Goal: Task Accomplishment & Management: Manage account settings

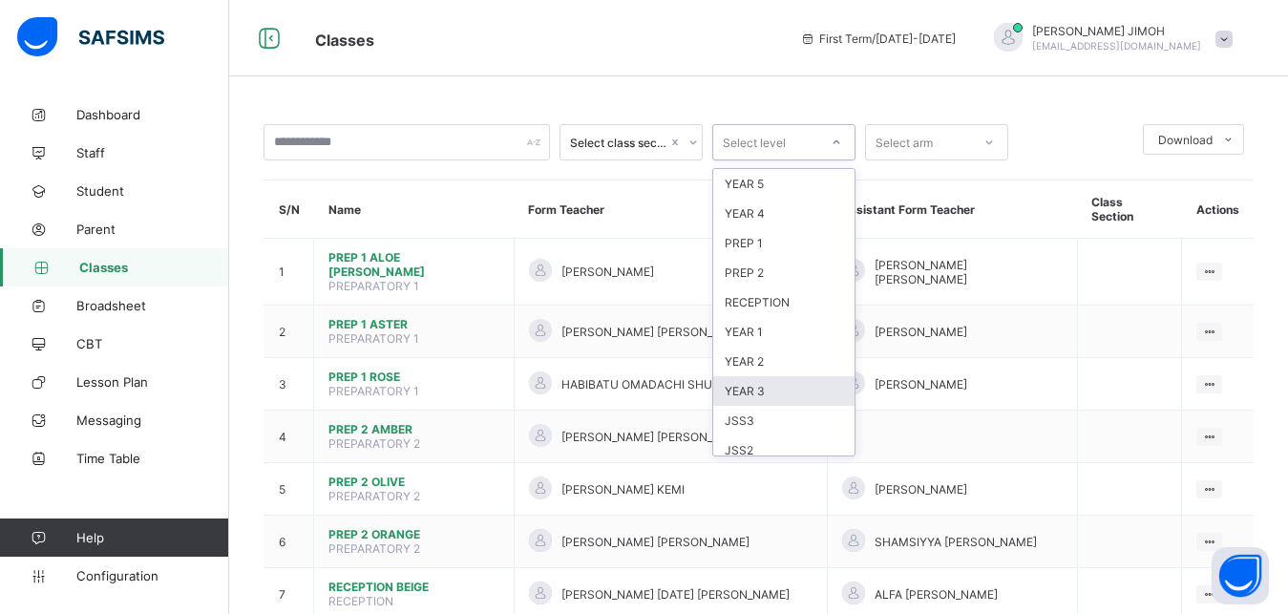
scroll to position [86, 0]
click at [758, 422] on div "JSS1" at bounding box center [783, 424] width 141 height 30
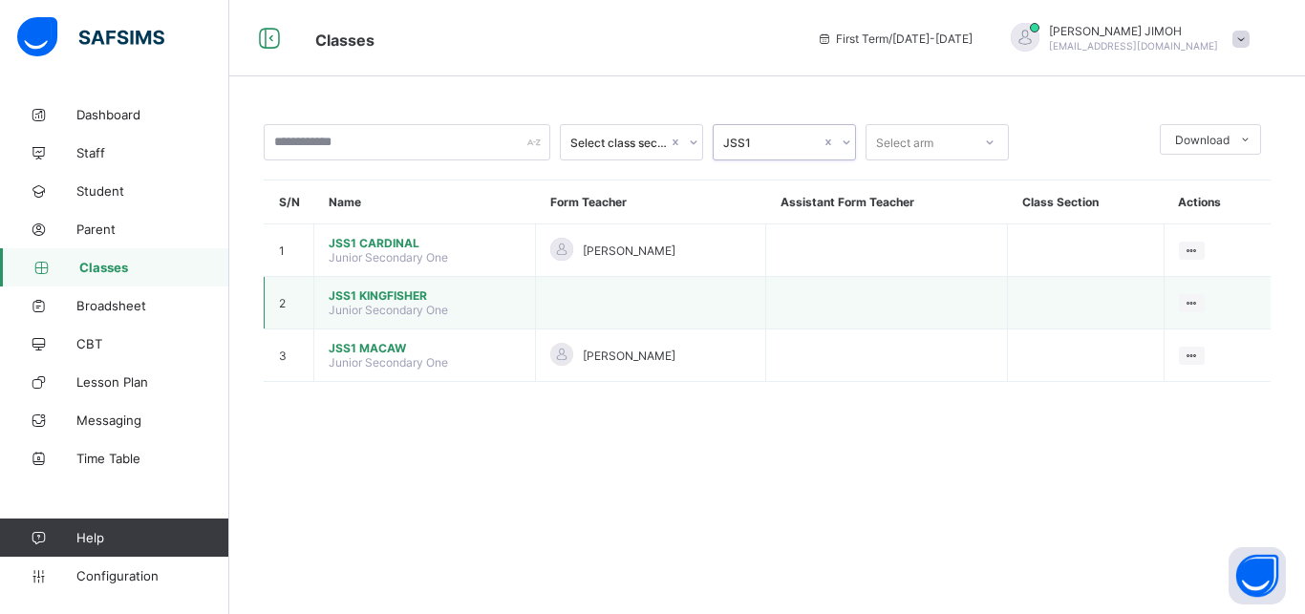
click at [389, 303] on span "JSS1 KINGFISHER" at bounding box center [425, 295] width 192 height 14
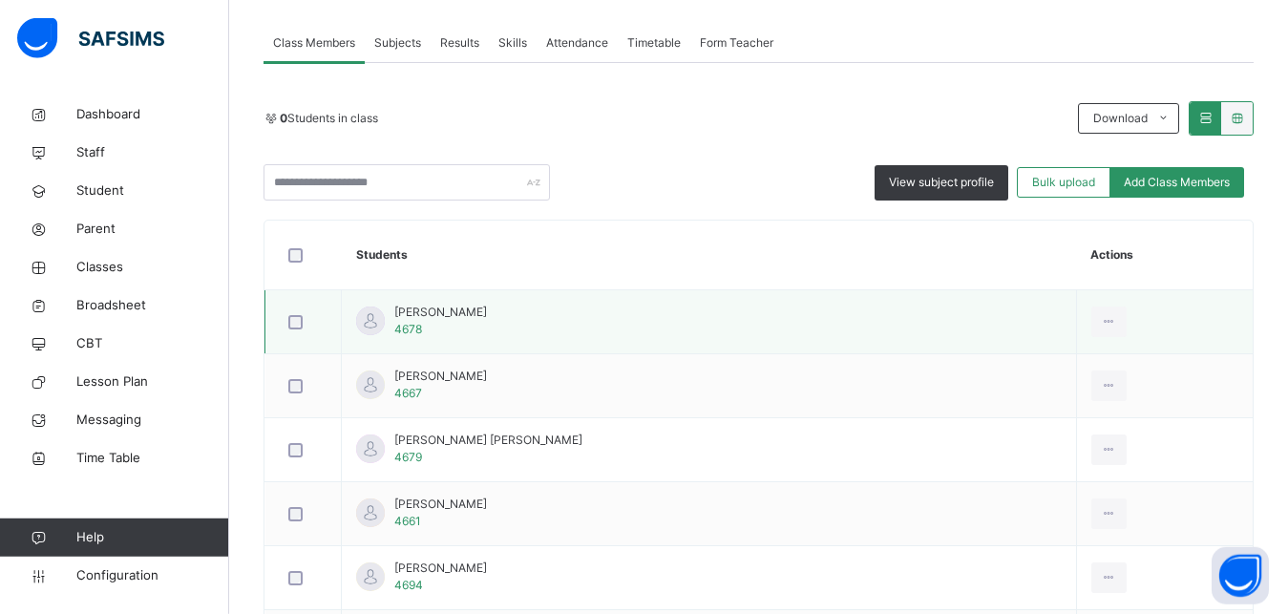
scroll to position [390, 0]
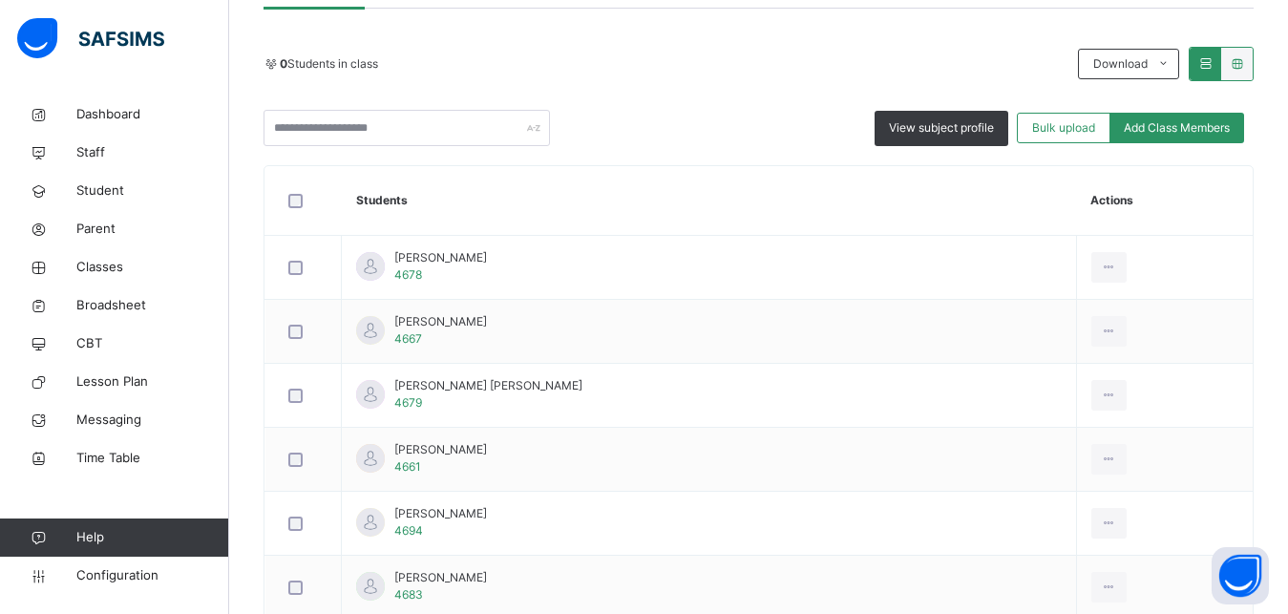
click at [741, 234] on th "Students" at bounding box center [709, 201] width 735 height 70
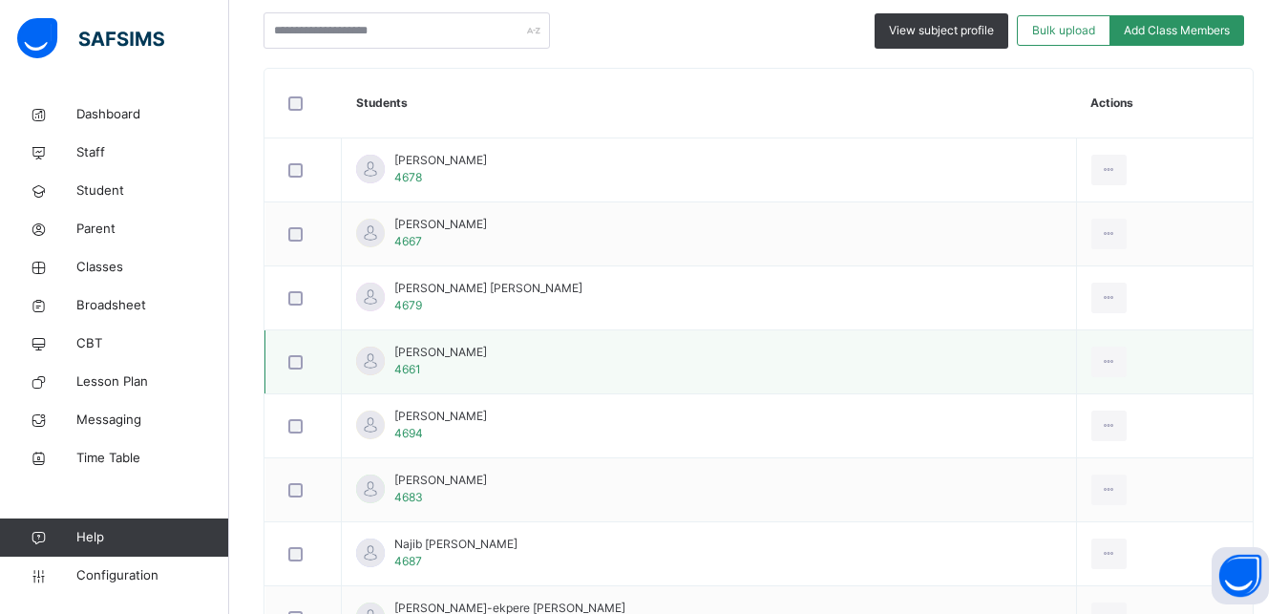
click at [477, 361] on span "[PERSON_NAME]" at bounding box center [440, 352] width 93 height 17
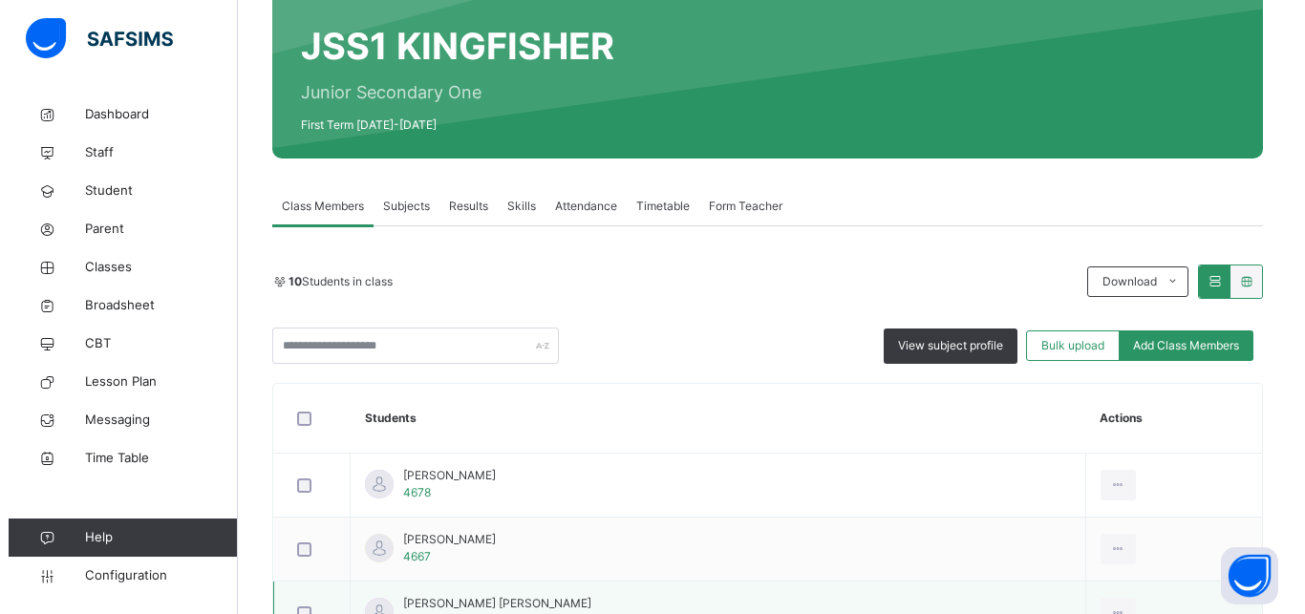
scroll to position [269, 0]
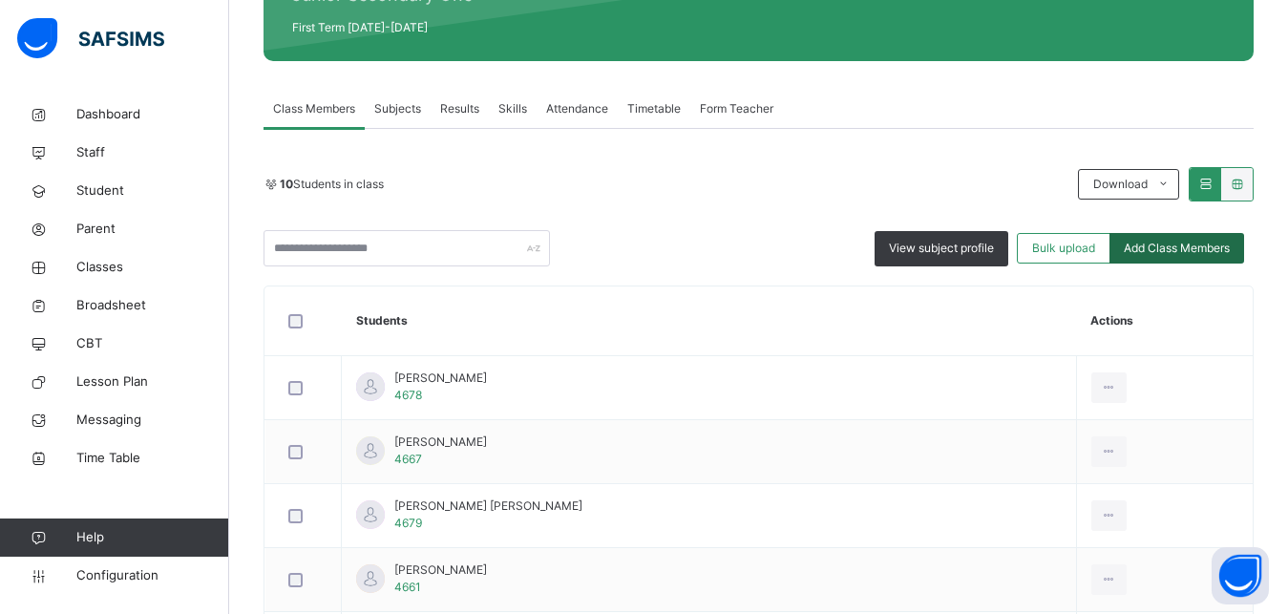
click at [1164, 242] on span "Add Class Members" at bounding box center [1177, 248] width 106 height 17
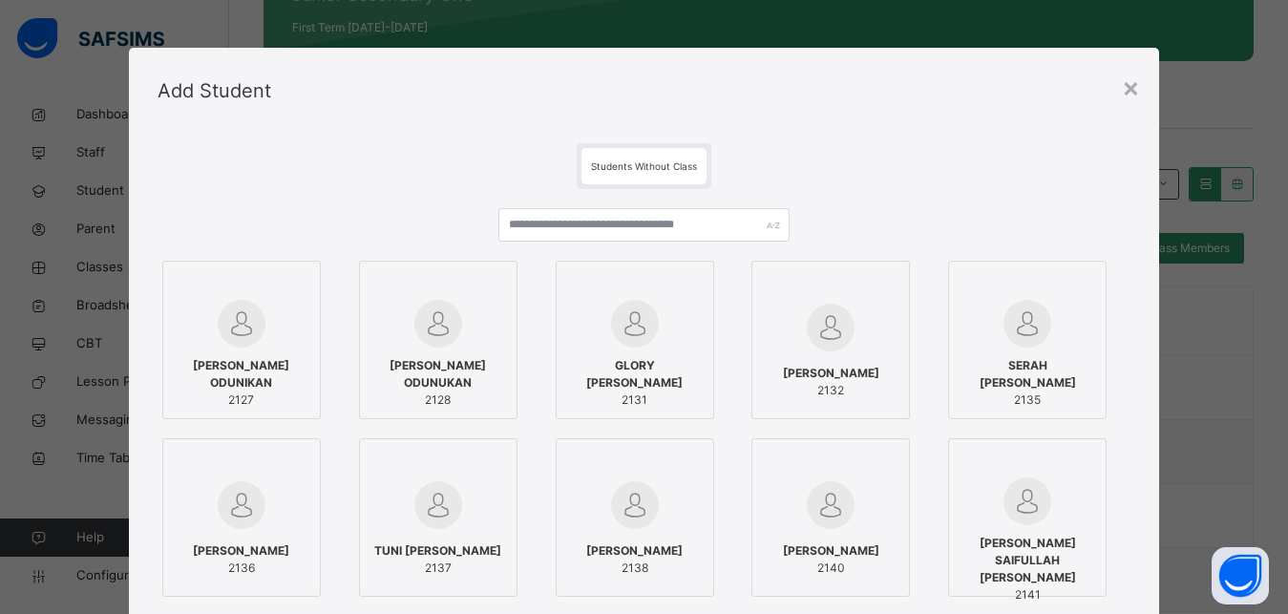
click at [634, 160] on div "Students Without Class" at bounding box center [644, 166] width 125 height 36
click at [562, 226] on input "text" at bounding box center [645, 224] width 292 height 33
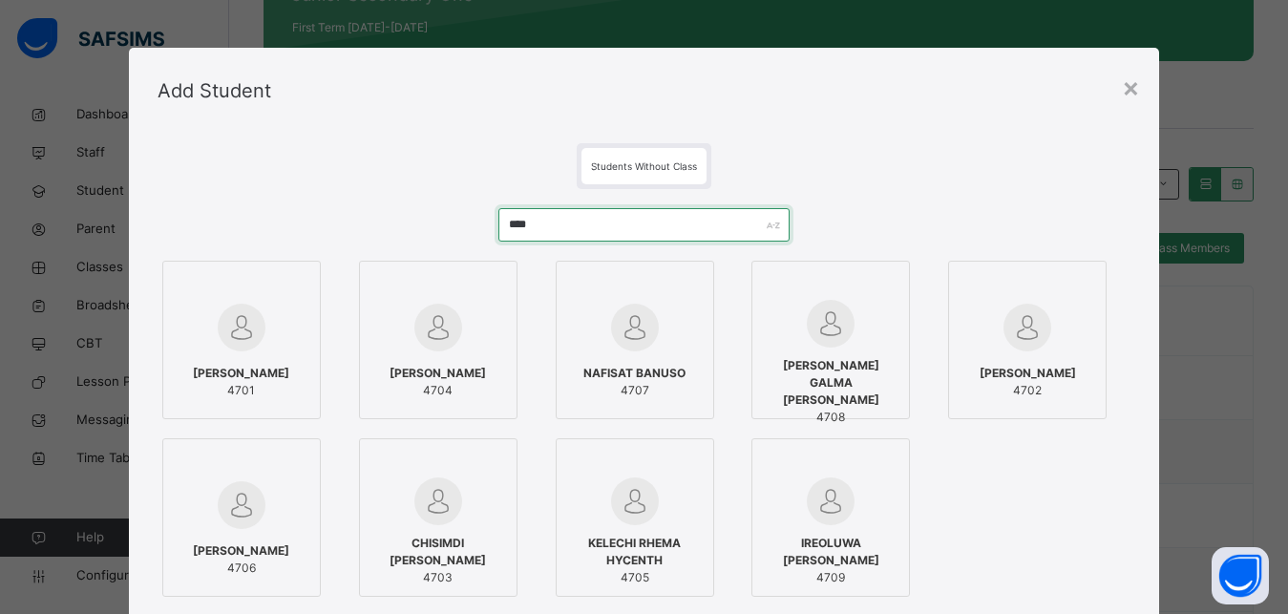
type input "****"
click at [237, 369] on span "[PERSON_NAME]" at bounding box center [241, 373] width 96 height 17
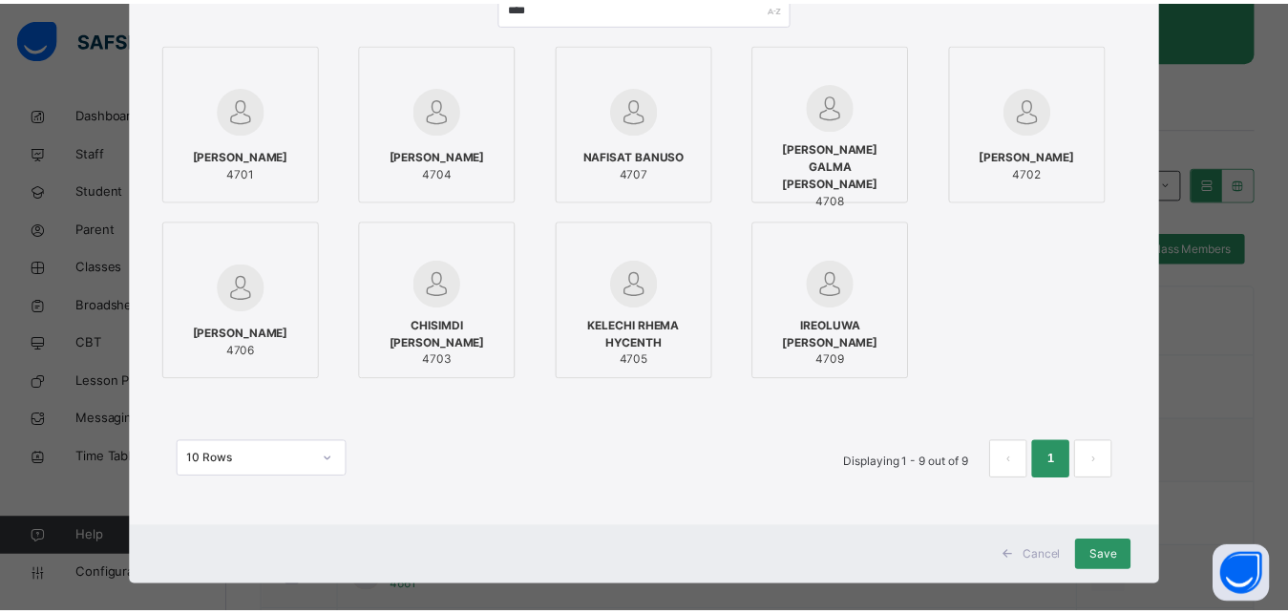
scroll to position [238, 0]
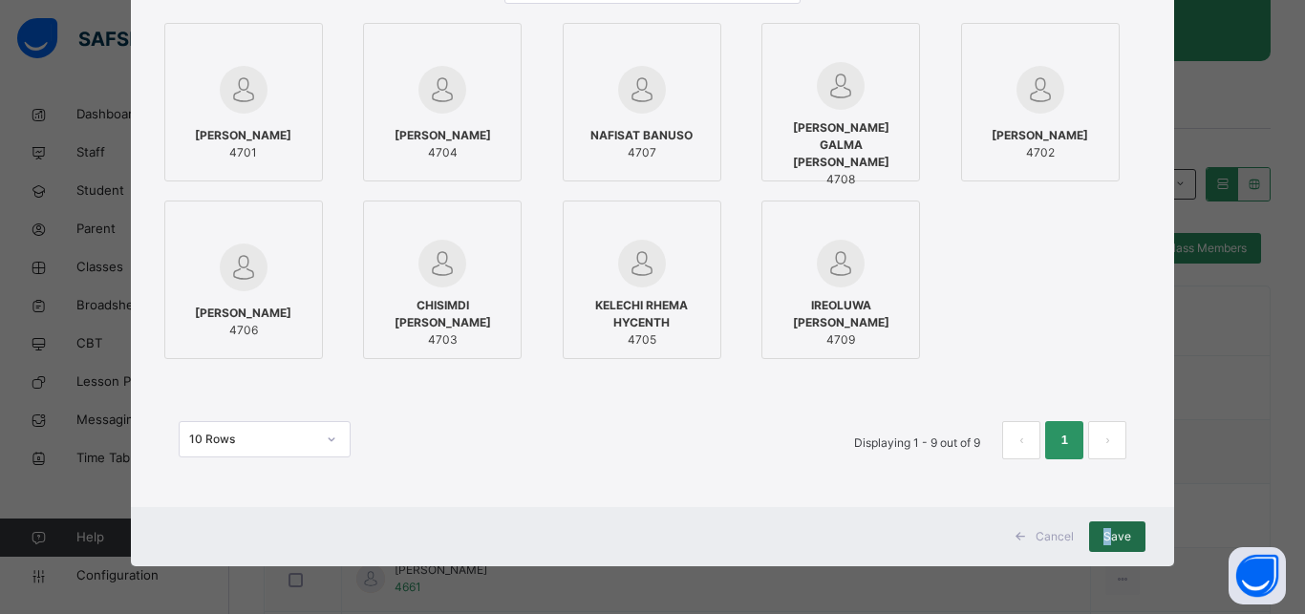
click at [1106, 530] on span "Save" at bounding box center [1117, 536] width 28 height 17
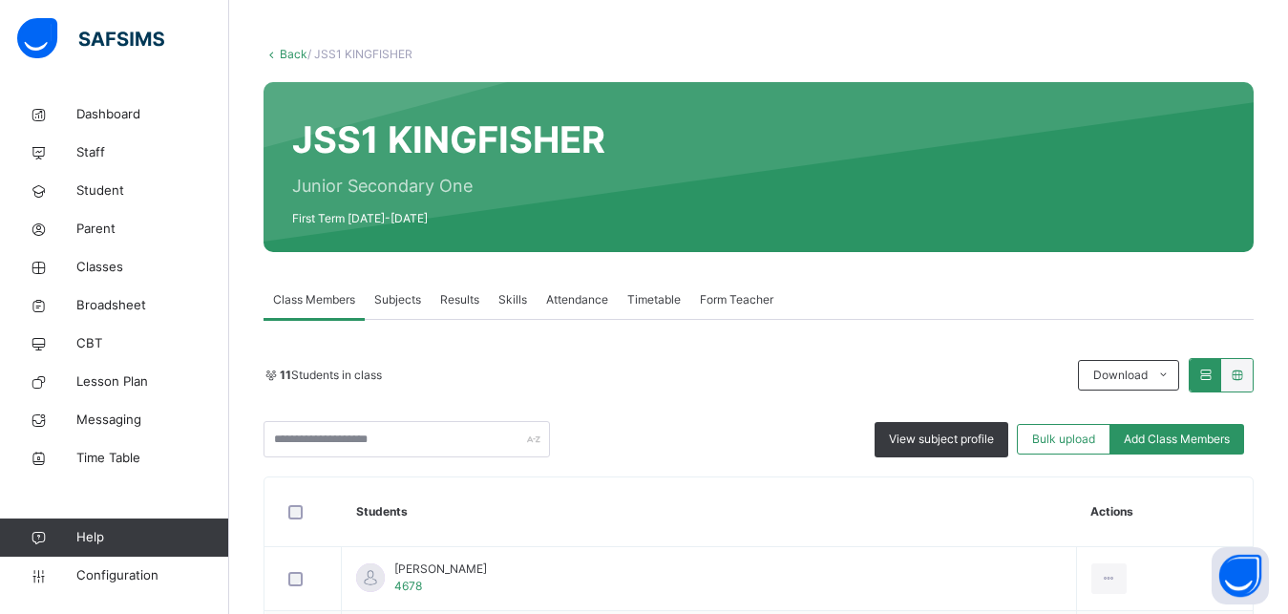
scroll to position [97, 0]
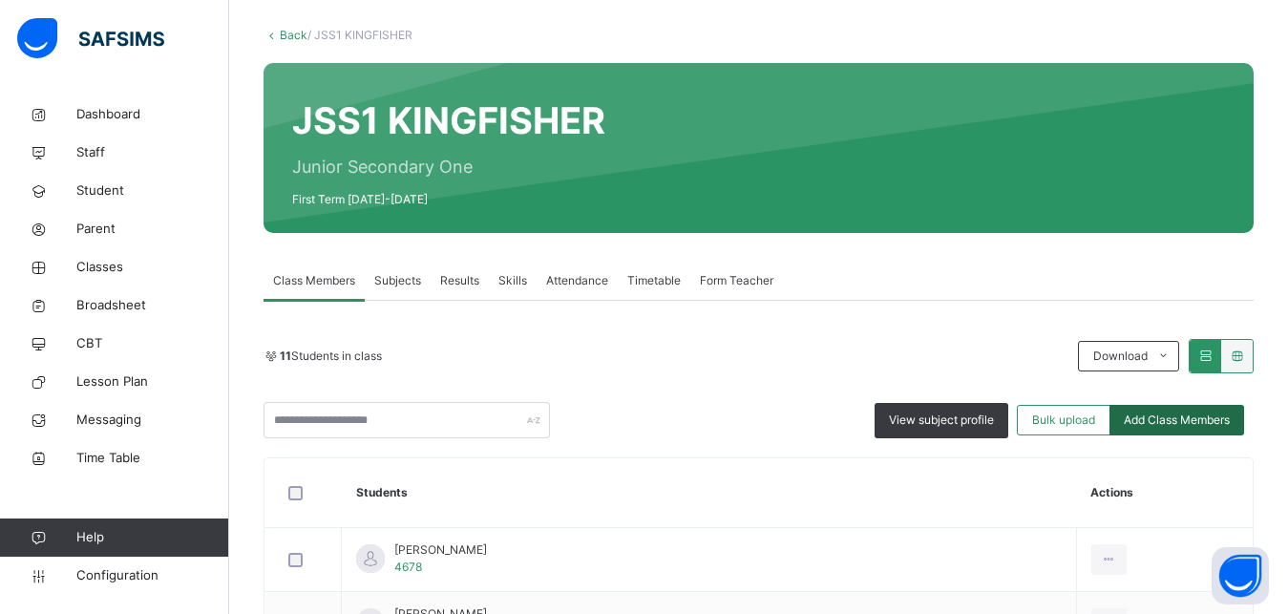
click at [1176, 408] on div "Add Class Members" at bounding box center [1177, 420] width 135 height 31
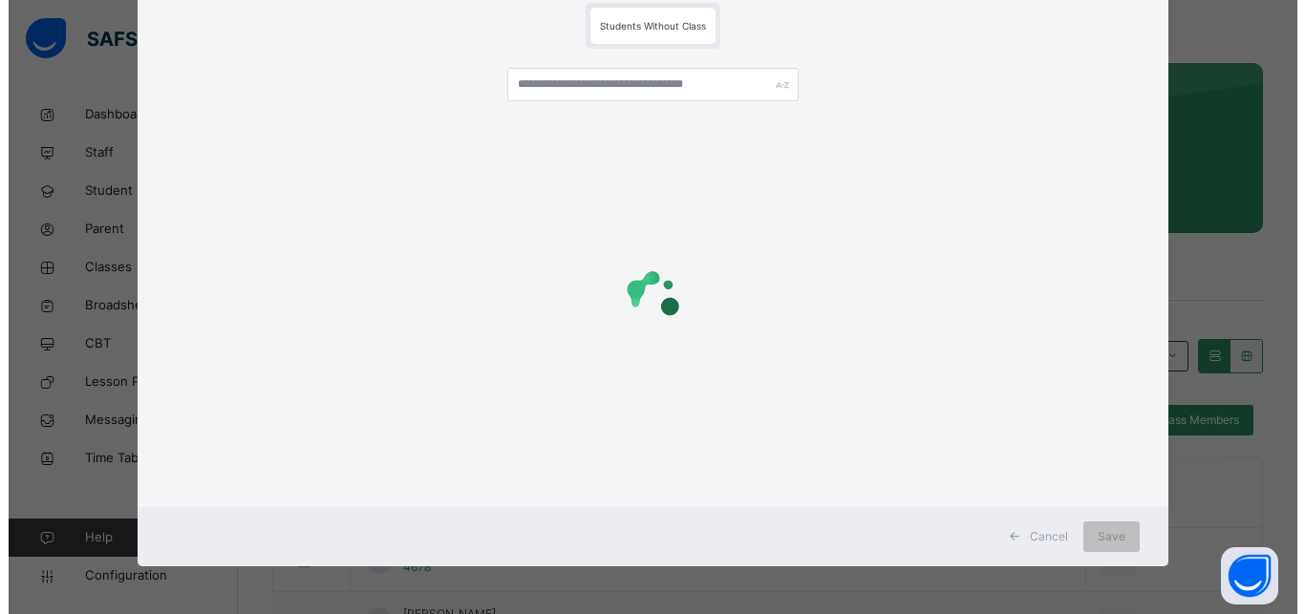
scroll to position [0, 0]
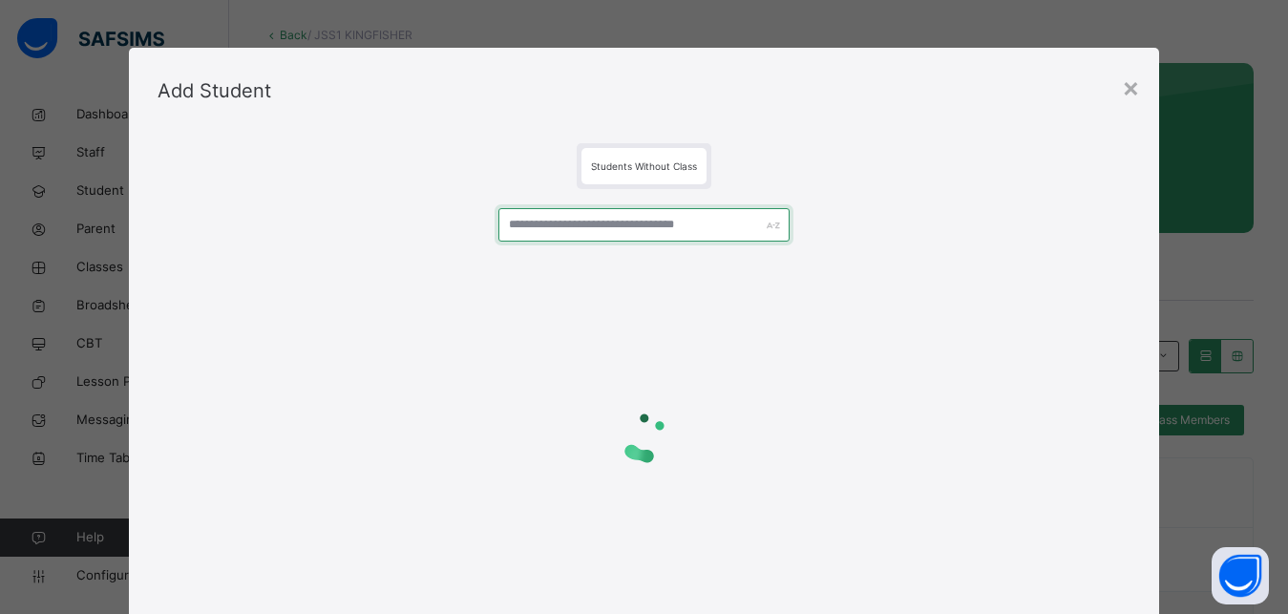
click at [528, 224] on input "text" at bounding box center [645, 224] width 292 height 33
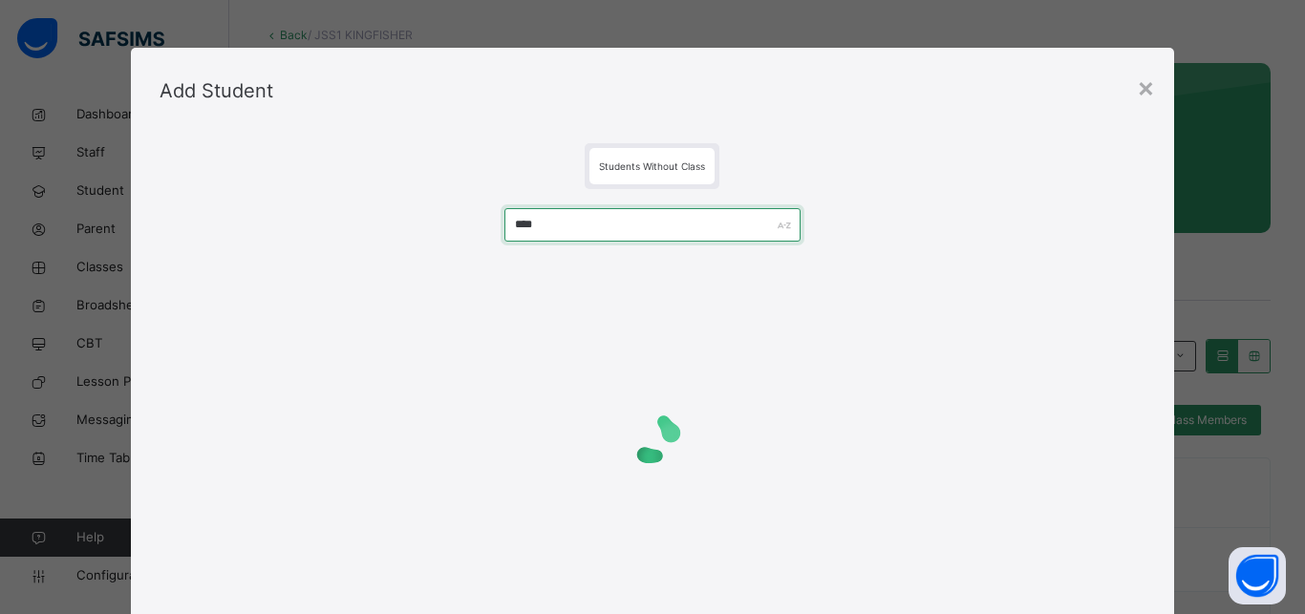
scroll to position [86, 0]
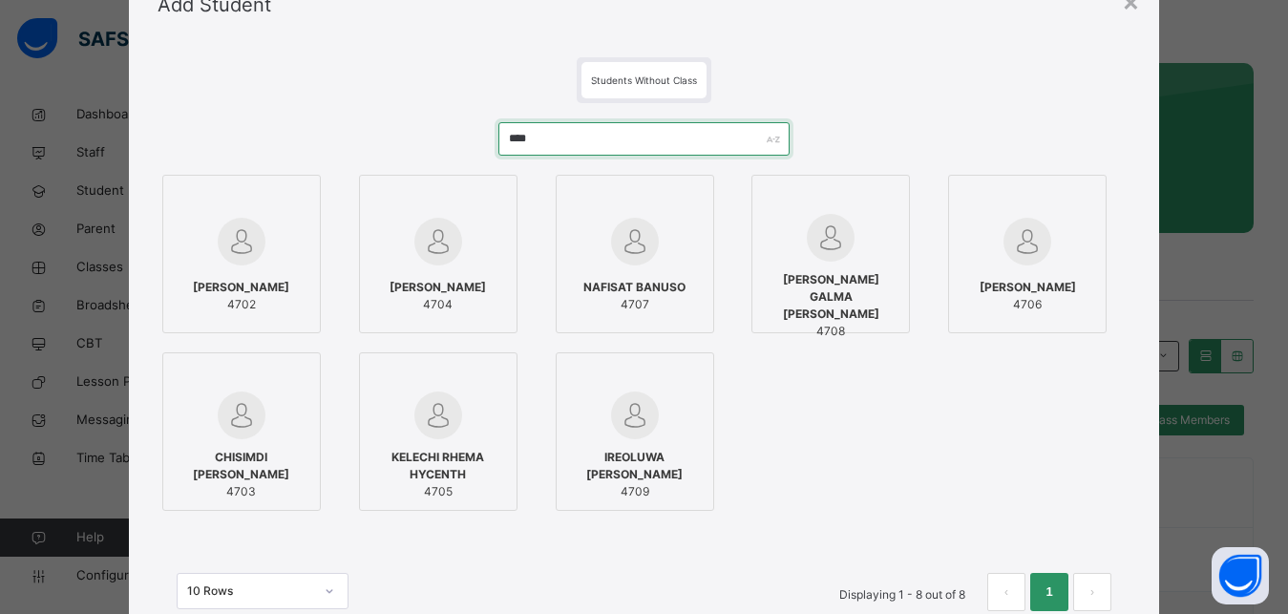
type input "****"
click at [203, 229] on div at bounding box center [242, 241] width 138 height 55
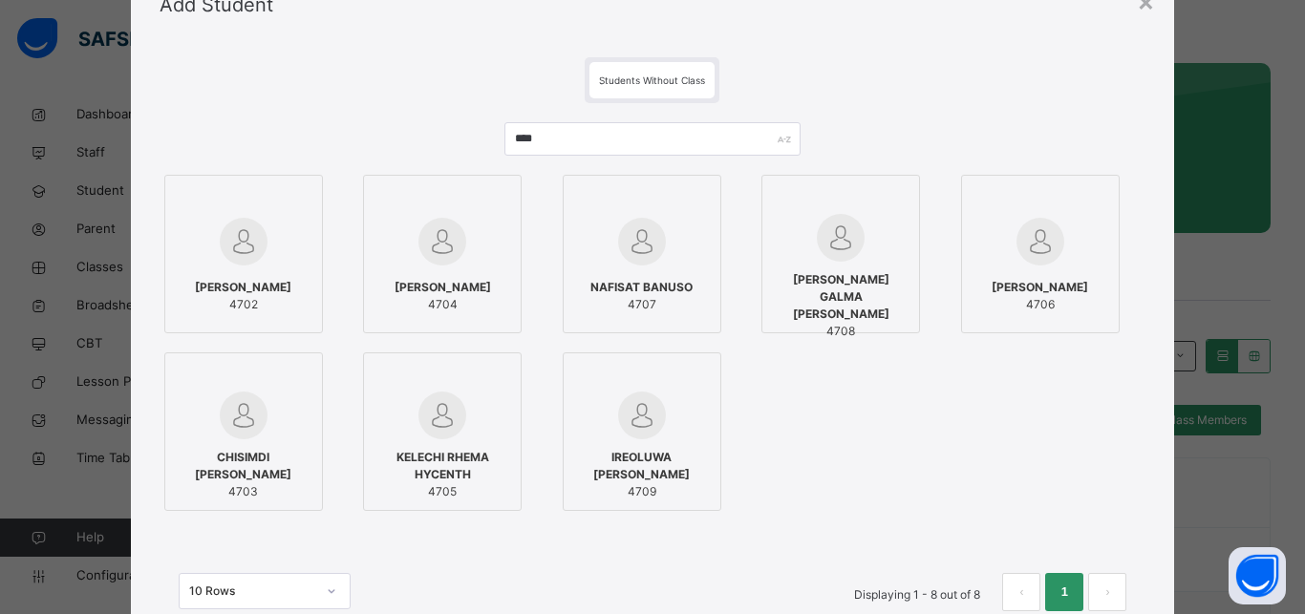
click at [273, 205] on div at bounding box center [244, 199] width 138 height 29
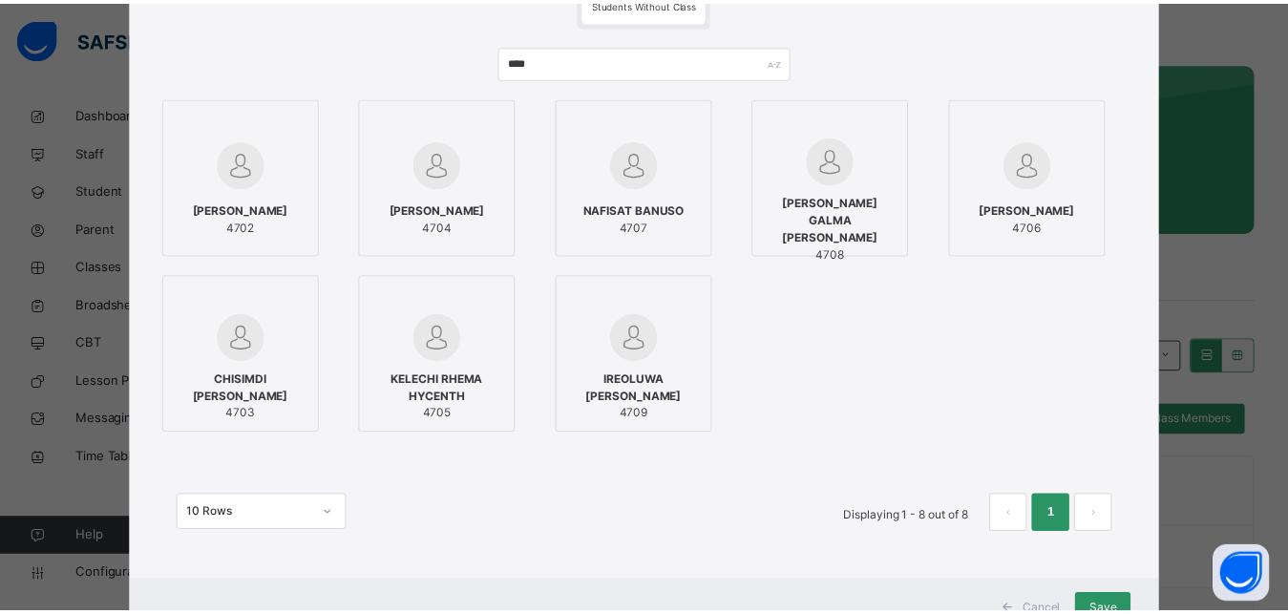
scroll to position [238, 0]
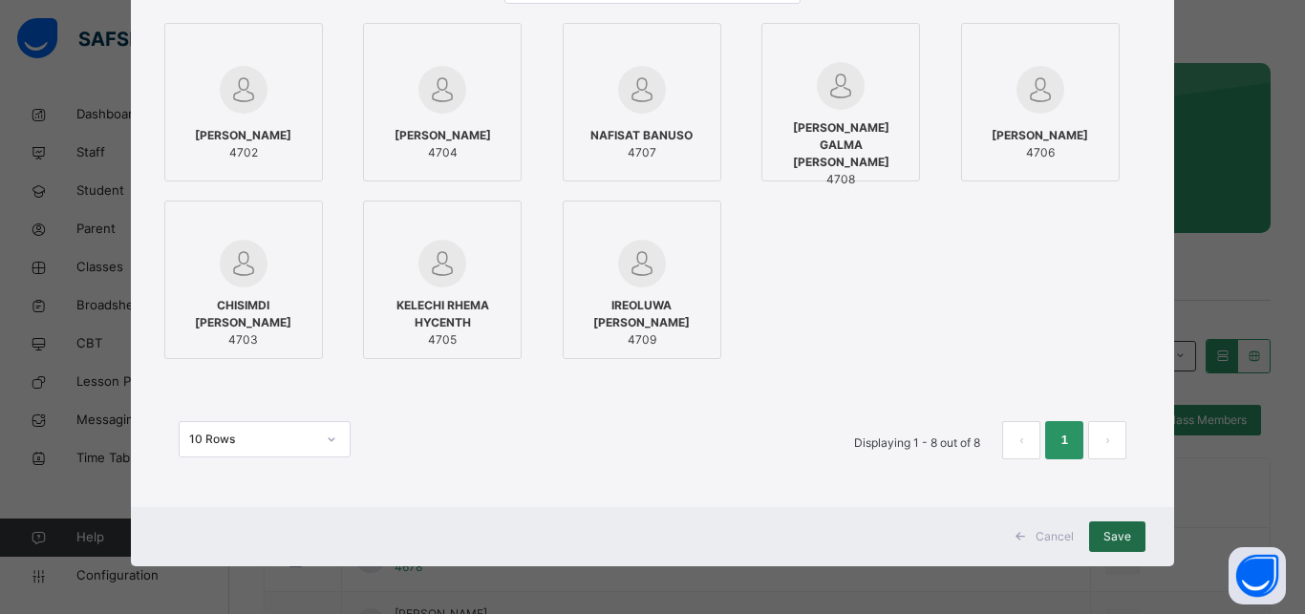
click at [1104, 525] on div "Save" at bounding box center [1117, 536] width 56 height 31
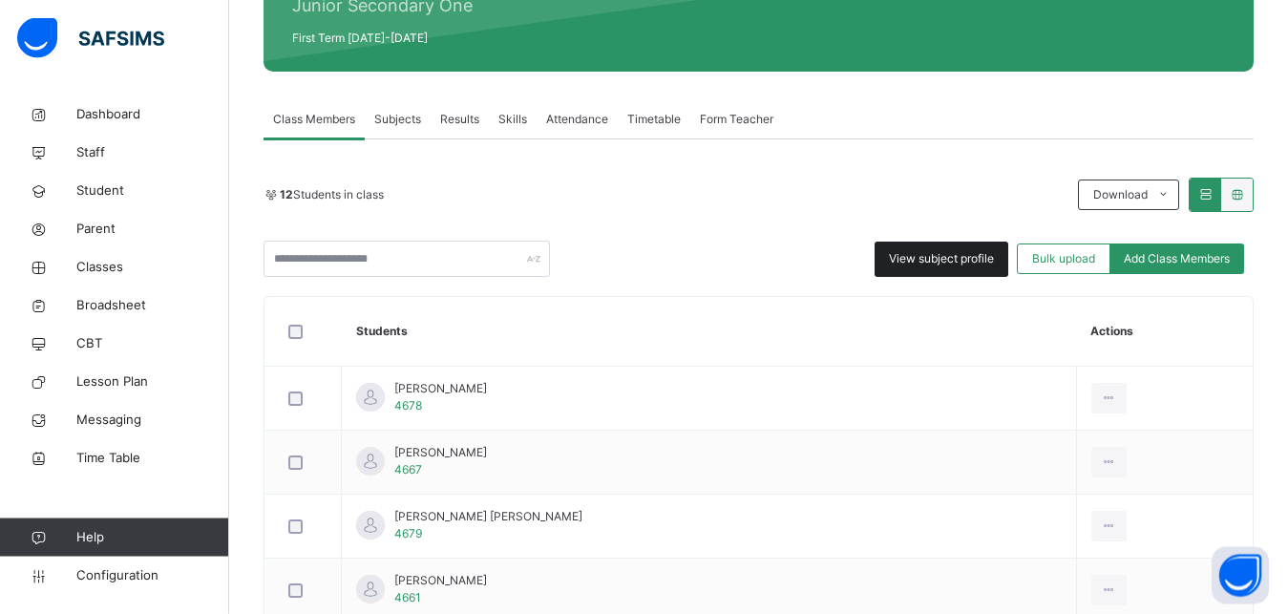
scroll to position [292, 0]
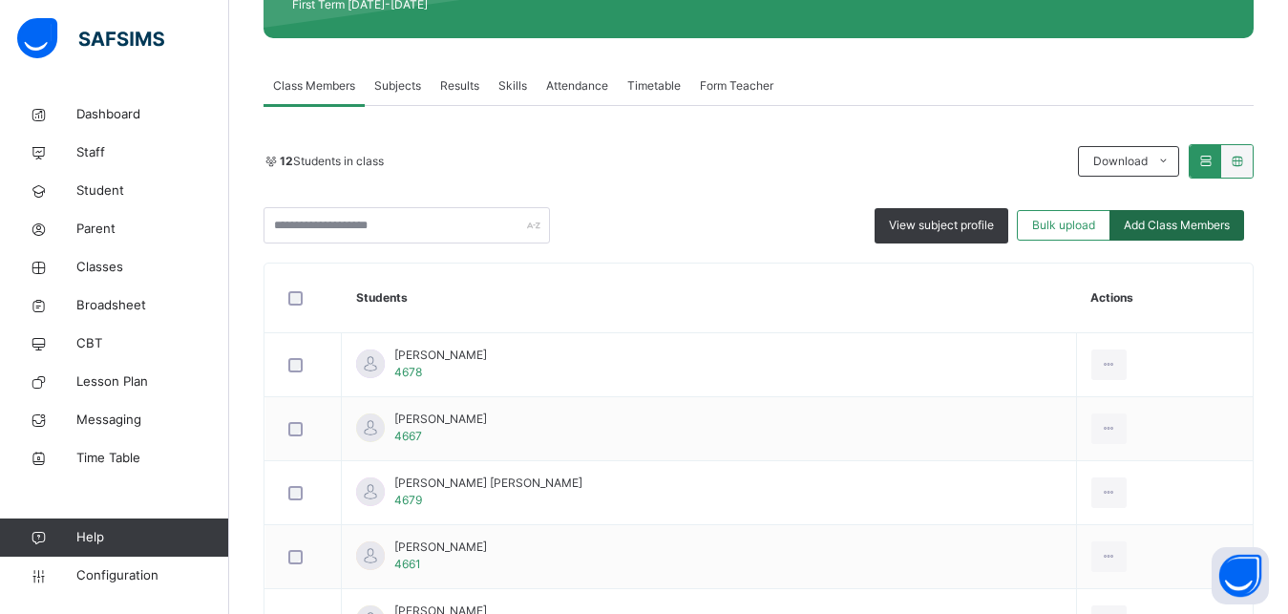
click at [1173, 227] on span "Add Class Members" at bounding box center [1177, 225] width 106 height 17
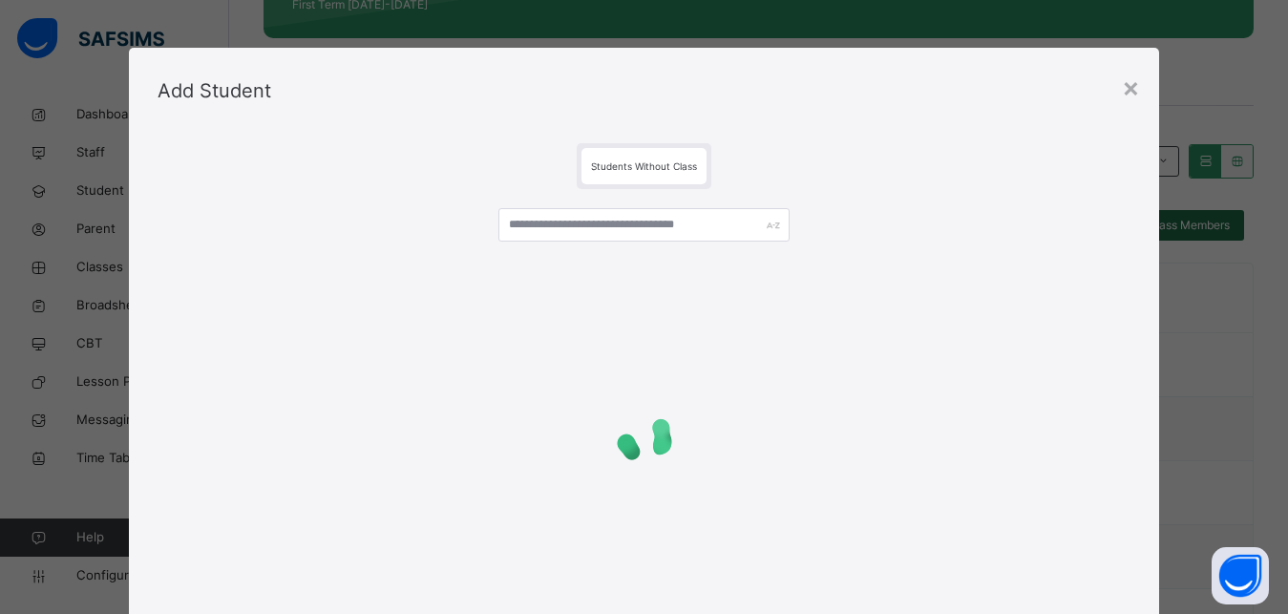
scroll to position [140, 0]
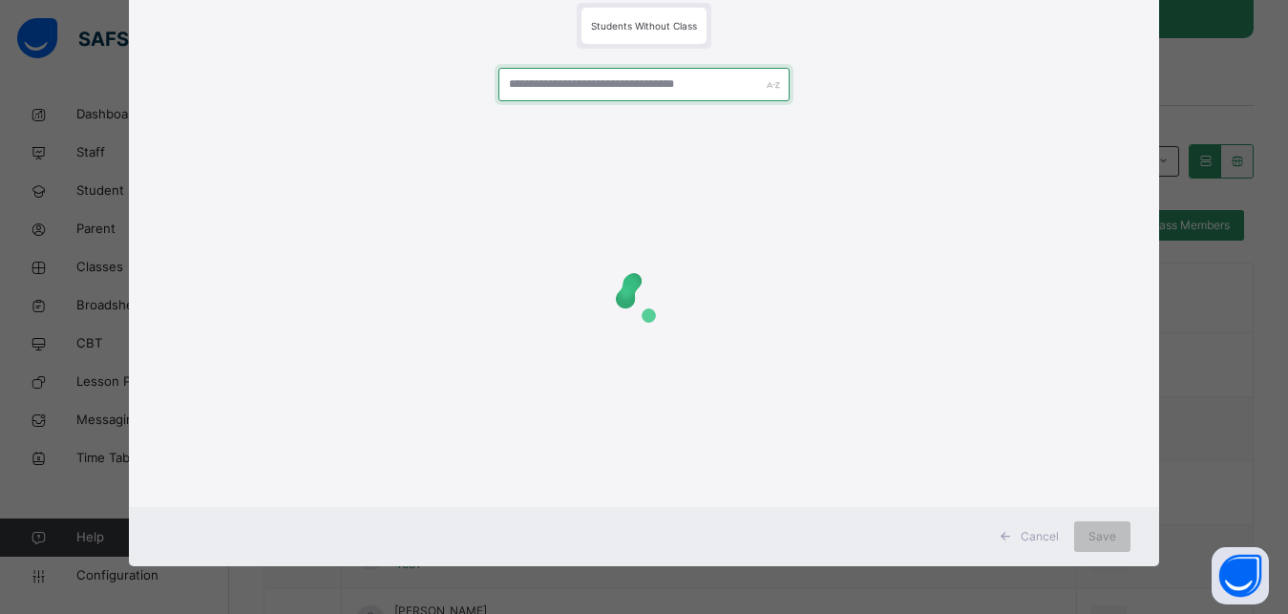
click at [538, 86] on input "text" at bounding box center [645, 84] width 292 height 33
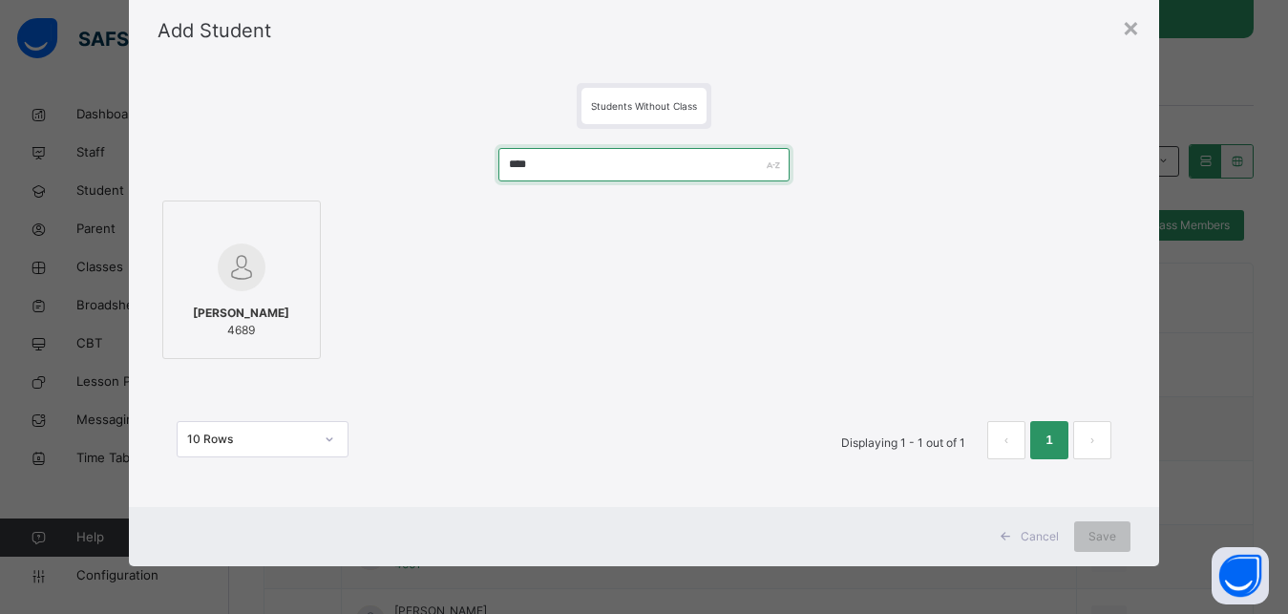
scroll to position [60, 0]
type input "****"
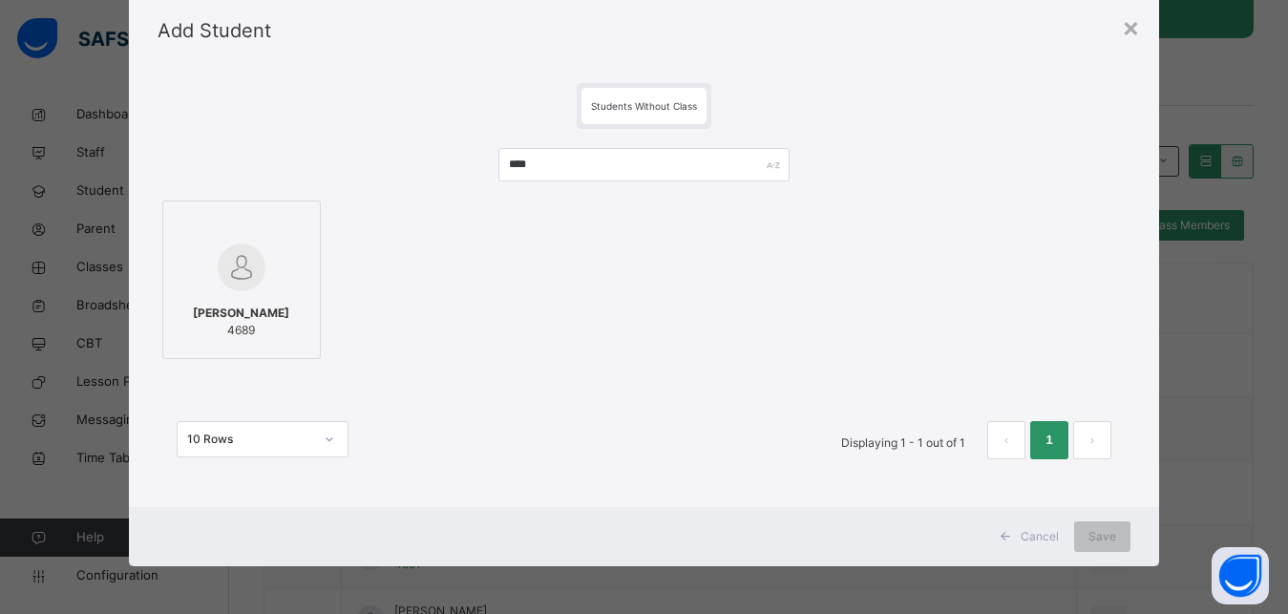
click at [253, 295] on div "[PERSON_NAME] 4689" at bounding box center [242, 321] width 138 height 53
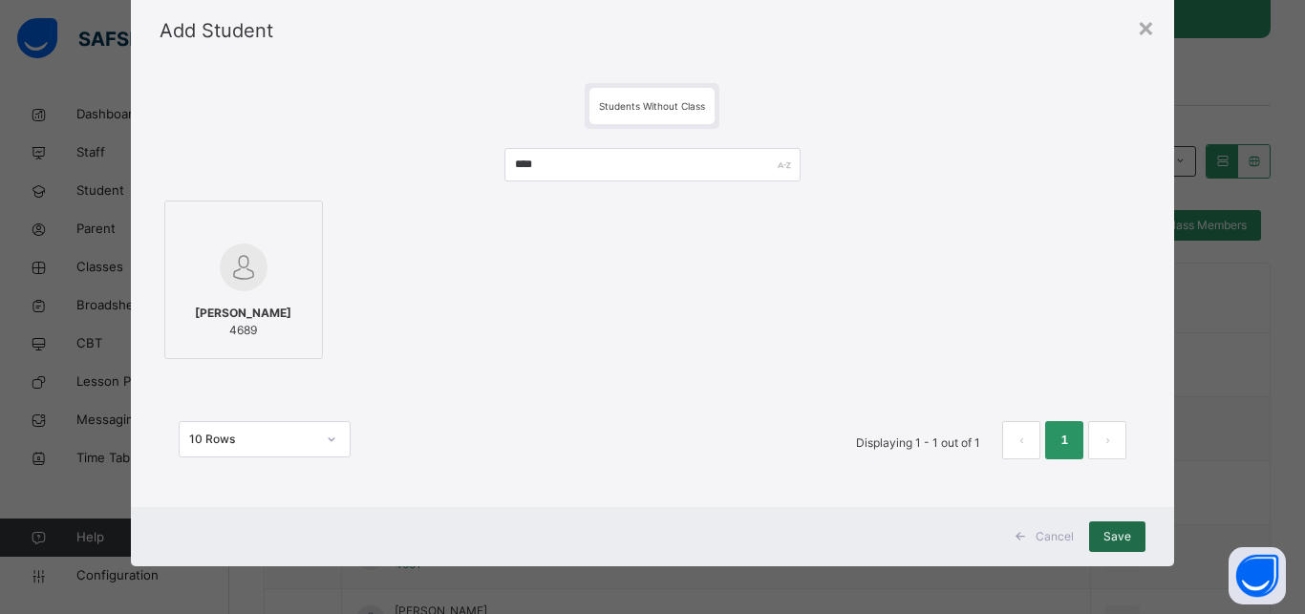
click at [1119, 535] on span "Save" at bounding box center [1117, 536] width 28 height 17
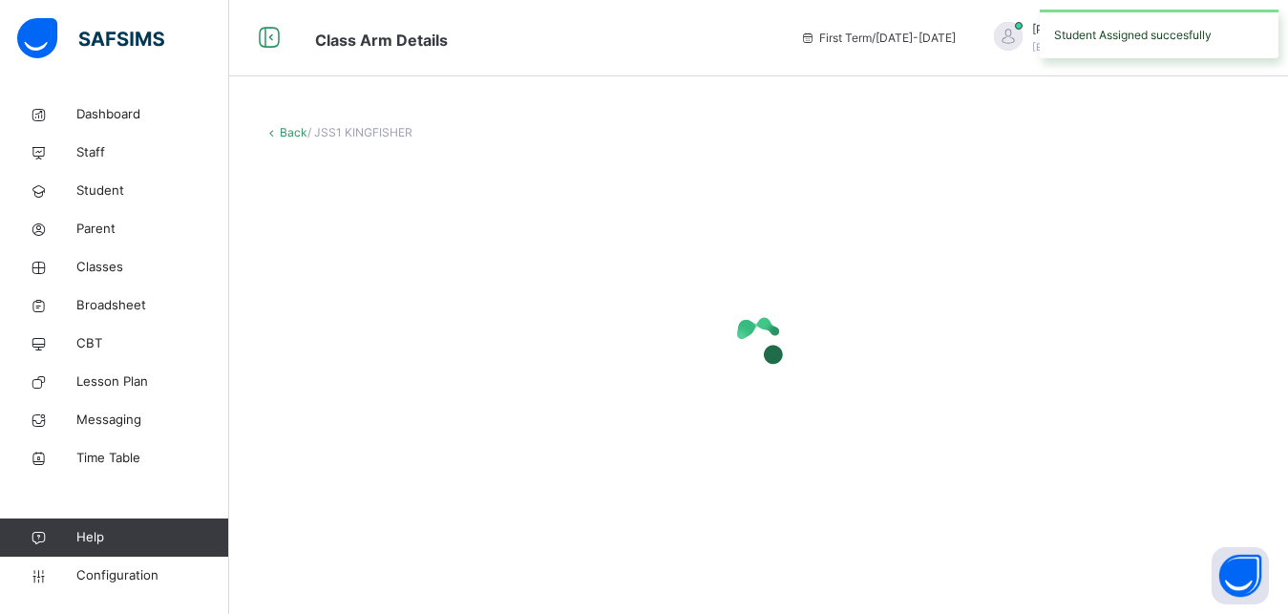
scroll to position [0, 0]
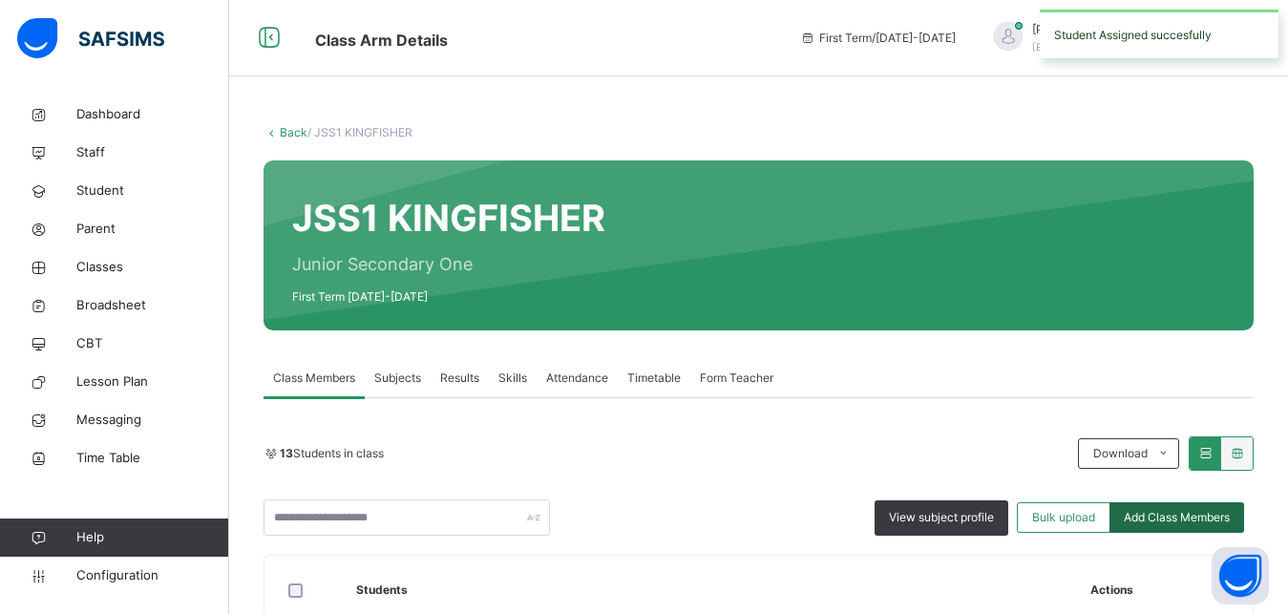
click at [1165, 511] on span "Add Class Members" at bounding box center [1177, 517] width 106 height 17
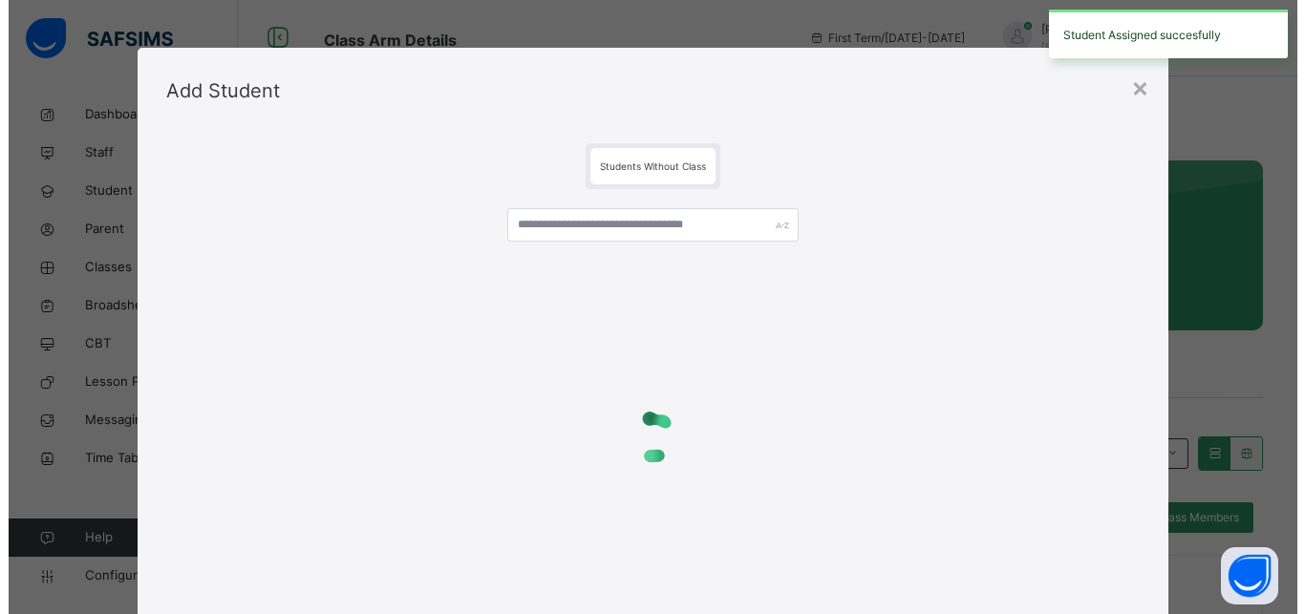
scroll to position [60, 0]
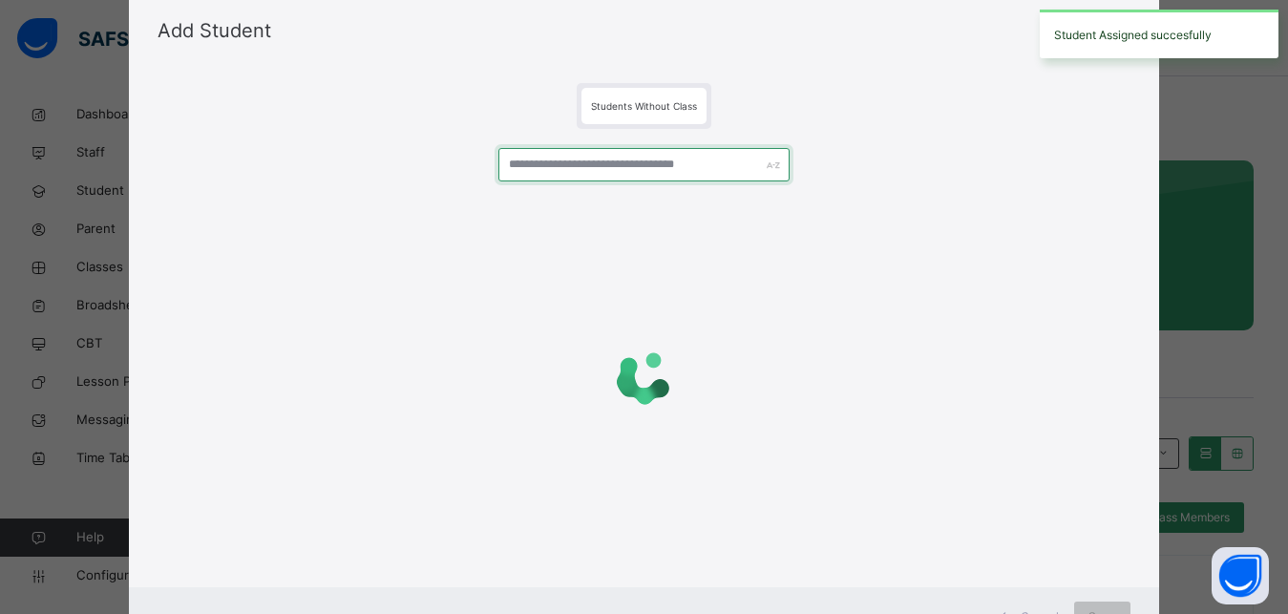
click at [592, 164] on input "text" at bounding box center [645, 164] width 292 height 33
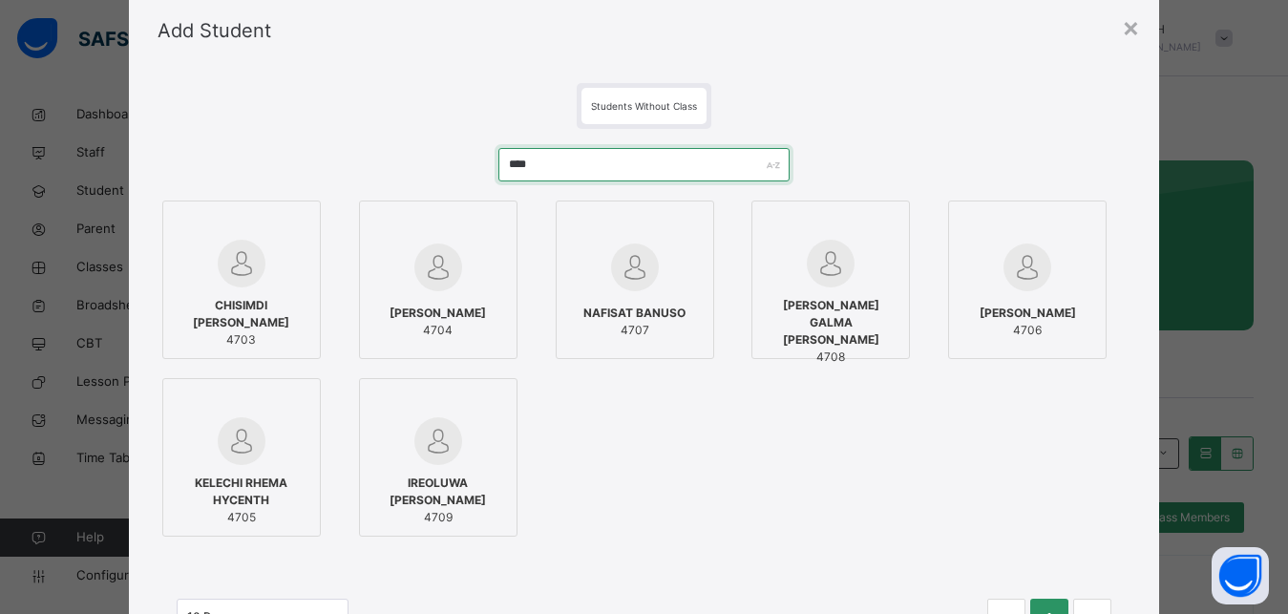
type input "****"
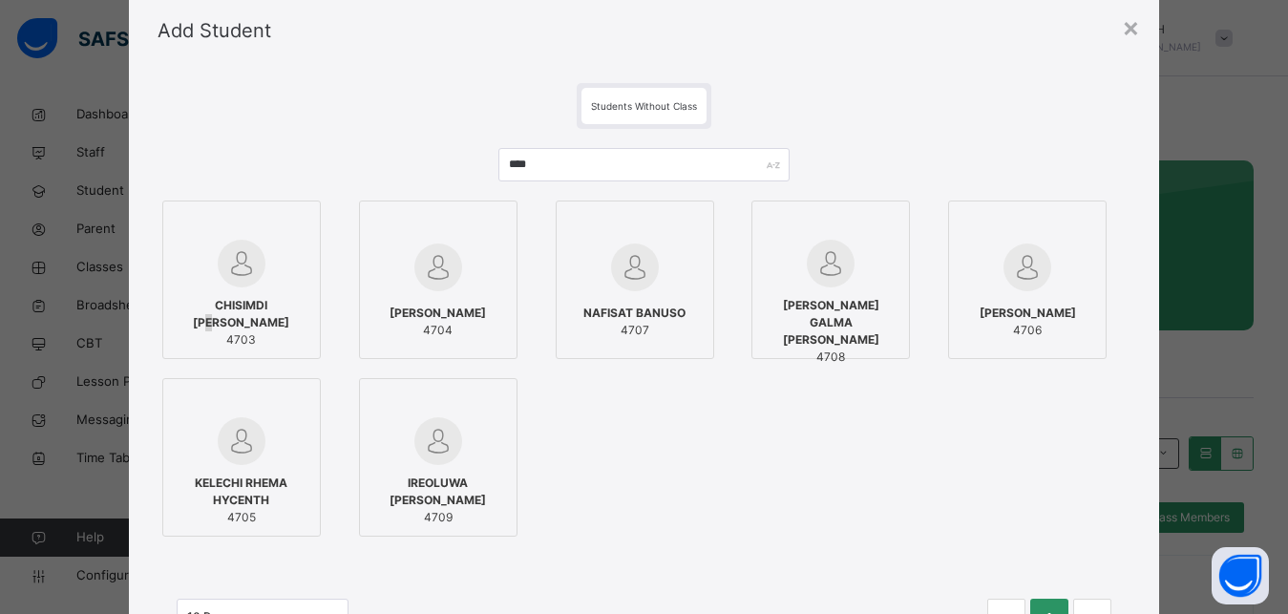
click at [257, 306] on span "CHISIMDI [PERSON_NAME]" at bounding box center [242, 314] width 138 height 34
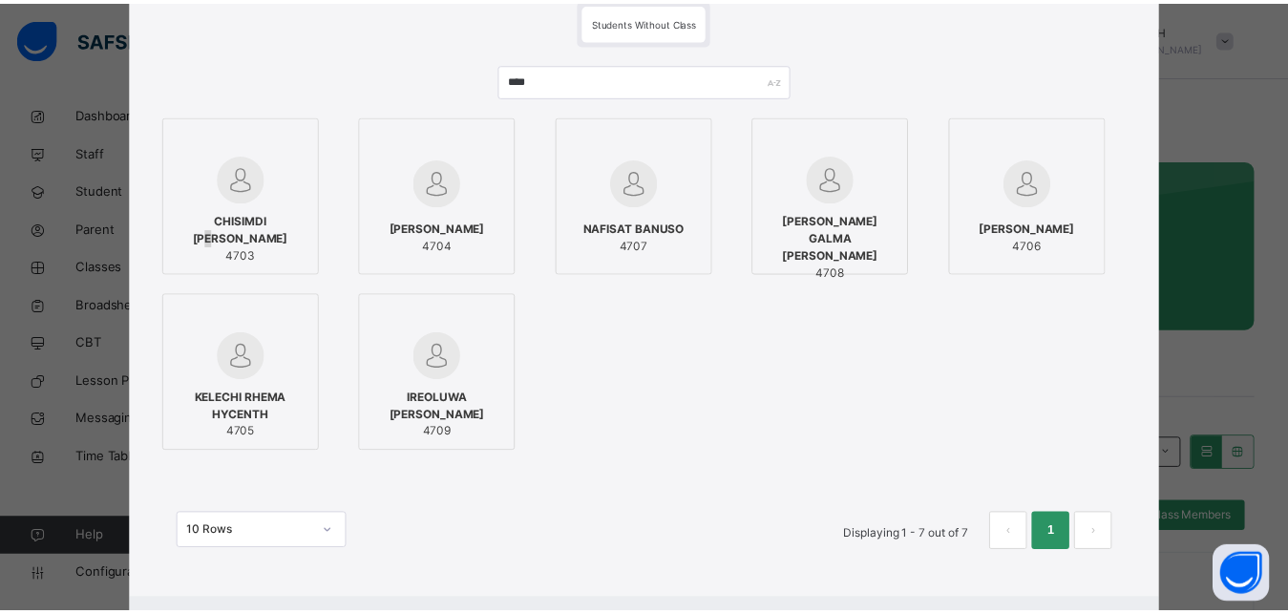
scroll to position [232, 0]
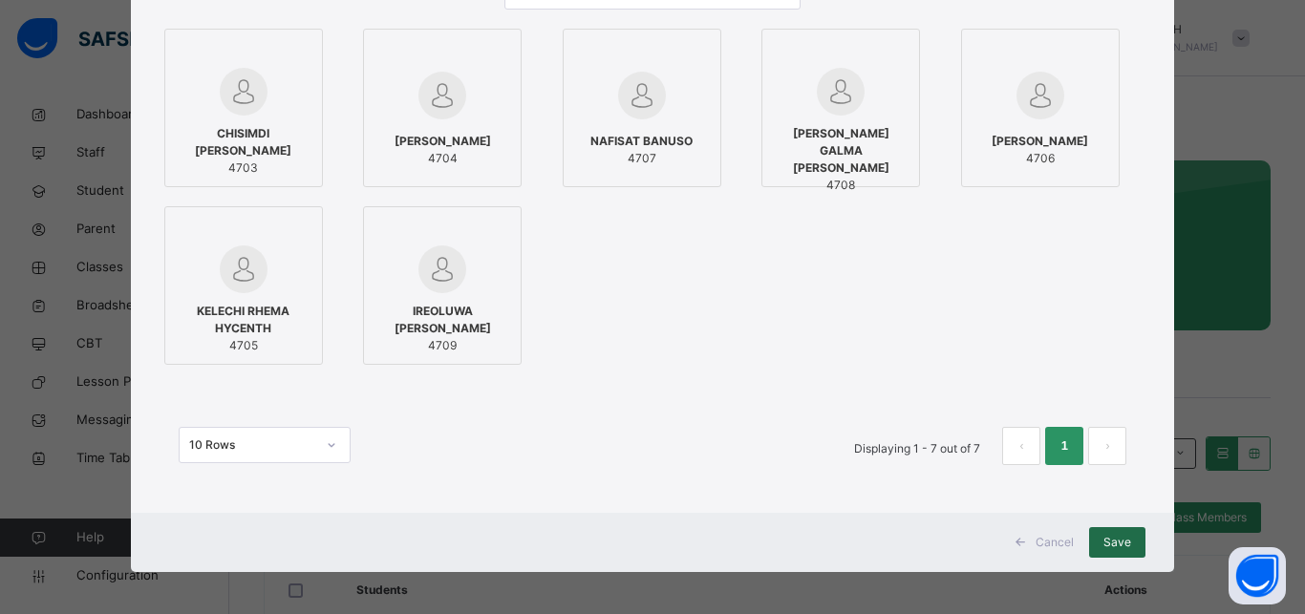
click at [1107, 536] on span "Save" at bounding box center [1117, 542] width 28 height 17
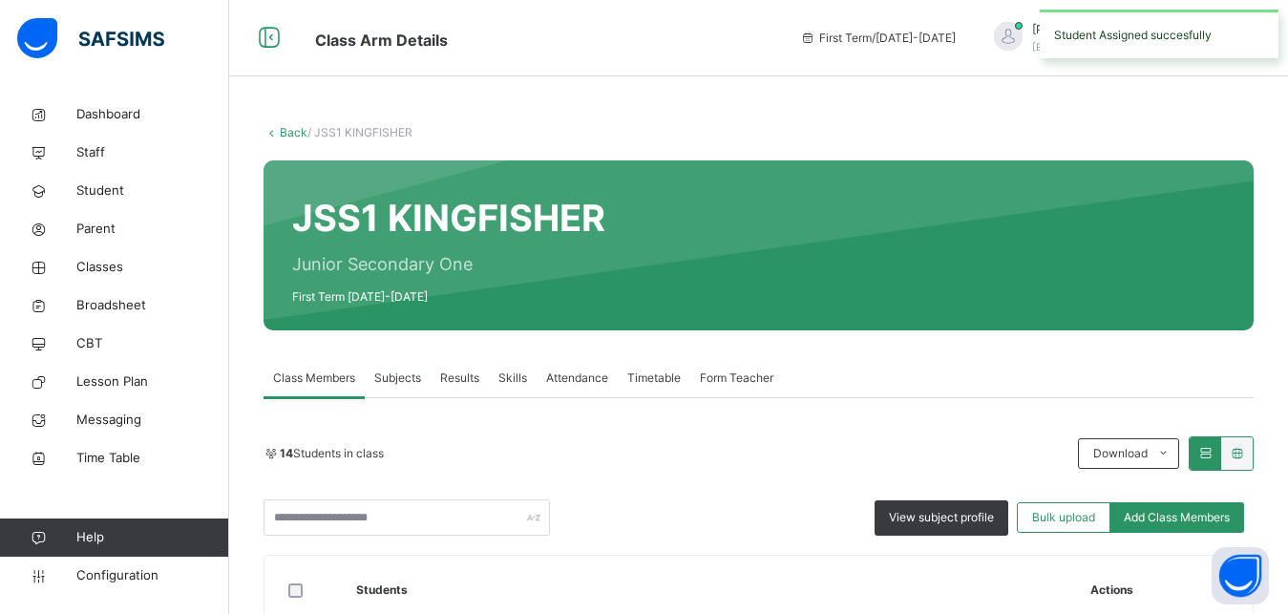
scroll to position [195, 0]
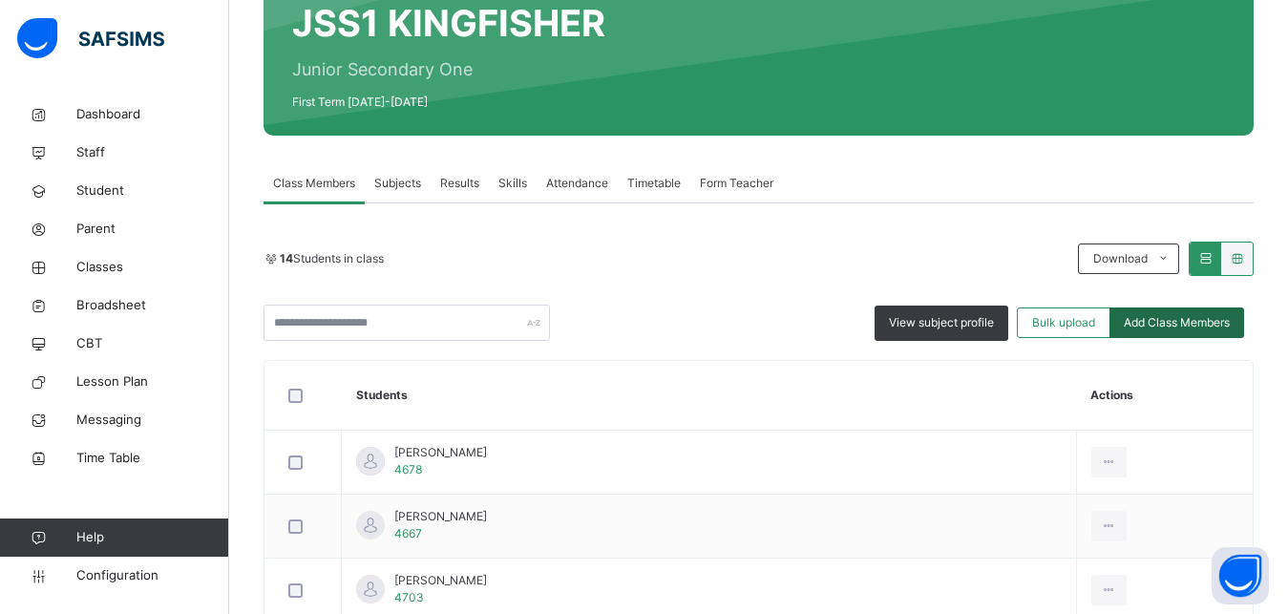
click at [1197, 322] on span "Add Class Members" at bounding box center [1177, 322] width 106 height 17
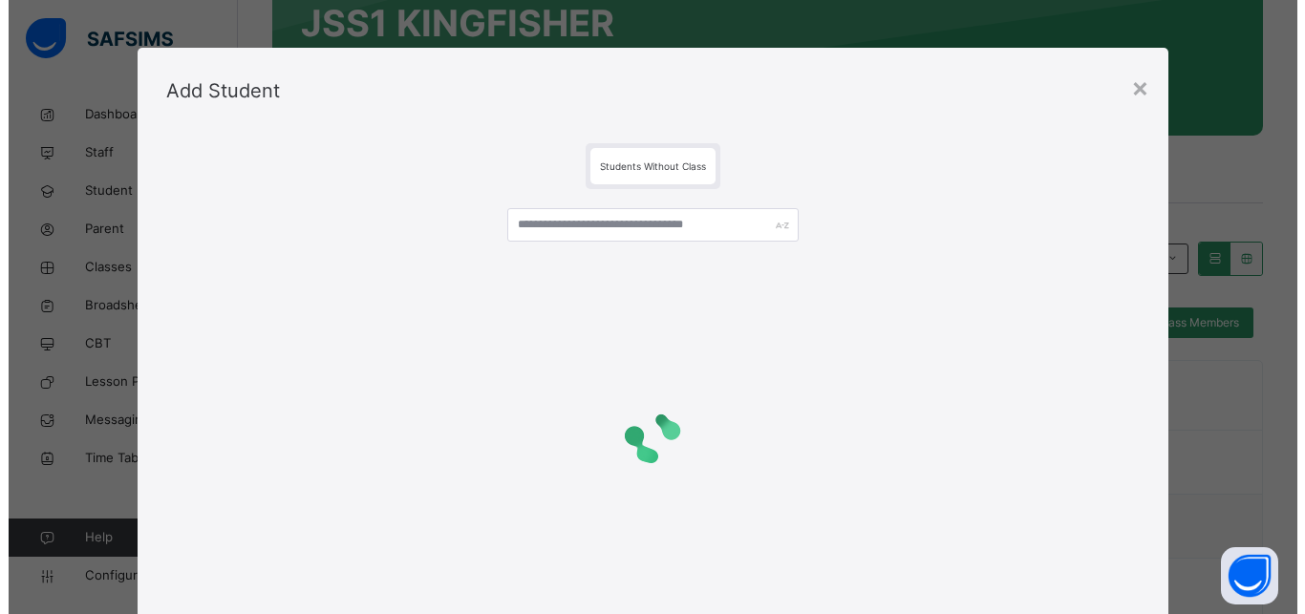
scroll to position [140, 0]
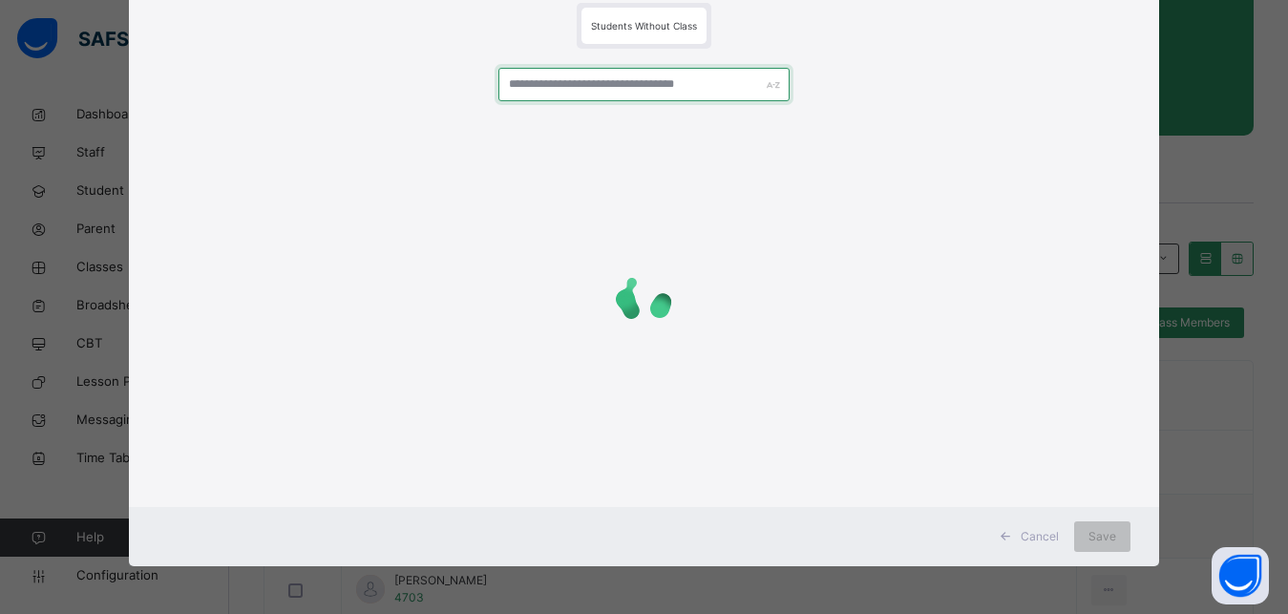
click at [532, 86] on input "text" at bounding box center [645, 84] width 292 height 33
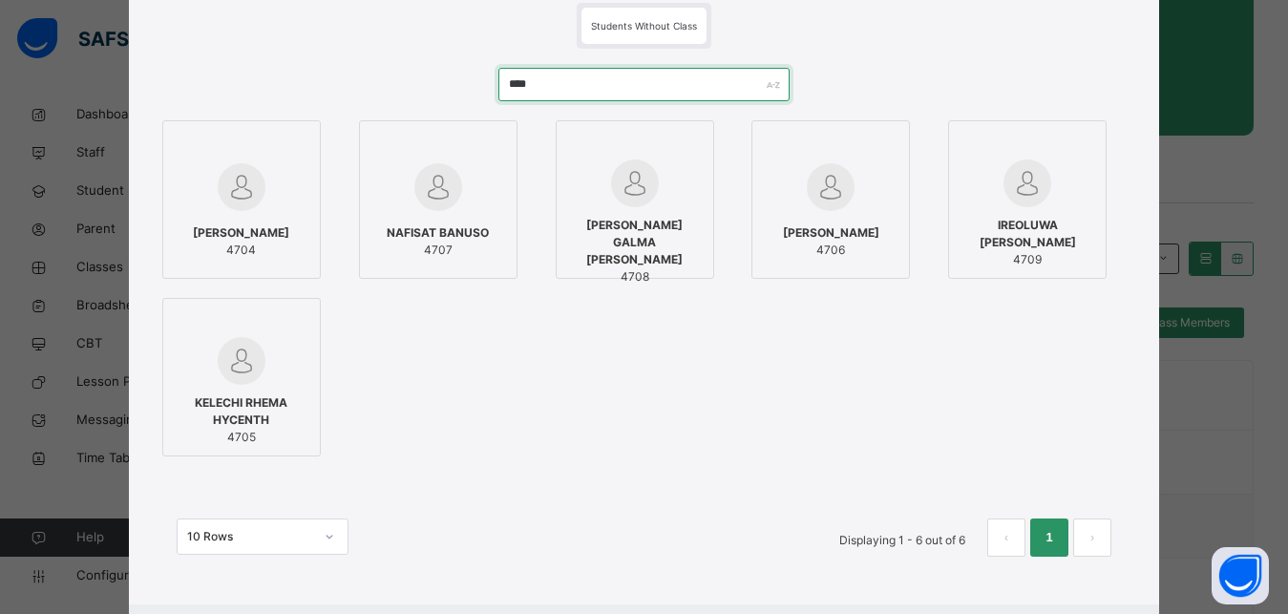
type input "****"
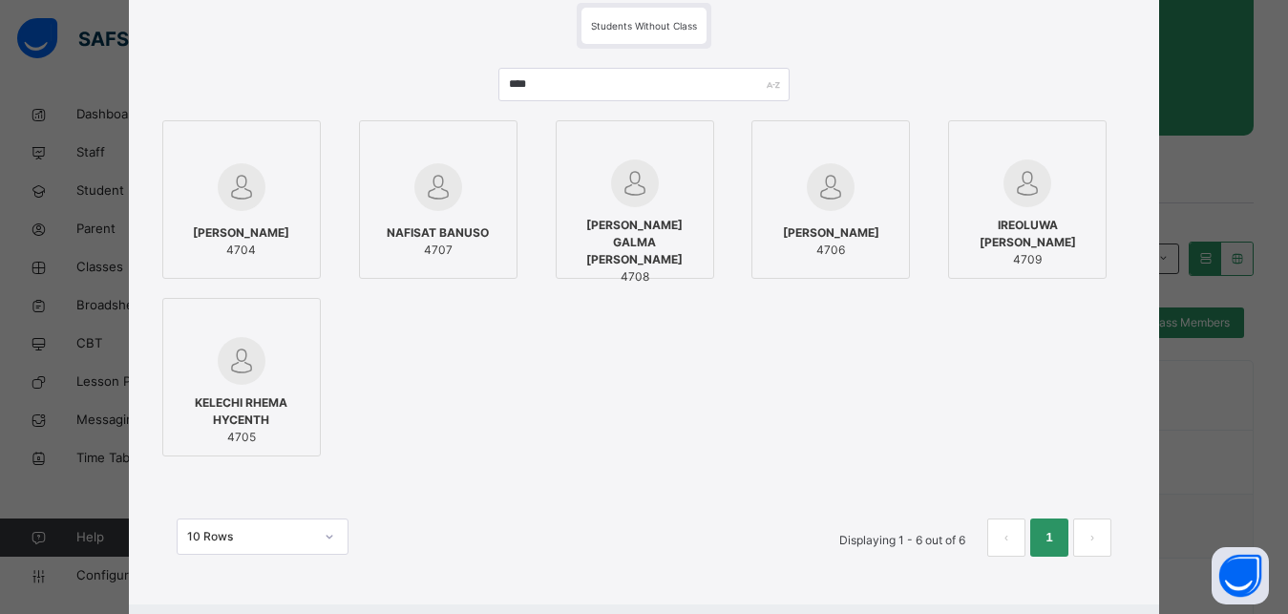
click at [253, 190] on div at bounding box center [242, 186] width 138 height 55
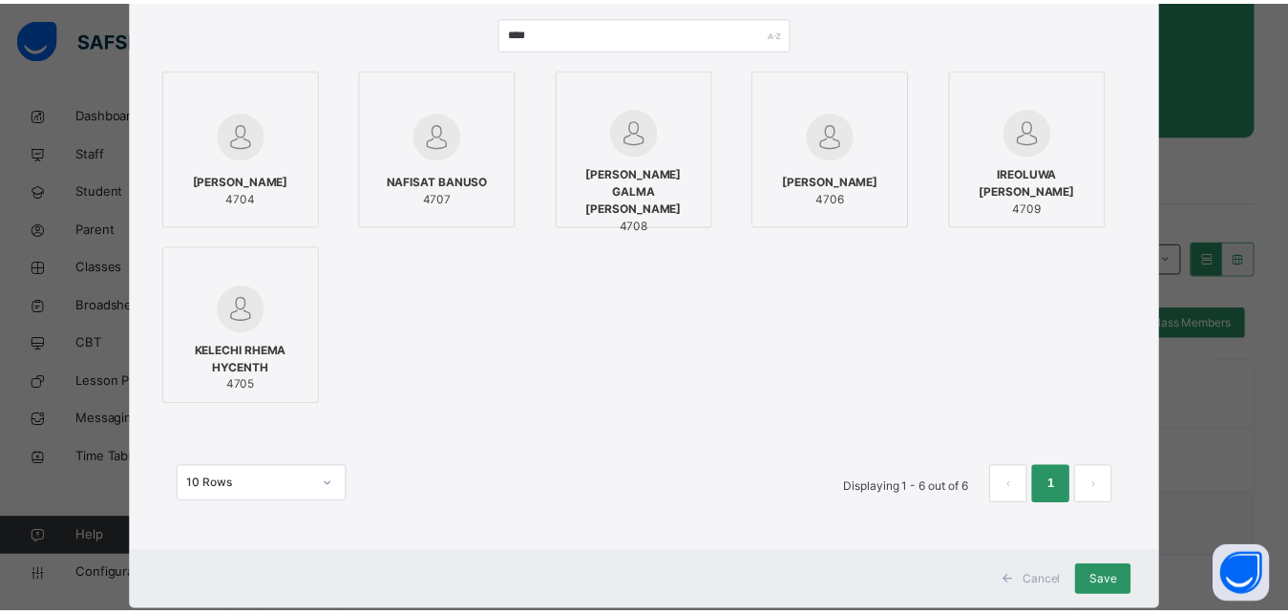
scroll to position [238, 0]
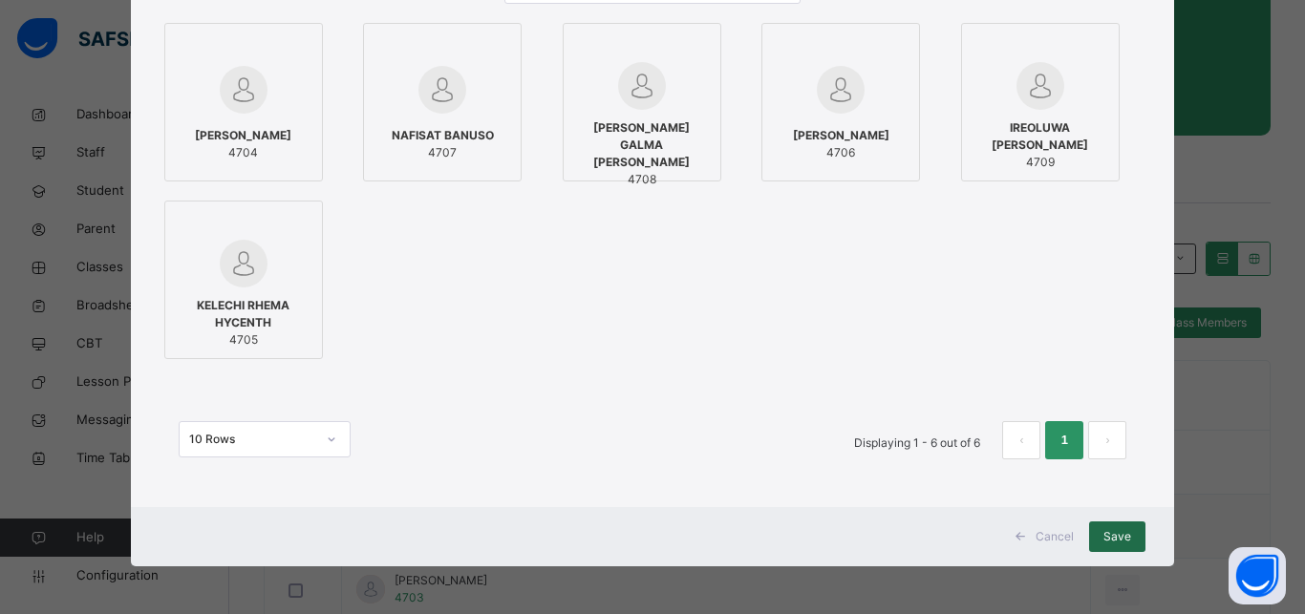
click at [1118, 532] on span "Save" at bounding box center [1117, 536] width 28 height 17
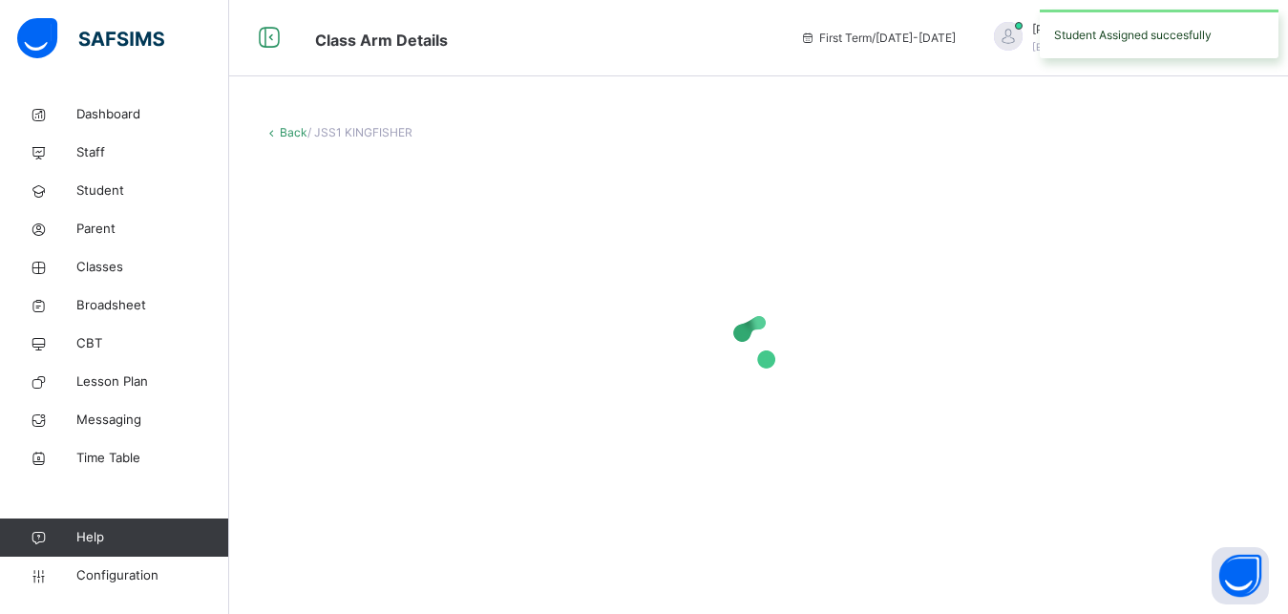
scroll to position [0, 0]
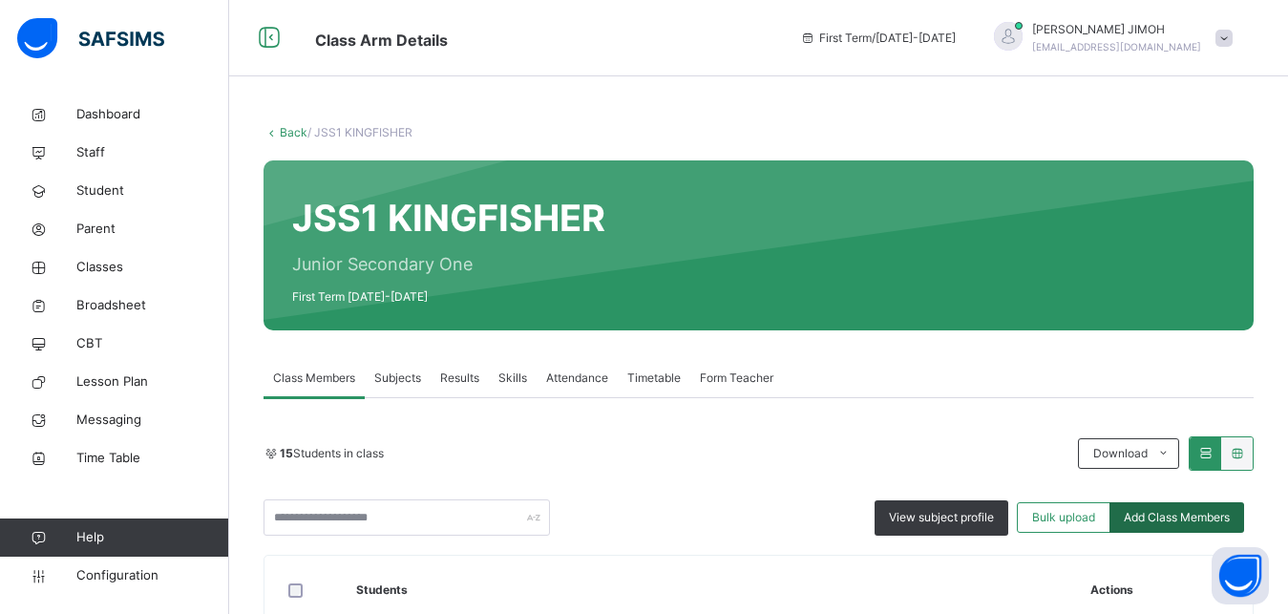
click at [1163, 518] on span "Add Class Members" at bounding box center [1177, 517] width 106 height 17
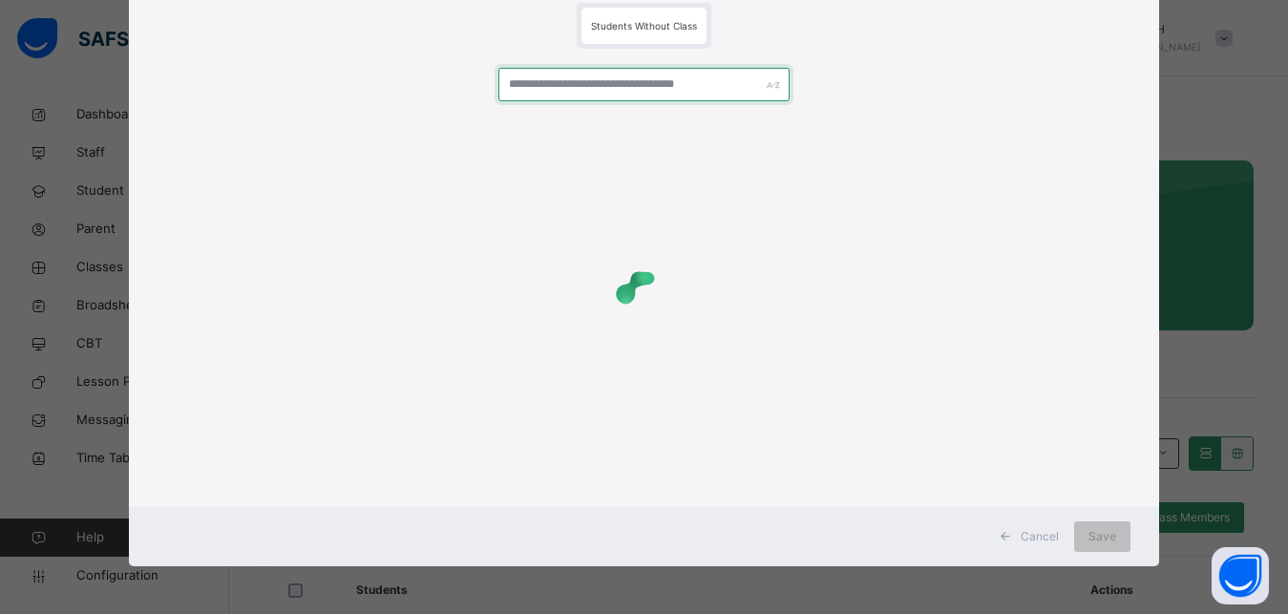
click at [673, 76] on input "text" at bounding box center [645, 84] width 292 height 33
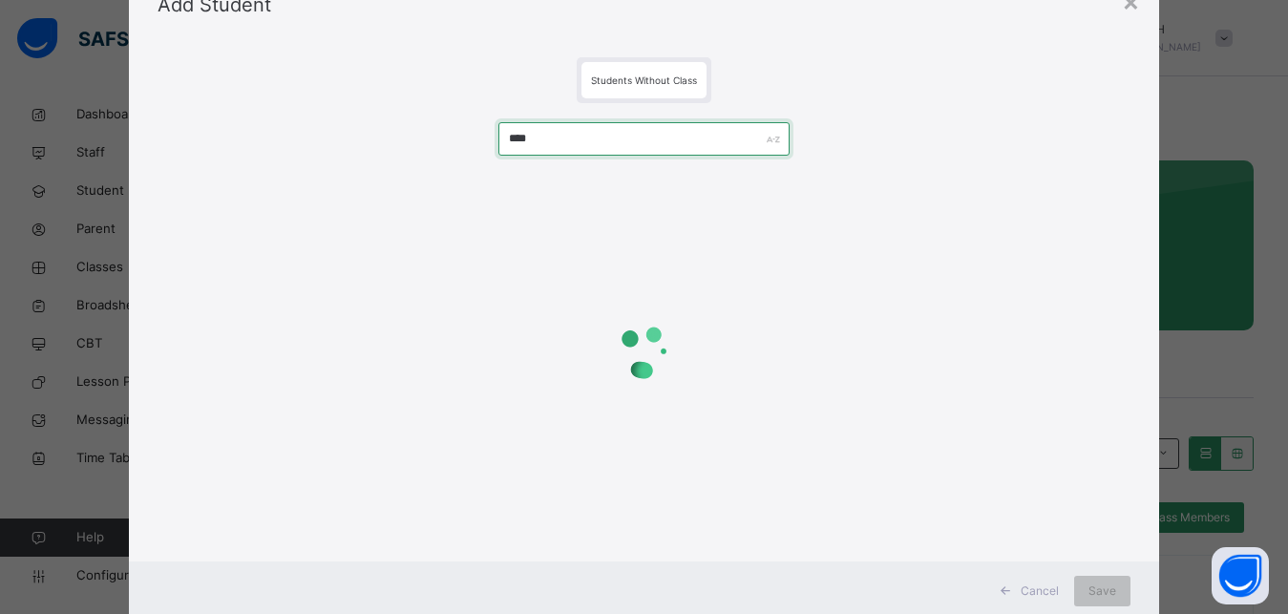
scroll to position [0, 0]
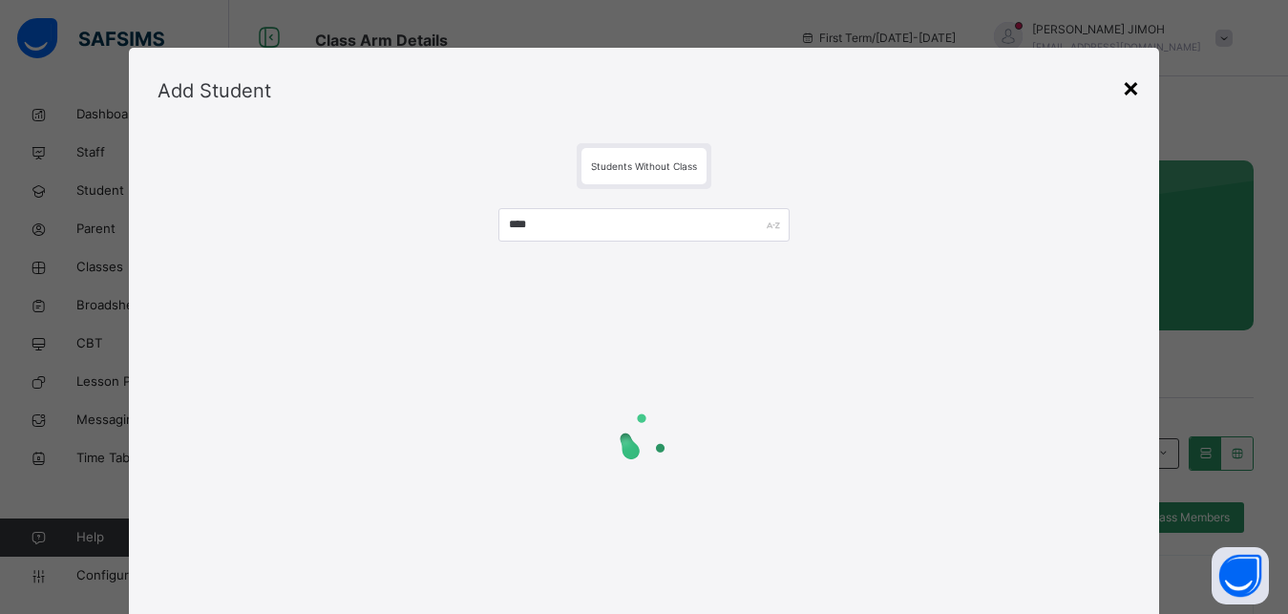
click at [1123, 93] on div "×" at bounding box center [1131, 87] width 18 height 40
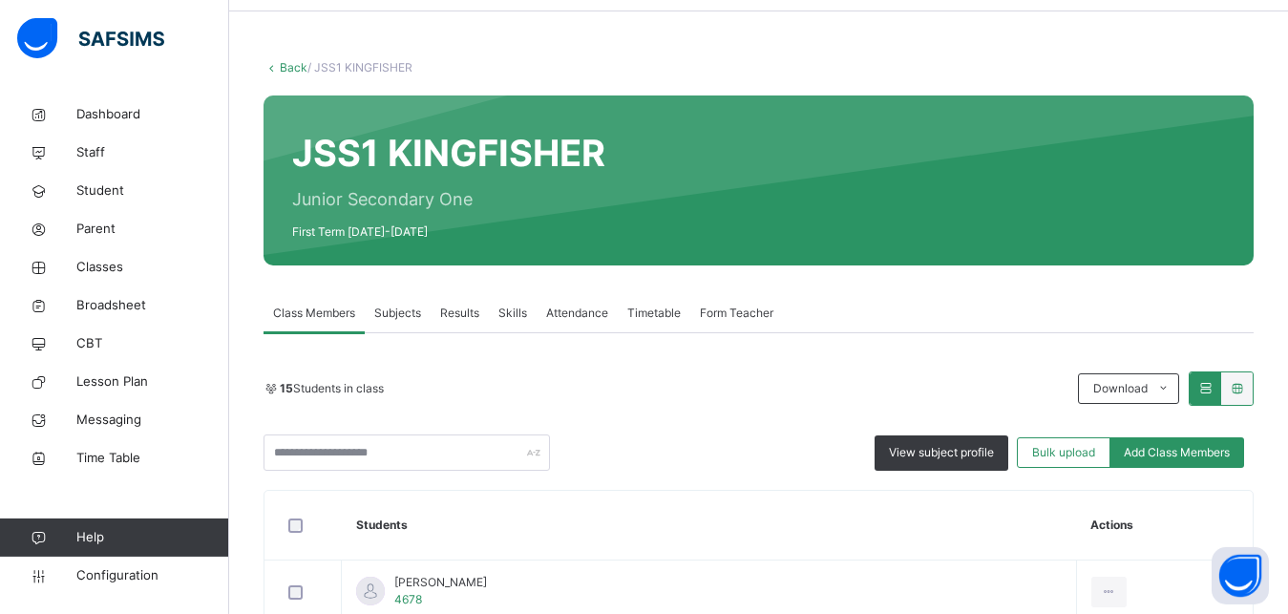
scroll to position [195, 0]
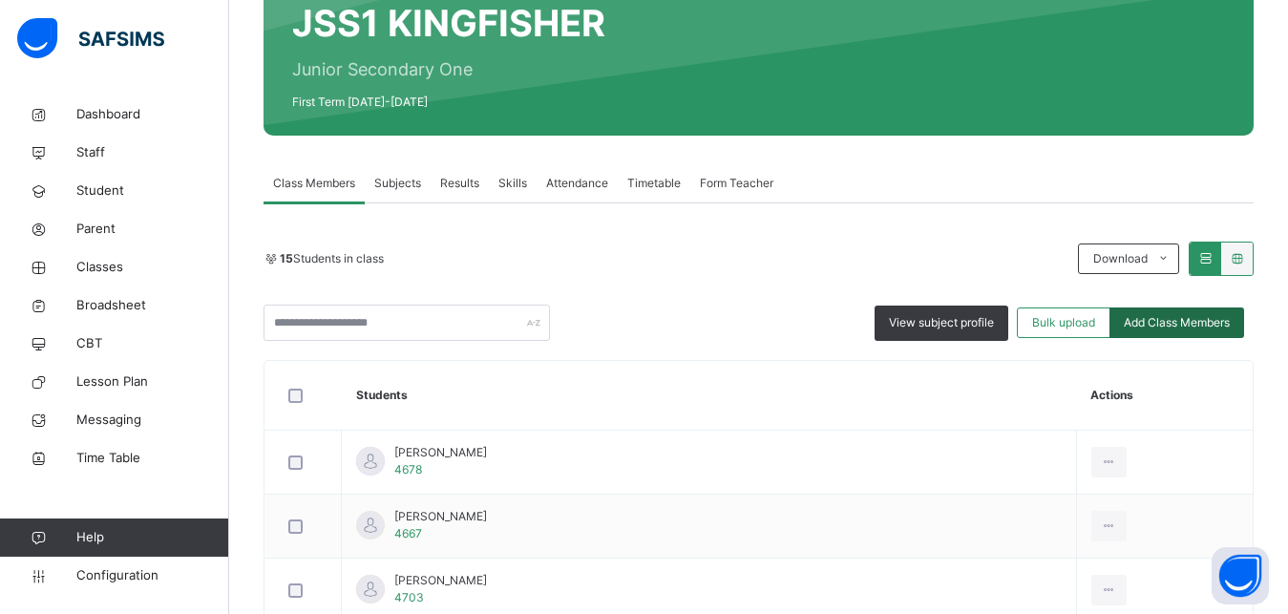
click at [1181, 319] on span "Add Class Members" at bounding box center [1177, 322] width 106 height 17
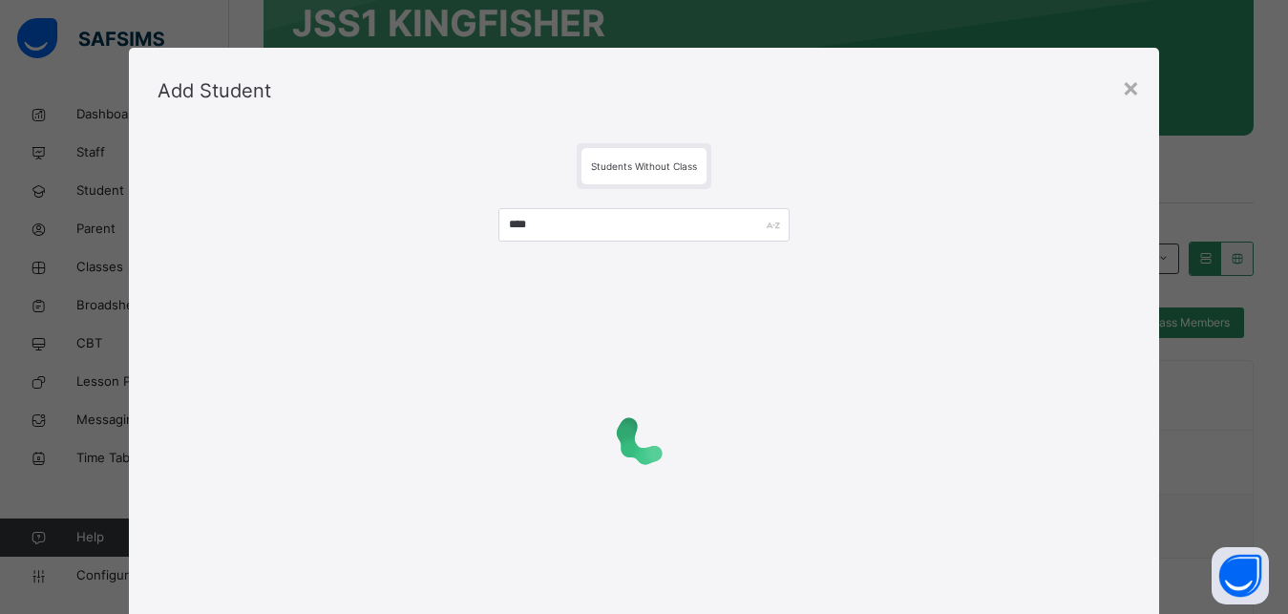
scroll to position [86, 0]
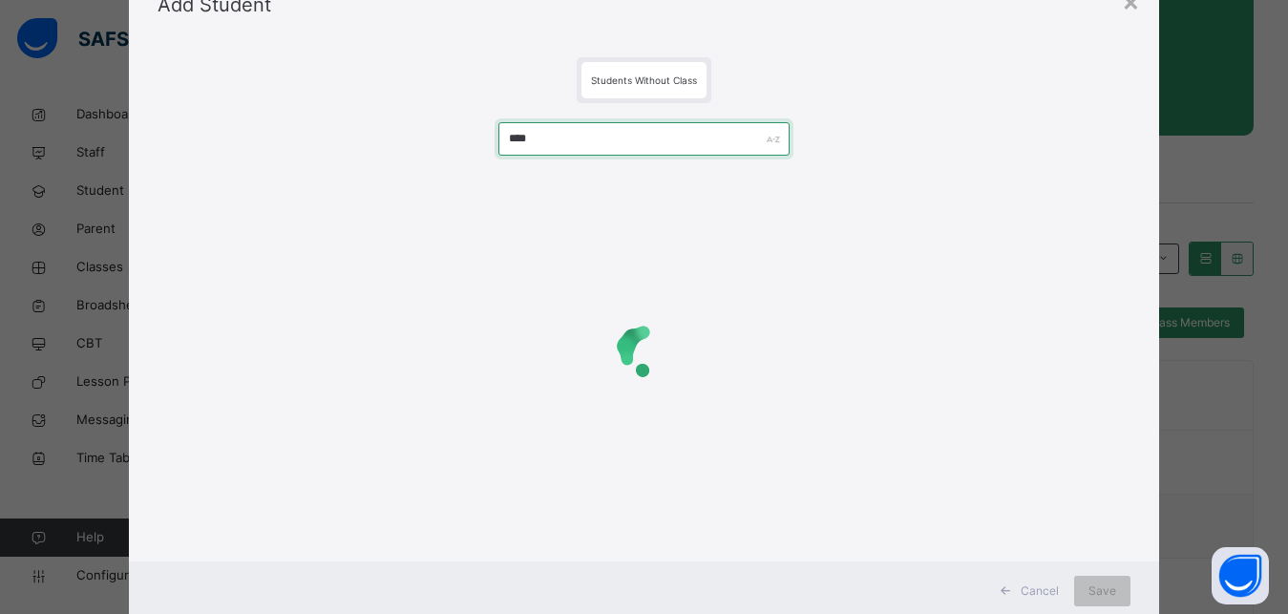
click at [556, 139] on input "****" at bounding box center [645, 138] width 292 height 33
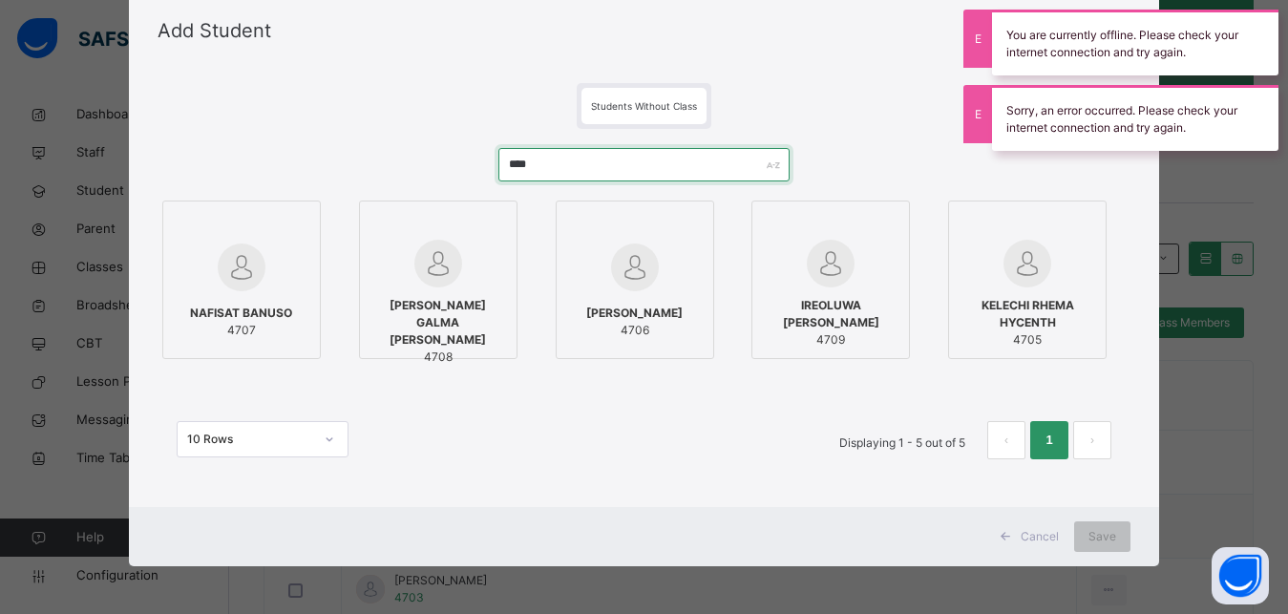
scroll to position [60, 0]
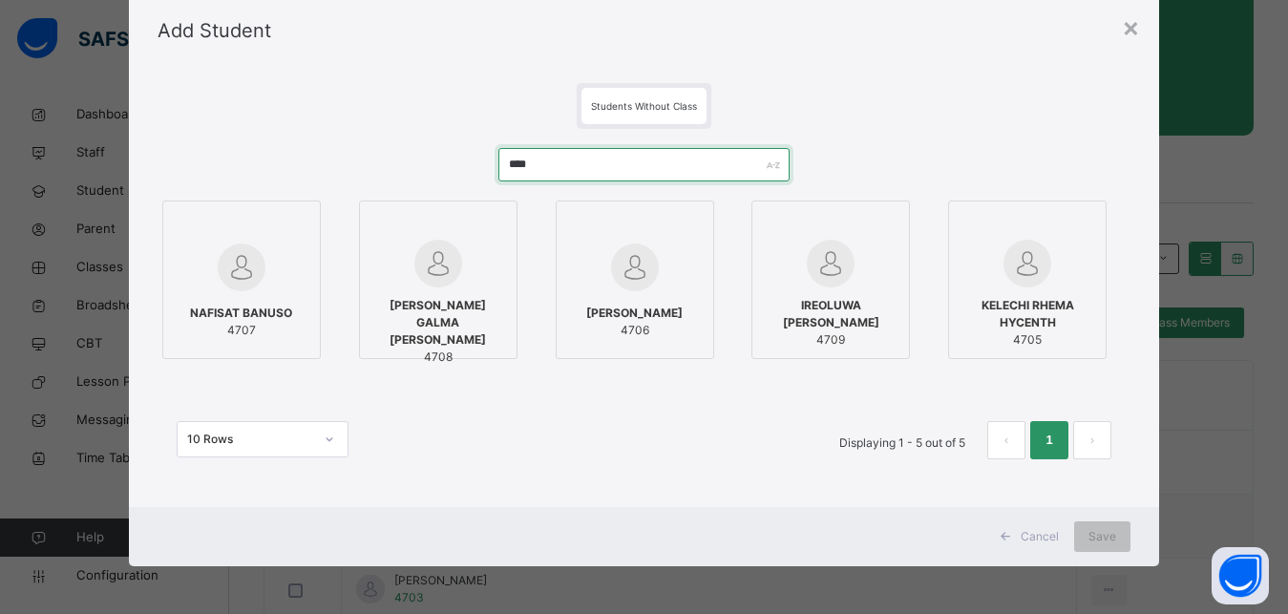
type input "****"
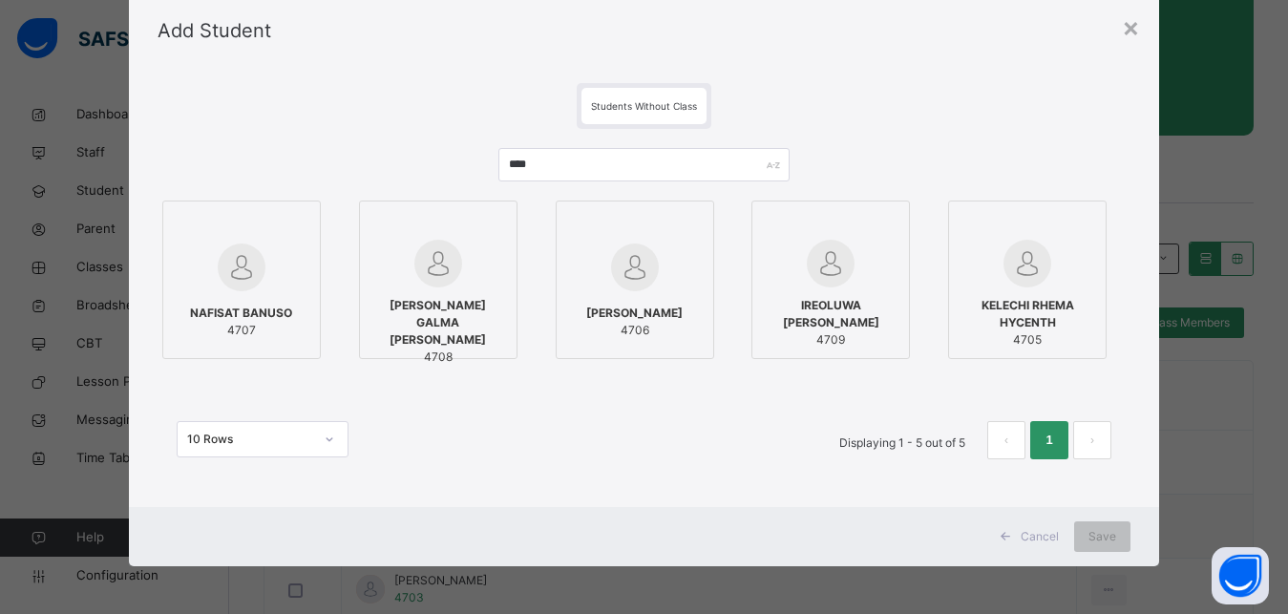
click at [270, 243] on div at bounding box center [242, 267] width 138 height 55
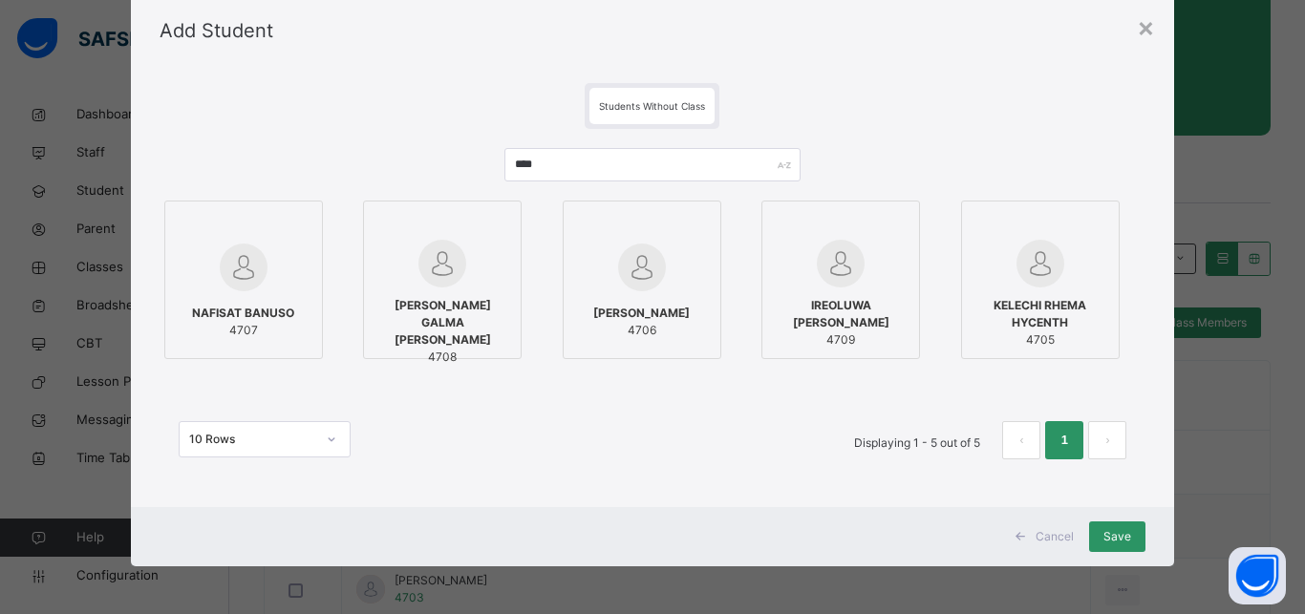
click at [1088, 230] on div at bounding box center [1040, 225] width 138 height 29
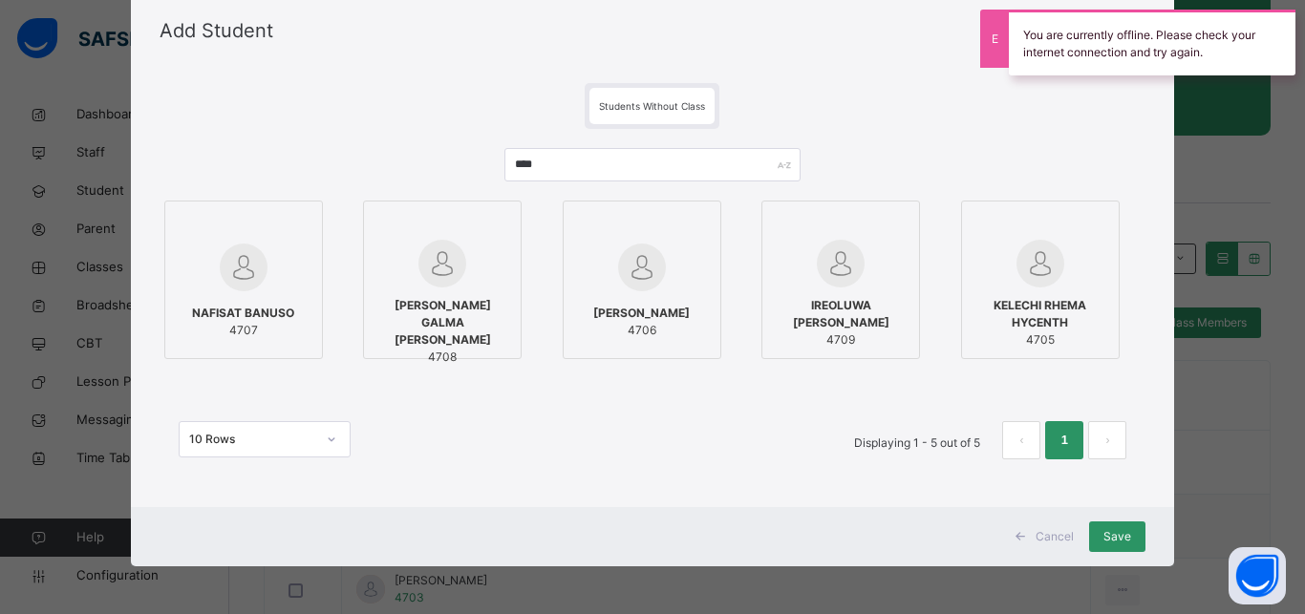
click at [665, 238] on div at bounding box center [642, 225] width 138 height 29
click at [690, 209] on label "[PERSON_NAME] 4706" at bounding box center [641, 280] width 159 height 159
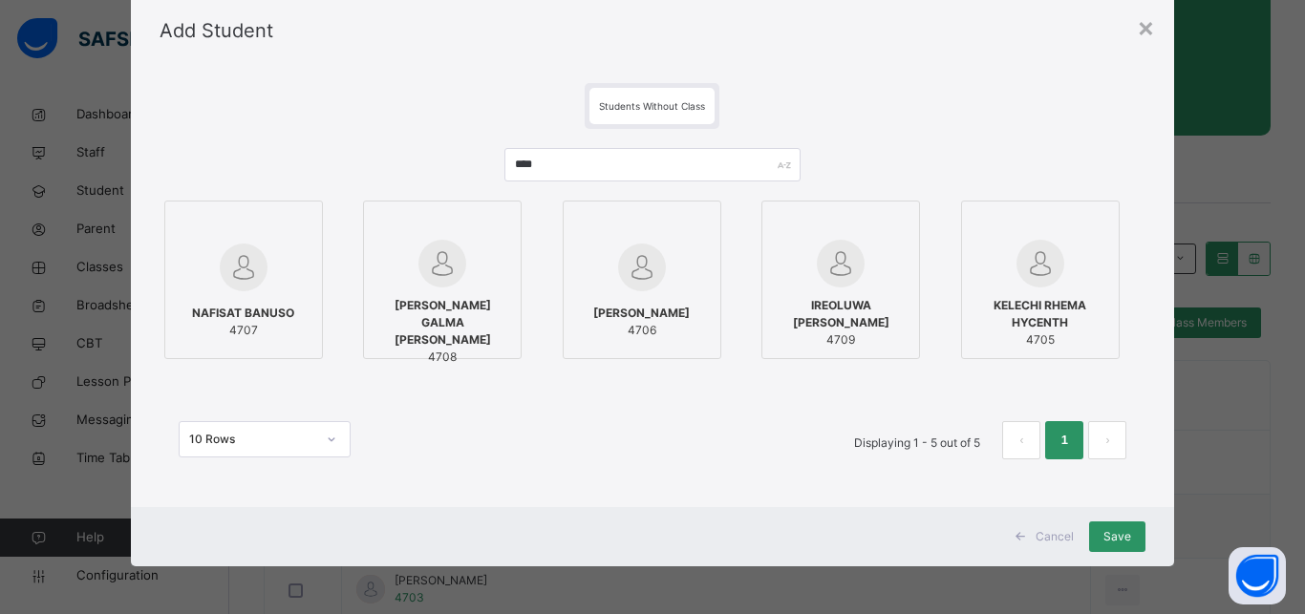
click at [484, 248] on div at bounding box center [442, 264] width 138 height 48
click at [881, 226] on div at bounding box center [841, 225] width 138 height 29
click at [1105, 532] on span "Save" at bounding box center [1117, 536] width 28 height 17
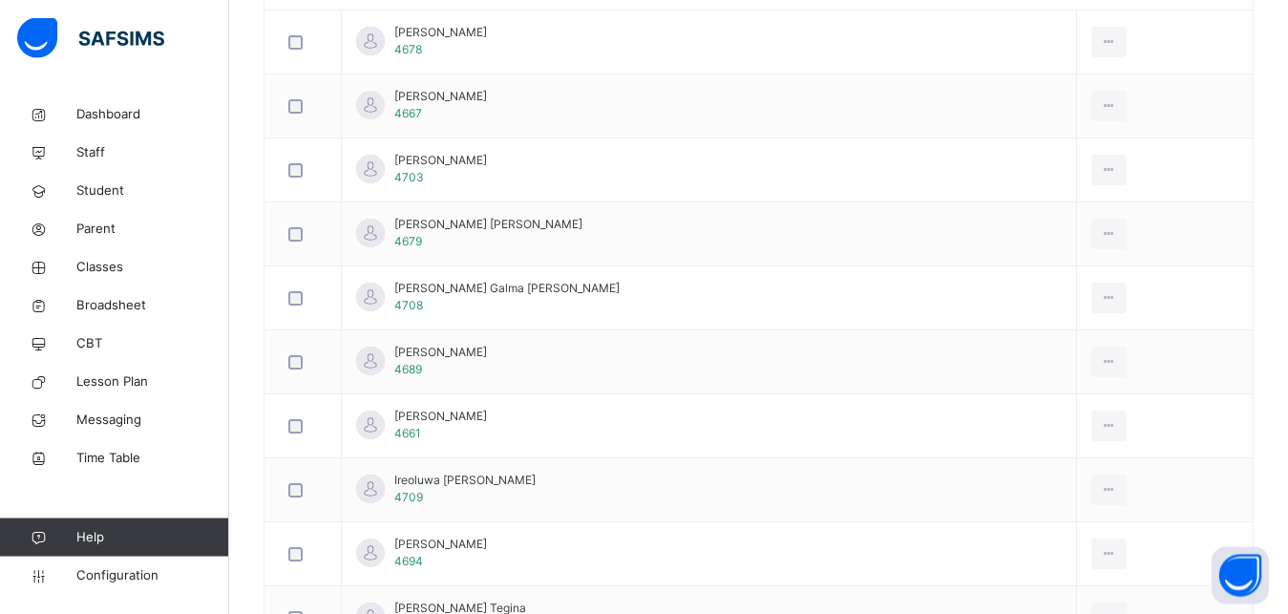
scroll to position [130, 0]
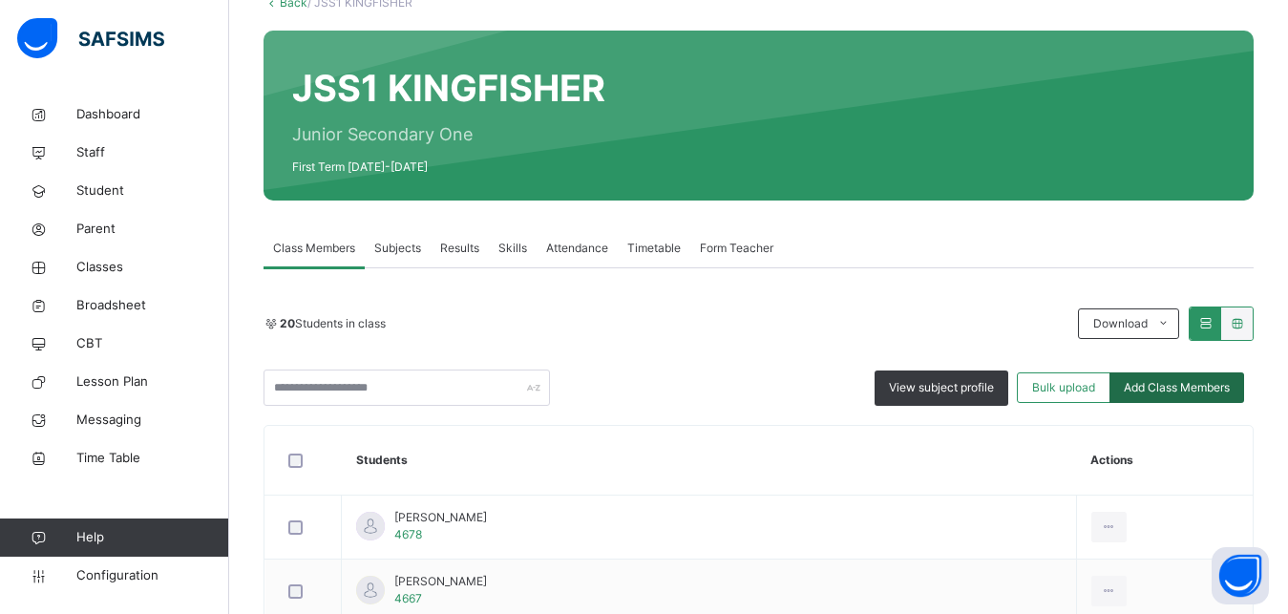
click at [1194, 393] on span "Add Class Members" at bounding box center [1177, 387] width 106 height 17
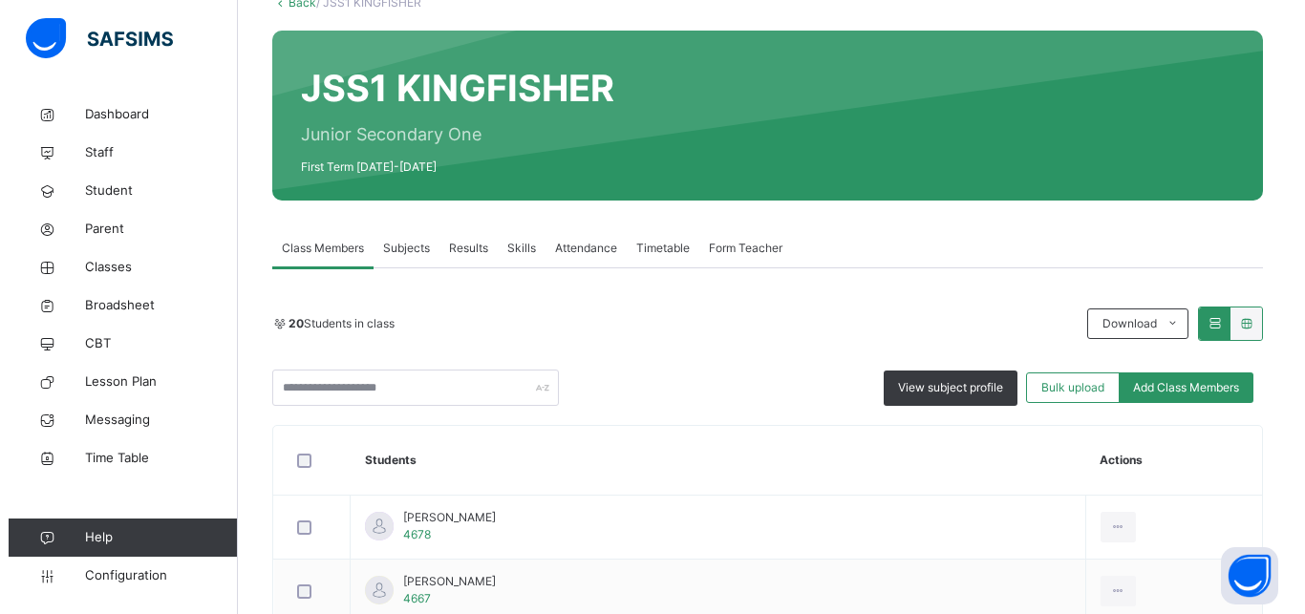
scroll to position [60, 0]
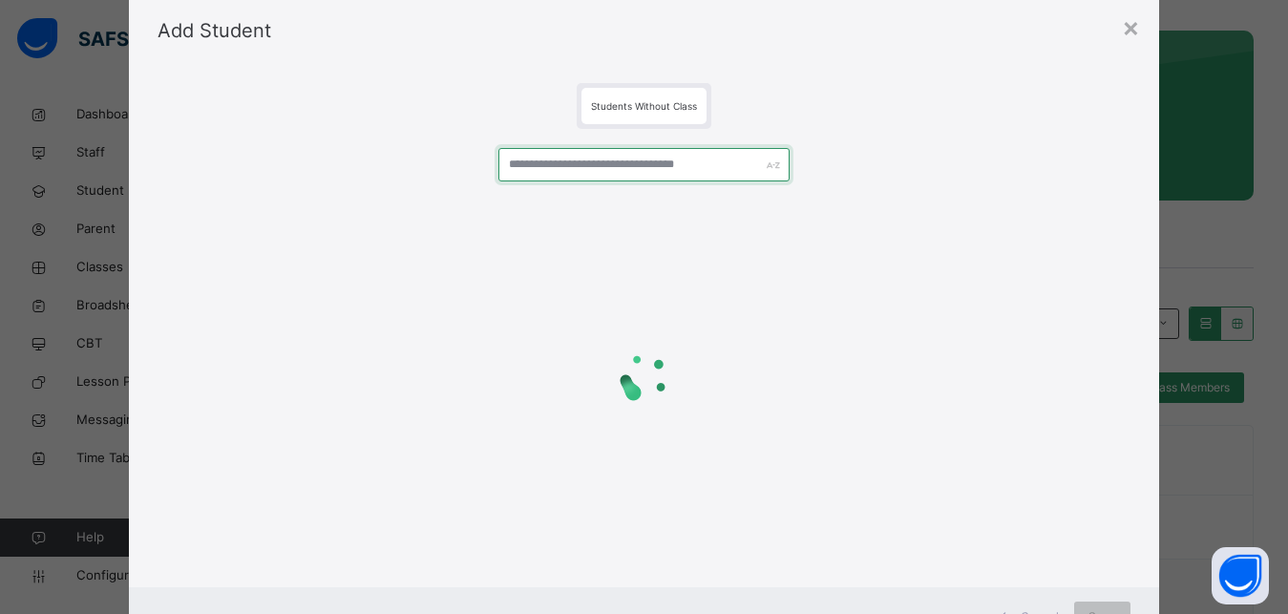
click at [564, 163] on input "text" at bounding box center [645, 164] width 292 height 33
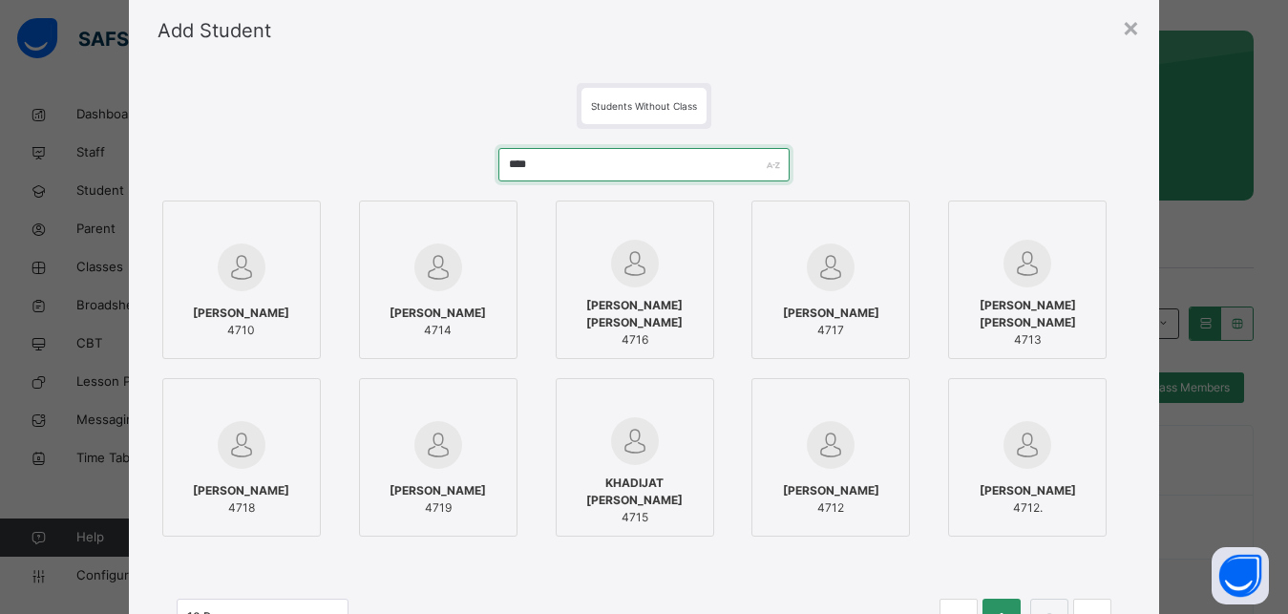
type input "****"
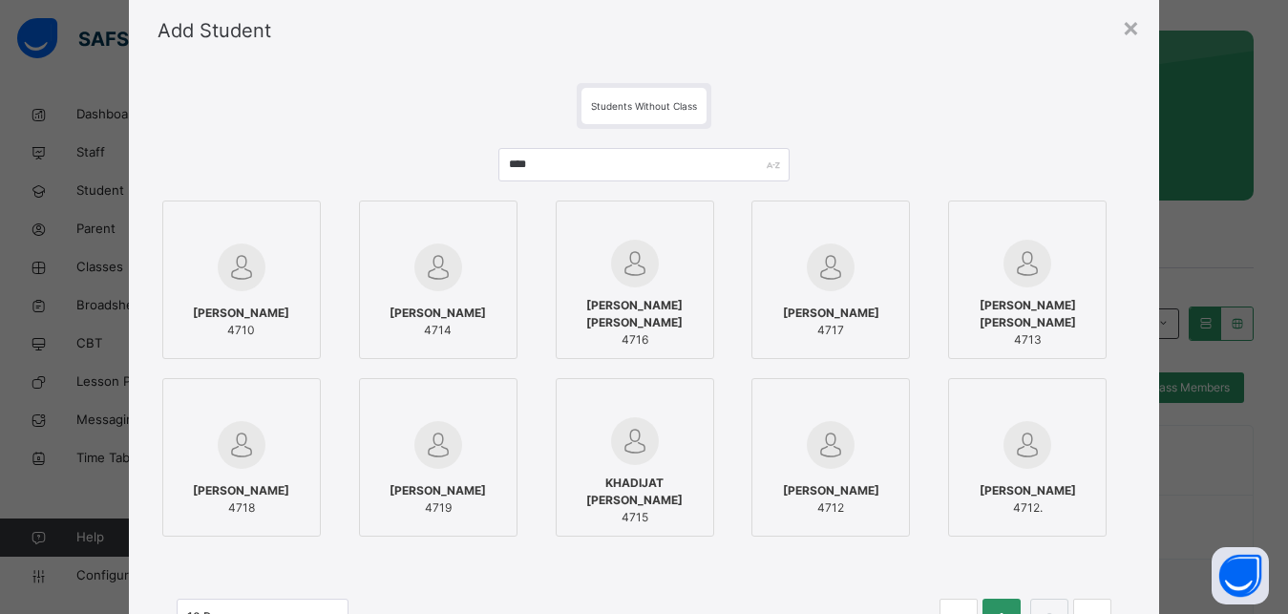
click at [281, 221] on div at bounding box center [242, 225] width 138 height 29
click at [871, 396] on div at bounding box center [831, 403] width 138 height 29
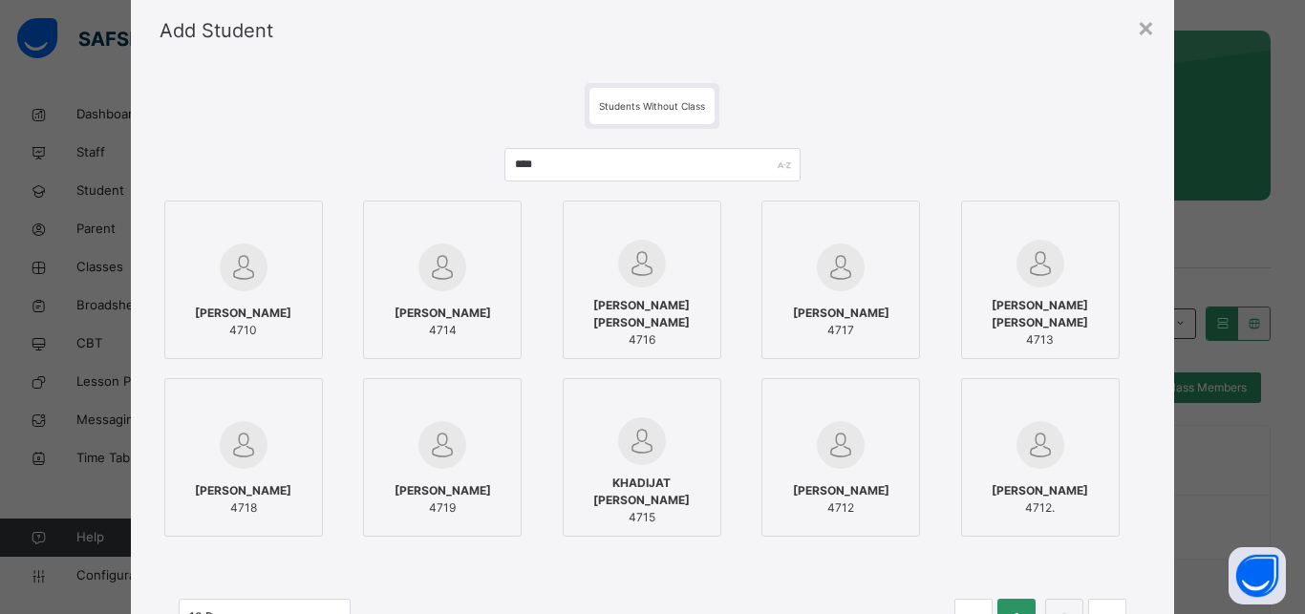
click at [1093, 223] on div at bounding box center [1040, 225] width 138 height 29
click at [468, 244] on div at bounding box center [442, 267] width 138 height 55
click at [684, 406] on div at bounding box center [642, 403] width 138 height 29
click at [689, 230] on div at bounding box center [642, 225] width 138 height 29
click at [882, 246] on div at bounding box center [841, 267] width 138 height 55
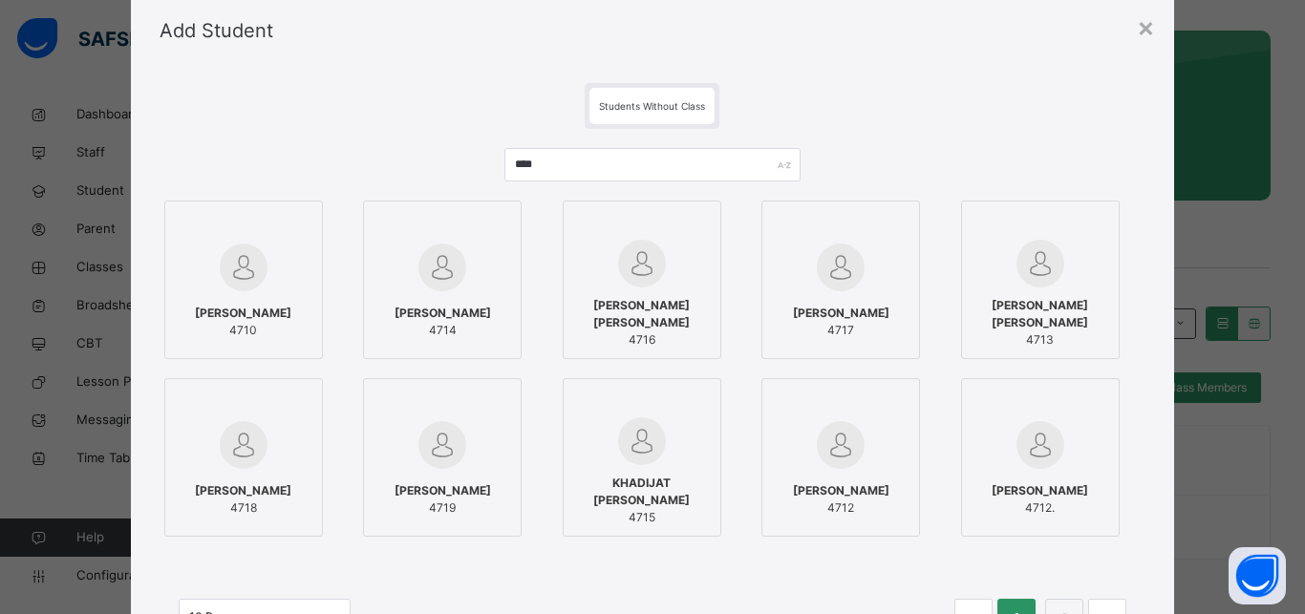
click at [276, 439] on div at bounding box center [244, 444] width 138 height 55
click at [389, 404] on div at bounding box center [442, 403] width 138 height 29
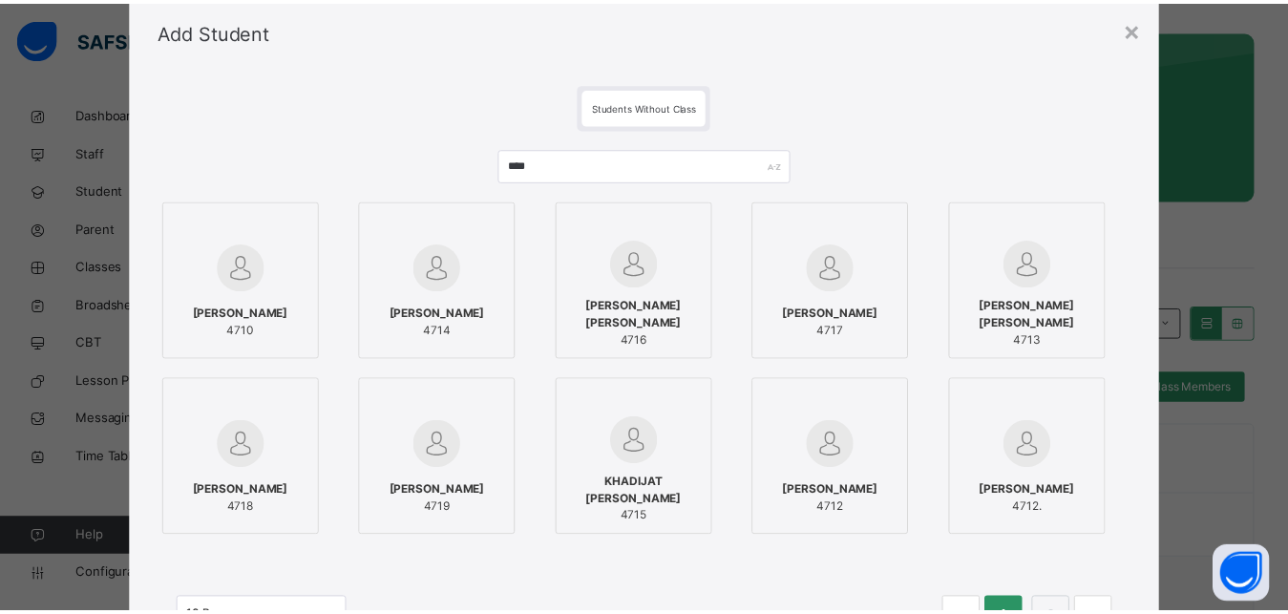
scroll to position [238, 0]
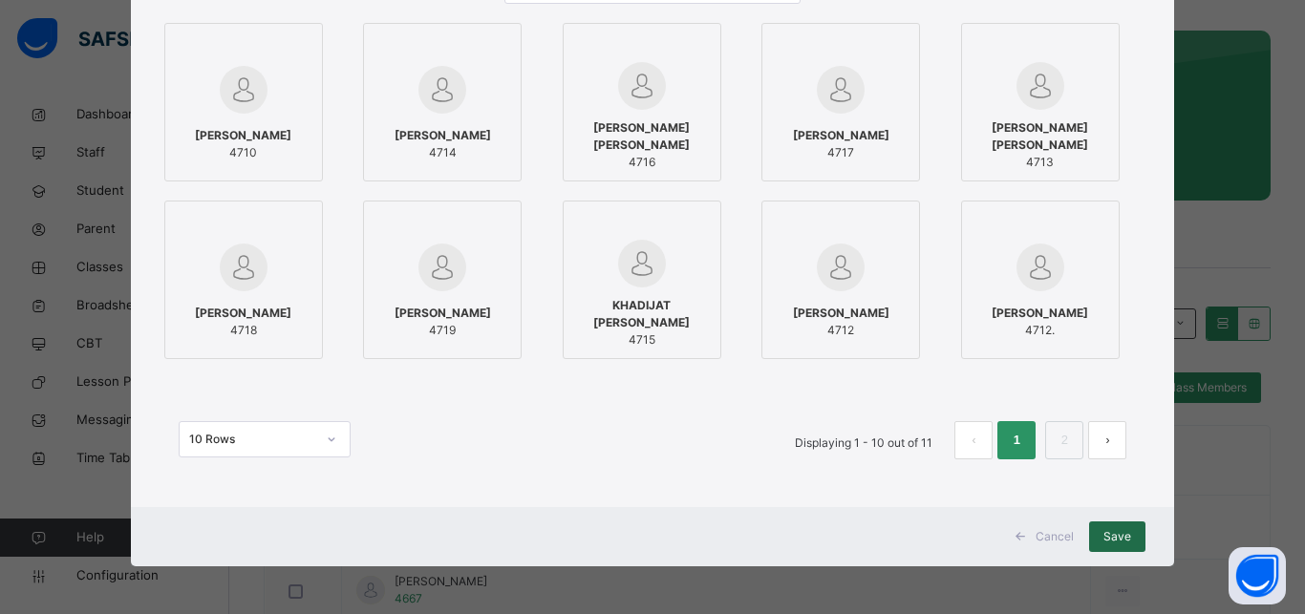
click at [1103, 532] on span "Save" at bounding box center [1117, 536] width 28 height 17
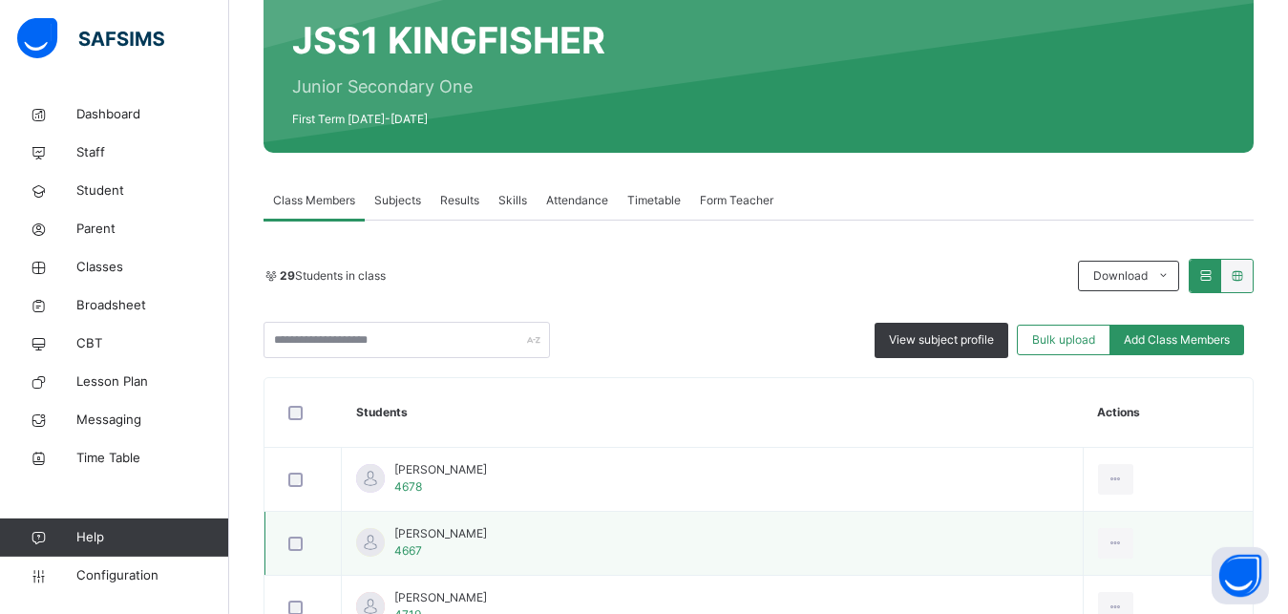
scroll to position [219, 0]
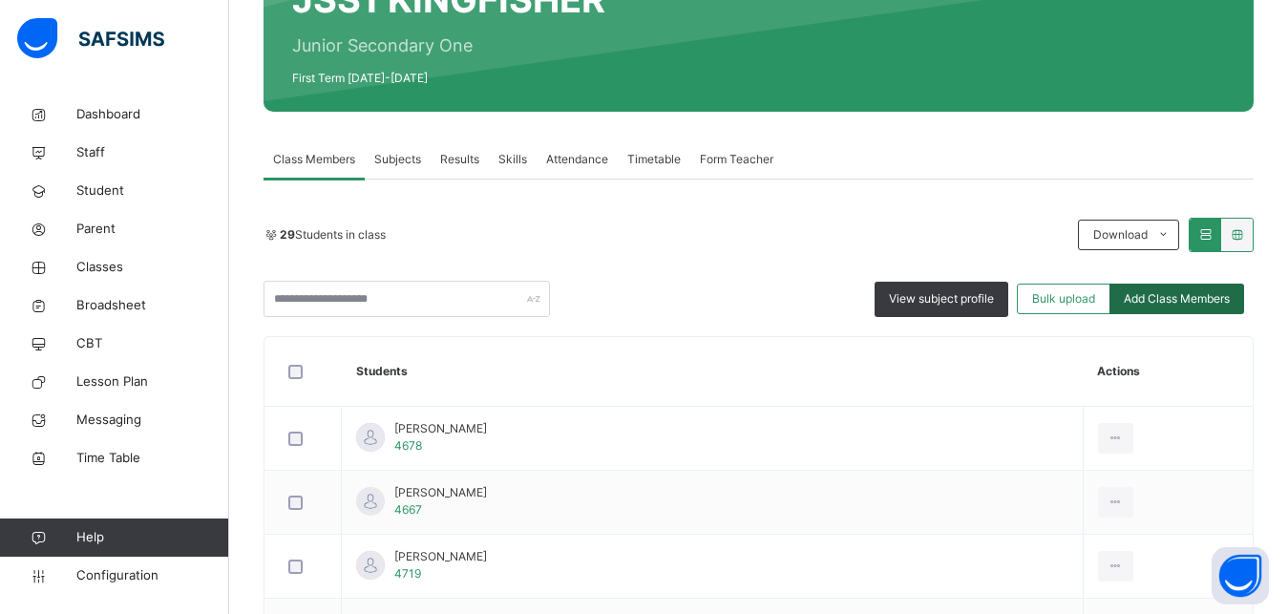
click at [1181, 293] on span "Add Class Members" at bounding box center [1177, 298] width 106 height 17
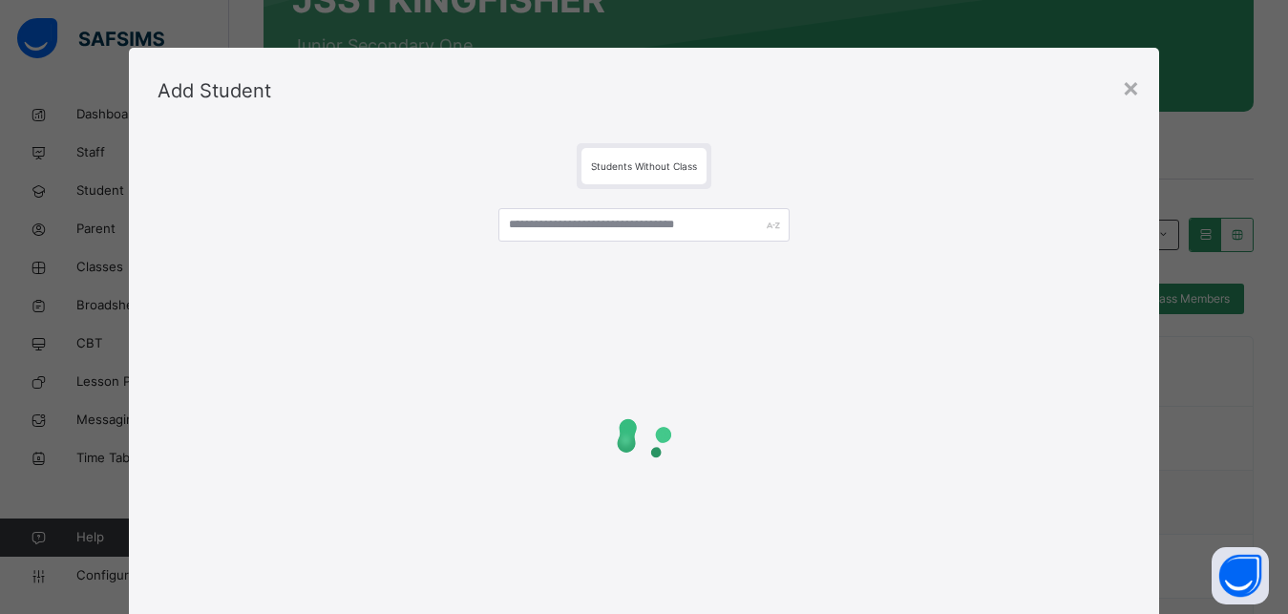
scroll to position [140, 0]
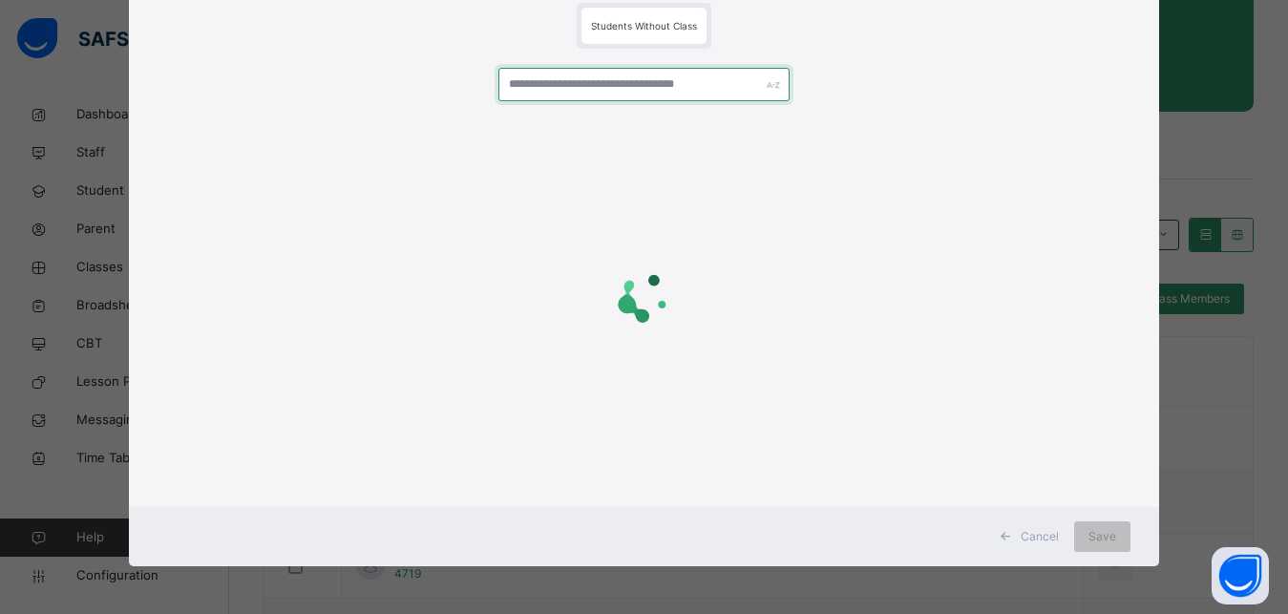
click at [567, 88] on input "text" at bounding box center [645, 84] width 292 height 33
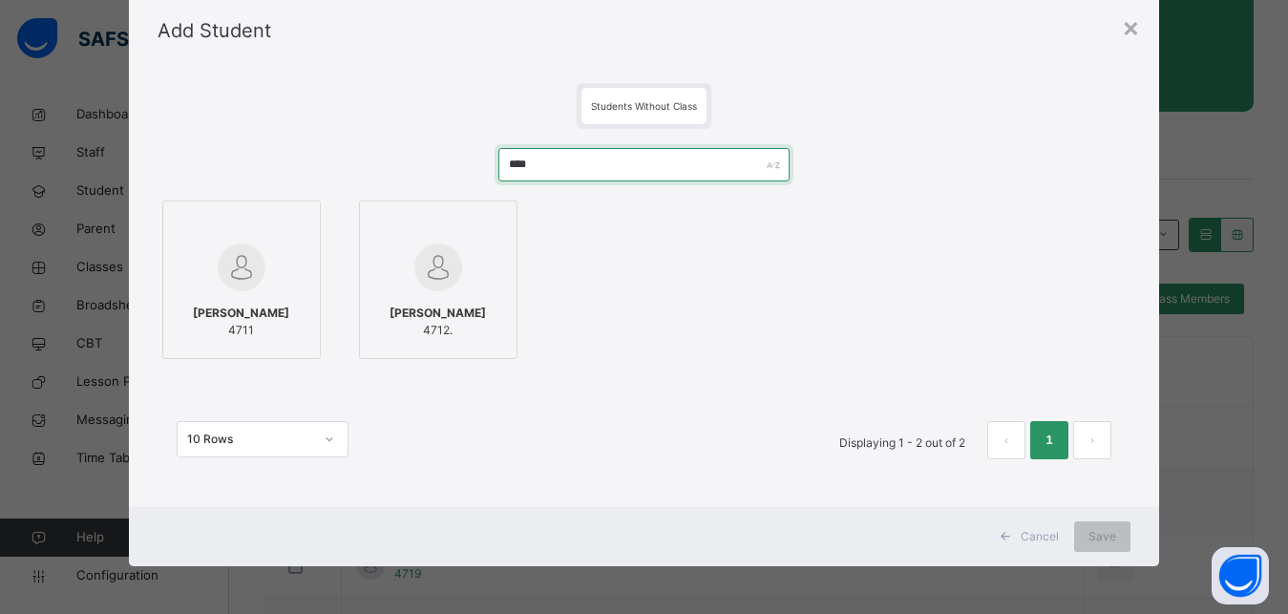
scroll to position [60, 0]
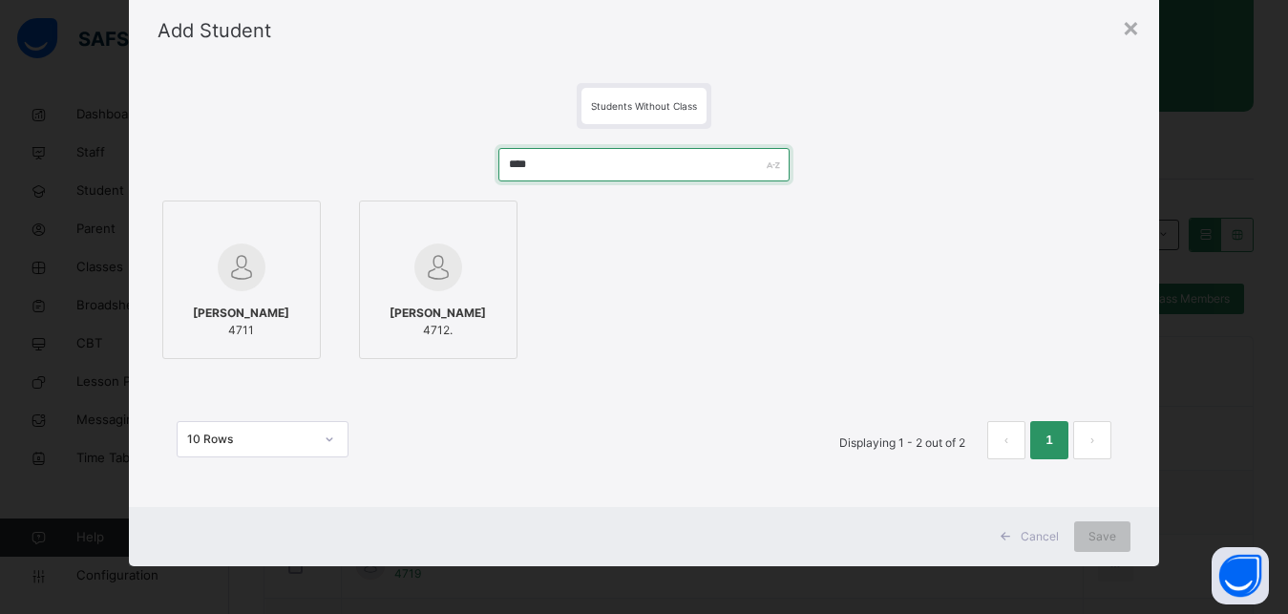
type input "****"
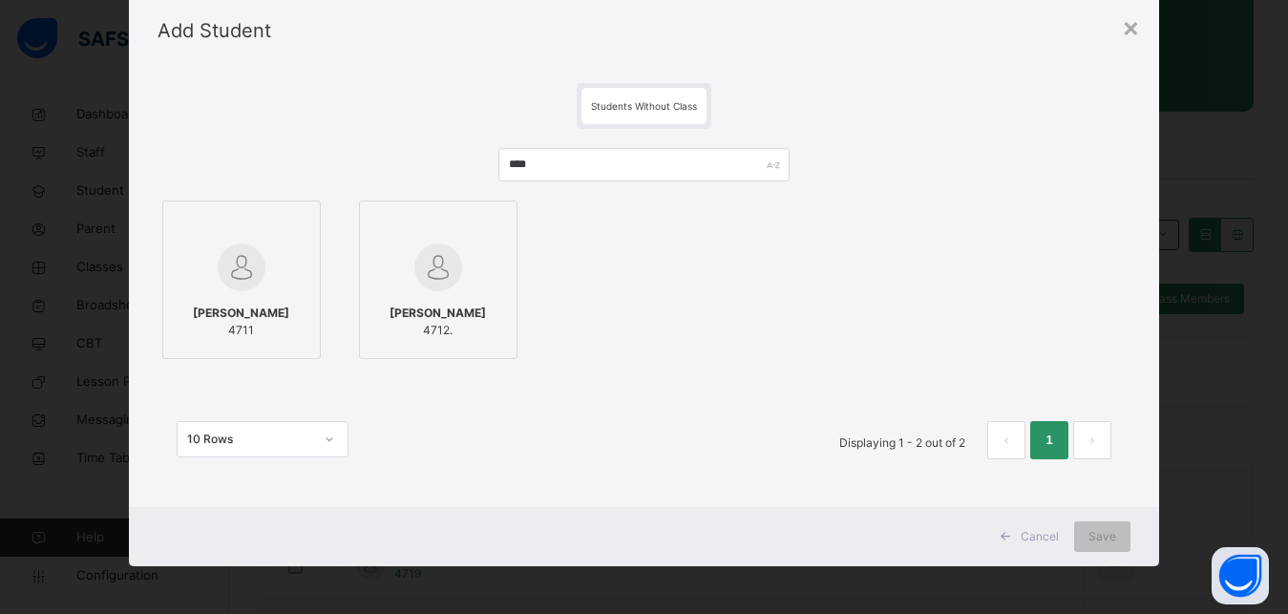
click at [226, 257] on img at bounding box center [242, 268] width 48 height 48
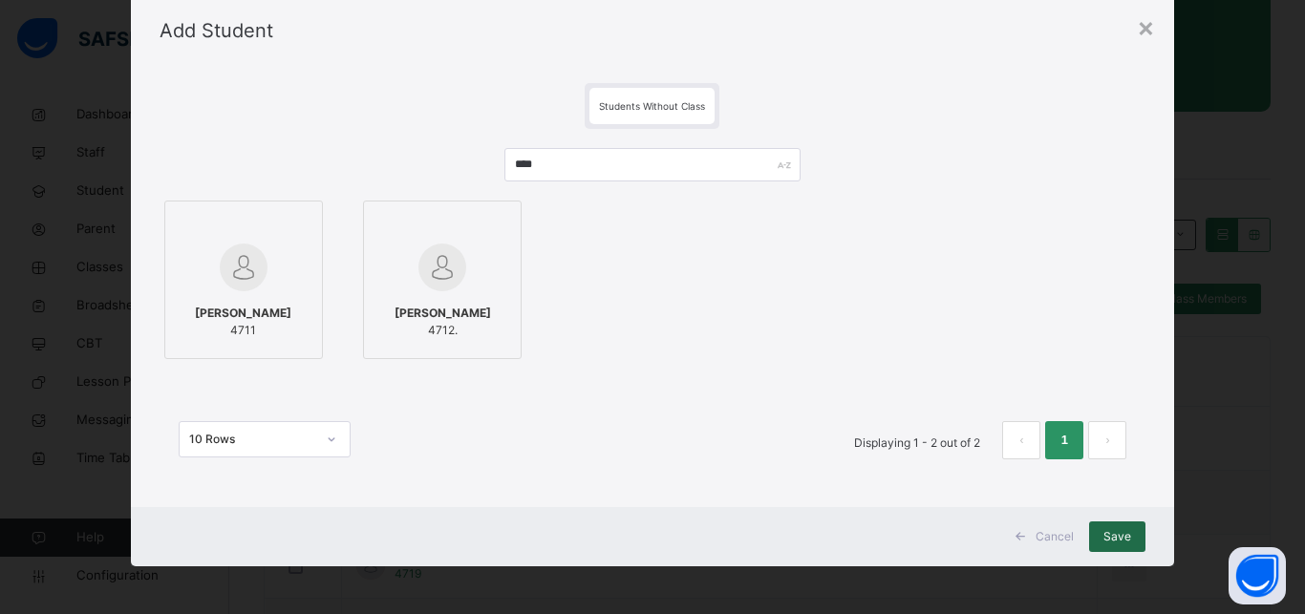
click at [1117, 536] on span "Save" at bounding box center [1117, 536] width 28 height 17
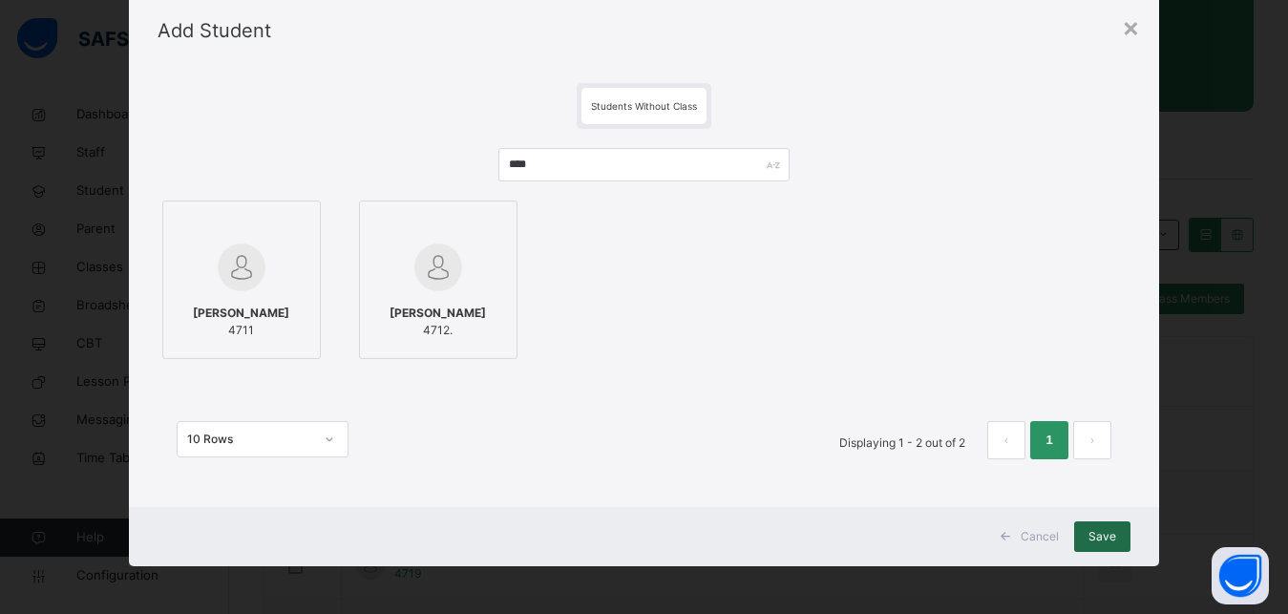
click at [1093, 538] on span "Save" at bounding box center [1103, 536] width 28 height 17
click at [1103, 537] on span "Save" at bounding box center [1103, 536] width 28 height 17
click at [1107, 542] on span "Save" at bounding box center [1103, 536] width 28 height 17
click at [1090, 527] on div "Save" at bounding box center [1102, 536] width 56 height 31
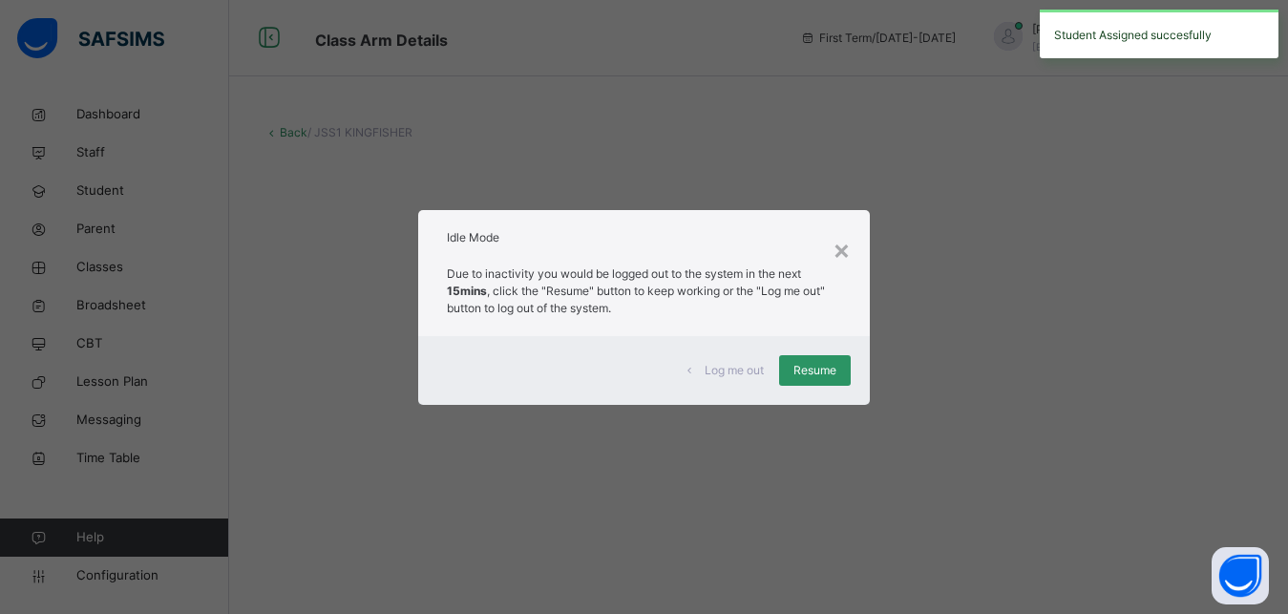
scroll to position [0, 0]
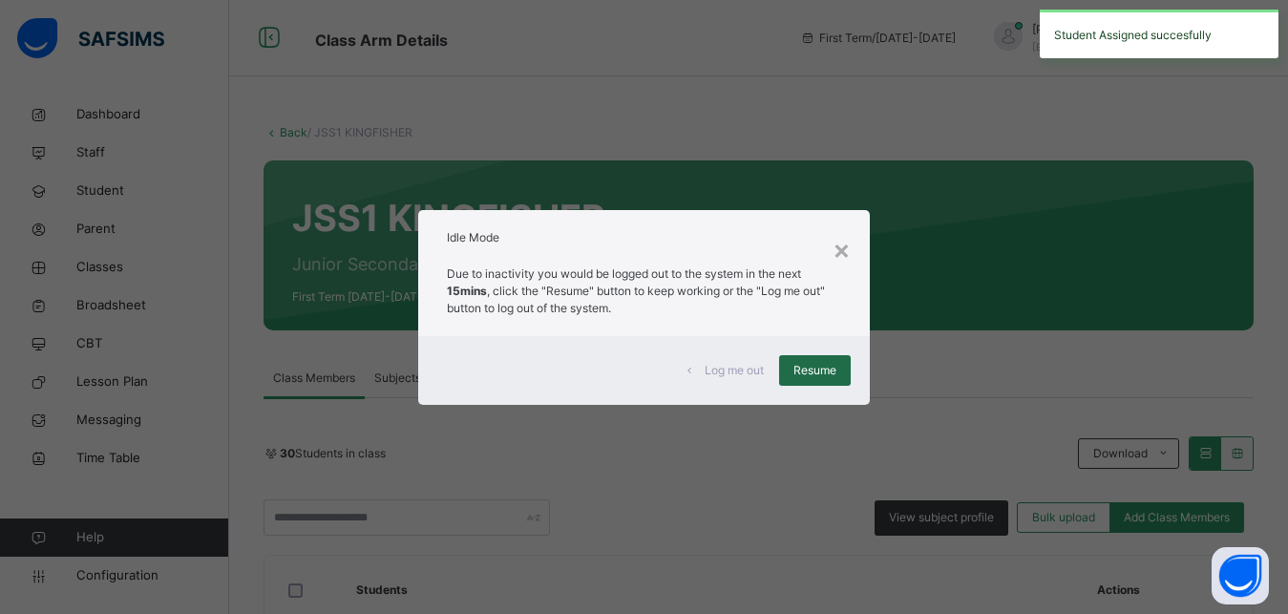
click at [807, 358] on div "Resume" at bounding box center [815, 370] width 72 height 31
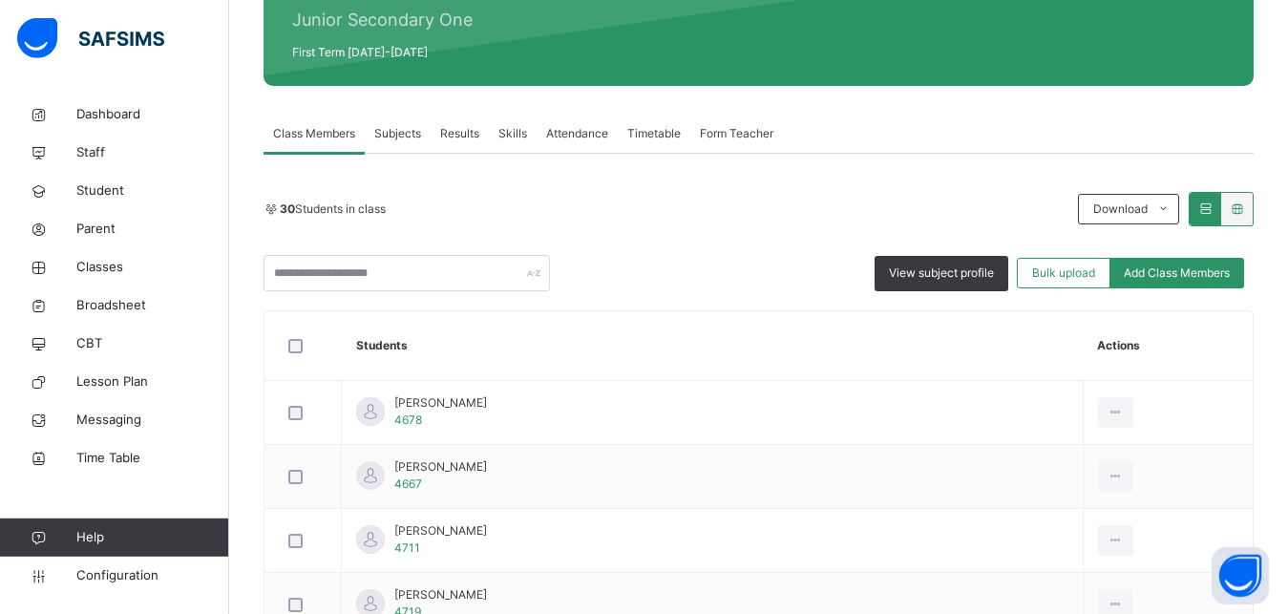
scroll to position [292, 0]
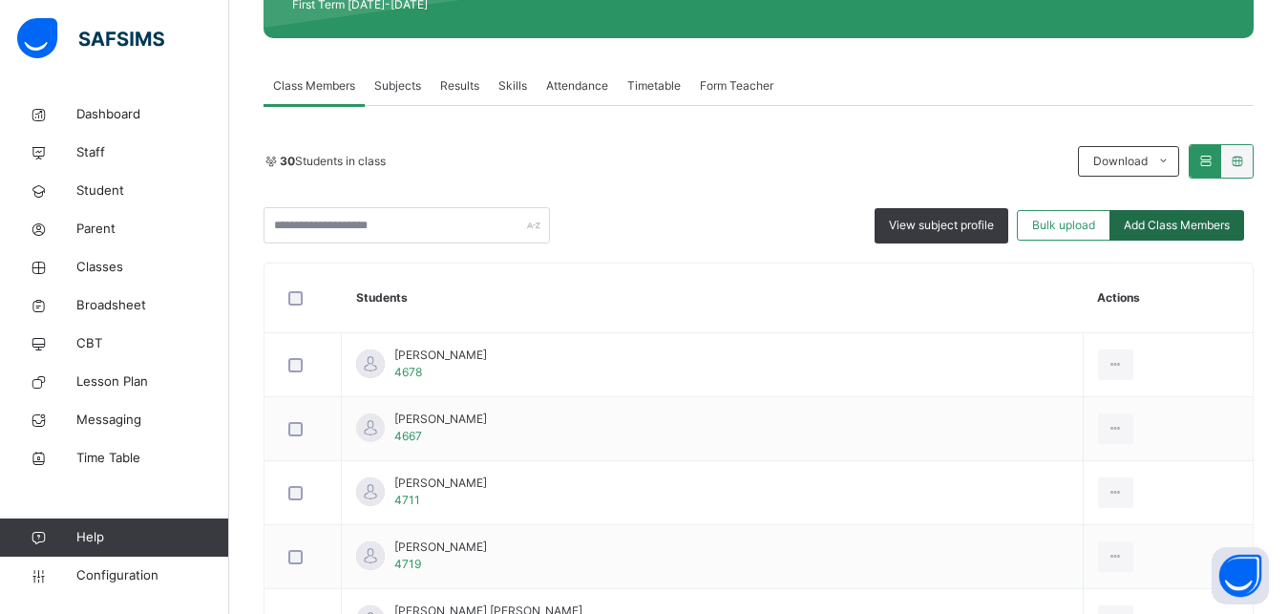
click at [1184, 229] on span "Add Class Members" at bounding box center [1177, 225] width 106 height 17
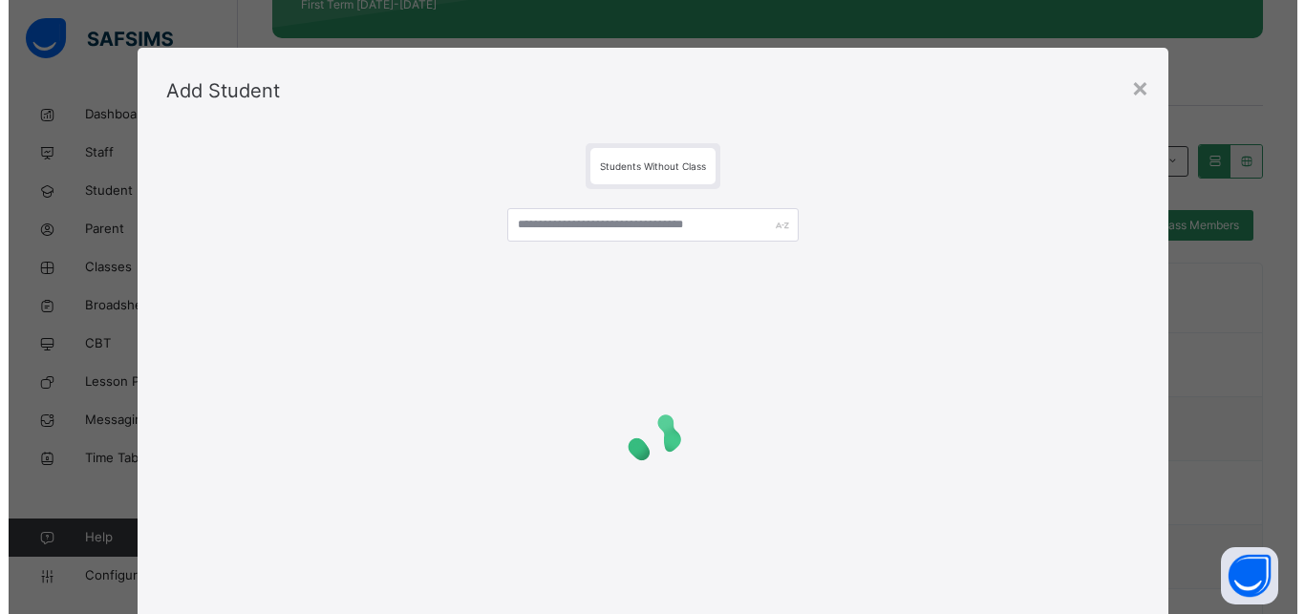
scroll to position [60, 0]
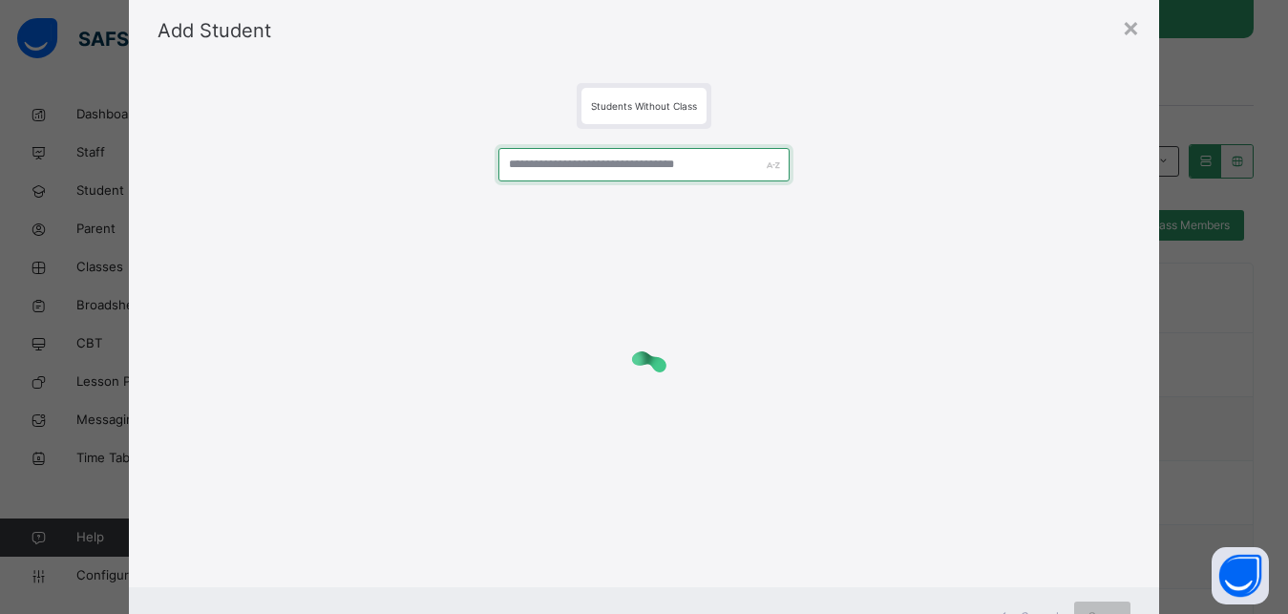
click at [538, 165] on input "text" at bounding box center [645, 164] width 292 height 33
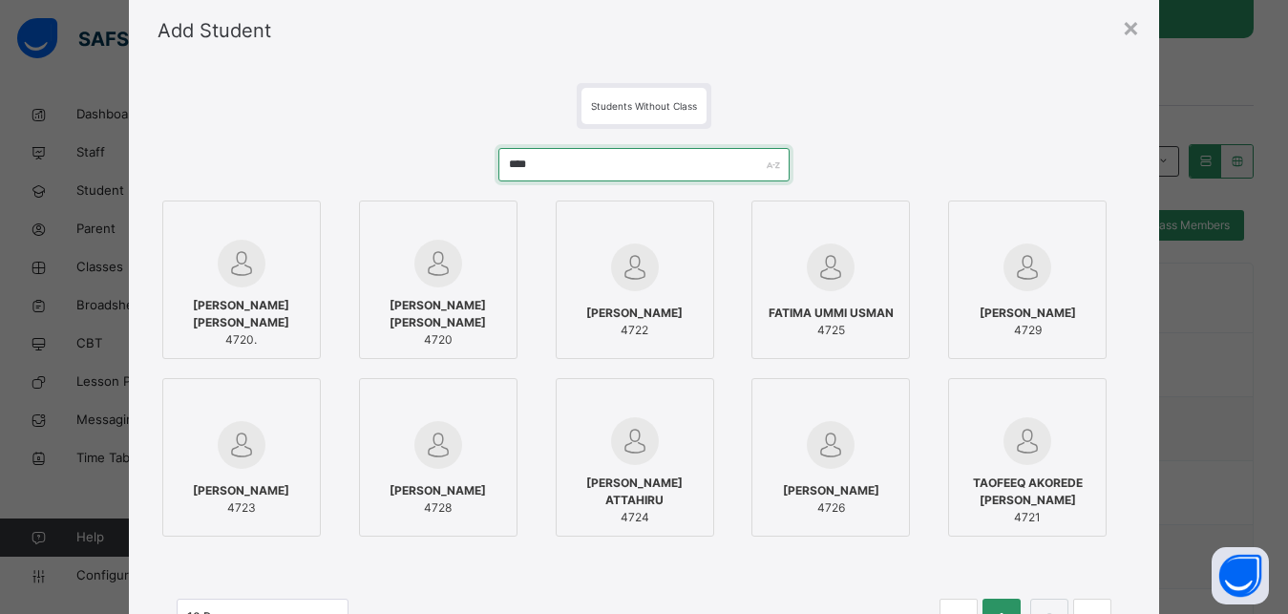
type input "****"
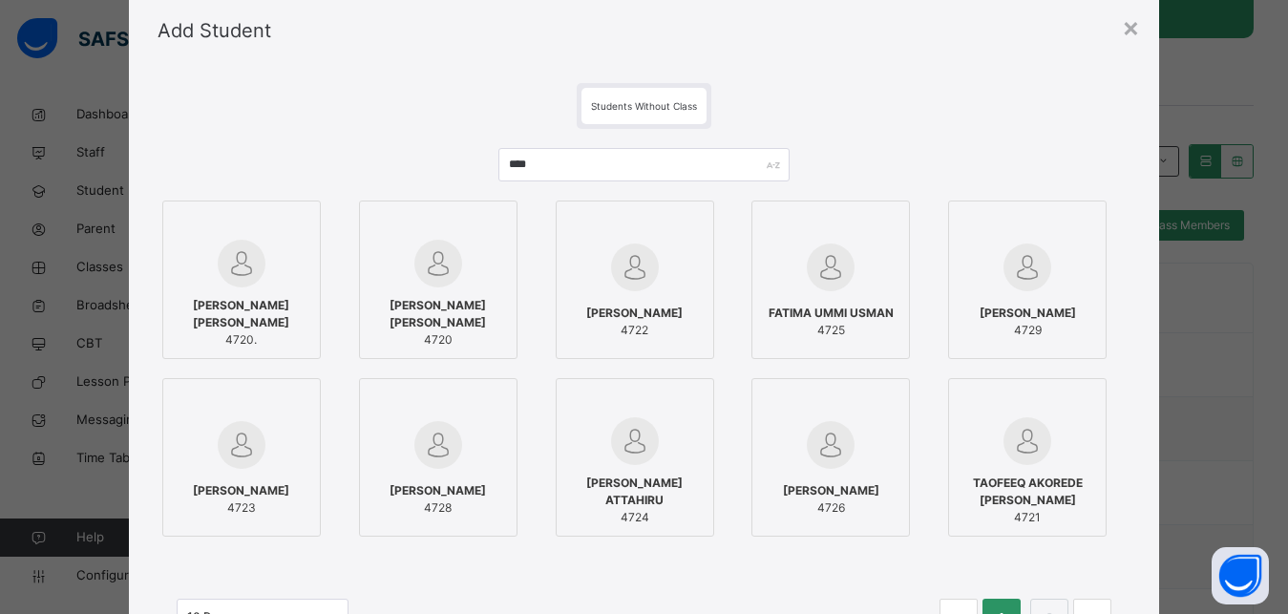
click at [449, 228] on div at bounding box center [439, 225] width 138 height 29
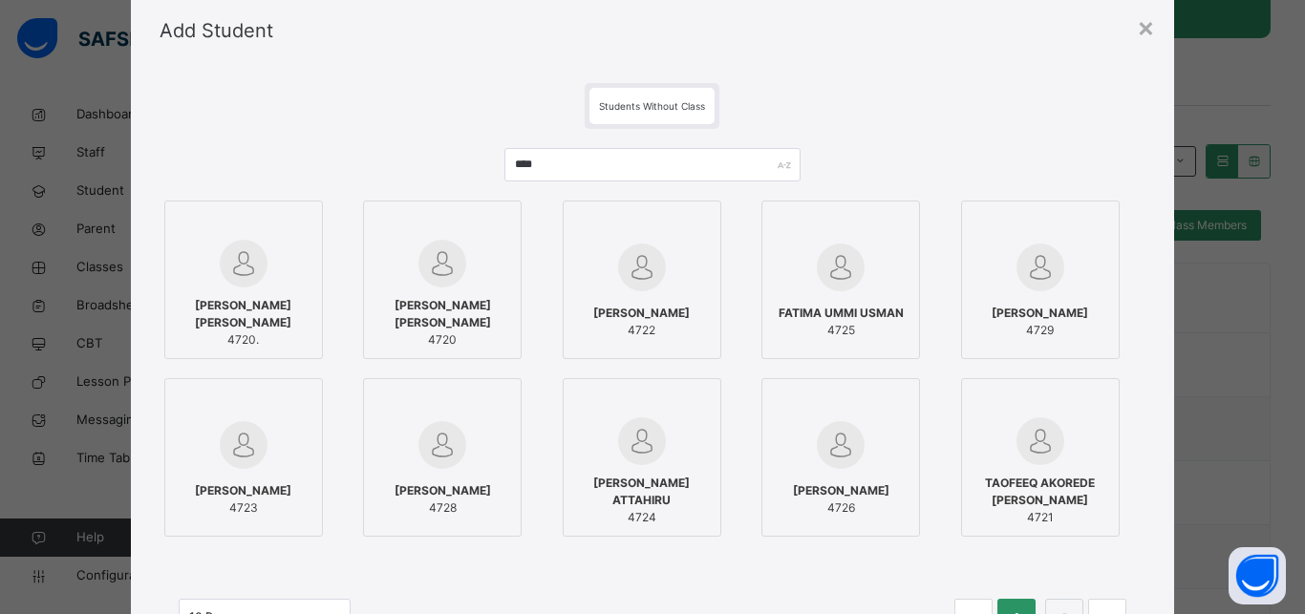
click at [1084, 392] on div at bounding box center [1040, 403] width 138 height 29
click at [680, 281] on div at bounding box center [642, 267] width 138 height 55
click at [272, 422] on div at bounding box center [244, 444] width 138 height 55
click at [678, 445] on div at bounding box center [642, 441] width 138 height 48
click at [879, 325] on span "4725" at bounding box center [840, 330] width 125 height 17
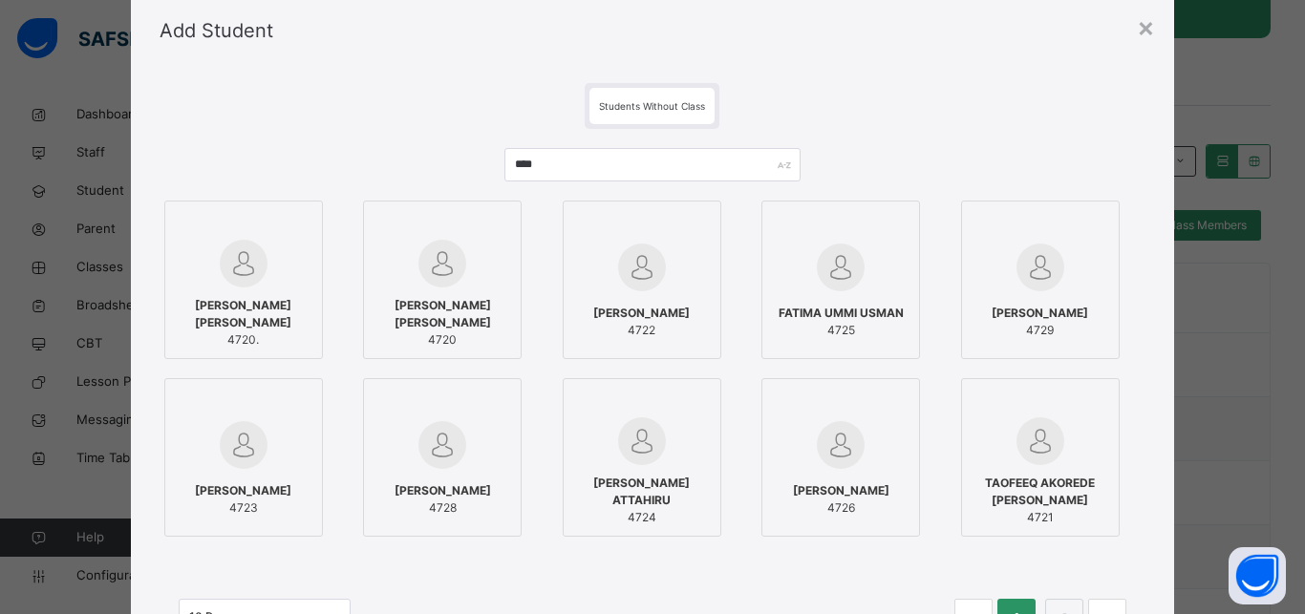
click at [881, 445] on div at bounding box center [841, 444] width 138 height 55
click at [491, 408] on div at bounding box center [442, 403] width 138 height 29
click at [993, 308] on span "[PERSON_NAME]" at bounding box center [1039, 313] width 96 height 17
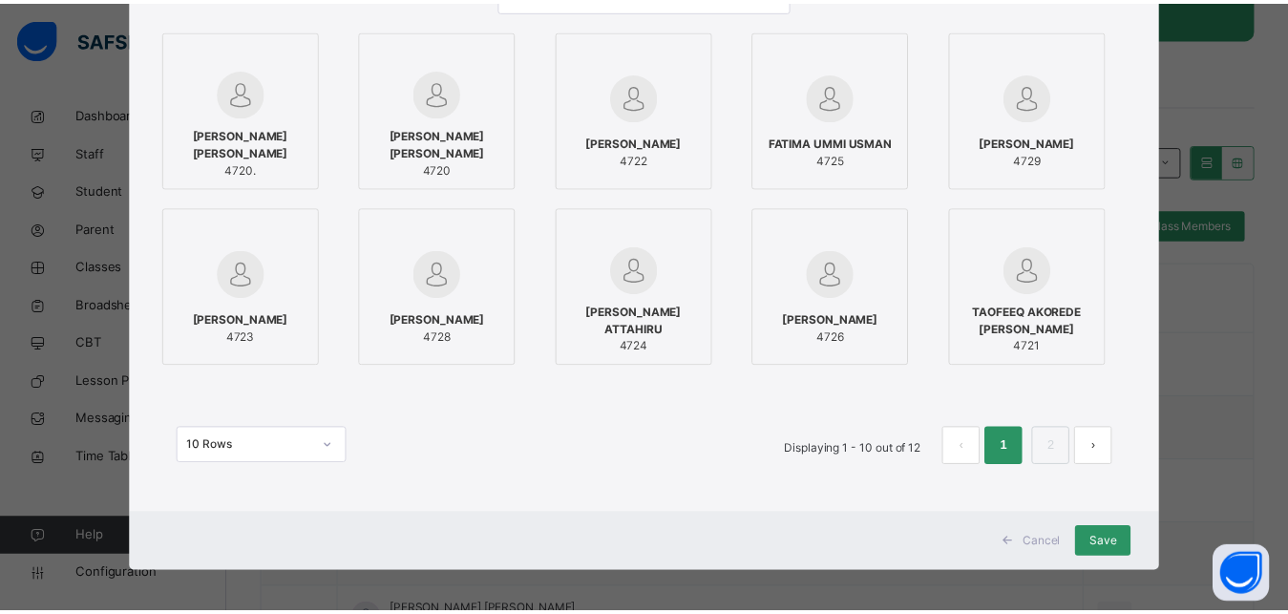
scroll to position [238, 0]
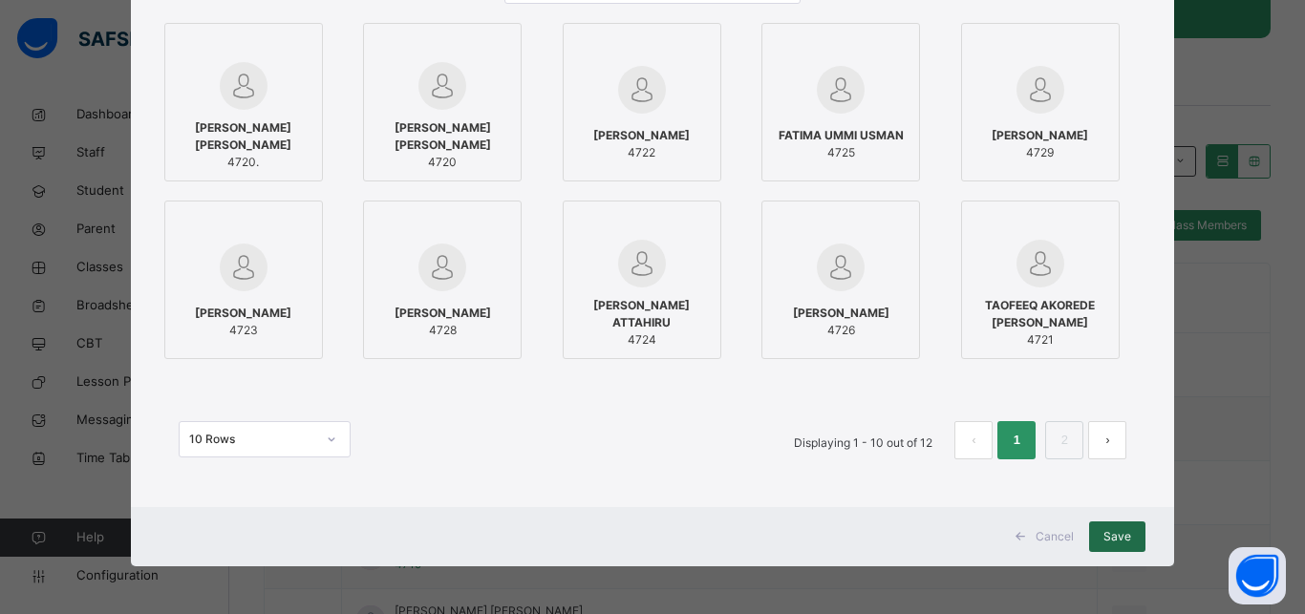
click at [1100, 521] on div "Save" at bounding box center [1117, 536] width 56 height 31
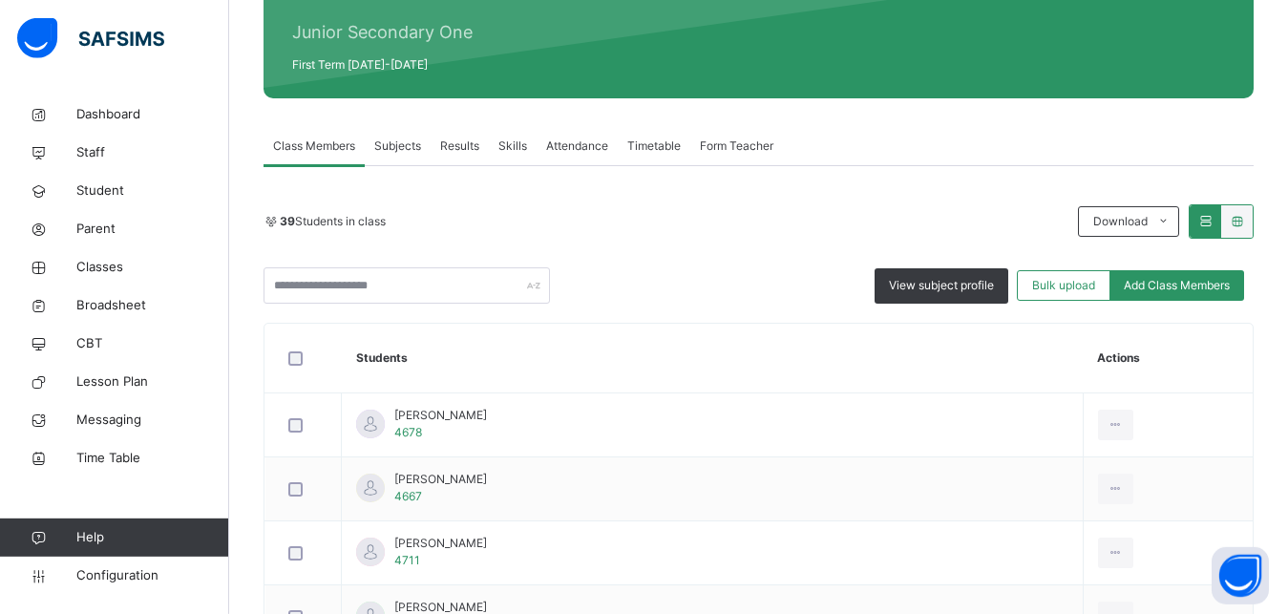
scroll to position [79, 0]
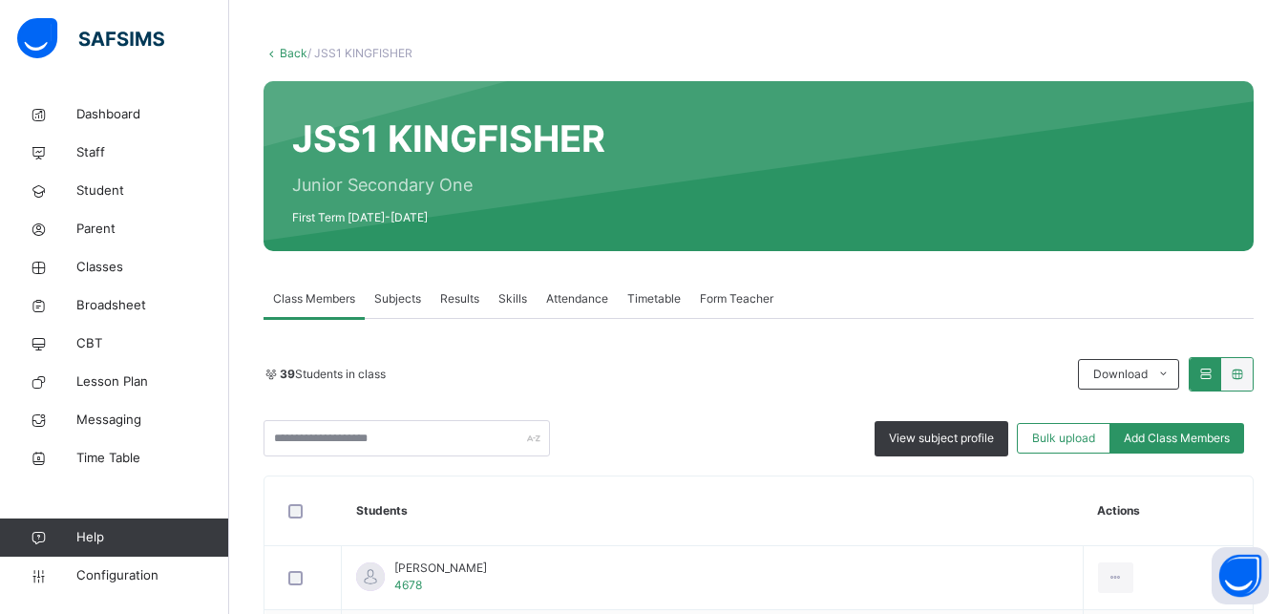
click at [295, 53] on link "Back" at bounding box center [294, 53] width 28 height 14
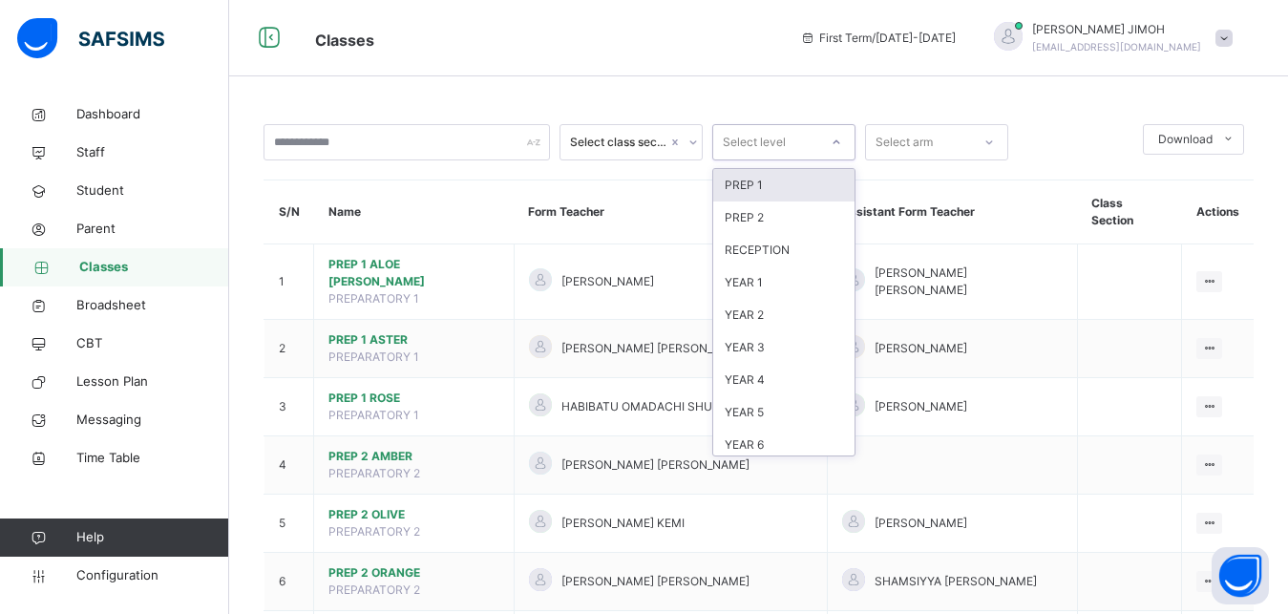
click at [840, 131] on div at bounding box center [836, 142] width 32 height 31
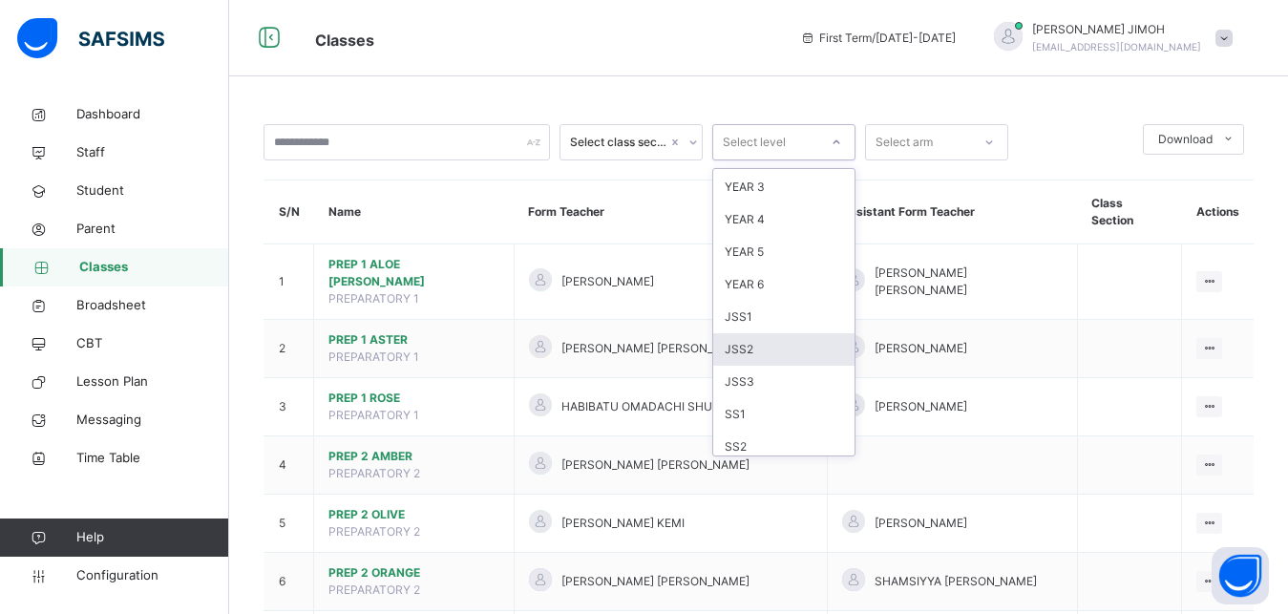
scroll to position [201, 0]
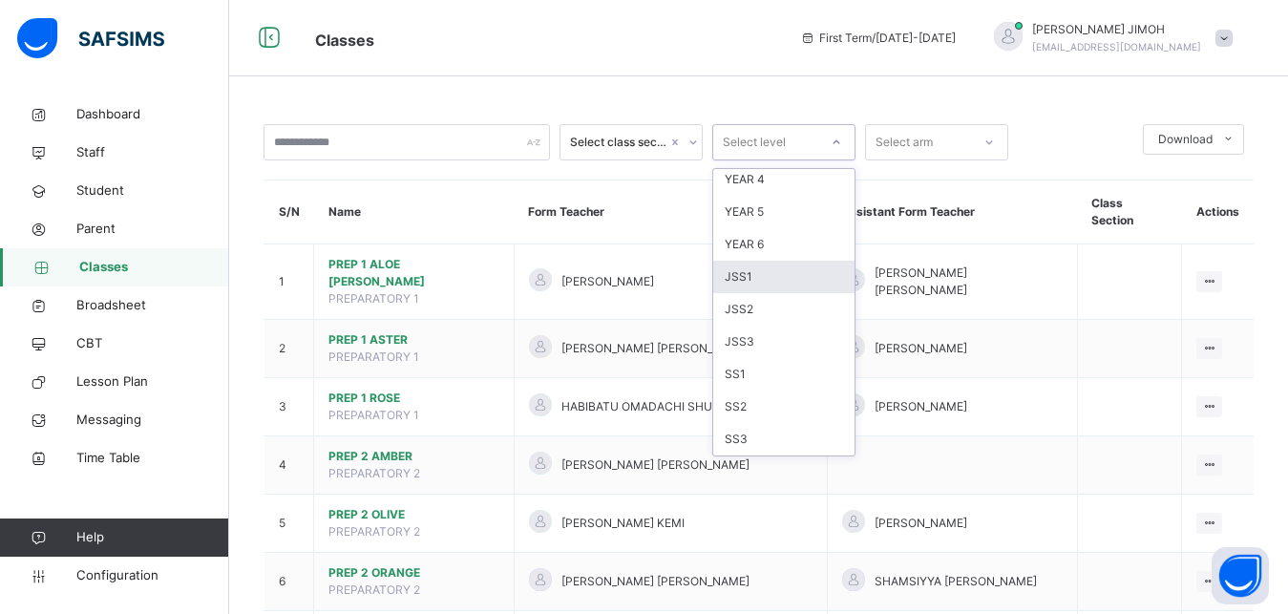
click at [776, 280] on div "JSS1" at bounding box center [783, 277] width 141 height 32
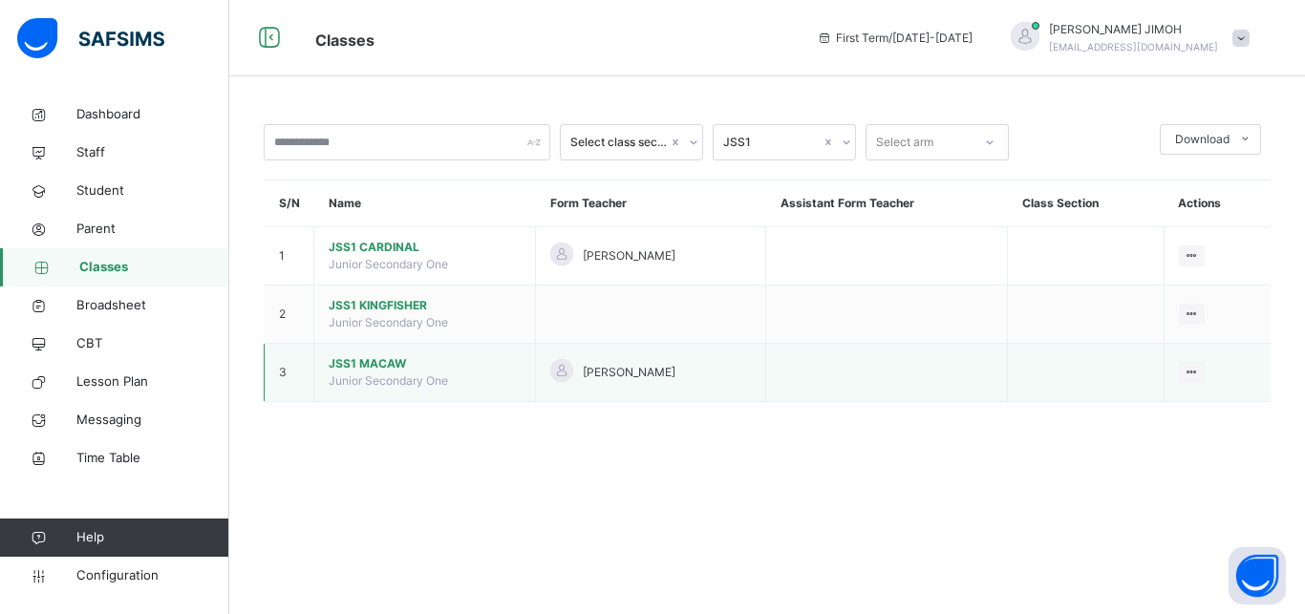
click at [340, 372] on span "JSS1 MACAW" at bounding box center [425, 363] width 192 height 17
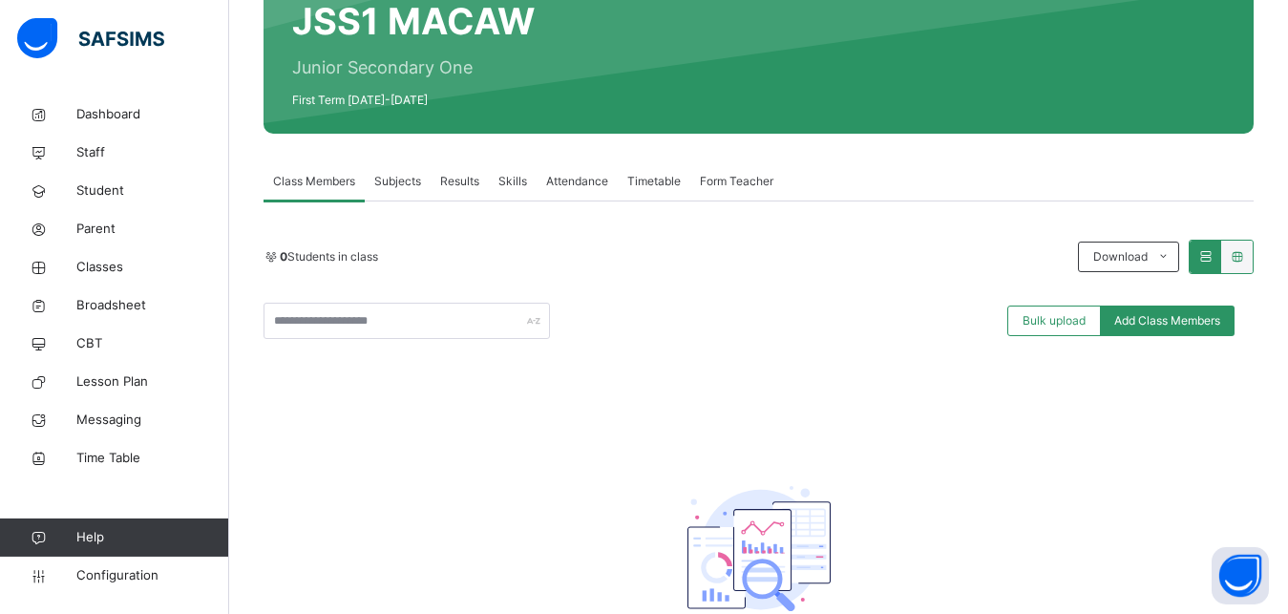
scroll to position [143, 0]
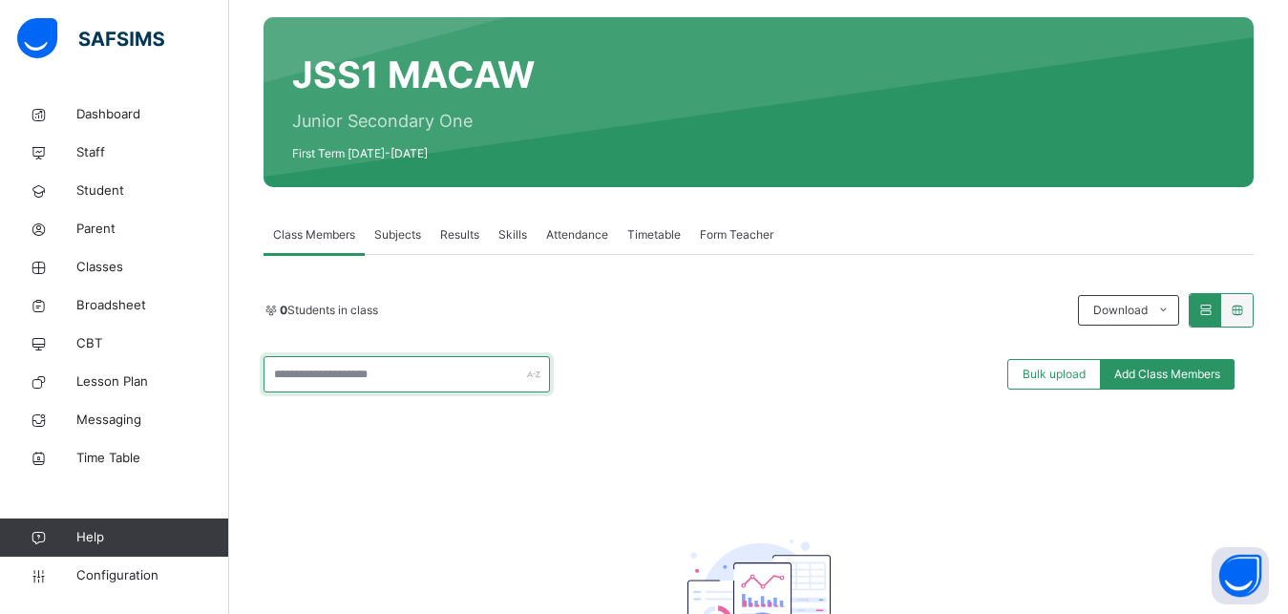
click at [375, 372] on input "text" at bounding box center [407, 374] width 287 height 36
type input "****"
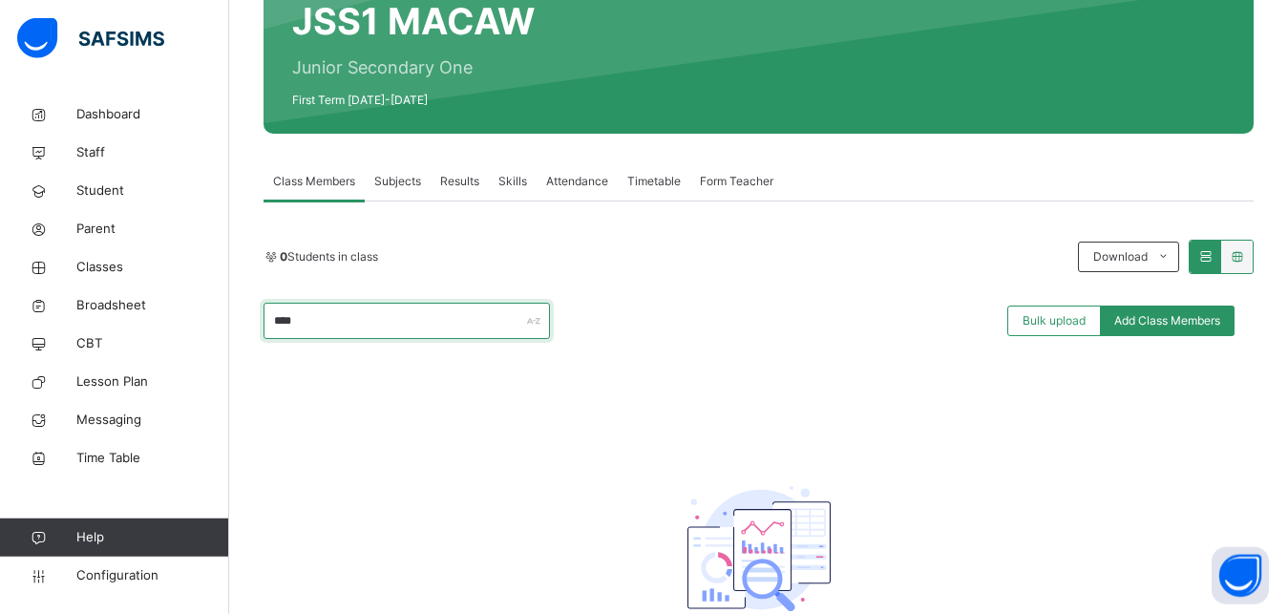
scroll to position [241, 0]
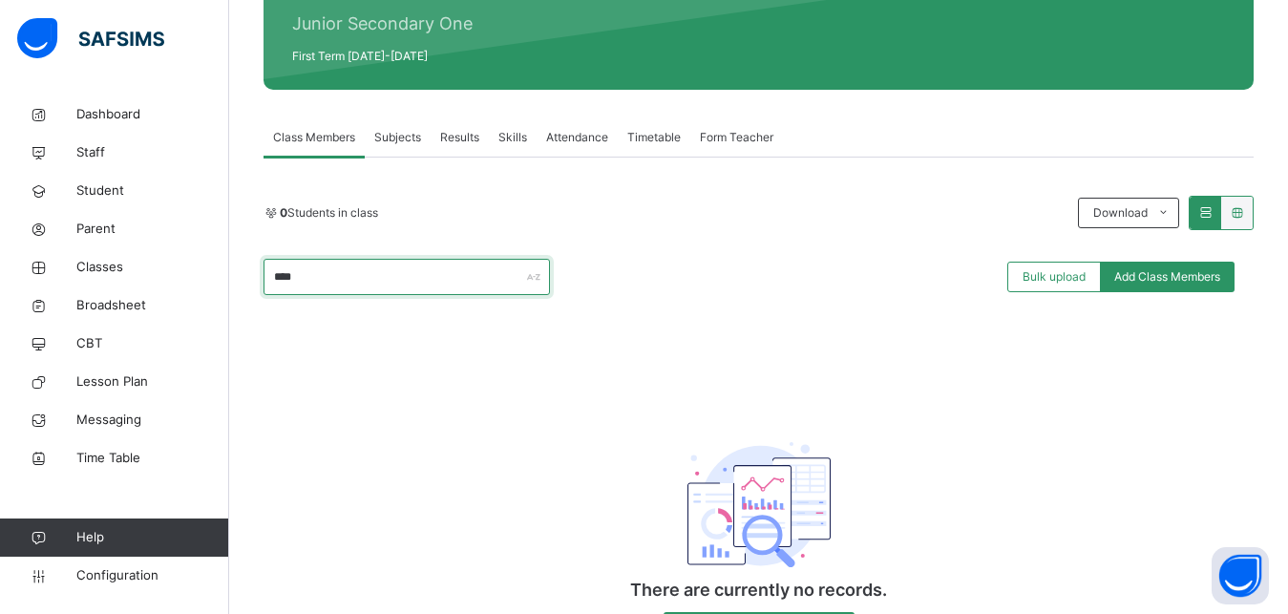
drag, startPoint x: 312, startPoint y: 275, endPoint x: 406, endPoint y: 306, distance: 98.5
click at [264, 282] on input "****" at bounding box center [407, 277] width 287 height 36
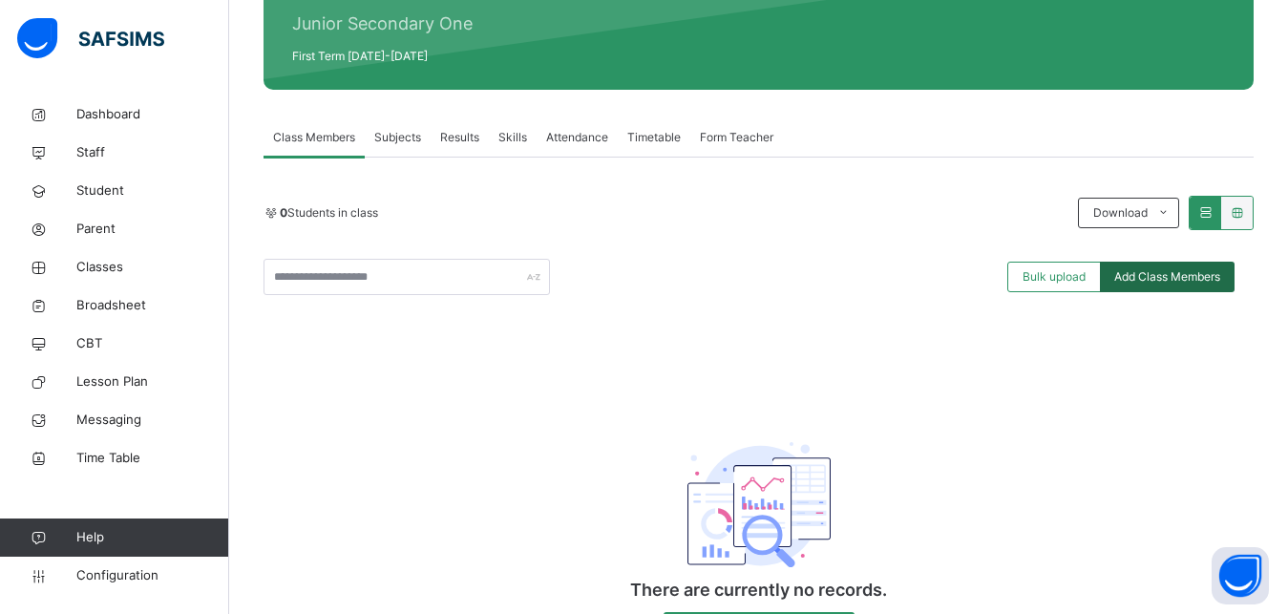
click at [1179, 273] on span "Add Class Members" at bounding box center [1167, 276] width 106 height 17
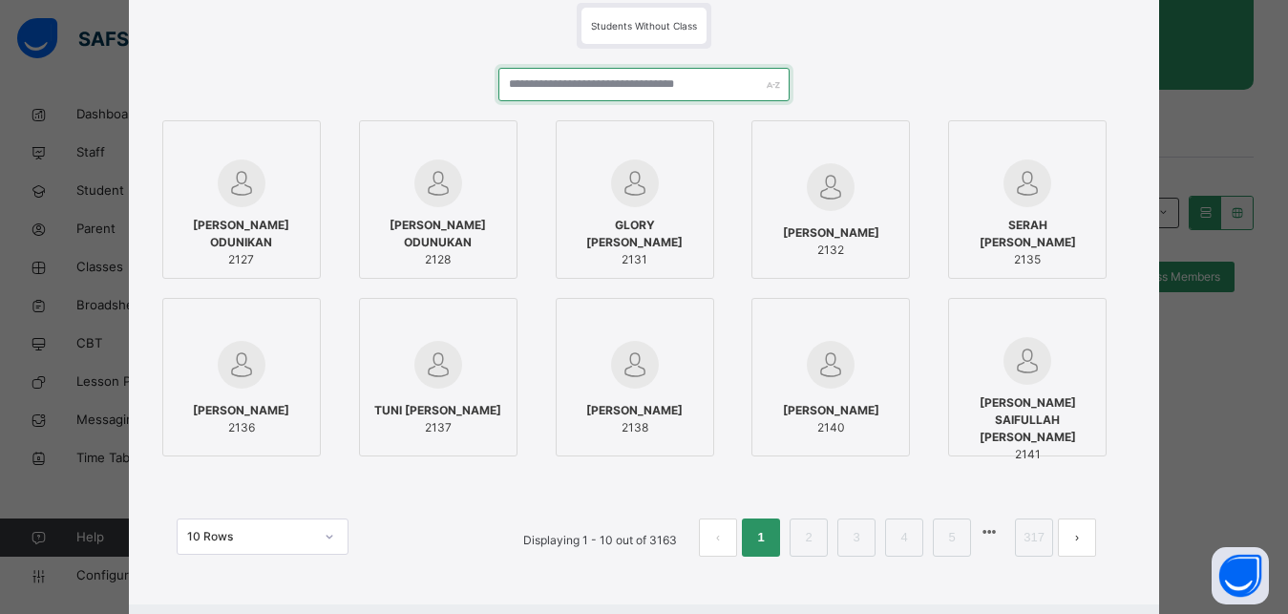
click at [626, 89] on input "text" at bounding box center [645, 84] width 292 height 33
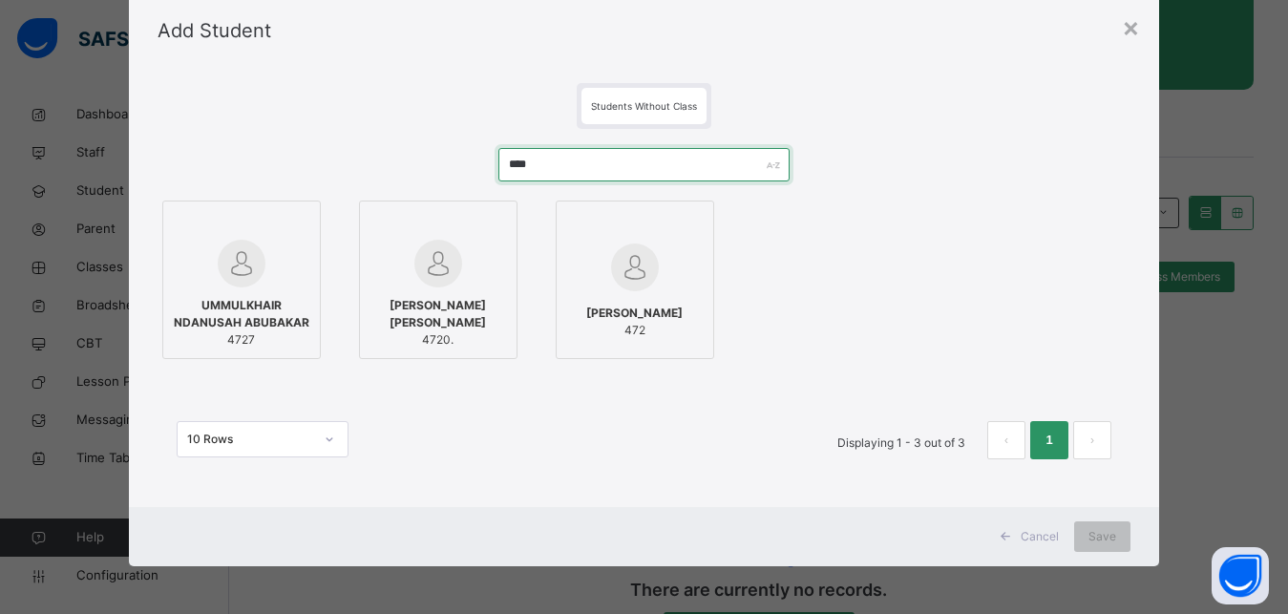
scroll to position [60, 0]
type input "****"
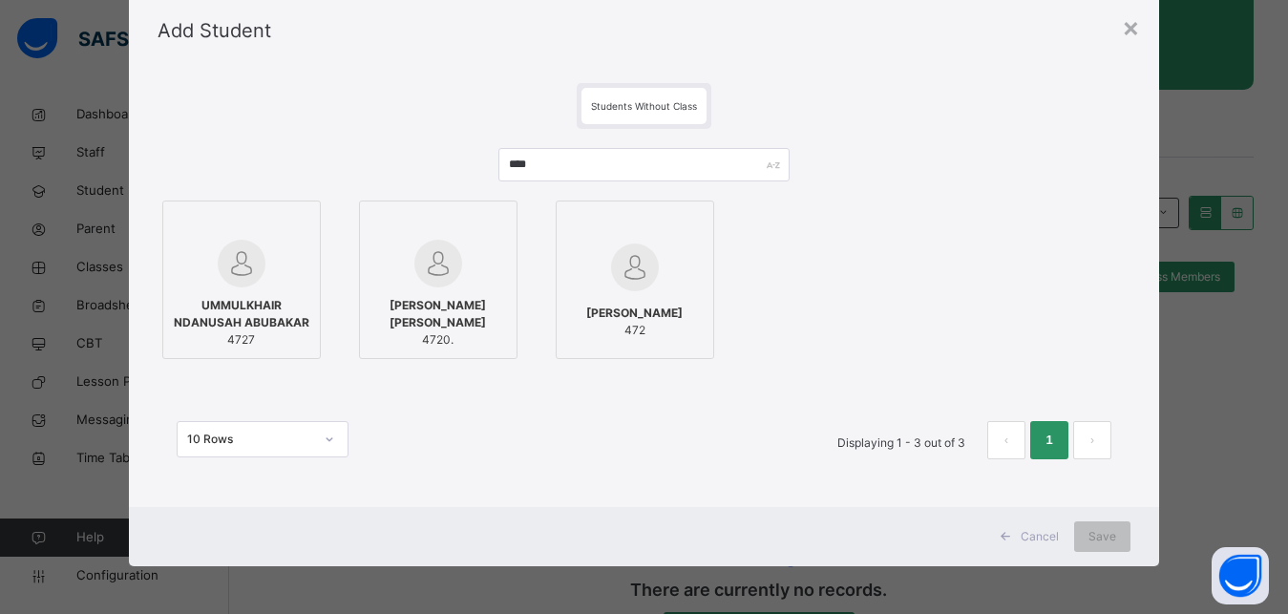
click at [288, 242] on div at bounding box center [242, 264] width 138 height 48
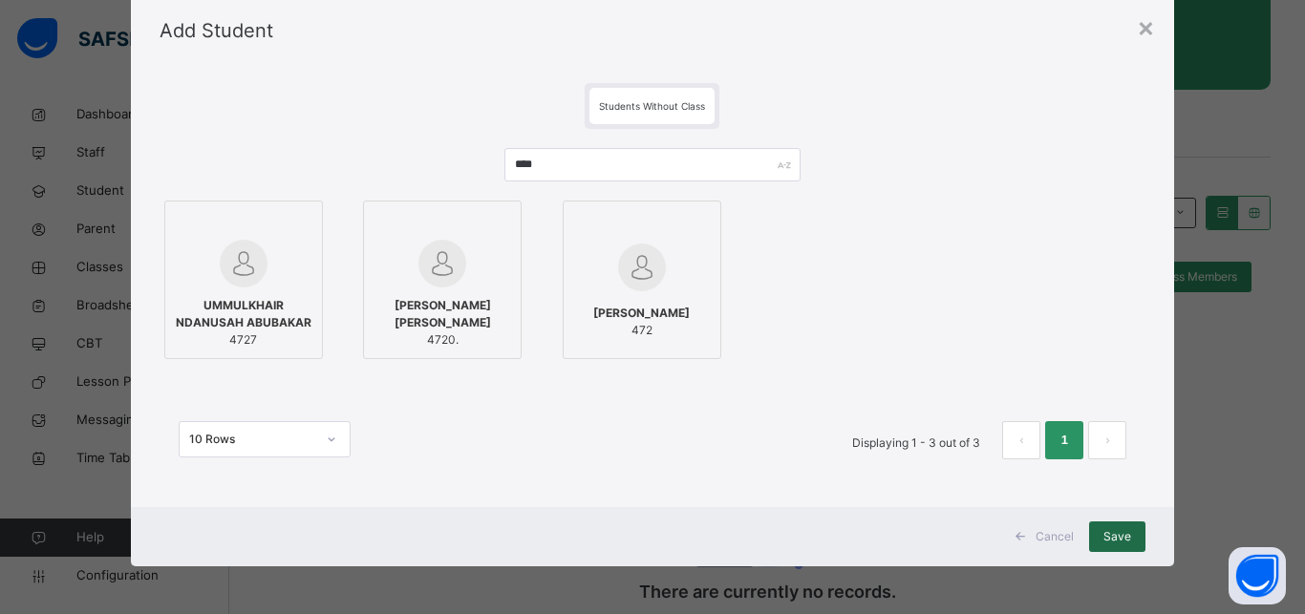
click at [1096, 536] on div "Save" at bounding box center [1117, 536] width 56 height 31
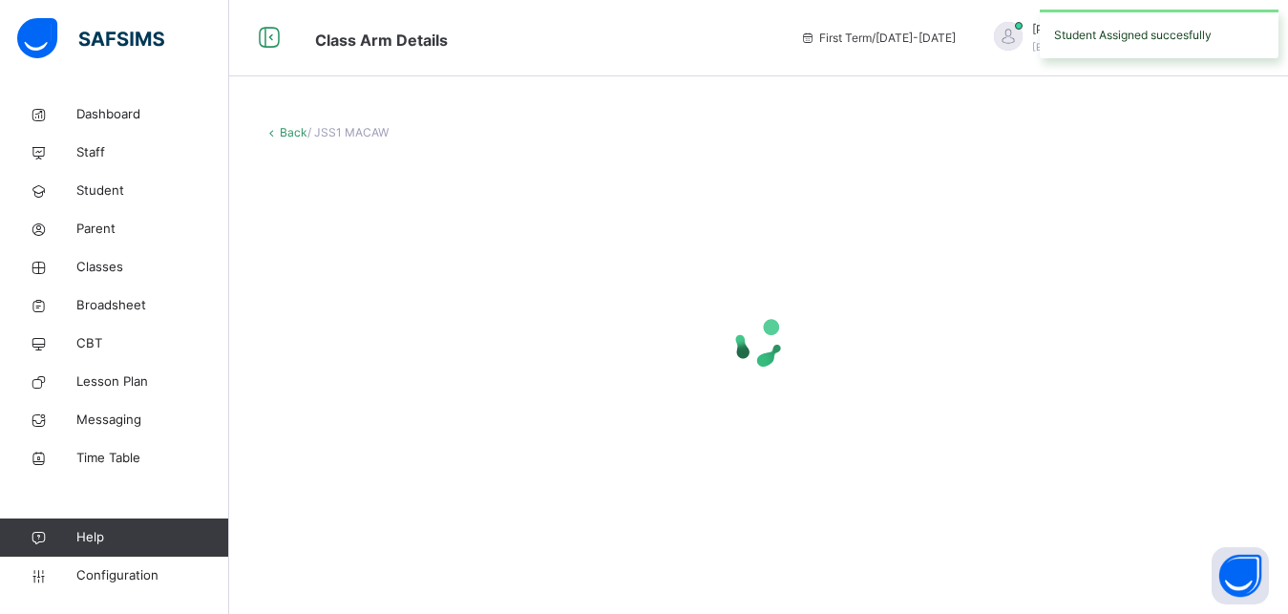
scroll to position [0, 0]
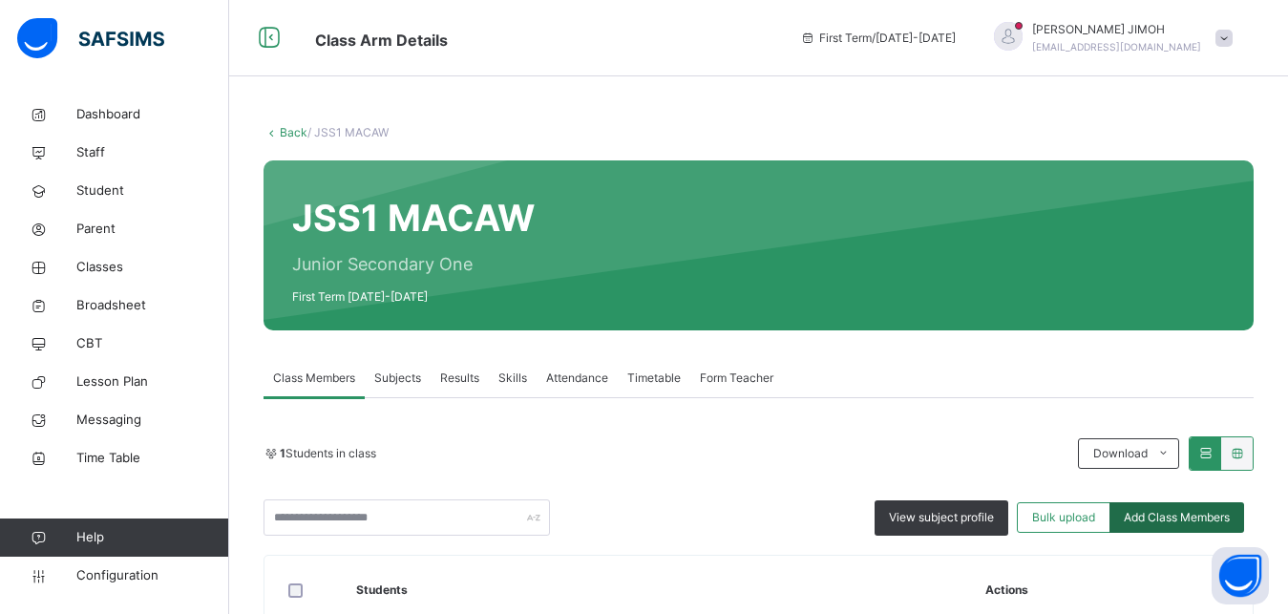
click at [1171, 515] on span "Add Class Members" at bounding box center [1177, 517] width 106 height 17
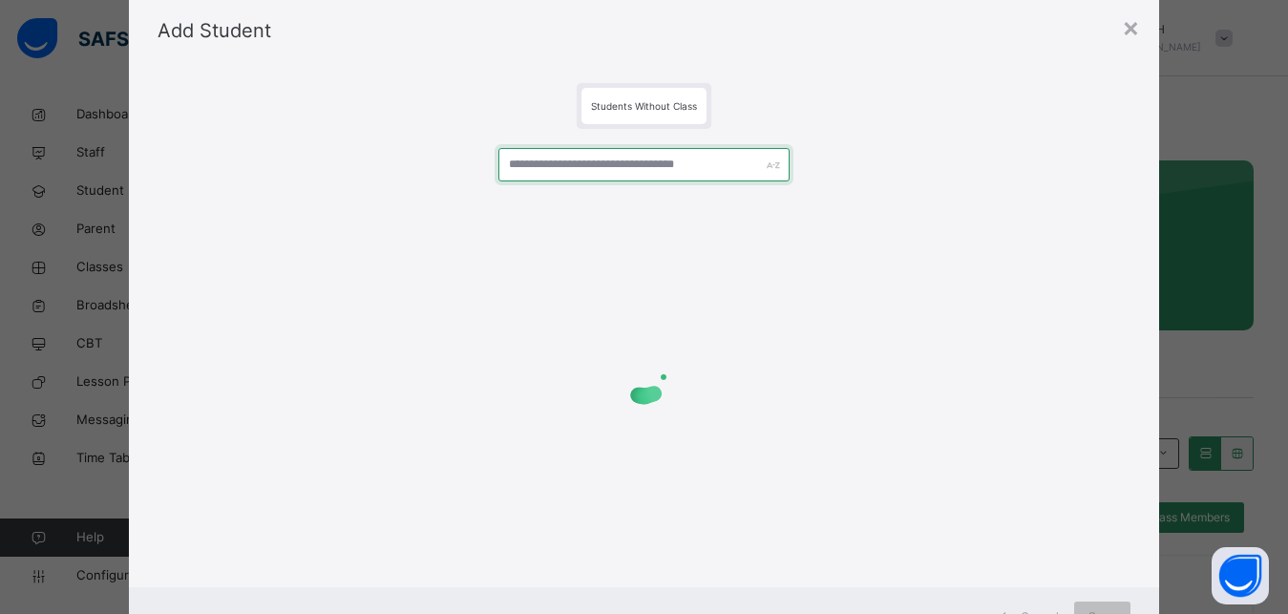
click at [559, 167] on input "text" at bounding box center [645, 164] width 292 height 33
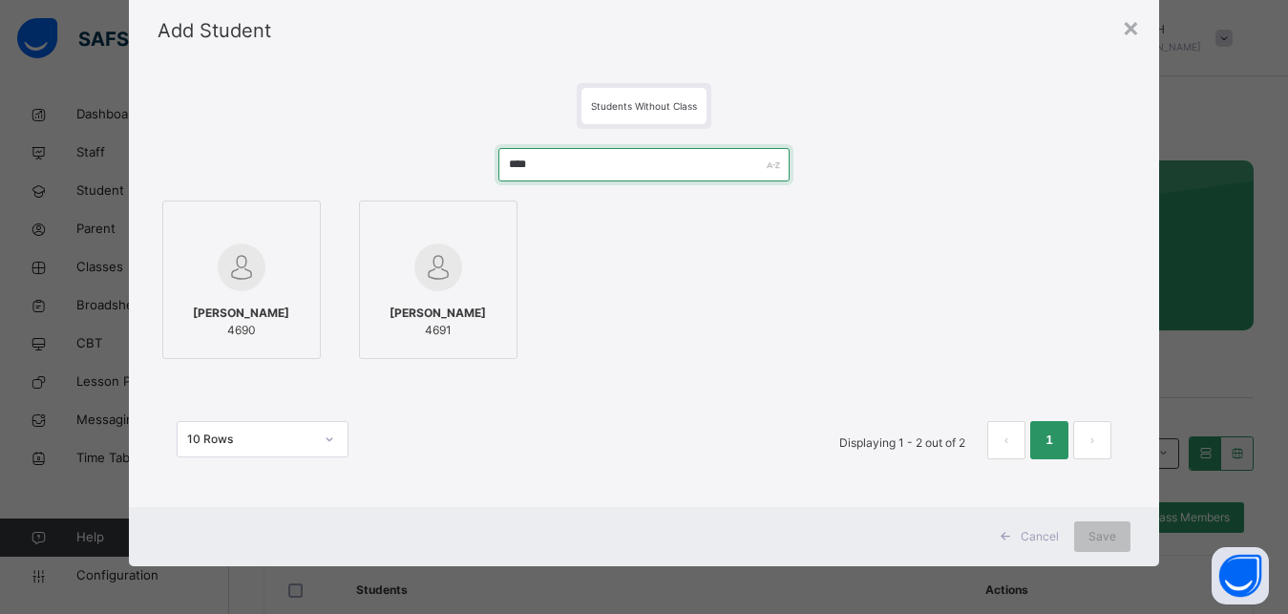
type input "****"
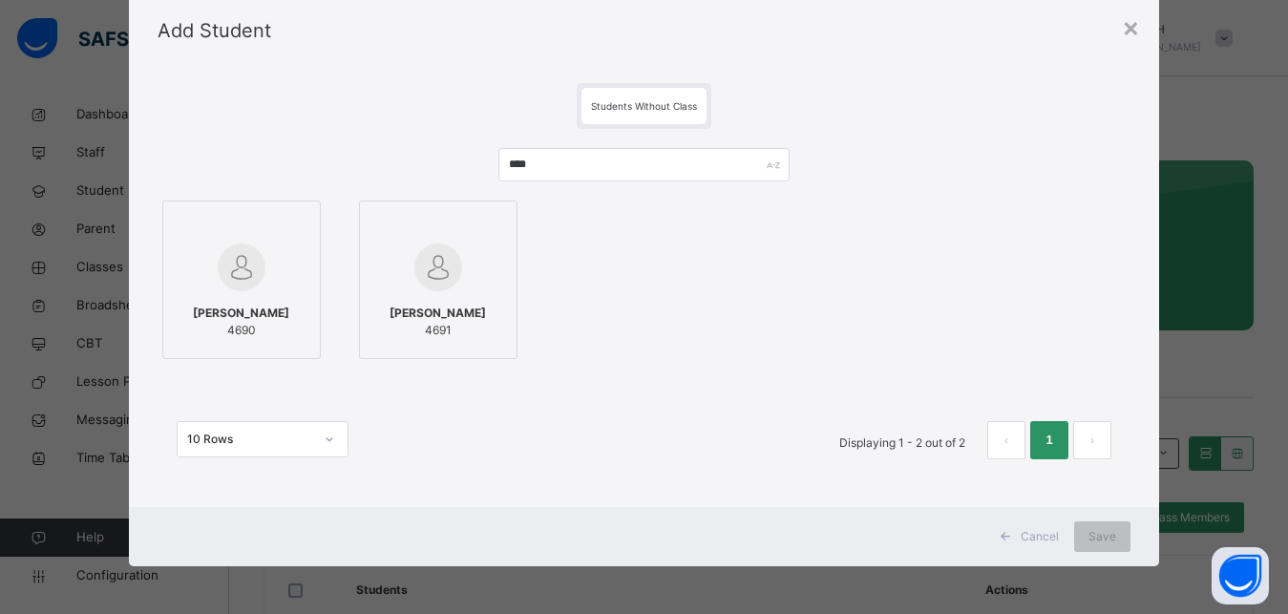
click at [285, 218] on div at bounding box center [242, 225] width 138 height 29
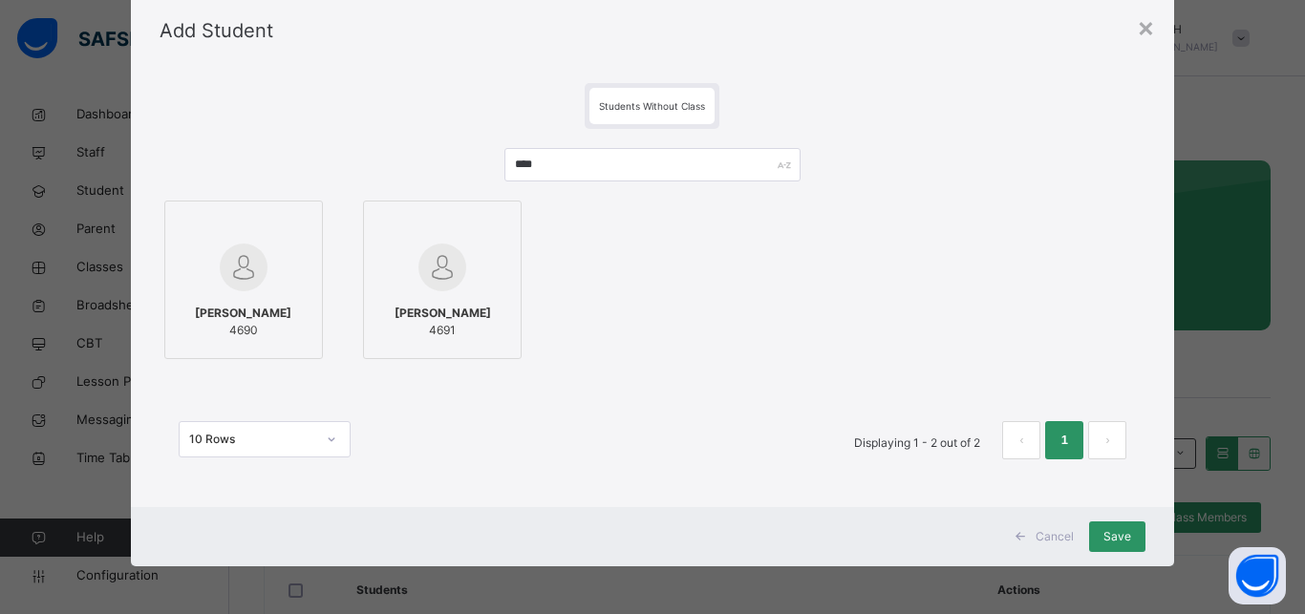
click at [445, 225] on div at bounding box center [442, 225] width 138 height 29
click at [1114, 529] on span "Save" at bounding box center [1117, 536] width 28 height 17
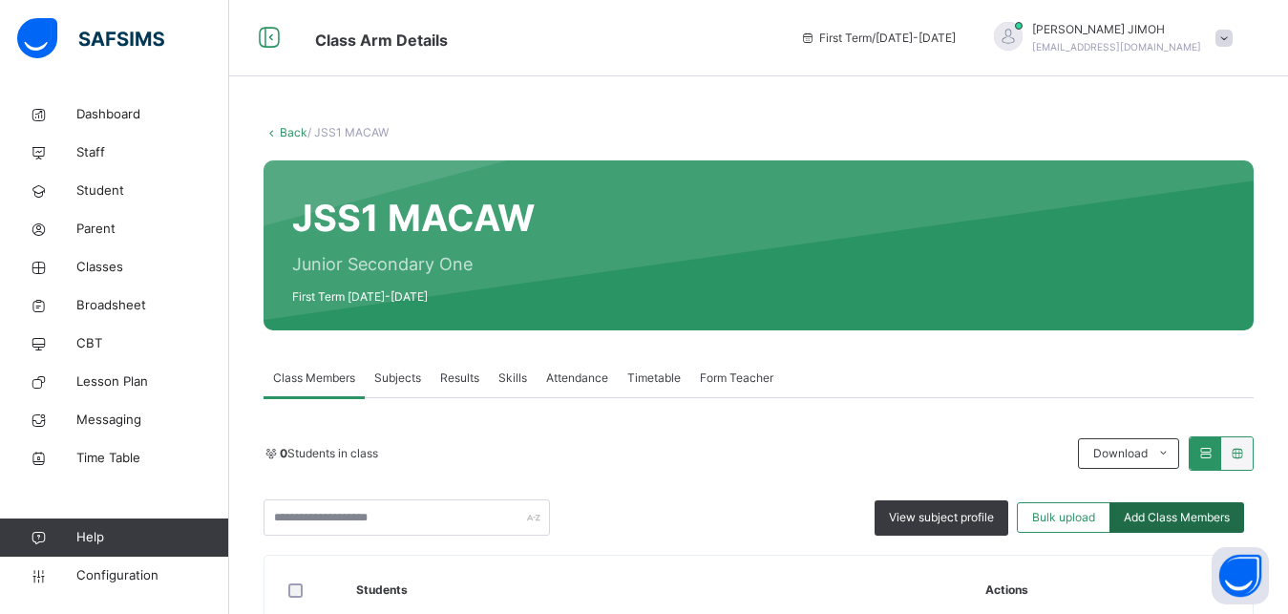
click at [1177, 508] on div "Add Class Members" at bounding box center [1177, 517] width 135 height 31
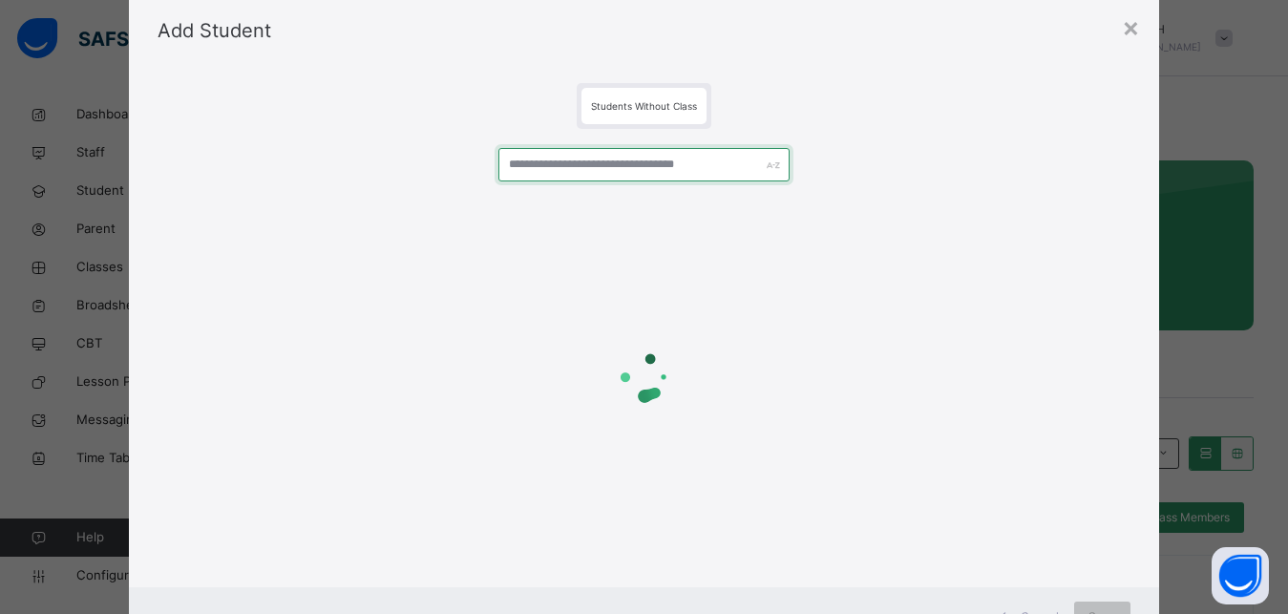
click at [576, 154] on input "text" at bounding box center [645, 164] width 292 height 33
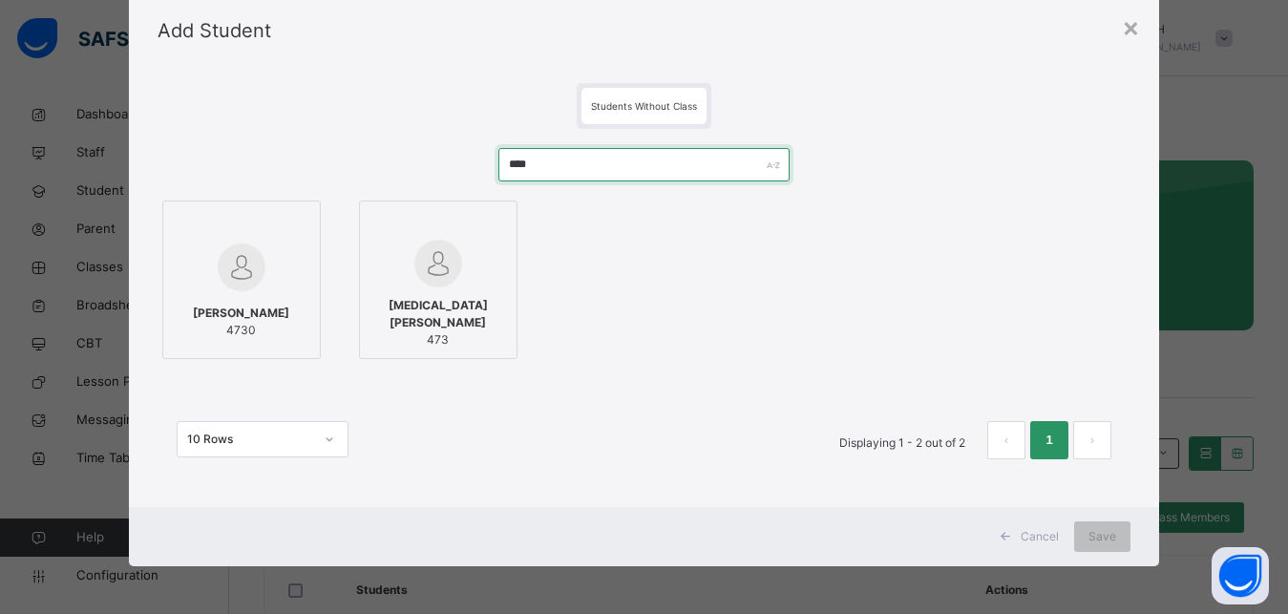
type input "****"
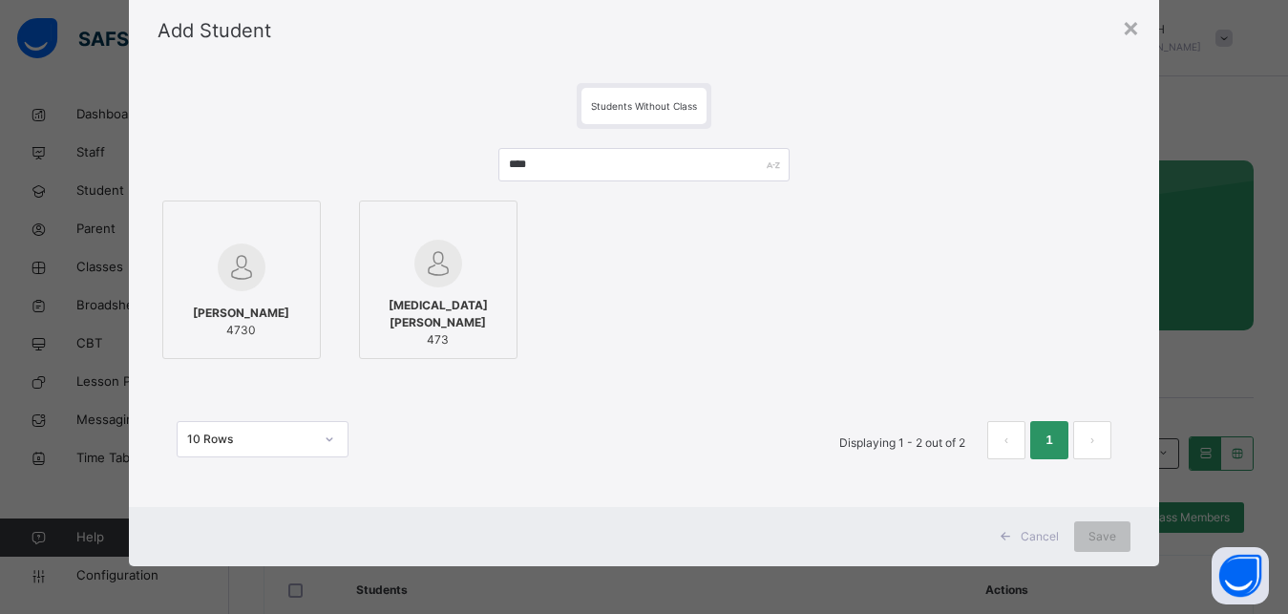
click at [266, 239] on div at bounding box center [242, 225] width 138 height 29
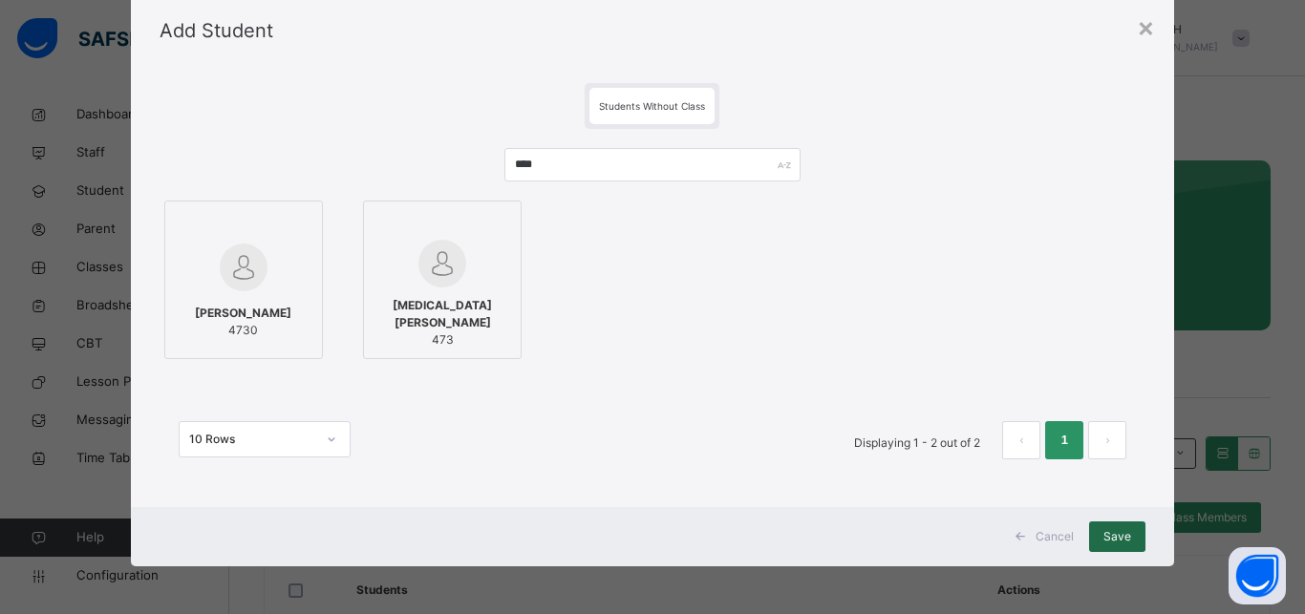
click at [1110, 528] on span "Save" at bounding box center [1117, 536] width 28 height 17
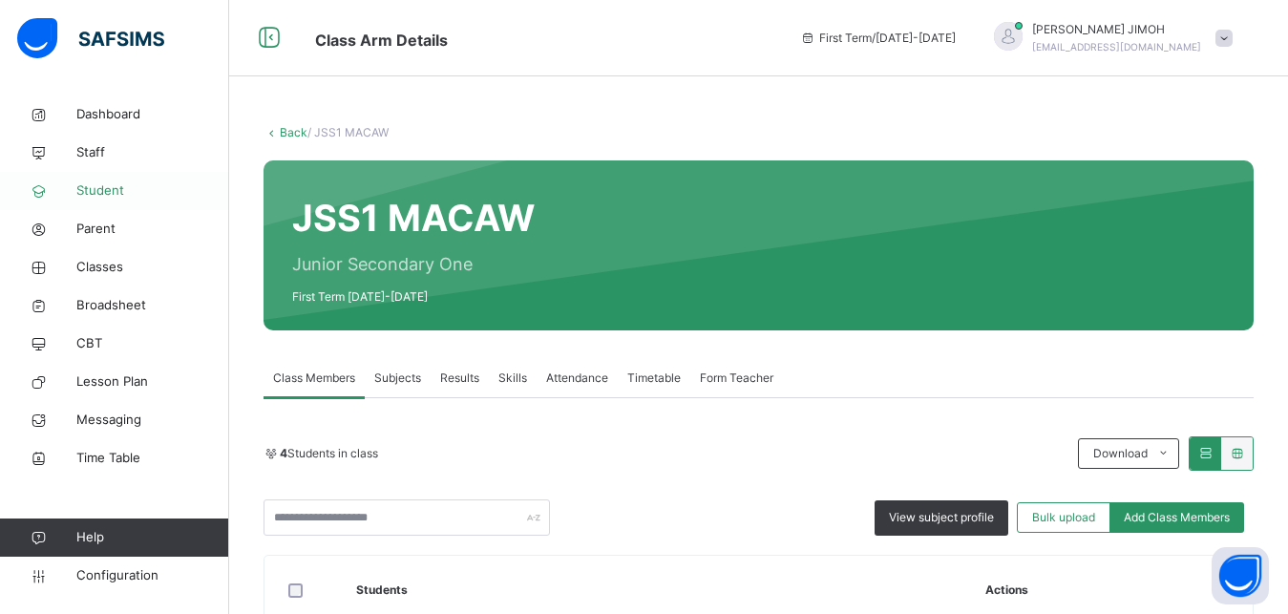
click at [106, 186] on span "Student" at bounding box center [152, 190] width 153 height 19
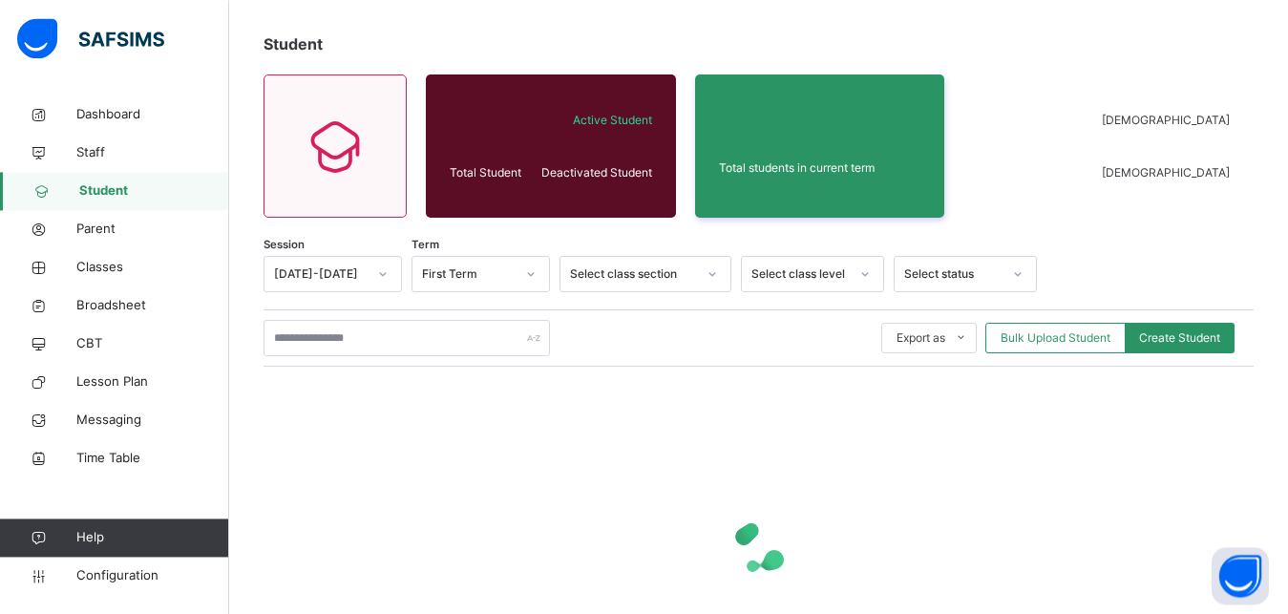
scroll to position [195, 0]
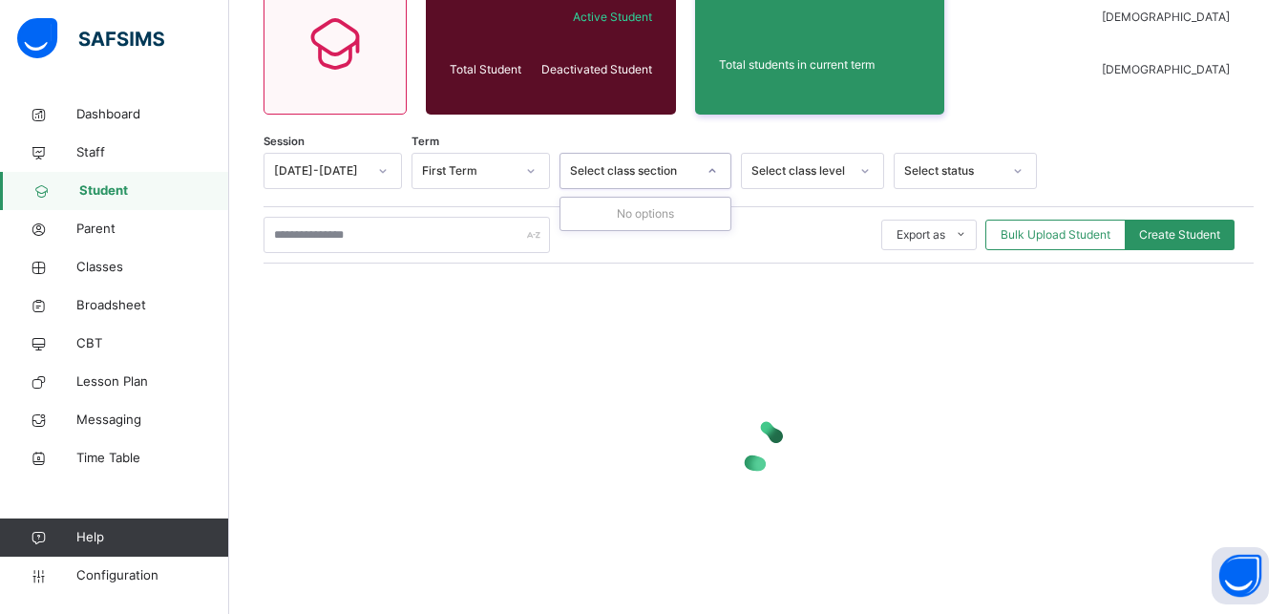
click at [720, 175] on div at bounding box center [712, 171] width 32 height 31
click at [864, 177] on icon at bounding box center [865, 170] width 11 height 19
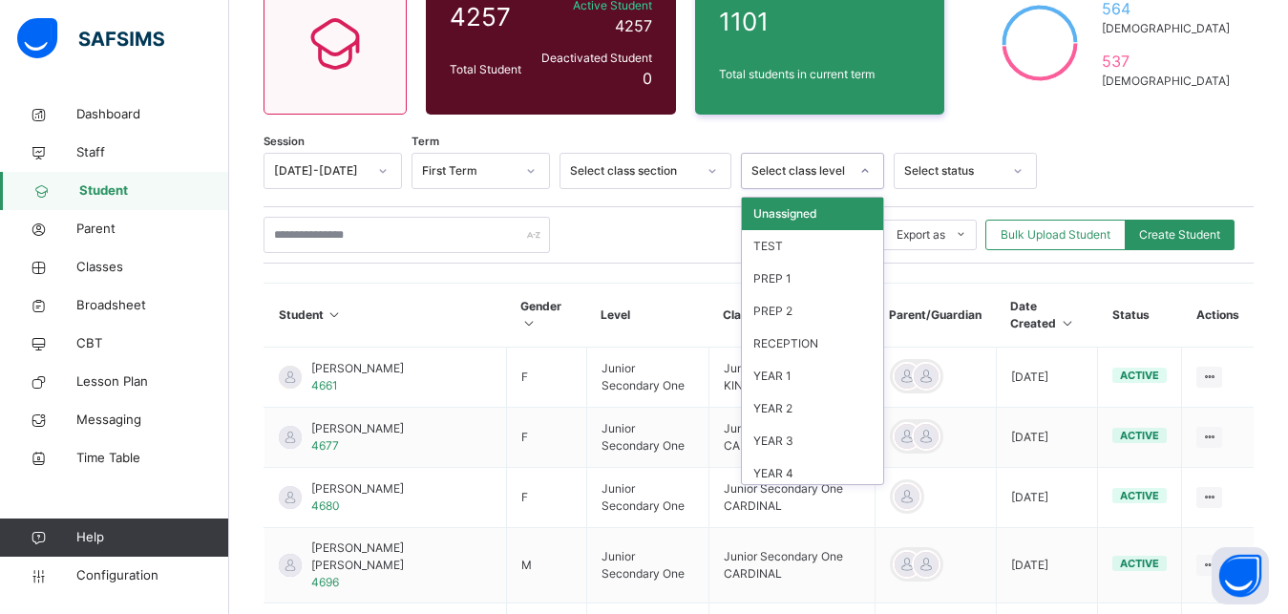
click at [868, 158] on div at bounding box center [865, 171] width 32 height 31
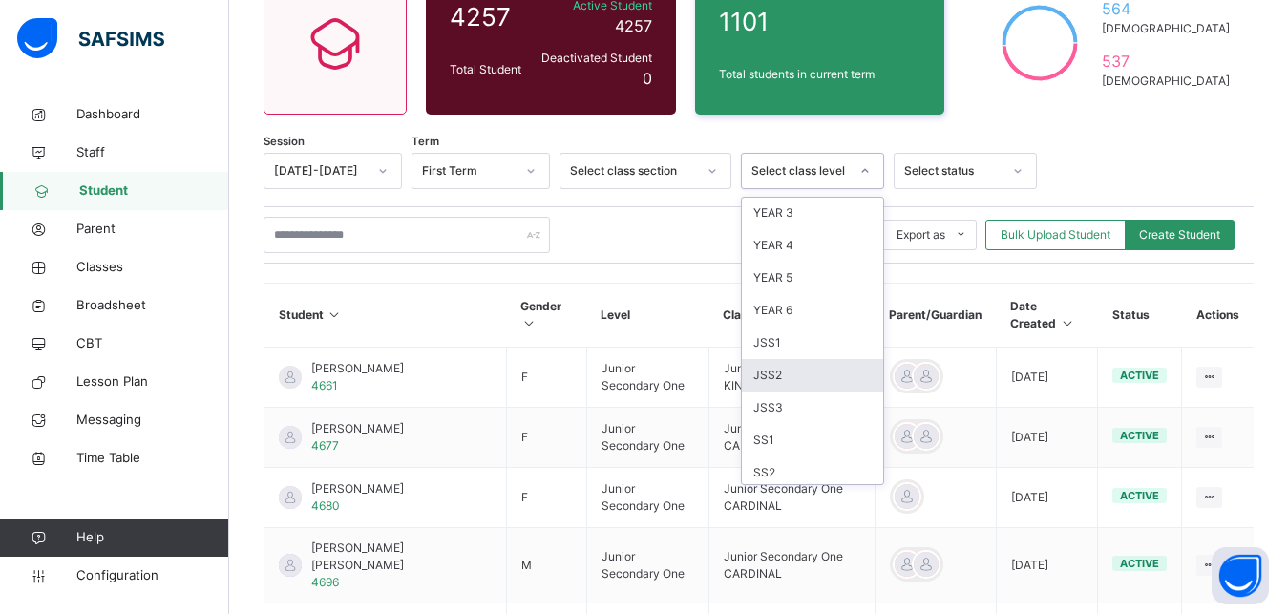
scroll to position [258, 0]
click at [822, 308] on div "JSS1" at bounding box center [812, 313] width 141 height 32
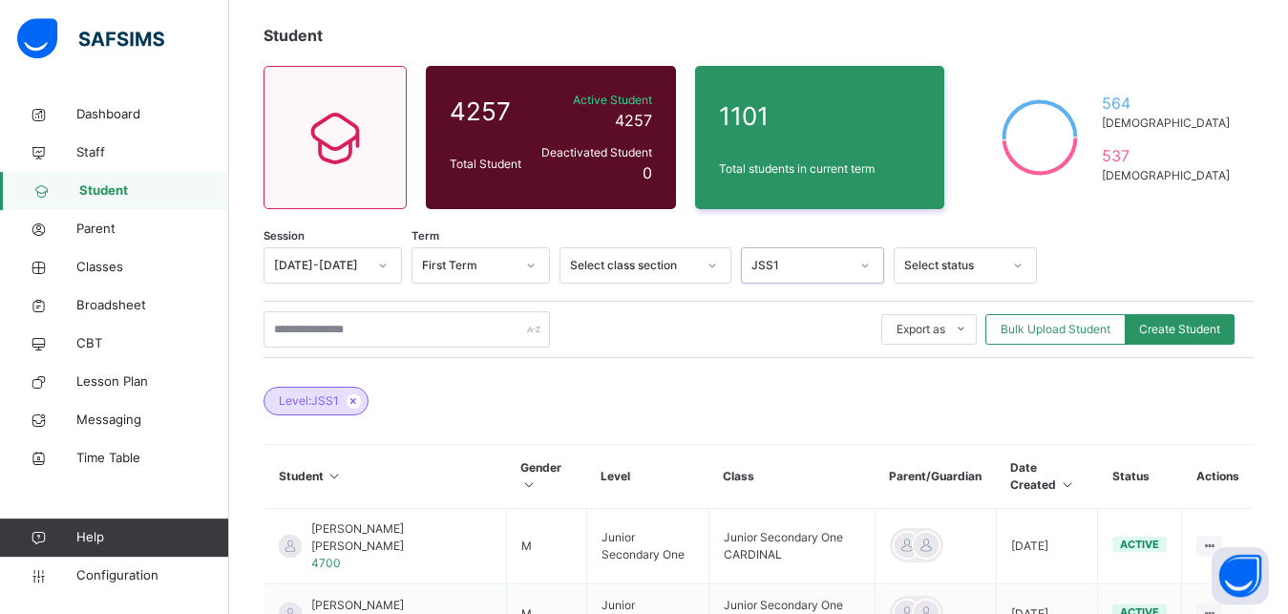
scroll to position [97, 0]
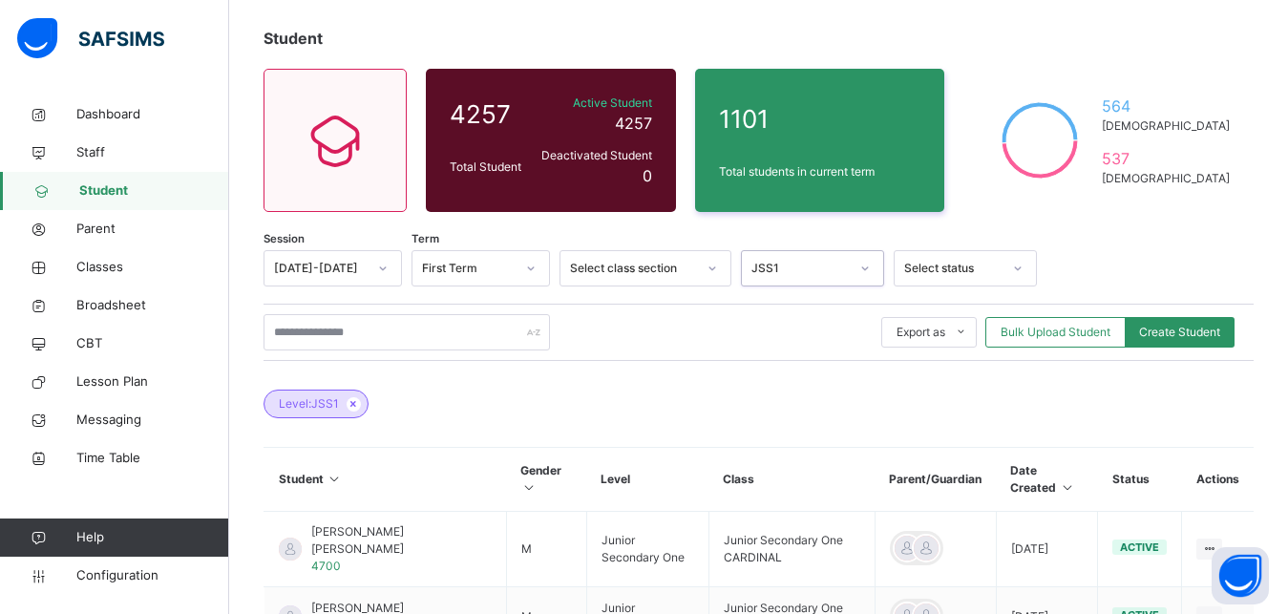
click at [713, 265] on icon at bounding box center [712, 268] width 11 height 19
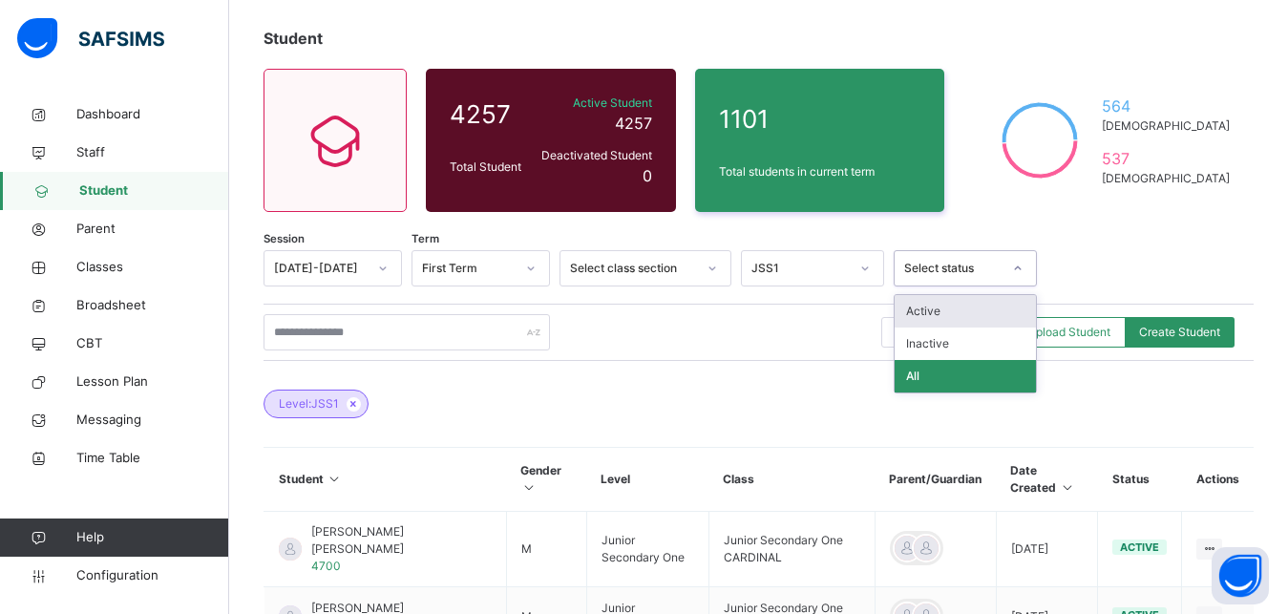
click at [1008, 260] on div at bounding box center [1018, 268] width 32 height 31
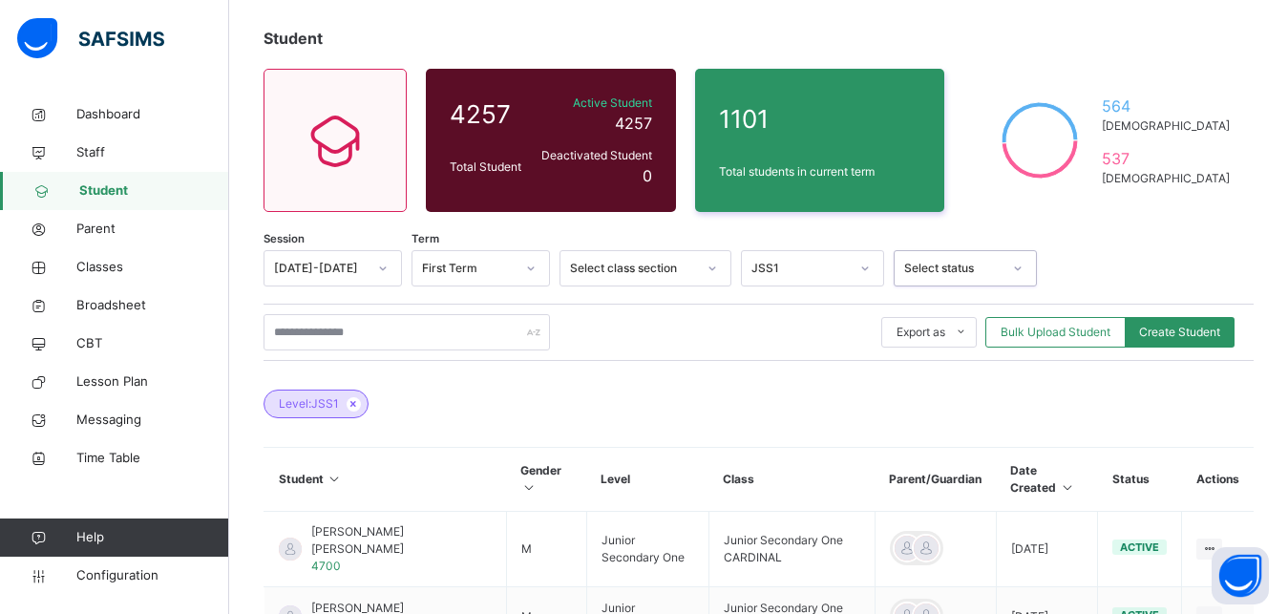
click at [1008, 260] on div at bounding box center [1018, 268] width 32 height 31
click at [103, 262] on span "Classes" at bounding box center [152, 267] width 153 height 19
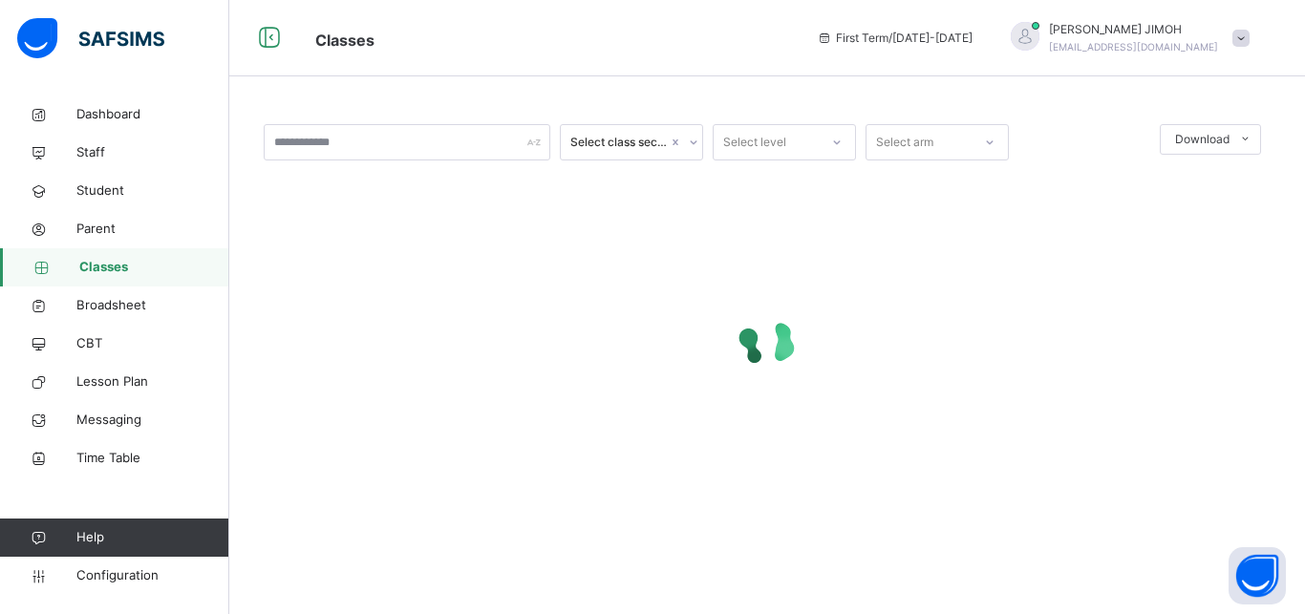
click at [866, 218] on div at bounding box center [767, 341] width 1007 height 363
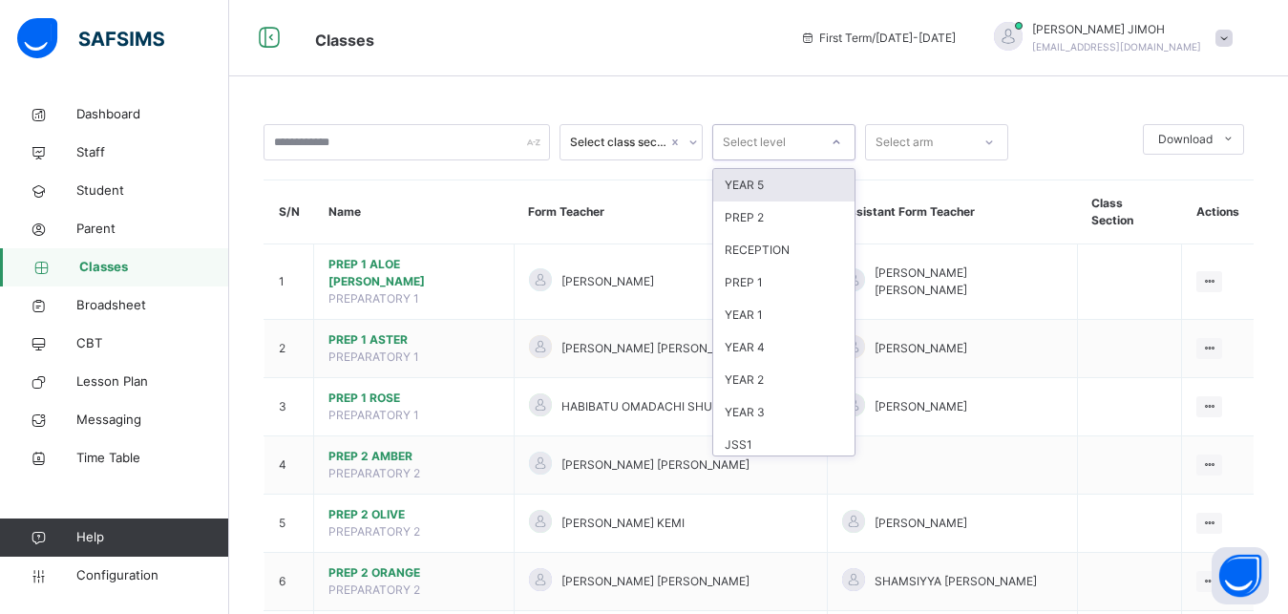
click at [834, 143] on icon at bounding box center [836, 142] width 11 height 19
click at [758, 443] on div "JSS1" at bounding box center [783, 445] width 141 height 32
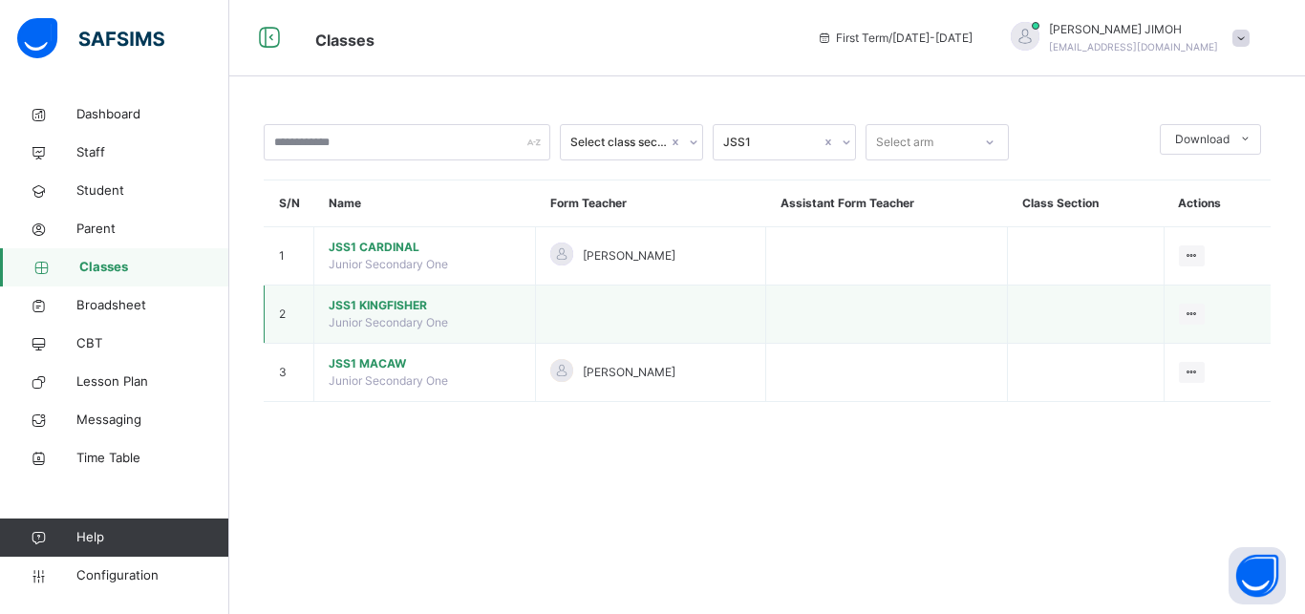
click at [368, 314] on span "JSS1 KINGFISHER" at bounding box center [425, 305] width 192 height 17
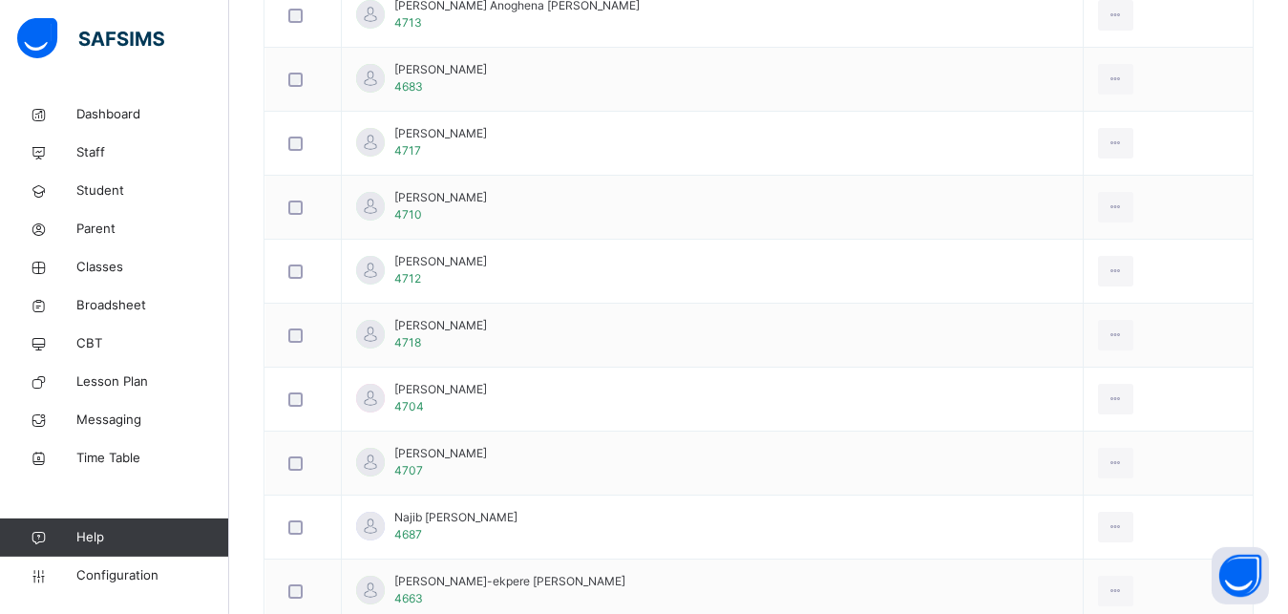
scroll to position [2143, 0]
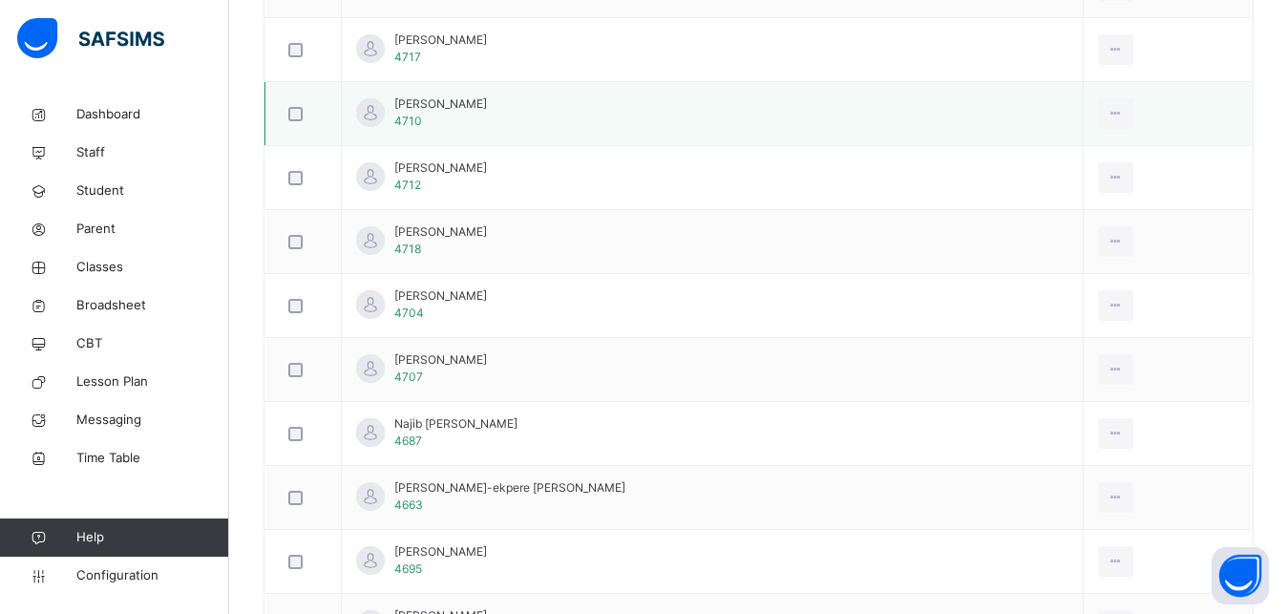
click at [297, 106] on div at bounding box center [303, 114] width 47 height 40
click at [294, 166] on div at bounding box center [303, 178] width 47 height 40
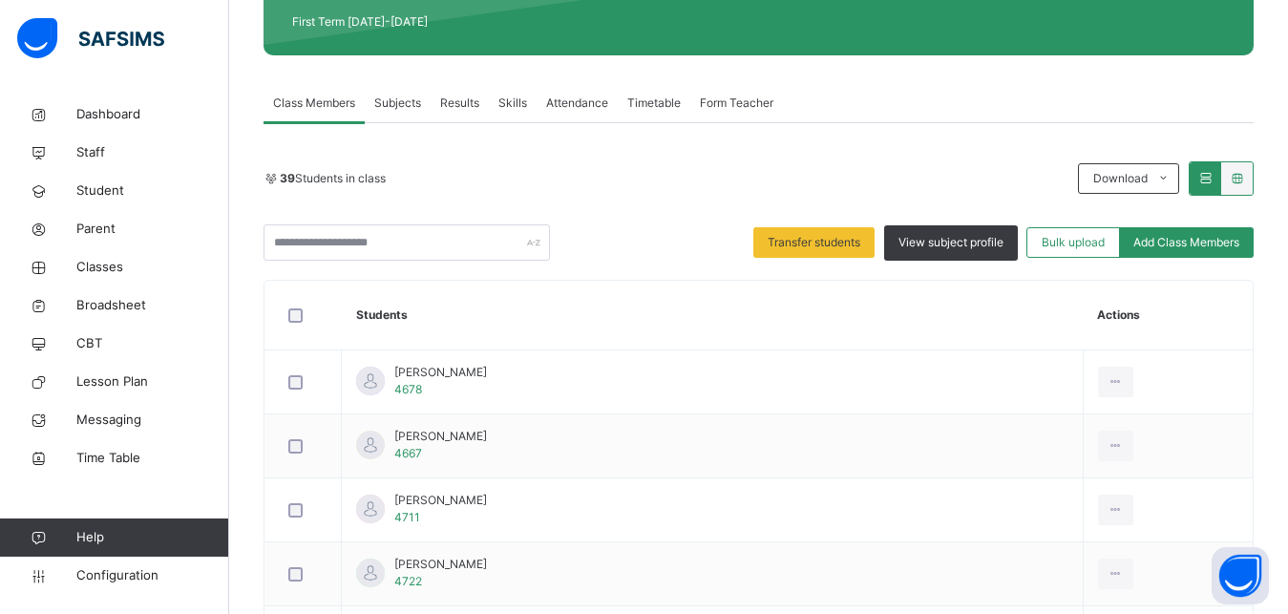
scroll to position [274, 0]
click at [829, 240] on span "Transfer students" at bounding box center [814, 243] width 93 height 17
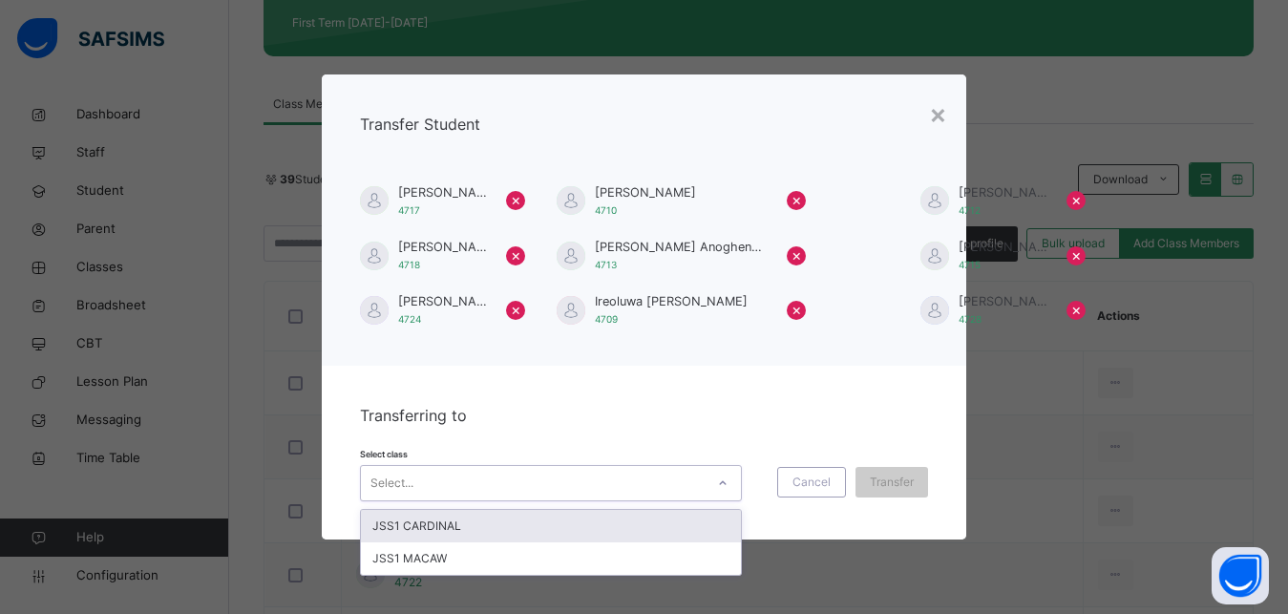
click at [720, 477] on div at bounding box center [723, 483] width 32 height 31
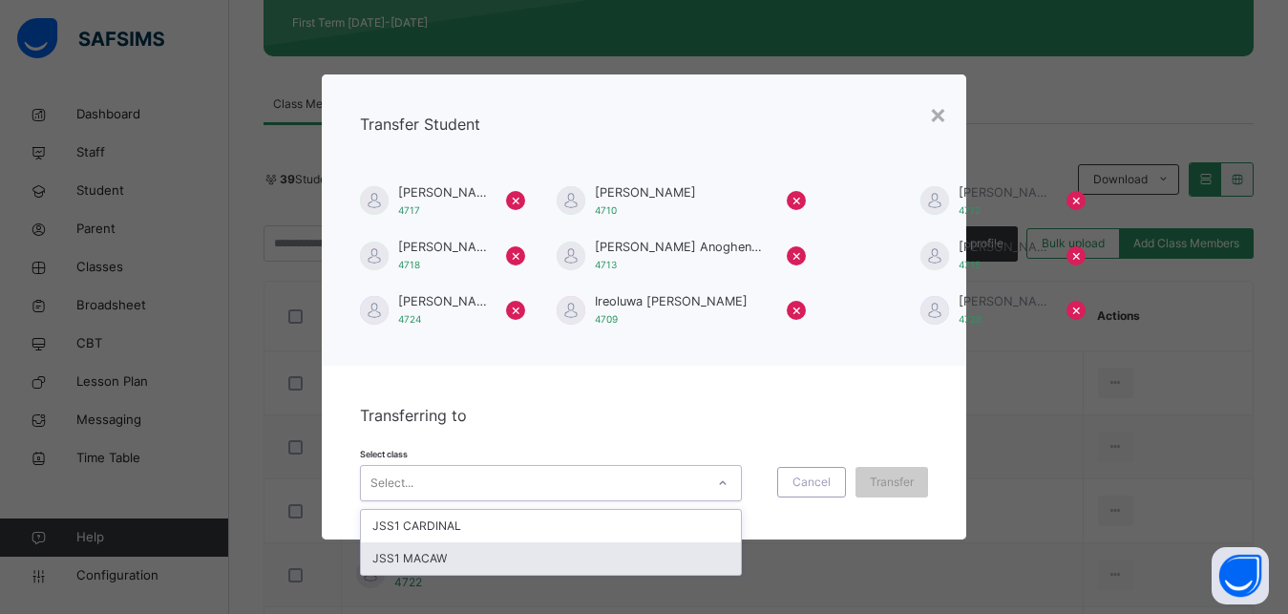
click at [450, 561] on div "JSS1 MACAW" at bounding box center [551, 558] width 380 height 32
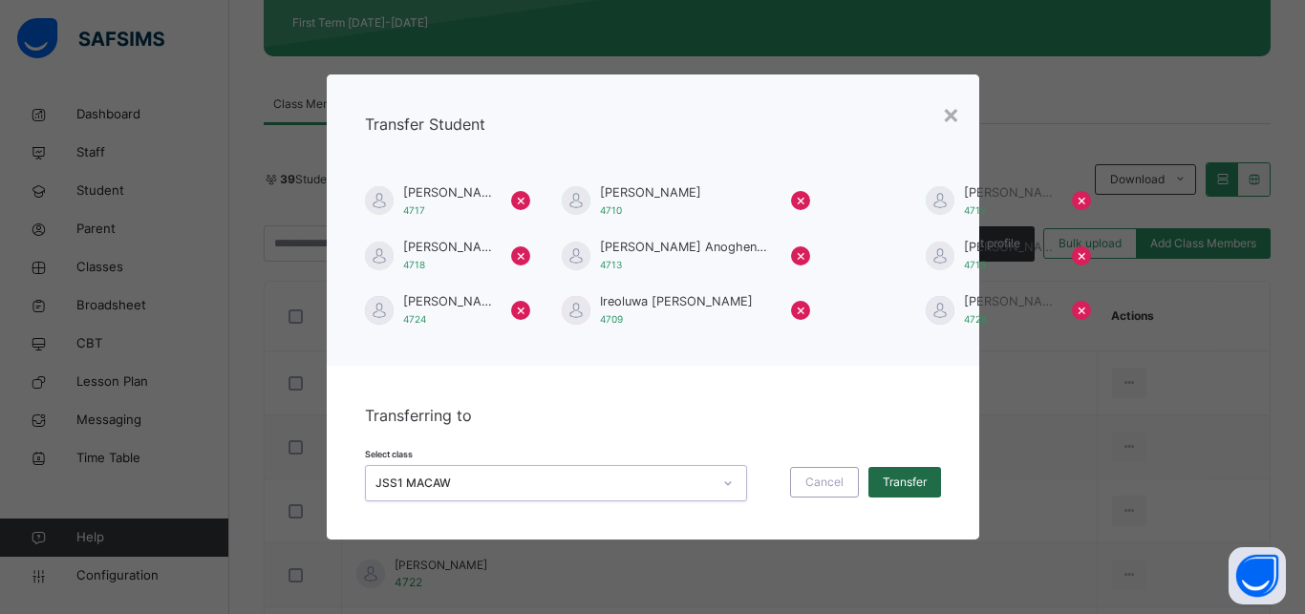
click at [912, 478] on span "Transfer" at bounding box center [904, 482] width 44 height 17
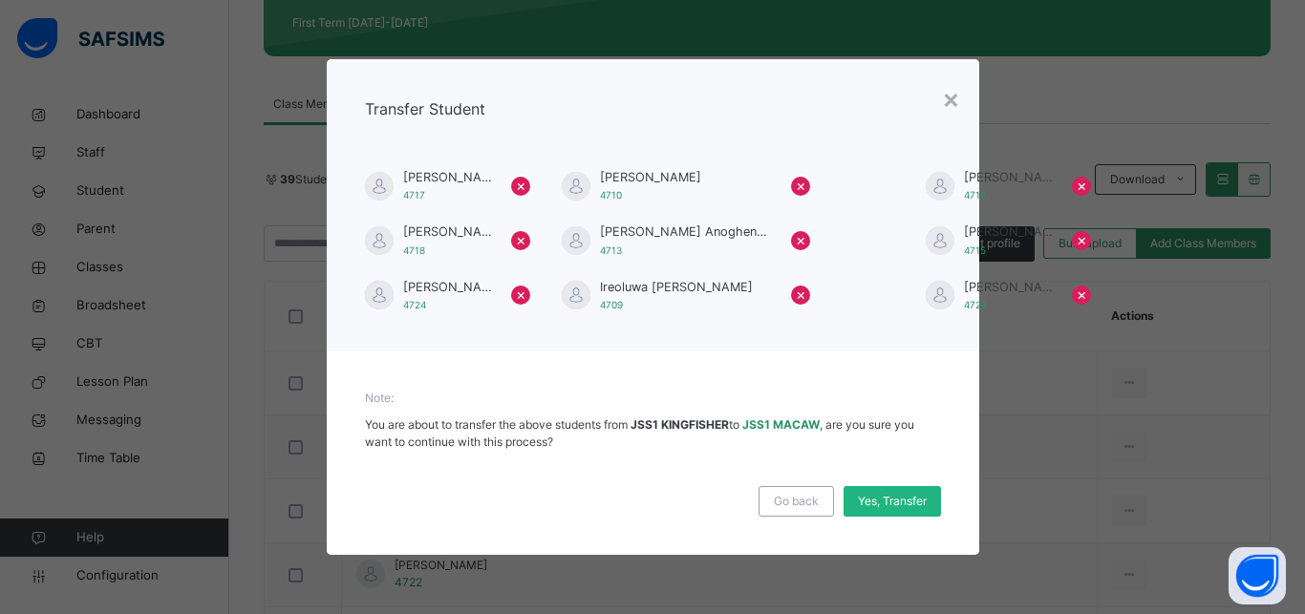
click at [888, 499] on span "Yes, Transfer" at bounding box center [892, 501] width 69 height 17
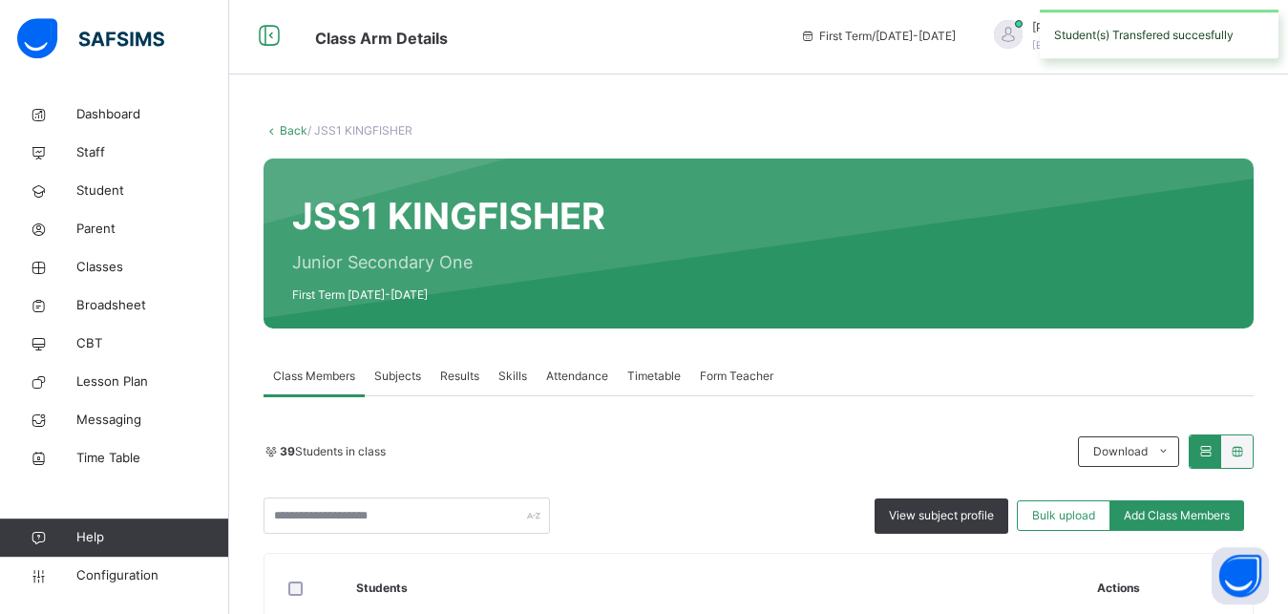
scroll to position [0, 0]
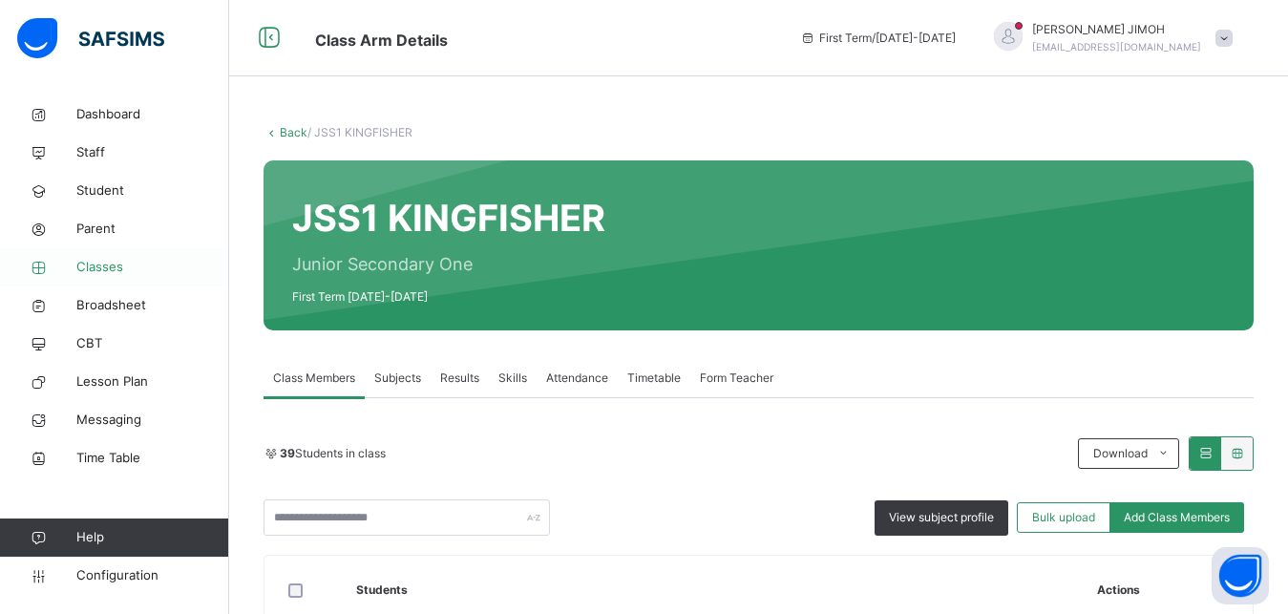
click at [96, 263] on span "Classes" at bounding box center [152, 267] width 153 height 19
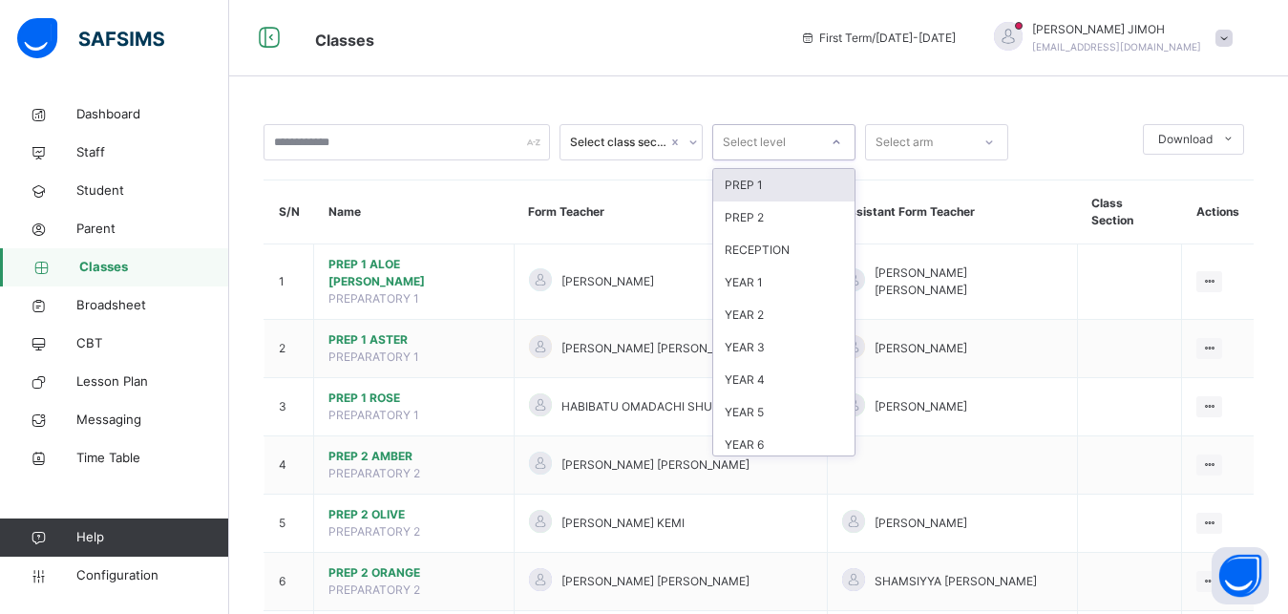
click at [847, 142] on div at bounding box center [836, 142] width 32 height 31
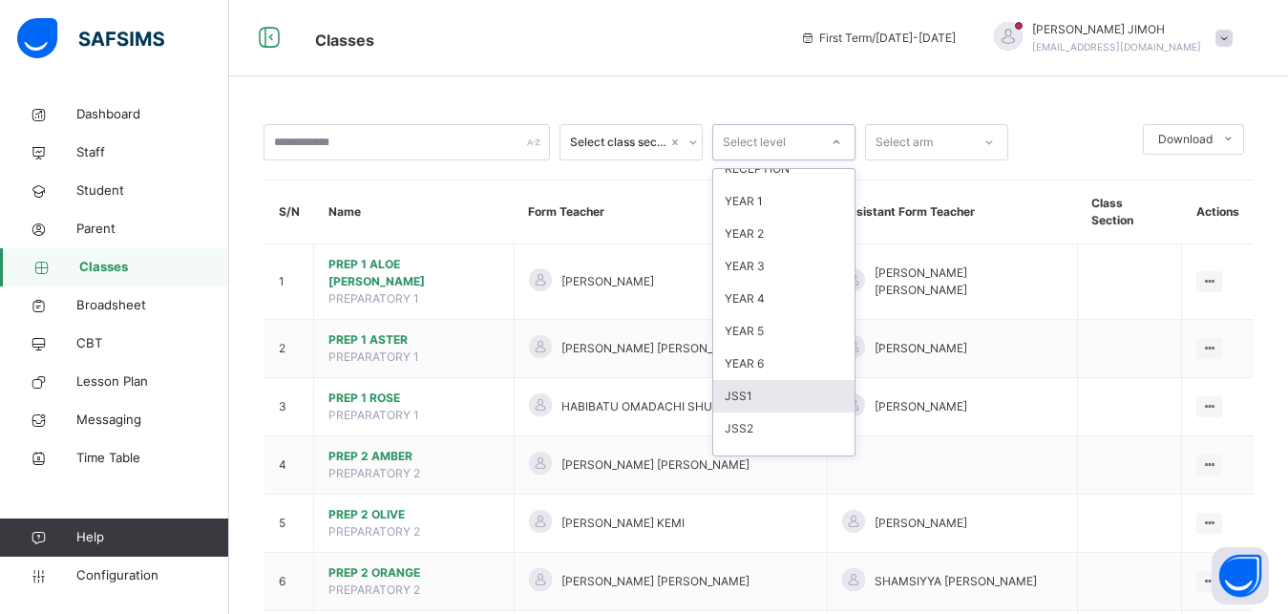
scroll to position [172, 0]
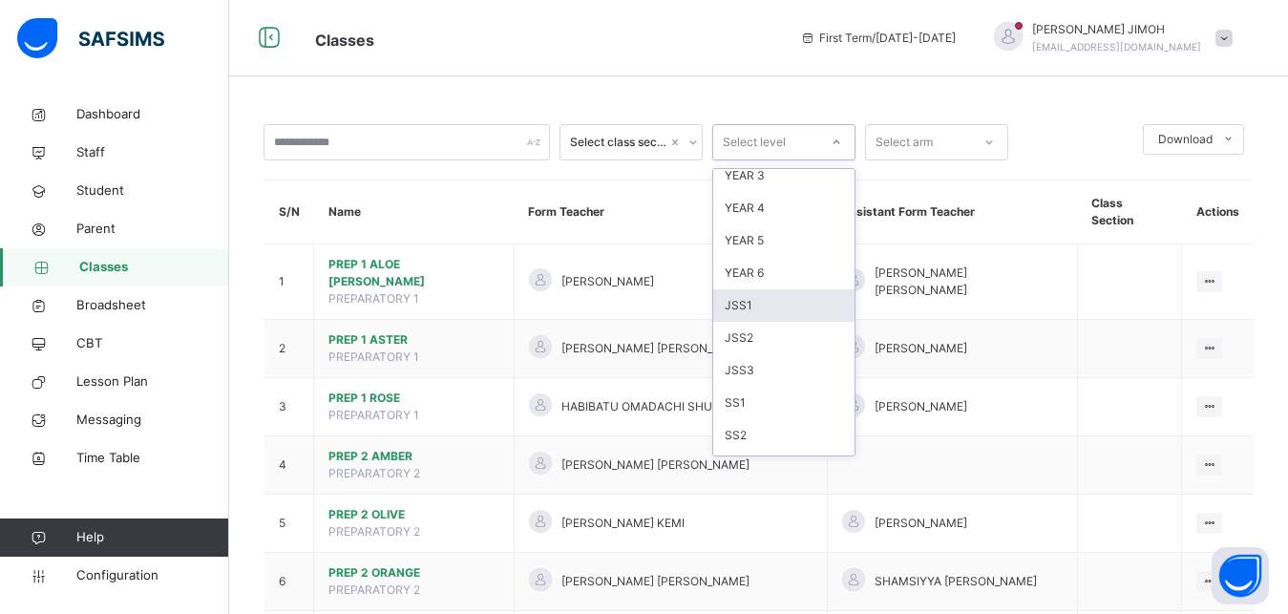
click at [764, 305] on div "JSS1" at bounding box center [783, 305] width 141 height 32
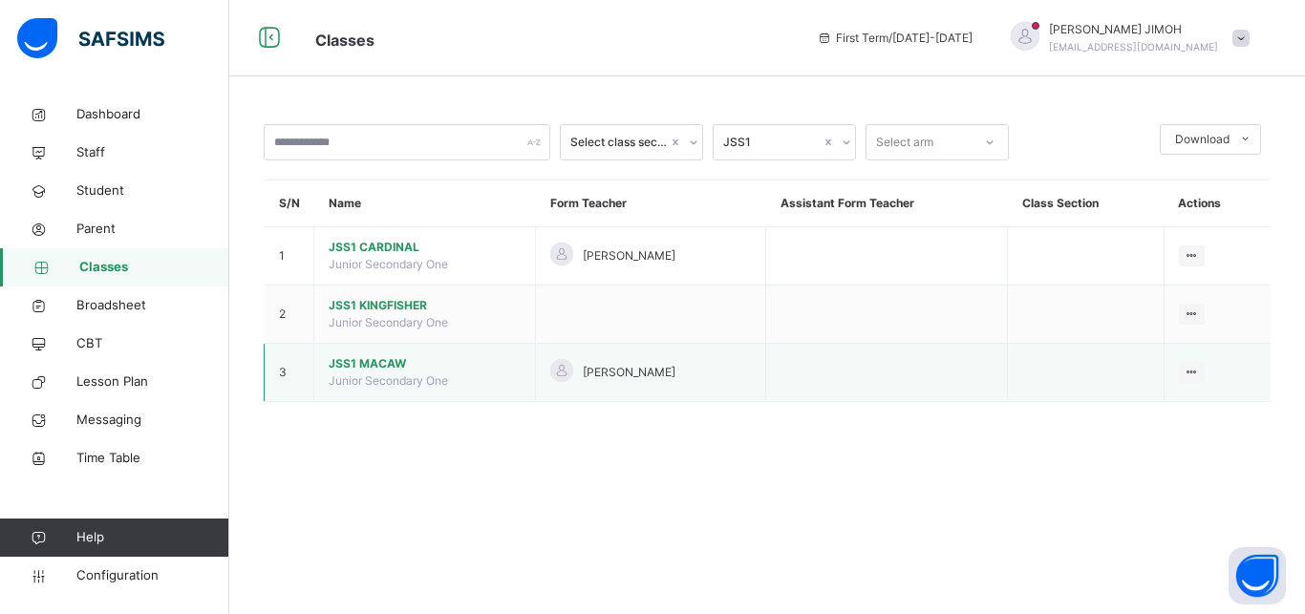
click at [359, 372] on span "JSS1 MACAW" at bounding box center [425, 363] width 192 height 17
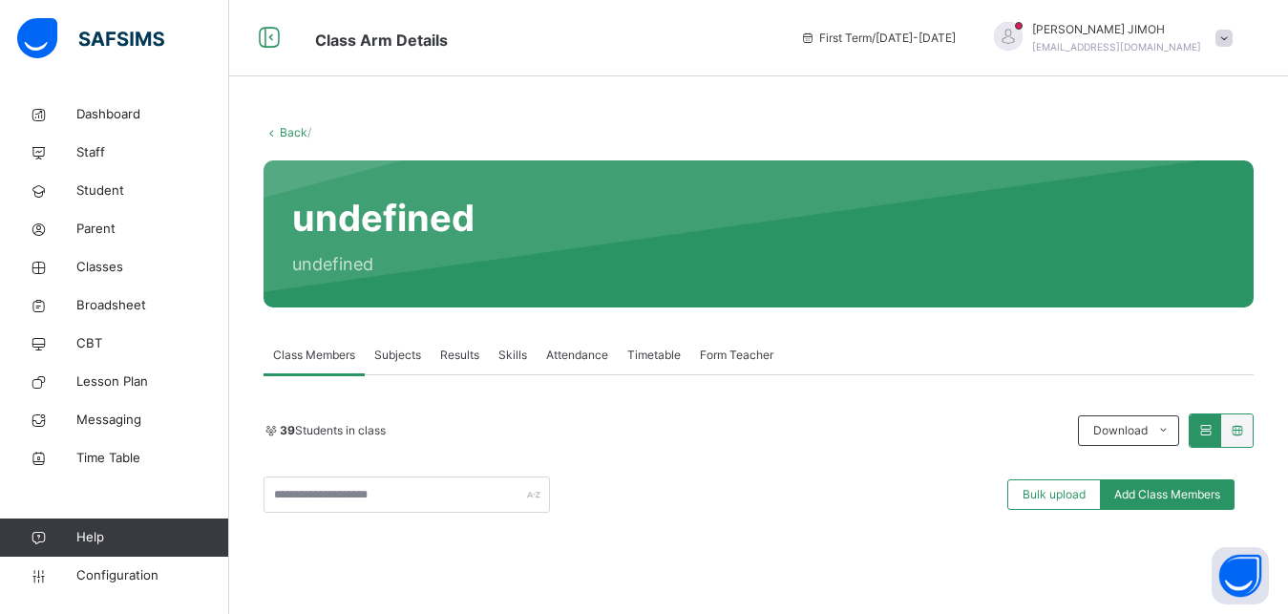
click at [290, 129] on link "Back" at bounding box center [294, 132] width 28 height 14
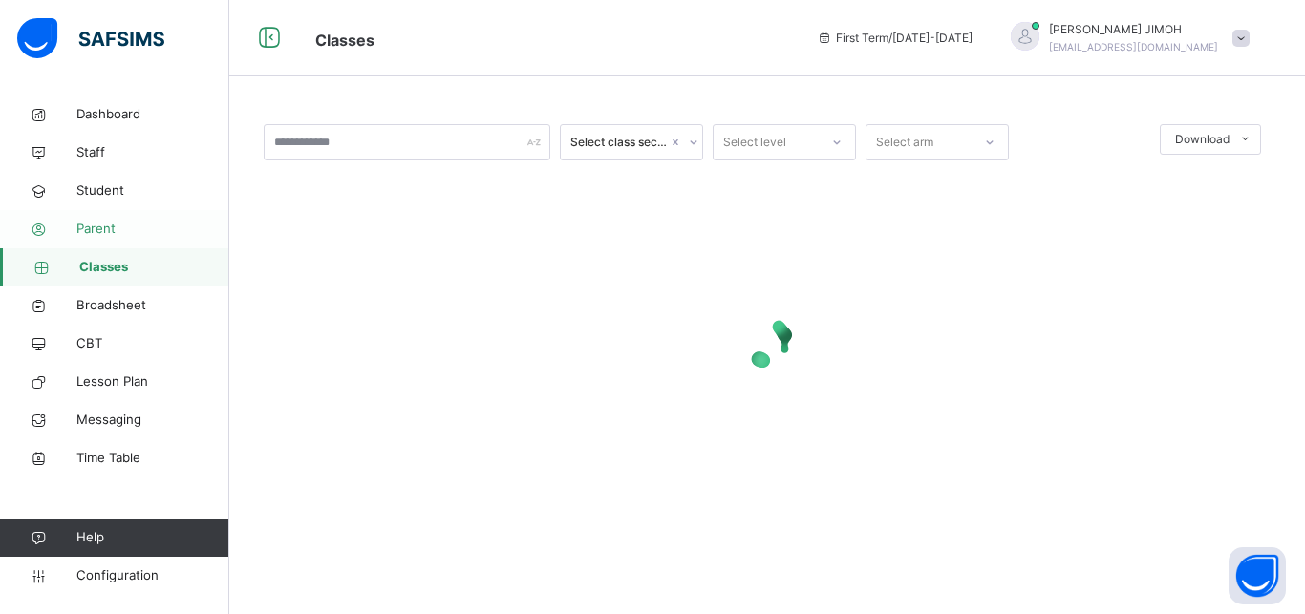
click at [76, 225] on span "Parent" at bounding box center [152, 229] width 153 height 19
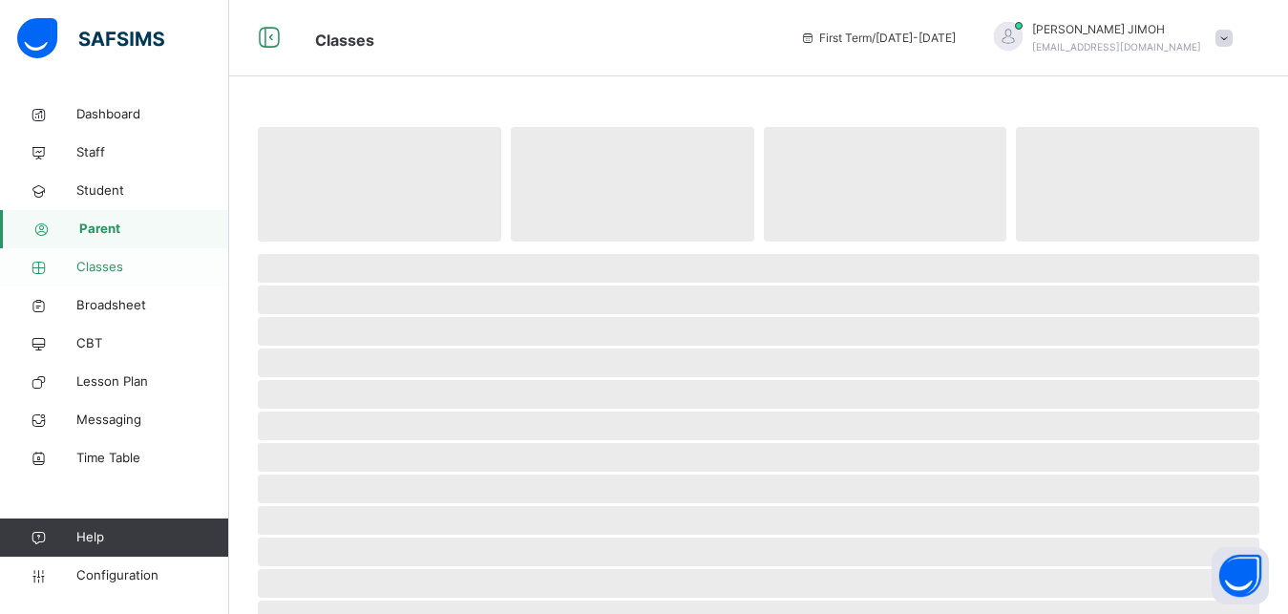
click at [90, 262] on span "Classes" at bounding box center [152, 267] width 153 height 19
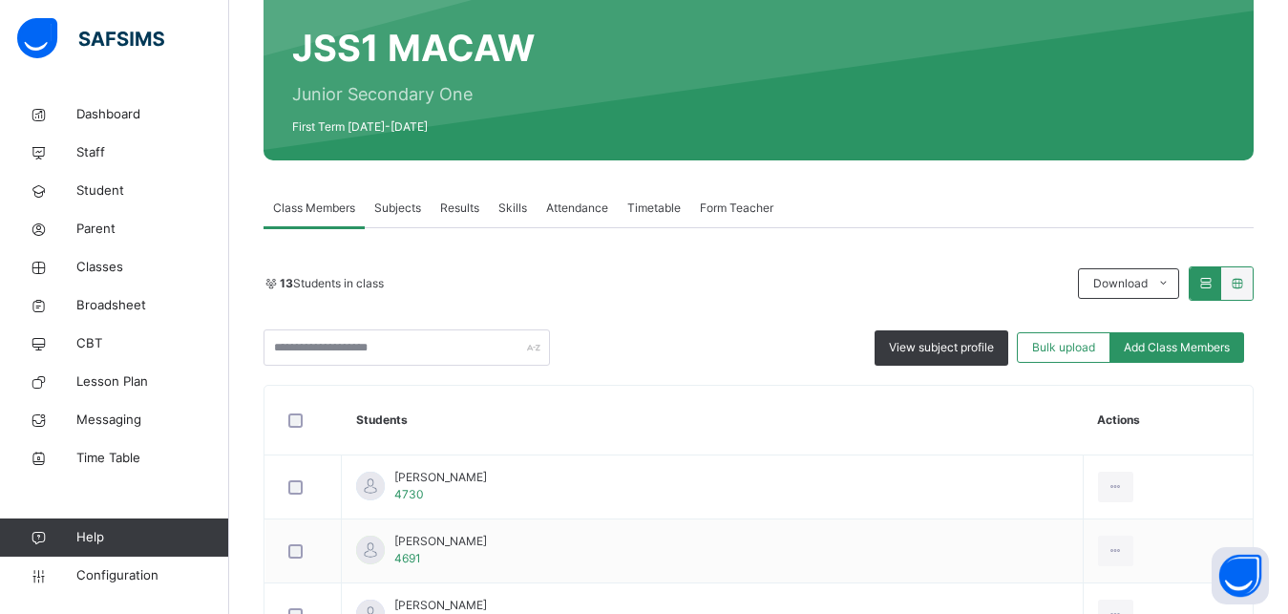
scroll to position [169, 0]
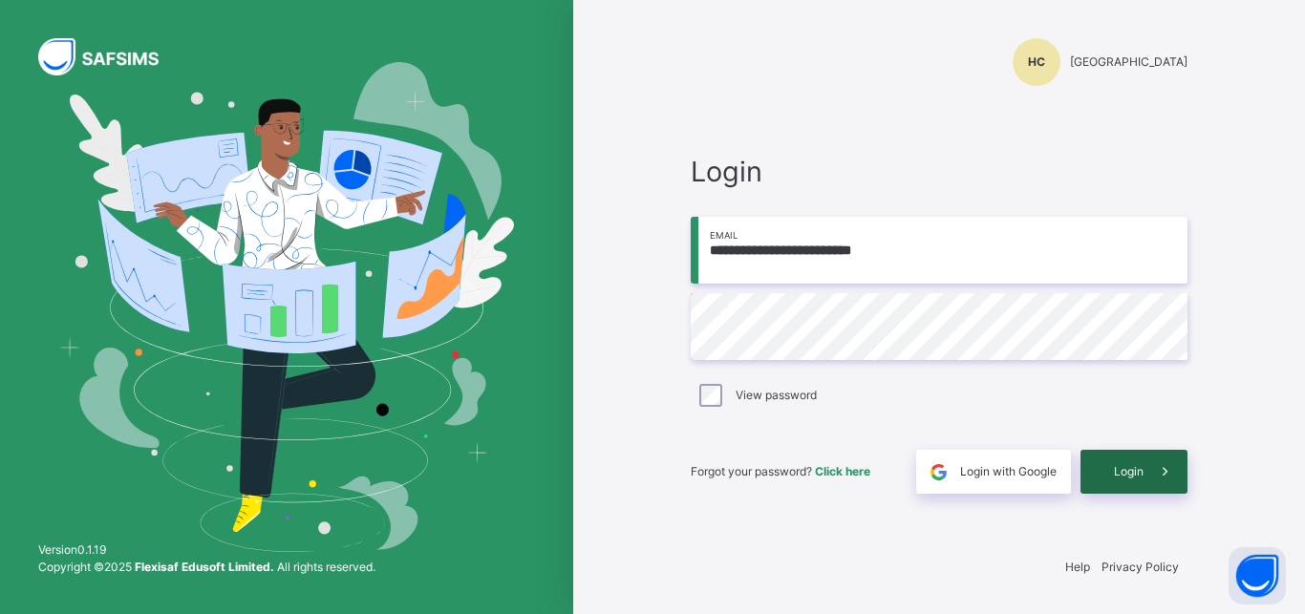
click at [1128, 467] on span "Login" at bounding box center [1129, 471] width 30 height 17
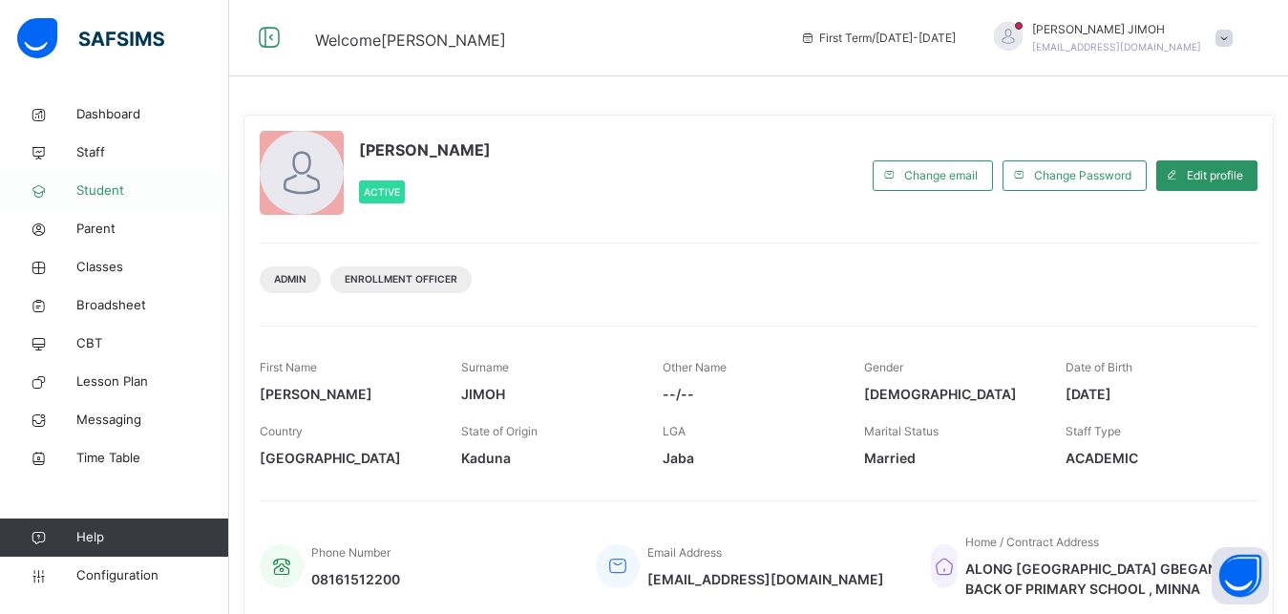
click at [117, 185] on span "Student" at bounding box center [152, 190] width 153 height 19
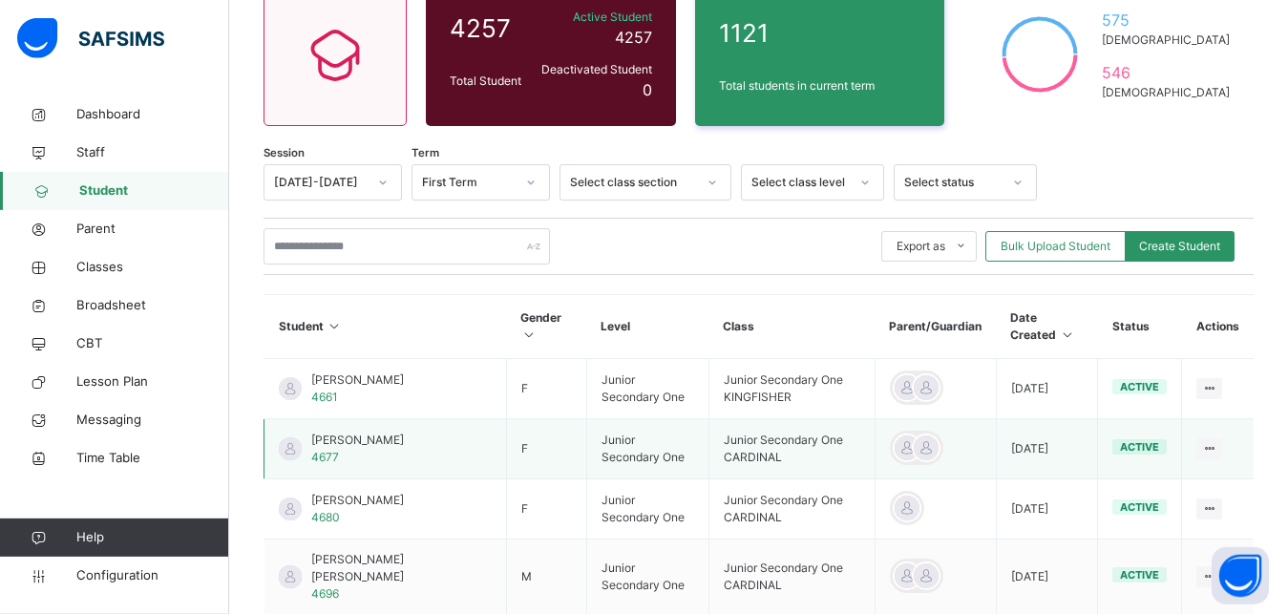
scroll to position [195, 0]
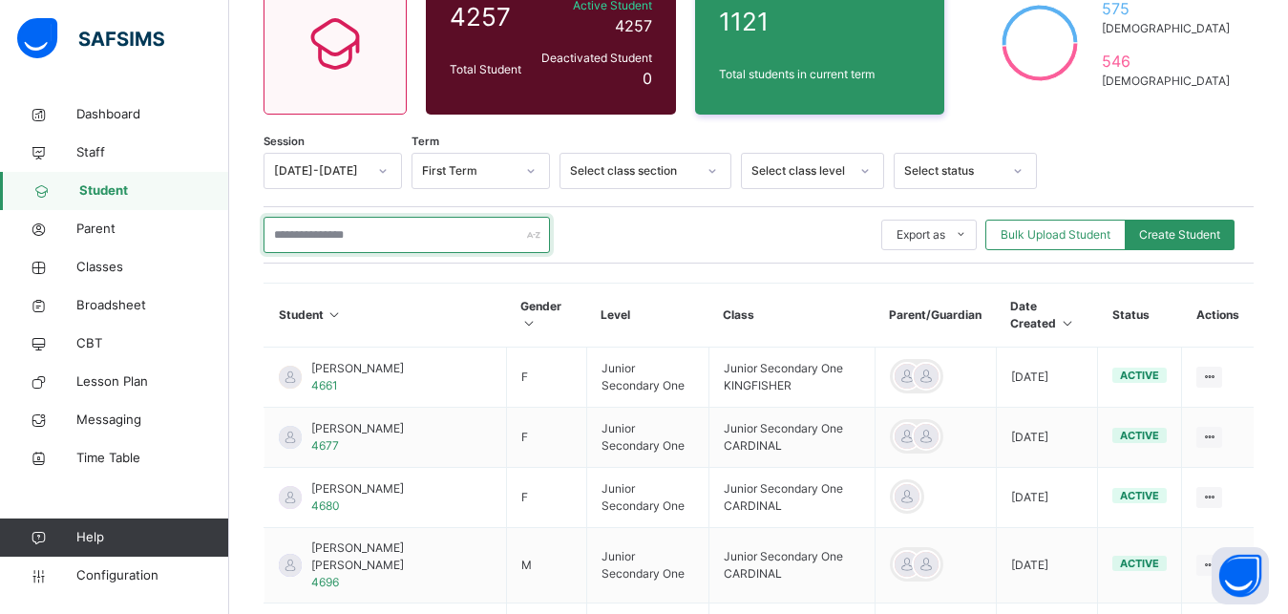
click at [357, 237] on input "text" at bounding box center [407, 235] width 287 height 36
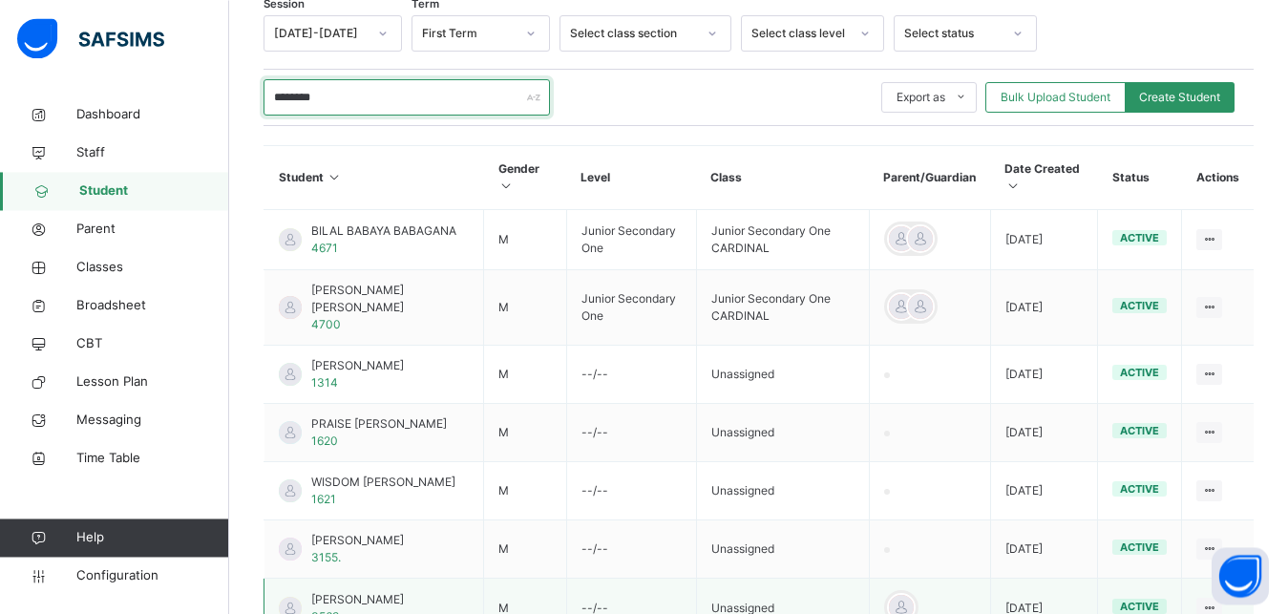
scroll to position [290, 0]
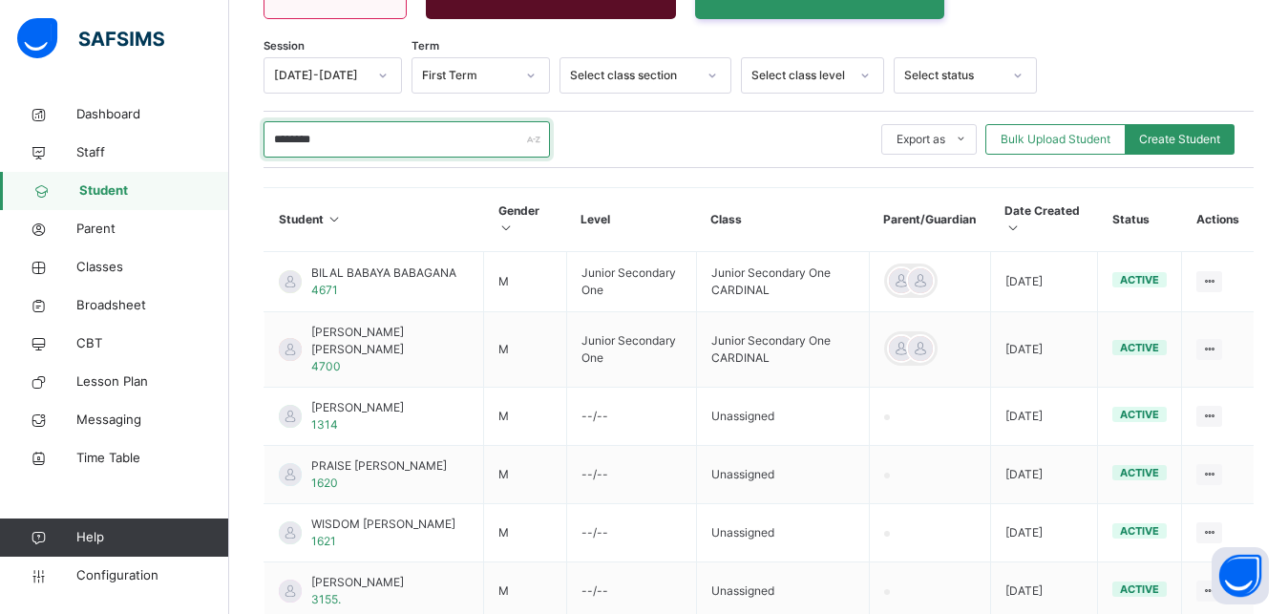
type input "********"
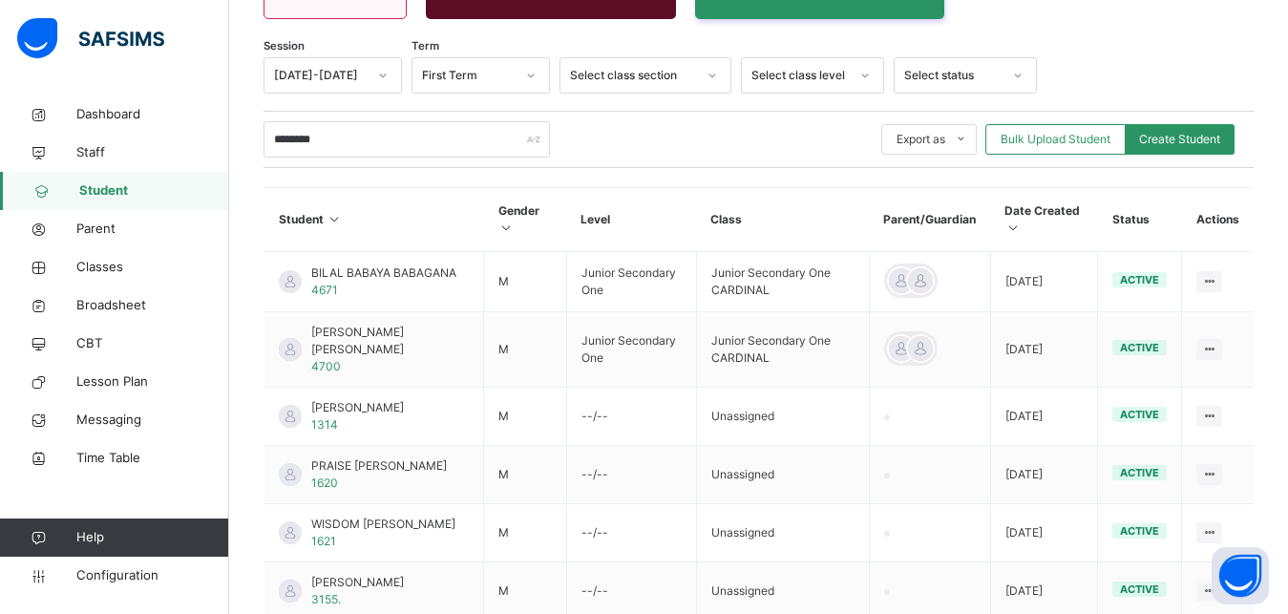
click at [1179, 123] on div "******** Export as Pdf Report Excel Report Excel Report (LMS) Bulk Upload Stude…" at bounding box center [759, 139] width 990 height 36
click at [1178, 138] on span "Create Student" at bounding box center [1179, 139] width 81 height 17
select select "**"
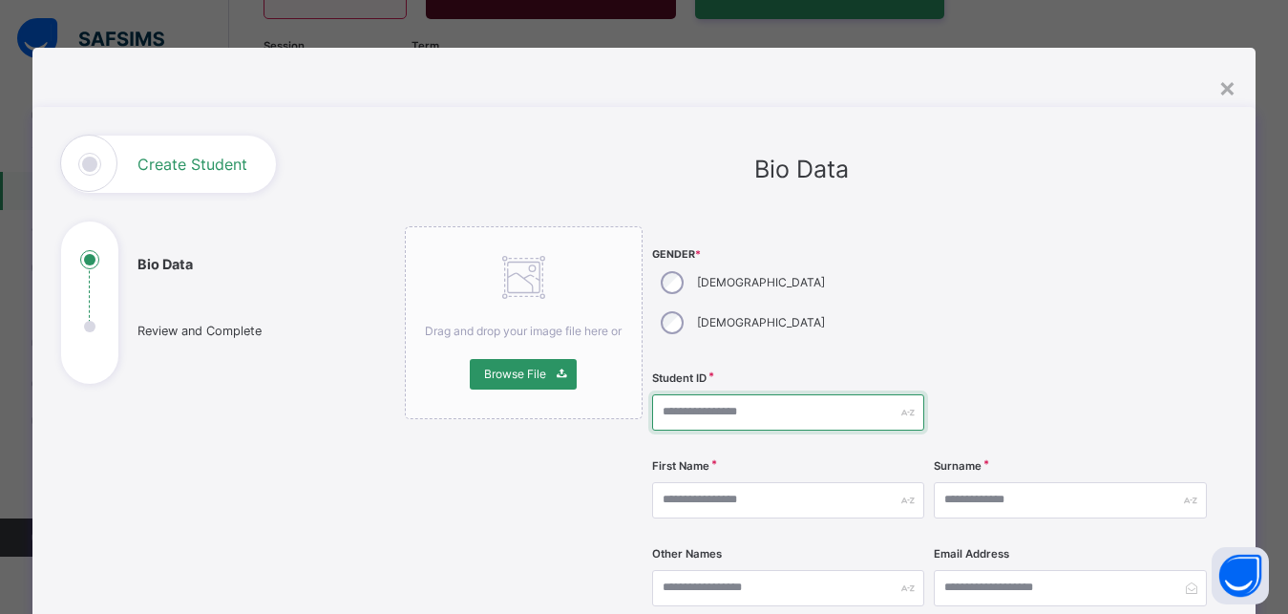
click at [744, 394] on input "text" at bounding box center [788, 412] width 272 height 36
type input "******"
drag, startPoint x: 729, startPoint y: 363, endPoint x: 622, endPoint y: 352, distance: 107.5
click at [652, 394] on input "******" at bounding box center [788, 412] width 272 height 36
type input "****"
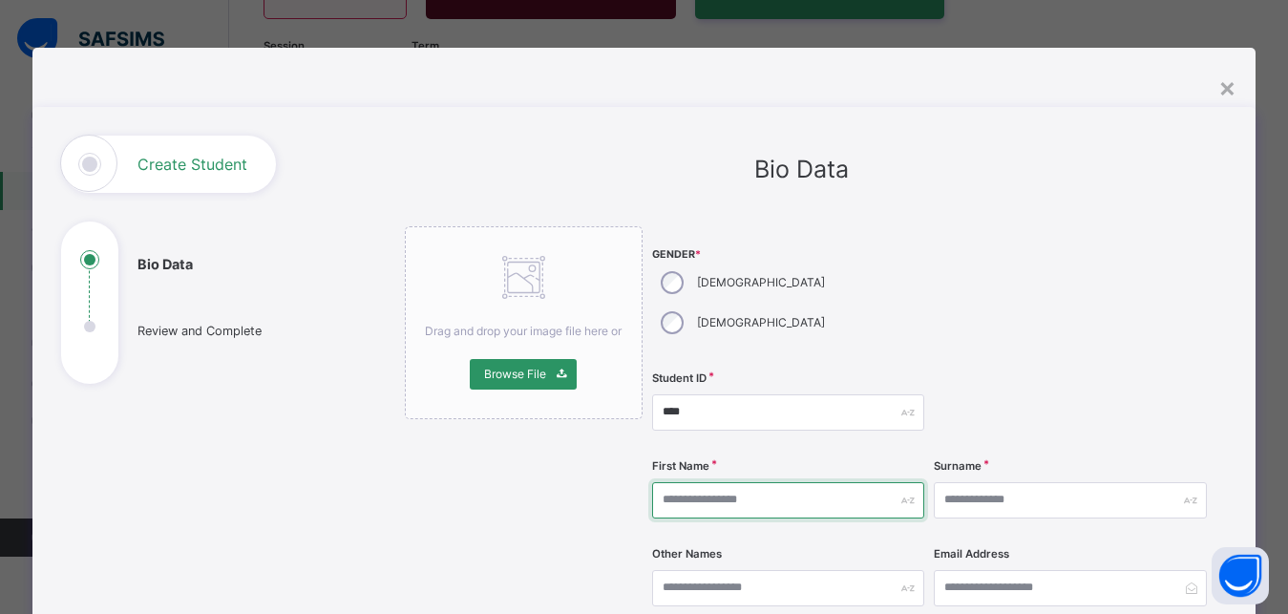
paste input "******"
type input "******"
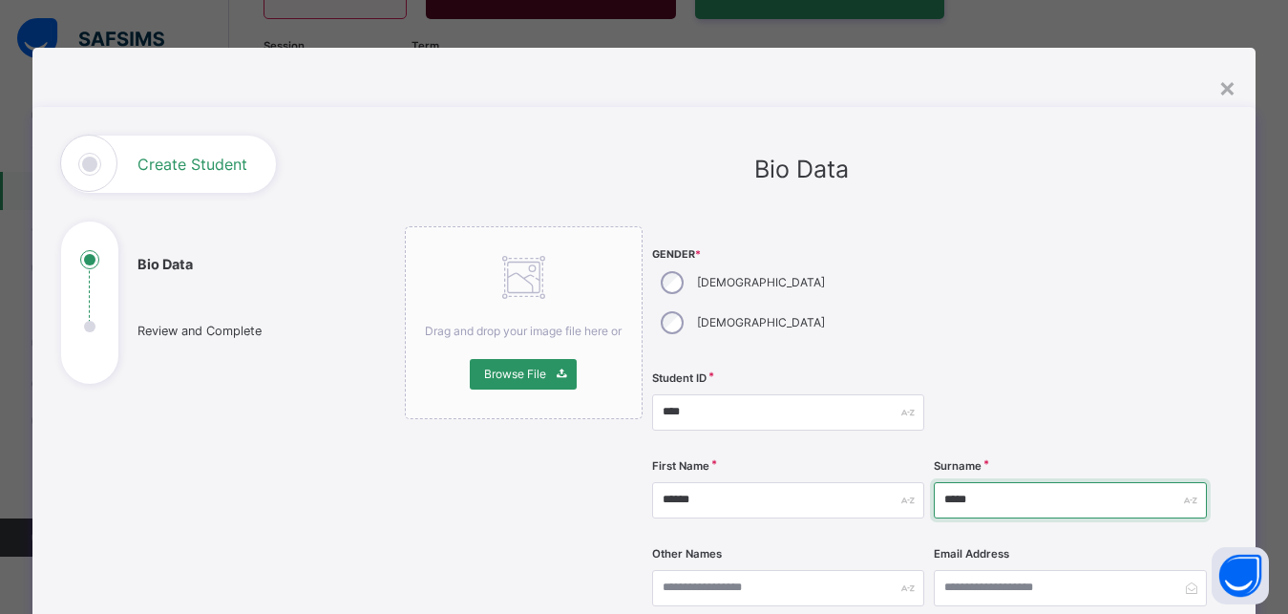
type input "*****"
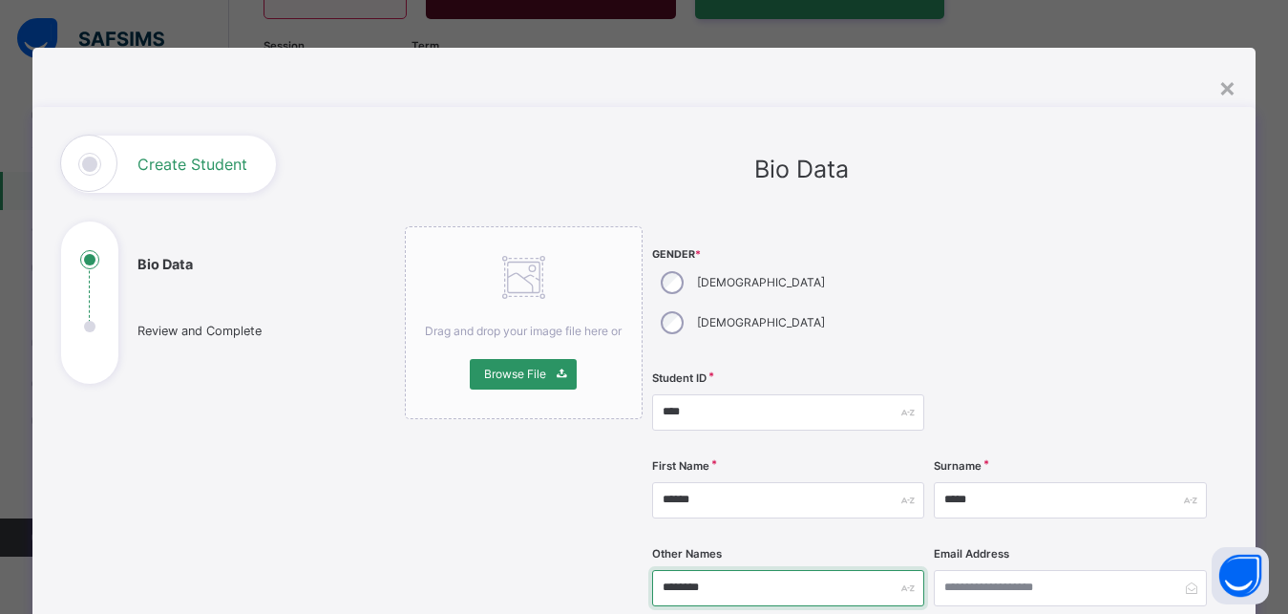
type input "********"
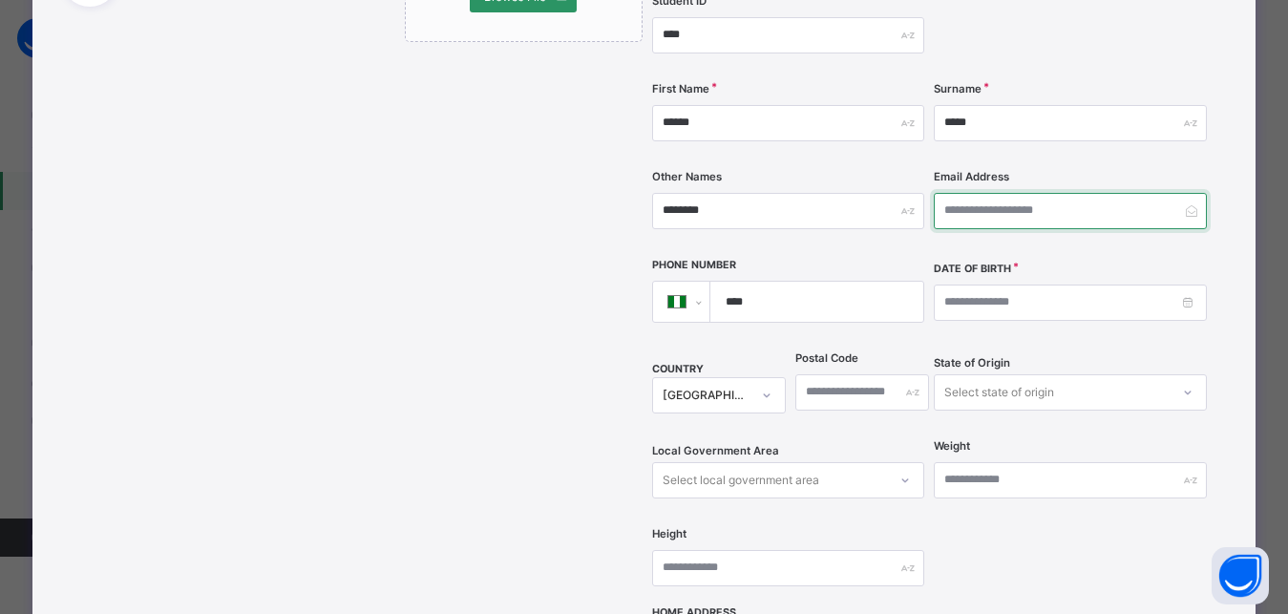
scroll to position [430, 0]
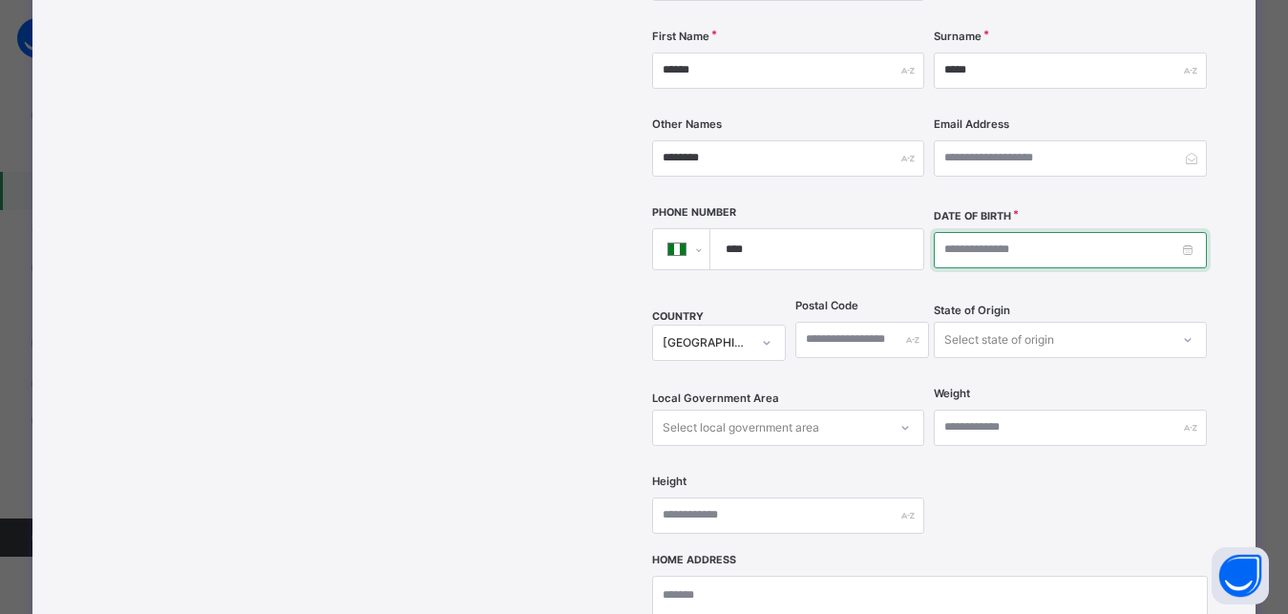
click at [947, 232] on input at bounding box center [1070, 250] width 272 height 36
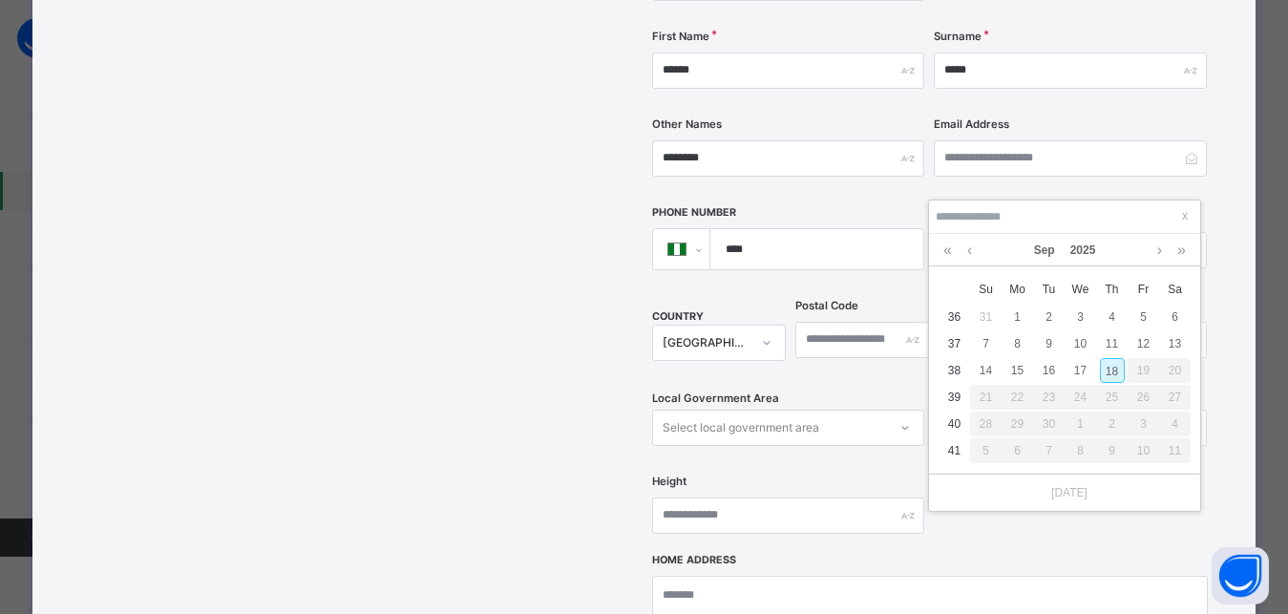
type input "**********"
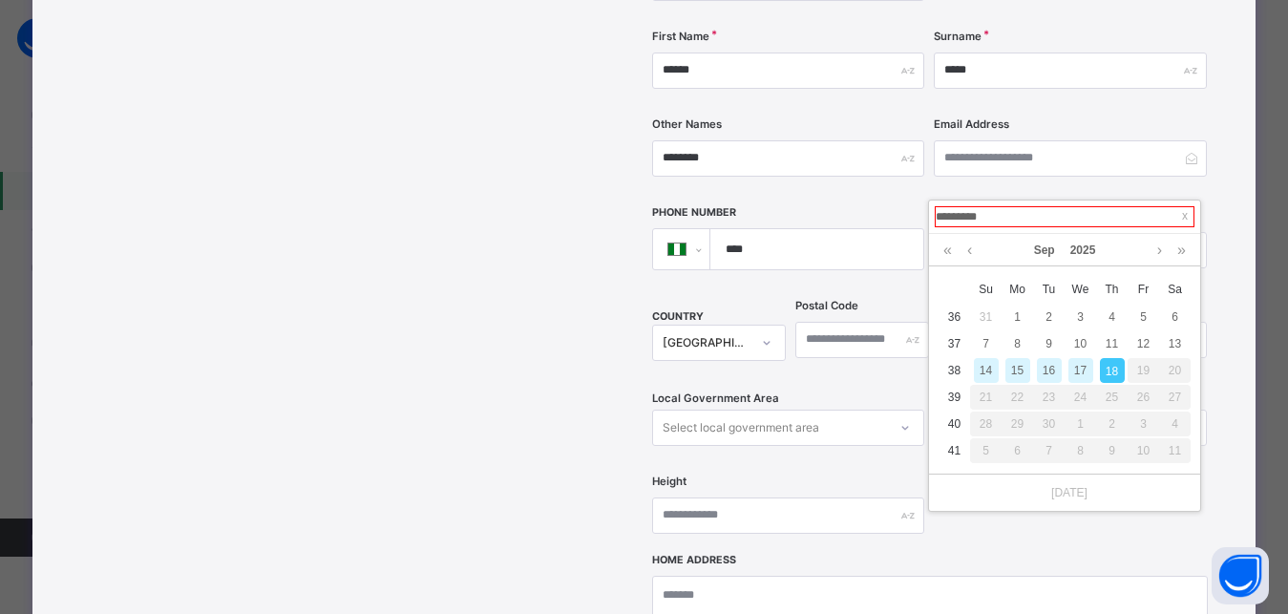
type input "**********"
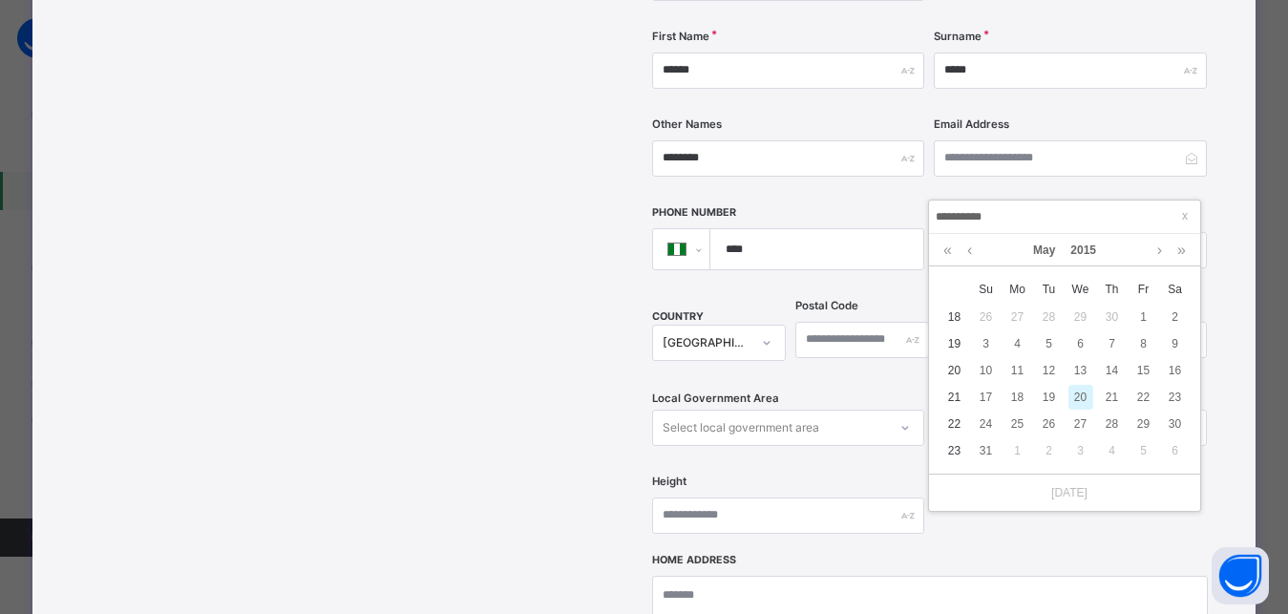
type input "**********"
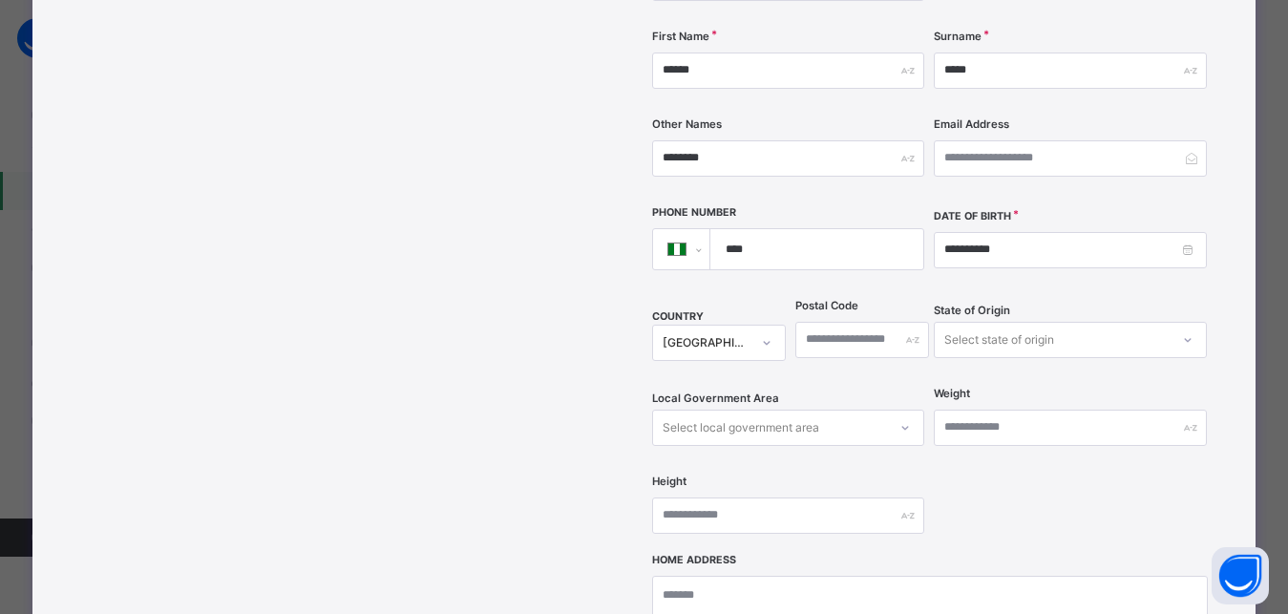
click at [999, 322] on div "Select state of origin" at bounding box center [1000, 340] width 110 height 36
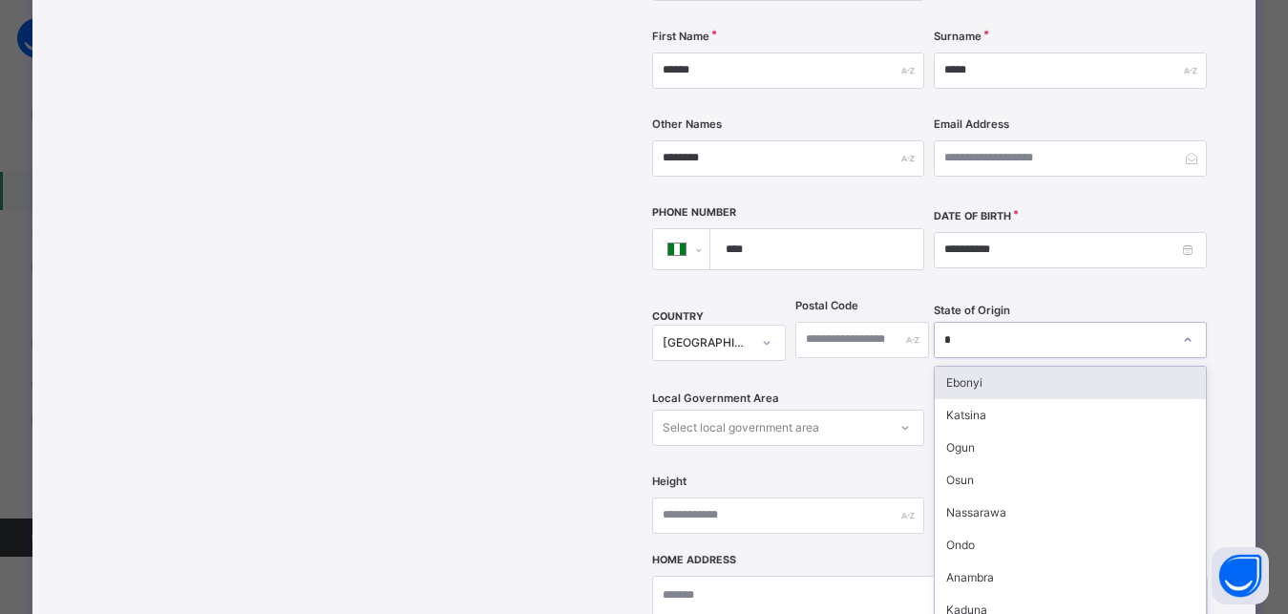
type input "**"
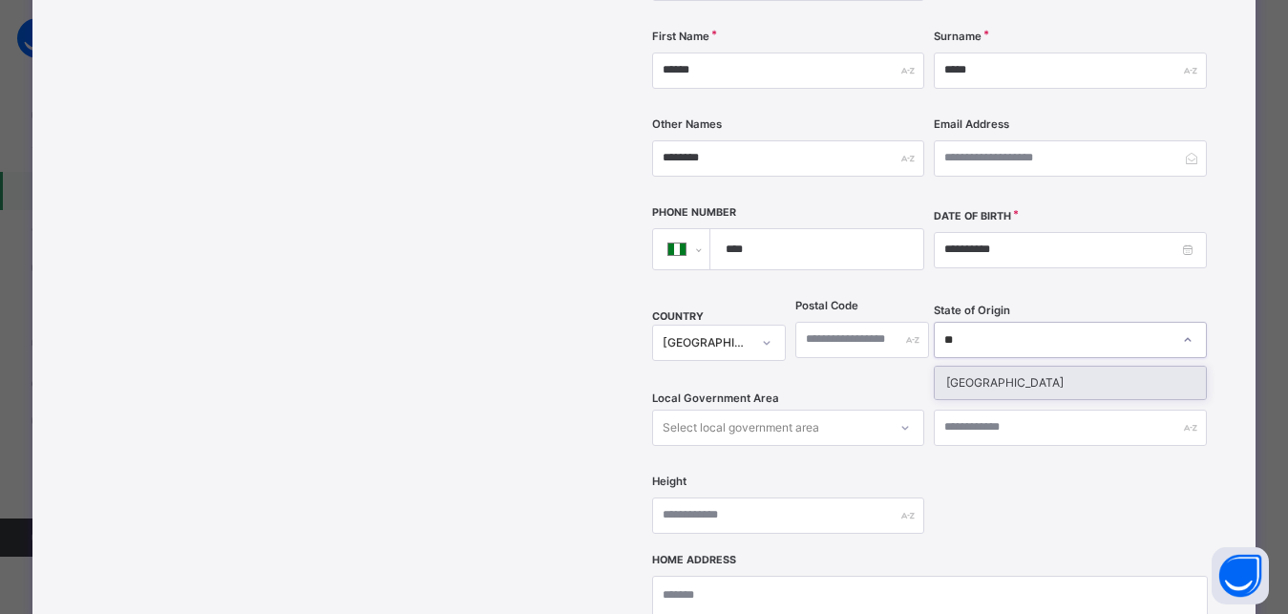
click at [966, 367] on div "[GEOGRAPHIC_DATA]" at bounding box center [1070, 383] width 270 height 32
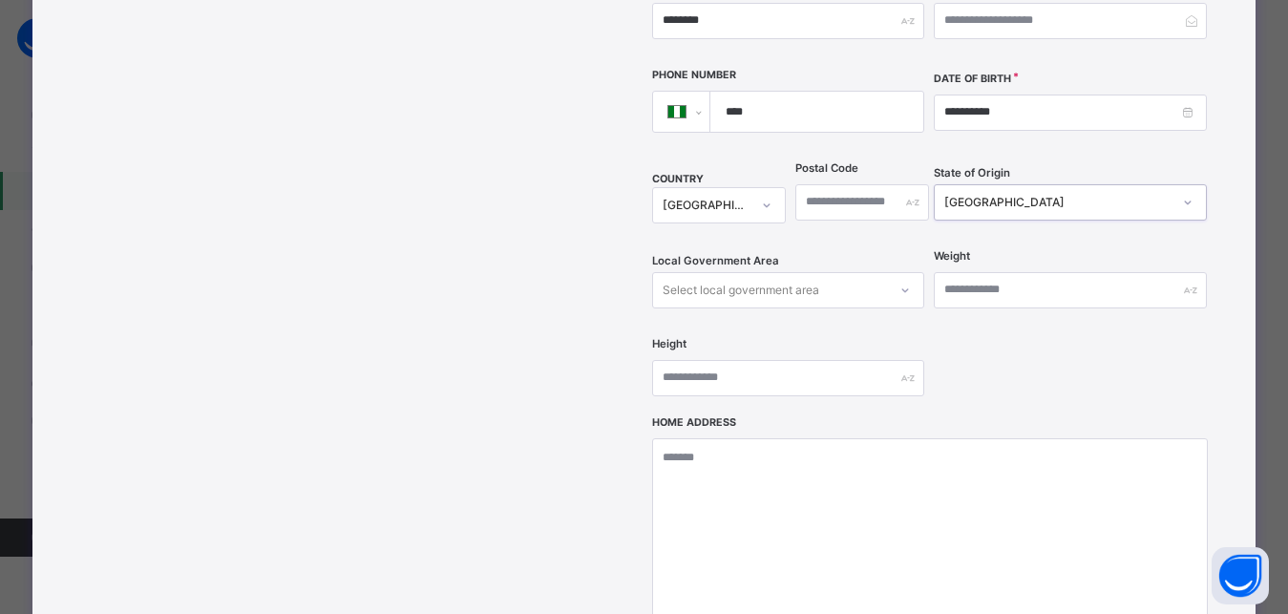
scroll to position [602, 0]
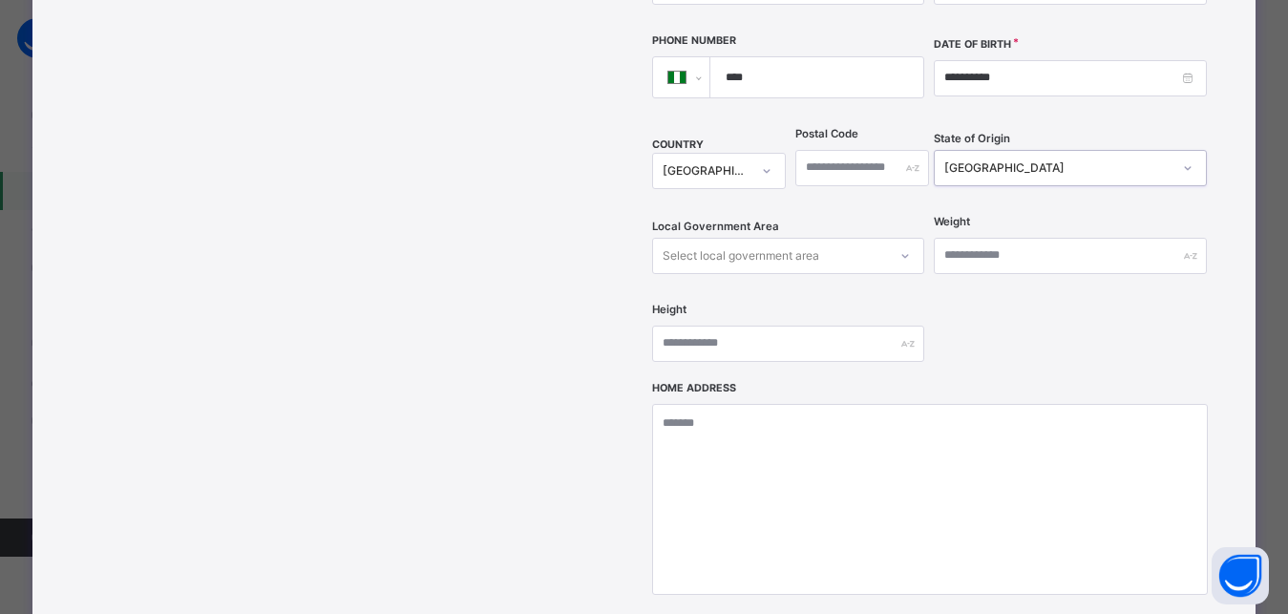
click at [679, 238] on div "Select local government area" at bounding box center [741, 256] width 157 height 36
click at [675, 238] on div "Select local government area" at bounding box center [741, 256] width 157 height 36
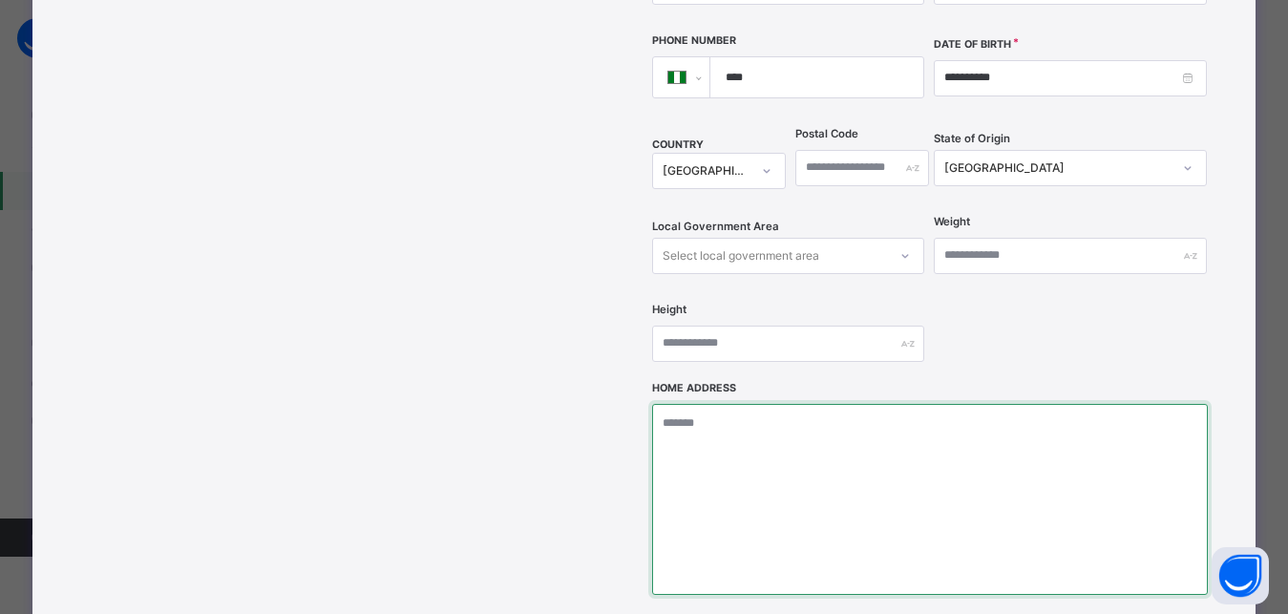
click at [688, 404] on textarea at bounding box center [930, 499] width 556 height 191
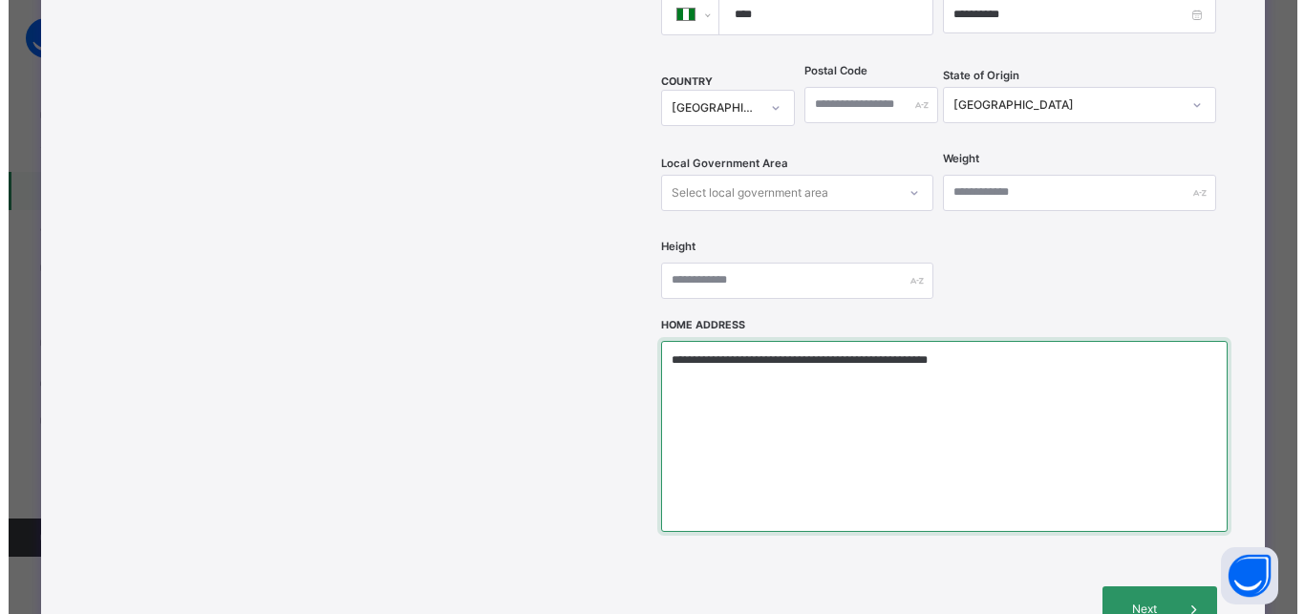
scroll to position [688, 0]
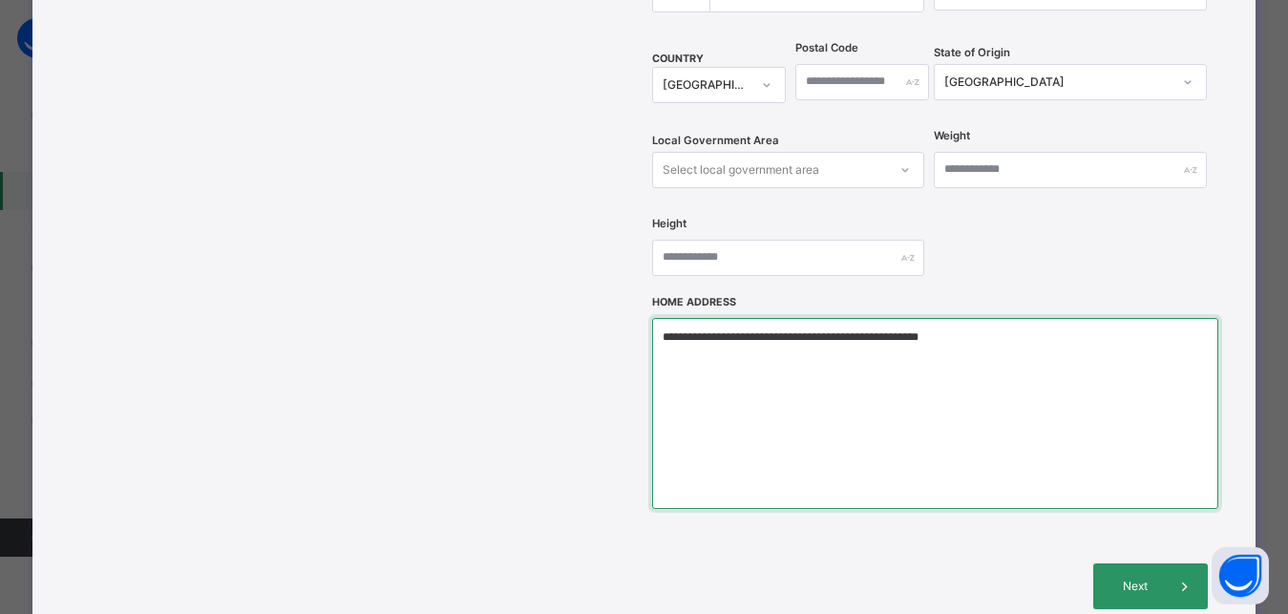
type textarea "**********"
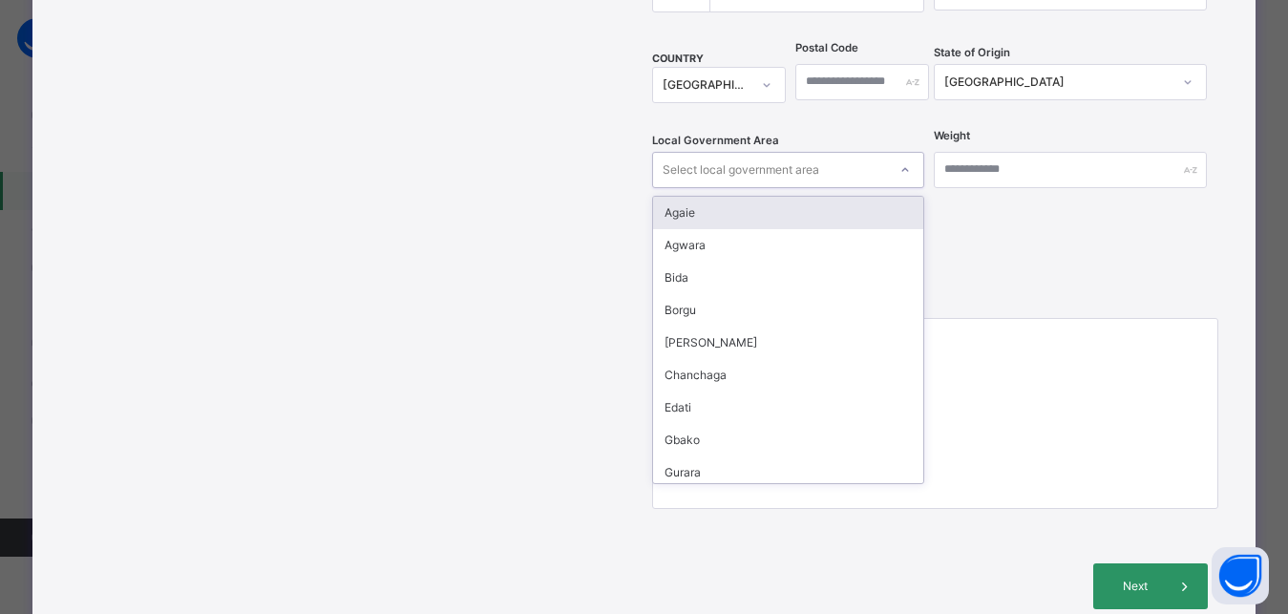
click at [787, 152] on div "Select local government area" at bounding box center [741, 170] width 157 height 36
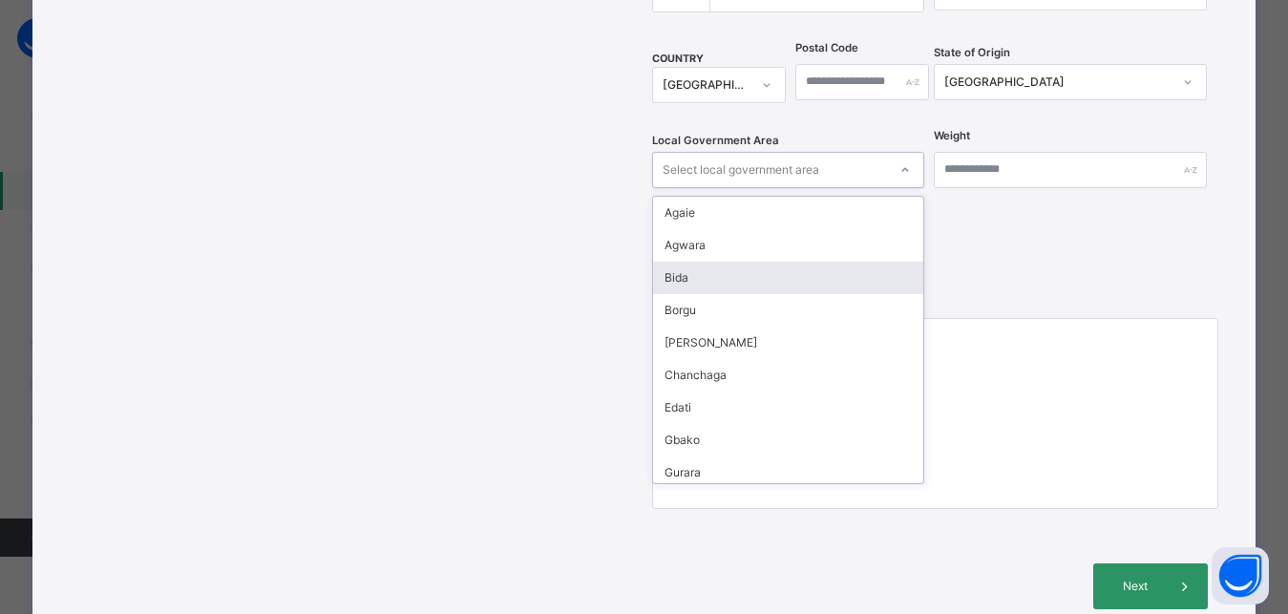
click at [715, 262] on div "Bida" at bounding box center [788, 278] width 270 height 32
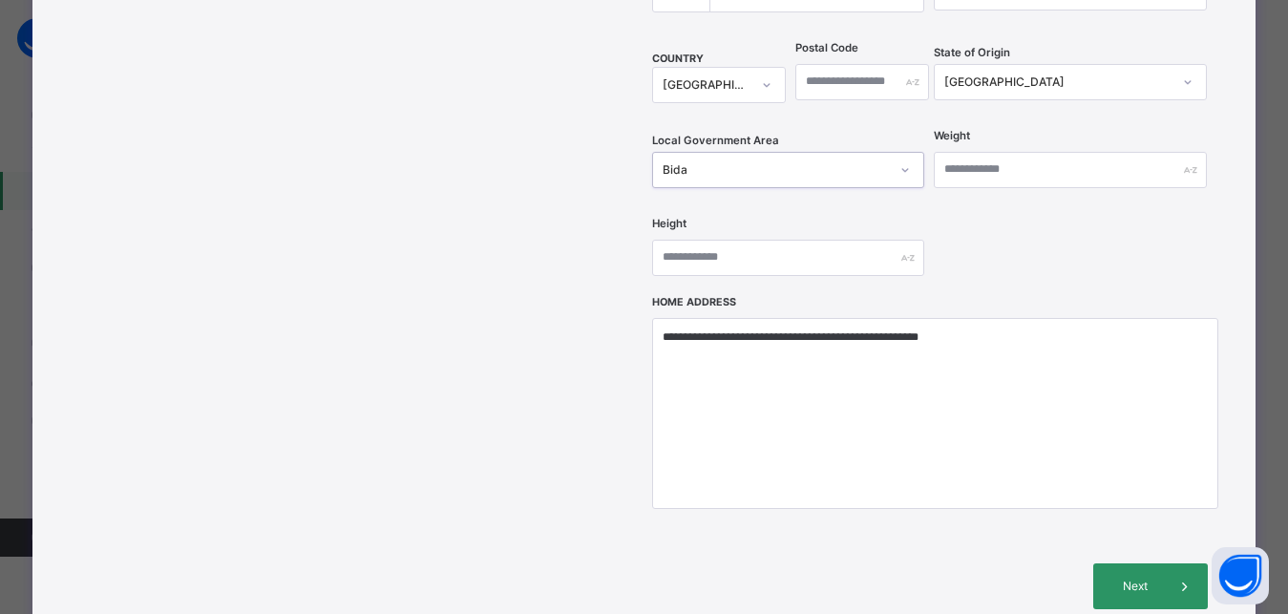
drag, startPoint x: 1139, startPoint y: 549, endPoint x: 1136, endPoint y: 539, distance: 11.2
click at [1139, 578] on span "Next" at bounding box center [1135, 586] width 54 height 17
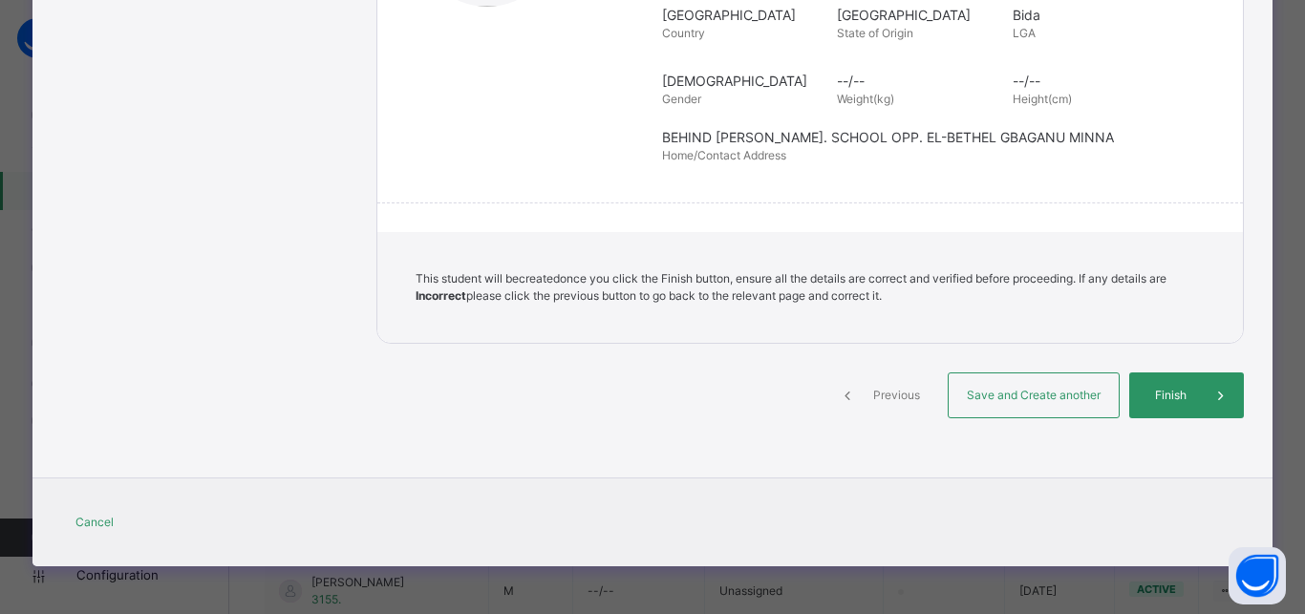
scroll to position [436, 0]
click at [1009, 412] on div "Save and Create another" at bounding box center [1033, 395] width 172 height 46
select select "**"
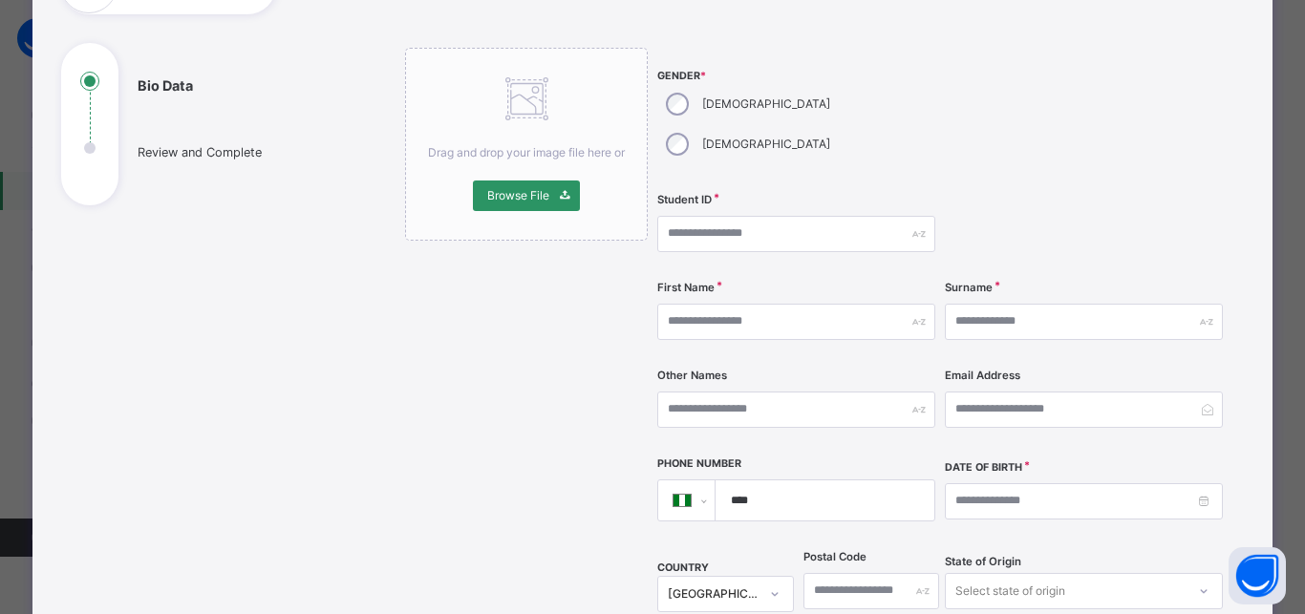
scroll to position [159, 0]
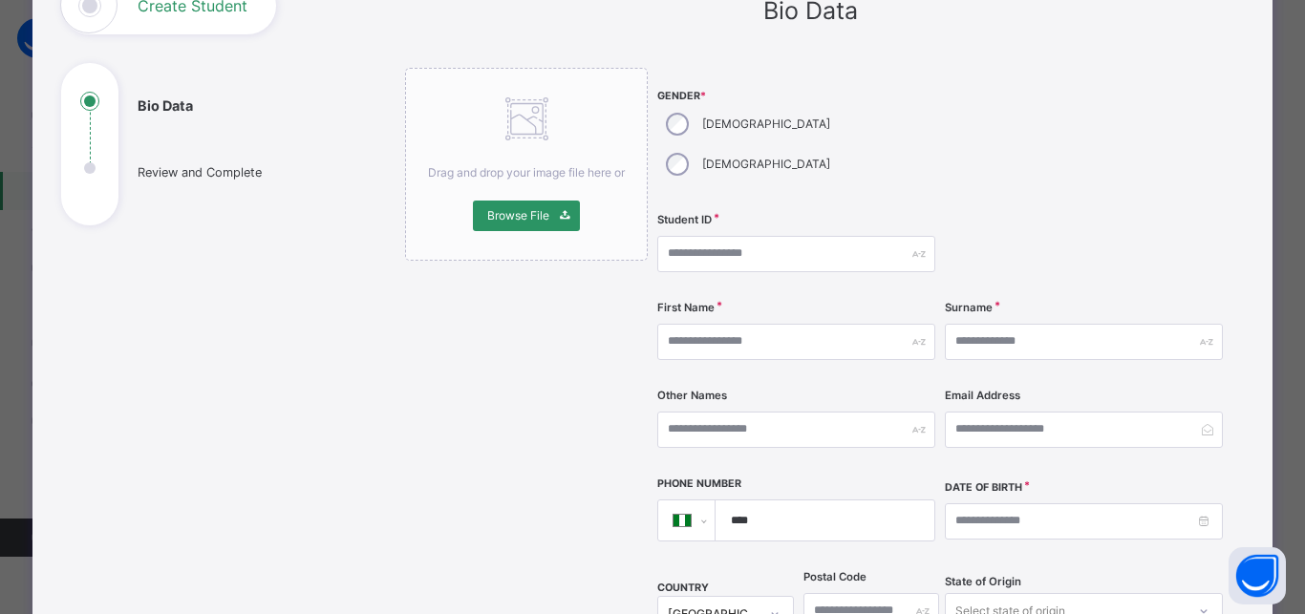
click at [684, 215] on div "Student ID" at bounding box center [796, 254] width 278 height 78
click at [694, 236] on input "text" at bounding box center [796, 254] width 278 height 36
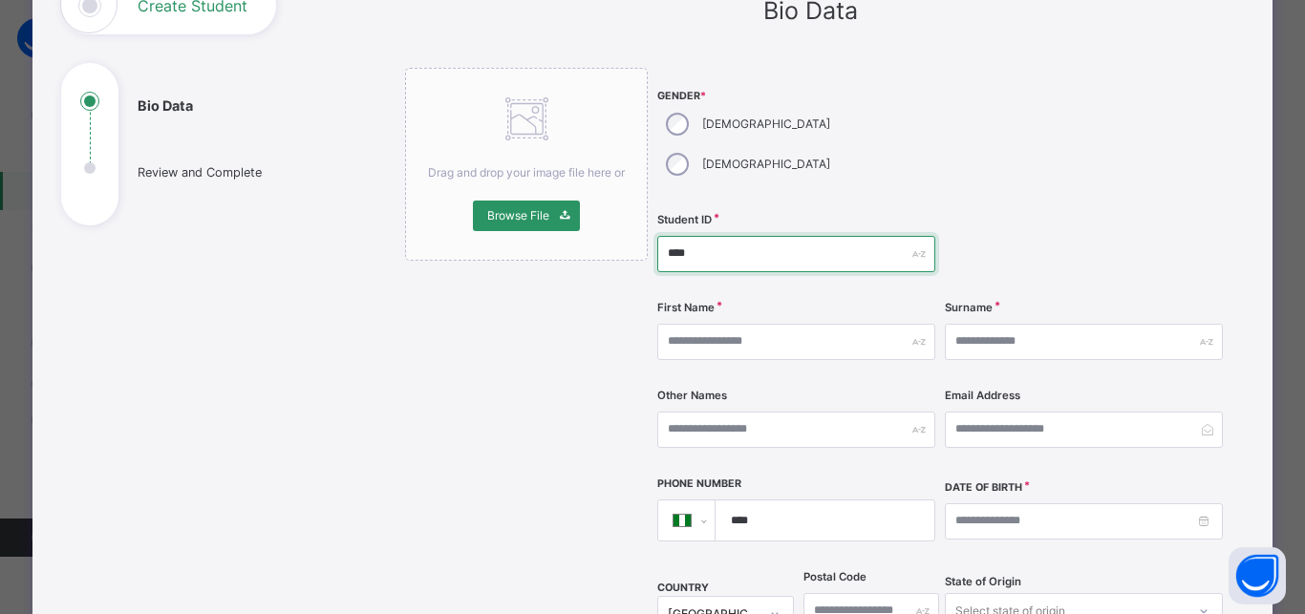
type input "****"
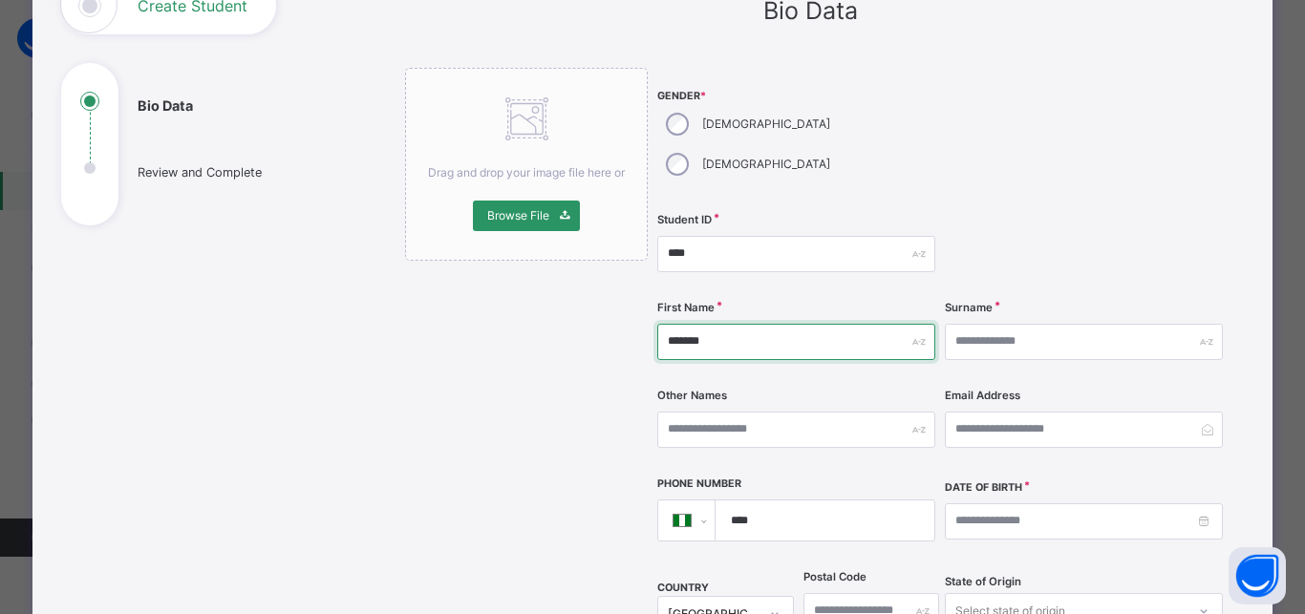
type input "*******"
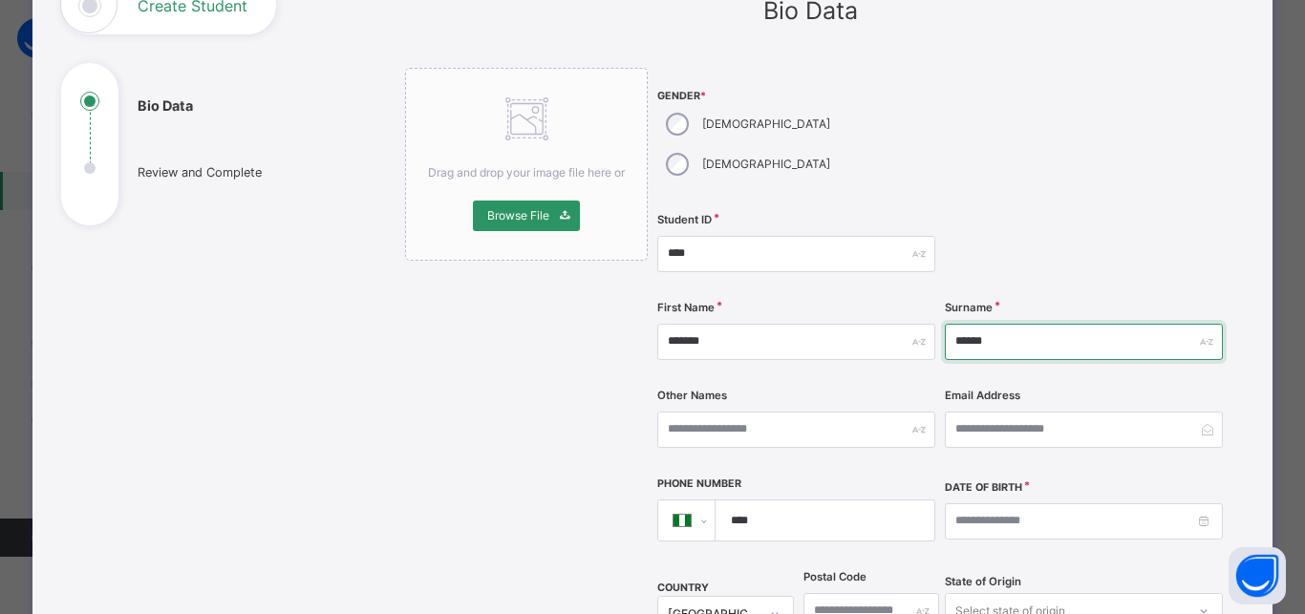
type input "******"
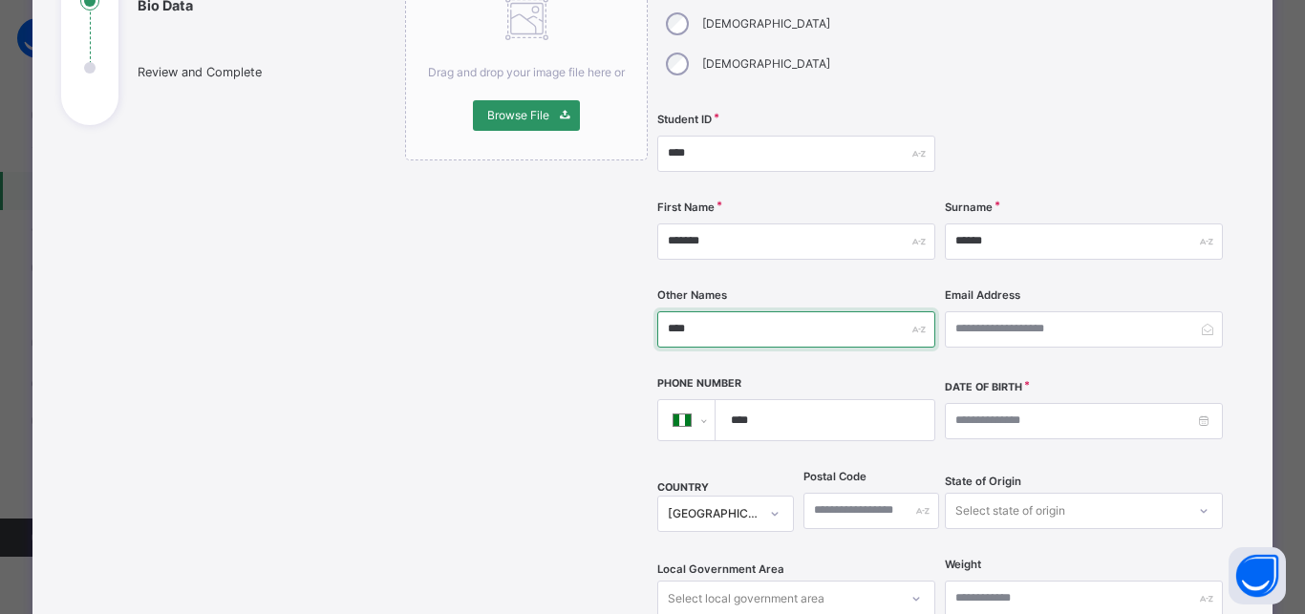
scroll to position [330, 0]
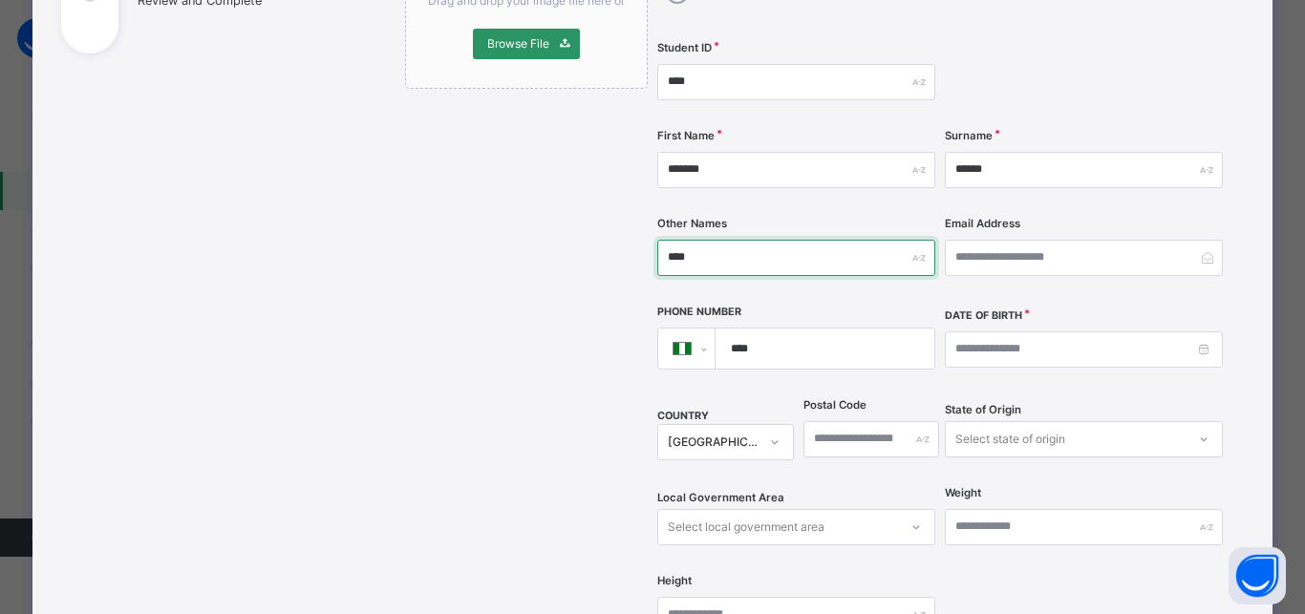
type input "****"
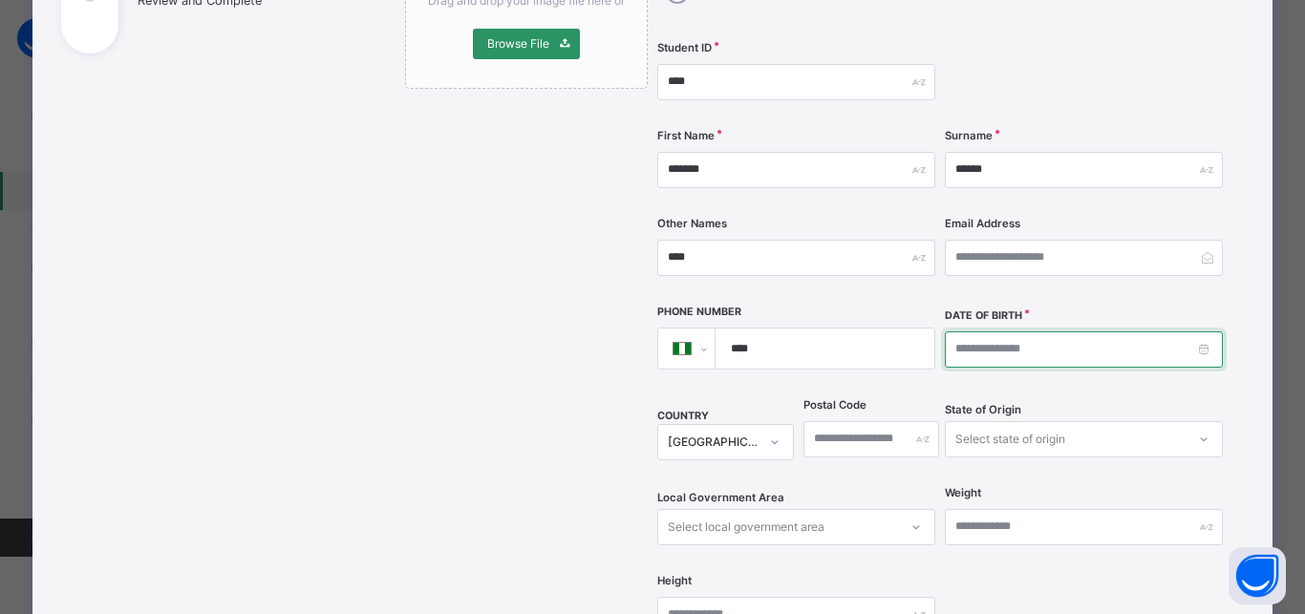
click at [949, 331] on input at bounding box center [1084, 349] width 278 height 36
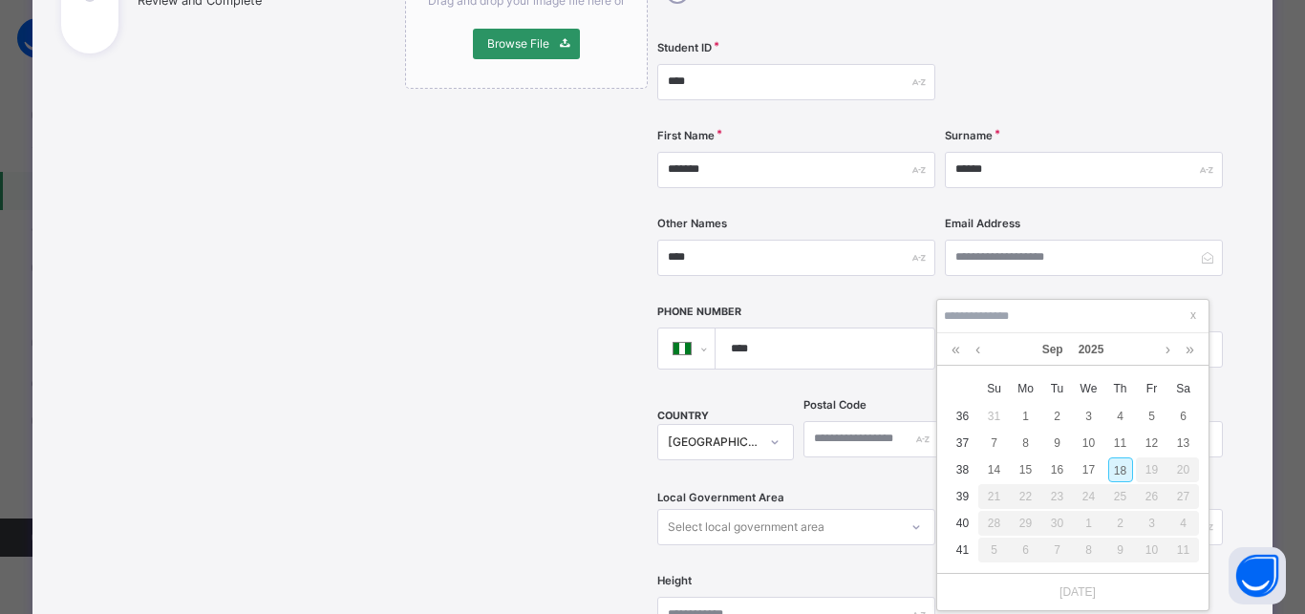
type input "**********"
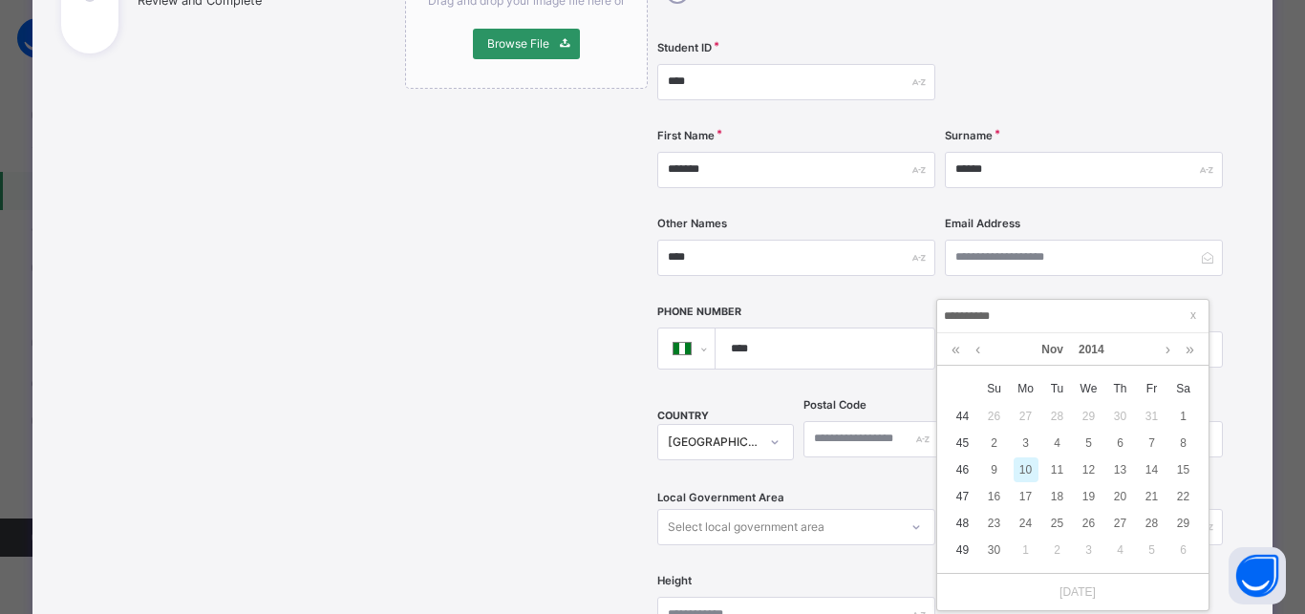
type input "**********"
click at [1122, 265] on div "**********" at bounding box center [940, 275] width 566 height 758
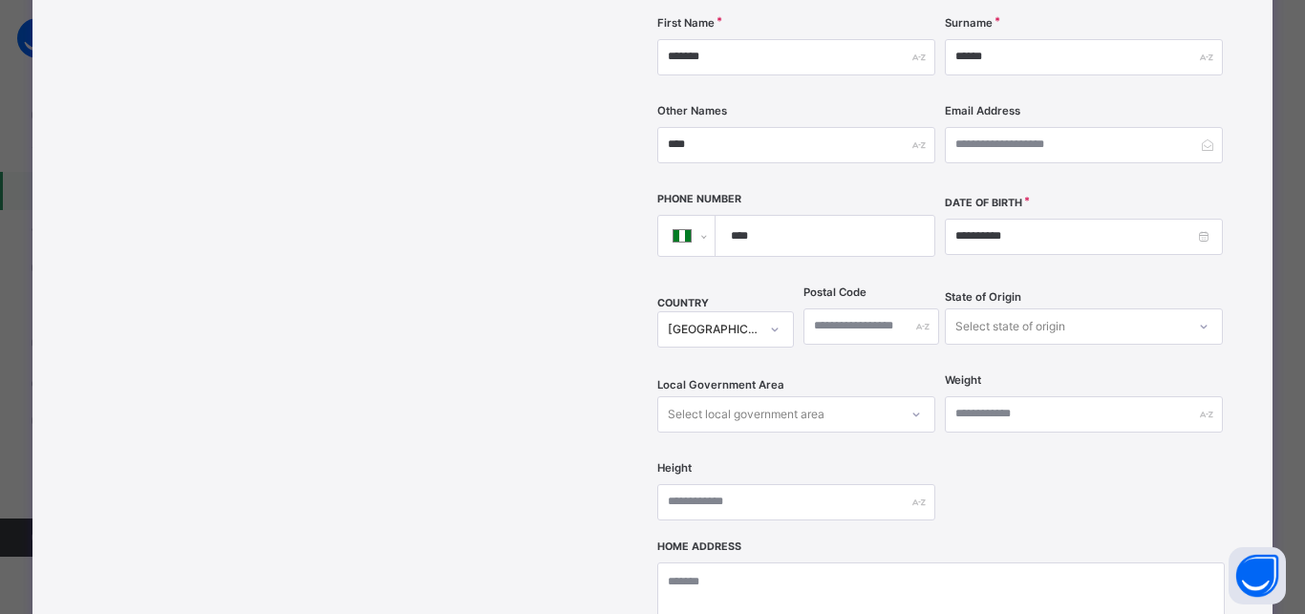
scroll to position [502, 0]
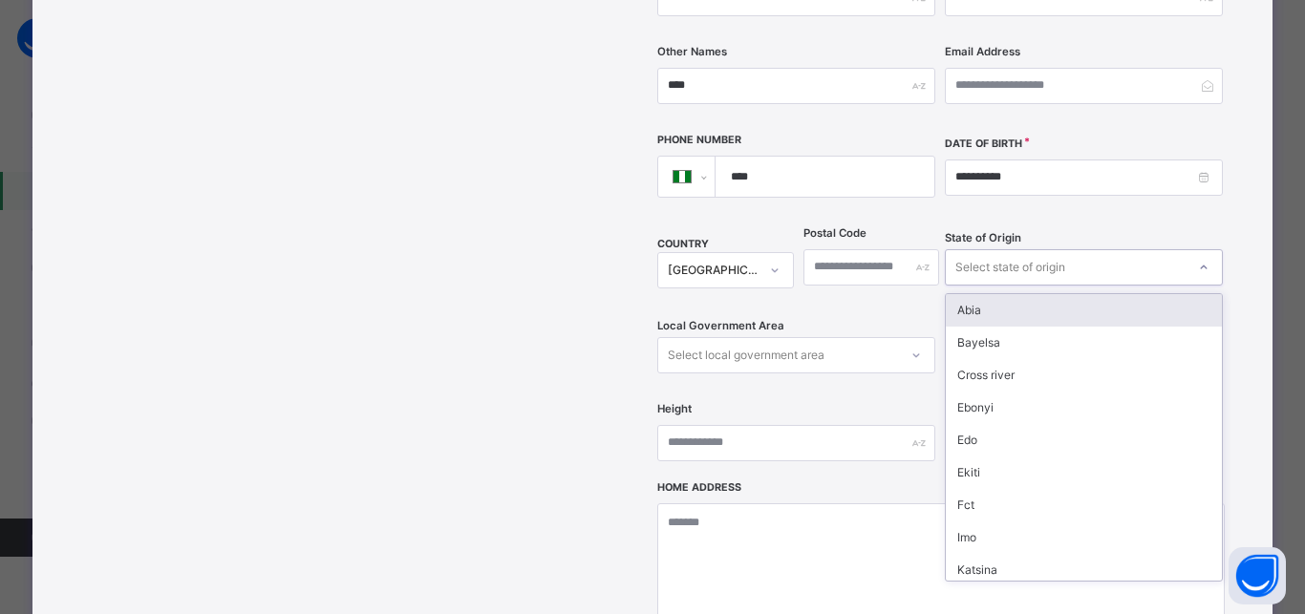
click at [1019, 249] on div "Select state of origin" at bounding box center [1010, 267] width 110 height 36
type input "**"
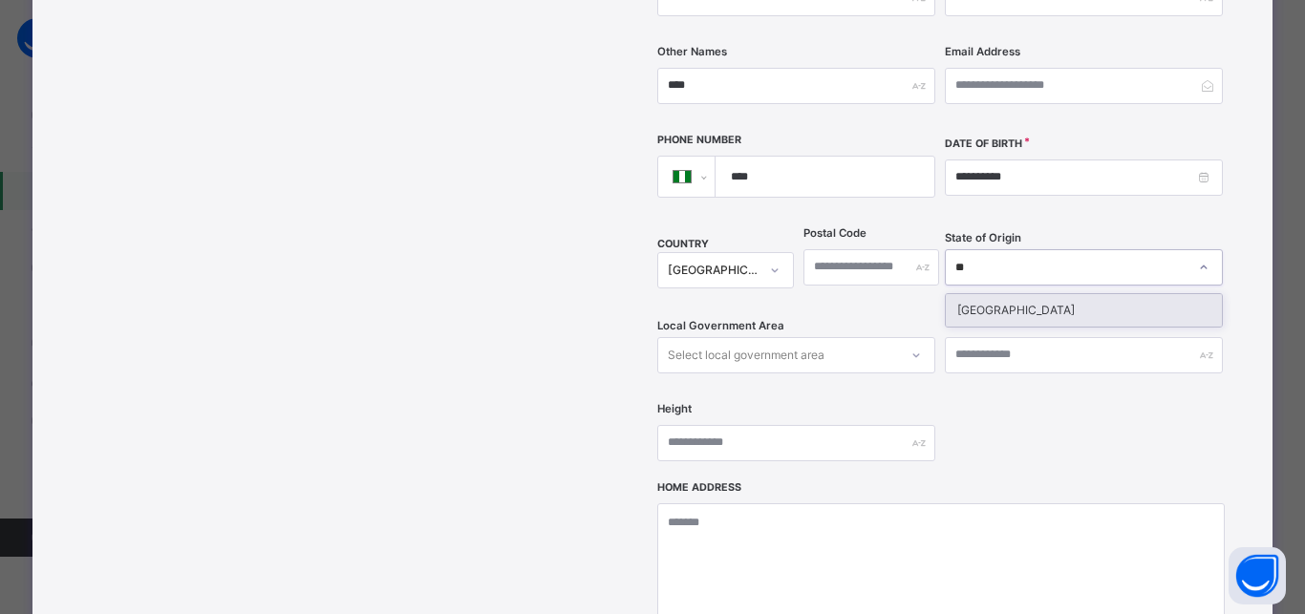
click at [1012, 294] on div "Niger" at bounding box center [1083, 310] width 276 height 32
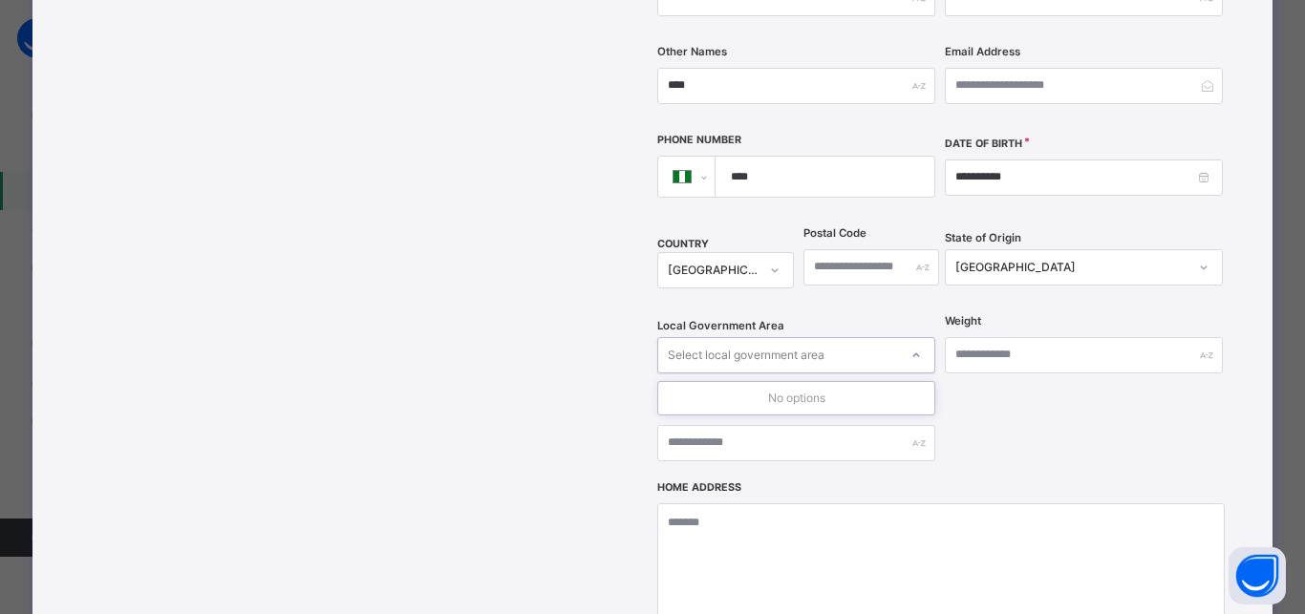
click at [795, 337] on div "Select local government area" at bounding box center [746, 355] width 157 height 36
click at [796, 337] on div "Select local government area" at bounding box center [746, 355] width 157 height 36
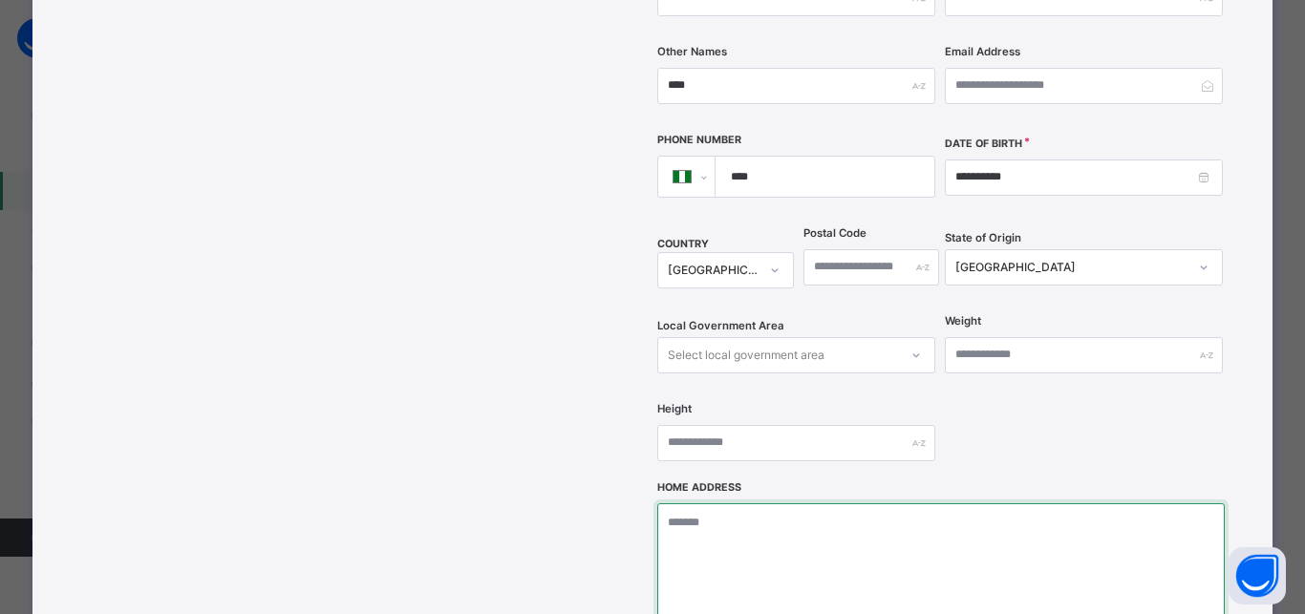
drag, startPoint x: 686, startPoint y: 490, endPoint x: 694, endPoint y: 479, distance: 13.6
click at [687, 503] on textarea at bounding box center [940, 598] width 566 height 191
type textarea "**********"
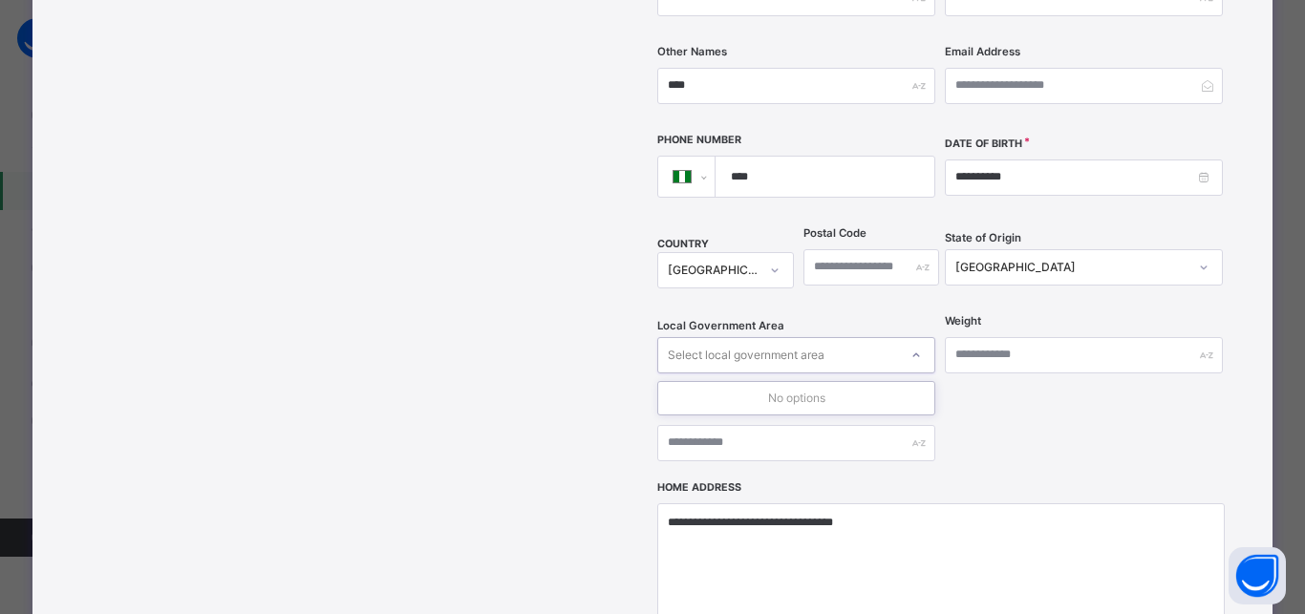
click at [761, 337] on div "Select local government area" at bounding box center [746, 355] width 157 height 36
click at [983, 259] on div "Niger" at bounding box center [1071, 267] width 232 height 17
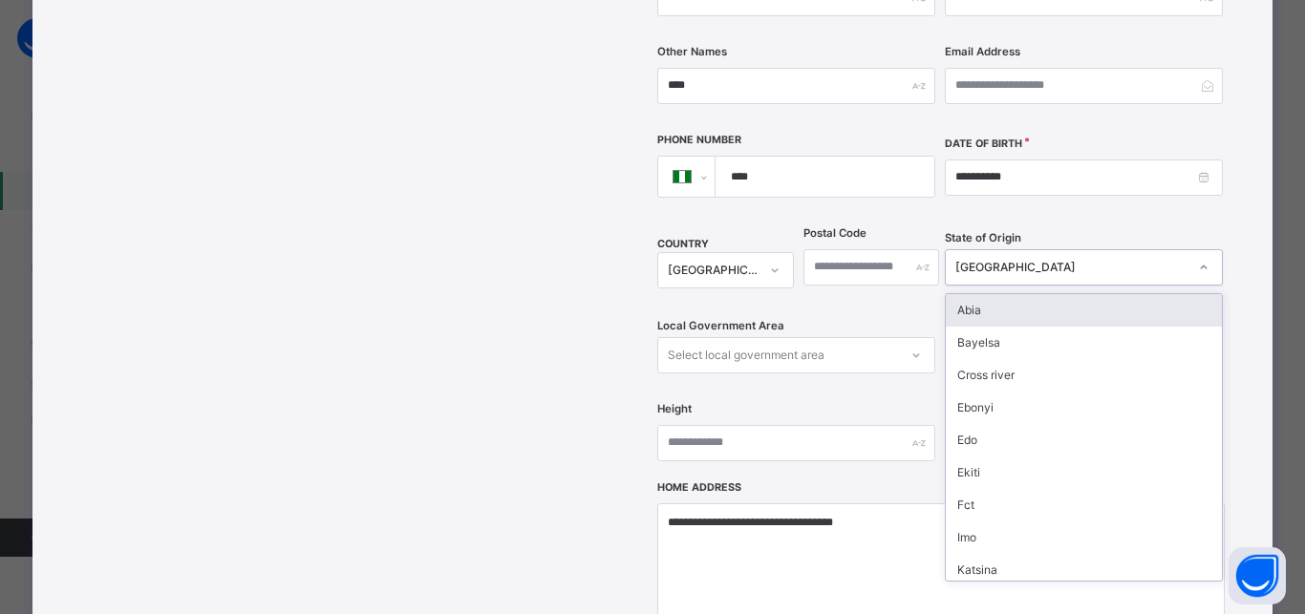
click at [983, 259] on div "Niger" at bounding box center [1071, 267] width 232 height 17
click at [981, 294] on div "Abia" at bounding box center [1083, 310] width 276 height 32
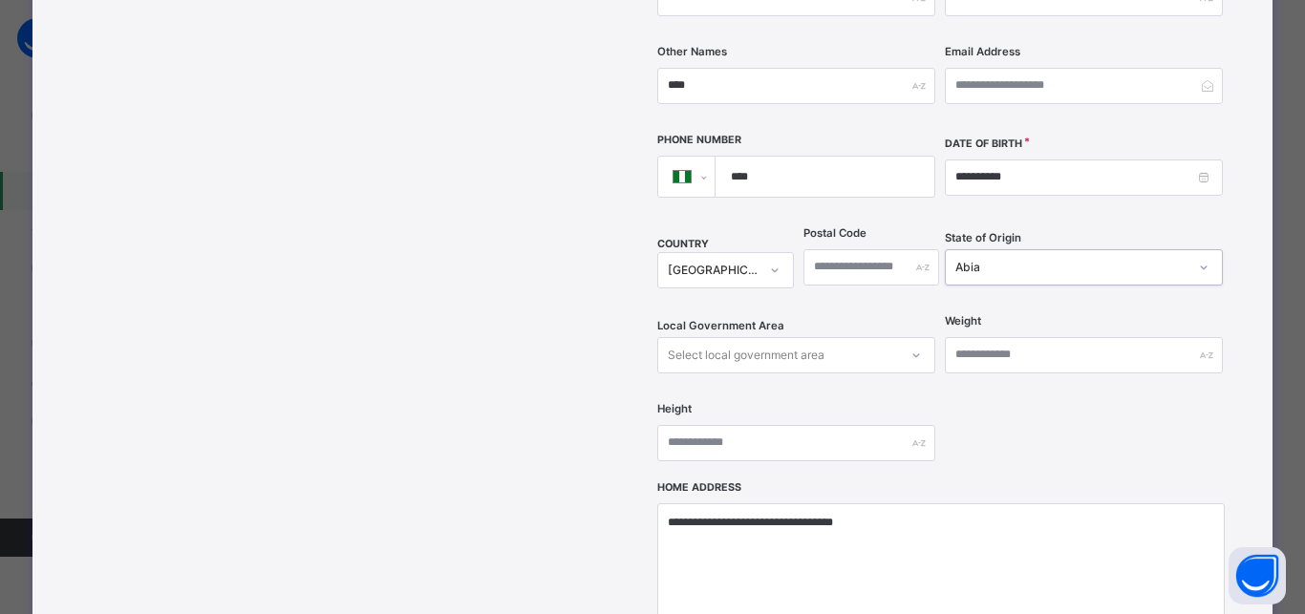
click at [703, 337] on div "Select local government area" at bounding box center [746, 355] width 157 height 36
click at [791, 337] on div "Select local government area" at bounding box center [746, 355] width 157 height 36
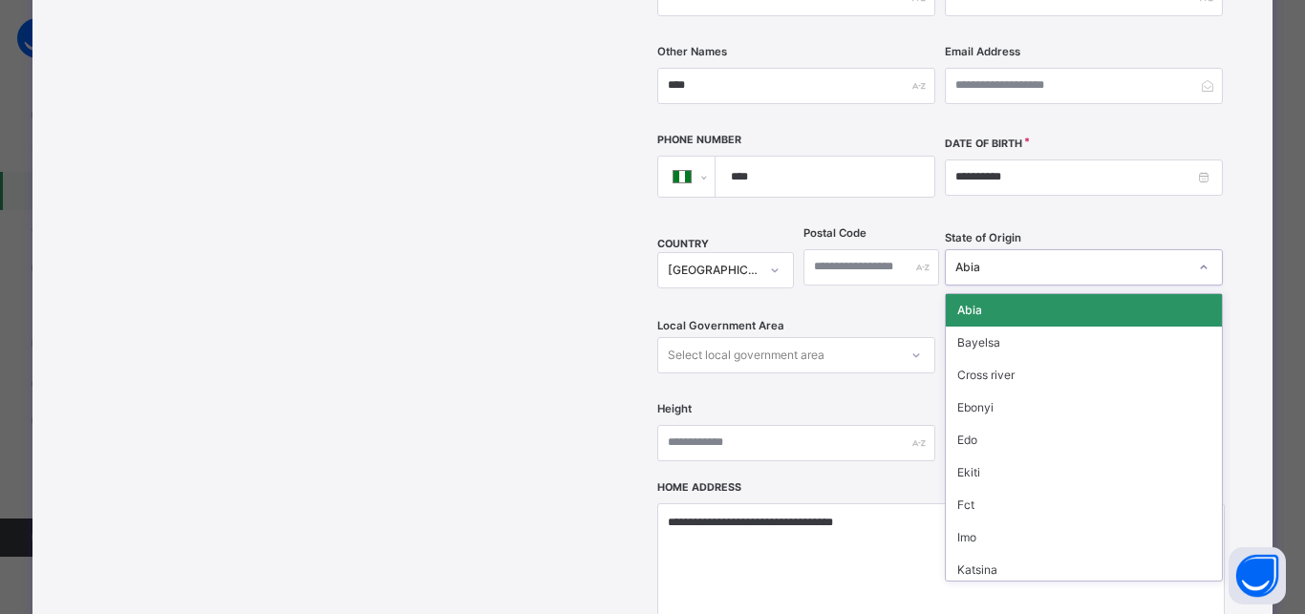
click at [967, 259] on div "Abia" at bounding box center [1071, 267] width 232 height 17
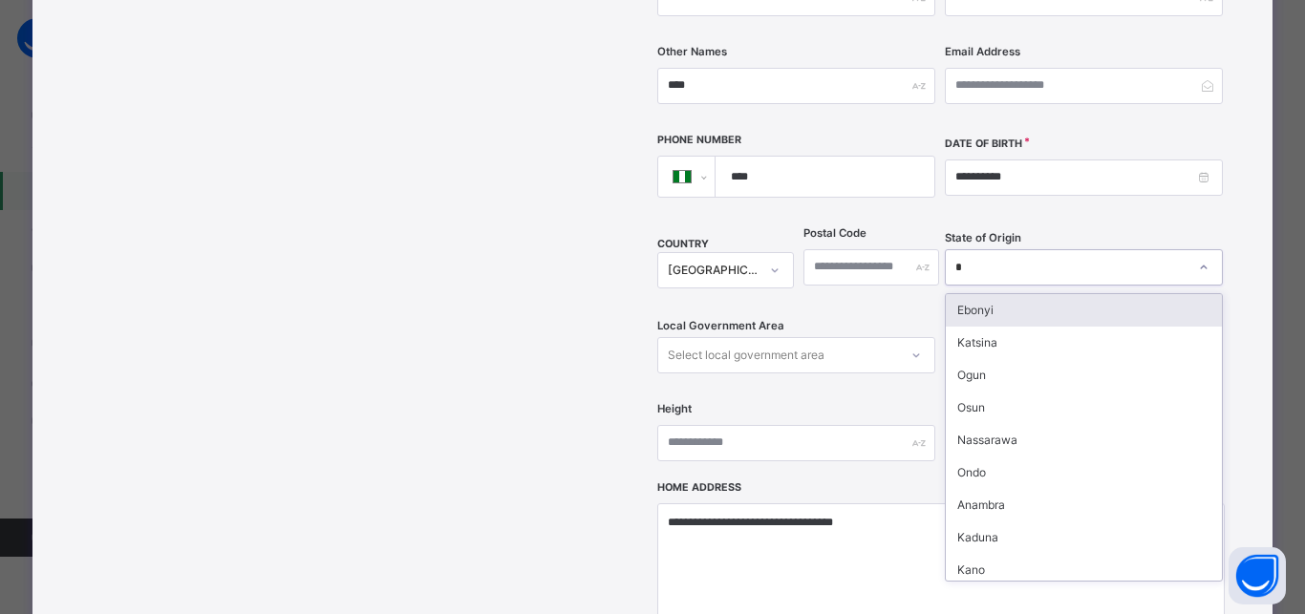
type input "**"
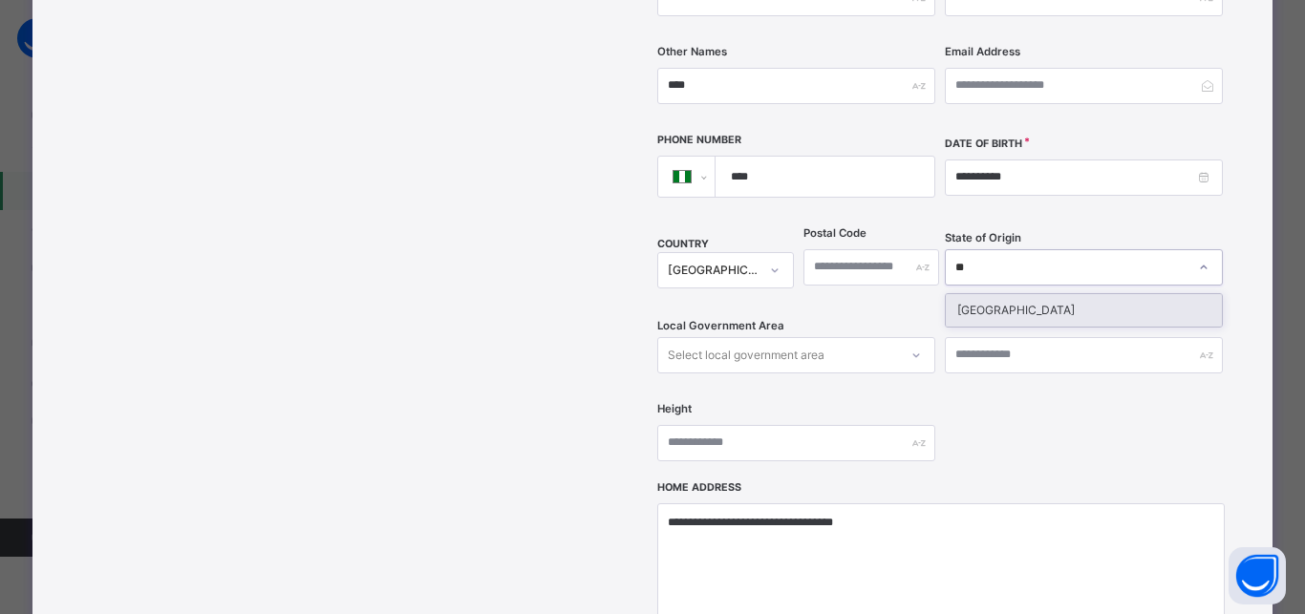
click at [979, 294] on div "Niger" at bounding box center [1083, 310] width 276 height 32
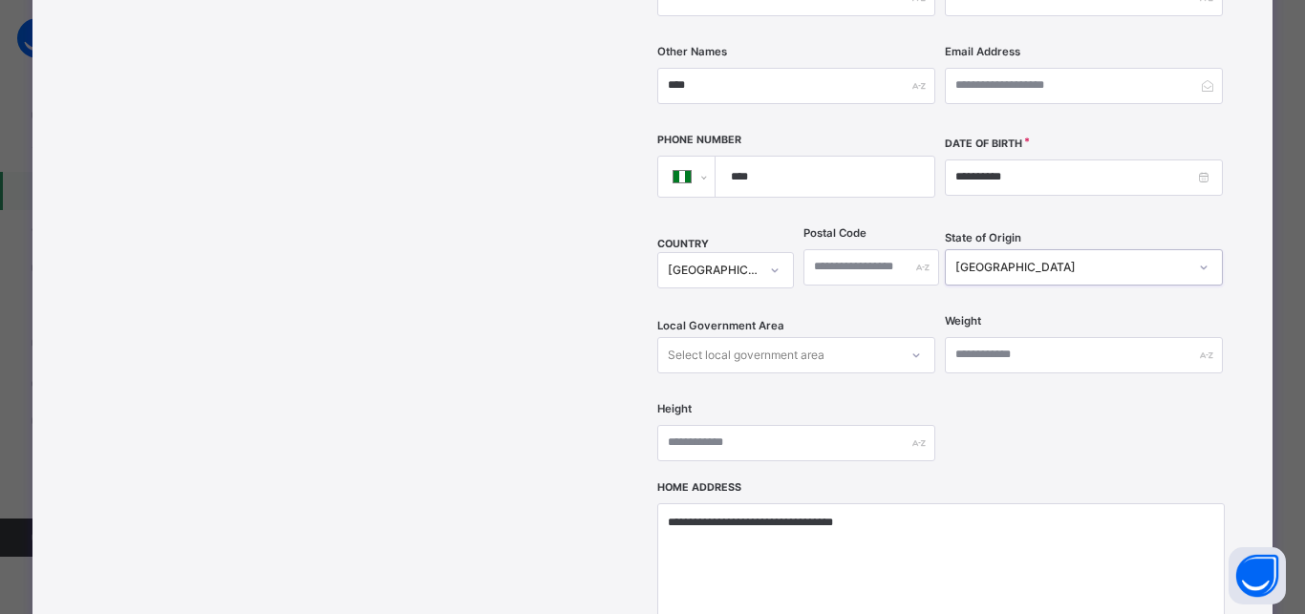
click at [783, 337] on div "Select local government area" at bounding box center [746, 355] width 157 height 36
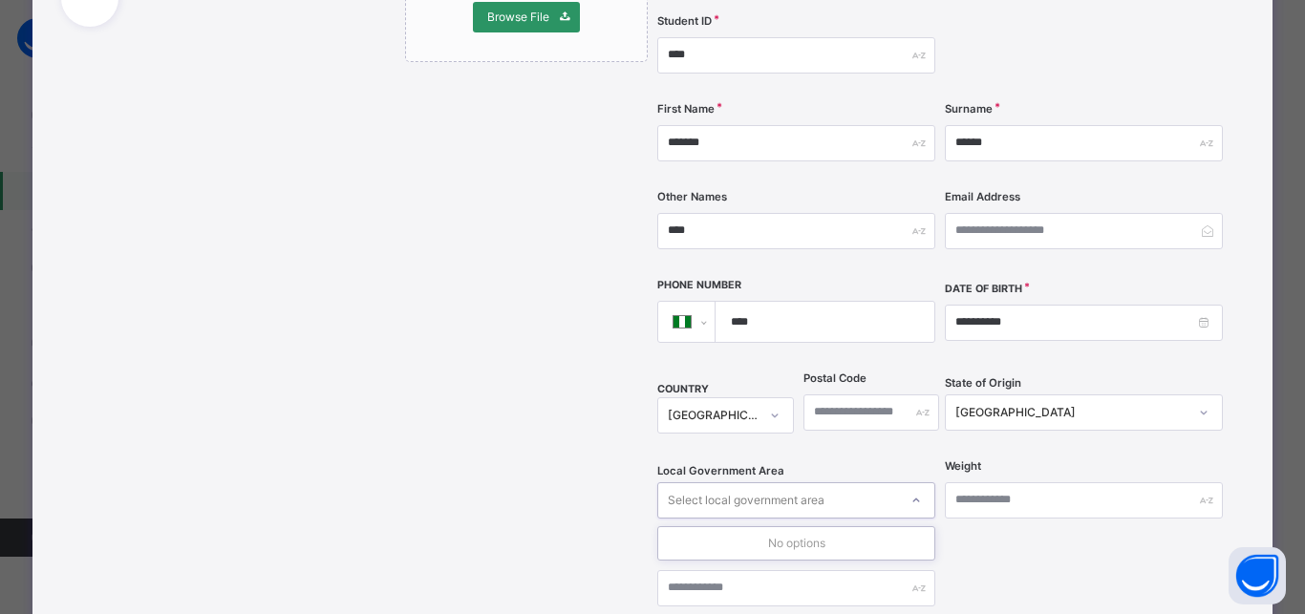
scroll to position [330, 0]
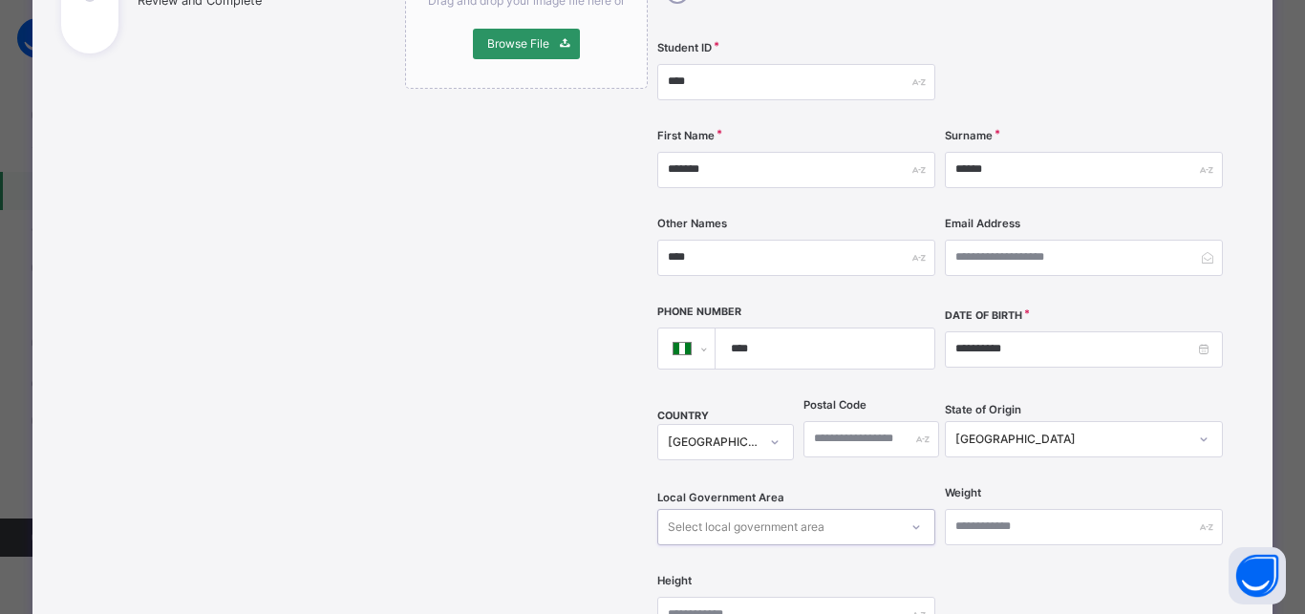
click at [771, 509] on div "Select local government area" at bounding box center [746, 527] width 157 height 36
click at [1003, 421] on div "Niger" at bounding box center [1084, 439] width 278 height 36
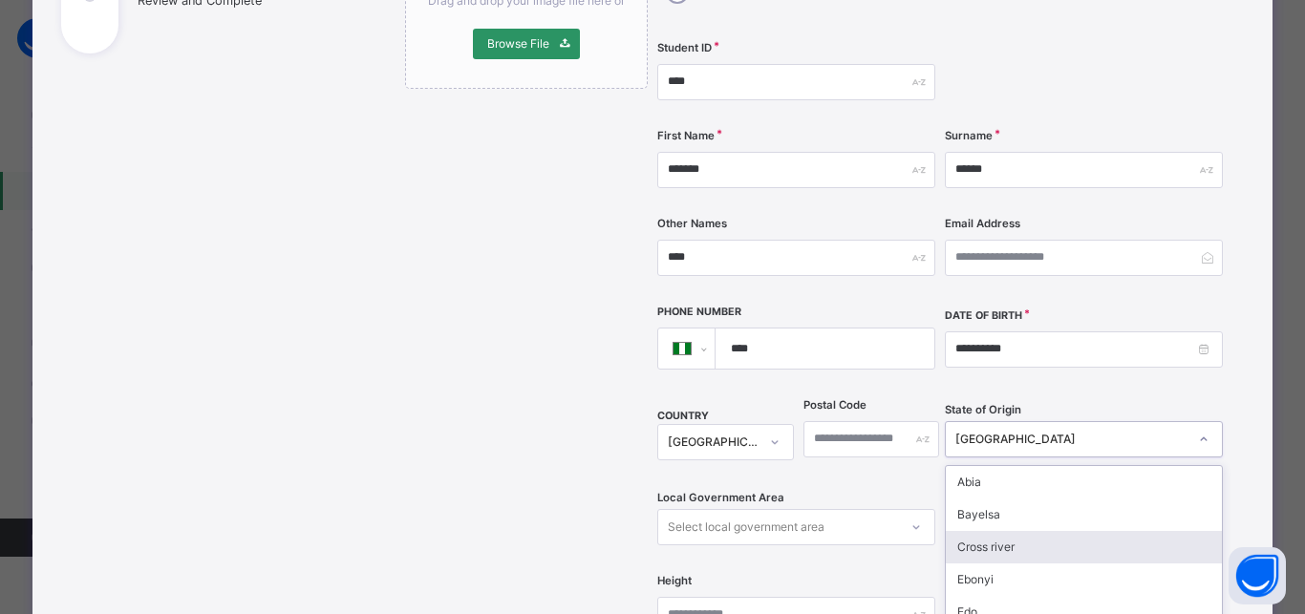
scroll to position [436, 0]
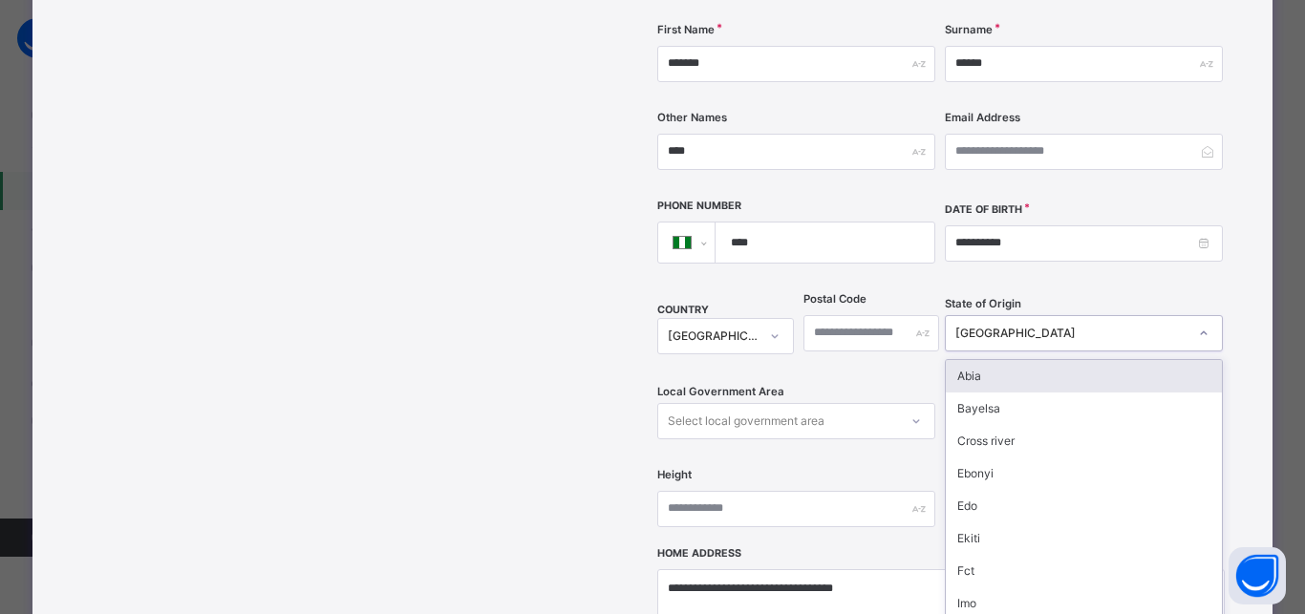
click at [1005, 325] on div "Niger" at bounding box center [1071, 333] width 232 height 17
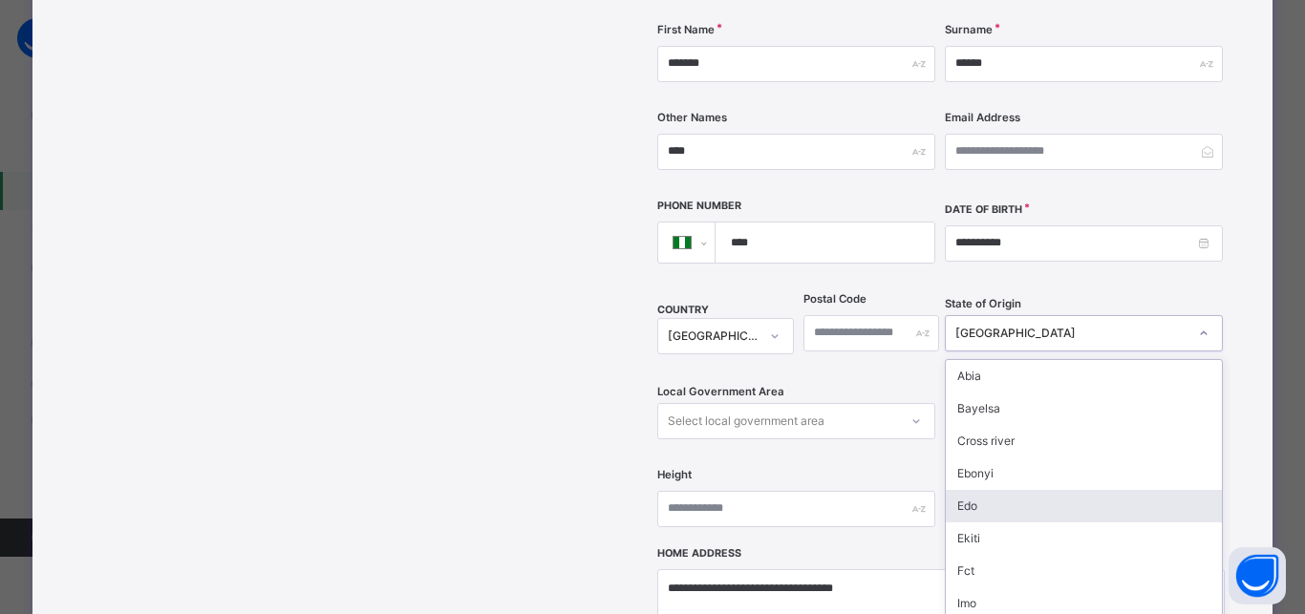
click at [985, 490] on div "Edo" at bounding box center [1083, 506] width 276 height 32
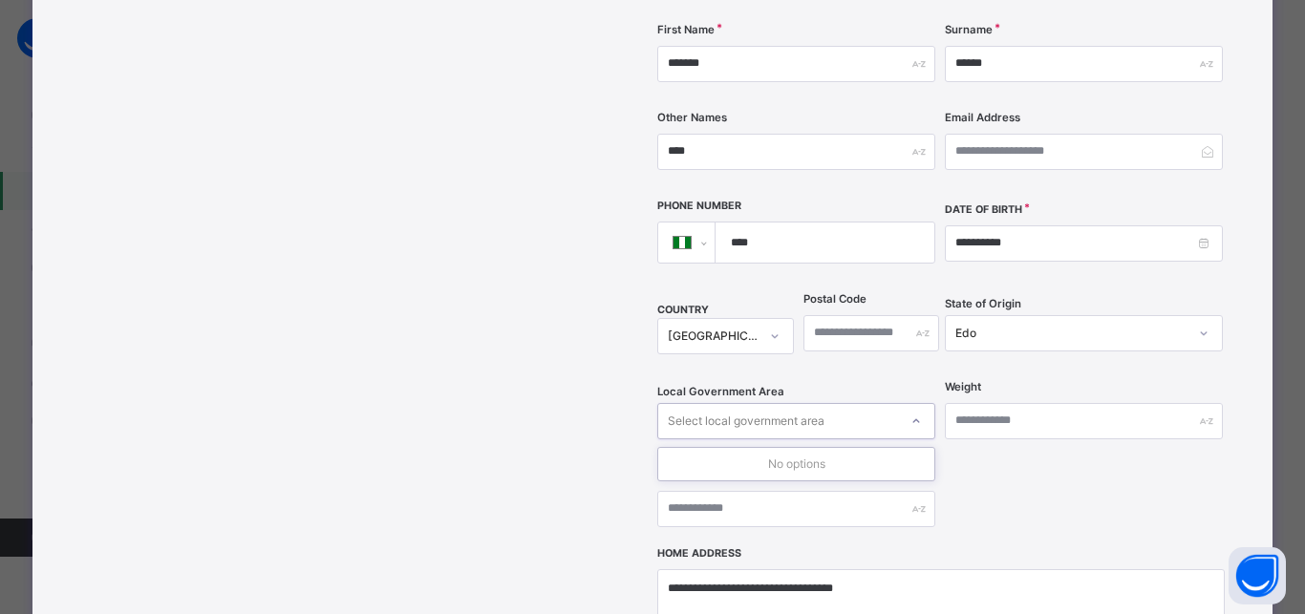
click at [805, 403] on div "Select local government area" at bounding box center [746, 421] width 157 height 36
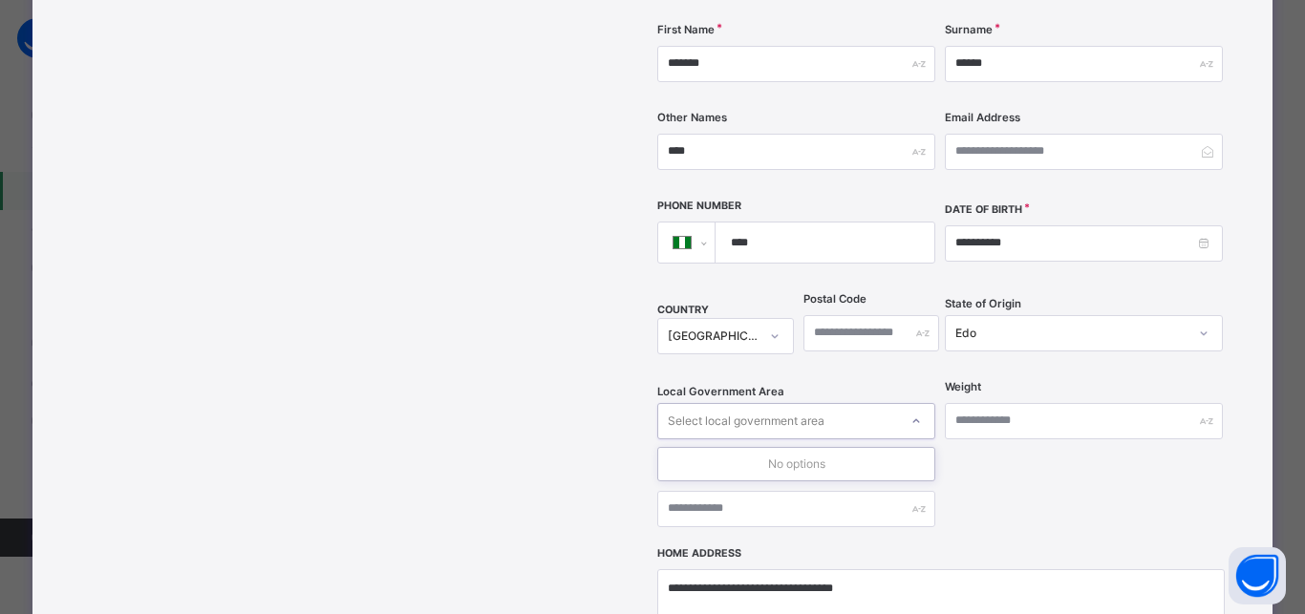
click at [805, 403] on div "Select local government area" at bounding box center [746, 421] width 157 height 36
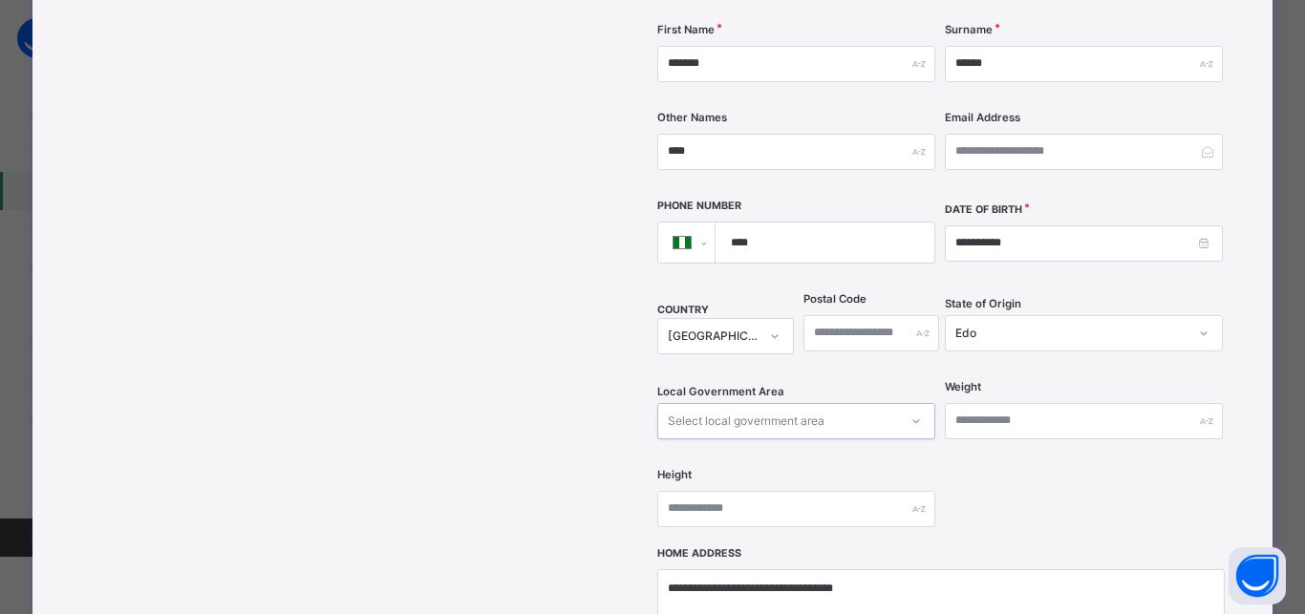
click at [982, 325] on div "Edo" at bounding box center [1071, 333] width 232 height 17
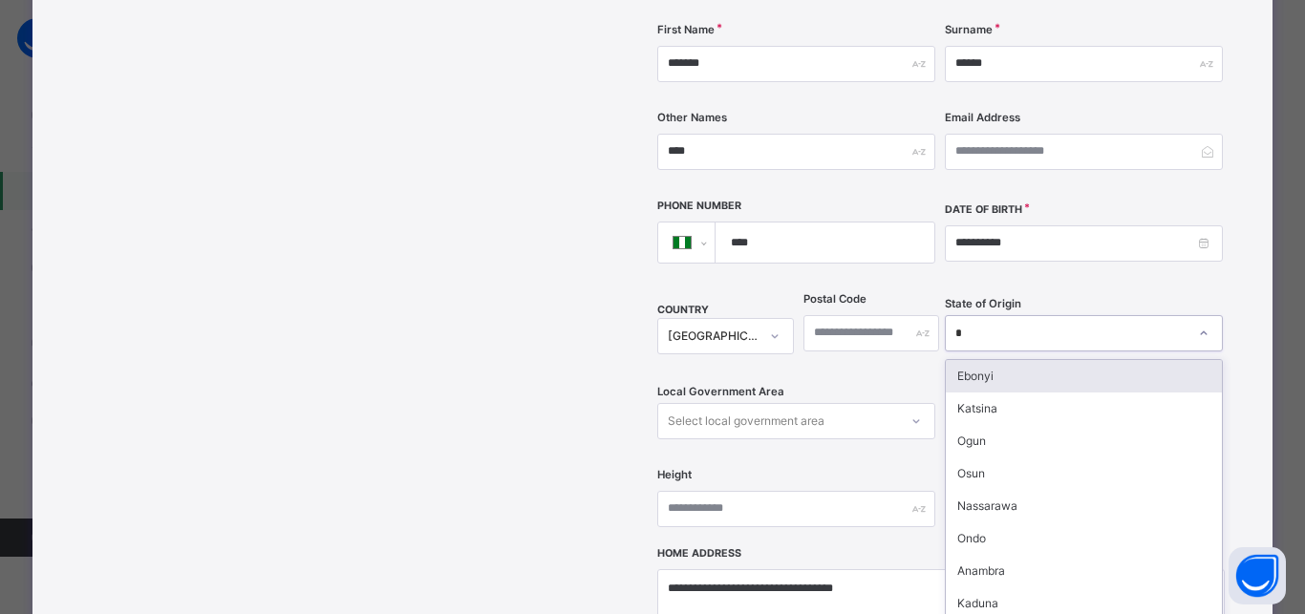
type input "**"
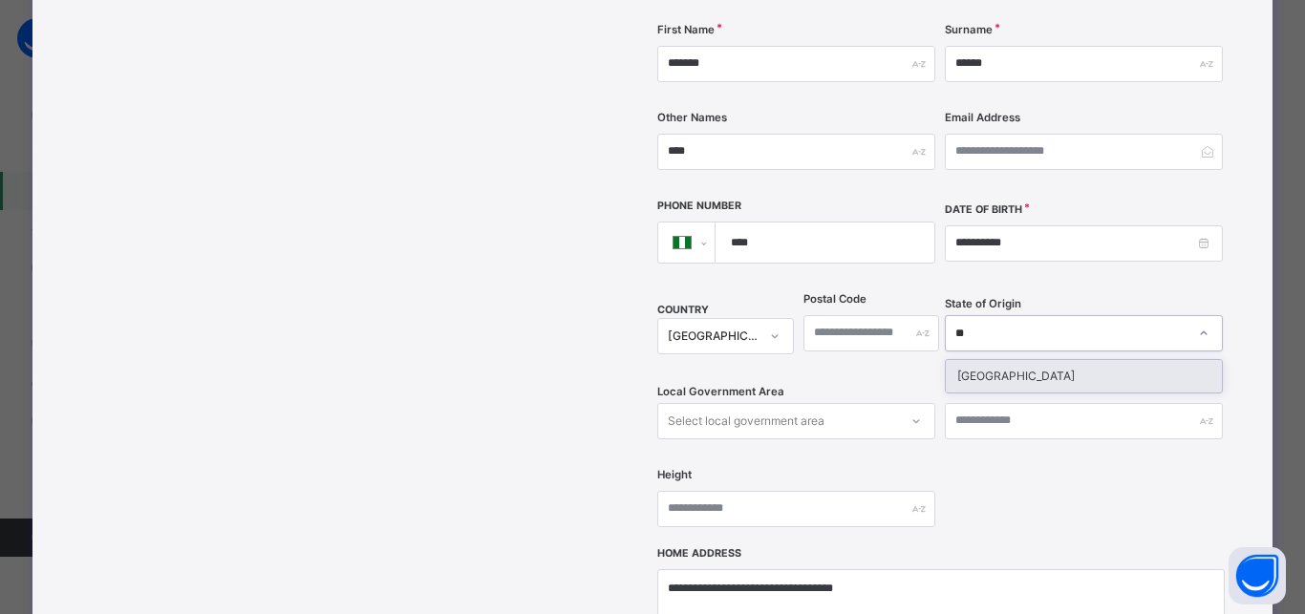
click at [992, 360] on div "Niger" at bounding box center [1083, 376] width 276 height 32
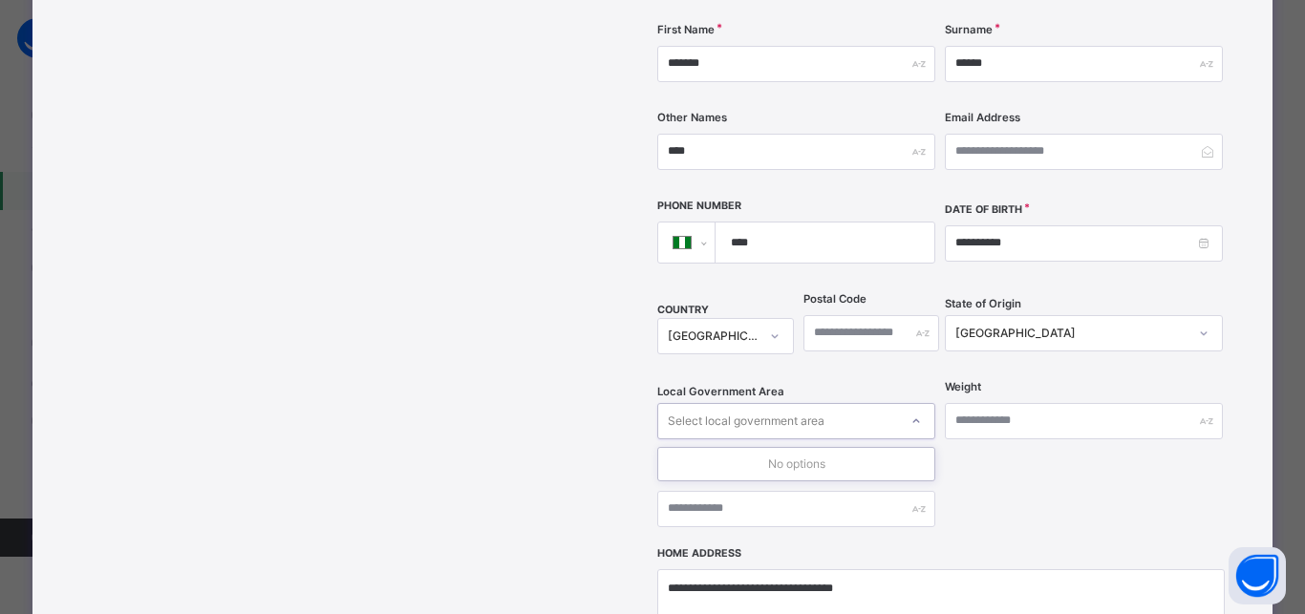
click at [746, 403] on div "Select local government area" at bounding box center [746, 421] width 157 height 36
click at [998, 325] on div "Niger" at bounding box center [1071, 333] width 232 height 17
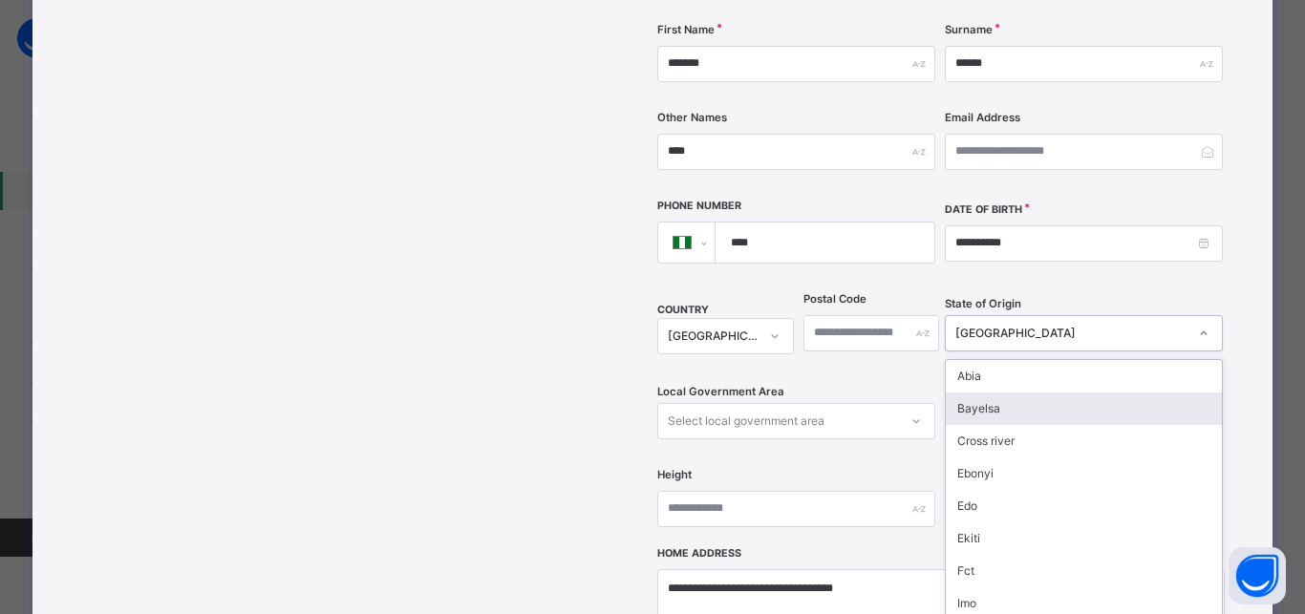
click at [978, 393] on div "Bayelsa" at bounding box center [1083, 409] width 276 height 32
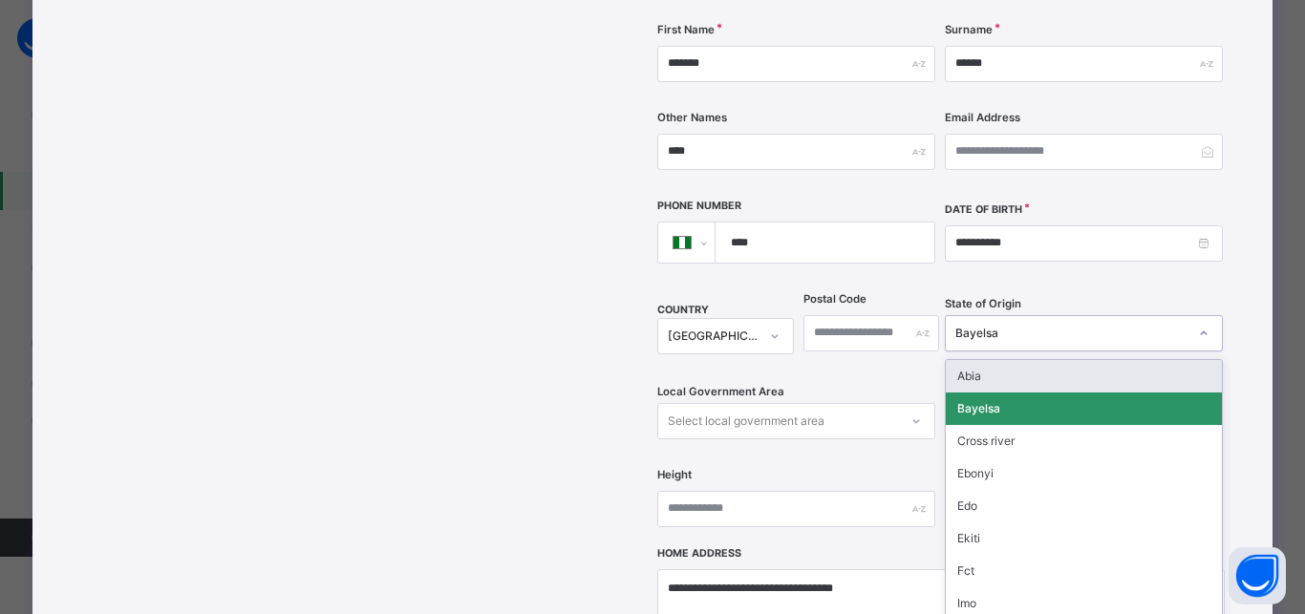
click at [1017, 325] on div "Bayelsa" at bounding box center [1071, 333] width 232 height 17
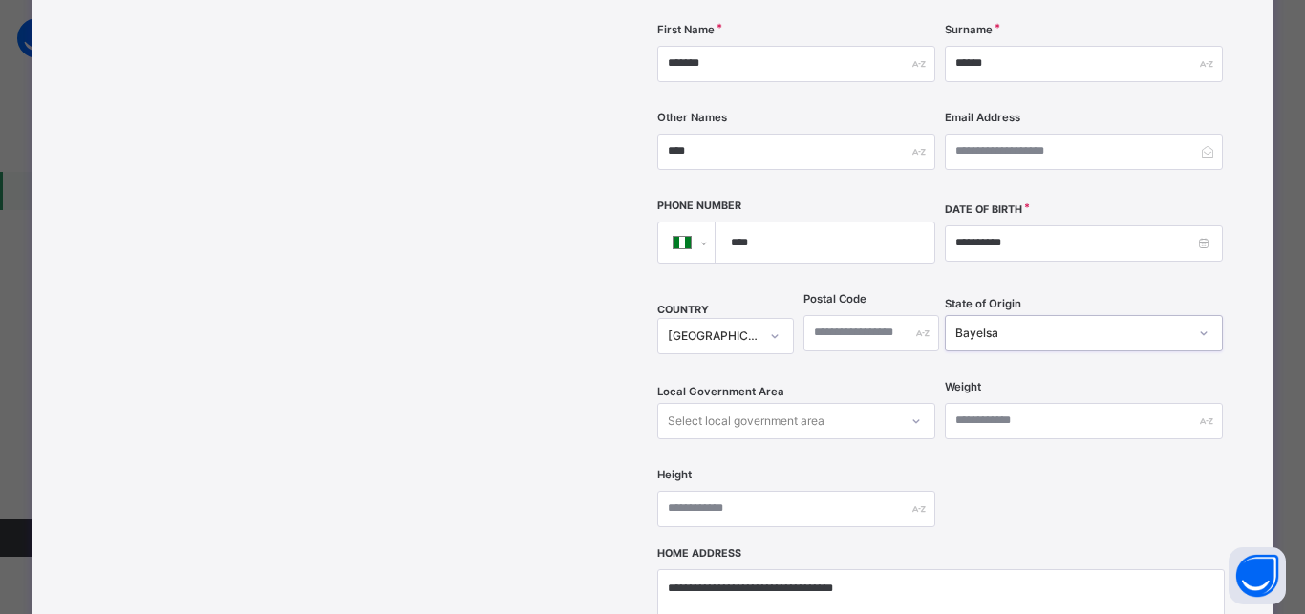
click at [986, 318] on div "Bayelsa" at bounding box center [1065, 333] width 240 height 30
click at [765, 403] on div "Select local government area" at bounding box center [746, 421] width 157 height 36
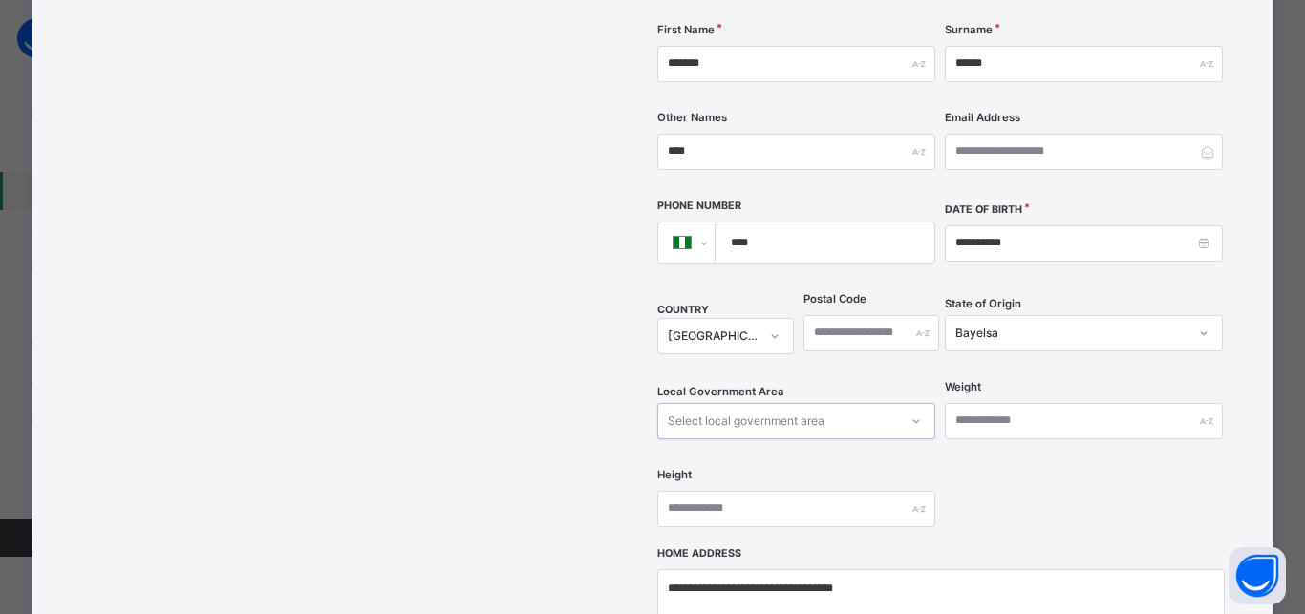
click at [765, 403] on div "Select local government area" at bounding box center [746, 421] width 157 height 36
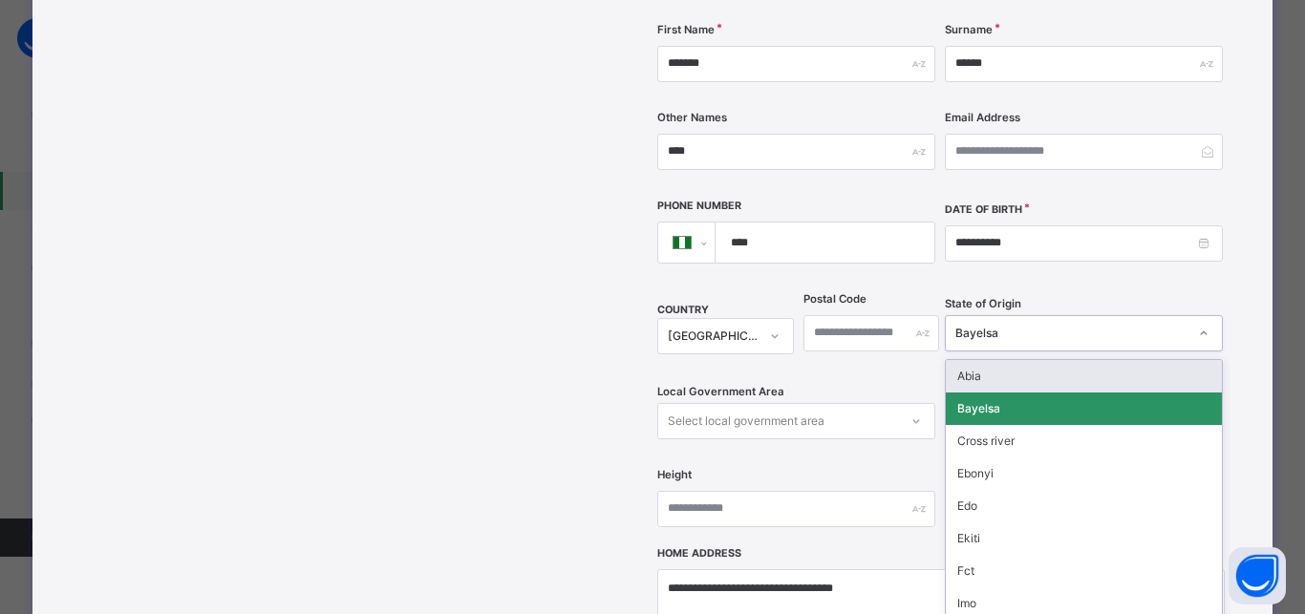
click at [1007, 325] on div "Bayelsa" at bounding box center [1071, 333] width 232 height 17
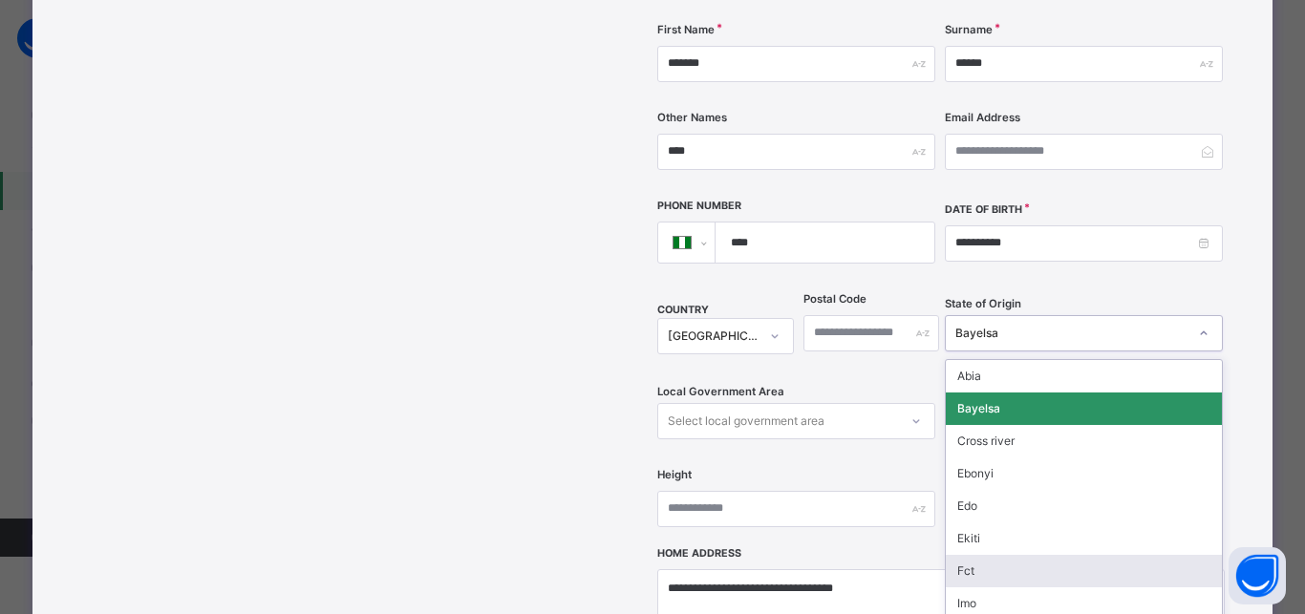
click at [972, 555] on div "Fct" at bounding box center [1083, 571] width 276 height 32
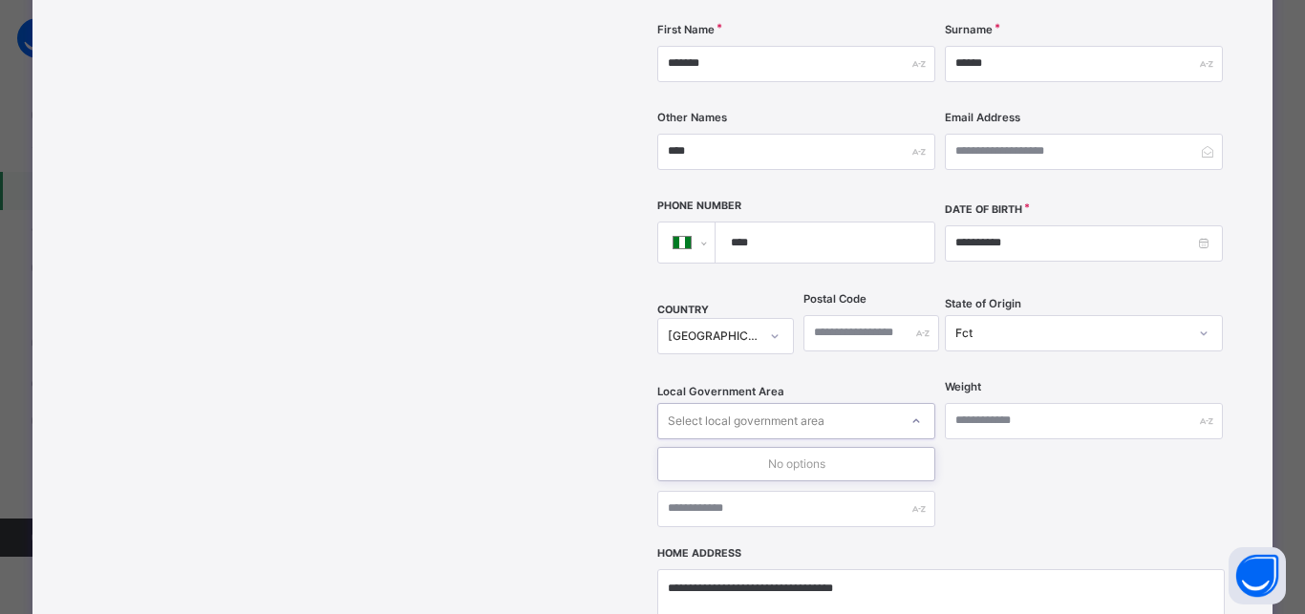
click at [807, 403] on div "Select local government area" at bounding box center [746, 421] width 157 height 36
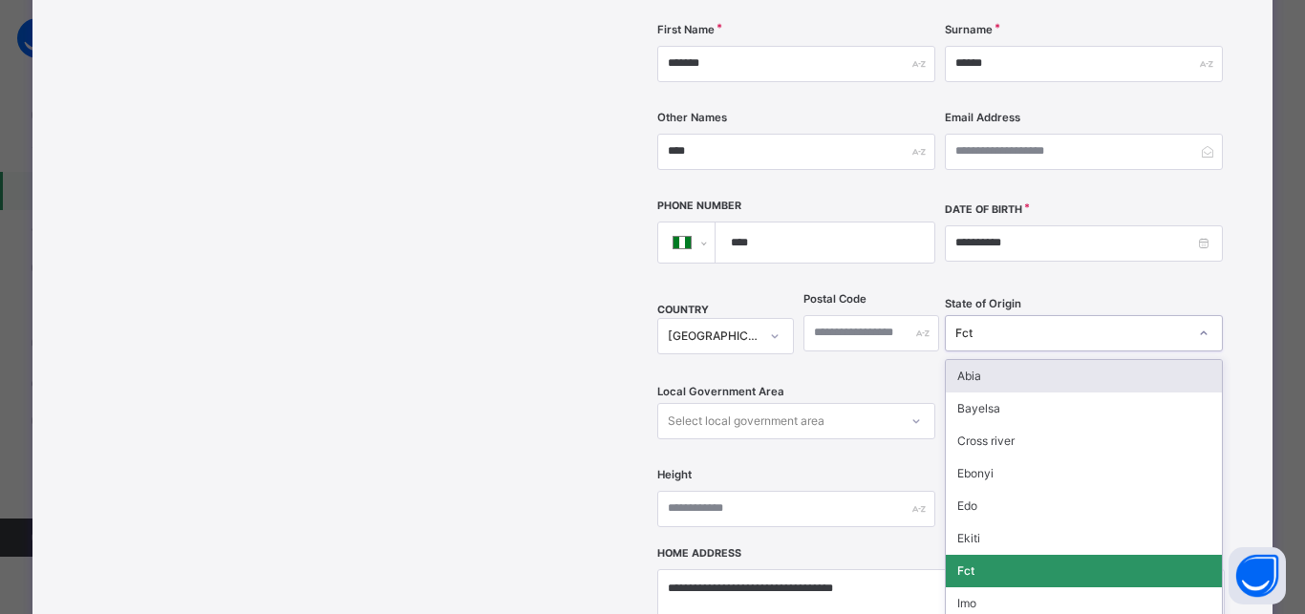
click at [1017, 325] on div "Fct" at bounding box center [1071, 333] width 232 height 17
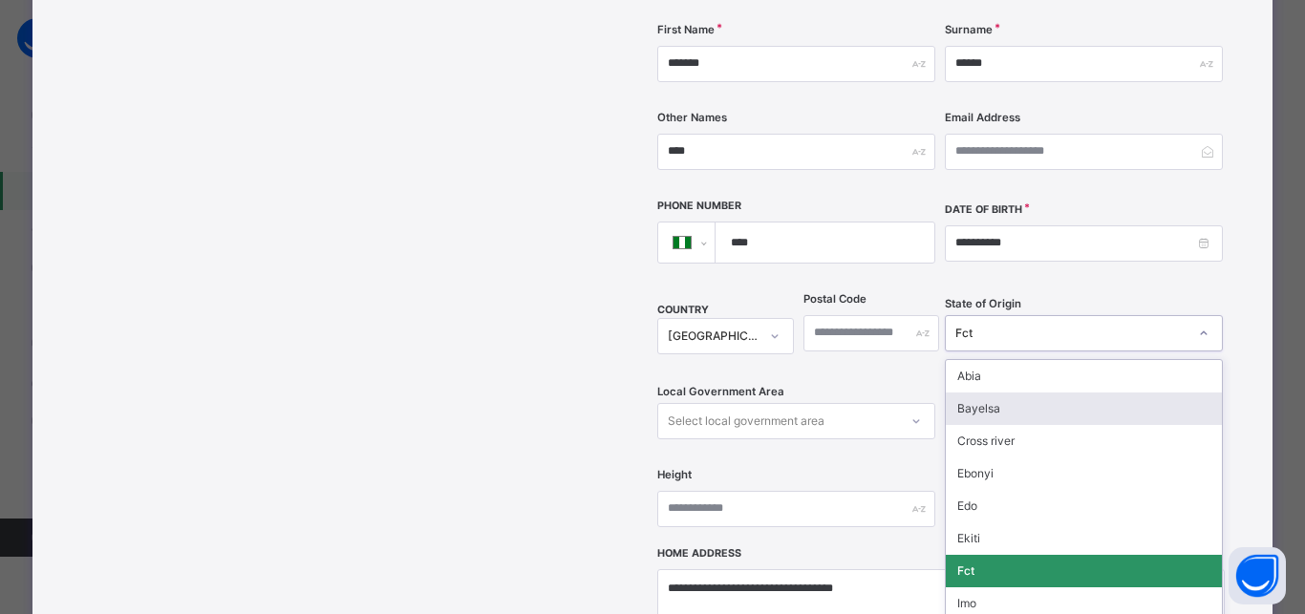
click at [979, 393] on div "Bayelsa" at bounding box center [1083, 409] width 276 height 32
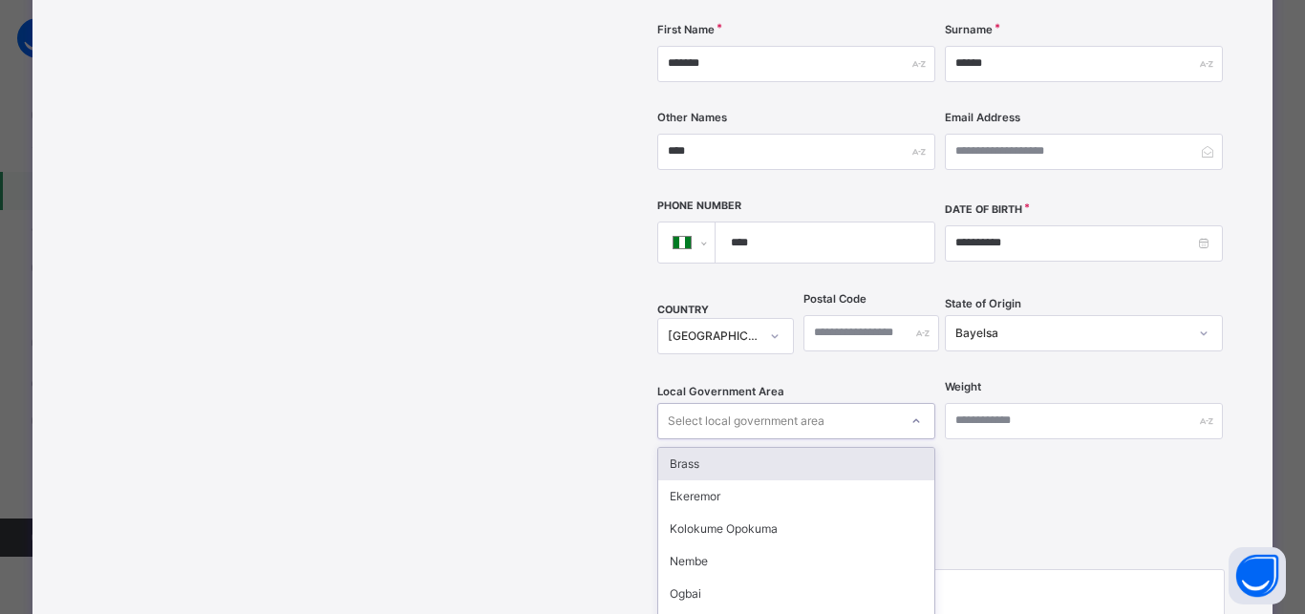
scroll to position [498, 0]
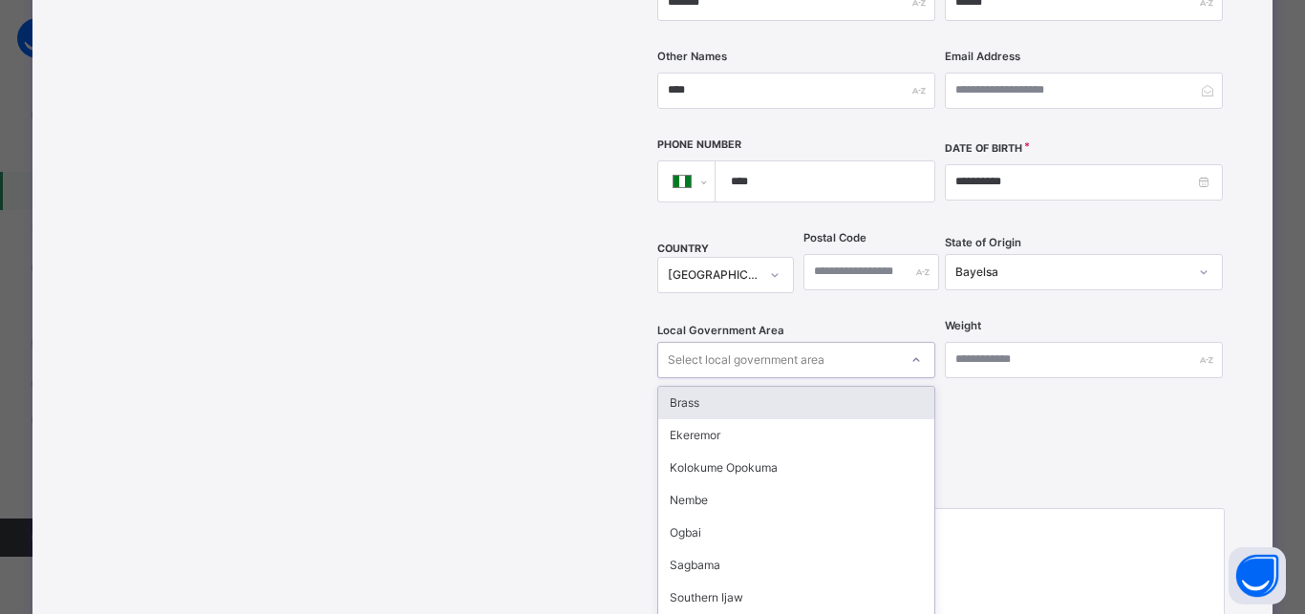
click at [780, 371] on div "option Brass focused, 1 of 8. 8 results available. Use Up and Down to choose op…" at bounding box center [796, 360] width 278 height 36
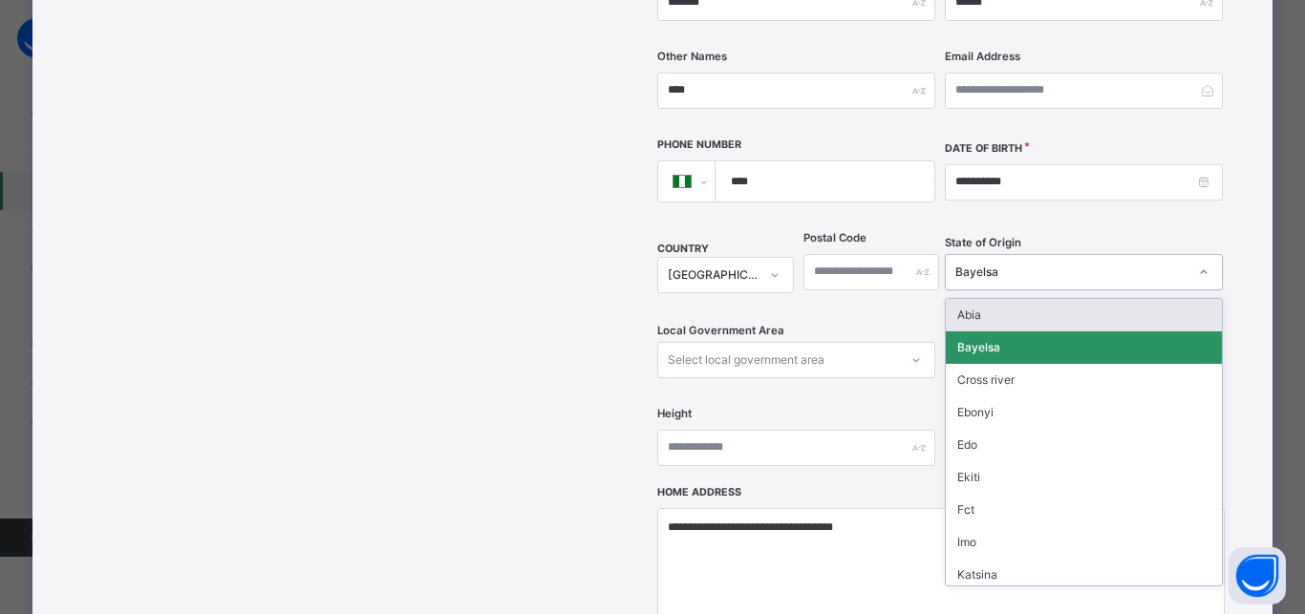
click at [1029, 264] on div "Bayelsa" at bounding box center [1071, 272] width 232 height 17
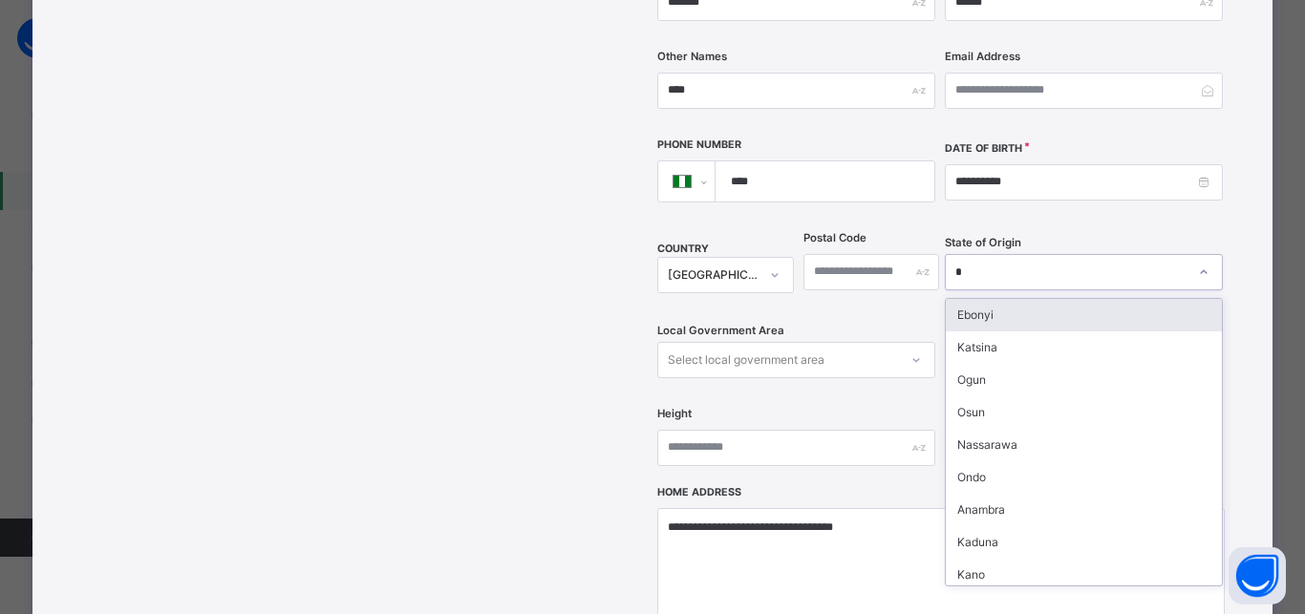
type input "**"
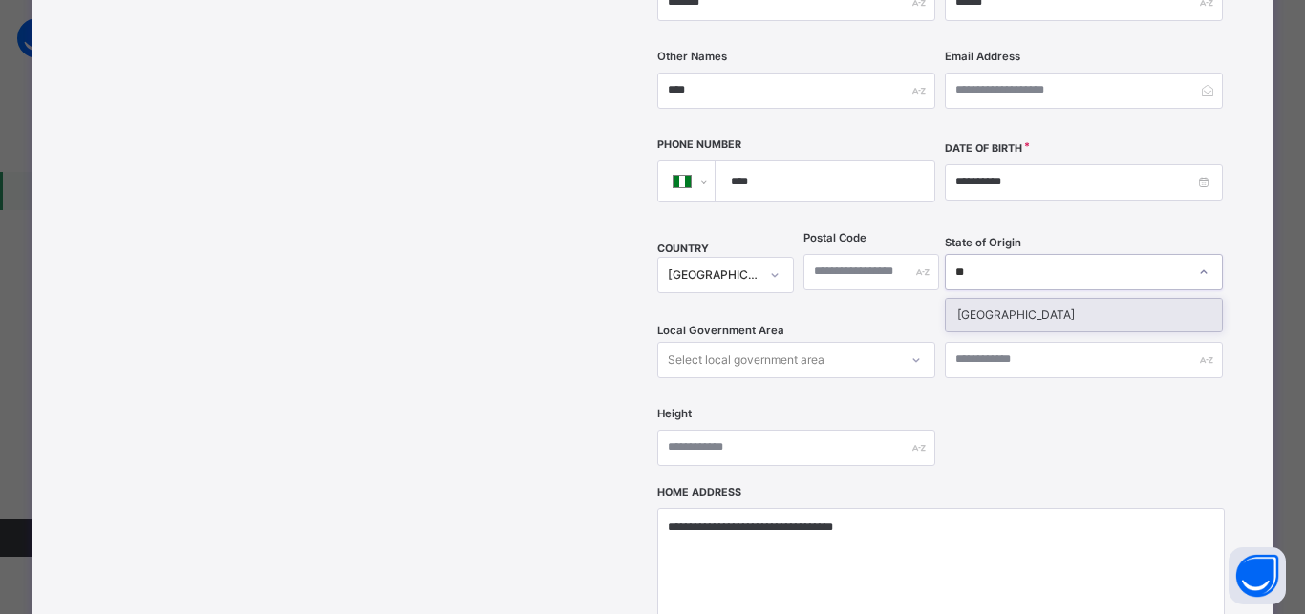
click at [992, 299] on div "Niger" at bounding box center [1083, 315] width 276 height 32
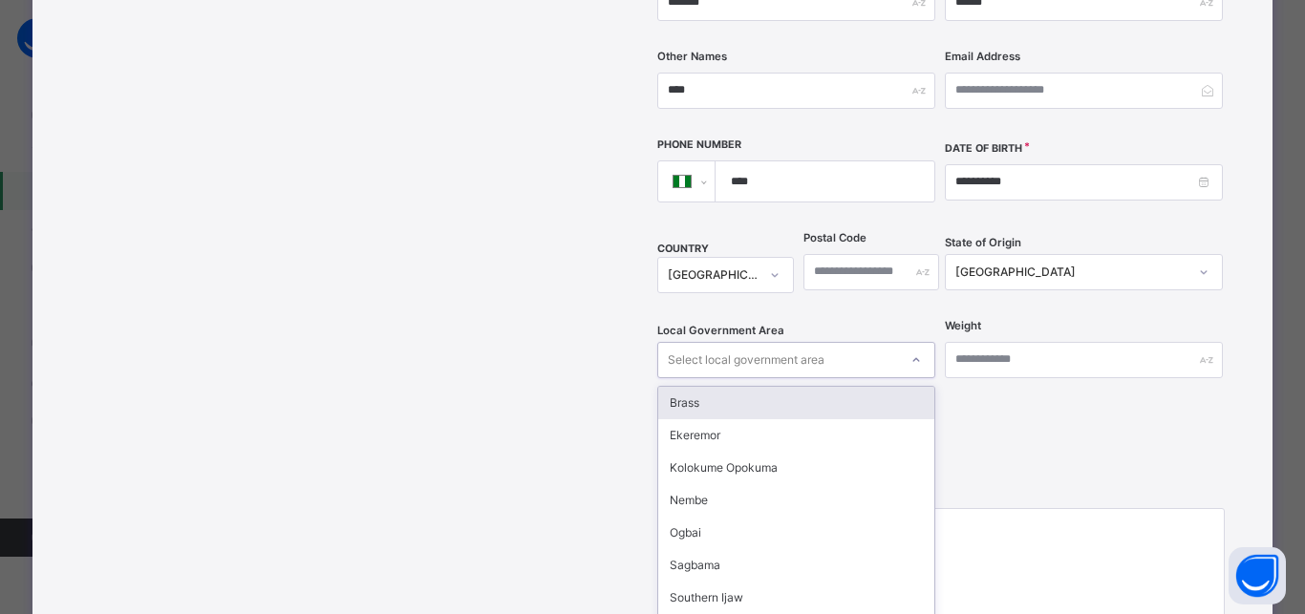
click at [900, 345] on div at bounding box center [916, 360] width 32 height 31
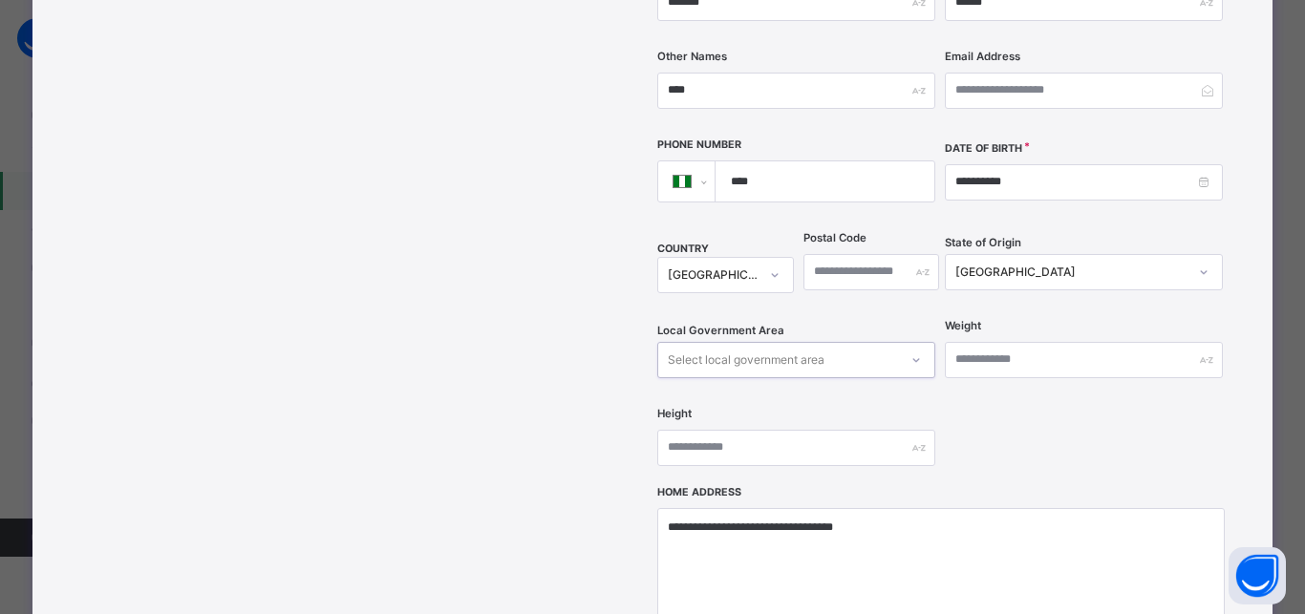
click at [817, 342] on div "Select local government area" at bounding box center [746, 360] width 157 height 36
click at [820, 345] on div "Select local government area" at bounding box center [778, 360] width 240 height 30
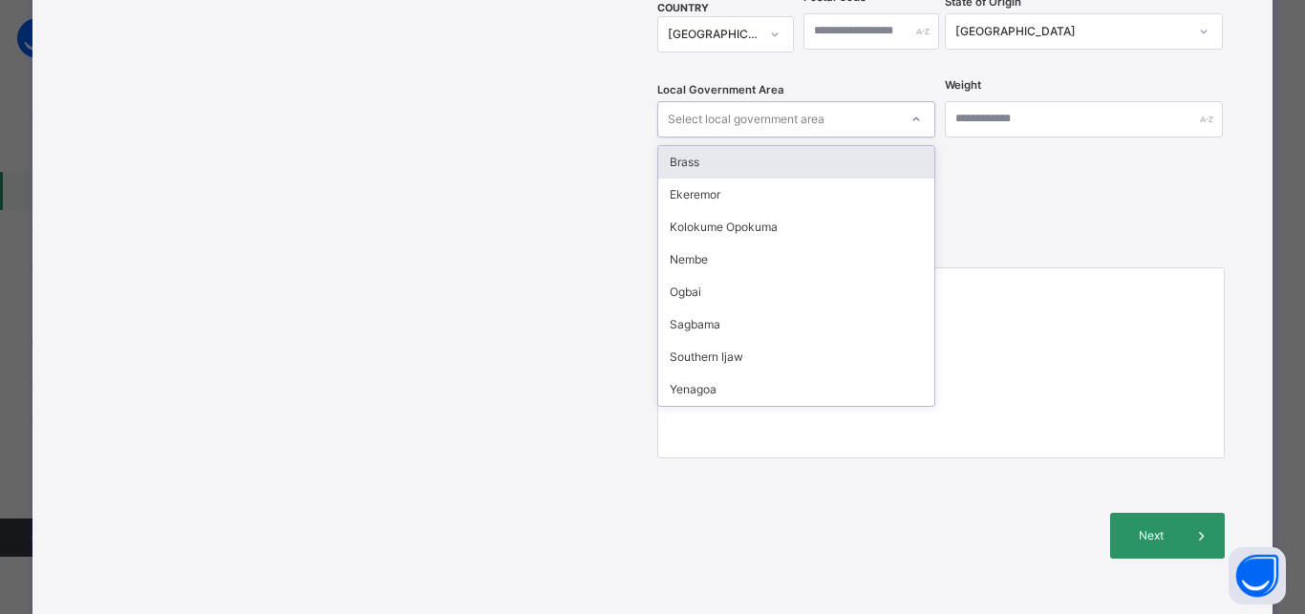
scroll to position [755, 0]
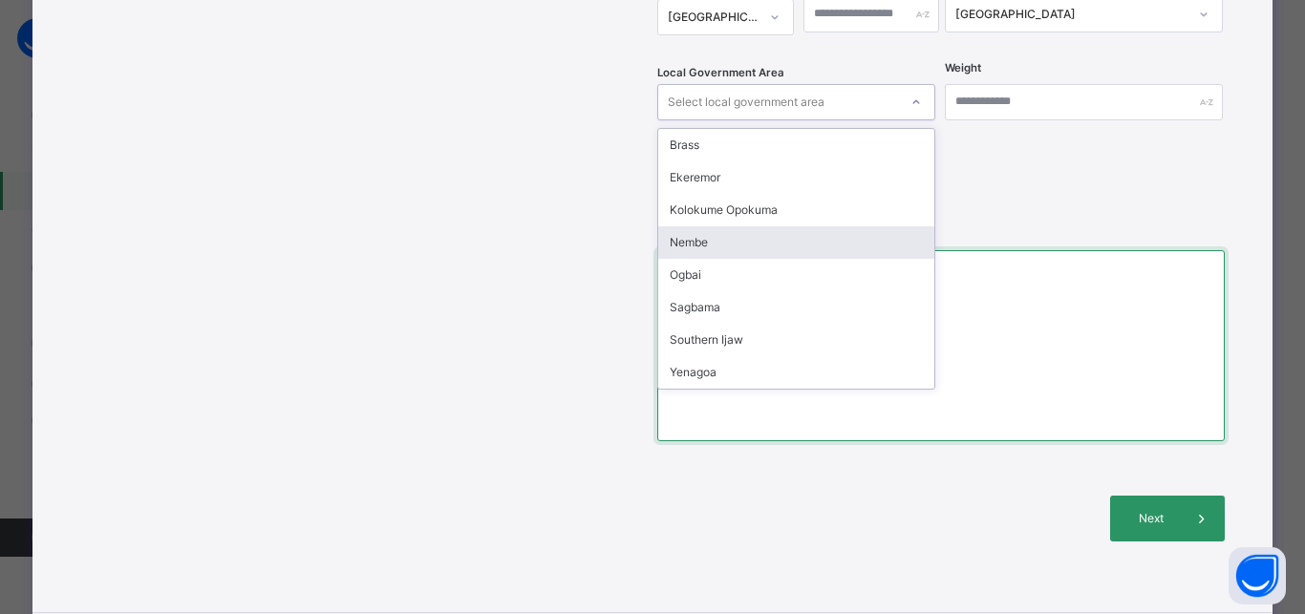
click at [1009, 287] on textarea "**********" at bounding box center [940, 345] width 566 height 191
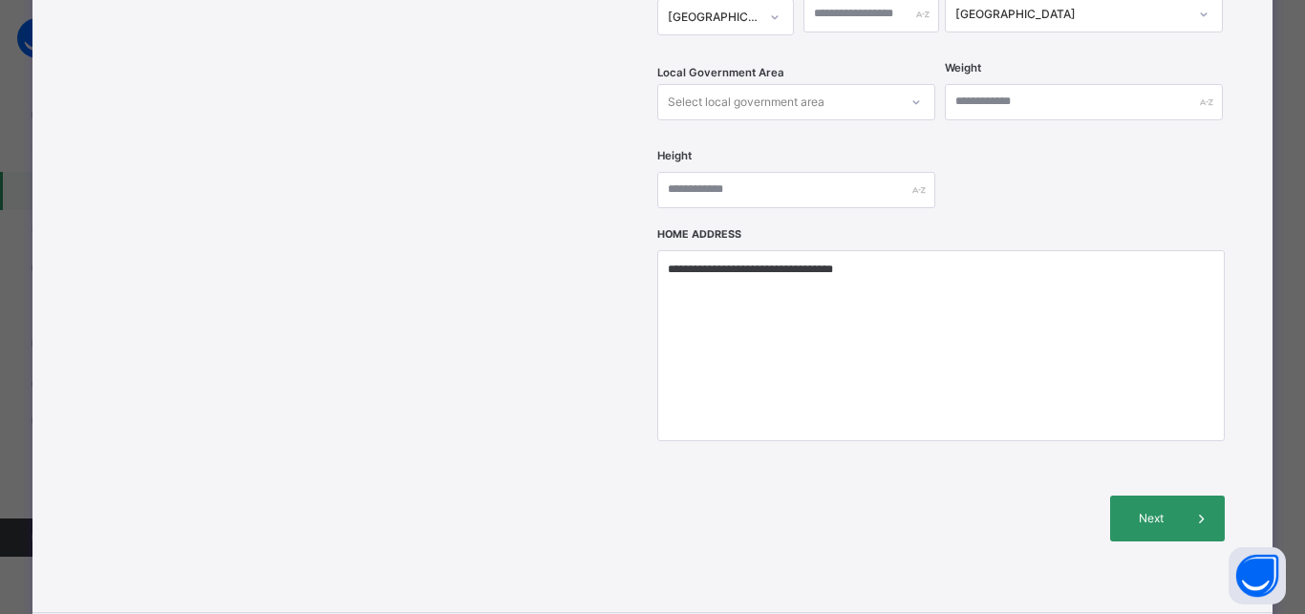
click at [860, 87] on div "Select local government area" at bounding box center [778, 102] width 240 height 30
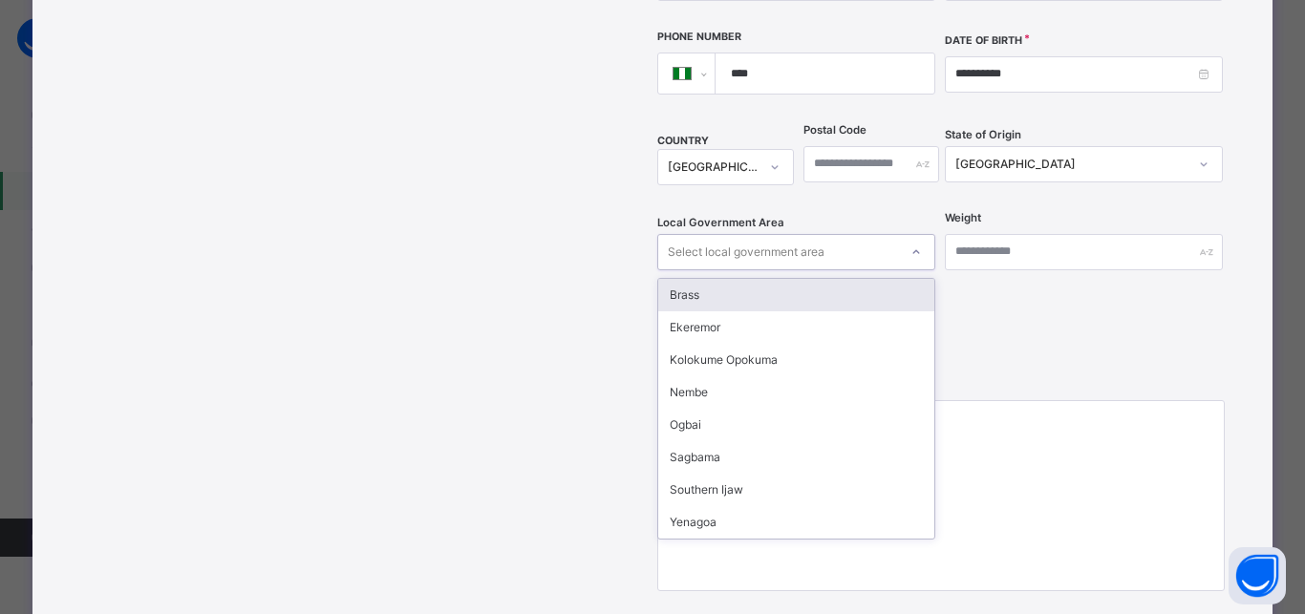
scroll to position [584, 0]
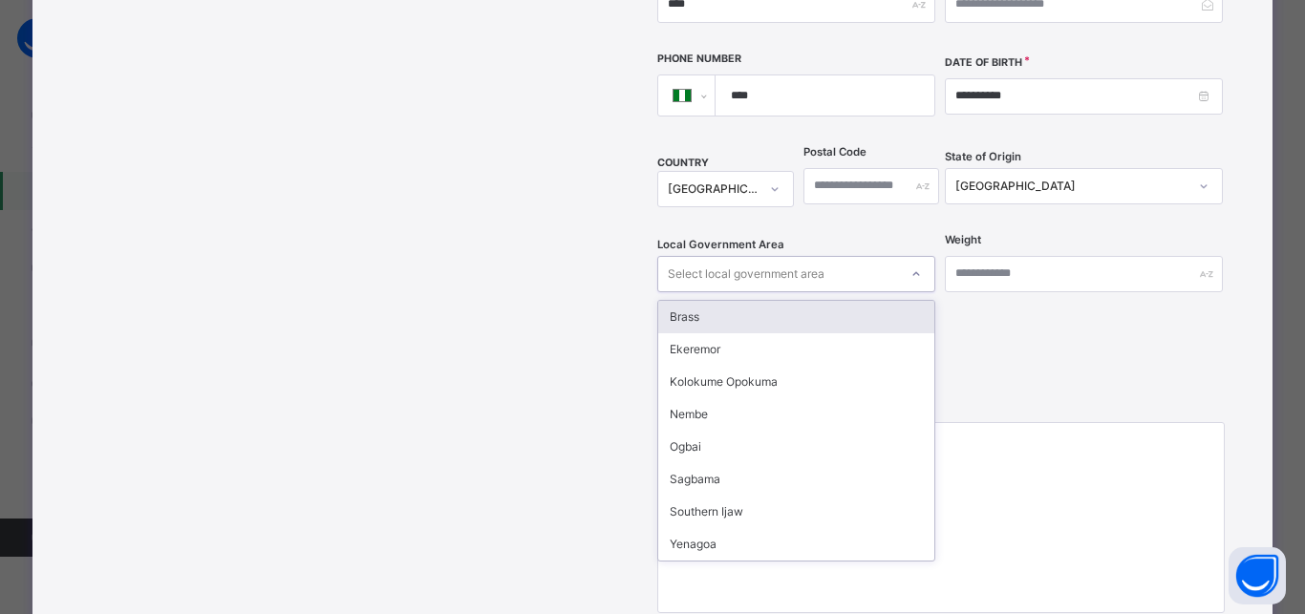
click at [979, 178] on div "Niger" at bounding box center [1071, 186] width 232 height 17
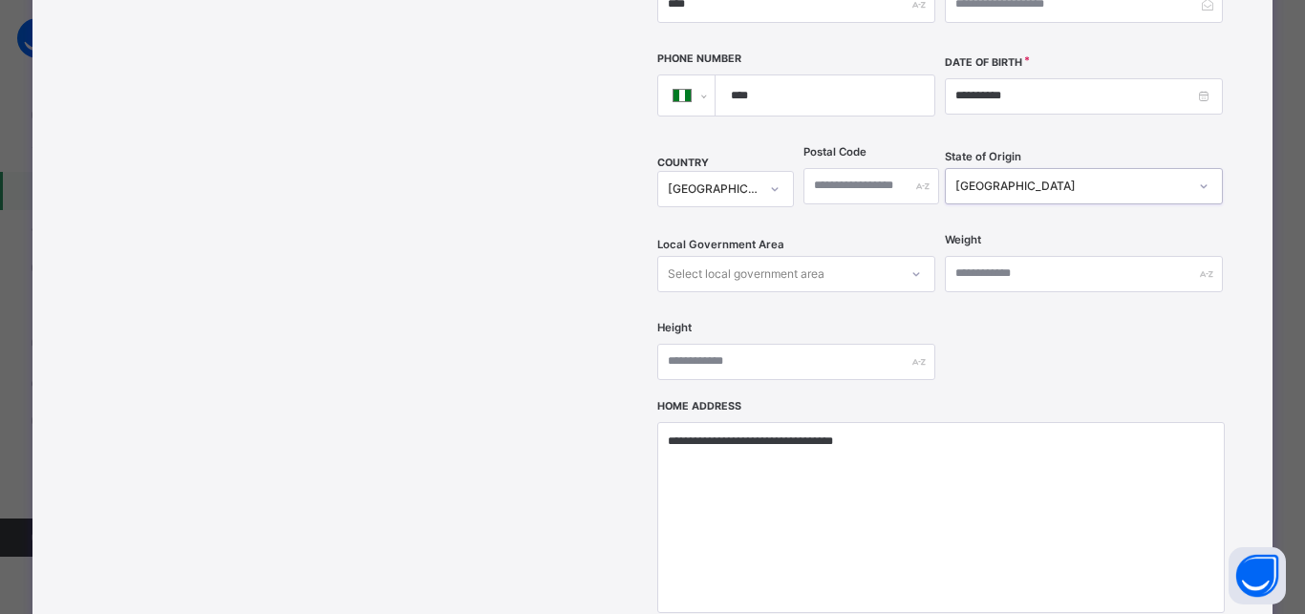
click at [979, 178] on div "Niger" at bounding box center [1071, 186] width 232 height 17
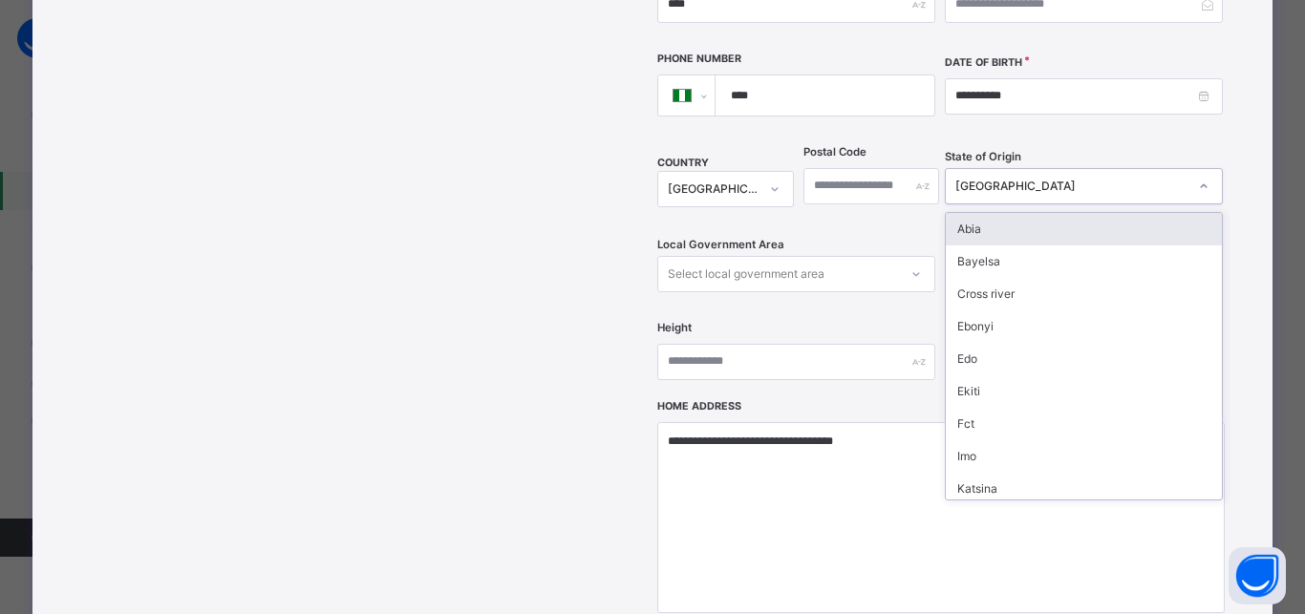
click at [829, 259] on div "Select local government area" at bounding box center [778, 274] width 240 height 30
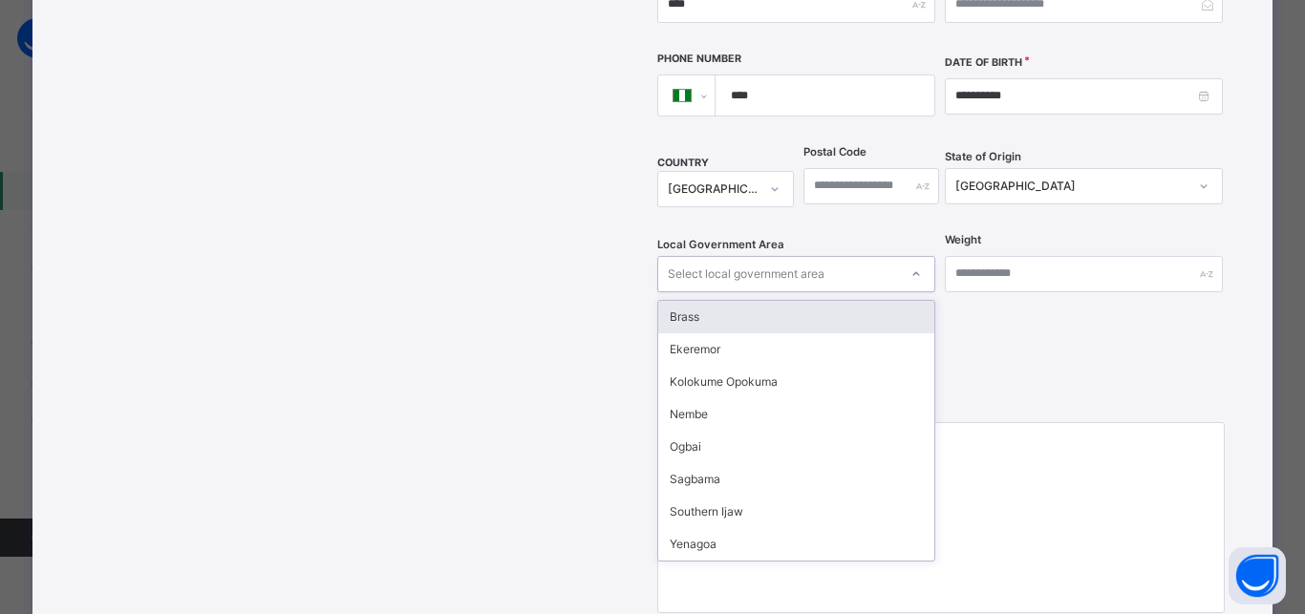
click at [829, 259] on div "Select local government area" at bounding box center [778, 274] width 240 height 30
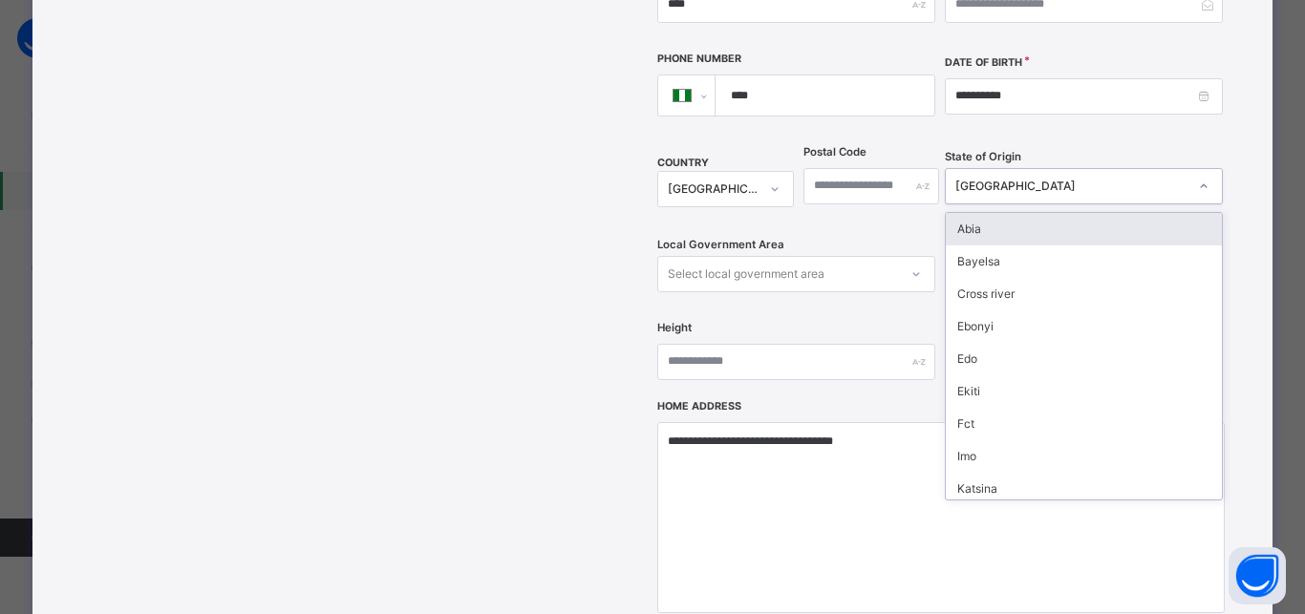
click at [1048, 168] on div "Niger" at bounding box center [1084, 186] width 278 height 36
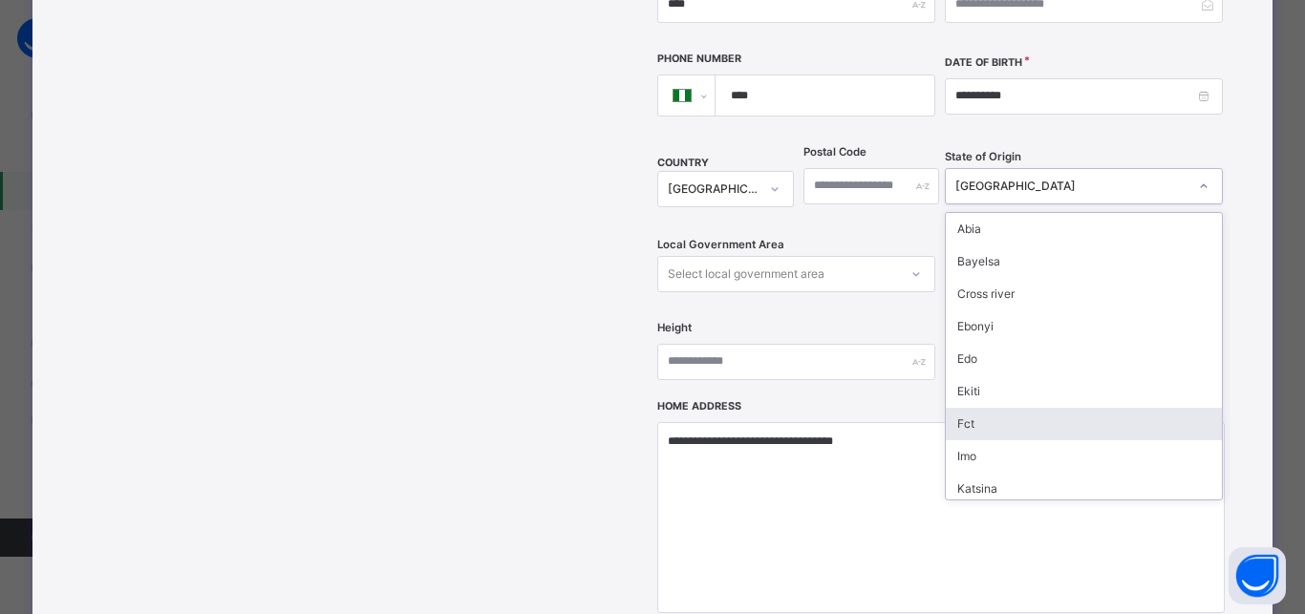
drag, startPoint x: 990, startPoint y: 382, endPoint x: 991, endPoint y: 372, distance: 9.6
click at [991, 408] on div "Fct" at bounding box center [1083, 424] width 276 height 32
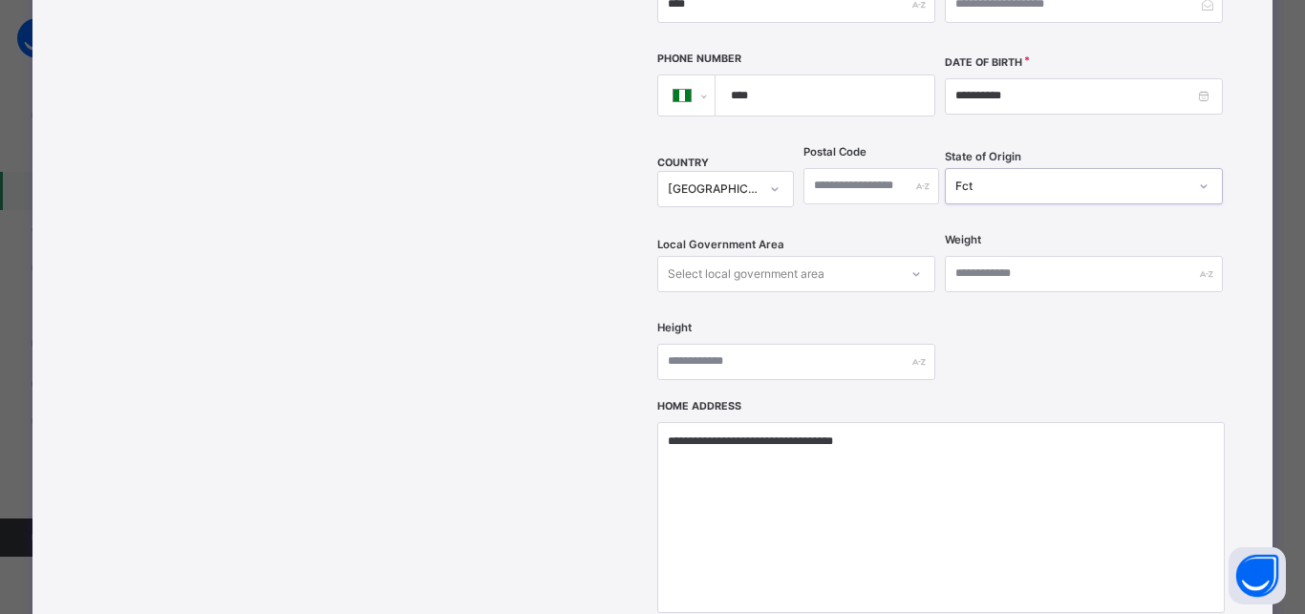
click at [845, 259] on div "Select local government area" at bounding box center [778, 274] width 240 height 30
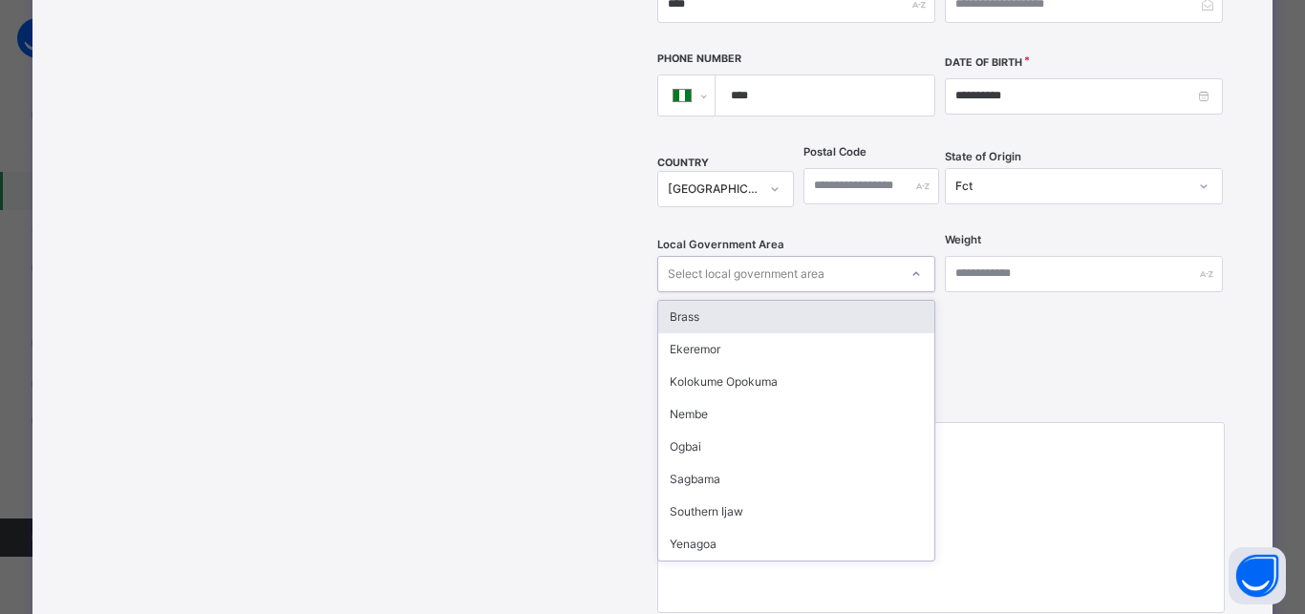
click at [845, 259] on div "Select local government area" at bounding box center [778, 274] width 240 height 30
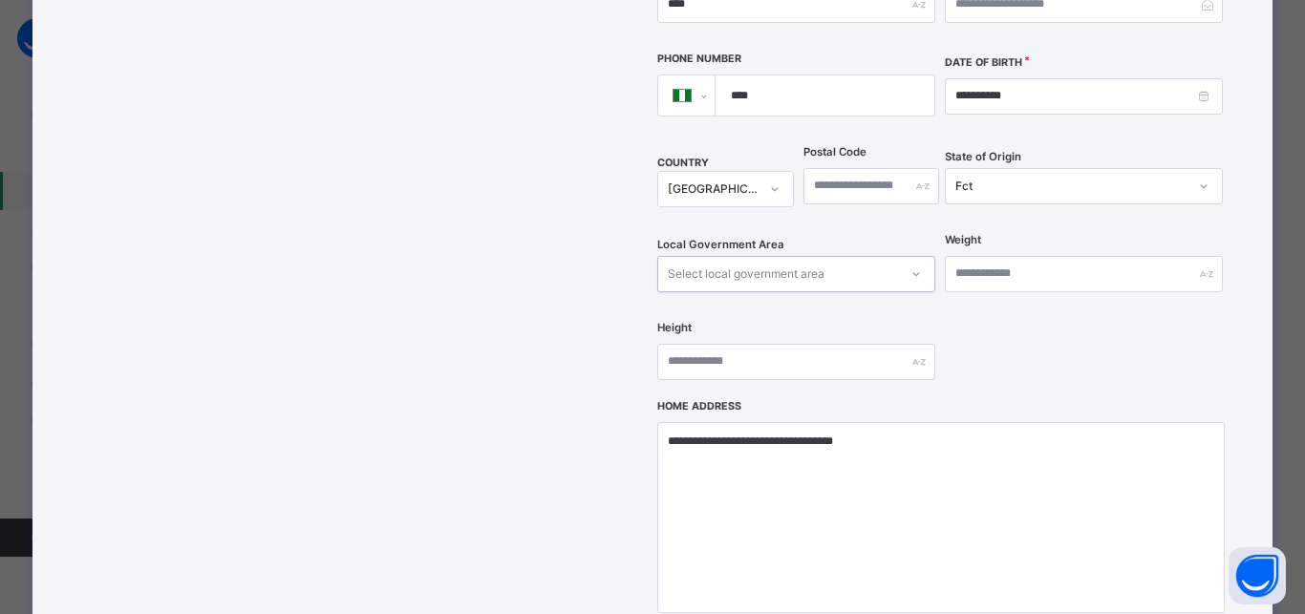
click at [845, 259] on div "Select local government area" at bounding box center [778, 274] width 240 height 30
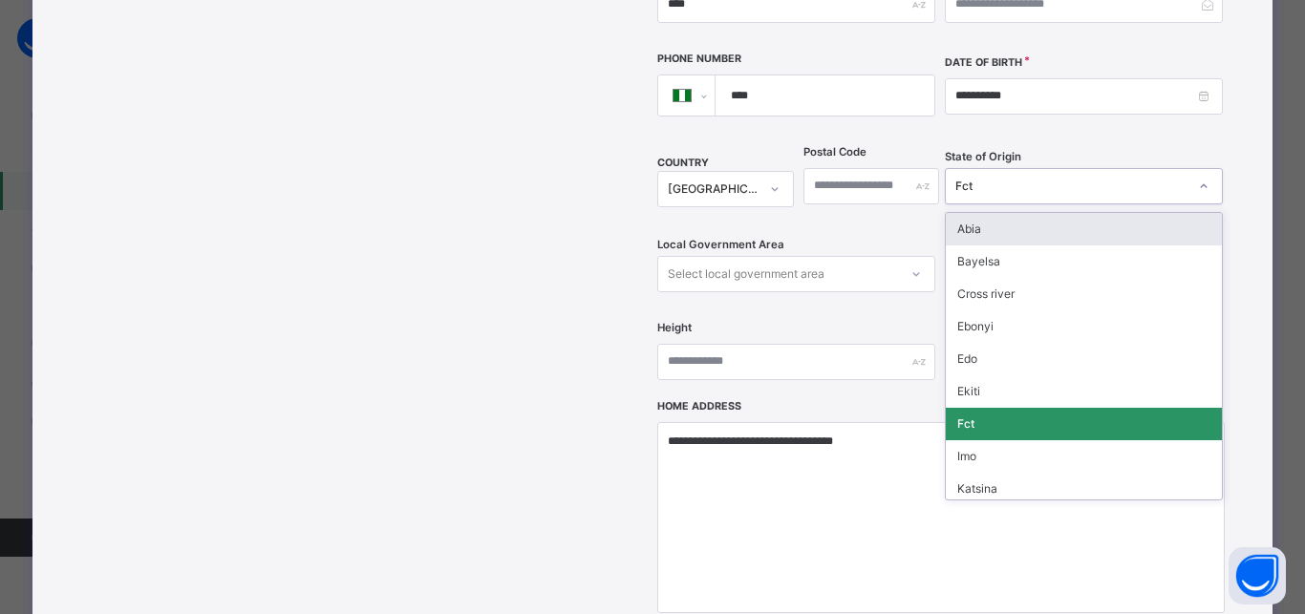
click at [974, 178] on div "Fct" at bounding box center [1071, 186] width 232 height 17
click at [974, 213] on div "Abia" at bounding box center [1083, 229] width 276 height 32
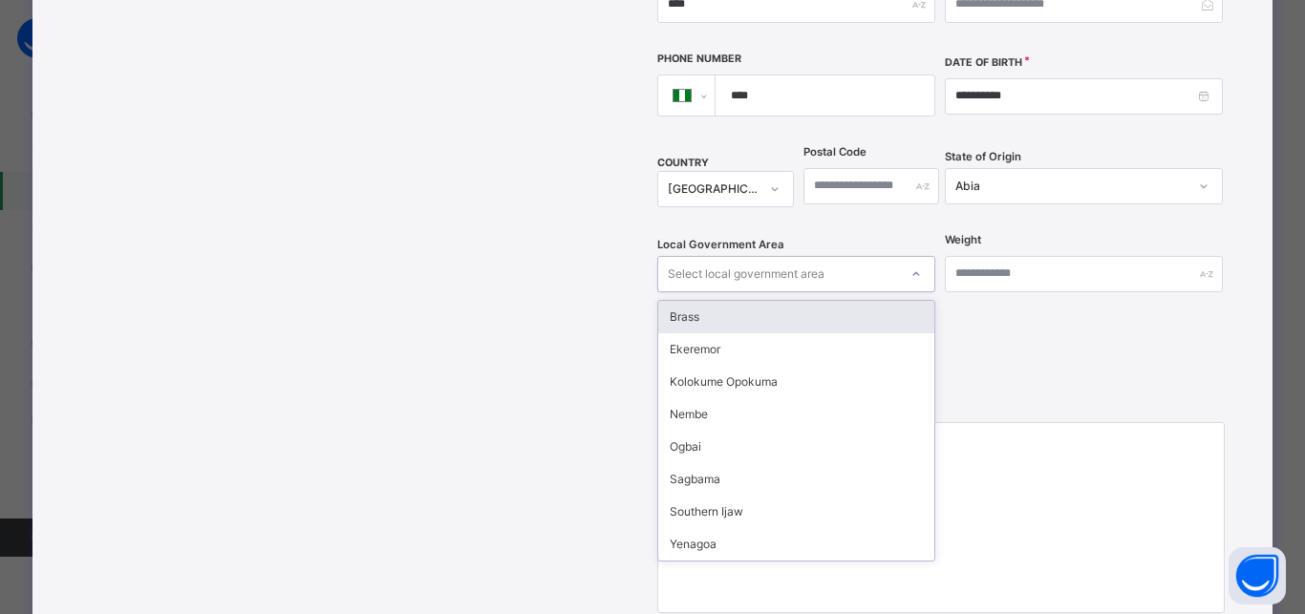
click at [870, 259] on div "Select local government area" at bounding box center [778, 274] width 240 height 30
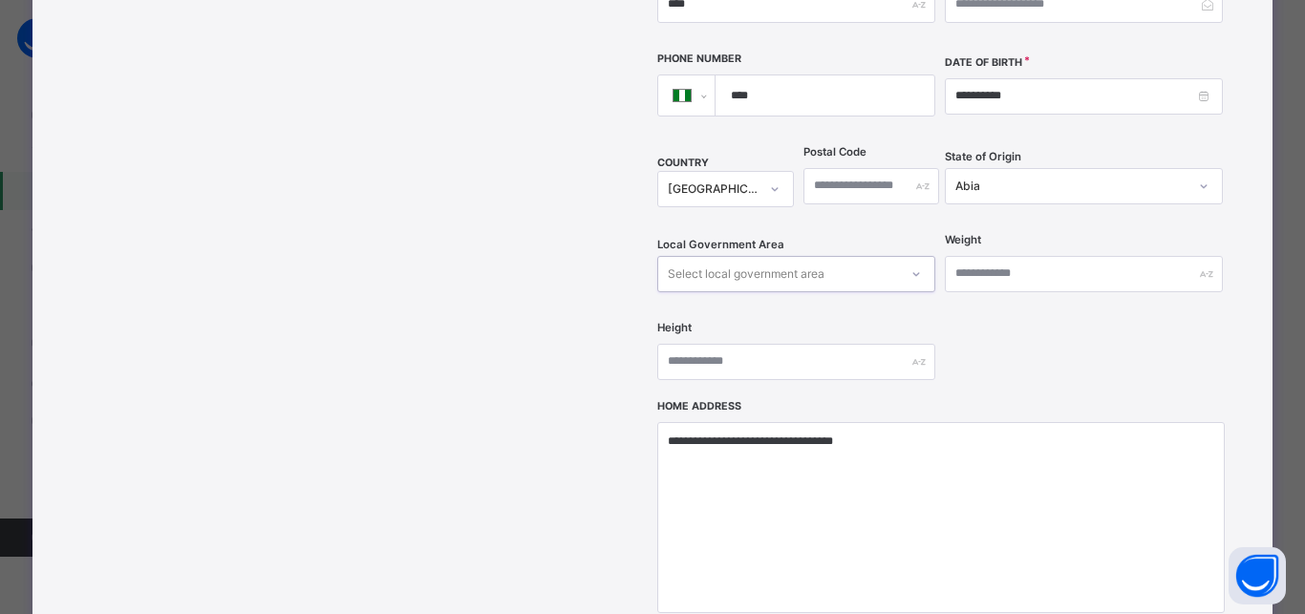
click at [870, 259] on div "Select local government area" at bounding box center [778, 274] width 240 height 30
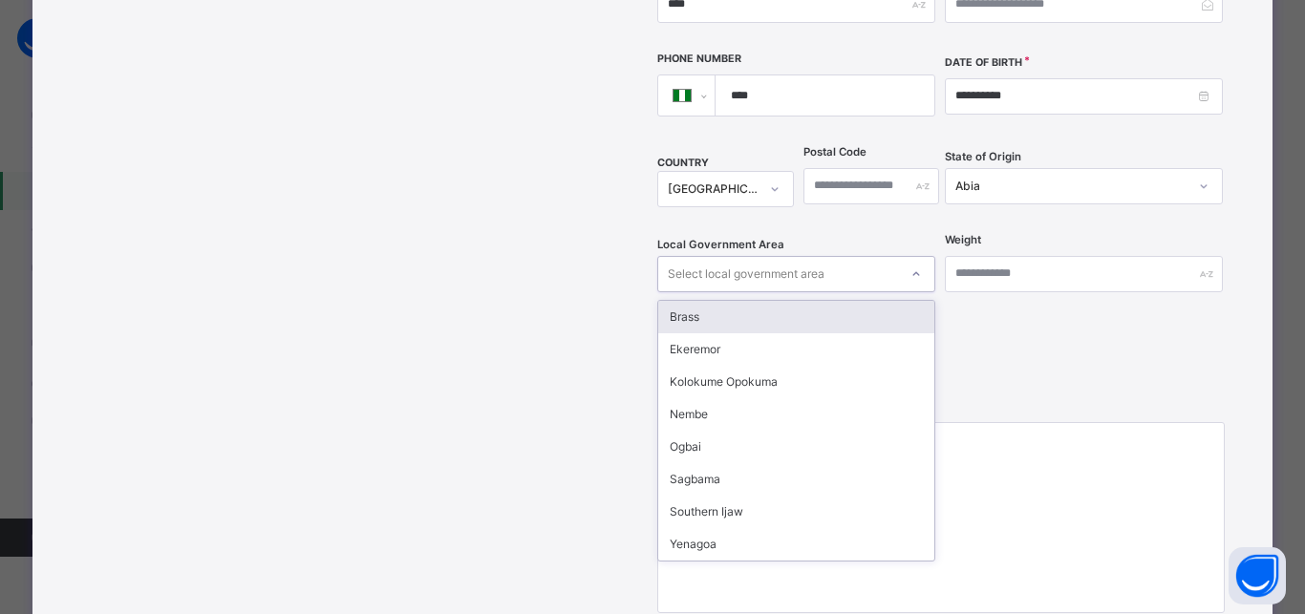
click at [870, 259] on div "Select local government area" at bounding box center [778, 274] width 240 height 30
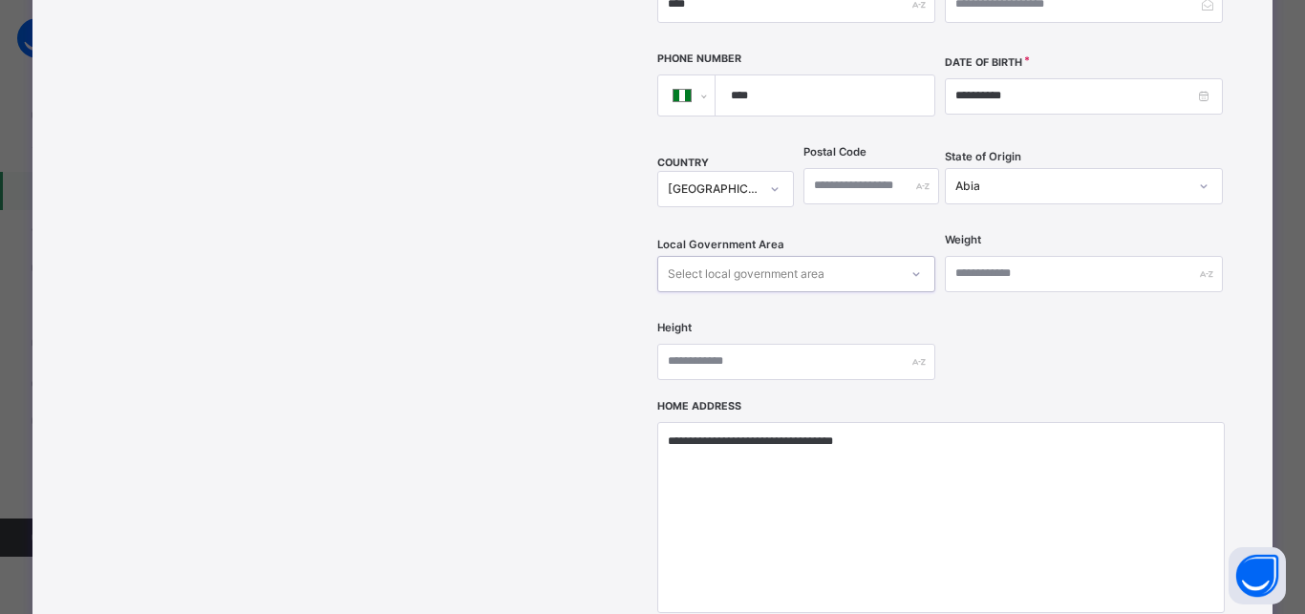
click at [870, 259] on div "Select local government area" at bounding box center [778, 274] width 240 height 30
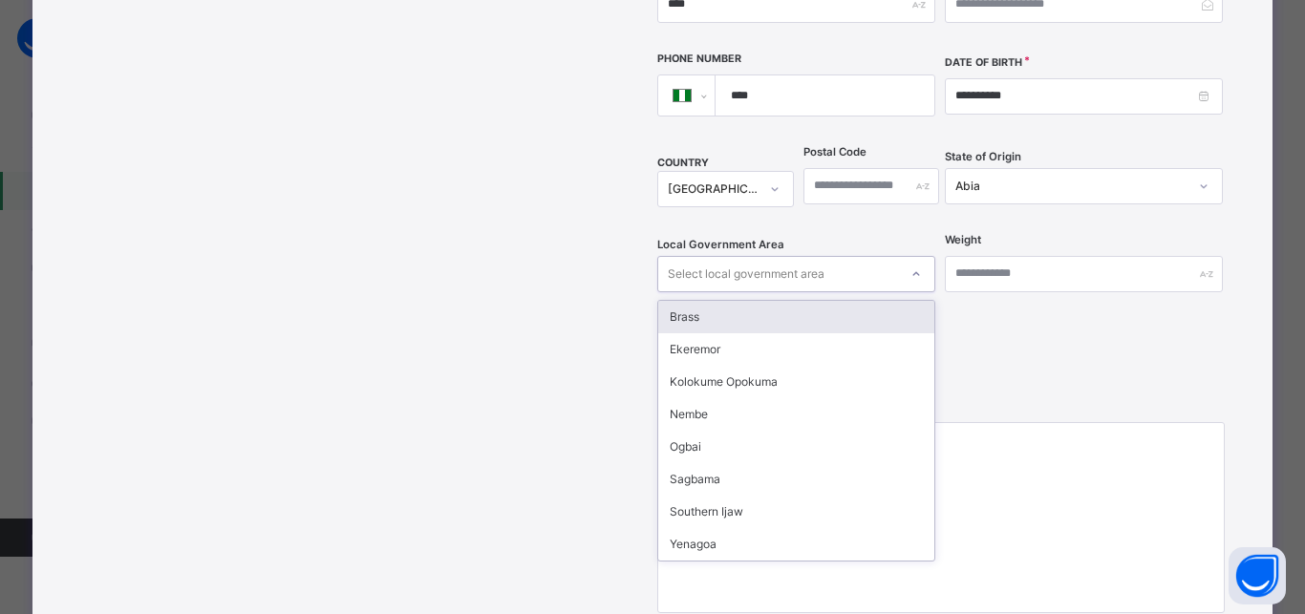
click at [870, 259] on div "Select local government area" at bounding box center [778, 274] width 240 height 30
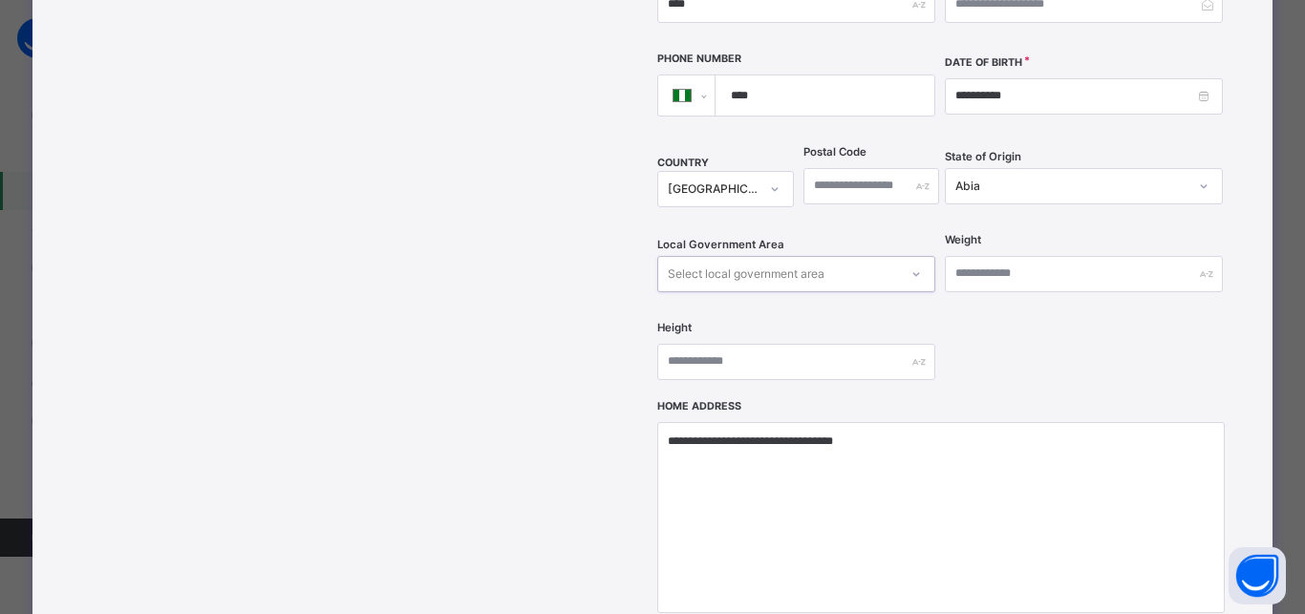
click at [870, 259] on div "Select local government area" at bounding box center [778, 274] width 240 height 30
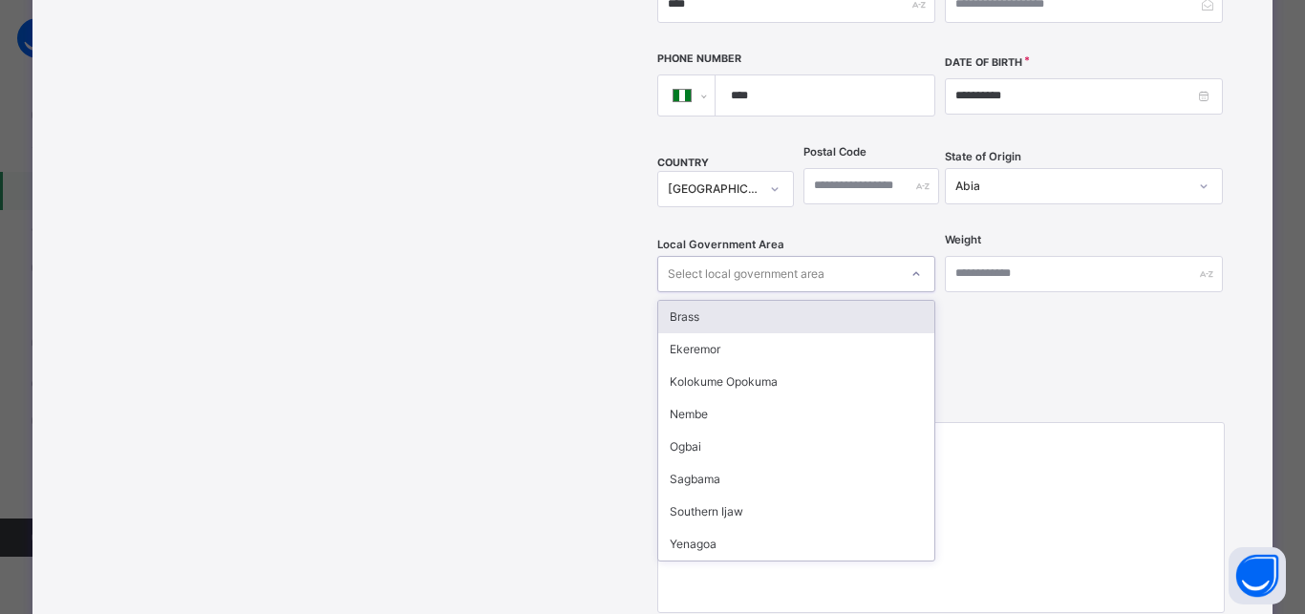
click at [870, 259] on div "Select local government area" at bounding box center [778, 274] width 240 height 30
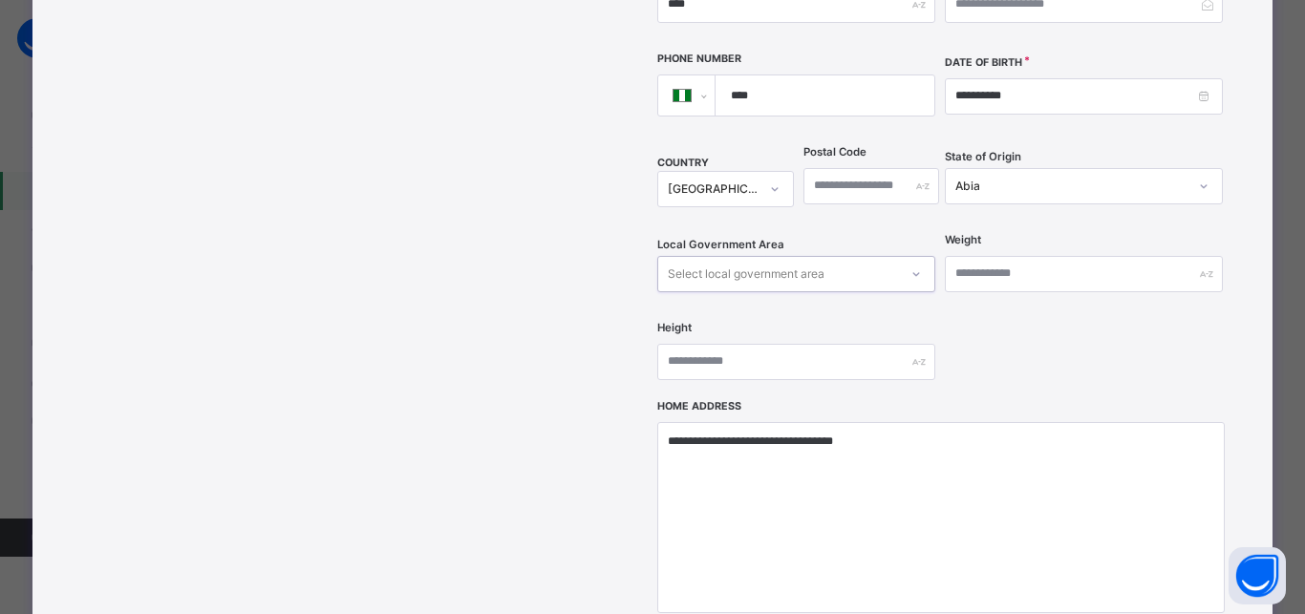
click at [870, 259] on div "Select local government area" at bounding box center [778, 274] width 240 height 30
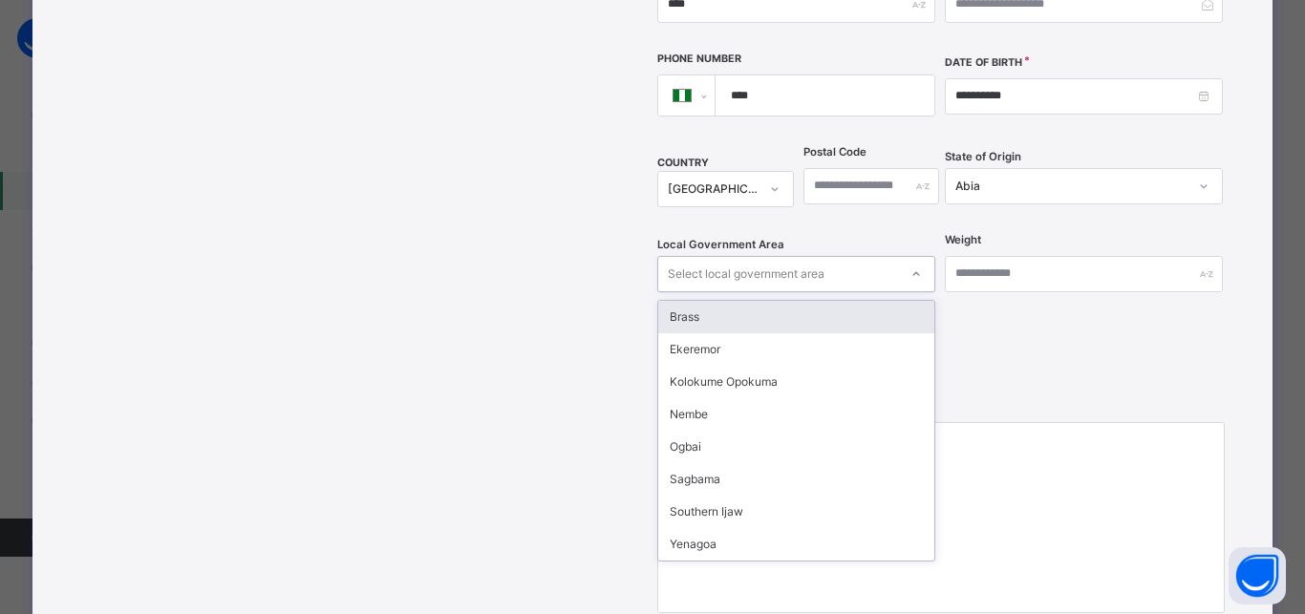
click at [870, 259] on div "Select local government area" at bounding box center [778, 274] width 240 height 30
click at [867, 259] on div "Select local government area" at bounding box center [778, 274] width 240 height 30
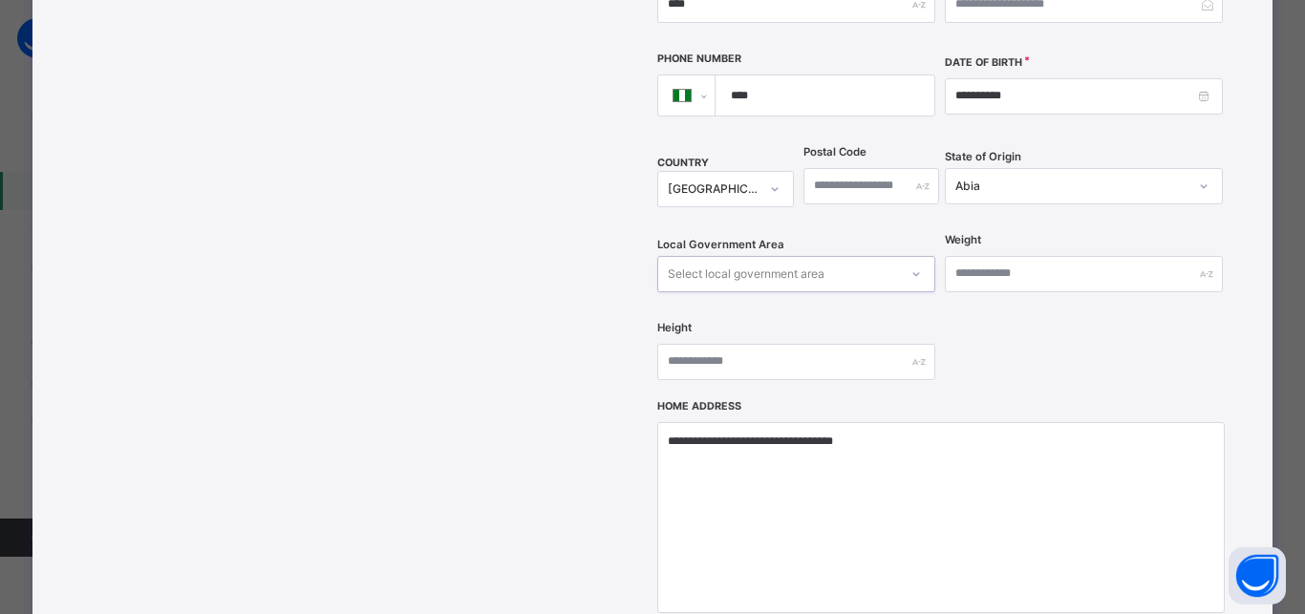
click at [1005, 178] on div "Abia" at bounding box center [1071, 186] width 232 height 17
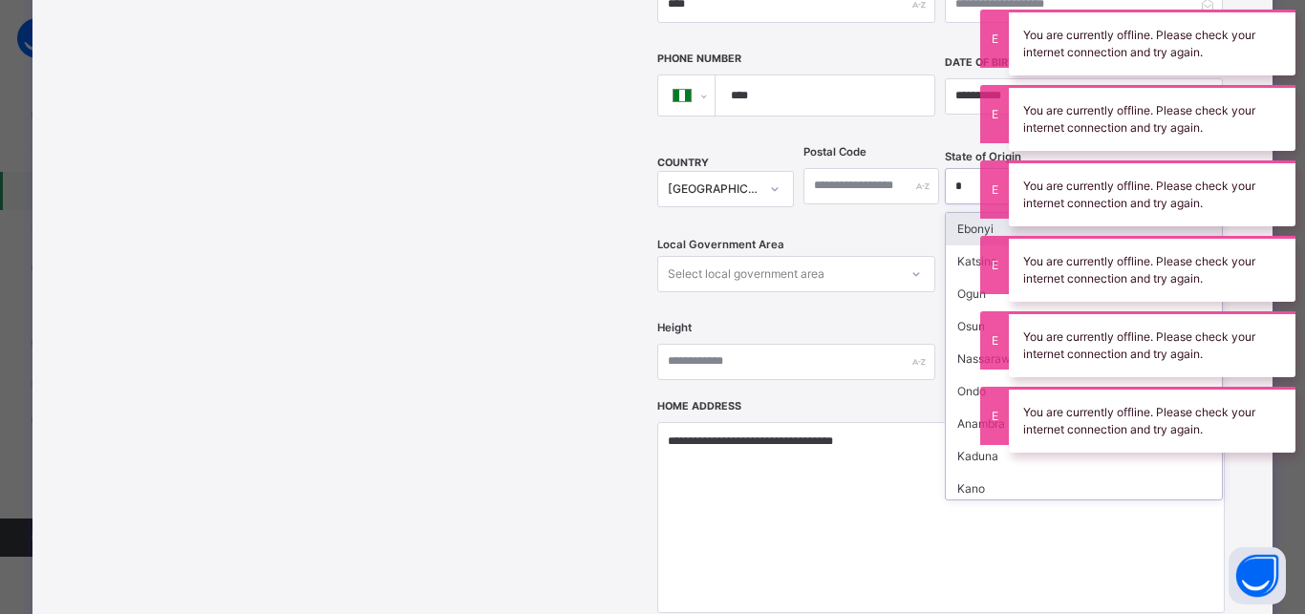
type input "**"
click at [962, 213] on div "Niger" at bounding box center [1083, 229] width 276 height 32
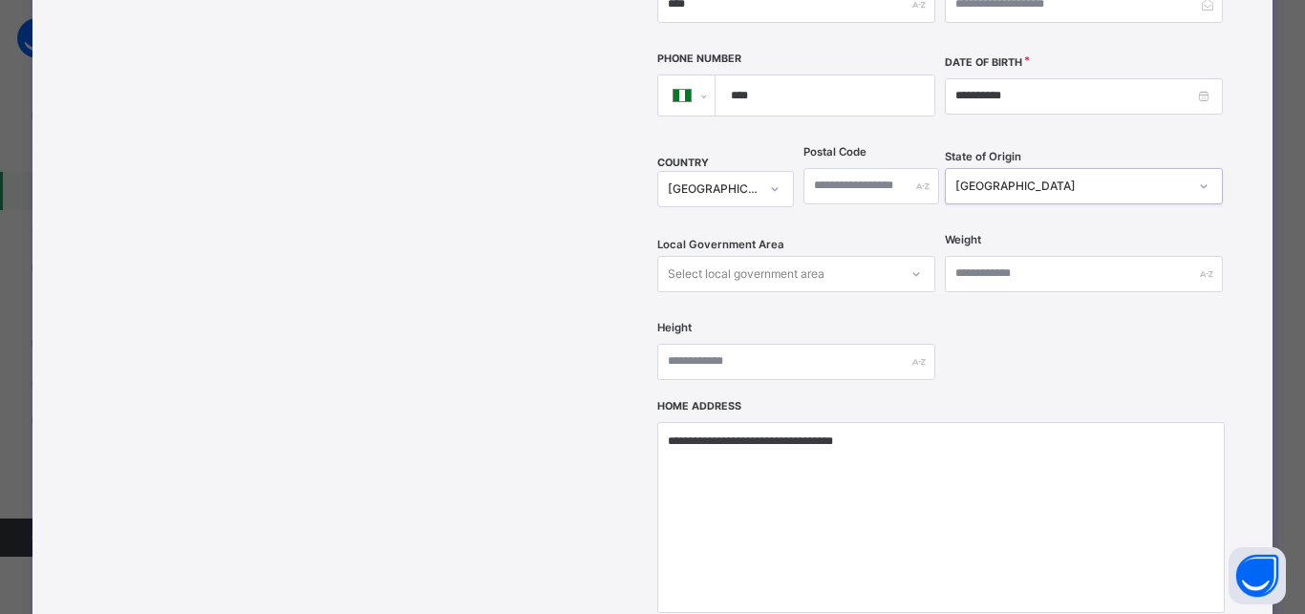
click at [845, 259] on div "Select local government area" at bounding box center [778, 274] width 240 height 30
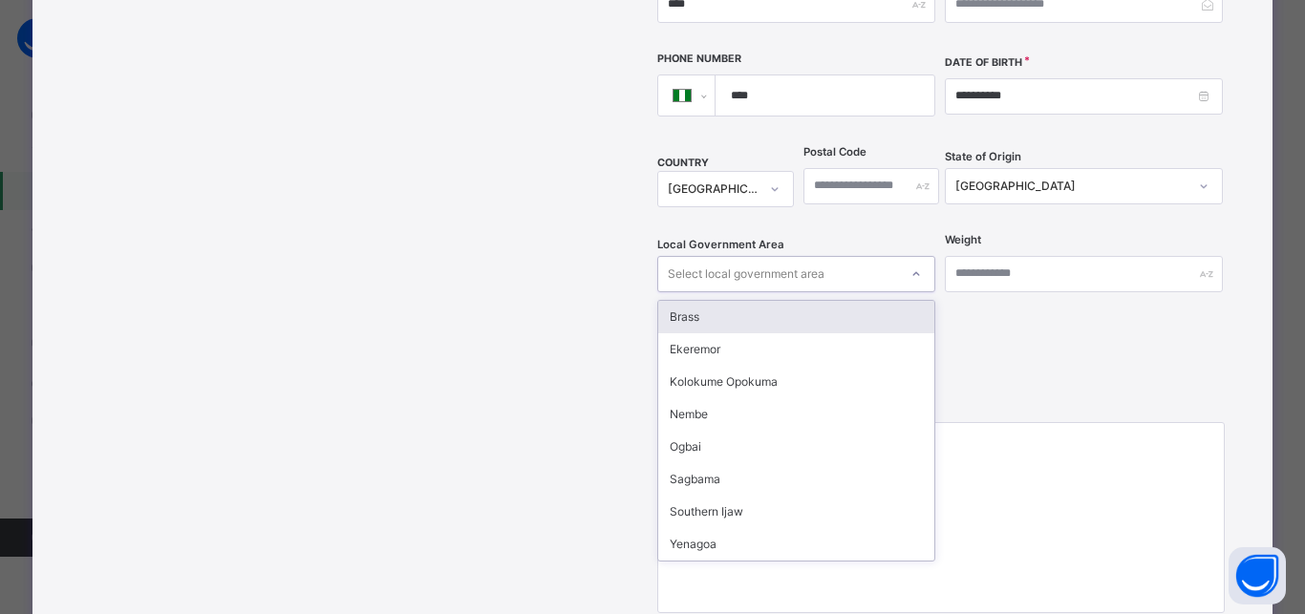
click at [845, 259] on div "Select local government area" at bounding box center [778, 274] width 240 height 30
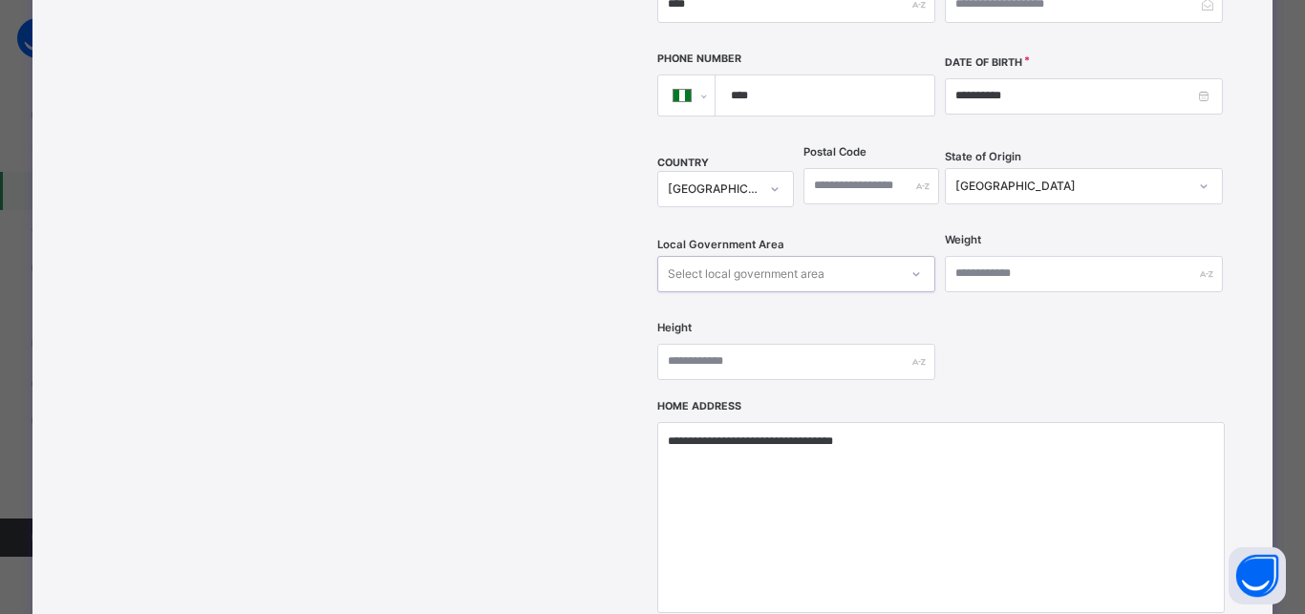
click at [845, 259] on div "Select local government area" at bounding box center [778, 274] width 240 height 30
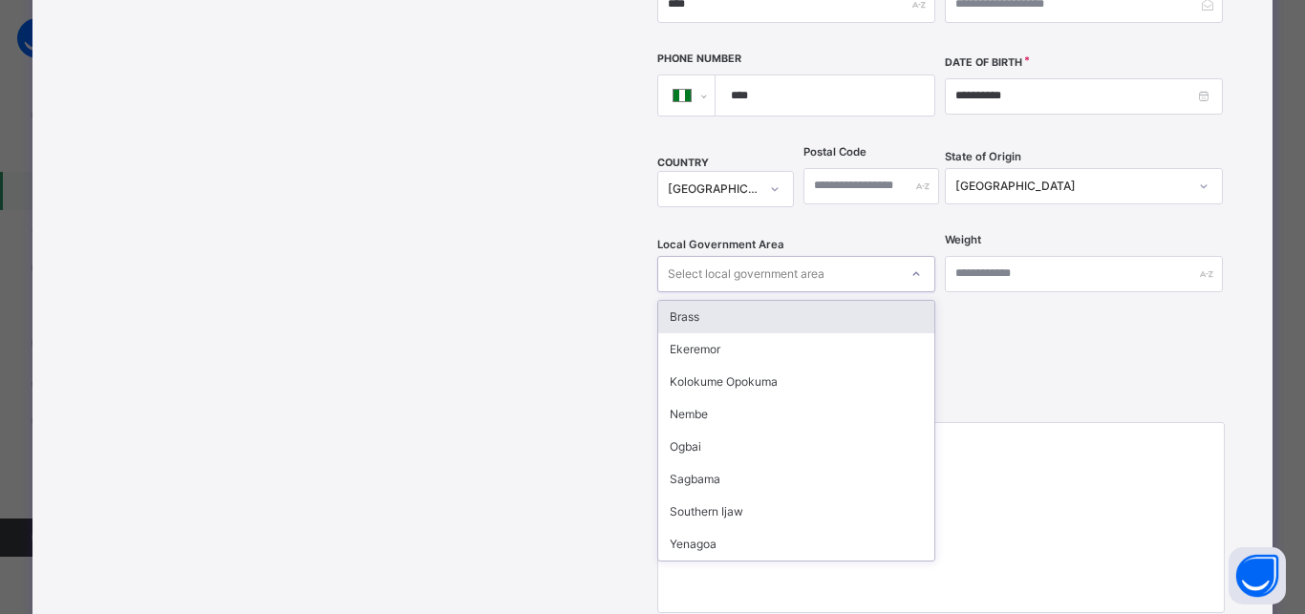
click at [845, 259] on div "Select local government area" at bounding box center [778, 274] width 240 height 30
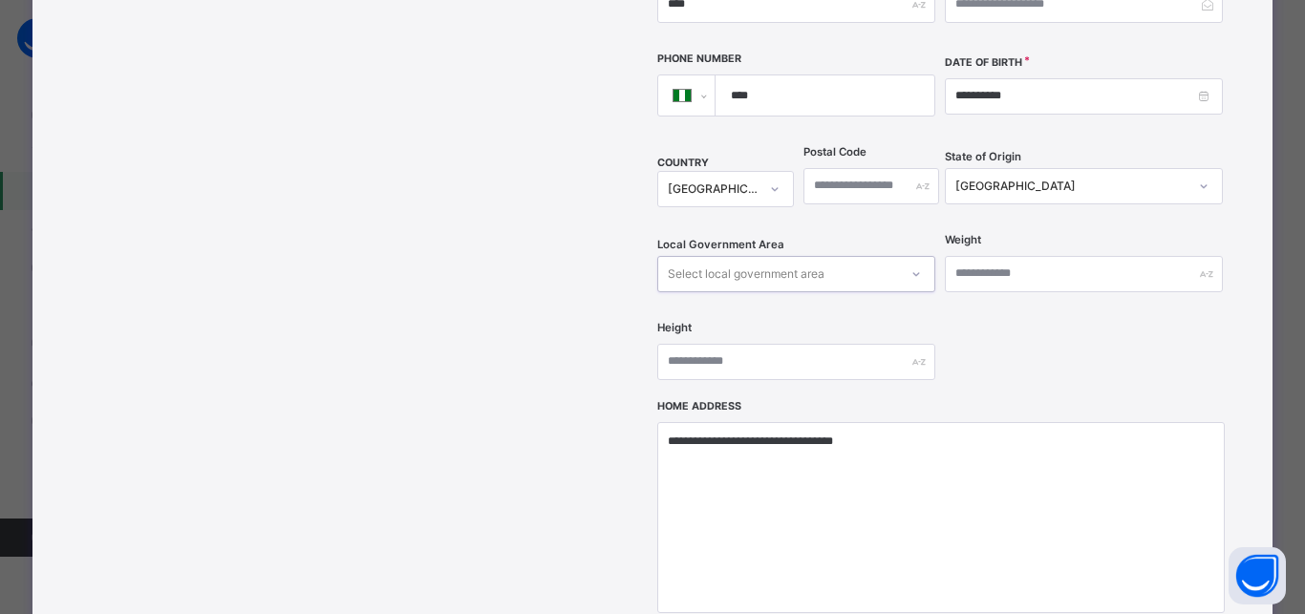
click at [845, 259] on div "Select local government area" at bounding box center [778, 274] width 240 height 30
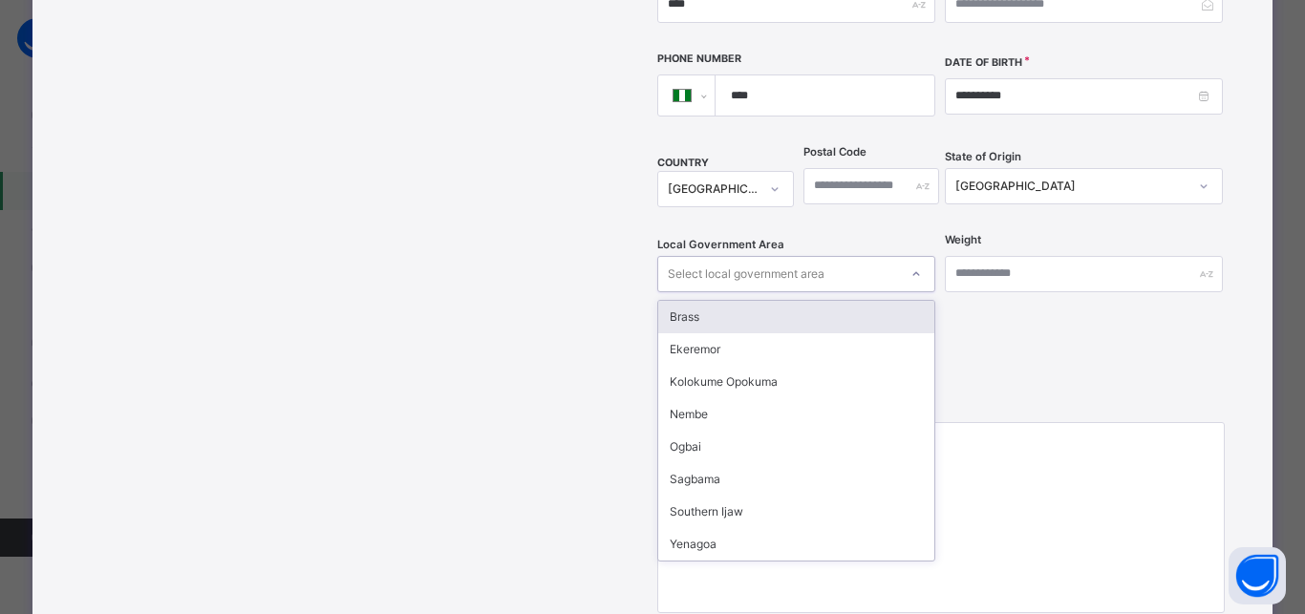
click at [845, 259] on div "Select local government area" at bounding box center [778, 274] width 240 height 30
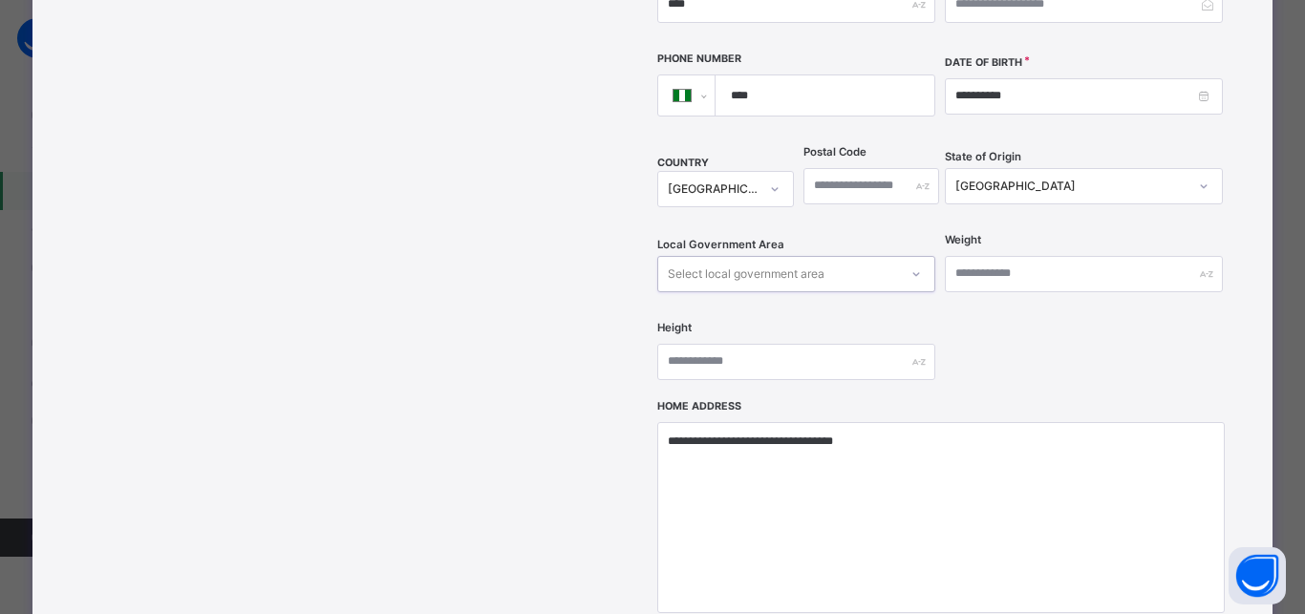
click at [845, 259] on div "Select local government area" at bounding box center [778, 274] width 240 height 30
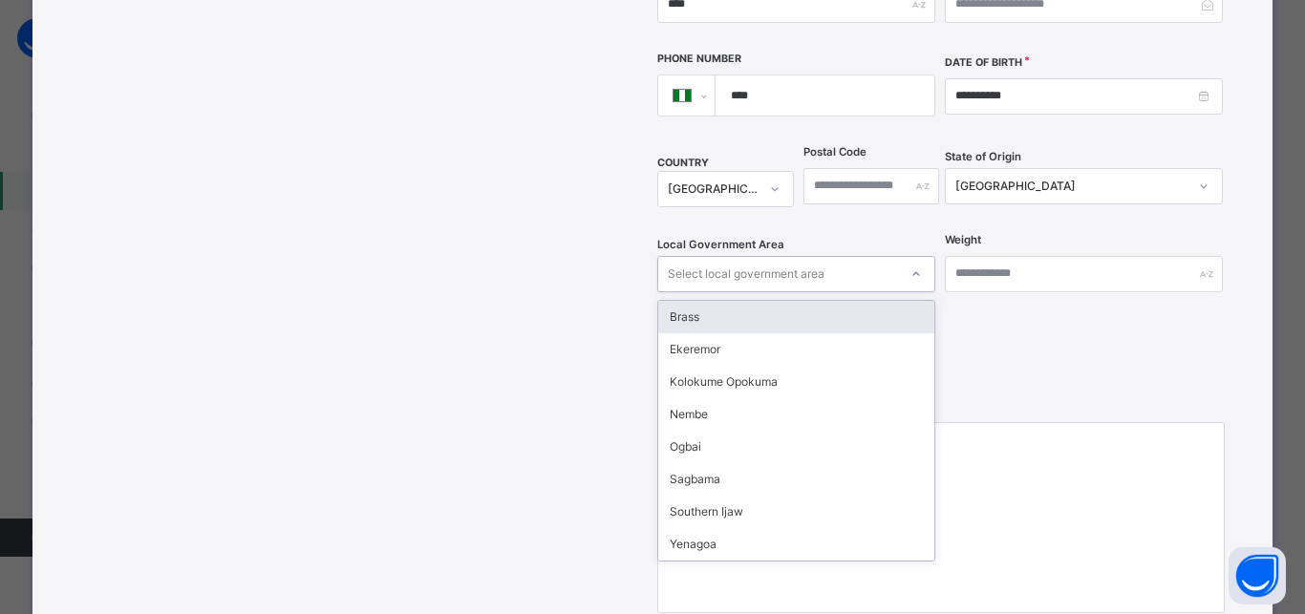
click at [966, 171] on div "Niger" at bounding box center [1065, 186] width 240 height 30
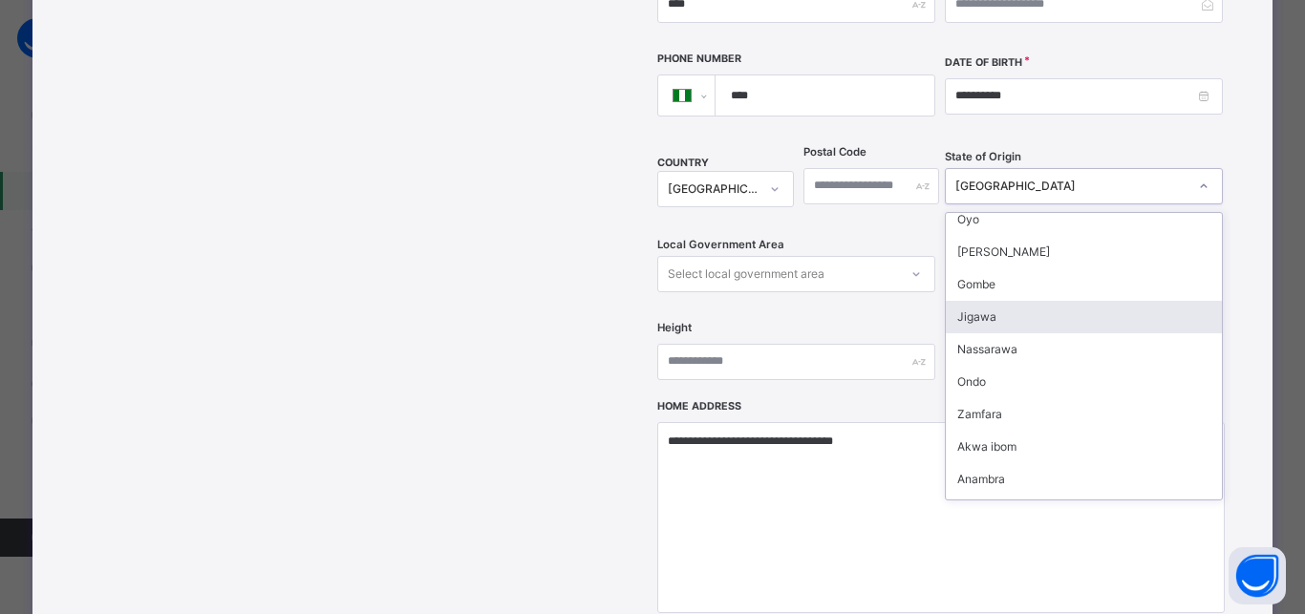
scroll to position [344, 0]
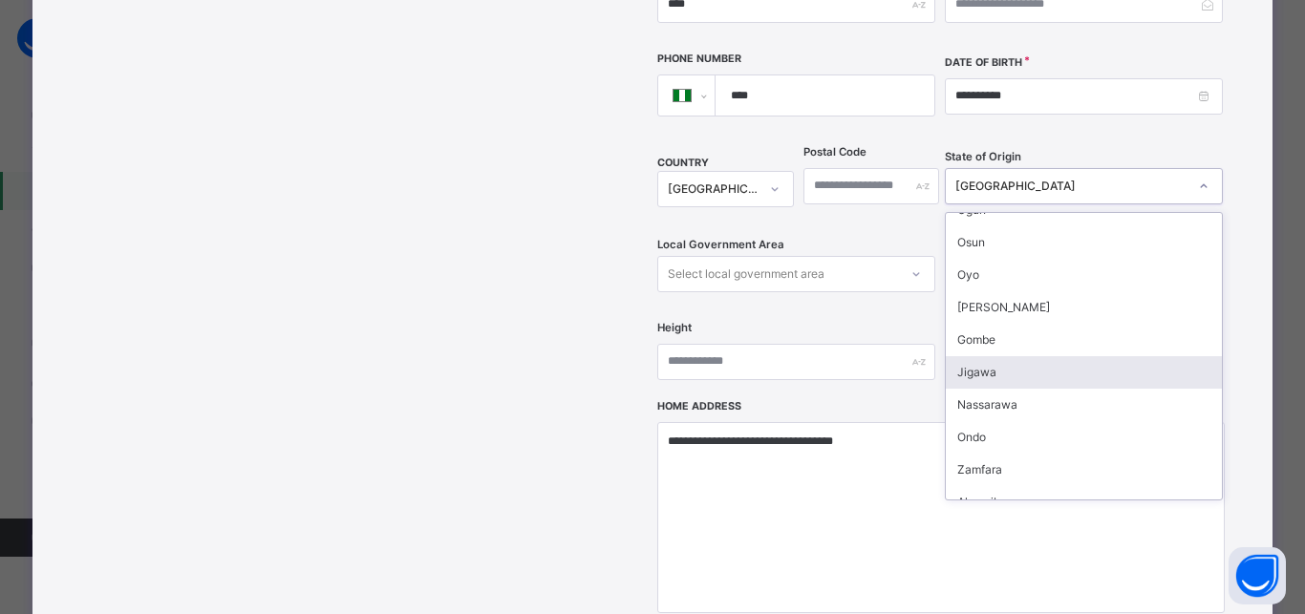
click at [985, 356] on div "Jigawa" at bounding box center [1083, 372] width 276 height 32
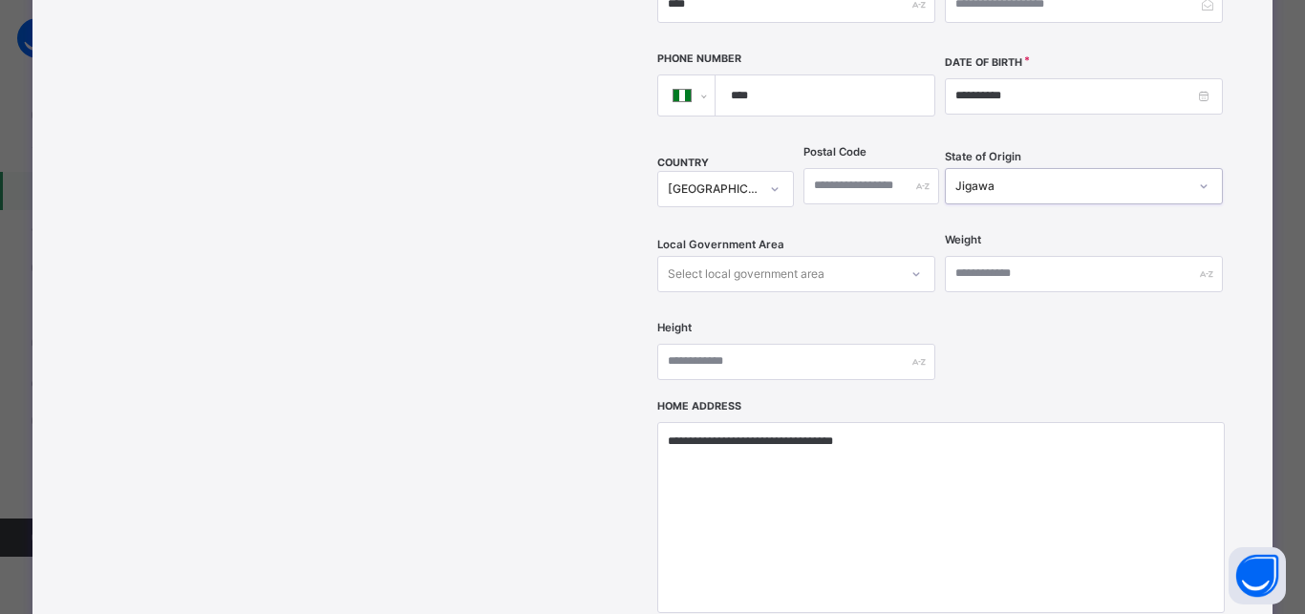
click at [814, 256] on div "Select local government area" at bounding box center [746, 274] width 157 height 36
click at [817, 256] on div "Select local government area" at bounding box center [746, 274] width 157 height 36
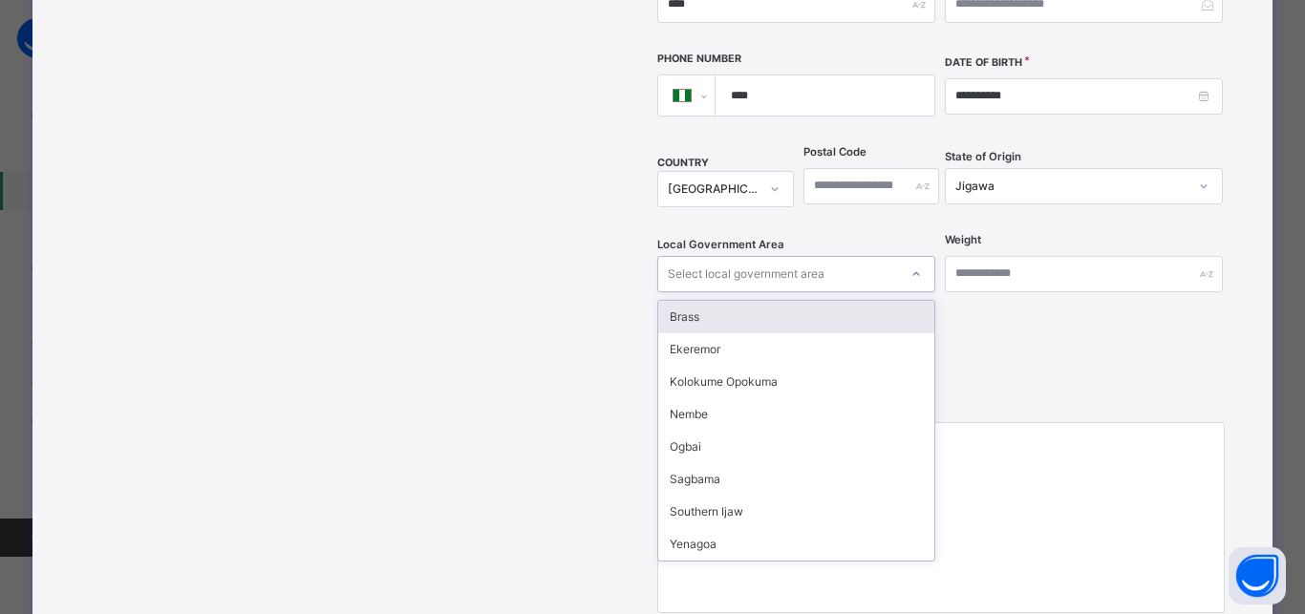
click at [817, 259] on div "Select local government area" at bounding box center [778, 274] width 240 height 30
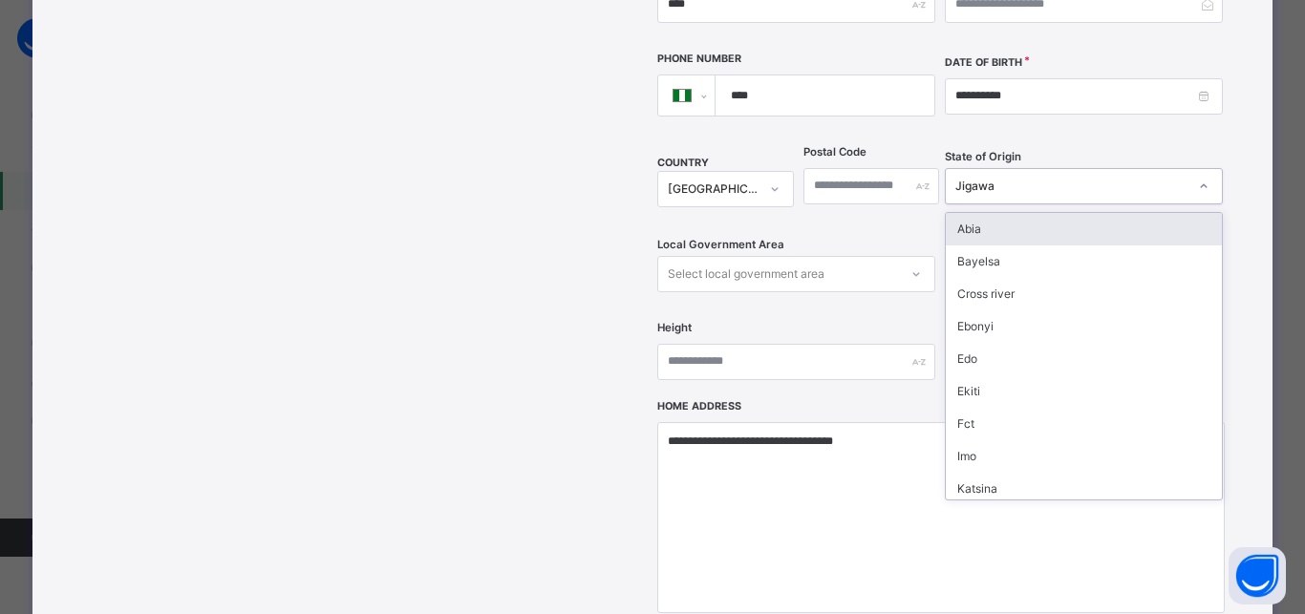
click at [975, 168] on div "Jigawa" at bounding box center [1084, 186] width 278 height 36
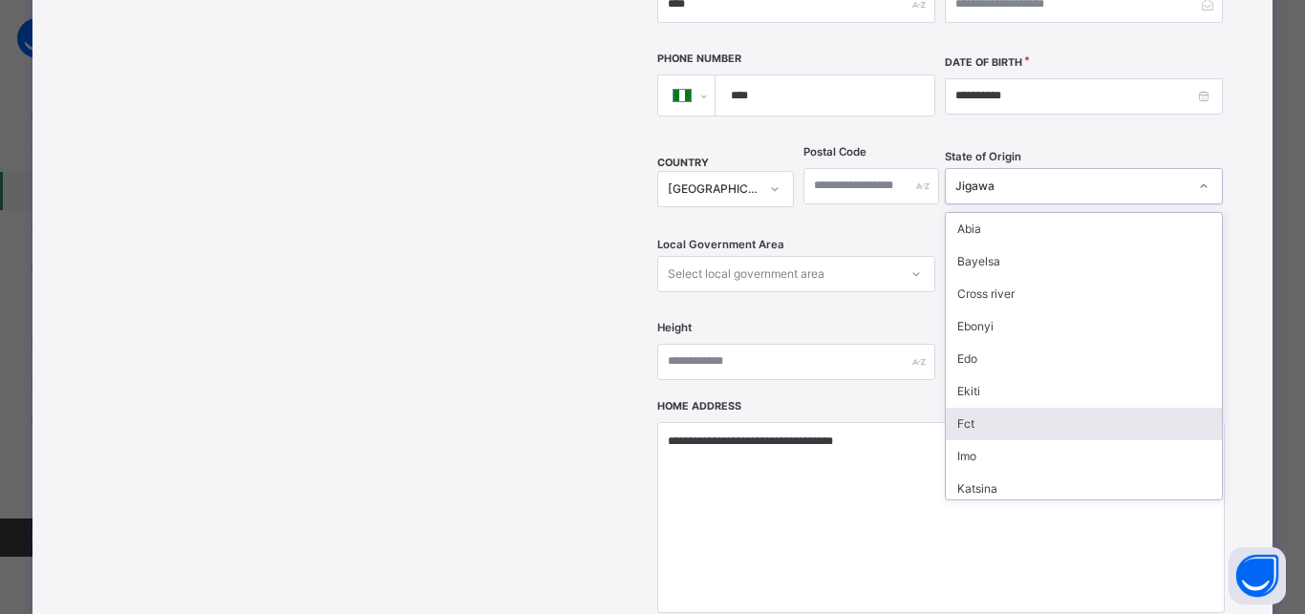
click at [984, 408] on div "Fct" at bounding box center [1083, 424] width 276 height 32
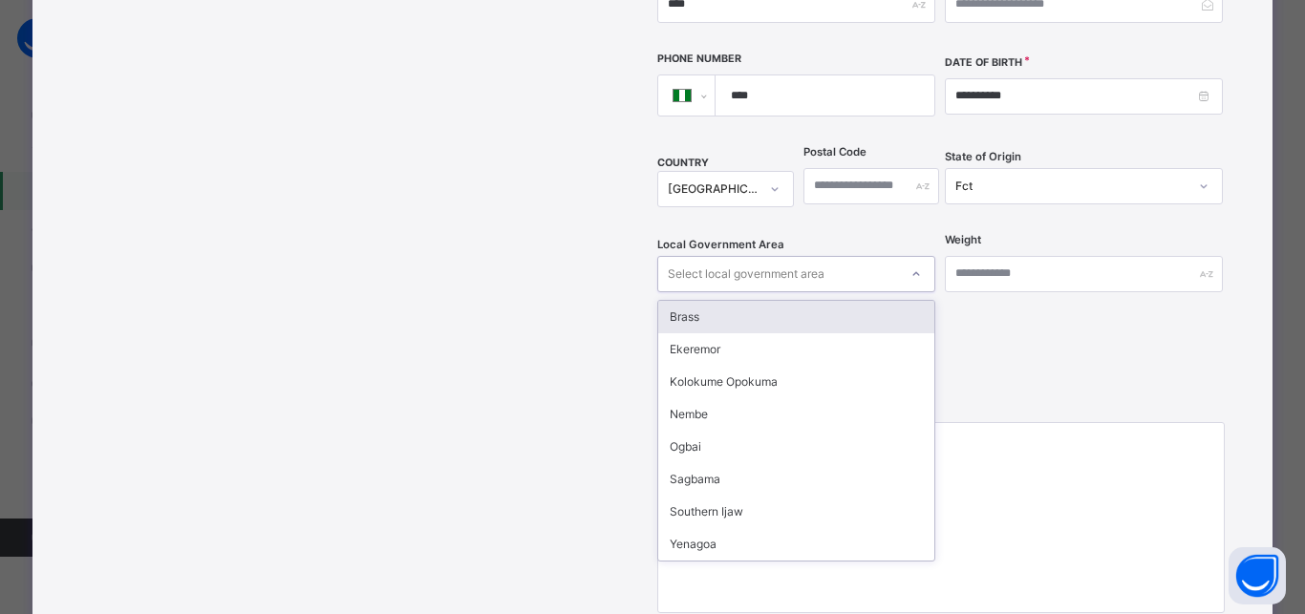
click at [747, 256] on div "Select local government area" at bounding box center [746, 274] width 157 height 36
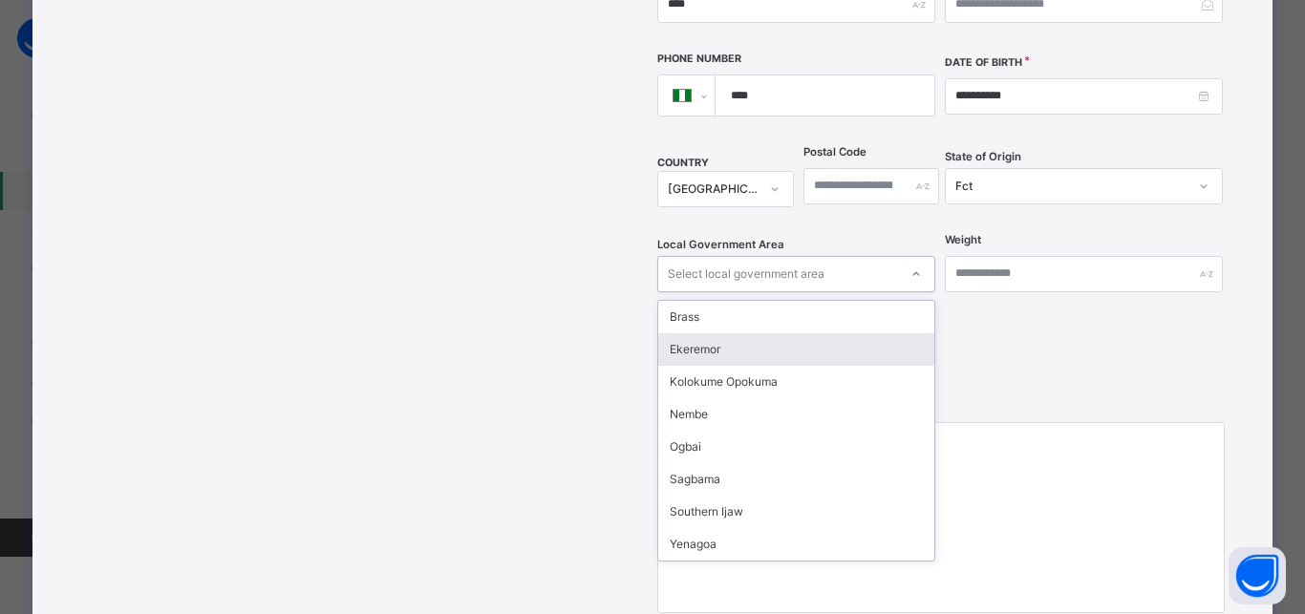
click at [715, 333] on div "Ekeremor" at bounding box center [796, 349] width 276 height 32
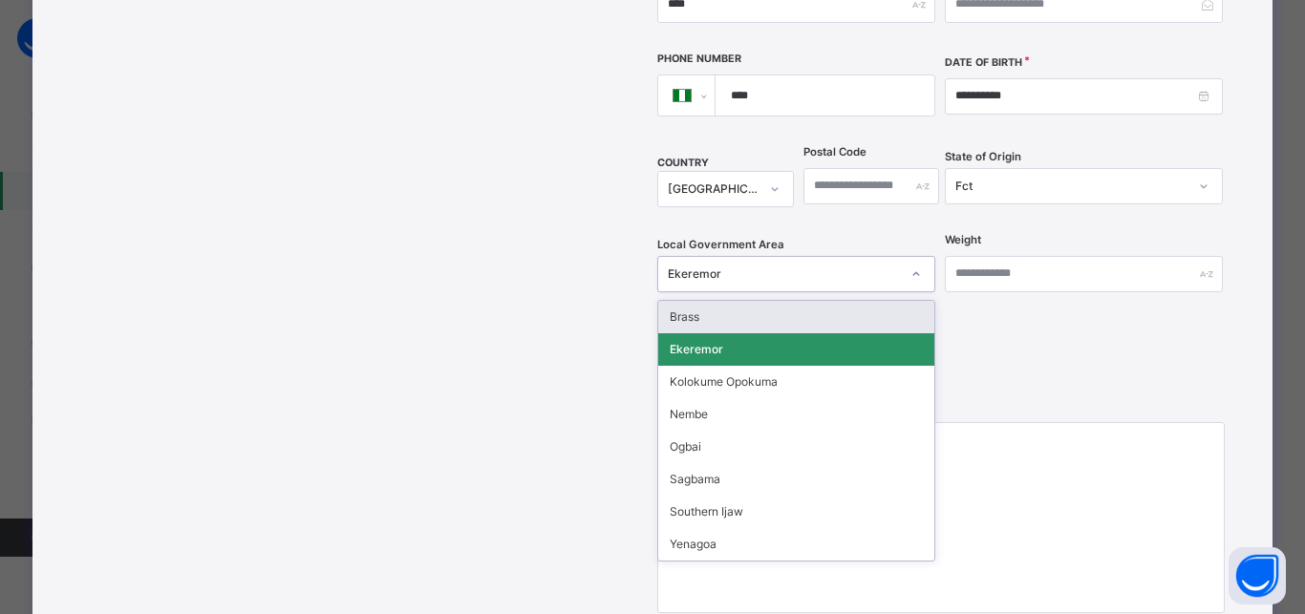
click at [774, 265] on div "Ekeremor" at bounding box center [784, 273] width 232 height 17
click at [705, 301] on div "Brass" at bounding box center [796, 317] width 276 height 32
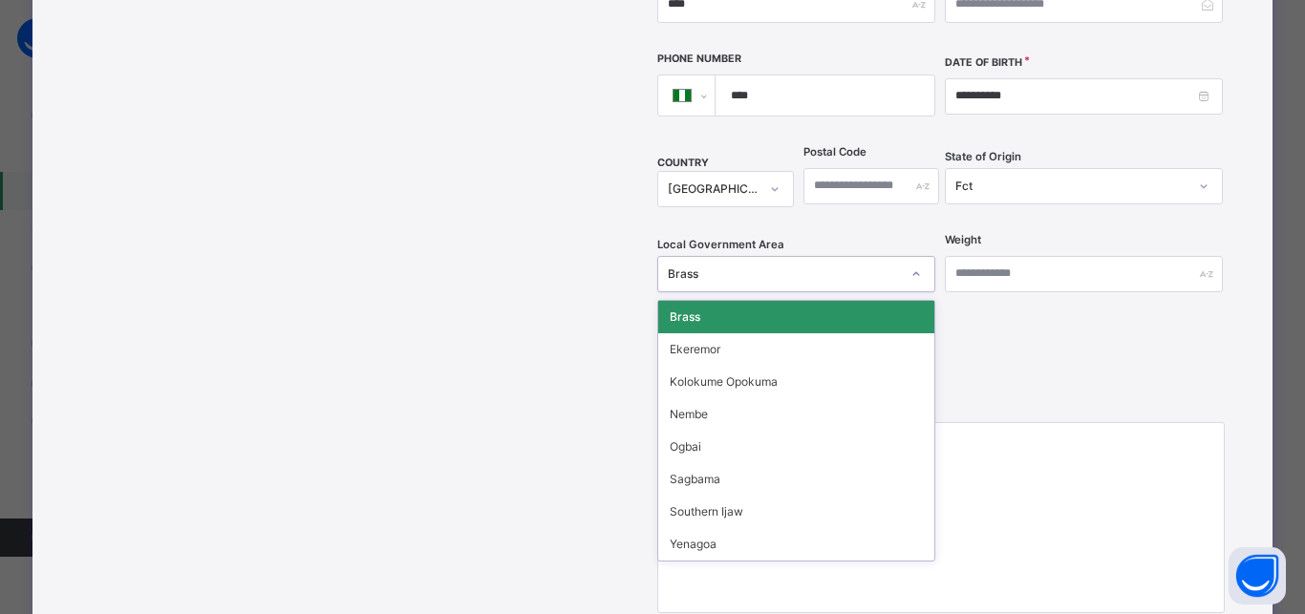
click at [737, 265] on div "Brass" at bounding box center [784, 273] width 232 height 17
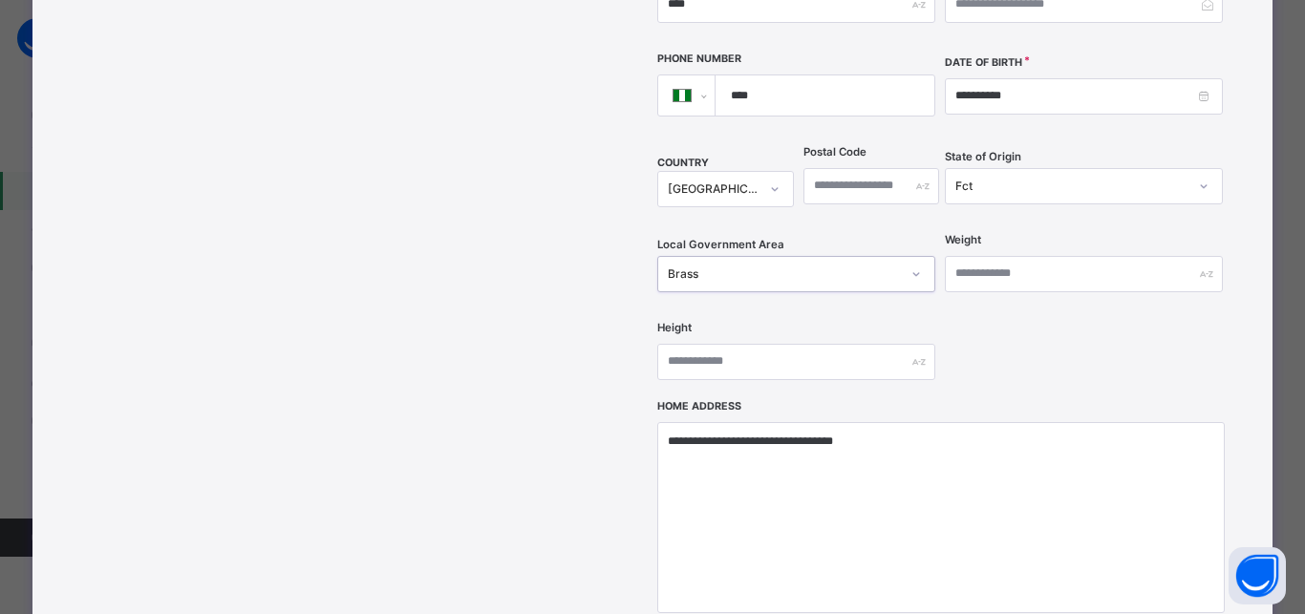
click at [737, 265] on div "Brass" at bounding box center [784, 273] width 232 height 17
click at [1005, 178] on div "Fct" at bounding box center [1071, 186] width 232 height 17
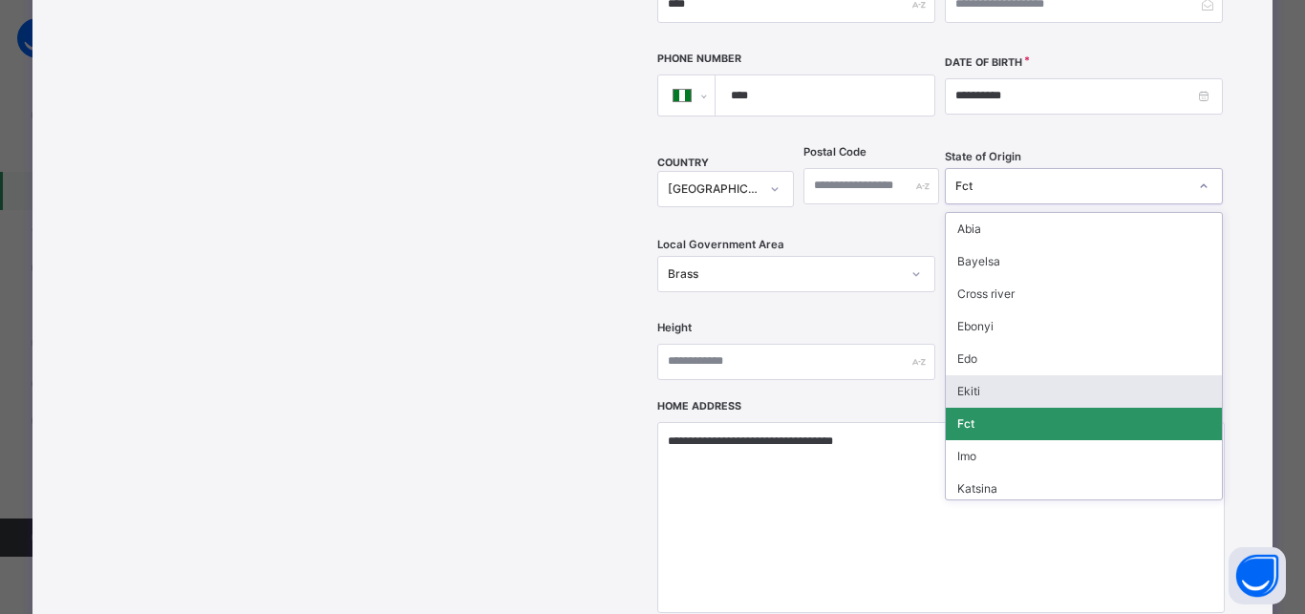
click at [967, 375] on div "Ekiti" at bounding box center [1083, 391] width 276 height 32
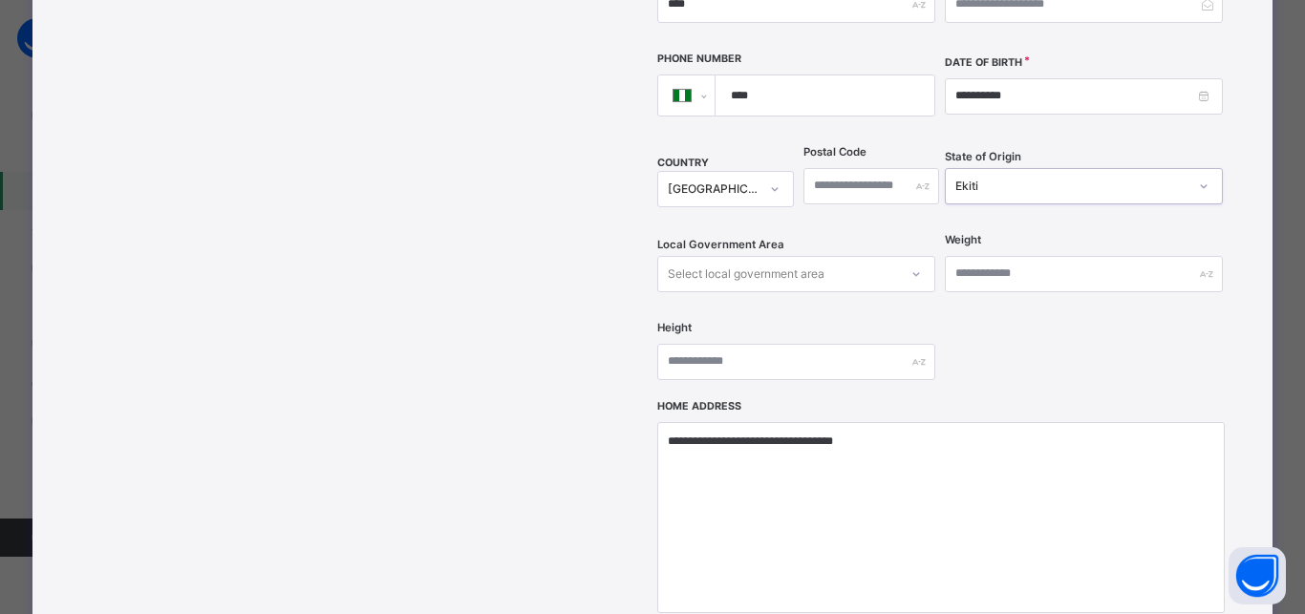
click at [823, 259] on div "Select local government area" at bounding box center [778, 274] width 240 height 30
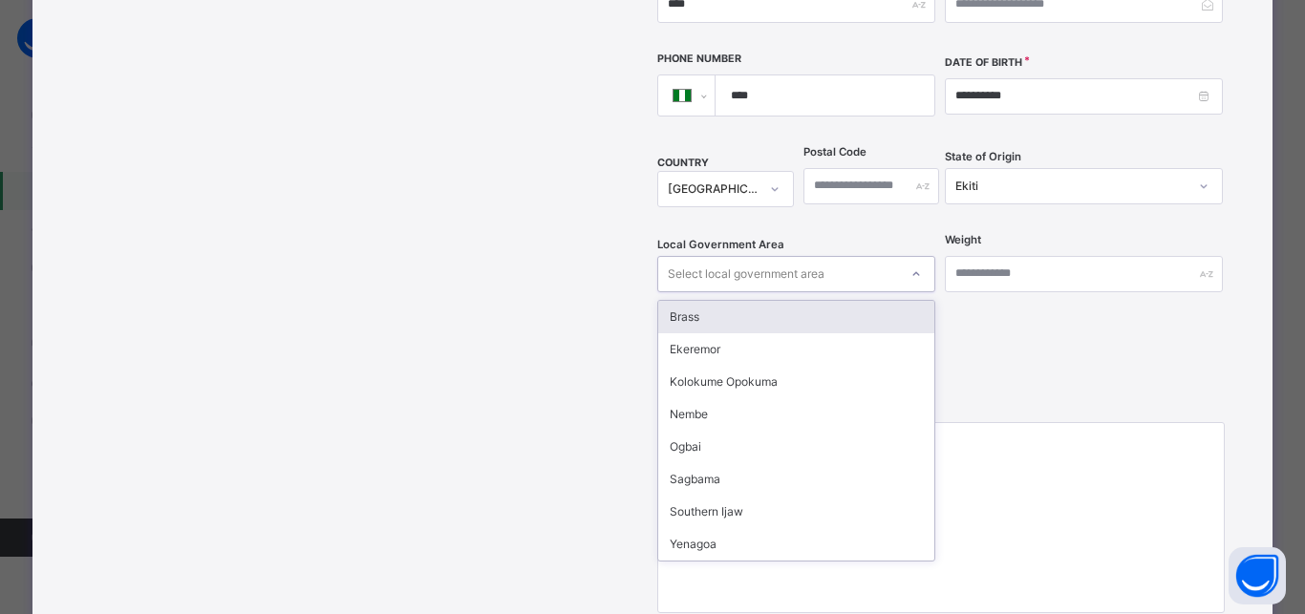
click at [823, 259] on div "Select local government area" at bounding box center [778, 274] width 240 height 30
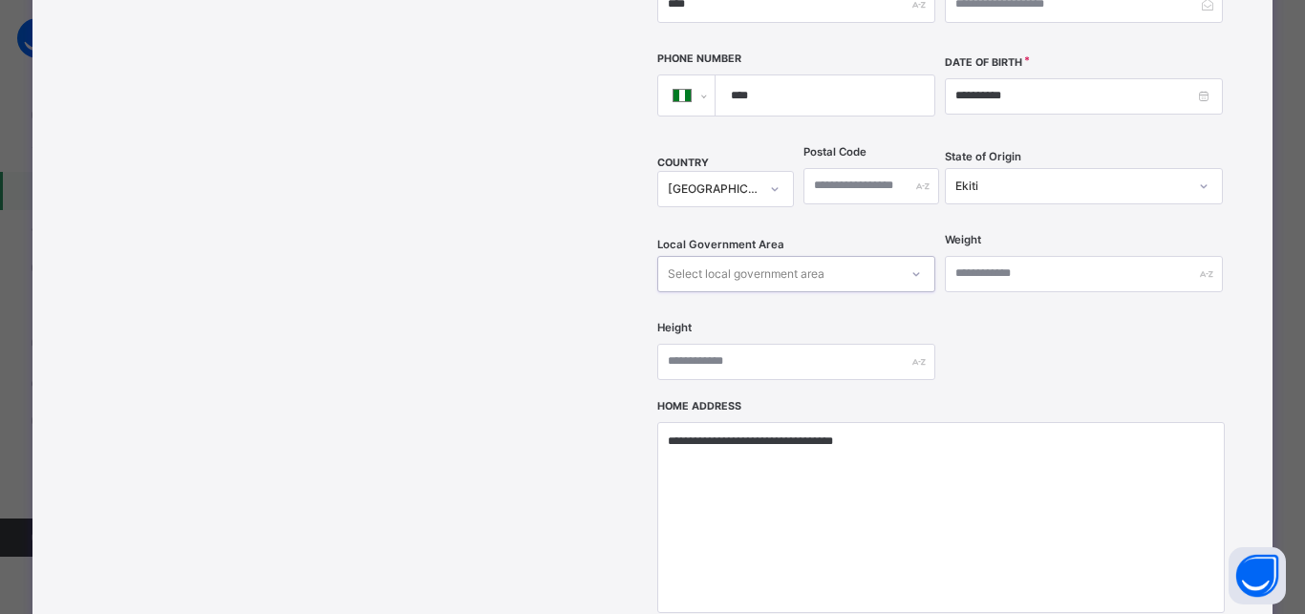
click at [823, 259] on div "Select local government area" at bounding box center [778, 274] width 240 height 30
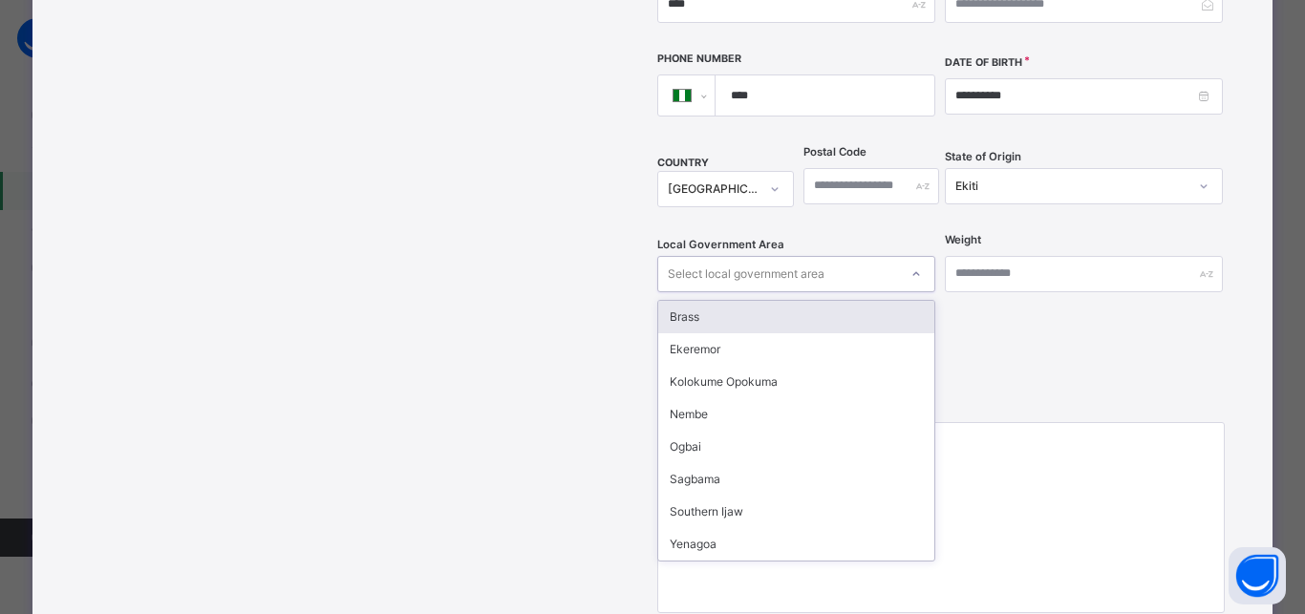
click at [823, 259] on div "Select local government area" at bounding box center [778, 274] width 240 height 30
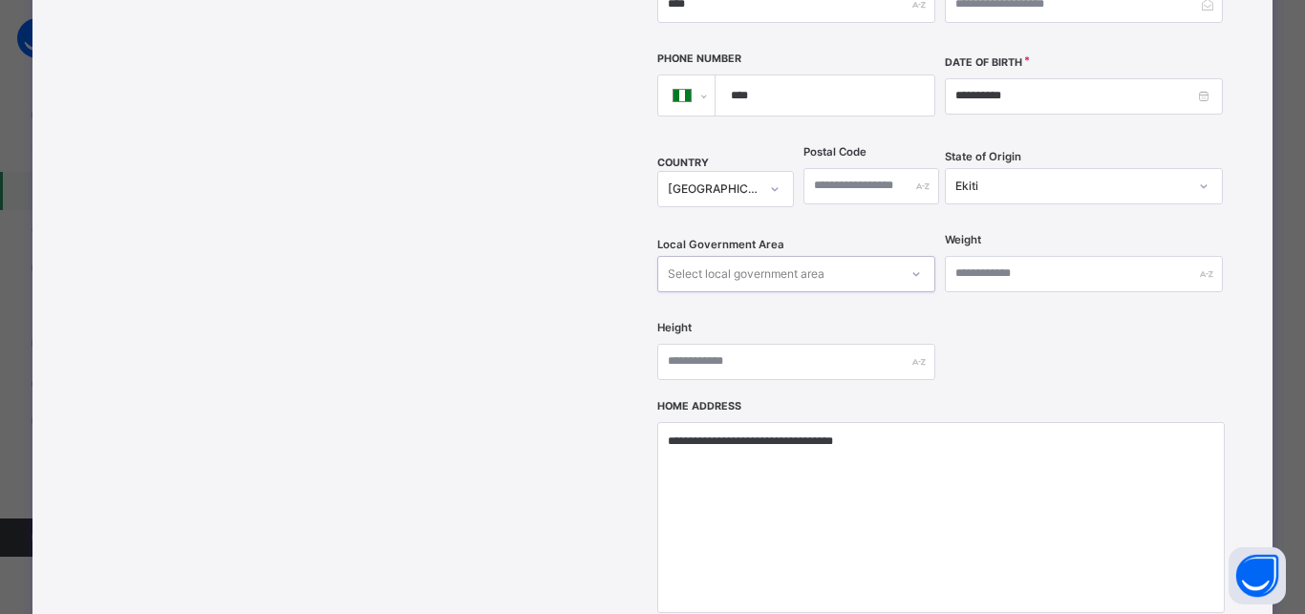
click at [823, 259] on div "Select local government area" at bounding box center [778, 274] width 240 height 30
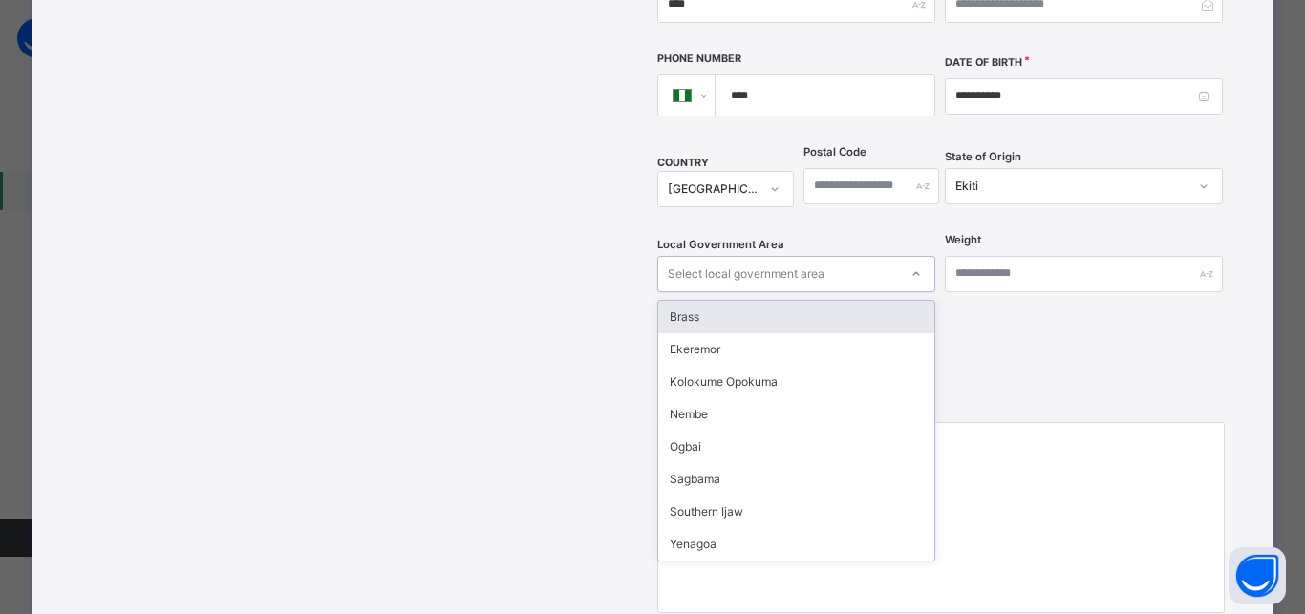
click at [823, 259] on div "Select local government area" at bounding box center [778, 274] width 240 height 30
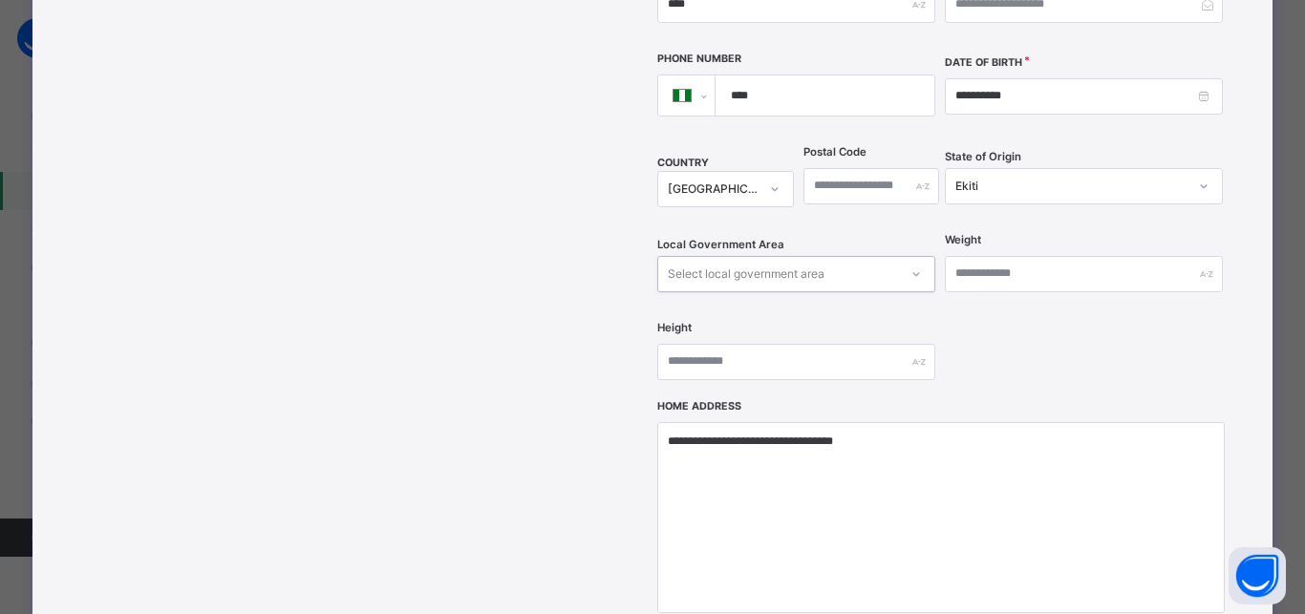
click at [823, 259] on div "Select local government area" at bounding box center [778, 274] width 240 height 30
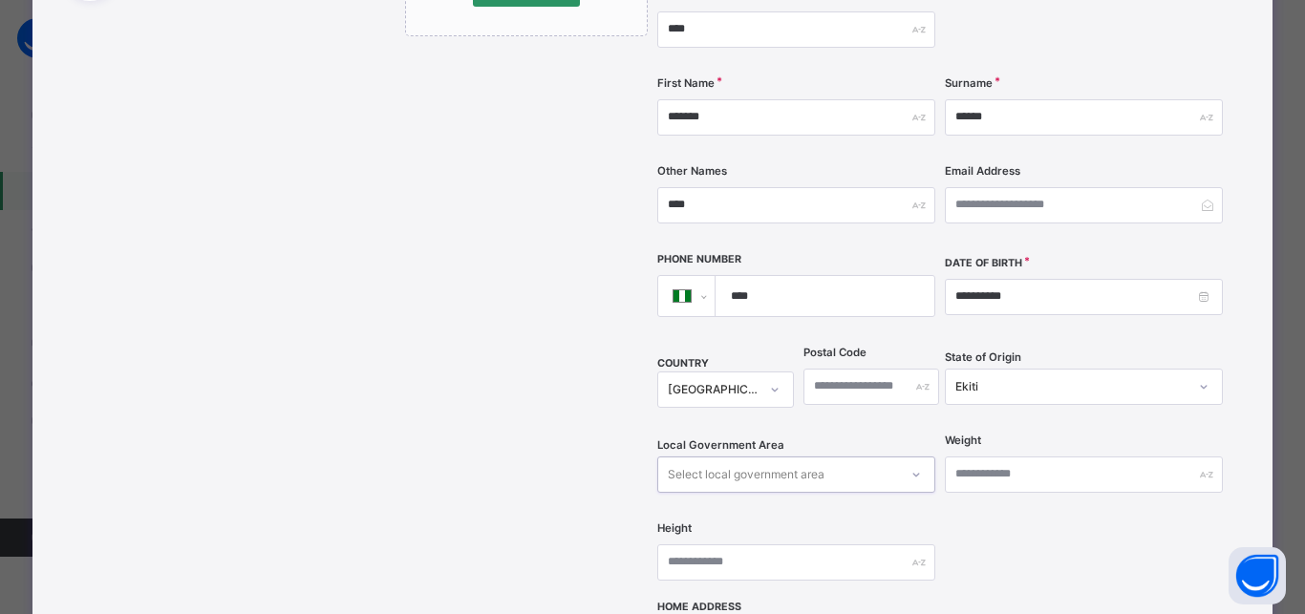
scroll to position [516, 0]
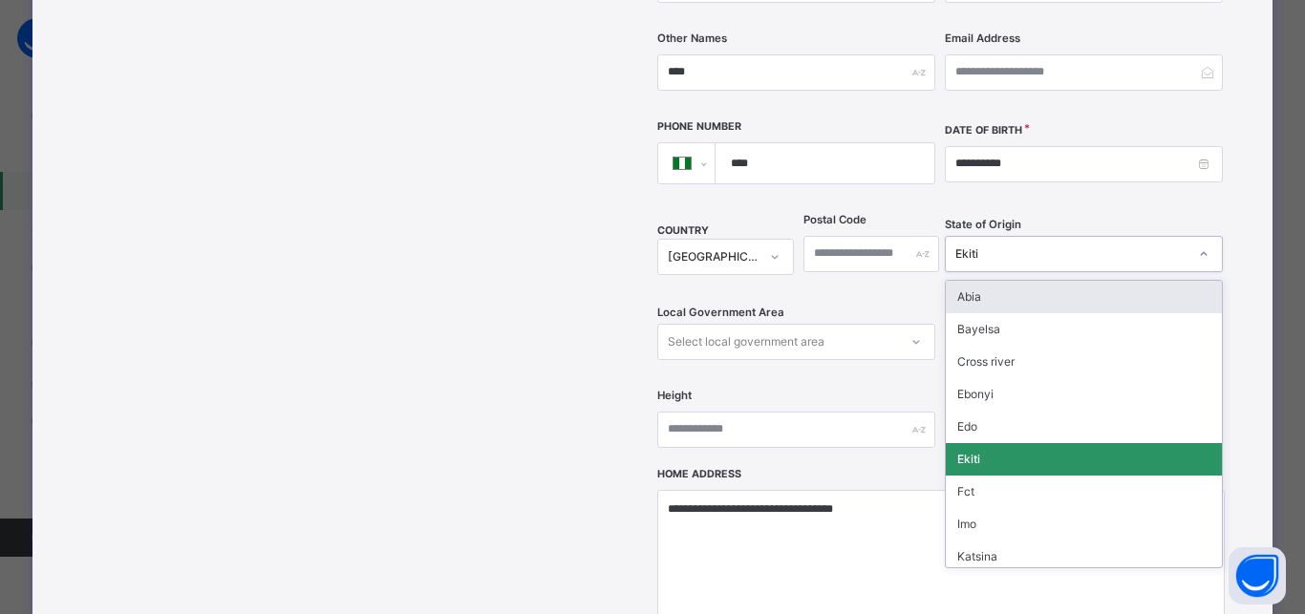
click at [1050, 245] on div "Ekiti" at bounding box center [1071, 253] width 232 height 17
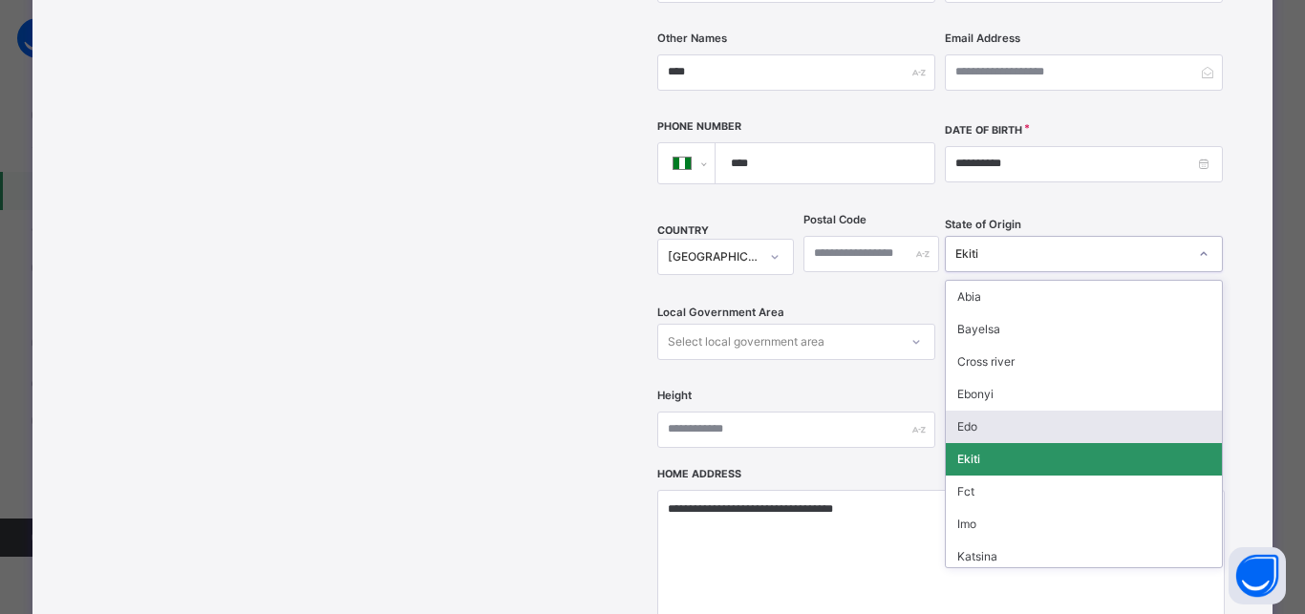
click at [971, 411] on div "Edo" at bounding box center [1083, 427] width 276 height 32
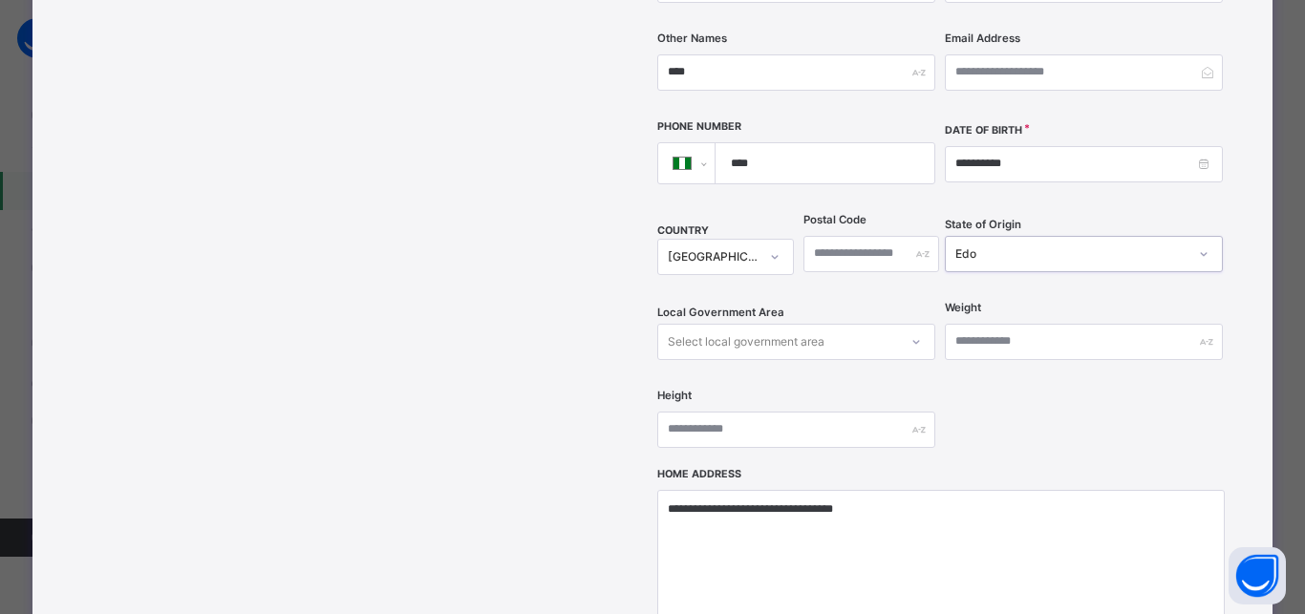
scroll to position [524, 0]
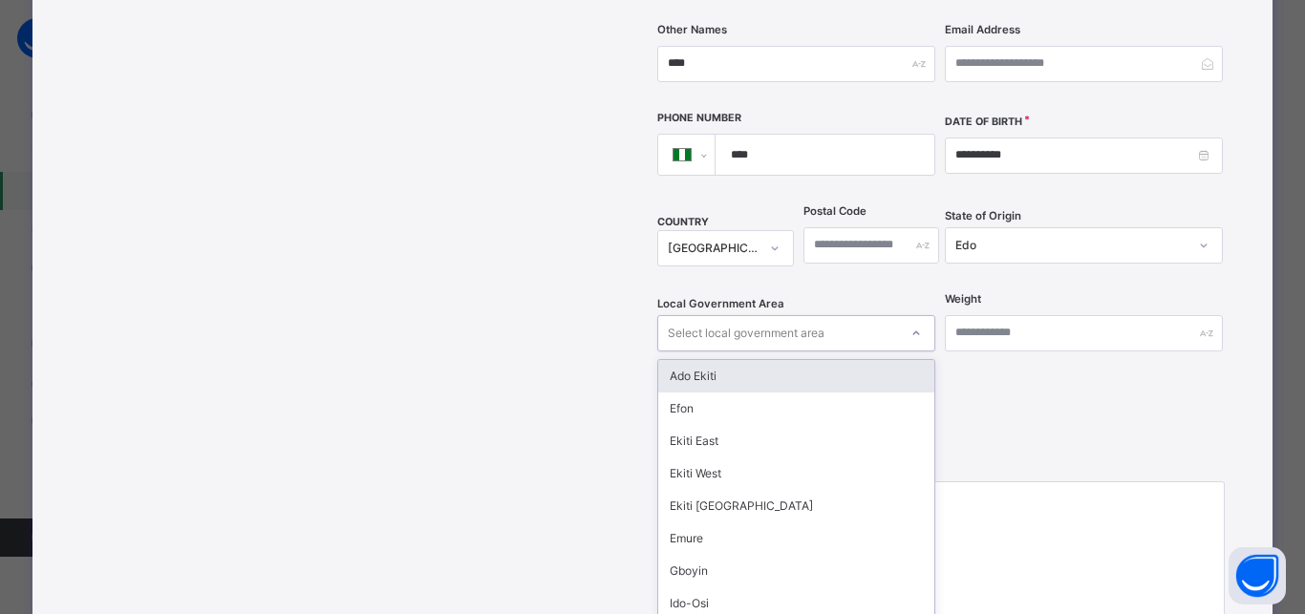
click at [873, 318] on div "Select local government area" at bounding box center [778, 333] width 240 height 30
click at [1008, 230] on div "Edo" at bounding box center [1065, 245] width 240 height 30
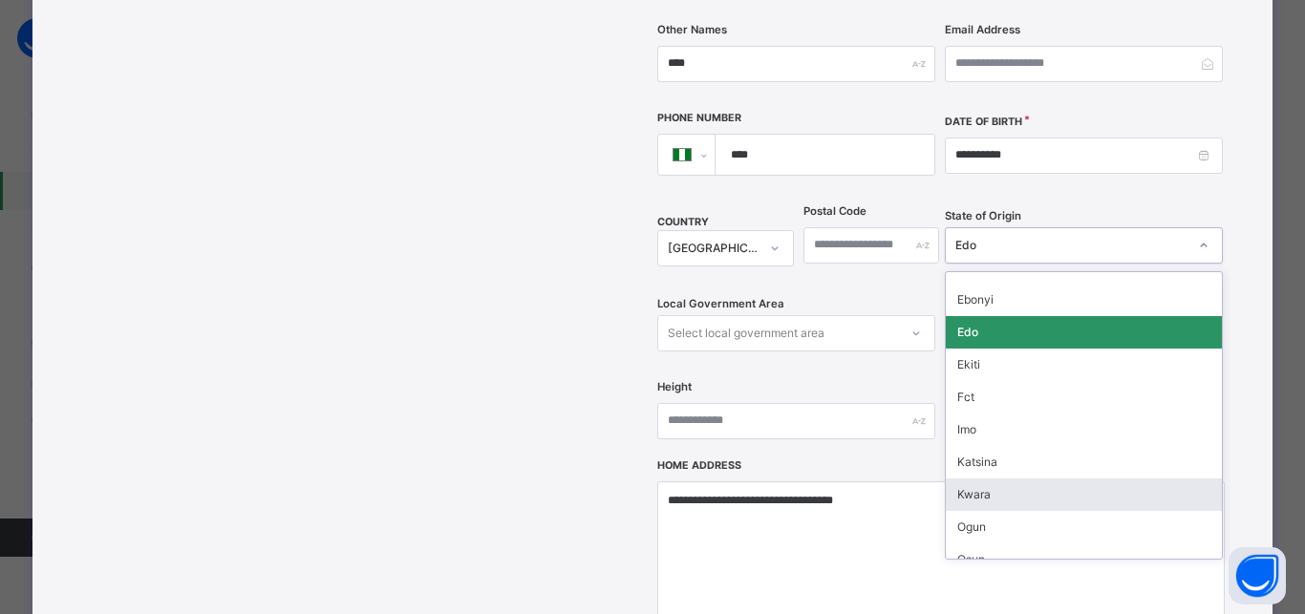
scroll to position [0, 0]
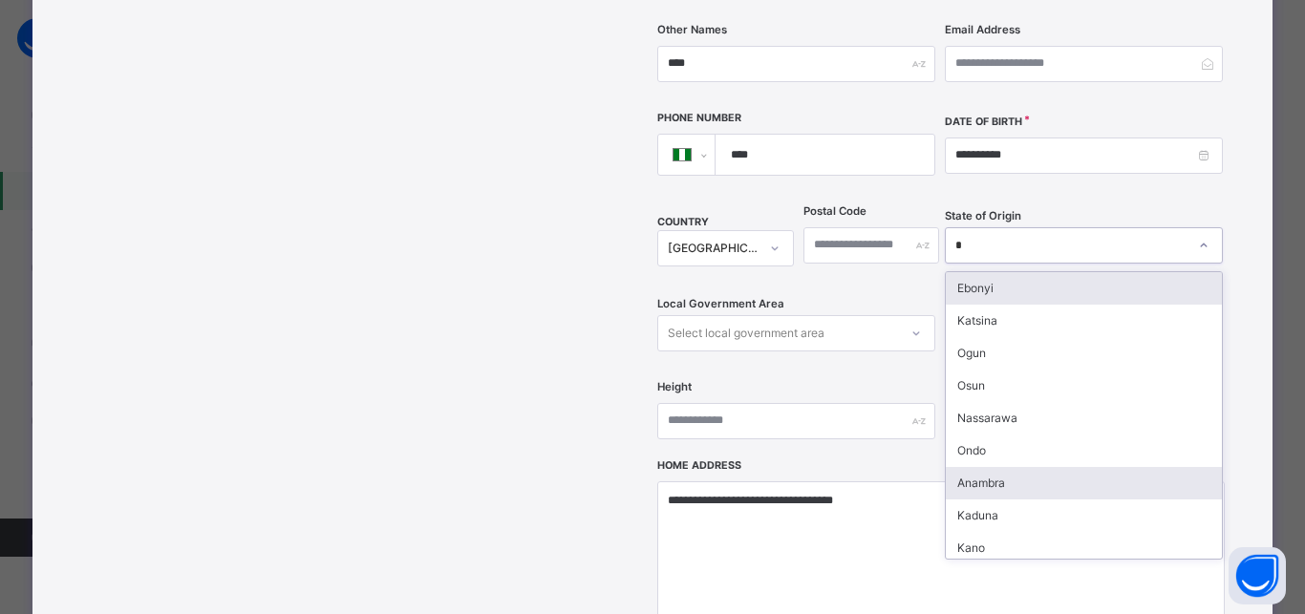
type input "**"
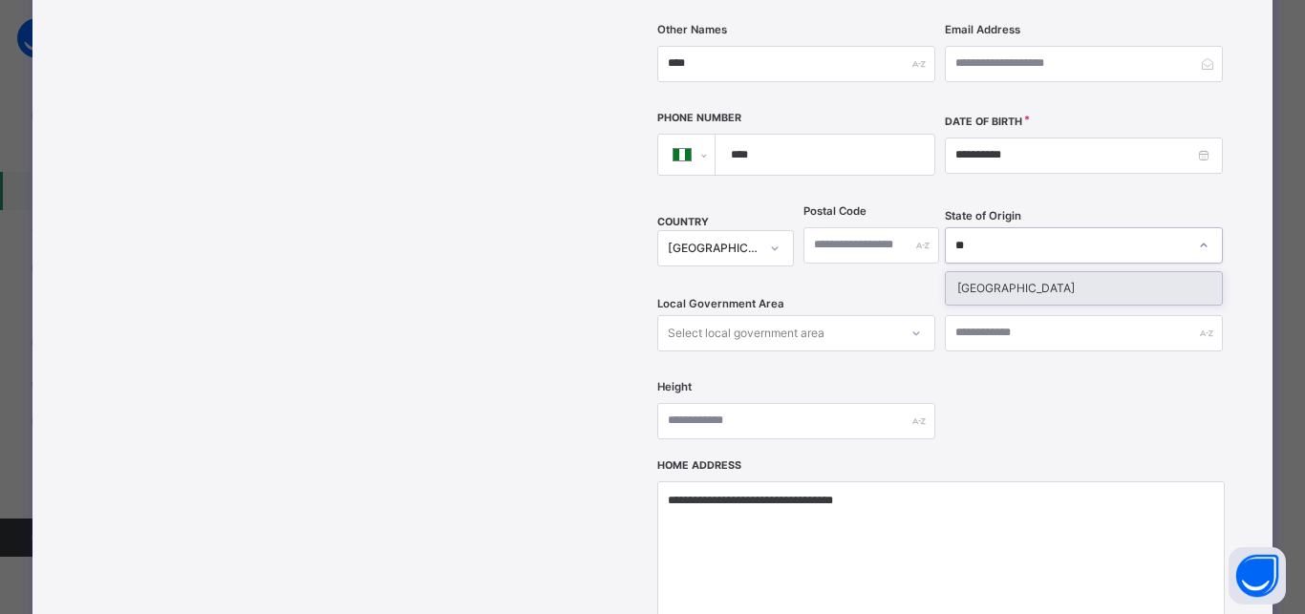
click at [990, 272] on div "Niger" at bounding box center [1083, 288] width 276 height 32
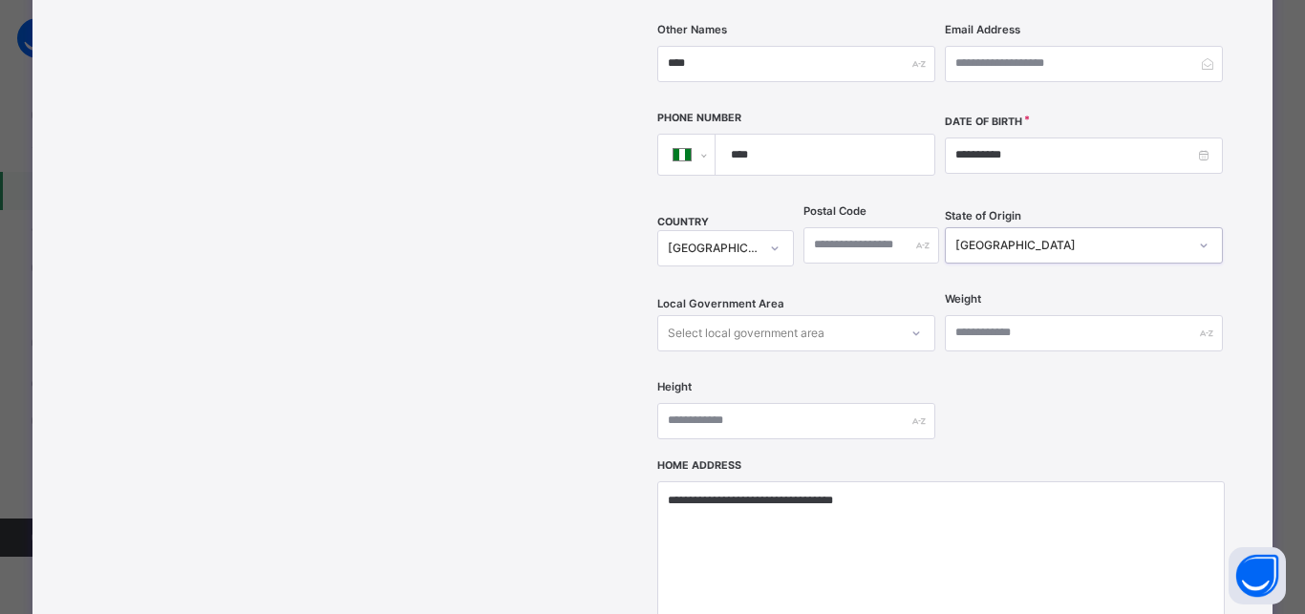
click at [836, 318] on div "Select local government area" at bounding box center [778, 333] width 240 height 30
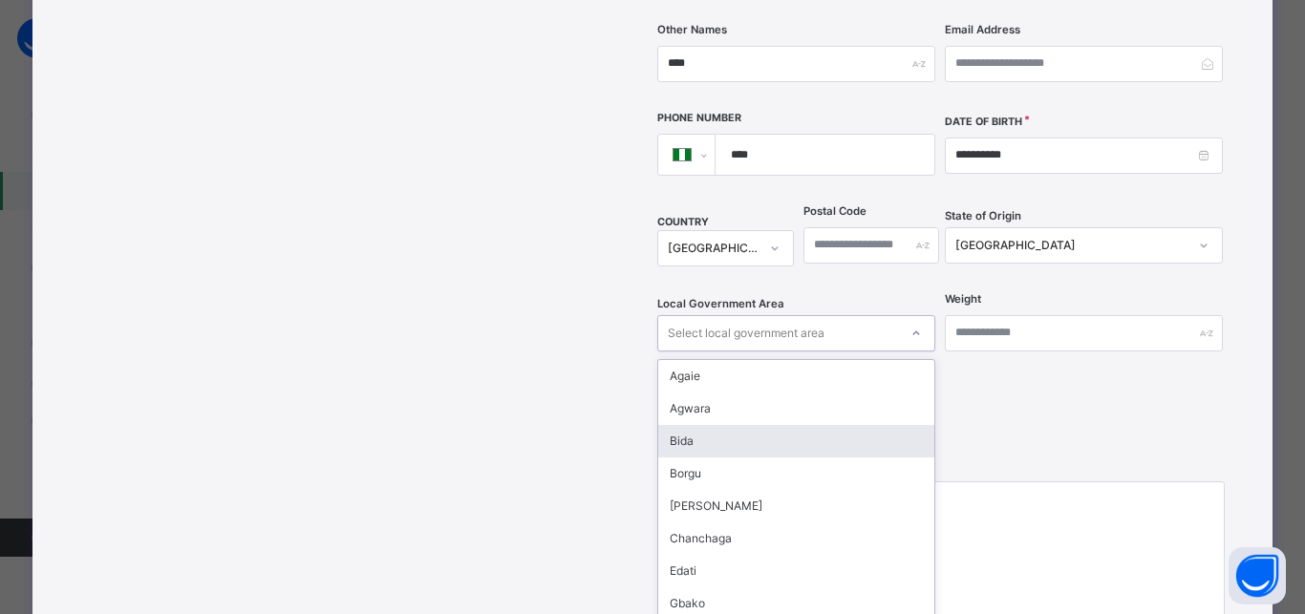
click at [725, 425] on div "Bida" at bounding box center [796, 441] width 276 height 32
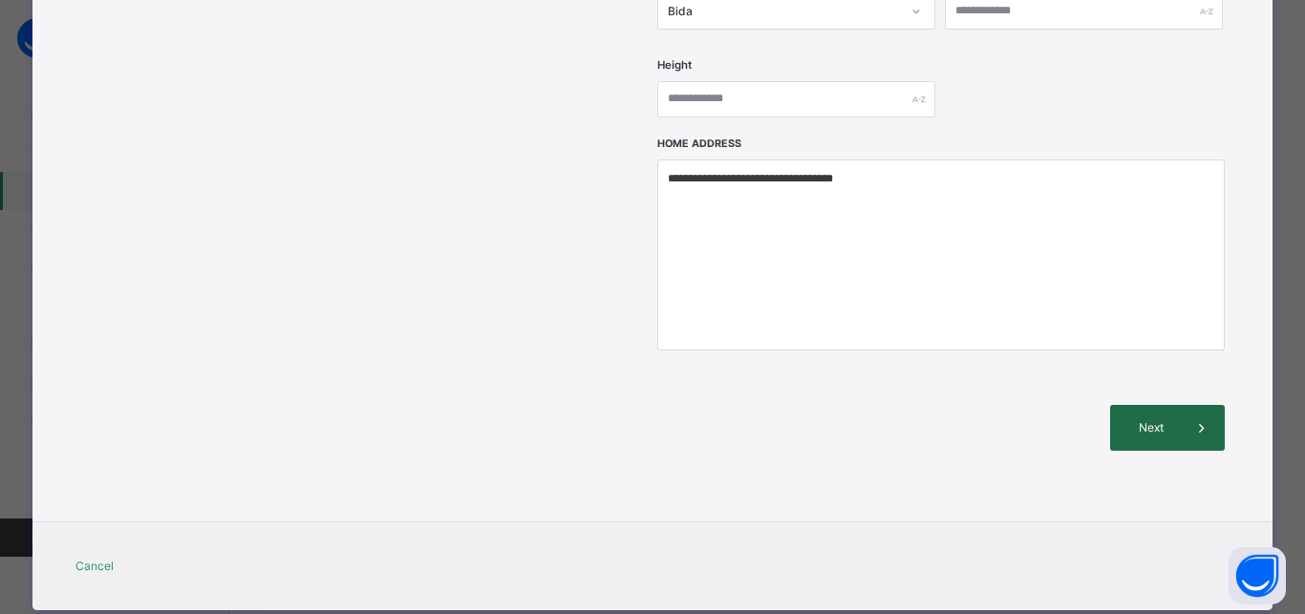
click at [1178, 405] on span at bounding box center [1201, 428] width 46 height 46
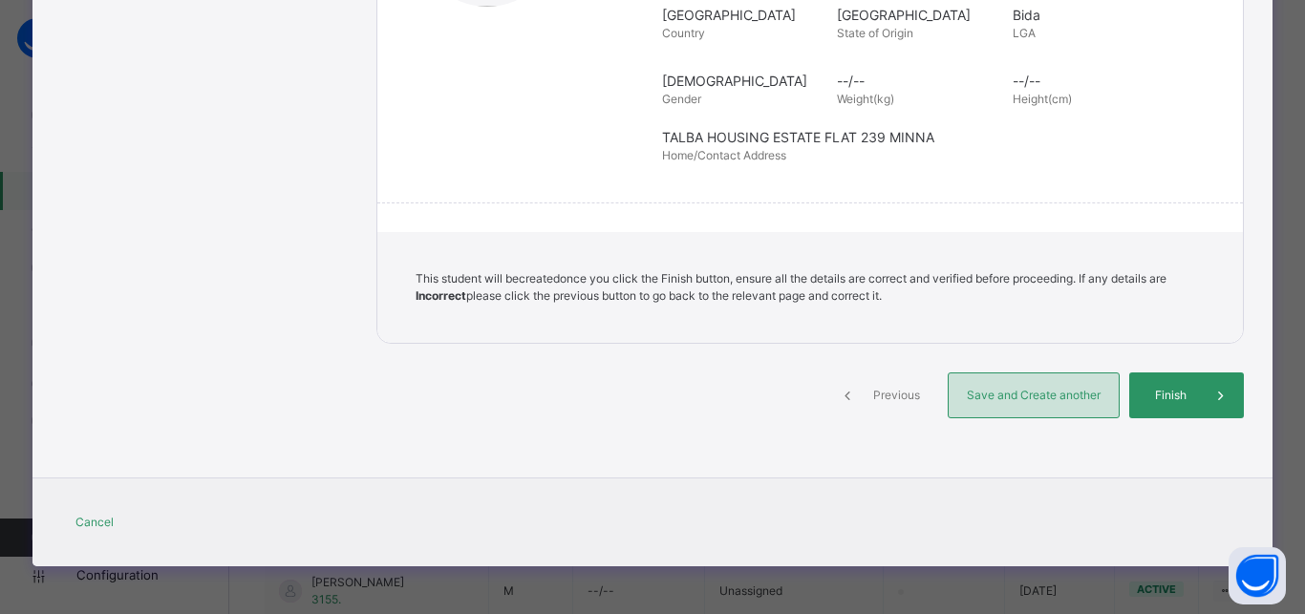
click at [995, 393] on span "Save and Create another" at bounding box center [1033, 395] width 141 height 17
select select "**"
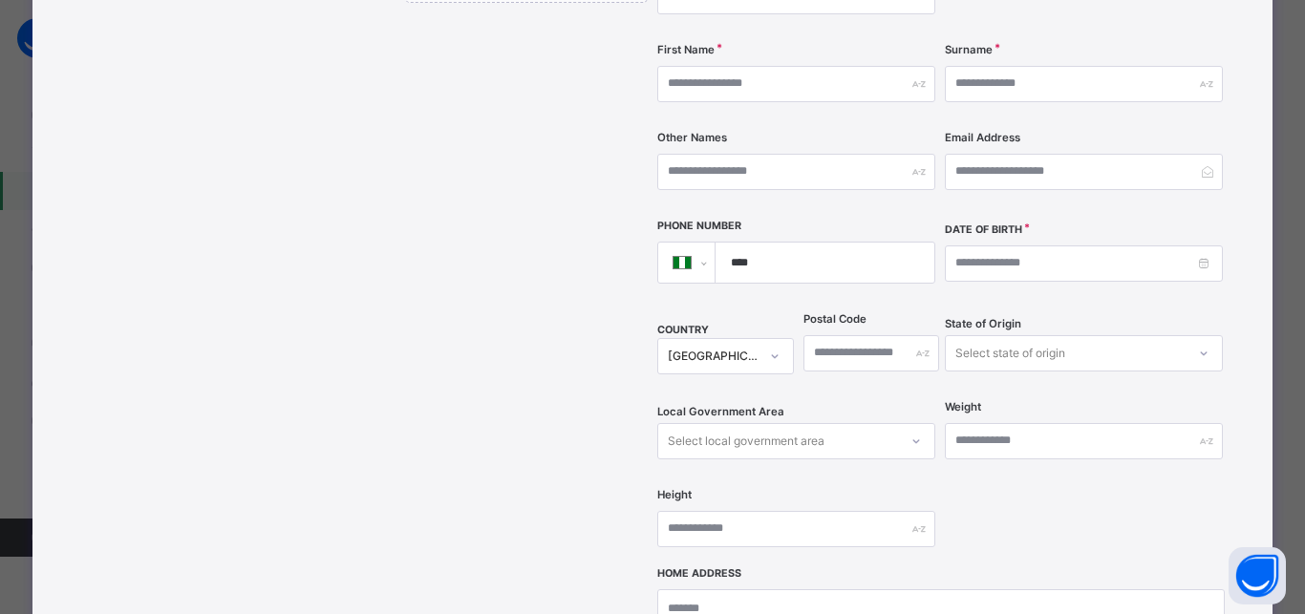
scroll to position [73, 0]
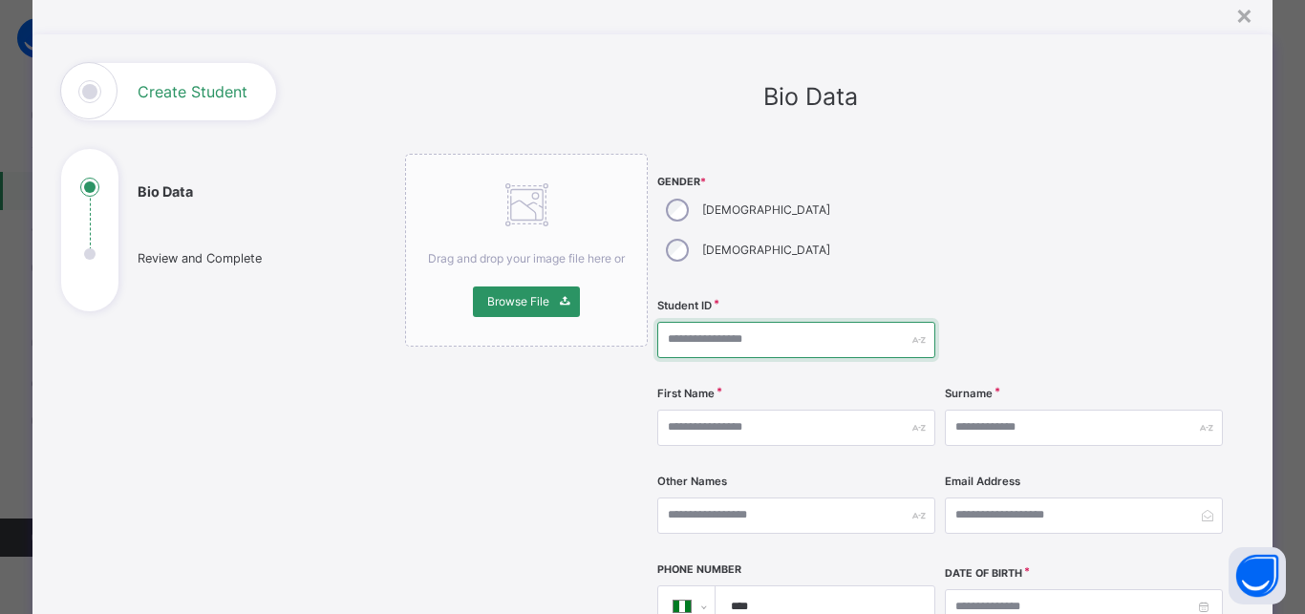
click at [711, 322] on input "text" at bounding box center [796, 340] width 278 height 36
type input "****"
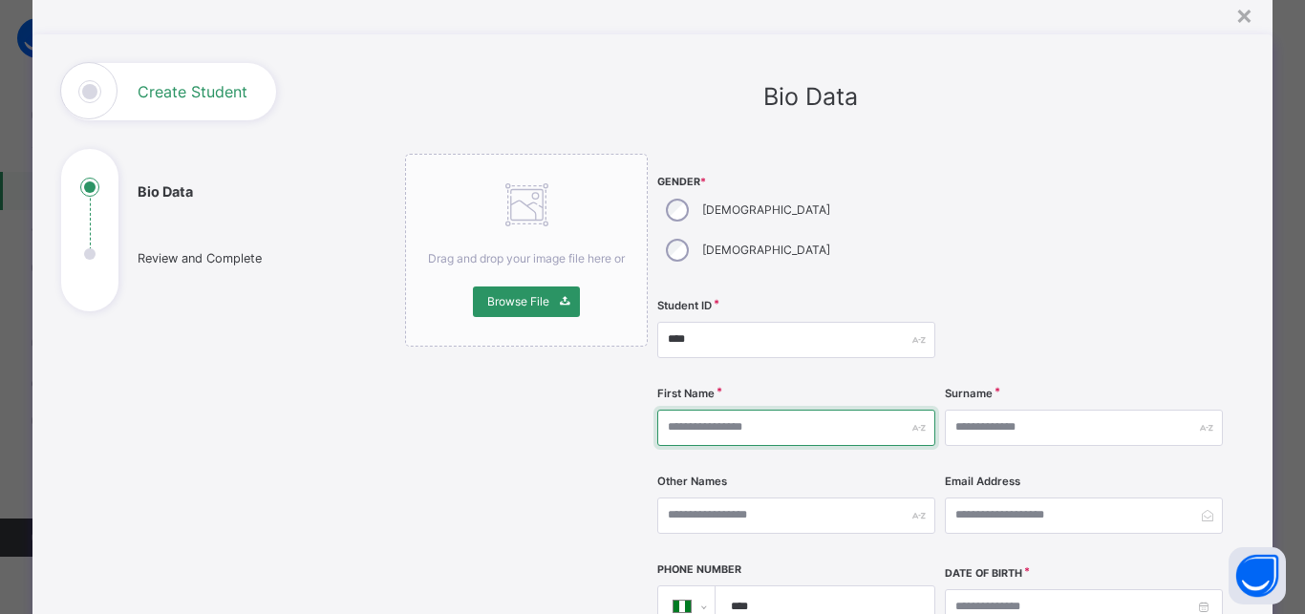
click at [790, 410] on input "text" at bounding box center [796, 428] width 278 height 36
type input "*****"
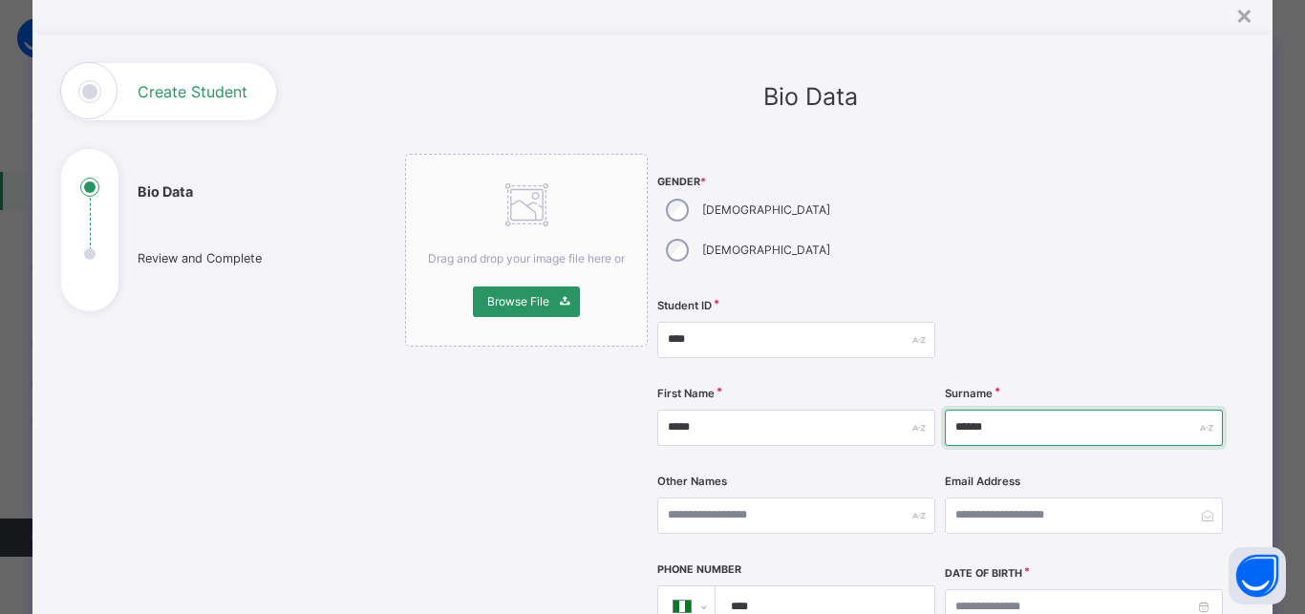
type input "******"
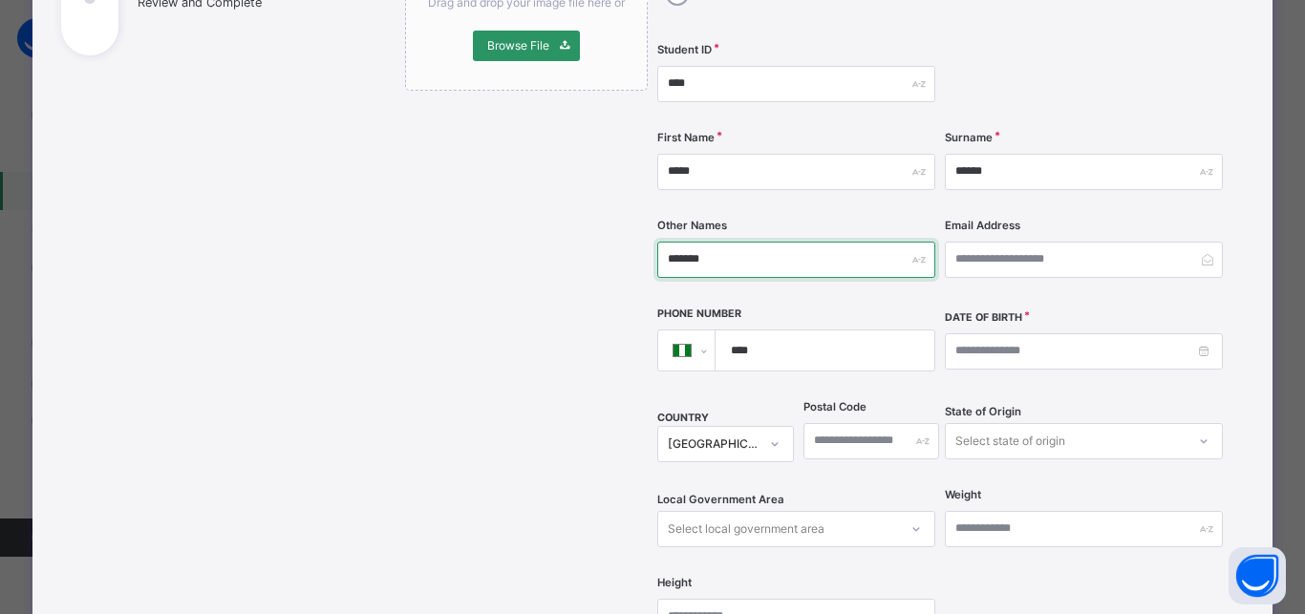
scroll to position [330, 0]
type input "*******"
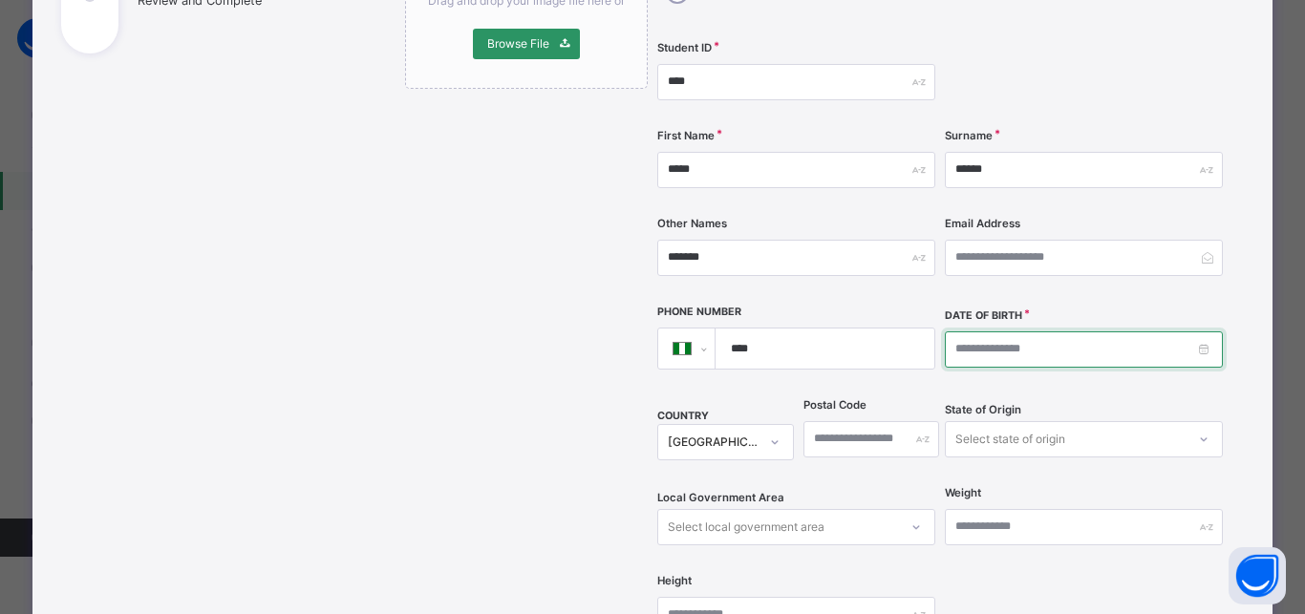
click at [945, 331] on input at bounding box center [1084, 349] width 278 height 36
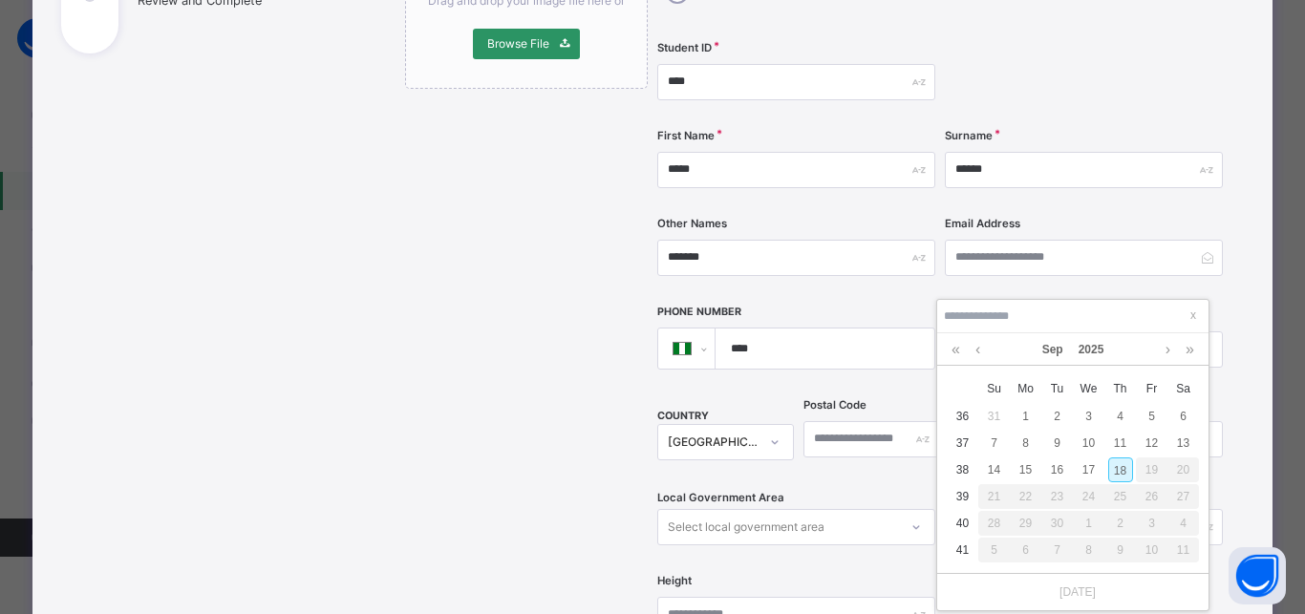
type input "**********"
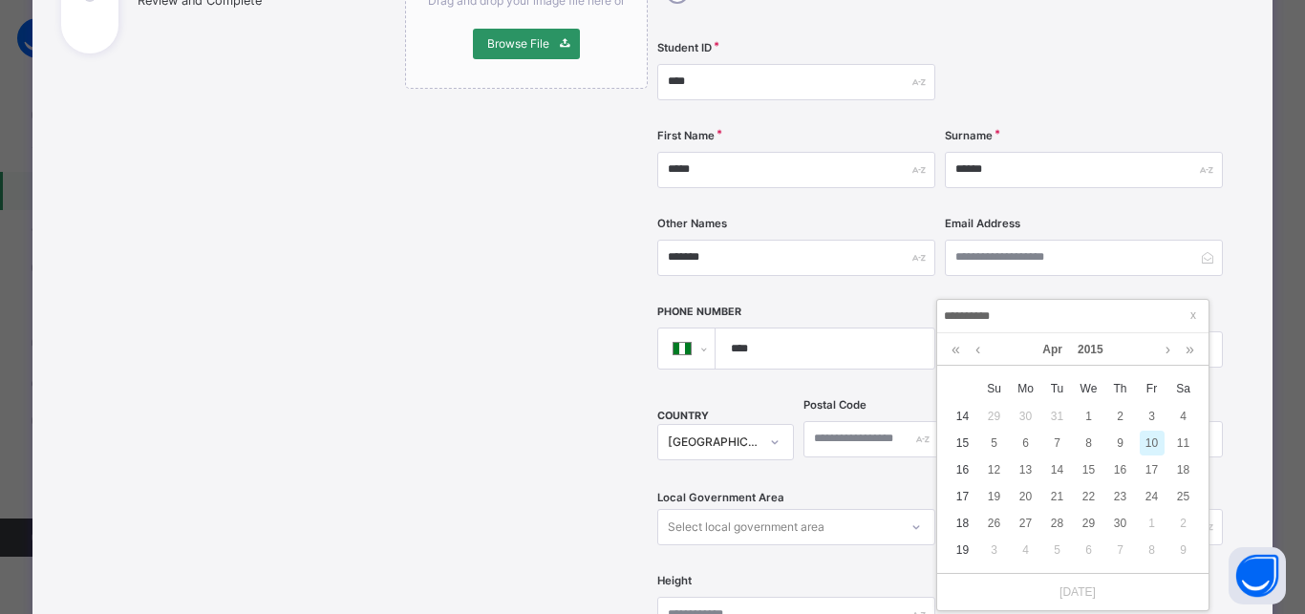
type input "**********"
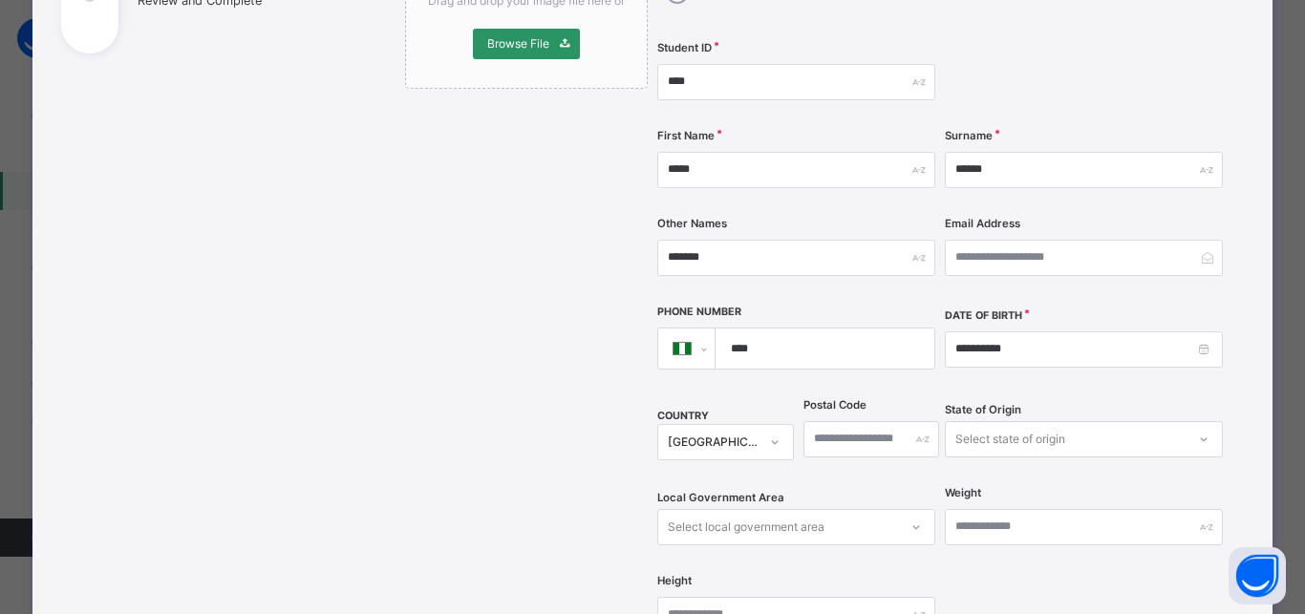
click at [1096, 307] on div "**********" at bounding box center [1084, 337] width 278 height 61
click at [986, 331] on input "**********" at bounding box center [1084, 349] width 278 height 36
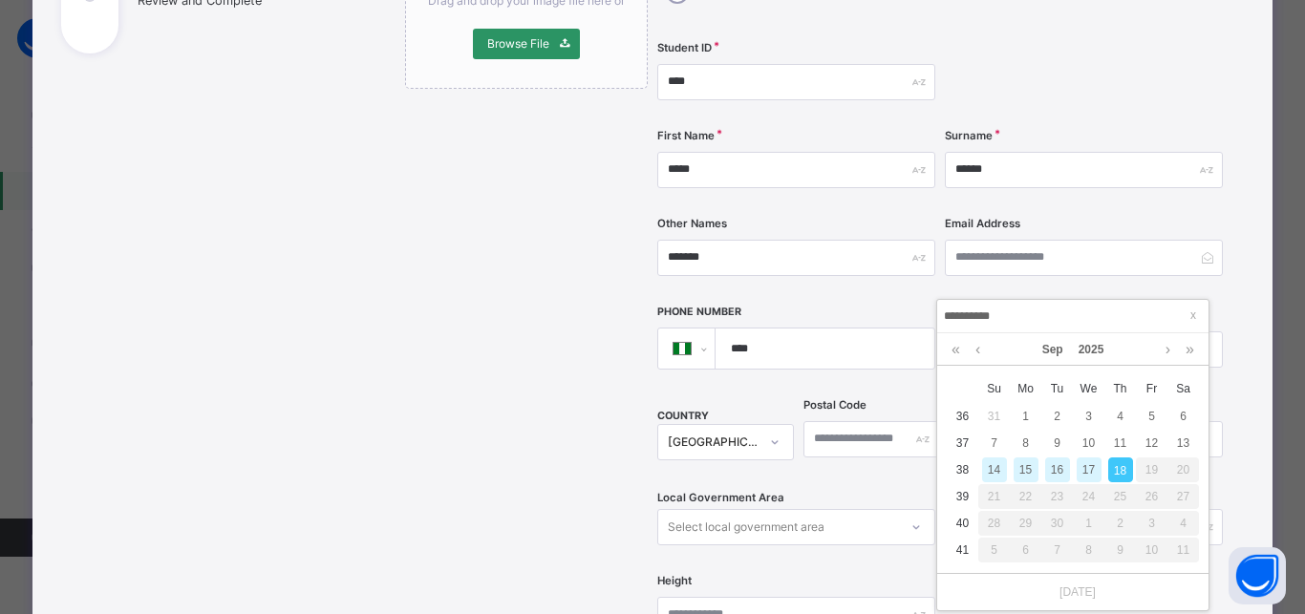
drag, startPoint x: 955, startPoint y: 316, endPoint x: 923, endPoint y: 317, distance: 31.5
click at [943, 317] on input "**********" at bounding box center [1073, 316] width 260 height 21
type input "**********"
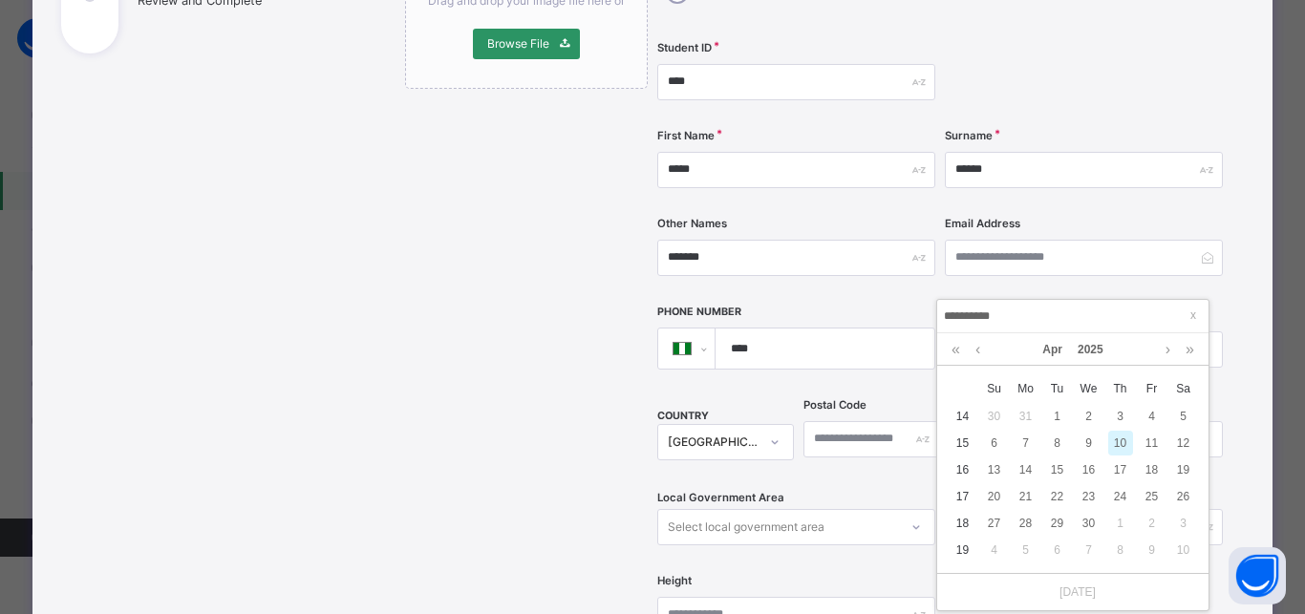
type input "**********"
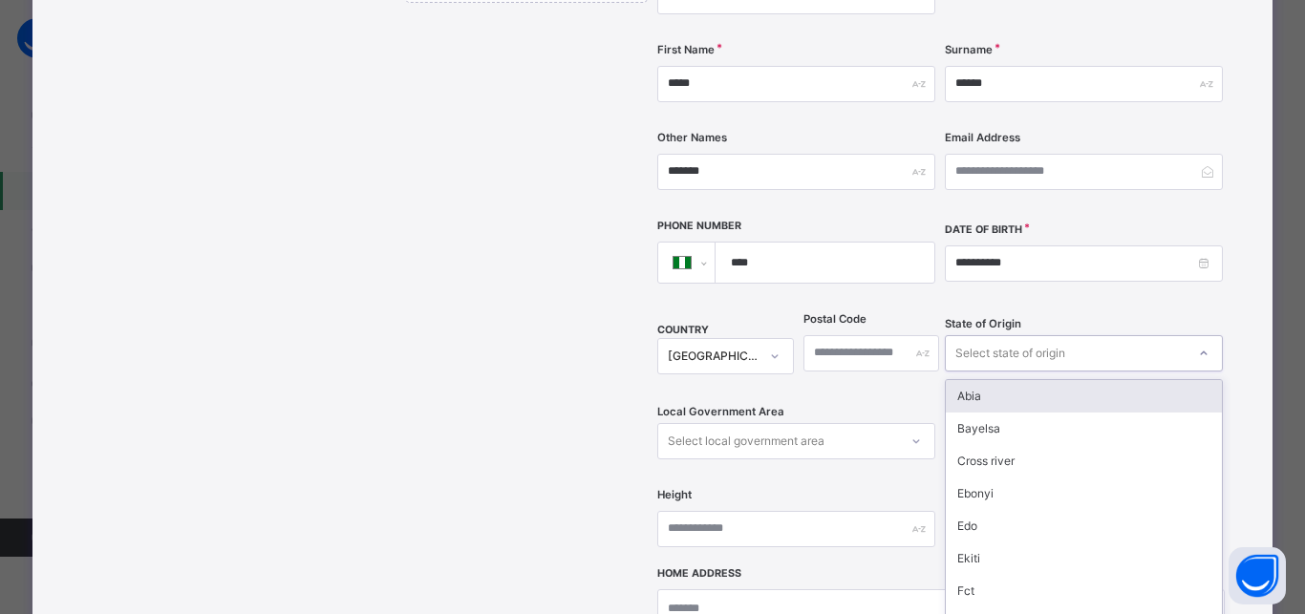
click at [1052, 335] on div "Select state of origin" at bounding box center [1010, 353] width 110 height 36
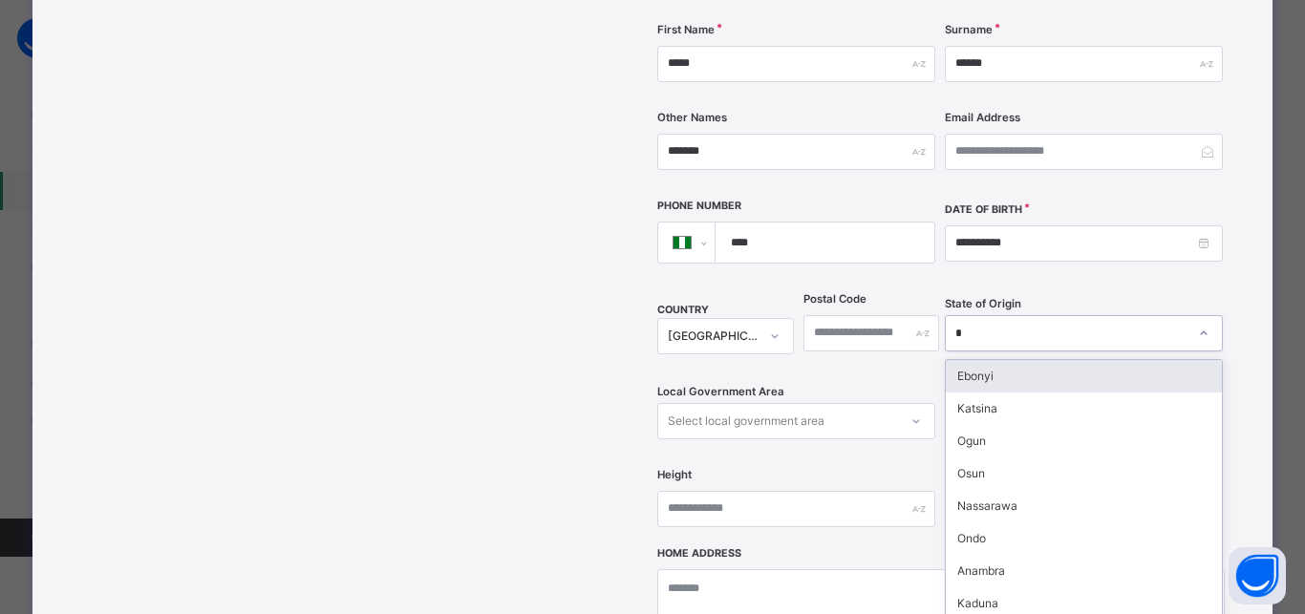
type input "**"
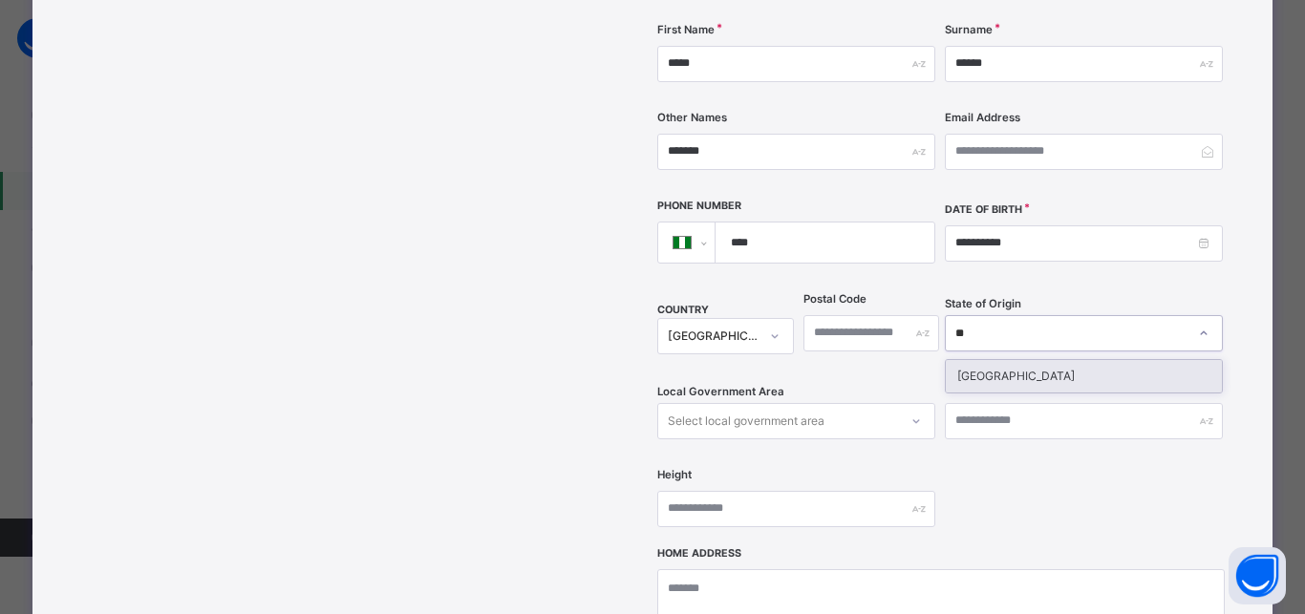
click at [990, 360] on div "Niger" at bounding box center [1083, 376] width 276 height 32
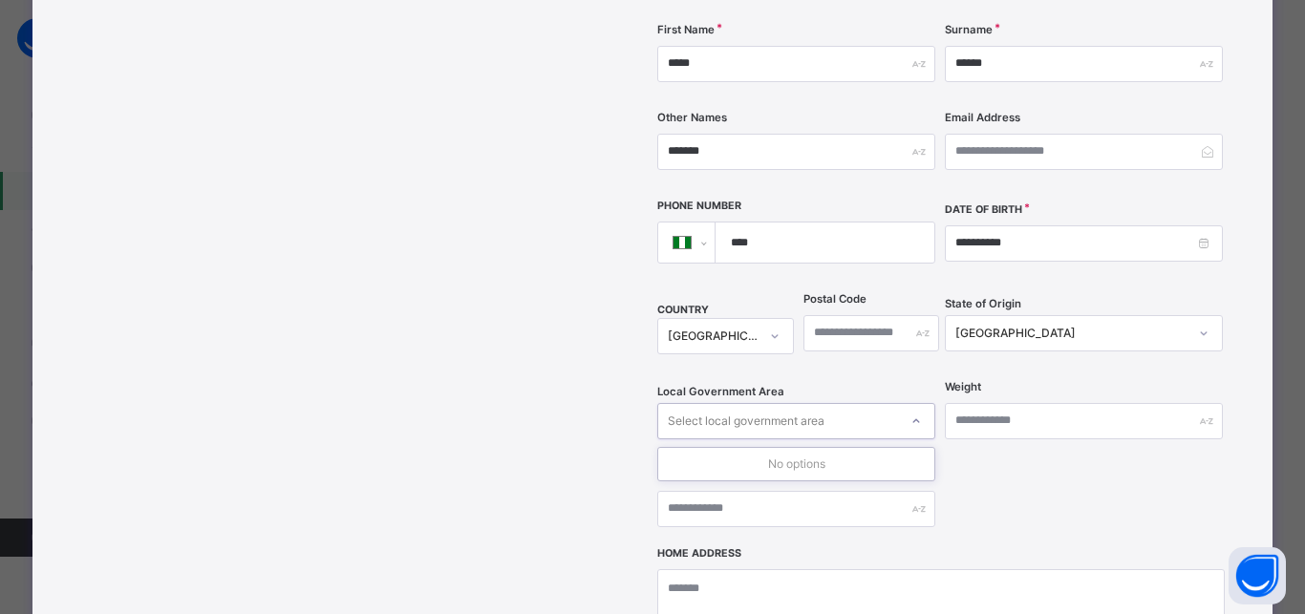
click at [849, 406] on div "Select local government area" at bounding box center [778, 421] width 240 height 30
click at [845, 406] on div "Select local government area" at bounding box center [778, 421] width 240 height 30
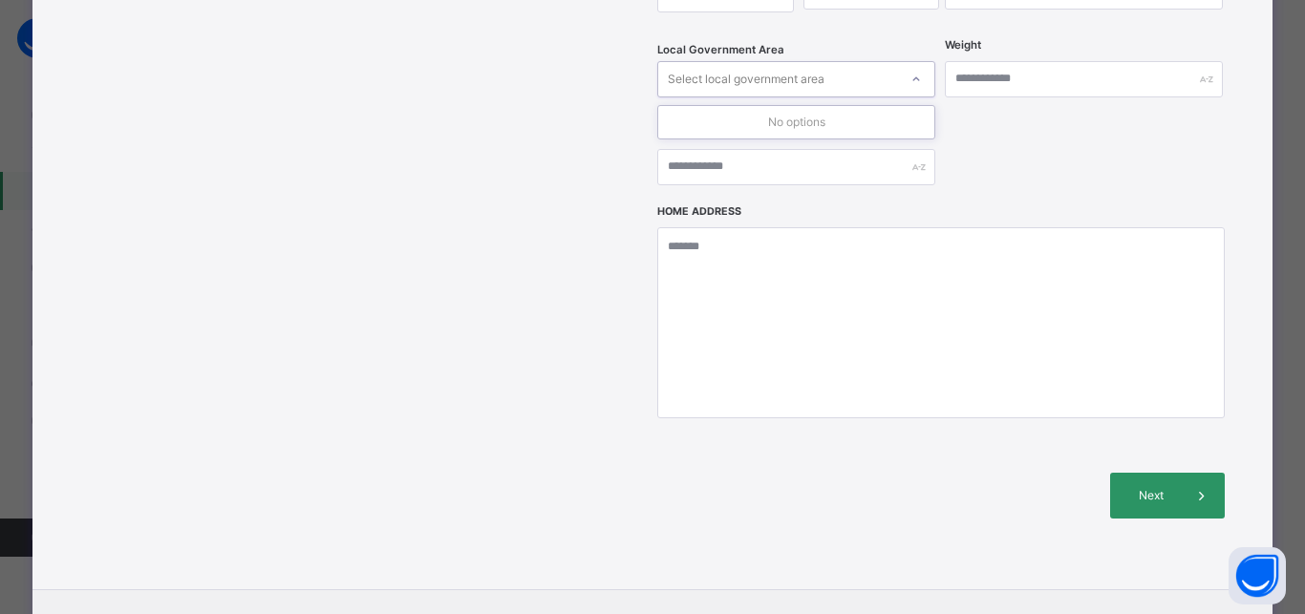
scroll to position [780, 0]
click at [736, 59] on div "Select local government area" at bounding box center [746, 77] width 157 height 36
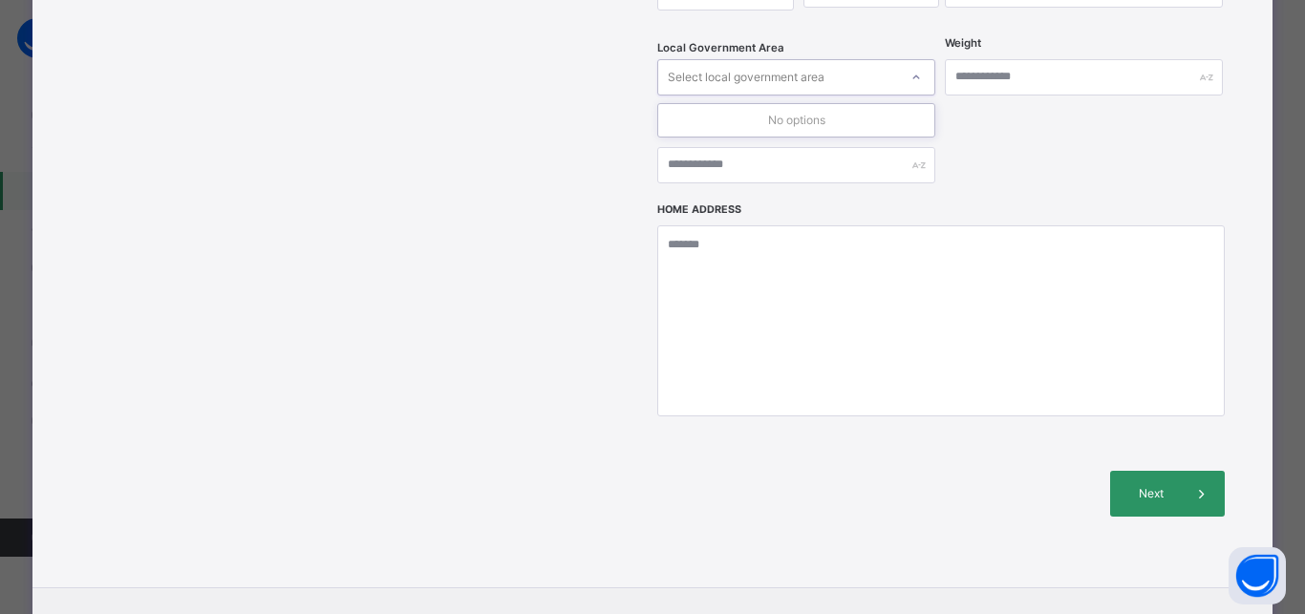
click at [736, 59] on div "Select local government area" at bounding box center [746, 77] width 157 height 36
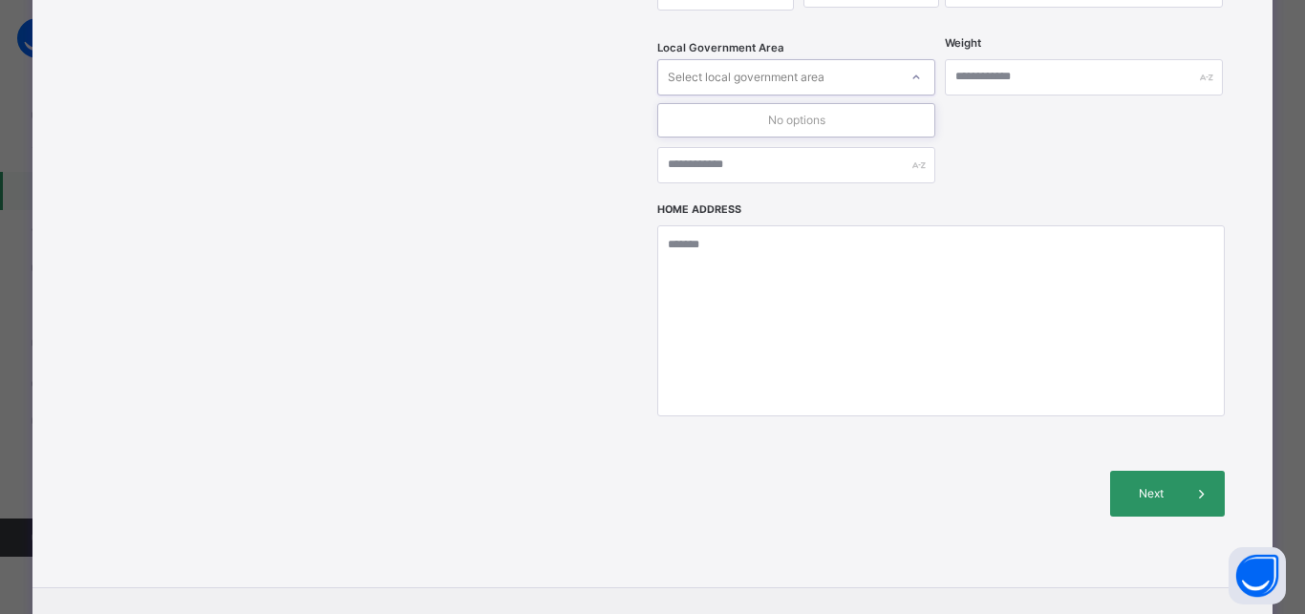
click at [736, 59] on div "Select local government area" at bounding box center [746, 77] width 157 height 36
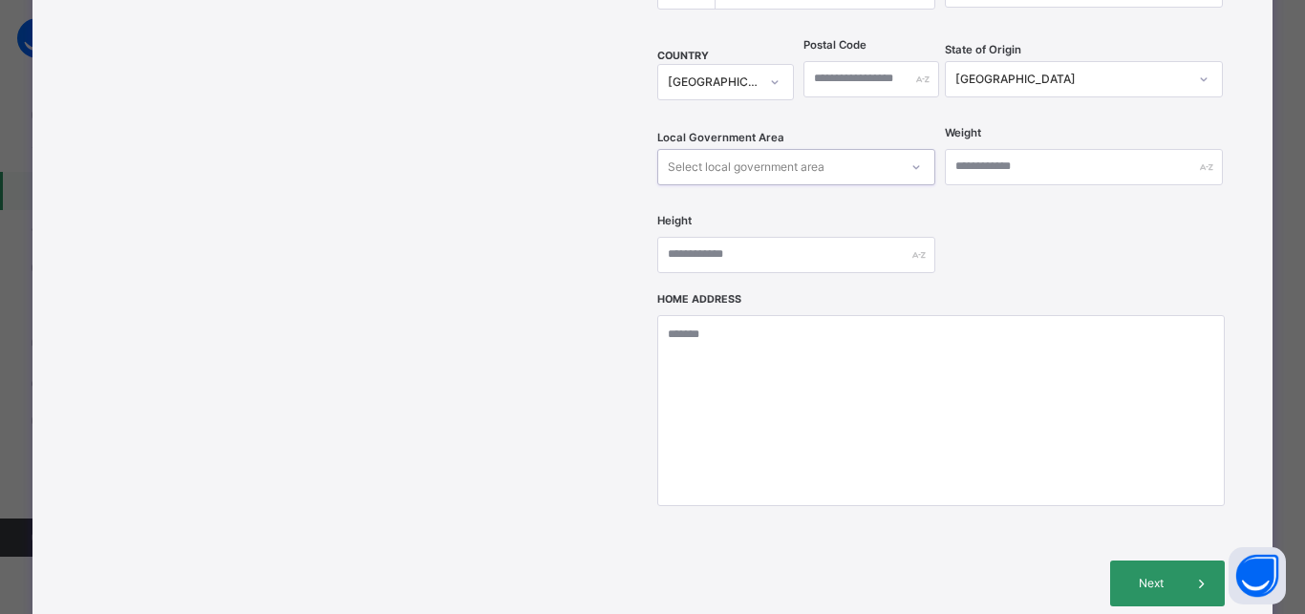
scroll to position [694, 0]
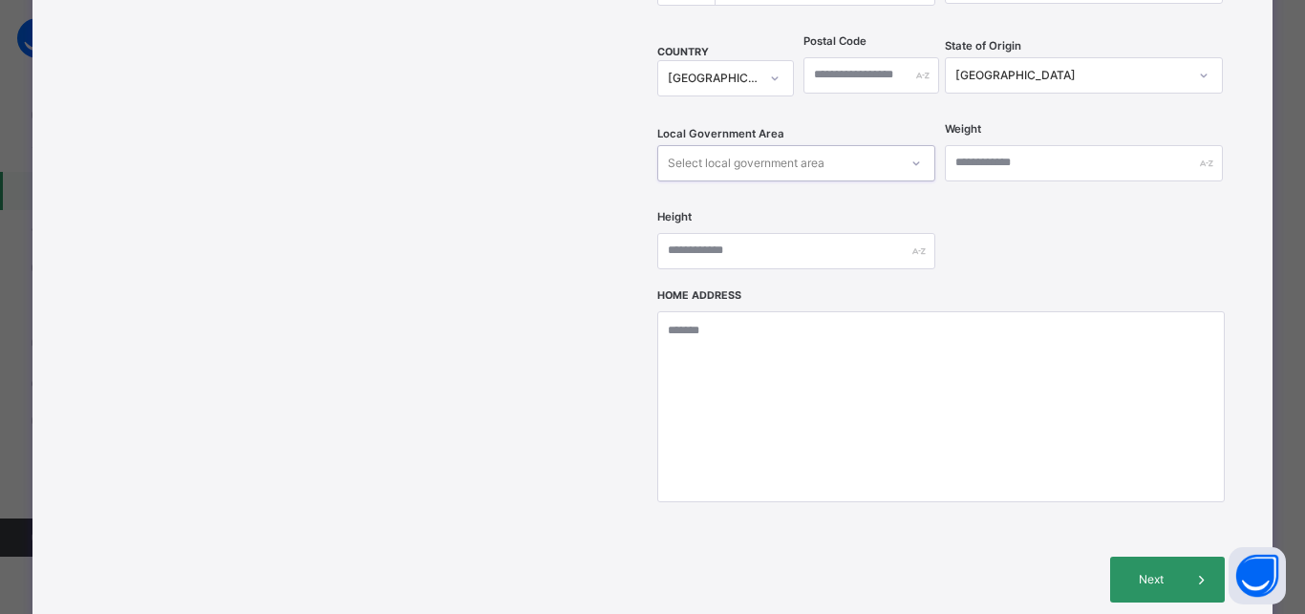
click at [847, 148] on div "Select local government area" at bounding box center [778, 163] width 240 height 30
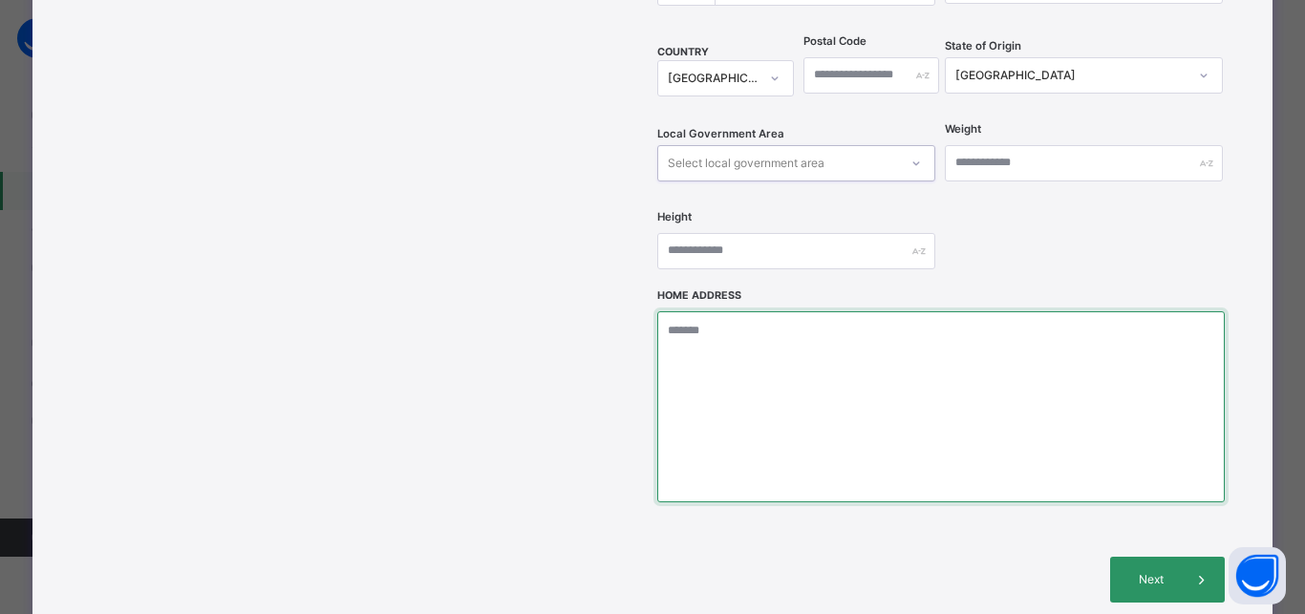
click at [703, 331] on textarea at bounding box center [940, 406] width 566 height 191
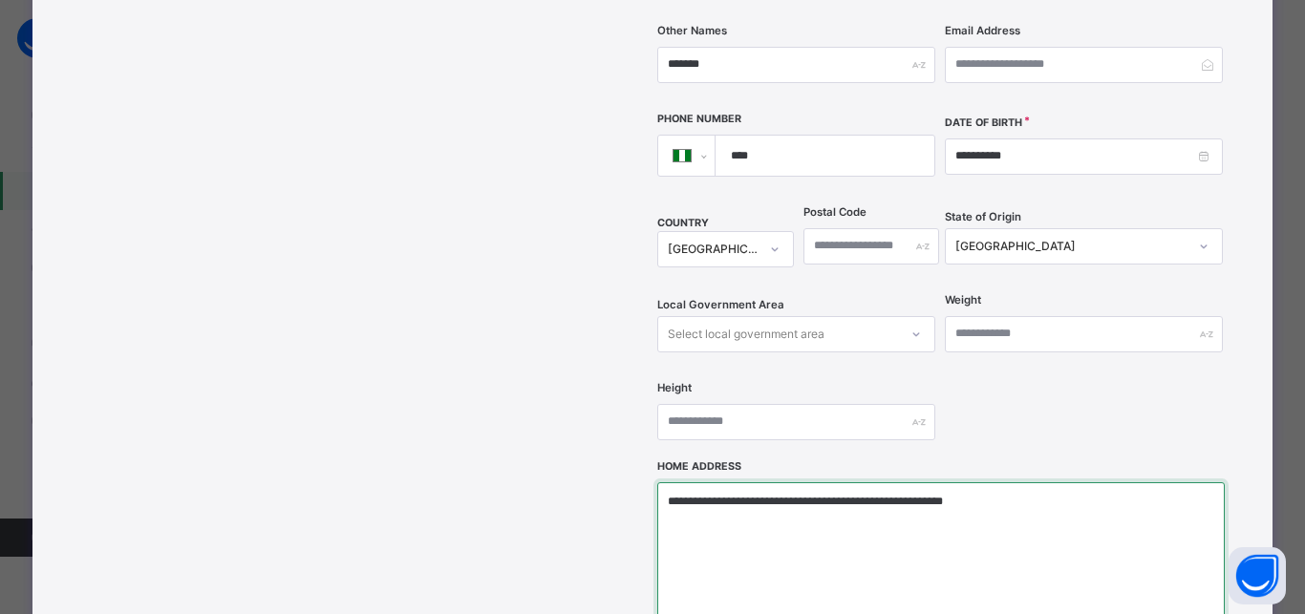
scroll to position [522, 0]
type textarea "**********"
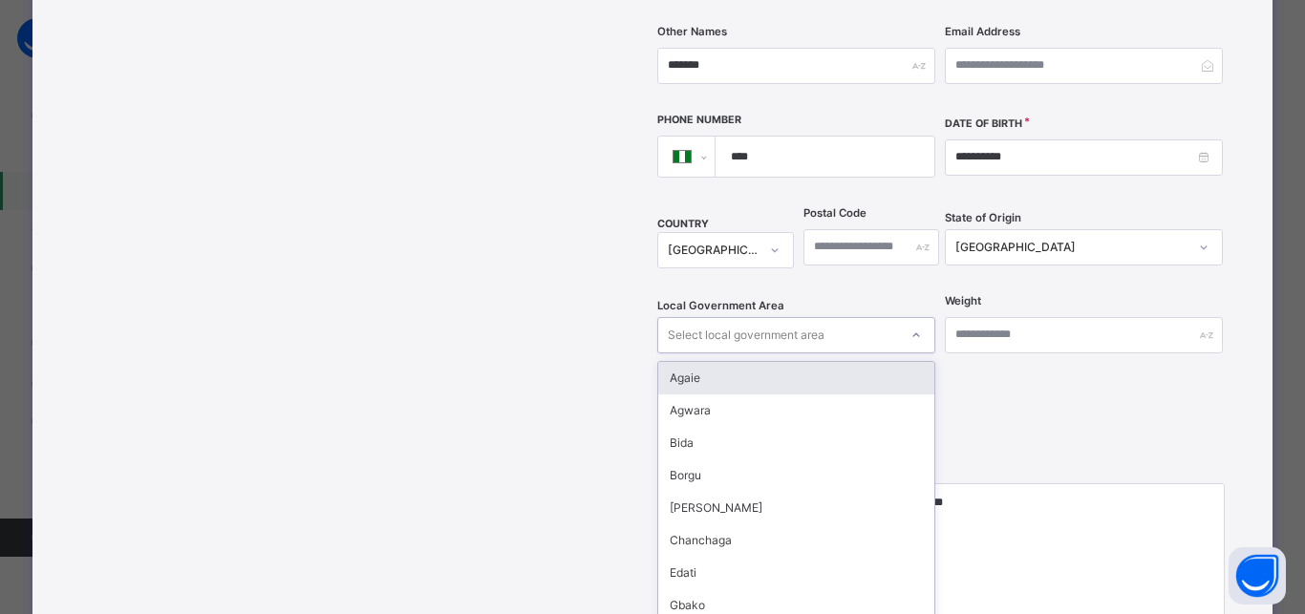
click at [777, 317] on div "Select local government area" at bounding box center [746, 335] width 157 height 36
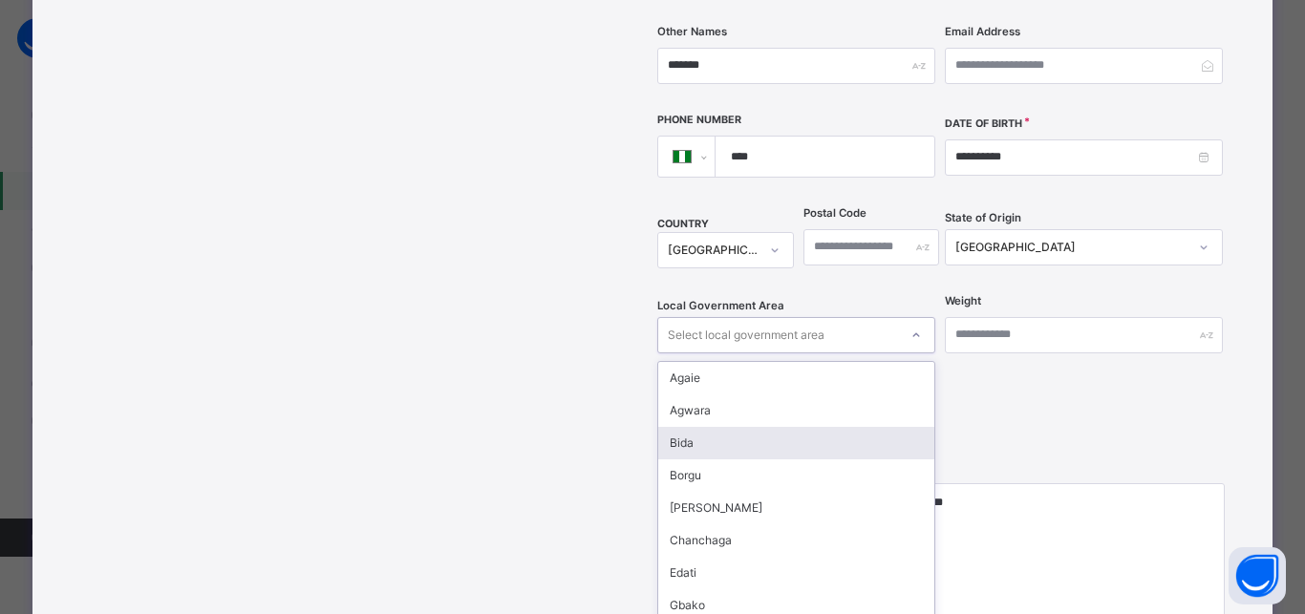
type input "*"
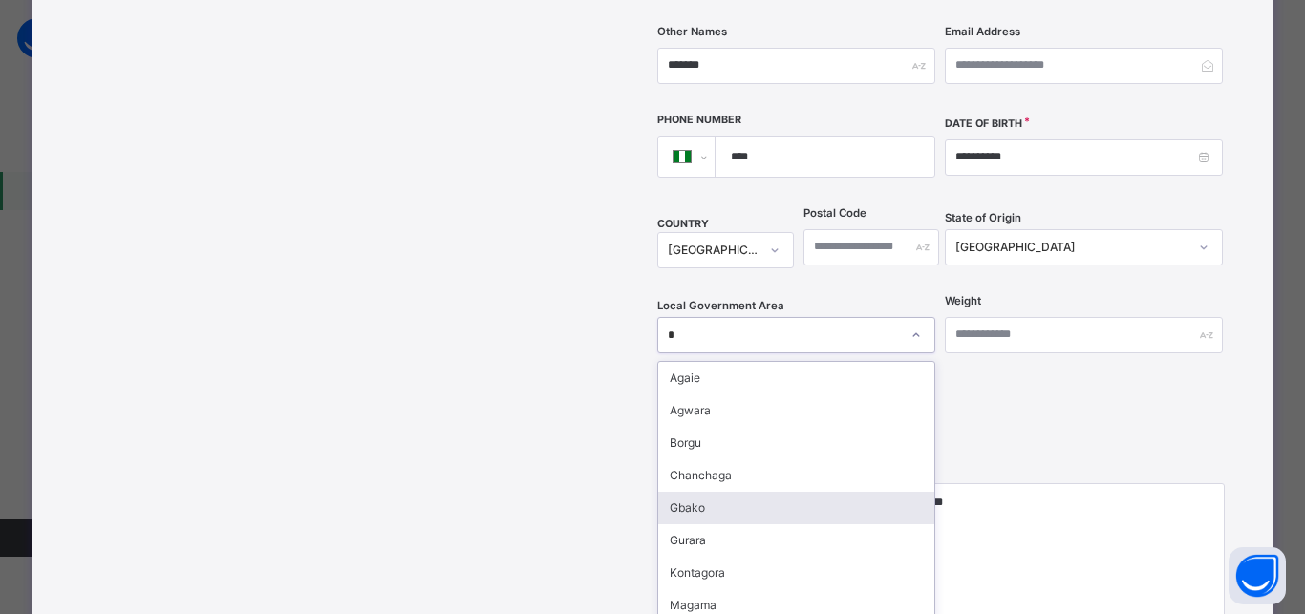
click at [705, 492] on div "Gbako" at bounding box center [796, 508] width 276 height 32
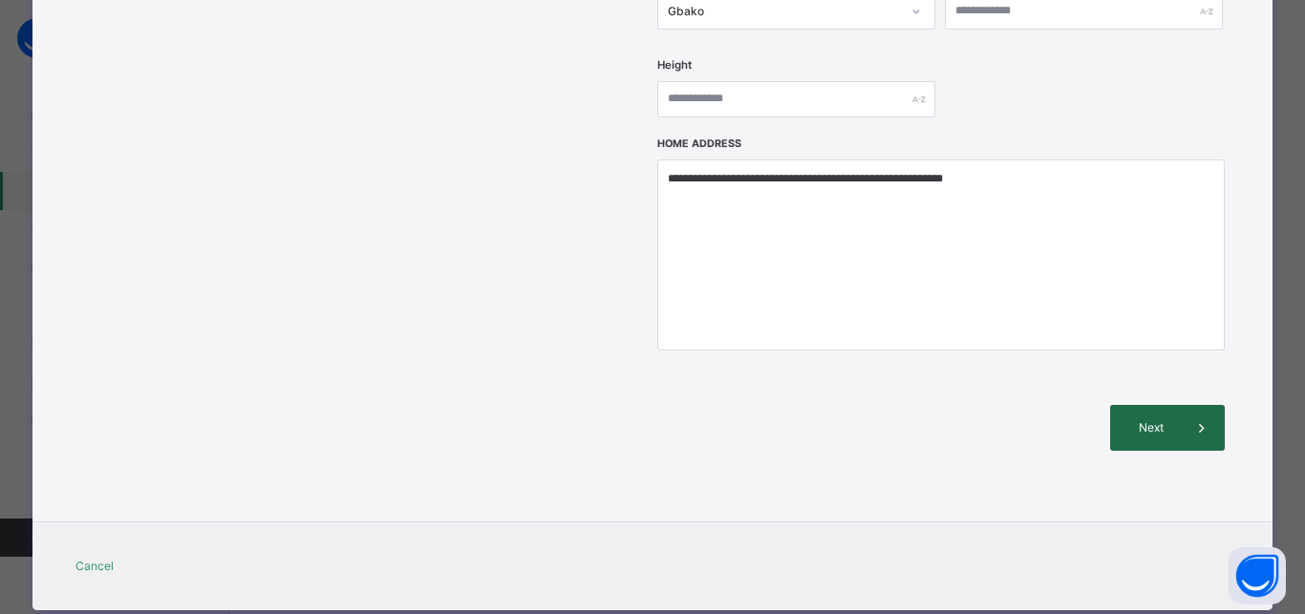
click at [1161, 419] on span "Next" at bounding box center [1151, 427] width 54 height 17
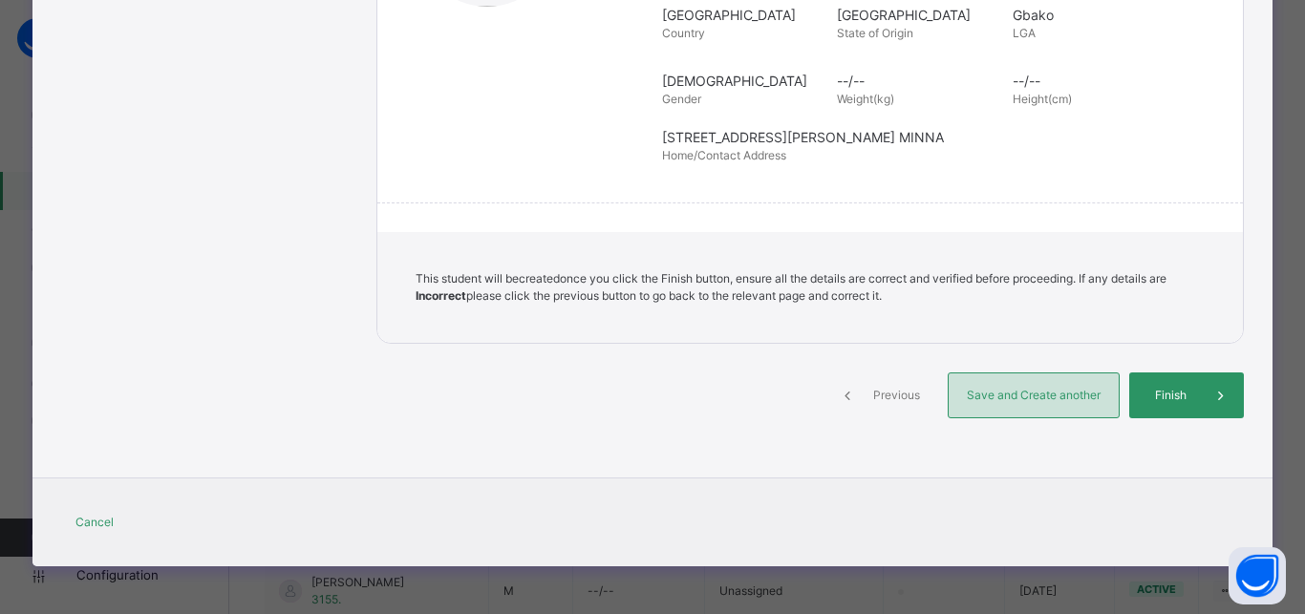
click at [1054, 393] on span "Save and Create another" at bounding box center [1033, 395] width 141 height 17
select select "**"
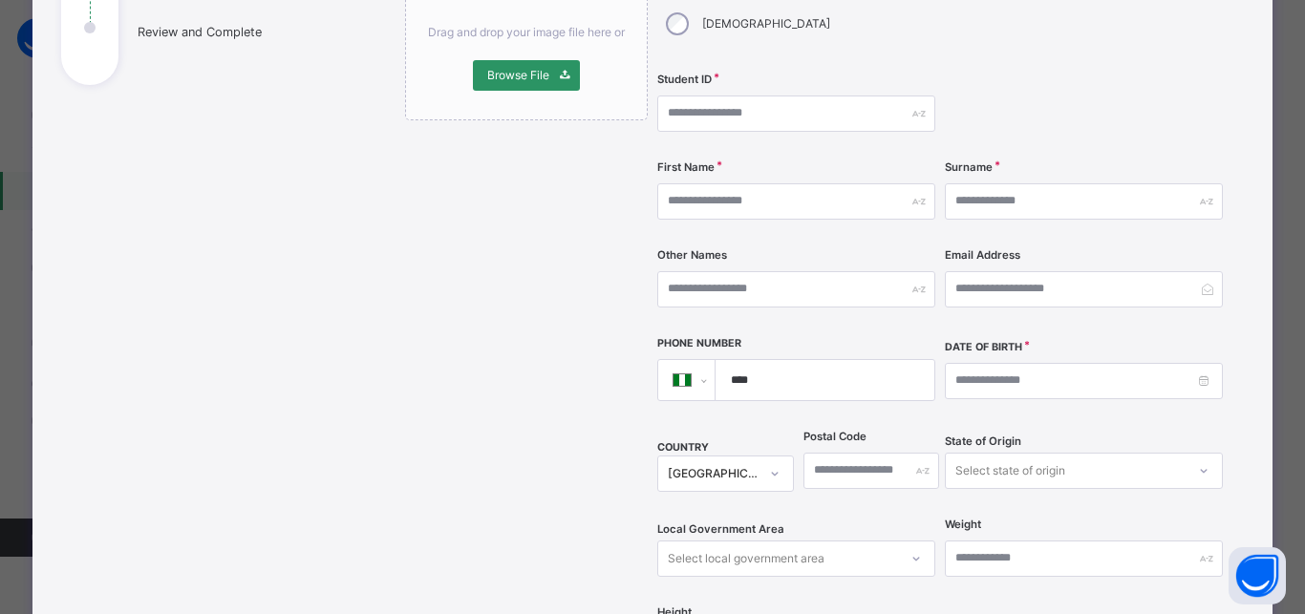
scroll to position [159, 0]
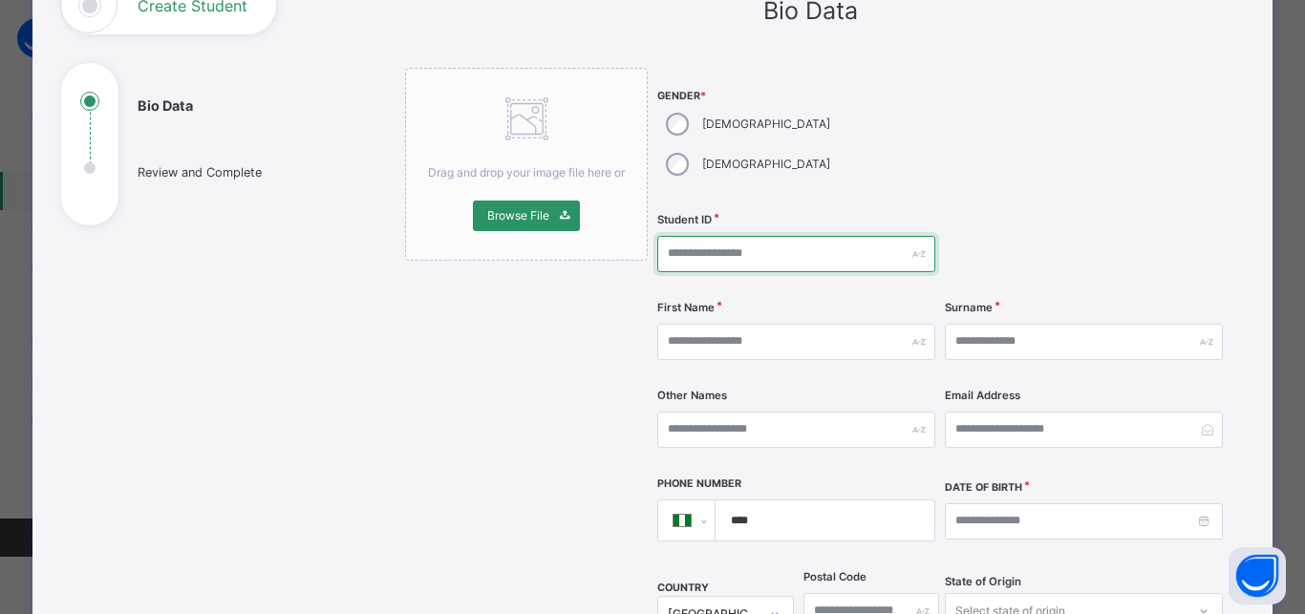
click at [694, 236] on input "text" at bounding box center [796, 254] width 278 height 36
type input "****"
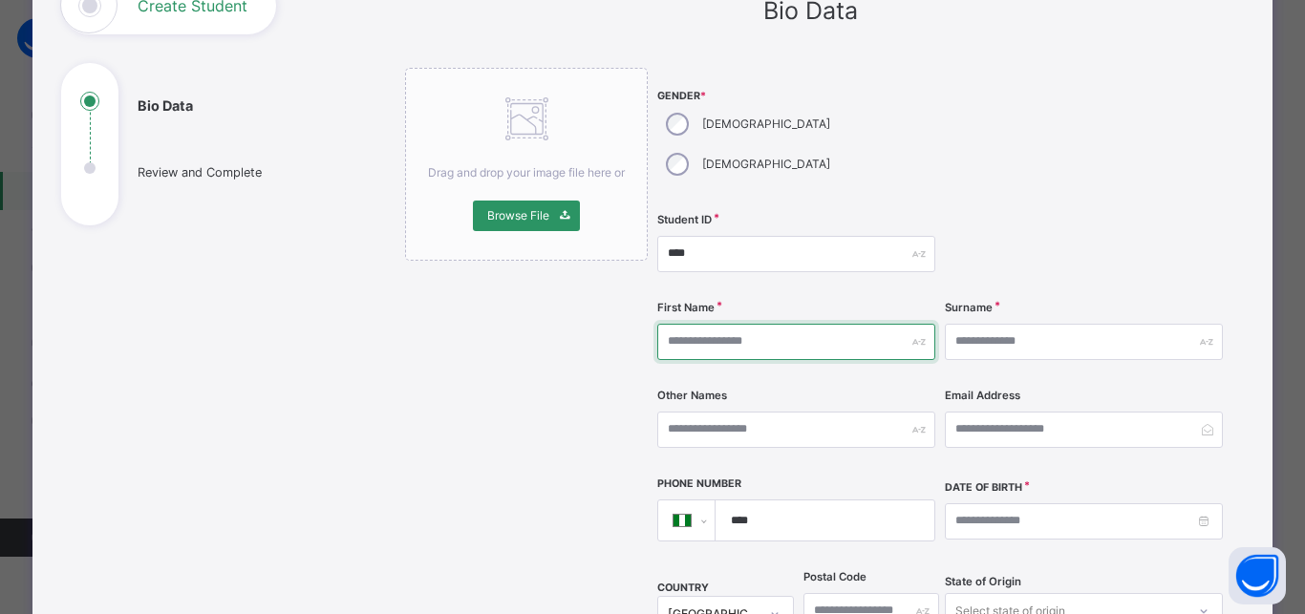
click at [833, 324] on input "text" at bounding box center [796, 342] width 278 height 36
type input "*"
type input "********"
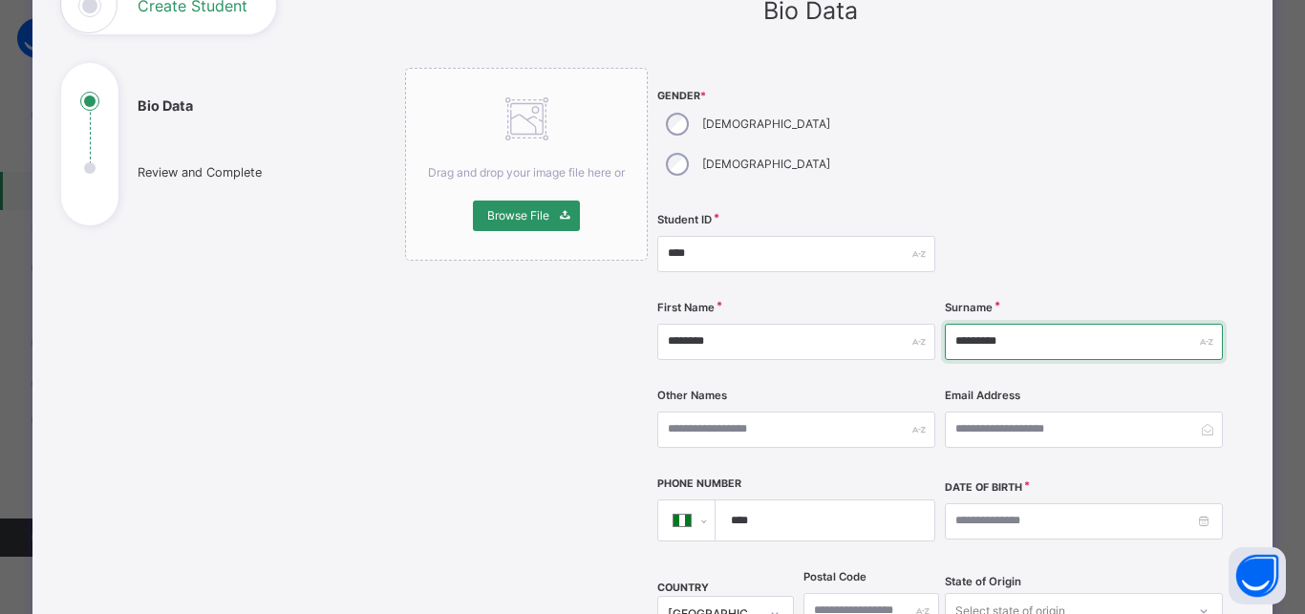
type input "*********"
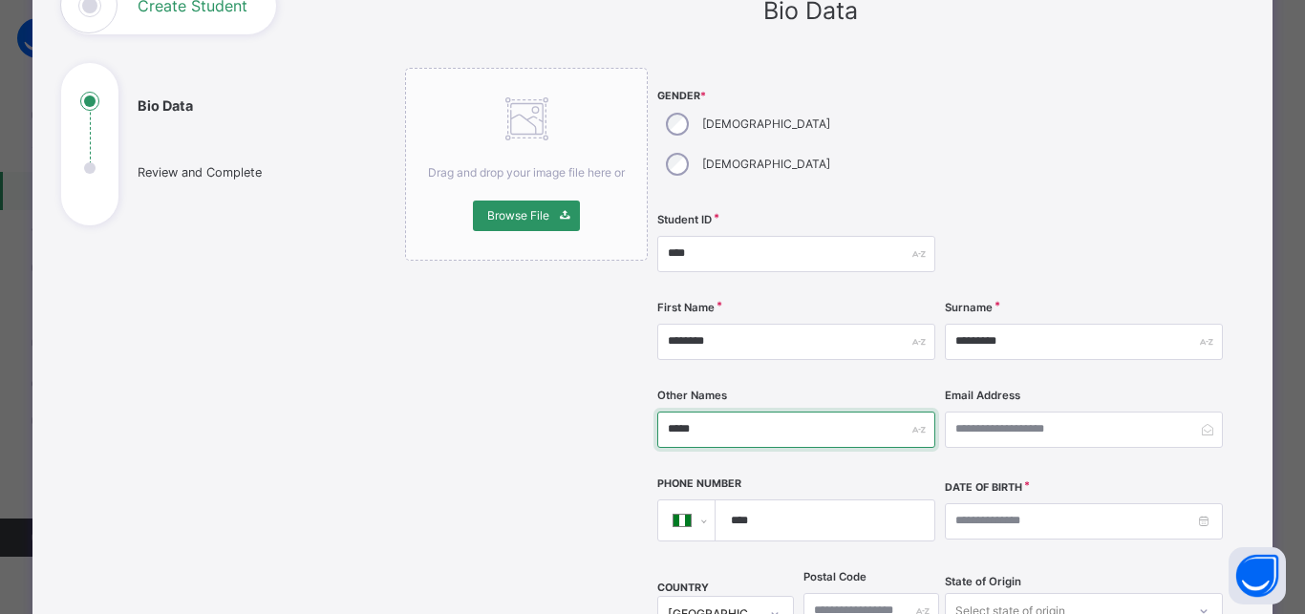
type input "*****"
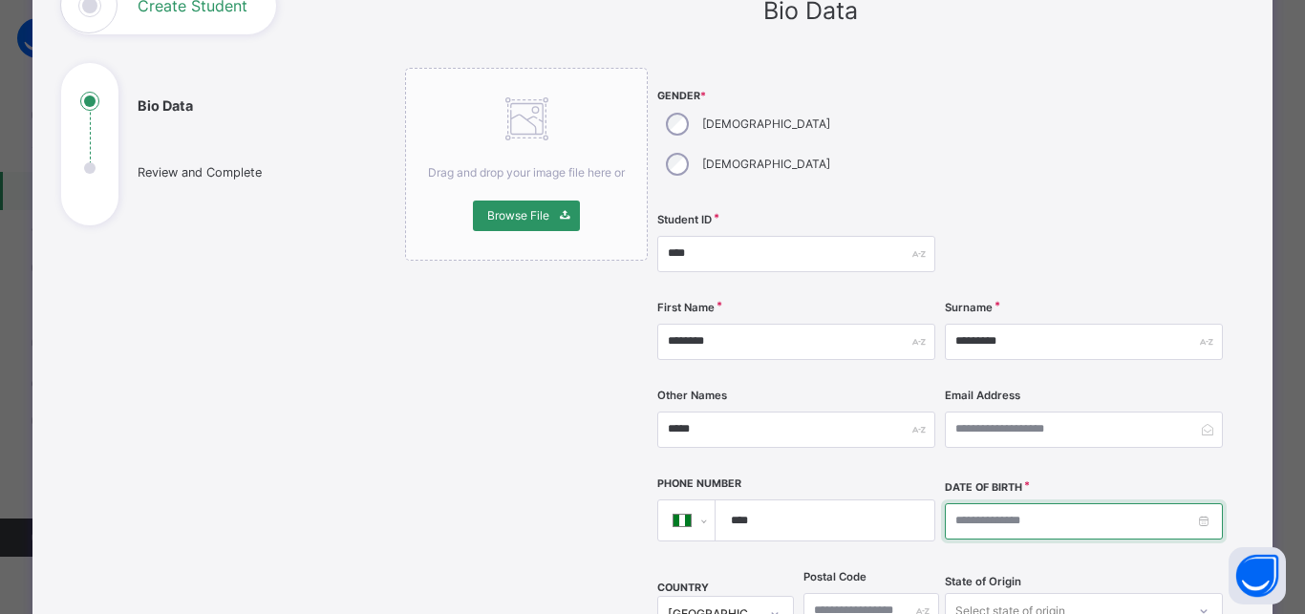
click at [945, 503] on input at bounding box center [1084, 521] width 278 height 36
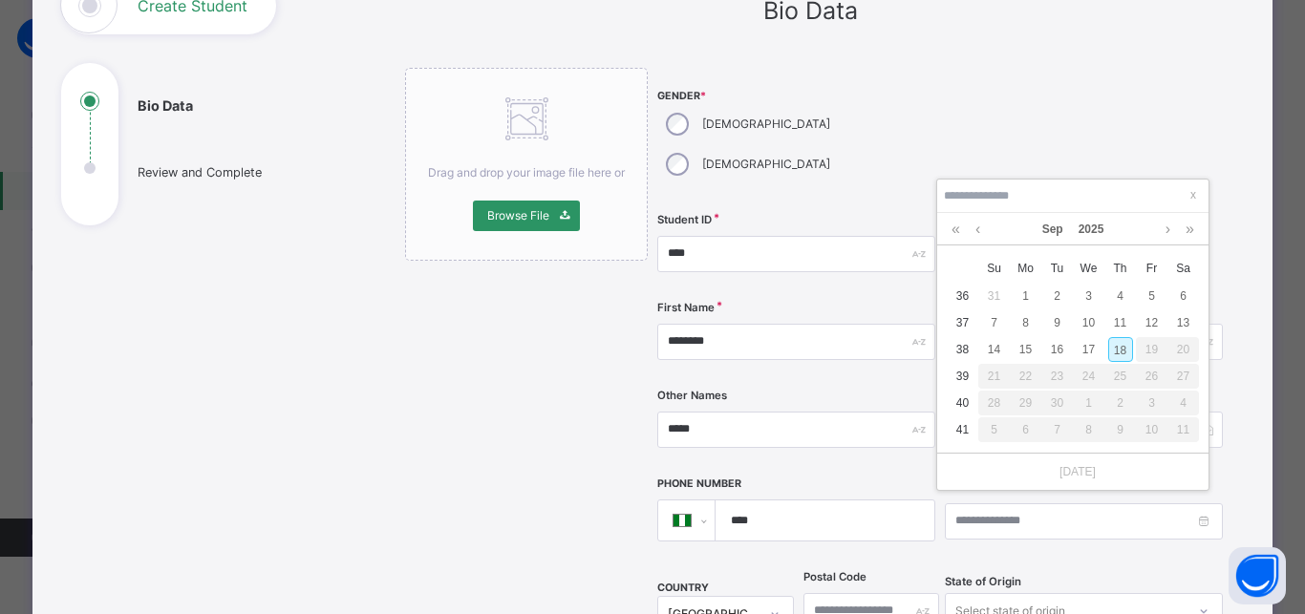
type input "*"
type input "**********"
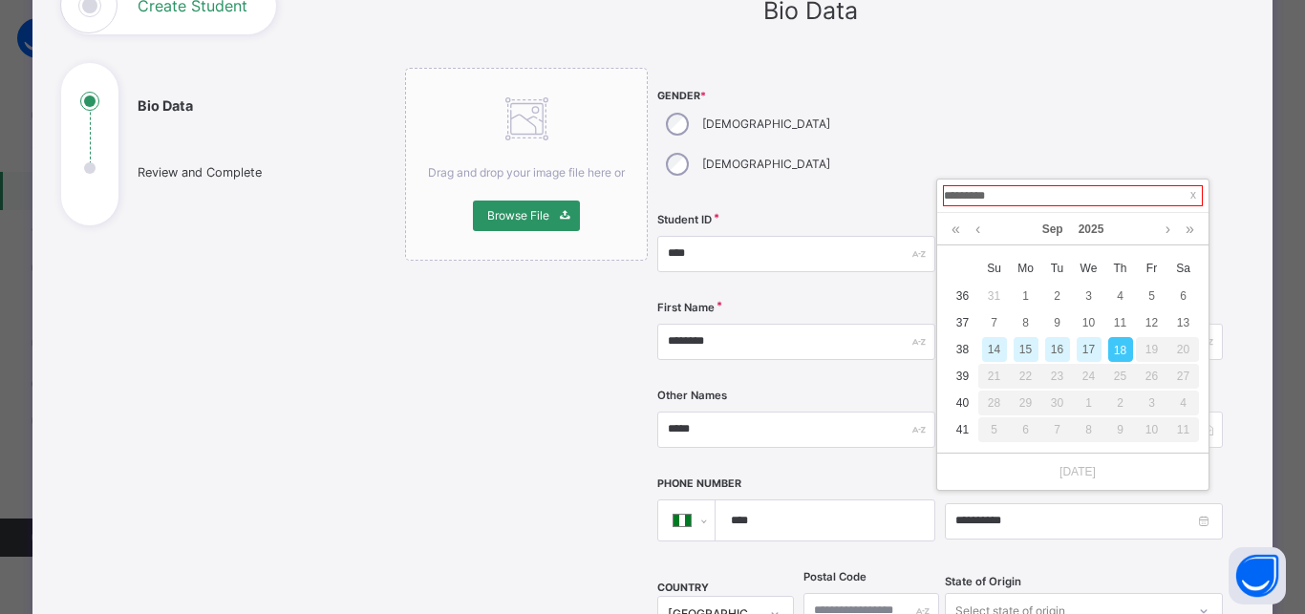
type input "**********"
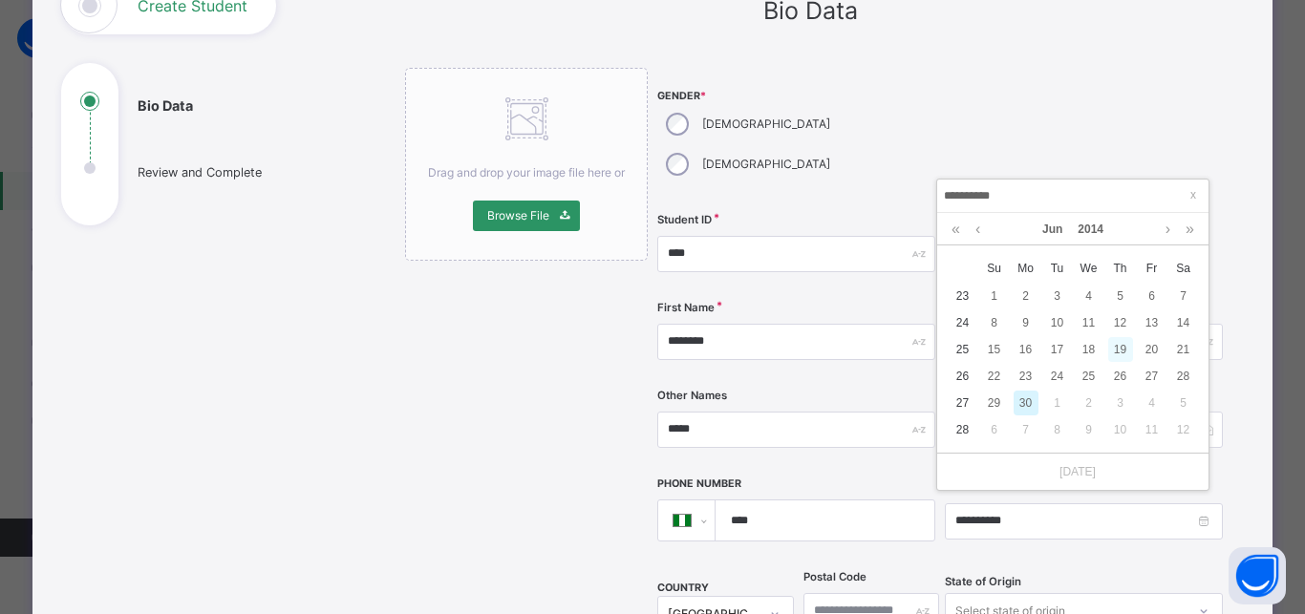
type input "**********"
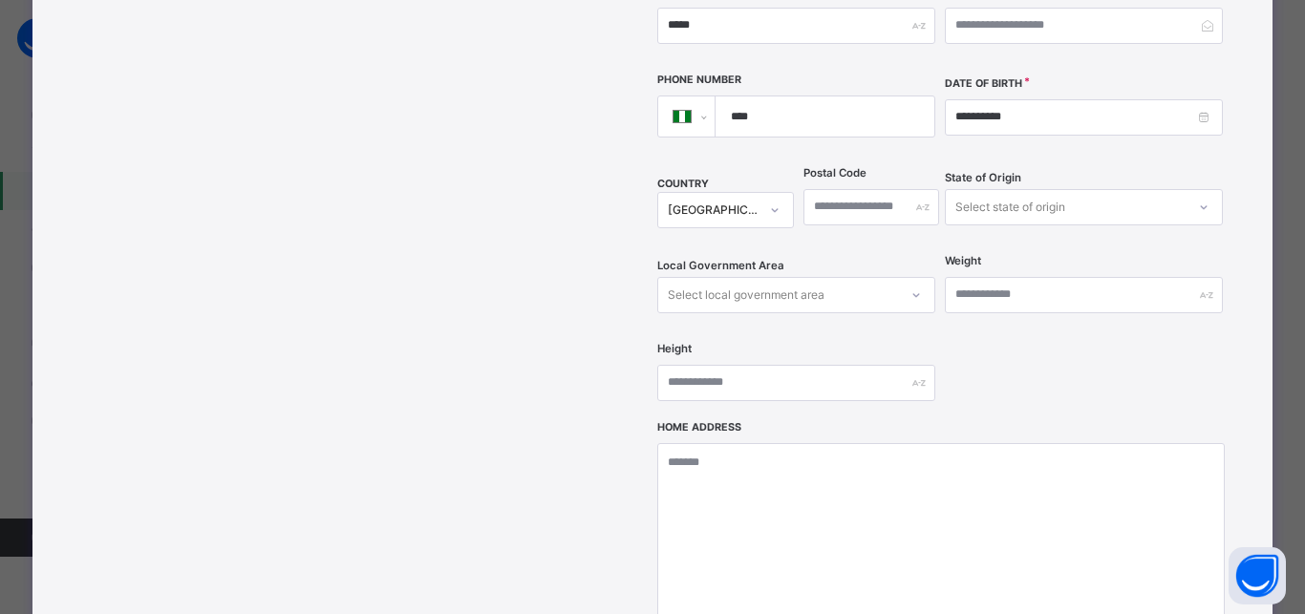
scroll to position [588, 0]
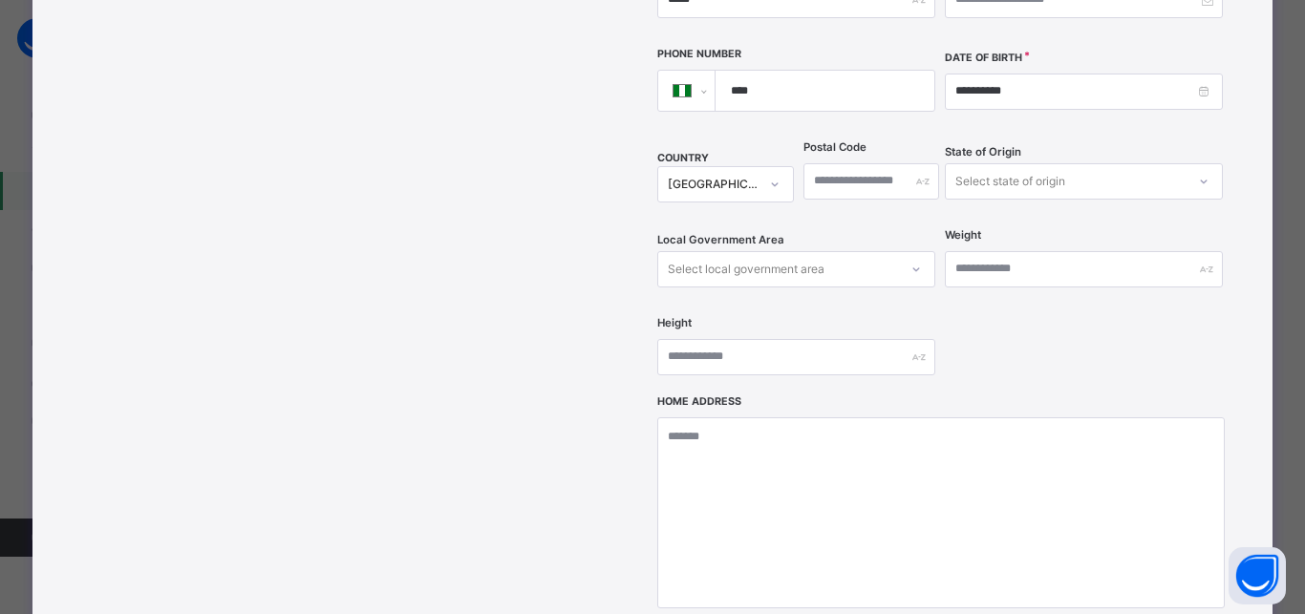
click at [990, 163] on div "Select state of origin" at bounding box center [1010, 181] width 110 height 36
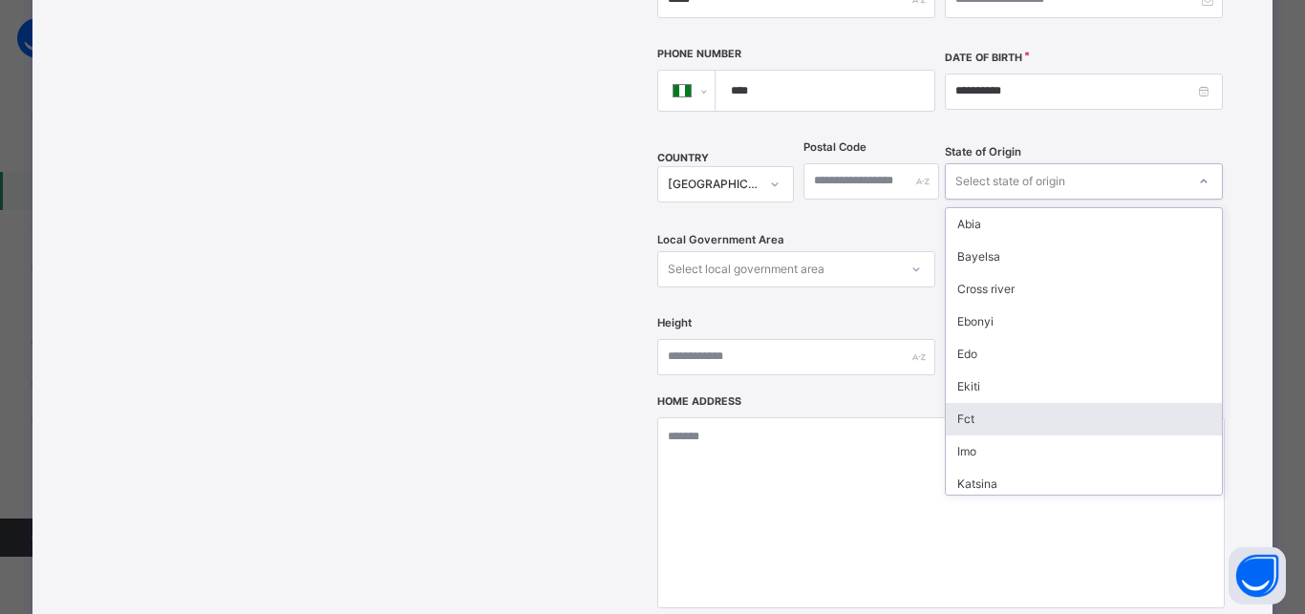
click at [974, 403] on div "Fct" at bounding box center [1083, 419] width 276 height 32
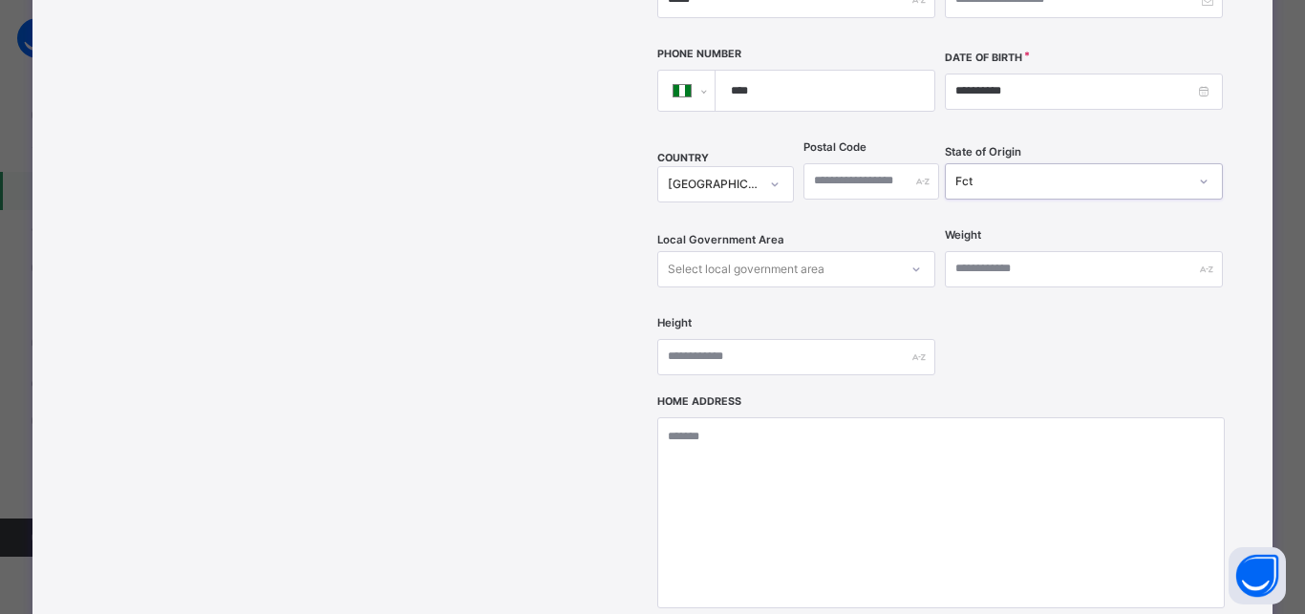
click at [728, 251] on div "Select local government area" at bounding box center [746, 269] width 157 height 36
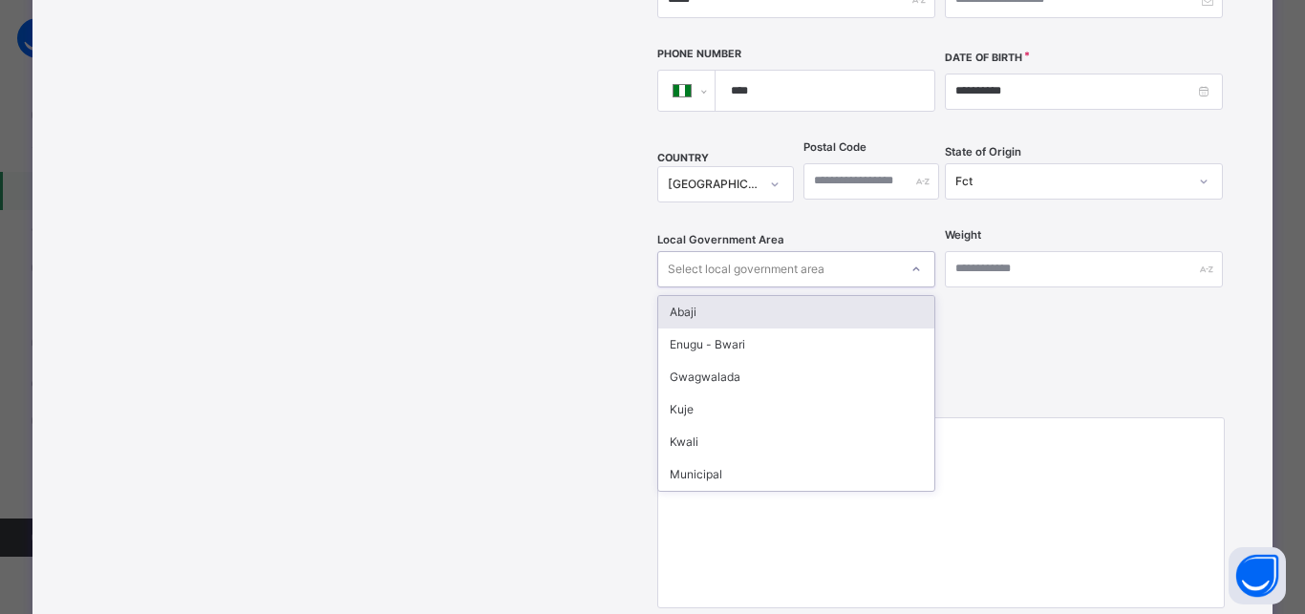
click at [691, 296] on div "Abaji" at bounding box center [796, 312] width 276 height 32
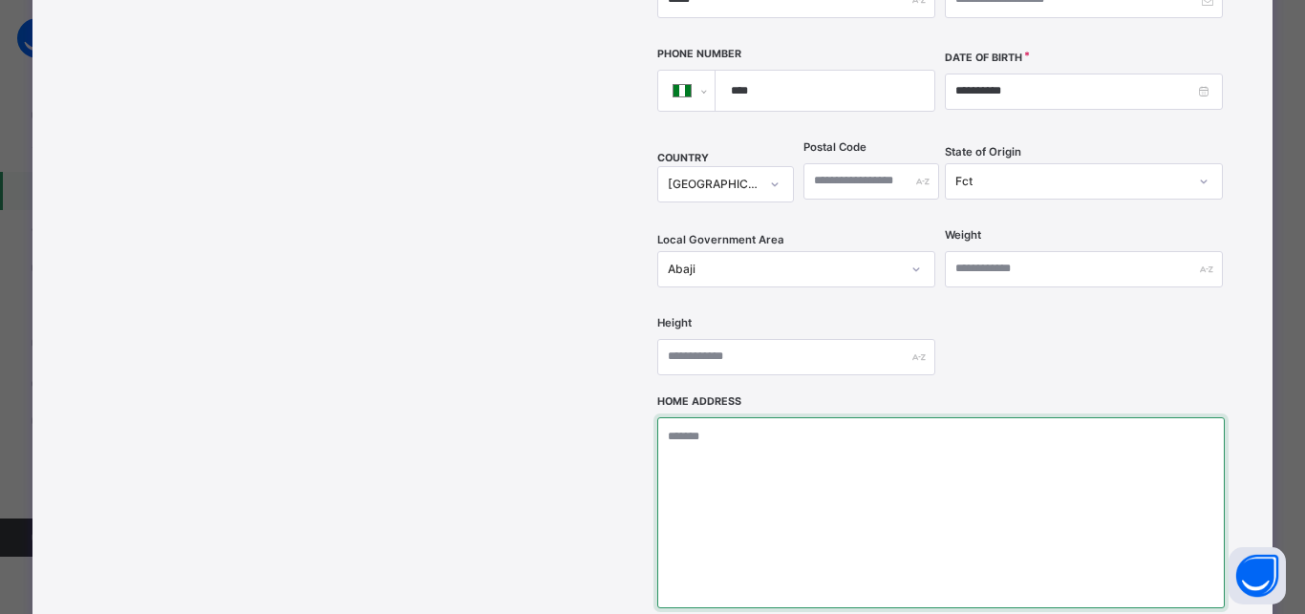
click at [678, 419] on textarea at bounding box center [940, 512] width 566 height 191
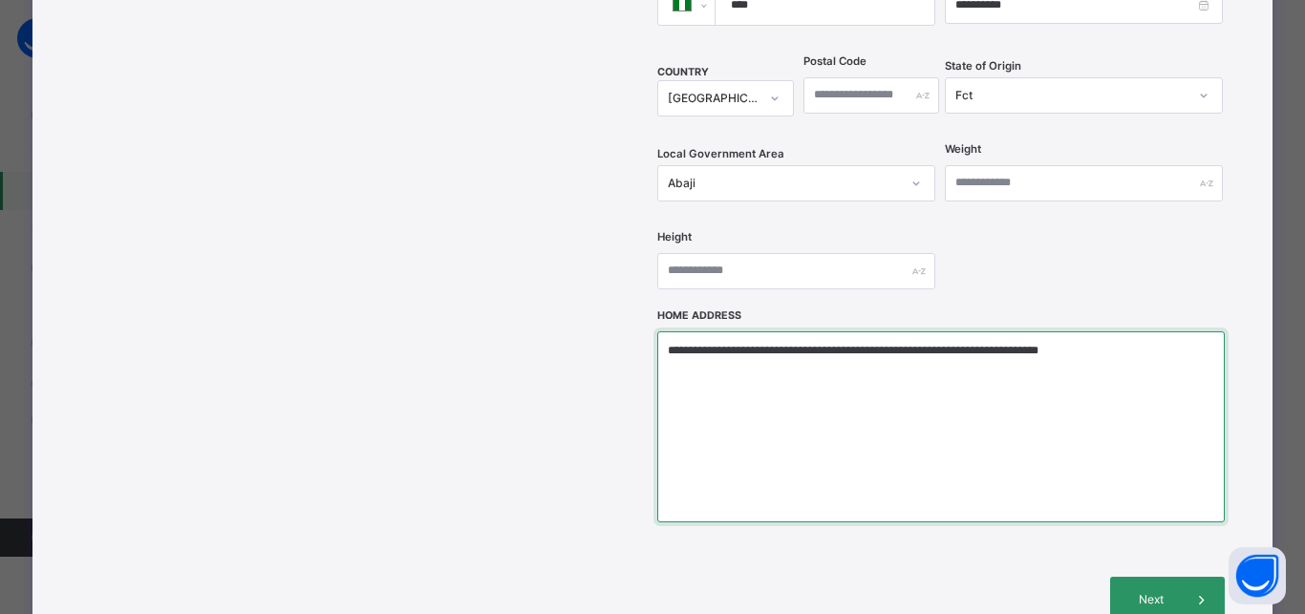
scroll to position [846, 0]
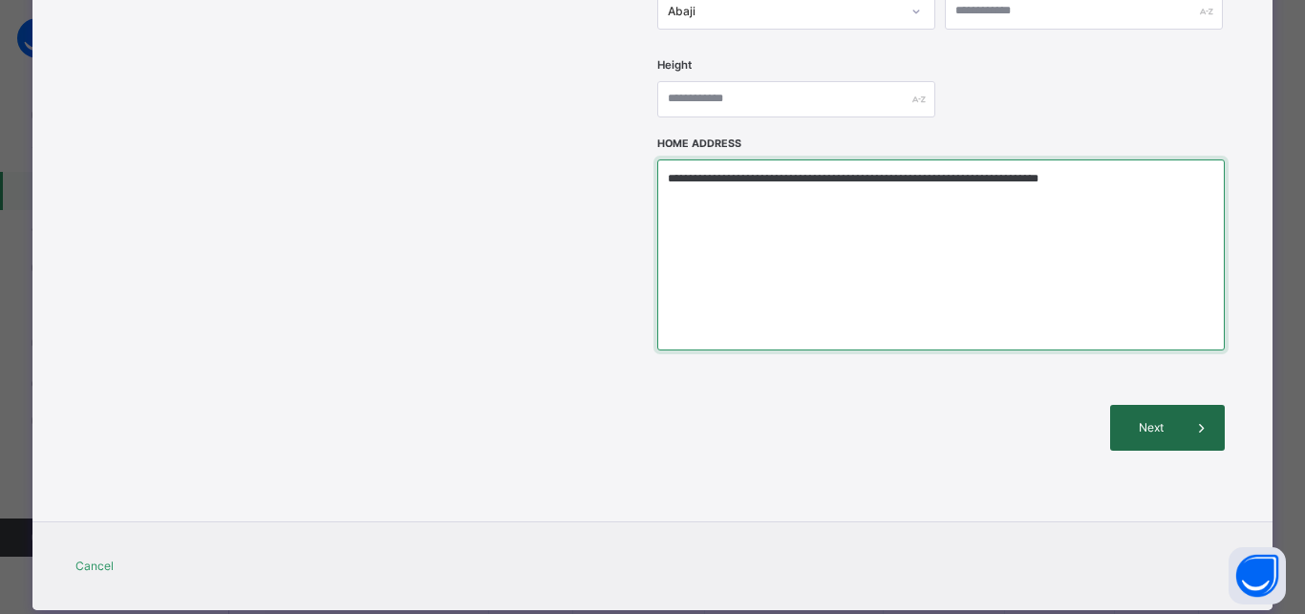
type textarea "**********"
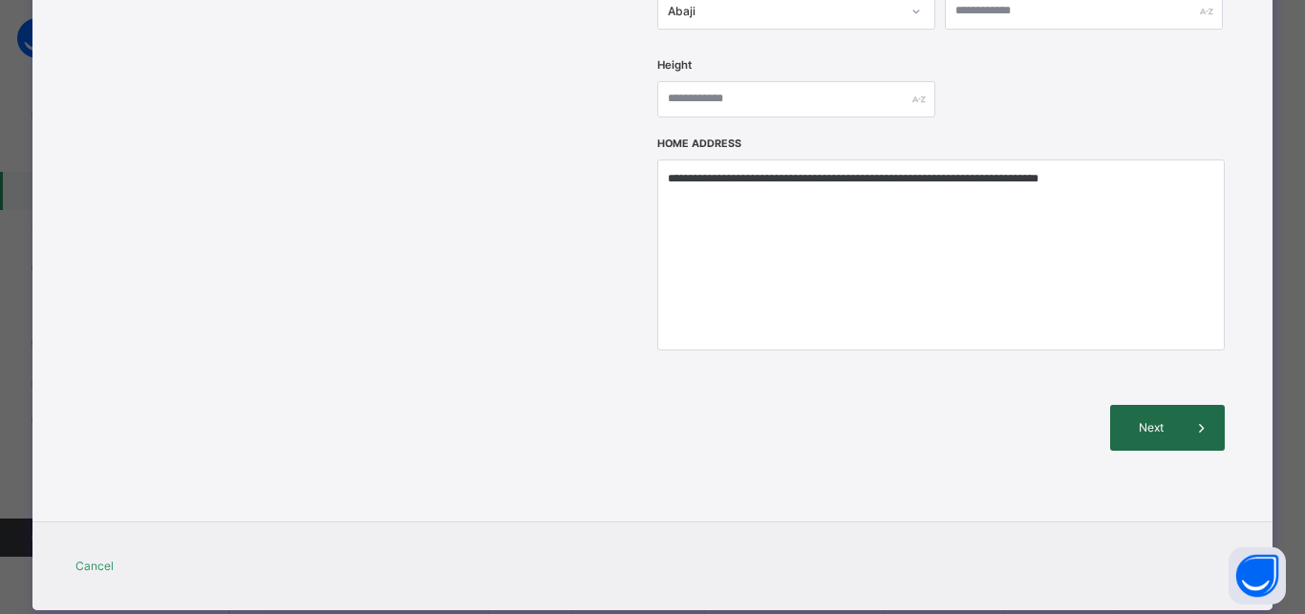
click at [1131, 405] on div "Next" at bounding box center [1167, 428] width 115 height 46
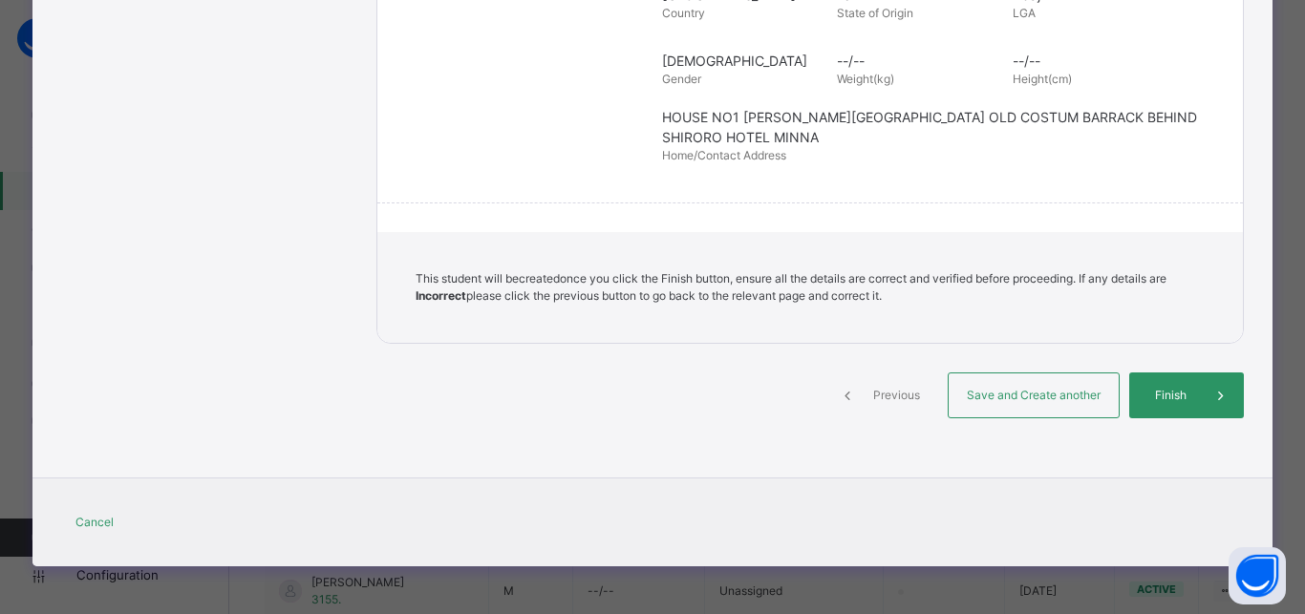
scroll to position [456, 0]
click at [976, 365] on div "Review and Create Student Confirm the details and create the new student Sectio…" at bounding box center [809, 65] width 867 height 773
click at [991, 396] on span "Save and Create another" at bounding box center [1033, 395] width 141 height 17
select select "**"
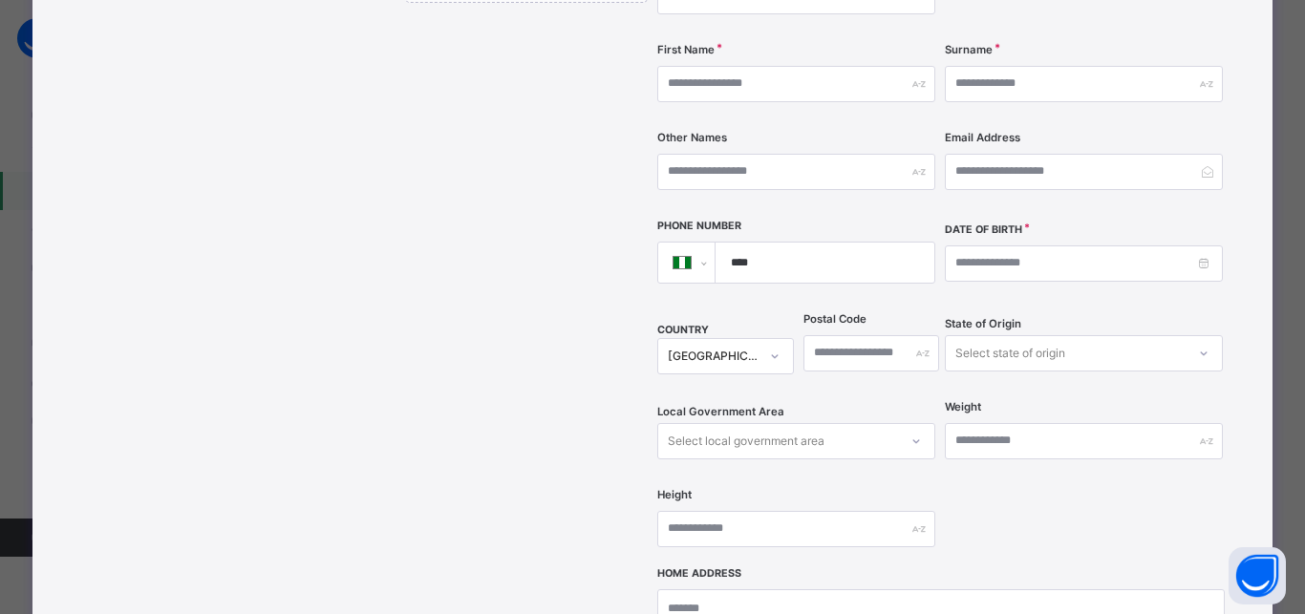
scroll to position [73, 0]
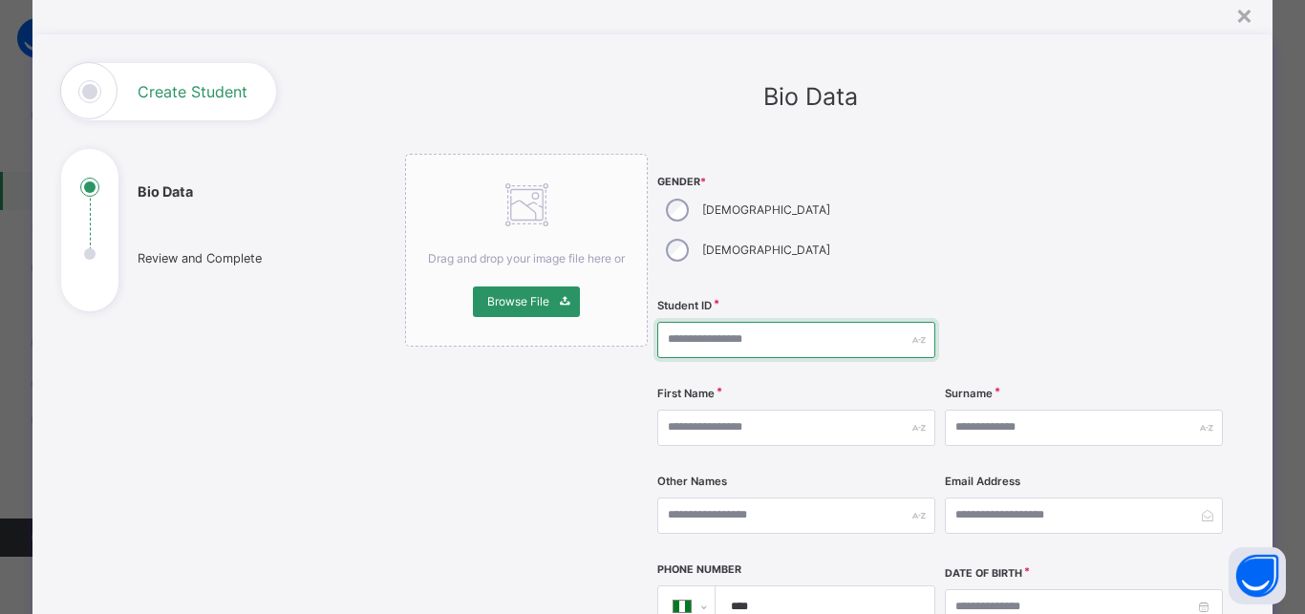
click at [700, 322] on input "text" at bounding box center [796, 340] width 278 height 36
type input "****"
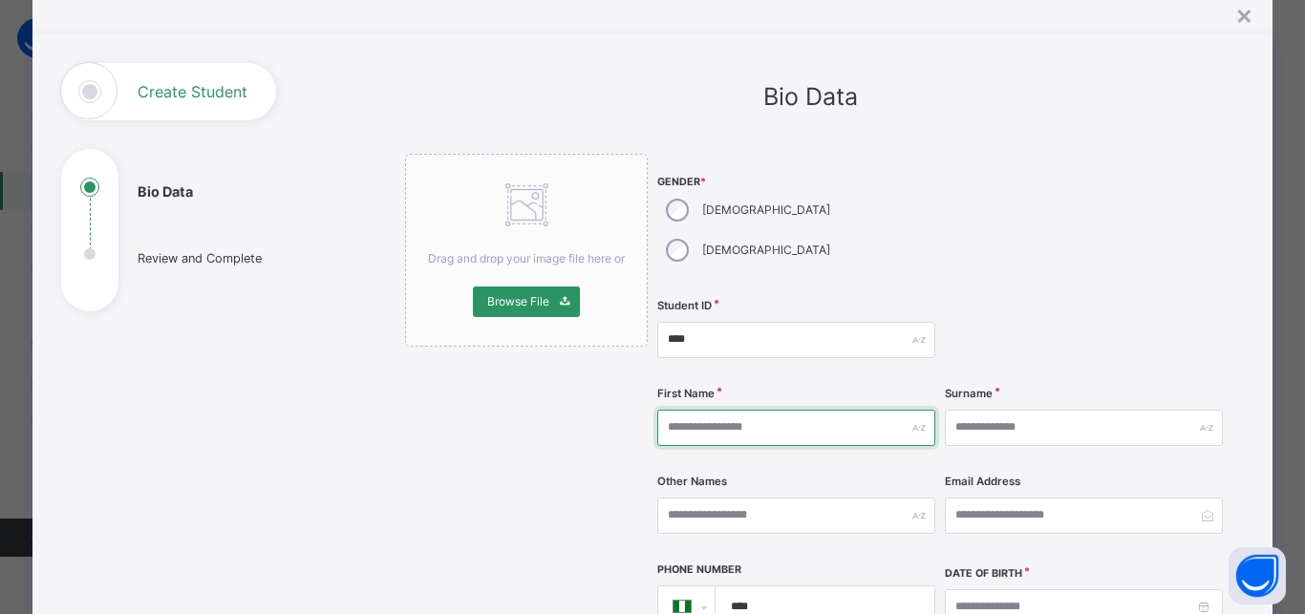
click at [777, 410] on input "text" at bounding box center [796, 428] width 278 height 36
type input "*******"
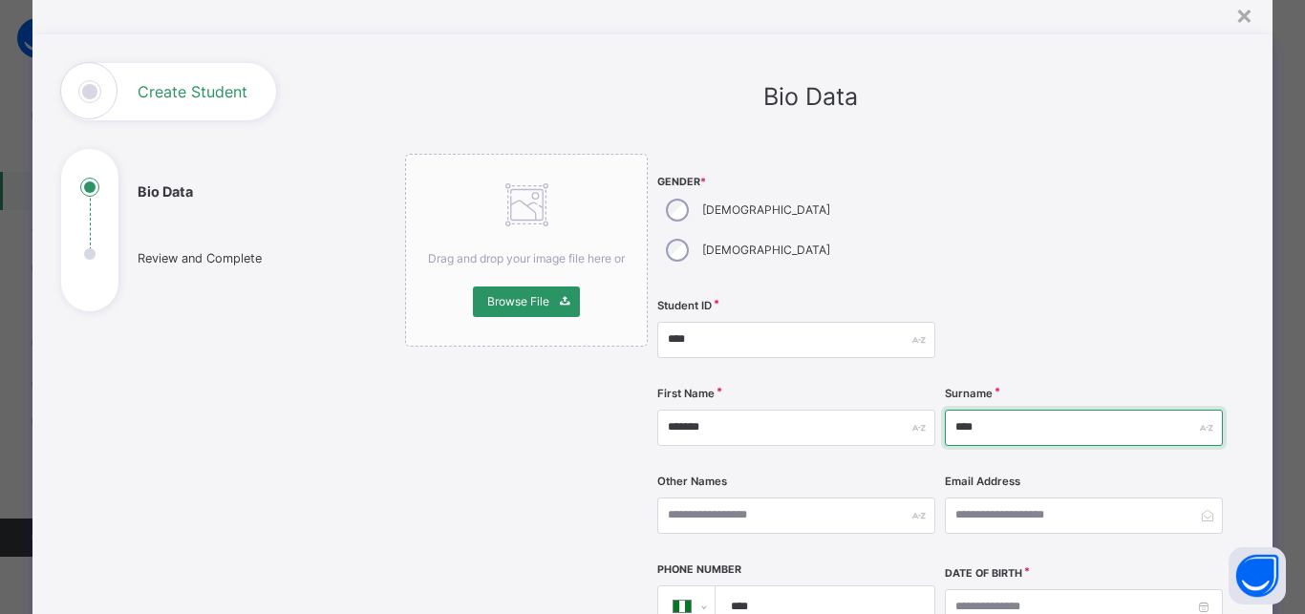
type input "****"
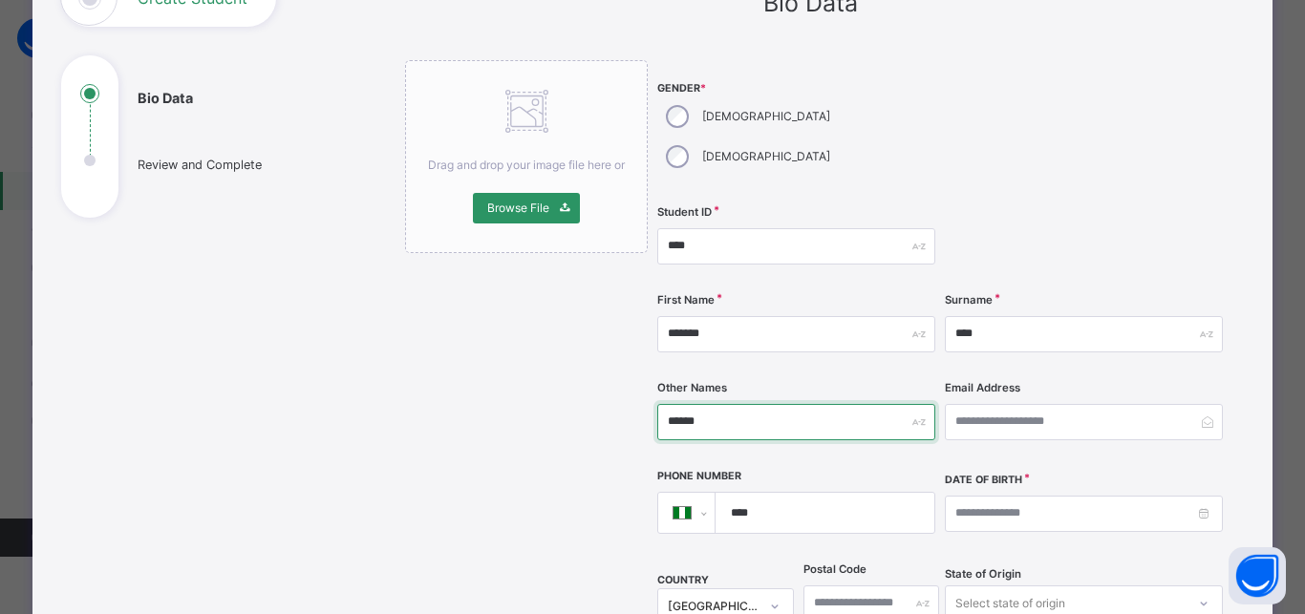
scroll to position [159, 0]
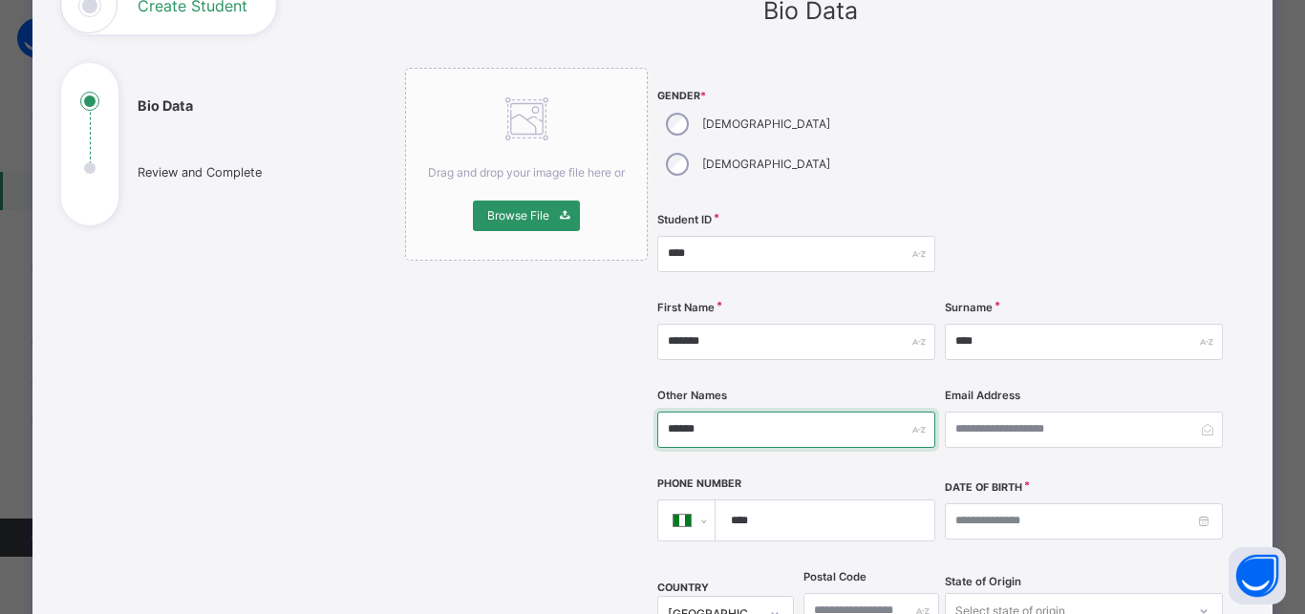
type input "******"
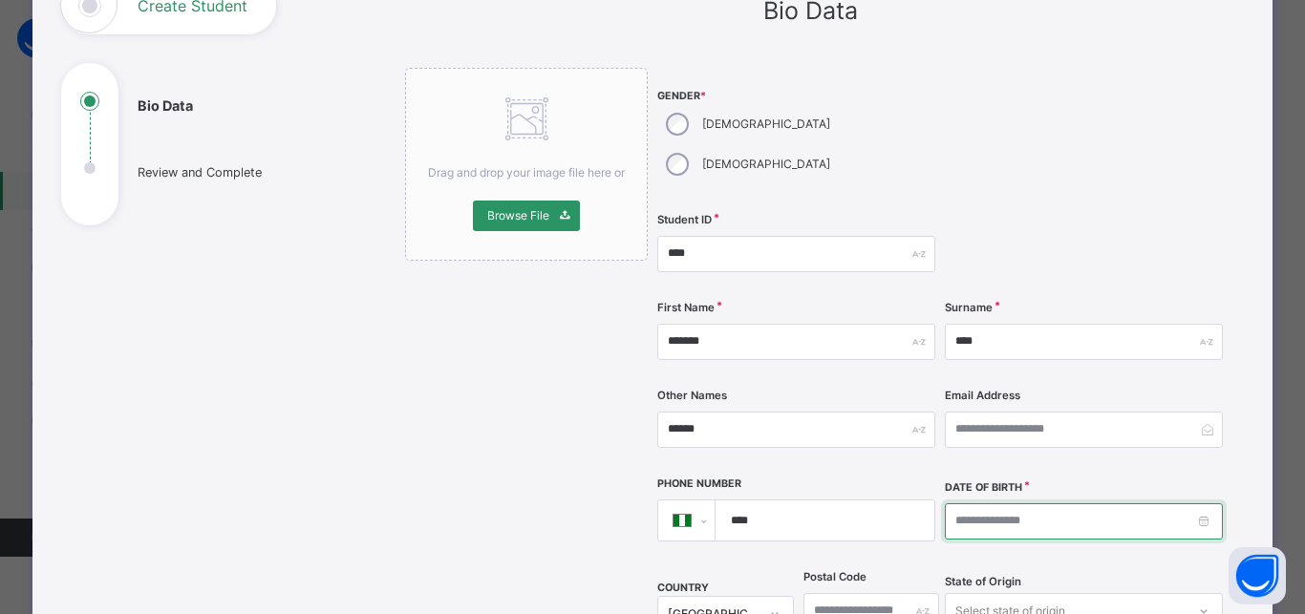
click at [945, 503] on input at bounding box center [1084, 521] width 278 height 36
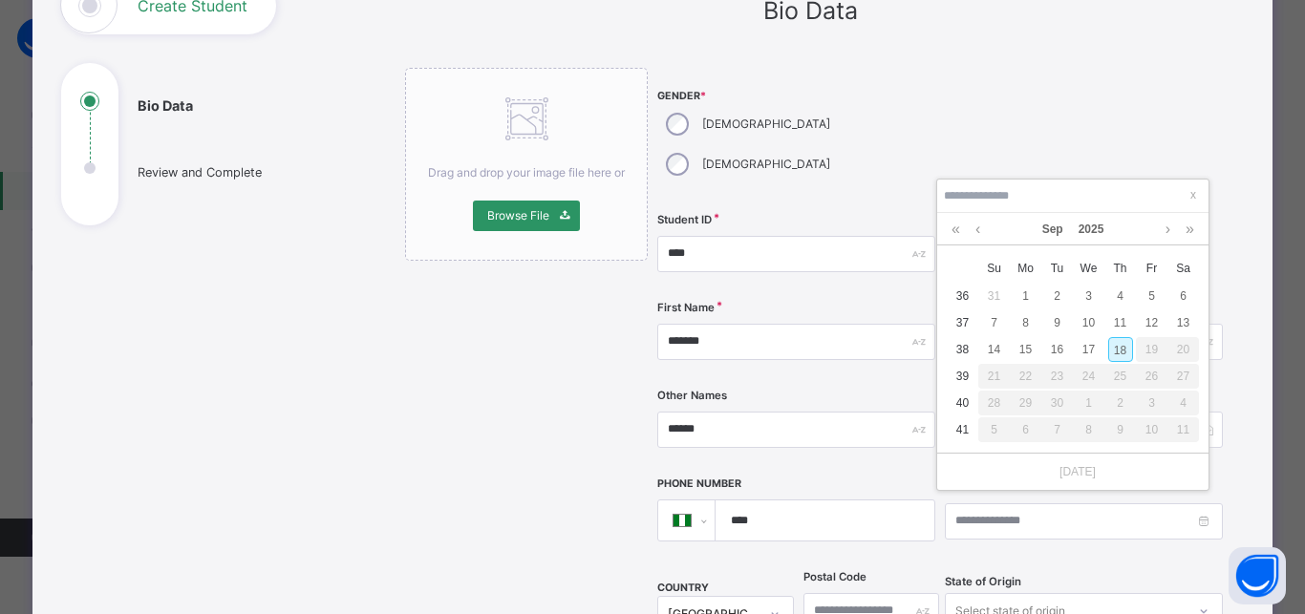
type input "**********"
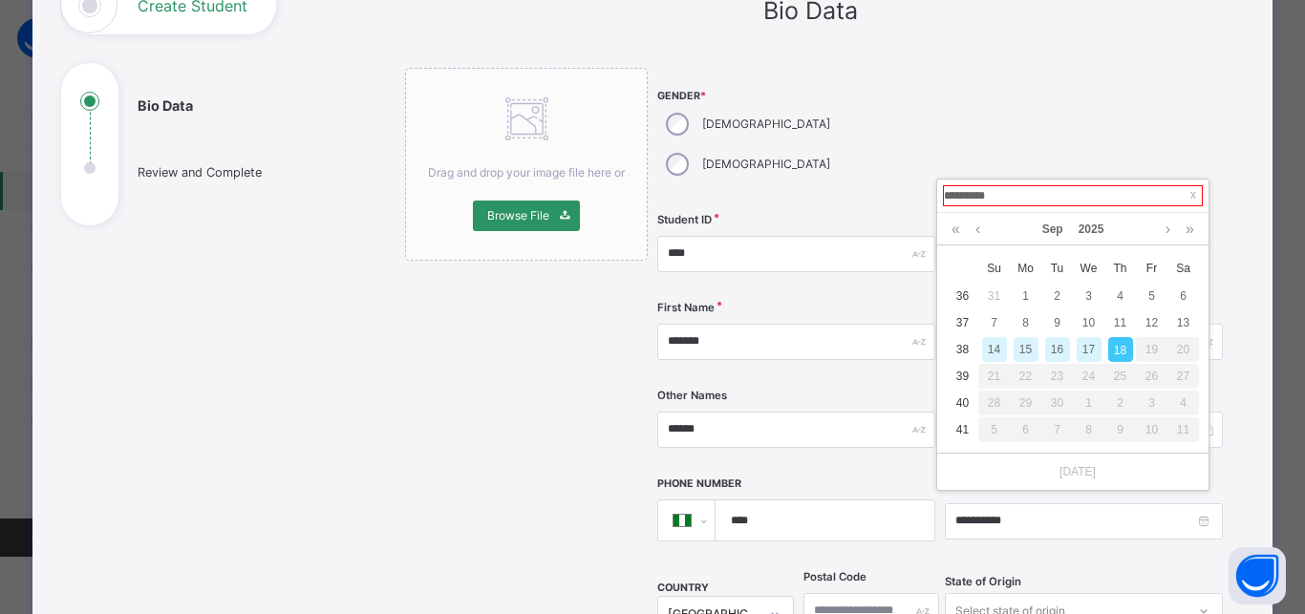
type input "**********"
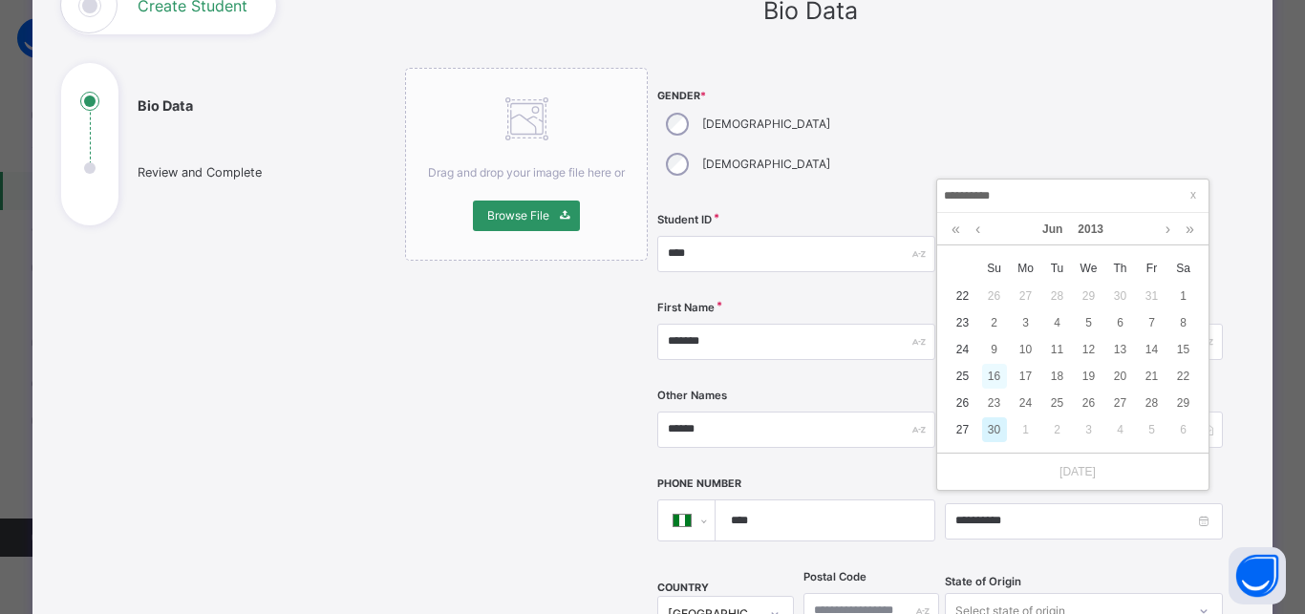
type input "**********"
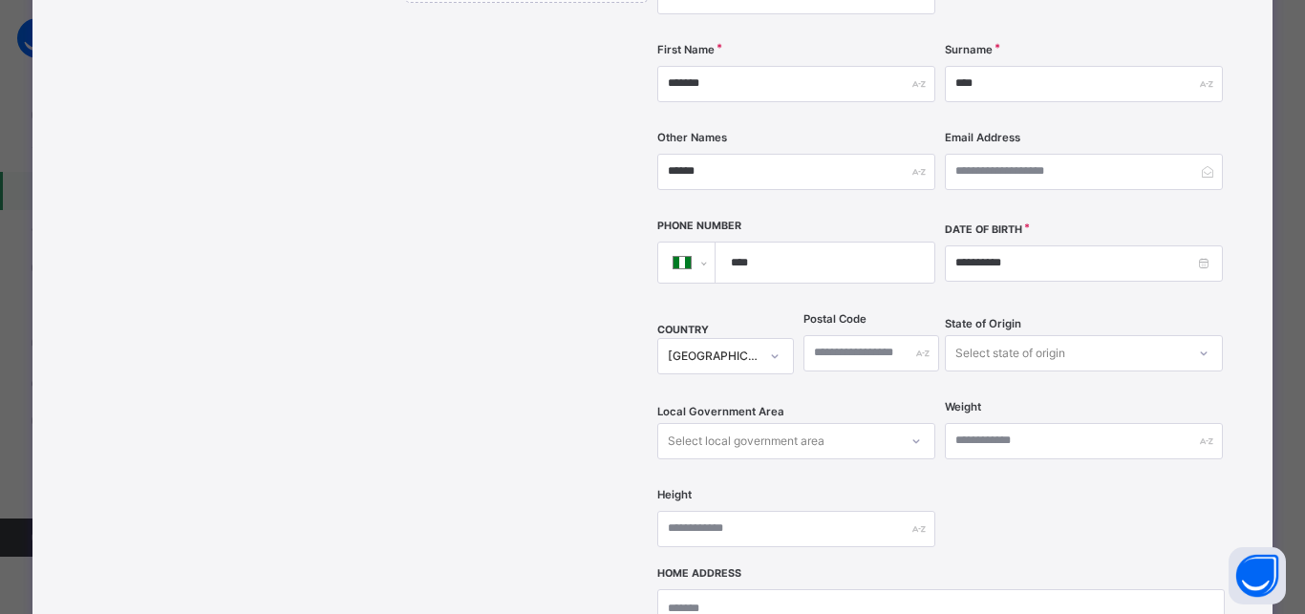
scroll to position [436, 0]
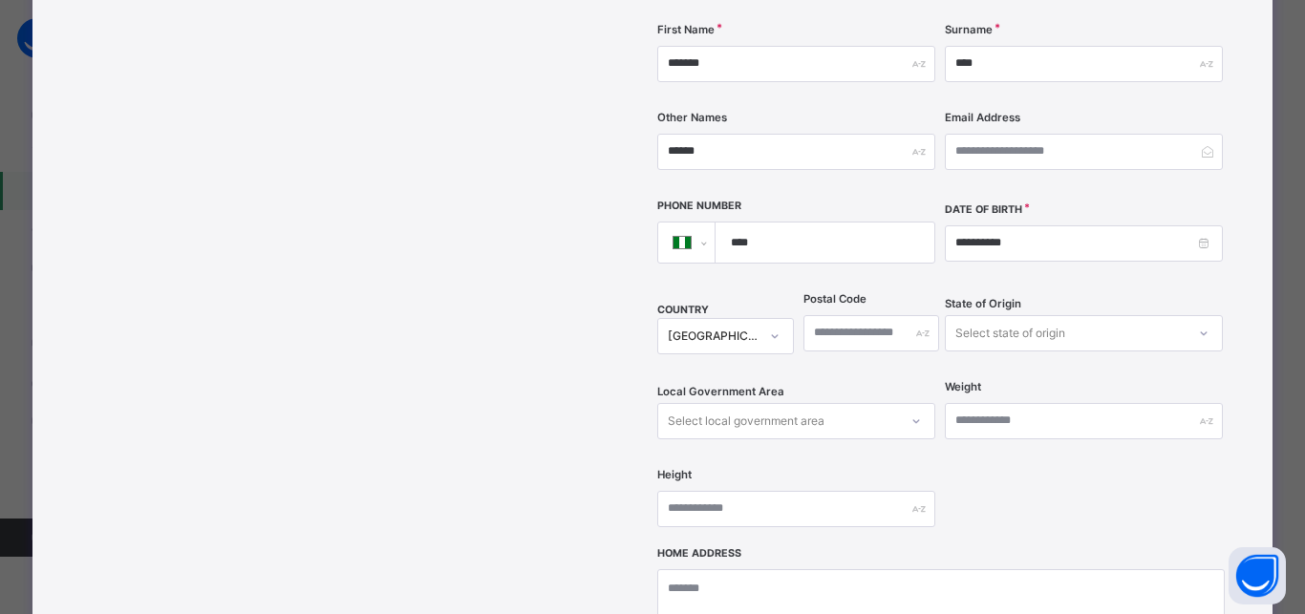
click at [986, 312] on div "State of Origin Select state of origin" at bounding box center [1084, 333] width 278 height 78
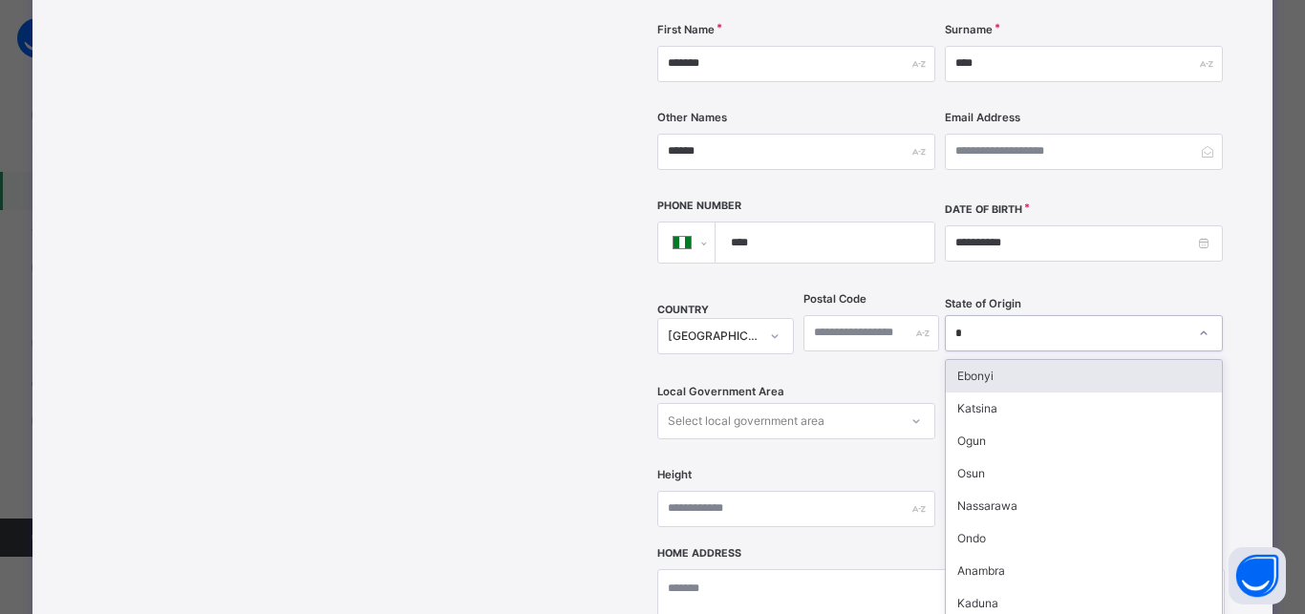
type input "**"
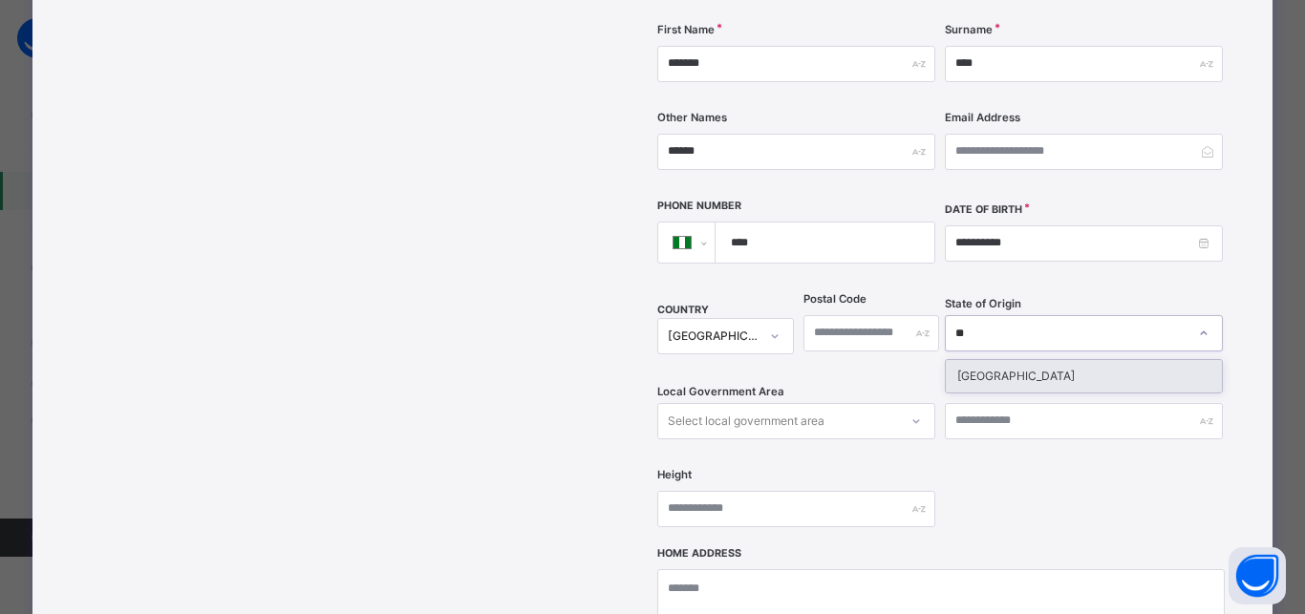
click at [980, 360] on div "Niger" at bounding box center [1083, 376] width 276 height 32
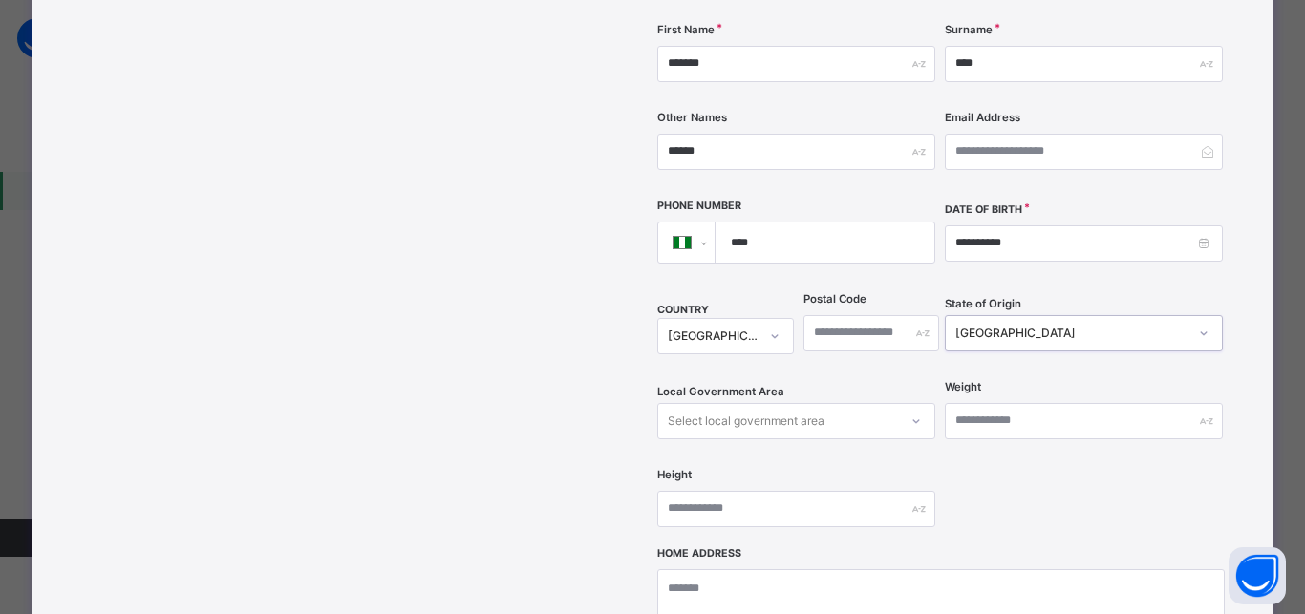
click at [807, 403] on div "Select local government area" at bounding box center [796, 421] width 278 height 36
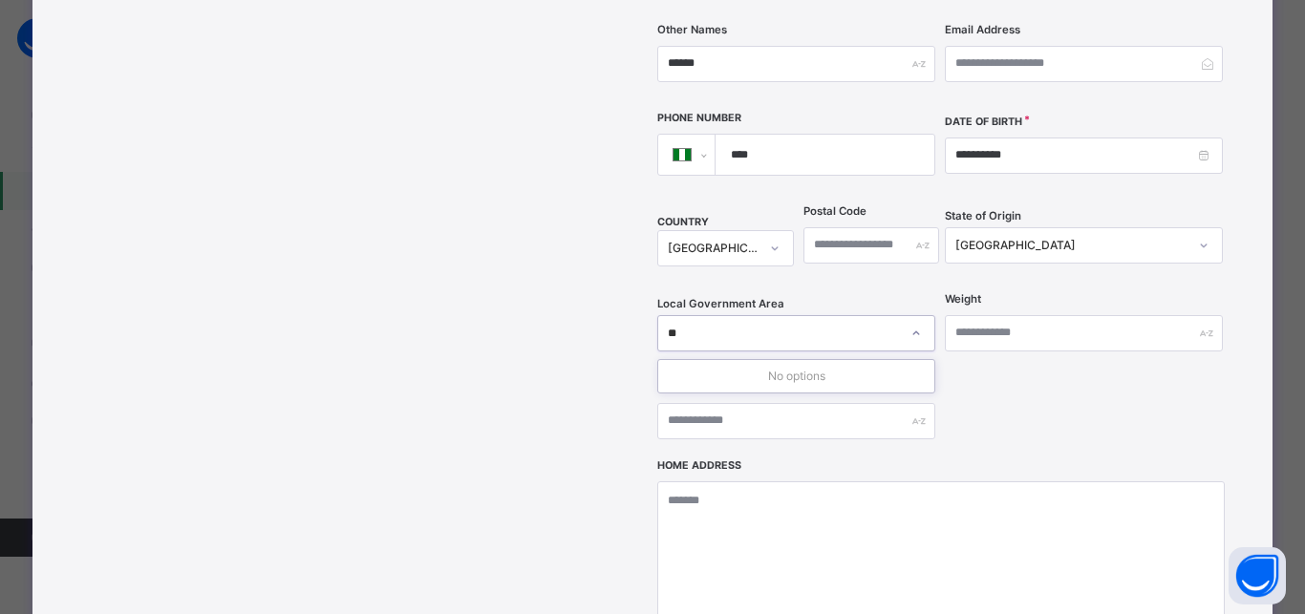
type input "*"
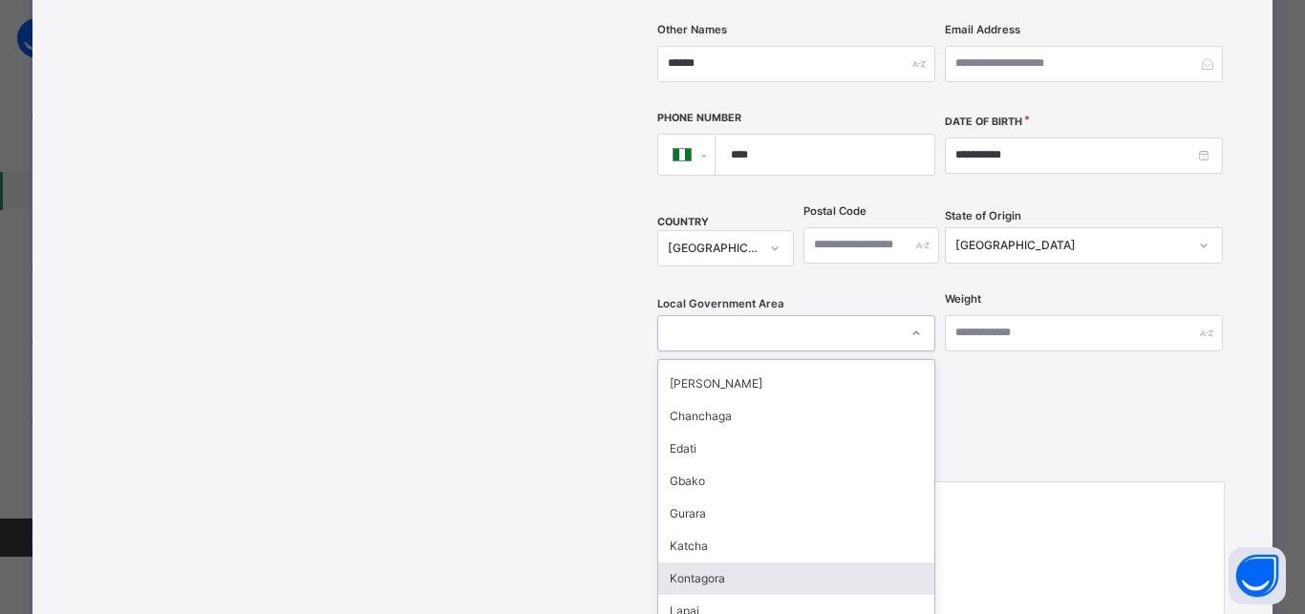
scroll to position [96, 0]
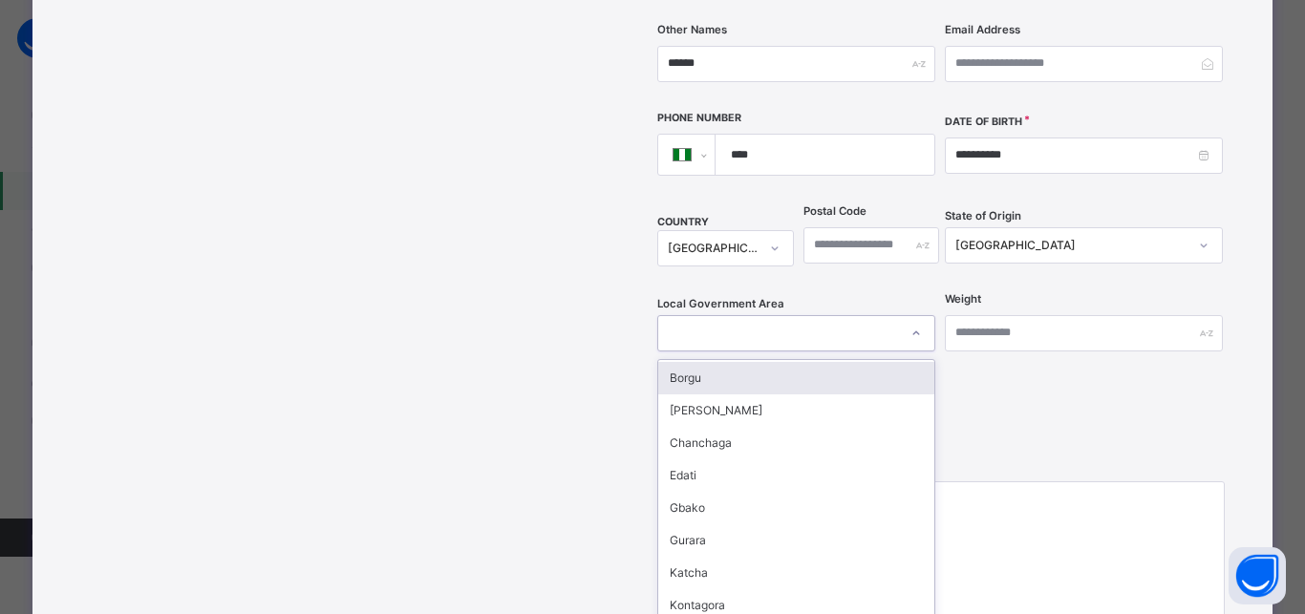
click at [717, 362] on div "Borgu" at bounding box center [796, 378] width 276 height 32
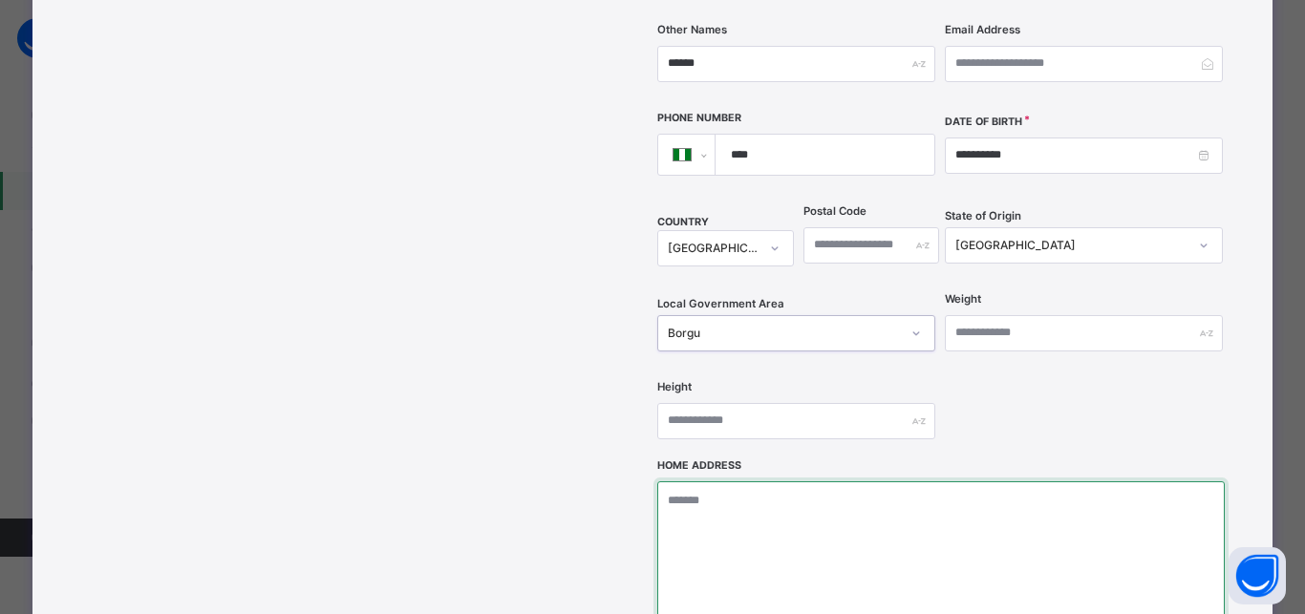
click at [710, 481] on textarea at bounding box center [940, 576] width 566 height 191
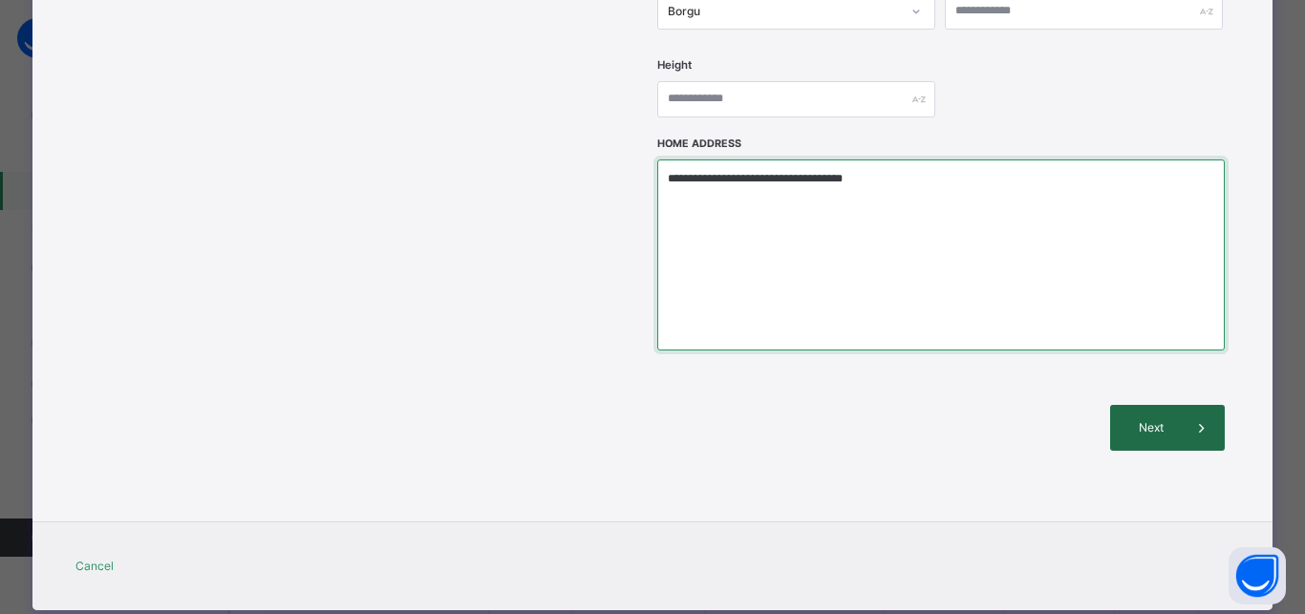
type textarea "**********"
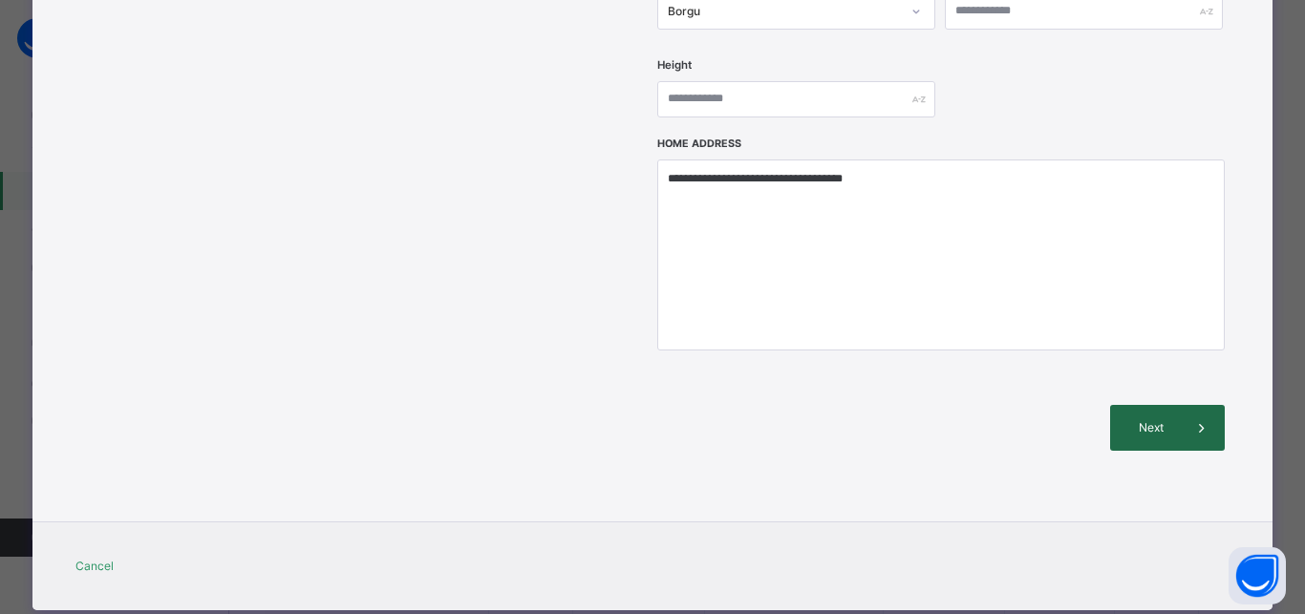
click at [1170, 419] on span "Next" at bounding box center [1151, 427] width 54 height 17
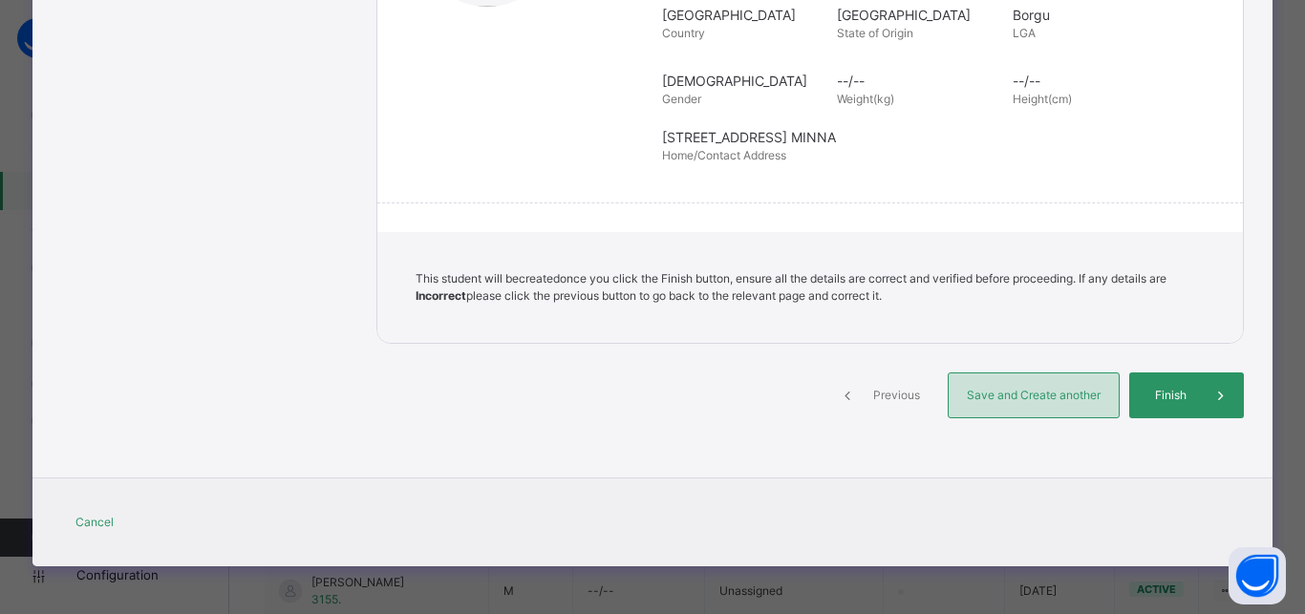
click at [996, 397] on span "Save and Create another" at bounding box center [1033, 395] width 141 height 17
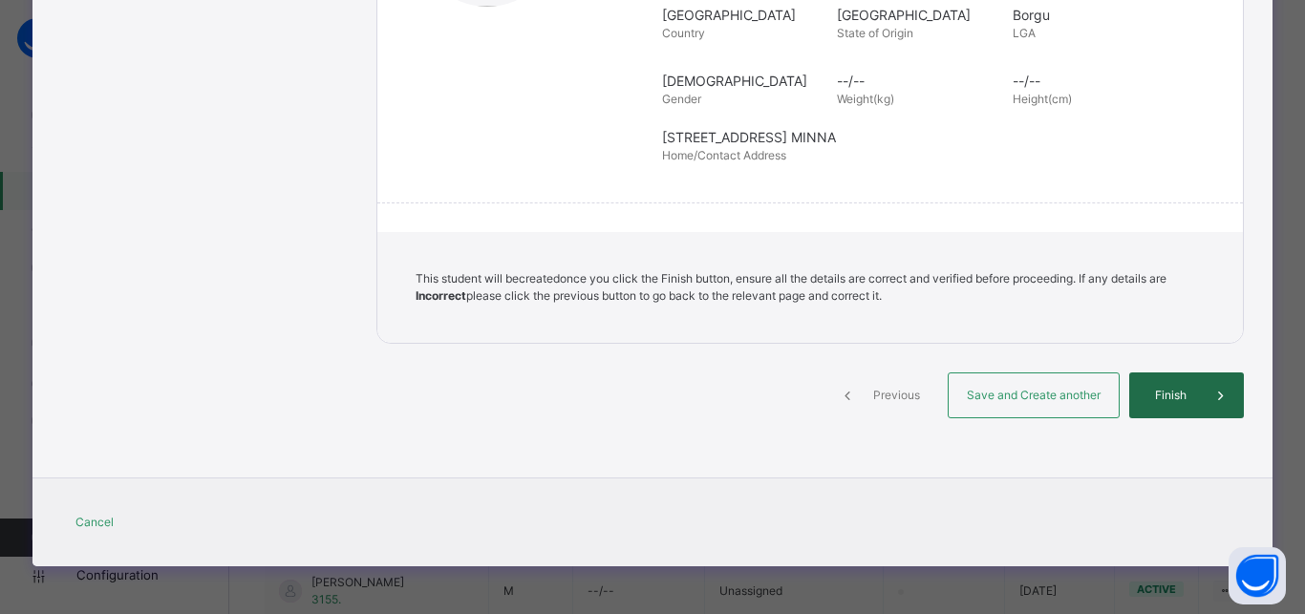
select select "**"
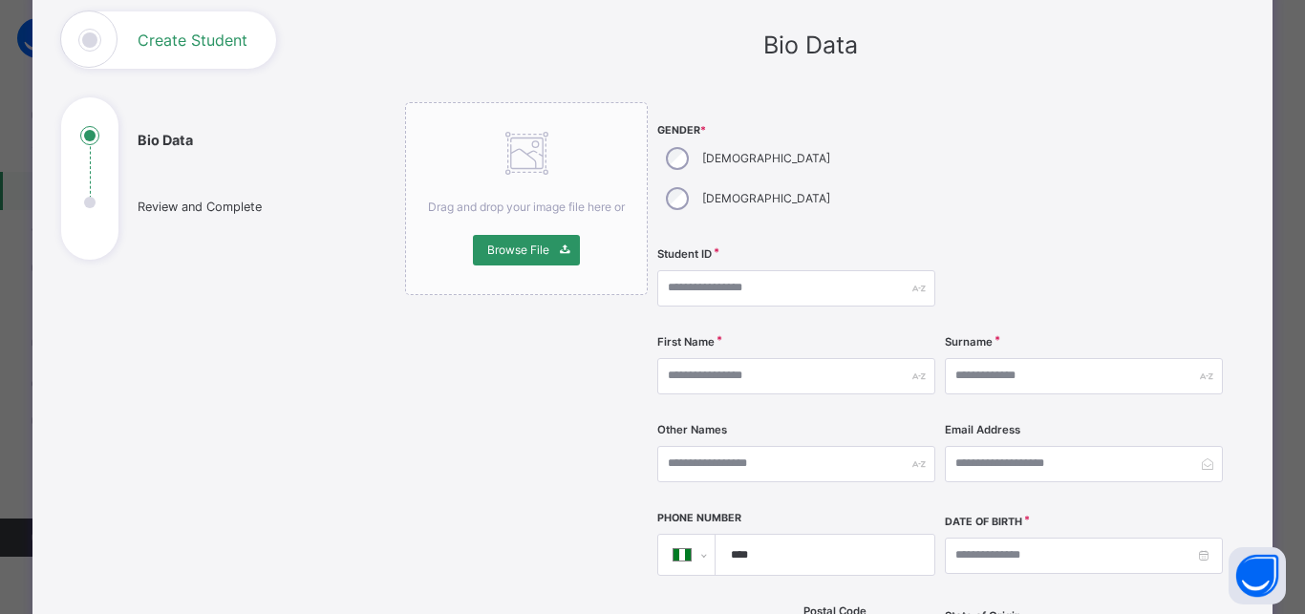
scroll to position [0, 0]
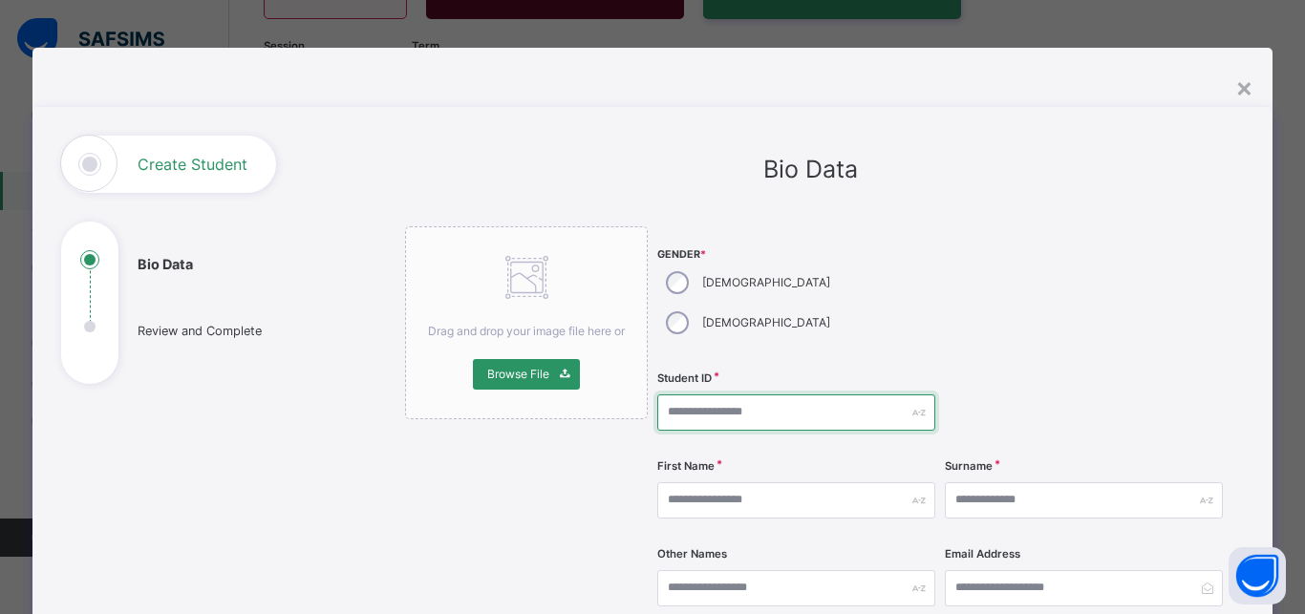
click at [771, 394] on input "text" at bounding box center [796, 412] width 278 height 36
type input "****"
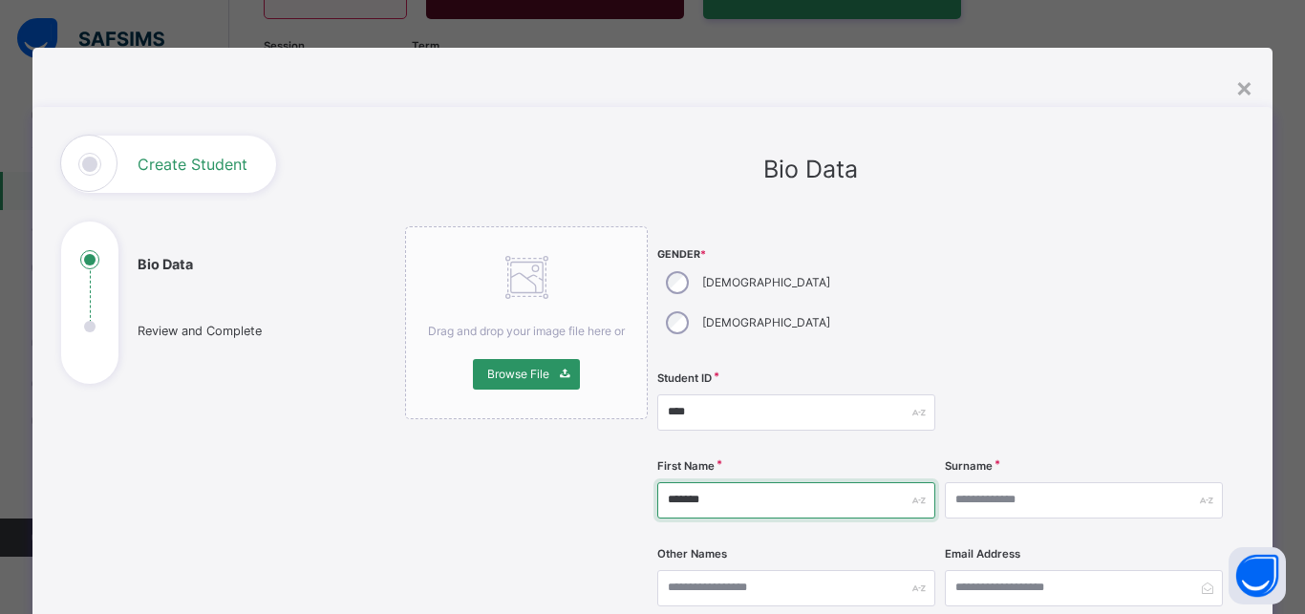
type input "*******"
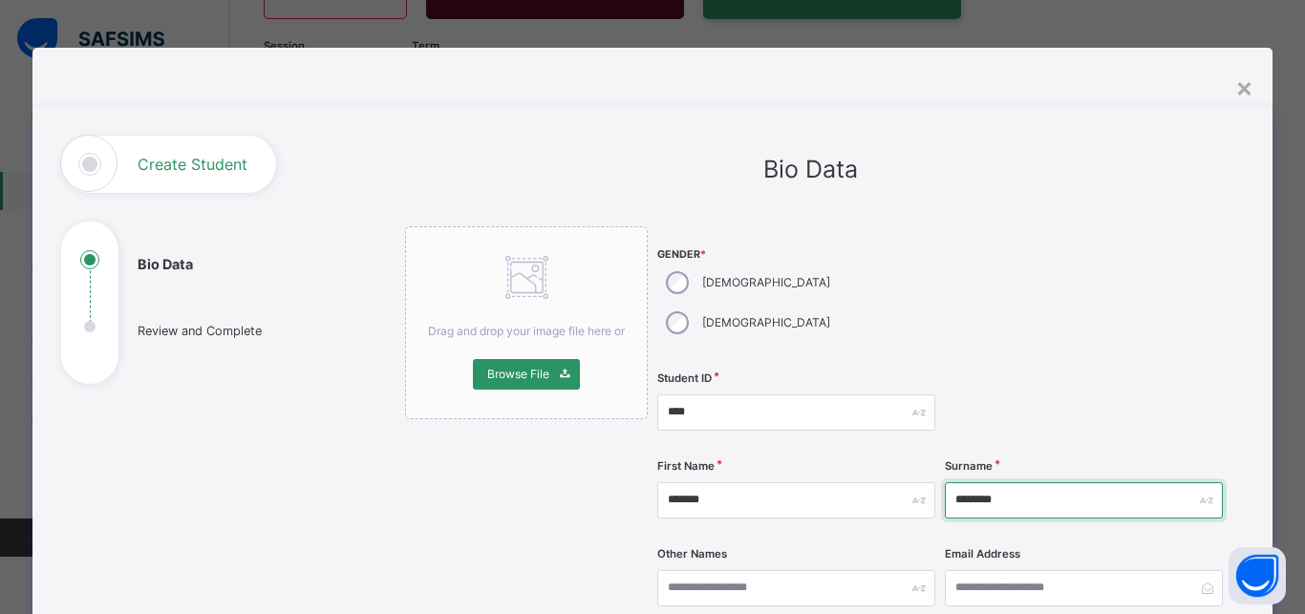
type input "********"
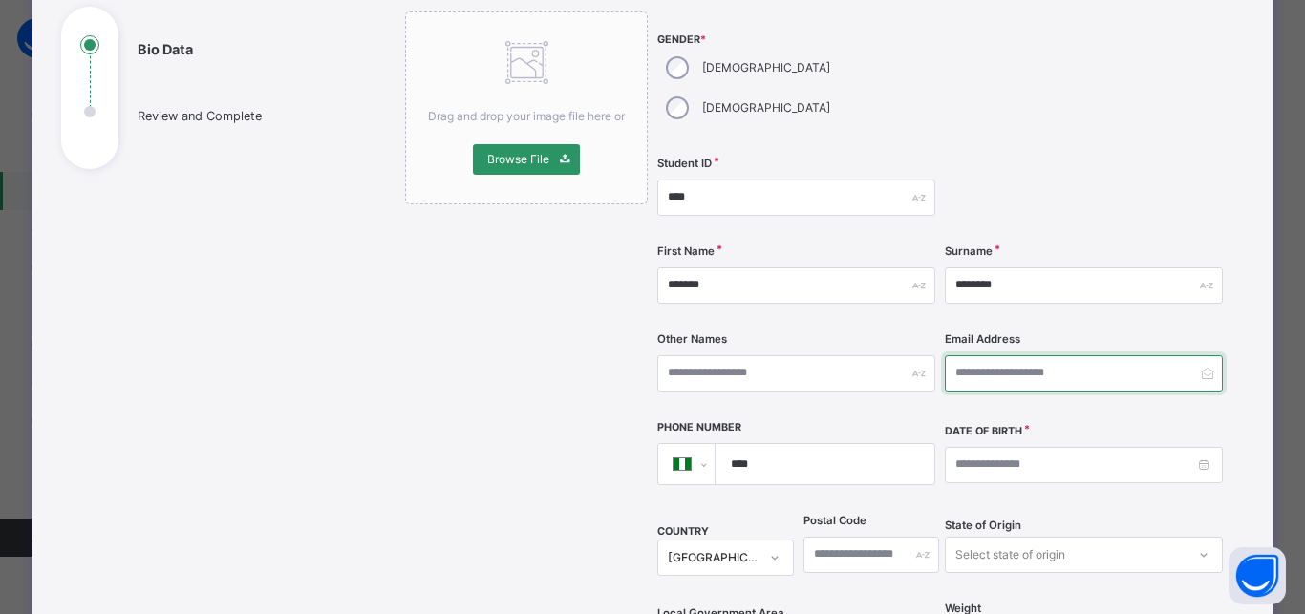
scroll to position [344, 0]
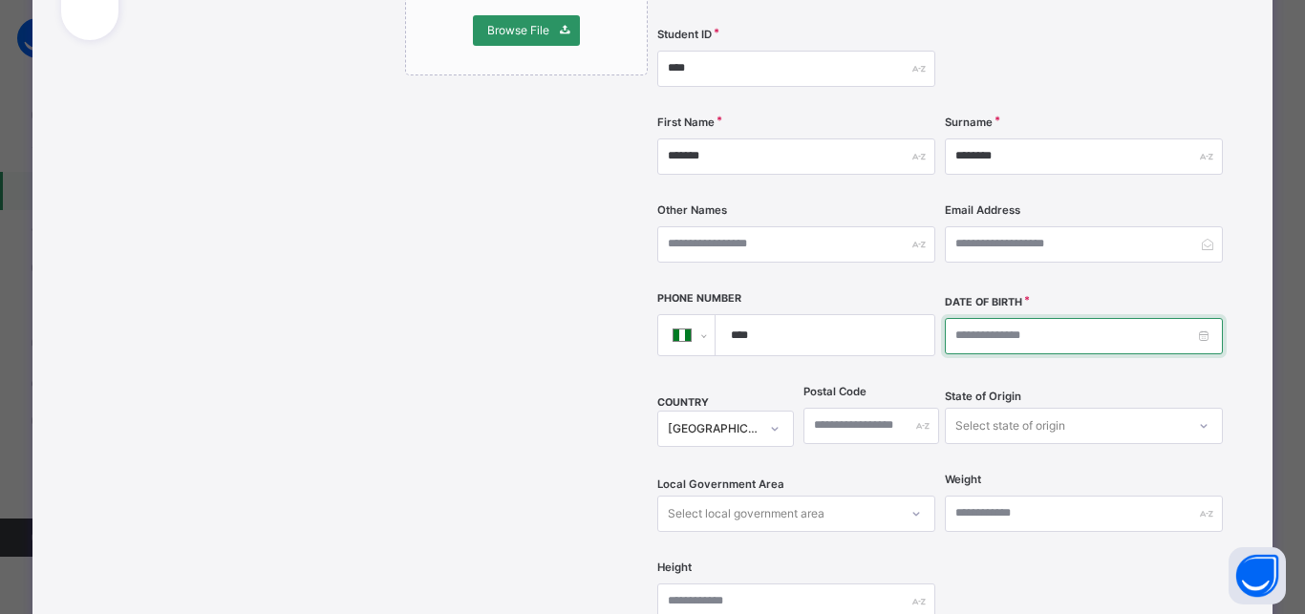
click at [946, 318] on input at bounding box center [1084, 336] width 278 height 36
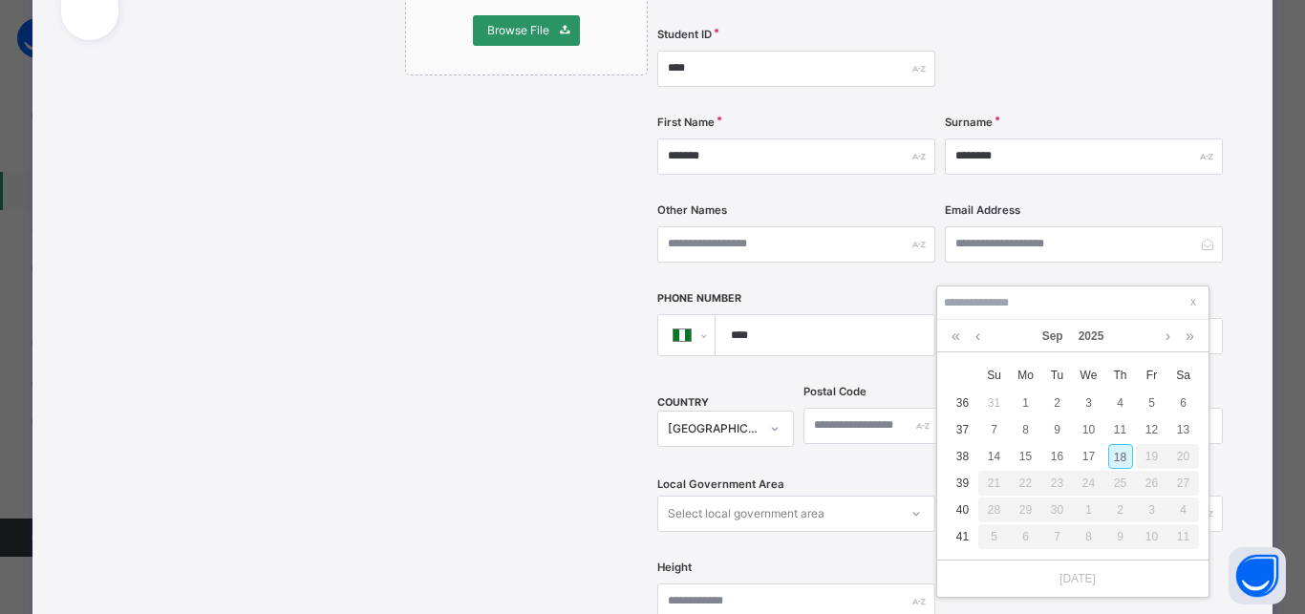
type input "**********"
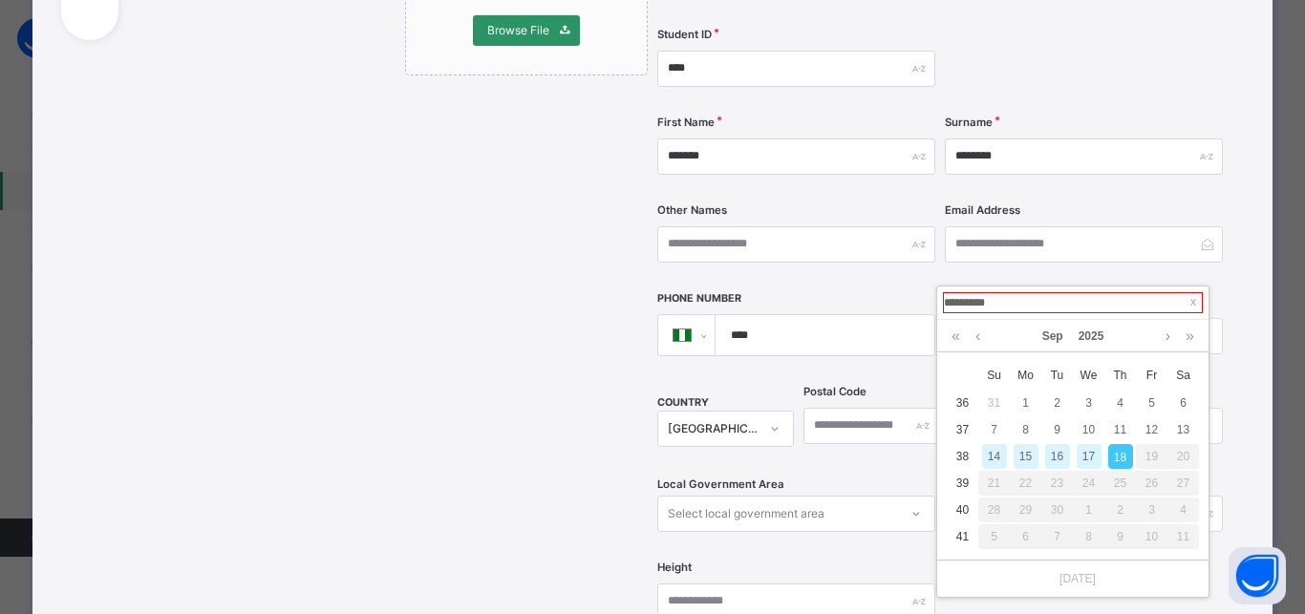
type input "**********"
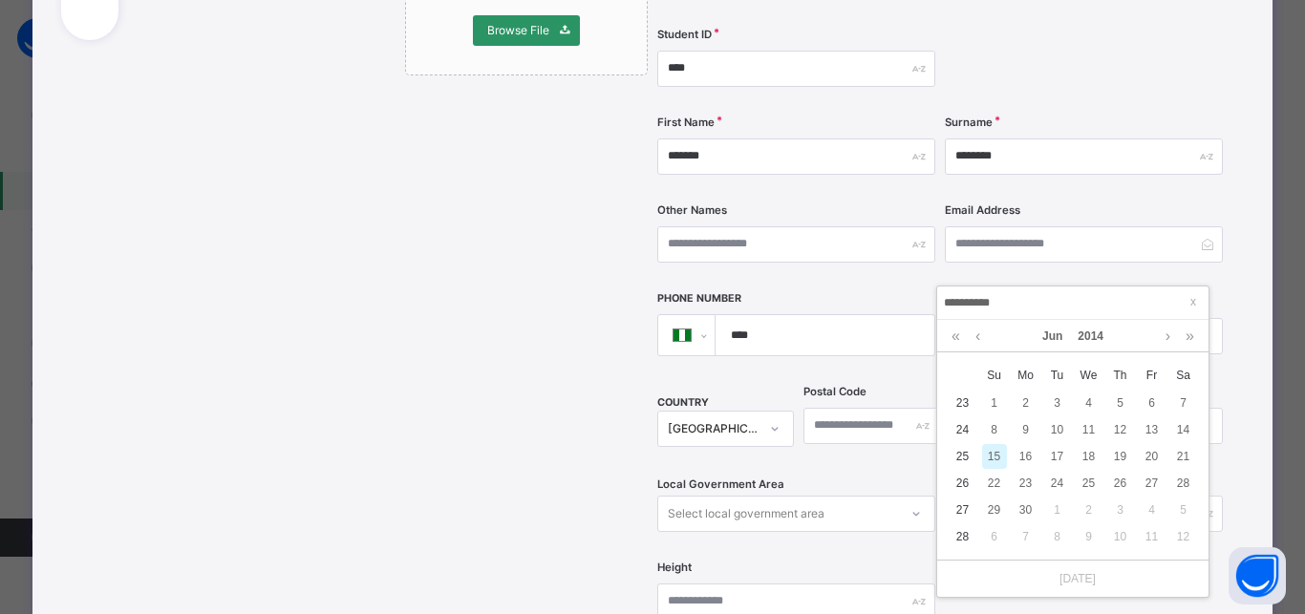
type input "**********"
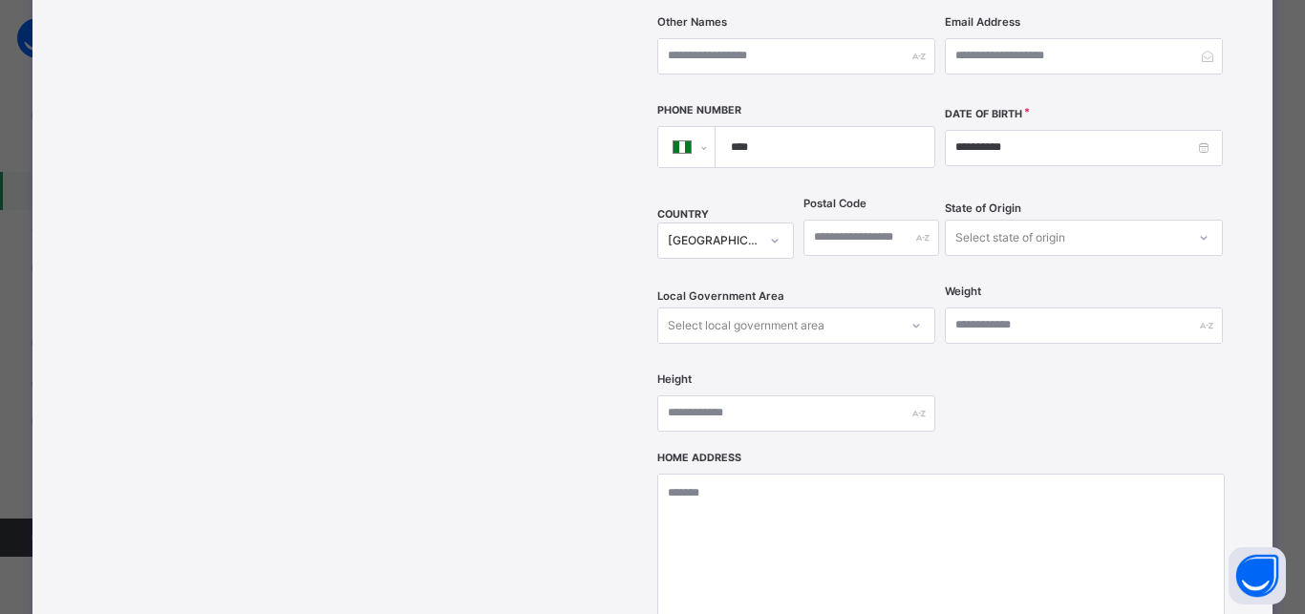
scroll to position [602, 0]
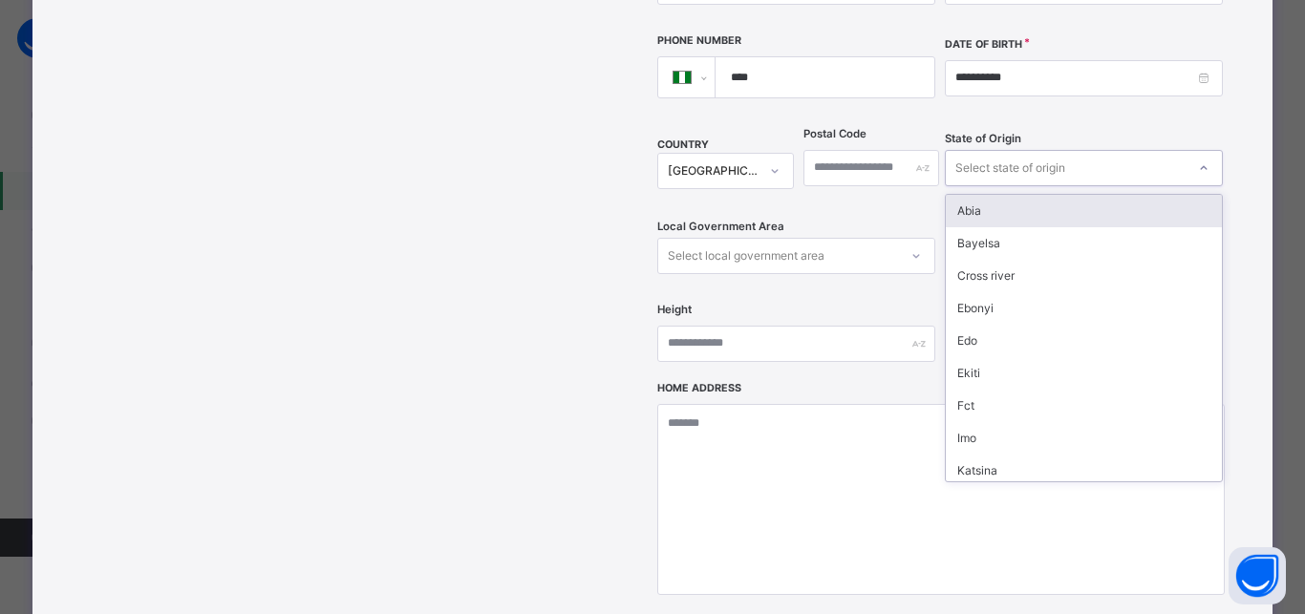
click at [978, 150] on div "Select state of origin" at bounding box center [1010, 168] width 110 height 36
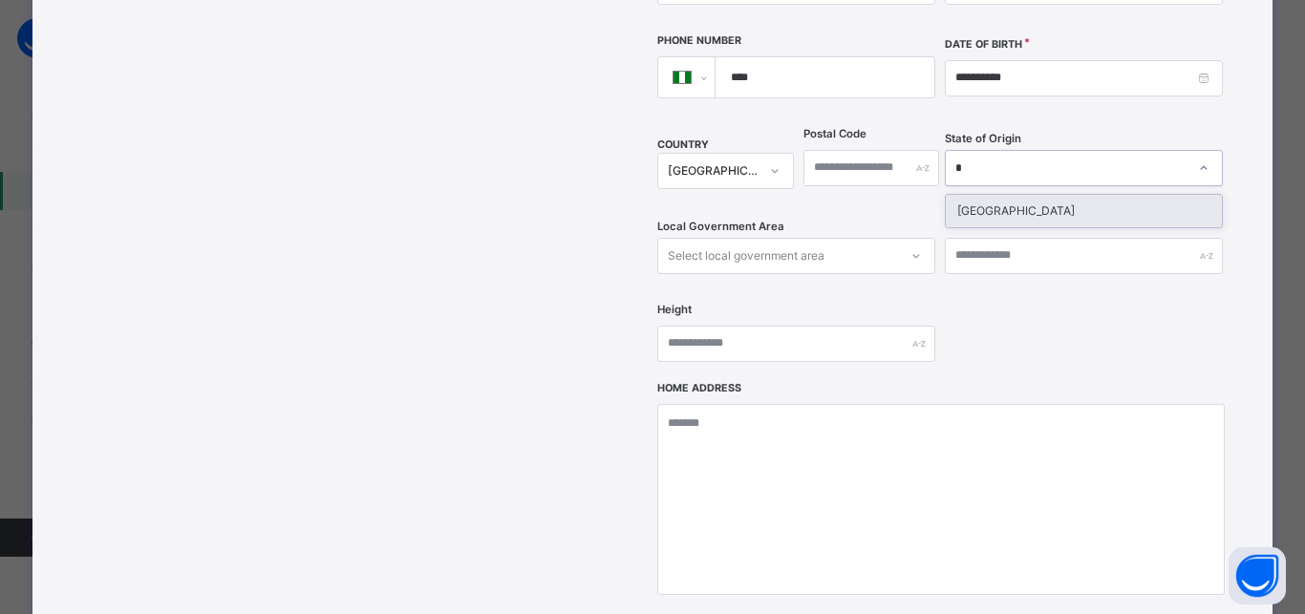
type input "**"
click at [985, 195] on div "Niger" at bounding box center [1083, 211] width 276 height 32
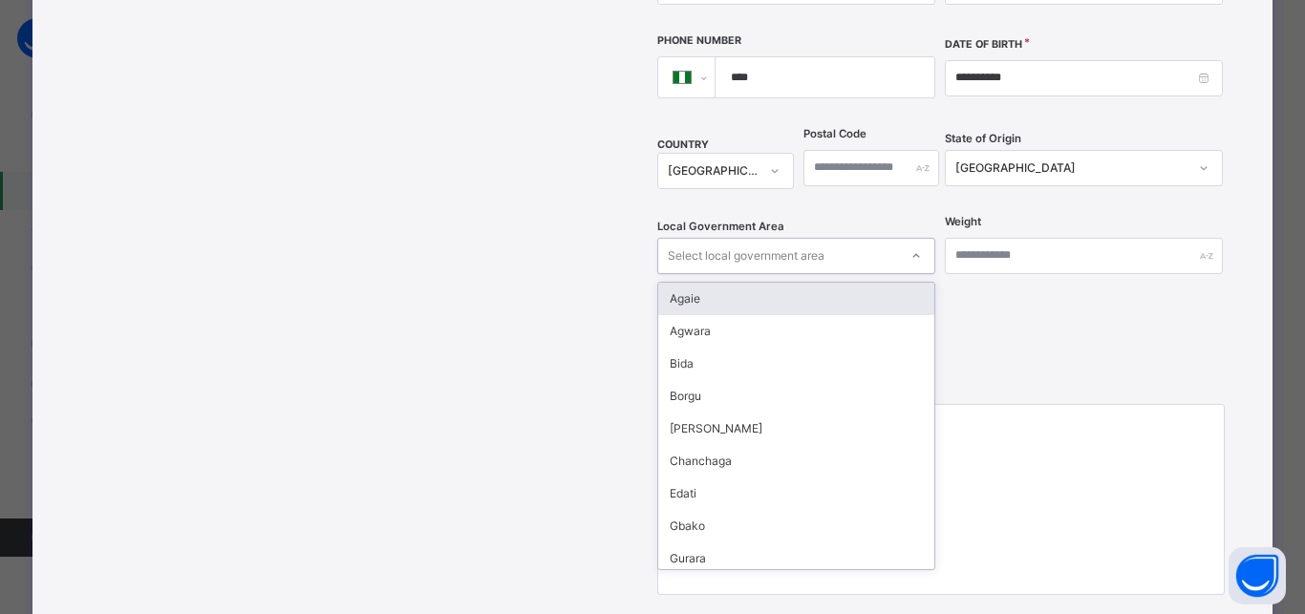
click at [738, 238] on div "Select local government area" at bounding box center [746, 256] width 157 height 36
type input "**"
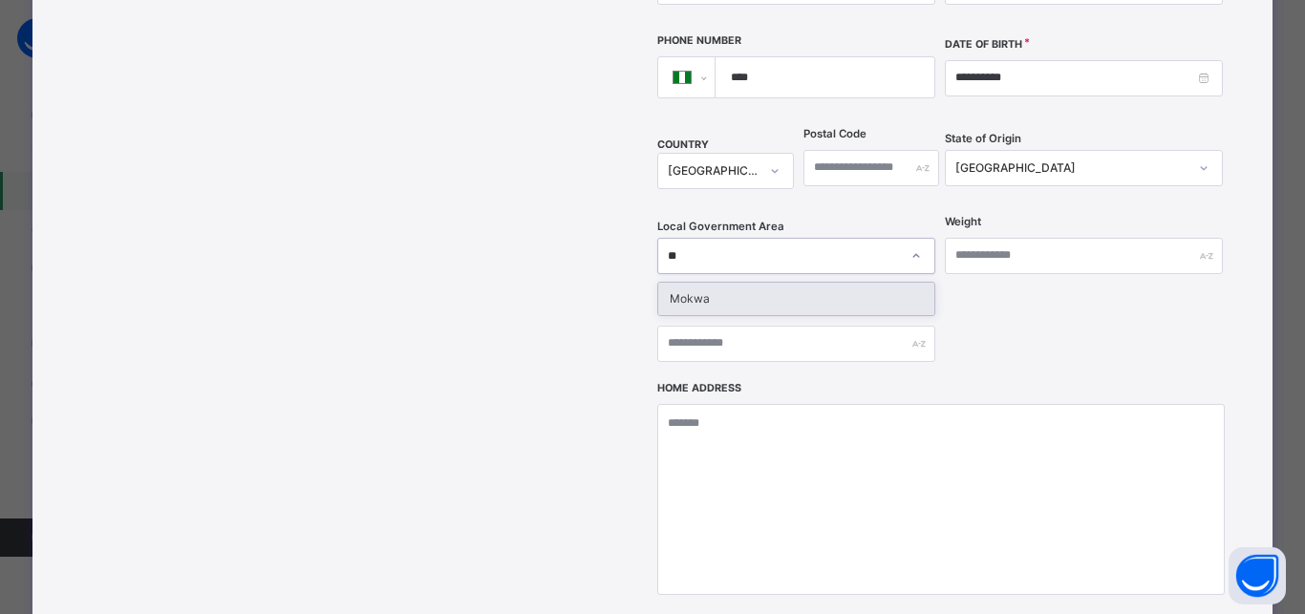
click at [690, 283] on div "Mokwa" at bounding box center [796, 299] width 276 height 32
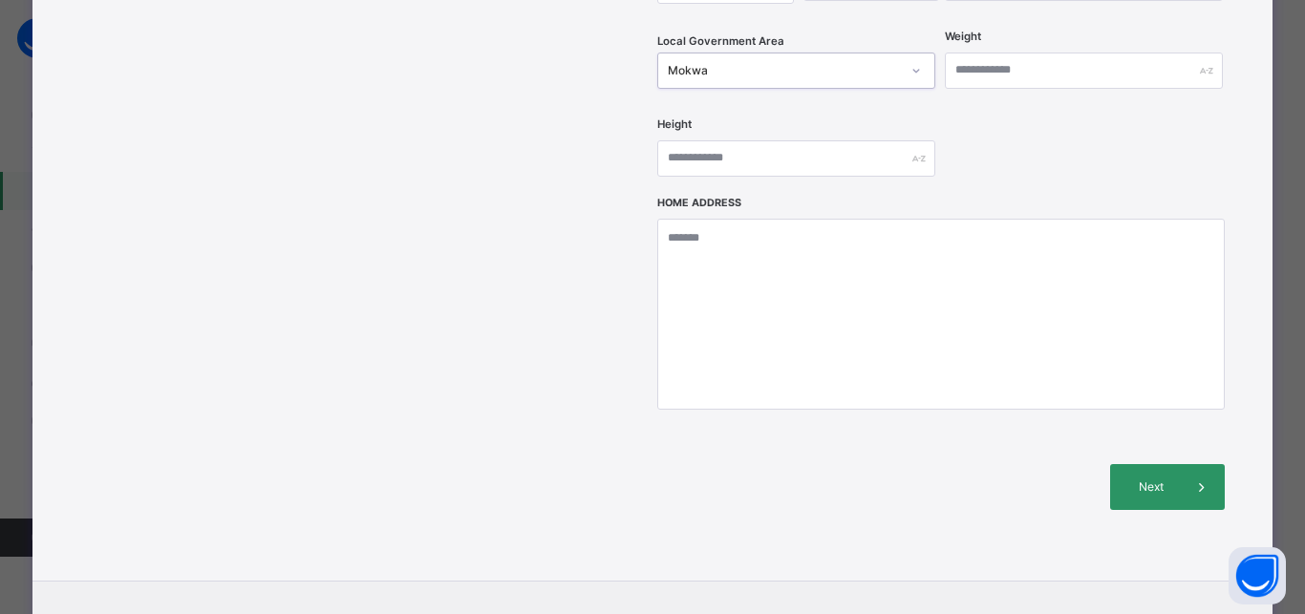
scroll to position [846, 0]
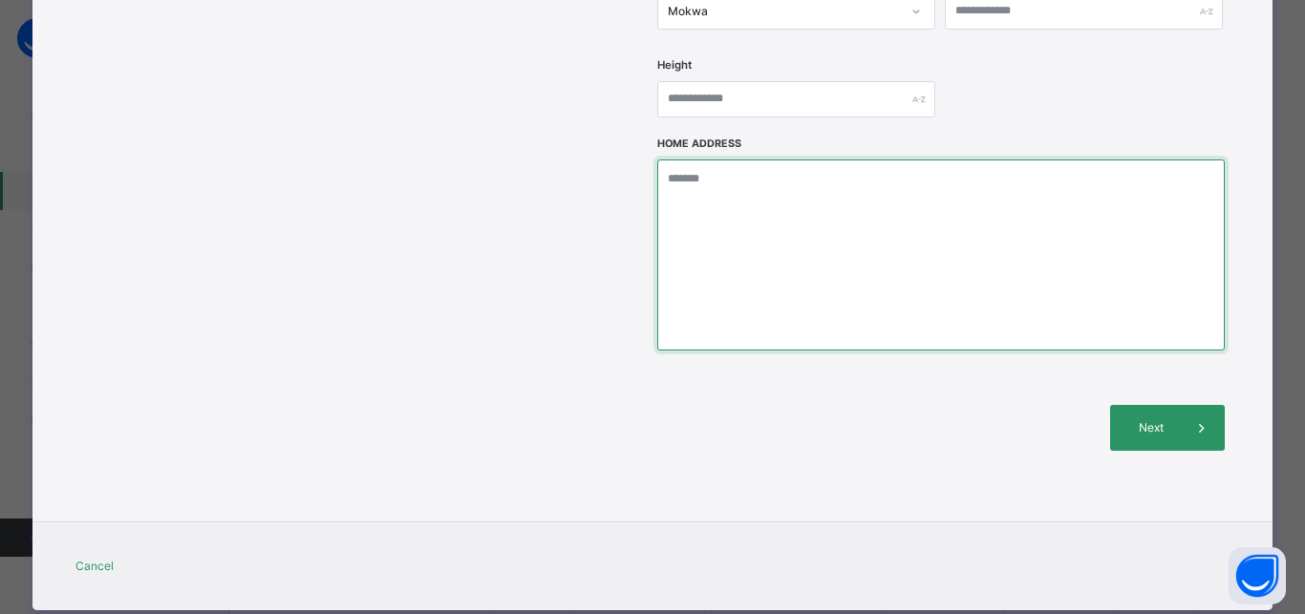
click at [732, 159] on textarea at bounding box center [940, 254] width 566 height 191
type textarea "**********"
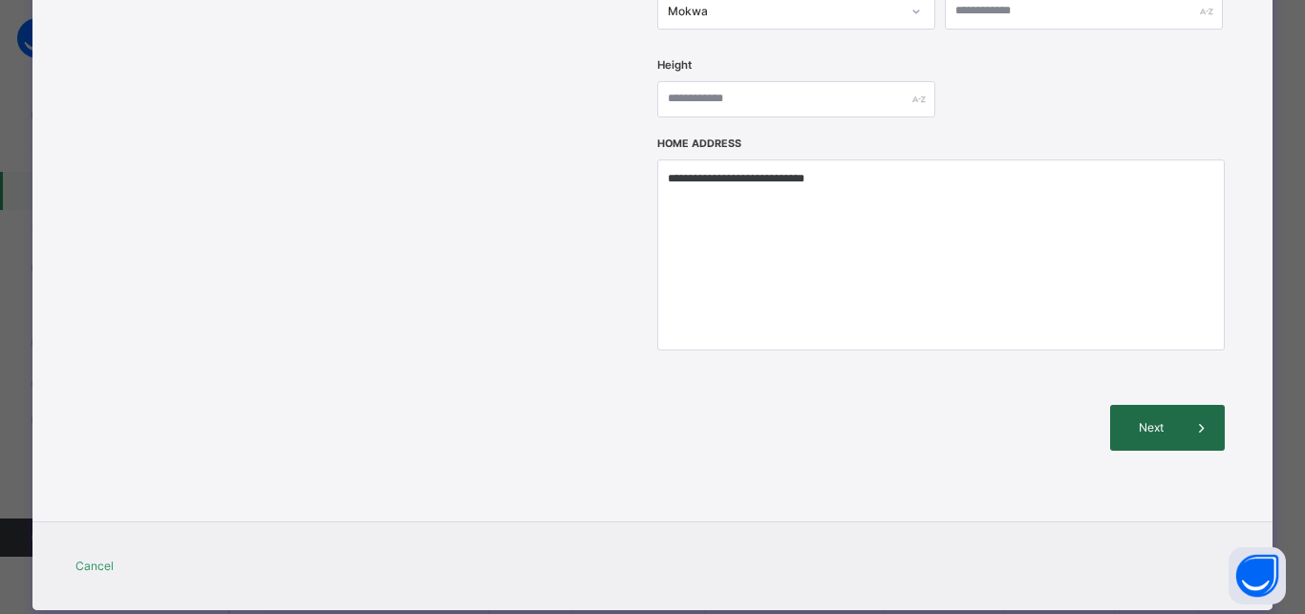
click at [1147, 419] on span "Next" at bounding box center [1151, 427] width 54 height 17
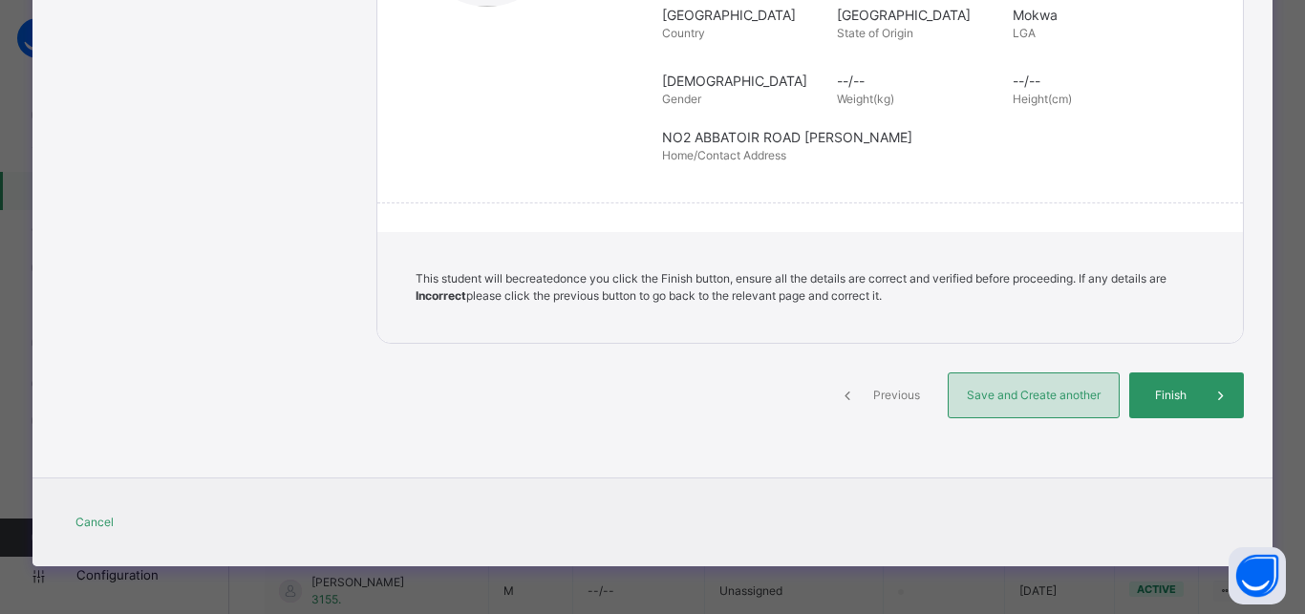
click at [997, 397] on span "Save and Create another" at bounding box center [1033, 395] width 141 height 17
select select "**"
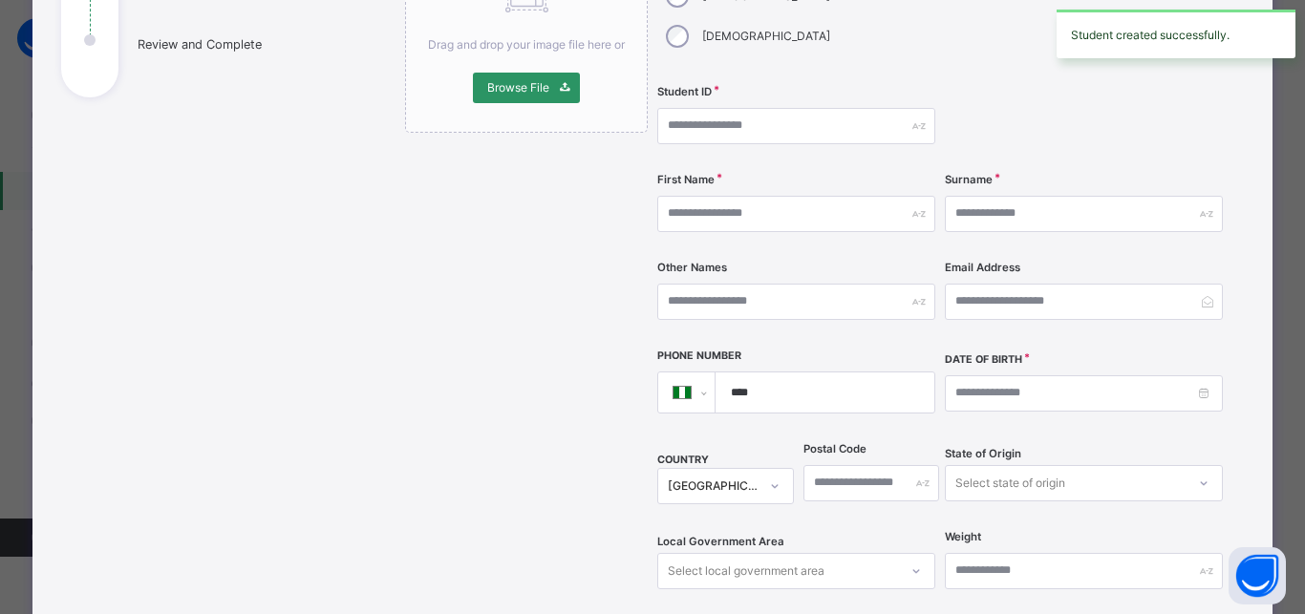
scroll to position [159, 0]
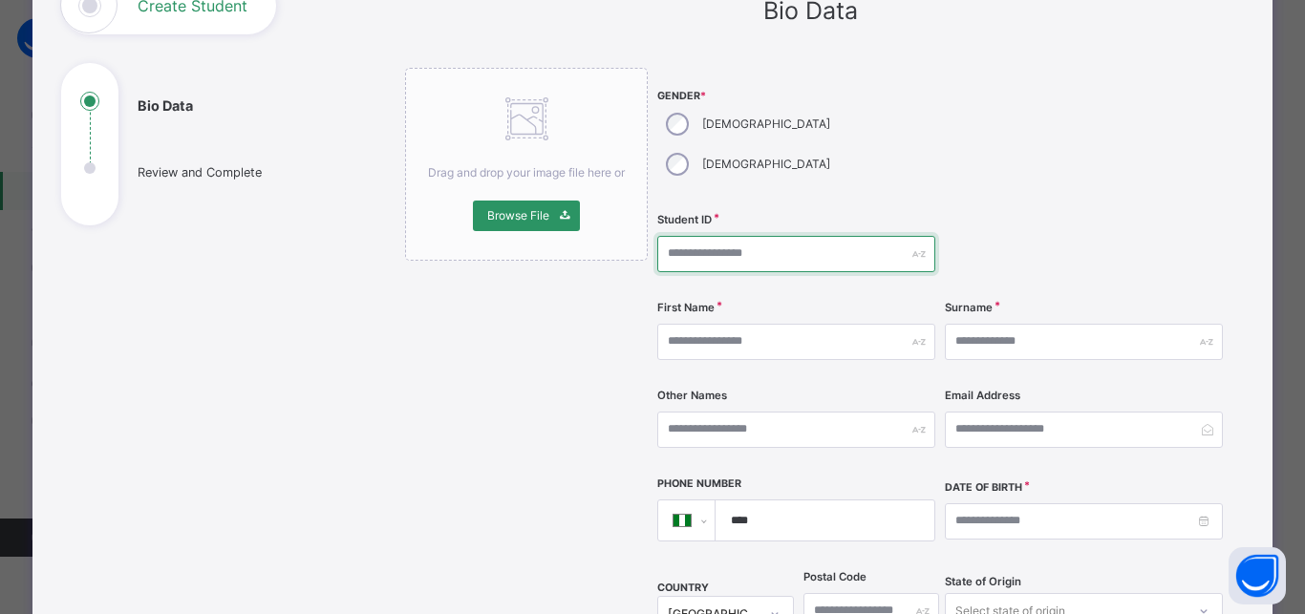
click at [682, 236] on input "text" at bounding box center [796, 254] width 278 height 36
type input "****"
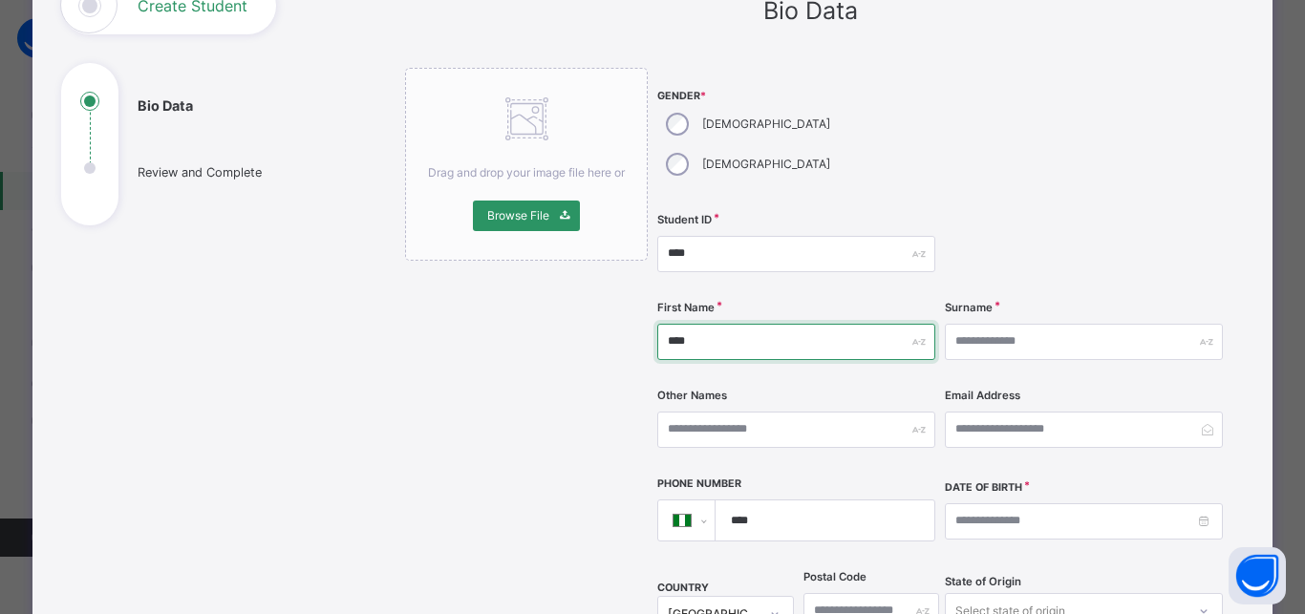
type input "****"
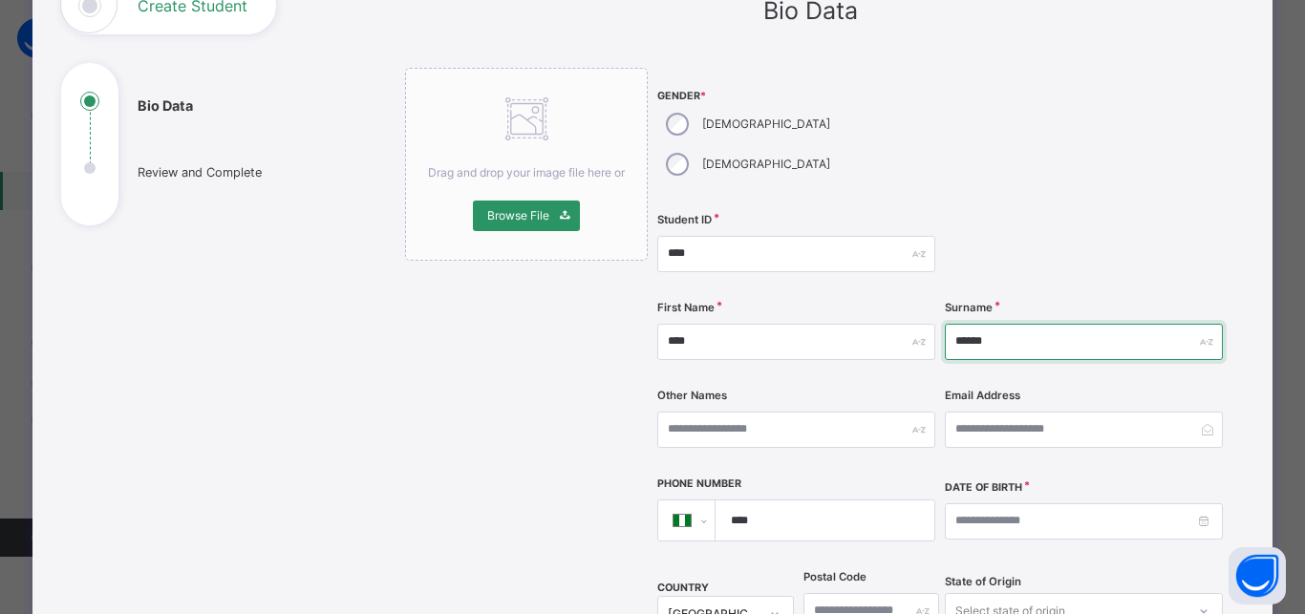
type input "******"
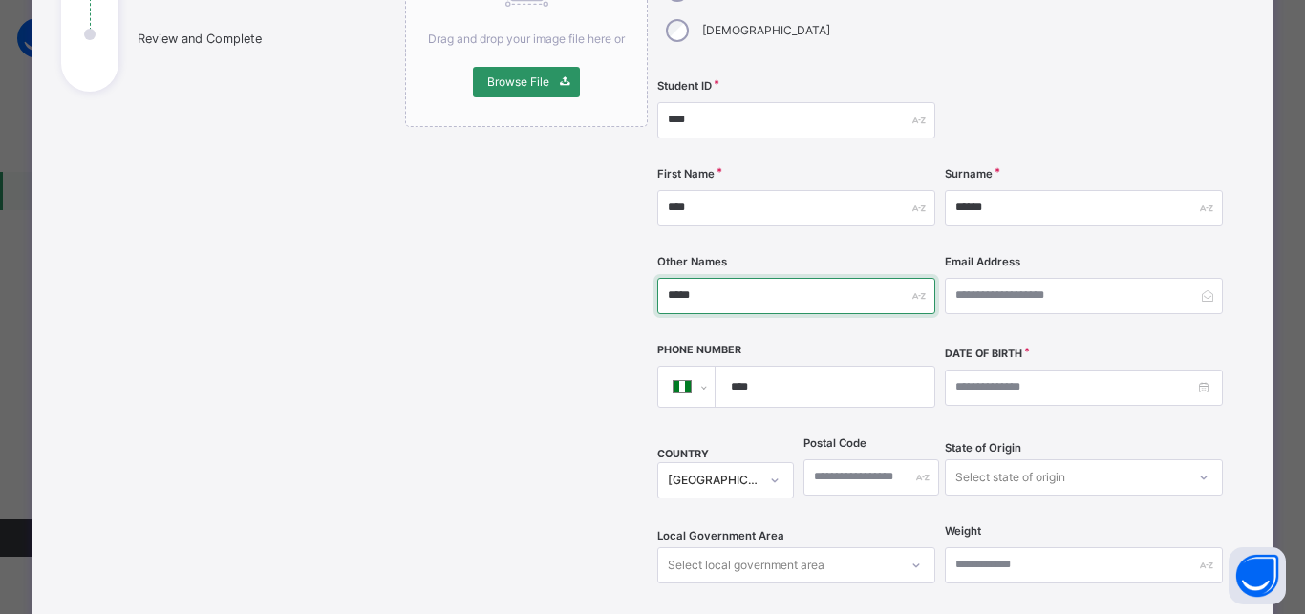
scroll to position [330, 0]
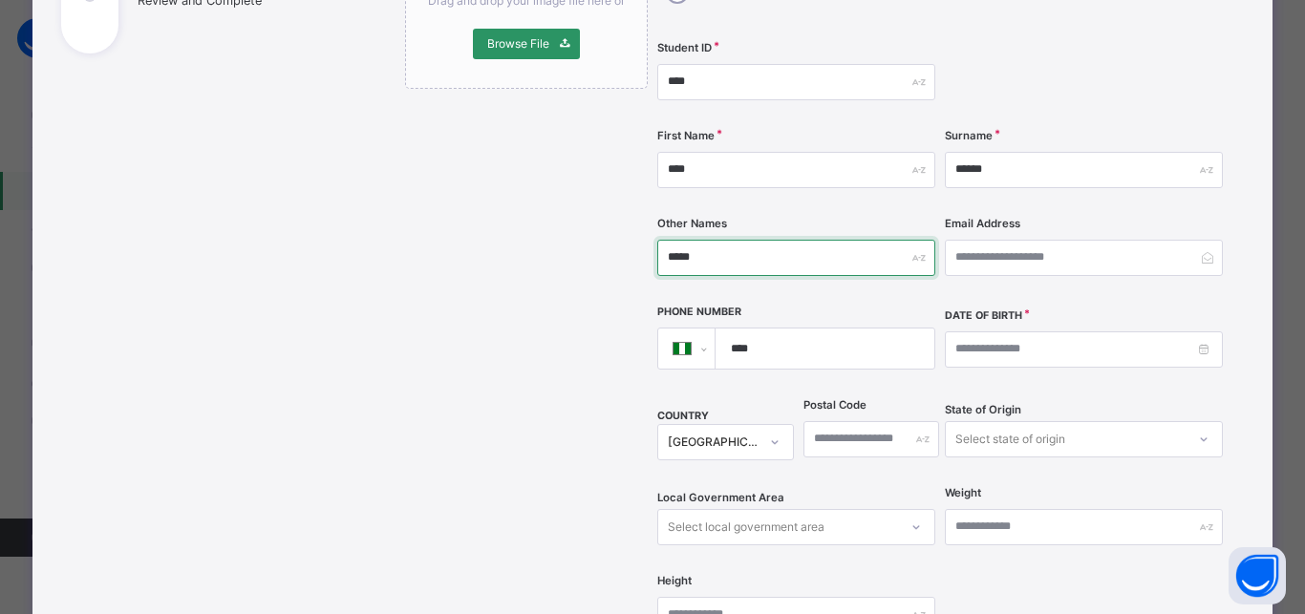
type input "*****"
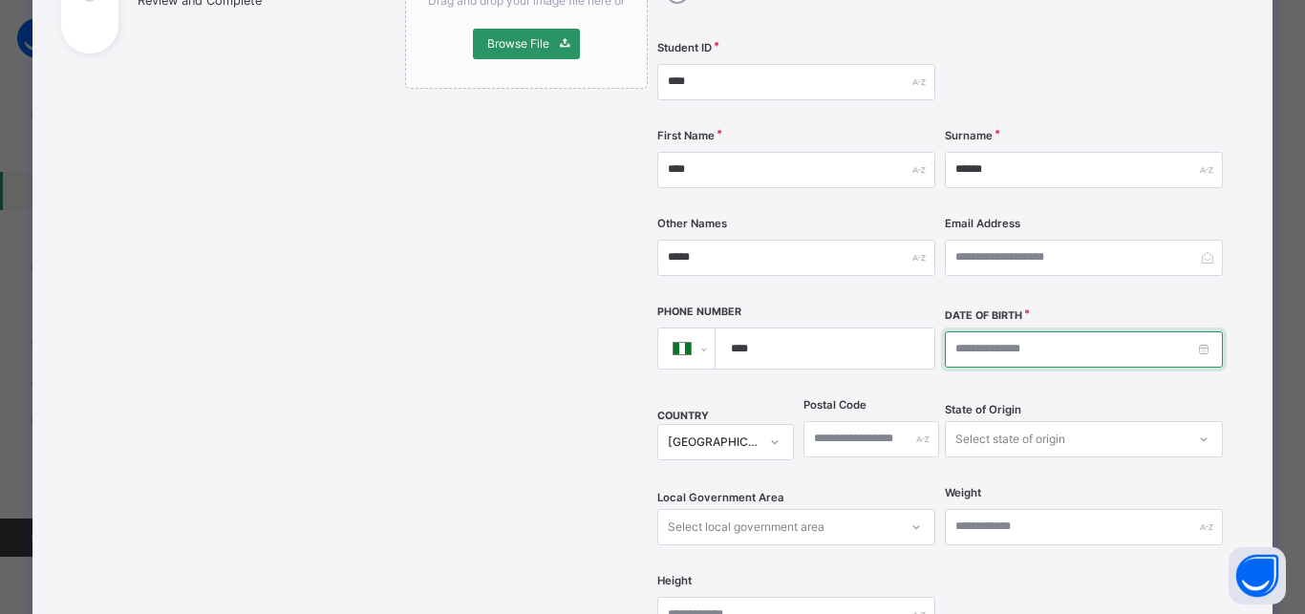
click at [949, 331] on input at bounding box center [1084, 349] width 278 height 36
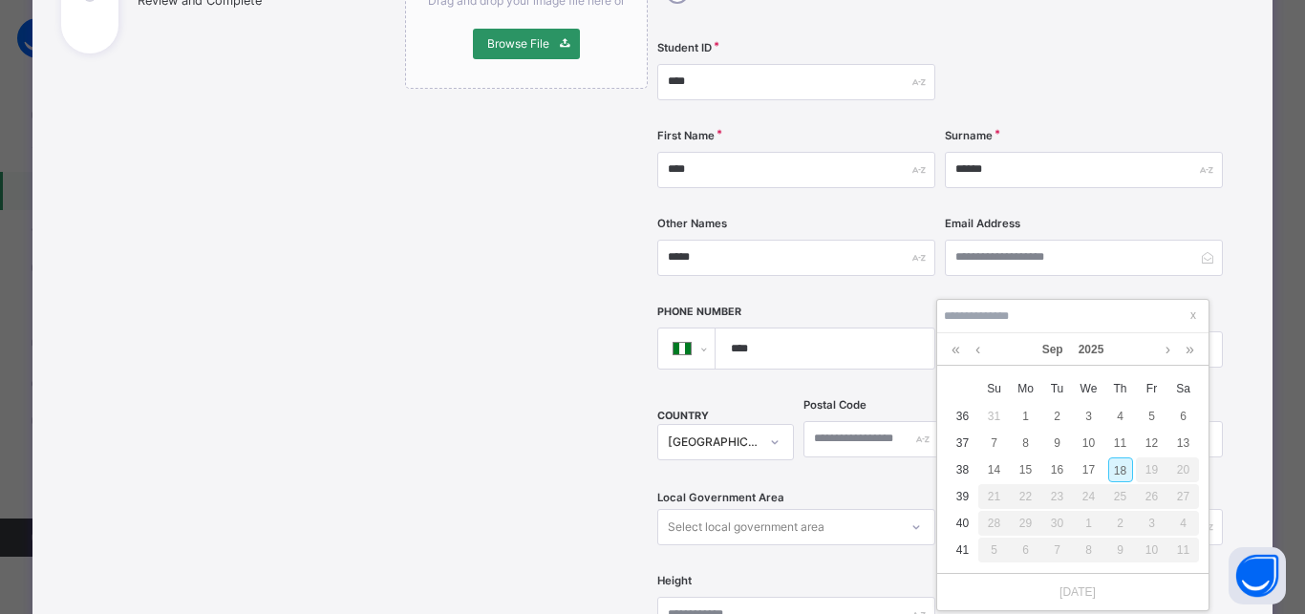
type input "**********"
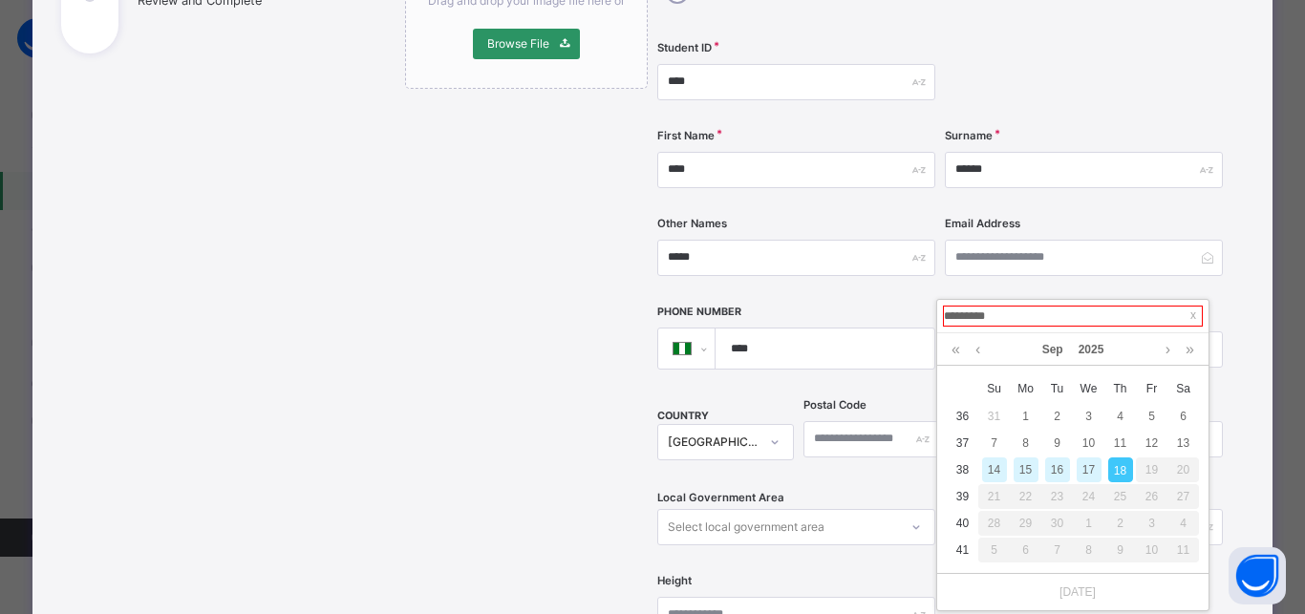
type input "**********"
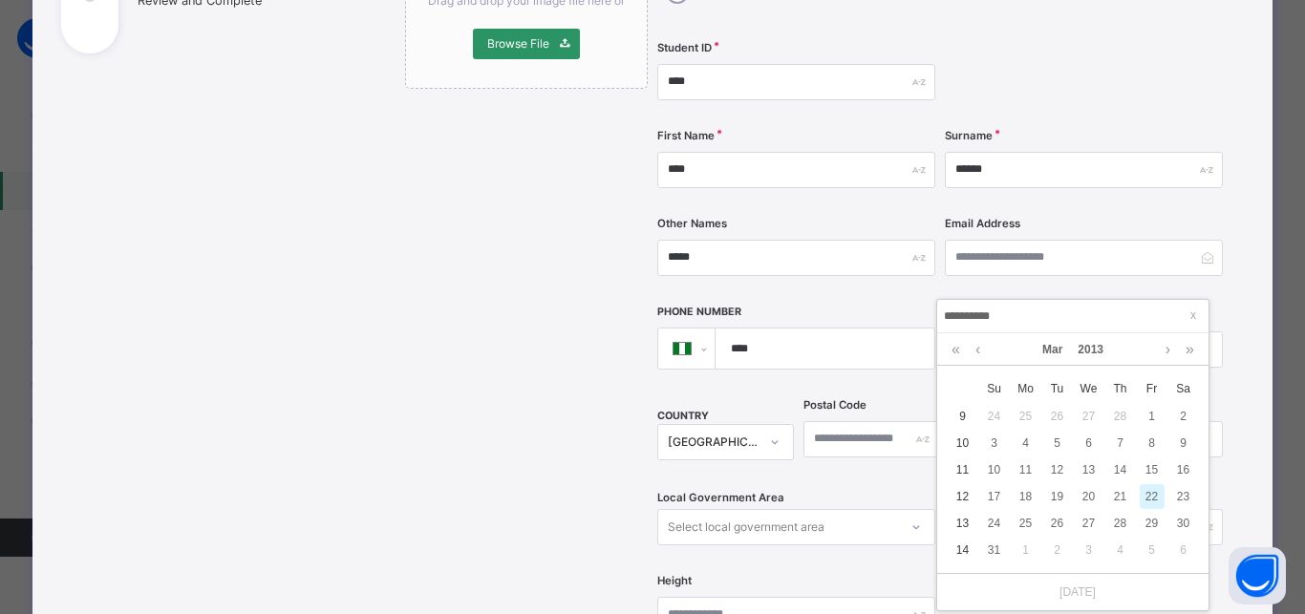
type input "**********"
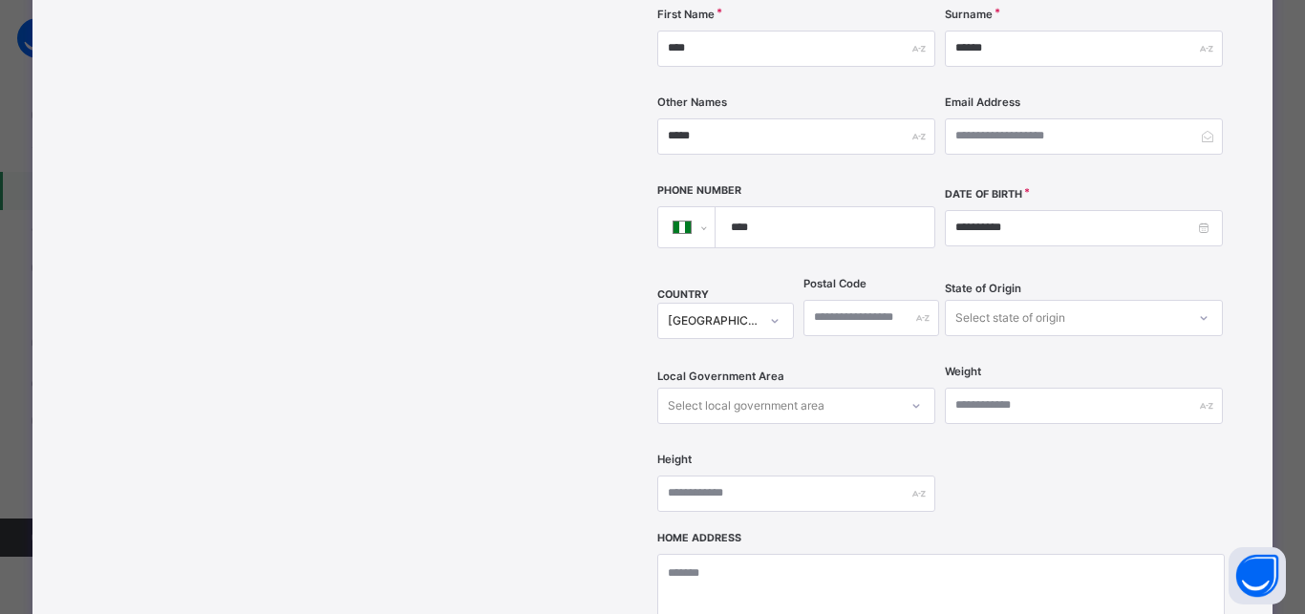
scroll to position [502, 0]
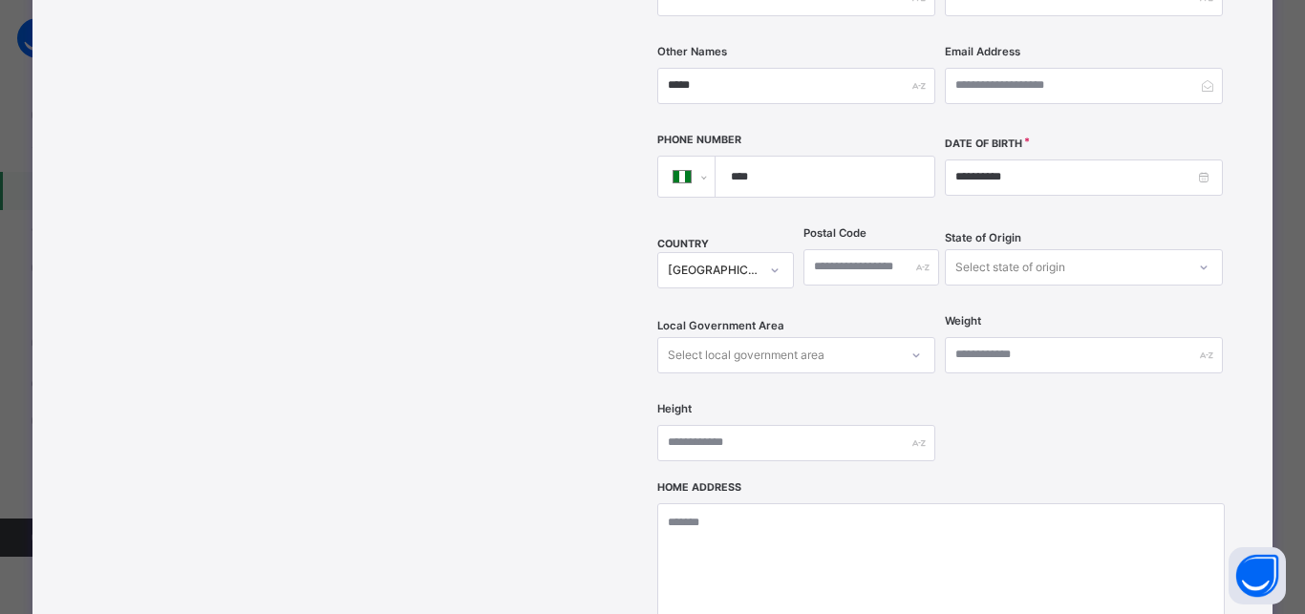
click at [1005, 249] on div "Select state of origin" at bounding box center [1010, 267] width 110 height 36
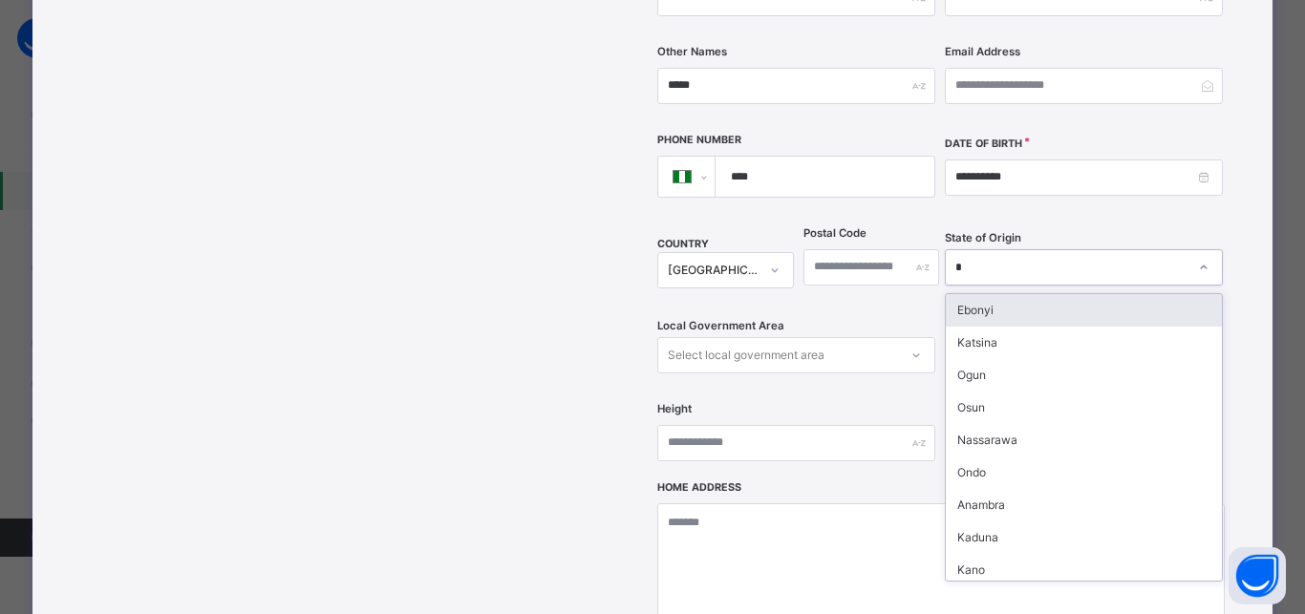
type input "**"
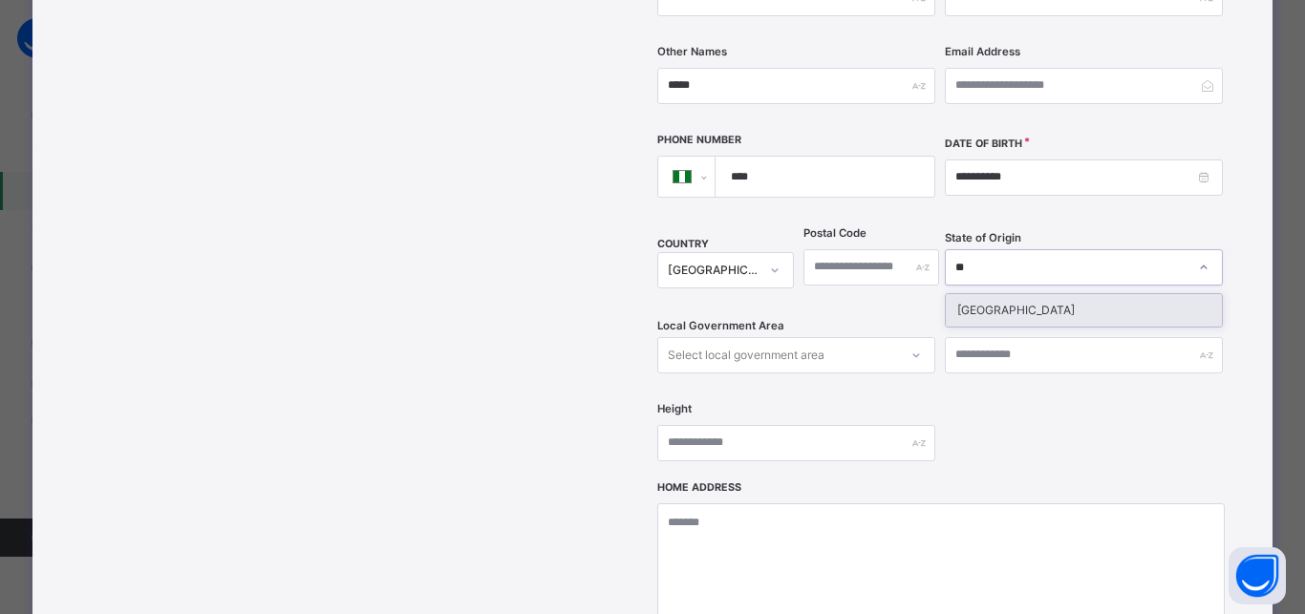
click at [978, 294] on div "Niger" at bounding box center [1083, 310] width 276 height 32
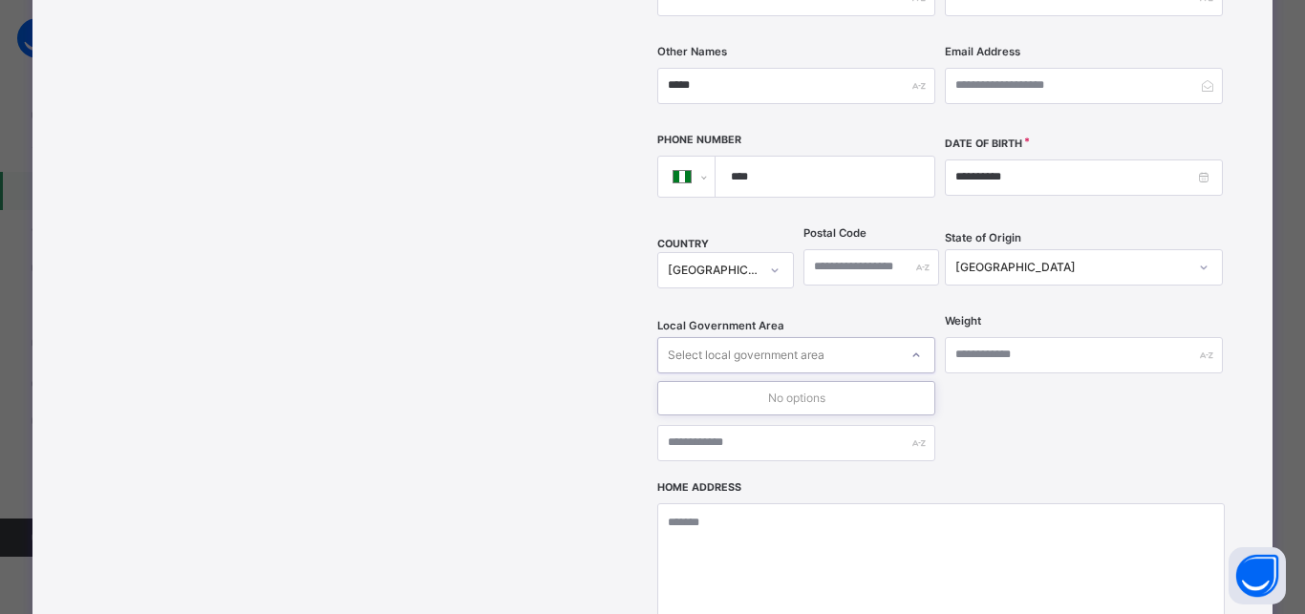
click at [755, 337] on div "Select local government area" at bounding box center [746, 355] width 157 height 36
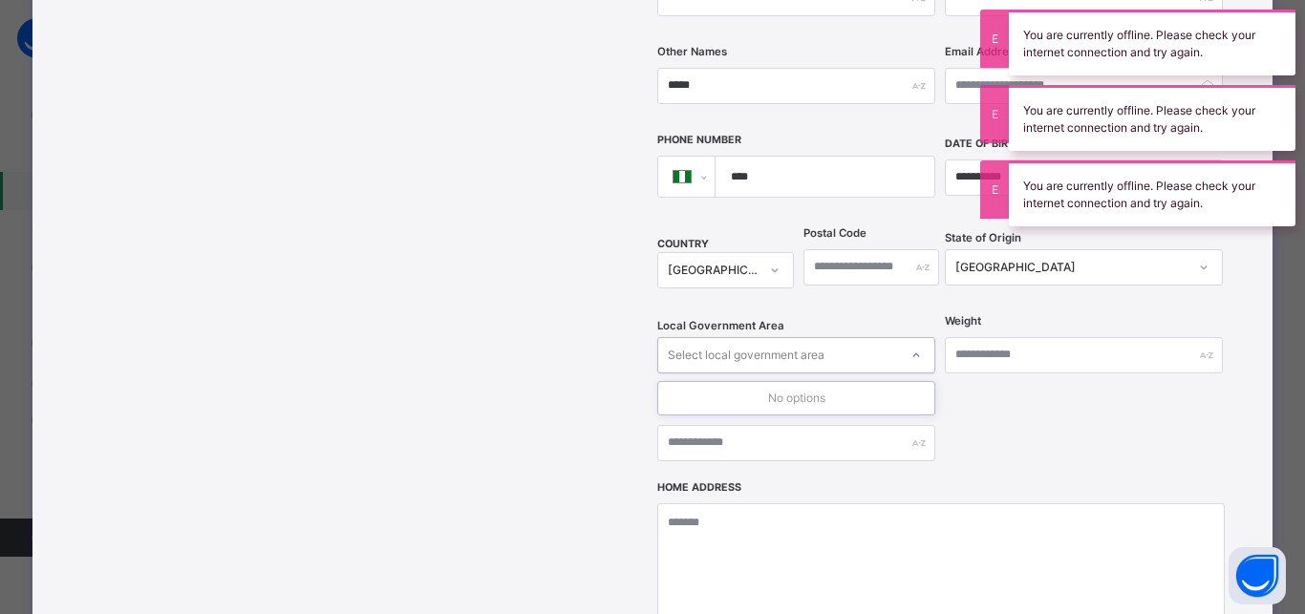
click at [786, 337] on div "Select local government area" at bounding box center [746, 355] width 157 height 36
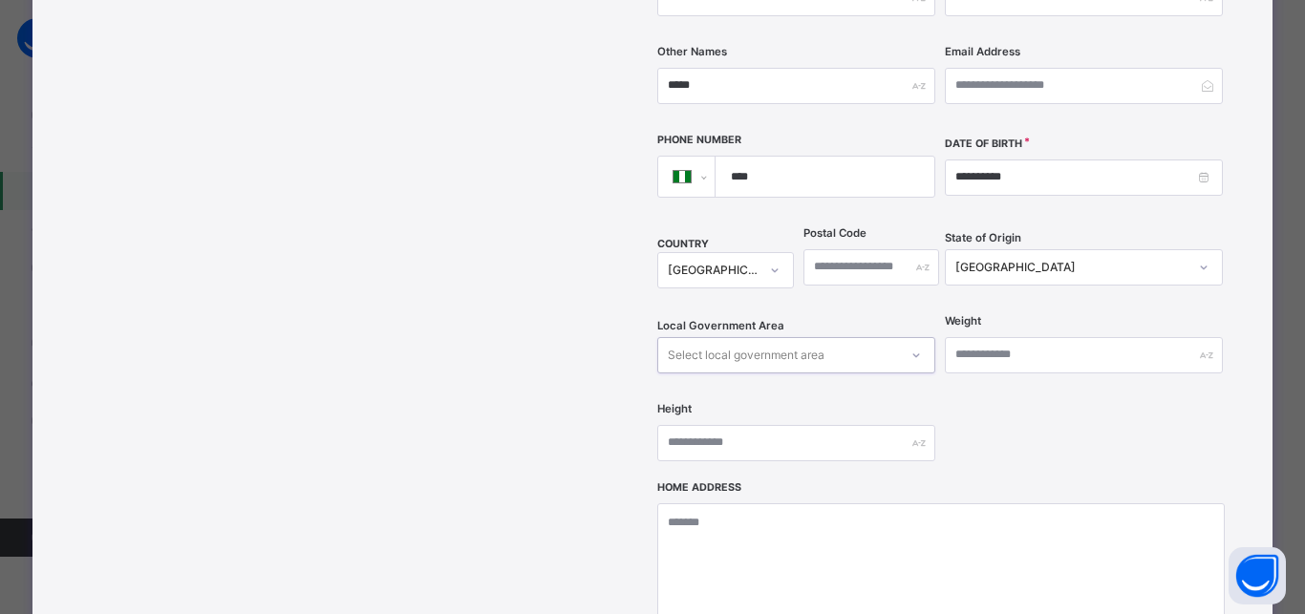
click at [792, 337] on div "Select local government area" at bounding box center [746, 355] width 157 height 36
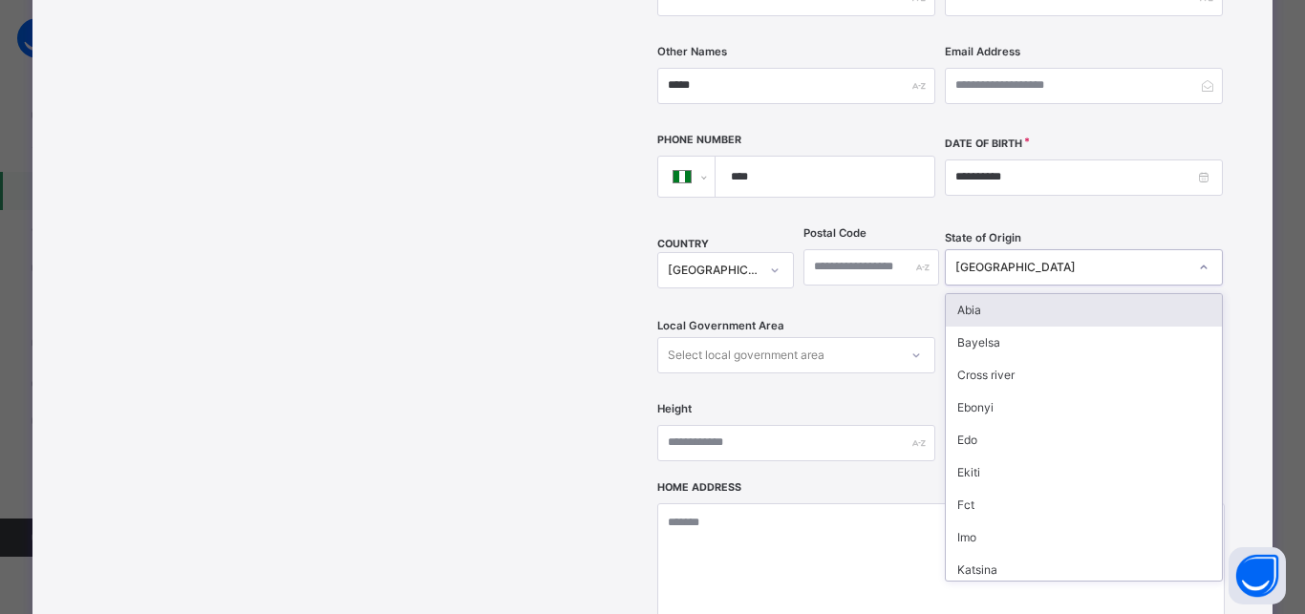
click at [1073, 259] on div "Niger" at bounding box center [1071, 267] width 232 height 17
click at [1014, 294] on div "Abia" at bounding box center [1083, 310] width 276 height 32
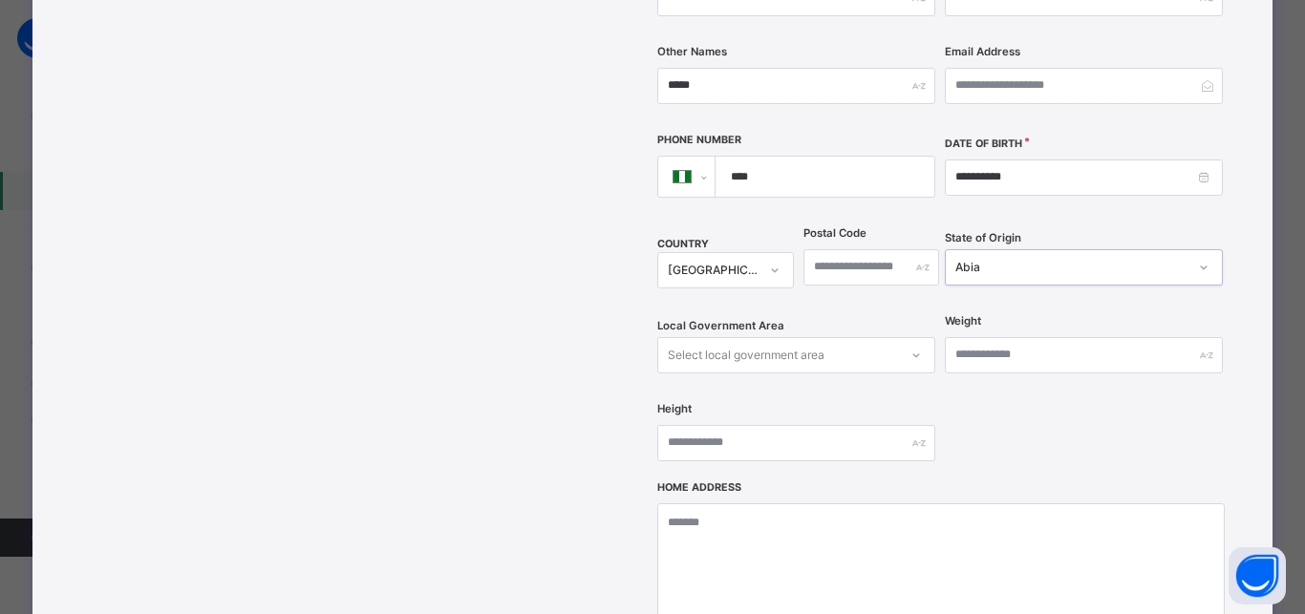
click at [798, 337] on div "Select local government area" at bounding box center [746, 355] width 157 height 36
click at [801, 337] on div "Select local government area" at bounding box center [746, 355] width 157 height 36
click at [808, 337] on div "Select local government area" at bounding box center [746, 355] width 157 height 36
click at [810, 337] on div "Select local government area" at bounding box center [746, 355] width 157 height 36
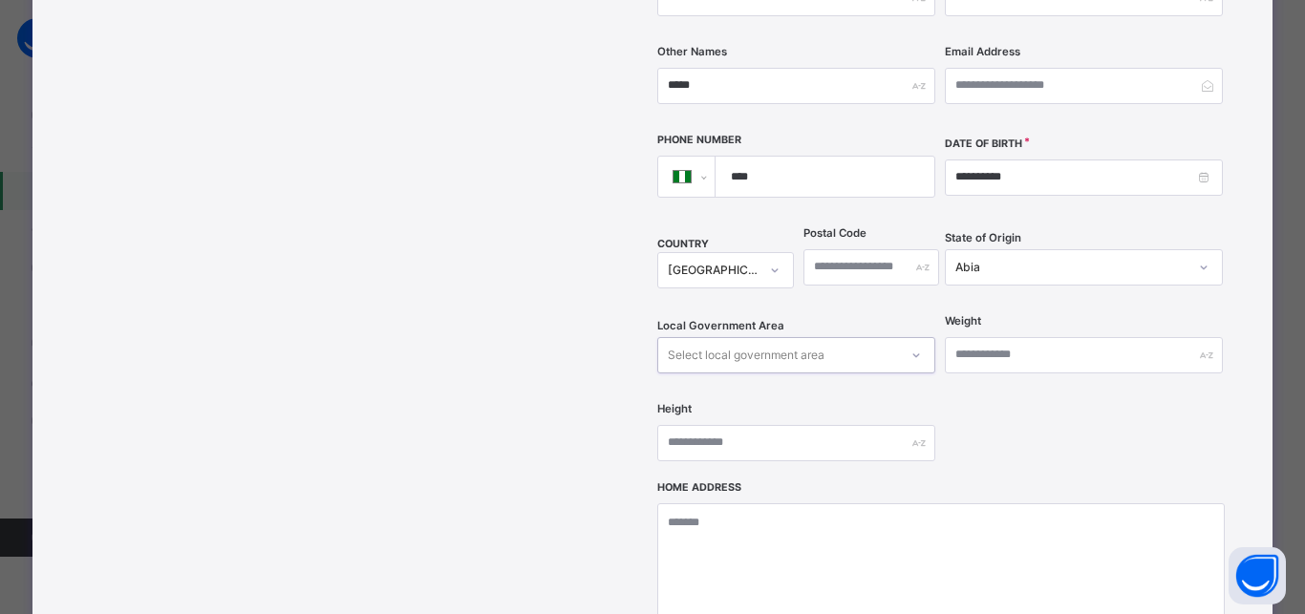
click at [810, 337] on div "Select local government area" at bounding box center [746, 355] width 157 height 36
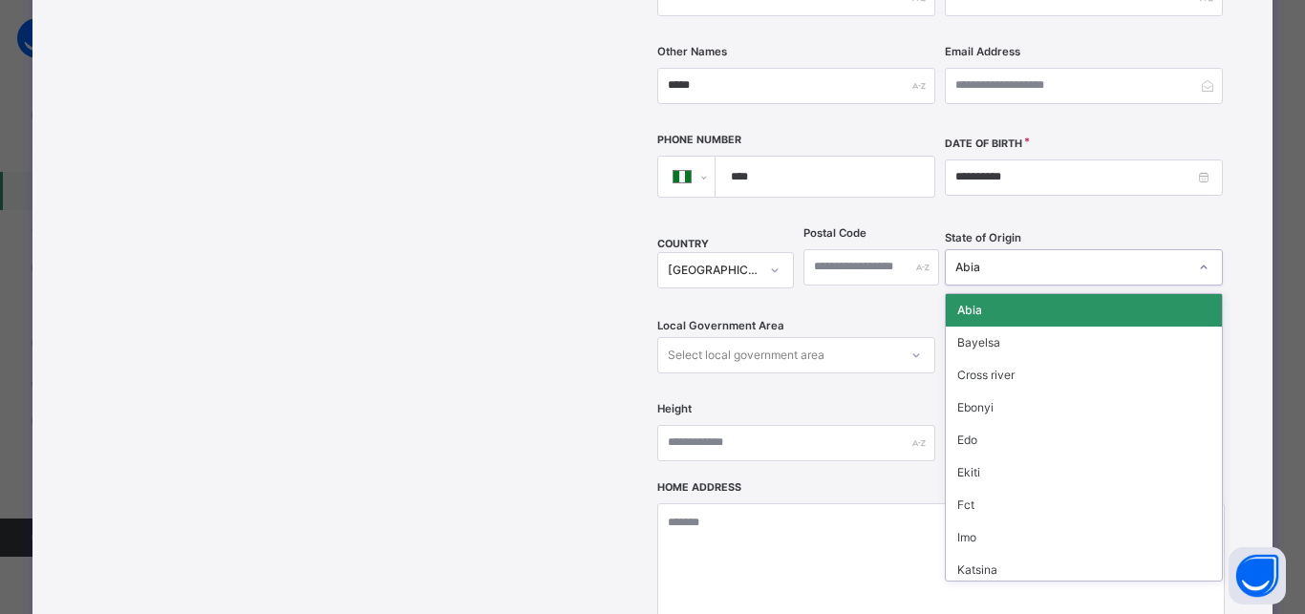
click at [966, 259] on div "Abia" at bounding box center [1071, 267] width 232 height 17
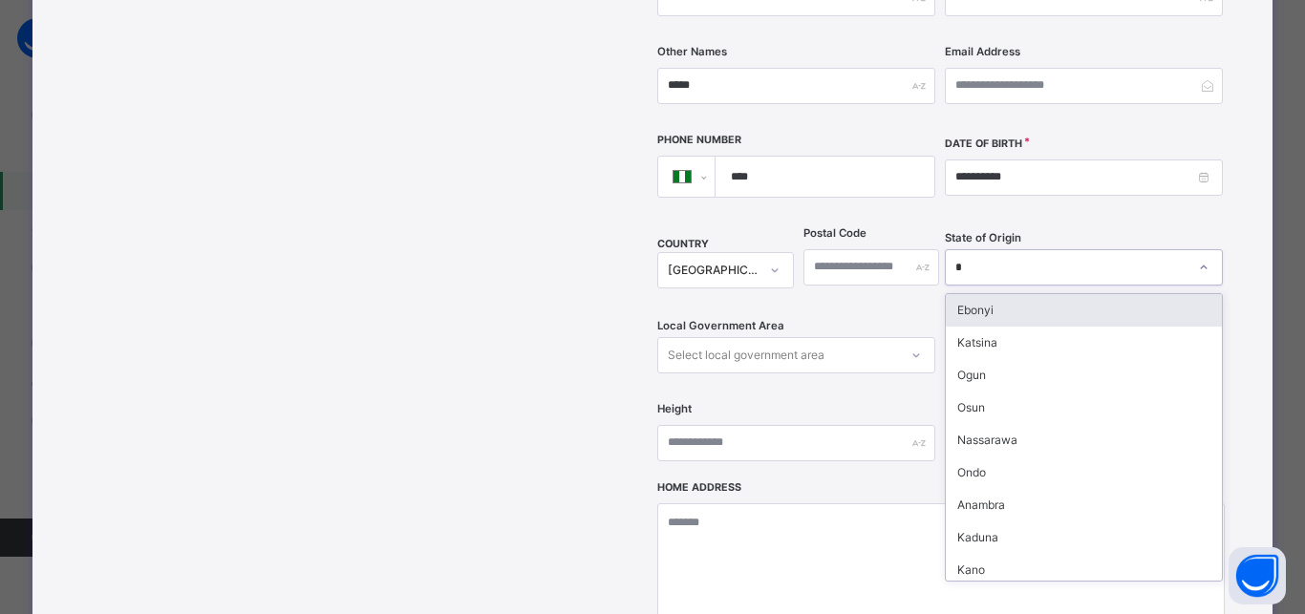
type input "**"
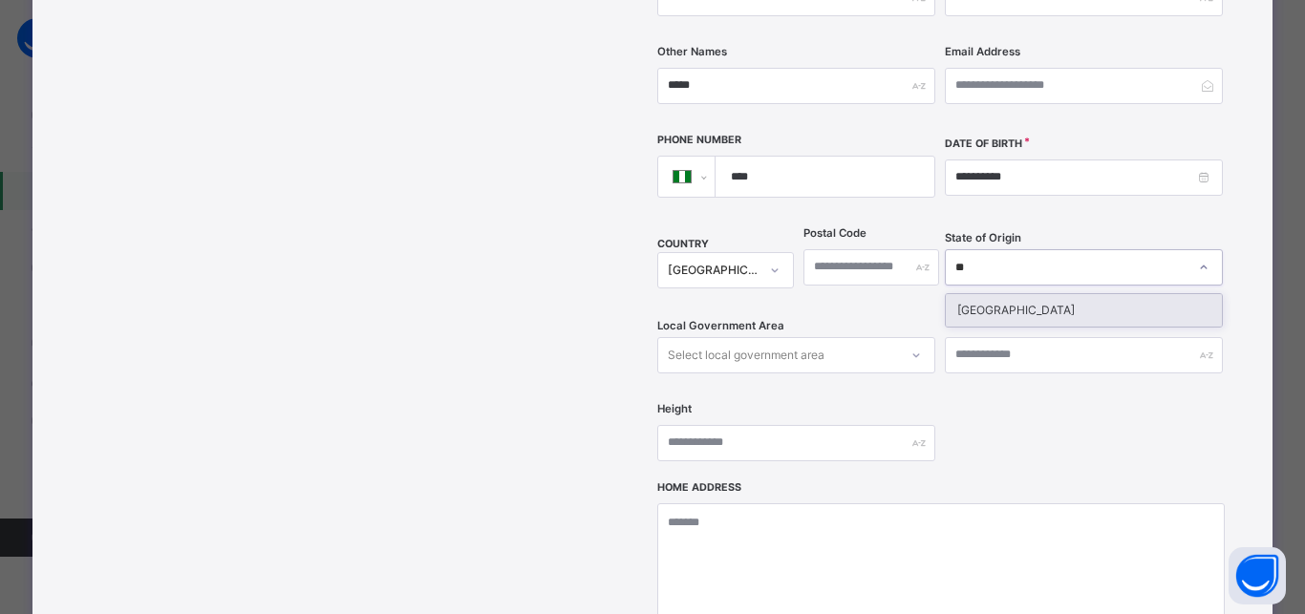
click at [966, 294] on div "Niger" at bounding box center [1083, 310] width 276 height 32
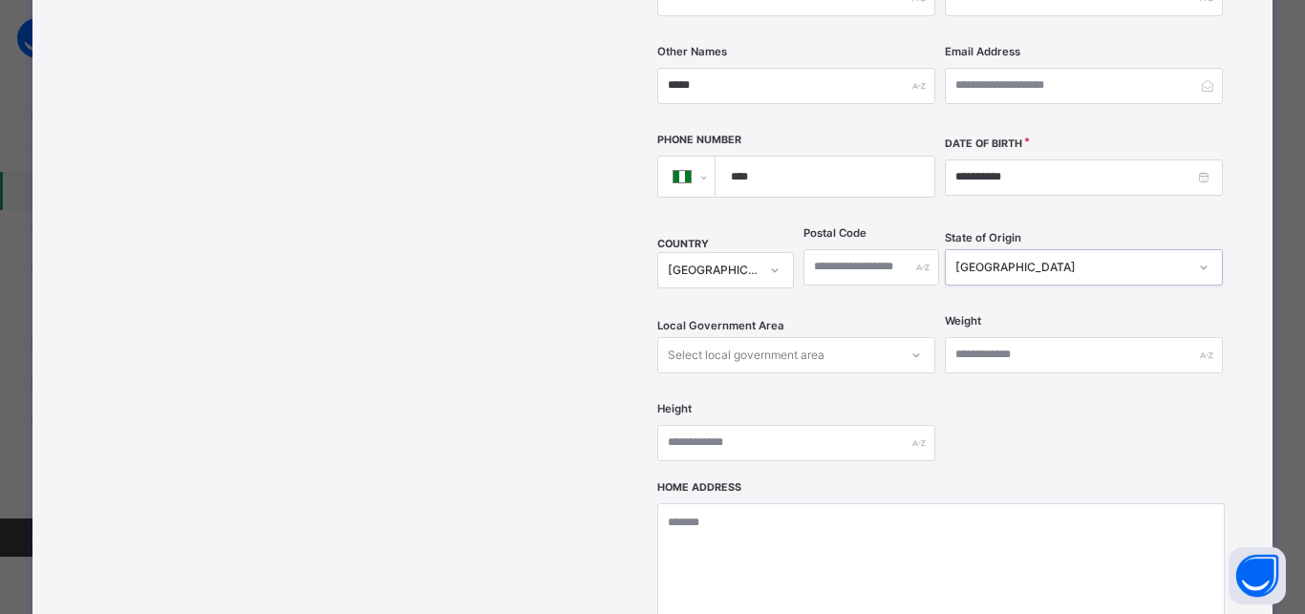
click at [845, 340] on div "Select local government area" at bounding box center [778, 355] width 240 height 30
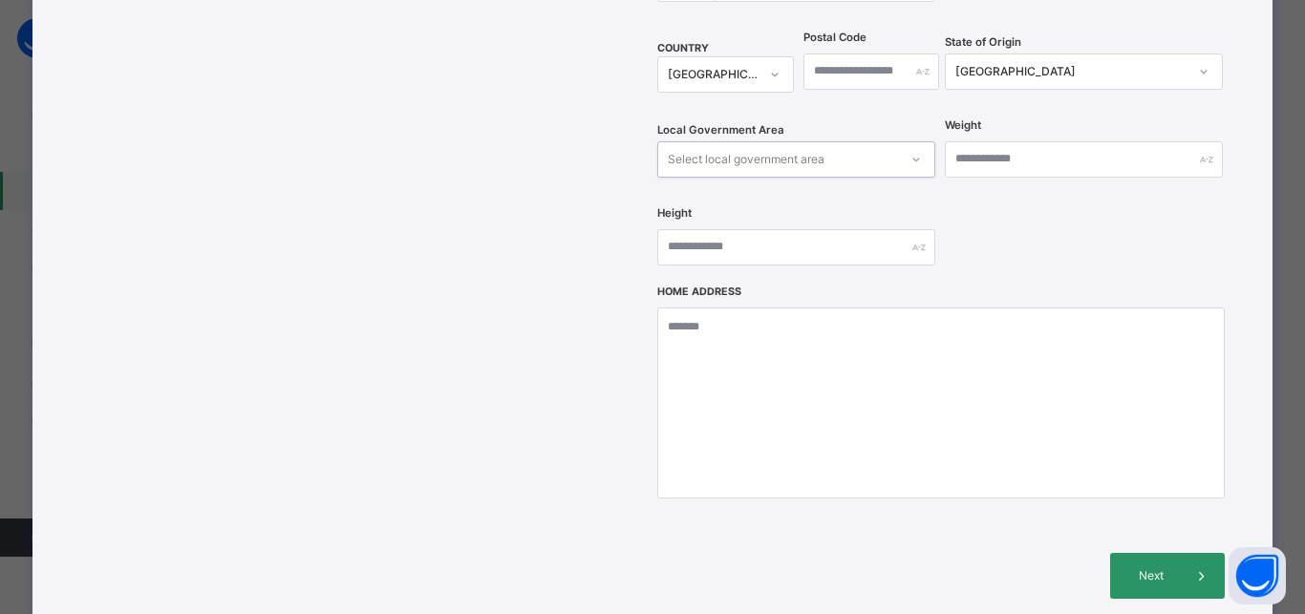
scroll to position [760, 0]
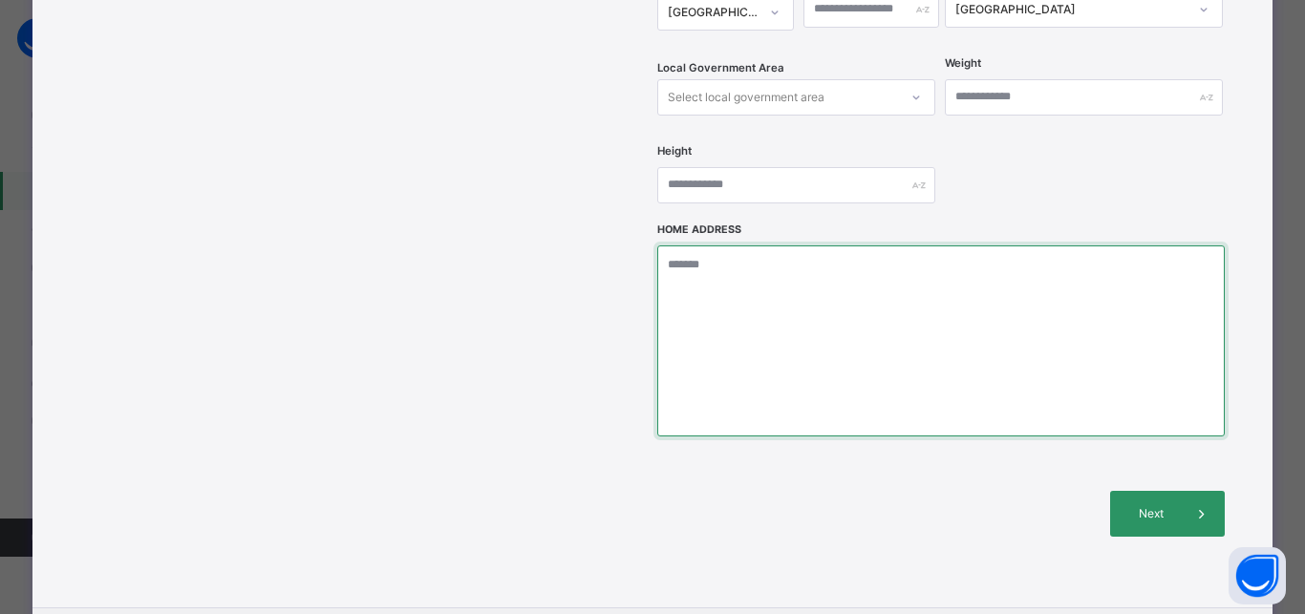
click at [752, 253] on textarea at bounding box center [940, 340] width 566 height 191
type textarea "**********"
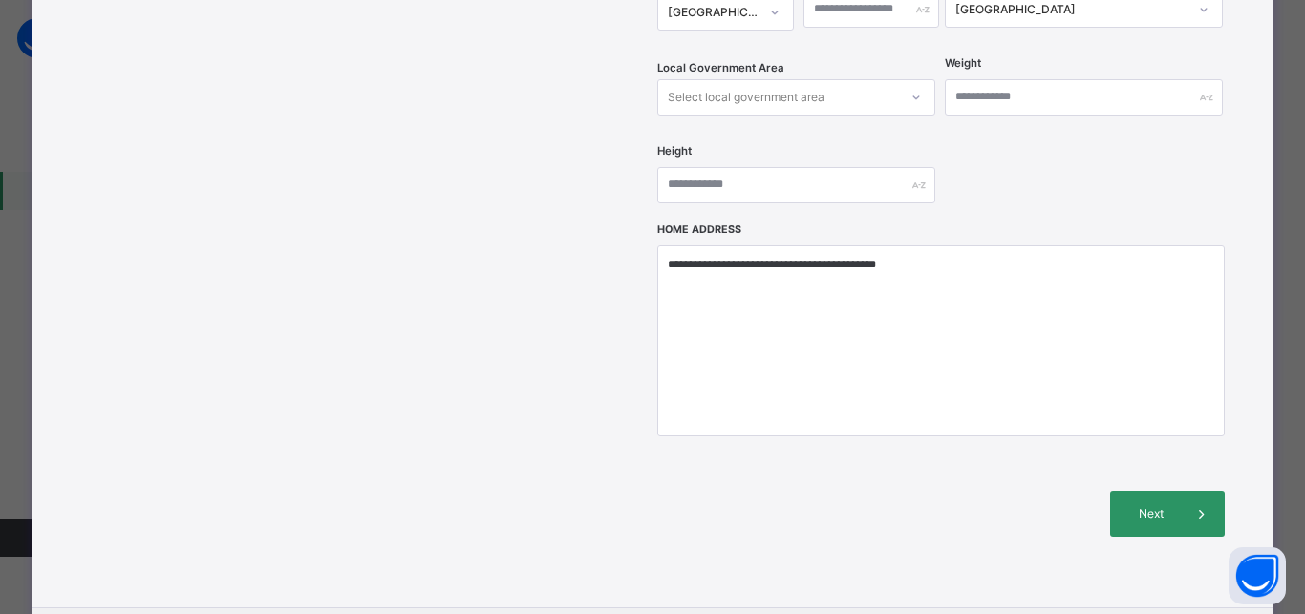
click at [900, 82] on div at bounding box center [916, 97] width 32 height 31
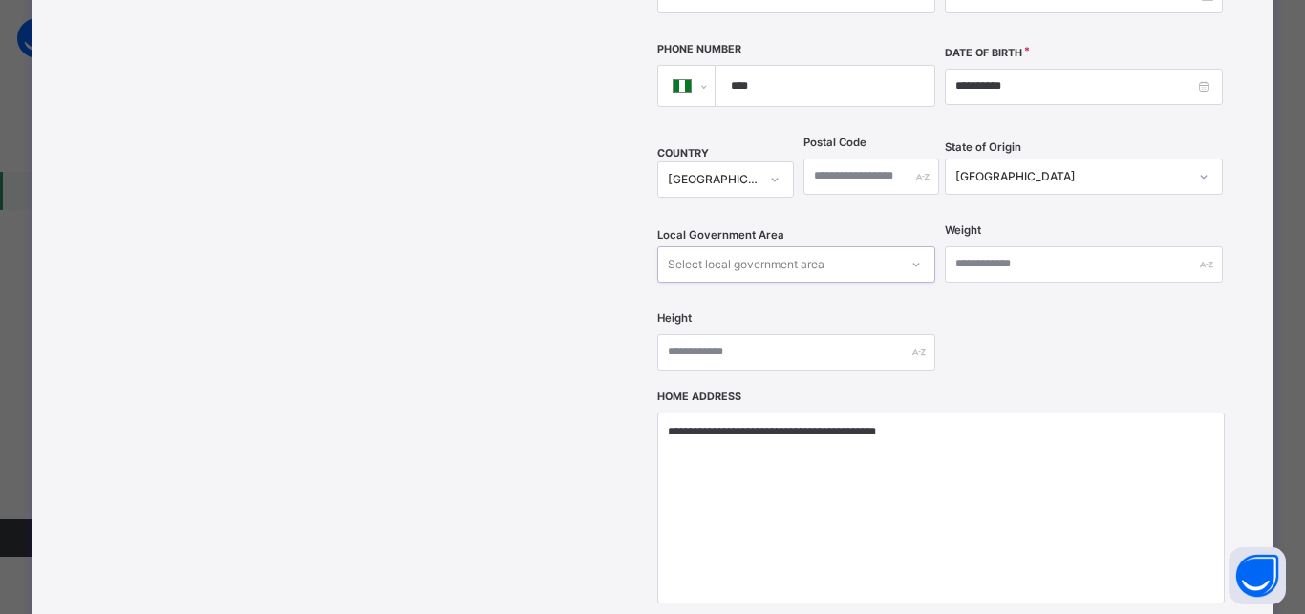
scroll to position [502, 0]
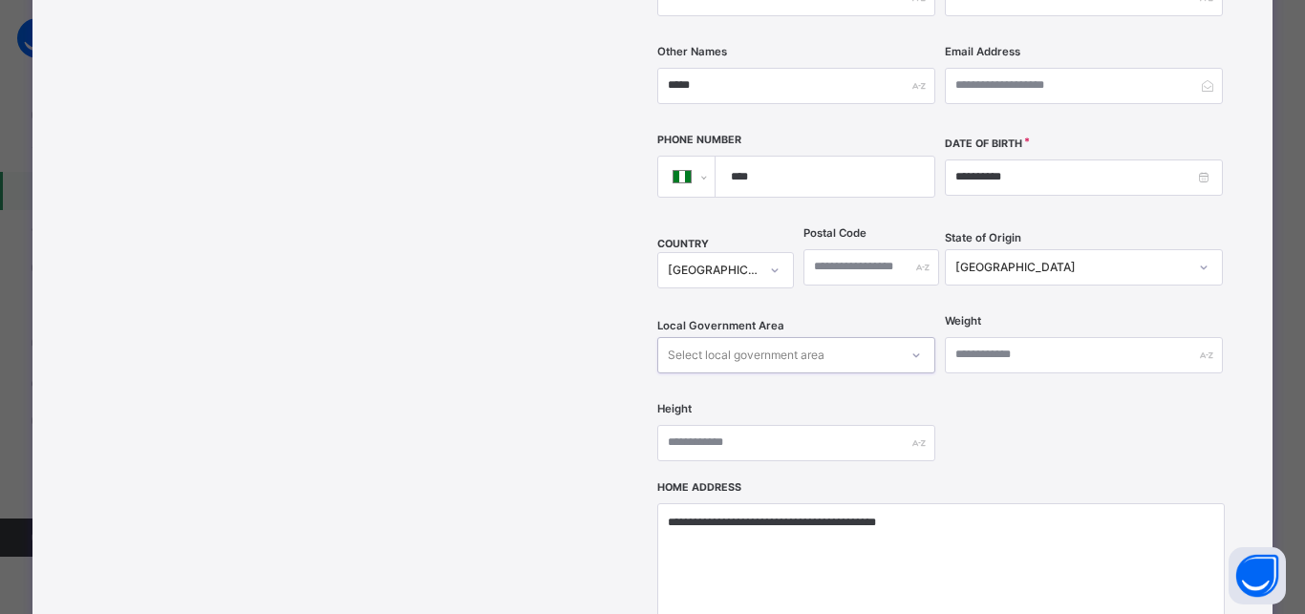
click at [1048, 259] on div "Niger" at bounding box center [1071, 267] width 232 height 17
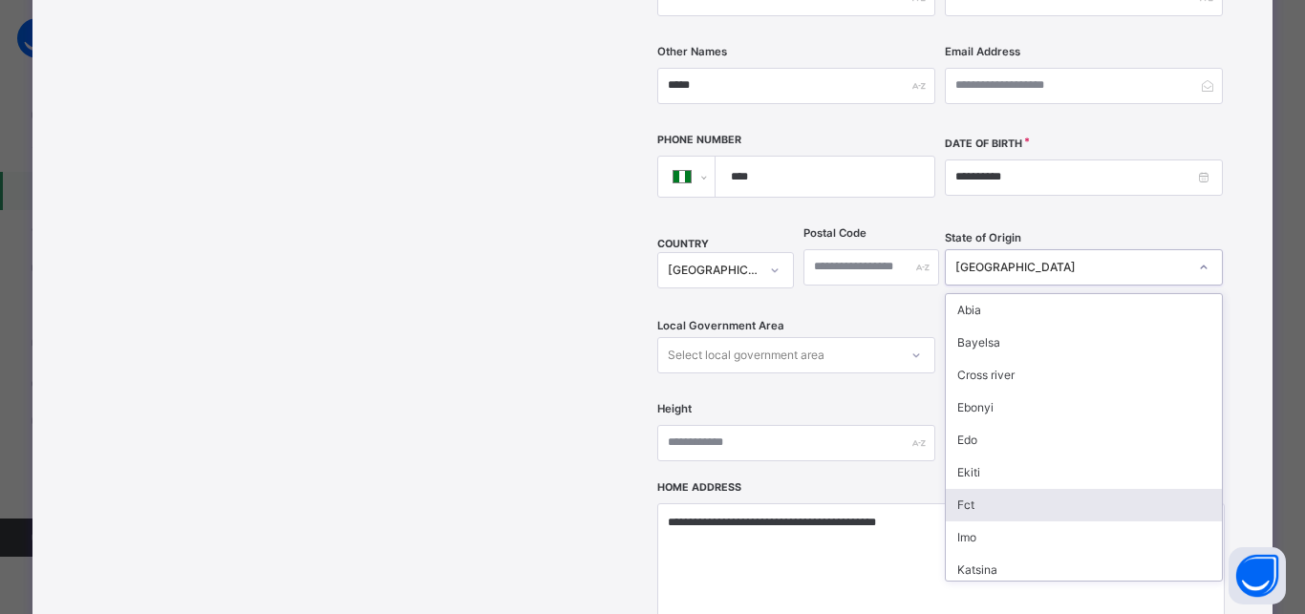
click at [985, 489] on div "Fct" at bounding box center [1083, 505] width 276 height 32
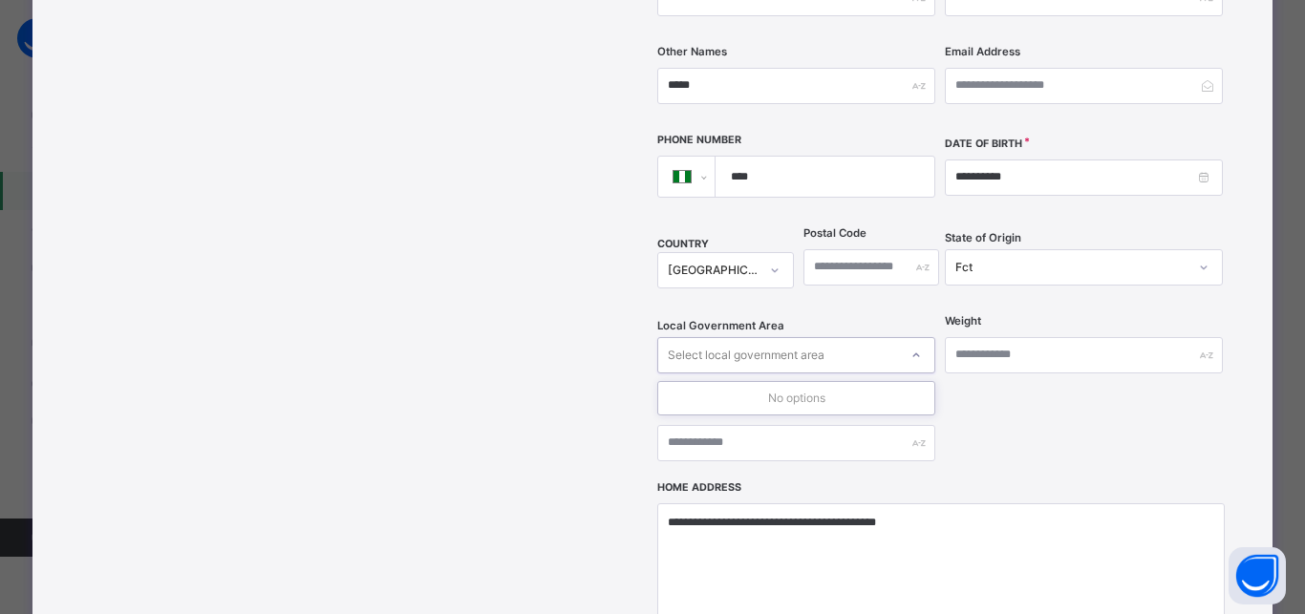
click at [761, 337] on div "Select local government area" at bounding box center [746, 355] width 157 height 36
click at [769, 337] on div "Select local government area" at bounding box center [746, 355] width 157 height 36
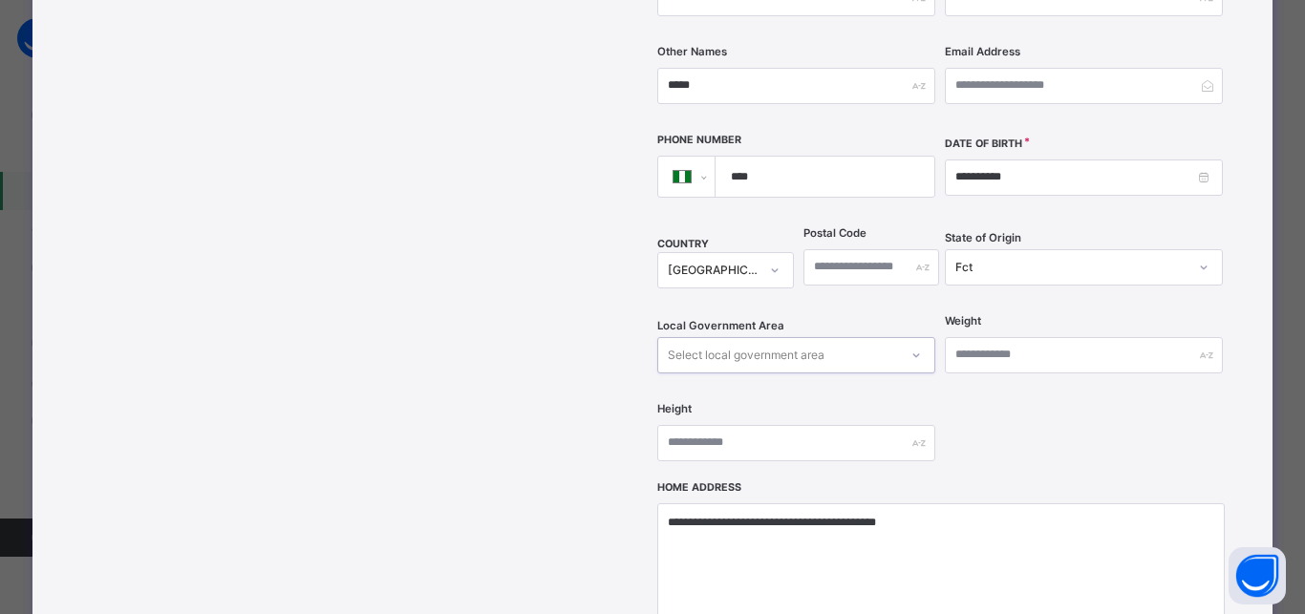
click at [769, 337] on div "Select local government area" at bounding box center [746, 355] width 157 height 36
click at [1041, 259] on div "Fct" at bounding box center [1071, 267] width 232 height 17
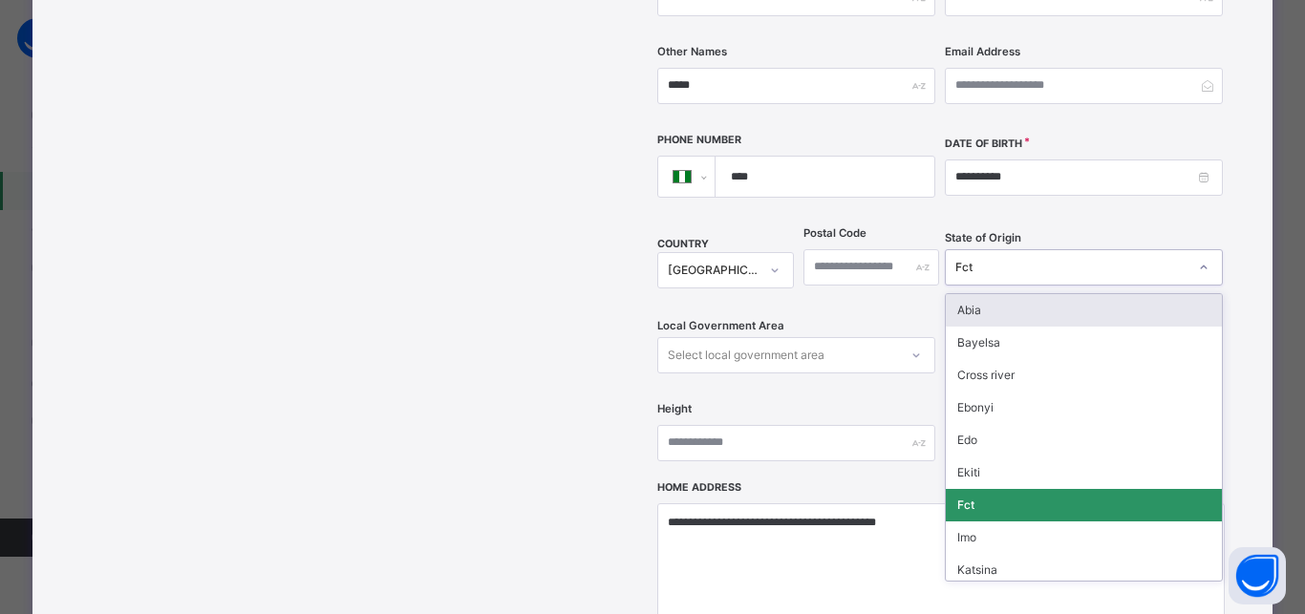
click at [994, 294] on div "Abia" at bounding box center [1083, 310] width 276 height 32
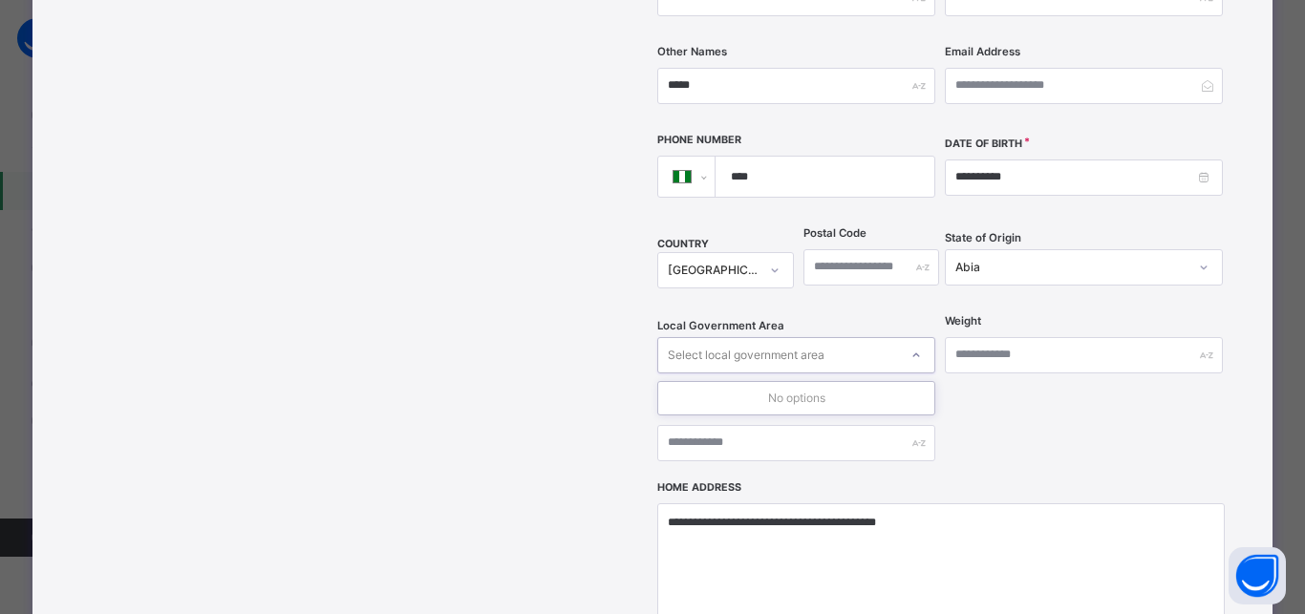
click at [759, 337] on div "Select local government area" at bounding box center [746, 355] width 157 height 36
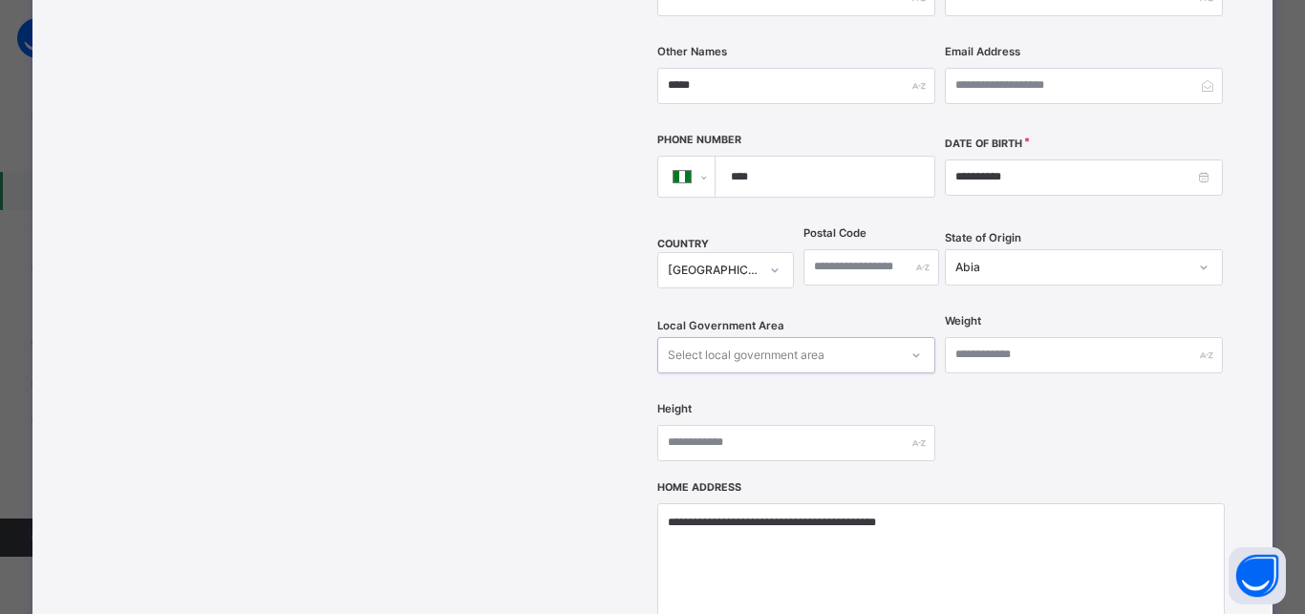
click at [759, 337] on div "Select local government area" at bounding box center [746, 355] width 157 height 36
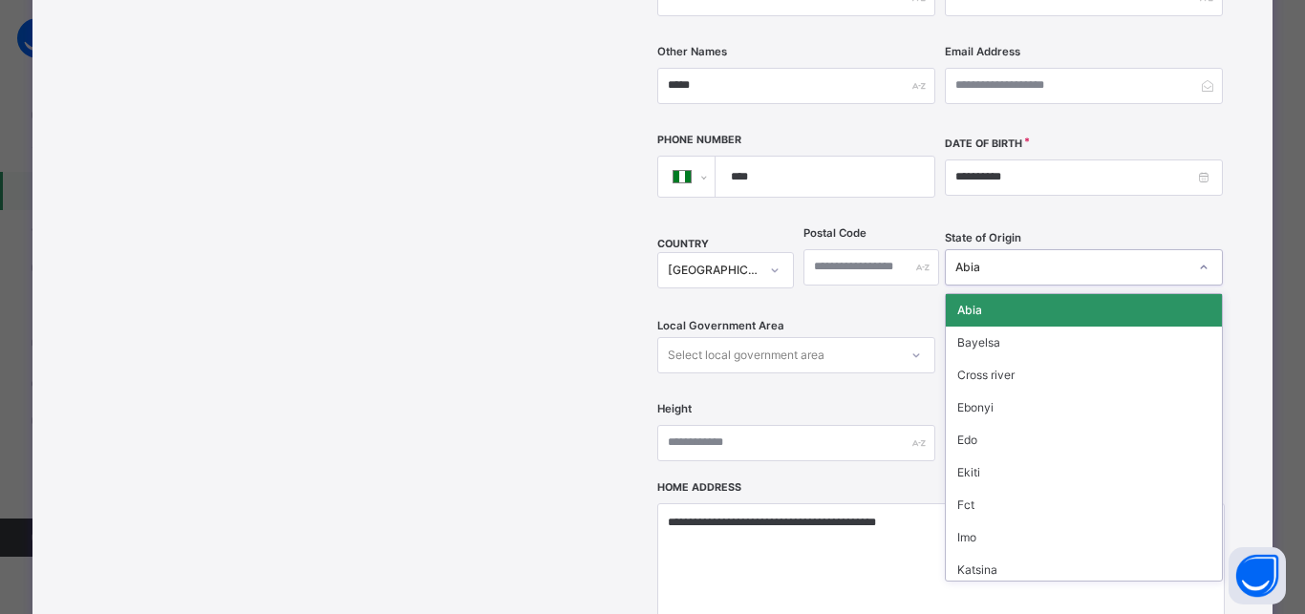
click at [999, 259] on div "Abia" at bounding box center [1071, 267] width 232 height 17
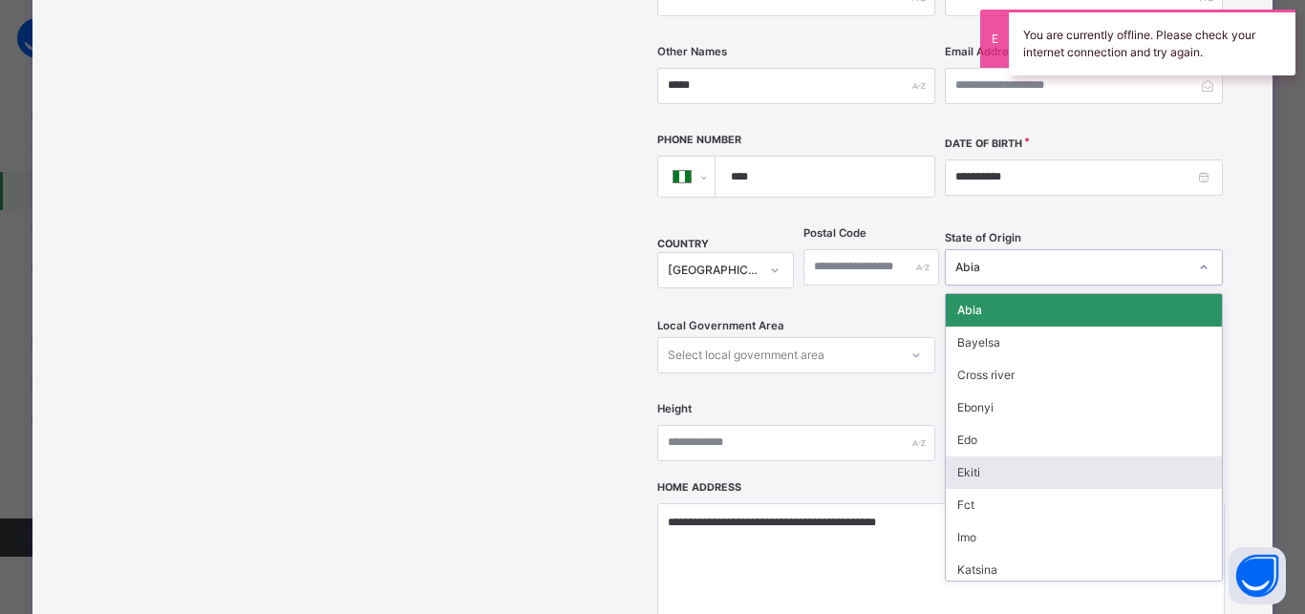
click at [976, 456] on div "Ekiti" at bounding box center [1083, 472] width 276 height 32
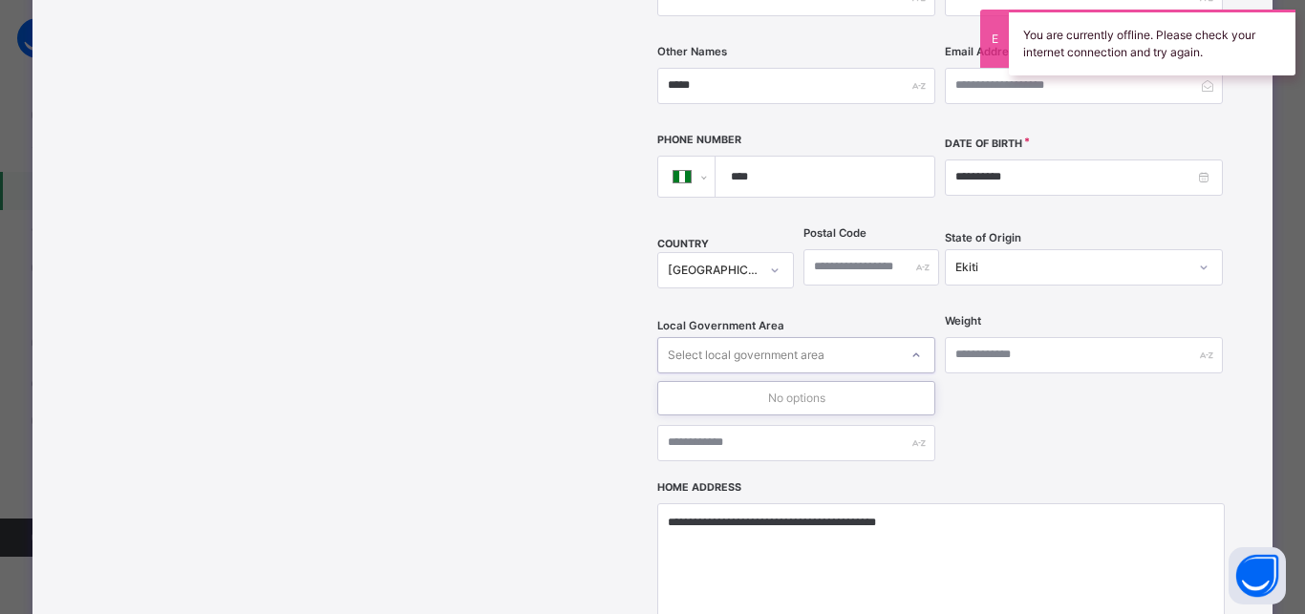
click at [835, 340] on div "Select local government area" at bounding box center [778, 355] width 240 height 30
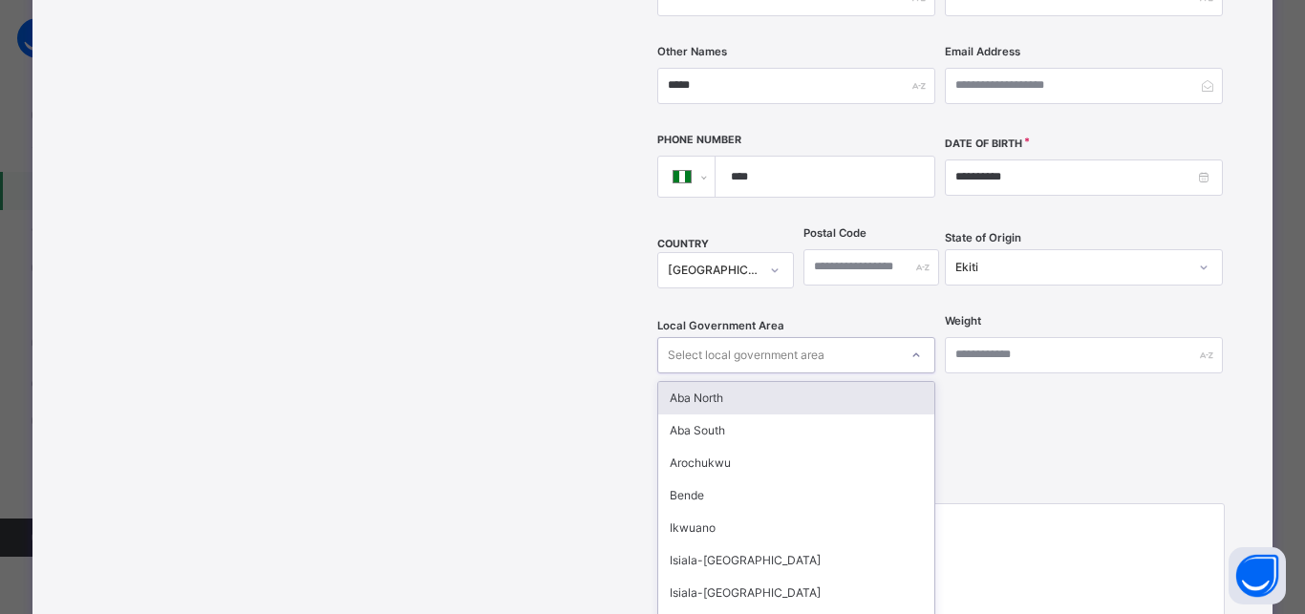
click at [838, 337] on div "Select local government area" at bounding box center [796, 355] width 278 height 36
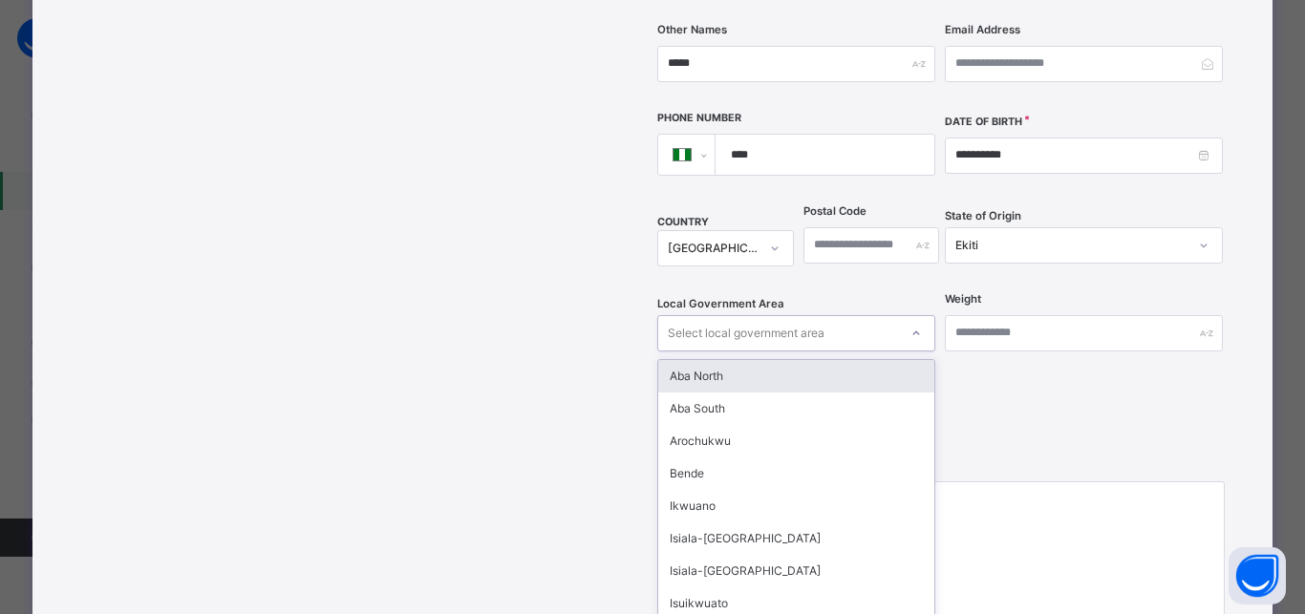
click at [837, 315] on div "Select local government area" at bounding box center [796, 333] width 278 height 36
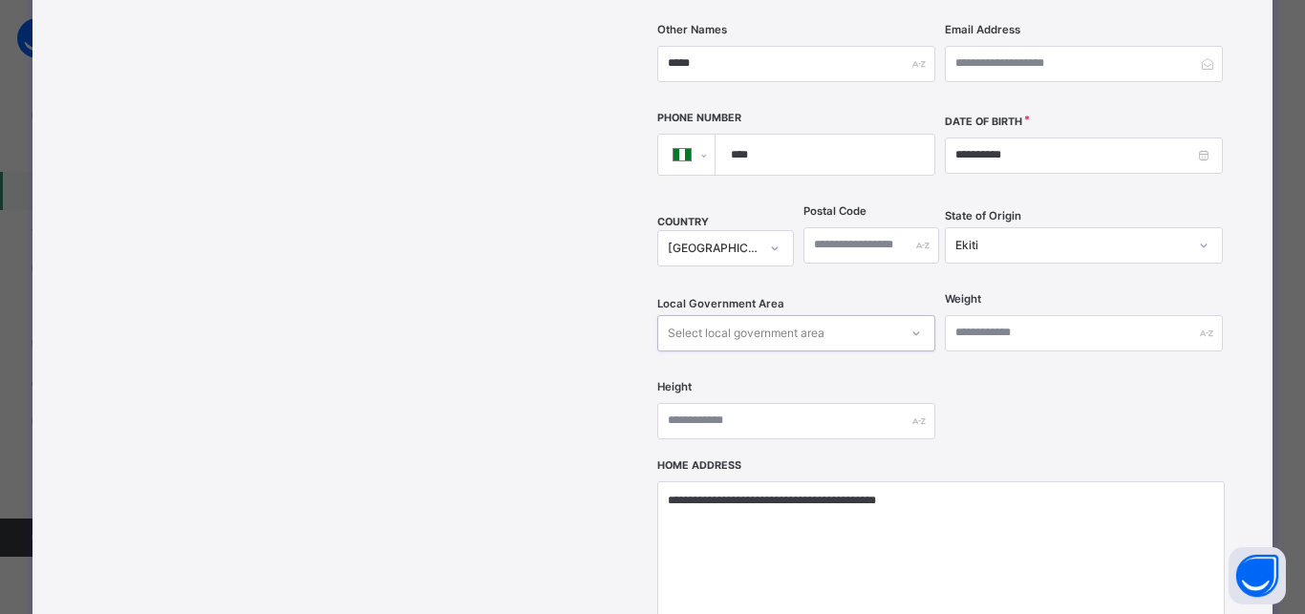
click at [1041, 230] on div "Ekiti" at bounding box center [1065, 245] width 240 height 30
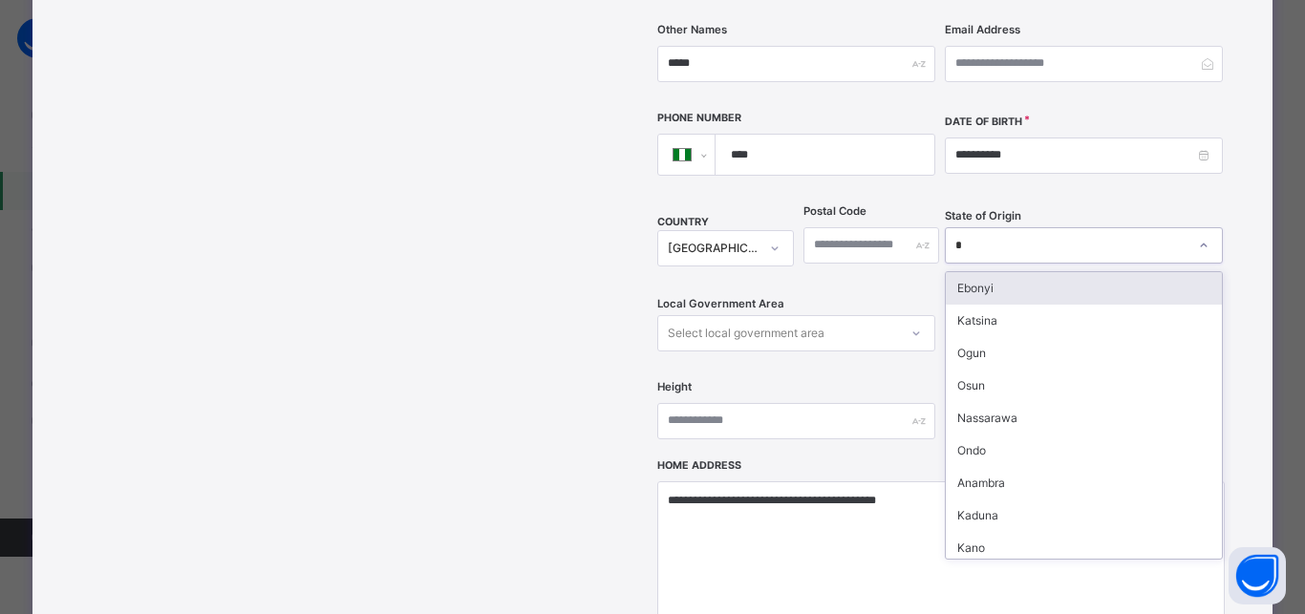
type input "**"
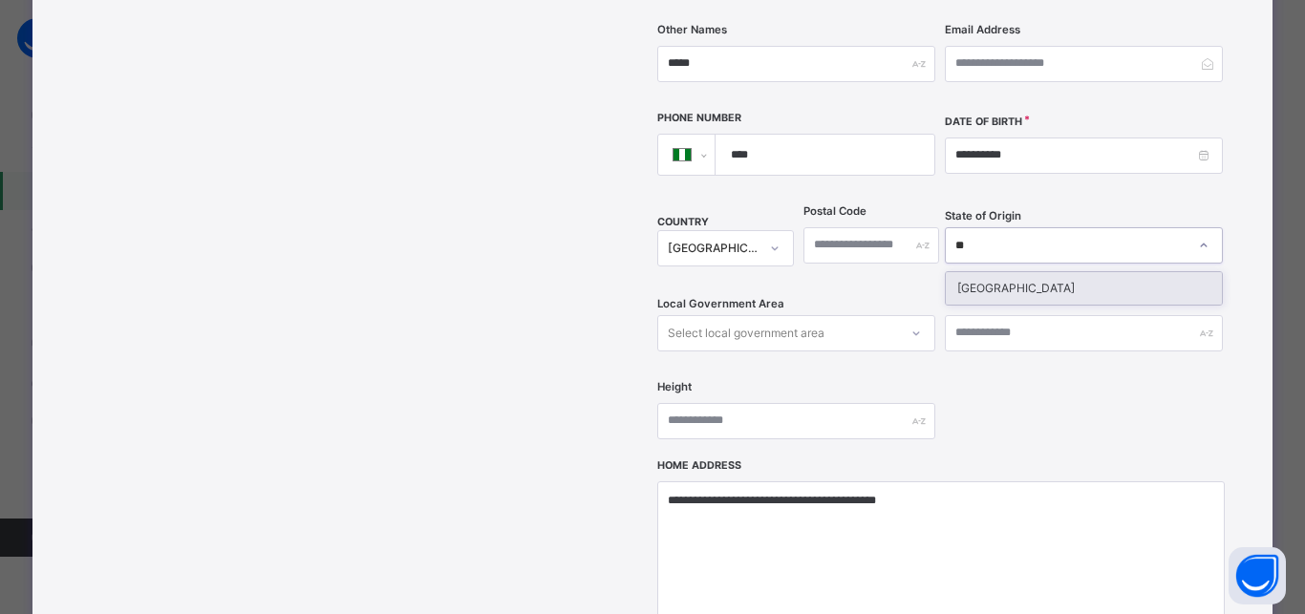
click at [1017, 272] on div "Niger" at bounding box center [1083, 288] width 276 height 32
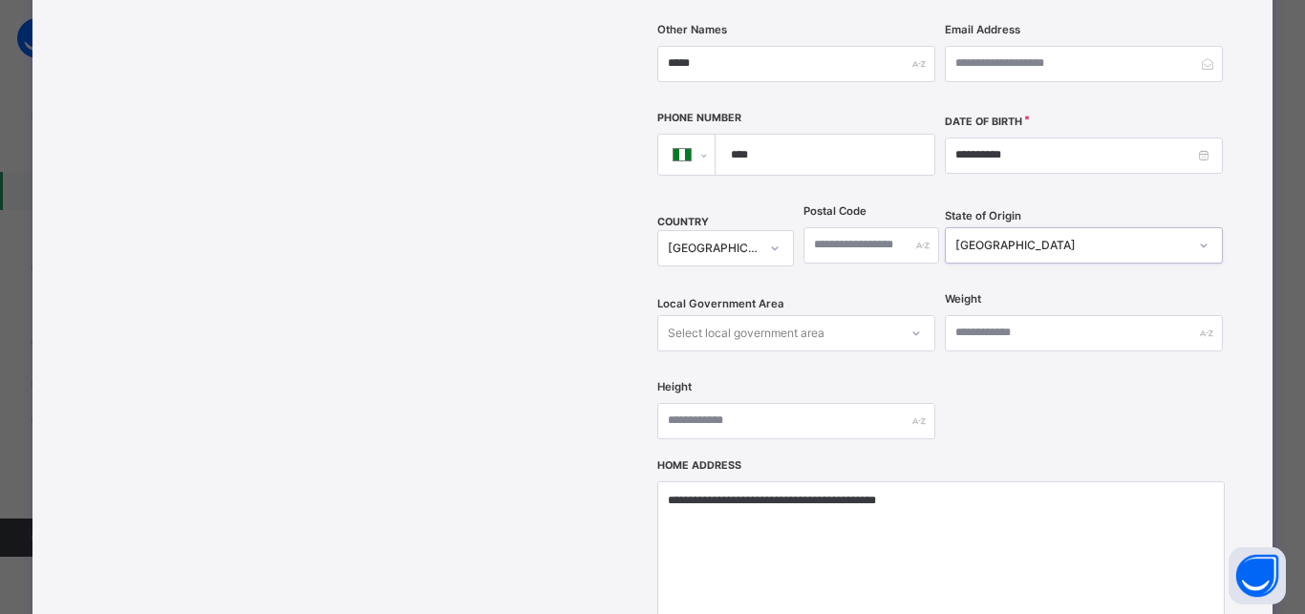
click at [701, 315] on div "Select local government area" at bounding box center [746, 333] width 157 height 36
click at [708, 315] on div "Select local government area" at bounding box center [746, 333] width 157 height 36
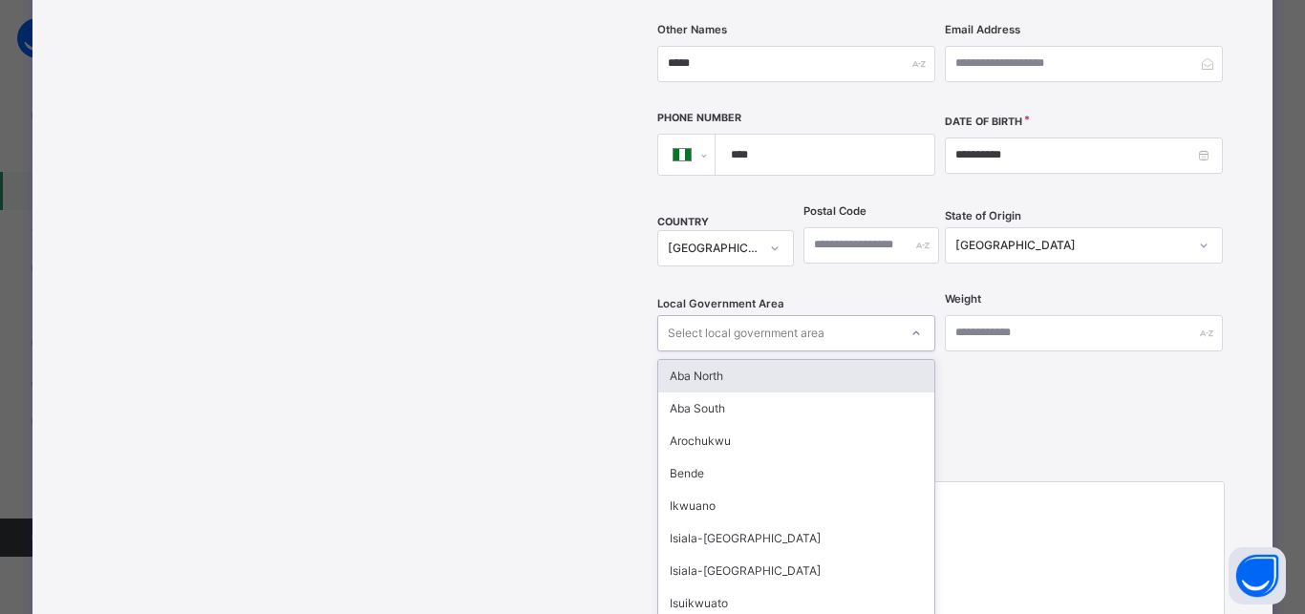
click at [708, 315] on div "Select local government area" at bounding box center [746, 333] width 157 height 36
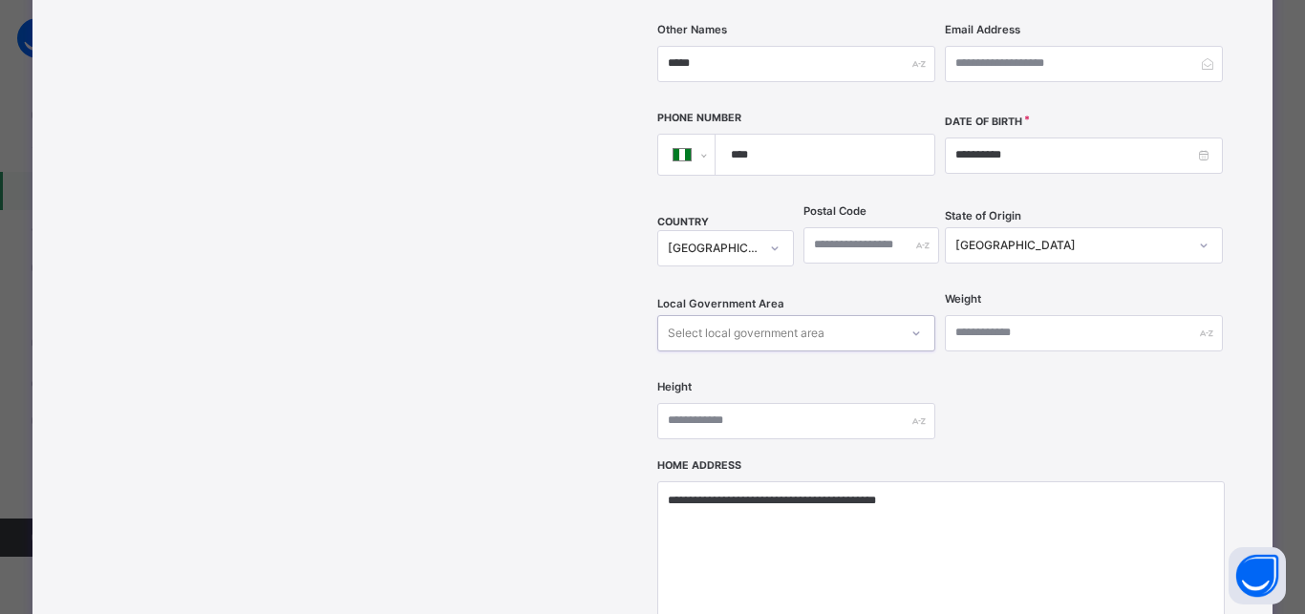
click at [708, 315] on div "Select local government area" at bounding box center [746, 333] width 157 height 36
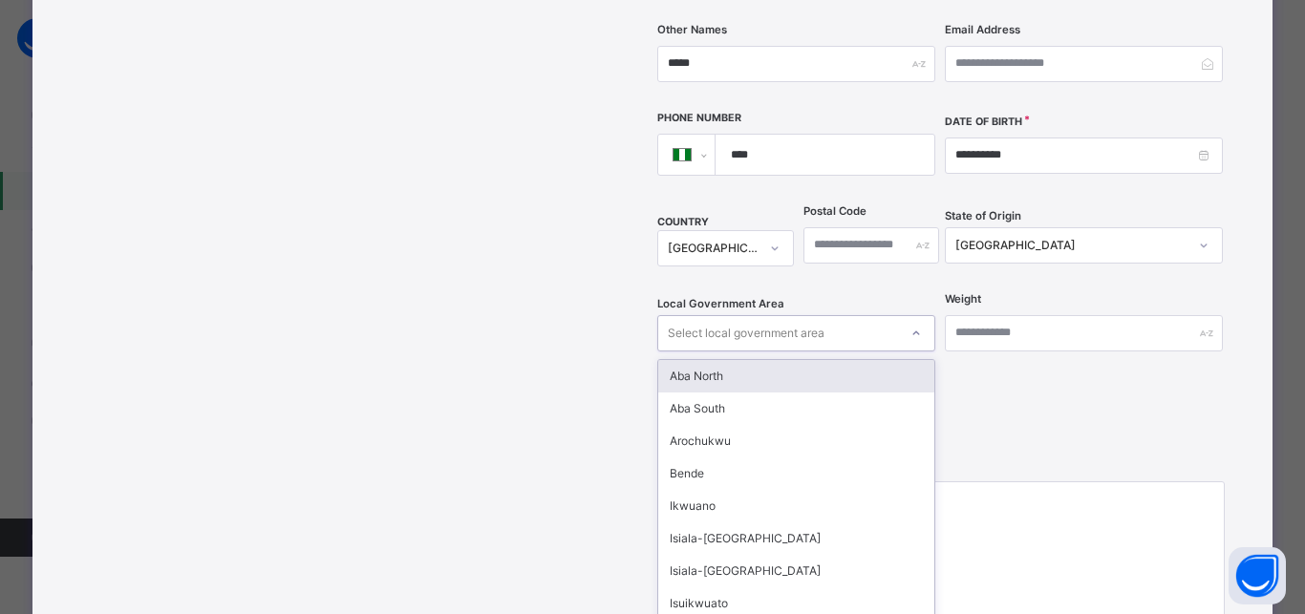
click at [708, 315] on div "Select local government area" at bounding box center [746, 333] width 157 height 36
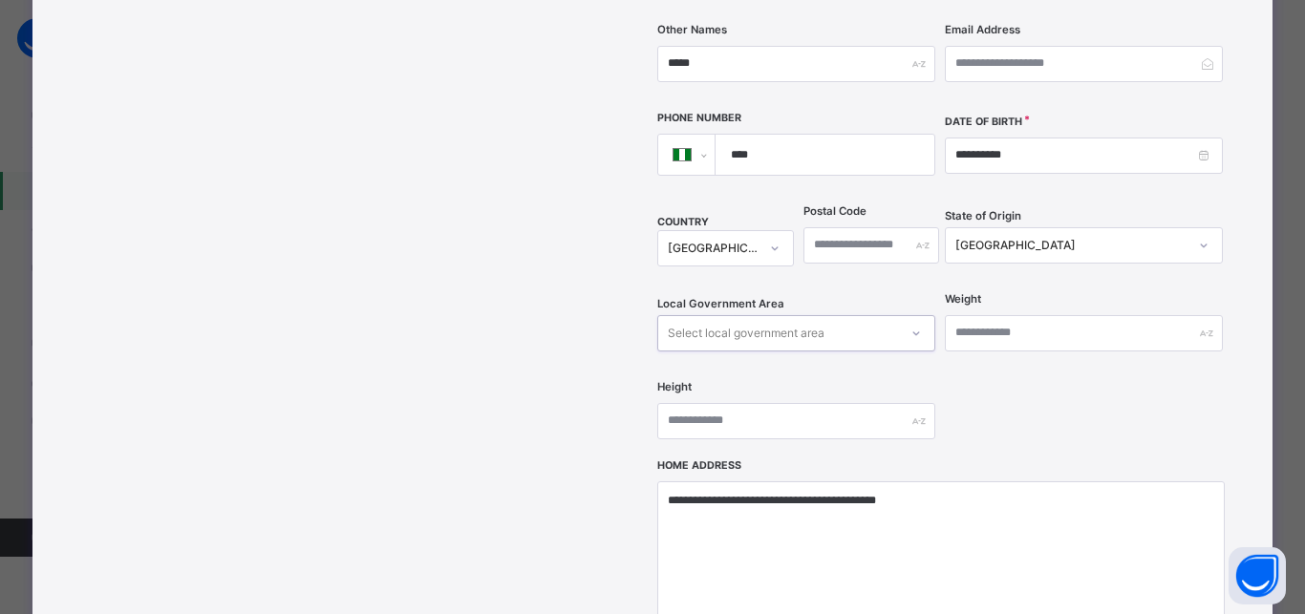
click at [708, 315] on div "Select local government area" at bounding box center [746, 333] width 157 height 36
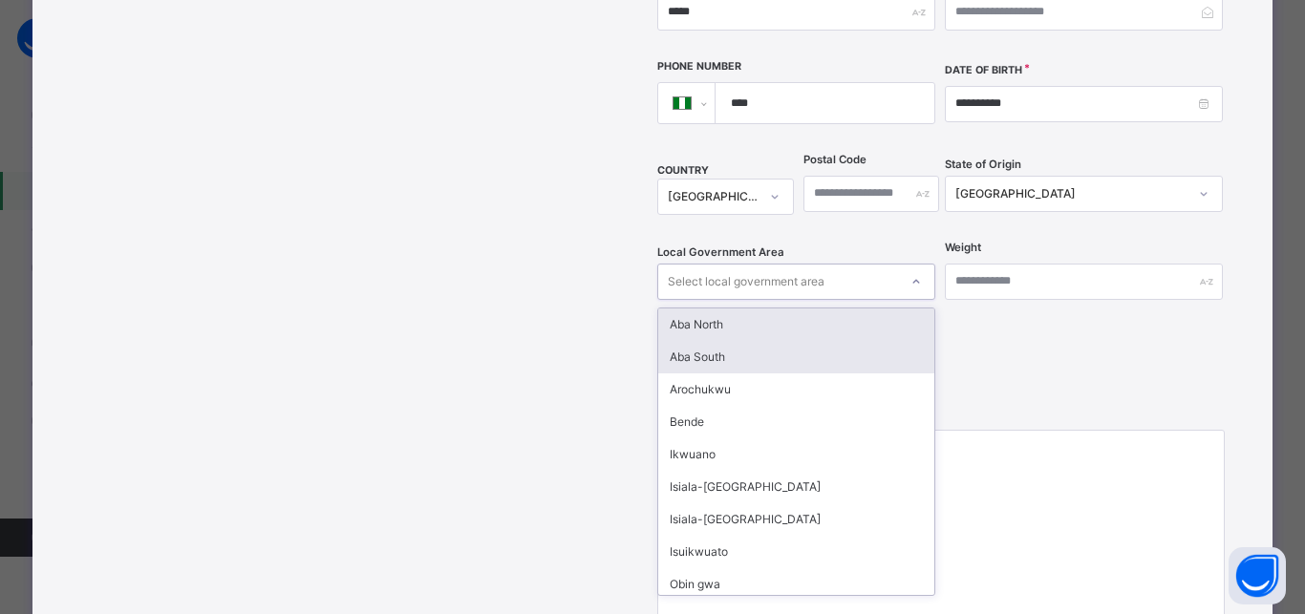
scroll to position [696, 0]
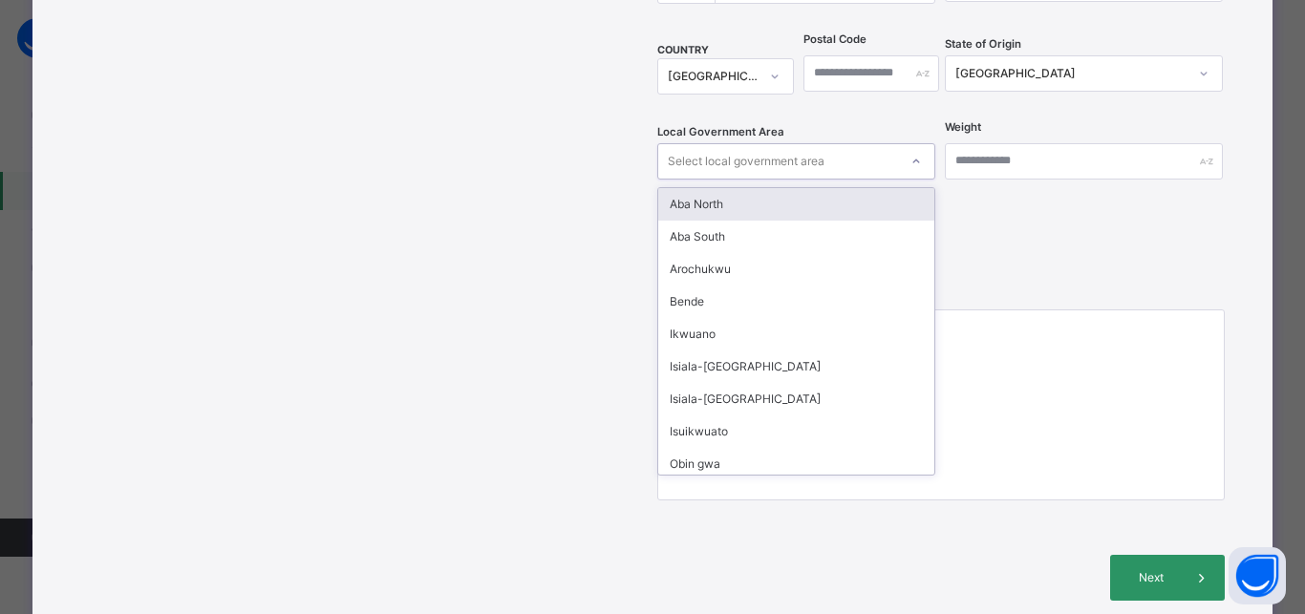
click at [977, 65] on div "Niger" at bounding box center [1071, 73] width 232 height 17
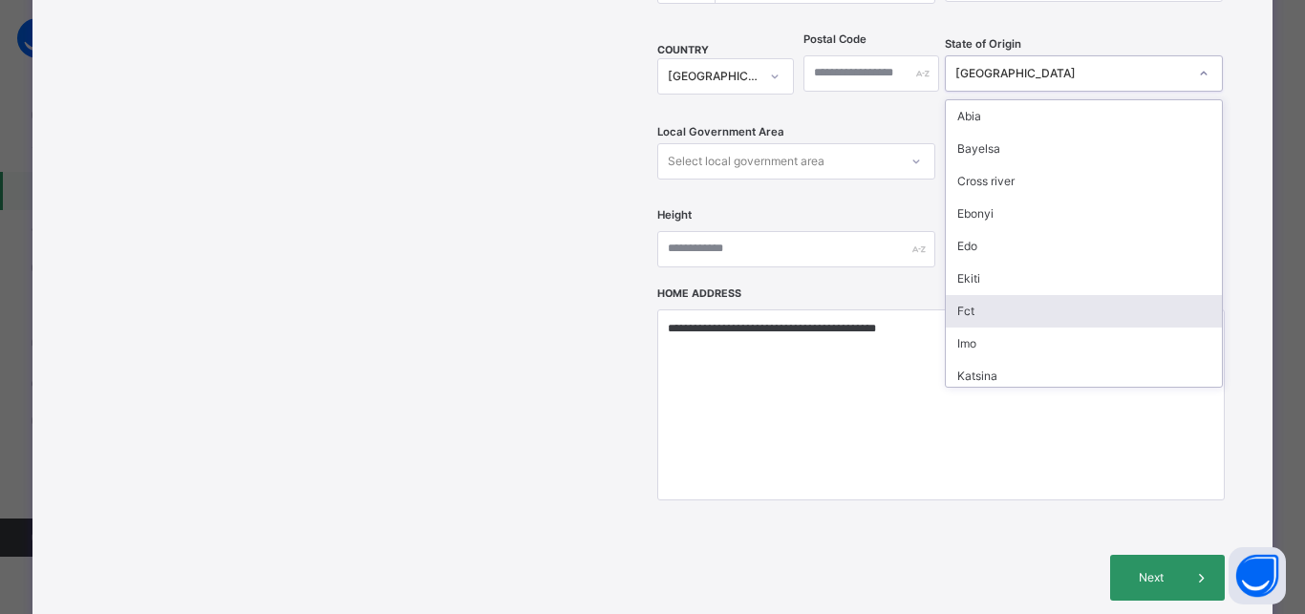
click at [989, 295] on div "Fct" at bounding box center [1083, 311] width 276 height 32
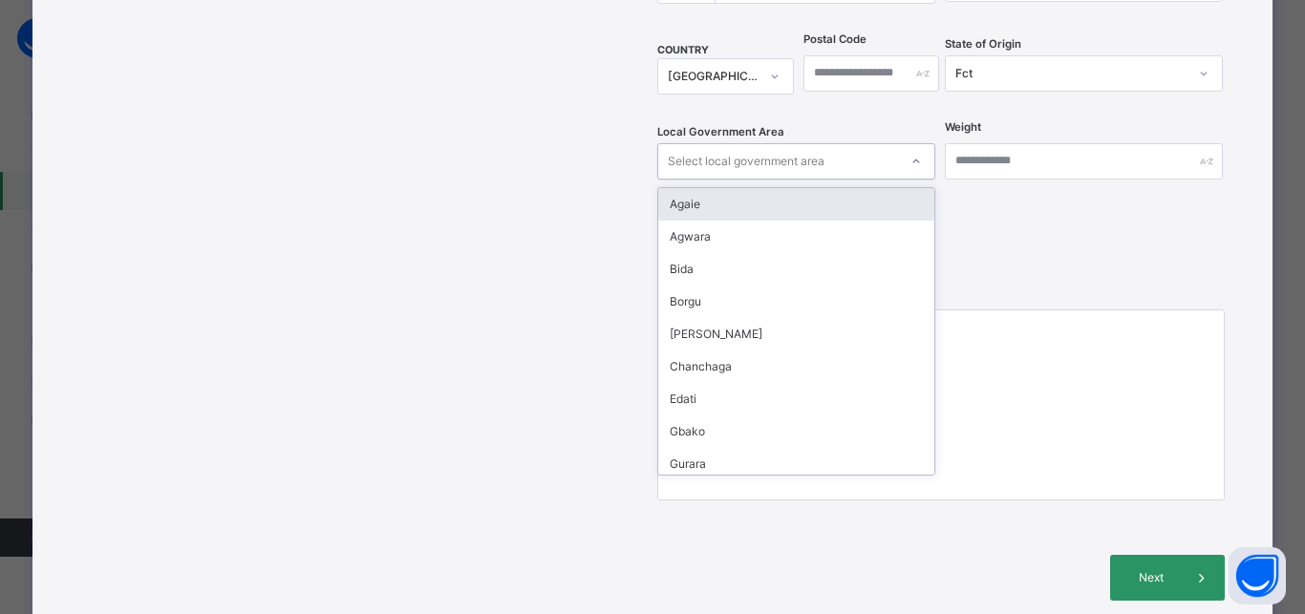
click at [791, 143] on div "Select local government area" at bounding box center [746, 161] width 157 height 36
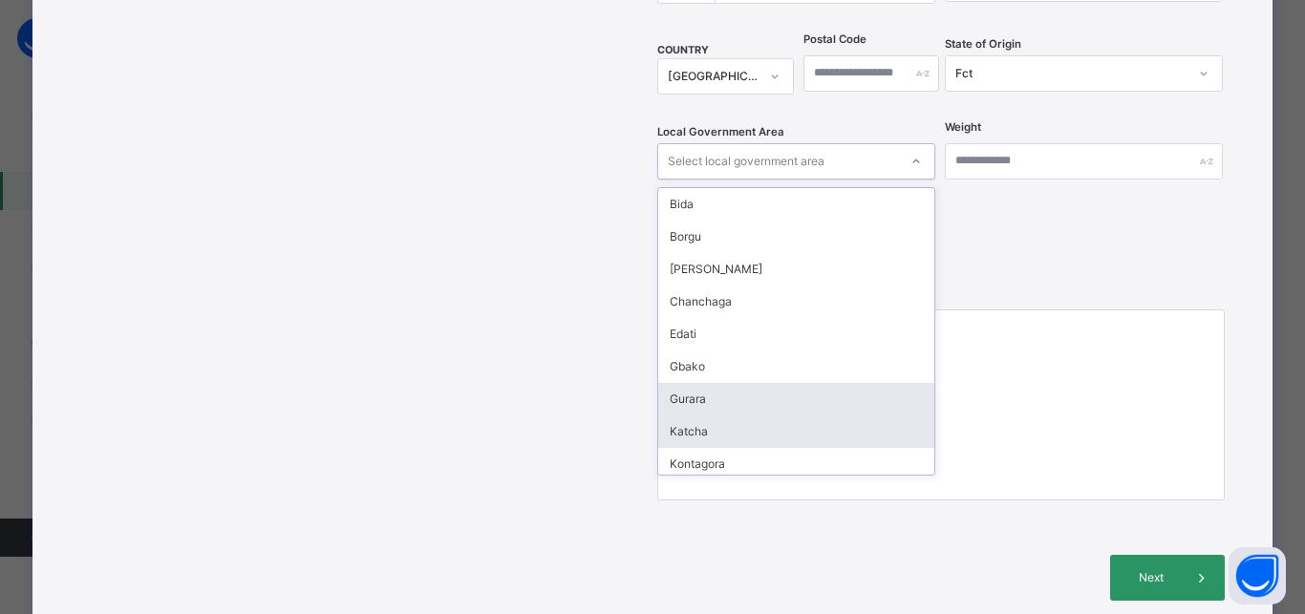
scroll to position [172, 0]
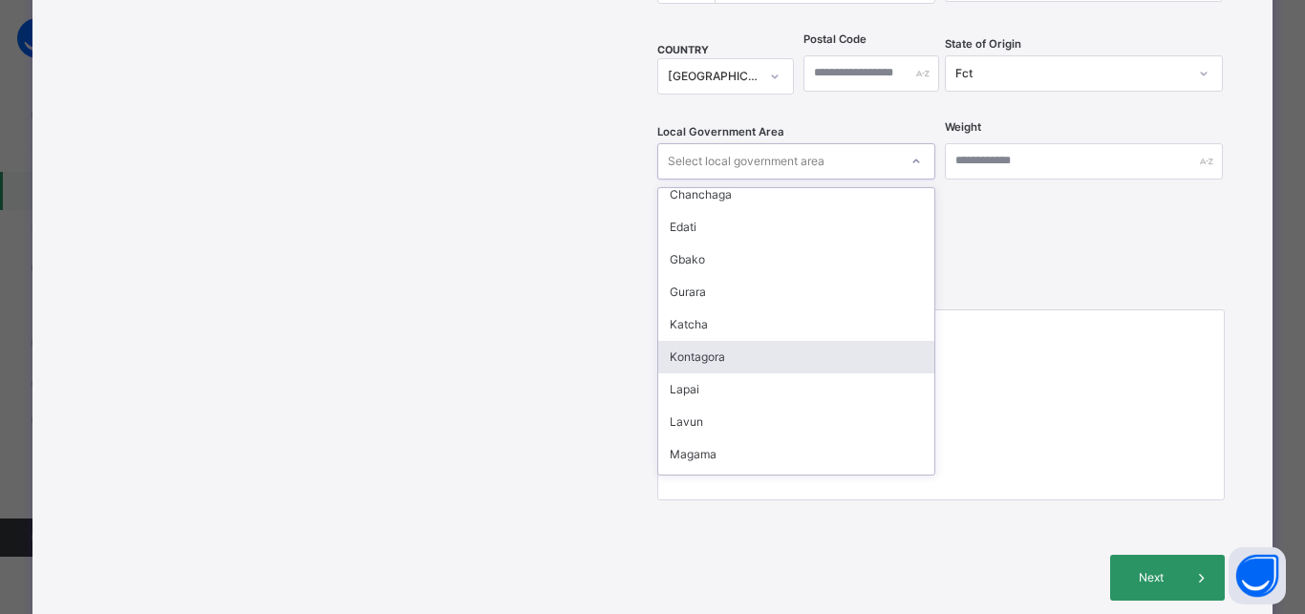
click at [724, 341] on div "Kontagora" at bounding box center [796, 357] width 276 height 32
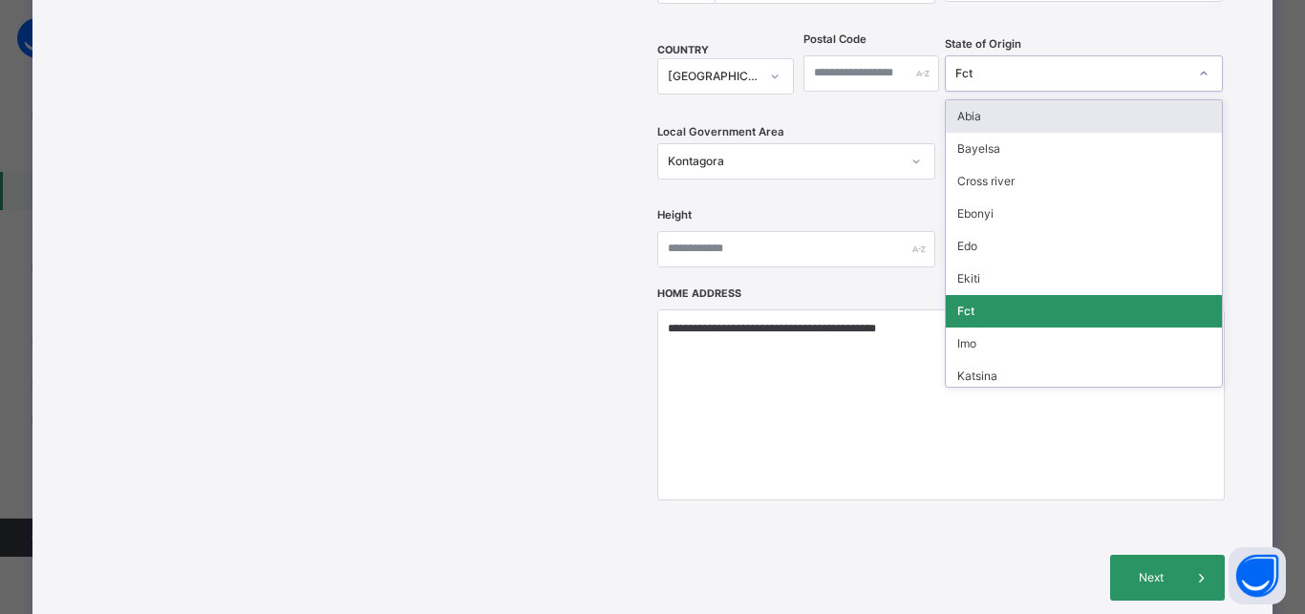
click at [995, 65] on div "Fct" at bounding box center [1071, 73] width 232 height 17
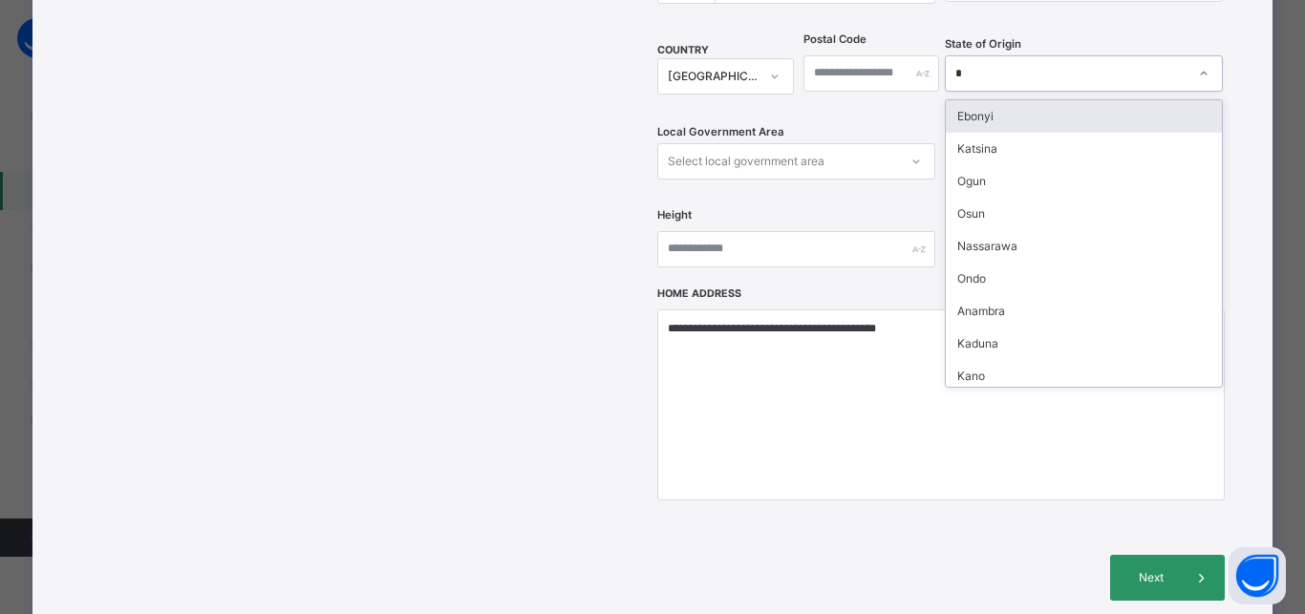
type input "**"
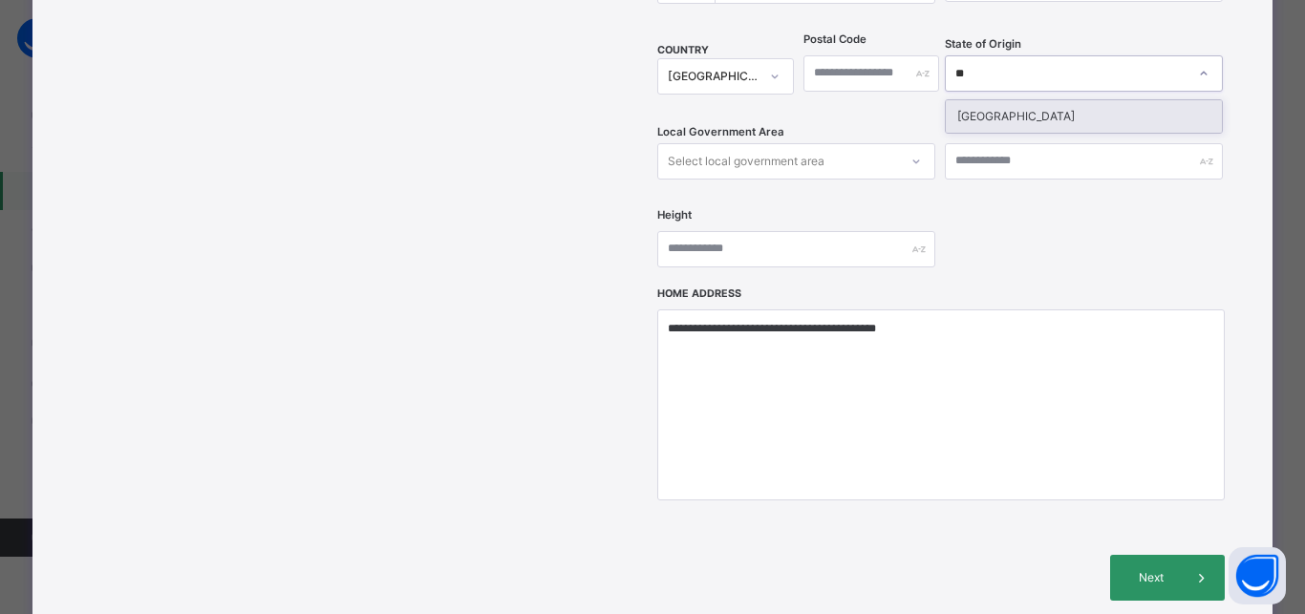
click at [979, 100] on div "Niger" at bounding box center [1083, 116] width 276 height 32
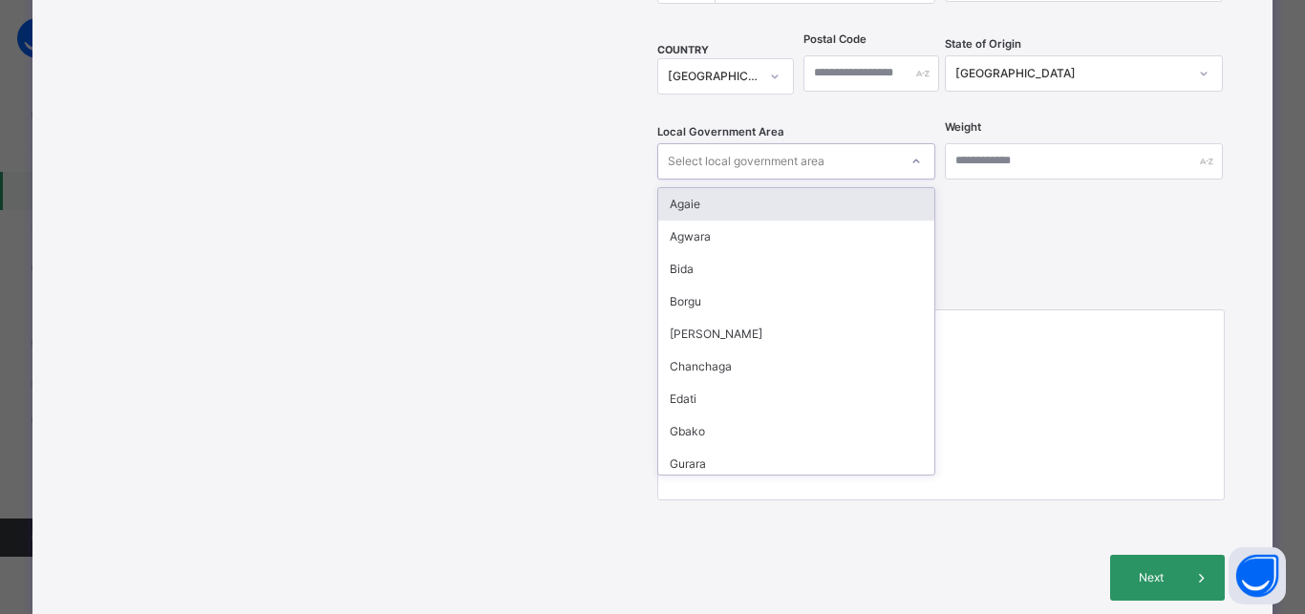
click at [863, 146] on div "Select local government area" at bounding box center [778, 161] width 240 height 30
type input "**"
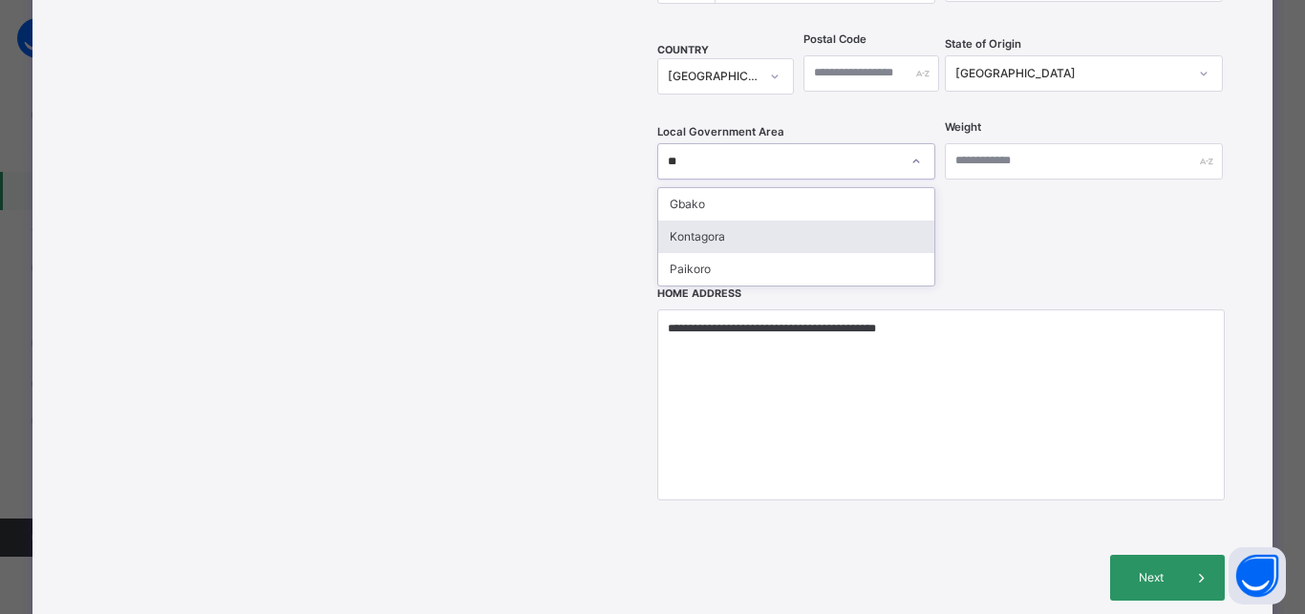
click at [722, 221] on div "Kontagora" at bounding box center [796, 237] width 276 height 32
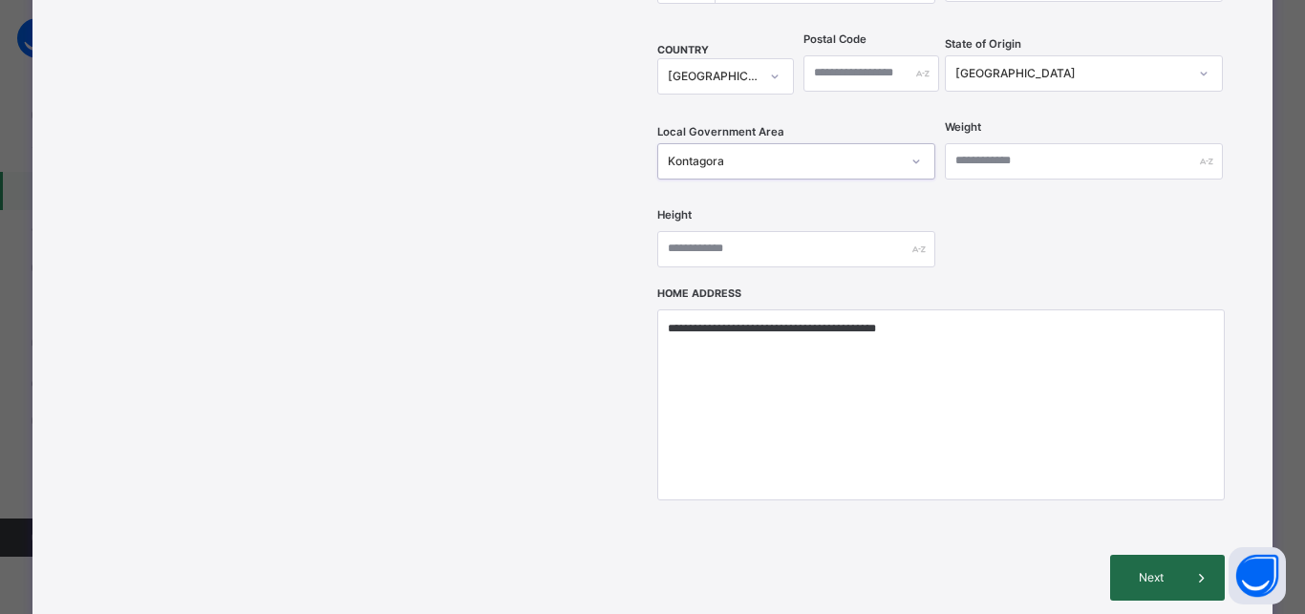
click at [1150, 555] on div "Next" at bounding box center [1167, 578] width 115 height 46
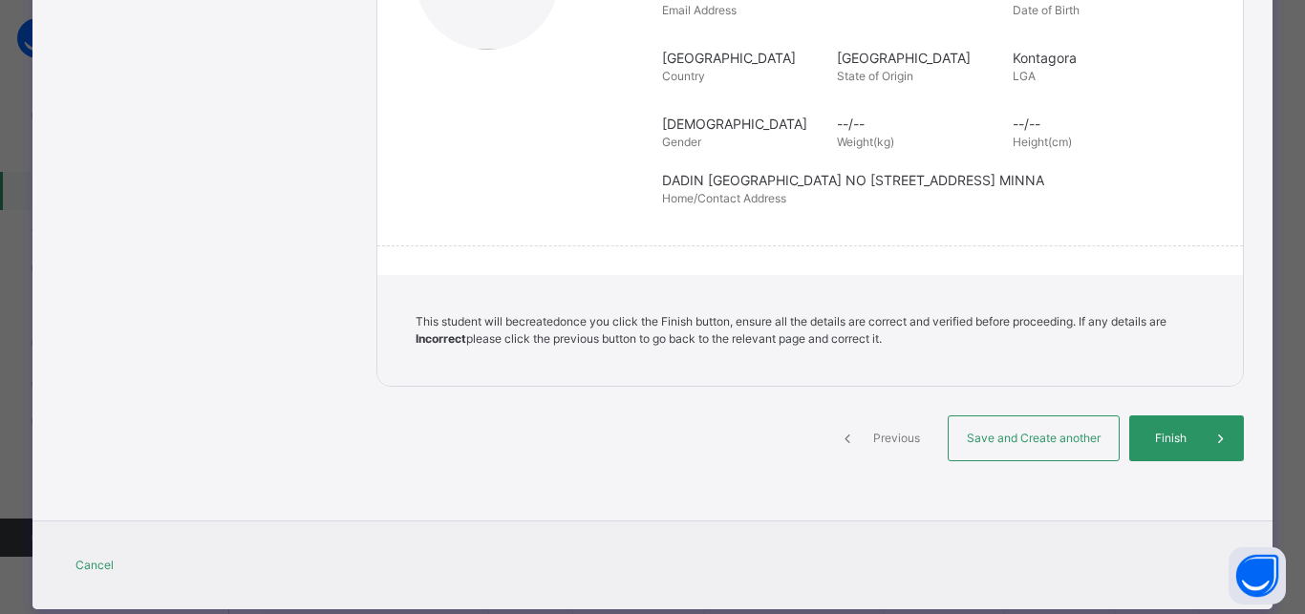
scroll to position [350, 0]
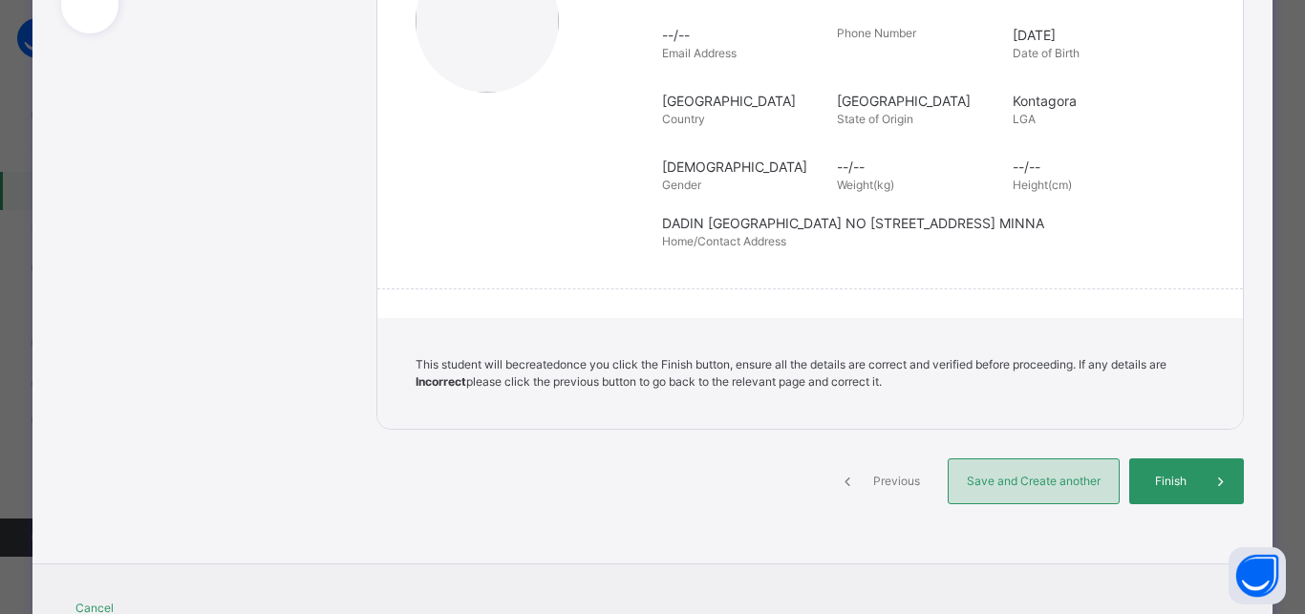
click at [1030, 481] on span "Save and Create another" at bounding box center [1033, 481] width 141 height 17
select select "**"
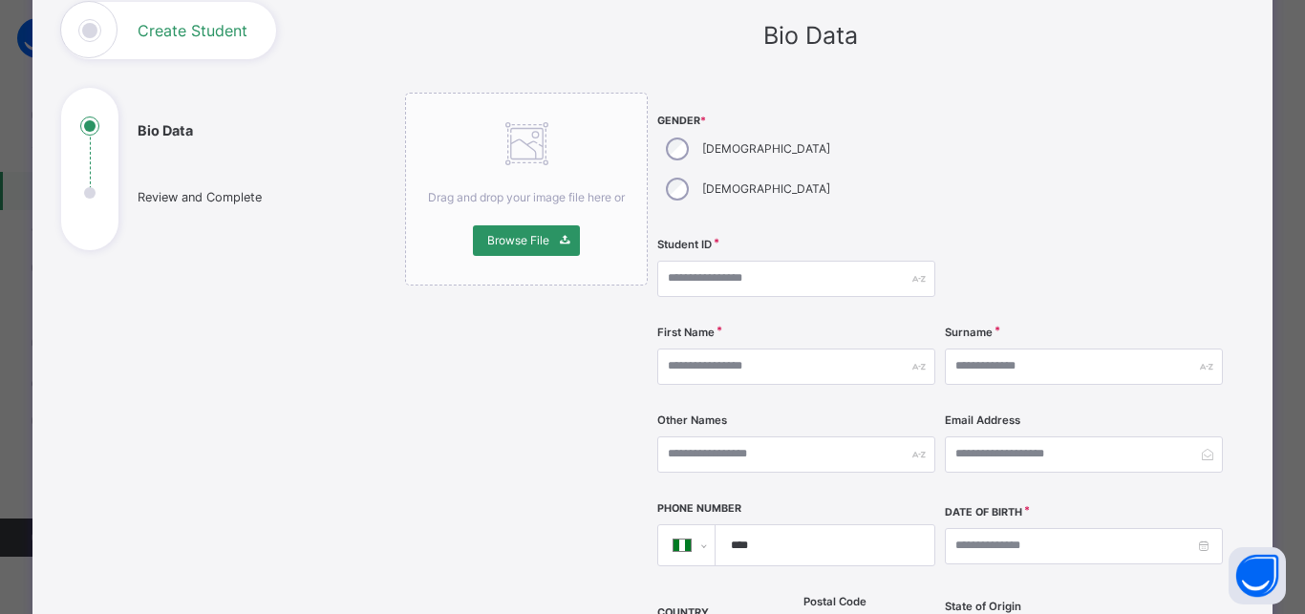
scroll to position [7, 0]
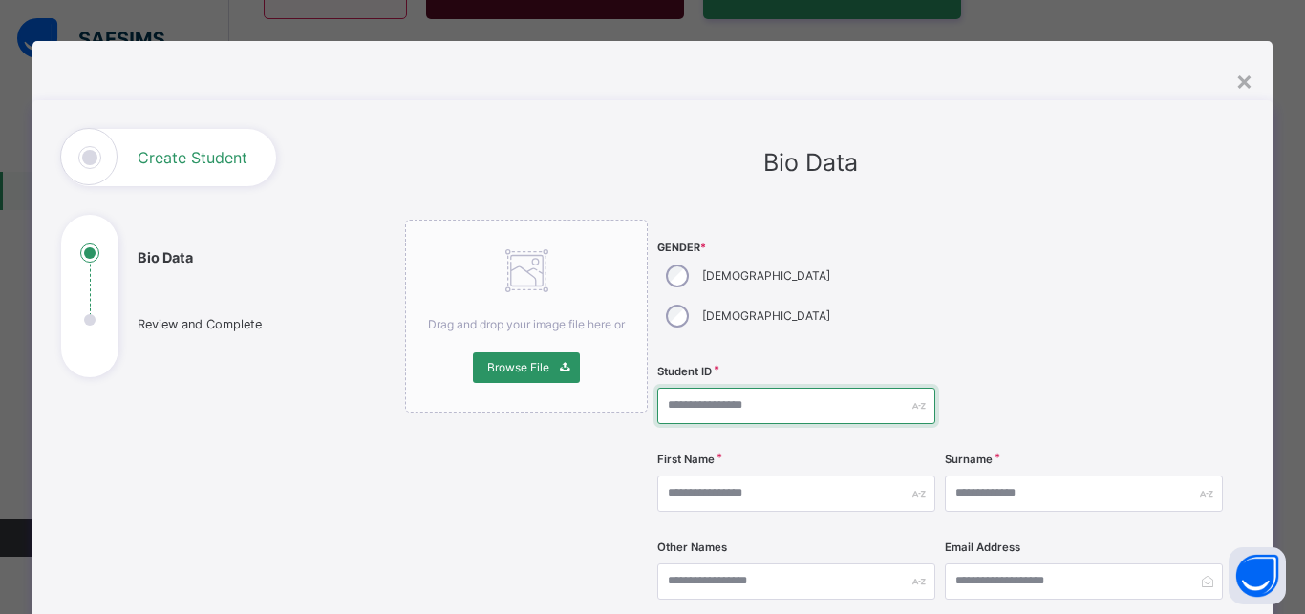
click at [729, 388] on input "text" at bounding box center [796, 406] width 278 height 36
type input "****"
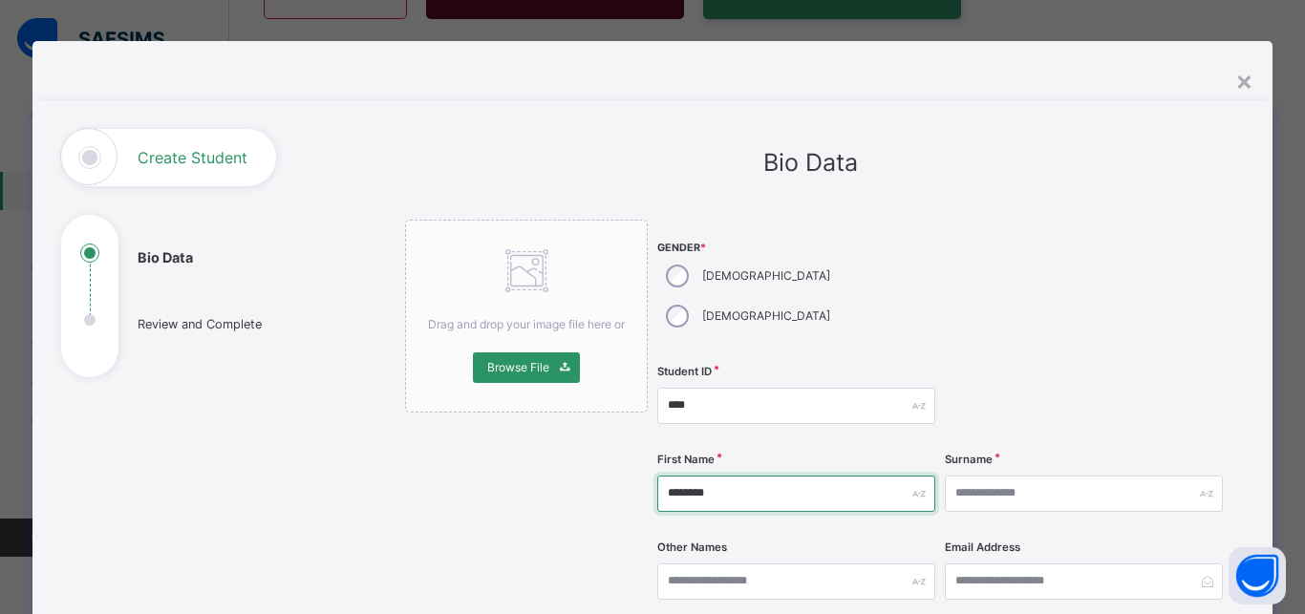
type input "********"
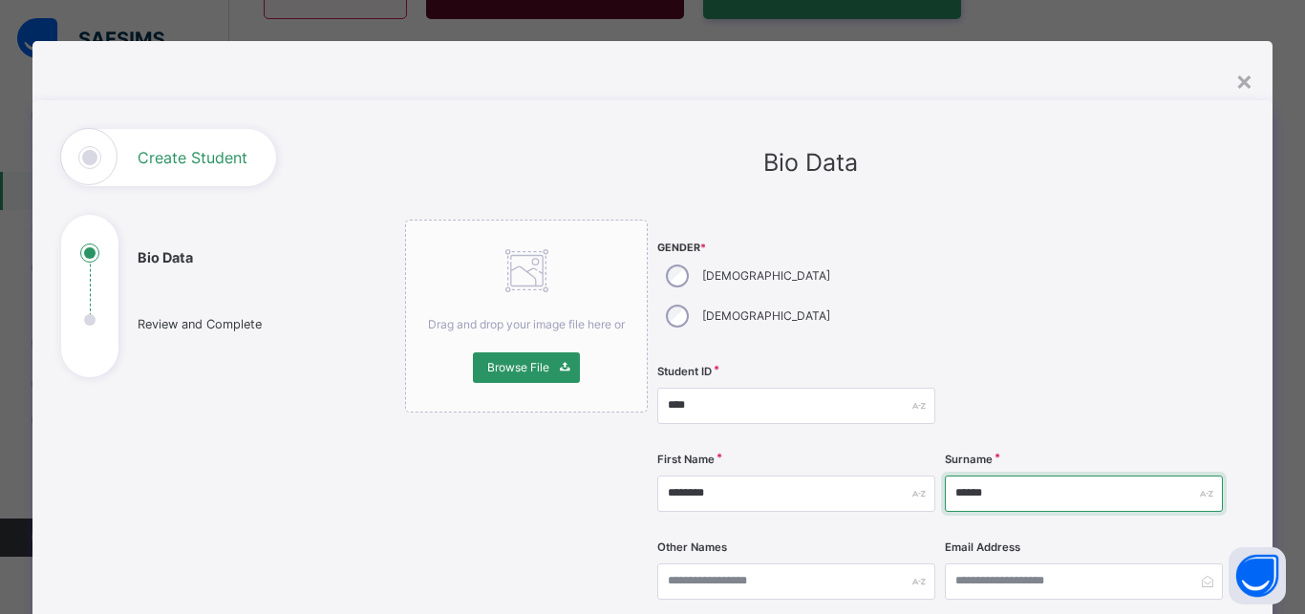
type input "******"
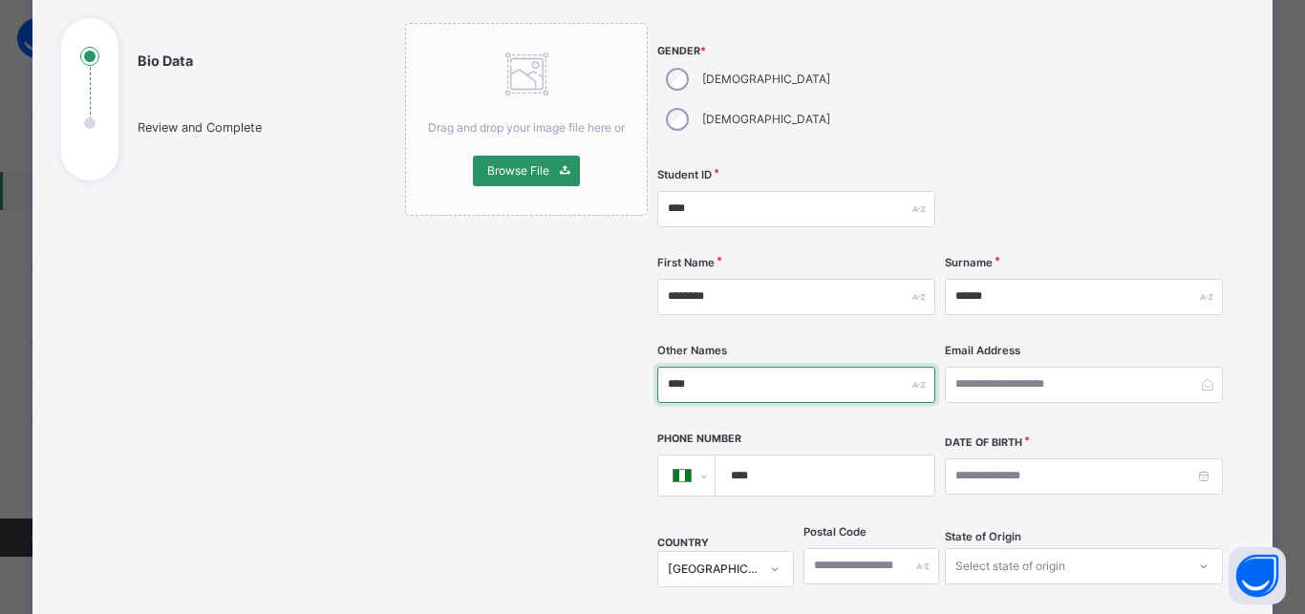
scroll to position [350, 0]
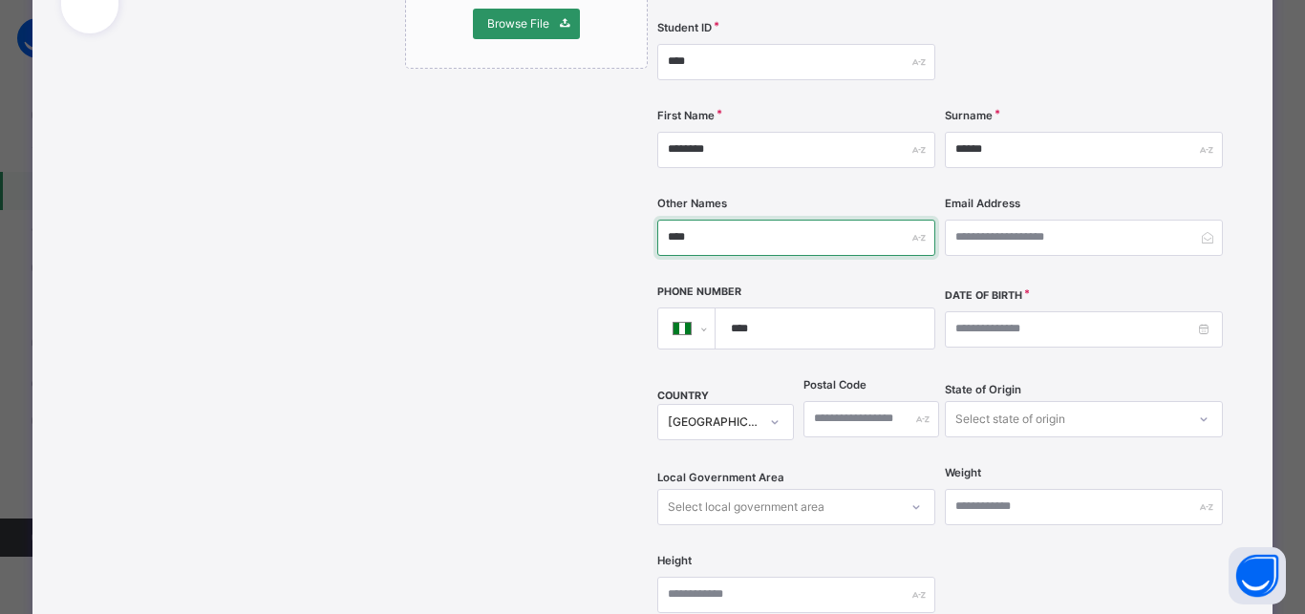
type input "****"
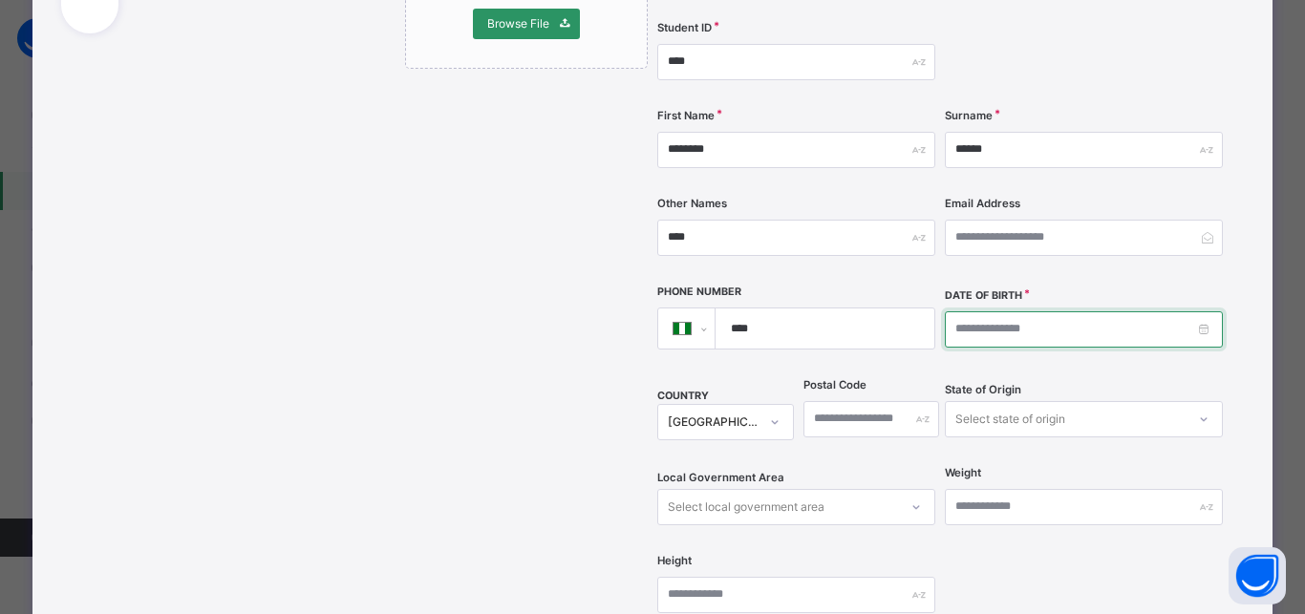
click at [955, 311] on input at bounding box center [1084, 329] width 278 height 36
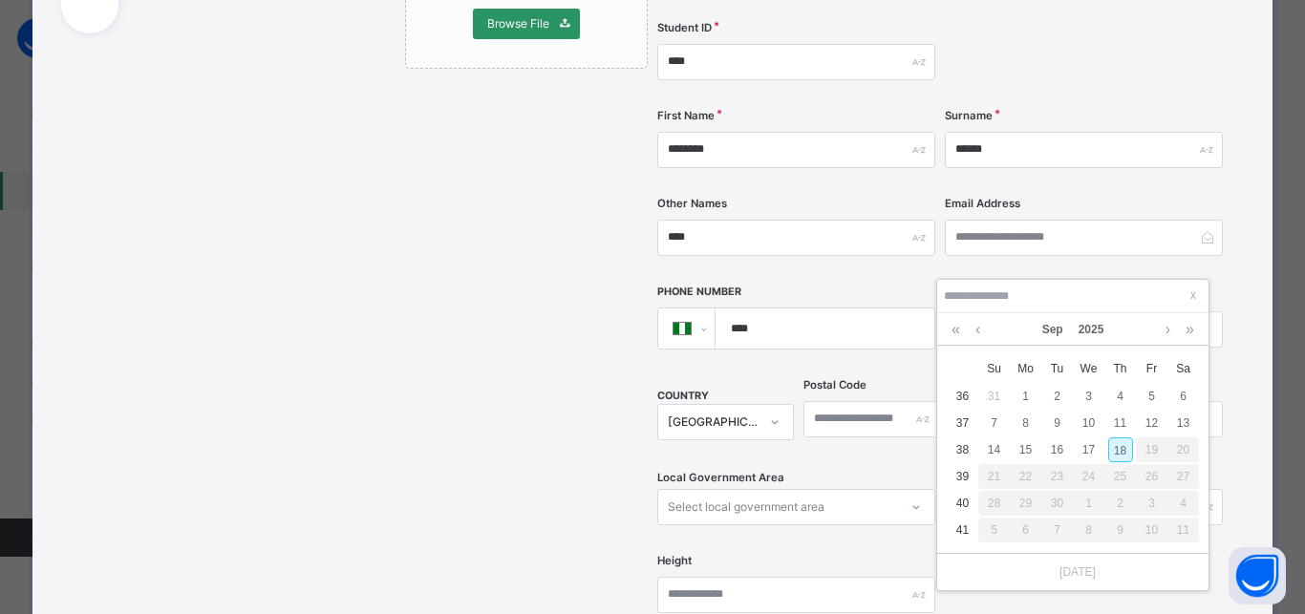
type input "*"
type input "**********"
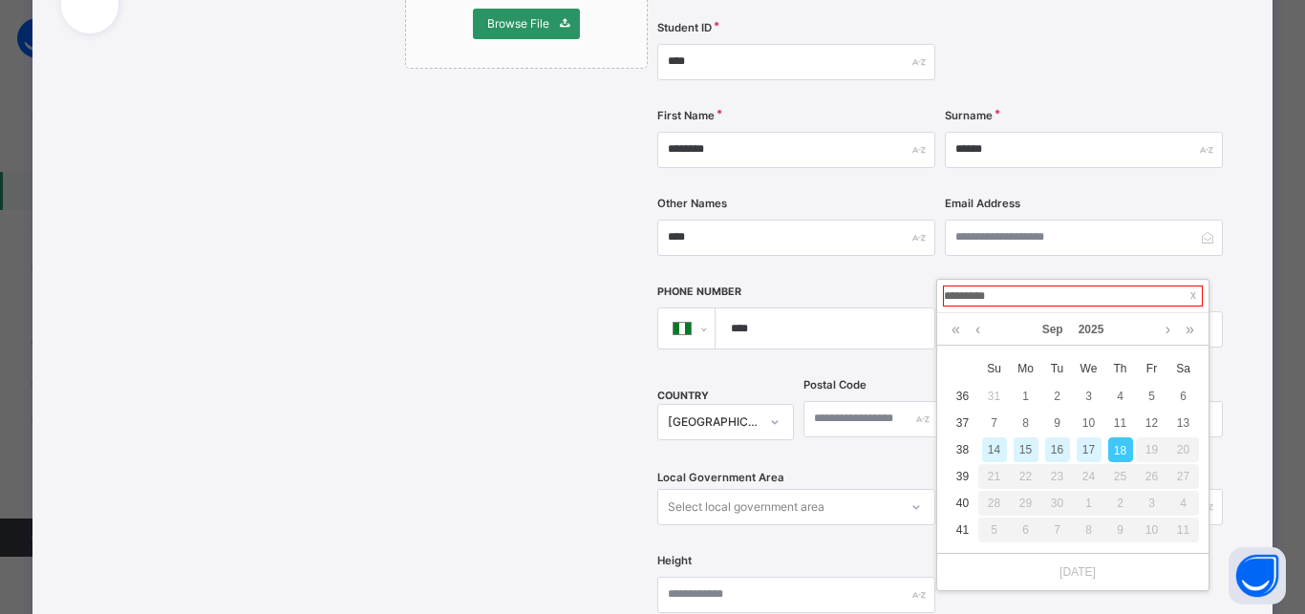
type input "**********"
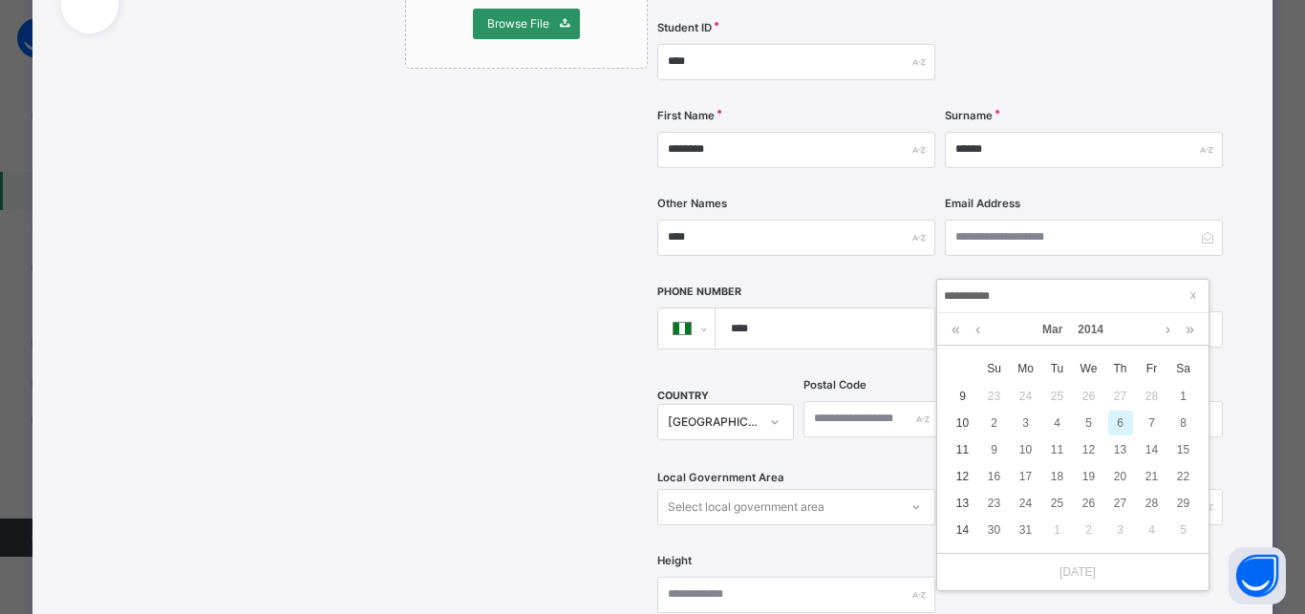
type input "**********"
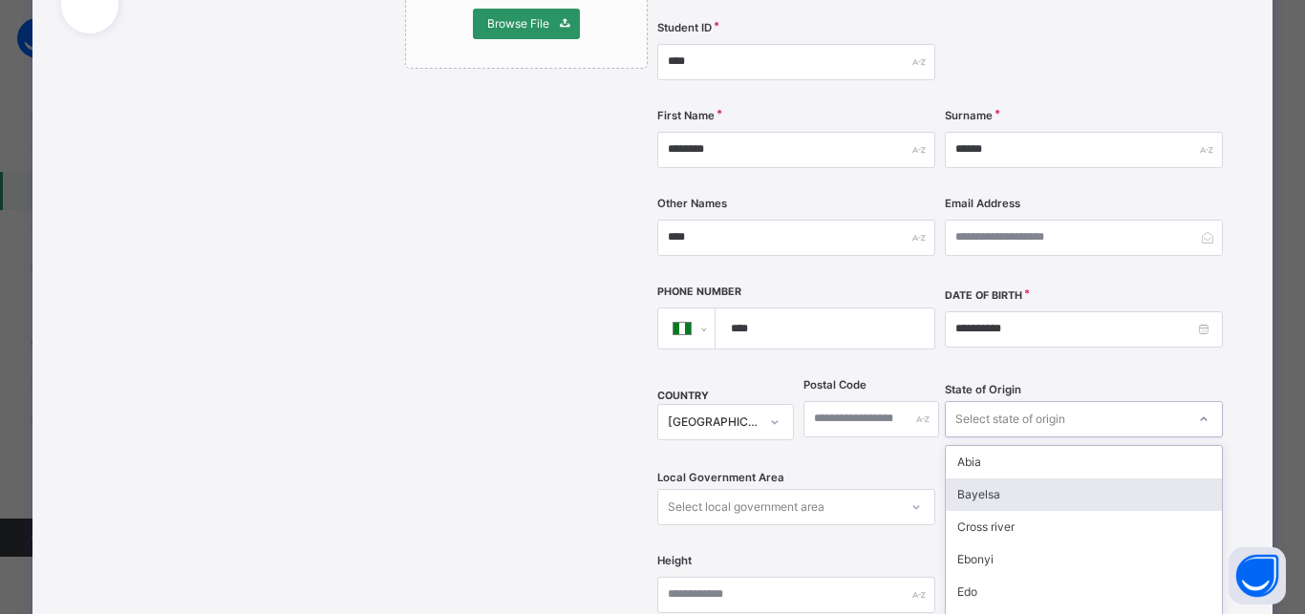
click at [1041, 401] on div "option Bayelsa focused, 2 of 37. 37 results available. Use Up and Down to choos…" at bounding box center [1084, 419] width 278 height 36
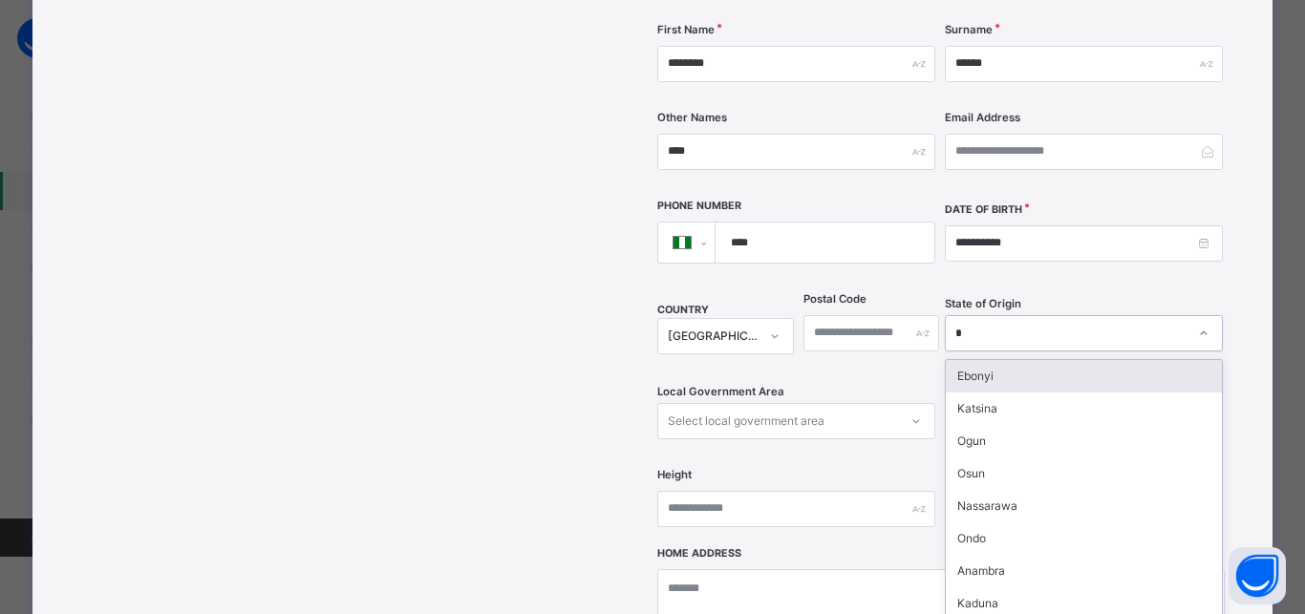
type input "**"
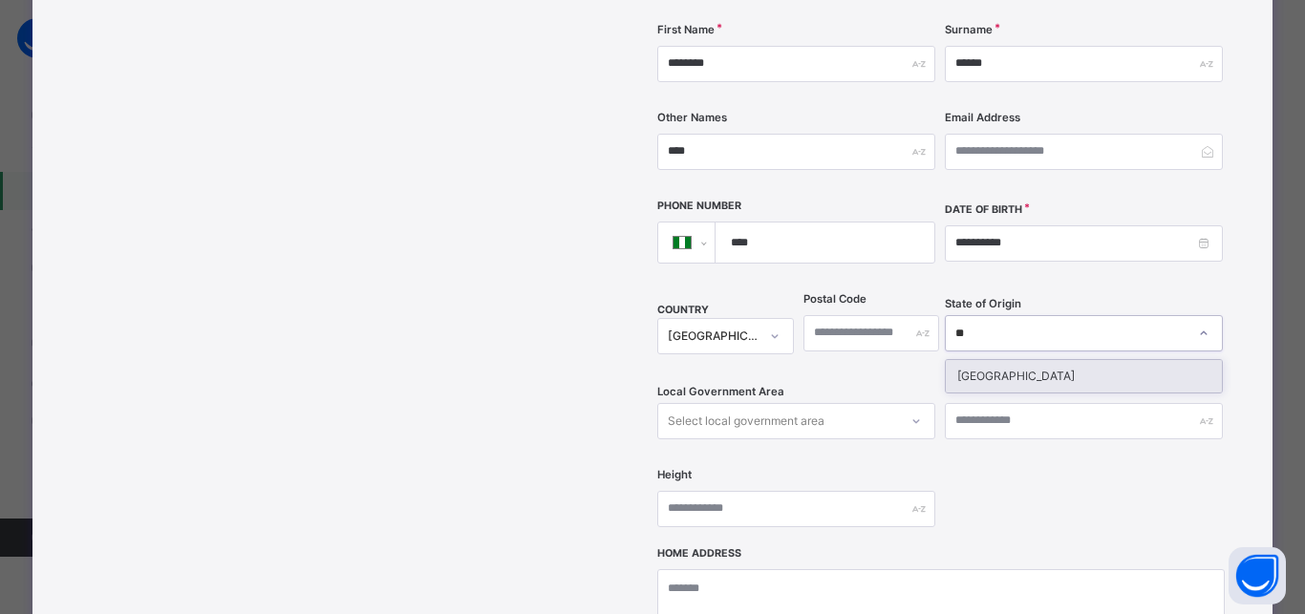
click at [972, 360] on div "Niger" at bounding box center [1083, 376] width 276 height 32
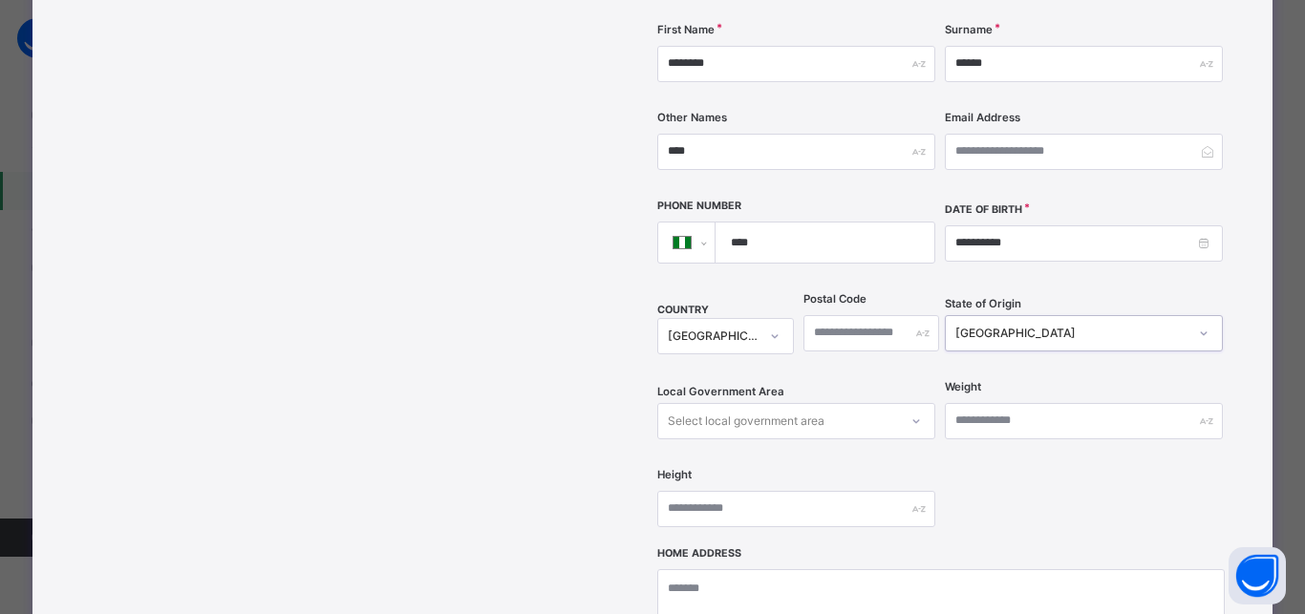
click at [775, 403] on div "Select local government area" at bounding box center [746, 421] width 157 height 36
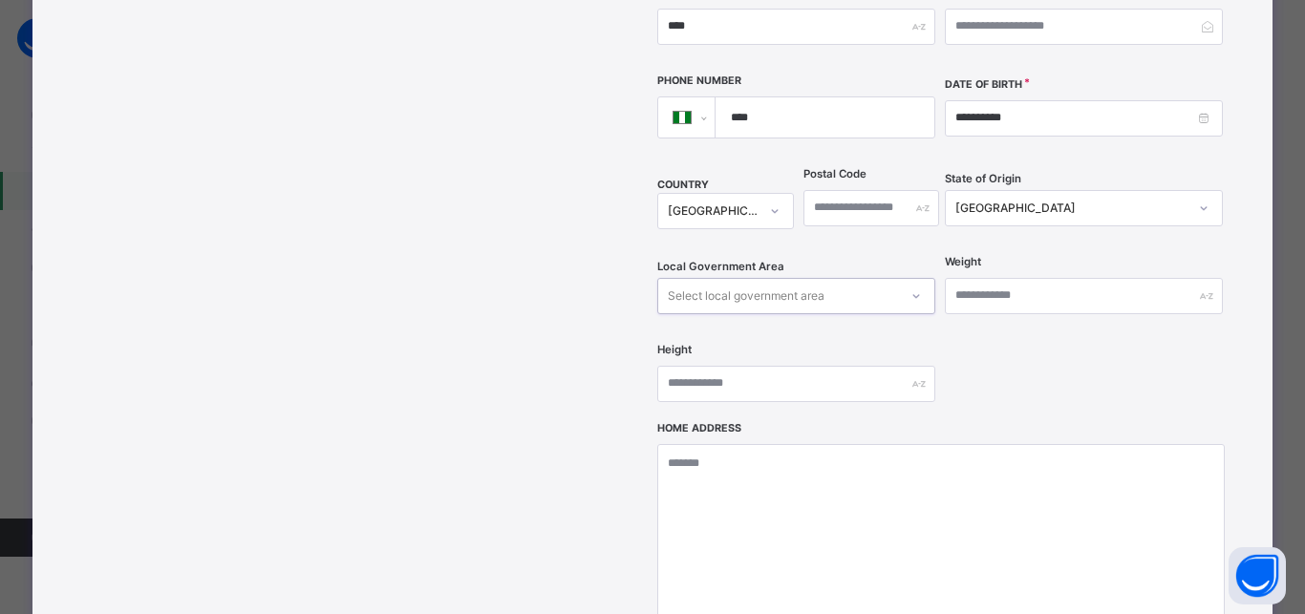
scroll to position [694, 0]
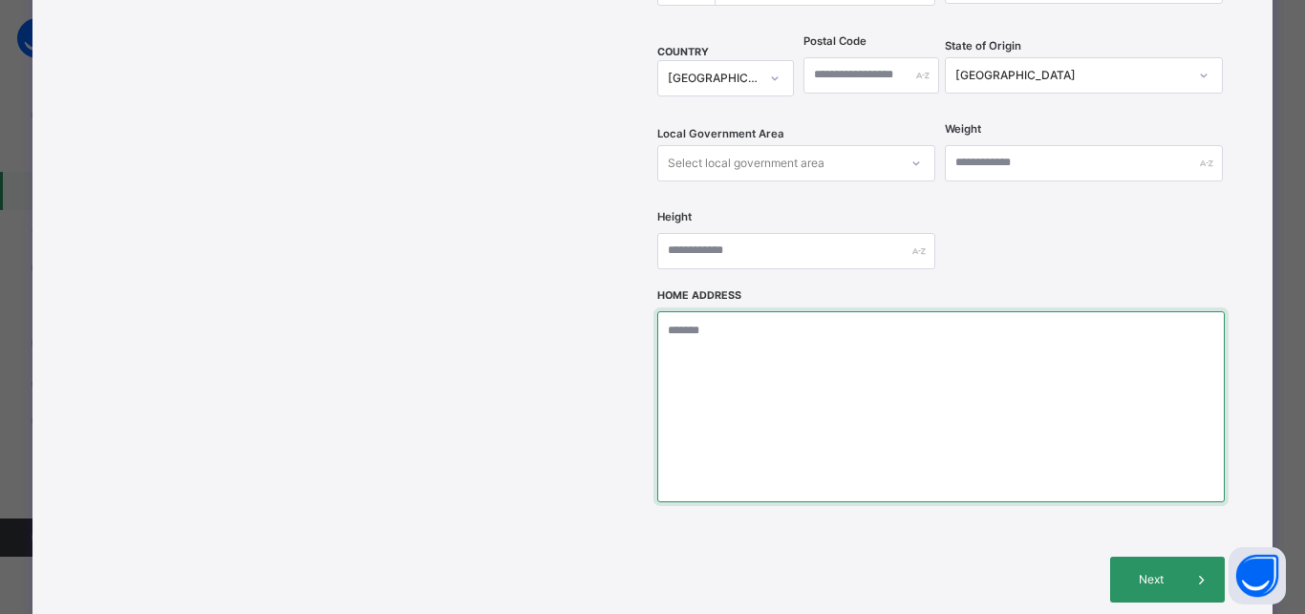
click at [737, 311] on textarea at bounding box center [940, 406] width 566 height 191
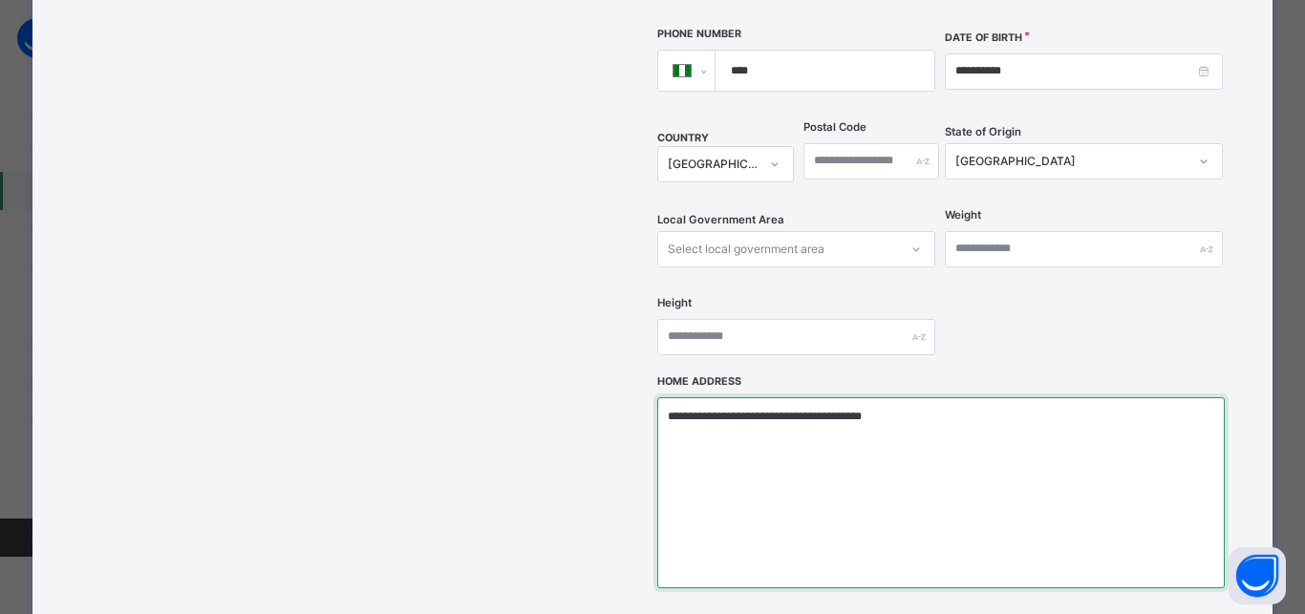
type textarea "**********"
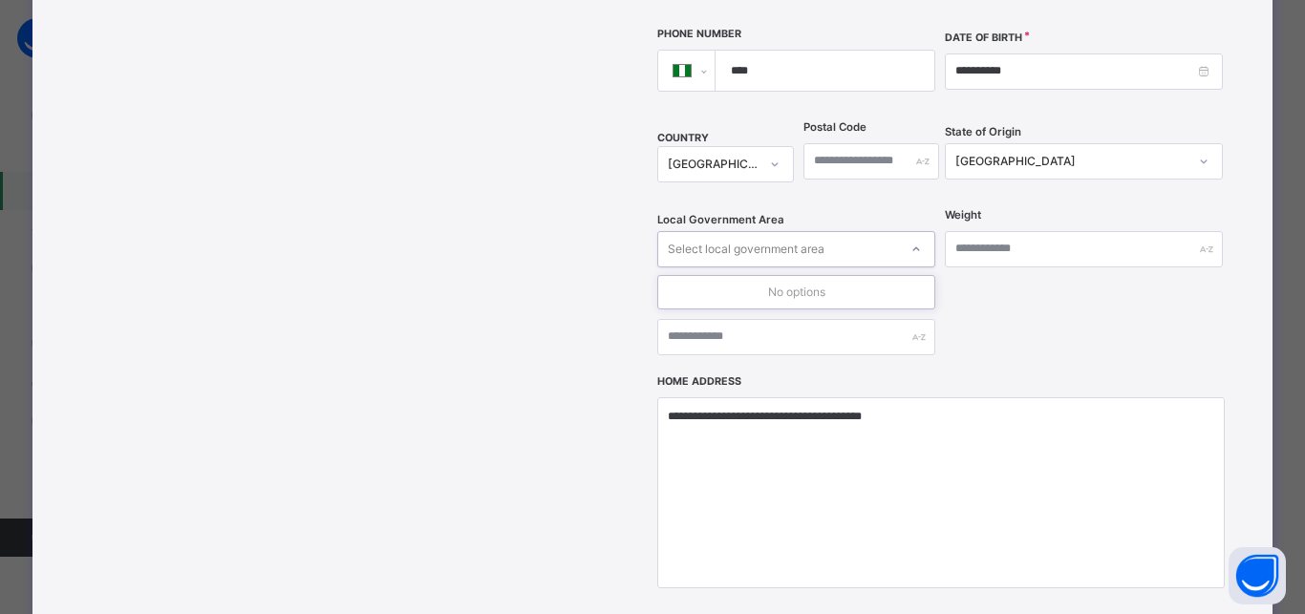
click at [774, 231] on div "Select local government area" at bounding box center [796, 249] width 278 height 36
click at [775, 231] on div "Select local government area" at bounding box center [746, 249] width 157 height 36
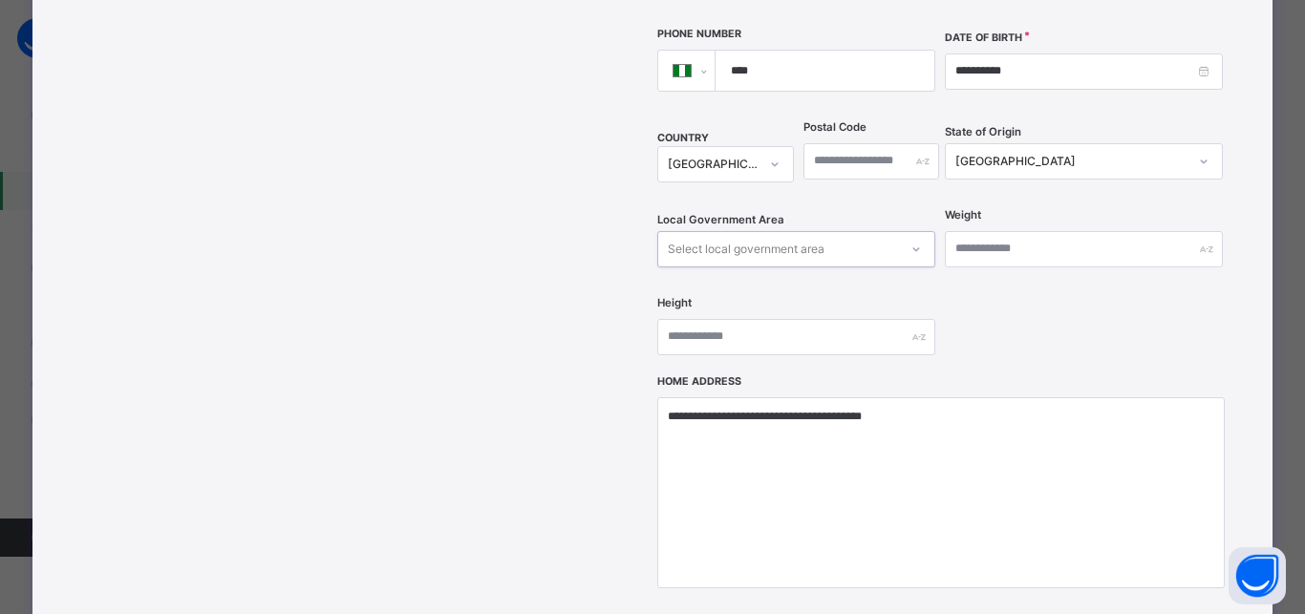
click at [775, 231] on div "Select local government area" at bounding box center [746, 249] width 157 height 36
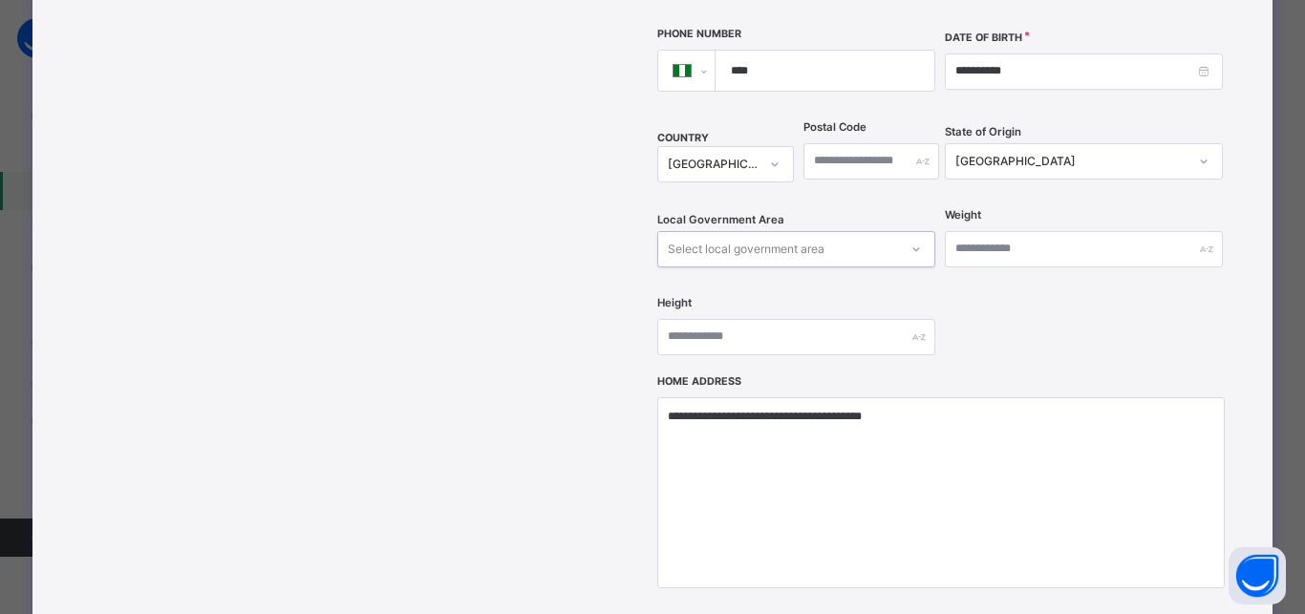
click at [775, 231] on div "Select local government area" at bounding box center [746, 249] width 157 height 36
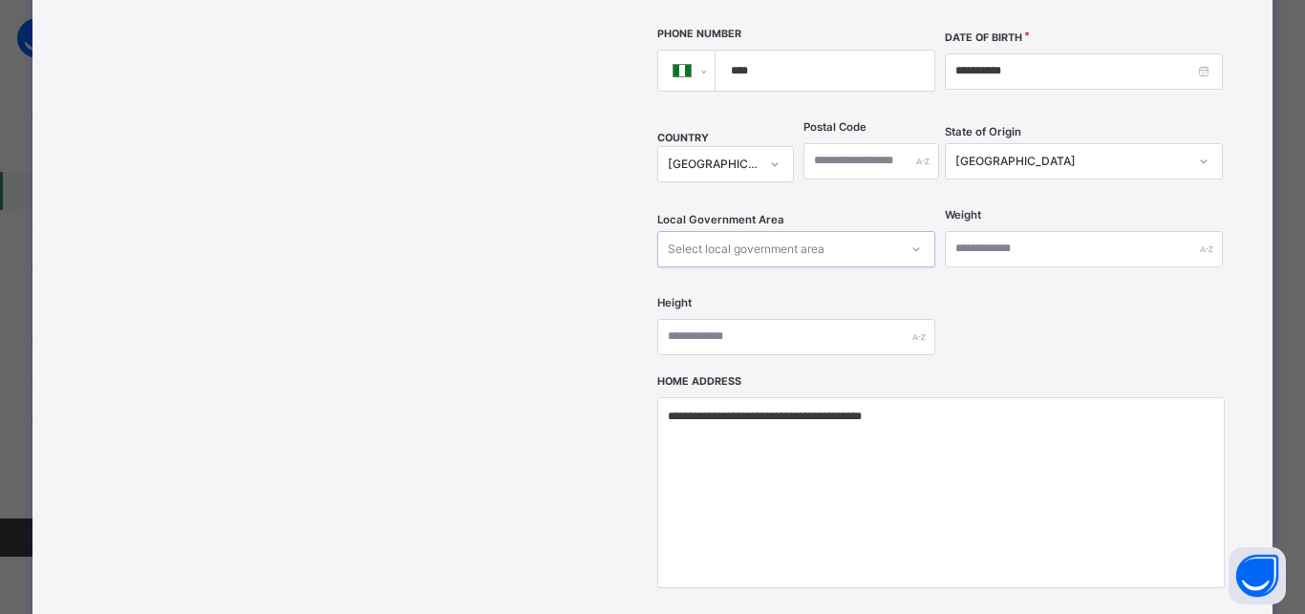
click at [775, 231] on div "Select local government area" at bounding box center [746, 249] width 157 height 36
click at [1025, 153] on div "Niger" at bounding box center [1071, 161] width 232 height 17
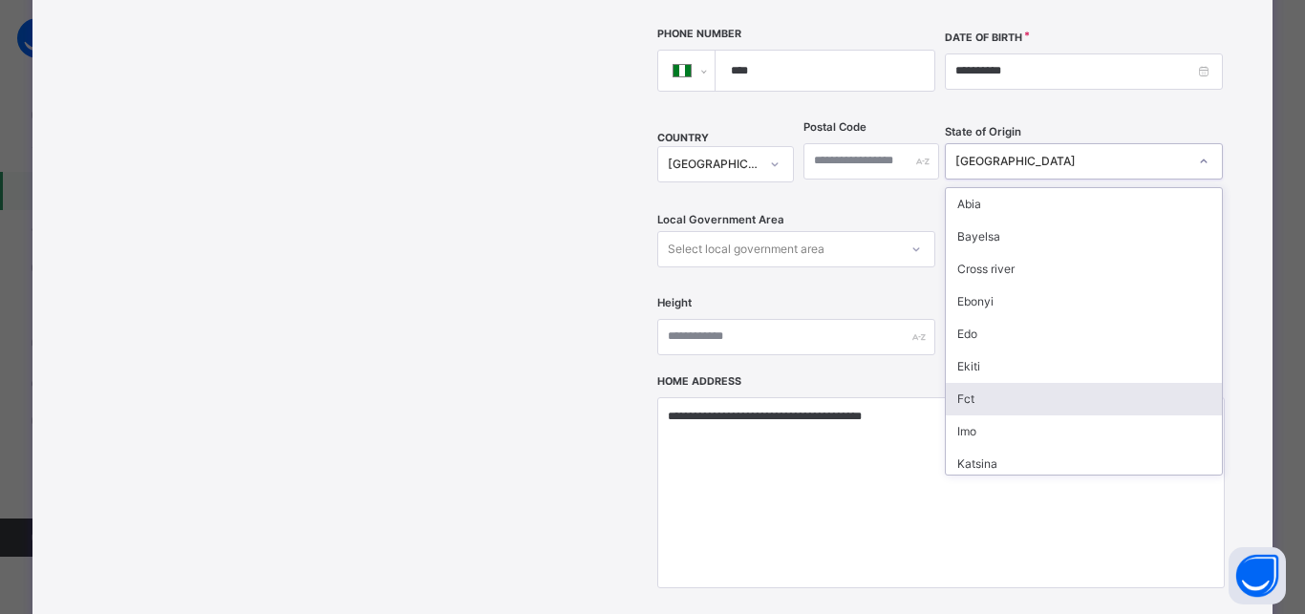
click at [988, 383] on div "Fct" at bounding box center [1083, 399] width 276 height 32
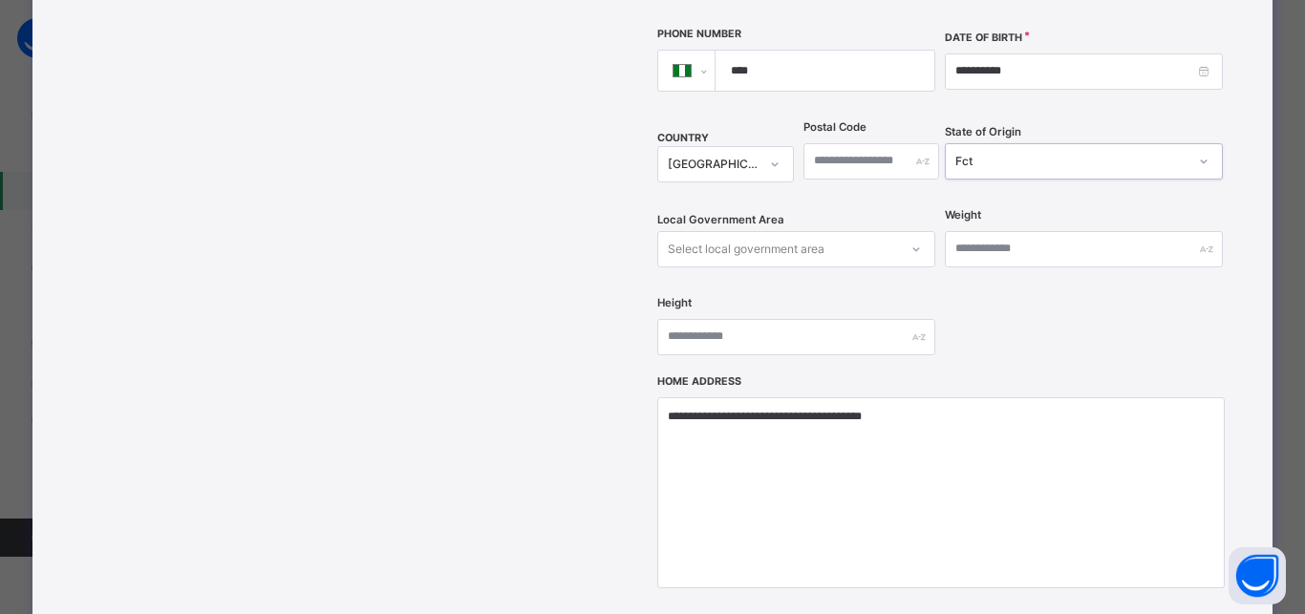
click at [842, 234] on div "Select local government area" at bounding box center [778, 249] width 240 height 30
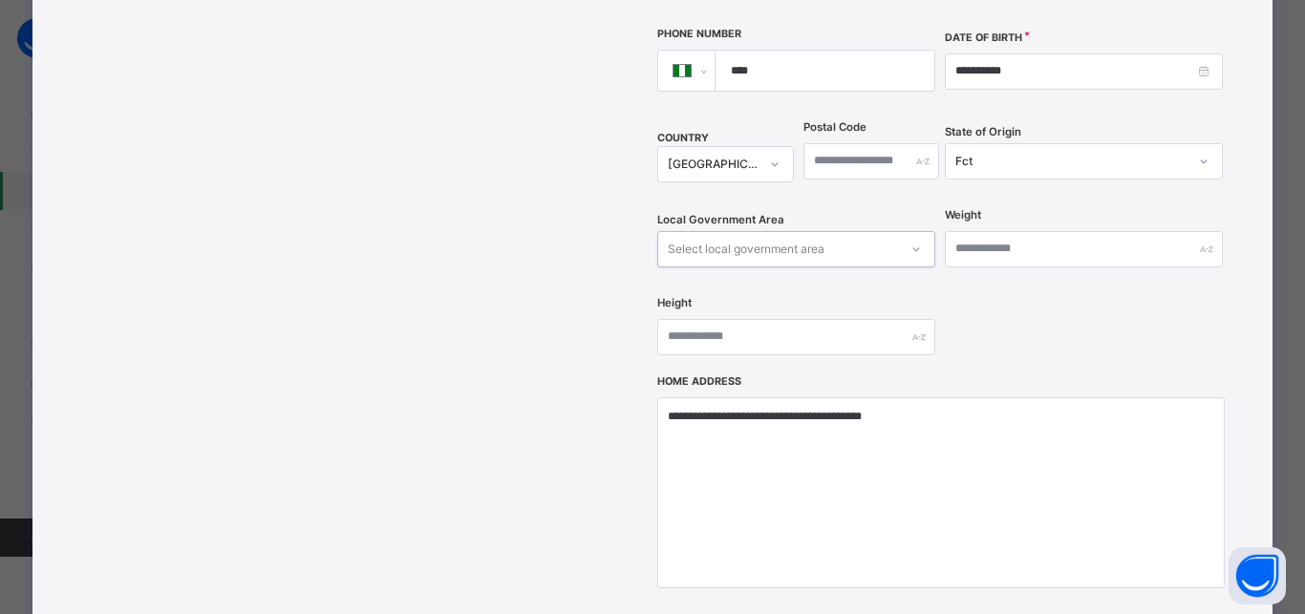
click at [842, 234] on div "Select local government area" at bounding box center [778, 249] width 240 height 30
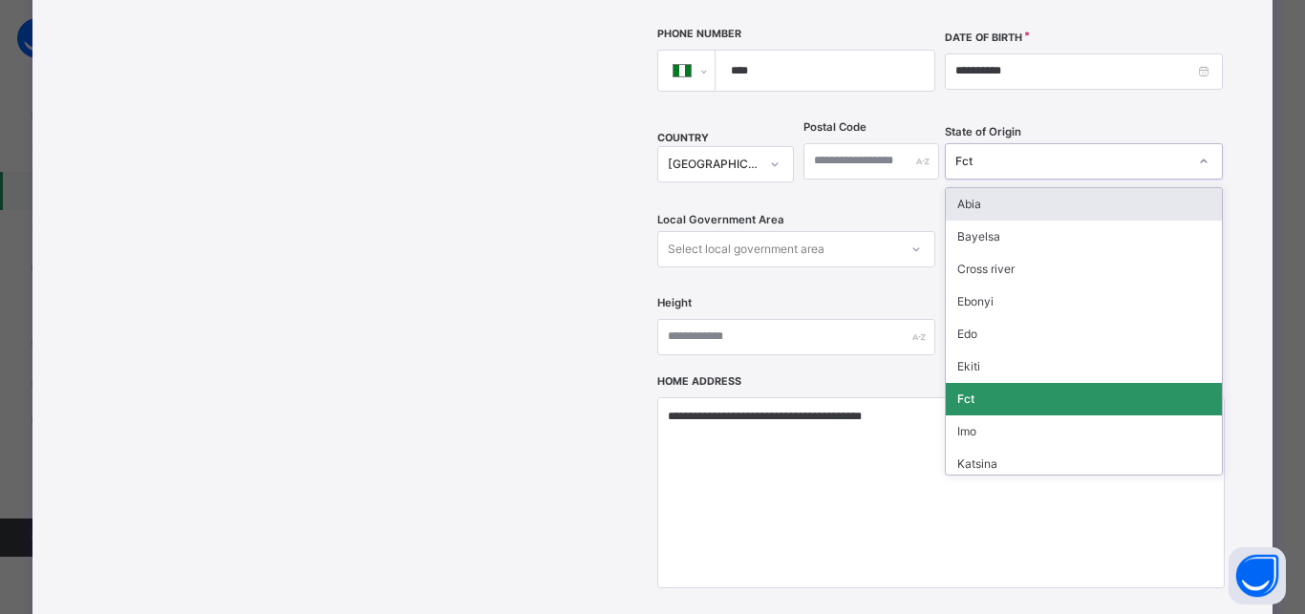
click at [983, 153] on div "Fct" at bounding box center [1071, 161] width 232 height 17
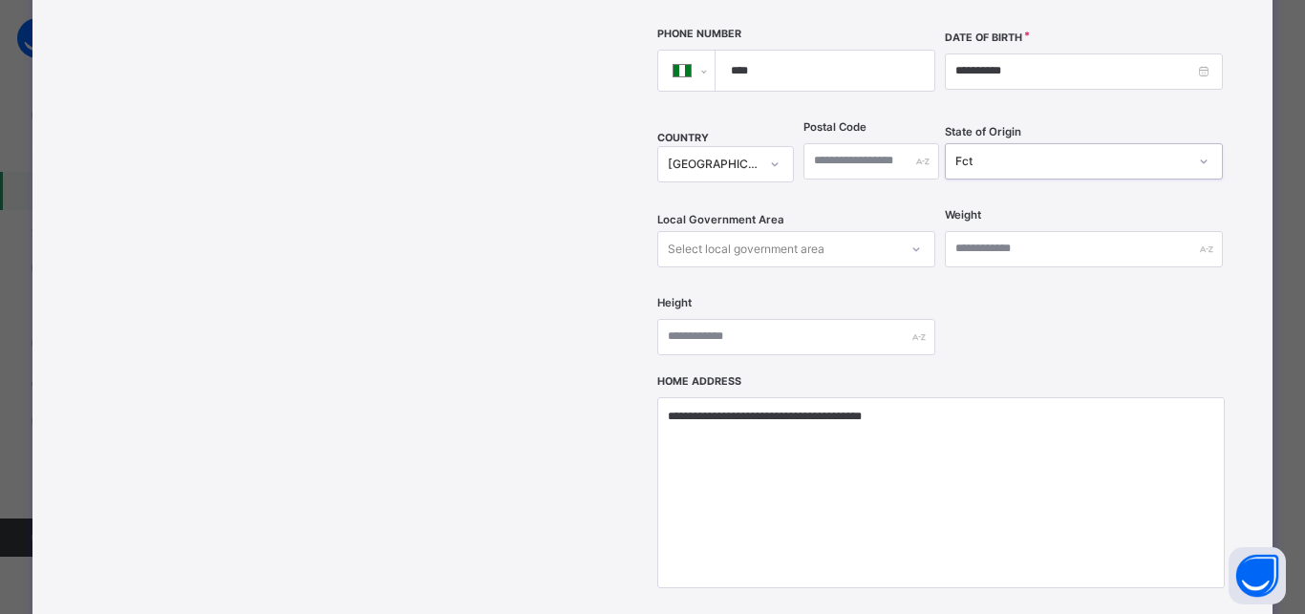
click at [983, 153] on div "Fct" at bounding box center [1071, 161] width 232 height 17
click at [835, 234] on div "Select local government area" at bounding box center [778, 249] width 240 height 30
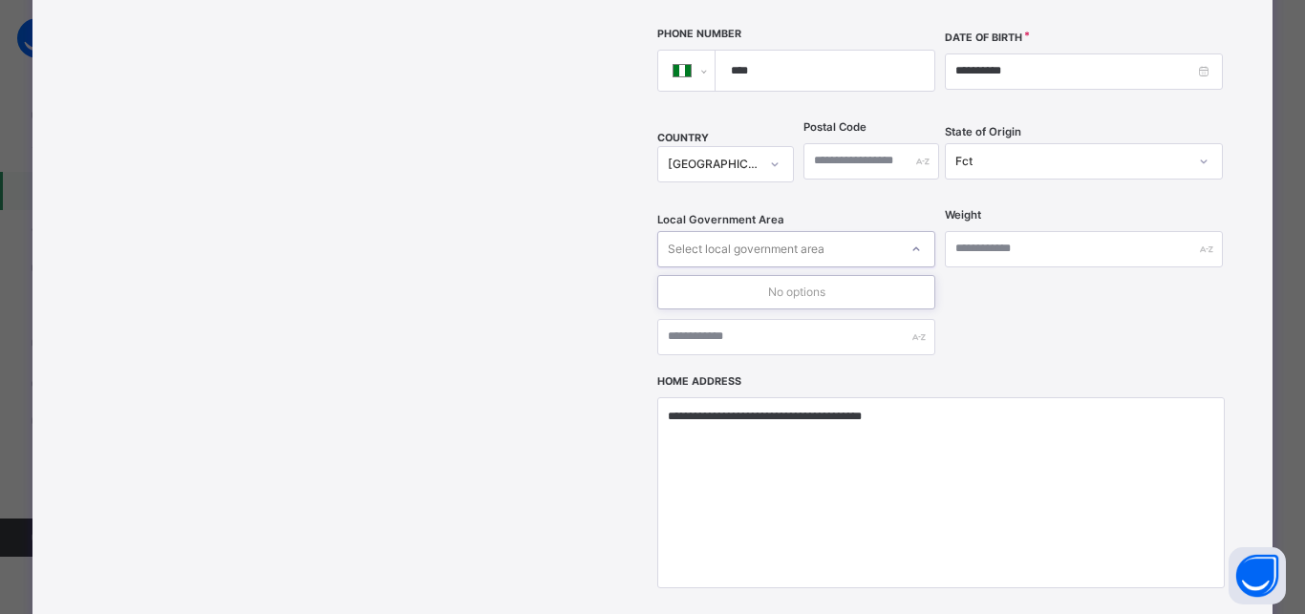
click at [835, 234] on div "Select local government area" at bounding box center [778, 249] width 240 height 30
click at [837, 234] on div "Select local government area" at bounding box center [778, 249] width 240 height 30
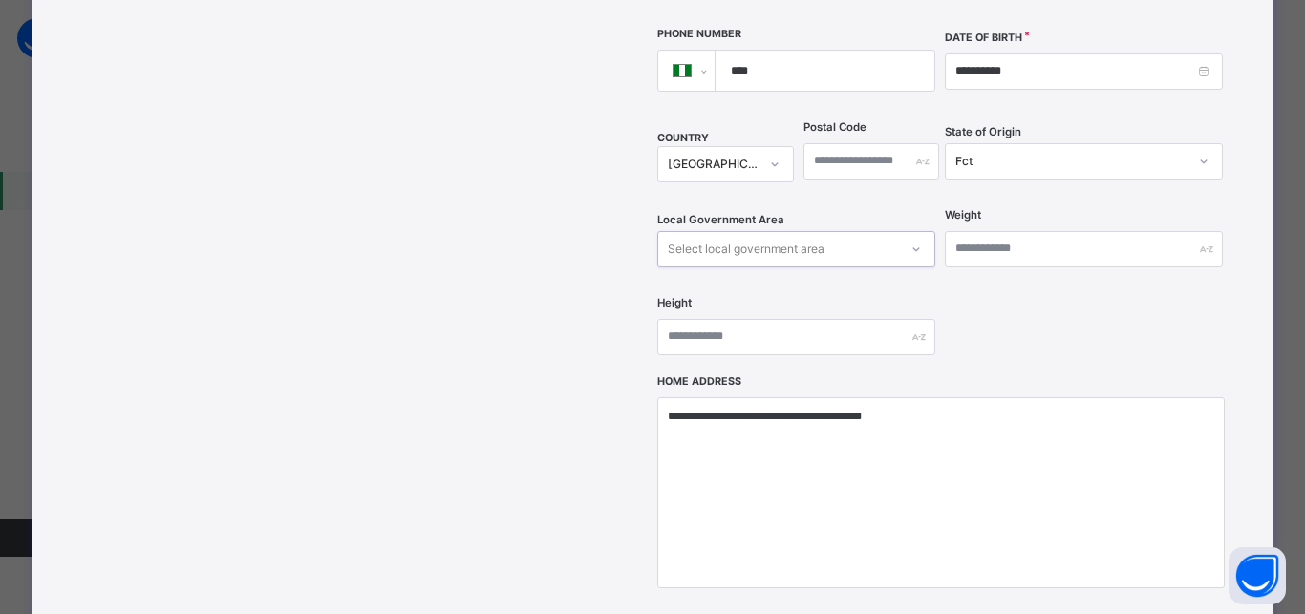
click at [837, 234] on div "Select local government area" at bounding box center [778, 249] width 240 height 30
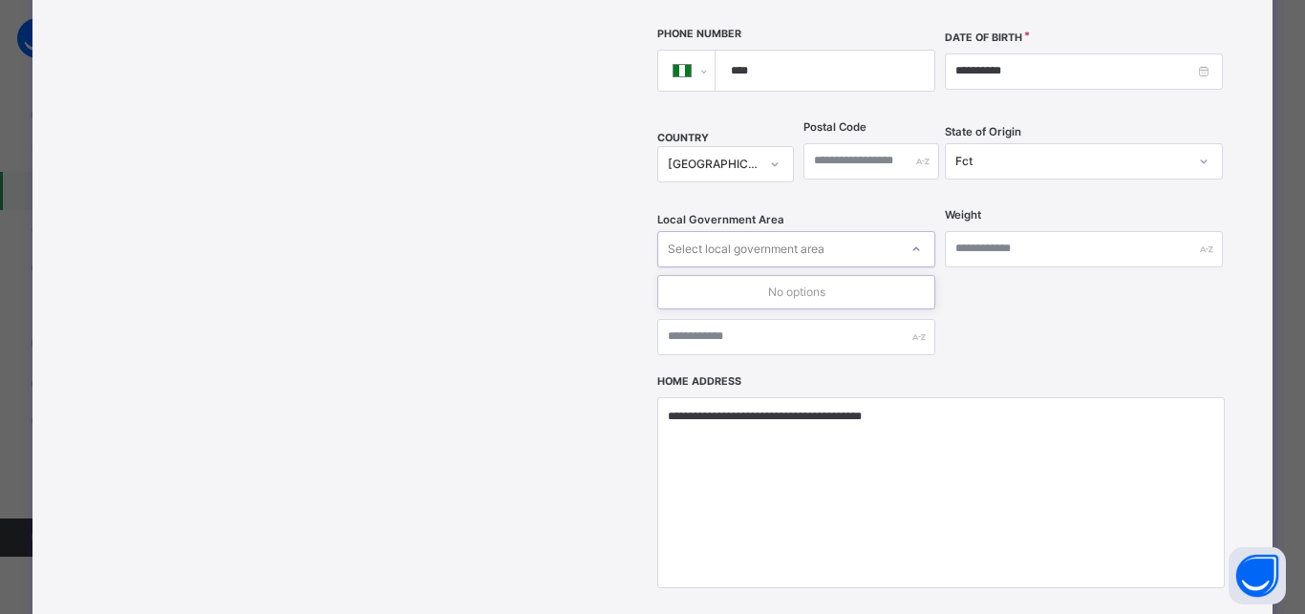
click at [837, 234] on div "Select local government area" at bounding box center [778, 249] width 240 height 30
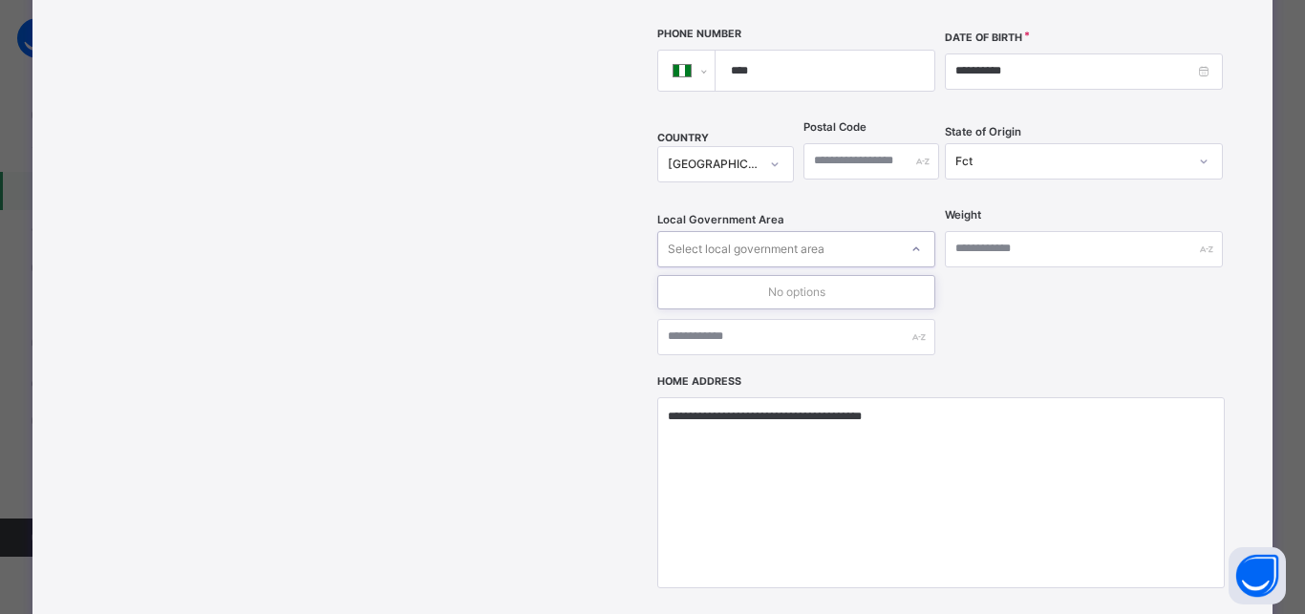
click at [837, 234] on div "Select local government area" at bounding box center [778, 249] width 240 height 30
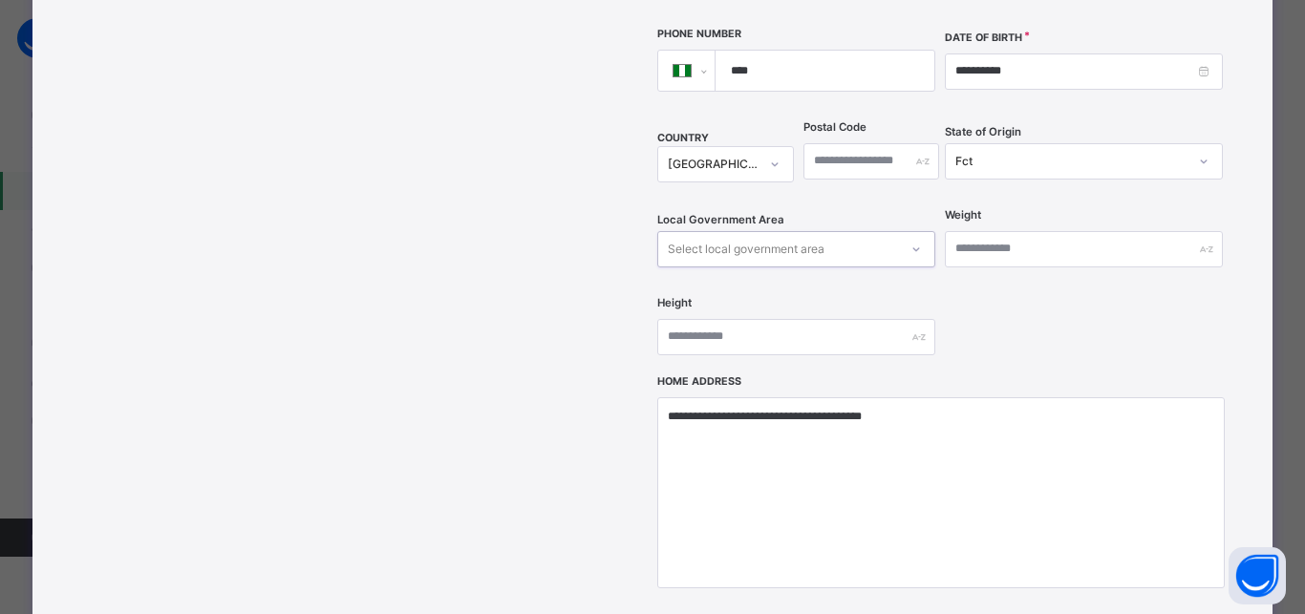
click at [837, 234] on div "Select local government area" at bounding box center [778, 249] width 240 height 30
click at [1037, 153] on div "Fct" at bounding box center [1071, 161] width 232 height 17
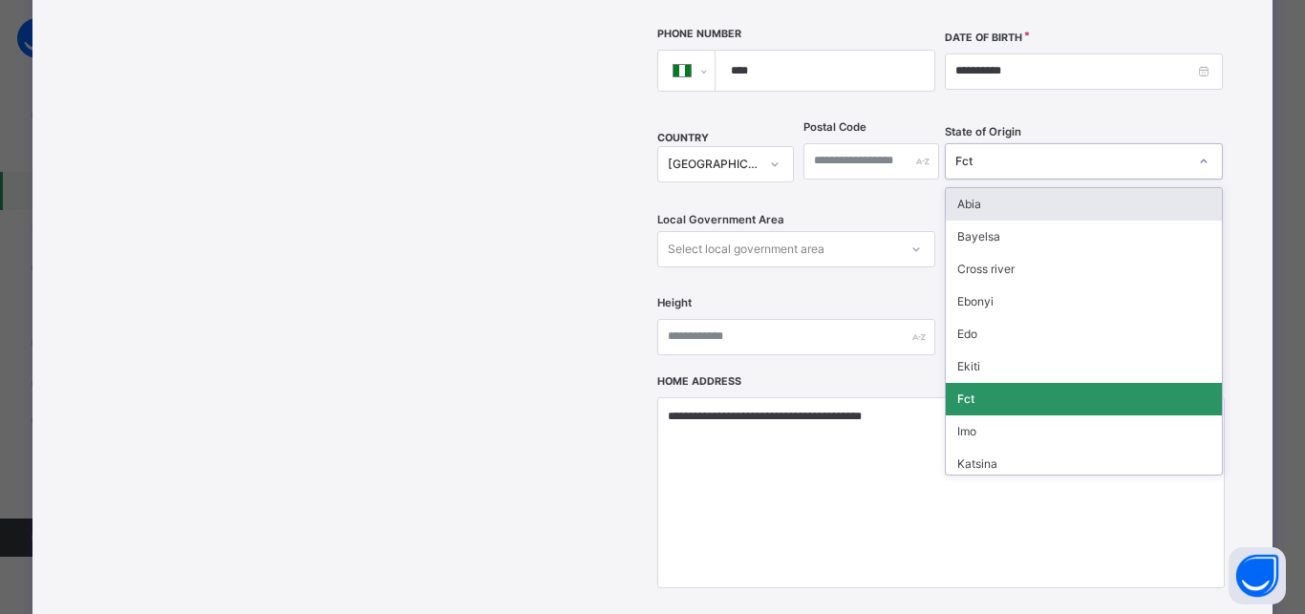
click at [978, 188] on div "Abia" at bounding box center [1083, 204] width 276 height 32
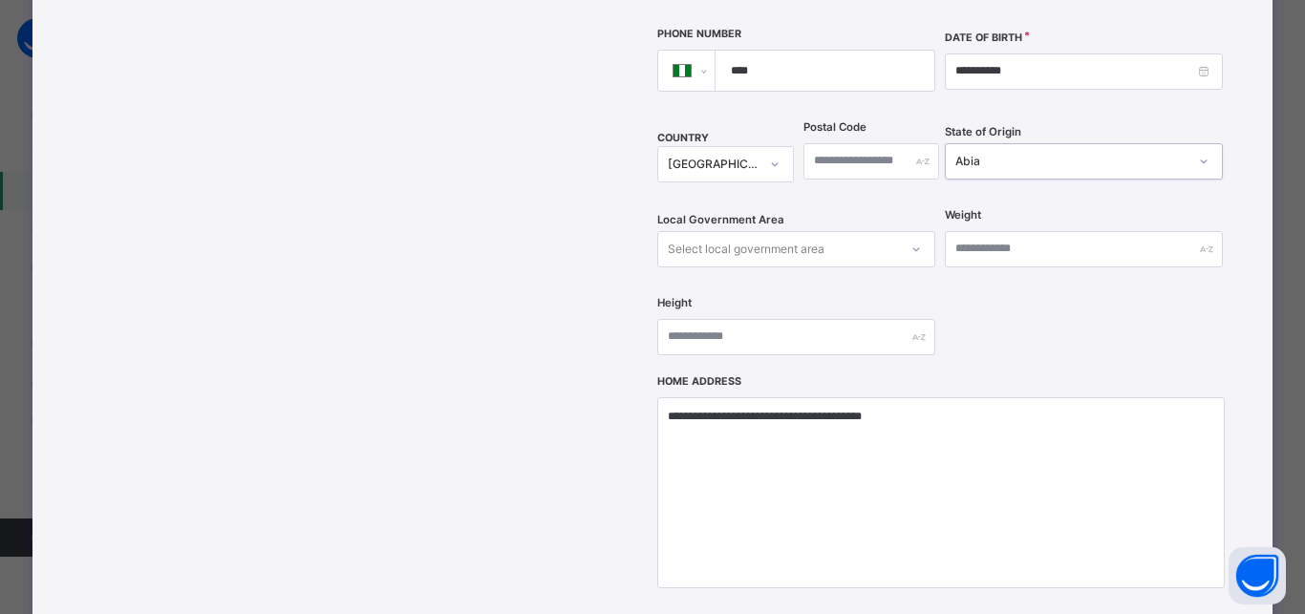
click at [760, 231] on div "Select local government area" at bounding box center [746, 249] width 157 height 36
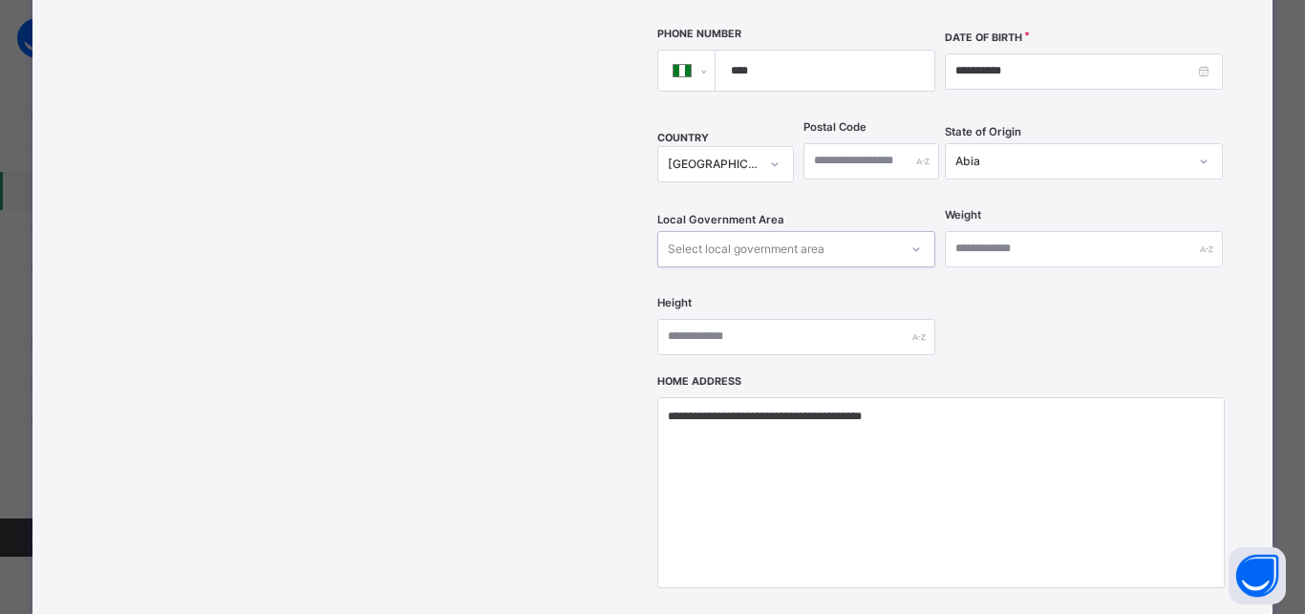
click at [760, 231] on div "Select local government area" at bounding box center [746, 249] width 157 height 36
click at [756, 231] on div "Select local government area" at bounding box center [746, 249] width 157 height 36
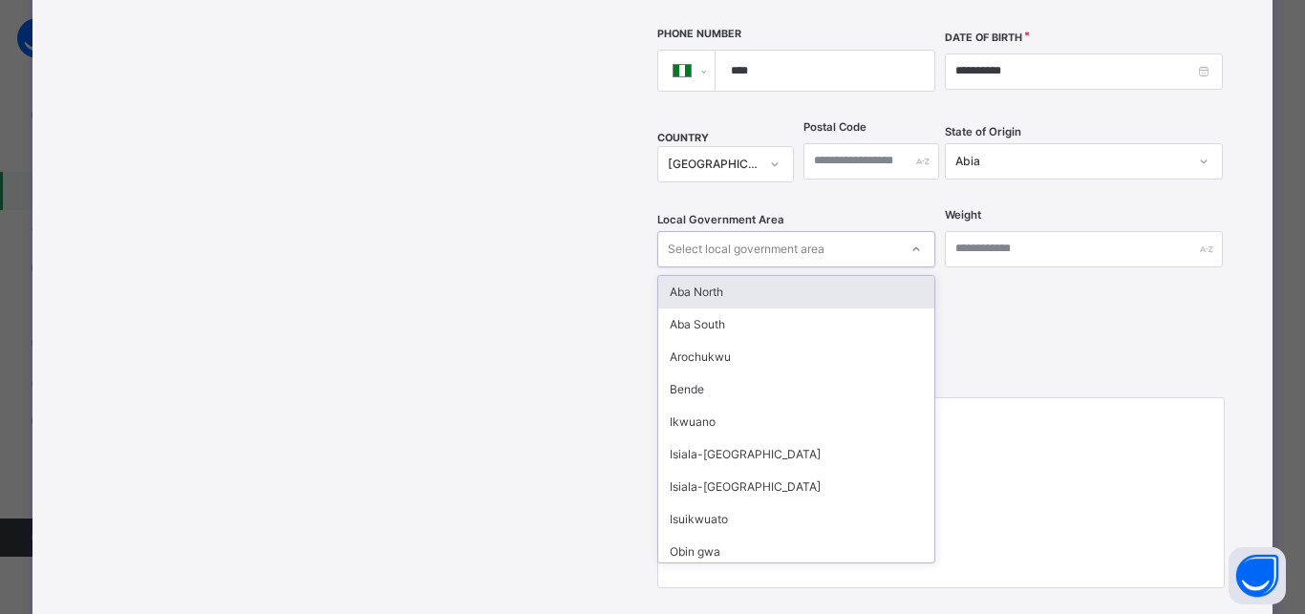
click at [756, 231] on div "Select local government area" at bounding box center [746, 249] width 157 height 36
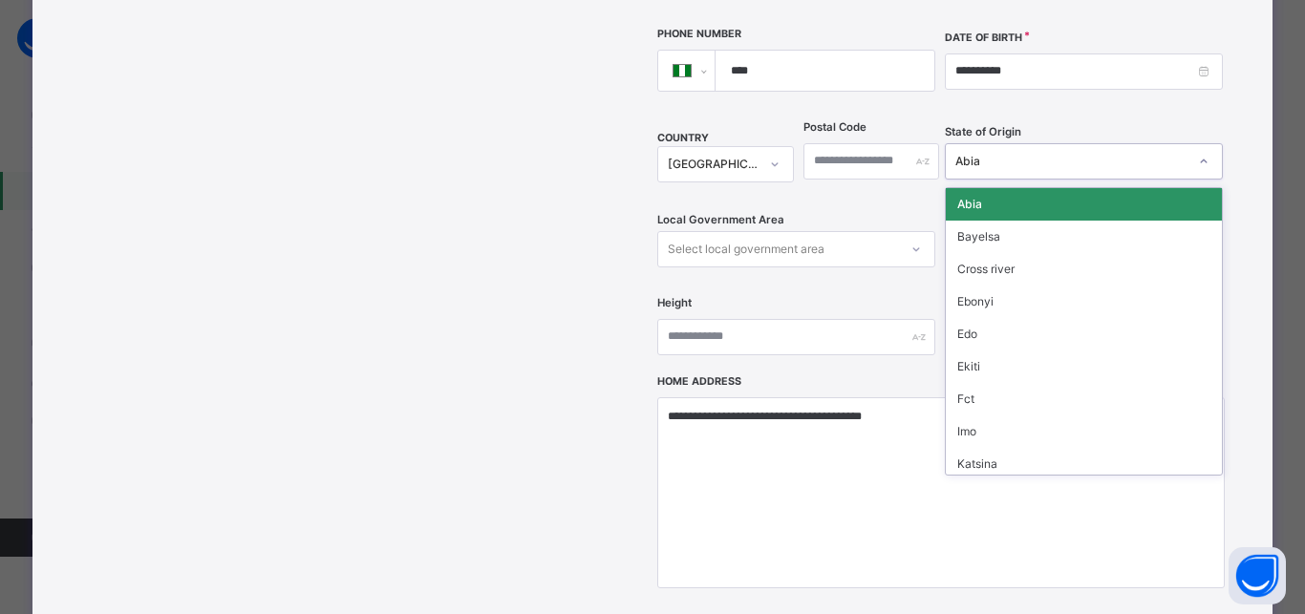
click at [977, 153] on div "Abia" at bounding box center [1071, 161] width 232 height 17
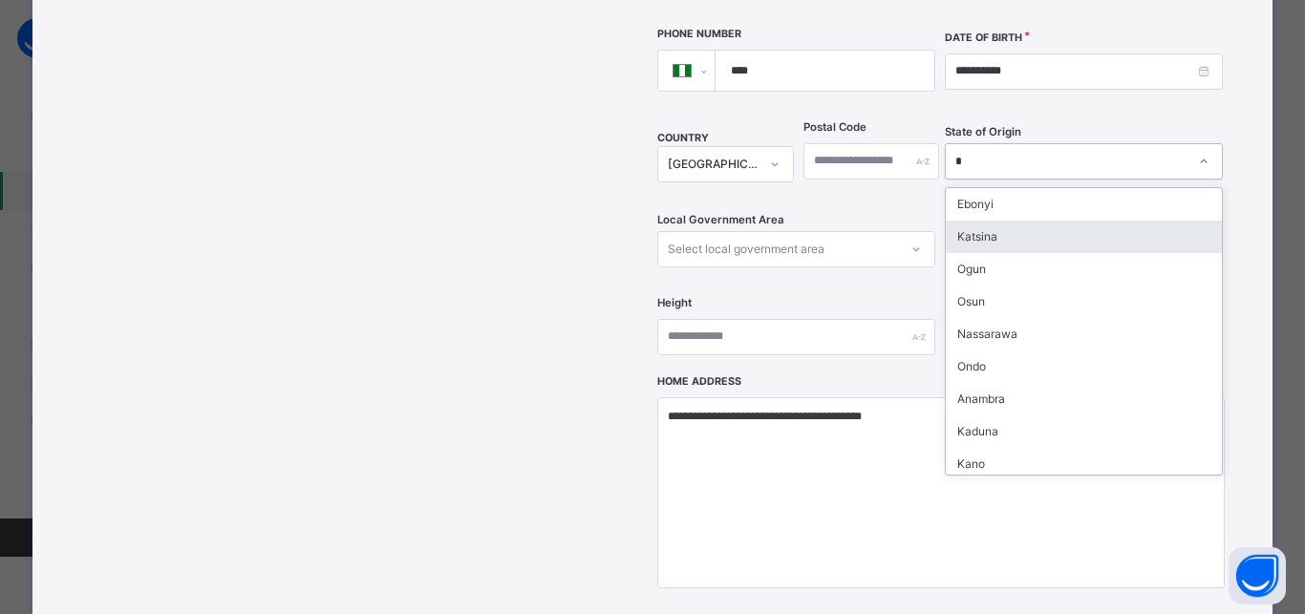
type input "**"
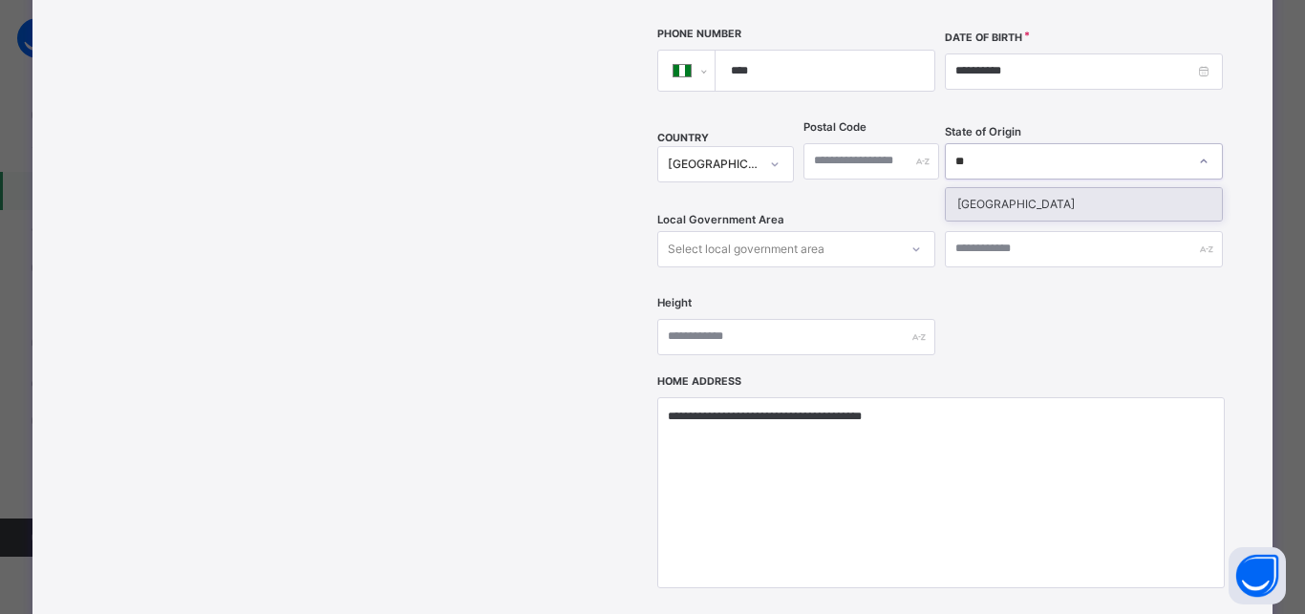
click at [981, 187] on div "Niger" at bounding box center [1084, 204] width 278 height 34
click at [972, 188] on div "Niger" at bounding box center [1083, 204] width 276 height 32
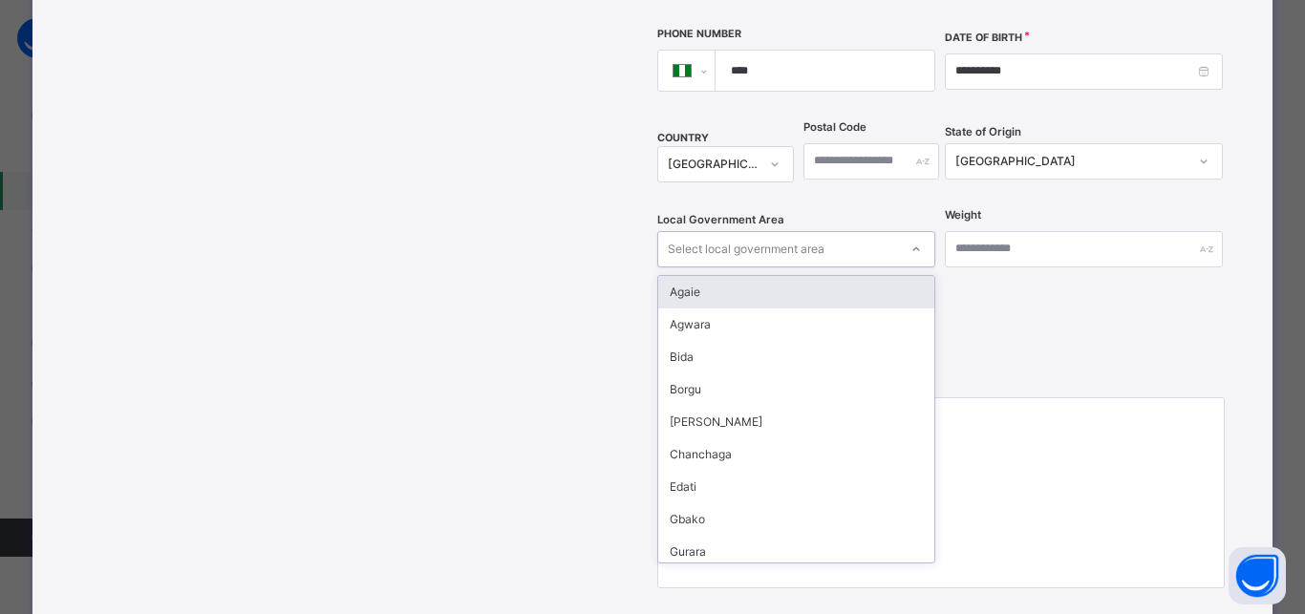
click at [829, 234] on div "Select local government area" at bounding box center [778, 249] width 240 height 30
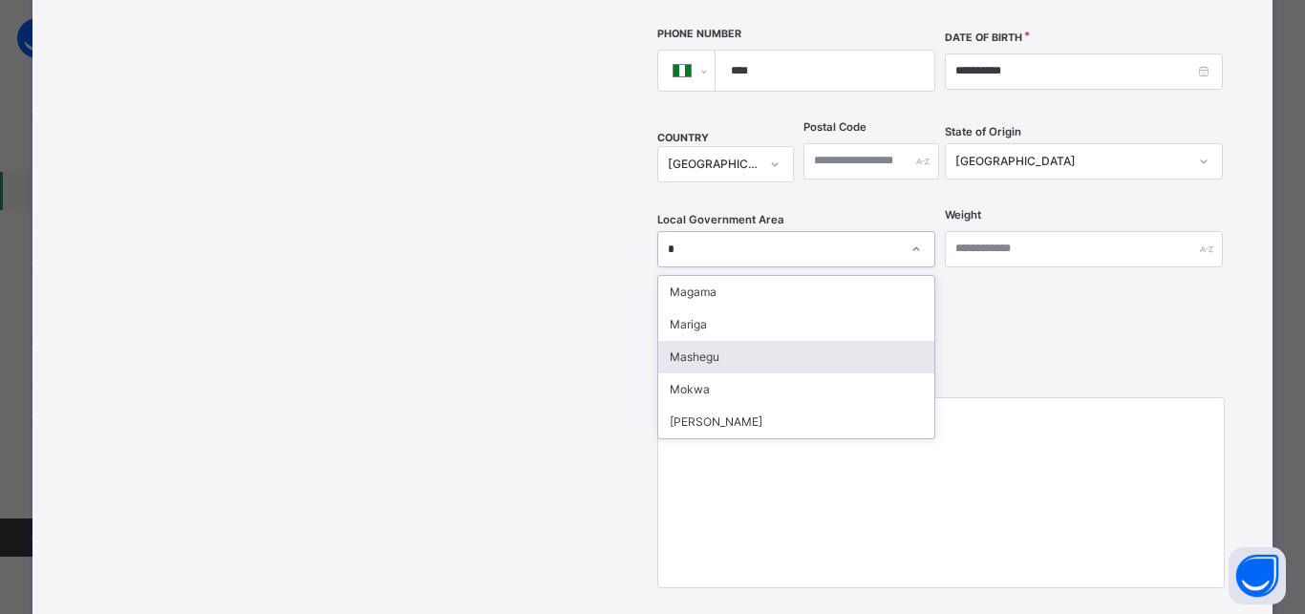
type input "**"
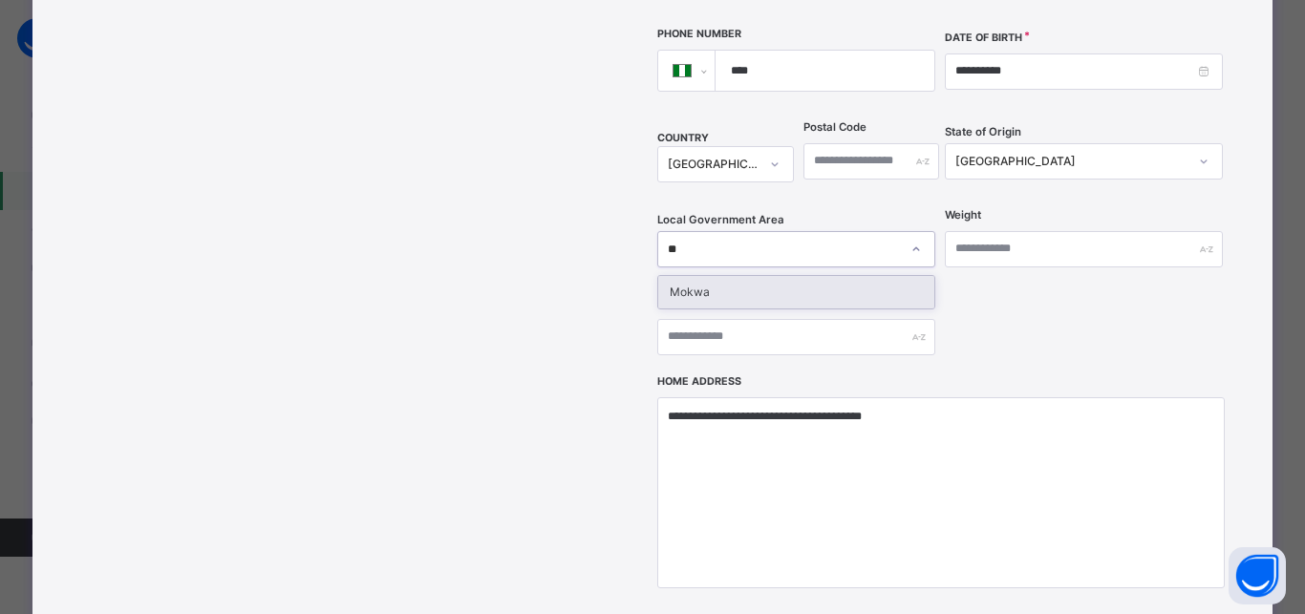
click at [710, 276] on div "Mokwa" at bounding box center [796, 292] width 276 height 32
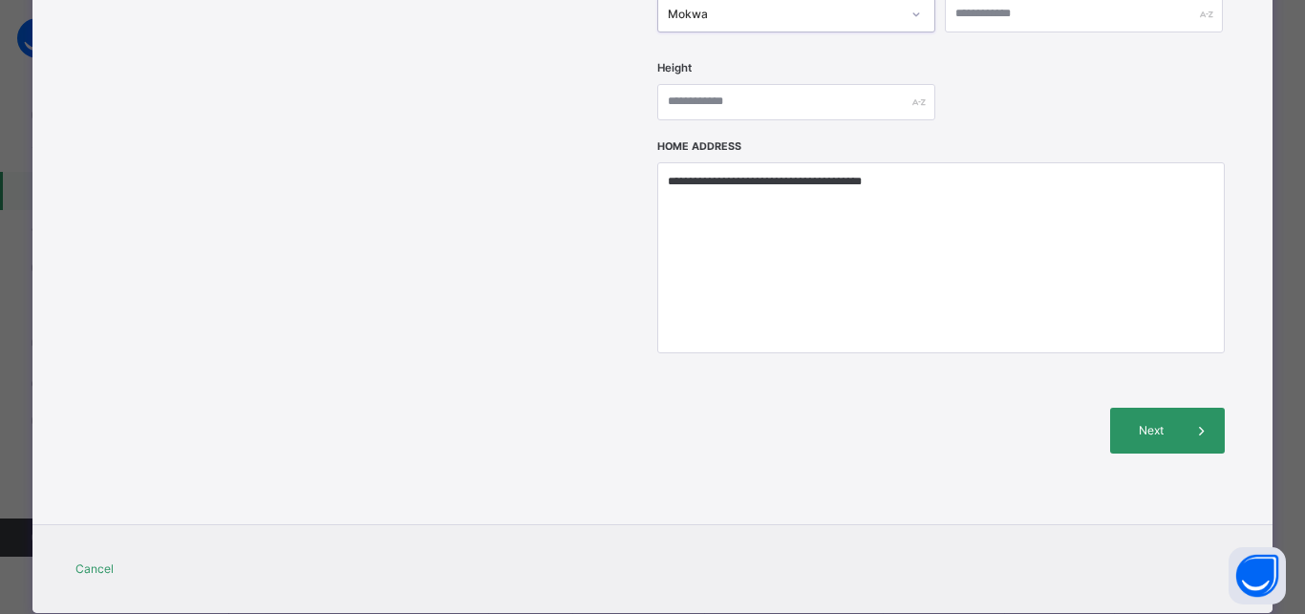
scroll to position [846, 0]
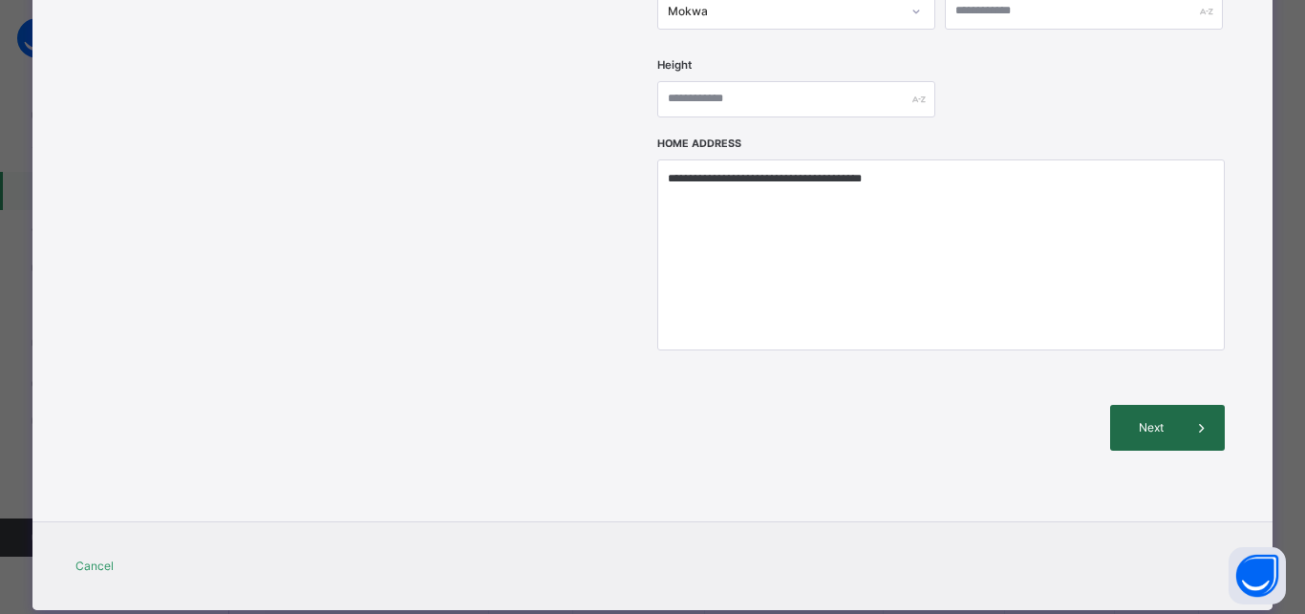
click at [1147, 419] on span "Next" at bounding box center [1151, 427] width 54 height 17
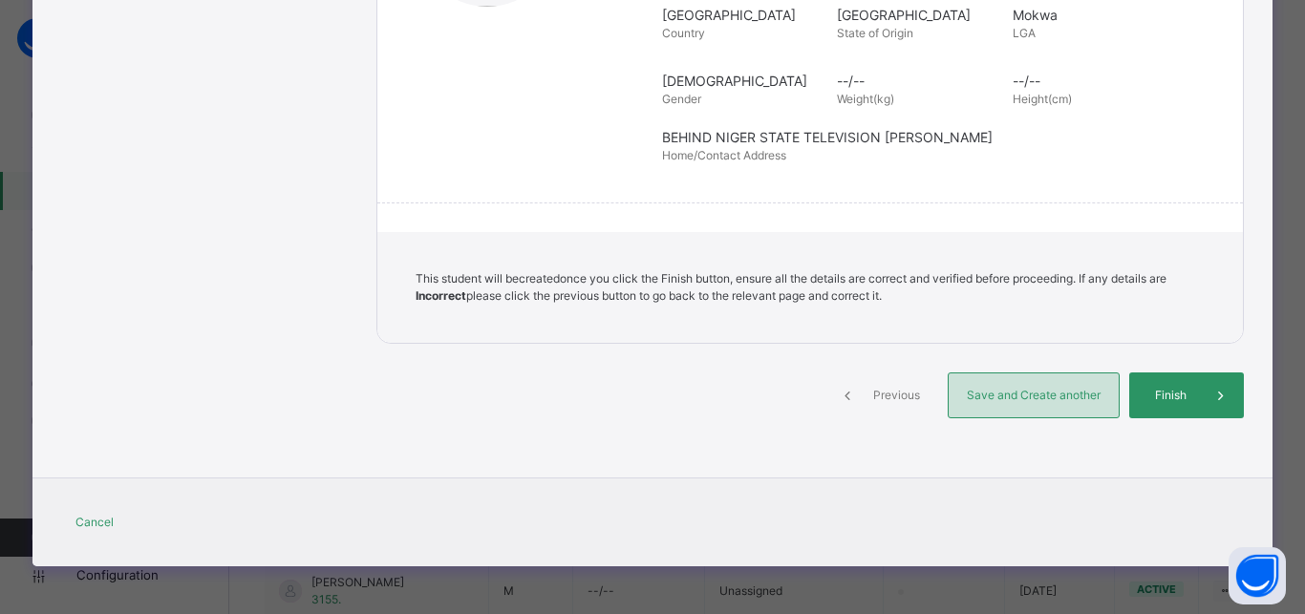
click at [988, 396] on span "Save and Create another" at bounding box center [1033, 395] width 141 height 17
select select "**"
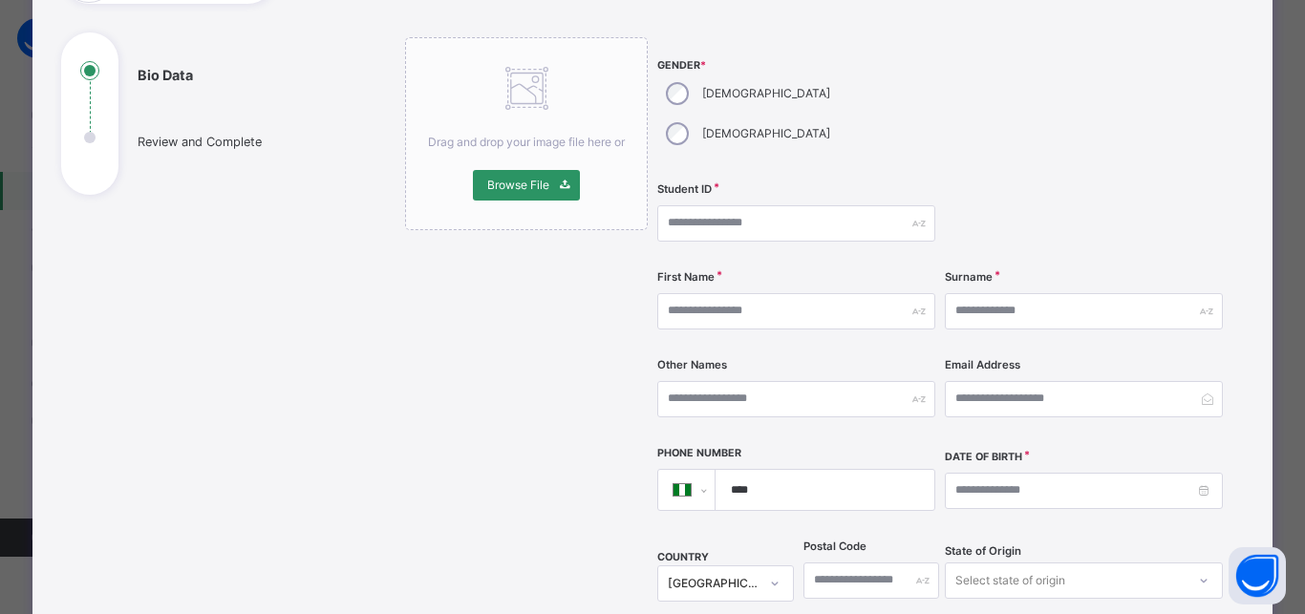
scroll to position [73, 0]
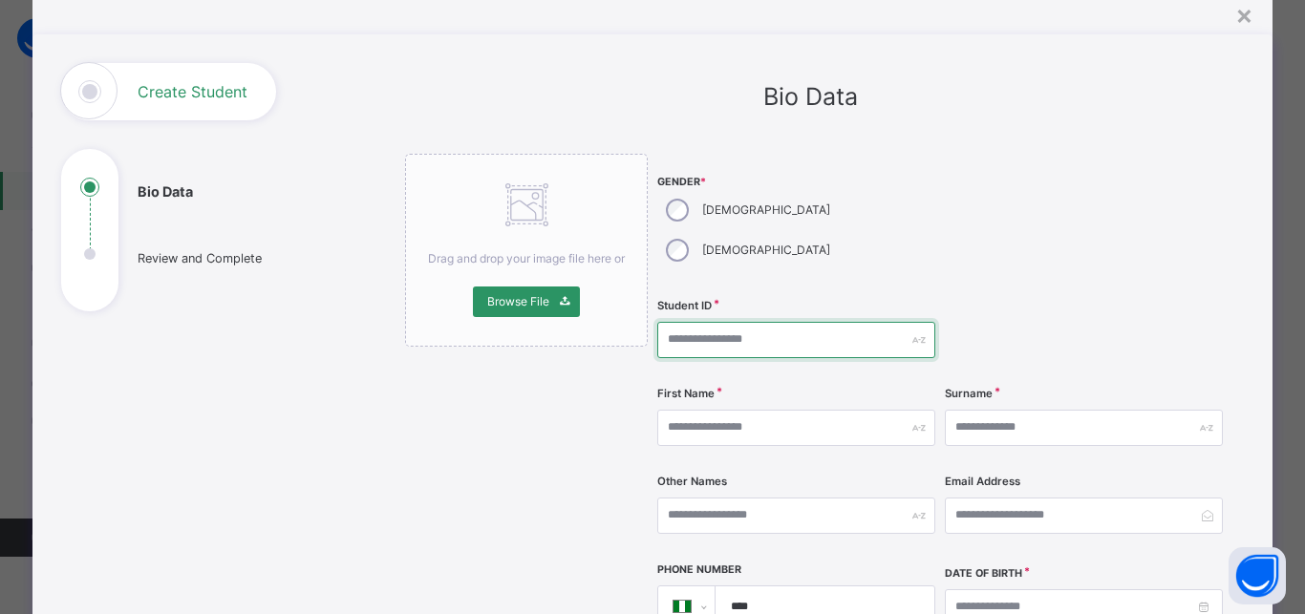
click at [702, 322] on input "text" at bounding box center [796, 340] width 278 height 36
type input "****"
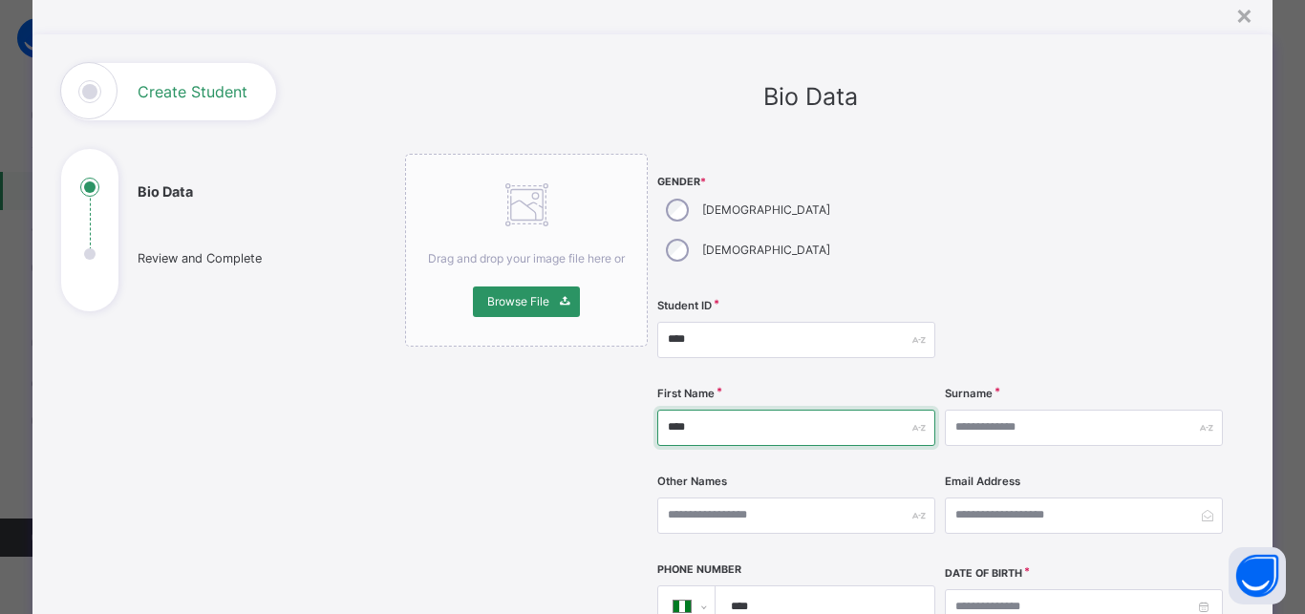
type input "****"
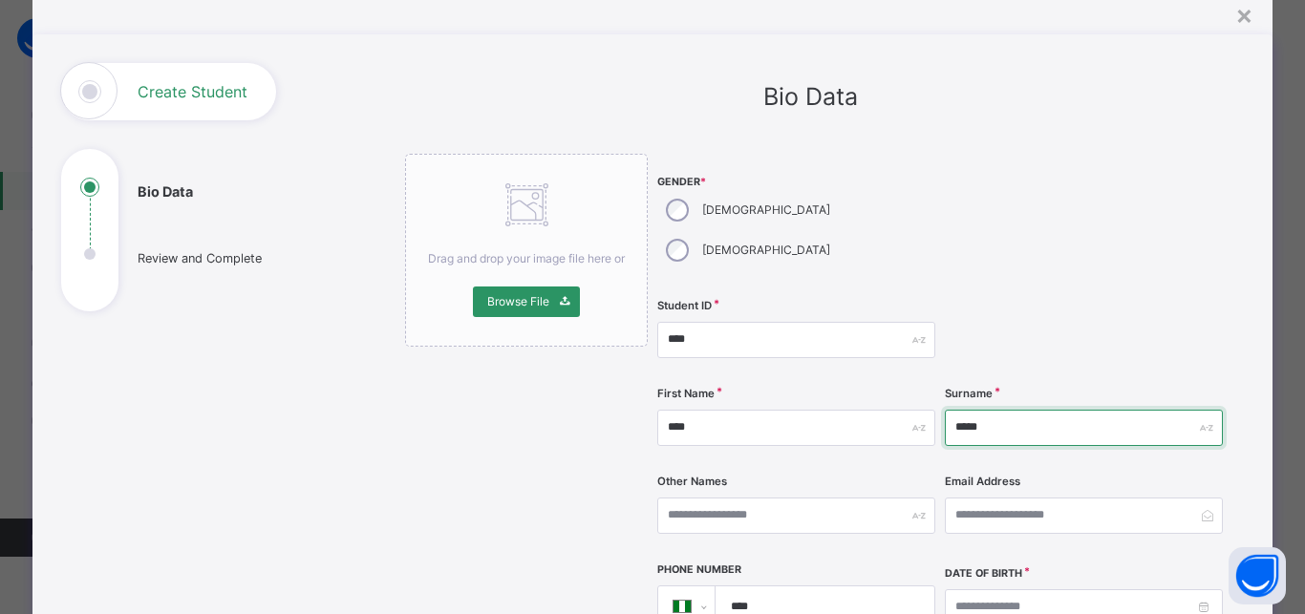
type input "*****"
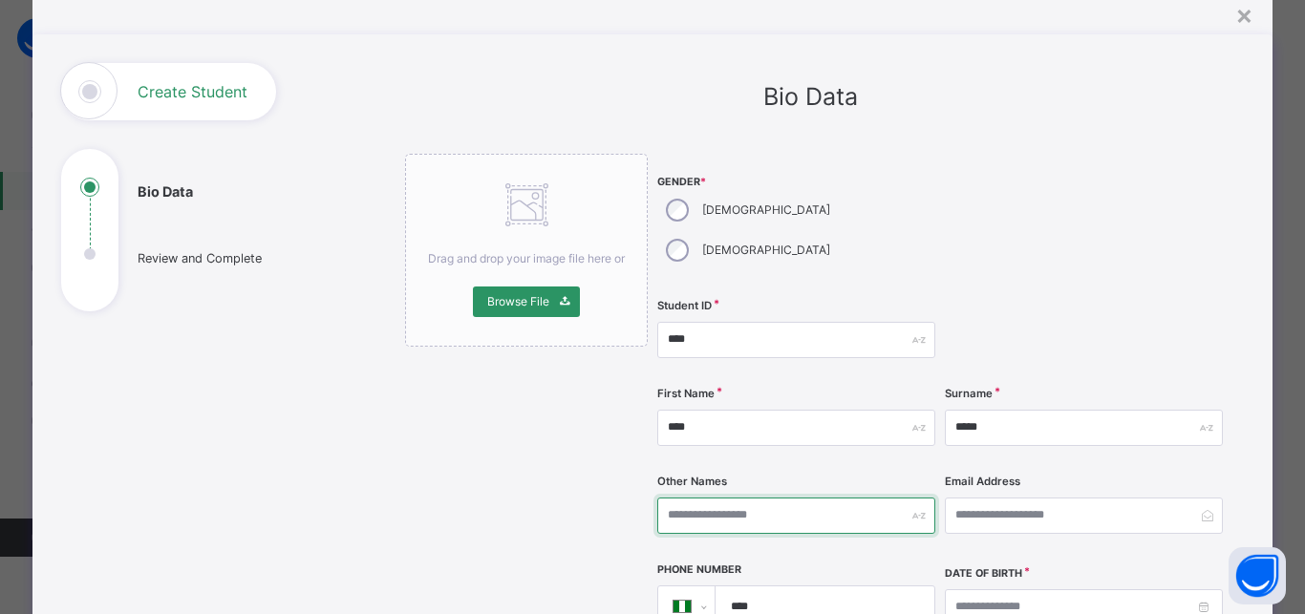
scroll to position [244, 0]
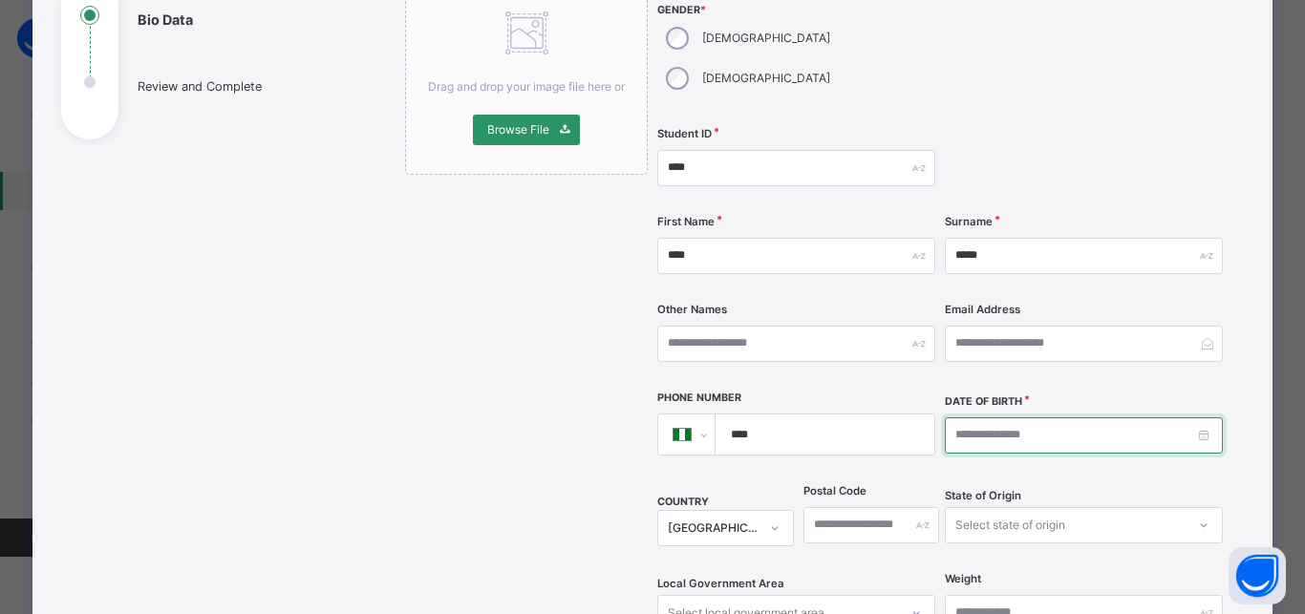
click at [957, 417] on input at bounding box center [1084, 435] width 278 height 36
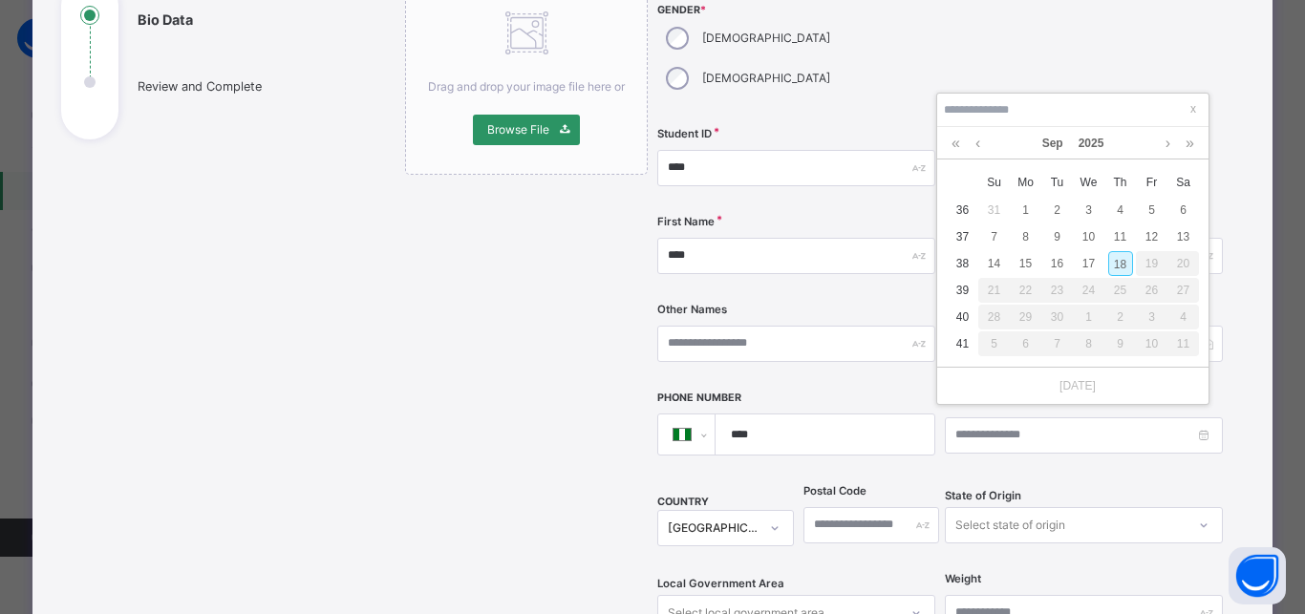
type input "**********"
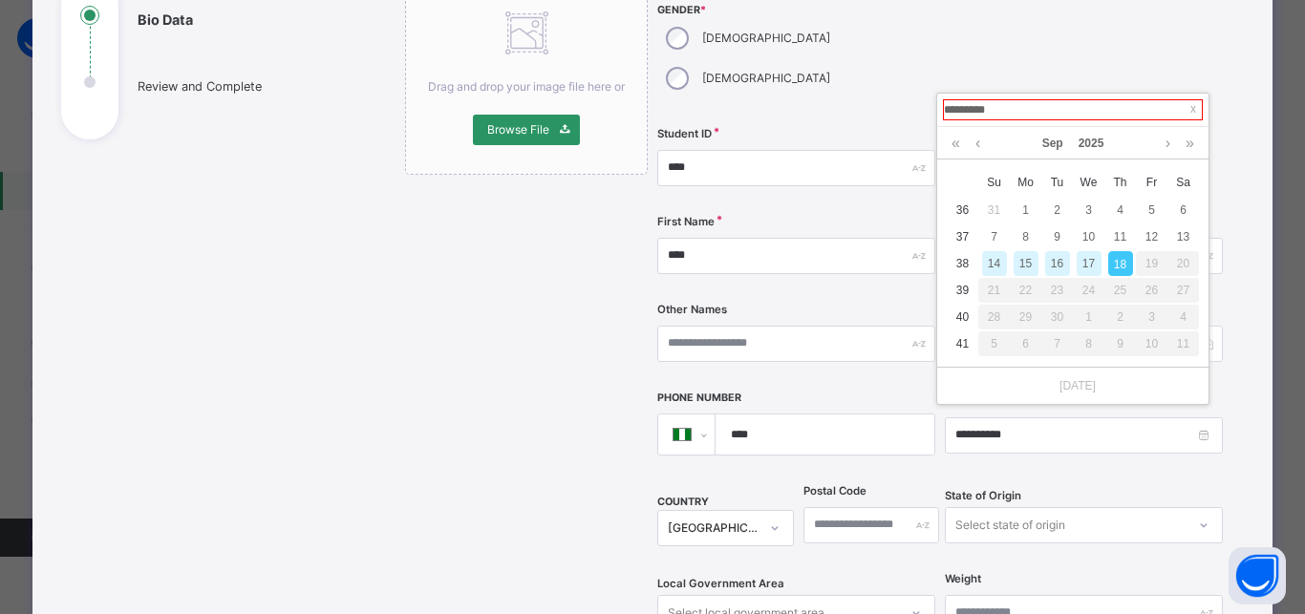
type input "**********"
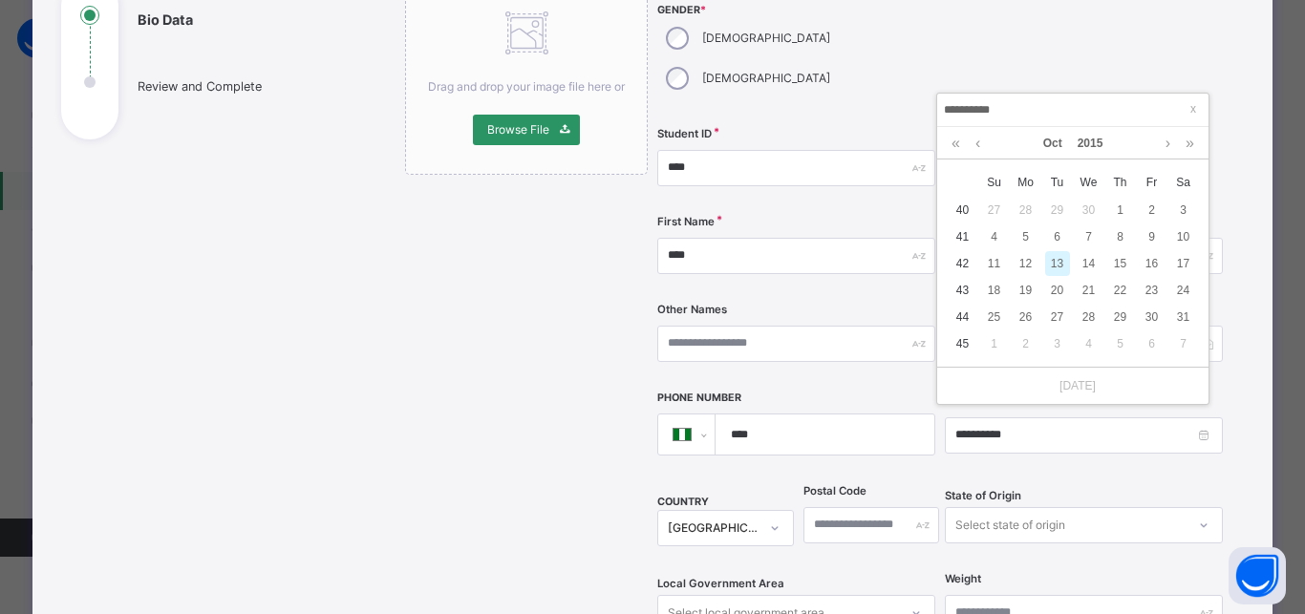
type input "**********"
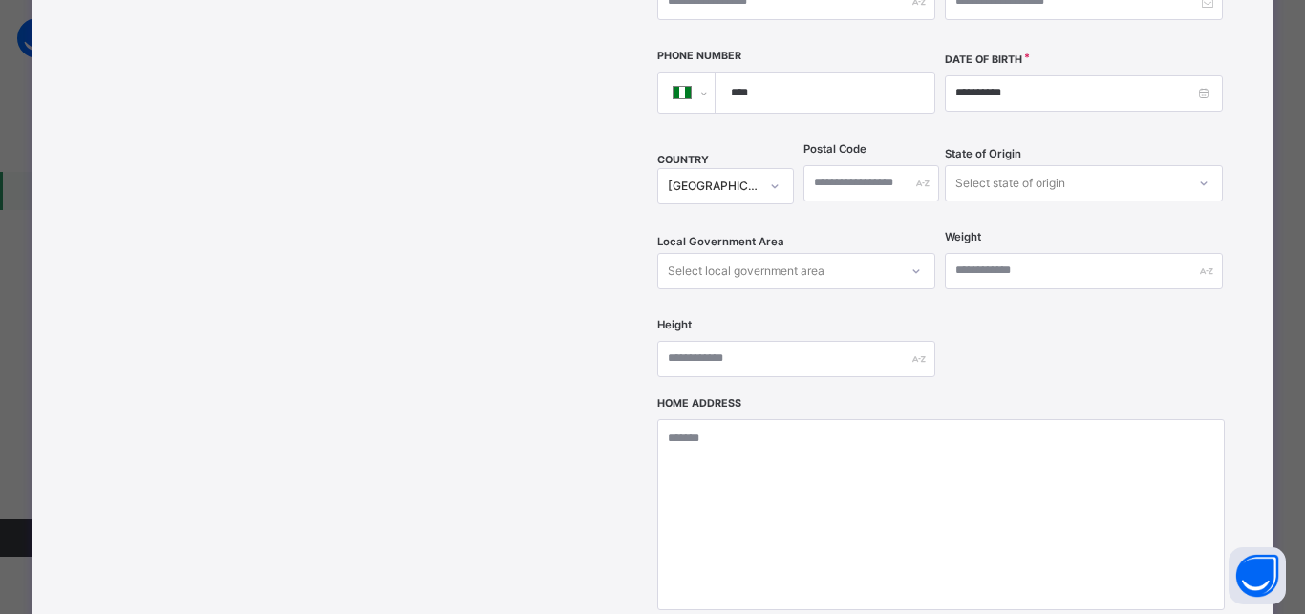
scroll to position [588, 0]
click at [1029, 163] on div "Select state of origin" at bounding box center [1010, 181] width 110 height 36
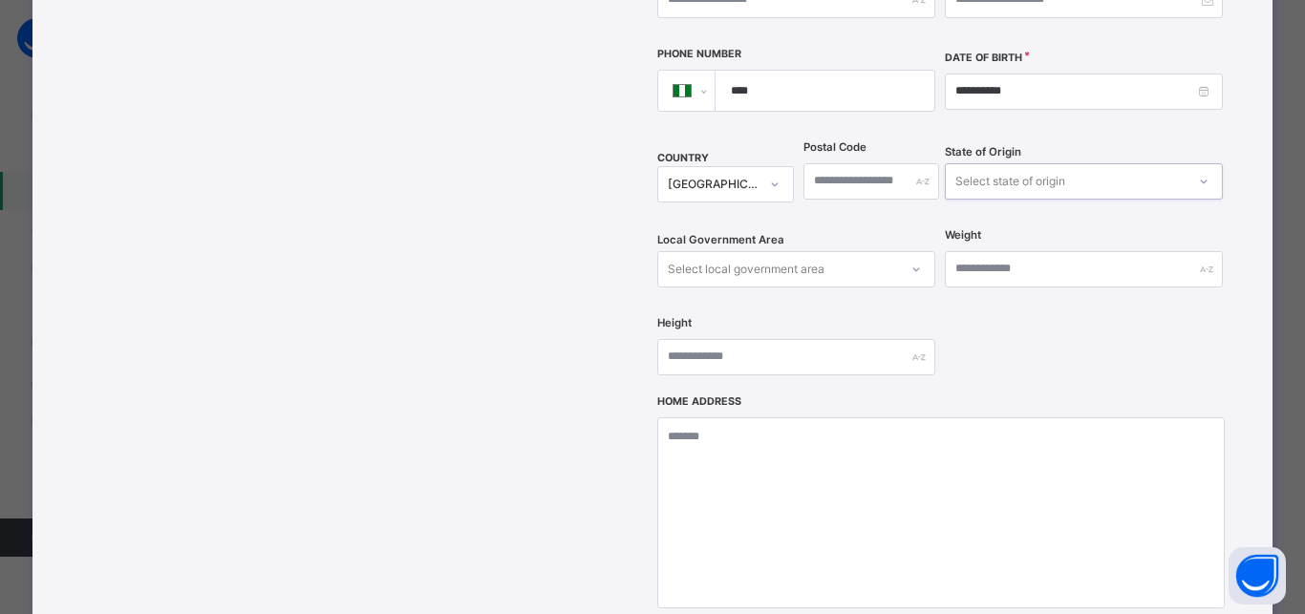
click at [1029, 163] on div "Select state of origin" at bounding box center [1010, 181] width 110 height 36
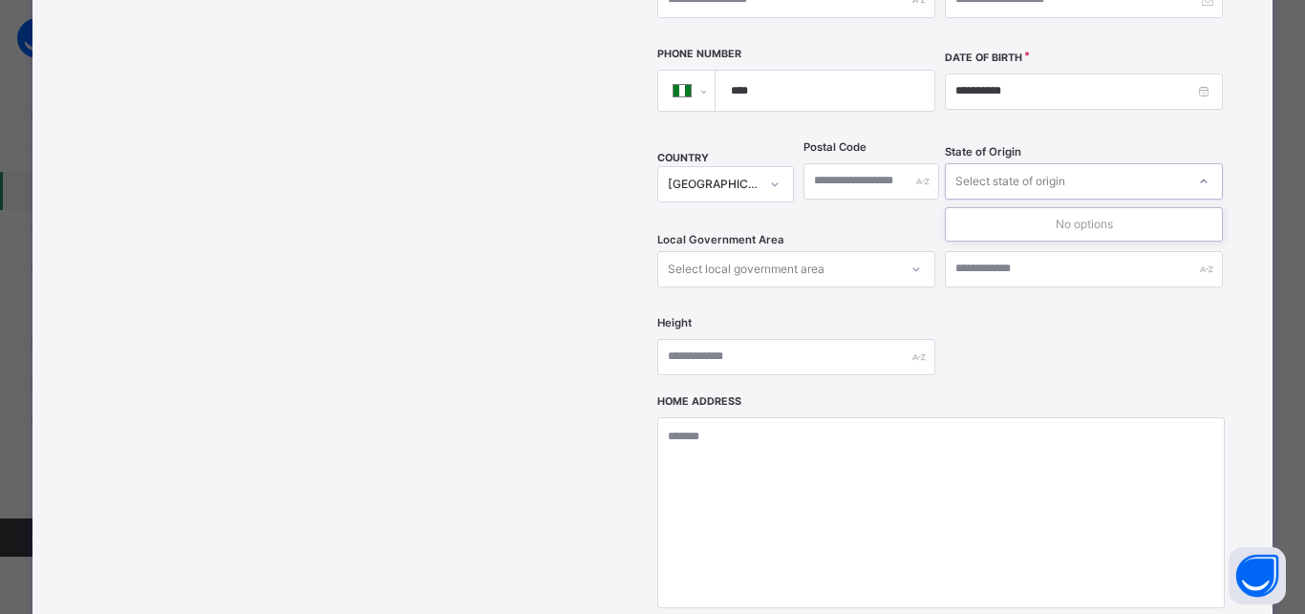
click at [1029, 163] on div "Select state of origin" at bounding box center [1010, 181] width 110 height 36
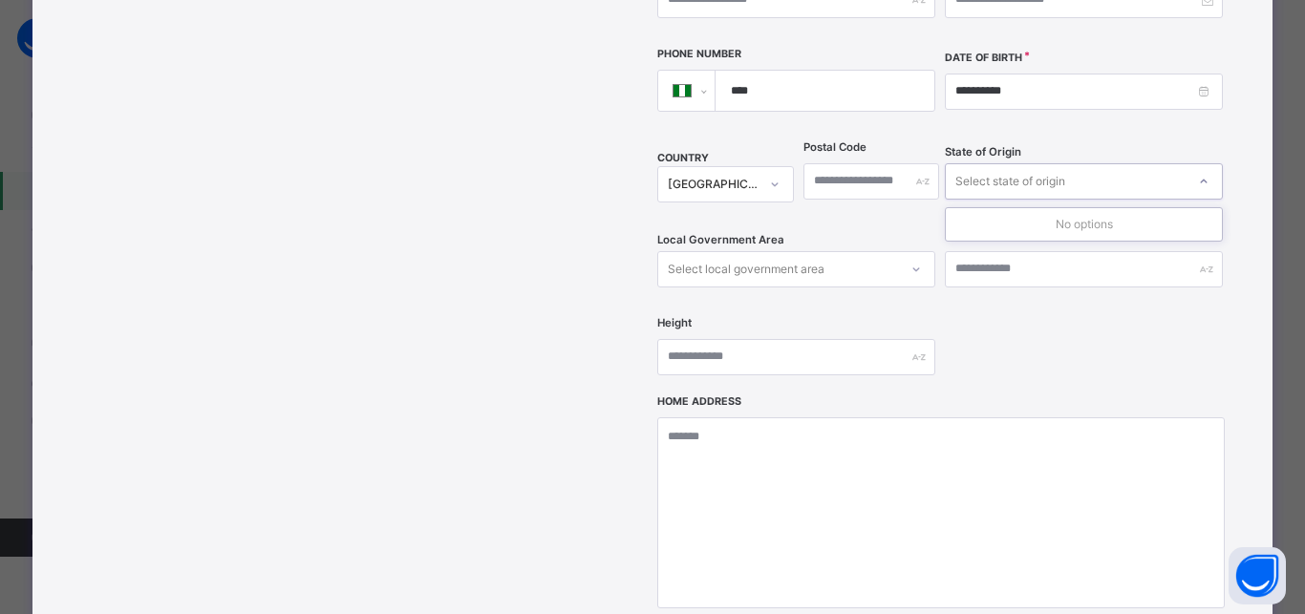
click at [1029, 163] on div "Select state of origin" at bounding box center [1010, 181] width 110 height 36
click at [997, 163] on div "Select state of origin" at bounding box center [1010, 181] width 110 height 36
click at [998, 163] on div "Select state of origin" at bounding box center [1010, 181] width 110 height 36
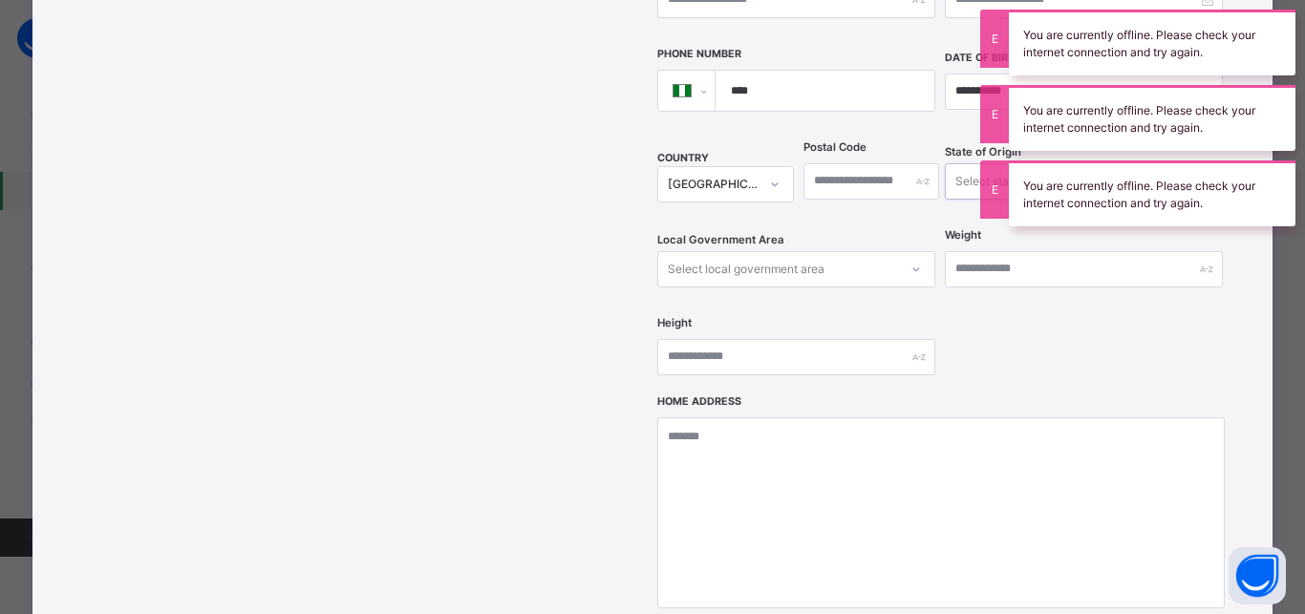
click at [960, 163] on div "Select state of origin" at bounding box center [1010, 181] width 110 height 36
click at [851, 71] on input "****" at bounding box center [820, 91] width 203 height 40
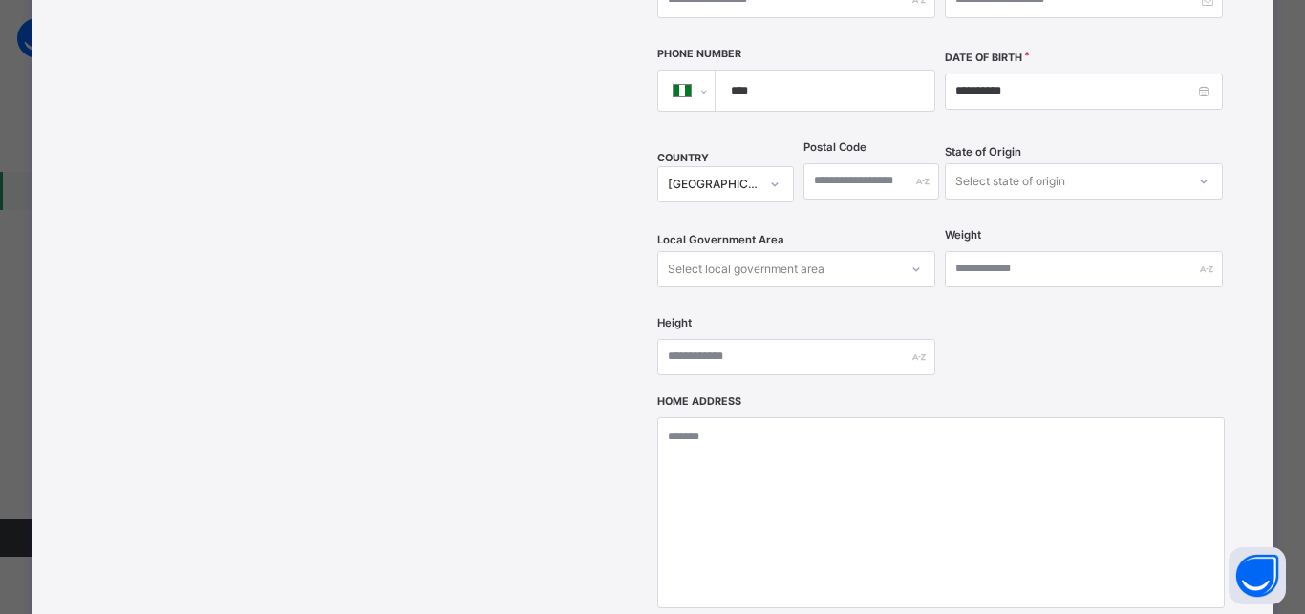
click at [991, 163] on div "Select state of origin" at bounding box center [1010, 181] width 110 height 36
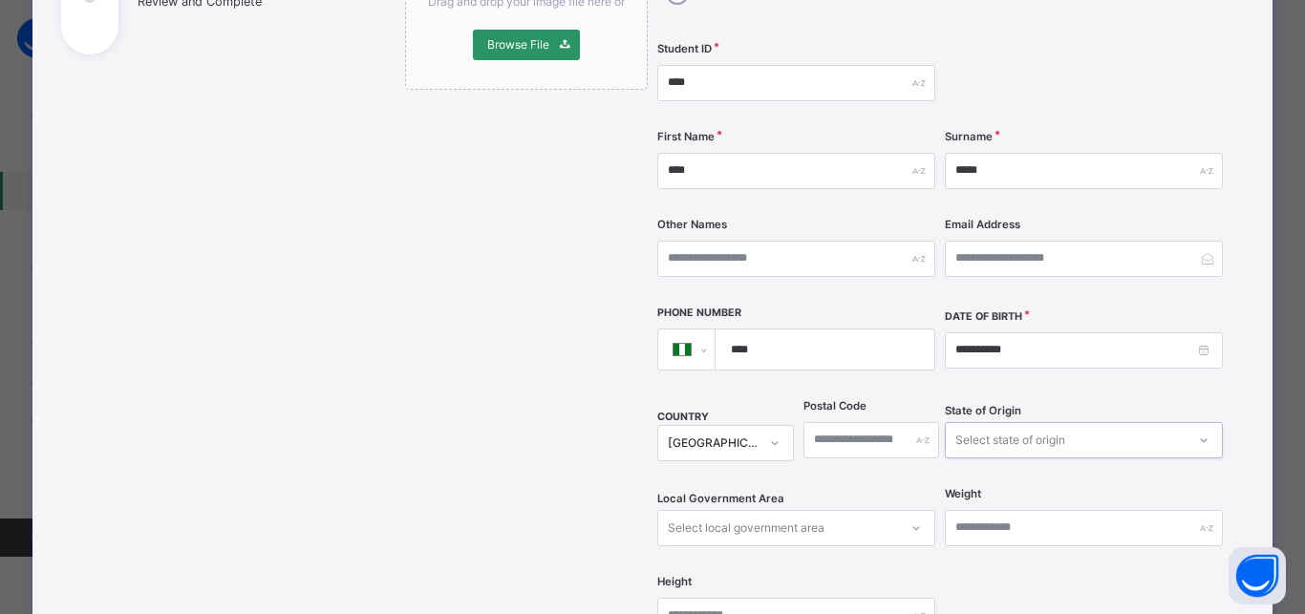
scroll to position [330, 0]
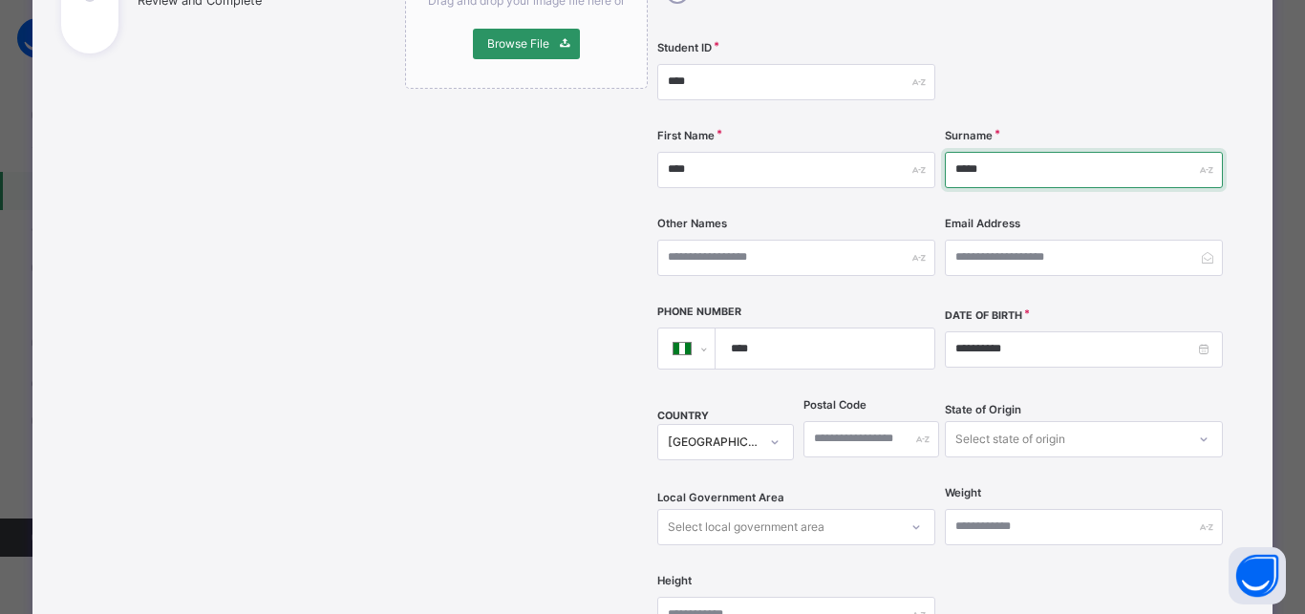
click at [988, 152] on input "*****" at bounding box center [1084, 170] width 278 height 36
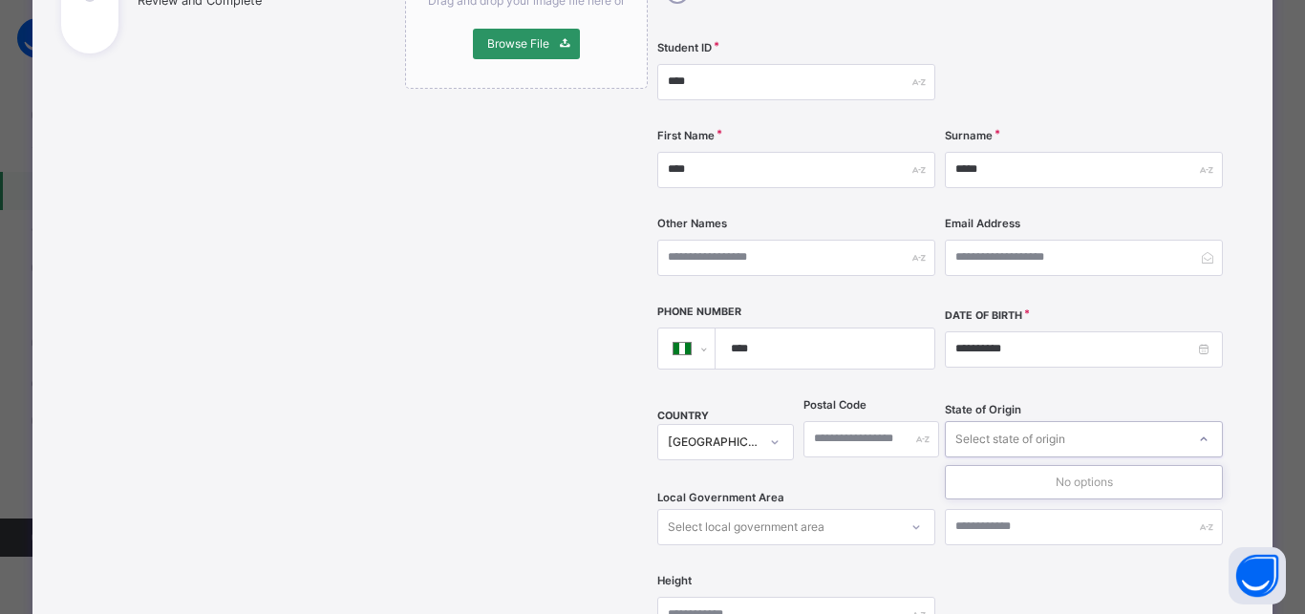
click at [980, 421] on div "Select state of origin" at bounding box center [1010, 439] width 110 height 36
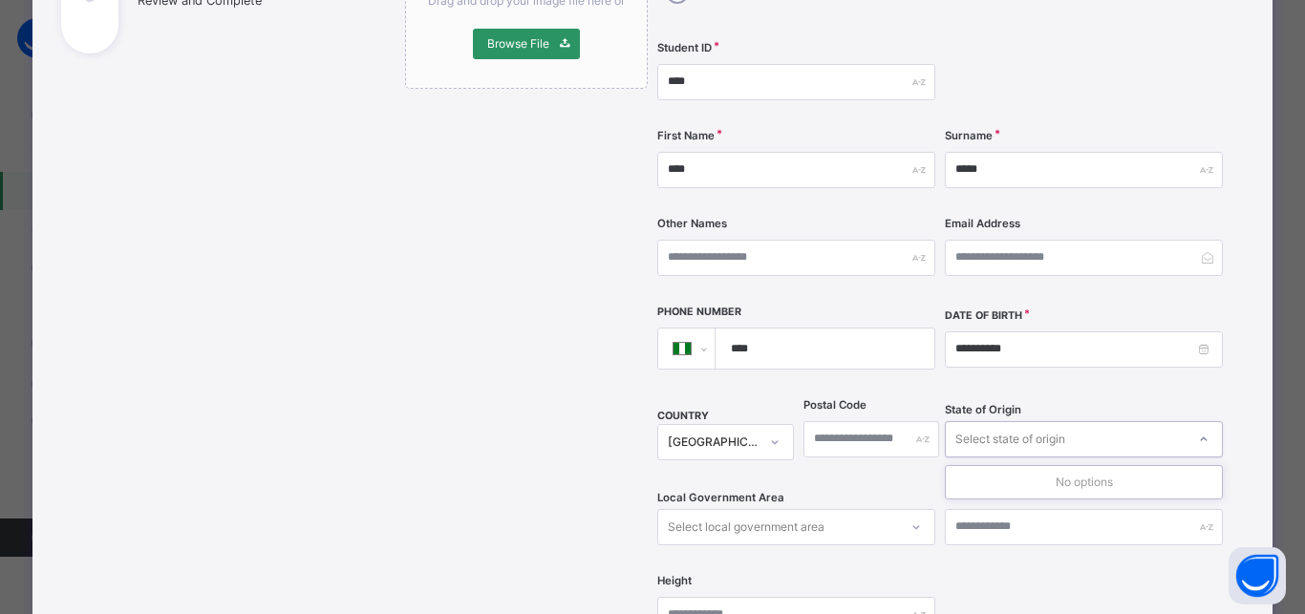
click at [980, 421] on div "Select state of origin" at bounding box center [1010, 439] width 110 height 36
click at [883, 512] on div "Select local government area" at bounding box center [778, 527] width 240 height 30
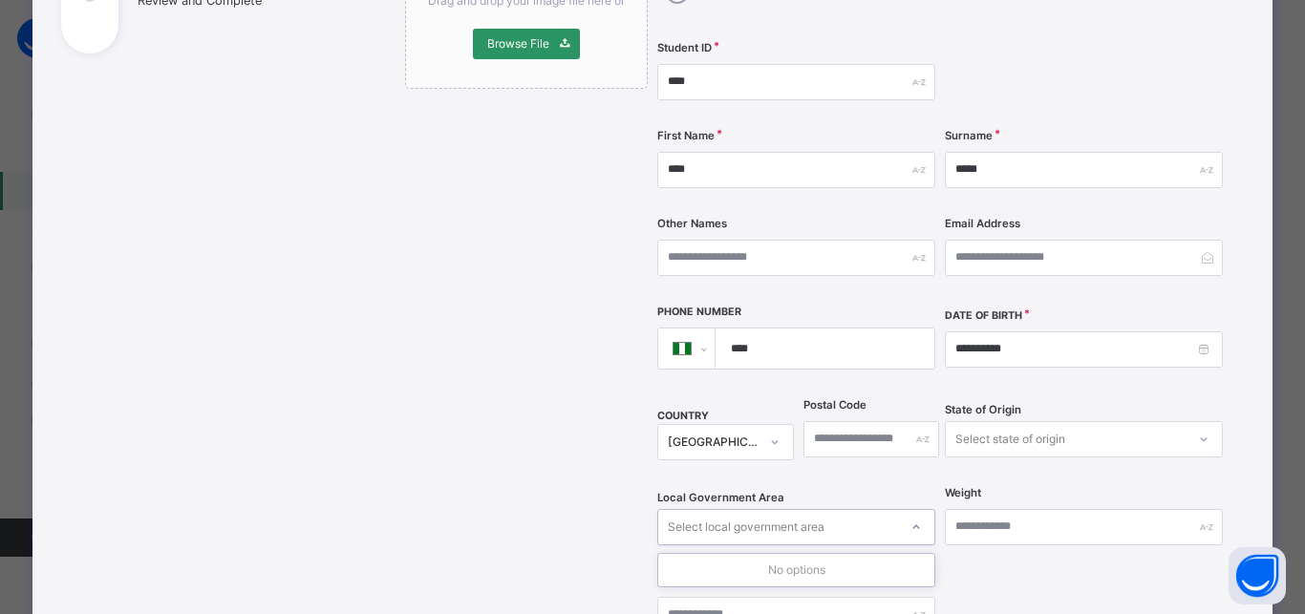
click at [883, 512] on div "Select local government area" at bounding box center [778, 527] width 240 height 30
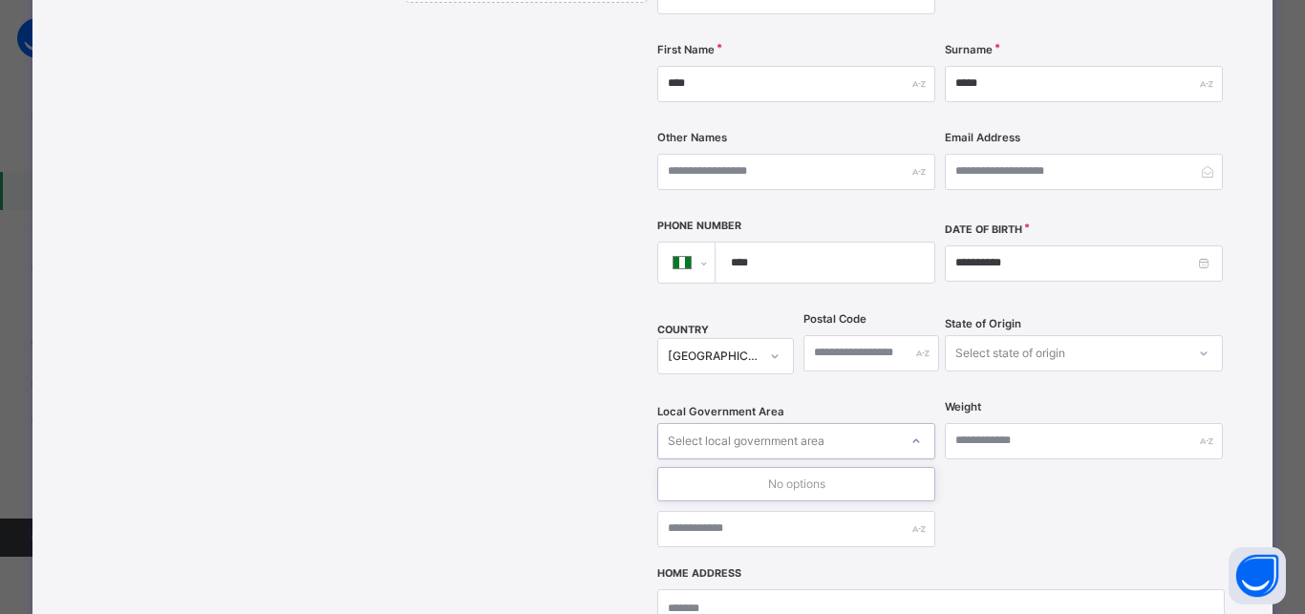
scroll to position [502, 0]
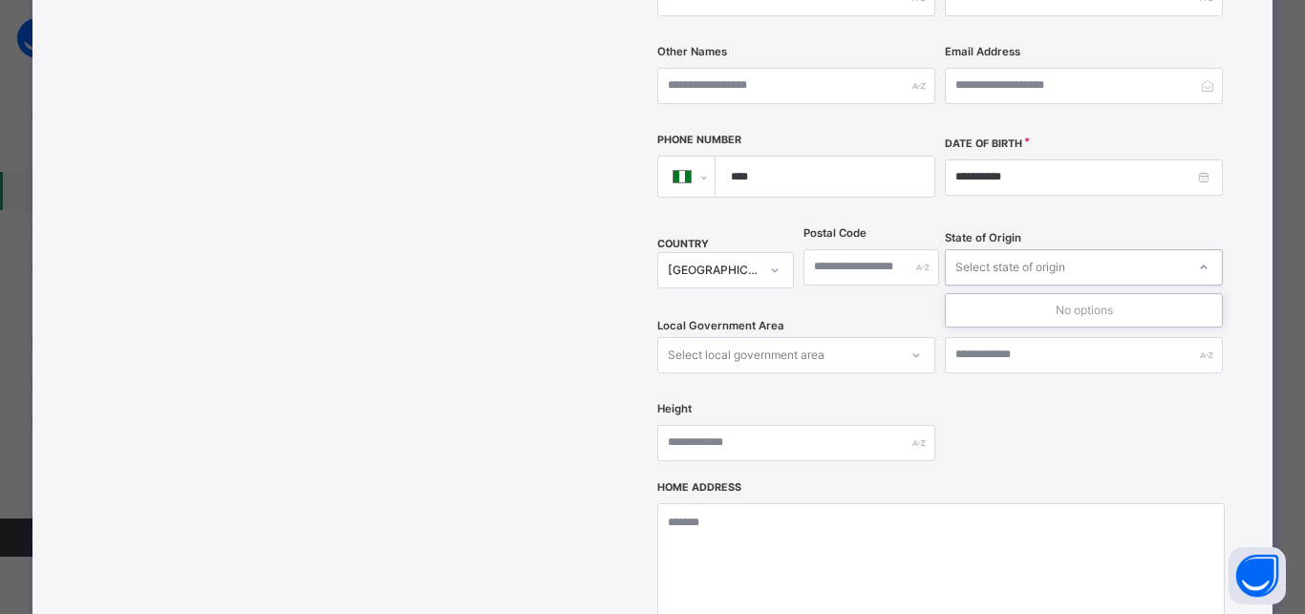
click at [1089, 252] on div "Select state of origin" at bounding box center [1065, 267] width 240 height 30
click at [1078, 252] on div "Select state of origin" at bounding box center [1065, 267] width 240 height 30
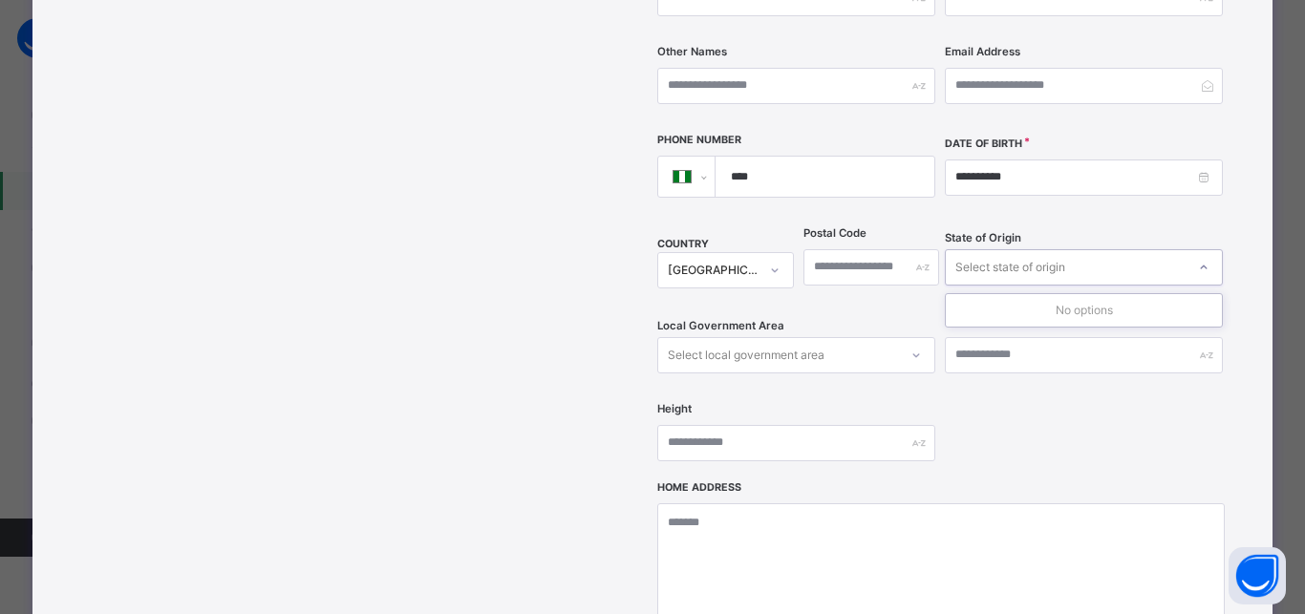
click at [1078, 252] on div "Select state of origin" at bounding box center [1065, 267] width 240 height 30
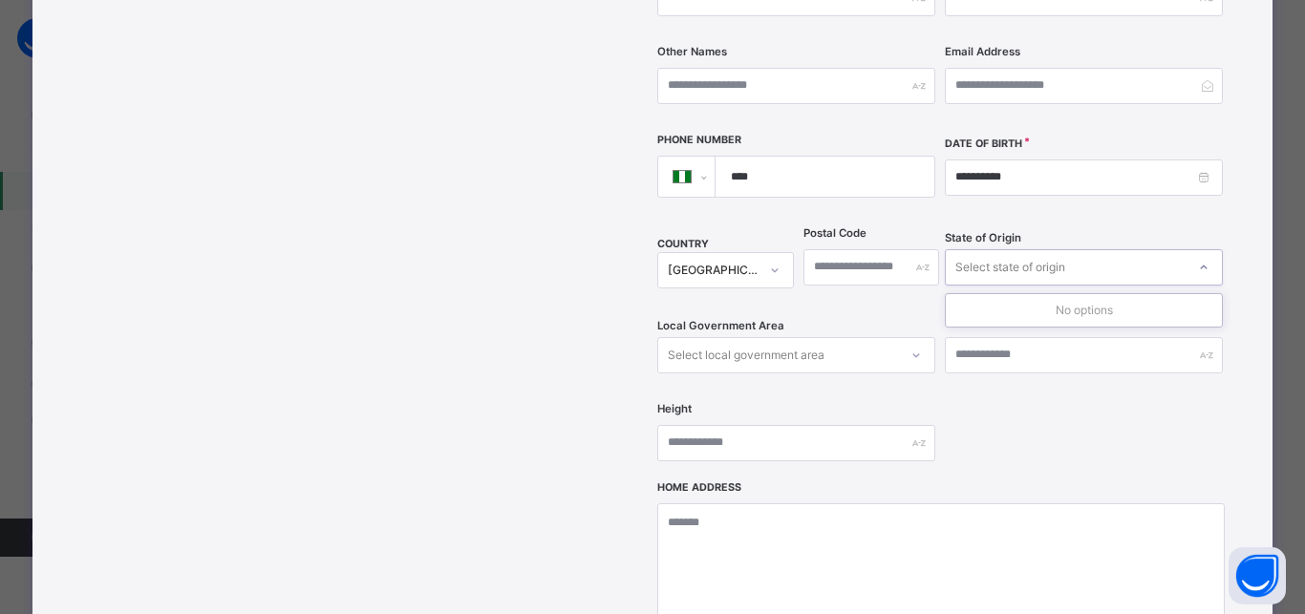
click at [1078, 252] on div "Select state of origin" at bounding box center [1065, 267] width 240 height 30
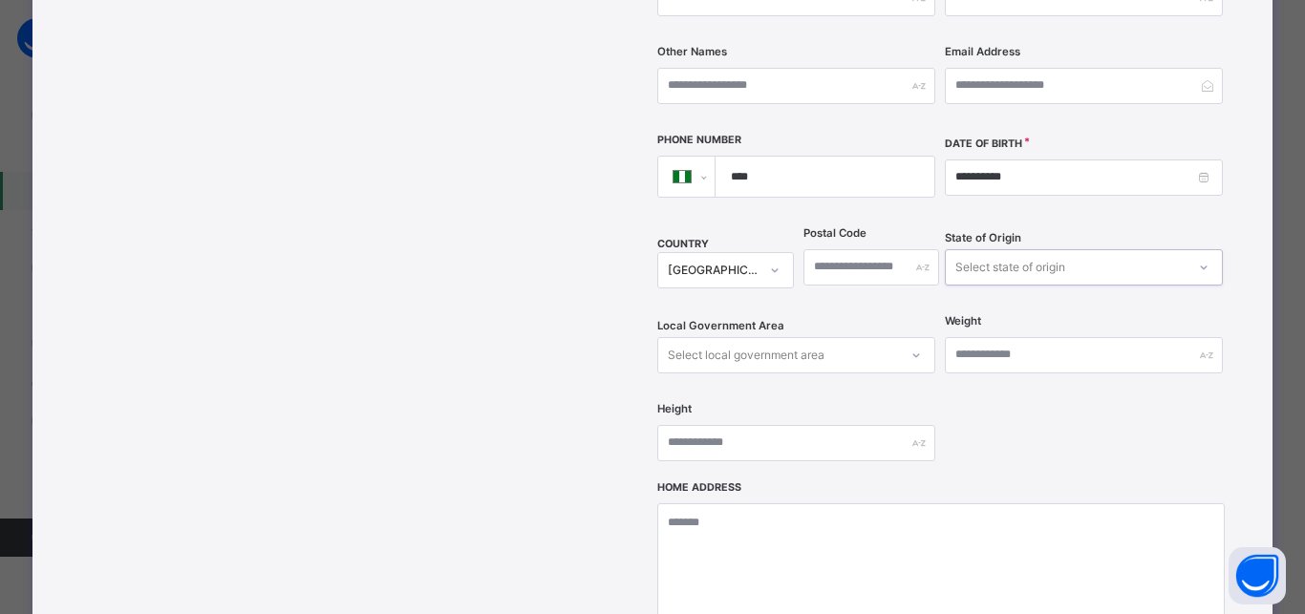
click at [1078, 252] on div "Select state of origin" at bounding box center [1065, 267] width 240 height 30
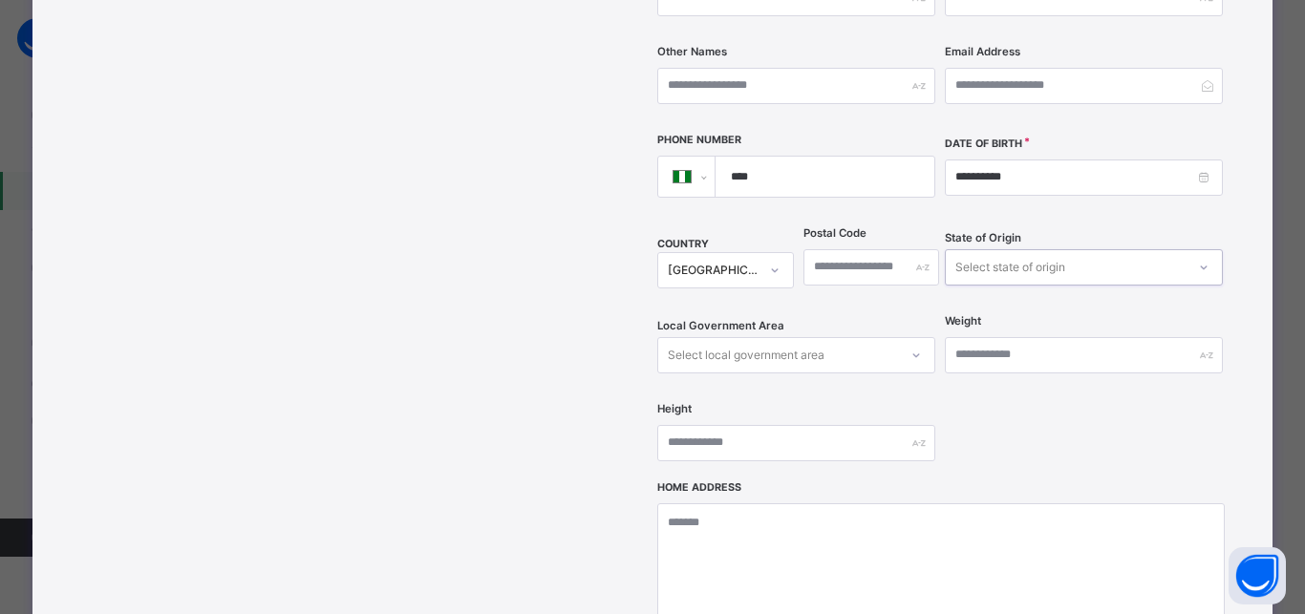
click at [1078, 252] on div "Select state of origin" at bounding box center [1065, 267] width 240 height 30
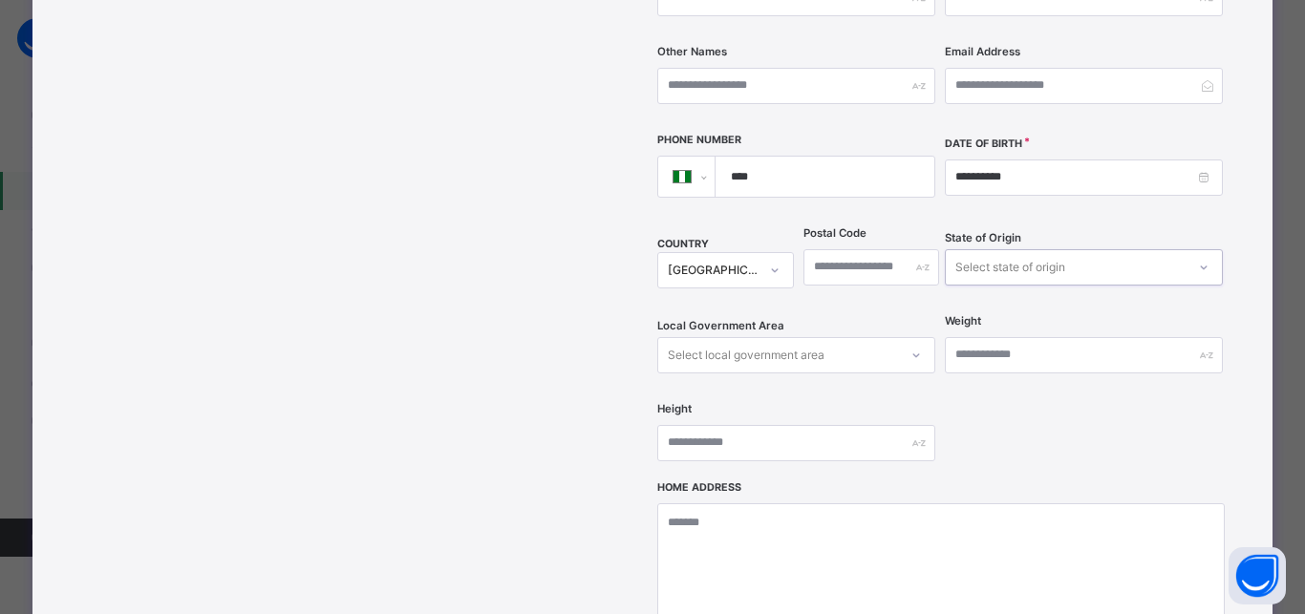
click at [1078, 252] on div "Select state of origin" at bounding box center [1065, 267] width 240 height 30
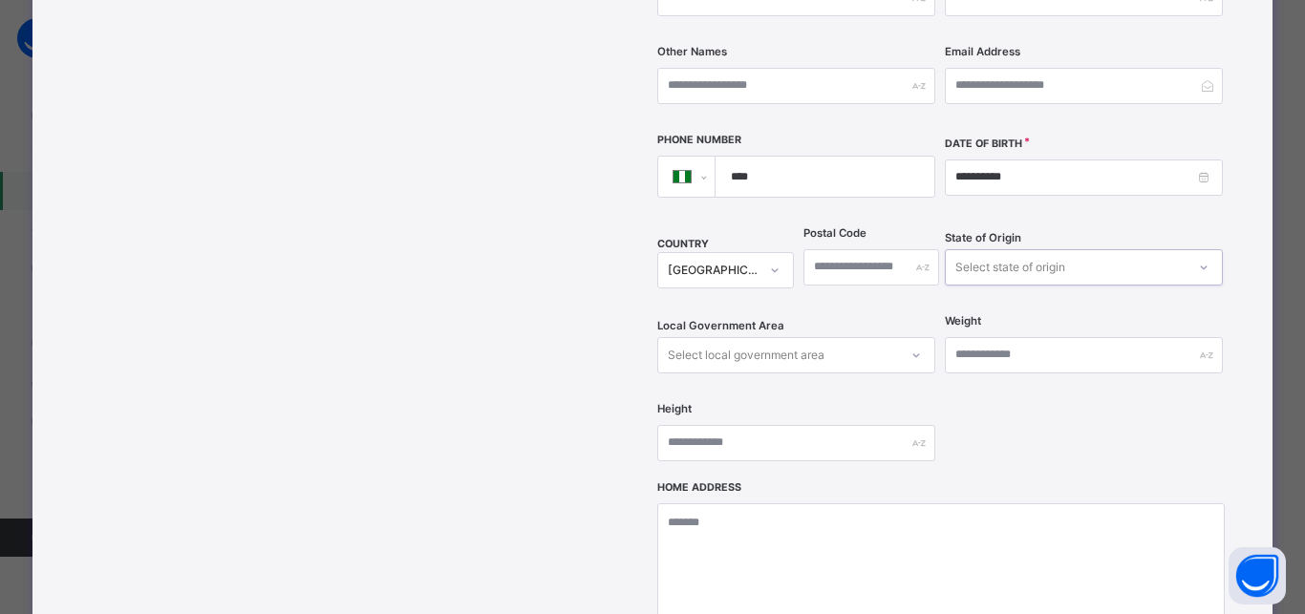
click at [1078, 252] on div "Select state of origin" at bounding box center [1065, 267] width 240 height 30
click at [1065, 252] on div "Select state of origin" at bounding box center [1065, 267] width 240 height 30
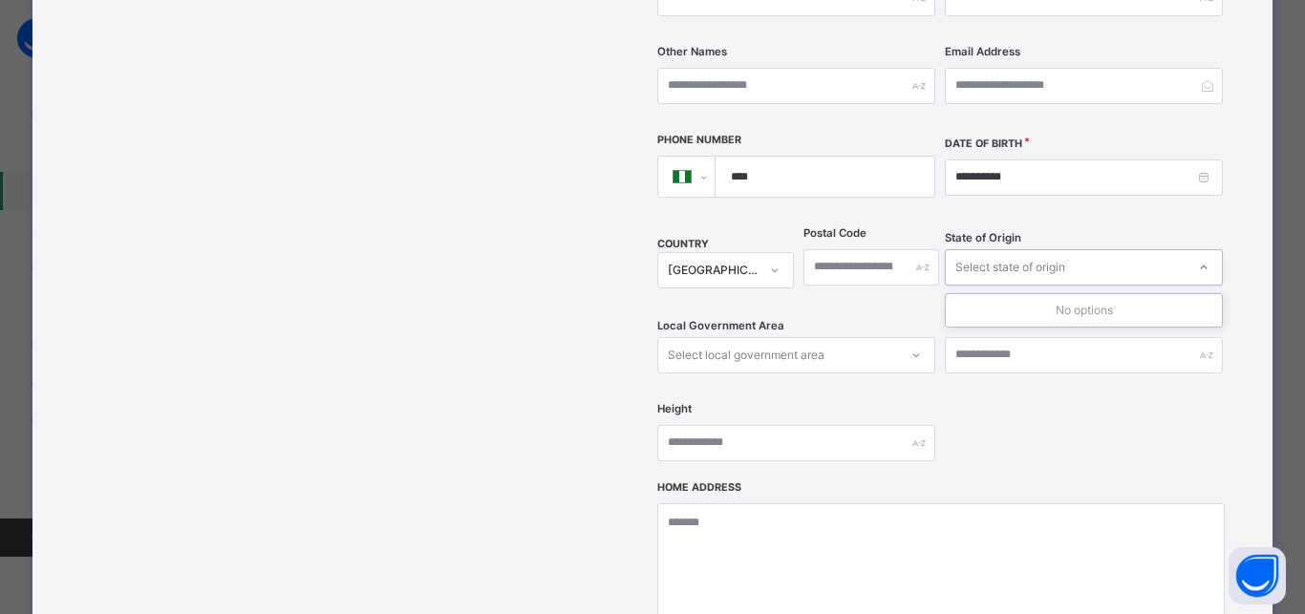
click at [1065, 252] on div "Select state of origin" at bounding box center [1065, 267] width 240 height 30
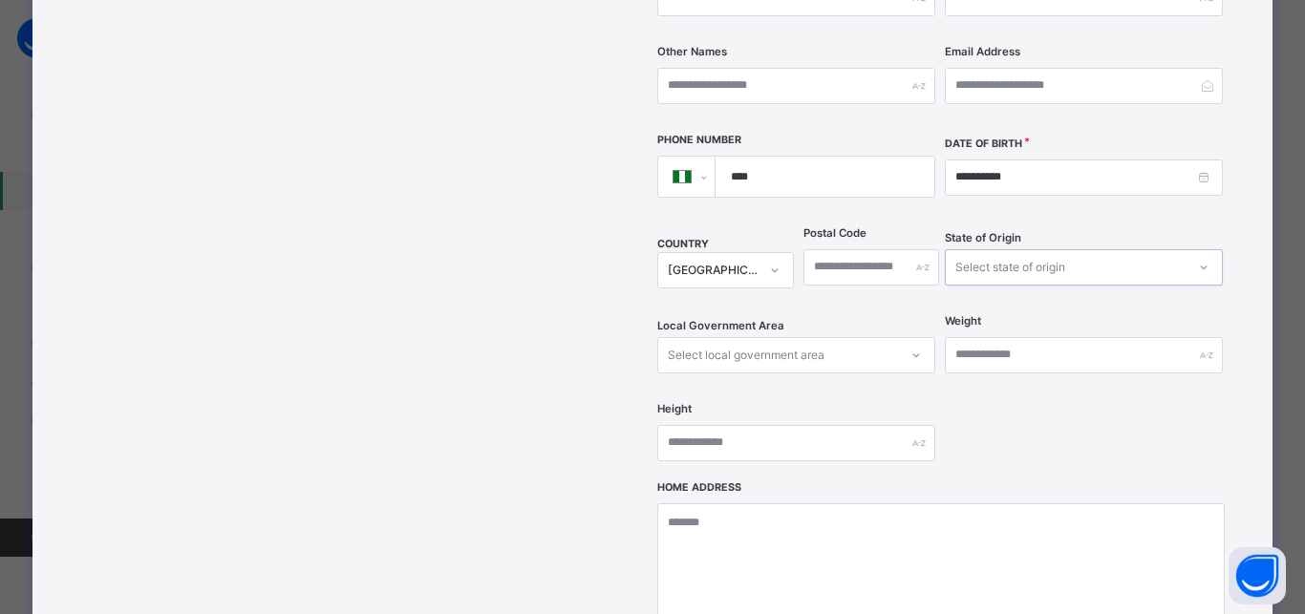
click at [1065, 252] on div "Select state of origin" at bounding box center [1065, 267] width 240 height 30
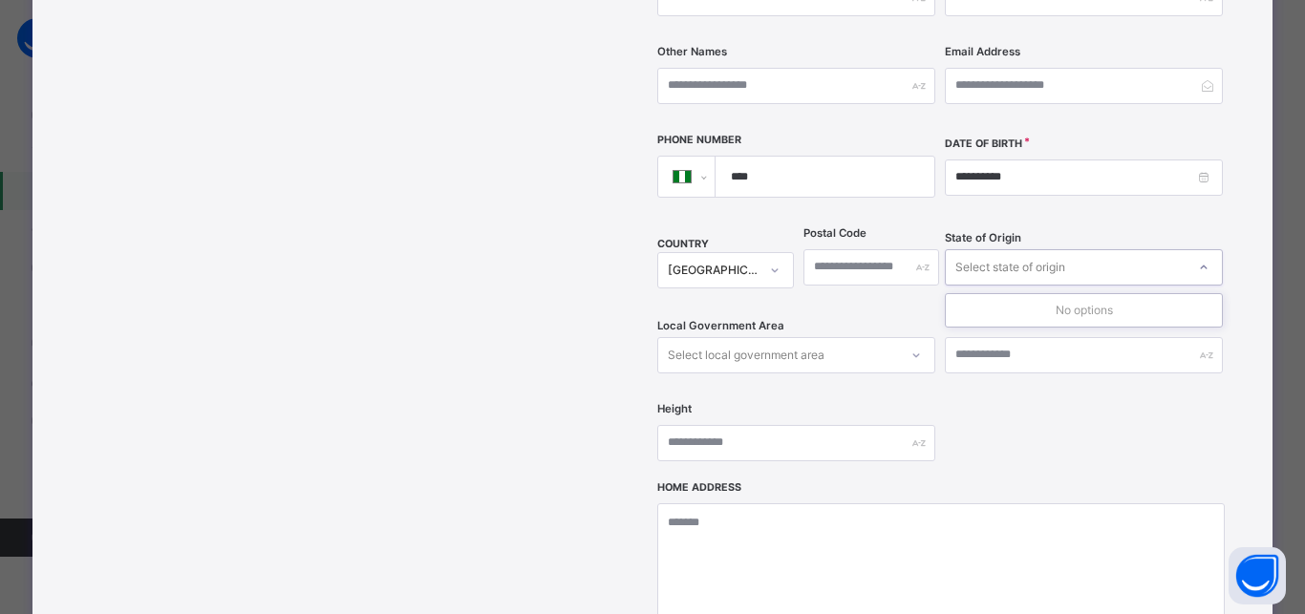
click at [1065, 252] on div "Select state of origin" at bounding box center [1065, 267] width 240 height 30
click at [1044, 249] on div "Select state of origin" at bounding box center [1010, 267] width 110 height 36
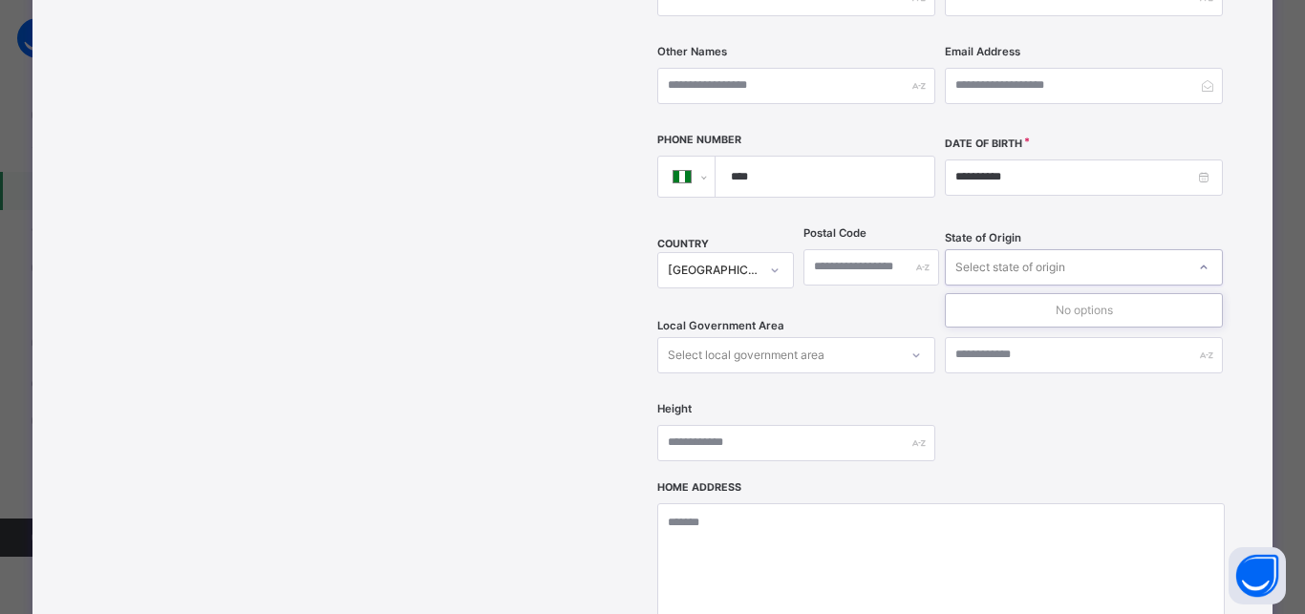
click at [1044, 249] on div "Select state of origin" at bounding box center [1010, 267] width 110 height 36
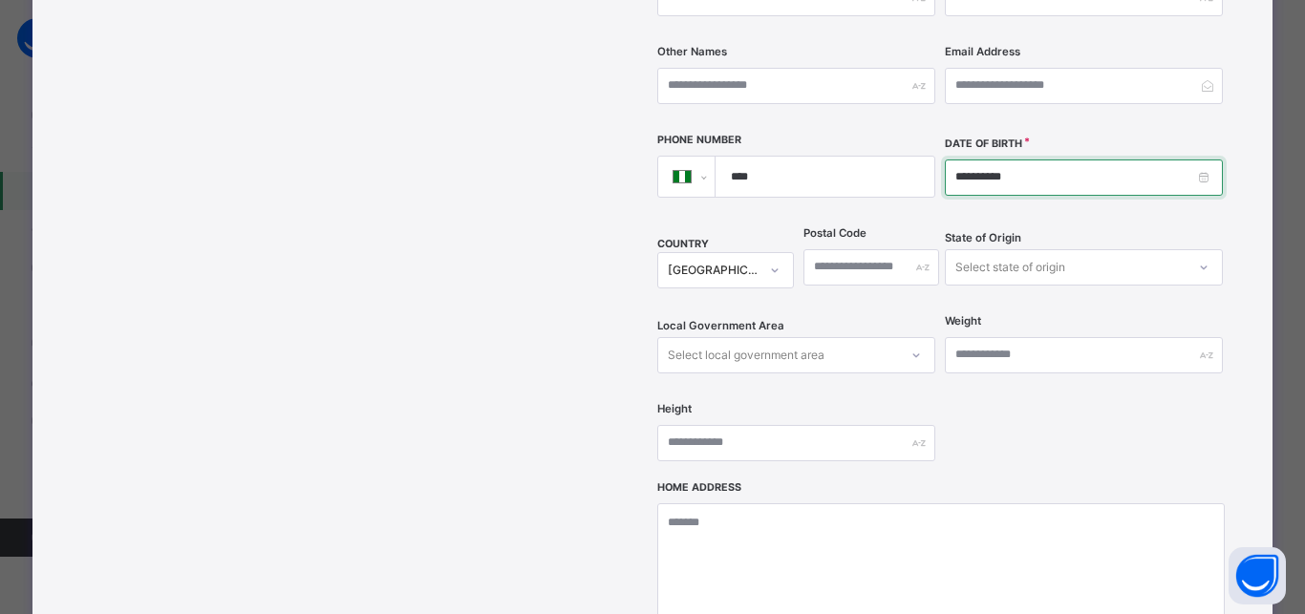
click at [1011, 159] on input "**********" at bounding box center [1084, 177] width 278 height 36
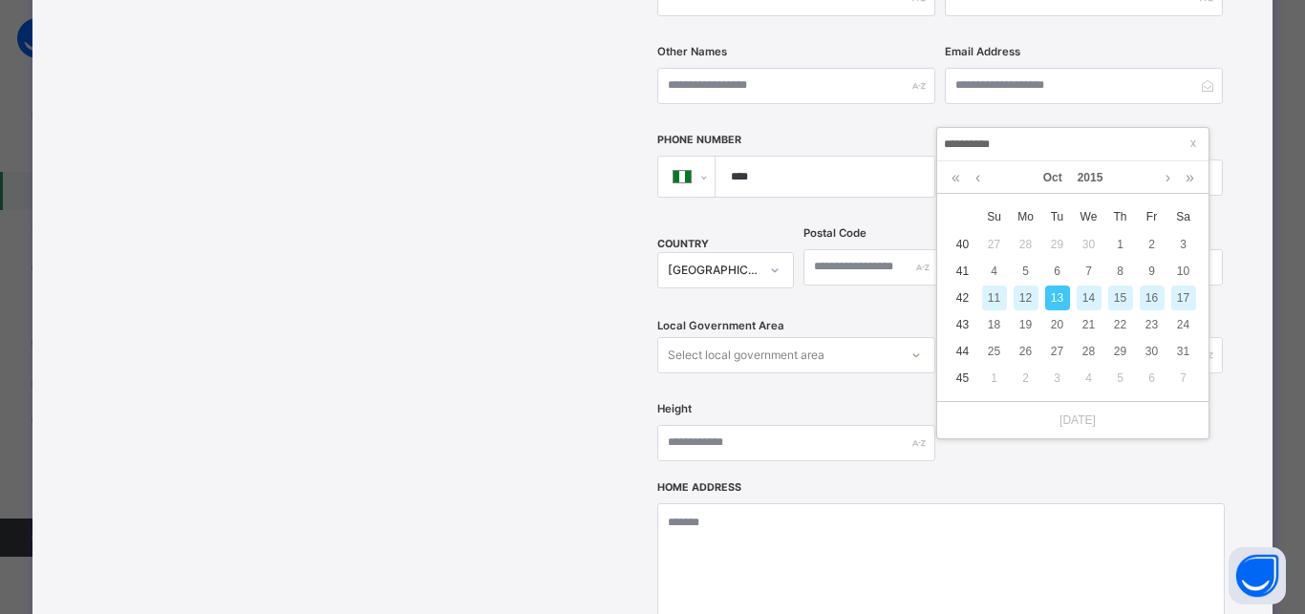
click at [1011, 137] on input "**********" at bounding box center [1073, 144] width 260 height 21
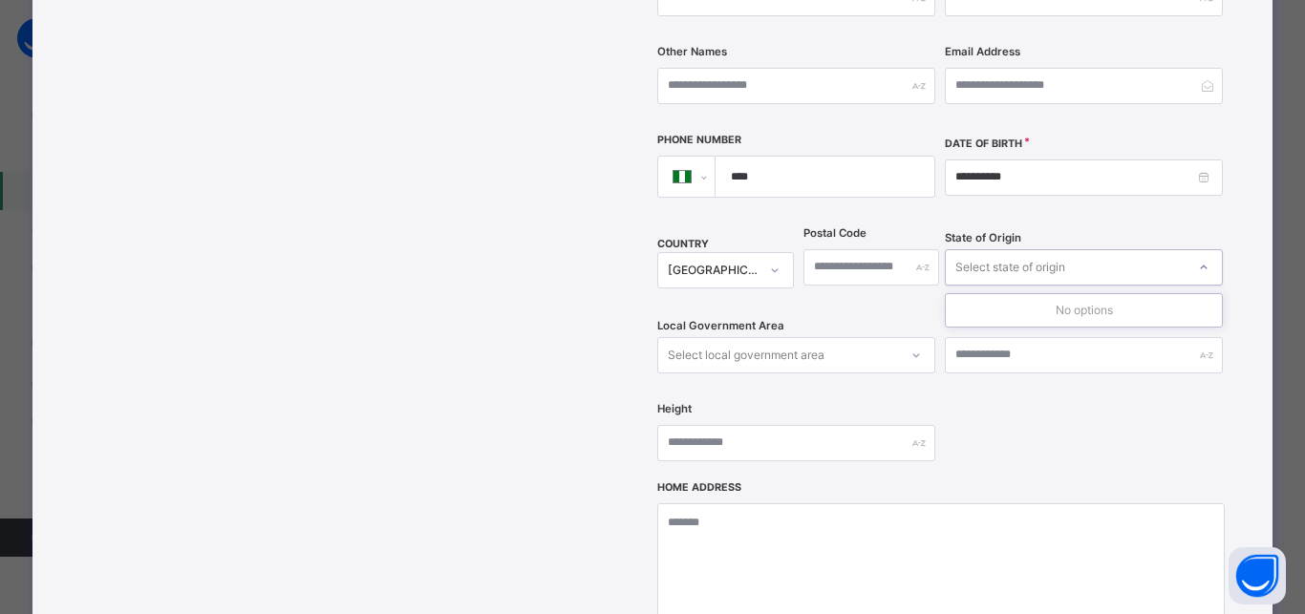
click at [977, 249] on div "Select state of origin" at bounding box center [1010, 267] width 110 height 36
click at [978, 249] on div "Select state of origin" at bounding box center [1010, 267] width 110 height 36
type input "**"
click at [991, 252] on div at bounding box center [1065, 267] width 240 height 30
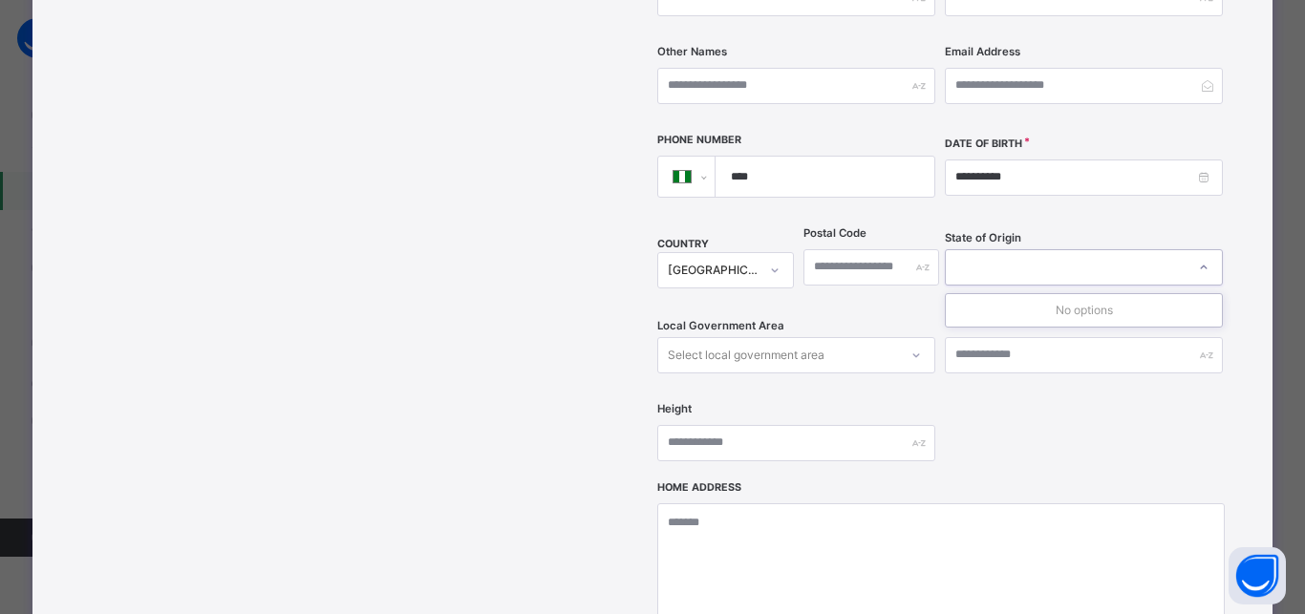
click at [991, 252] on div at bounding box center [1065, 267] width 240 height 30
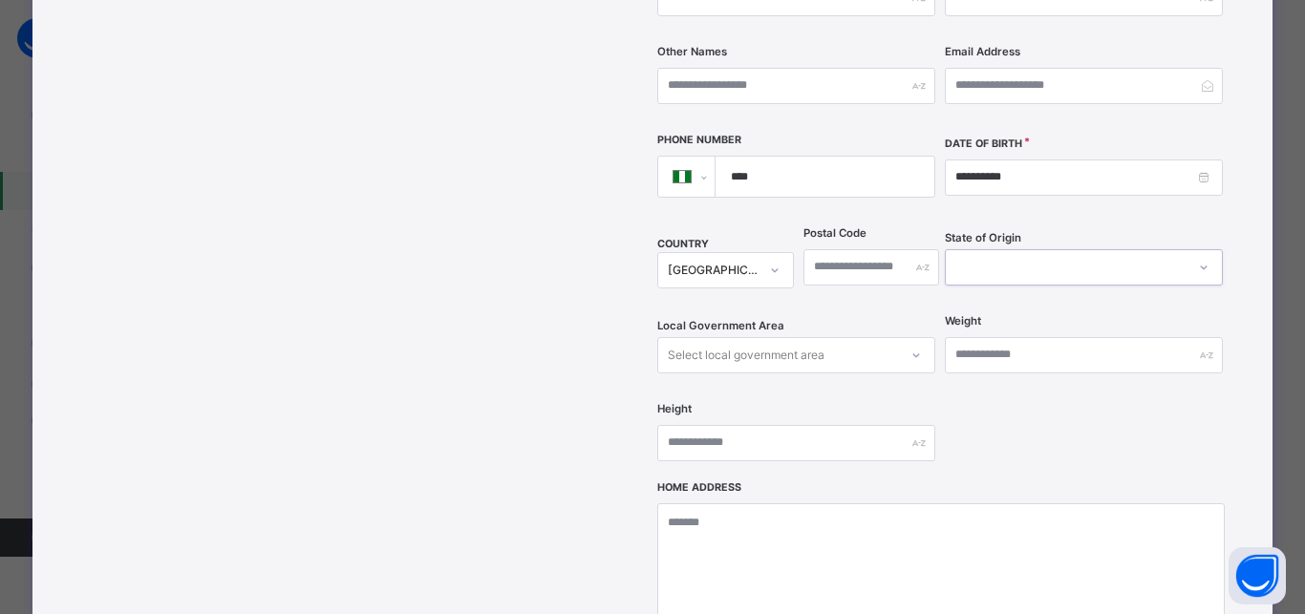
click at [991, 252] on div at bounding box center [1065, 267] width 240 height 30
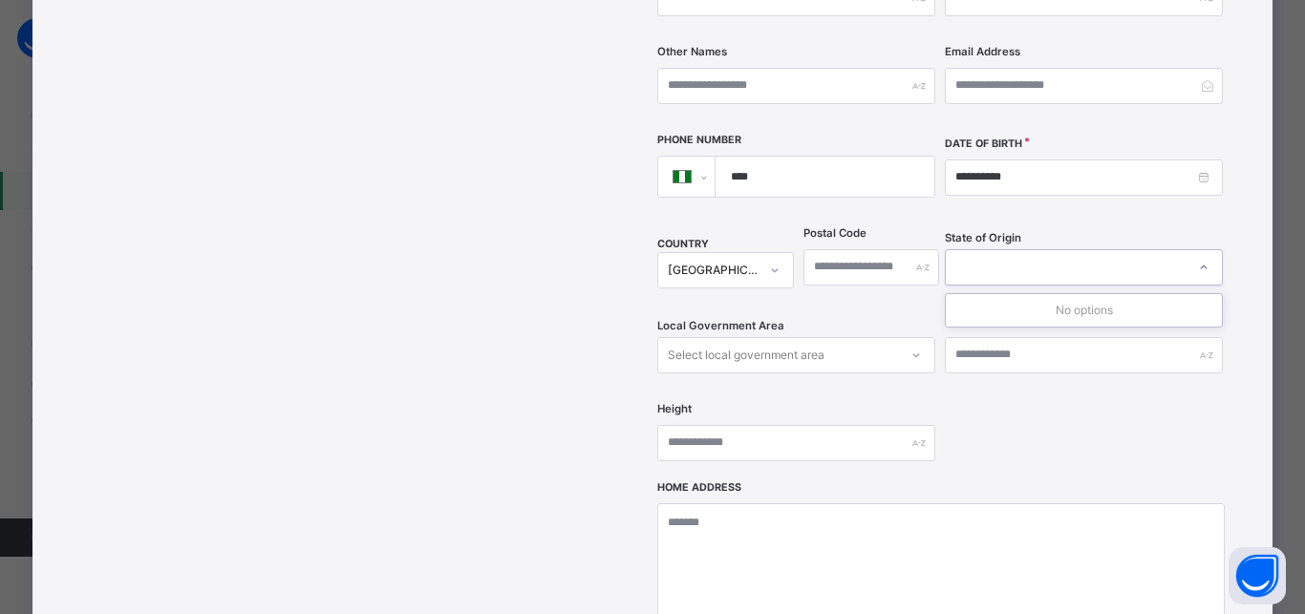
click at [991, 252] on div at bounding box center [1065, 267] width 240 height 30
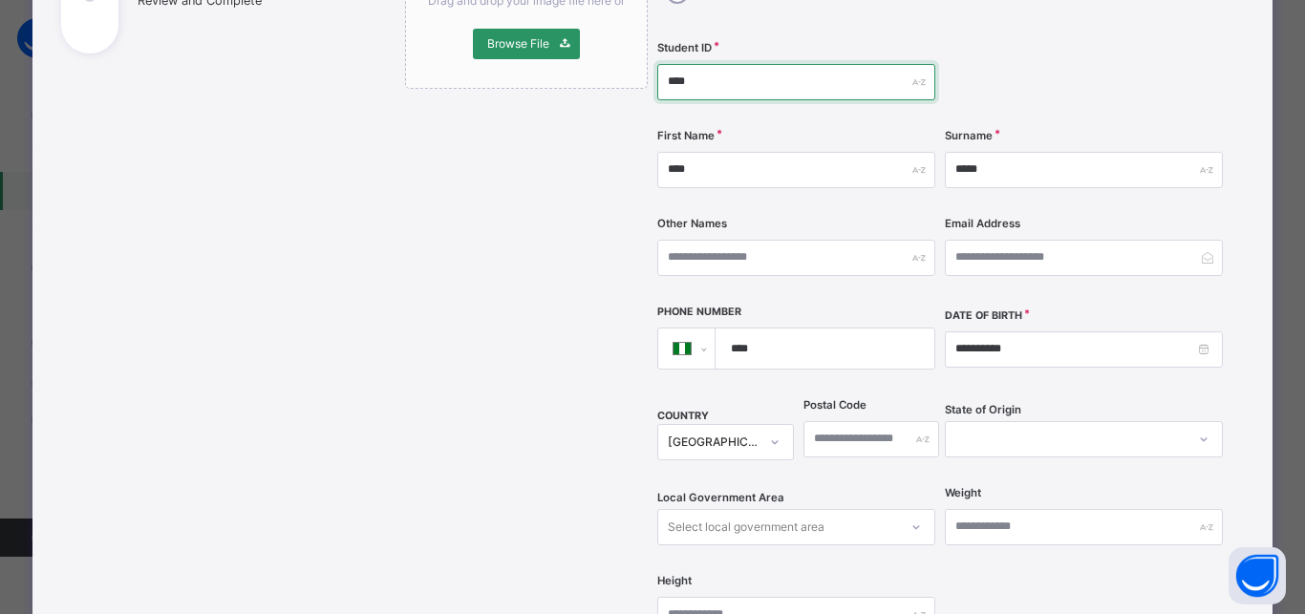
drag, startPoint x: 711, startPoint y: 42, endPoint x: 652, endPoint y: 47, distance: 58.5
click at [657, 64] on input "****" at bounding box center [796, 82] width 278 height 36
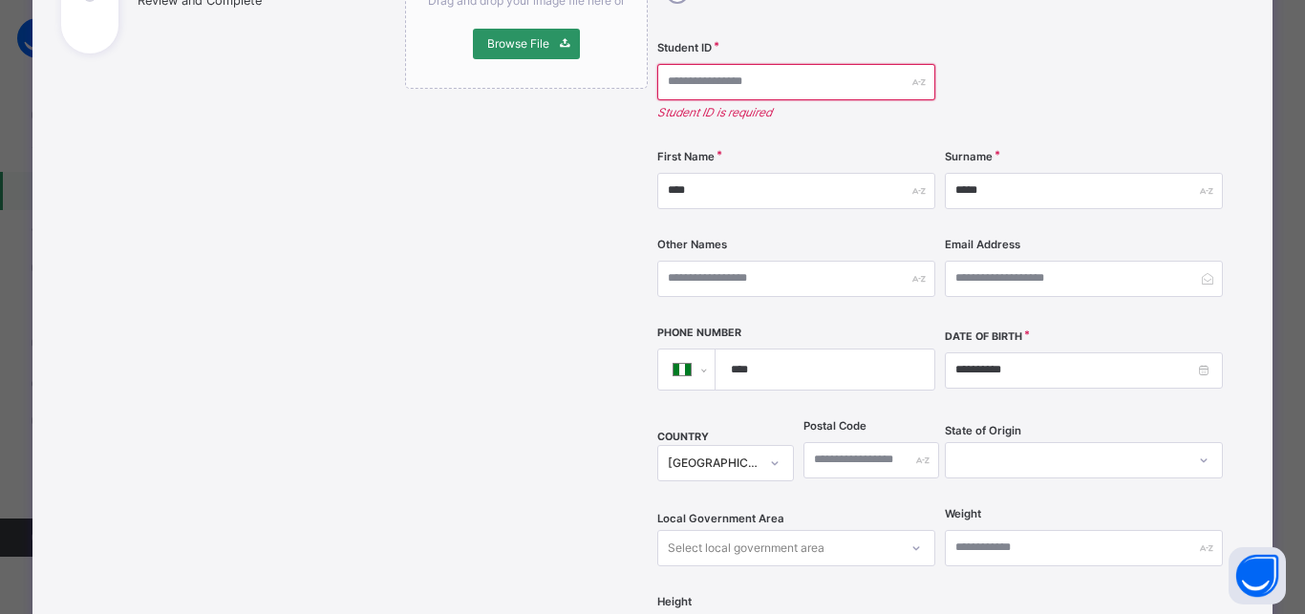
click at [995, 445] on div at bounding box center [1065, 460] width 240 height 30
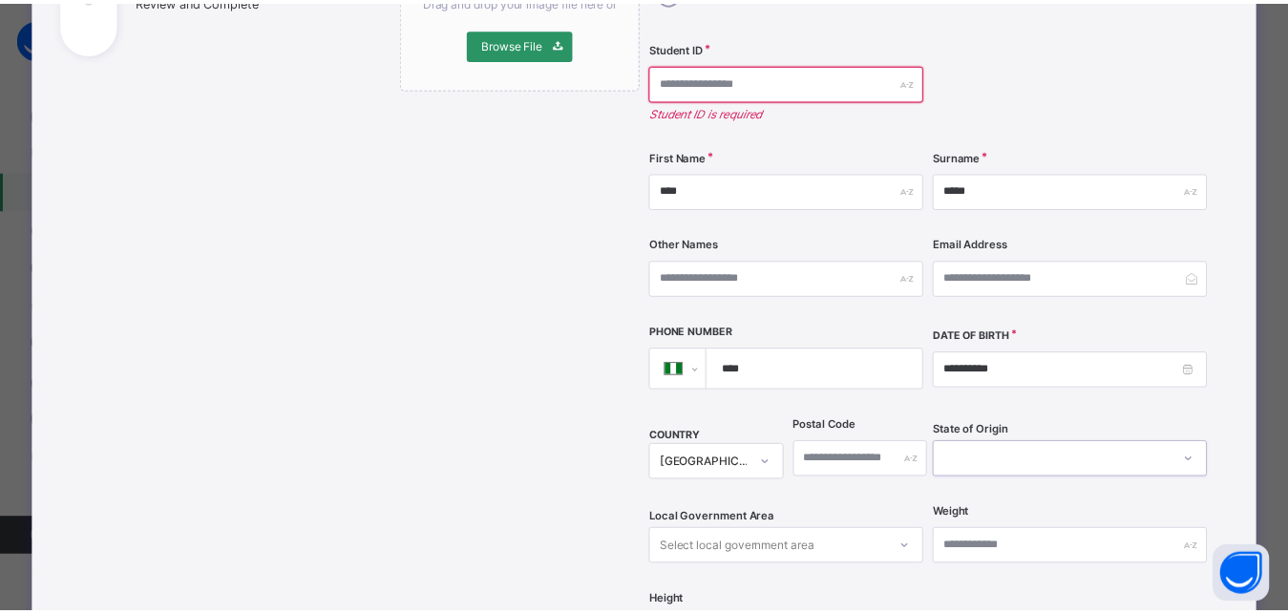
scroll to position [0, 0]
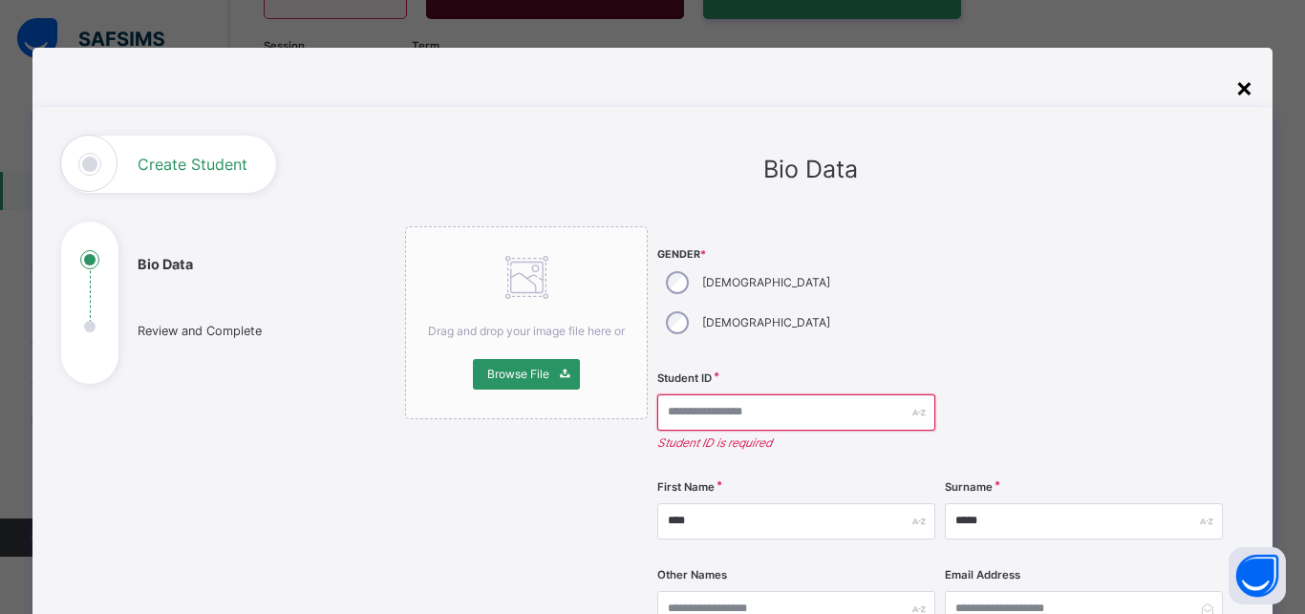
click at [1237, 84] on div "×" at bounding box center [1244, 87] width 18 height 40
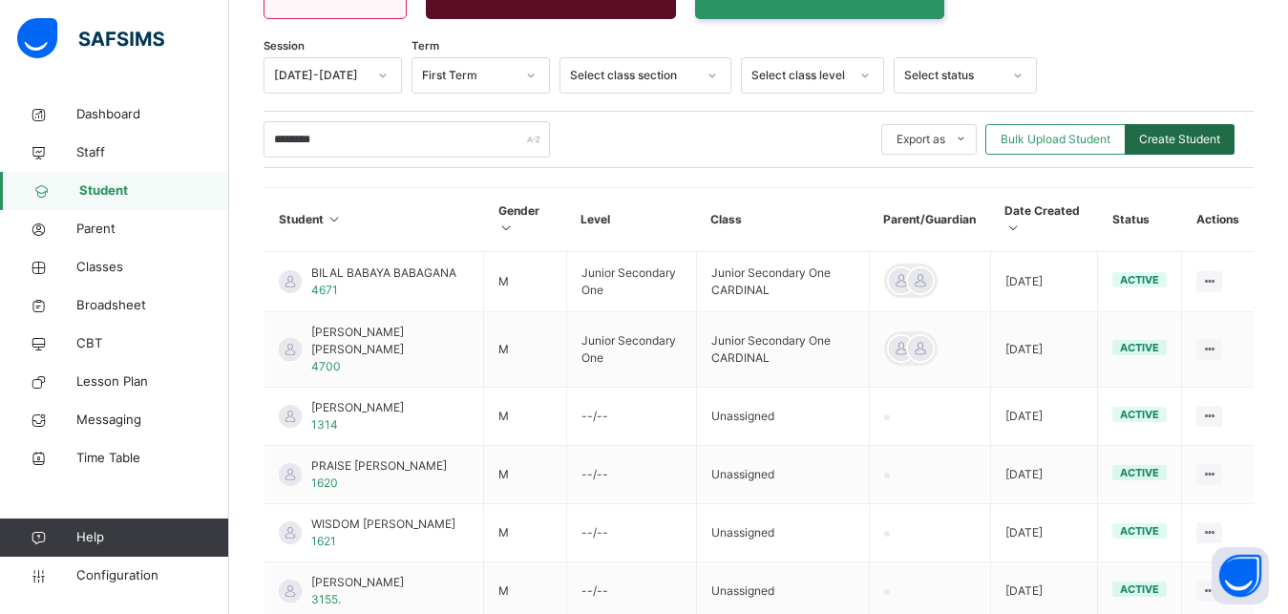
click at [1175, 137] on span "Create Student" at bounding box center [1179, 139] width 81 height 17
select select "**"
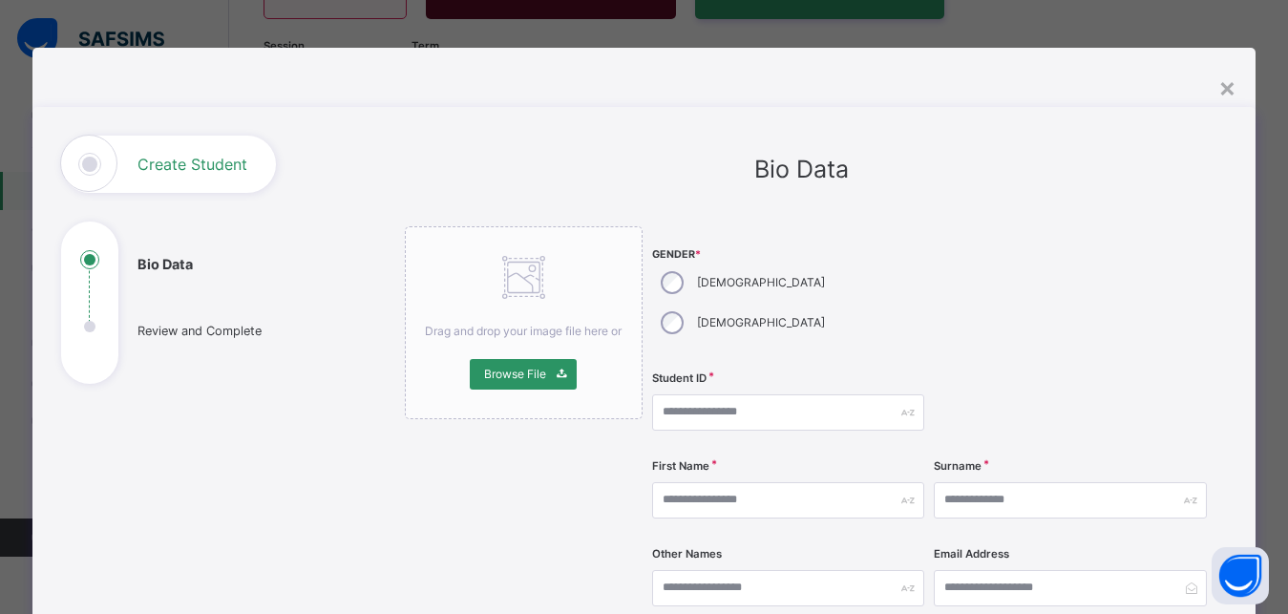
click at [652, 278] on div "[DEMOGRAPHIC_DATA]" at bounding box center [741, 283] width 178 height 40
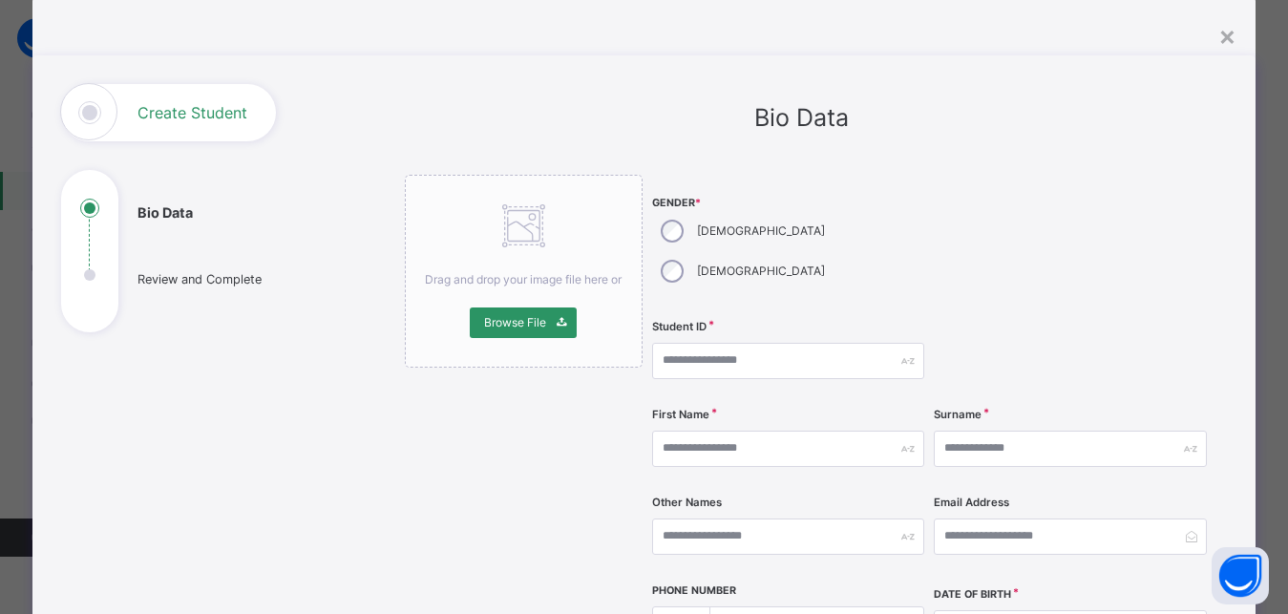
scroll to position [86, 0]
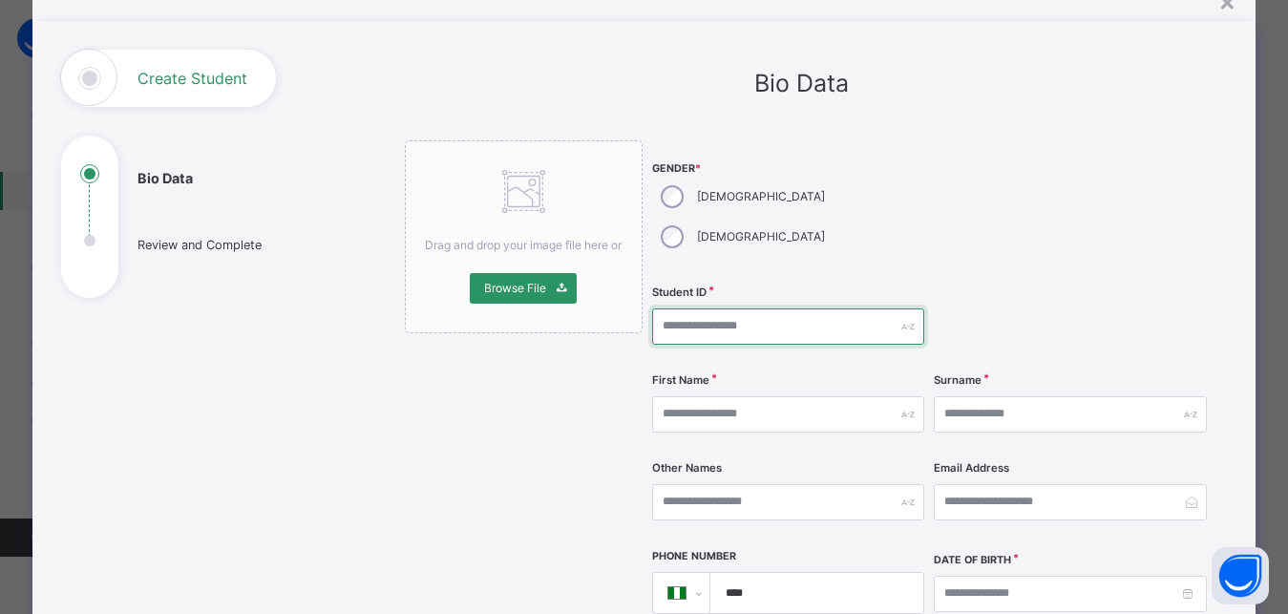
click at [711, 308] on input "text" at bounding box center [788, 326] width 272 height 36
paste input "****"
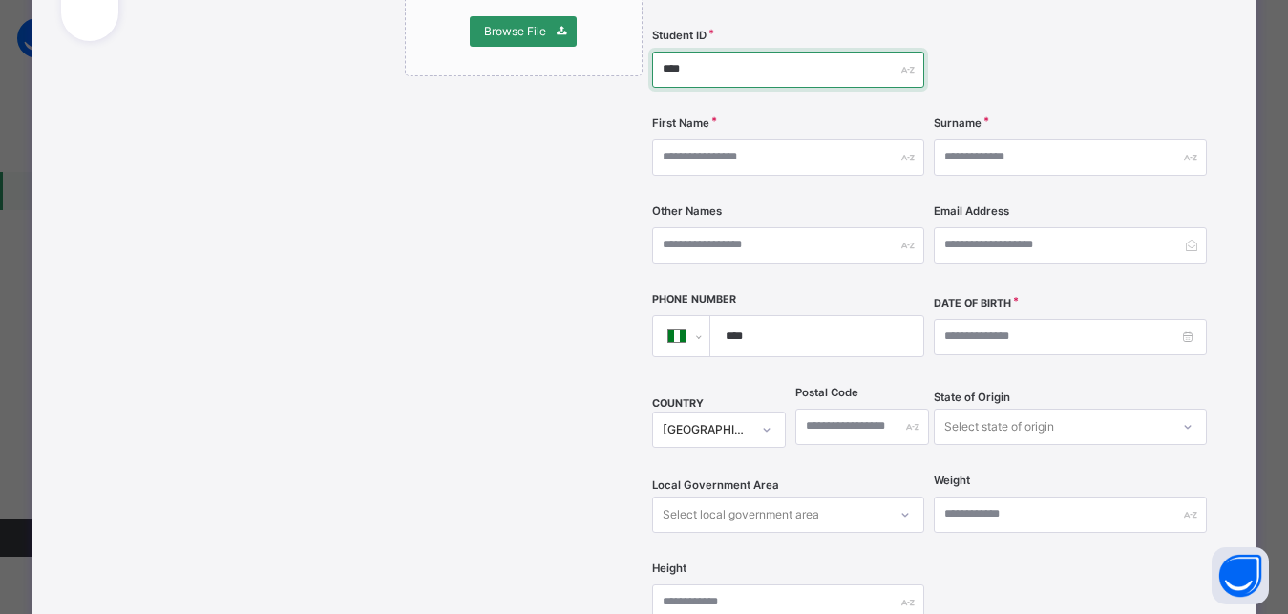
scroll to position [344, 0]
type input "****"
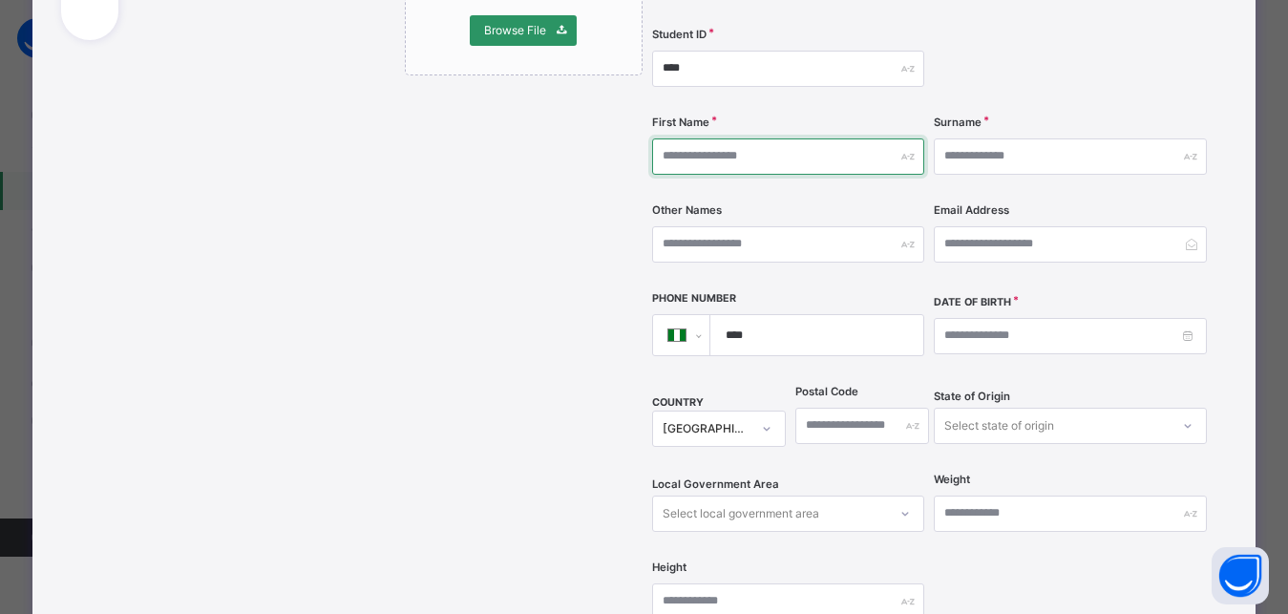
click at [724, 138] on input "text" at bounding box center [788, 156] width 272 height 36
type input "****"
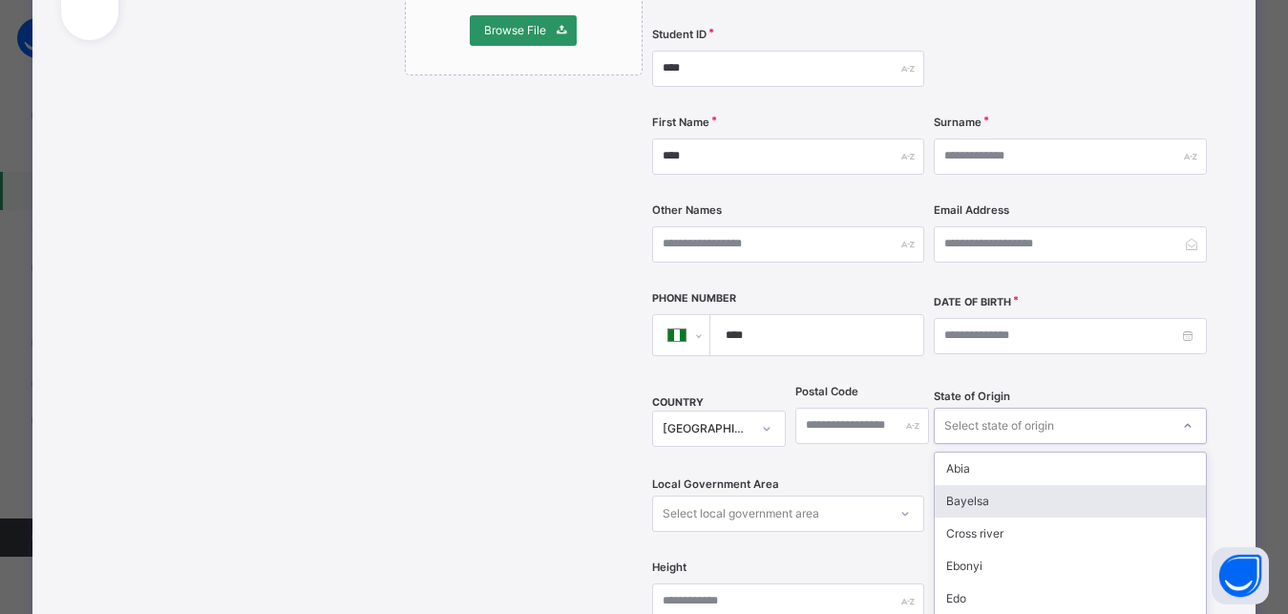
click at [1075, 408] on div "option Bayelsa focused, 2 of 37. 37 results available. Use Up and Down to choos…" at bounding box center [1070, 426] width 272 height 36
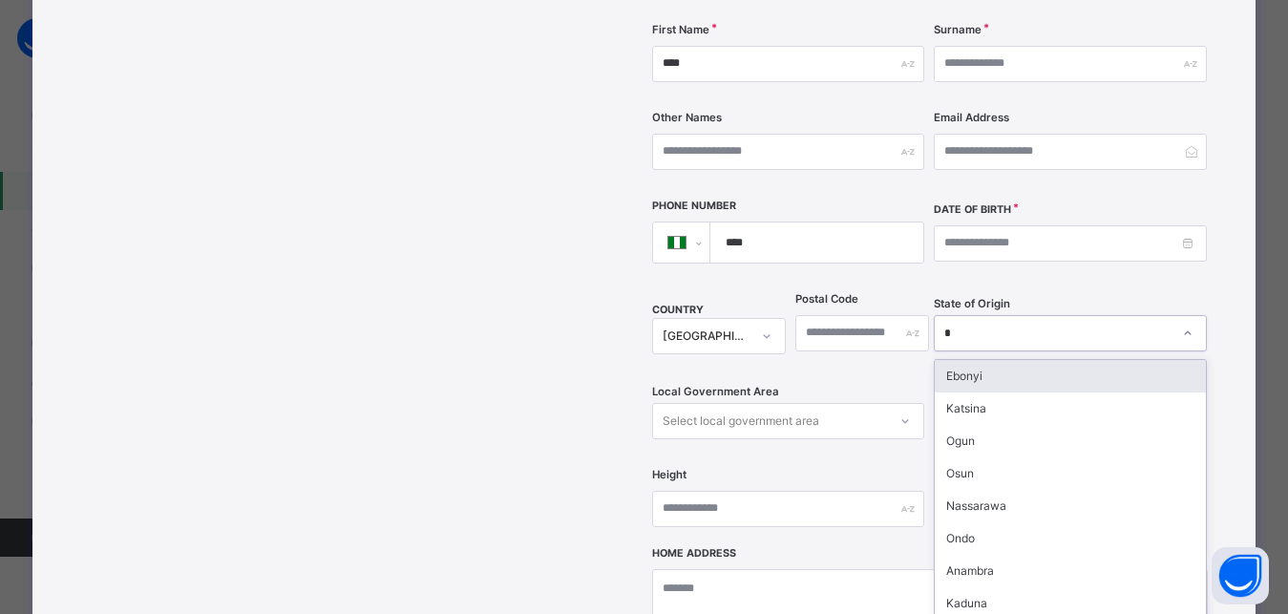
type input "**"
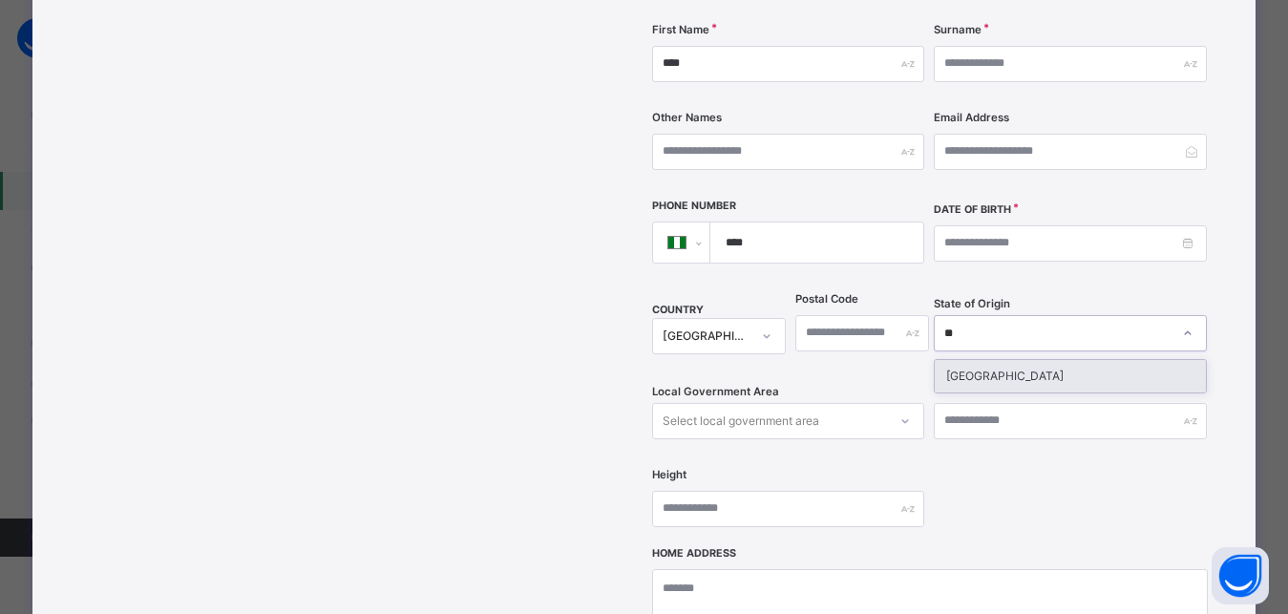
click at [984, 360] on div "Niger" at bounding box center [1070, 376] width 270 height 32
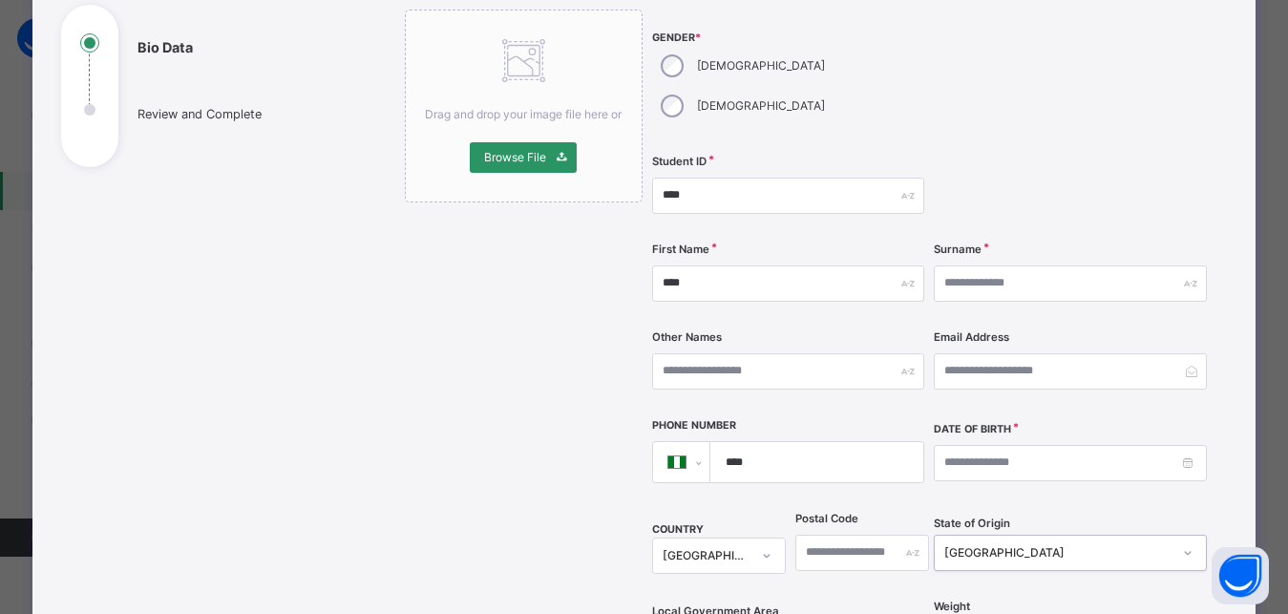
scroll to position [93, 0]
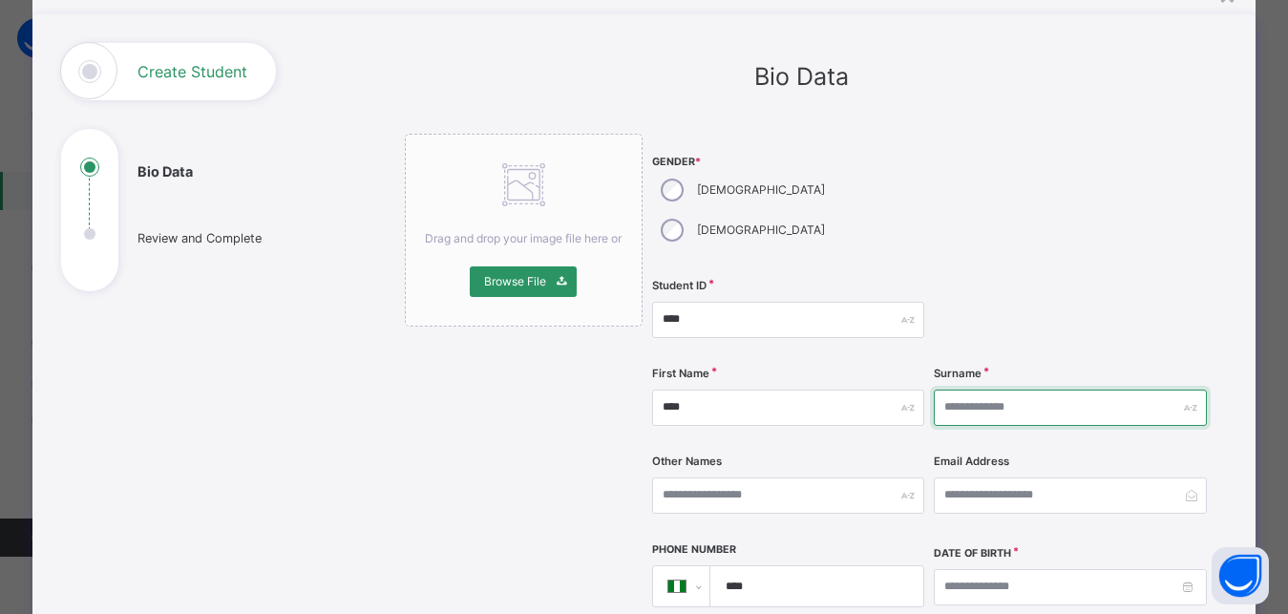
click at [1077, 390] on input "text" at bounding box center [1070, 408] width 272 height 36
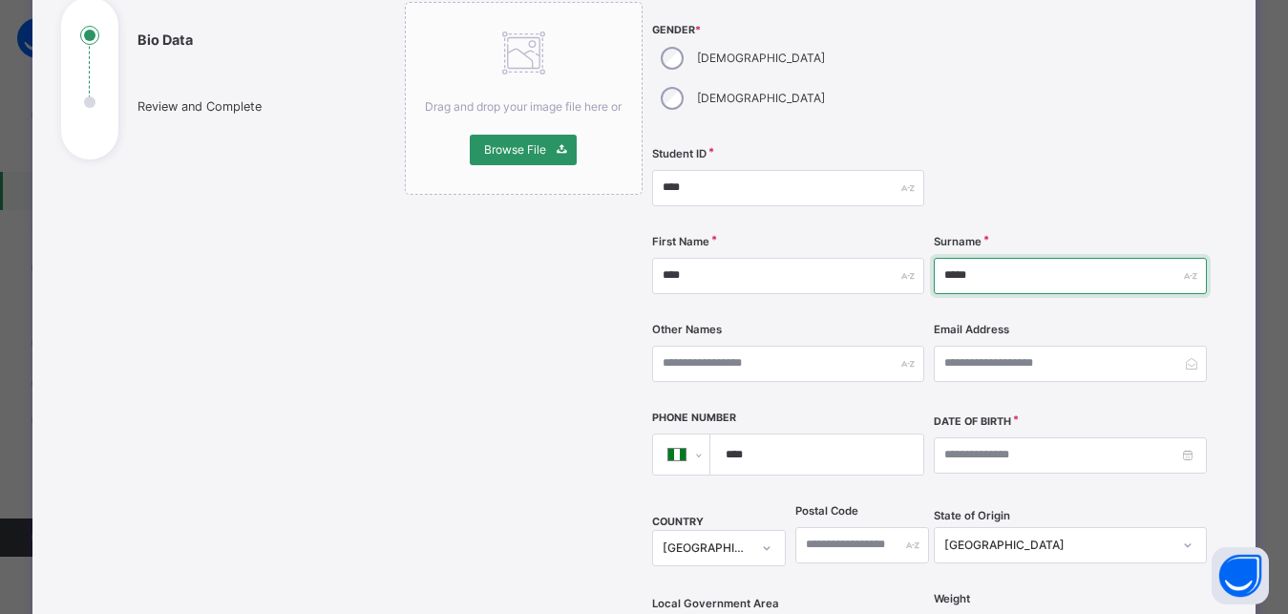
scroll to position [265, 0]
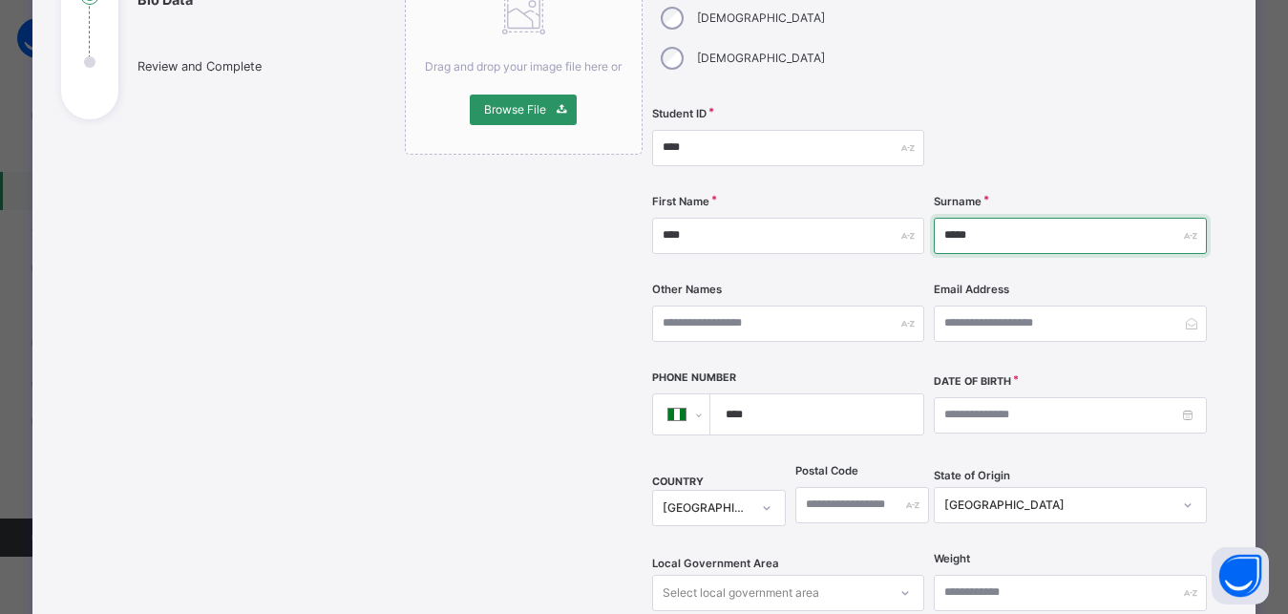
type input "*****"
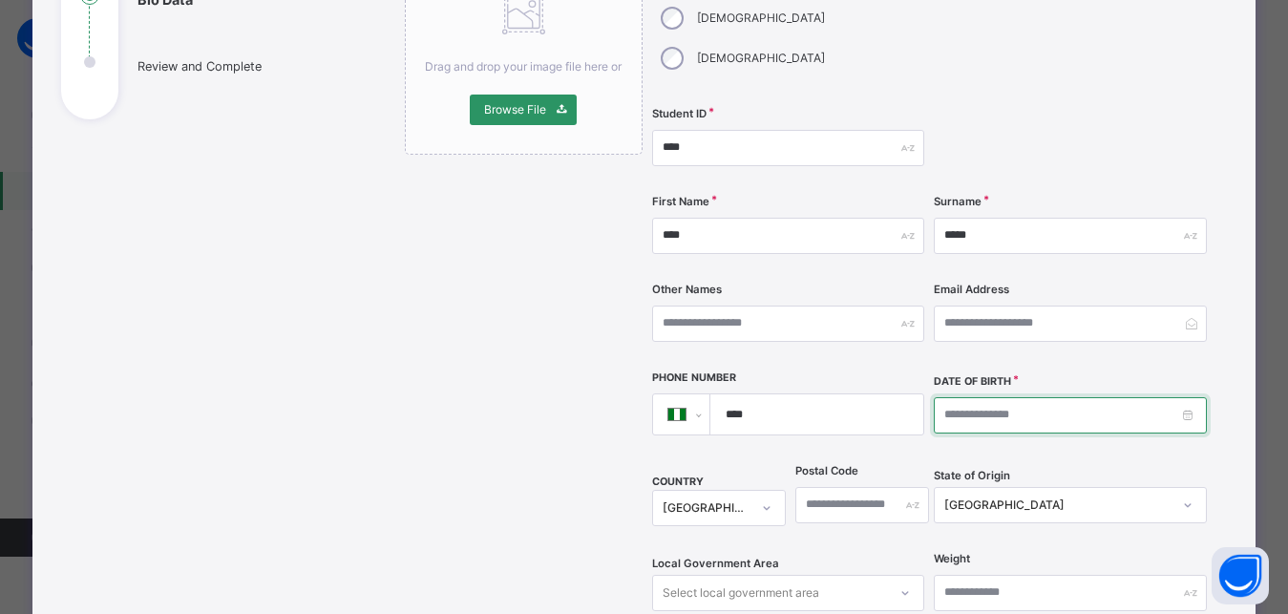
click at [948, 397] on input at bounding box center [1070, 415] width 272 height 36
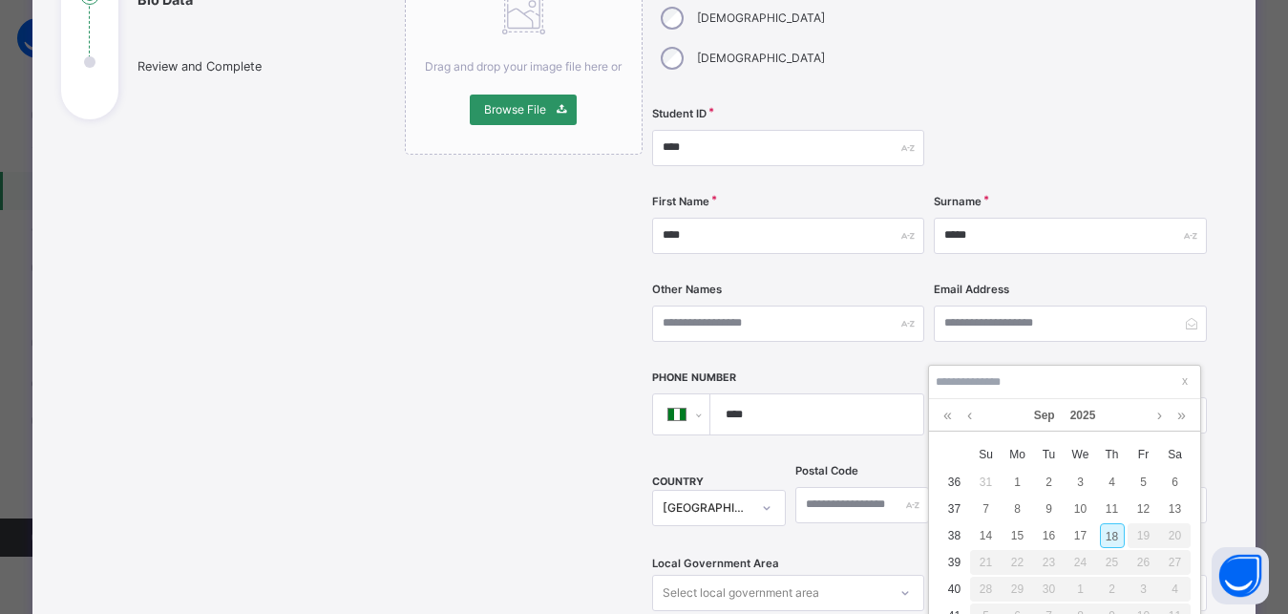
type input "**********"
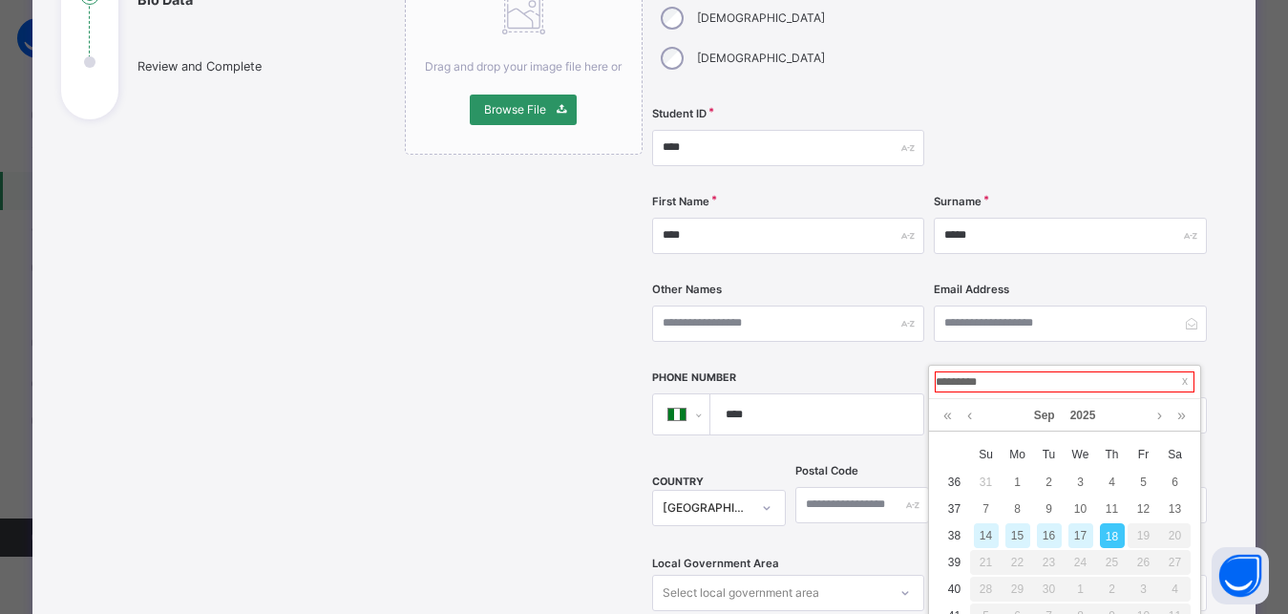
type input "**********"
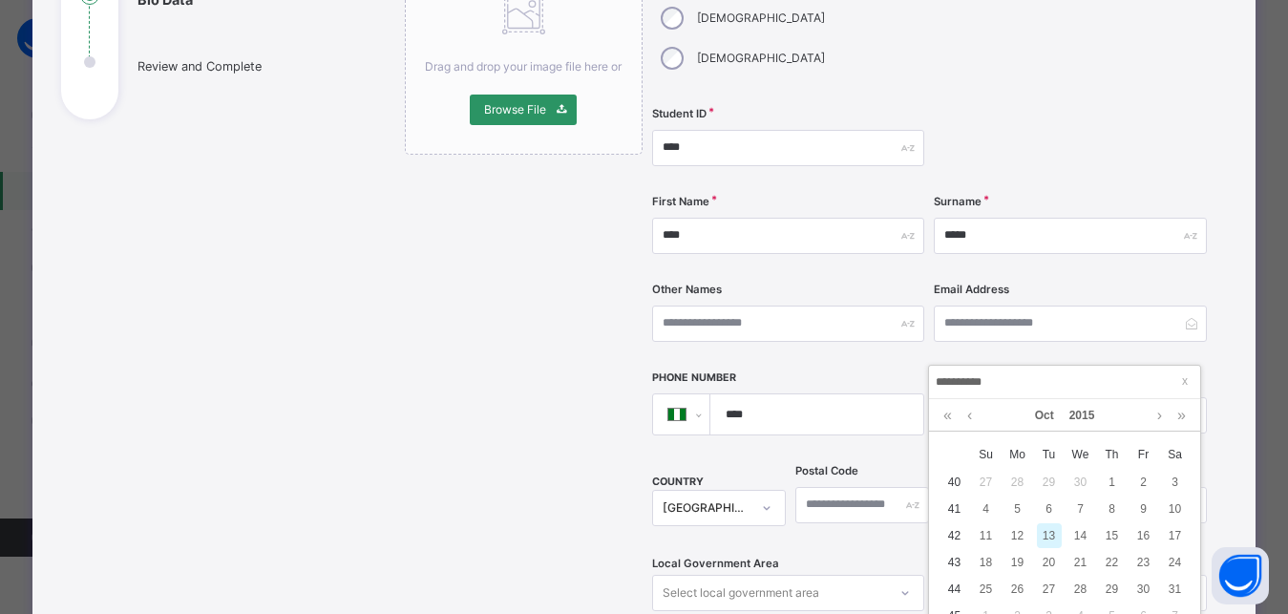
type input "**********"
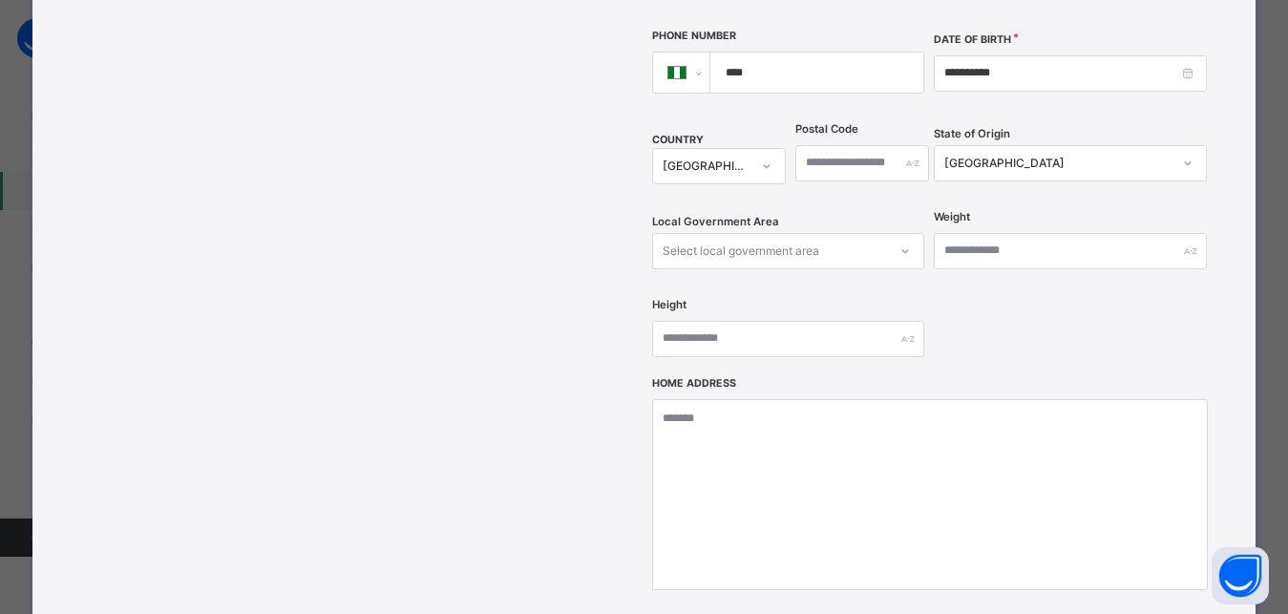
scroll to position [608, 0]
click at [735, 231] on div "Select local government area" at bounding box center [741, 249] width 157 height 36
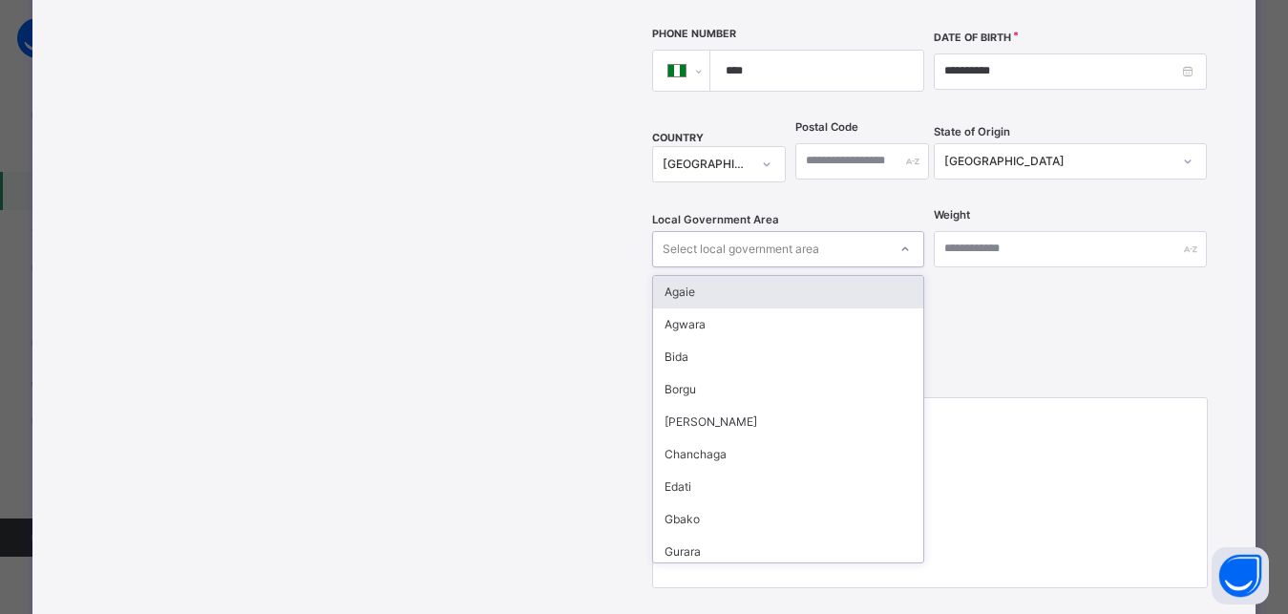
click at [667, 276] on div "Agaie" at bounding box center [788, 292] width 270 height 32
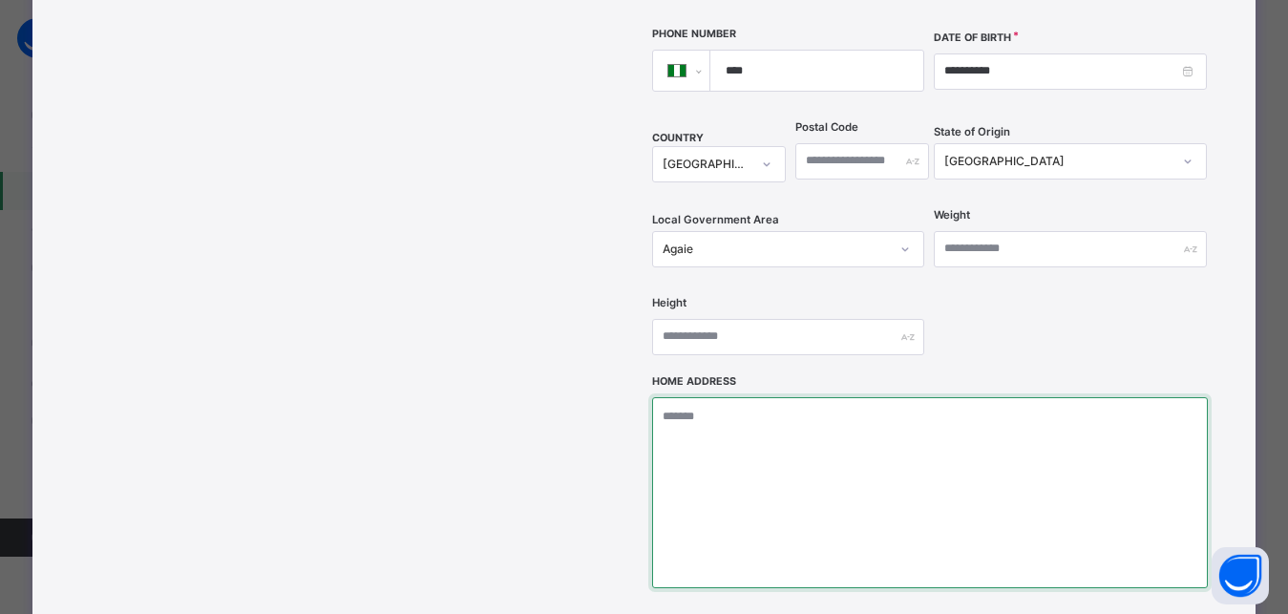
drag, startPoint x: 700, startPoint y: 384, endPoint x: 735, endPoint y: 385, distance: 35.3
click at [700, 397] on textarea at bounding box center [930, 492] width 556 height 191
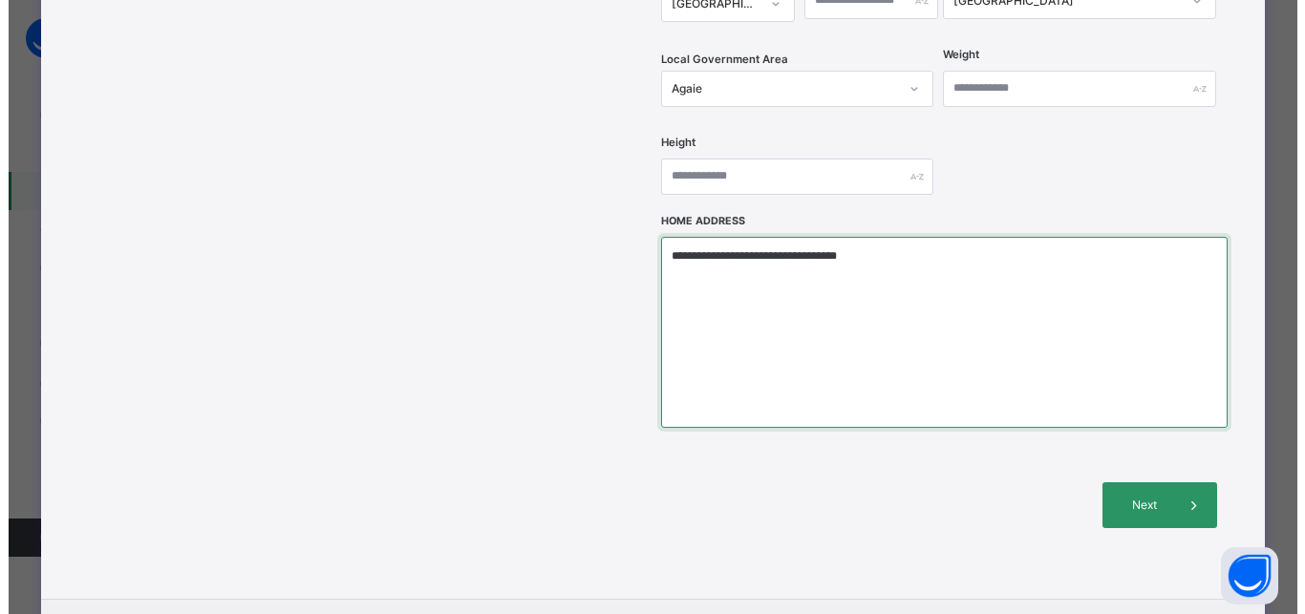
scroll to position [846, 0]
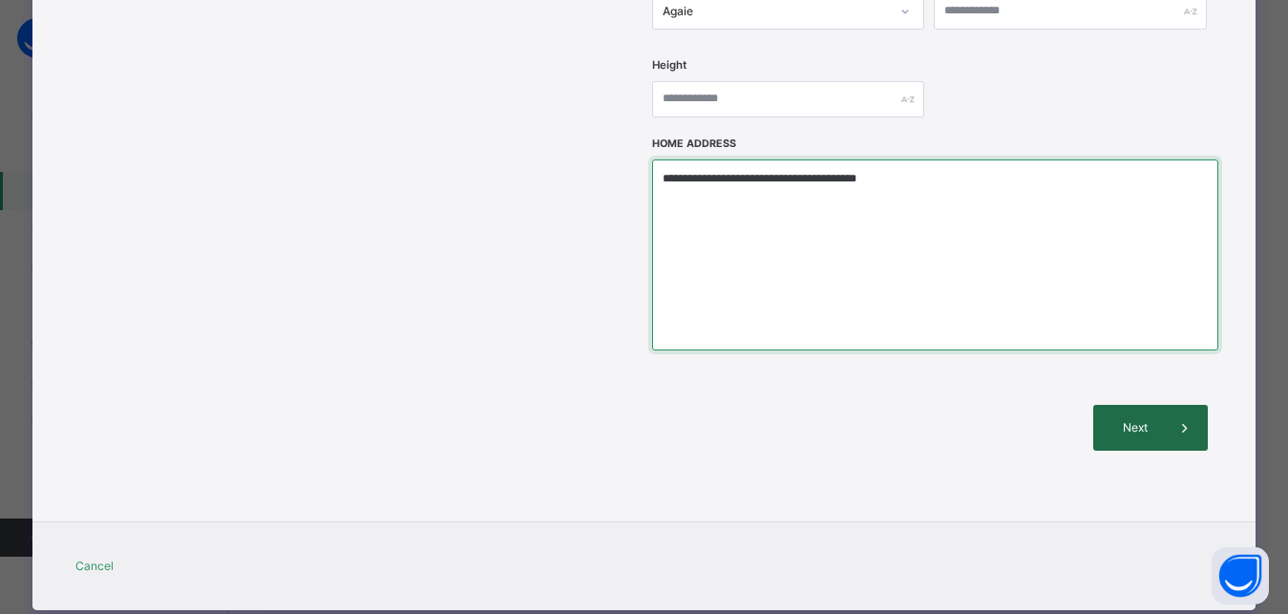
type textarea "**********"
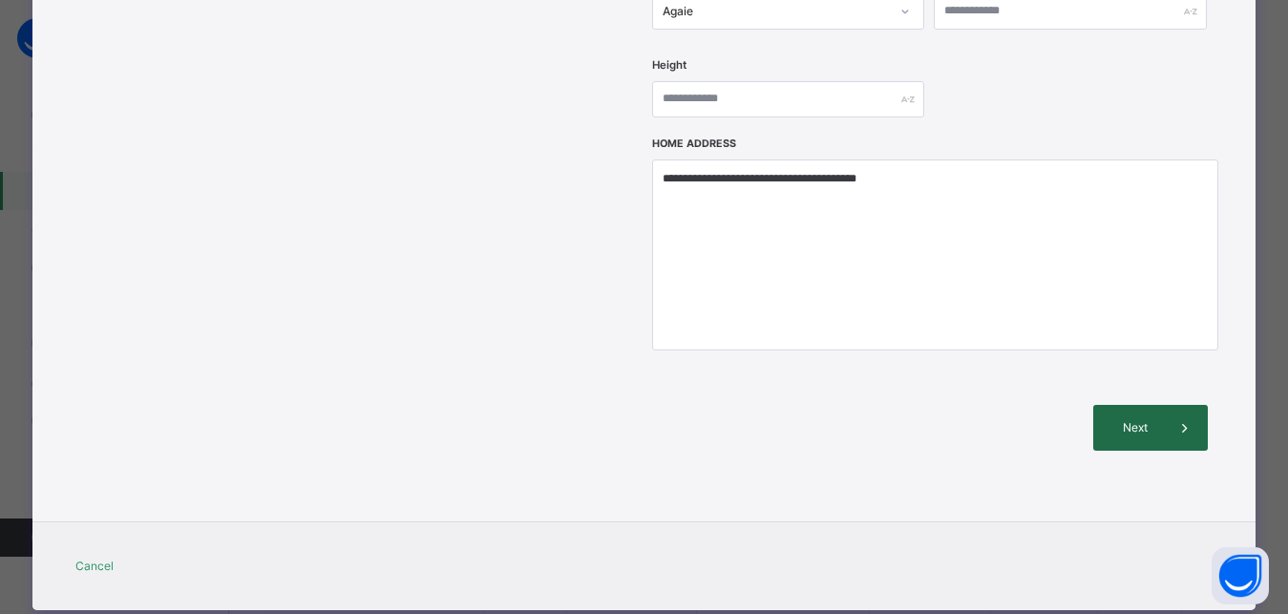
click at [1125, 419] on span "Next" at bounding box center [1135, 427] width 54 height 17
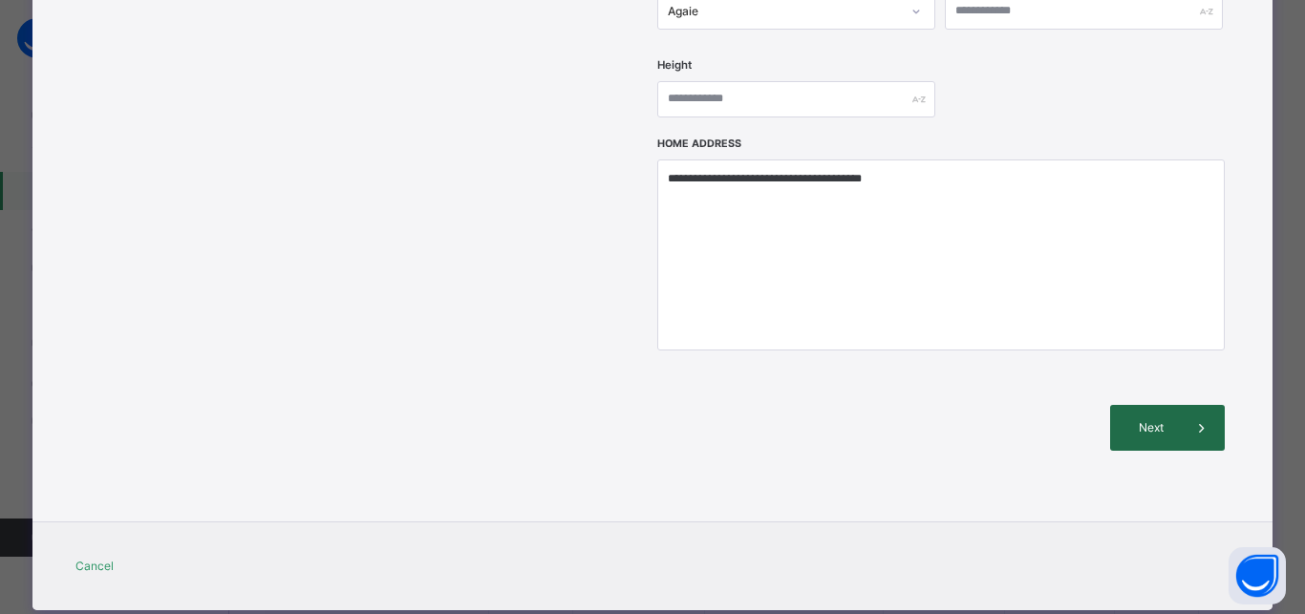
scroll to position [436, 0]
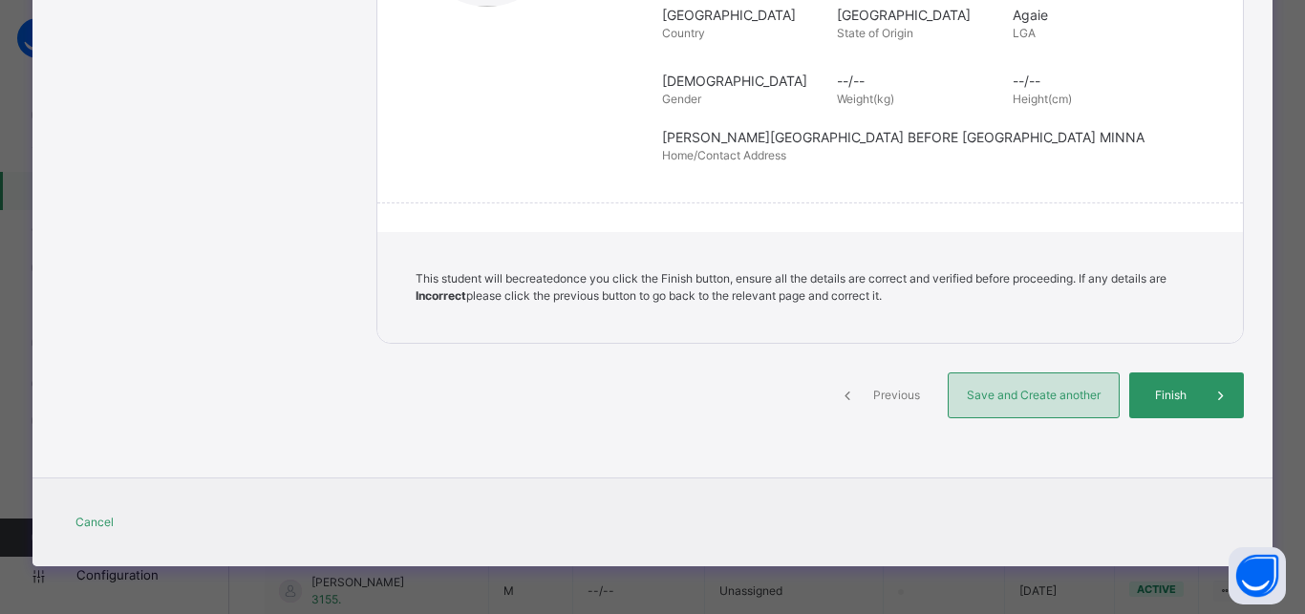
click at [1045, 388] on span "Save and Create another" at bounding box center [1033, 395] width 141 height 17
click at [1007, 397] on span "Save and Create another" at bounding box center [1033, 395] width 141 height 17
click at [1006, 397] on span "Save and Create another" at bounding box center [1033, 395] width 141 height 17
click at [1001, 396] on span "Save and Create another" at bounding box center [1033, 395] width 141 height 17
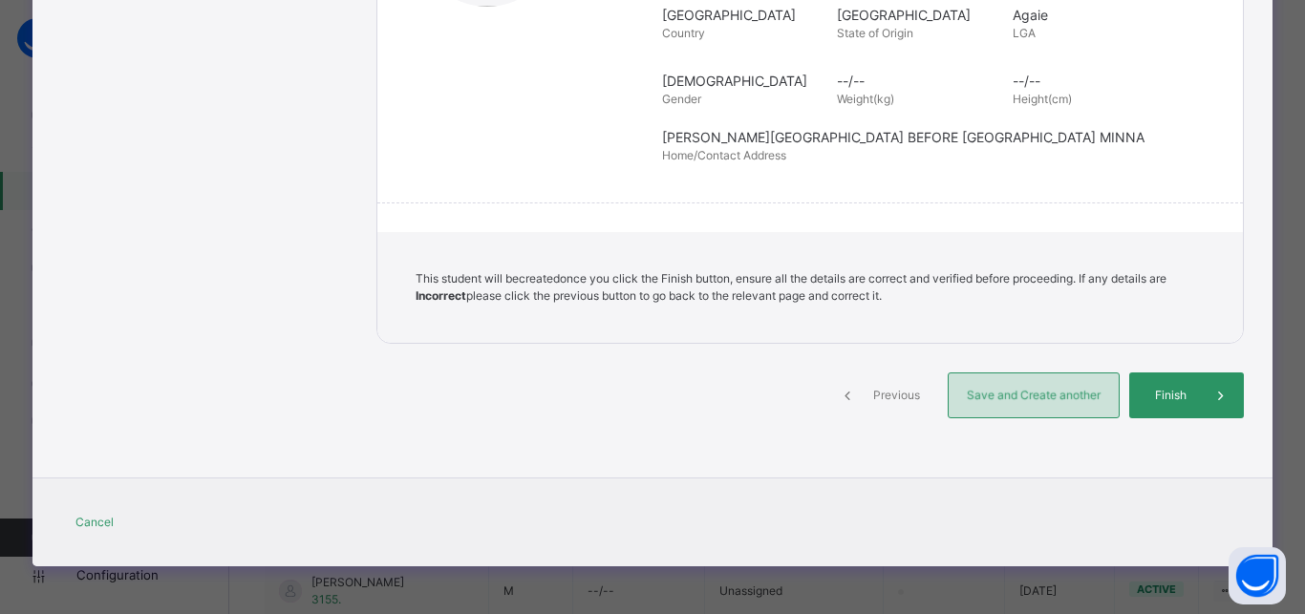
select select "**"
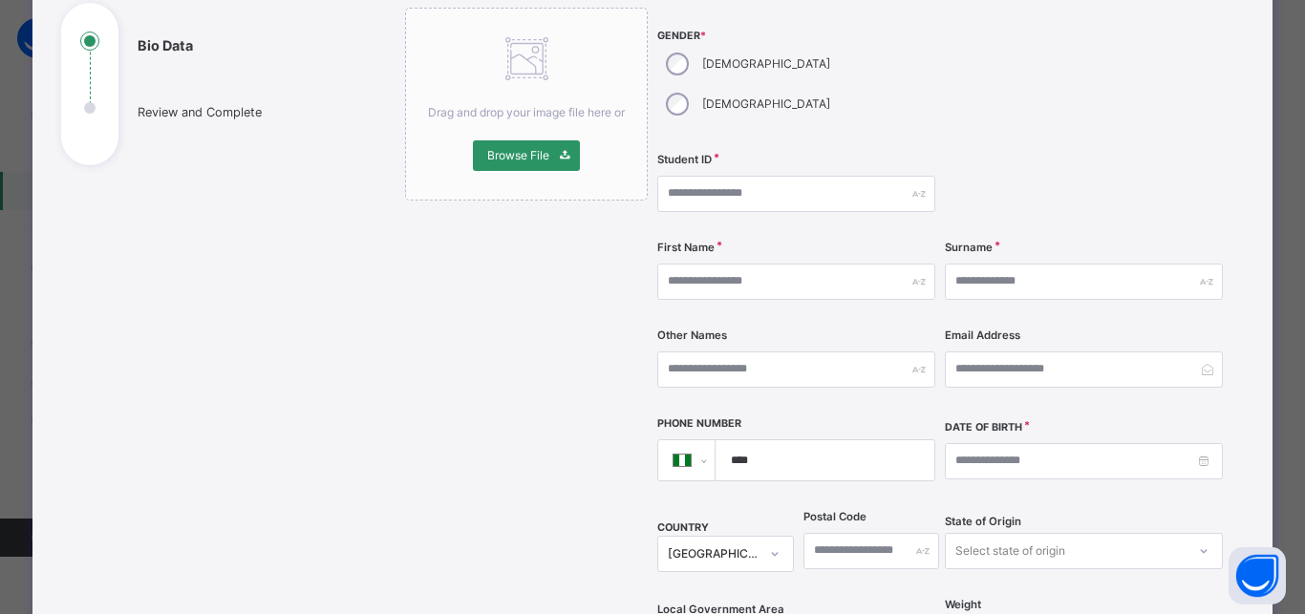
scroll to position [159, 0]
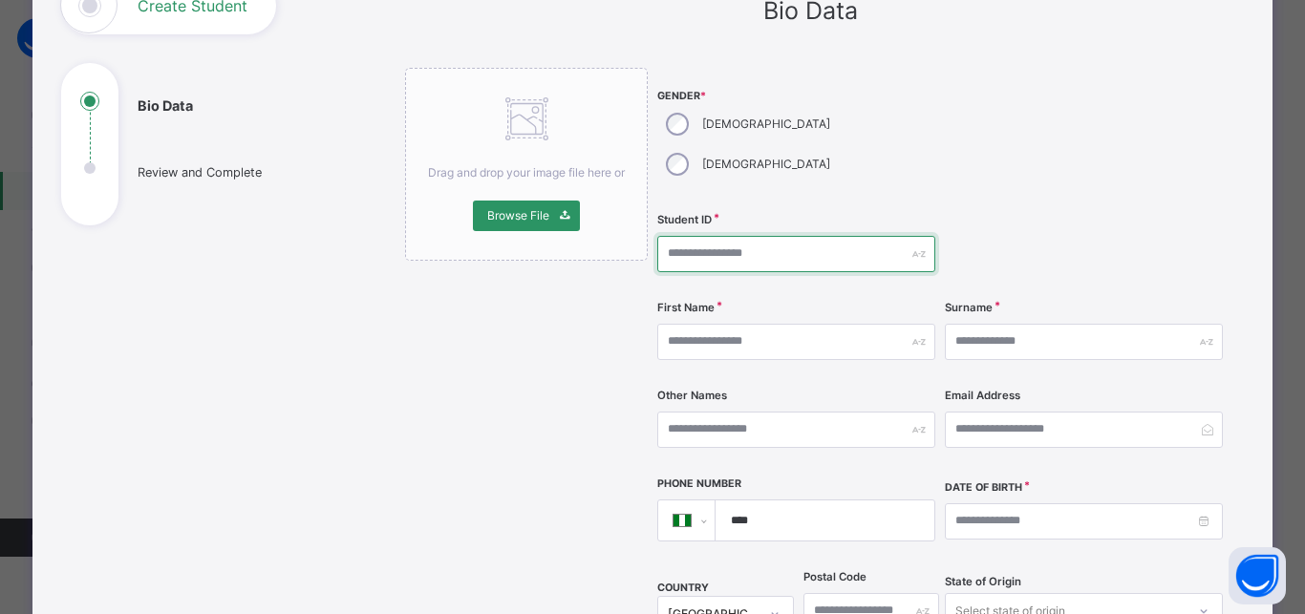
click at [709, 236] on input "text" at bounding box center [796, 254] width 278 height 36
type input "****"
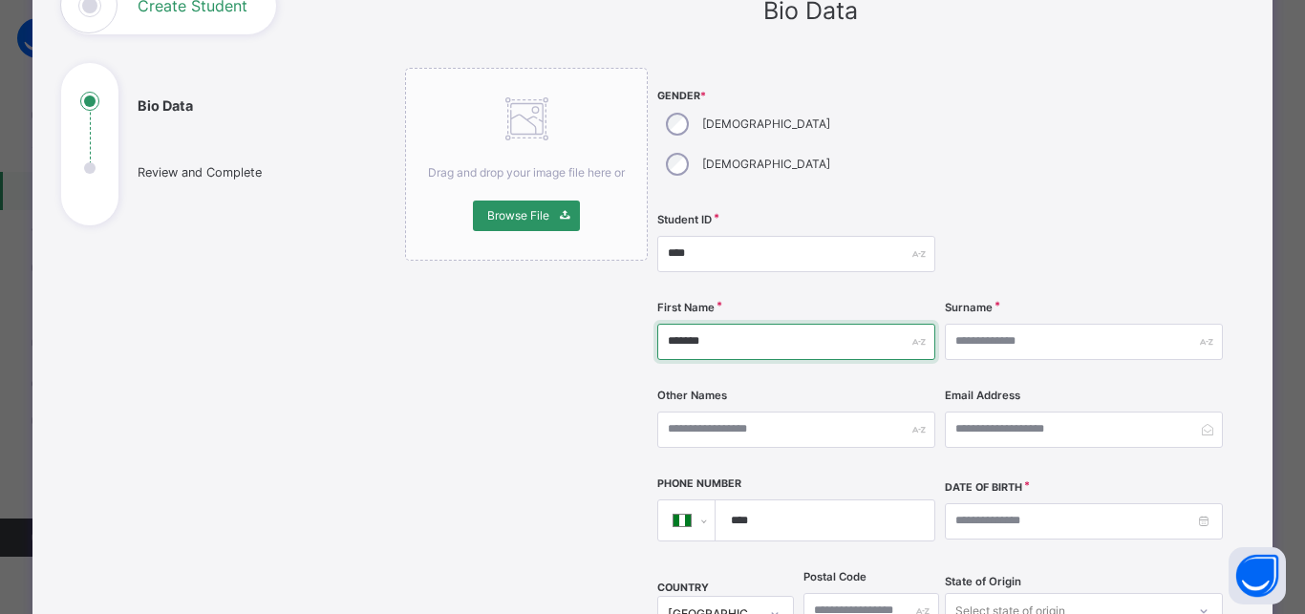
type input "*******"
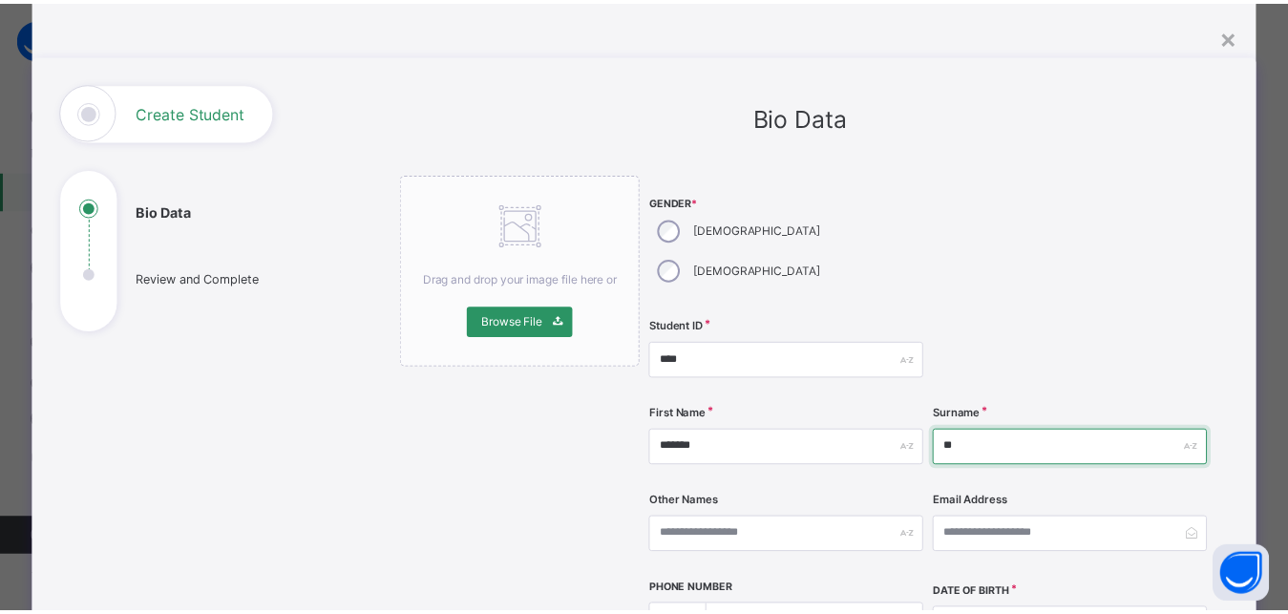
scroll to position [0, 0]
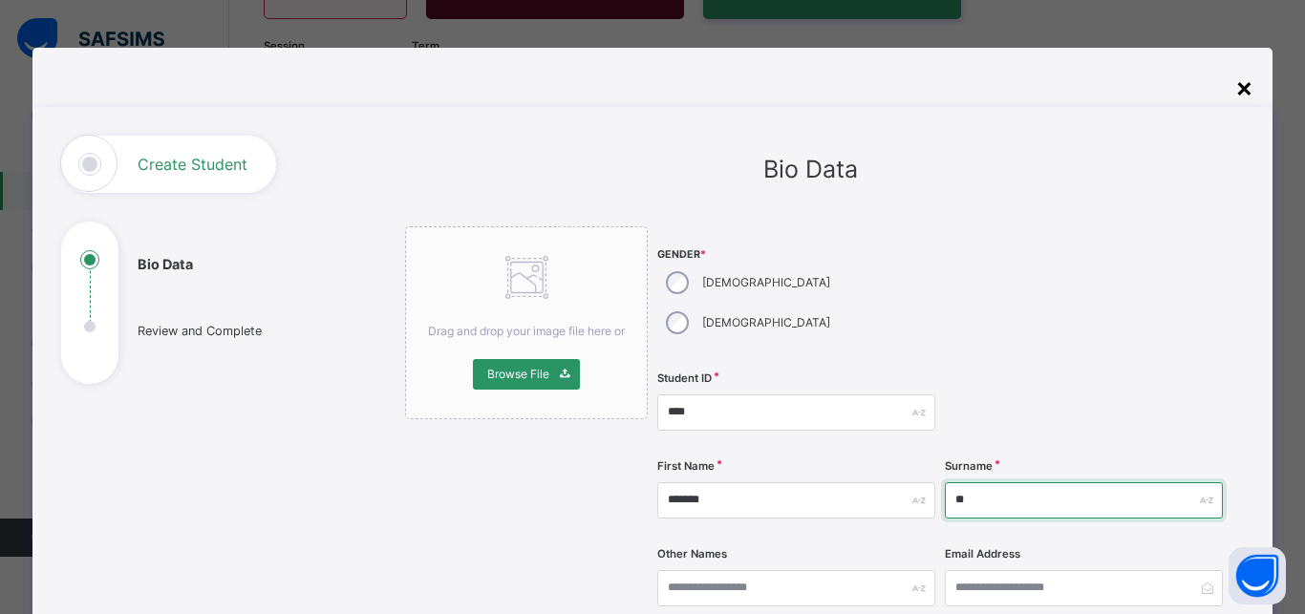
type input "**"
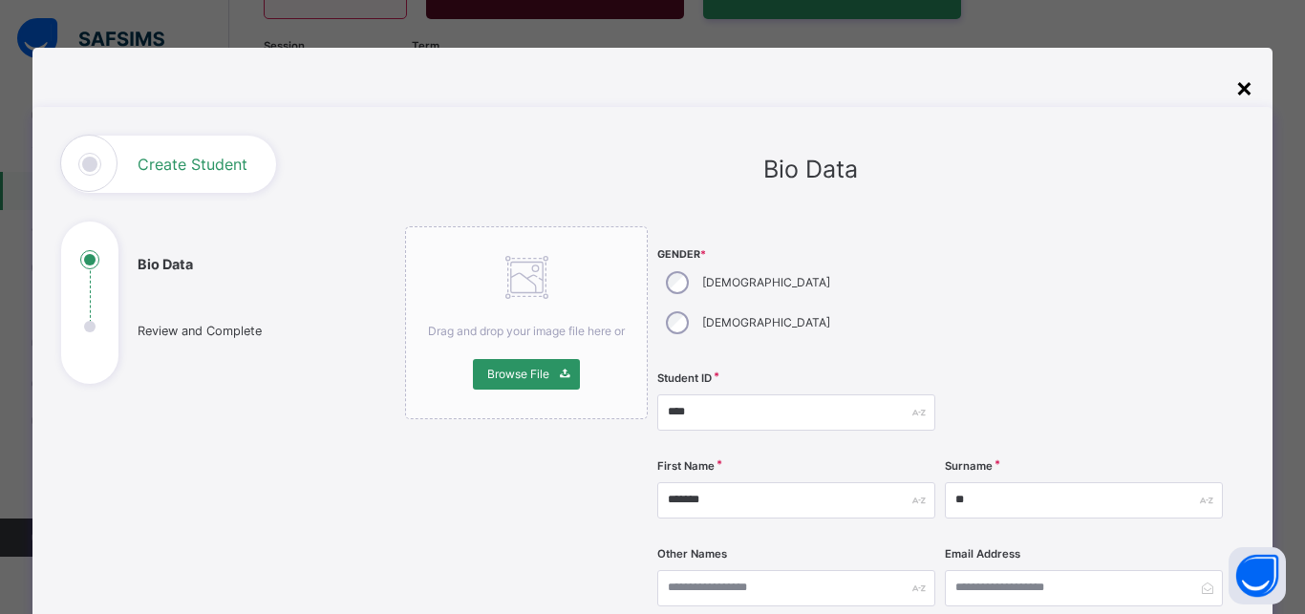
click at [1235, 80] on div "×" at bounding box center [1244, 87] width 18 height 40
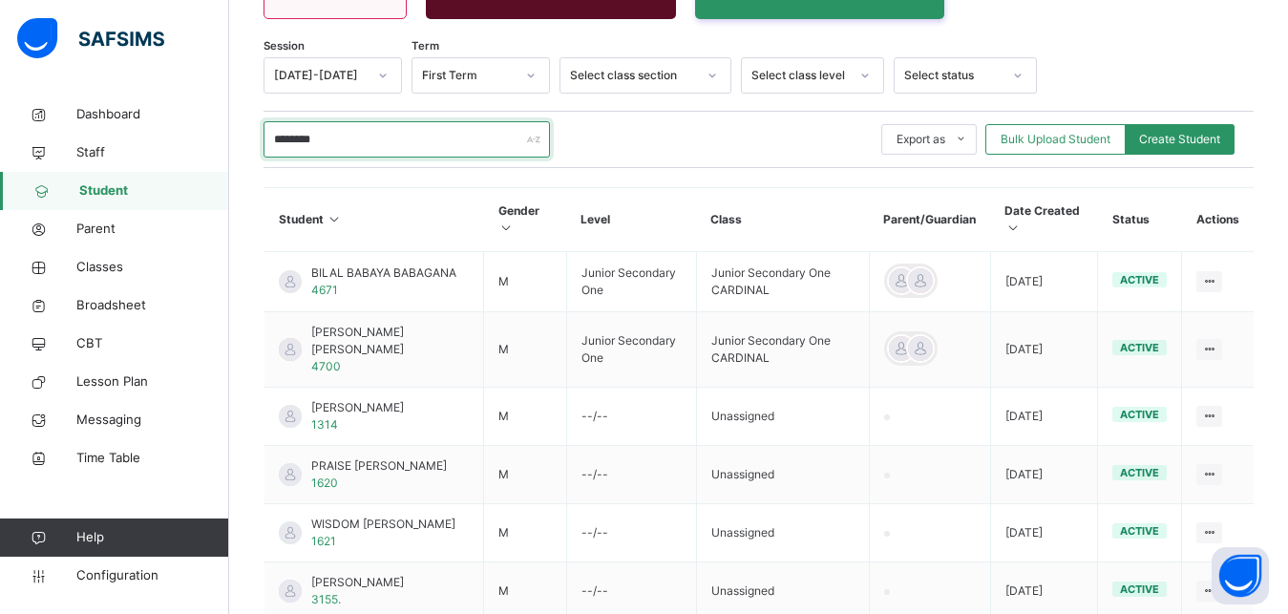
drag, startPoint x: 372, startPoint y: 140, endPoint x: 157, endPoint y: 148, distance: 216.0
click at [264, 148] on input "********" at bounding box center [407, 139] width 287 height 36
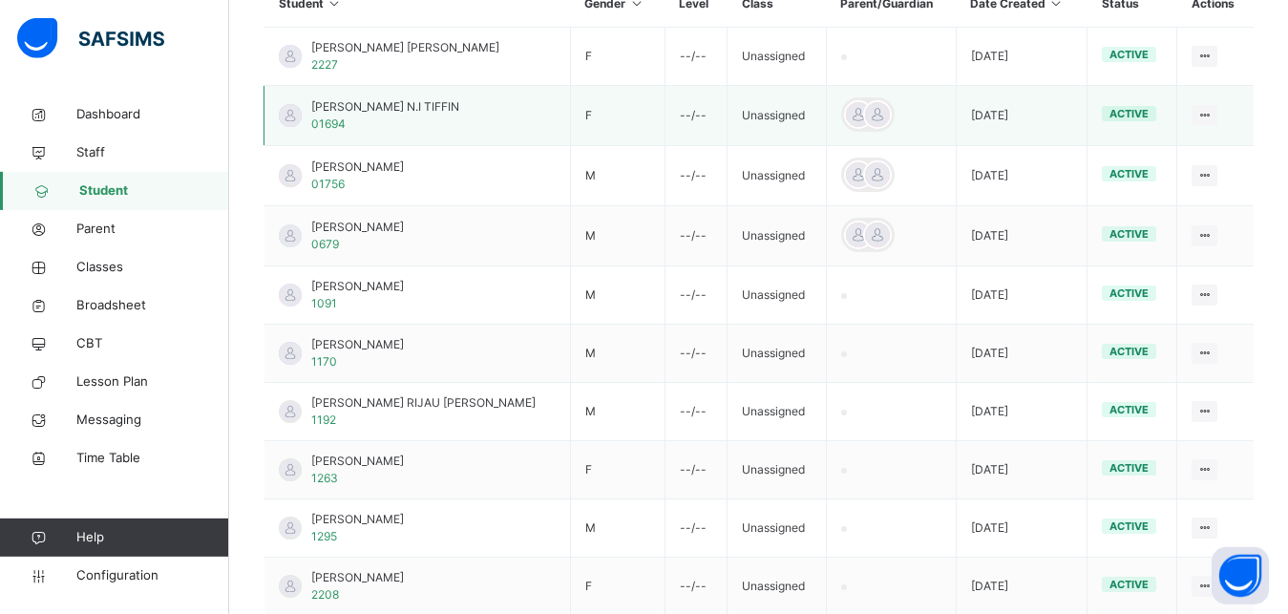
scroll to position [613, 0]
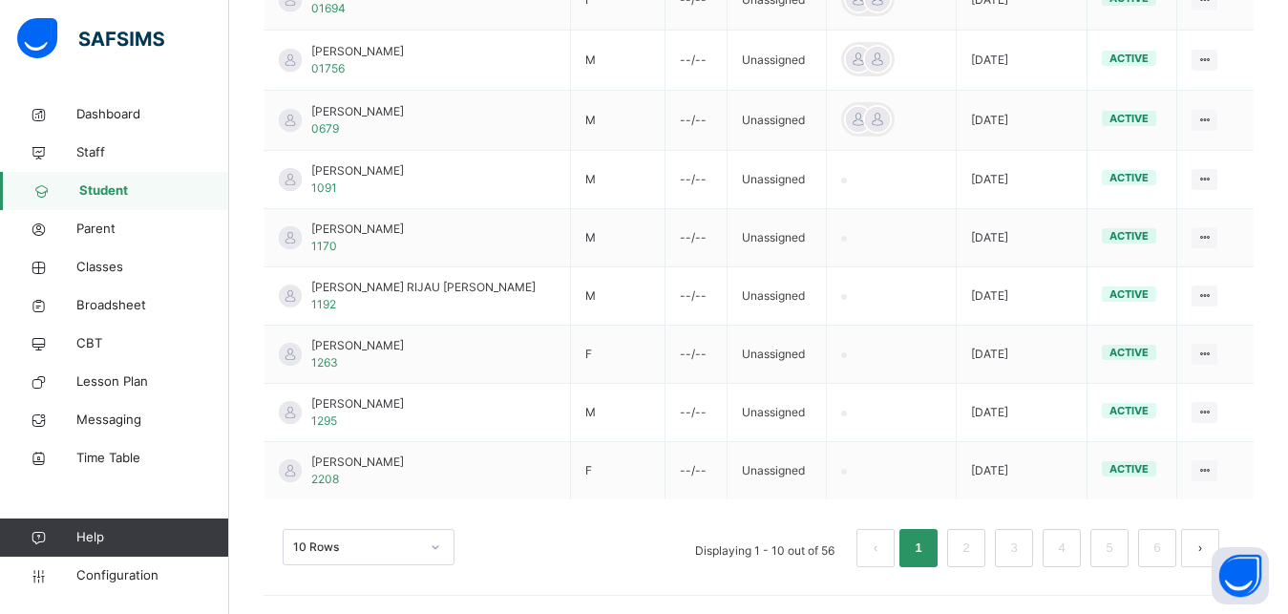
type input "*****"
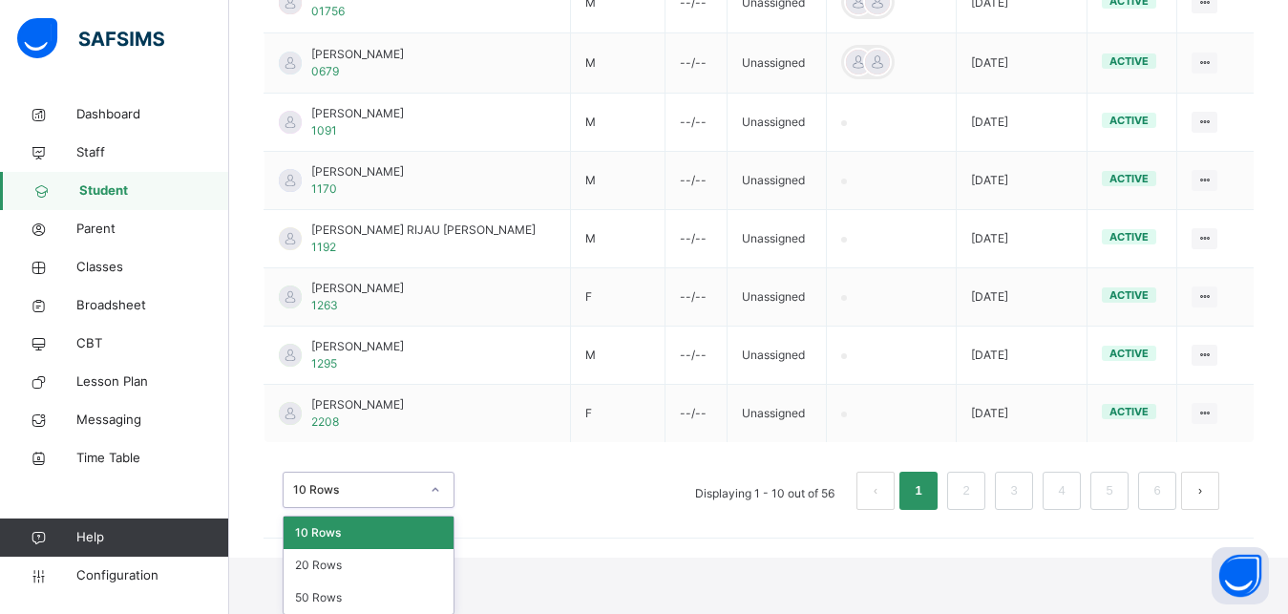
click at [324, 508] on div "option 10 Rows focused, 1 of 3. 3 results available. Use Up and Down to choose …" at bounding box center [369, 490] width 172 height 36
click at [322, 596] on div "50 Rows" at bounding box center [369, 598] width 170 height 32
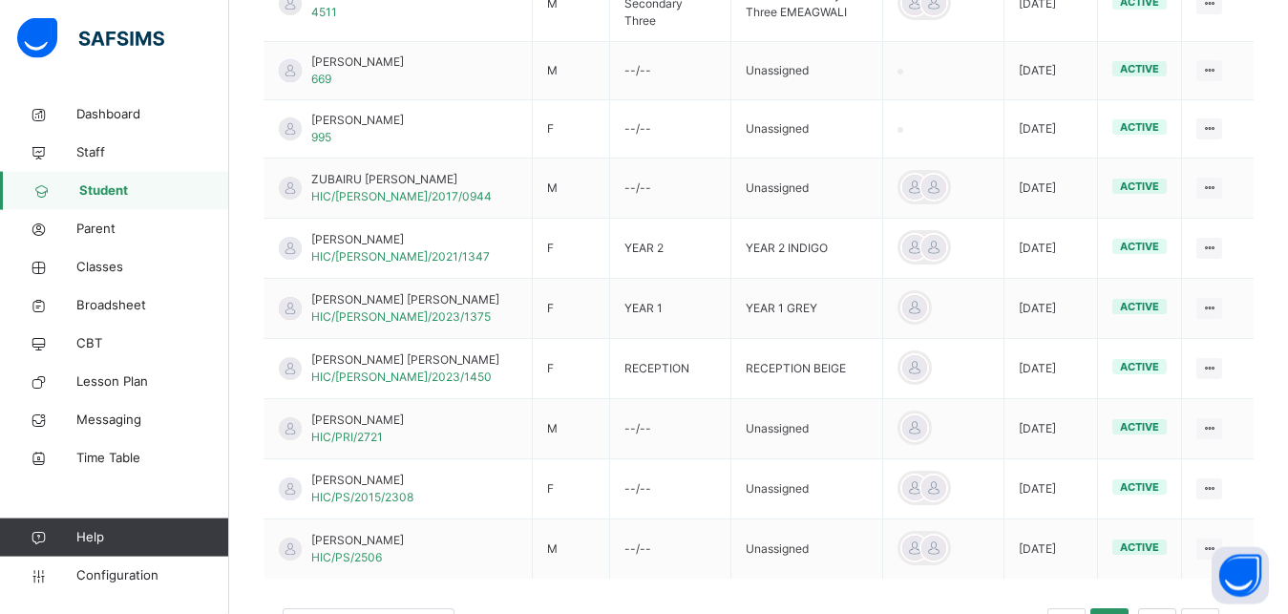
scroll to position [3061, 0]
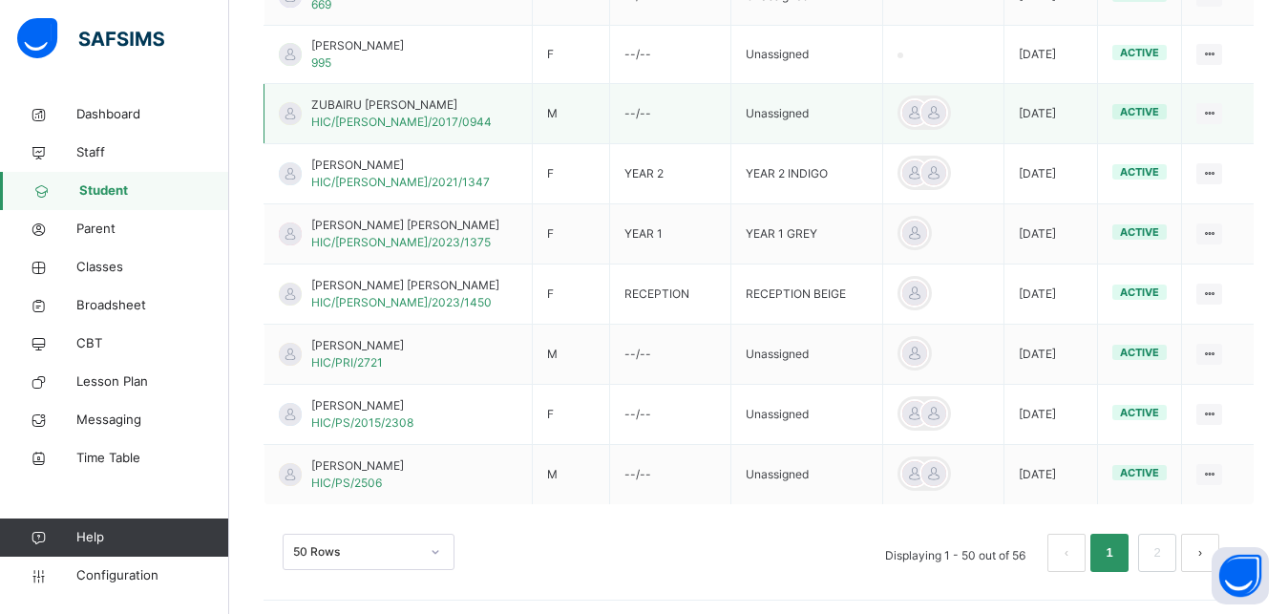
click at [405, 129] on span "HIC/ELY/2017/0944" at bounding box center [401, 122] width 180 height 14
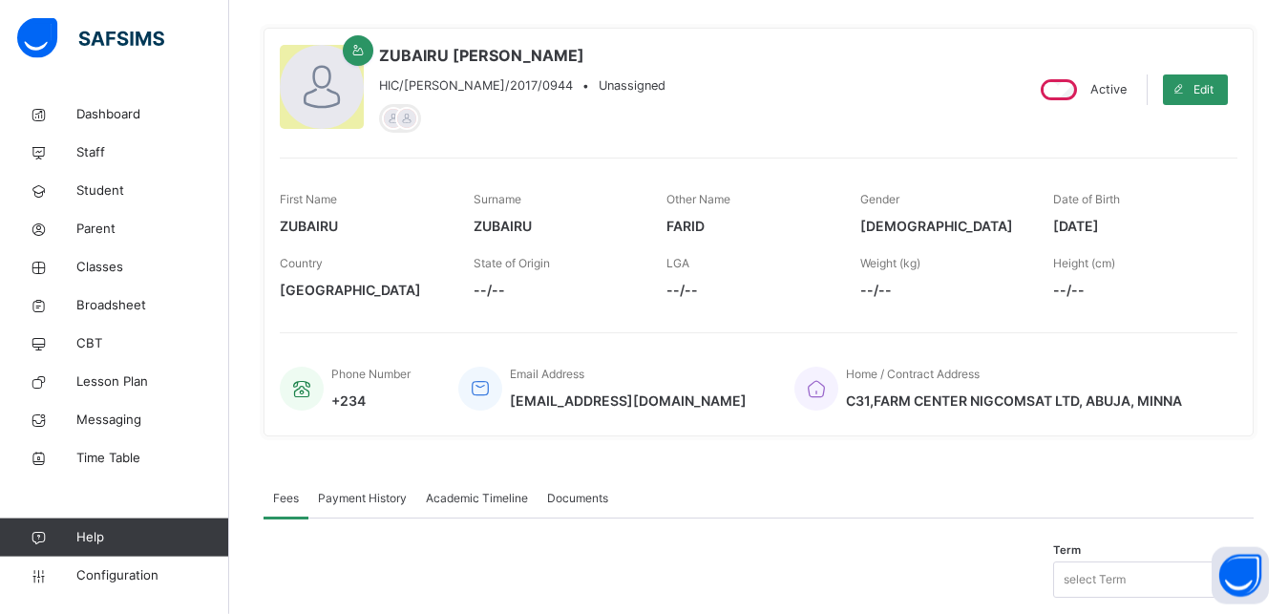
scroll to position [100, 0]
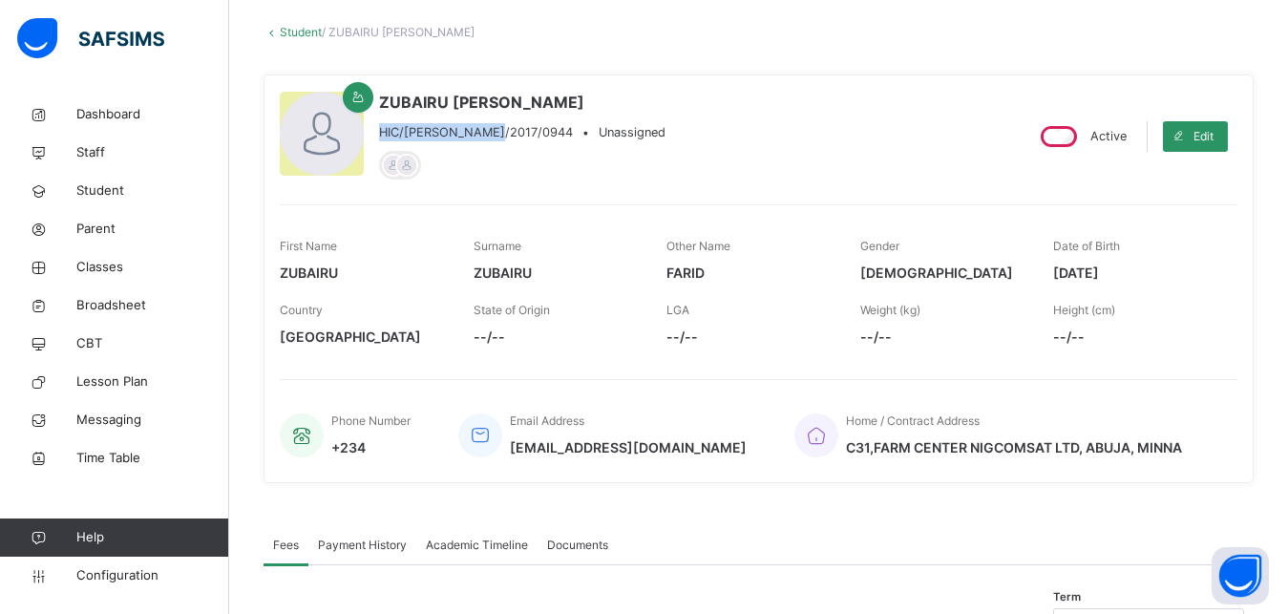
drag, startPoint x: 375, startPoint y: 131, endPoint x: 498, endPoint y: 132, distance: 122.2
click at [498, 132] on div "ZUBAIRU FARID ZUBAIRU HIC/ELY/2017/0944 • Unassigned" at bounding box center [644, 136] width 728 height 91
copy span "HIC/ELY/2017/0944"
click at [1214, 120] on div "Edit" at bounding box center [1200, 137] width 74 height 50
click at [1214, 138] on span "Edit" at bounding box center [1204, 136] width 20 height 17
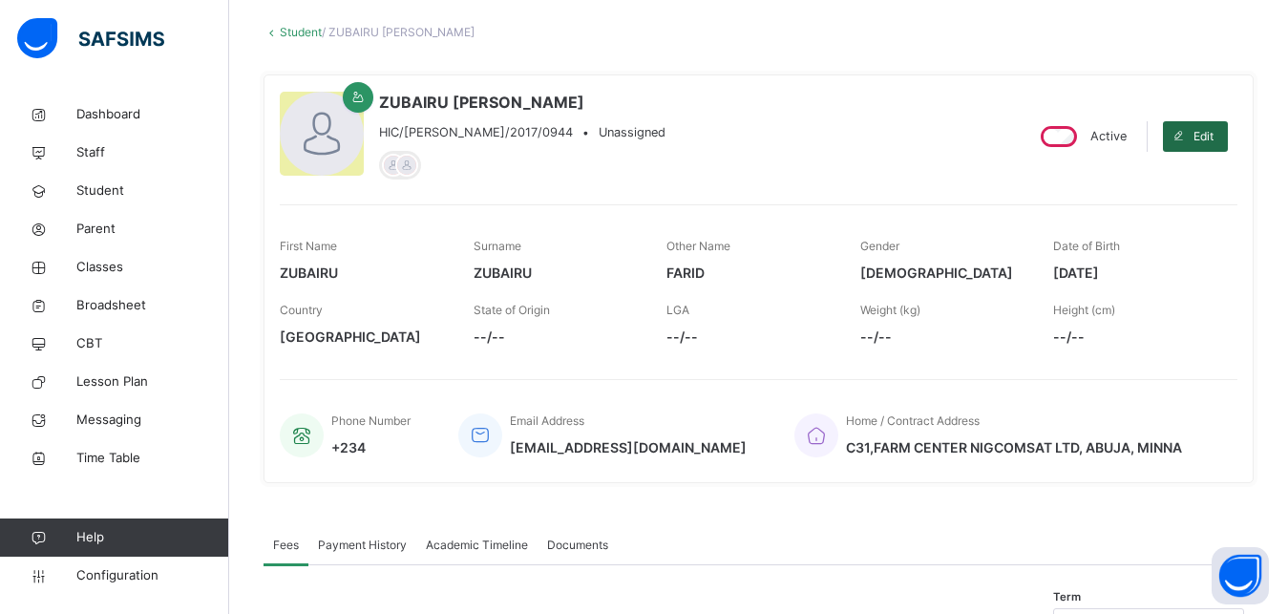
select select "**"
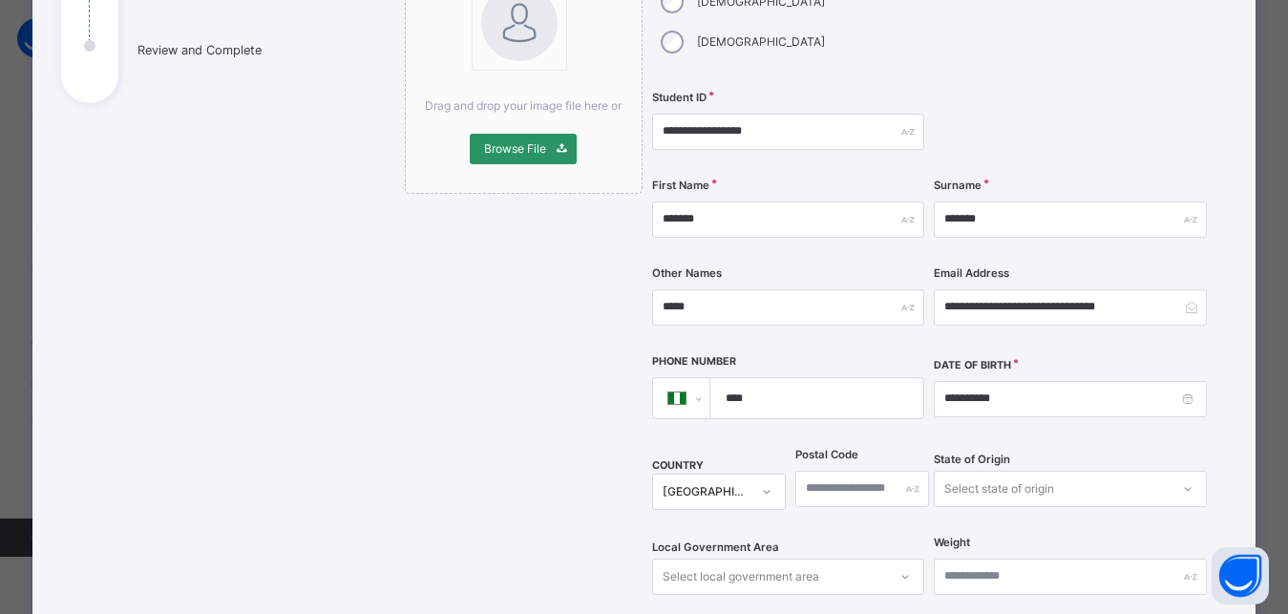
scroll to position [258, 0]
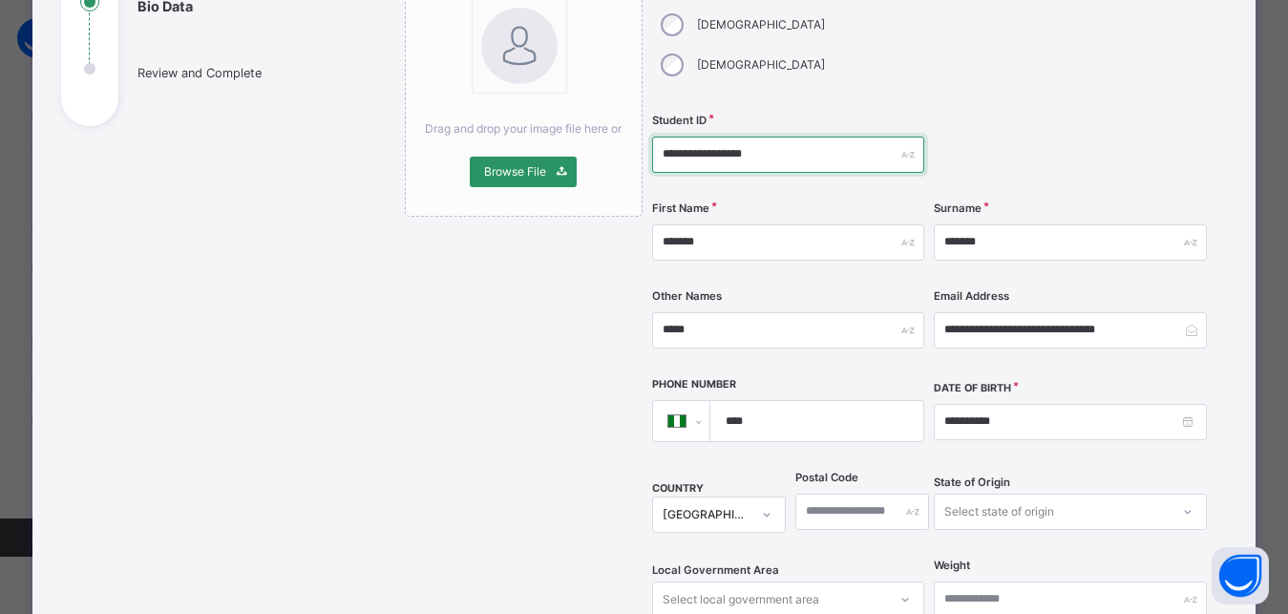
drag, startPoint x: 805, startPoint y: 111, endPoint x: 640, endPoint y: 117, distance: 165.3
click at [652, 137] on input "**********" at bounding box center [788, 155] width 272 height 36
type input "*"
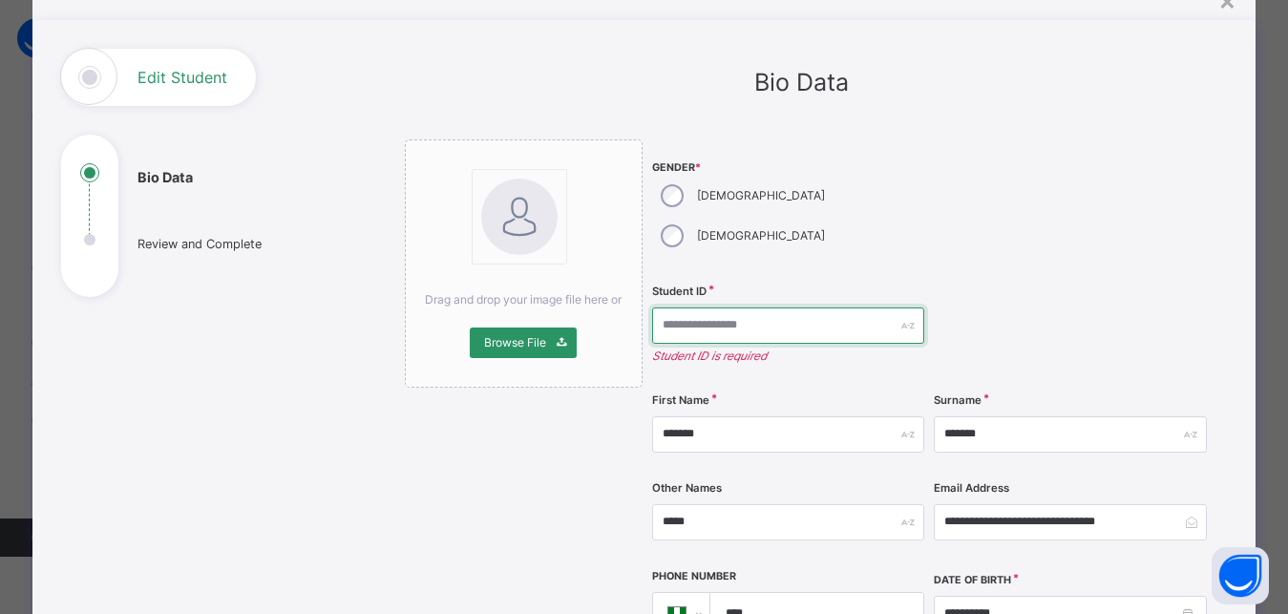
scroll to position [86, 0]
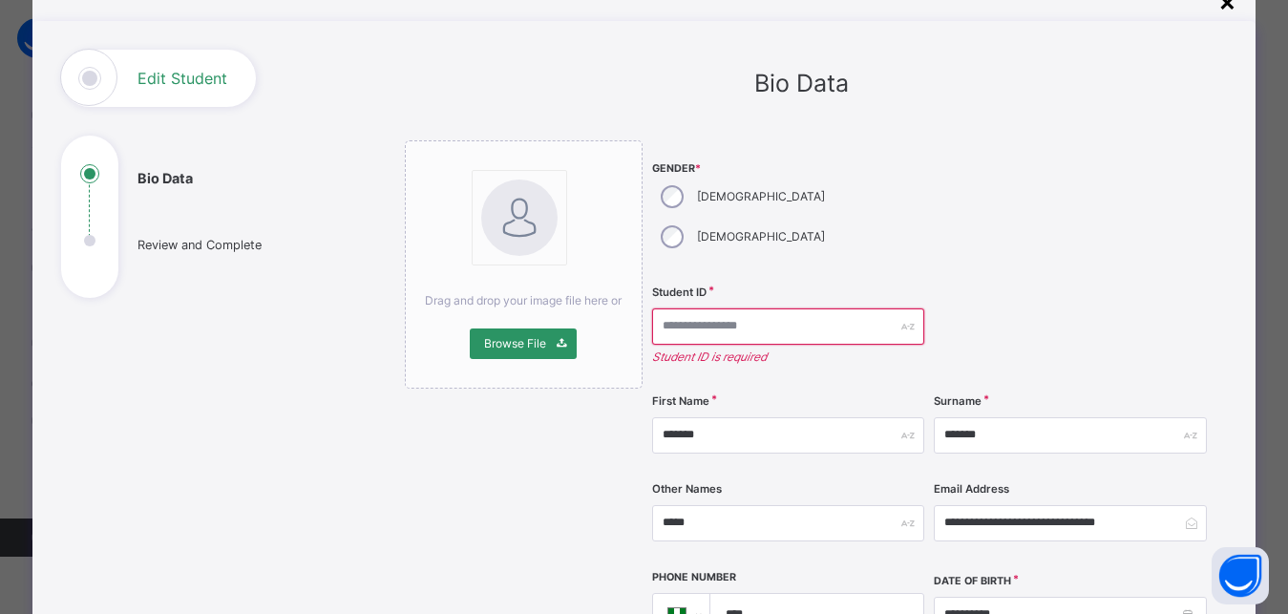
click at [1229, 9] on div "×" at bounding box center [1228, 1] width 18 height 40
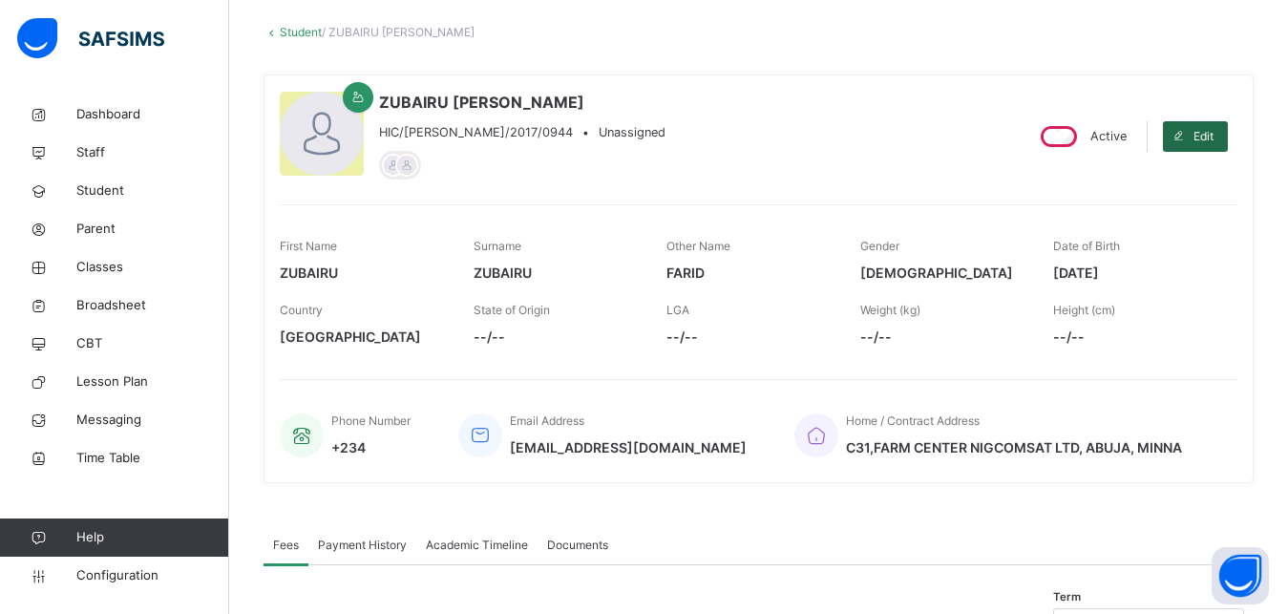
click at [1212, 127] on div "Edit" at bounding box center [1195, 136] width 65 height 31
select select "**"
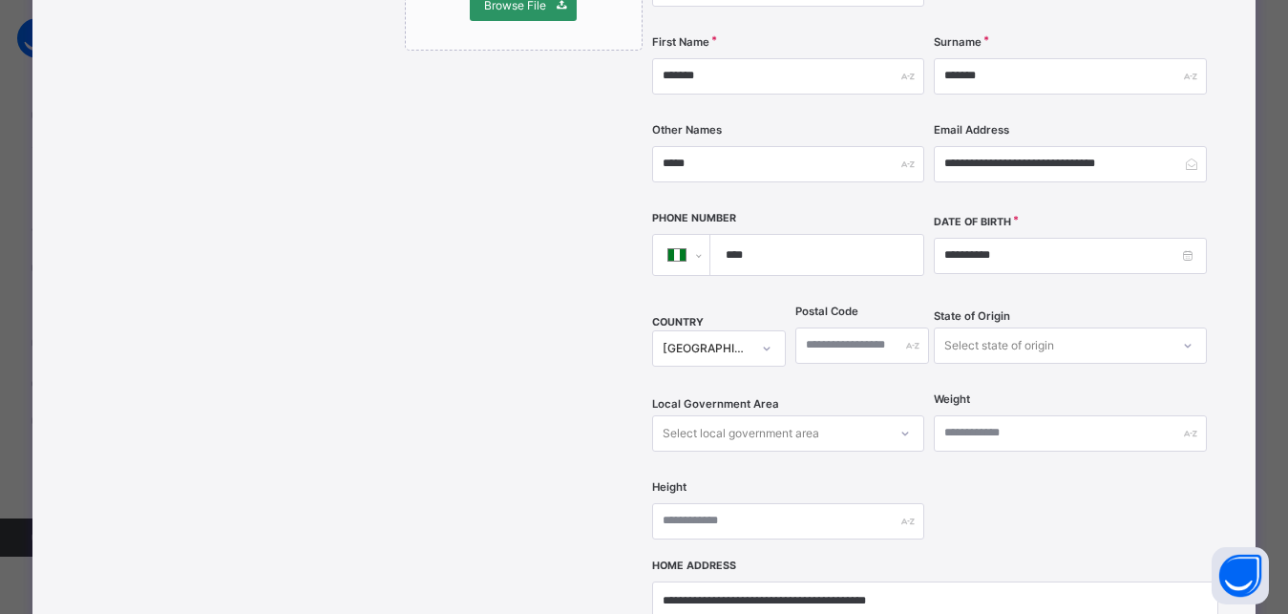
scroll to position [430, 0]
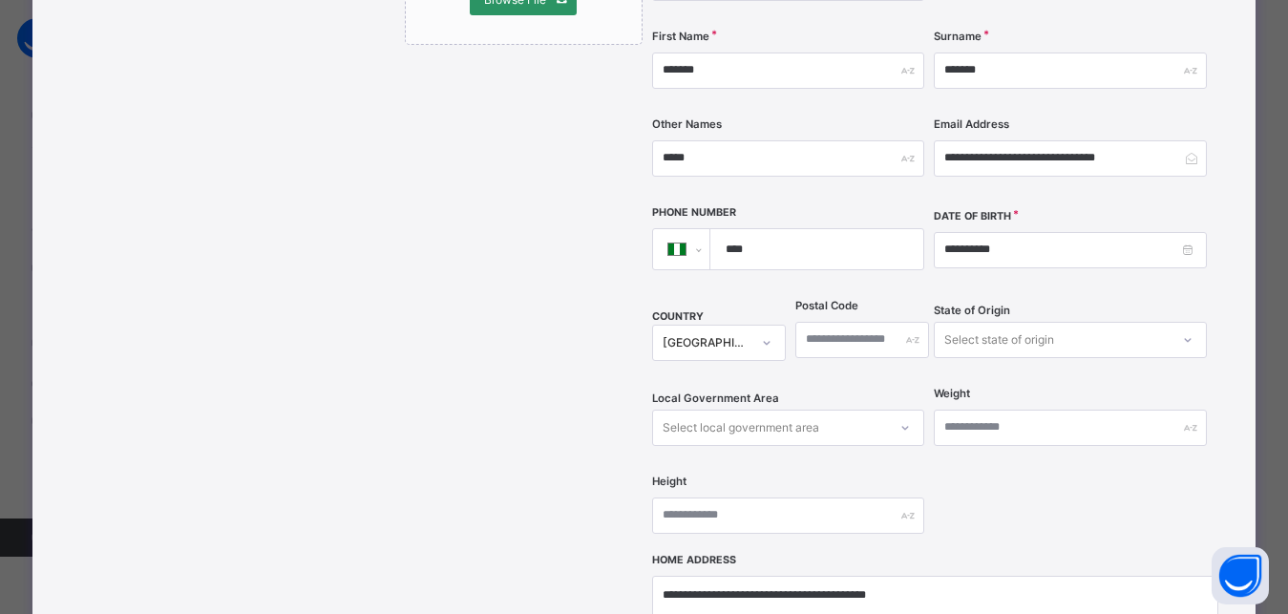
click at [1010, 322] on div "Select state of origin" at bounding box center [1000, 340] width 110 height 36
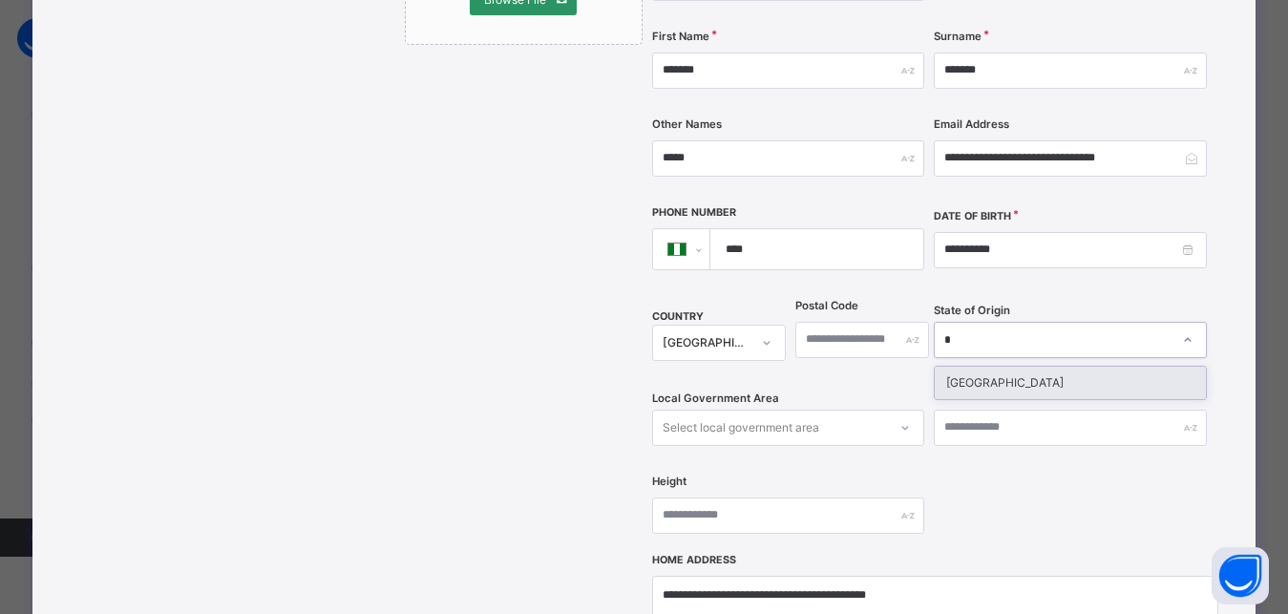
type input "**"
click at [992, 367] on div "Niger" at bounding box center [1070, 383] width 270 height 32
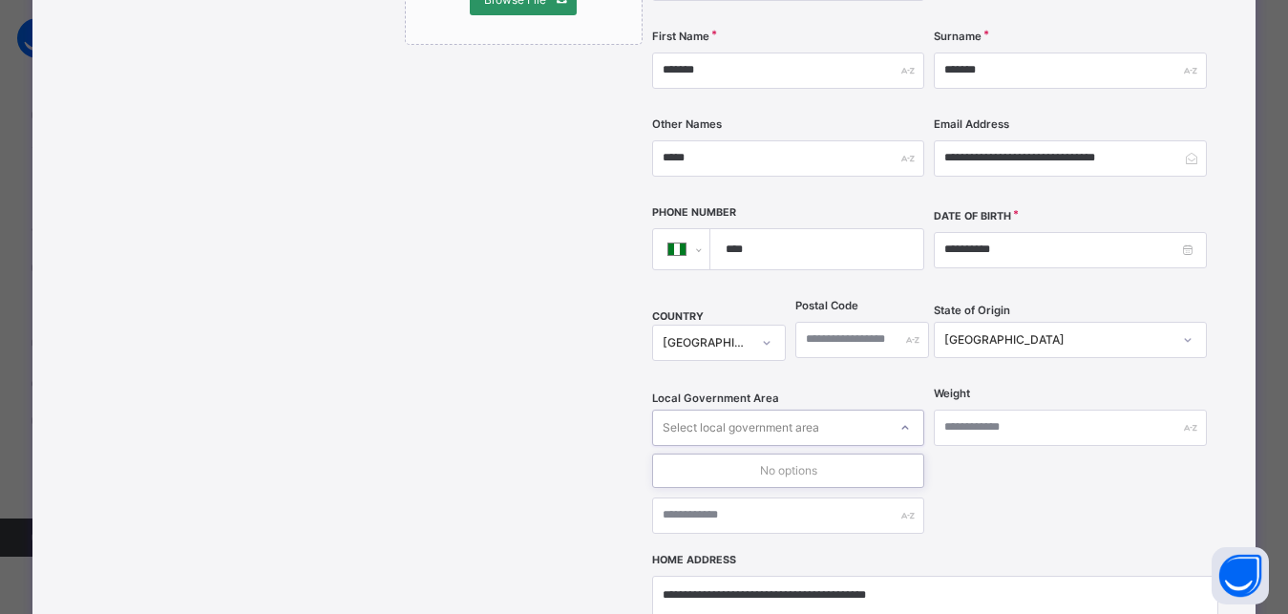
click at [773, 410] on div "Select local government area" at bounding box center [741, 428] width 157 height 36
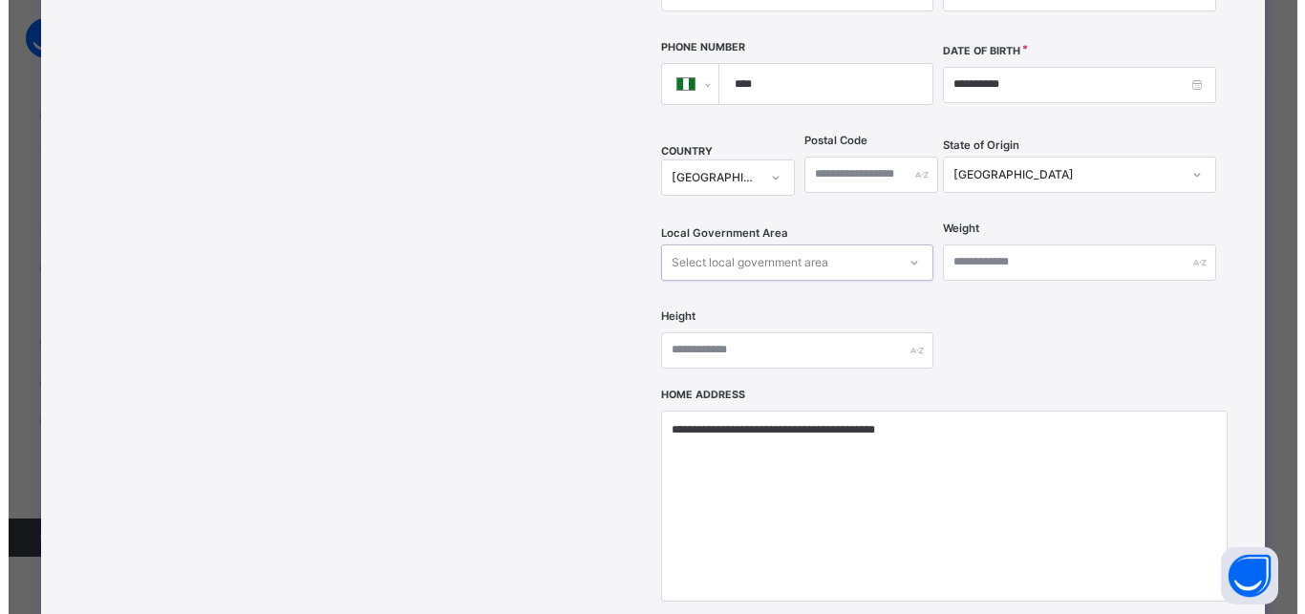
scroll to position [688, 0]
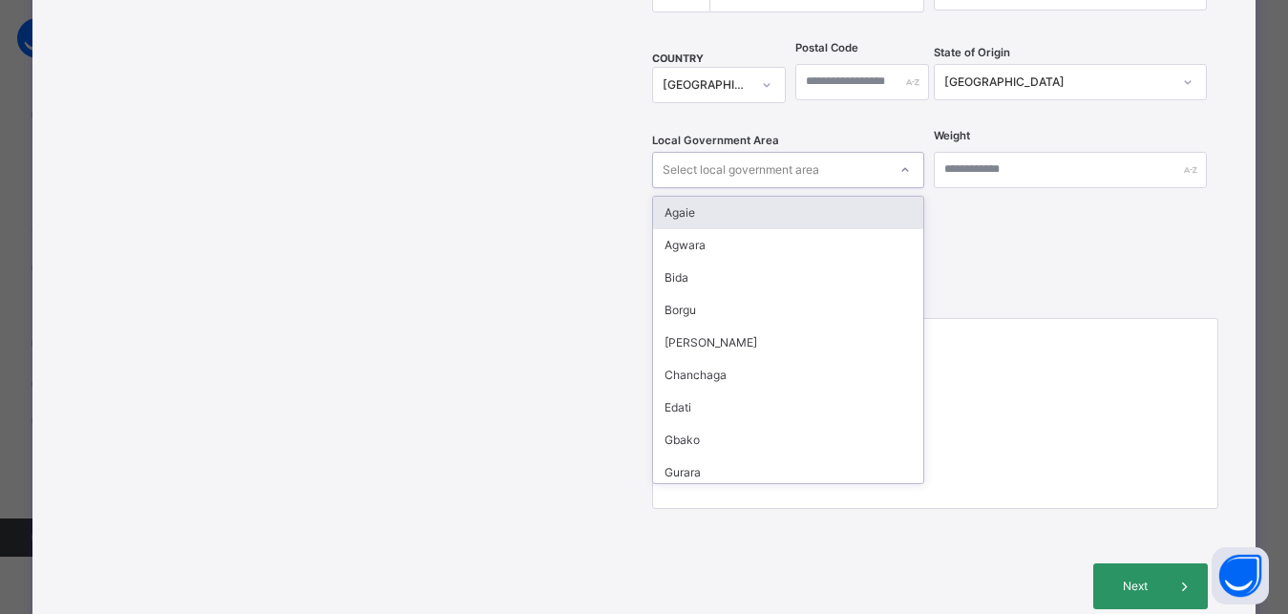
click at [738, 152] on div "Select local government area" at bounding box center [741, 170] width 157 height 36
click at [723, 197] on div "Agaie" at bounding box center [788, 213] width 270 height 32
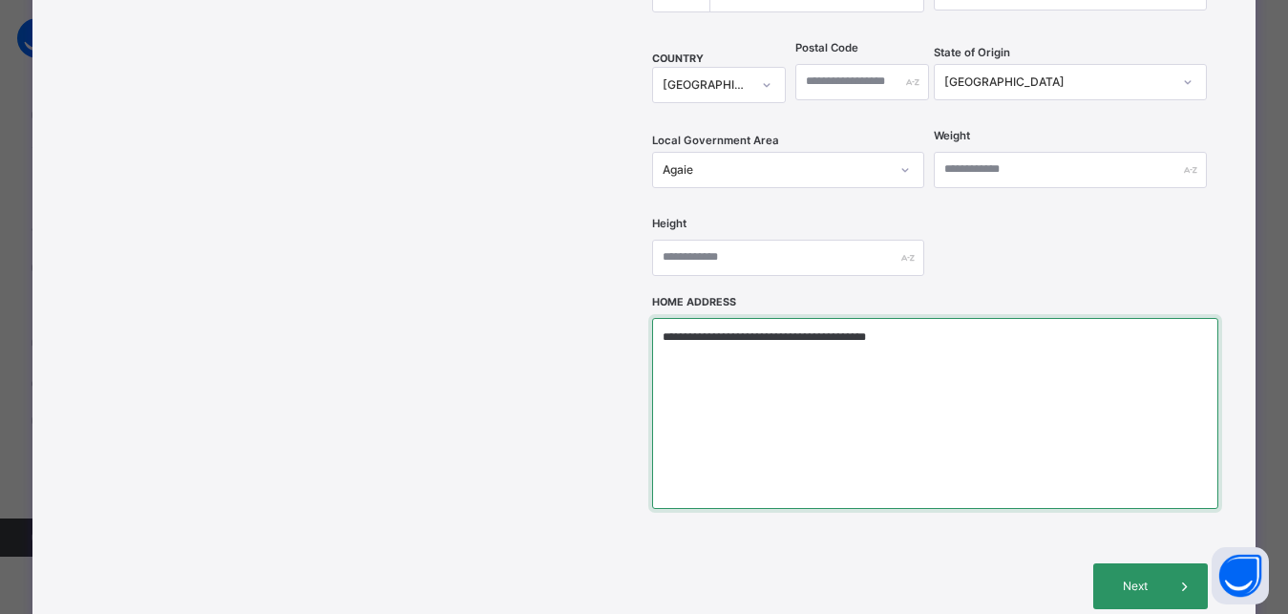
drag, startPoint x: 650, startPoint y: 297, endPoint x: 899, endPoint y: 310, distance: 248.7
click at [899, 318] on textarea "**********" at bounding box center [935, 413] width 566 height 191
type textarea "**********"
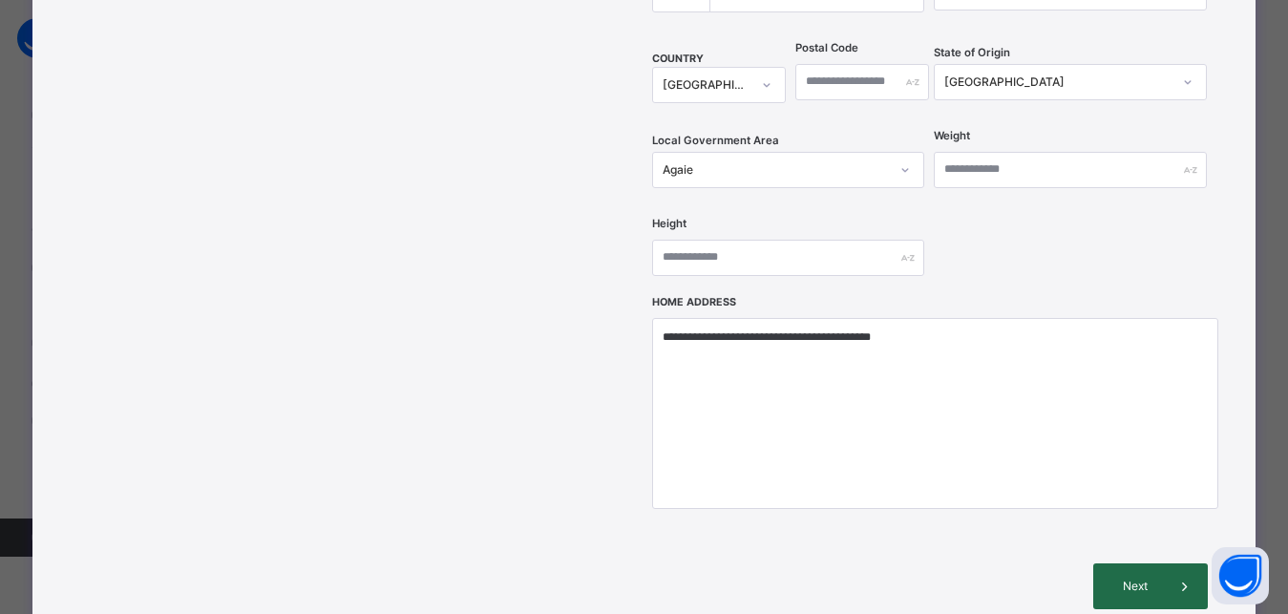
click at [1138, 563] on div "Next" at bounding box center [1150, 586] width 115 height 46
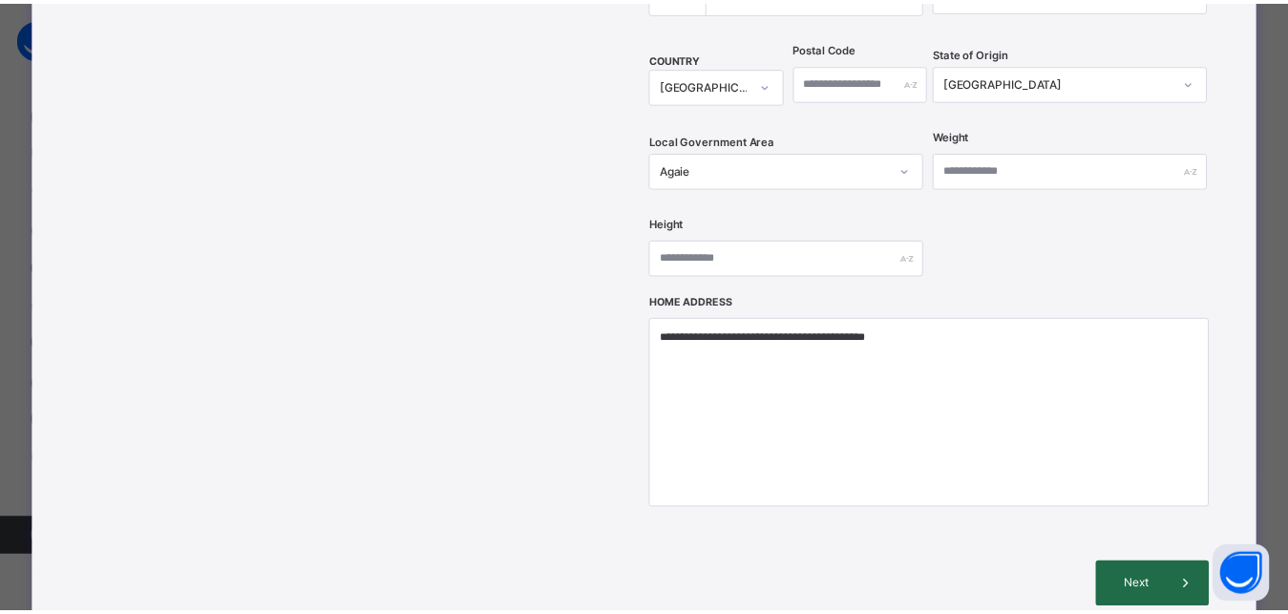
scroll to position [436, 0]
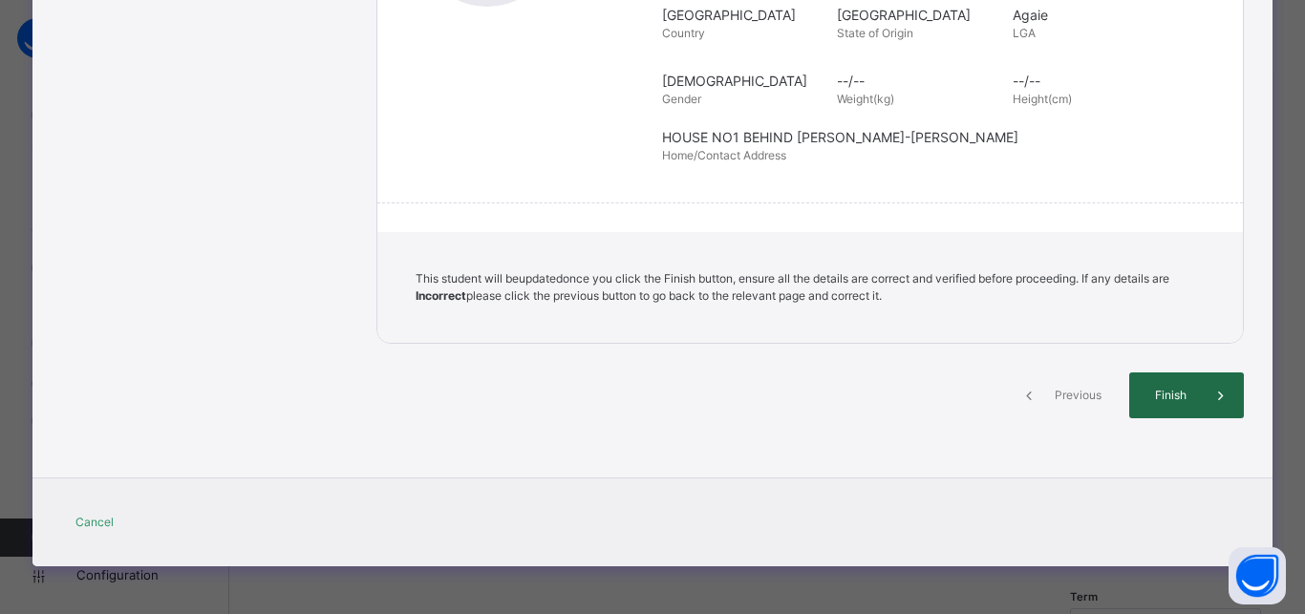
click at [1162, 397] on span "Finish" at bounding box center [1170, 395] width 54 height 17
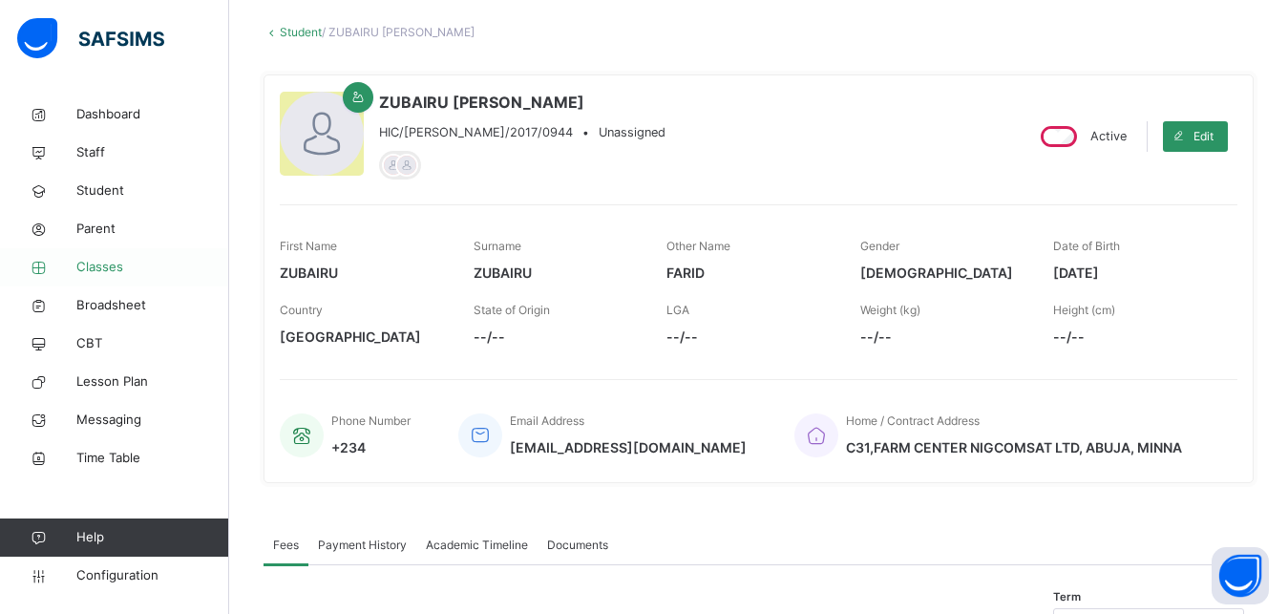
click at [104, 262] on span "Classes" at bounding box center [152, 267] width 153 height 19
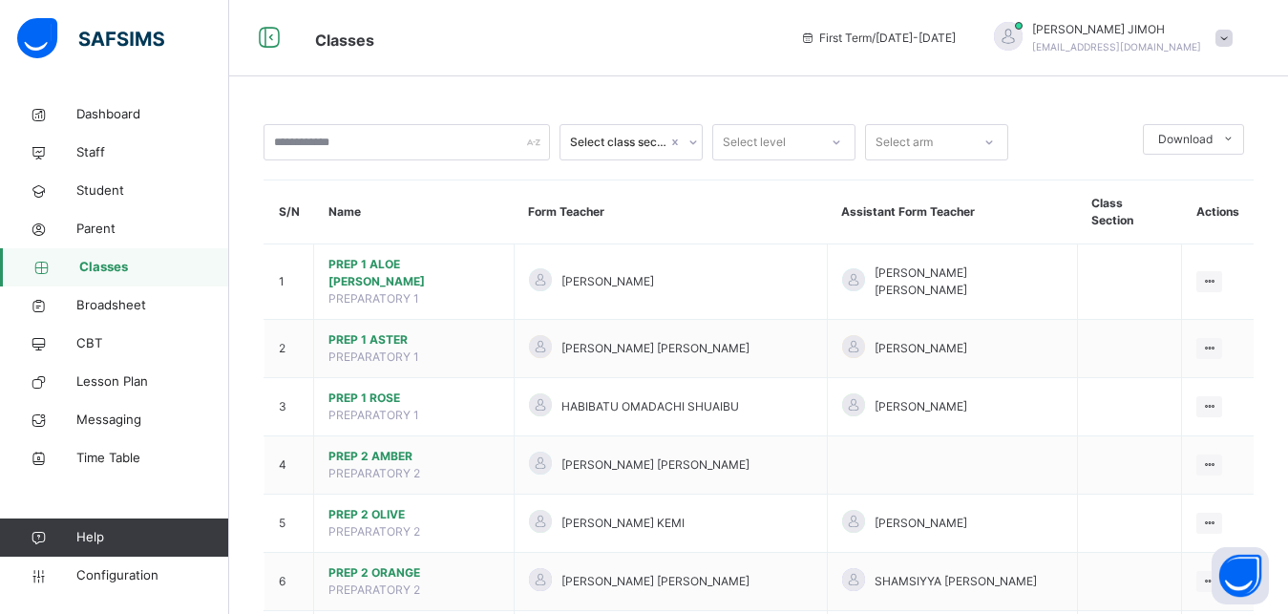
click at [782, 138] on div "Select level" at bounding box center [754, 142] width 63 height 36
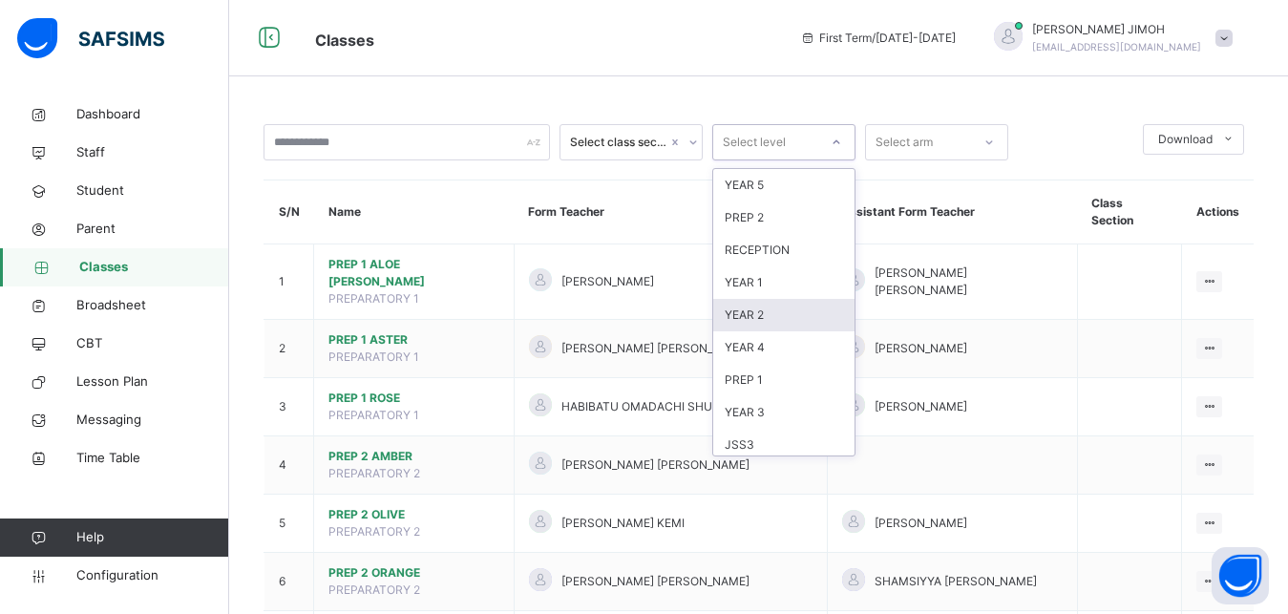
scroll to position [201, 0]
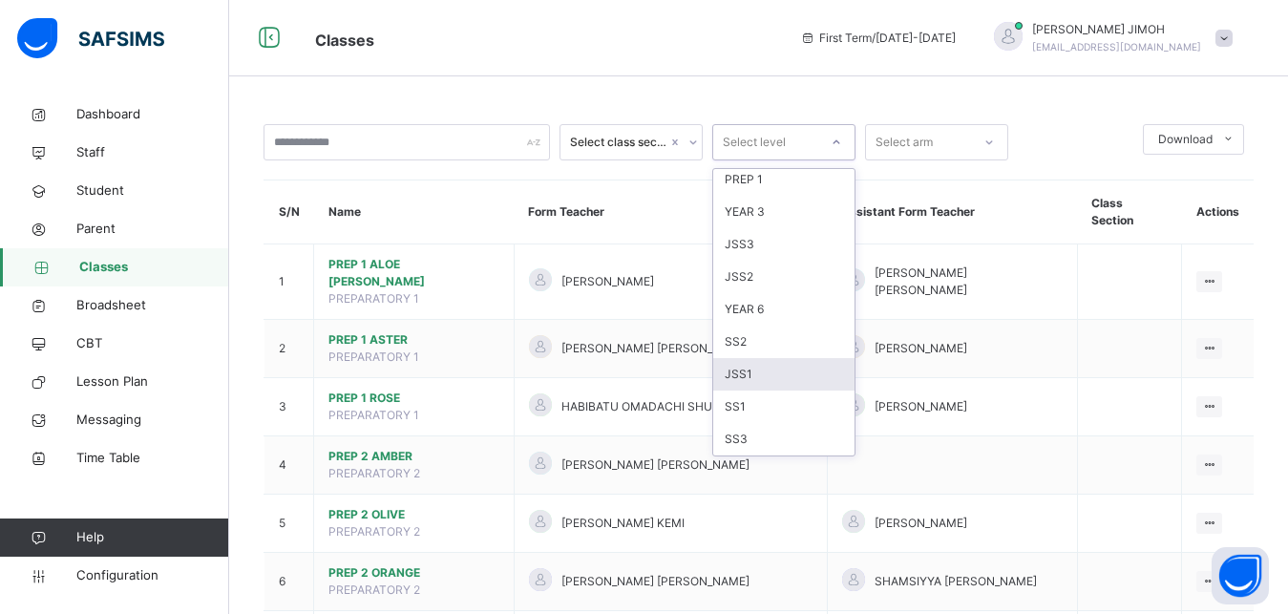
drag, startPoint x: 761, startPoint y: 355, endPoint x: 765, endPoint y: 368, distance: 13.0
click at [765, 368] on div "YEAR 5 PREP 2 RECEPTION YEAR 1 YEAR 2 YEAR 4 PREP 1 YEAR 3 JSS3 JSS2 YEAR 6 SS2…" at bounding box center [783, 312] width 141 height 287
click at [765, 368] on div "JSS1" at bounding box center [783, 374] width 141 height 32
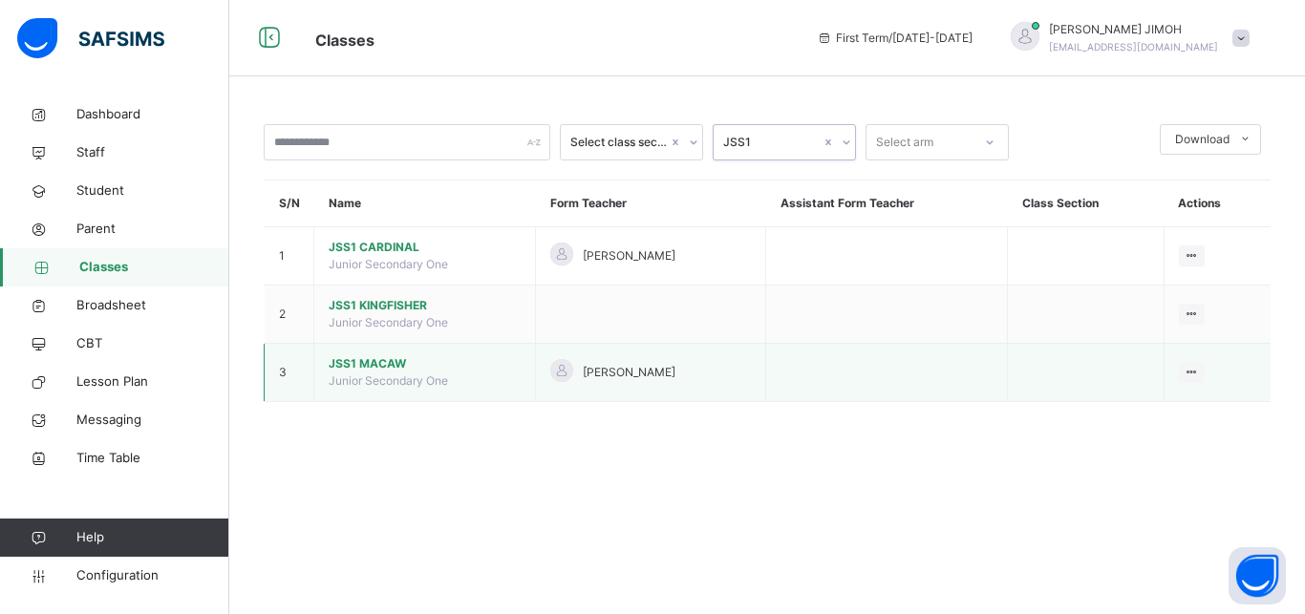
click at [400, 372] on span "JSS1 MACAW" at bounding box center [425, 363] width 192 height 17
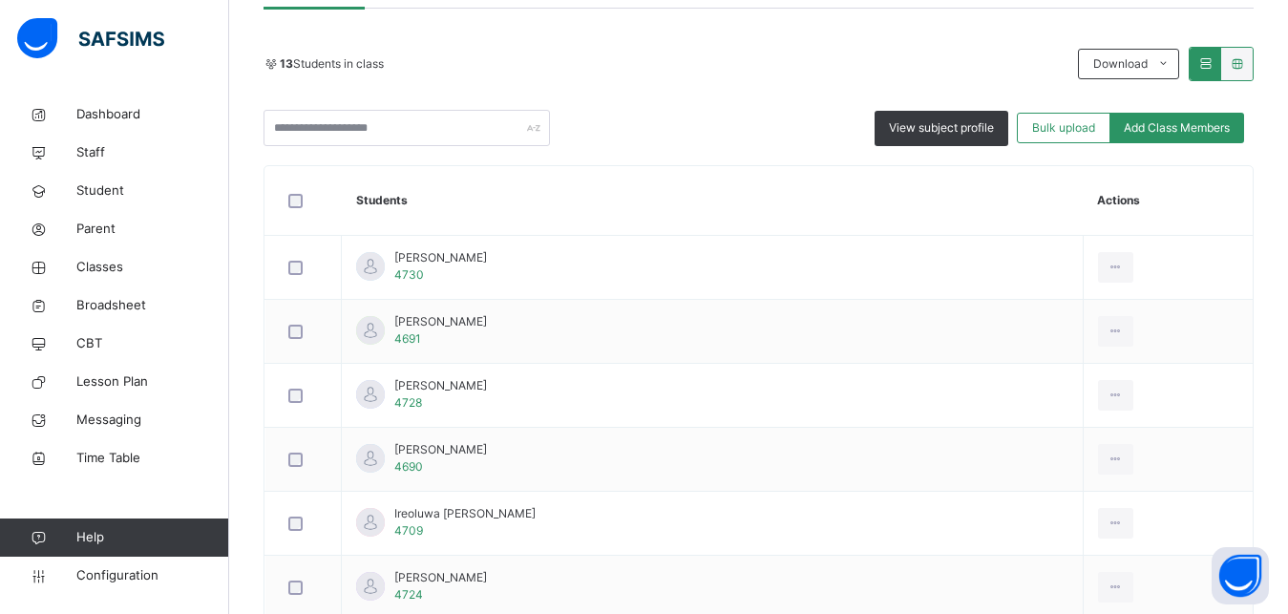
scroll to position [292, 0]
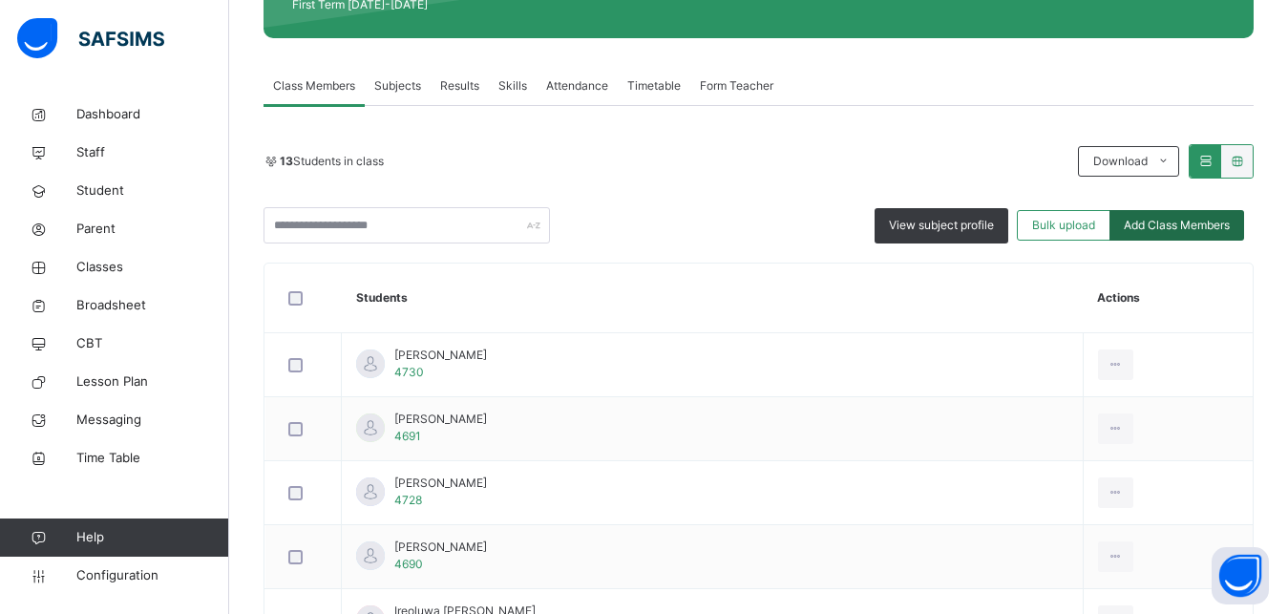
click at [1172, 226] on span "Add Class Members" at bounding box center [1177, 225] width 106 height 17
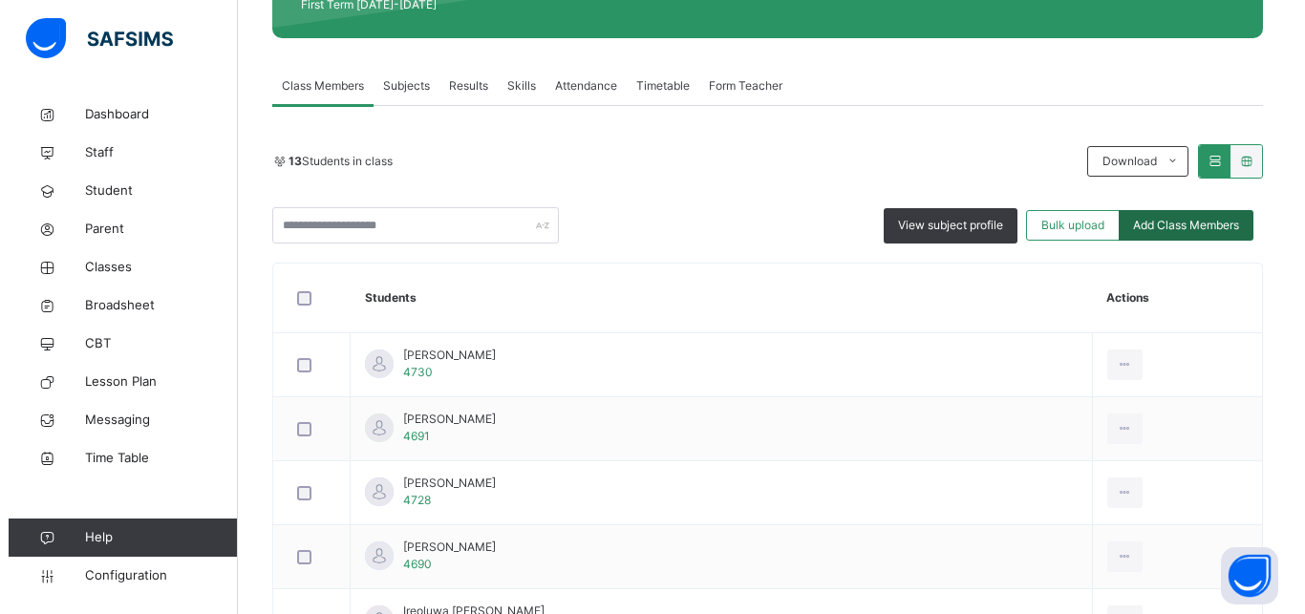
scroll to position [60, 0]
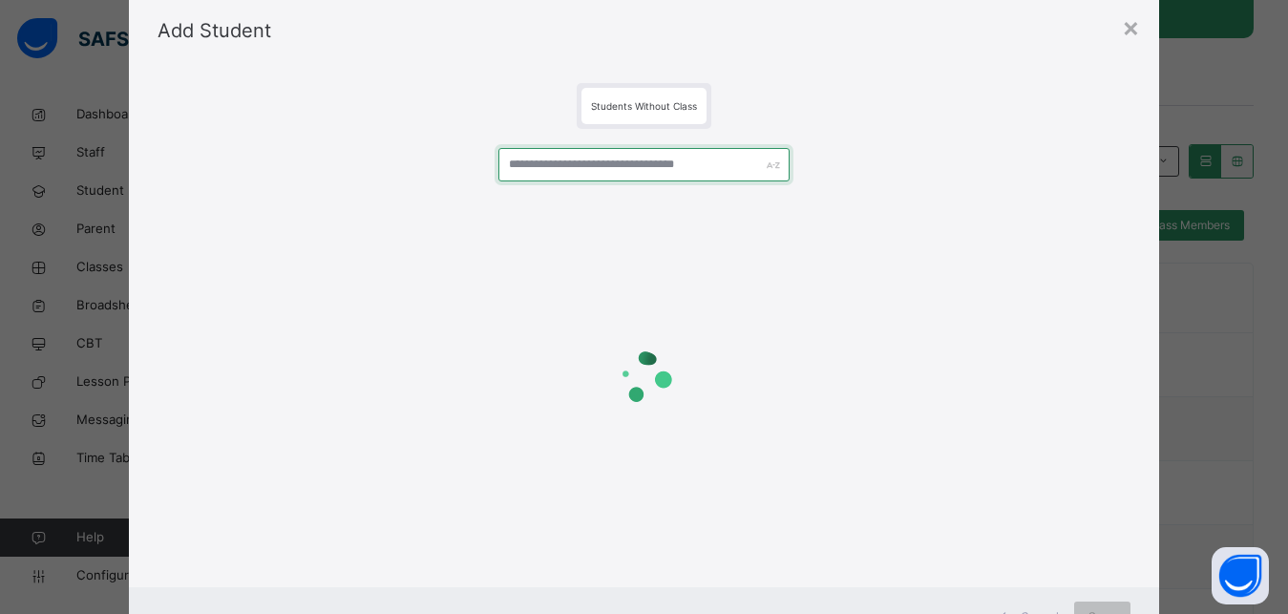
click at [569, 165] on input "text" at bounding box center [645, 164] width 292 height 33
paste input "**********"
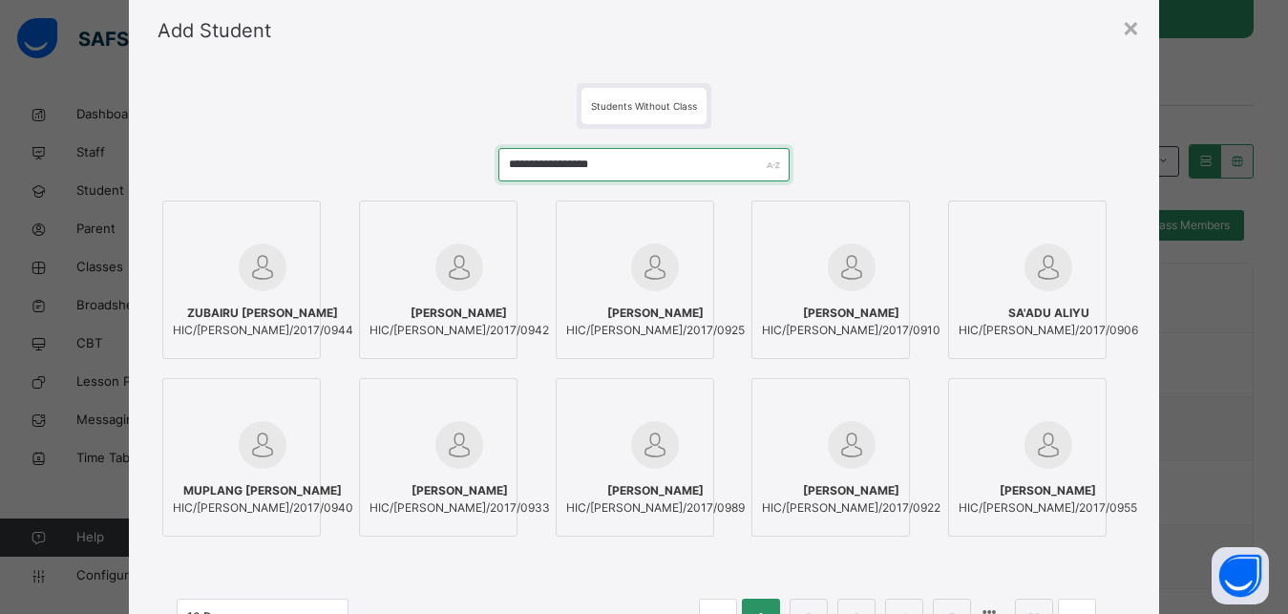
type input "**********"
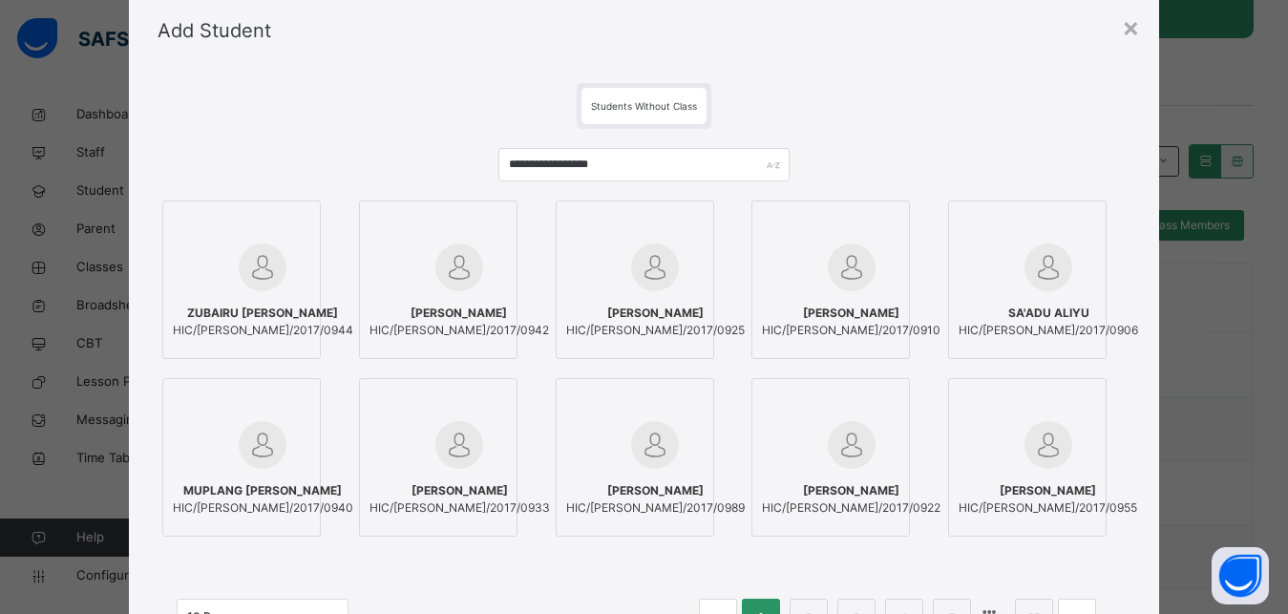
click at [206, 308] on span "ZUBAIRU FARID ZUBAIRU" at bounding box center [263, 313] width 180 height 17
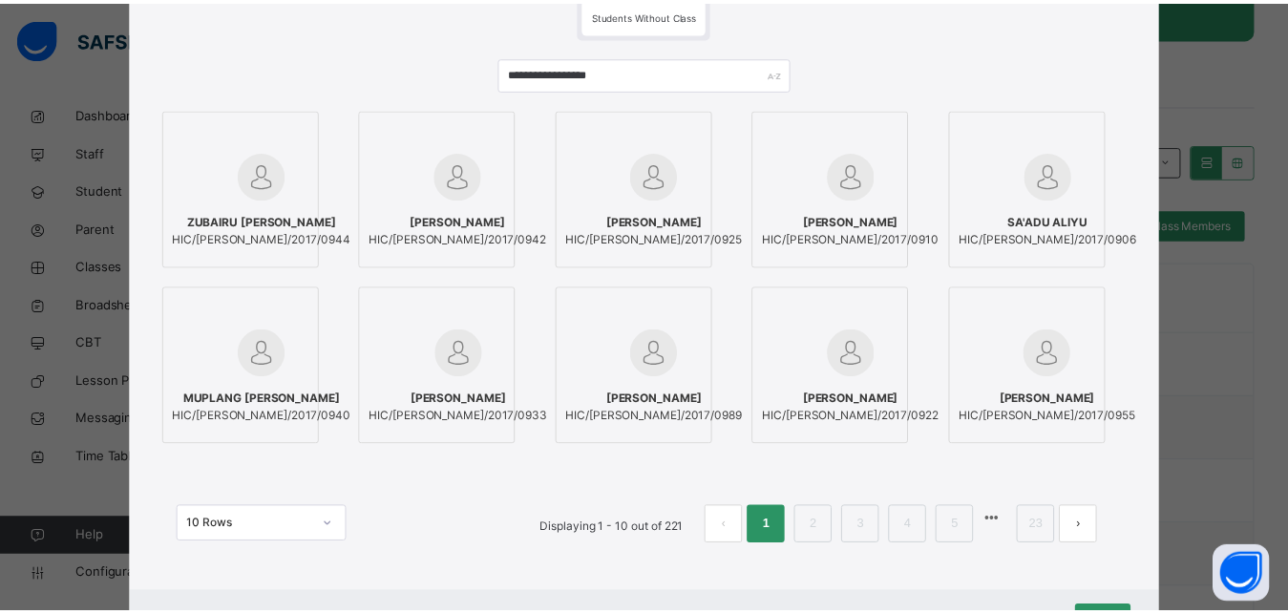
scroll to position [238, 0]
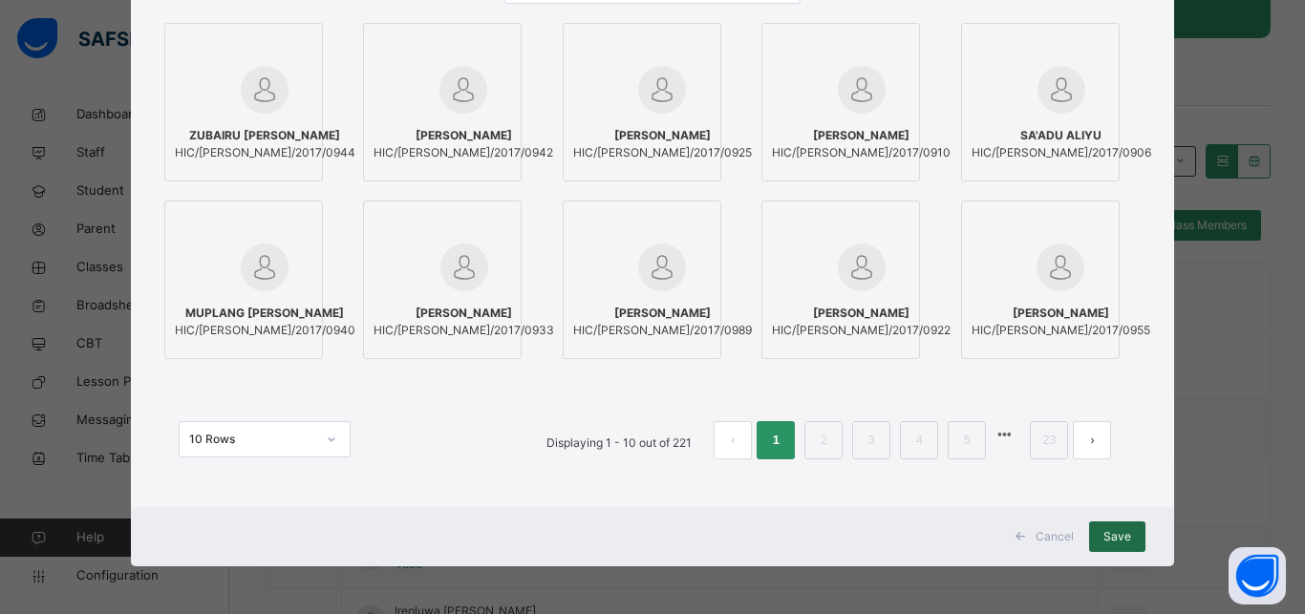
click at [1121, 539] on span "Save" at bounding box center [1117, 536] width 28 height 17
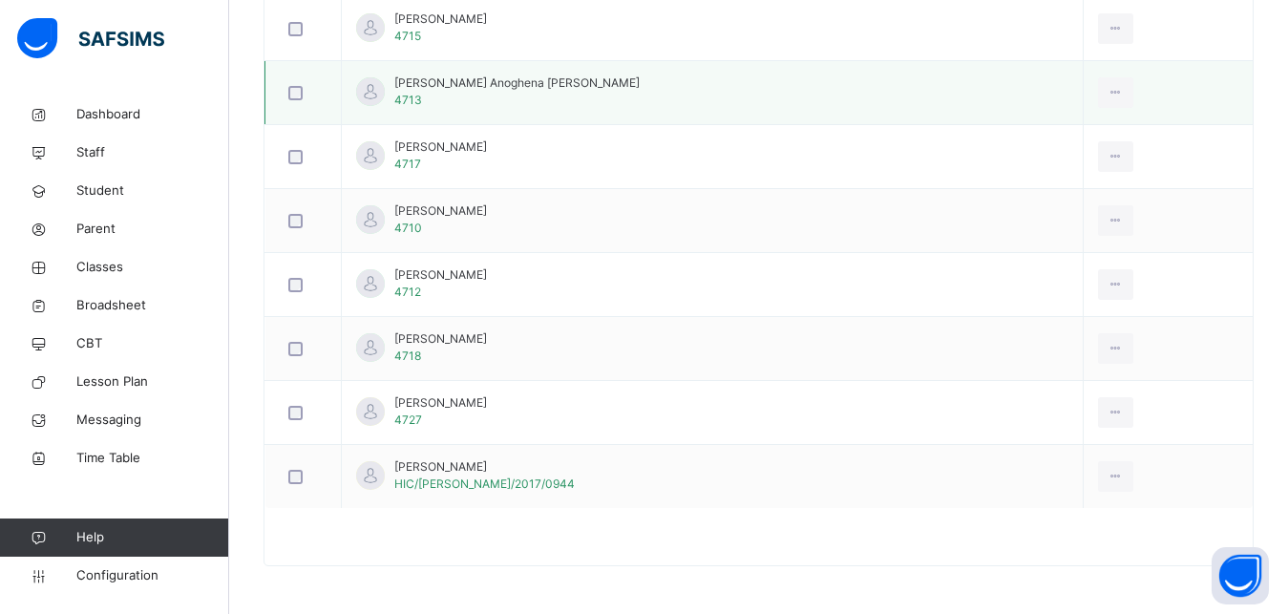
scroll to position [817, 0]
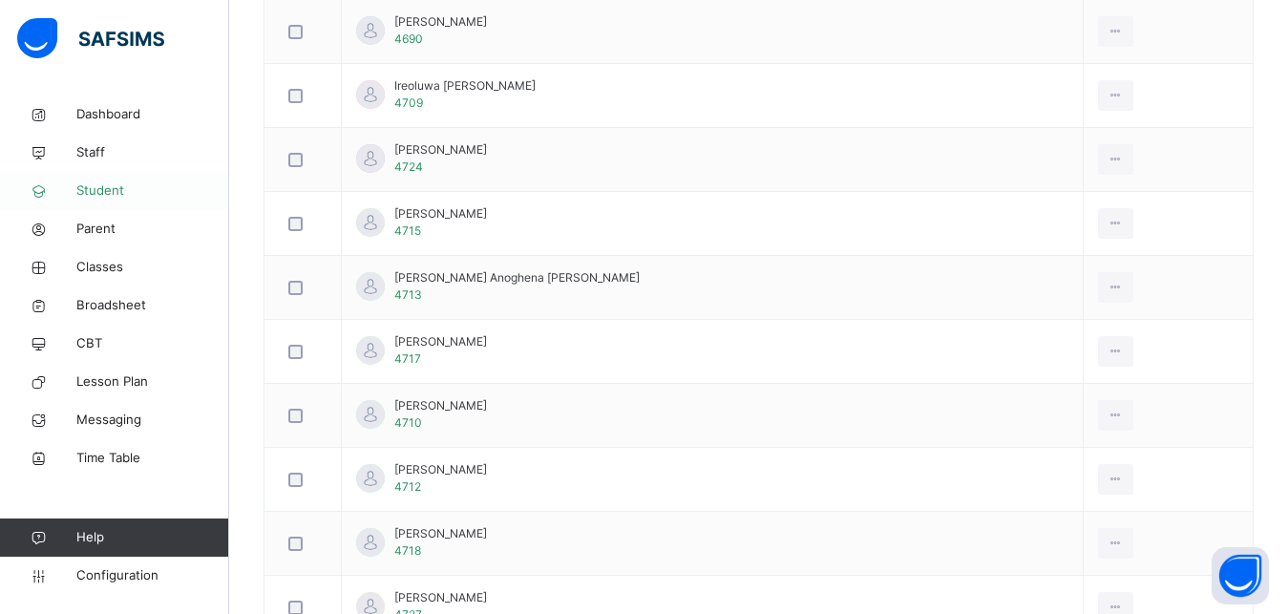
click at [91, 185] on span "Student" at bounding box center [152, 190] width 153 height 19
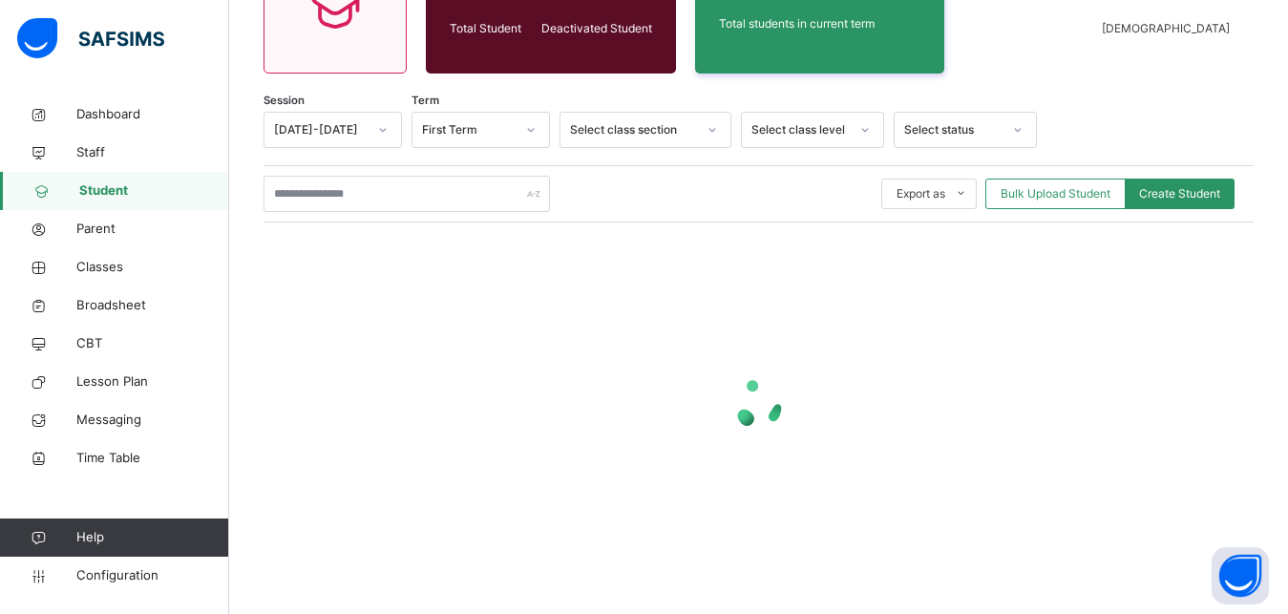
scroll to position [236, 0]
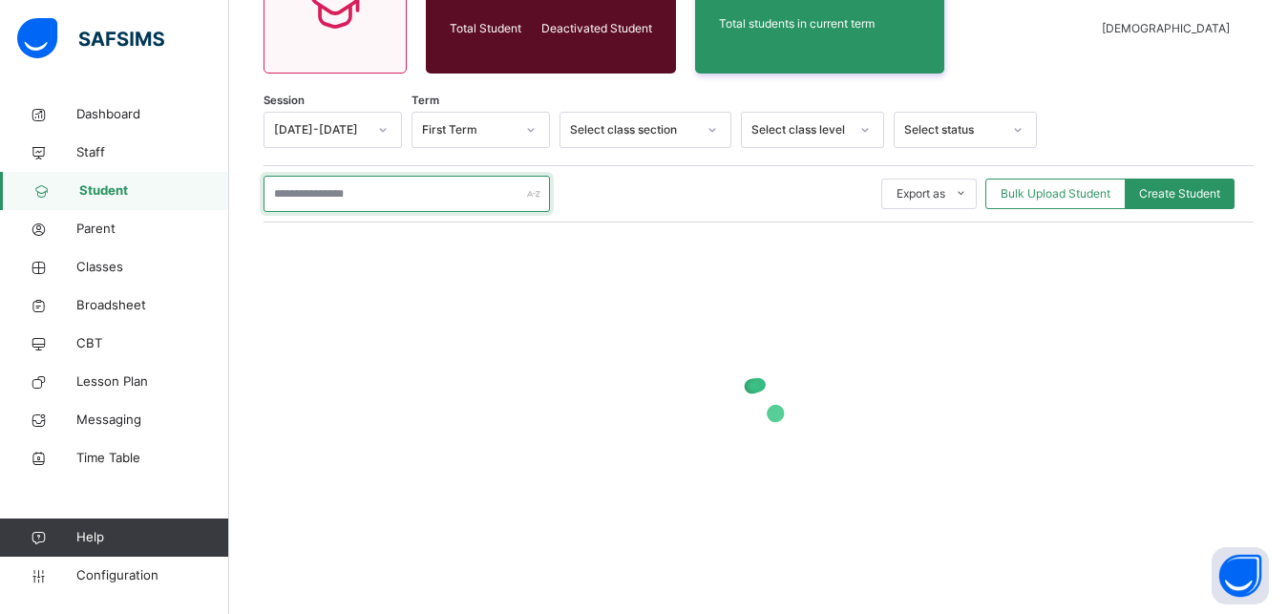
click at [377, 196] on input "text" at bounding box center [407, 194] width 287 height 36
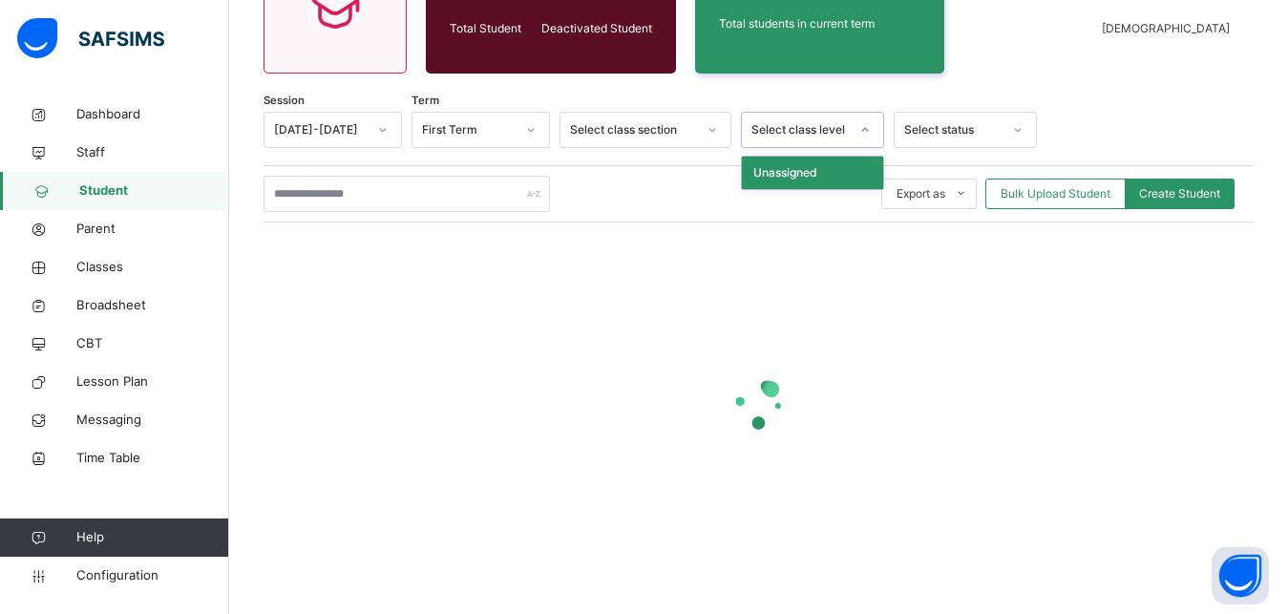
click at [811, 122] on div "Select class level" at bounding box center [800, 129] width 97 height 17
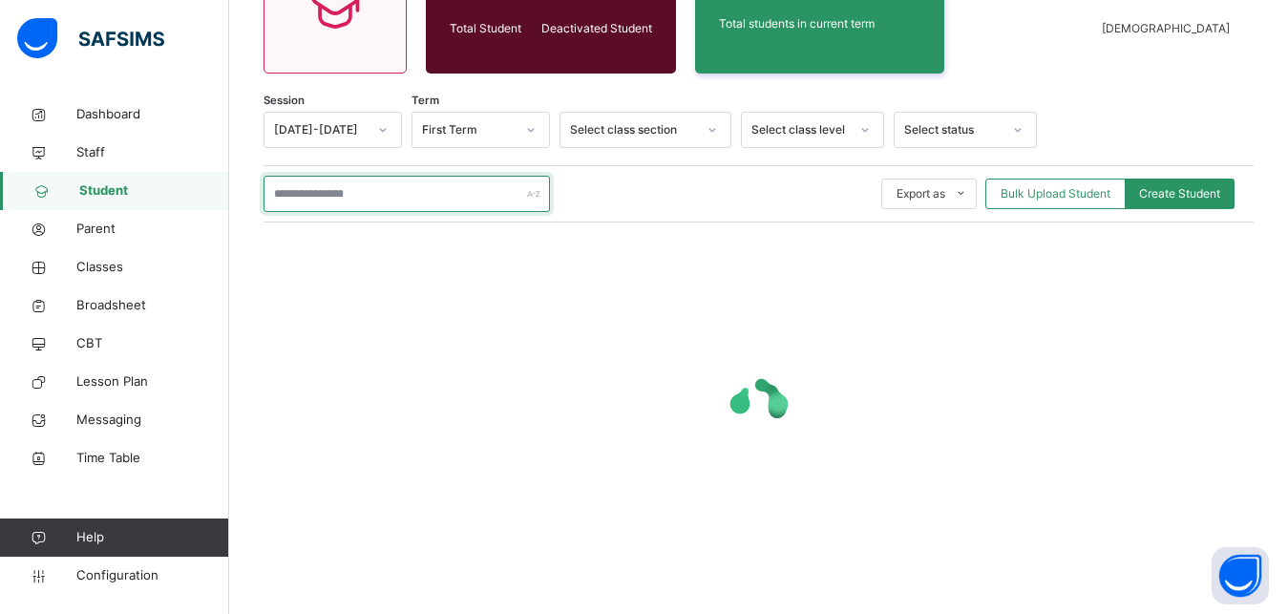
click at [332, 193] on input "text" at bounding box center [407, 194] width 287 height 36
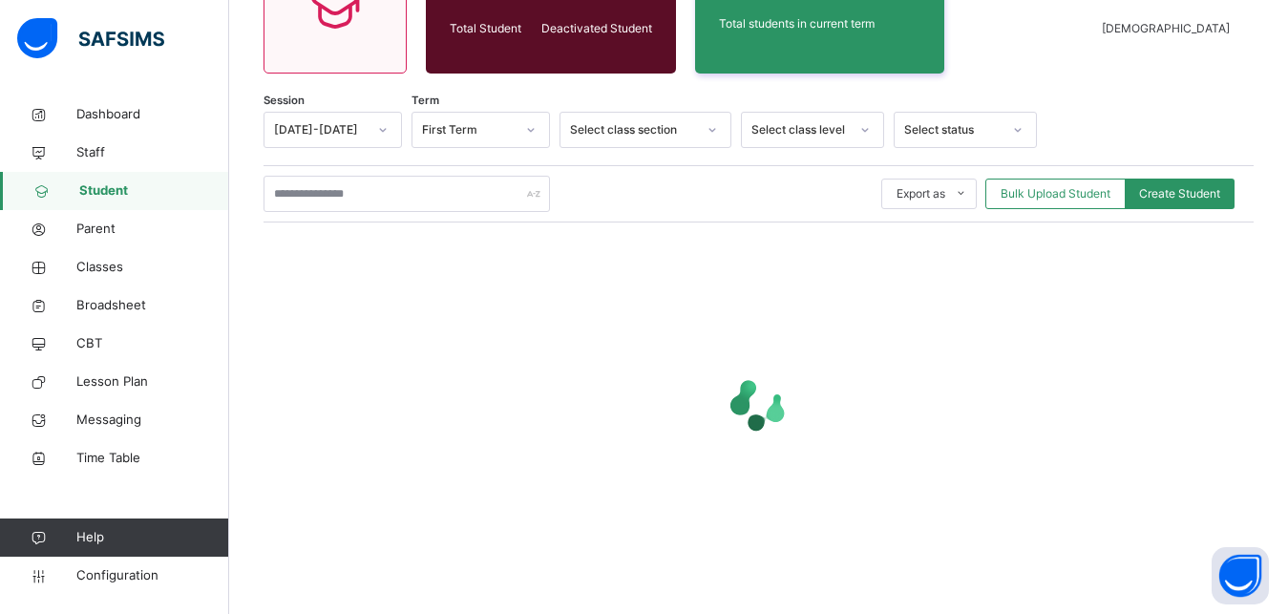
click at [873, 134] on div at bounding box center [865, 130] width 32 height 31
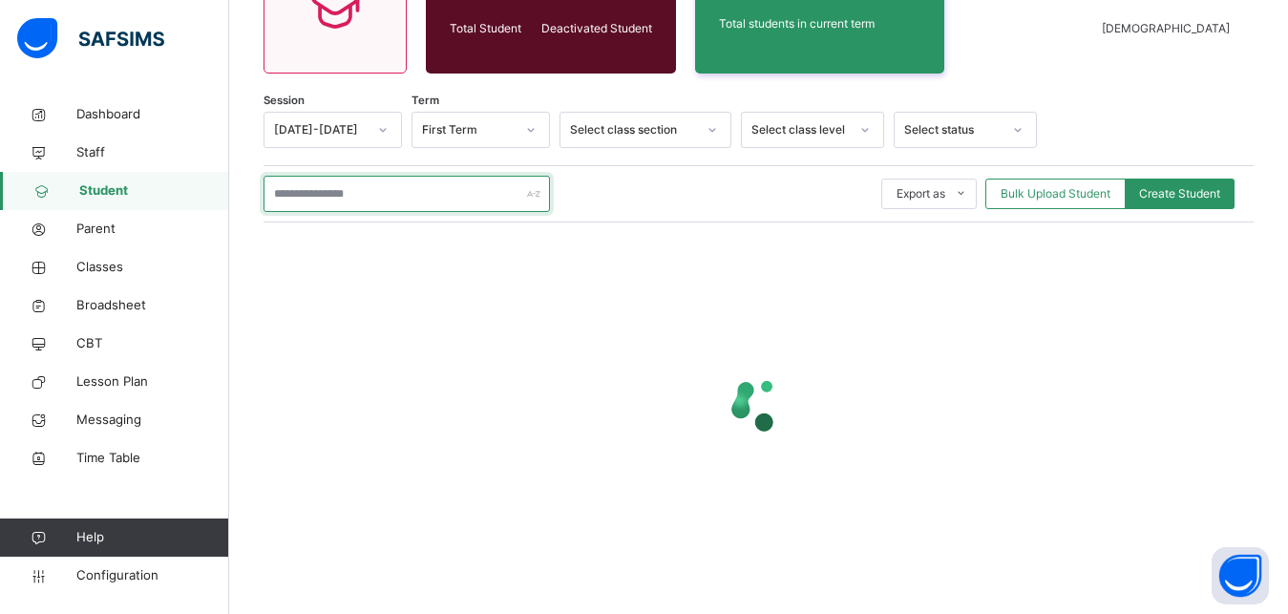
click at [394, 187] on input "text" at bounding box center [407, 194] width 287 height 36
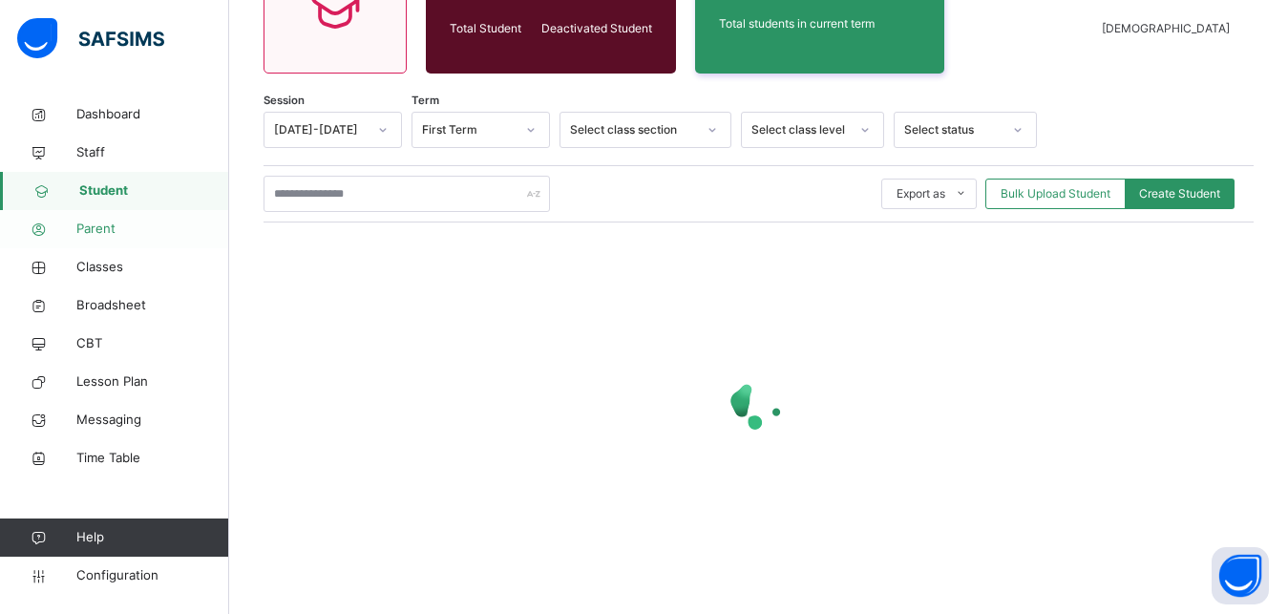
click at [84, 224] on span "Parent" at bounding box center [152, 229] width 153 height 19
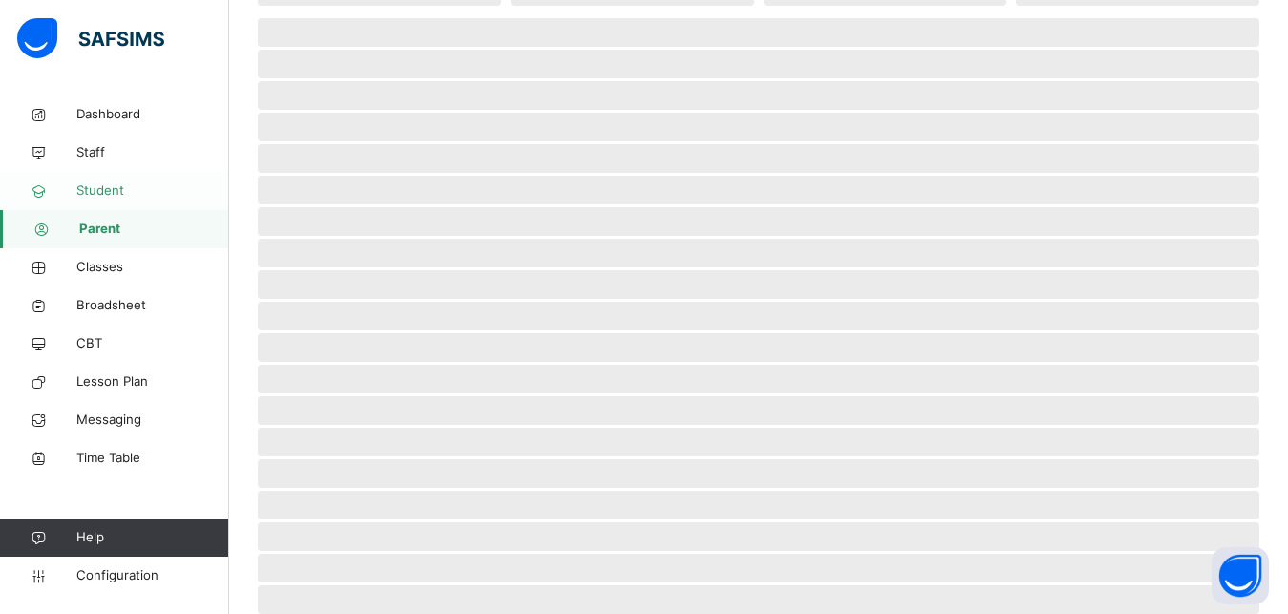
click at [96, 188] on span "Student" at bounding box center [152, 190] width 153 height 19
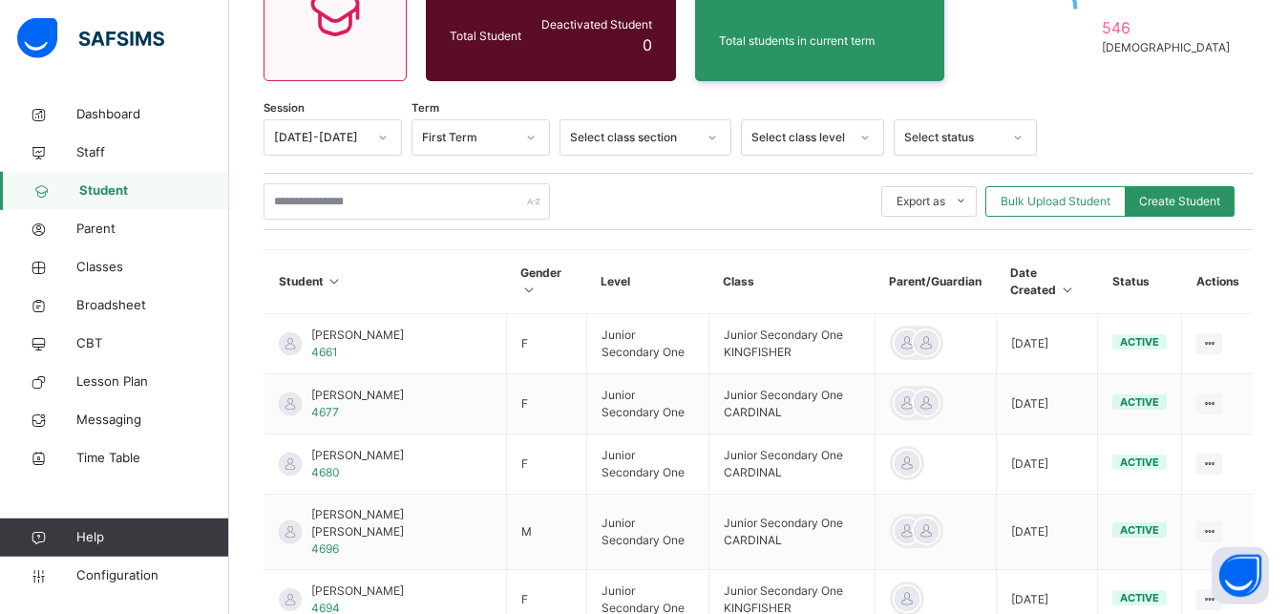
scroll to position [236, 0]
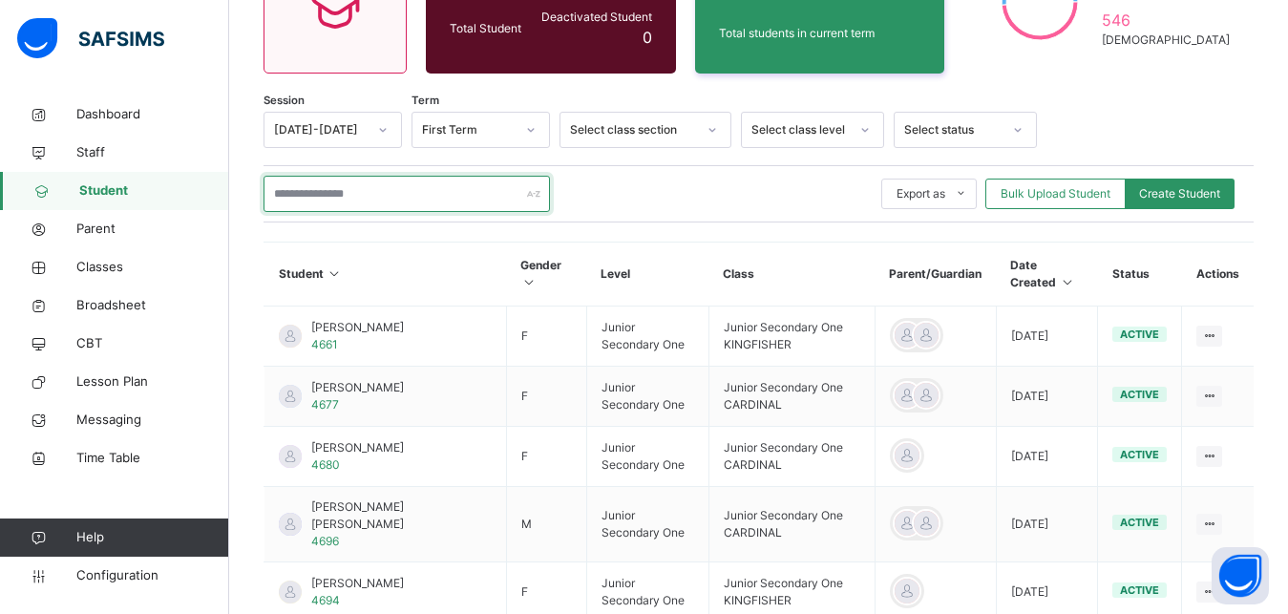
click at [311, 201] on input "text" at bounding box center [407, 194] width 287 height 36
paste input "**********"
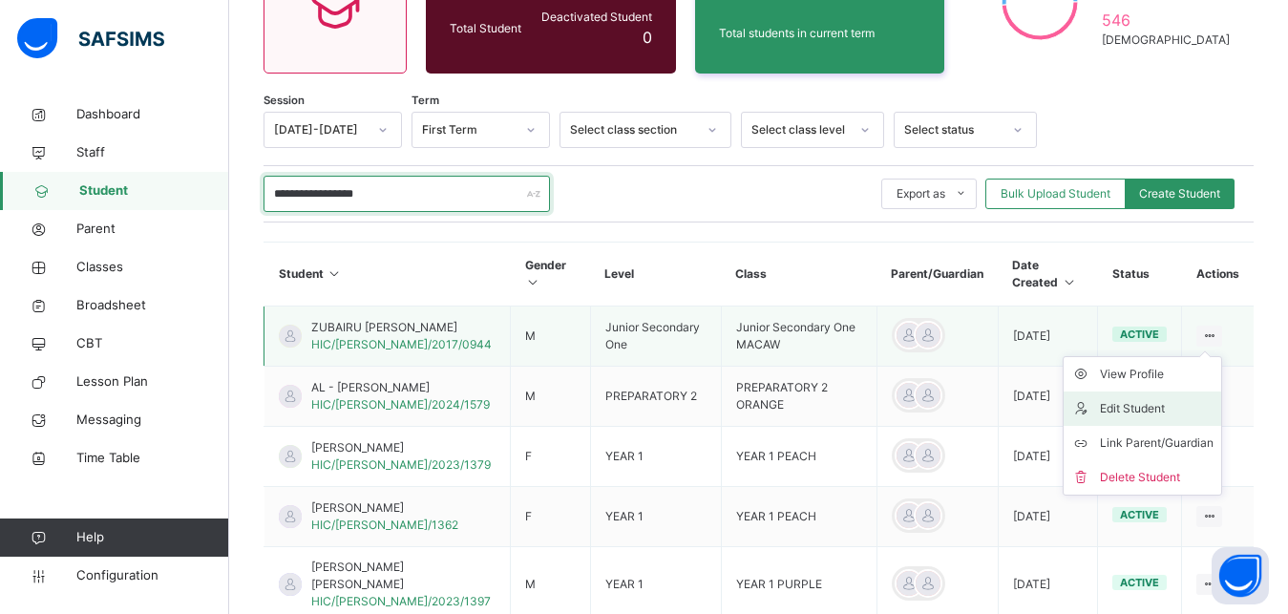
type input "**********"
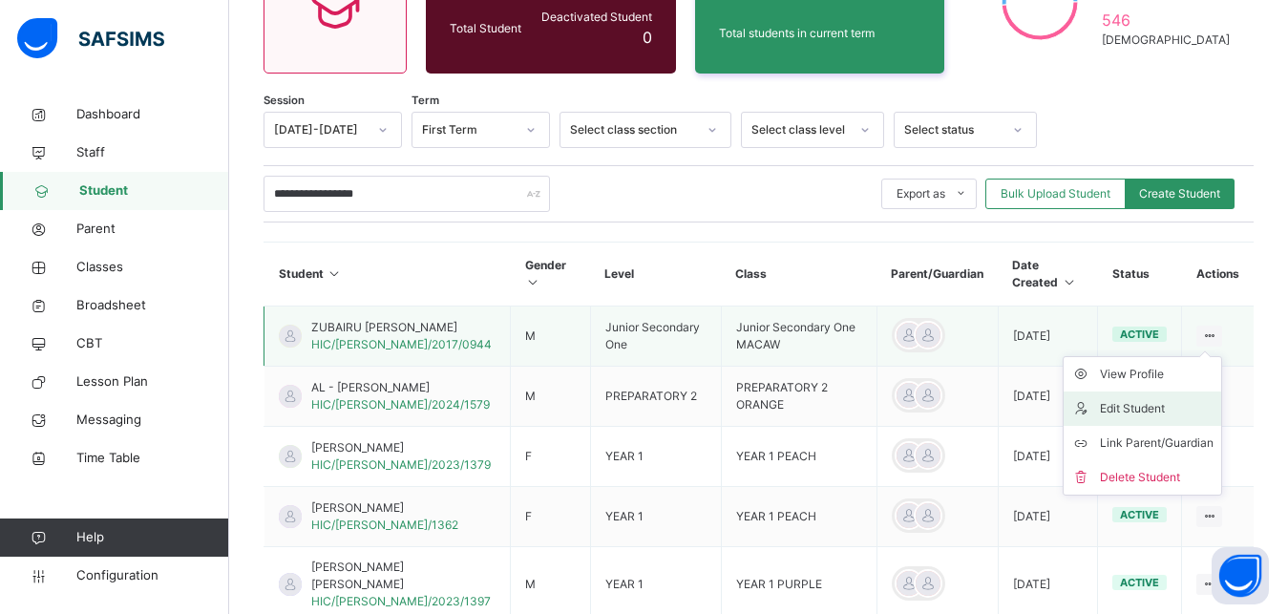
click at [1139, 404] on div "Edit Student" at bounding box center [1157, 408] width 114 height 19
select select "**"
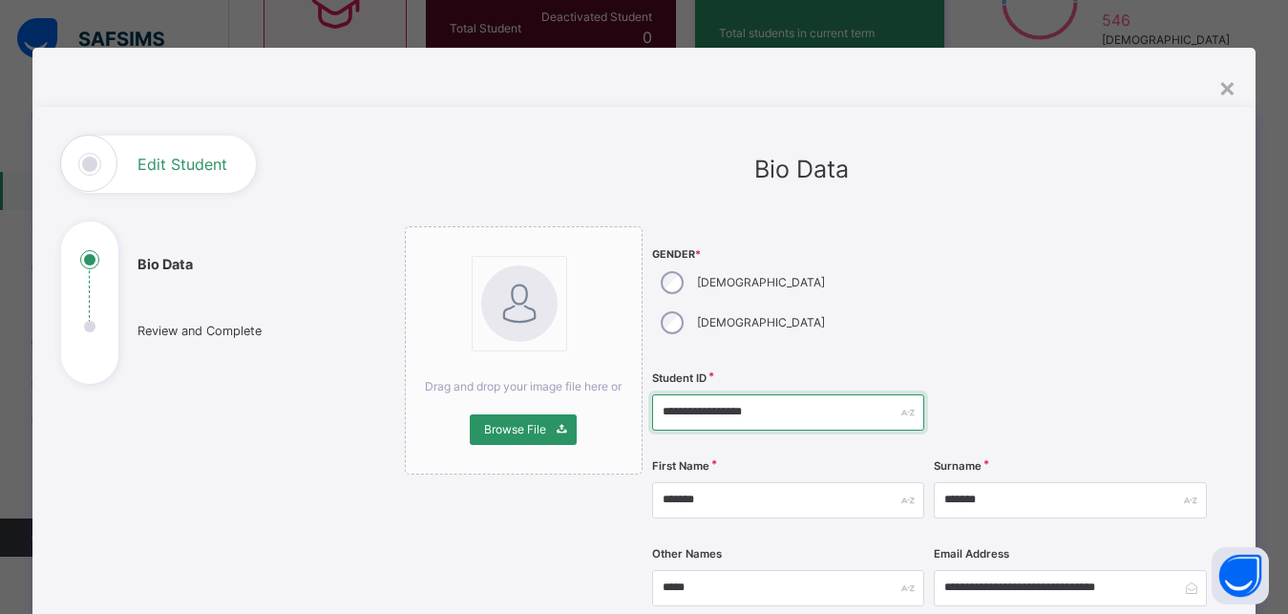
drag, startPoint x: 765, startPoint y: 372, endPoint x: 607, endPoint y: 378, distance: 157.7
click at [652, 394] on input "**********" at bounding box center [788, 412] width 272 height 36
type input "****"
click at [1000, 323] on div at bounding box center [1070, 295] width 272 height 138
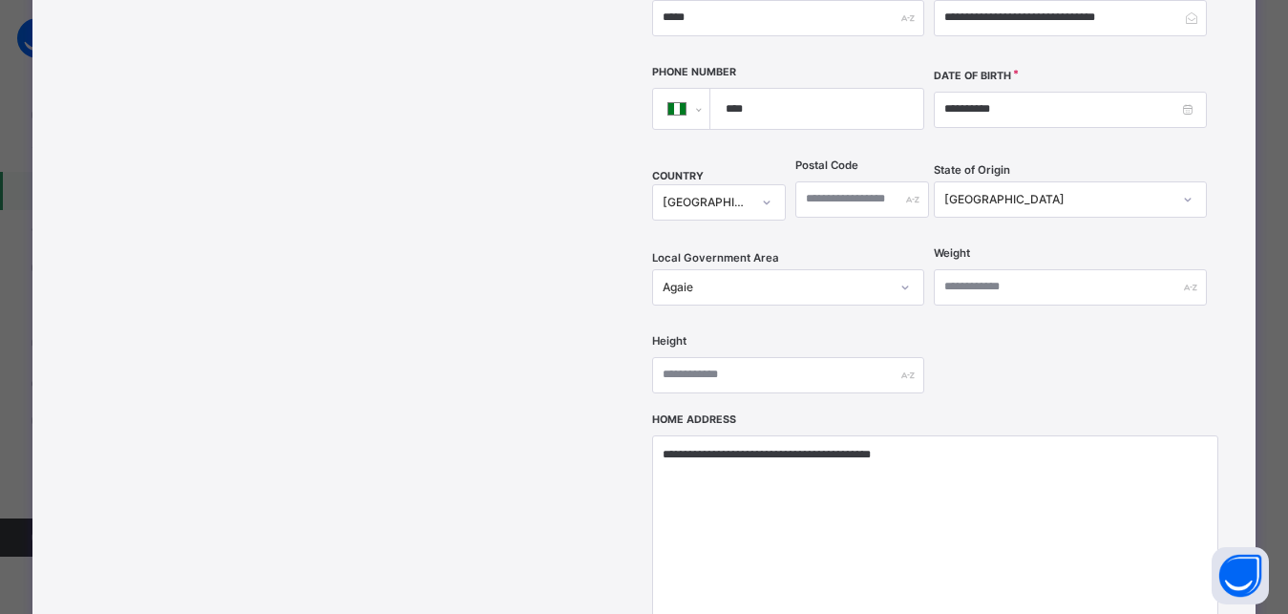
scroll to position [602, 0]
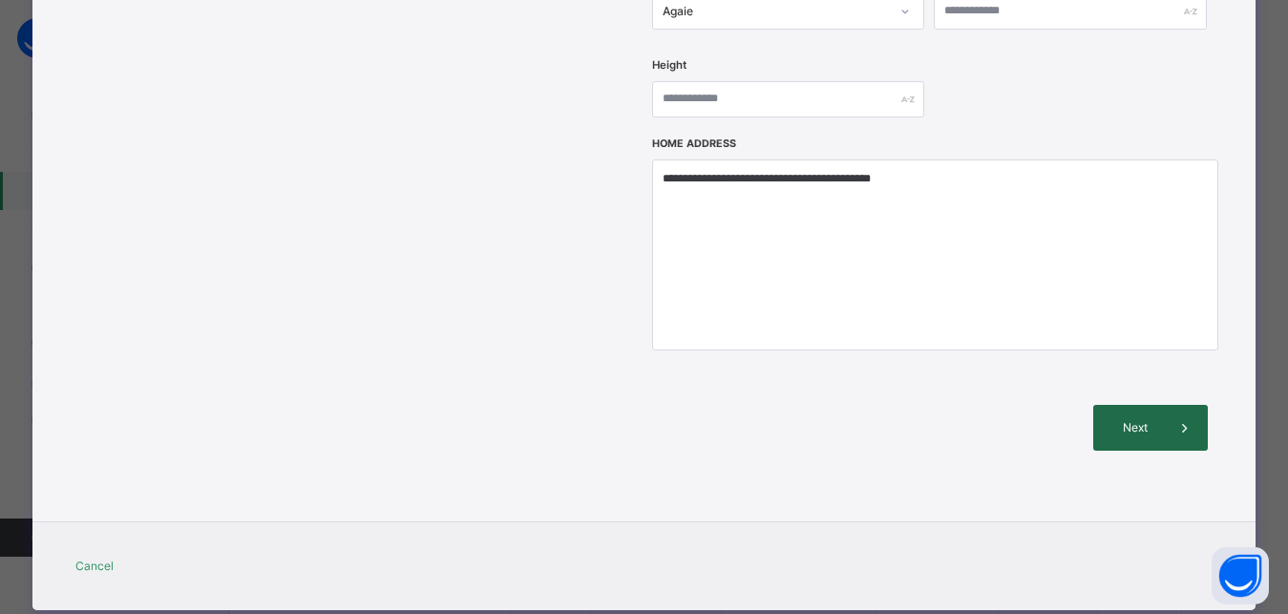
click at [1141, 419] on span "Next" at bounding box center [1135, 427] width 54 height 17
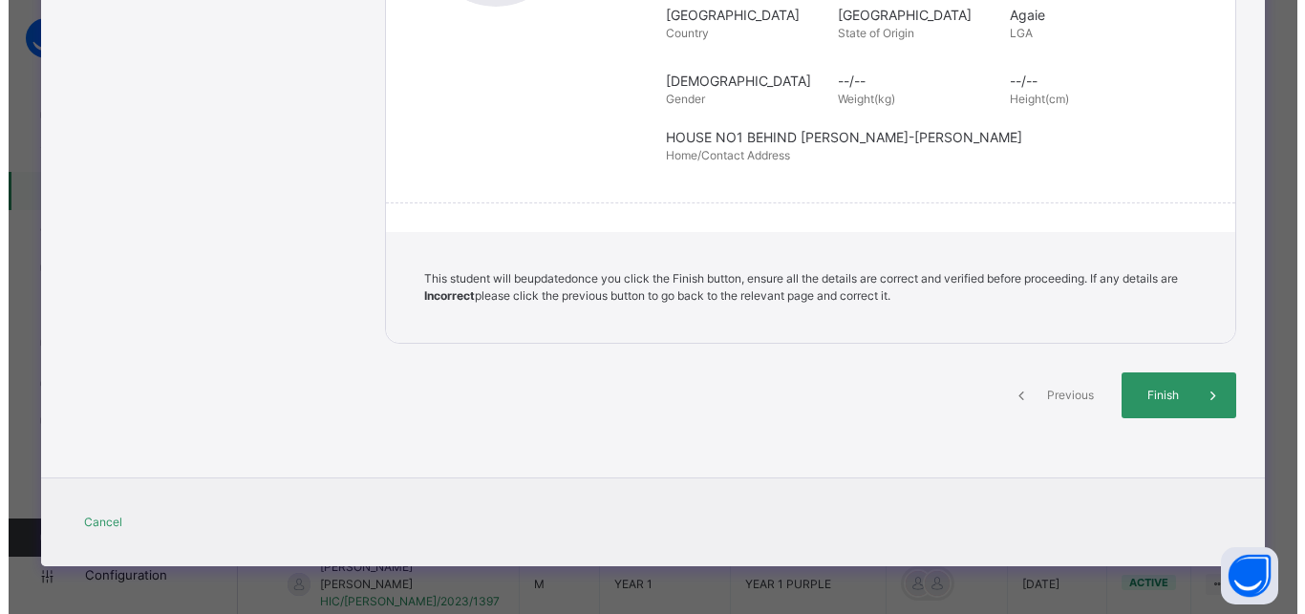
scroll to position [436, 0]
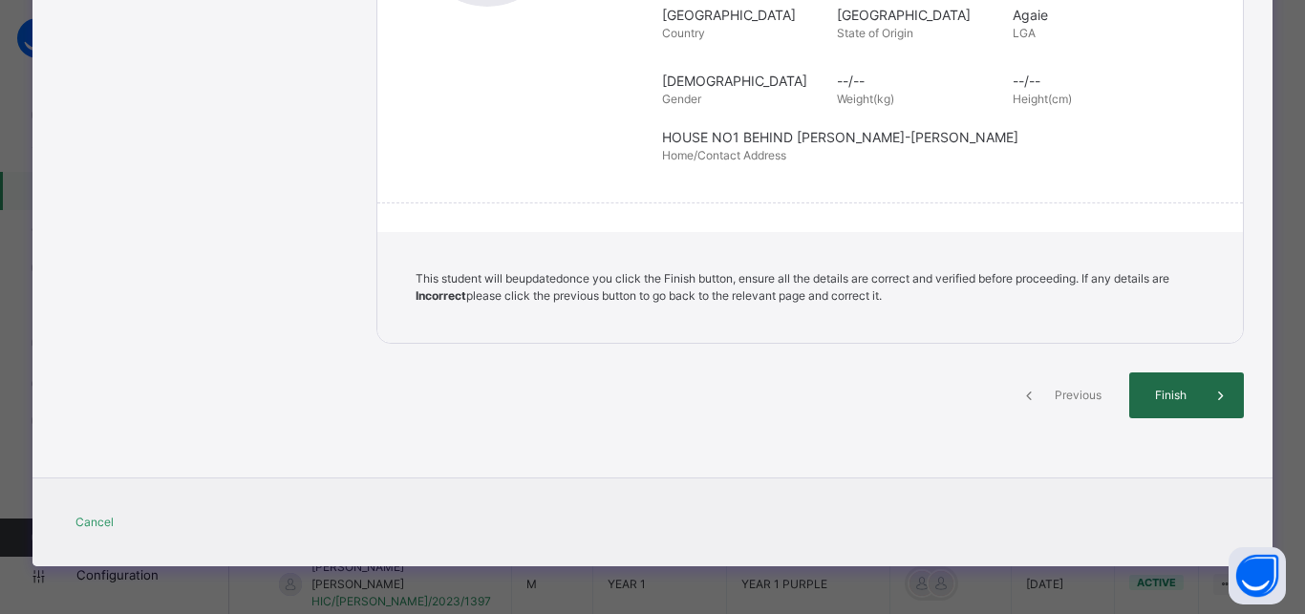
click at [1160, 392] on span "Finish" at bounding box center [1170, 395] width 54 height 17
click at [1169, 394] on span "Finish" at bounding box center [1170, 395] width 54 height 17
click at [1067, 388] on span "Previous" at bounding box center [1077, 395] width 53 height 17
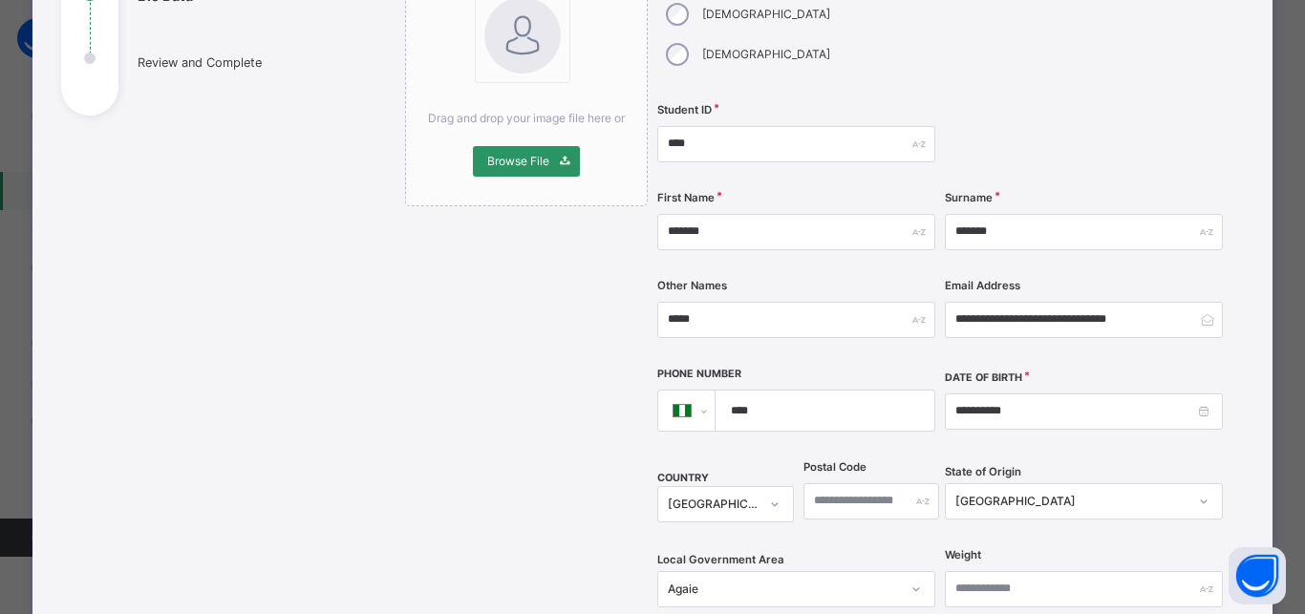
scroll to position [265, 0]
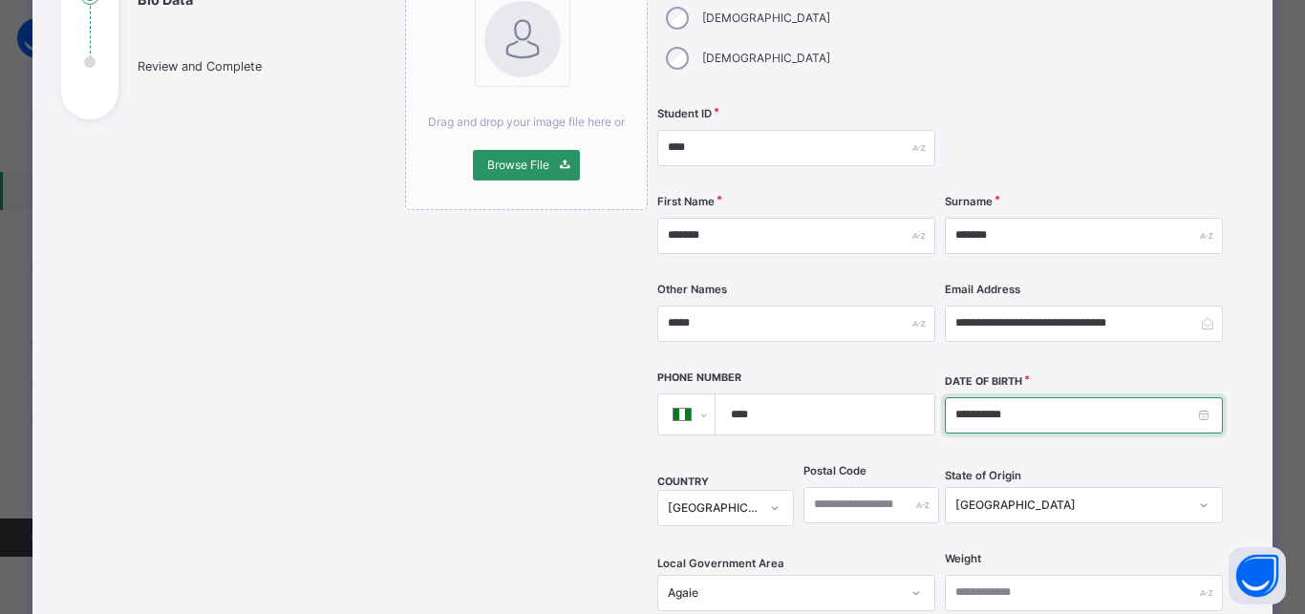
click at [954, 397] on input "**********" at bounding box center [1084, 415] width 278 height 36
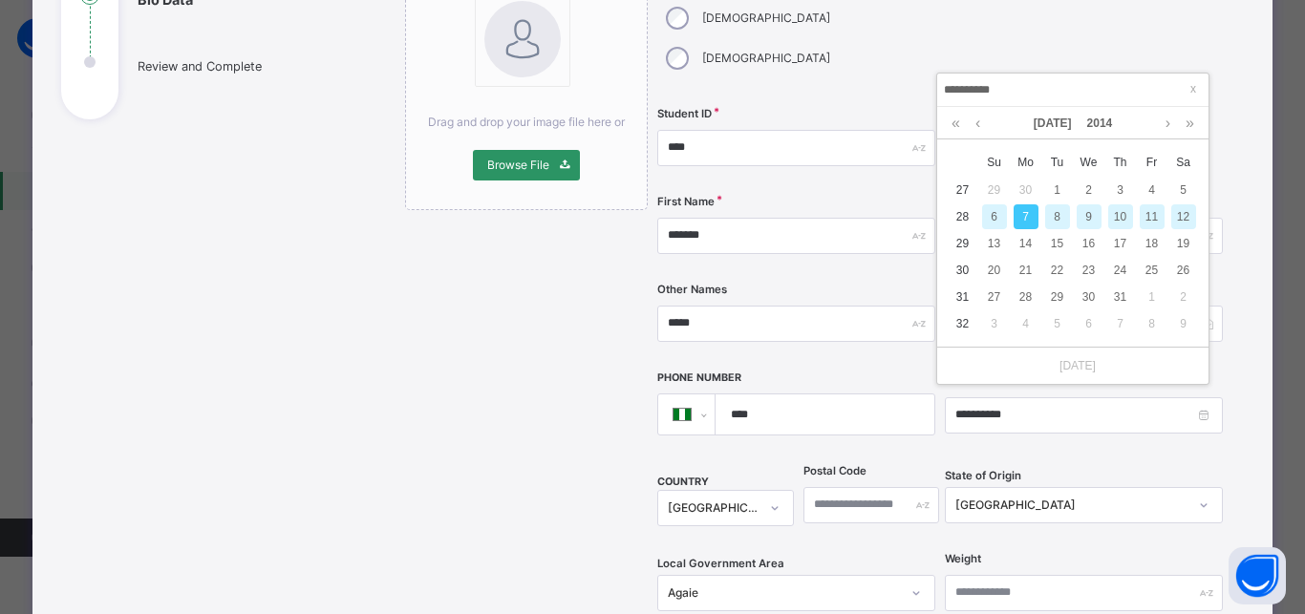
click at [952, 89] on input "**********" at bounding box center [1073, 89] width 260 height 21
type input "**********"
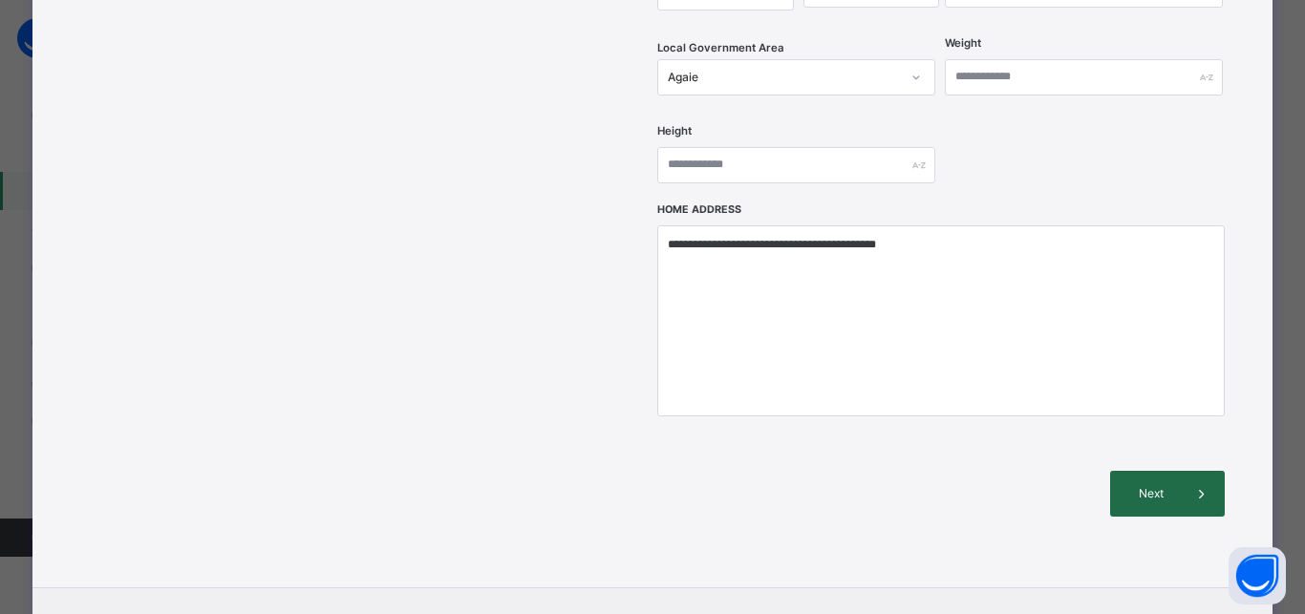
click at [1133, 471] on div "Next" at bounding box center [1167, 494] width 115 height 46
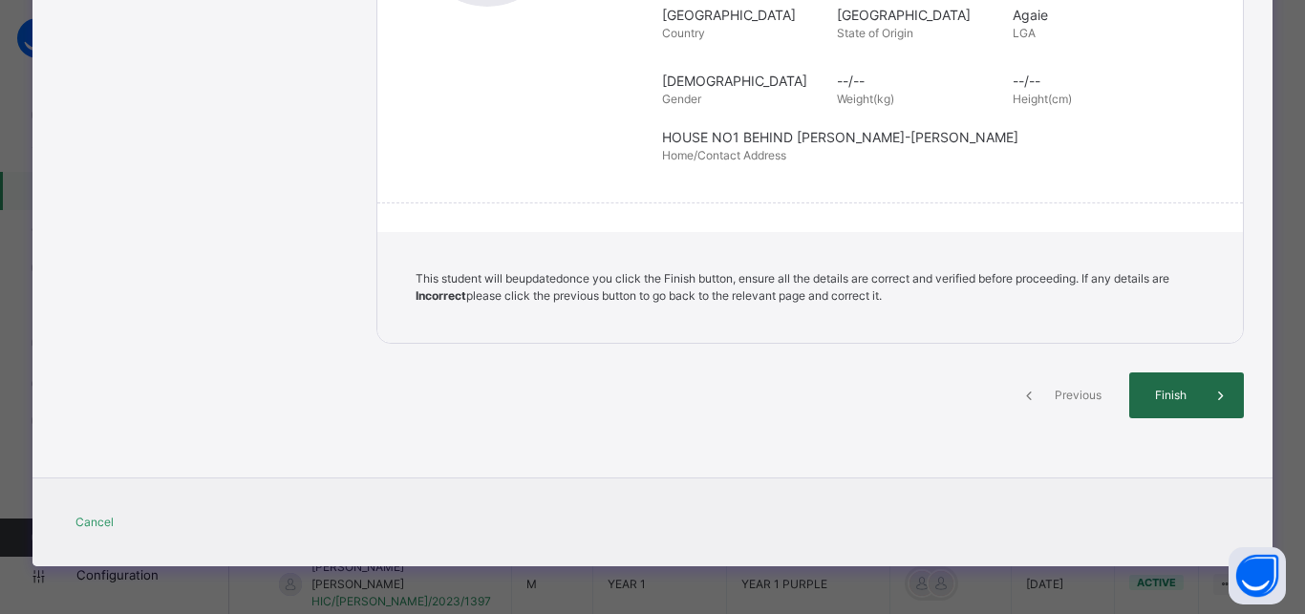
click at [1161, 384] on div "Finish" at bounding box center [1186, 395] width 115 height 46
click at [1161, 383] on div "Finish" at bounding box center [1186, 395] width 115 height 46
click at [1157, 404] on div "Finish" at bounding box center [1186, 395] width 115 height 46
click at [1220, 393] on icon at bounding box center [1220, 395] width 21 height 23
click at [1153, 393] on span "Finish" at bounding box center [1170, 395] width 54 height 17
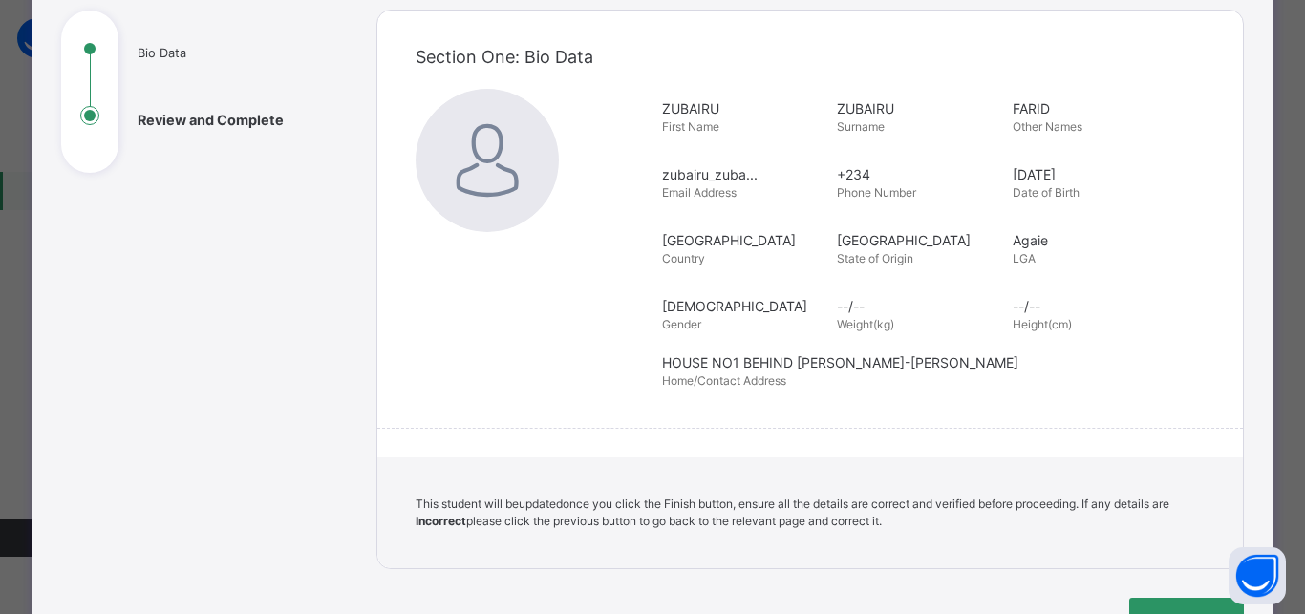
scroll to position [265, 0]
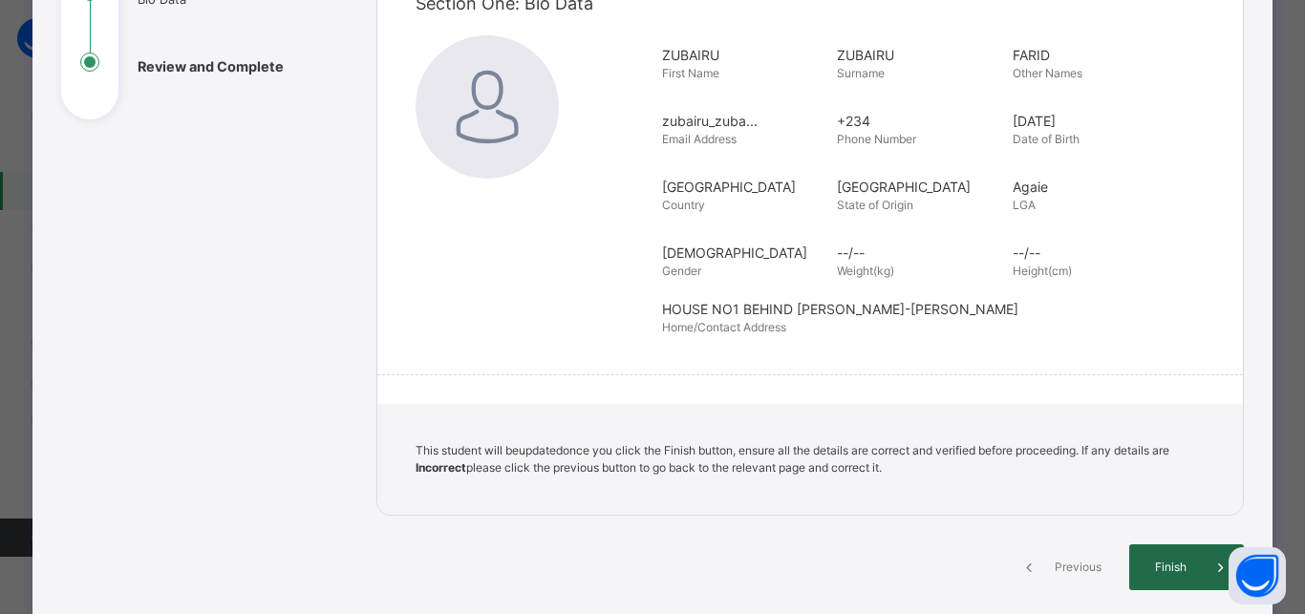
click at [1157, 565] on span "Finish" at bounding box center [1170, 567] width 54 height 17
click at [1129, 549] on div "Finish" at bounding box center [1186, 567] width 115 height 46
click at [1210, 565] on icon at bounding box center [1220, 567] width 21 height 23
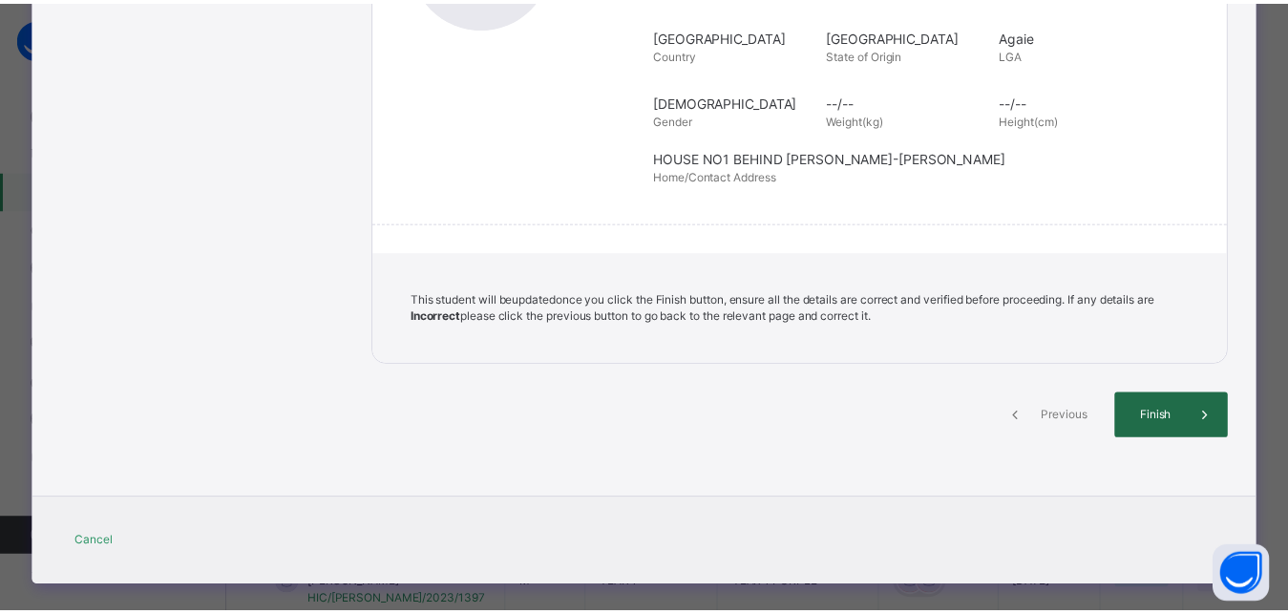
scroll to position [436, 0]
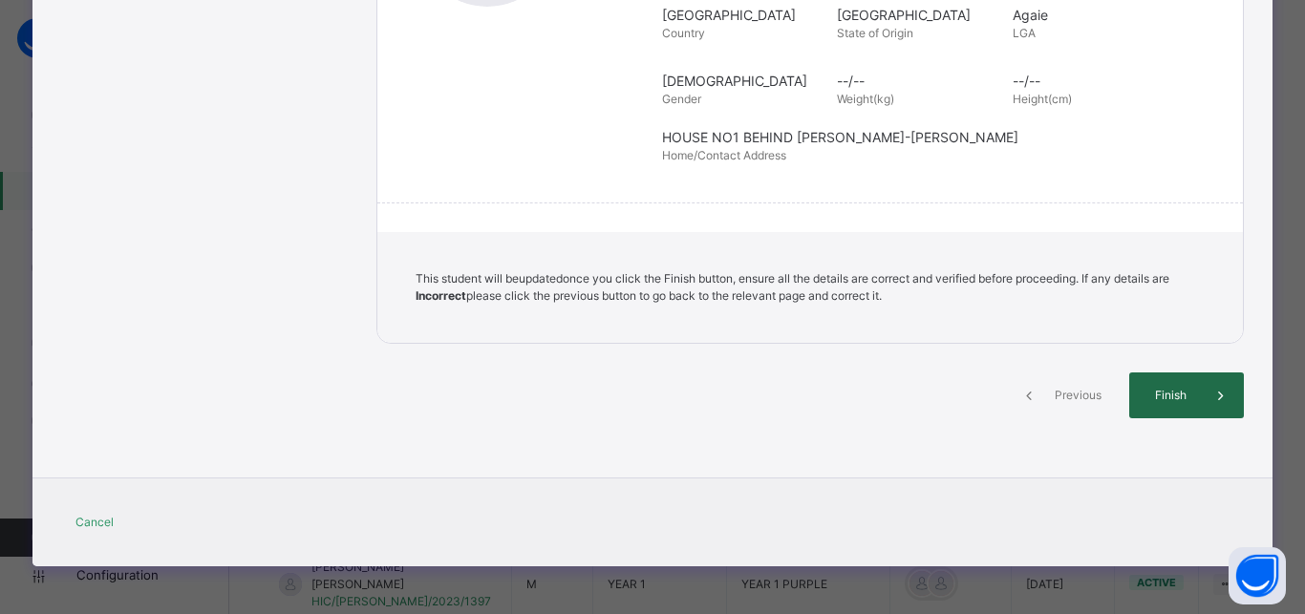
click at [1210, 386] on icon at bounding box center [1220, 395] width 21 height 23
click at [1210, 391] on icon at bounding box center [1220, 395] width 21 height 23
click at [1157, 394] on span "Finish" at bounding box center [1170, 395] width 54 height 17
click at [1187, 384] on div "Finish" at bounding box center [1186, 395] width 115 height 46
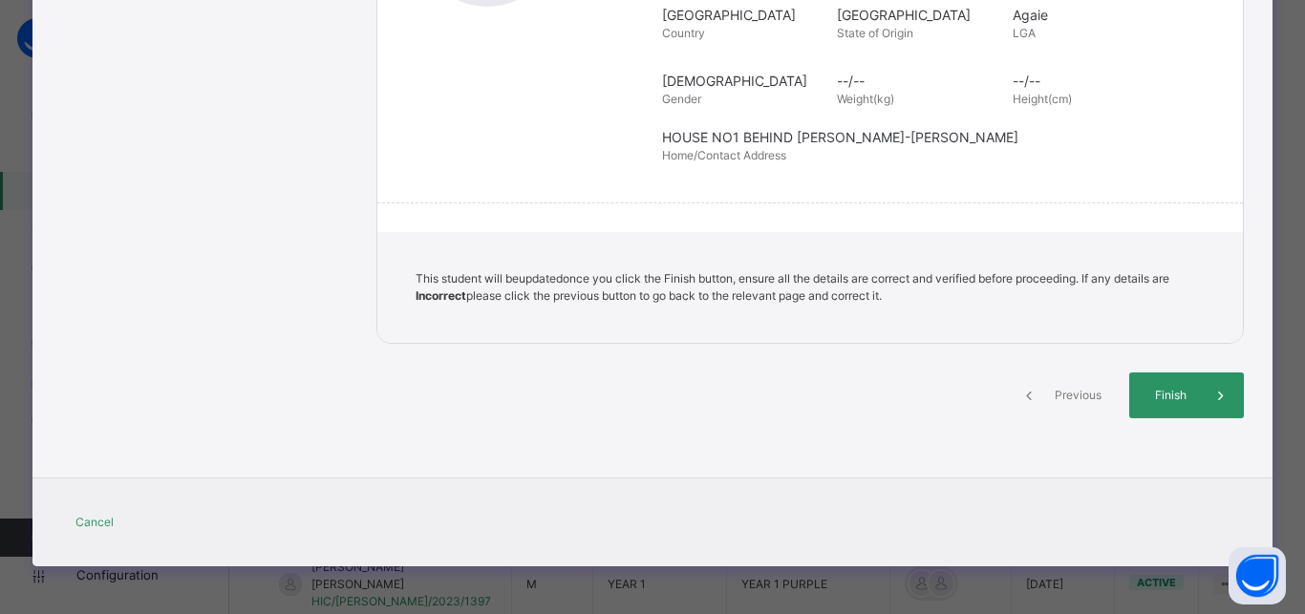
click at [1167, 364] on div "Review and Create Student Confirm the details and create the new student Sectio…" at bounding box center [809, 75] width 867 height 753
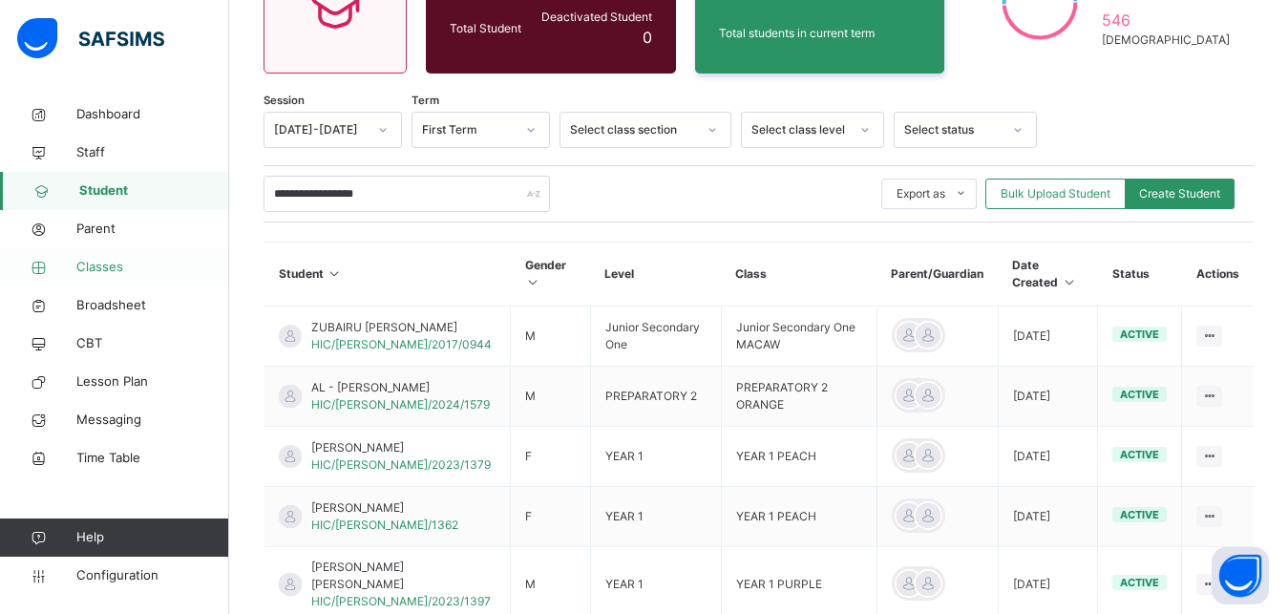
click at [112, 260] on span "Classes" at bounding box center [152, 267] width 153 height 19
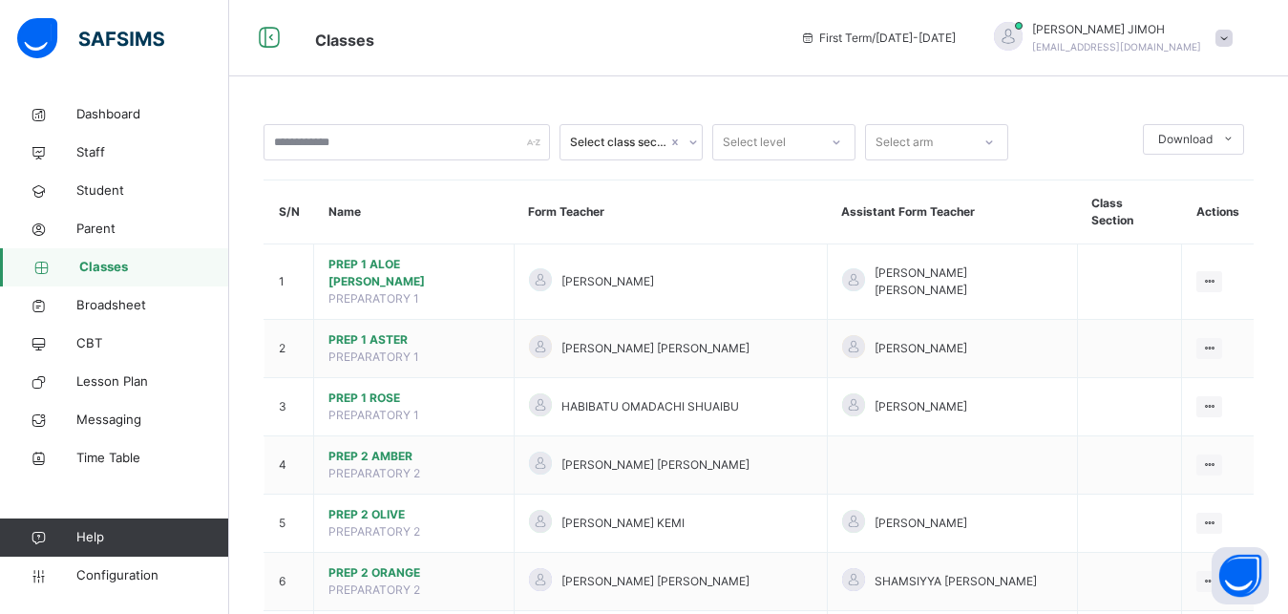
click at [805, 143] on div "Select level" at bounding box center [765, 143] width 105 height 30
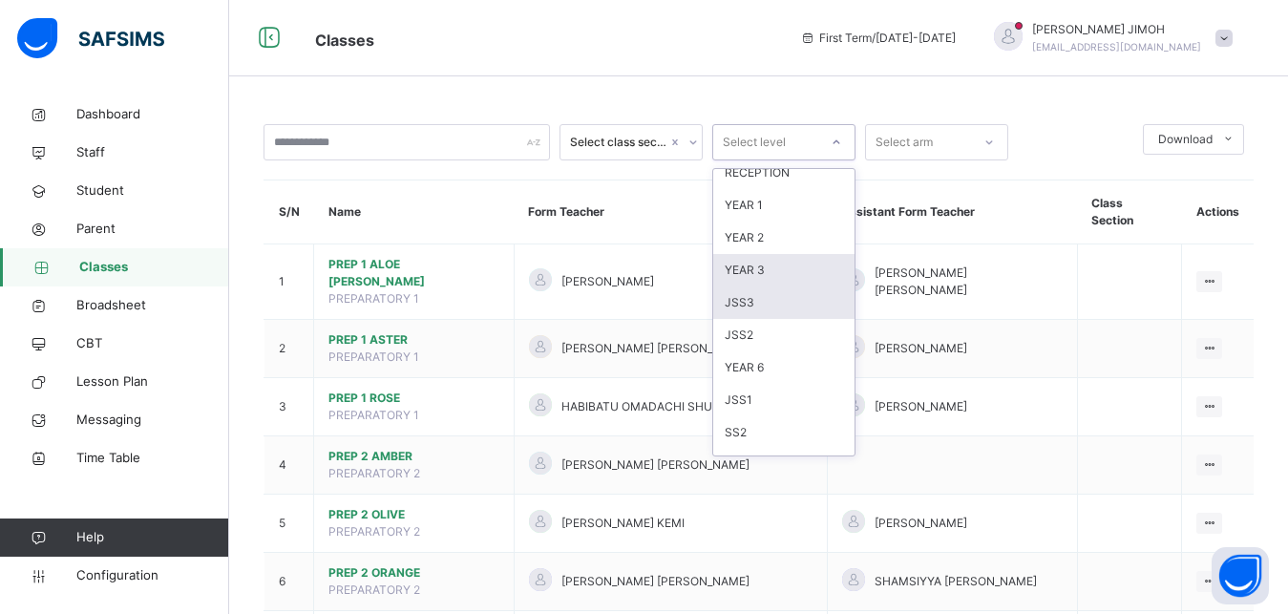
scroll to position [172, 0]
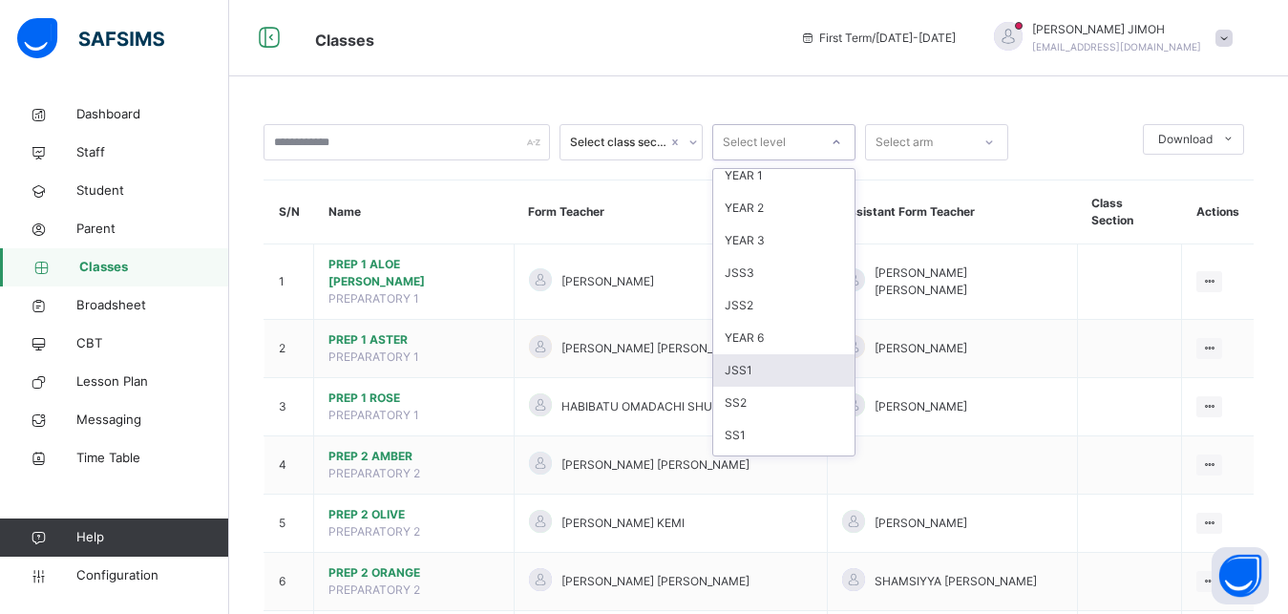
click at [788, 359] on div "JSS1" at bounding box center [783, 370] width 141 height 32
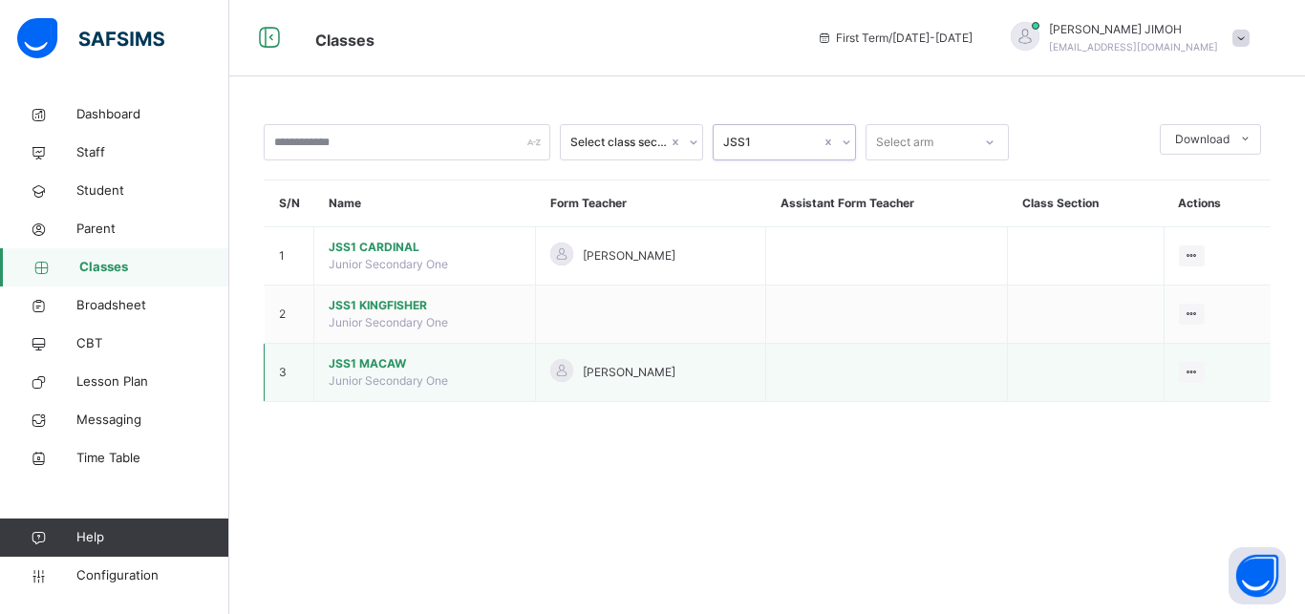
click at [343, 372] on span "JSS1 MACAW" at bounding box center [425, 363] width 192 height 17
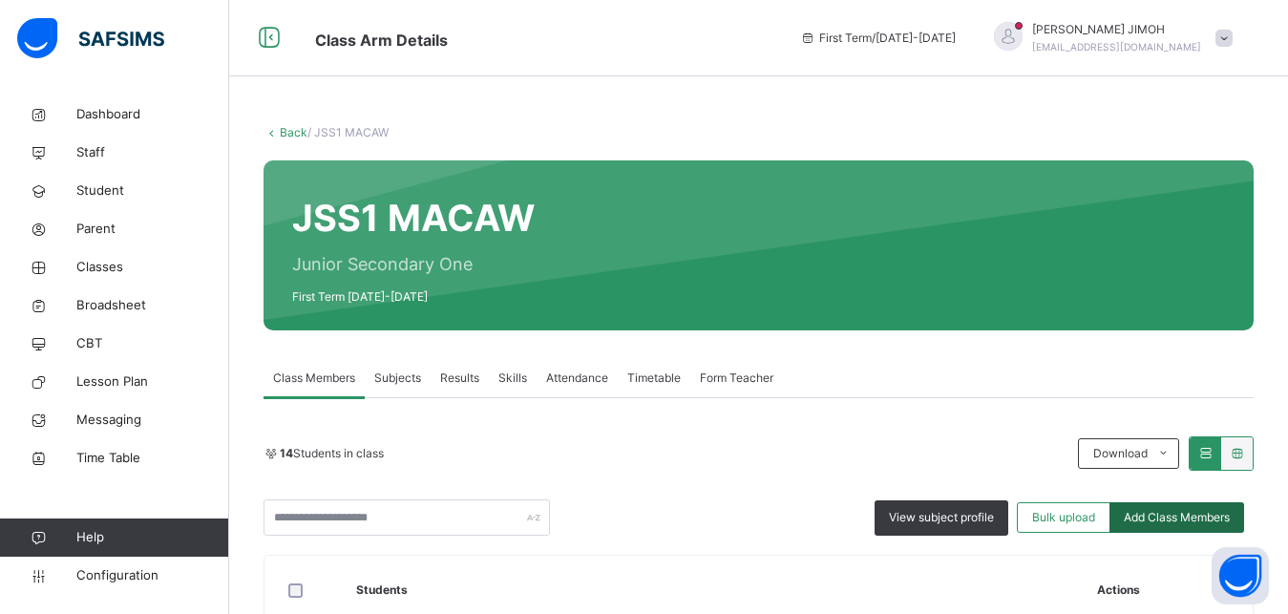
click at [1197, 523] on span "Add Class Members" at bounding box center [1177, 517] width 106 height 17
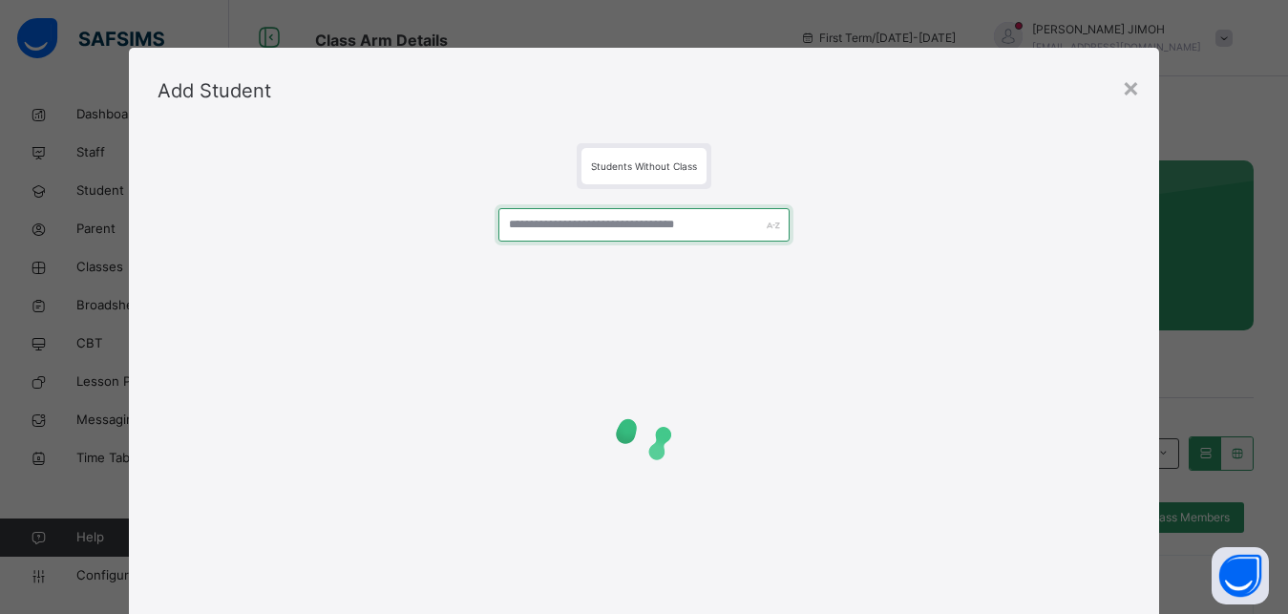
click at [584, 223] on input "text" at bounding box center [645, 224] width 292 height 33
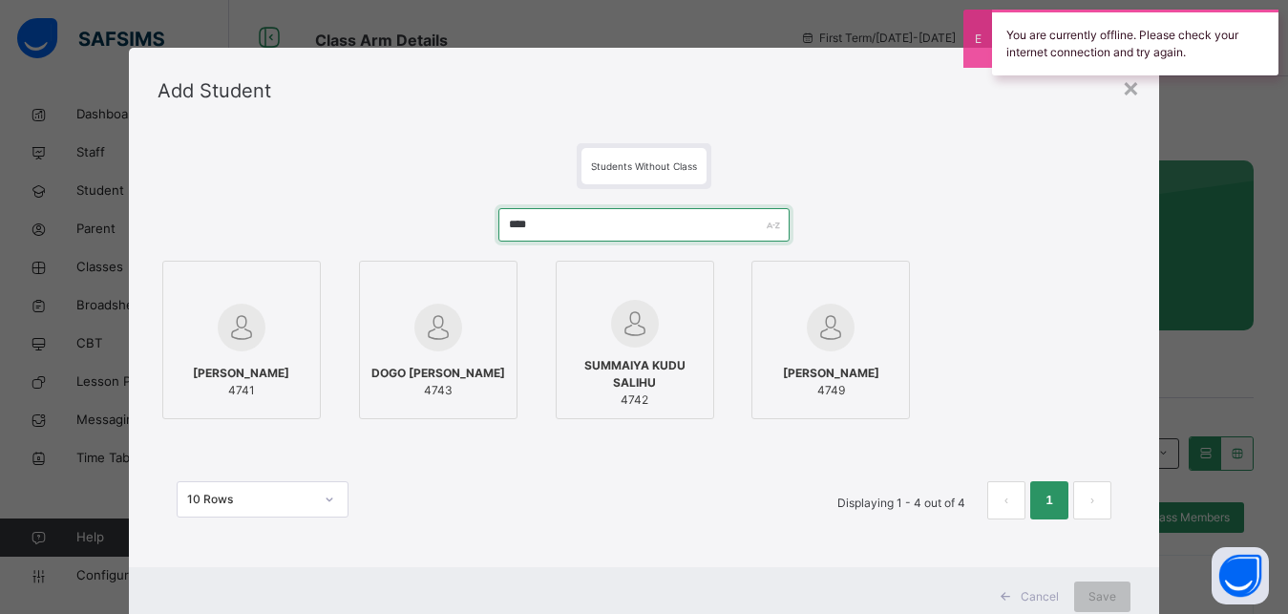
type input "****"
click at [264, 291] on div at bounding box center [242, 285] width 138 height 29
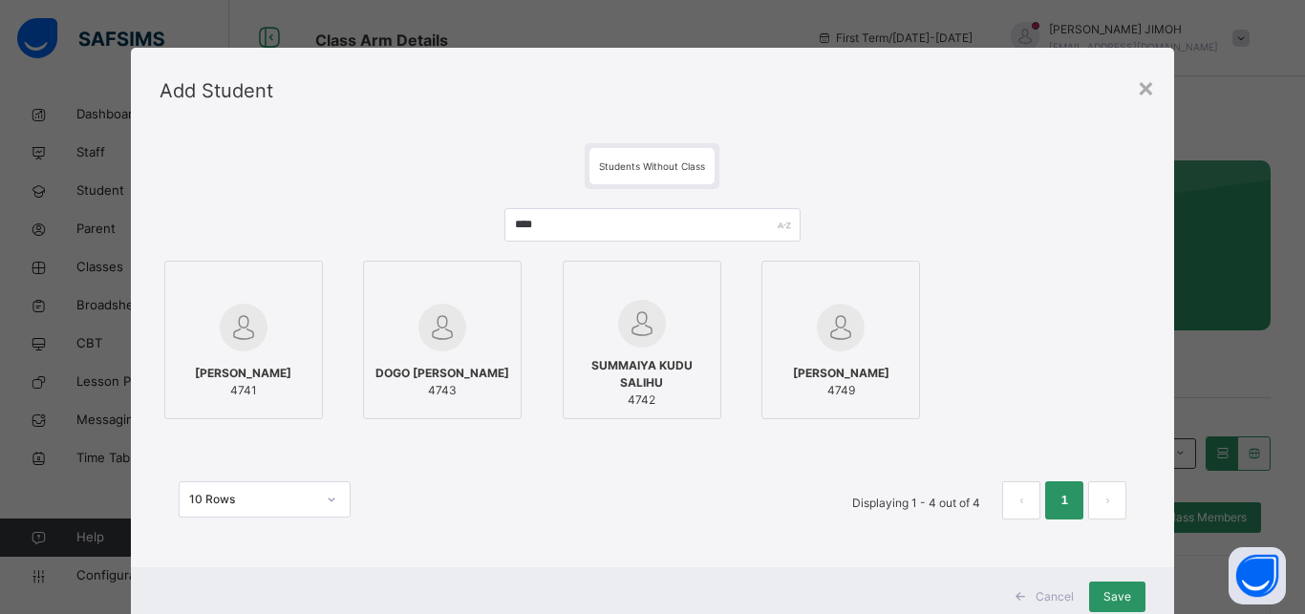
click at [624, 338] on img at bounding box center [642, 324] width 48 height 48
click at [477, 339] on div at bounding box center [442, 327] width 138 height 55
click at [816, 293] on div at bounding box center [841, 285] width 138 height 29
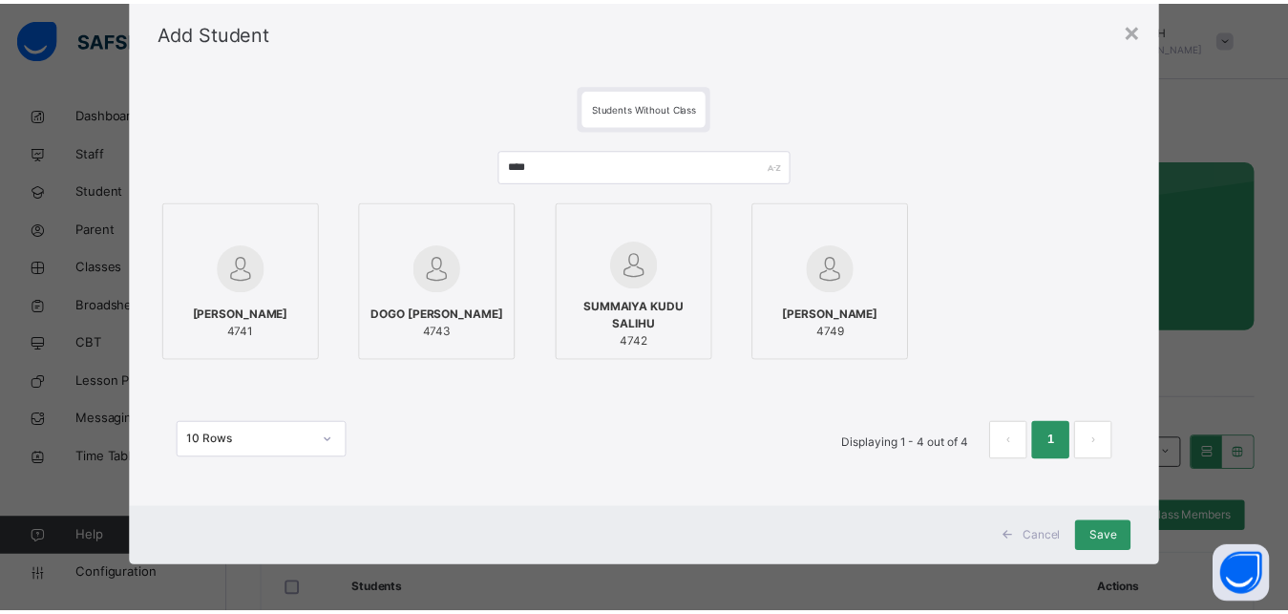
scroll to position [60, 0]
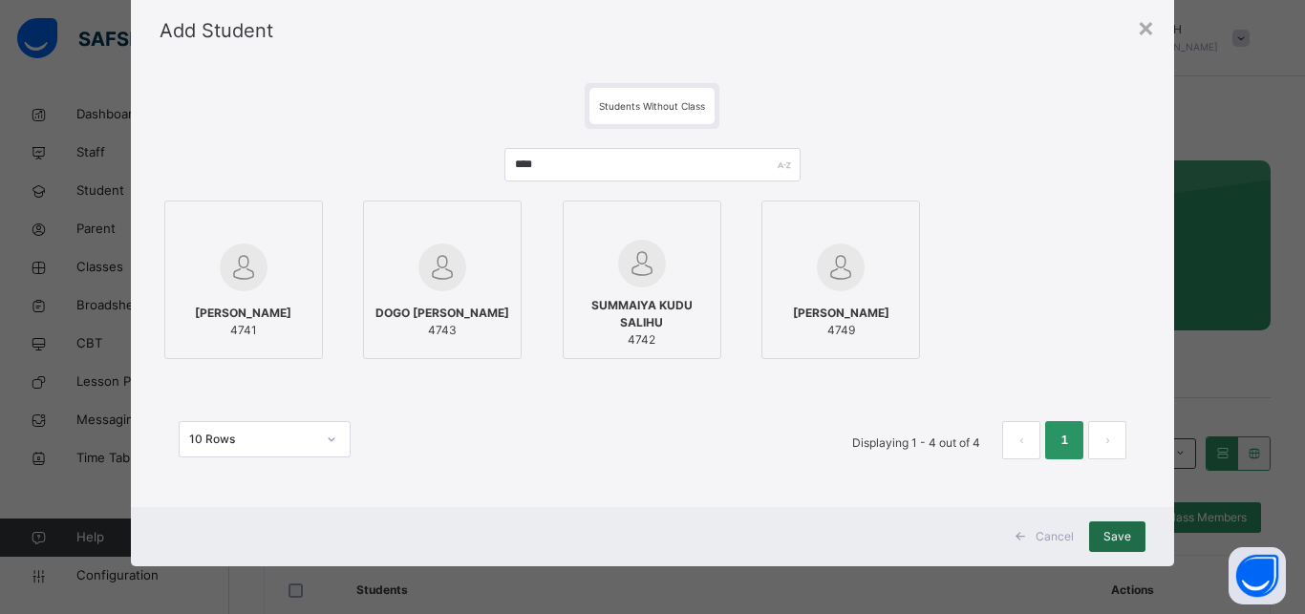
click at [1103, 529] on span "Save" at bounding box center [1117, 536] width 28 height 17
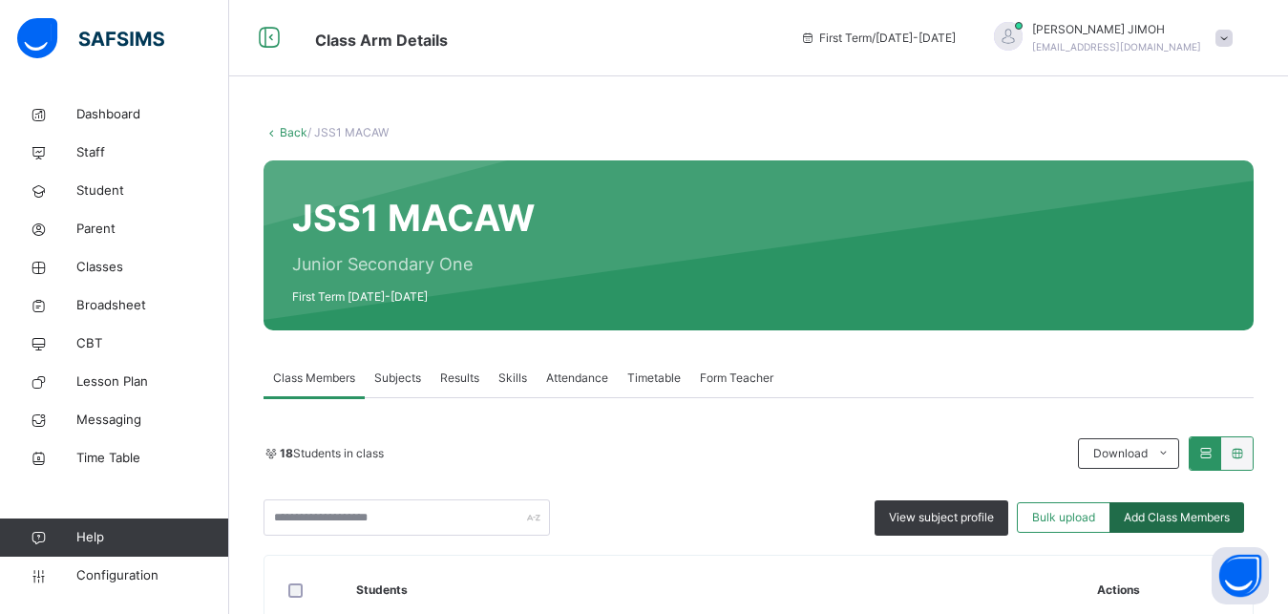
click at [1170, 517] on span "Add Class Members" at bounding box center [1177, 517] width 106 height 17
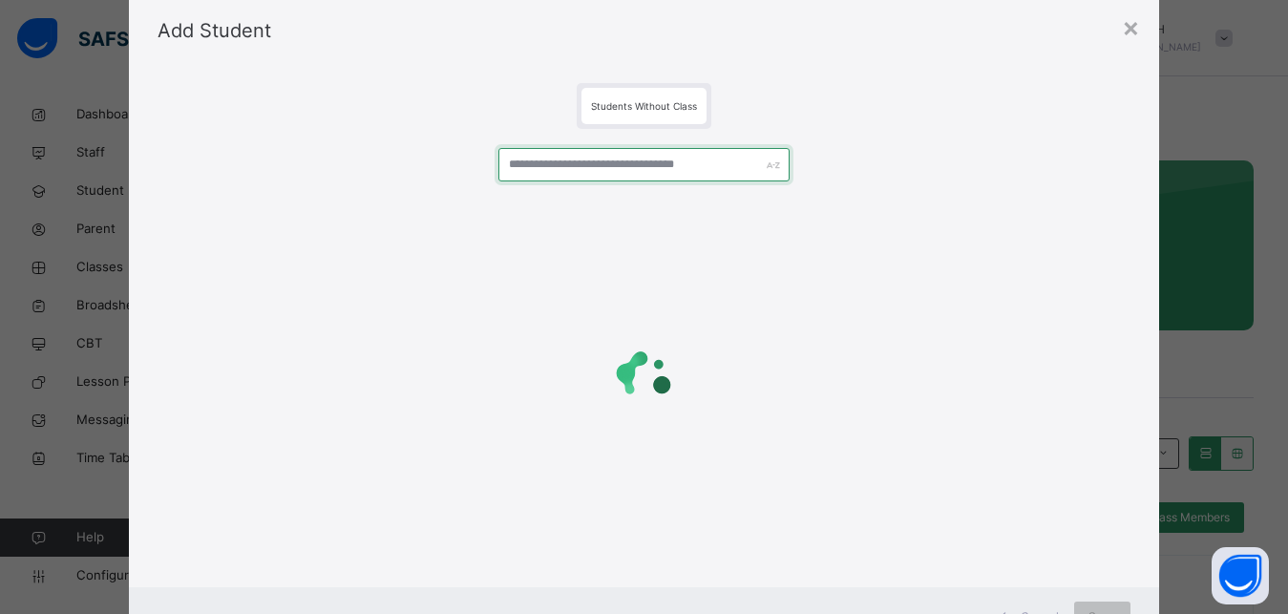
click at [588, 169] on input "text" at bounding box center [645, 164] width 292 height 33
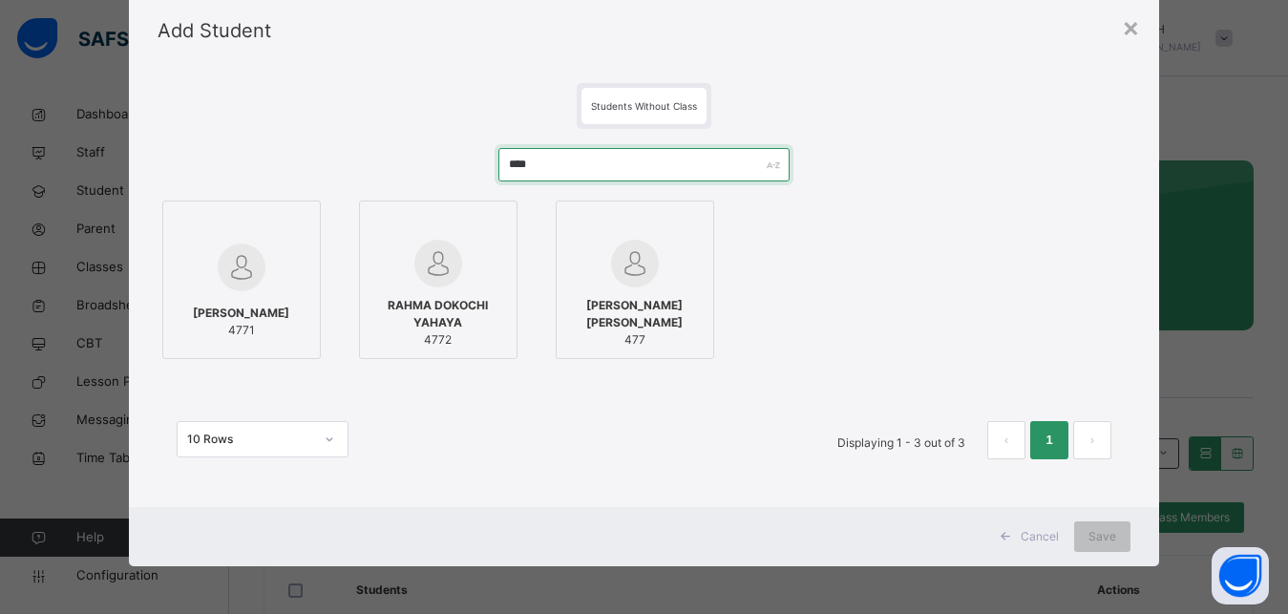
type input "****"
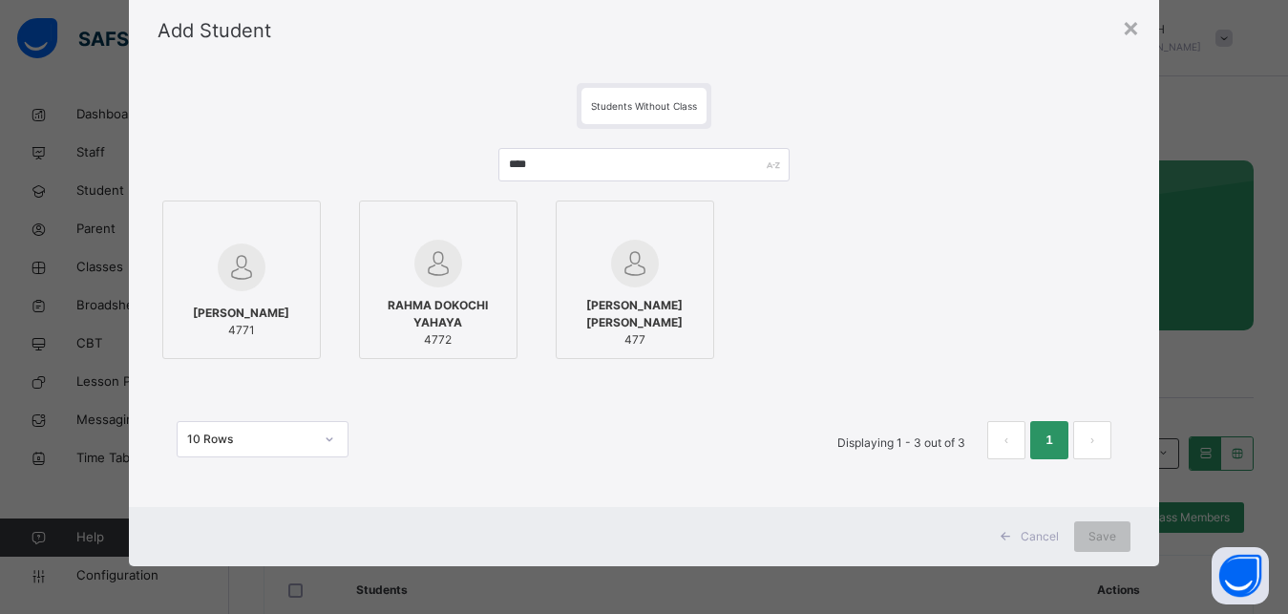
click at [264, 234] on div at bounding box center [242, 225] width 138 height 29
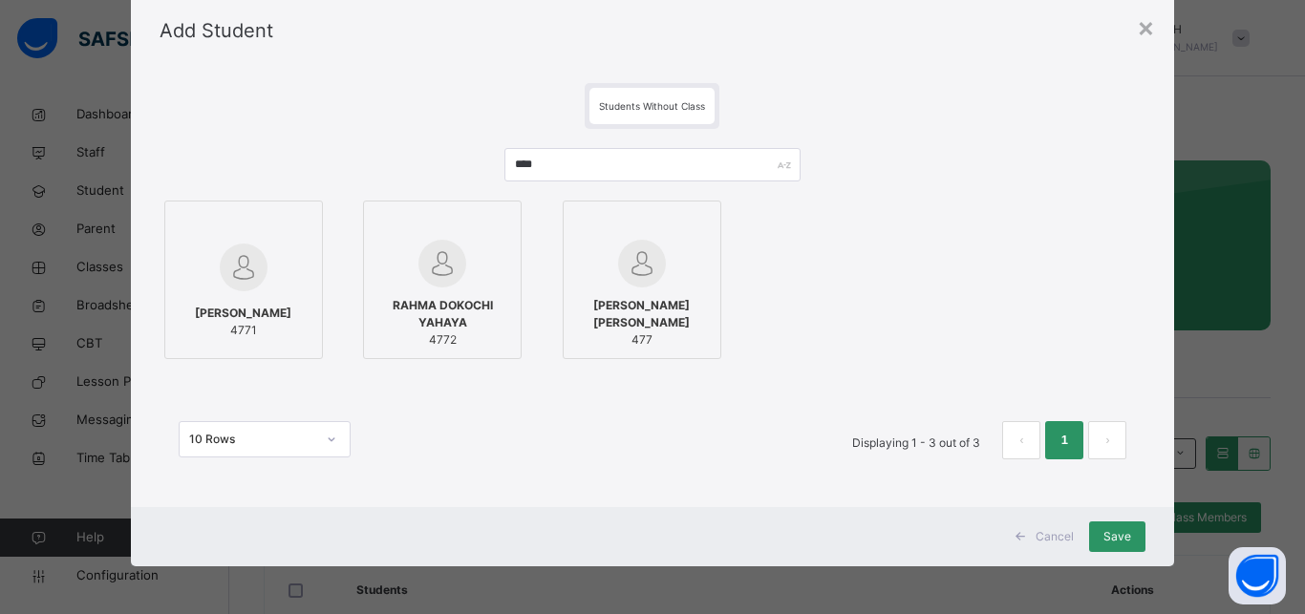
click at [418, 265] on img at bounding box center [442, 264] width 48 height 48
click at [1109, 537] on span "Save" at bounding box center [1117, 536] width 28 height 17
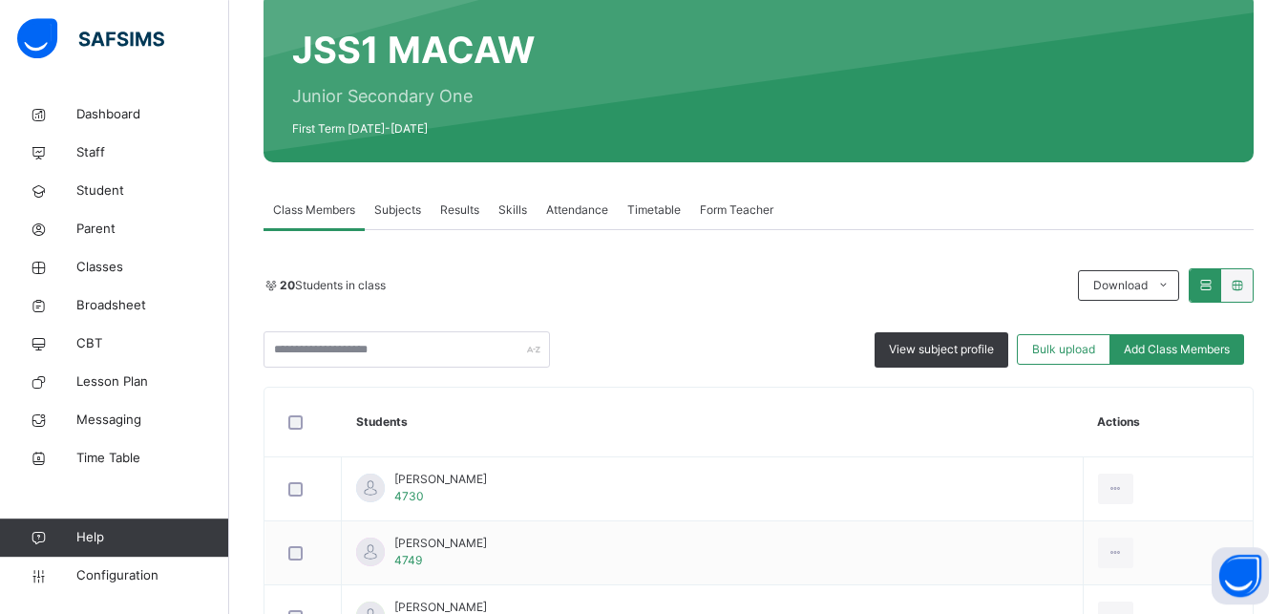
scroll to position [195, 0]
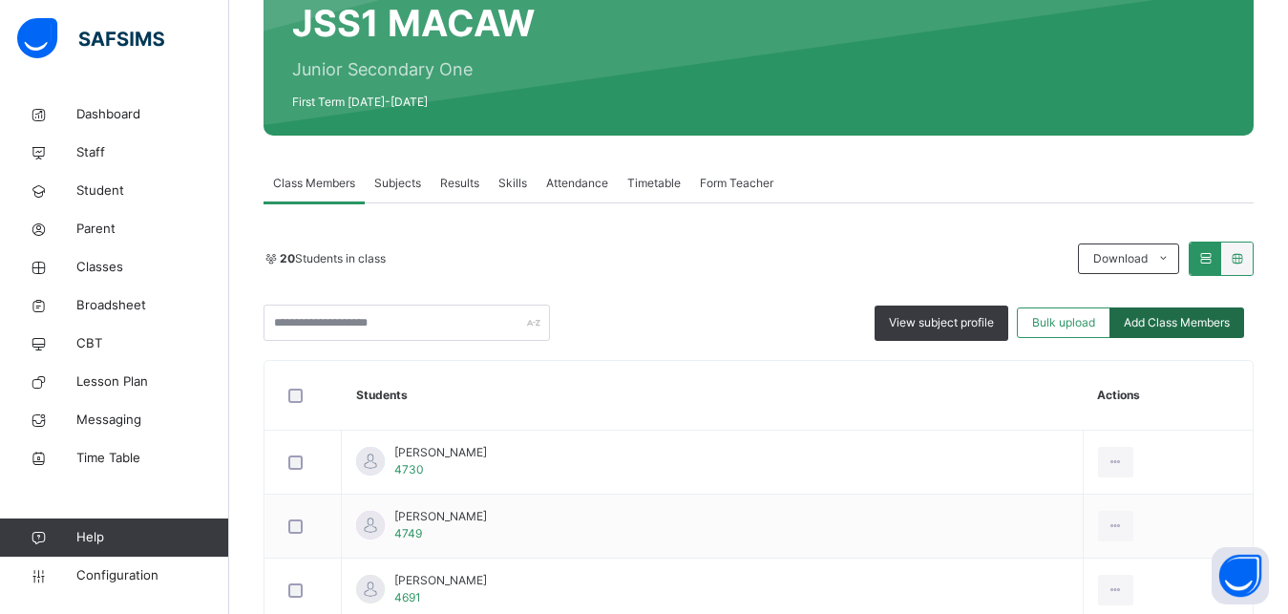
click at [1177, 329] on span "Add Class Members" at bounding box center [1177, 322] width 106 height 17
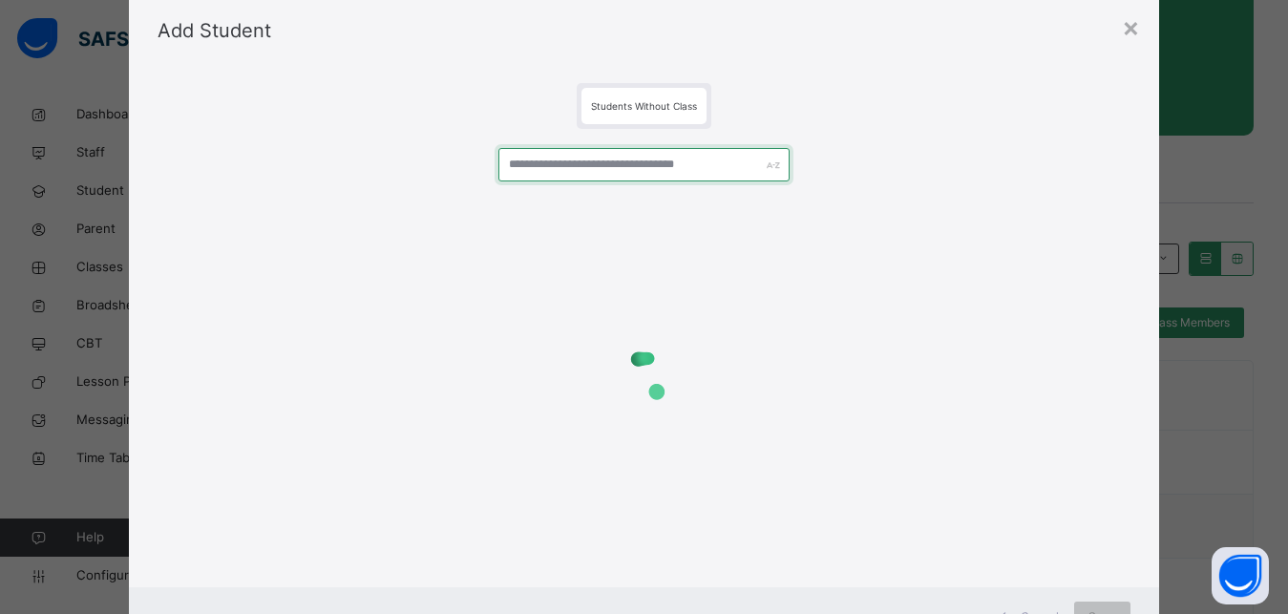
click at [562, 161] on input "text" at bounding box center [645, 164] width 292 height 33
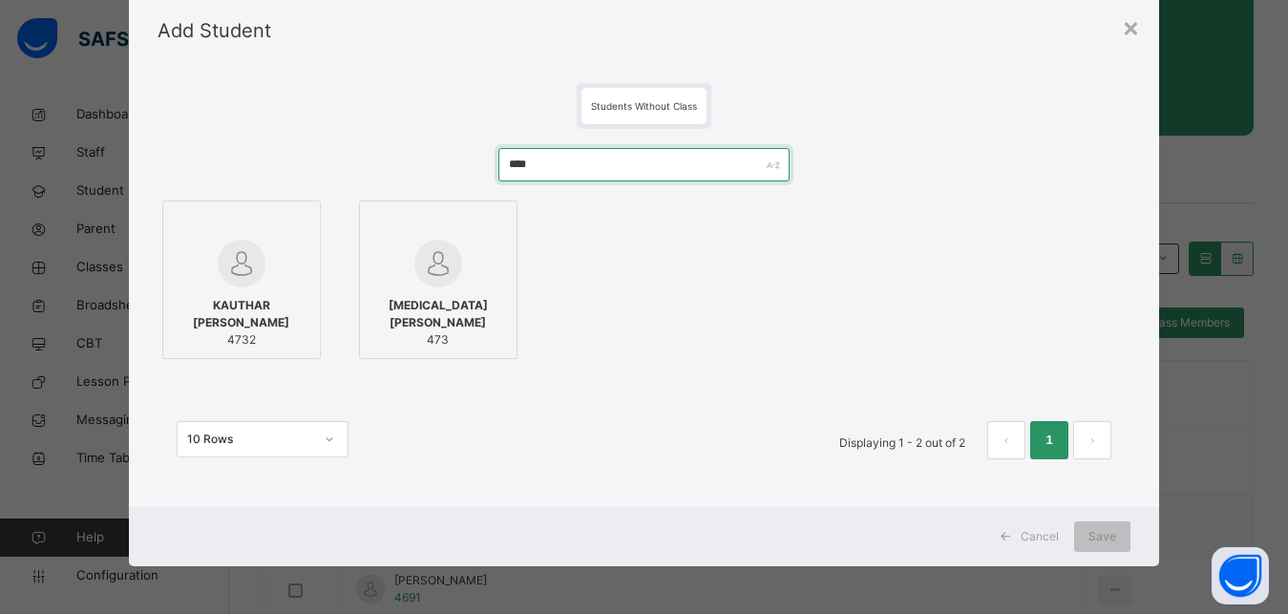
type input "****"
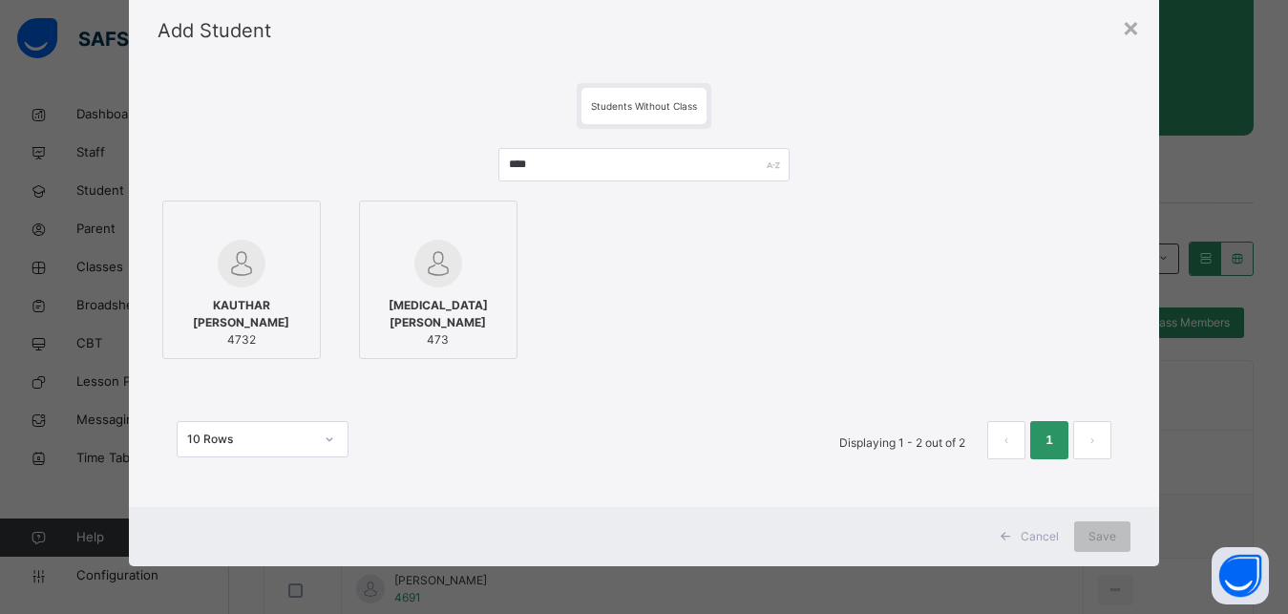
click at [250, 240] on img at bounding box center [242, 264] width 48 height 48
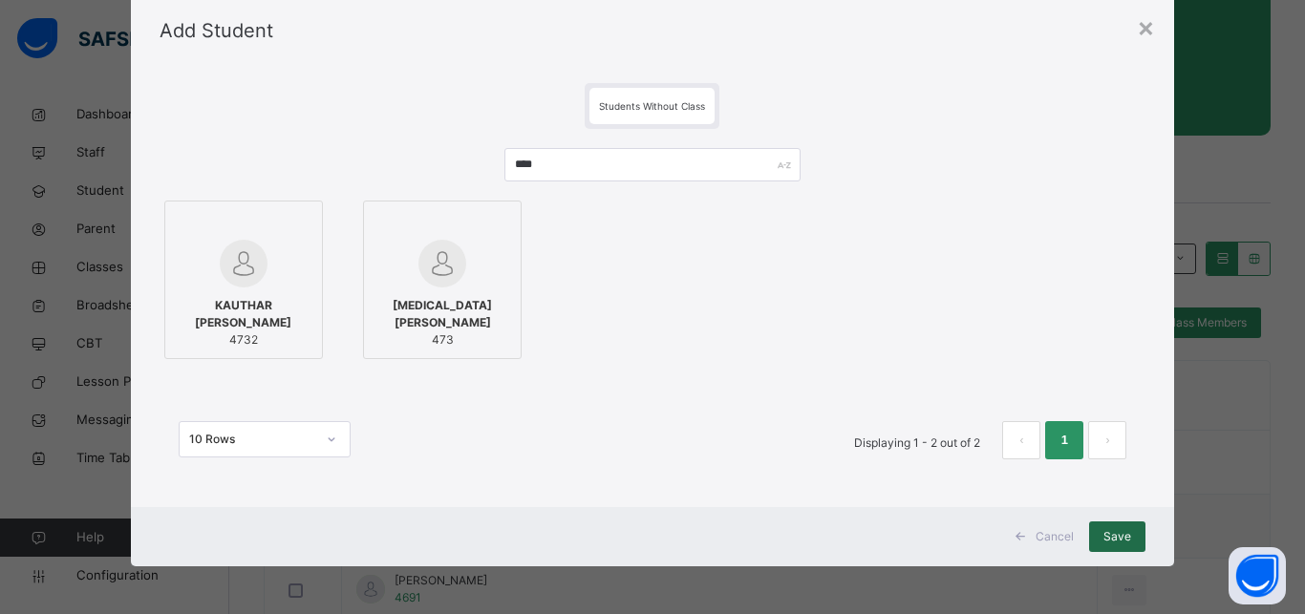
click at [1103, 534] on span "Save" at bounding box center [1117, 536] width 28 height 17
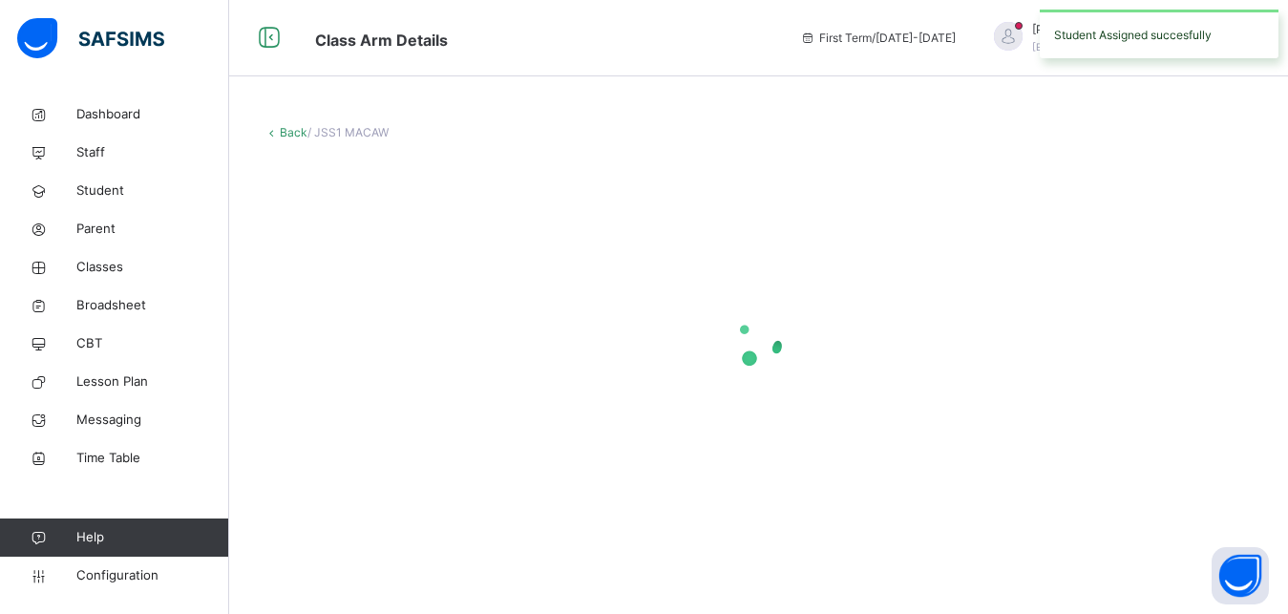
scroll to position [0, 0]
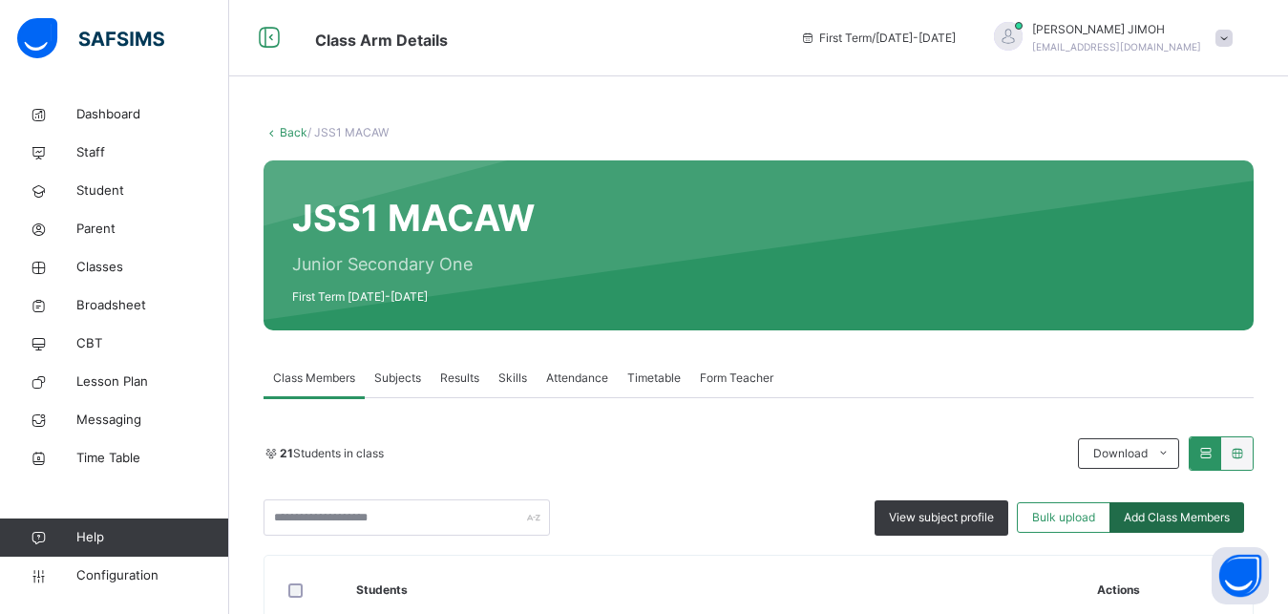
click at [1185, 518] on span "Add Class Members" at bounding box center [1177, 517] width 106 height 17
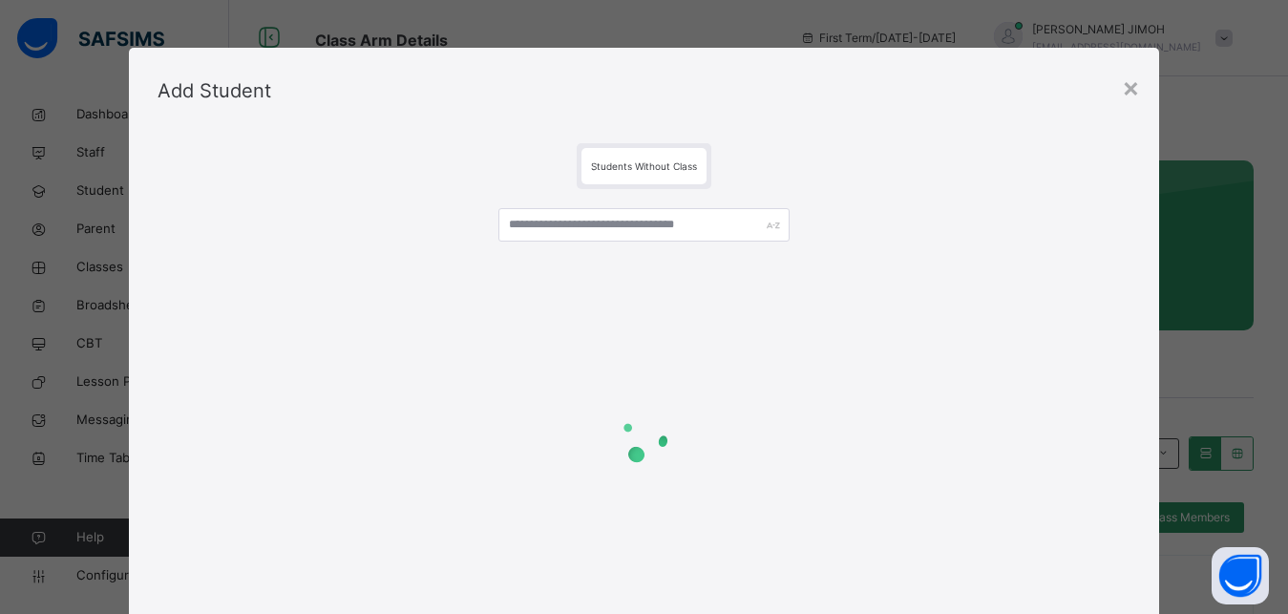
scroll to position [60, 0]
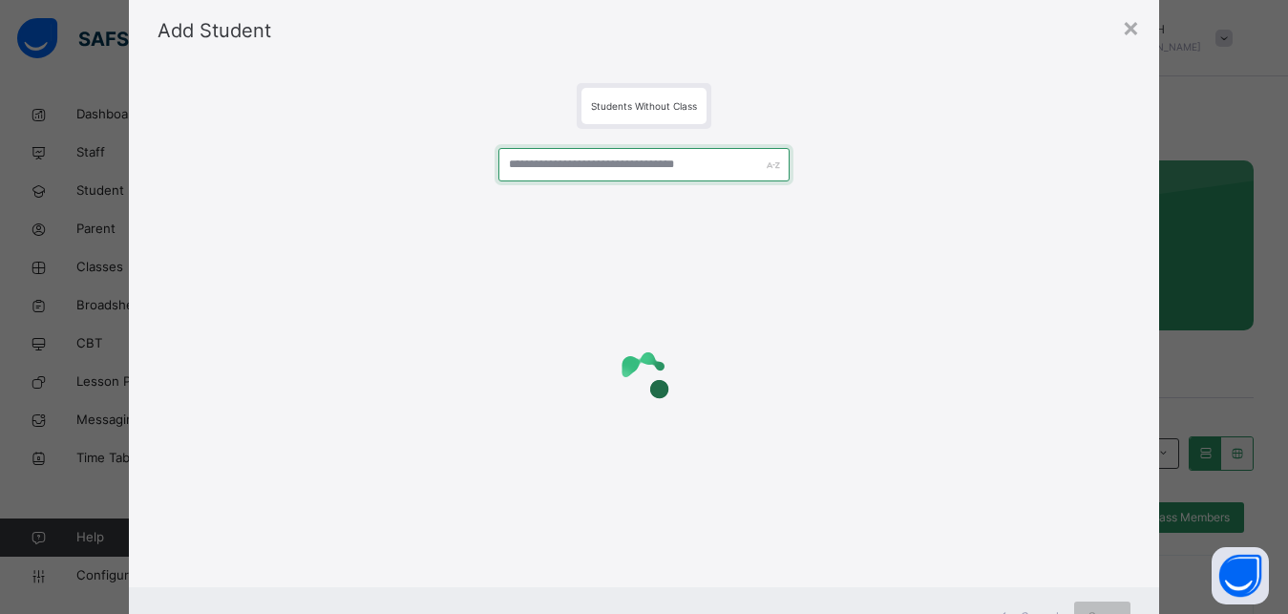
click at [548, 169] on input "text" at bounding box center [645, 164] width 292 height 33
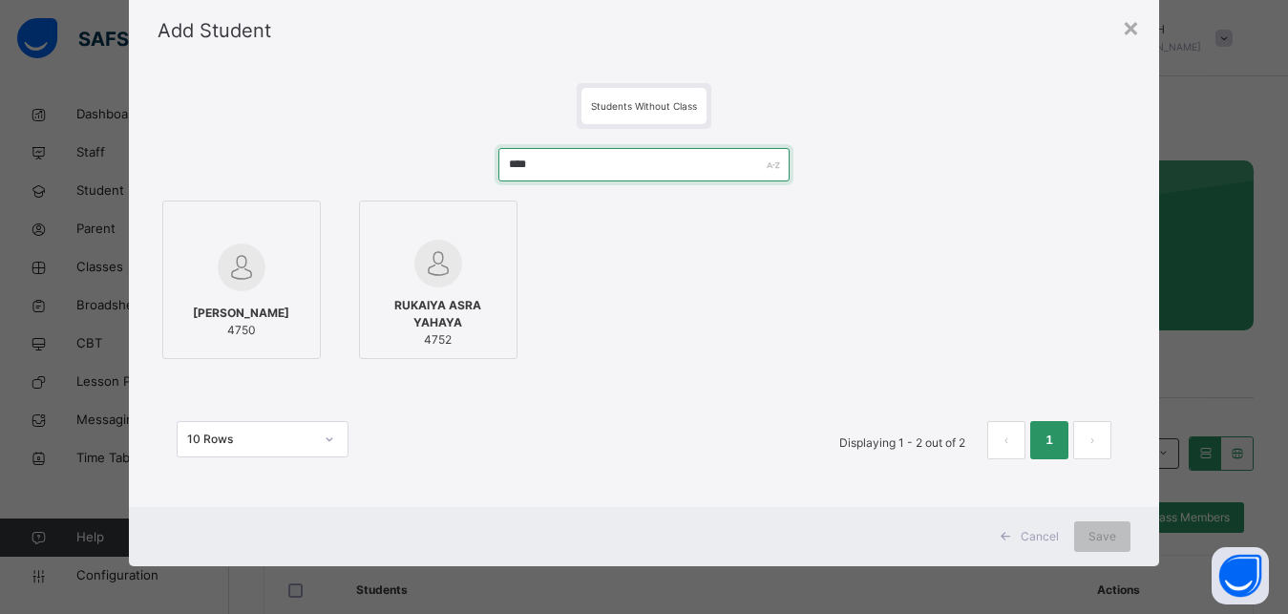
type input "****"
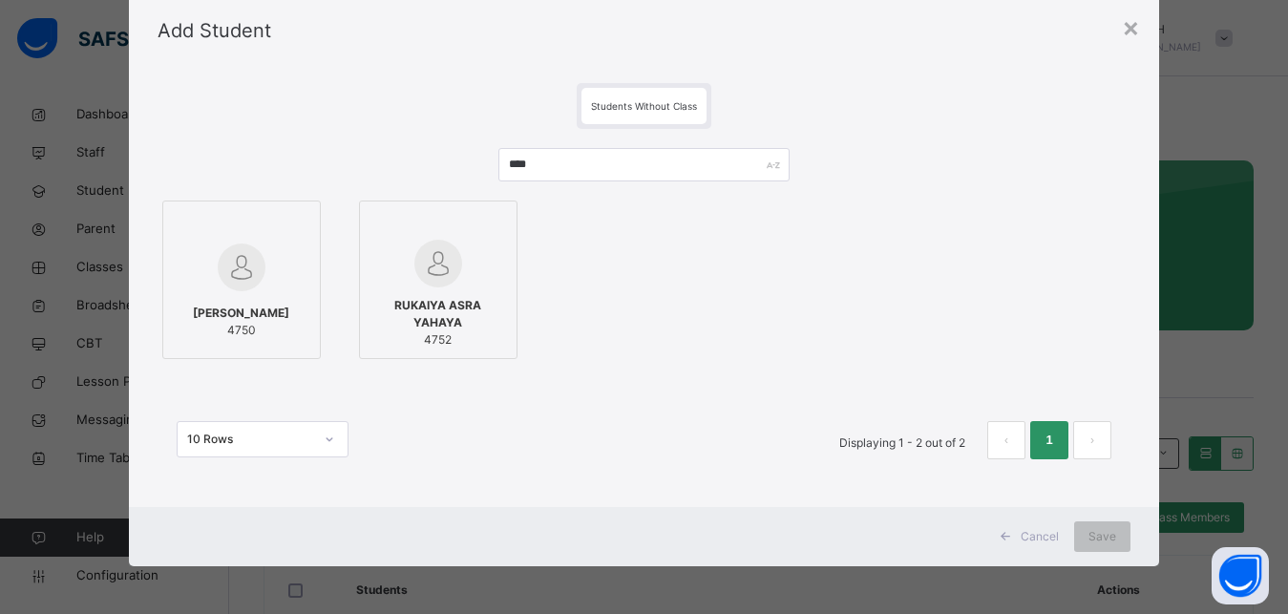
click at [238, 223] on div at bounding box center [242, 225] width 138 height 29
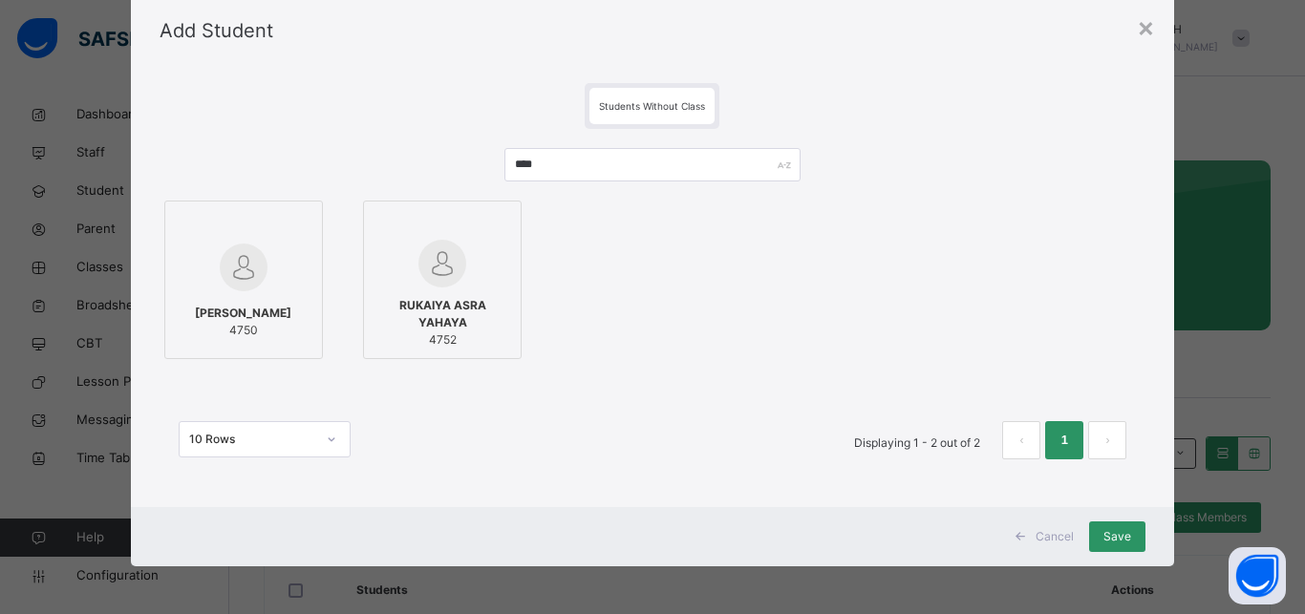
click at [485, 249] on div at bounding box center [442, 264] width 138 height 48
click at [1094, 533] on div "Save" at bounding box center [1117, 536] width 56 height 31
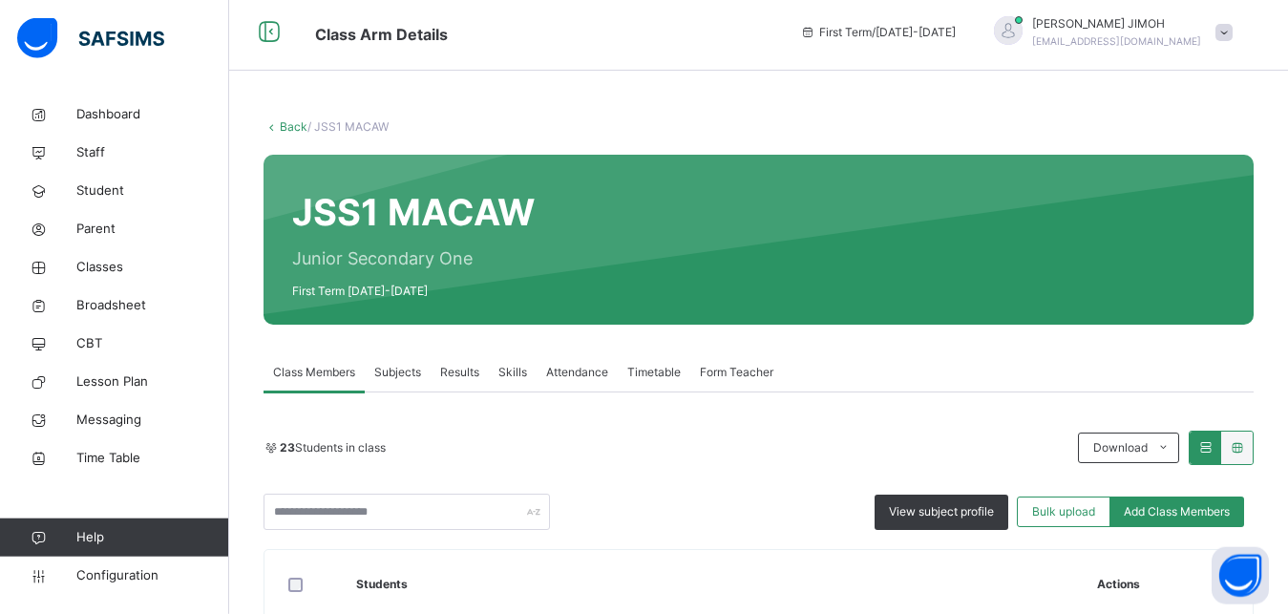
scroll to position [0, 0]
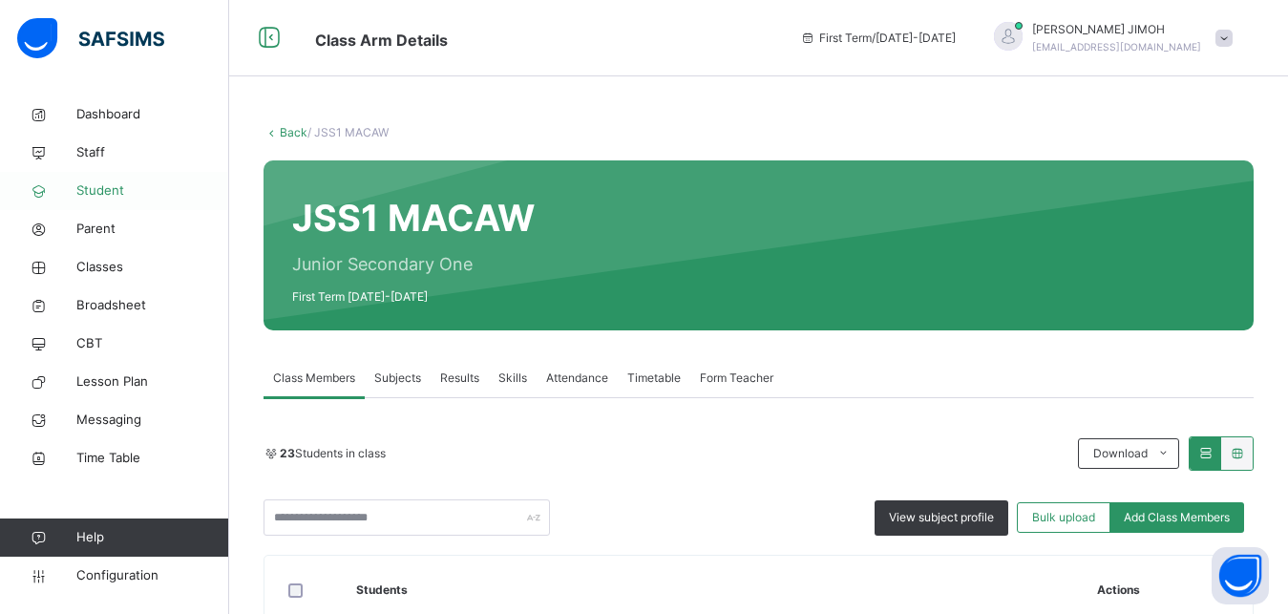
click at [109, 187] on span "Student" at bounding box center [152, 190] width 153 height 19
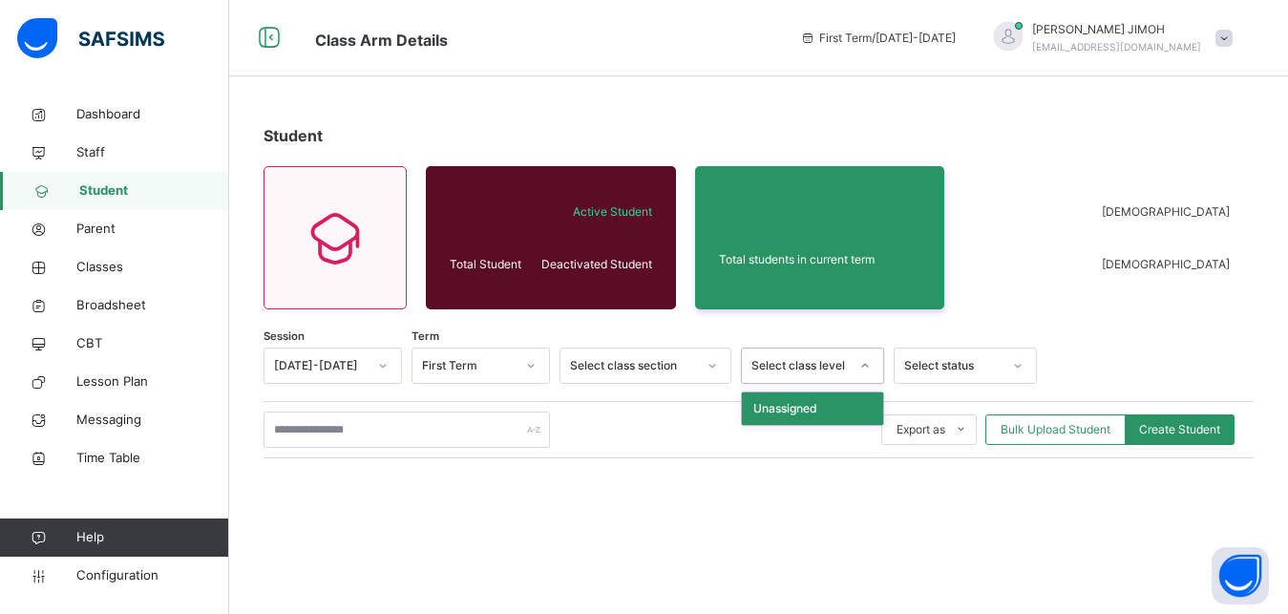
click at [852, 370] on div at bounding box center [865, 365] width 32 height 31
click at [853, 369] on div at bounding box center [865, 365] width 32 height 31
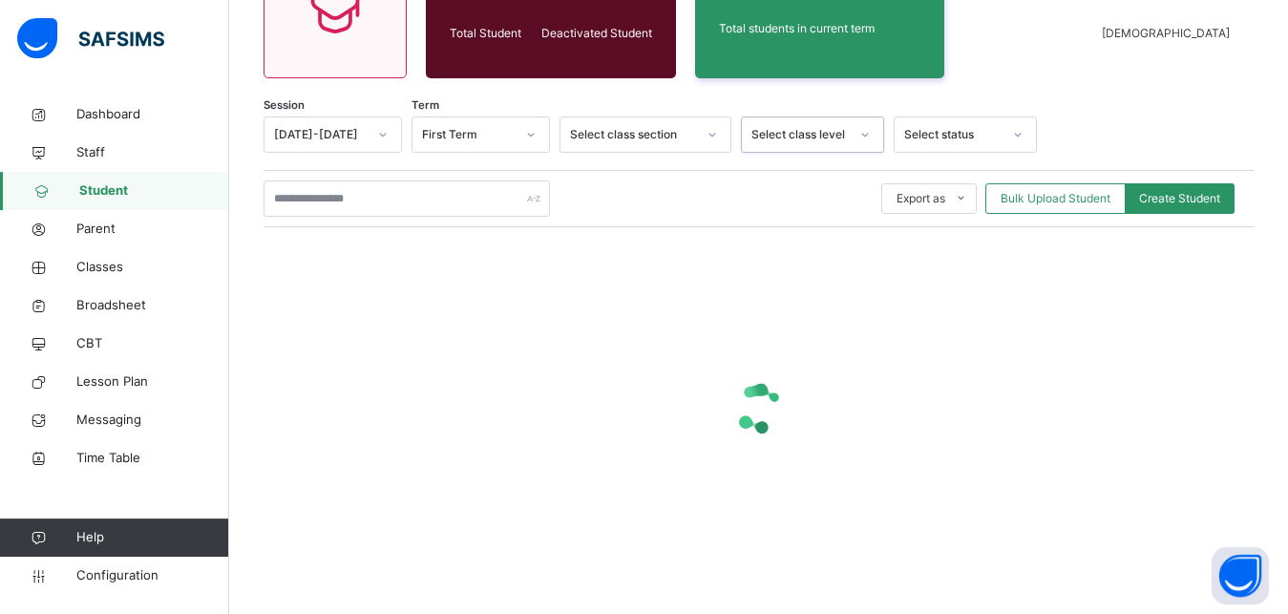
scroll to position [236, 0]
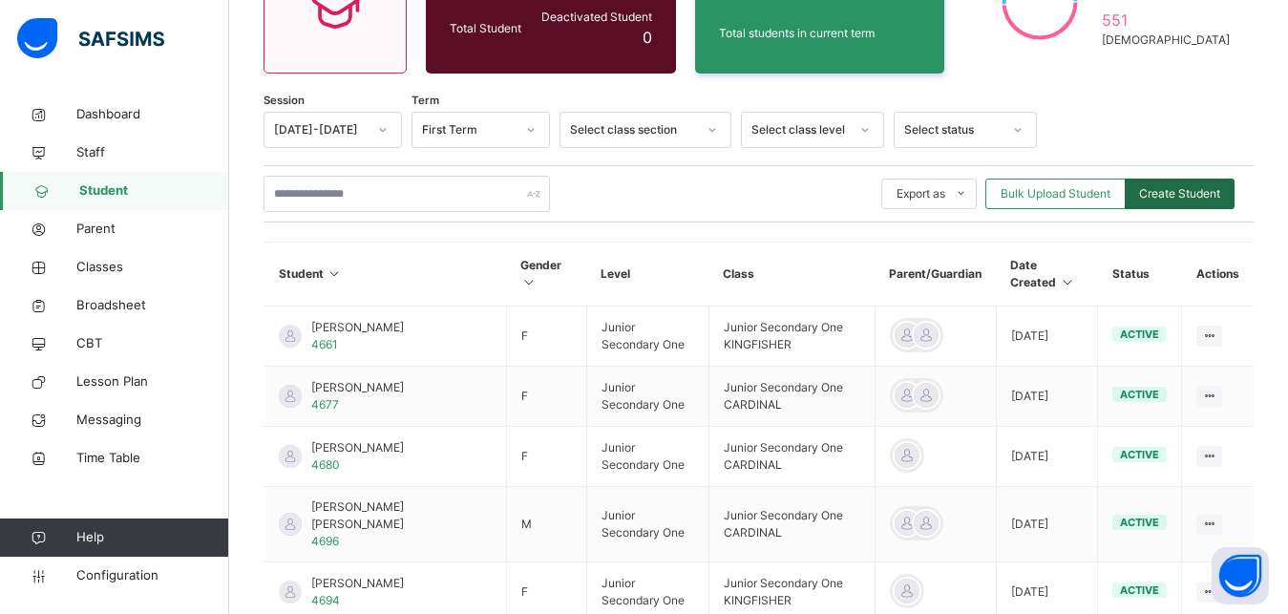
click at [1188, 188] on span "Create Student" at bounding box center [1179, 193] width 81 height 17
select select "**"
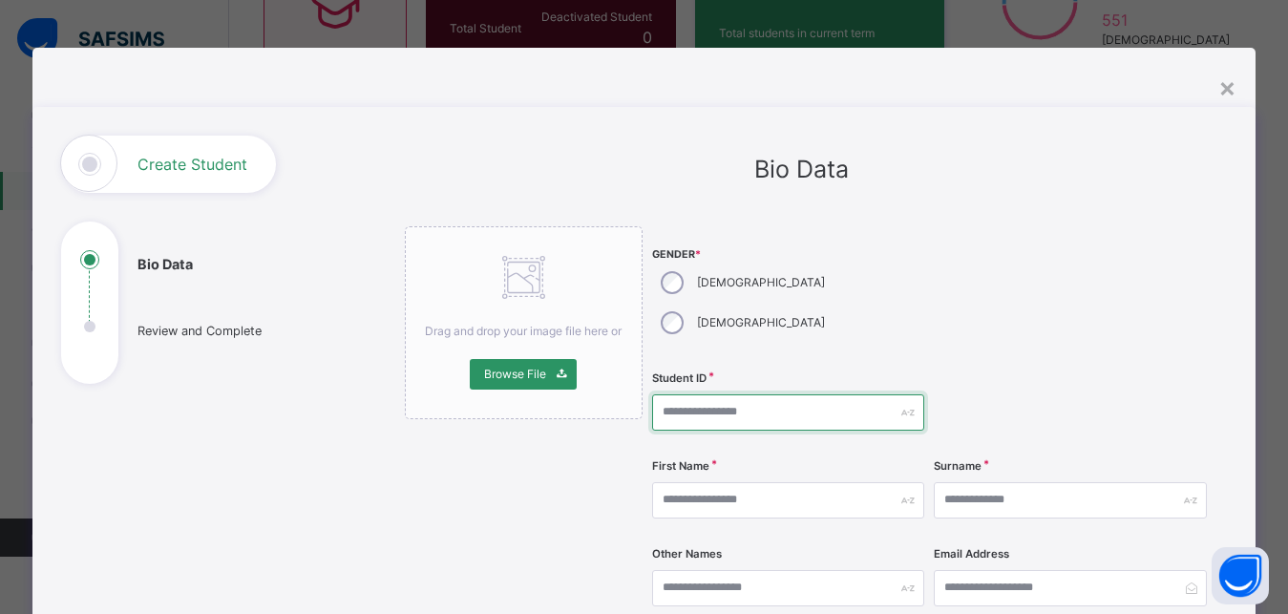
click at [706, 394] on input "text" at bounding box center [788, 412] width 272 height 36
type input "****"
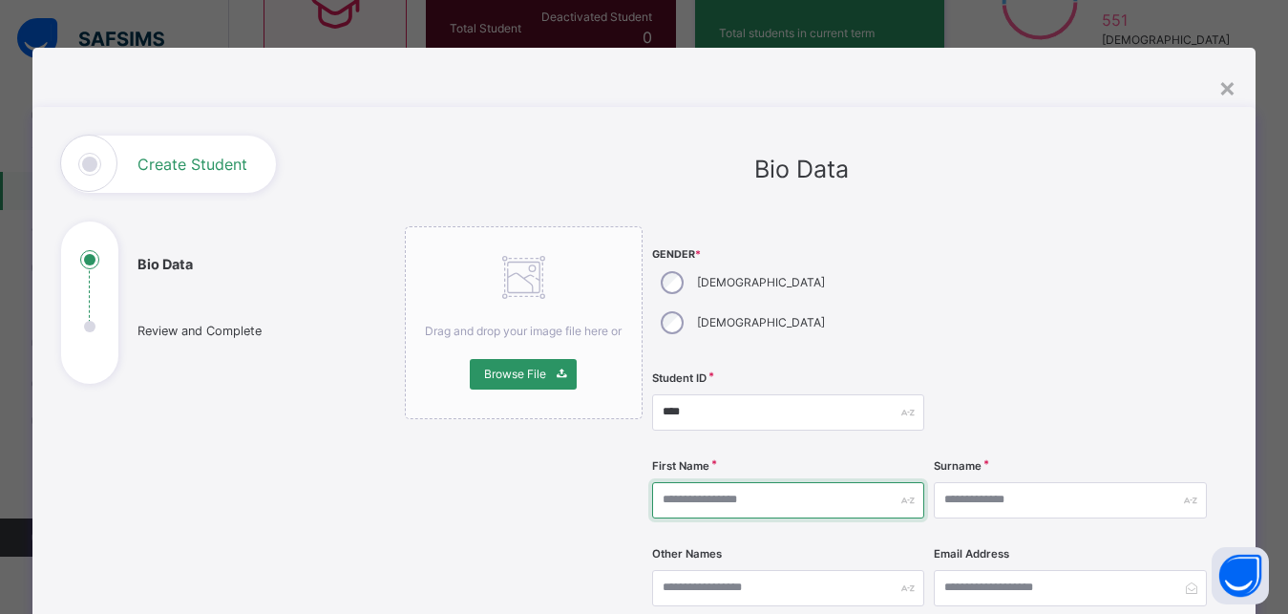
click at [698, 482] on input "text" at bounding box center [788, 500] width 272 height 36
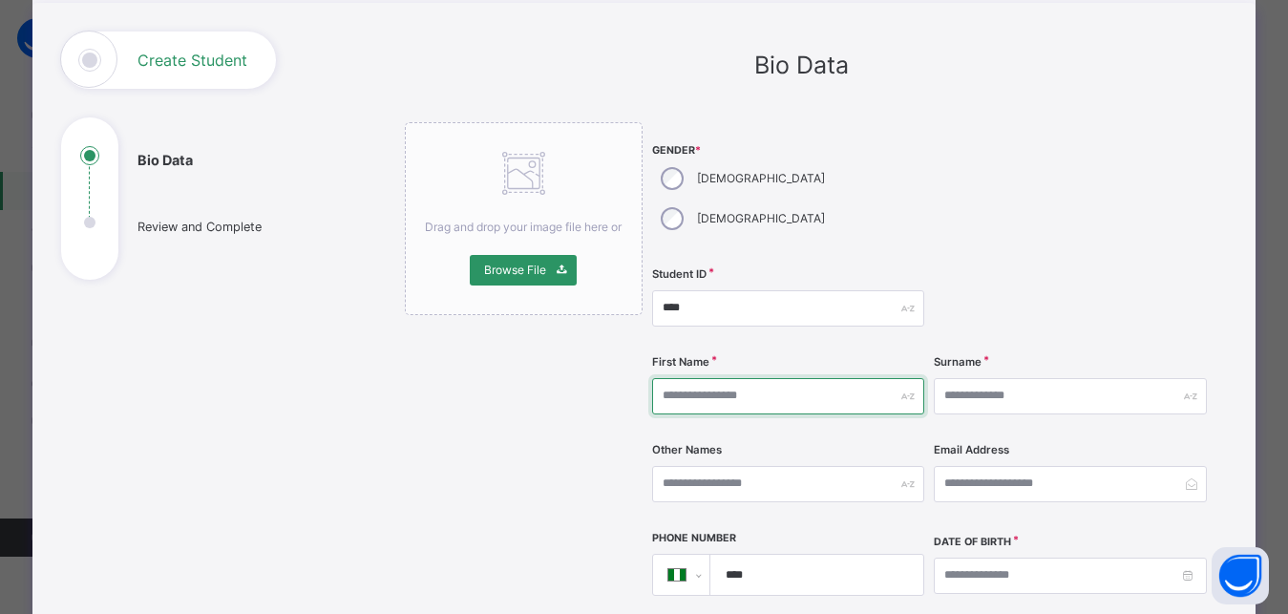
scroll to position [172, 0]
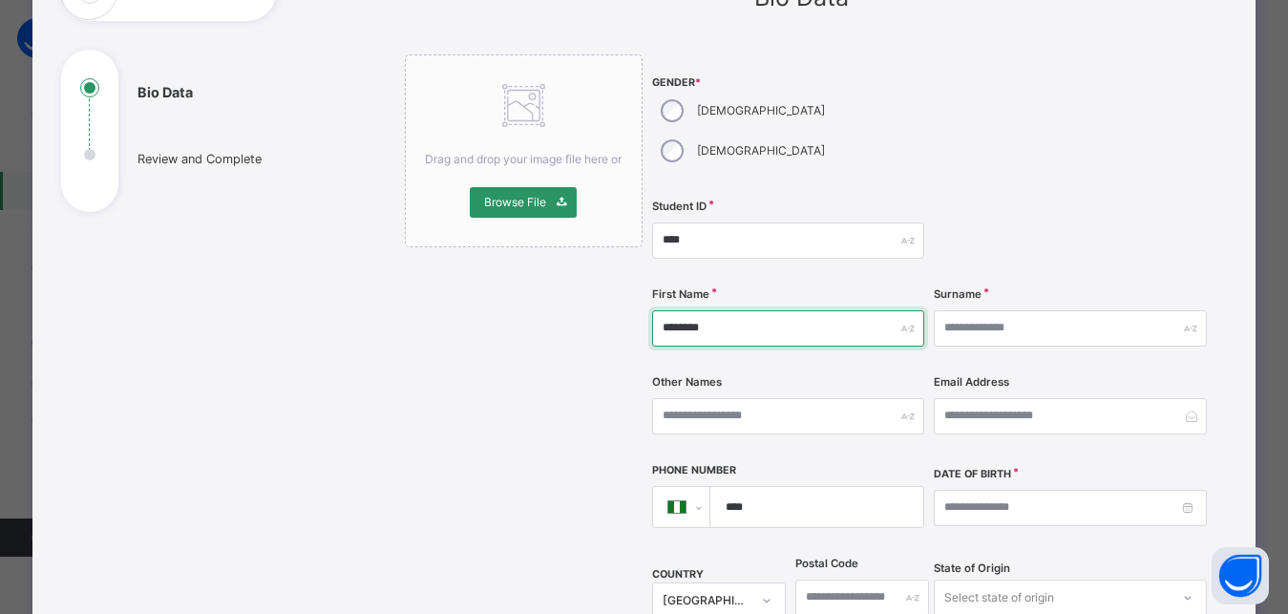
type input "********"
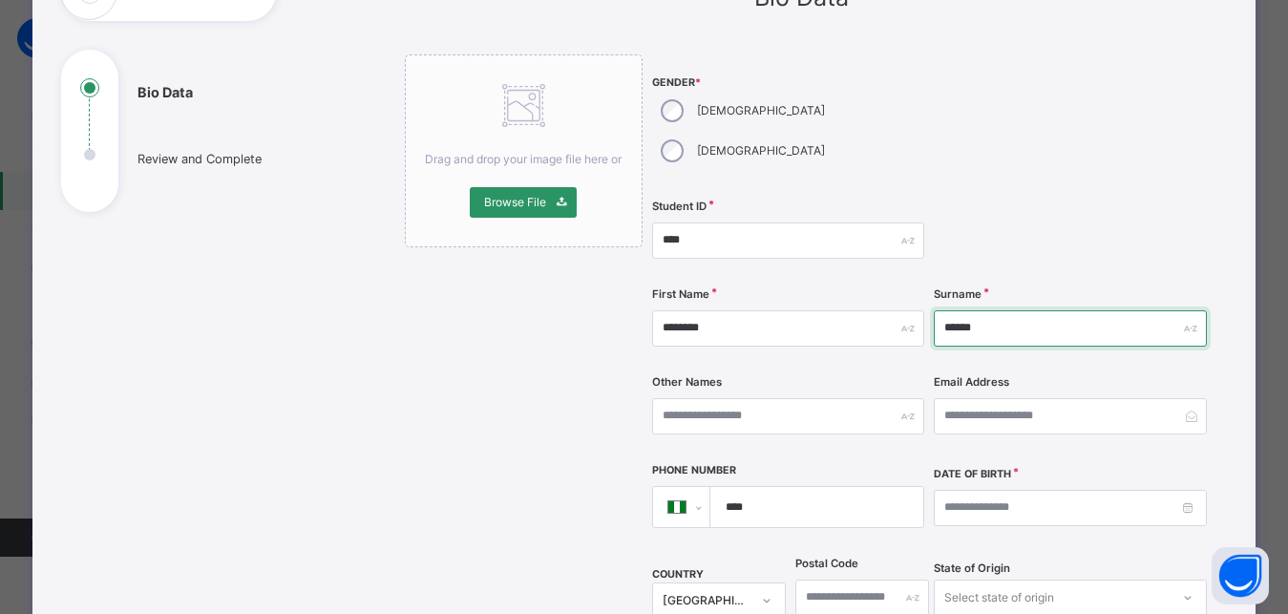
type input "******"
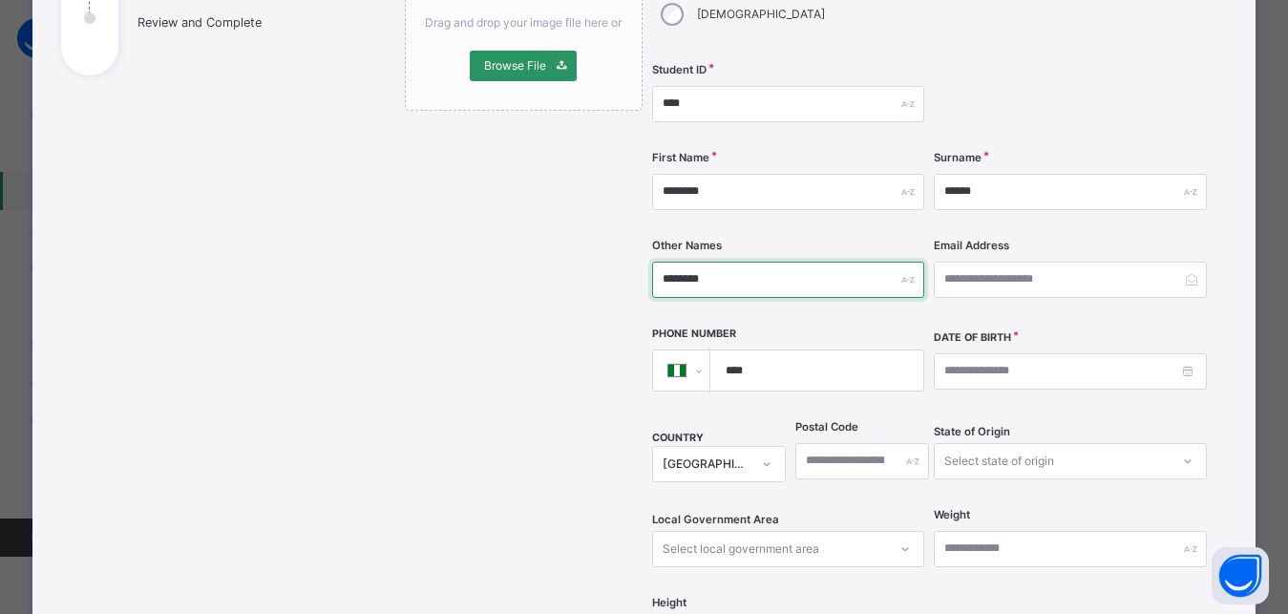
scroll to position [430, 0]
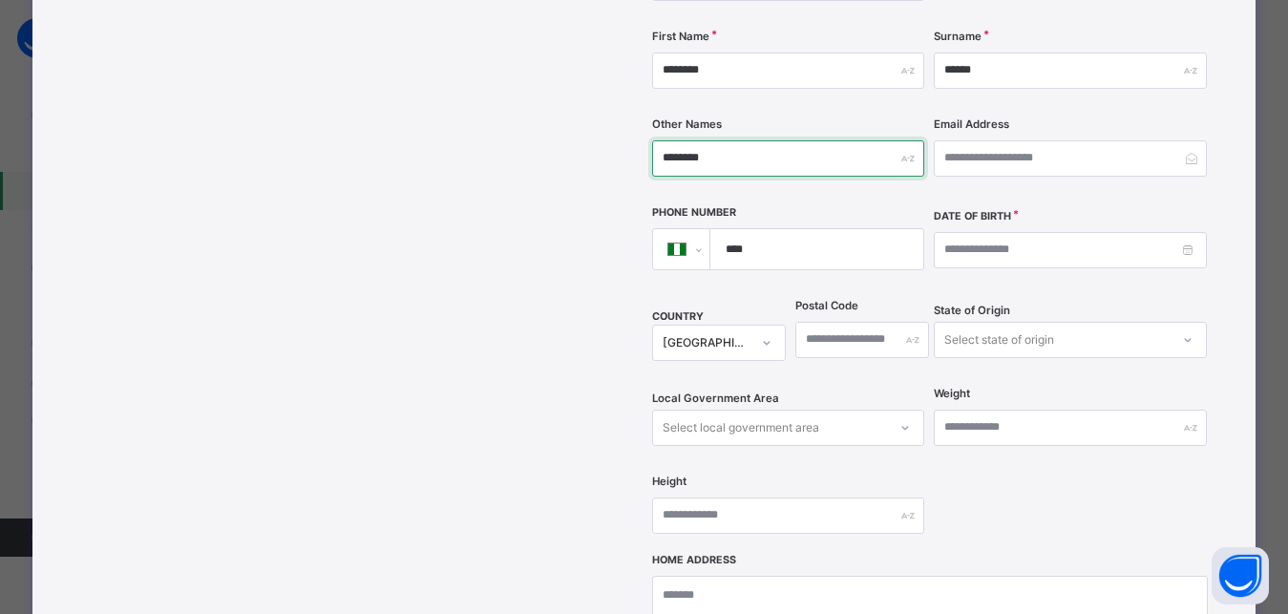
type input "********"
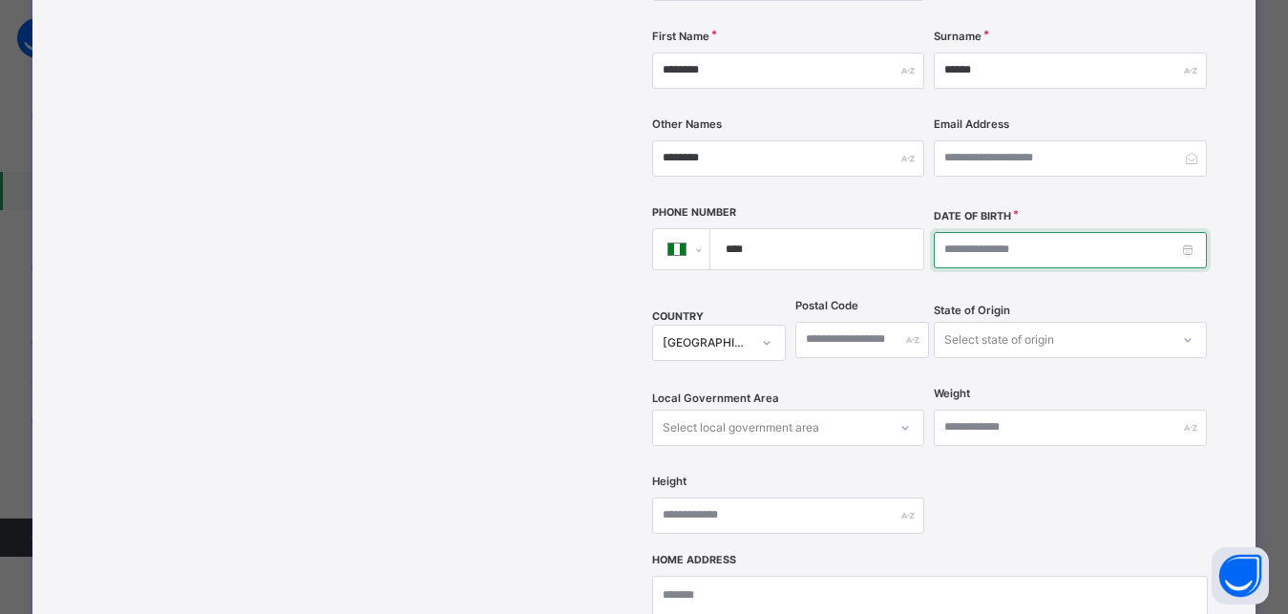
click at [939, 232] on input at bounding box center [1070, 250] width 272 height 36
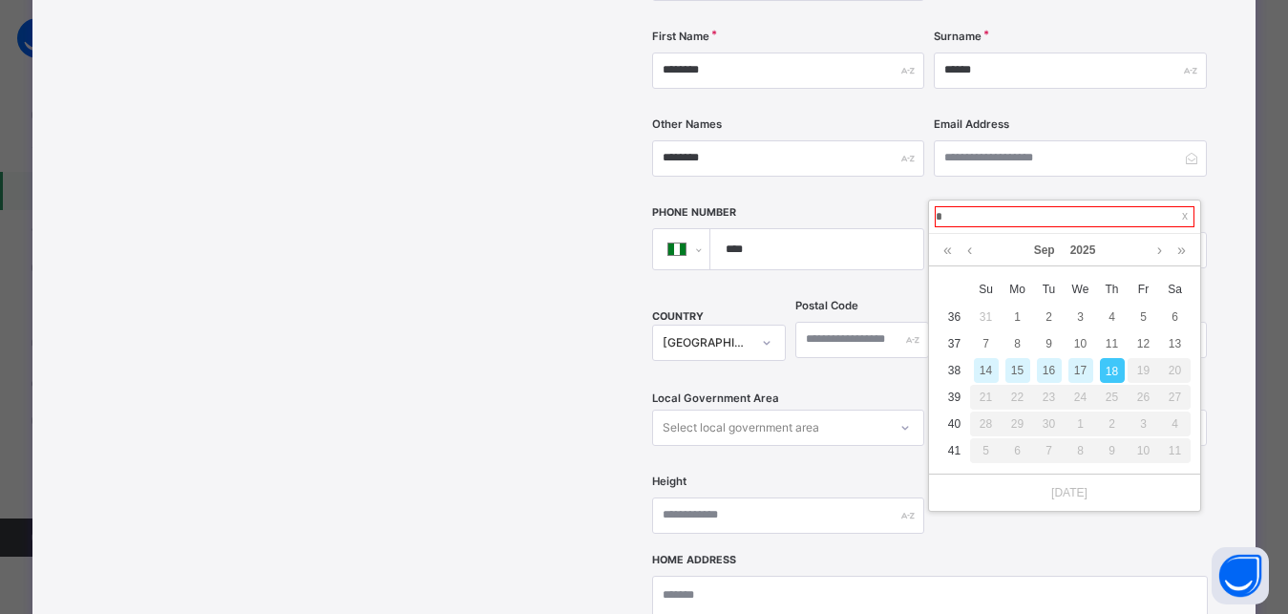
type input "**********"
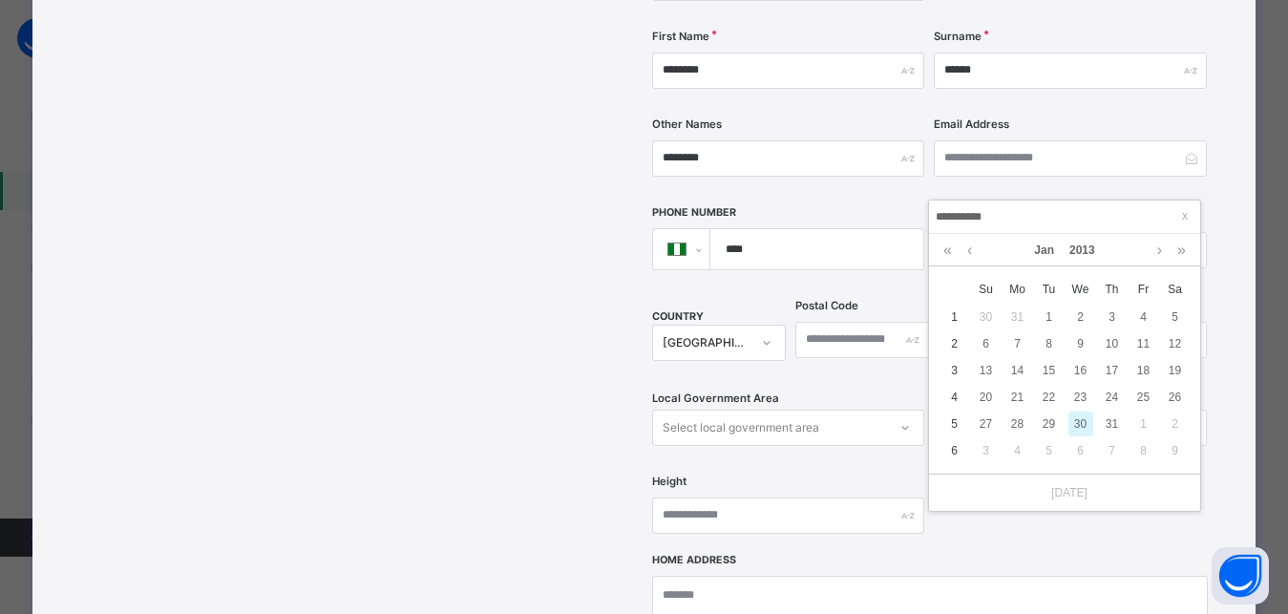
type input "**********"
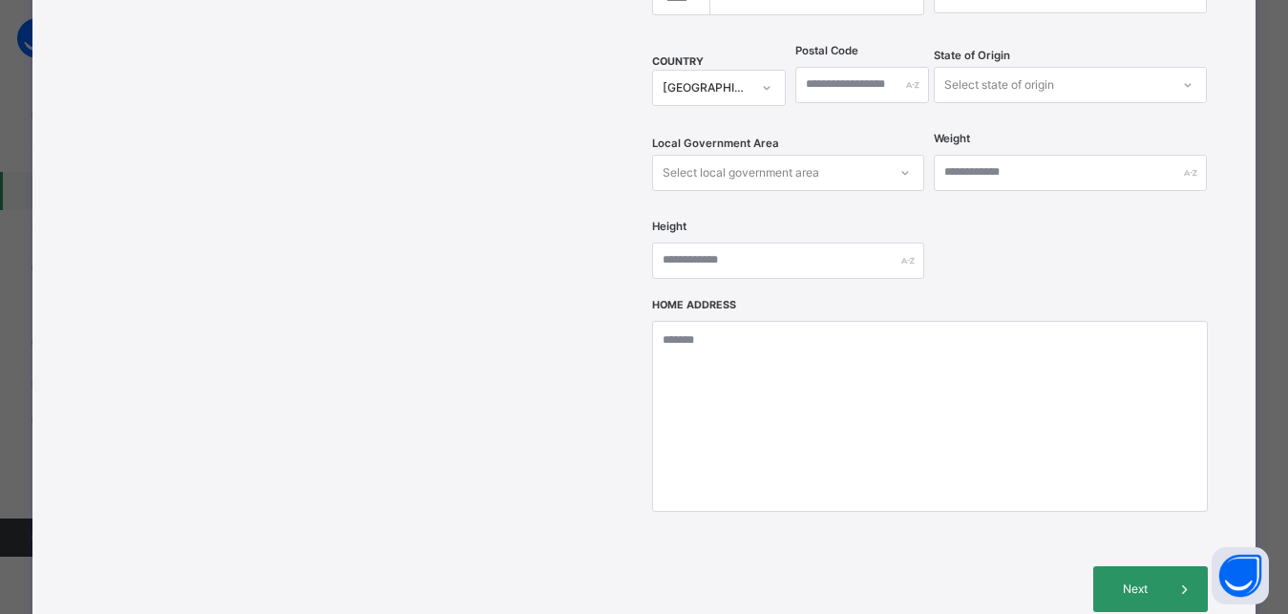
scroll to position [688, 0]
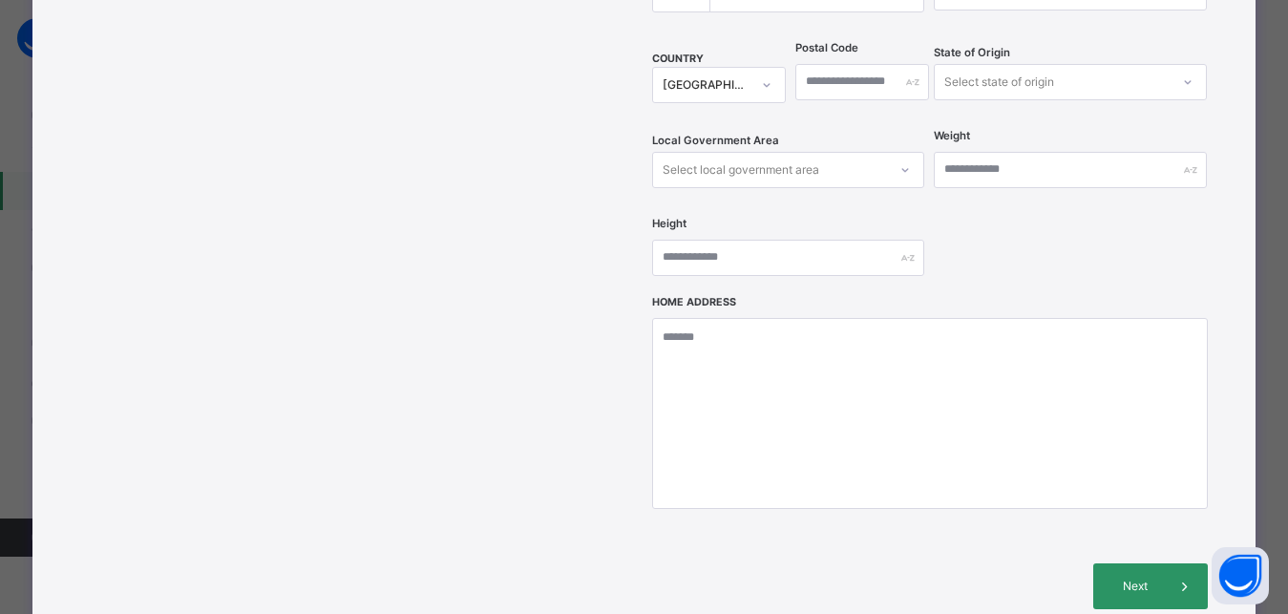
click at [989, 64] on div "Select state of origin" at bounding box center [1000, 82] width 110 height 36
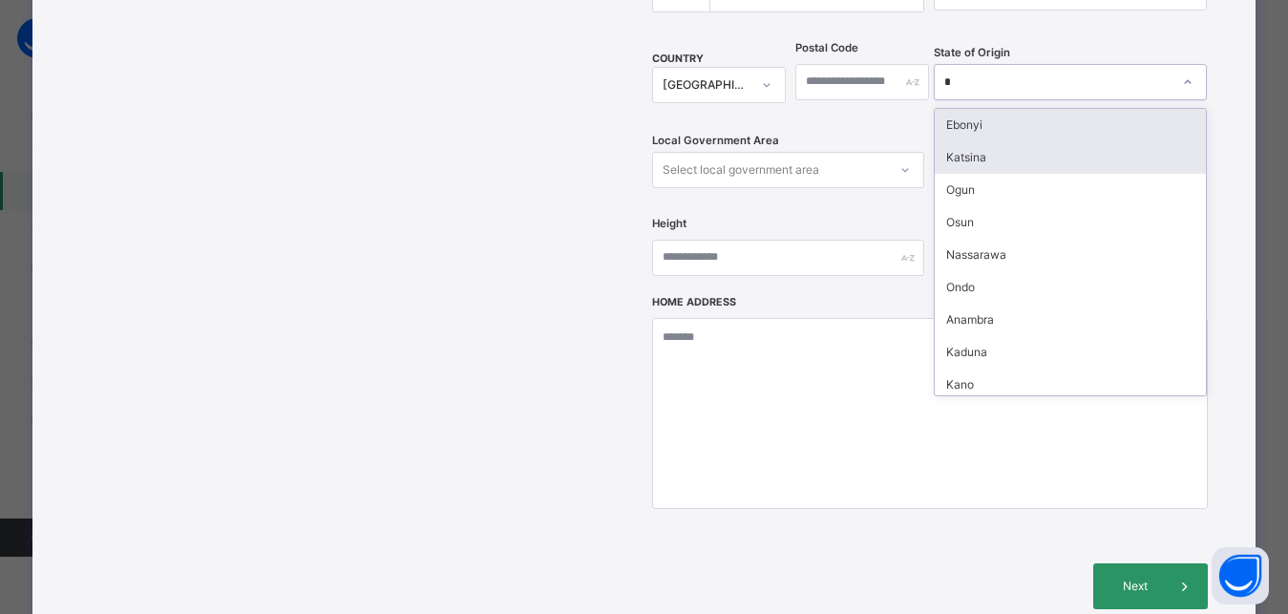
type input "**"
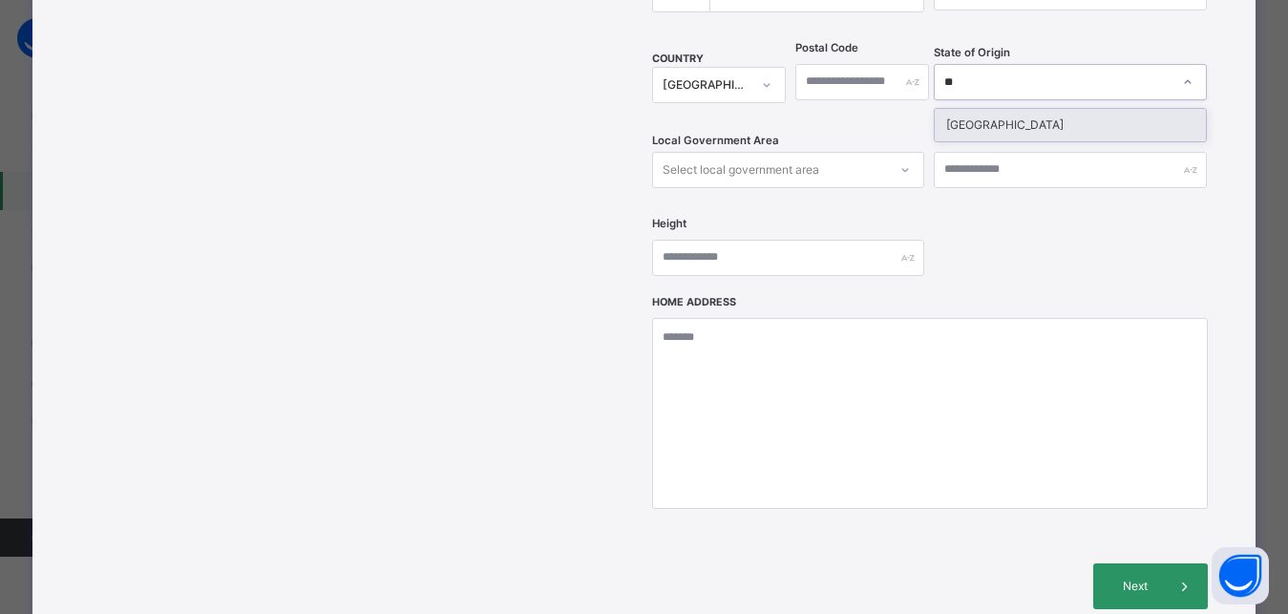
click at [987, 109] on div "Niger" at bounding box center [1070, 125] width 270 height 32
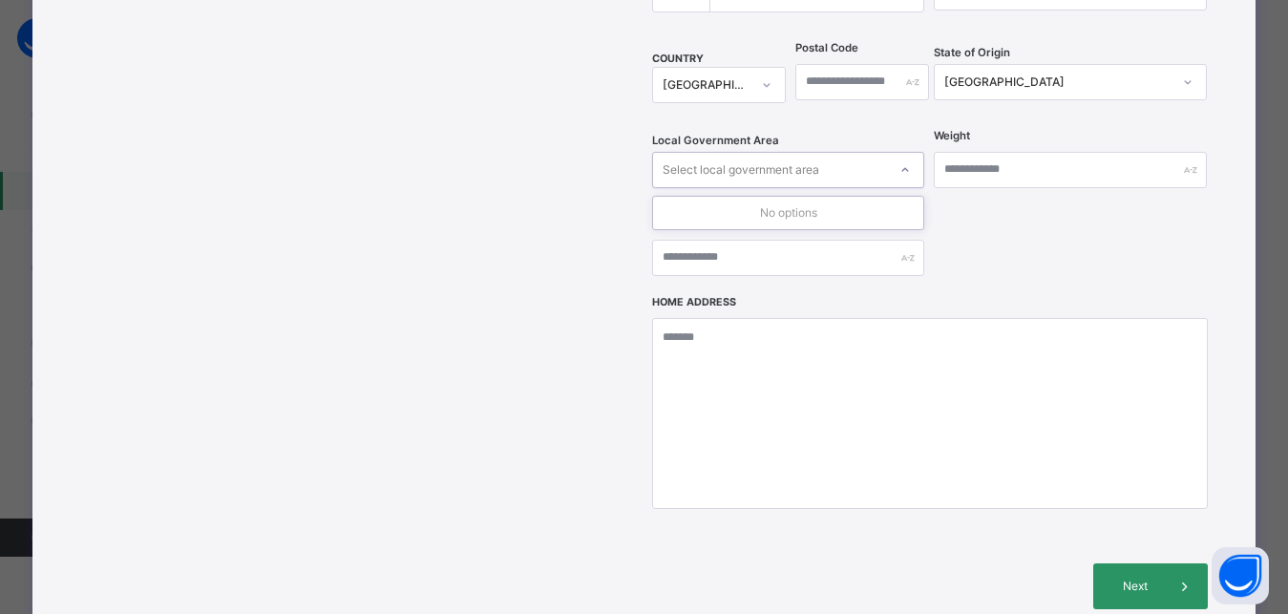
click at [756, 152] on div "Select local government area" at bounding box center [741, 170] width 157 height 36
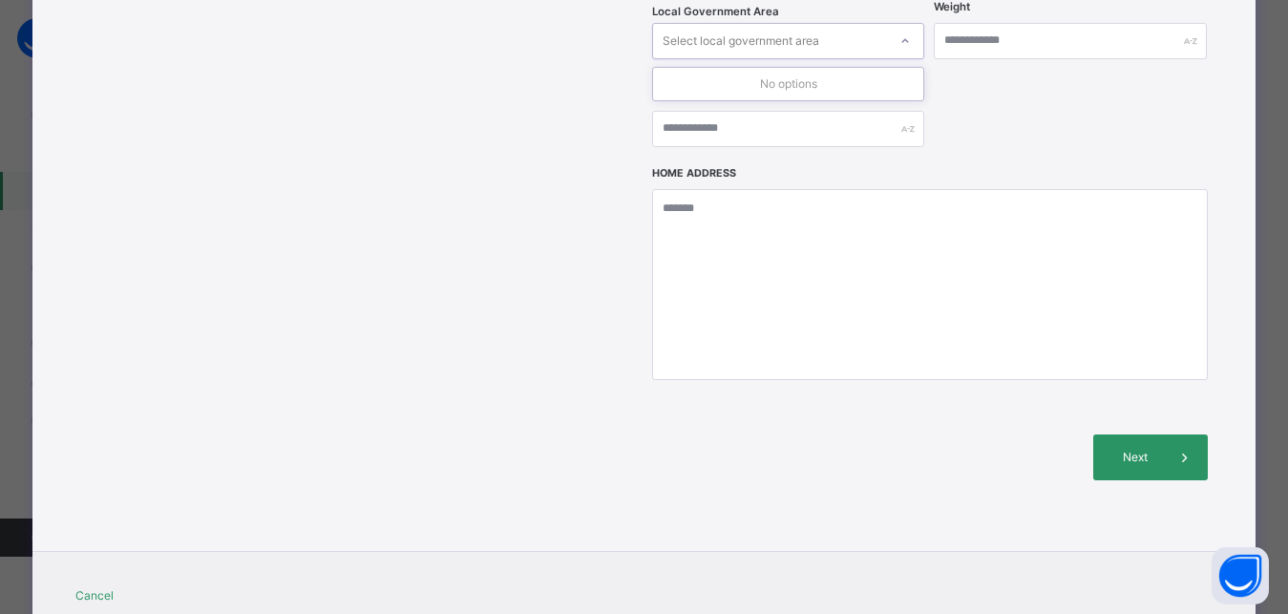
scroll to position [846, 0]
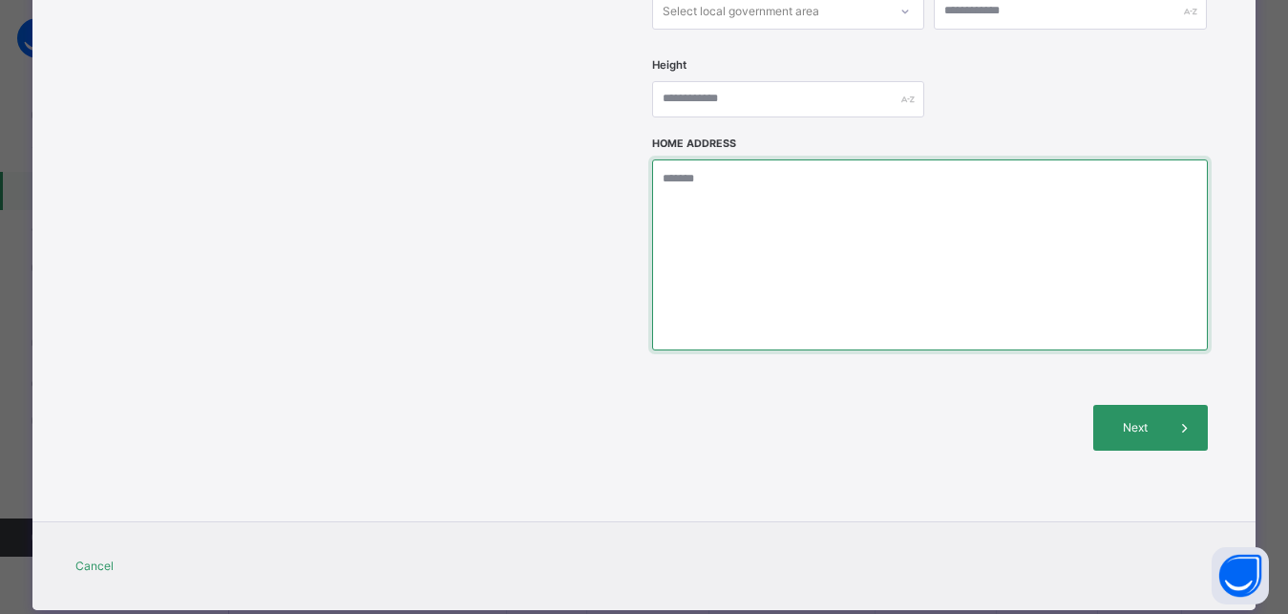
click at [729, 159] on textarea at bounding box center [930, 254] width 556 height 191
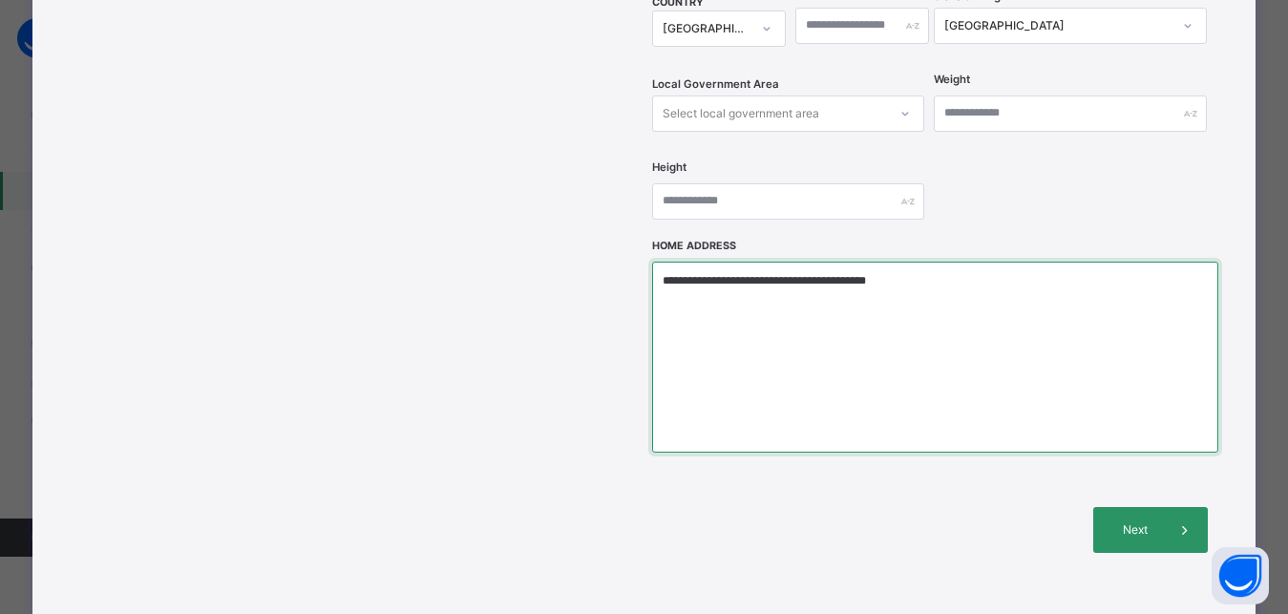
scroll to position [674, 0]
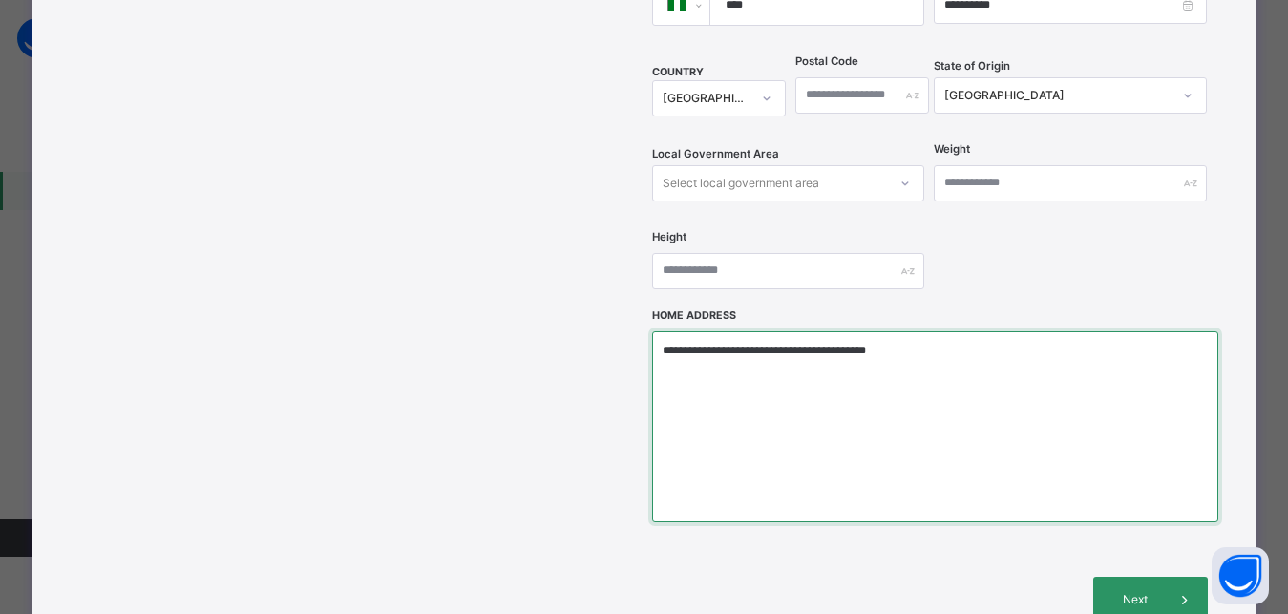
type textarea "**********"
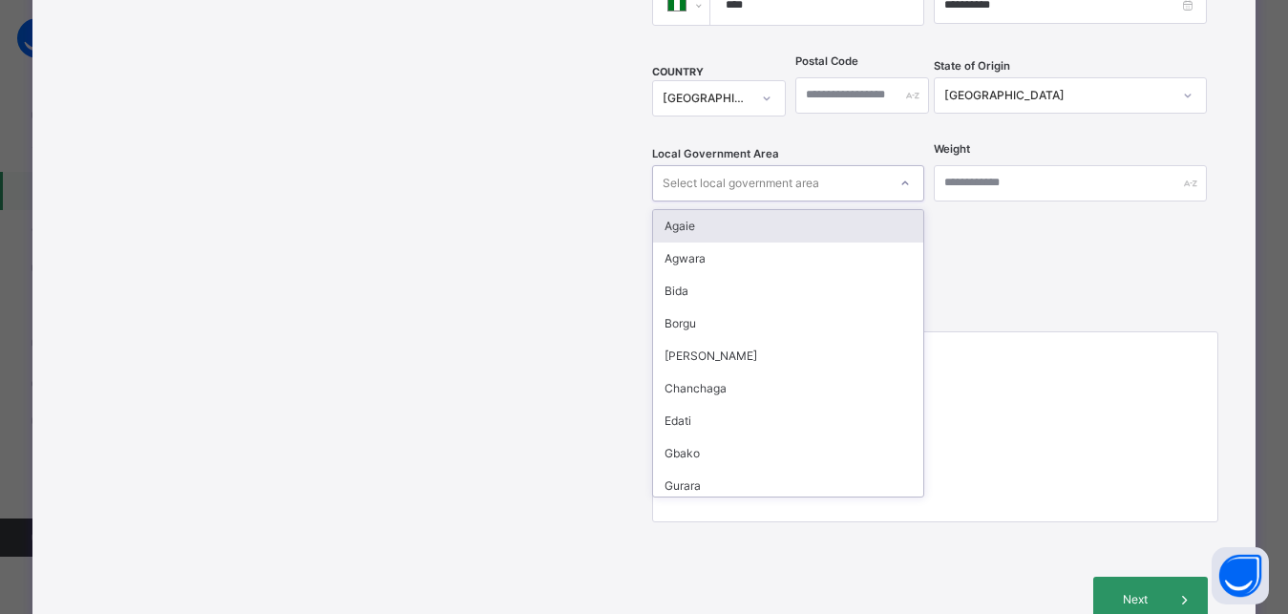
click at [766, 165] on div "Select local government area" at bounding box center [741, 183] width 157 height 36
type input "**"
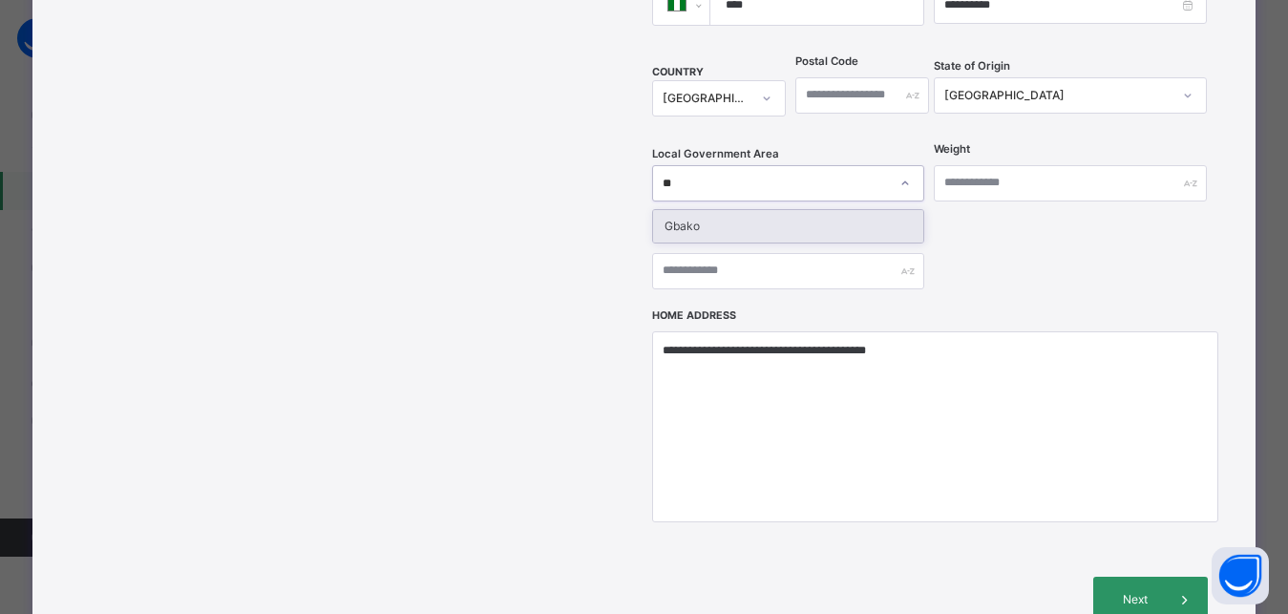
click at [713, 210] on div "Gbako" at bounding box center [788, 226] width 270 height 32
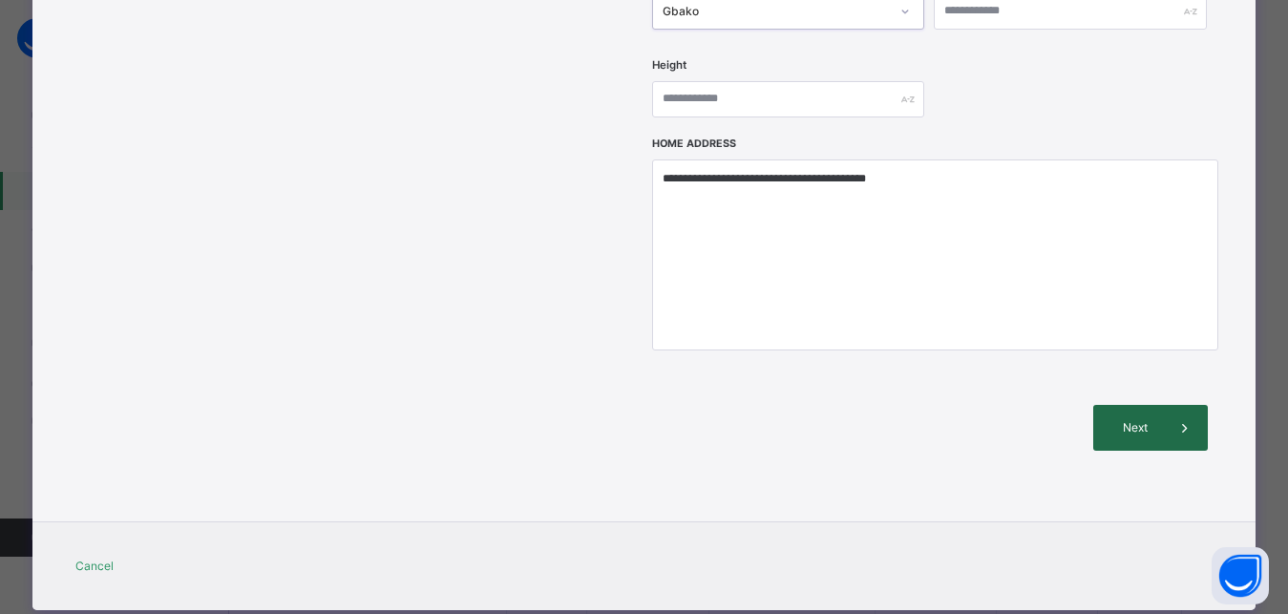
click at [1142, 419] on span "Next" at bounding box center [1135, 427] width 54 height 17
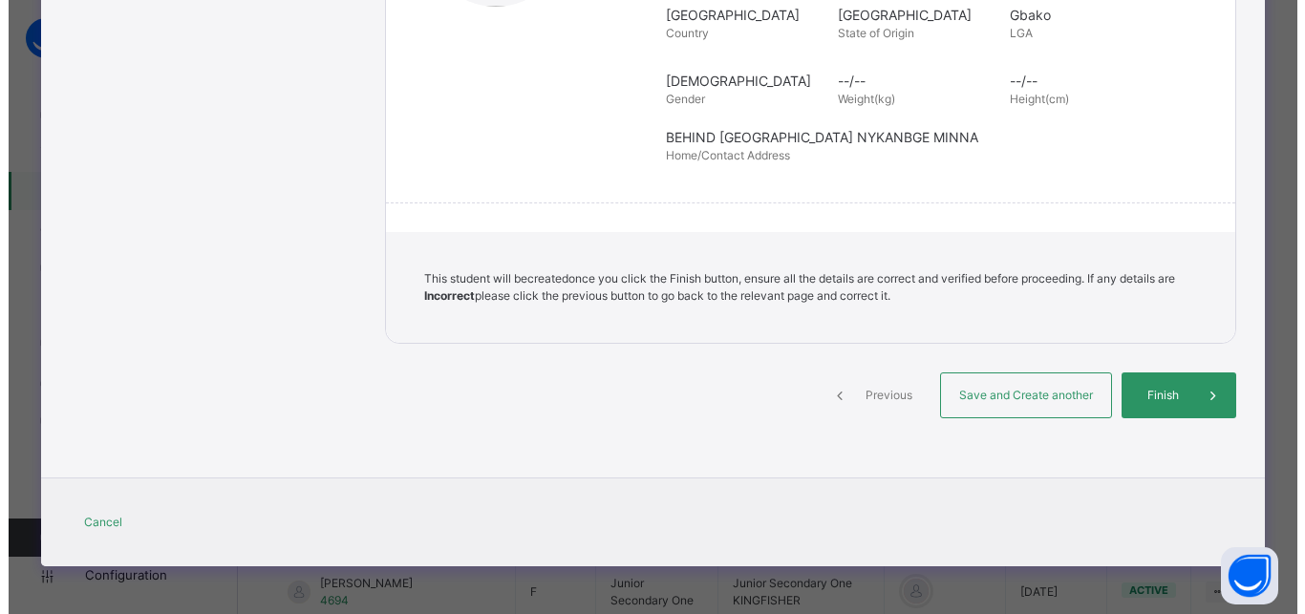
scroll to position [436, 0]
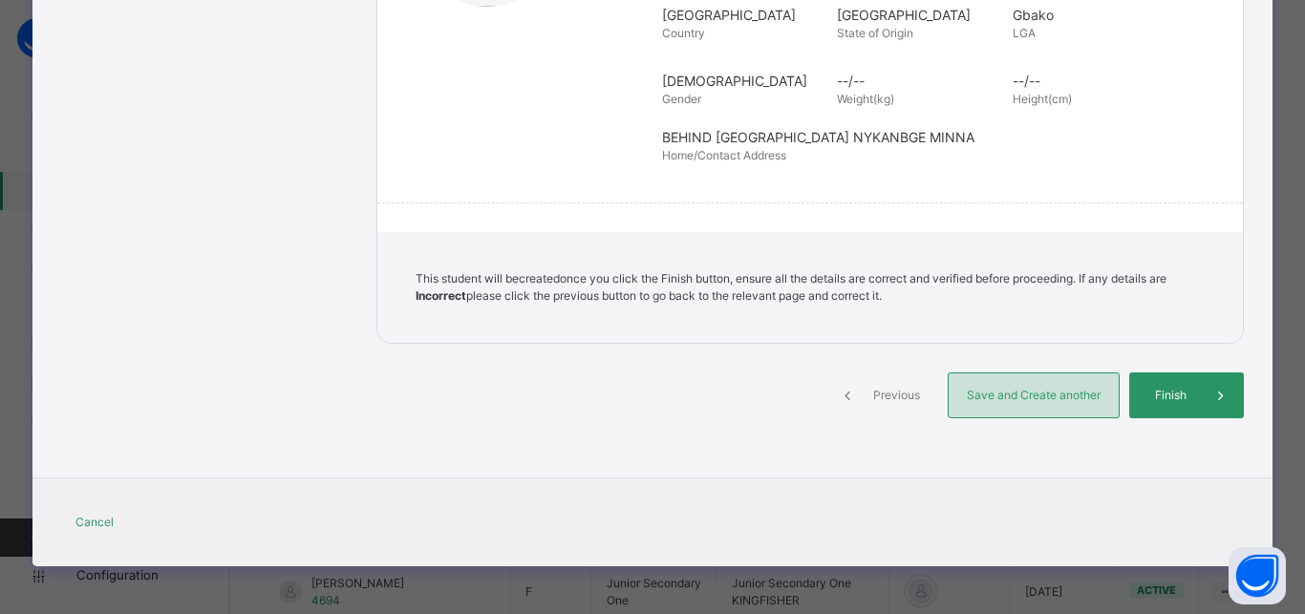
click at [1037, 392] on span "Save and Create another" at bounding box center [1033, 395] width 141 height 17
select select "**"
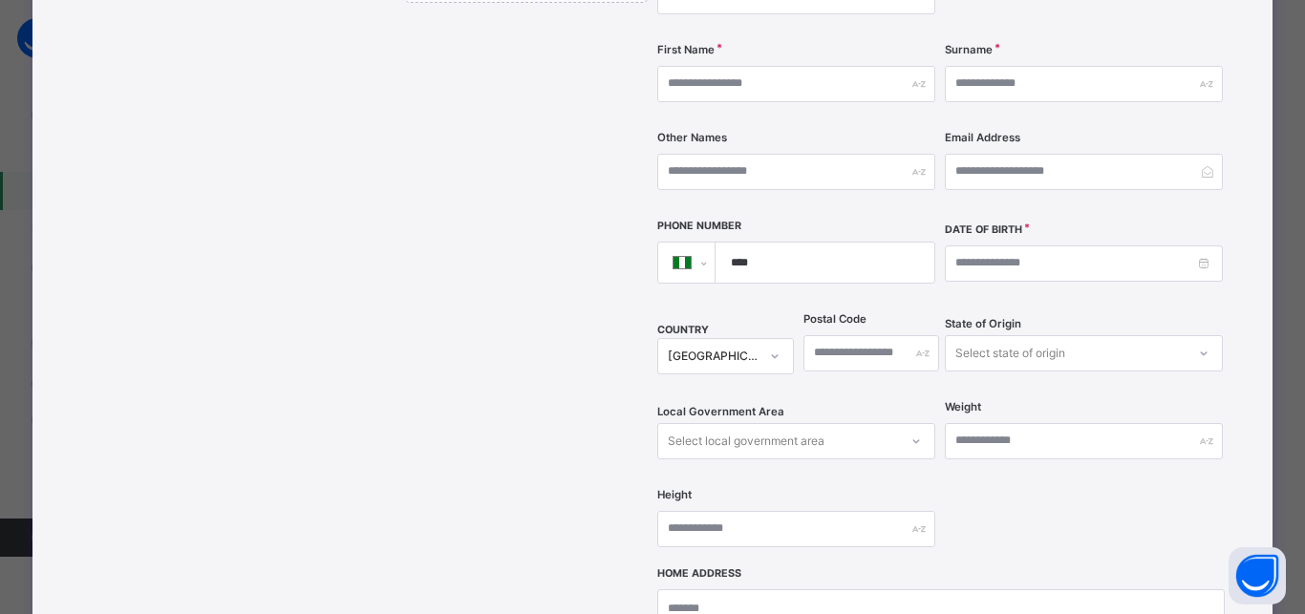
scroll to position [159, 0]
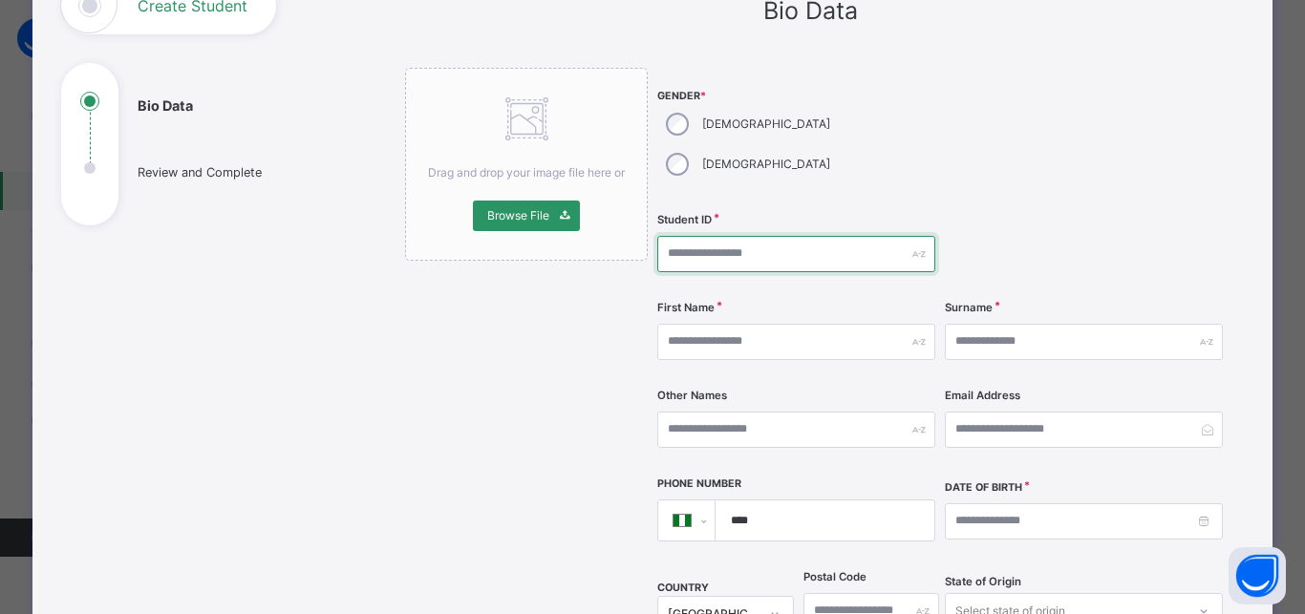
click at [720, 236] on input "text" at bounding box center [796, 254] width 278 height 36
type input "****"
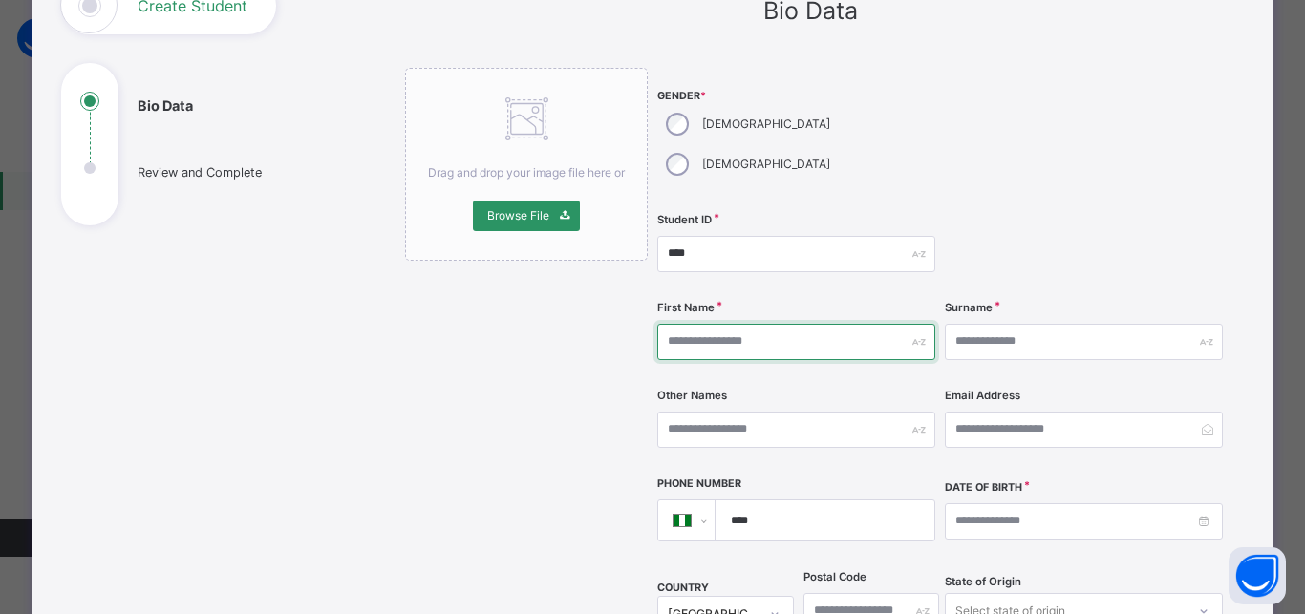
click at [731, 324] on input "text" at bounding box center [796, 342] width 278 height 36
type input "******"
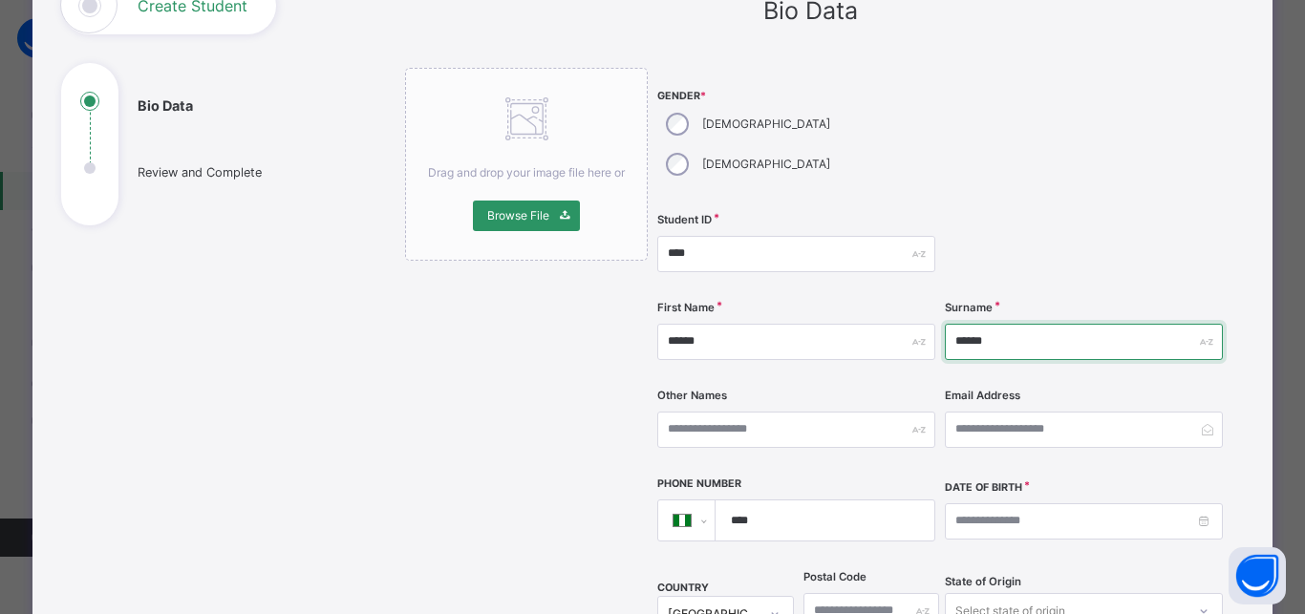
type input "******"
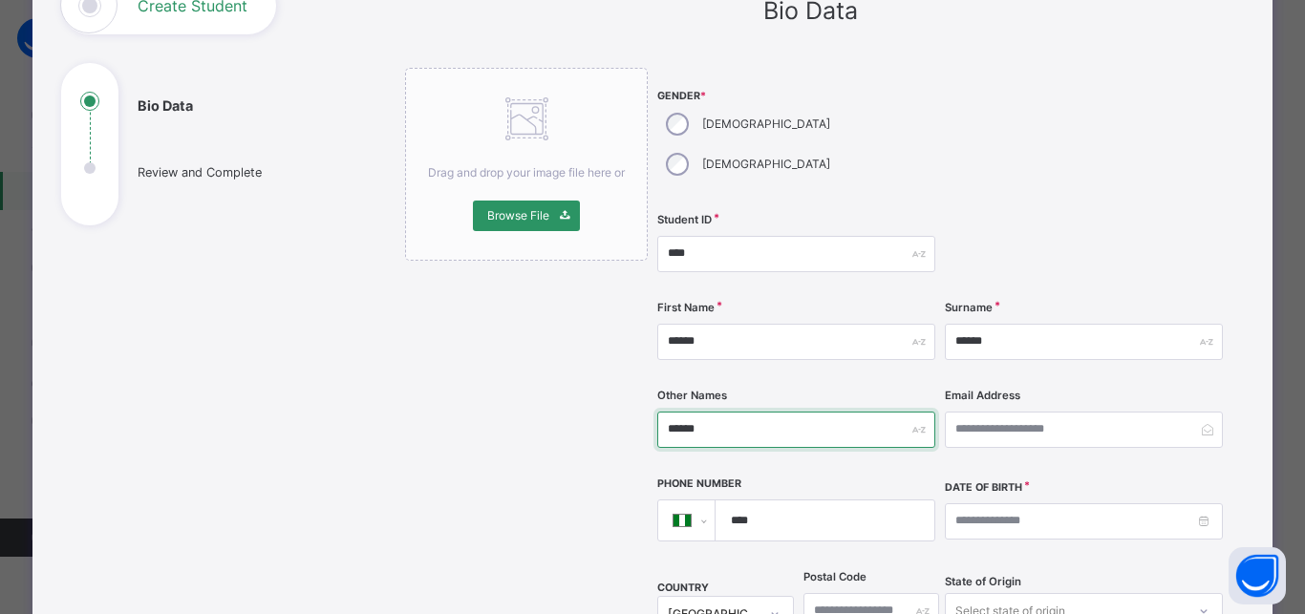
type input "******"
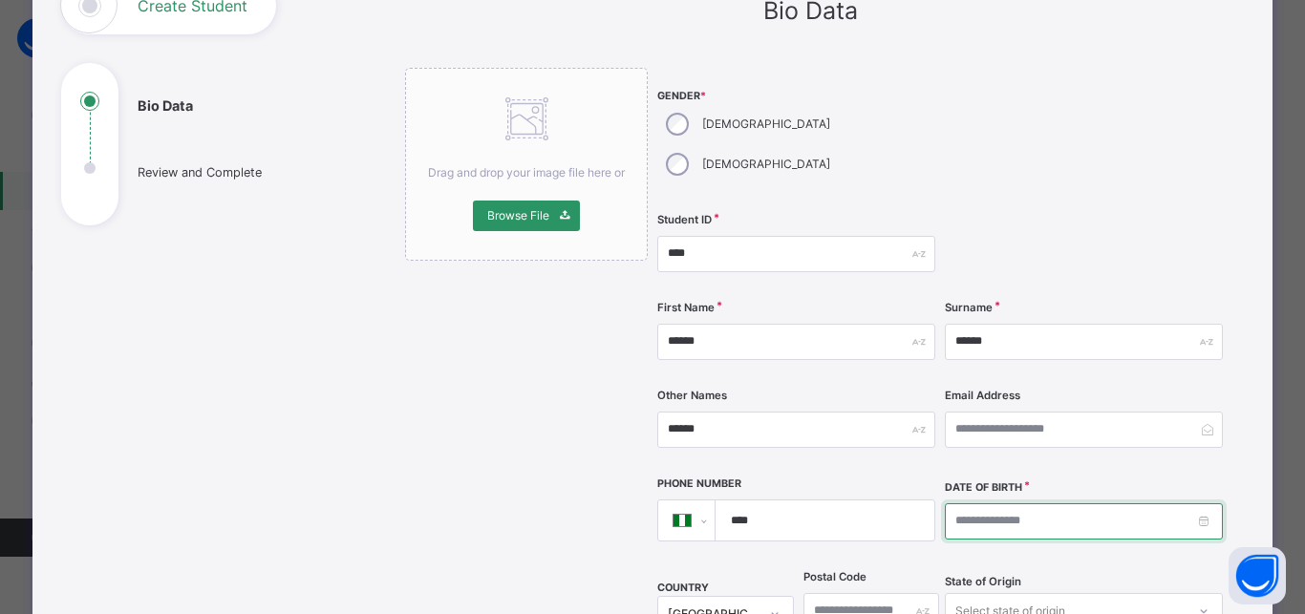
click at [945, 503] on input at bounding box center [1084, 521] width 278 height 36
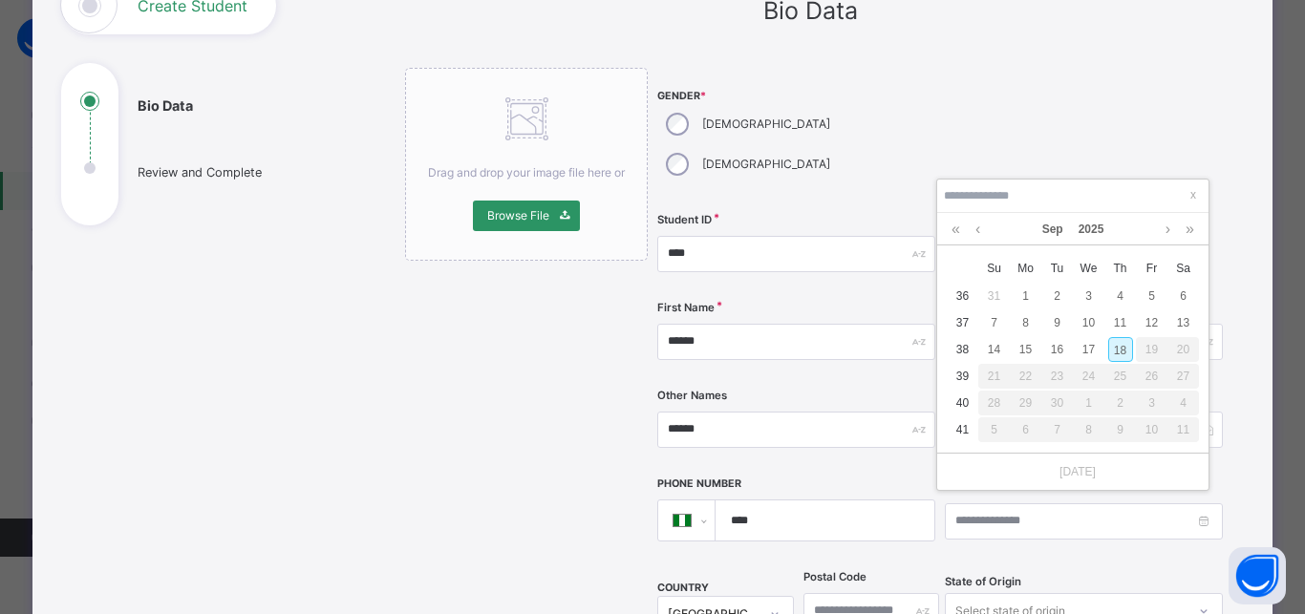
type input "**********"
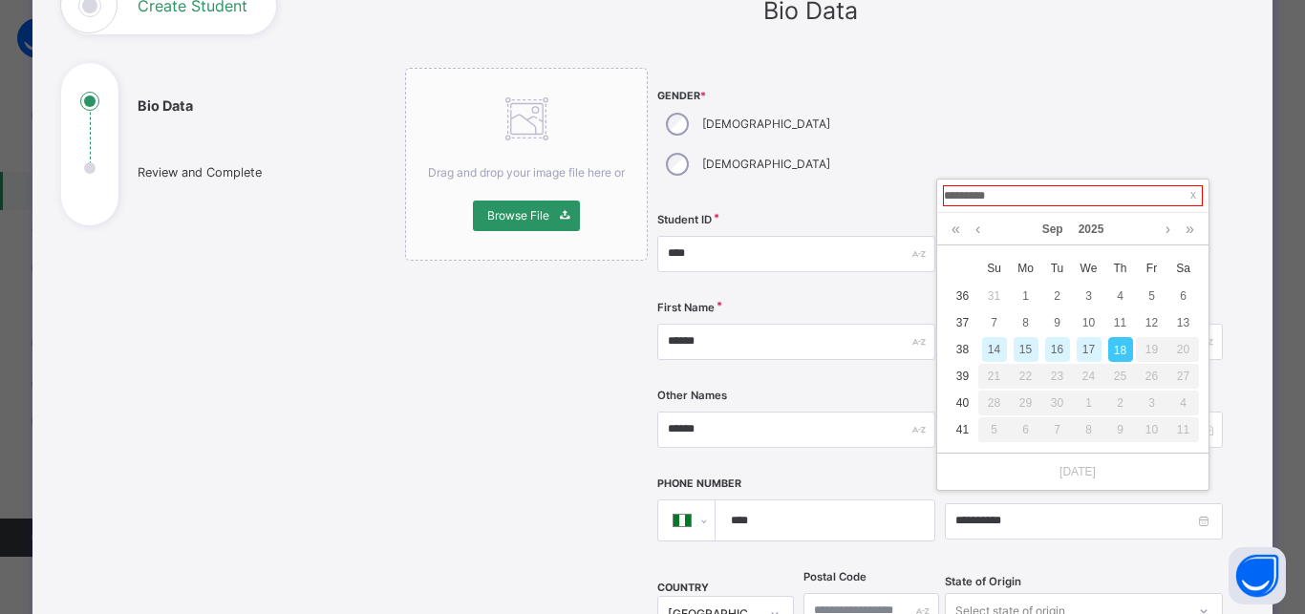
type input "**********"
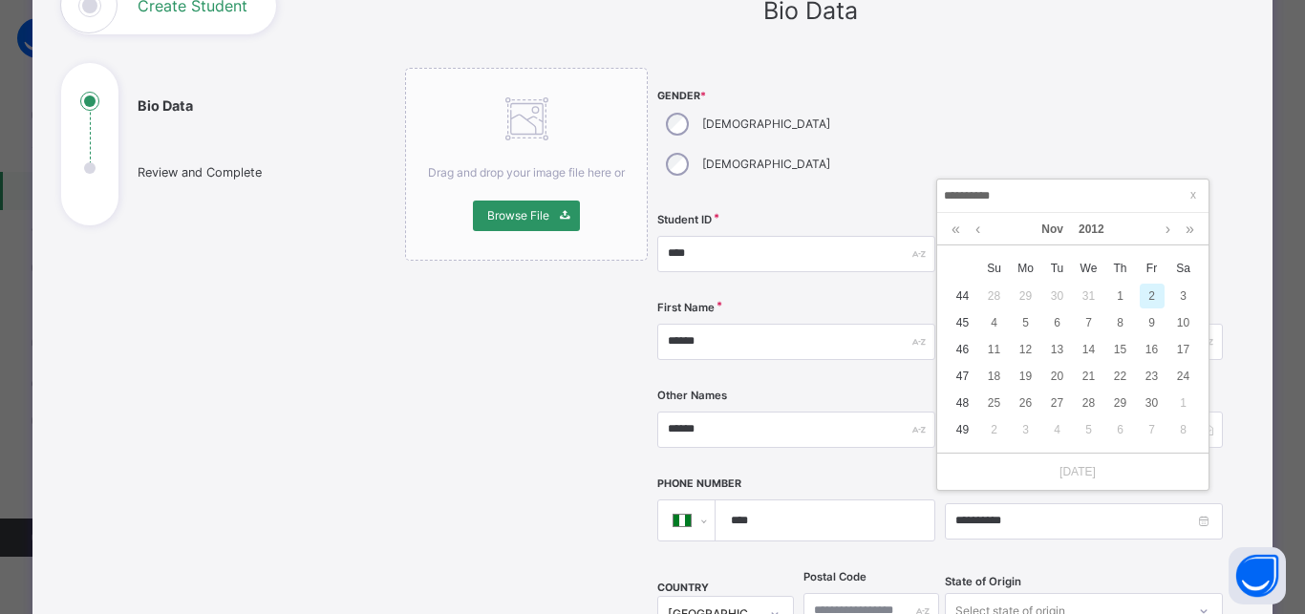
type input "**********"
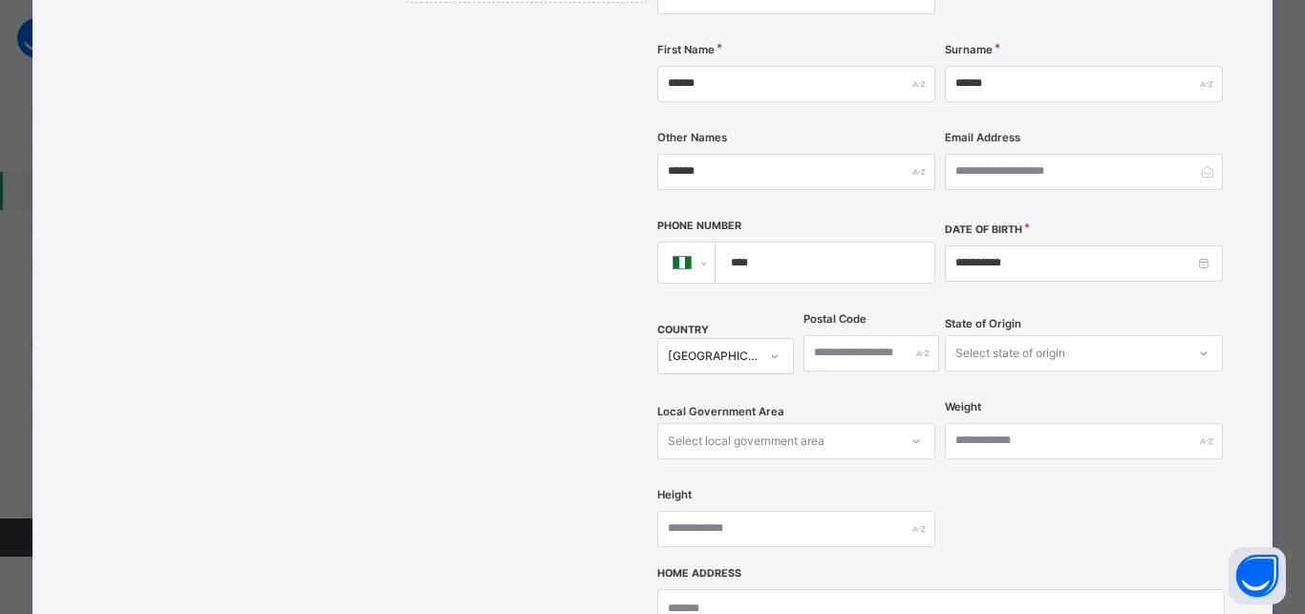
click at [946, 338] on div "Select state of origin" at bounding box center [1065, 353] width 240 height 30
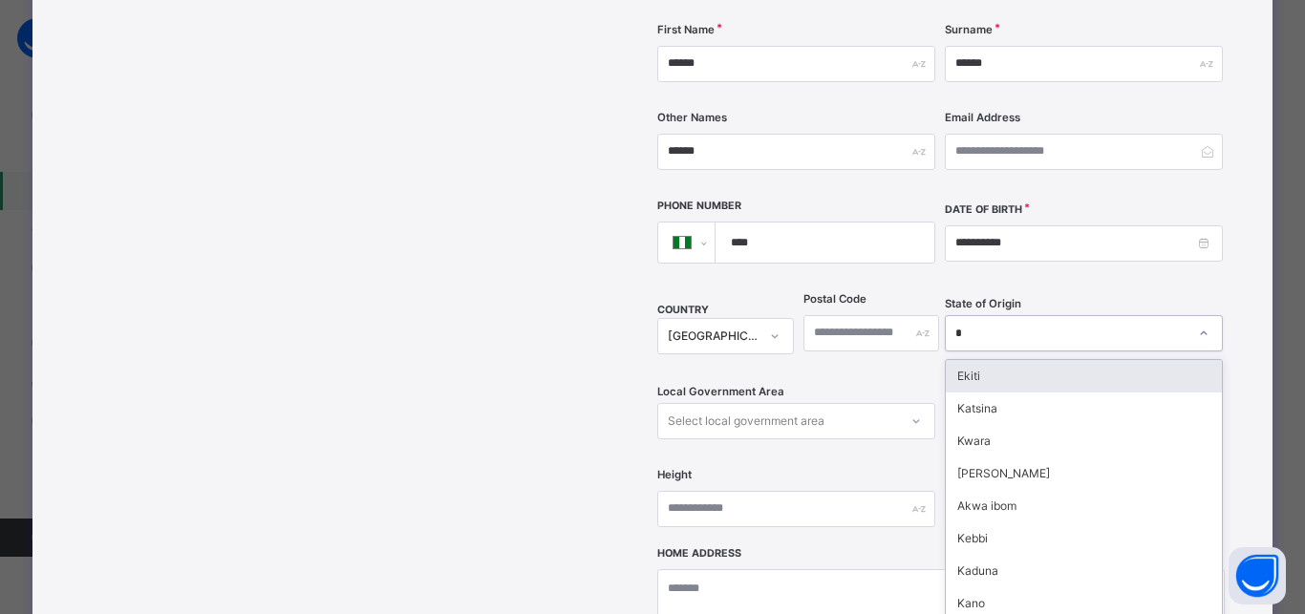
type input "**"
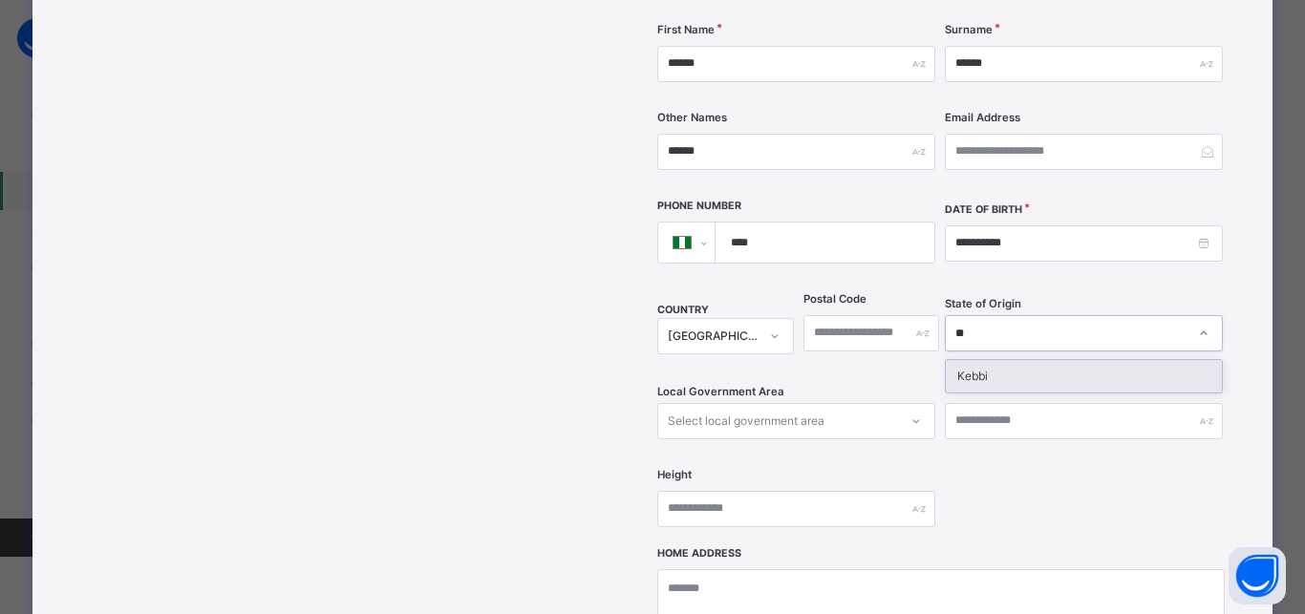
click at [970, 360] on div "Kebbi" at bounding box center [1083, 376] width 276 height 32
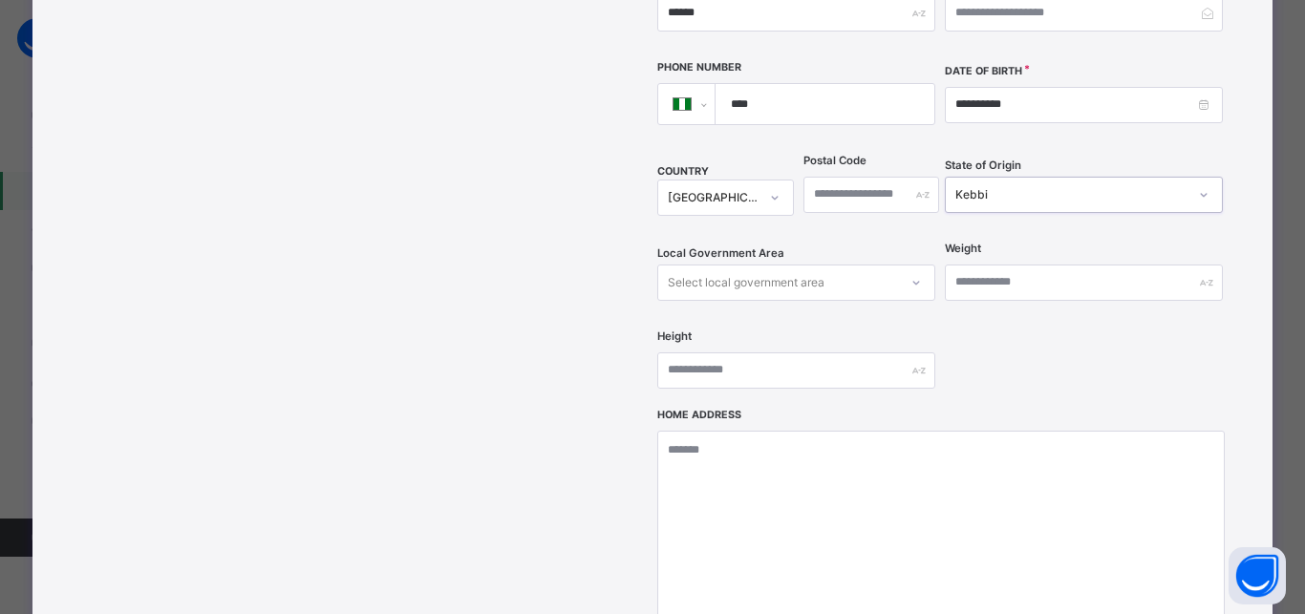
scroll to position [694, 0]
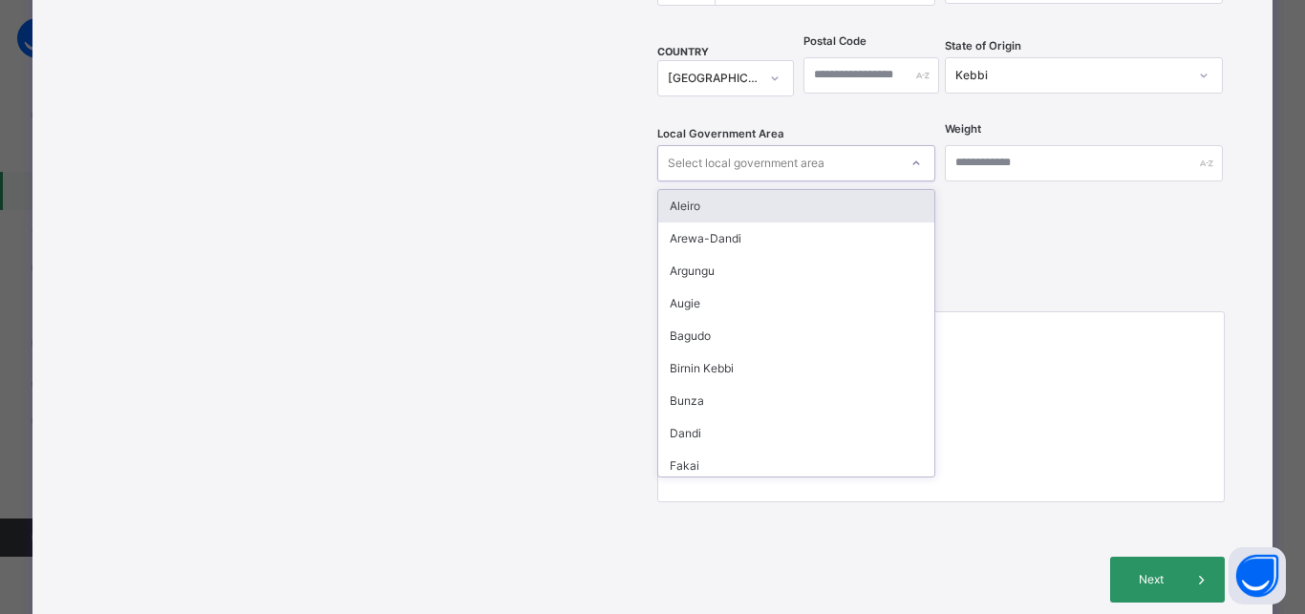
click at [738, 145] on div "Select local government area" at bounding box center [746, 163] width 157 height 36
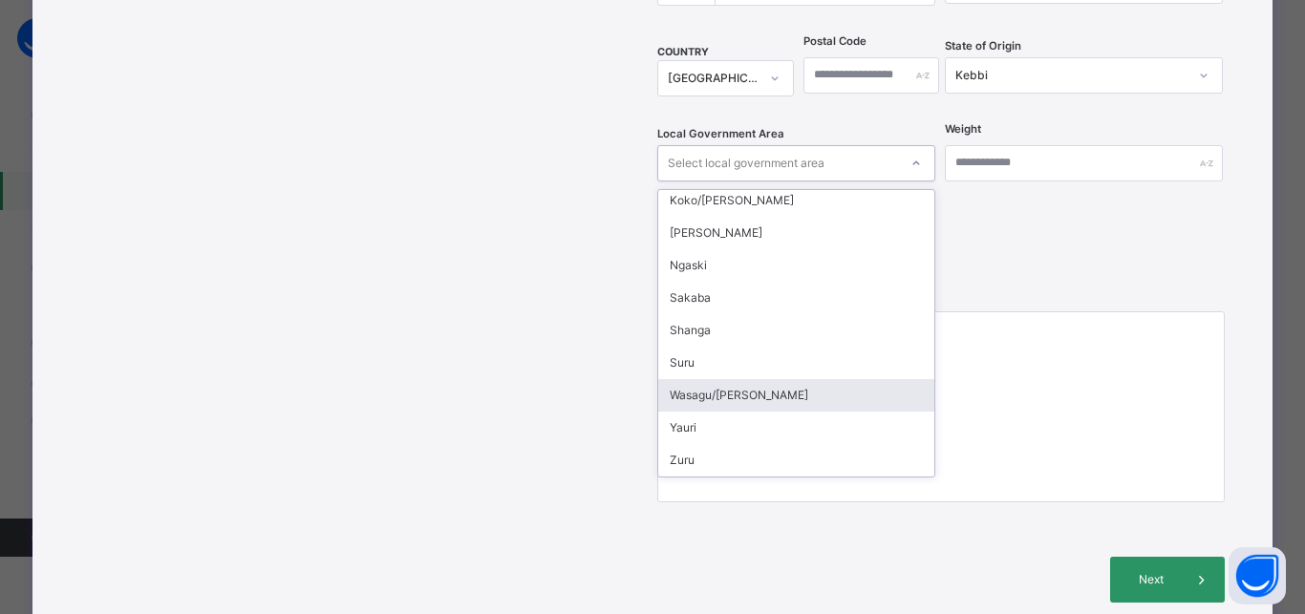
click at [710, 379] on div "Wasagu/Danko" at bounding box center [796, 395] width 276 height 32
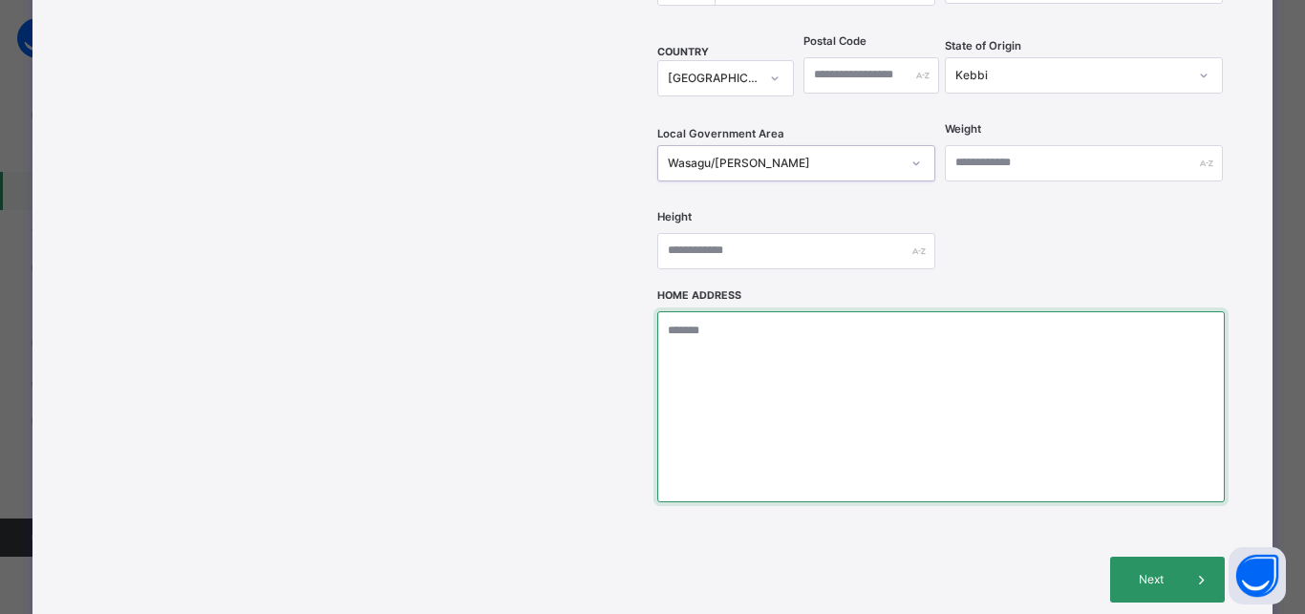
click at [688, 311] on textarea at bounding box center [940, 406] width 566 height 191
type textarea "**********"
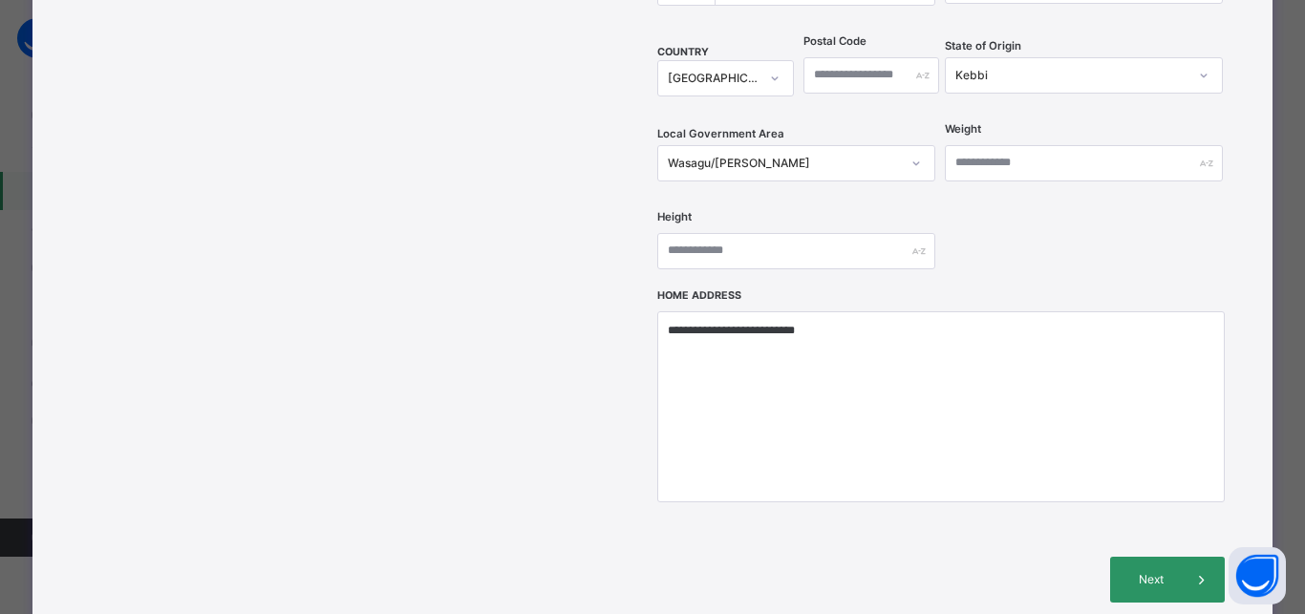
click at [1149, 528] on div "Next" at bounding box center [940, 579] width 566 height 103
click at [1153, 571] on span "Next" at bounding box center [1151, 579] width 54 height 17
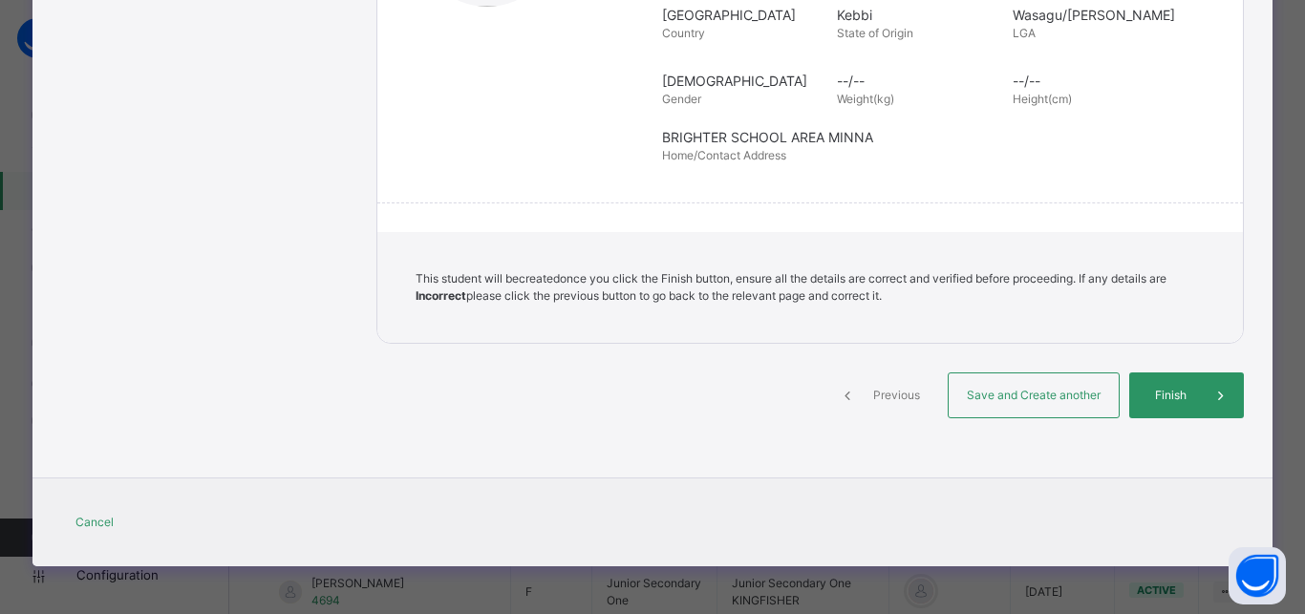
scroll to position [436, 0]
click at [1035, 395] on span "Save and Create another" at bounding box center [1033, 395] width 141 height 17
select select "**"
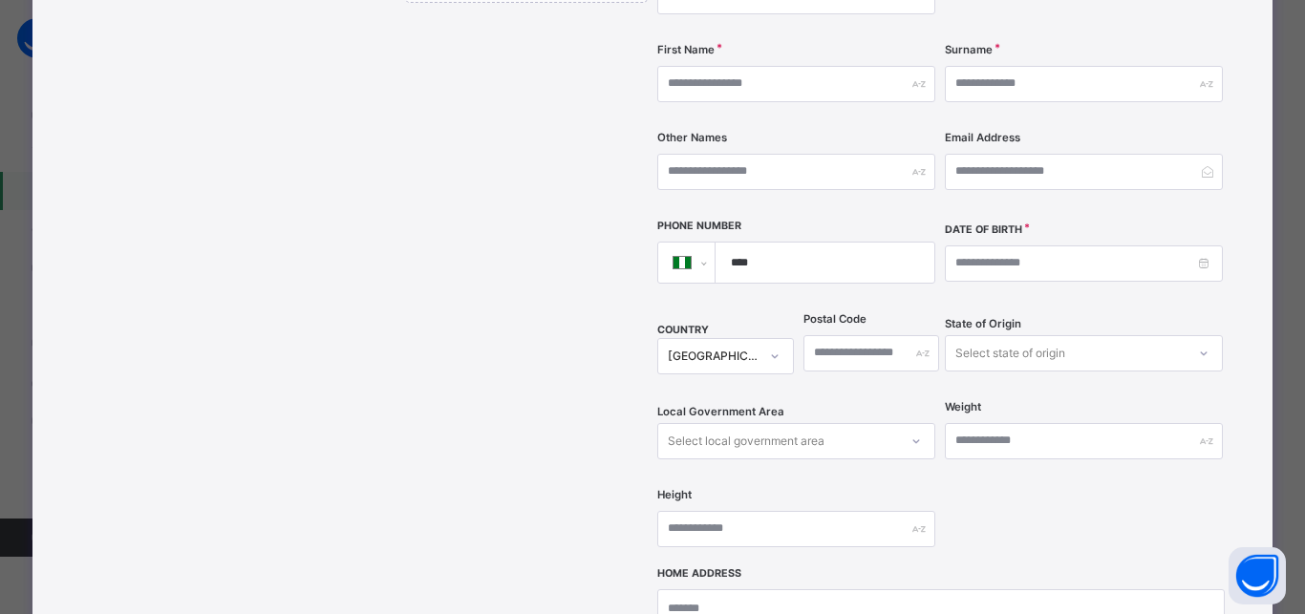
scroll to position [159, 0]
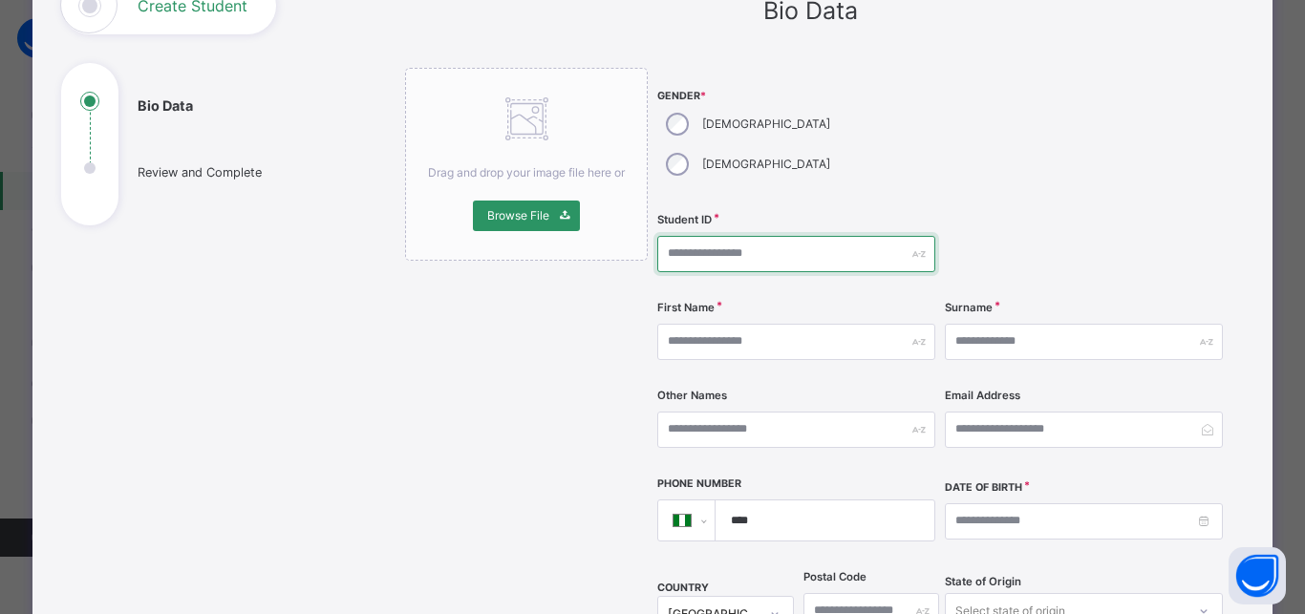
click at [725, 236] on input "text" at bounding box center [796, 254] width 278 height 36
type input "****"
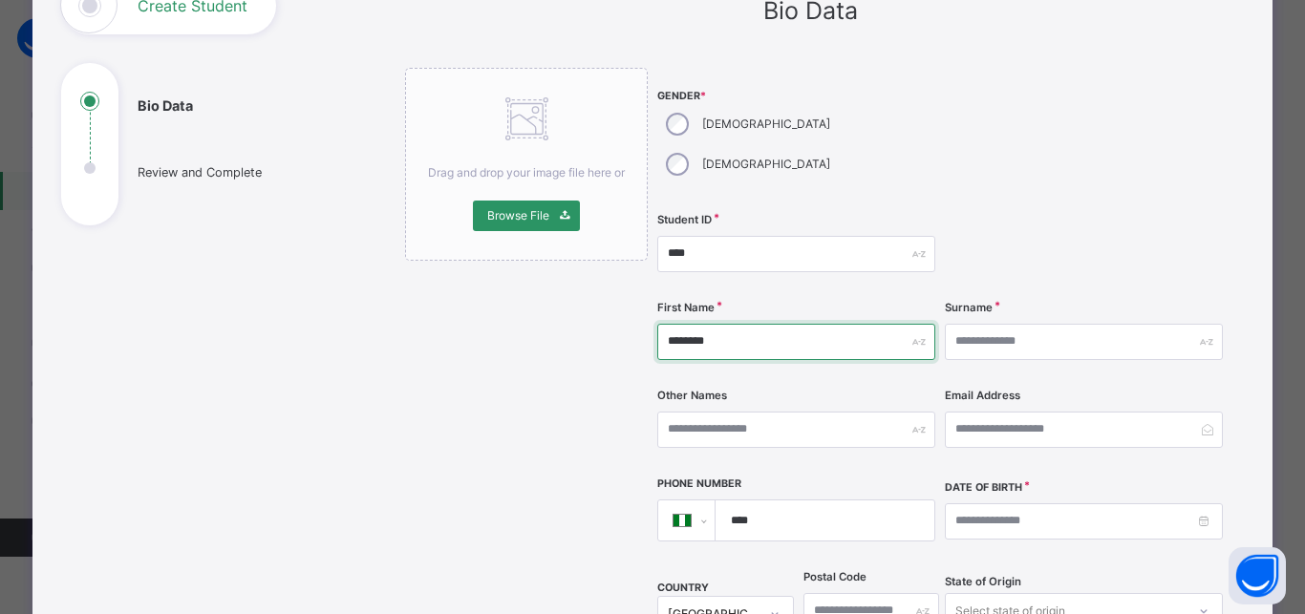
type input "********"
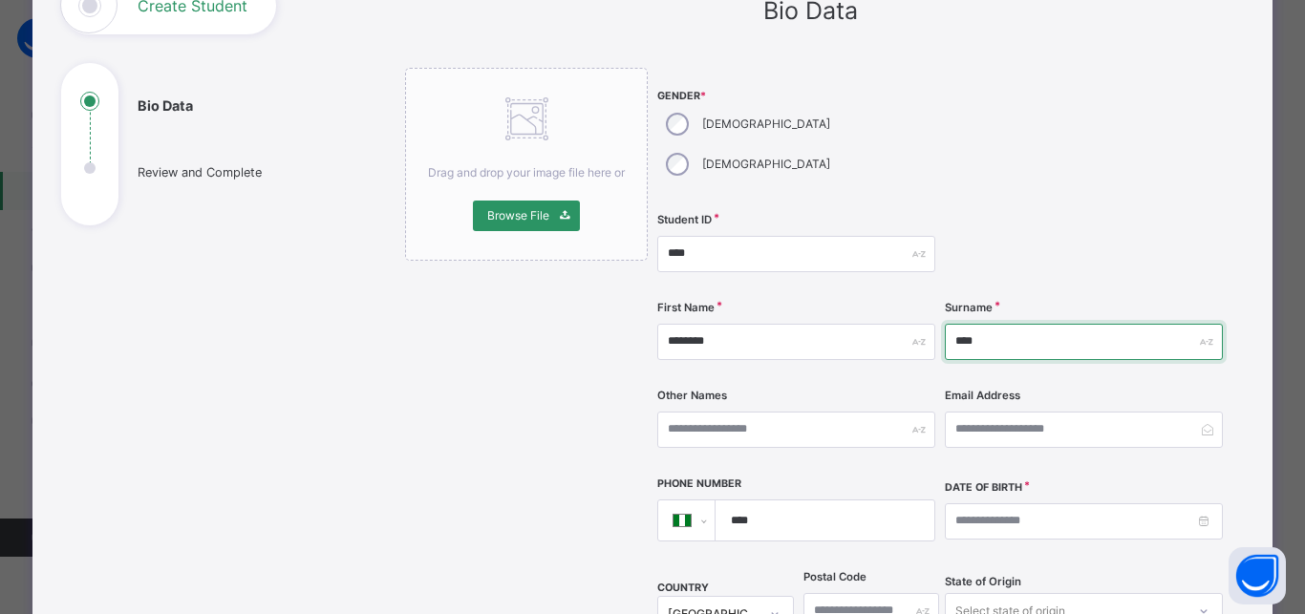
type input "****"
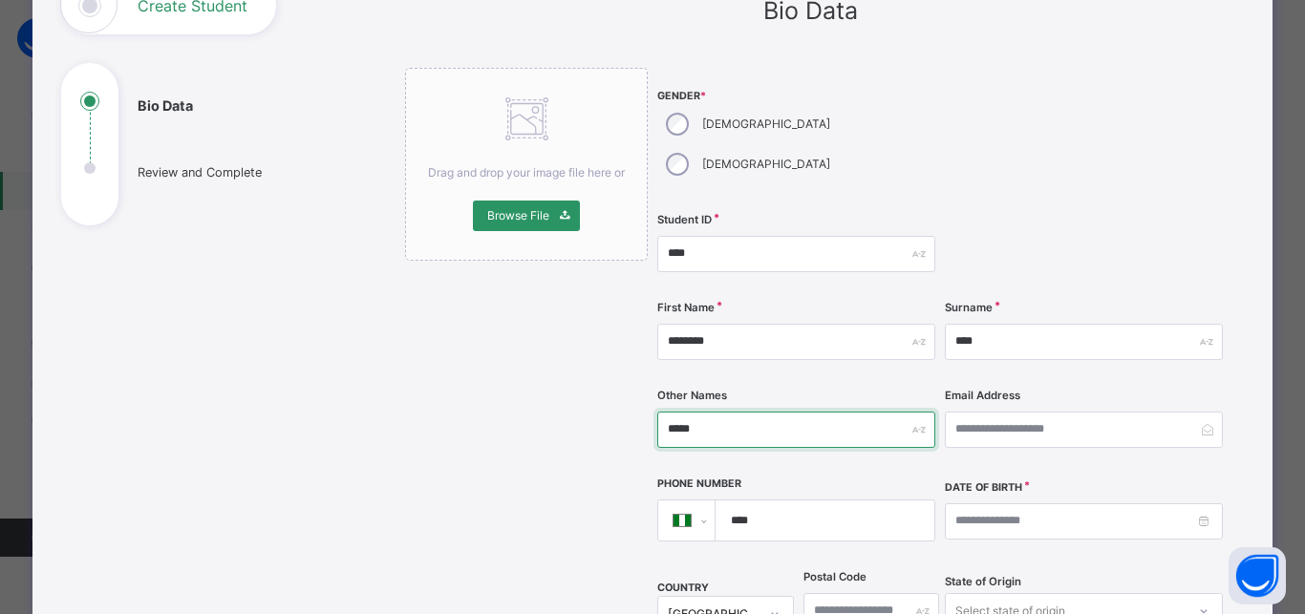
scroll to position [330, 0]
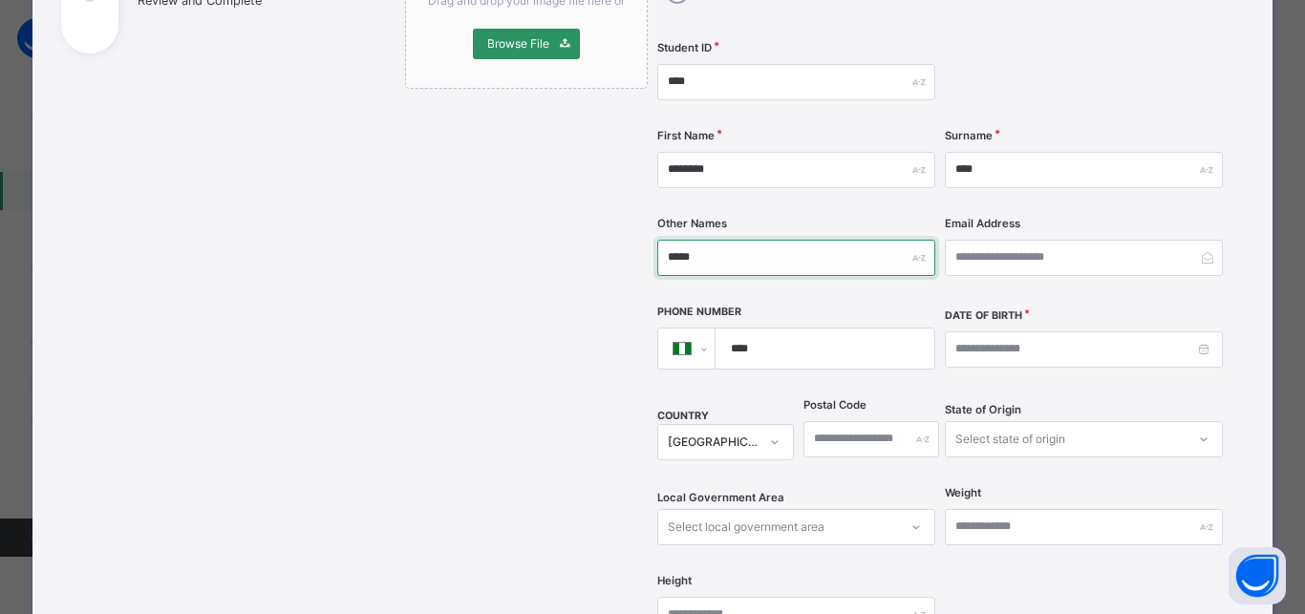
type input "*****"
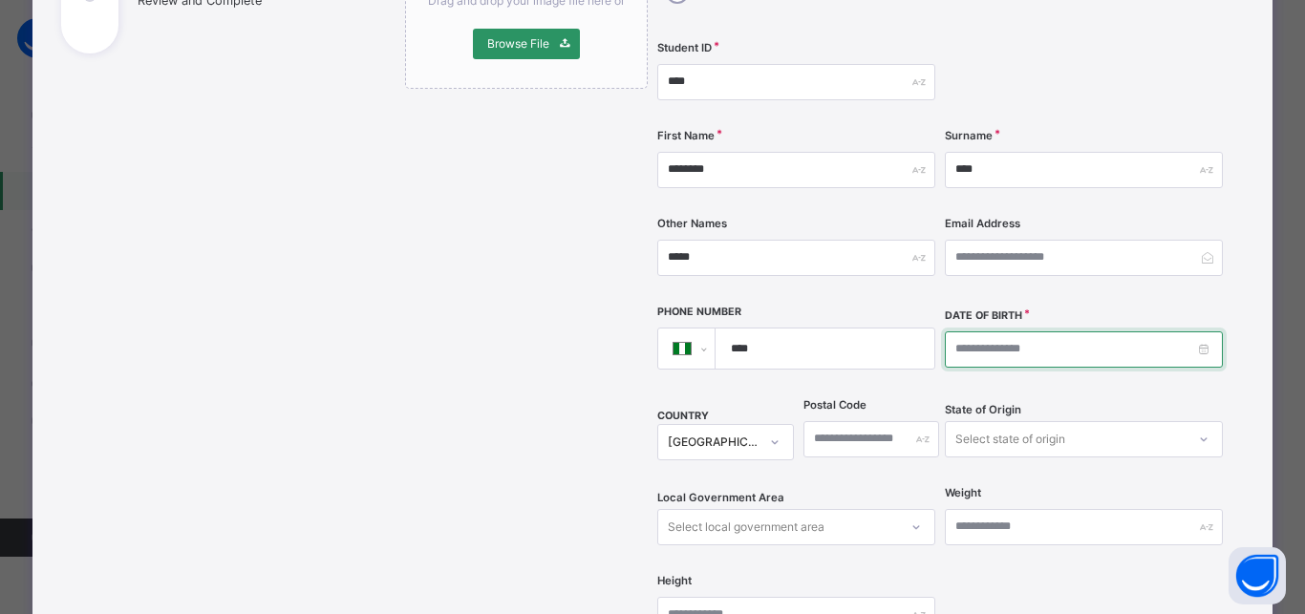
click at [955, 331] on input at bounding box center [1084, 349] width 278 height 36
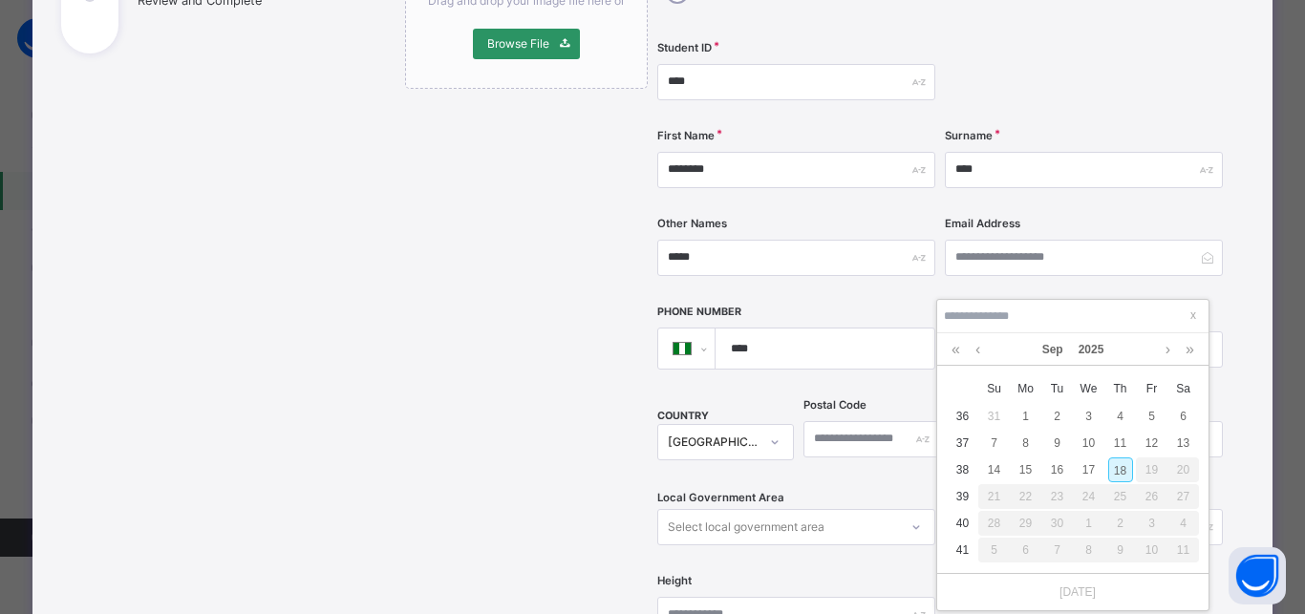
type input "**********"
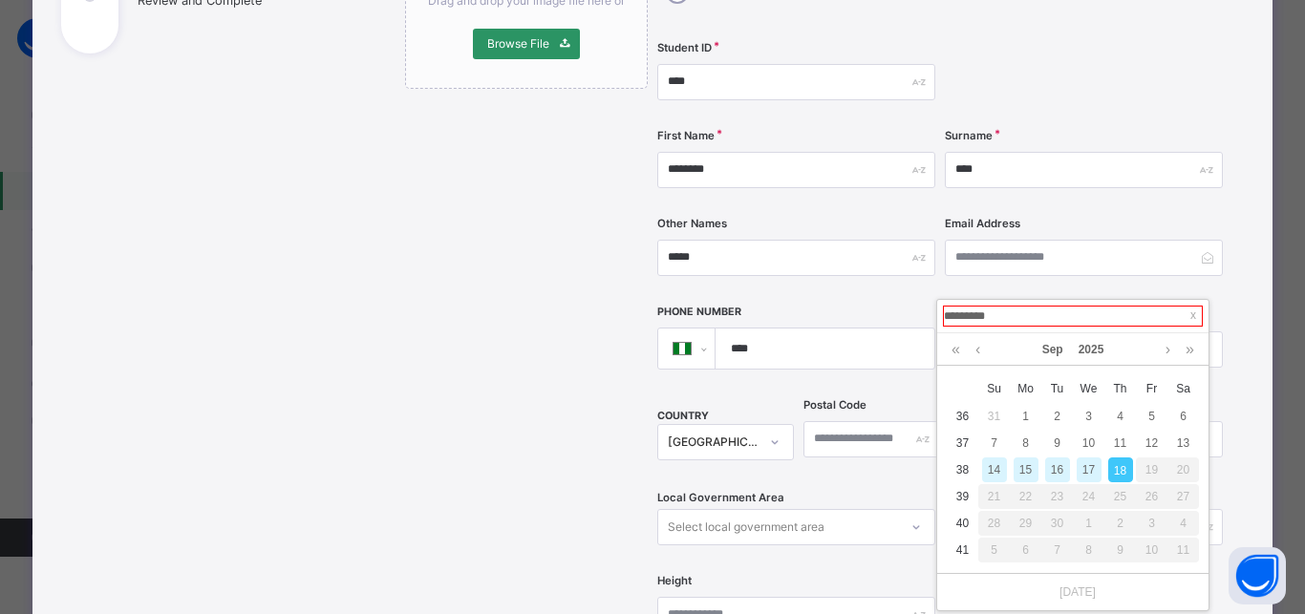
type input "**********"
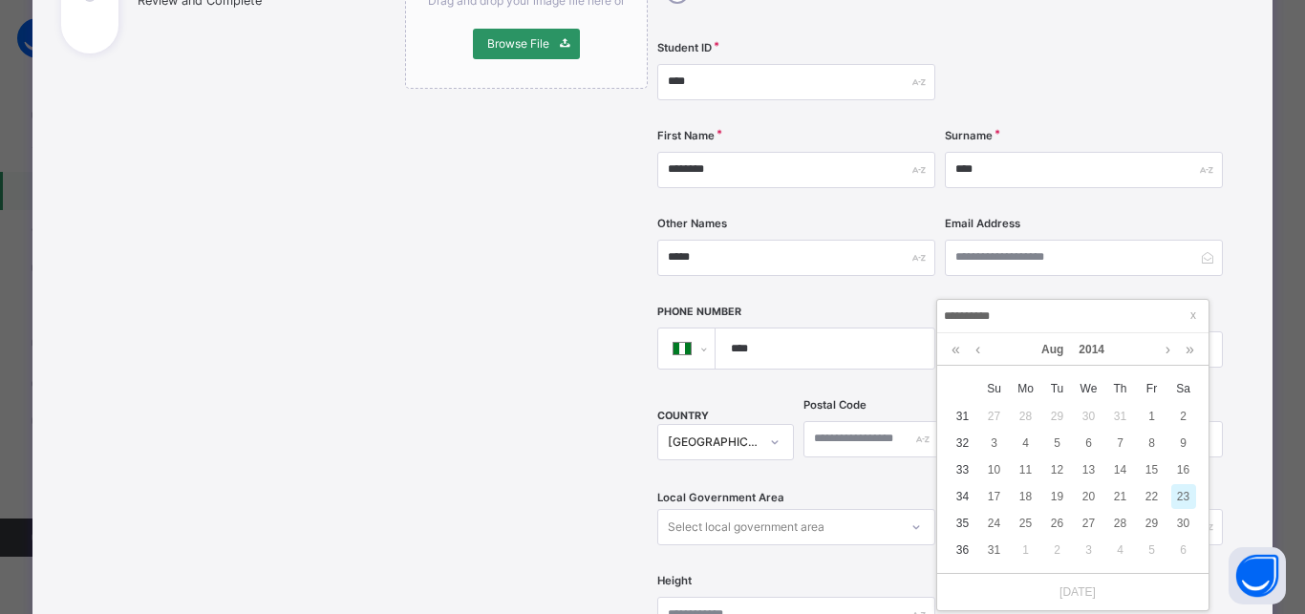
type input "**********"
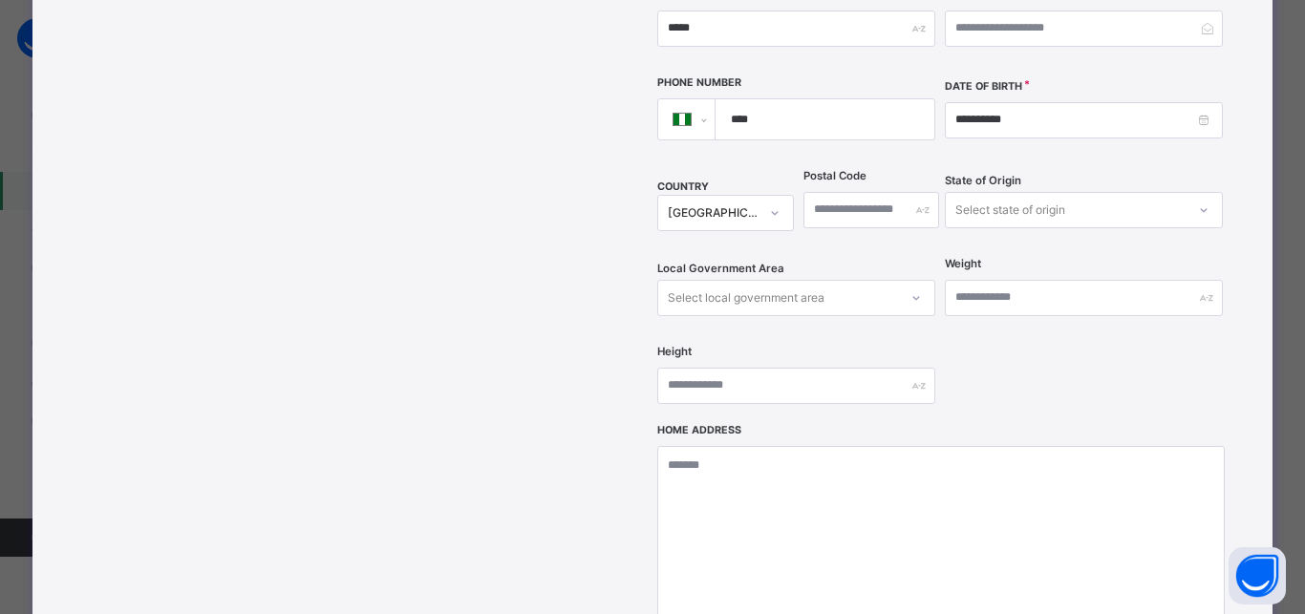
scroll to position [674, 0]
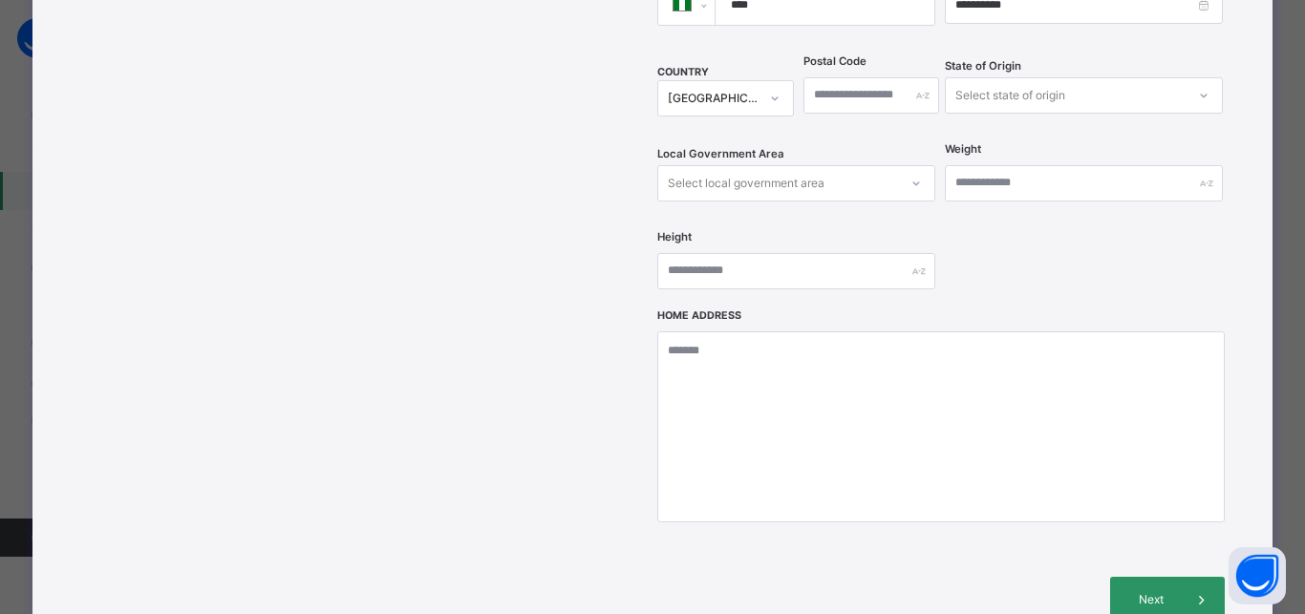
click at [729, 165] on div "Select local government area" at bounding box center [746, 183] width 157 height 36
click at [1061, 80] on div "Select state of origin" at bounding box center [1065, 95] width 240 height 30
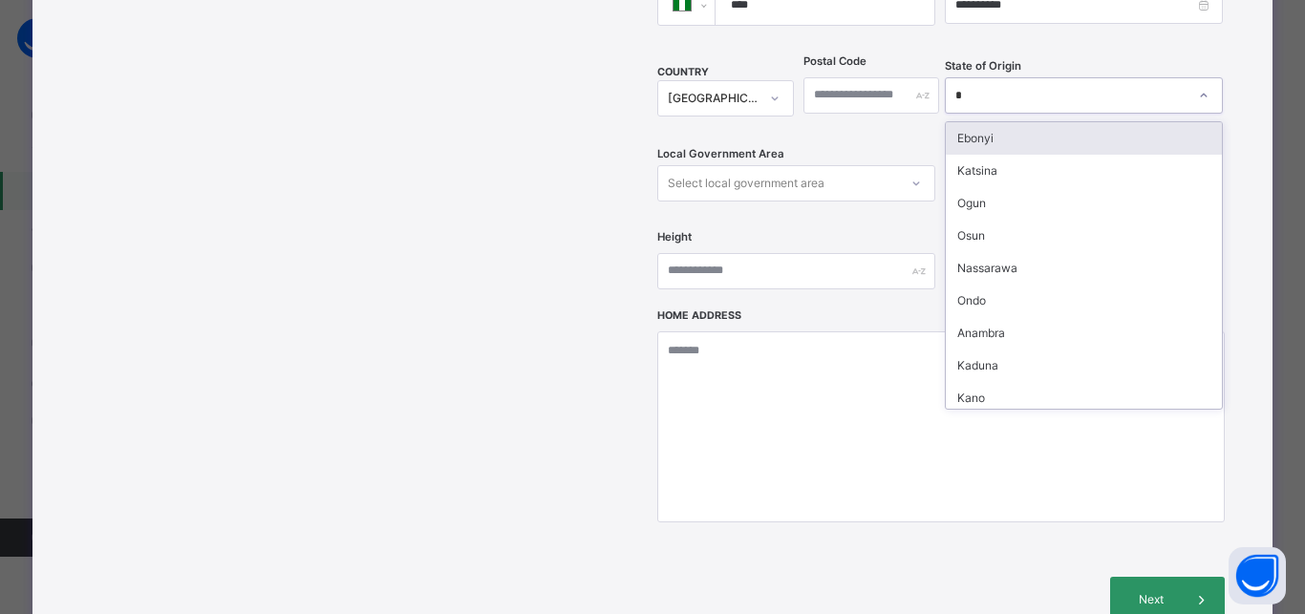
type input "**"
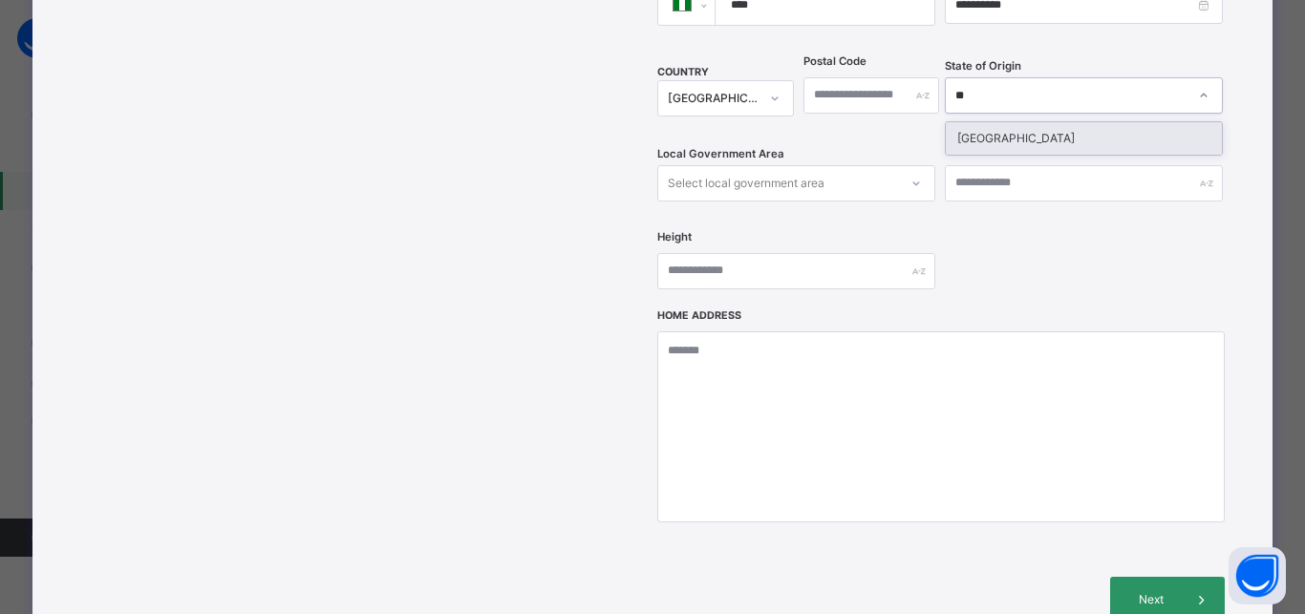
click at [1002, 122] on div "Niger" at bounding box center [1083, 138] width 276 height 32
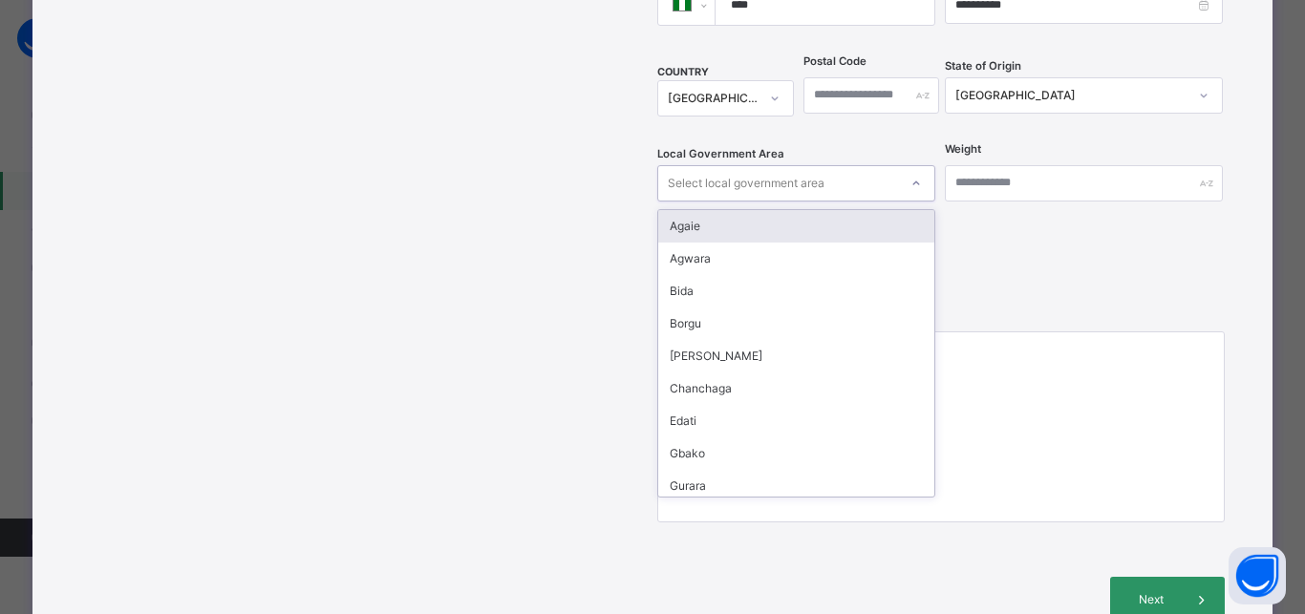
click at [748, 165] on div "Select local government area" at bounding box center [746, 183] width 157 height 36
type input "*"
click at [731, 210] on div "Magama" at bounding box center [796, 226] width 276 height 32
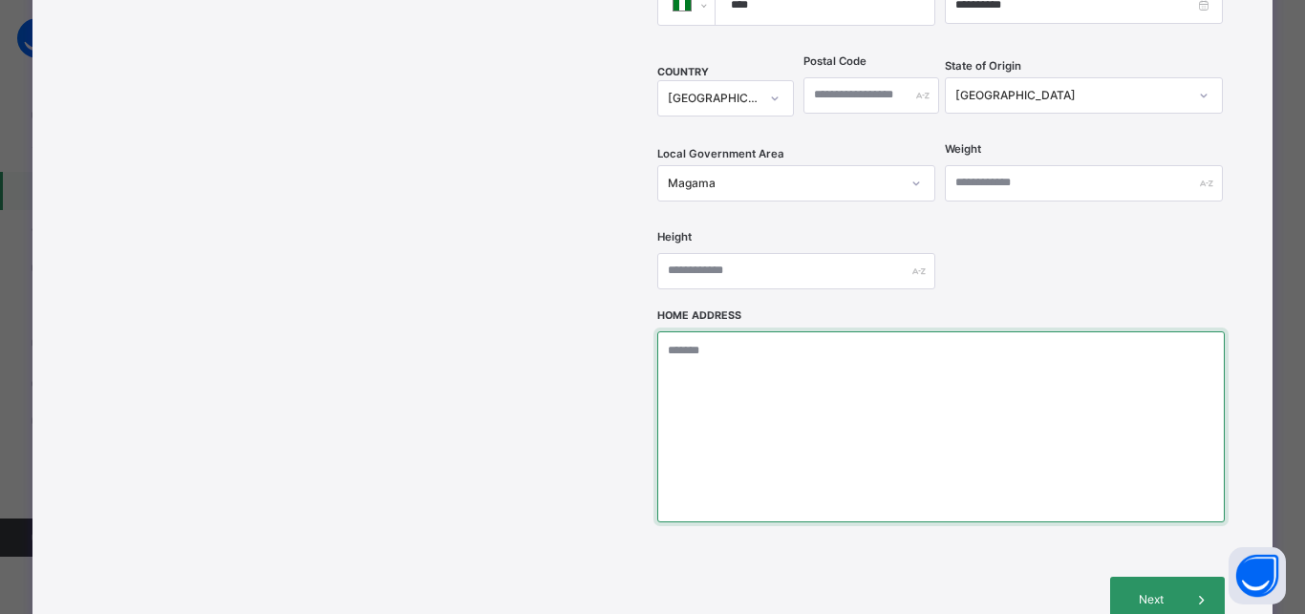
click at [698, 331] on textarea at bounding box center [940, 426] width 566 height 191
type textarea "**********"
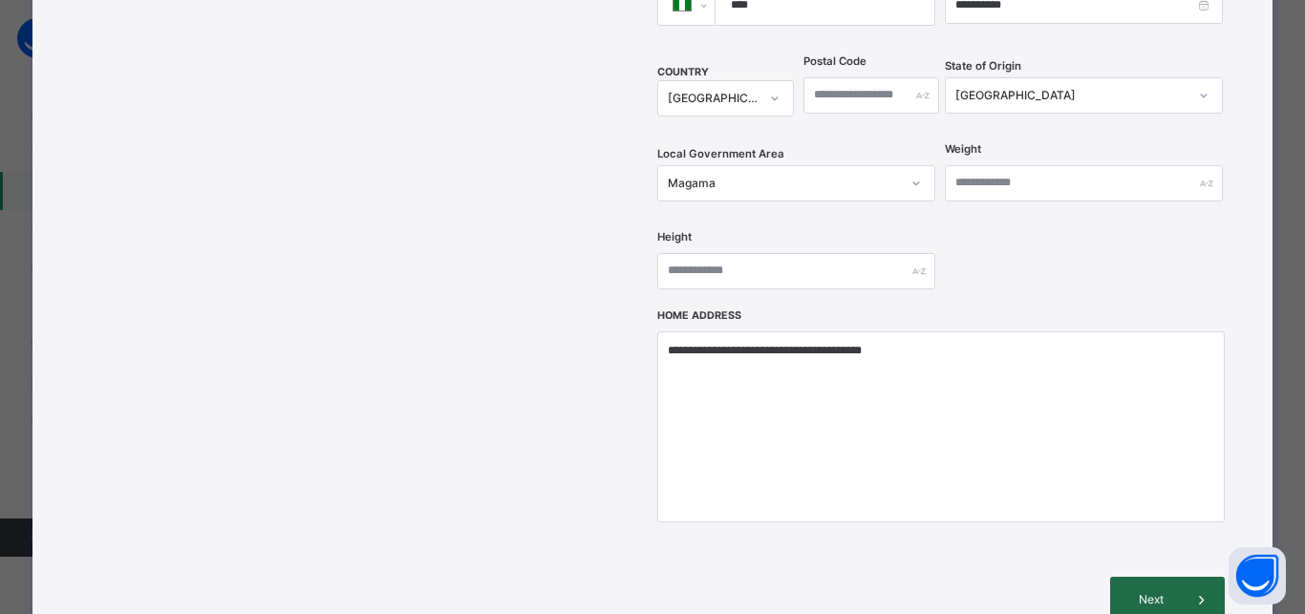
click at [1126, 577] on div "Next" at bounding box center [1167, 600] width 115 height 46
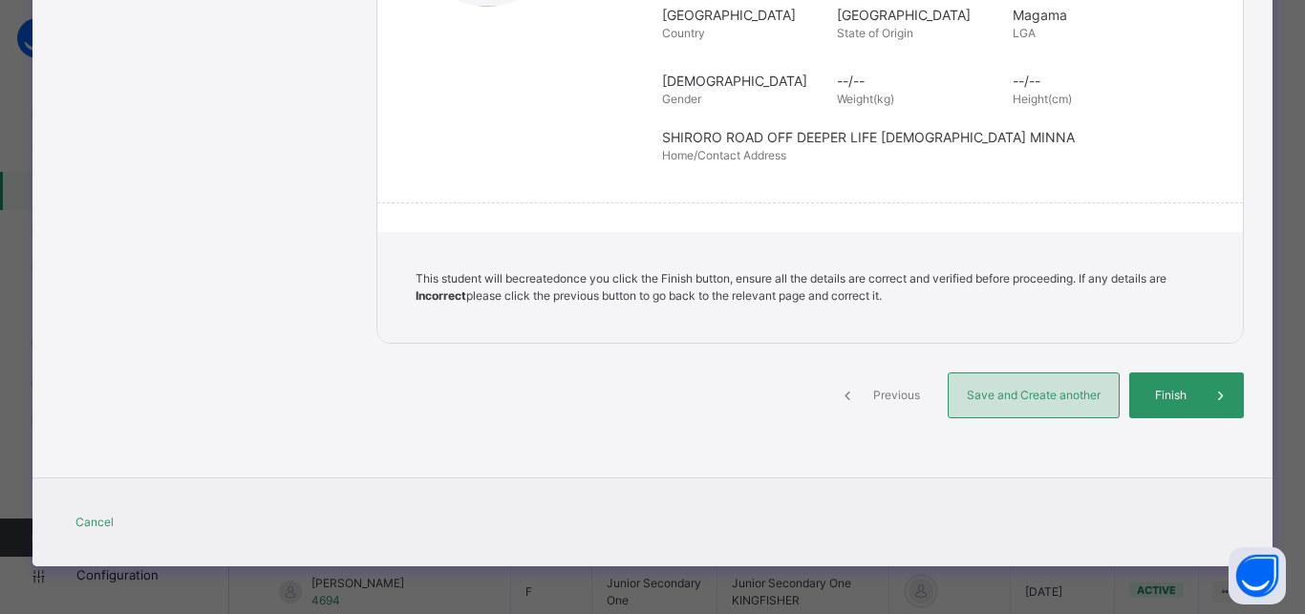
click at [993, 392] on span "Save and Create another" at bounding box center [1033, 395] width 141 height 17
select select "**"
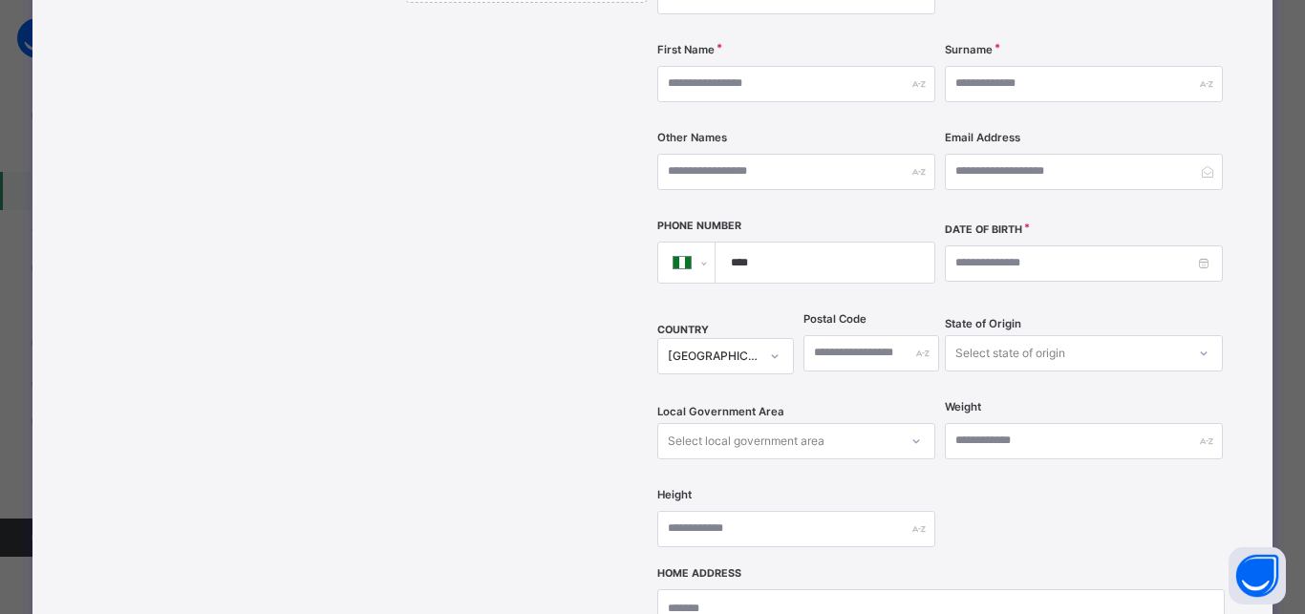
scroll to position [159, 0]
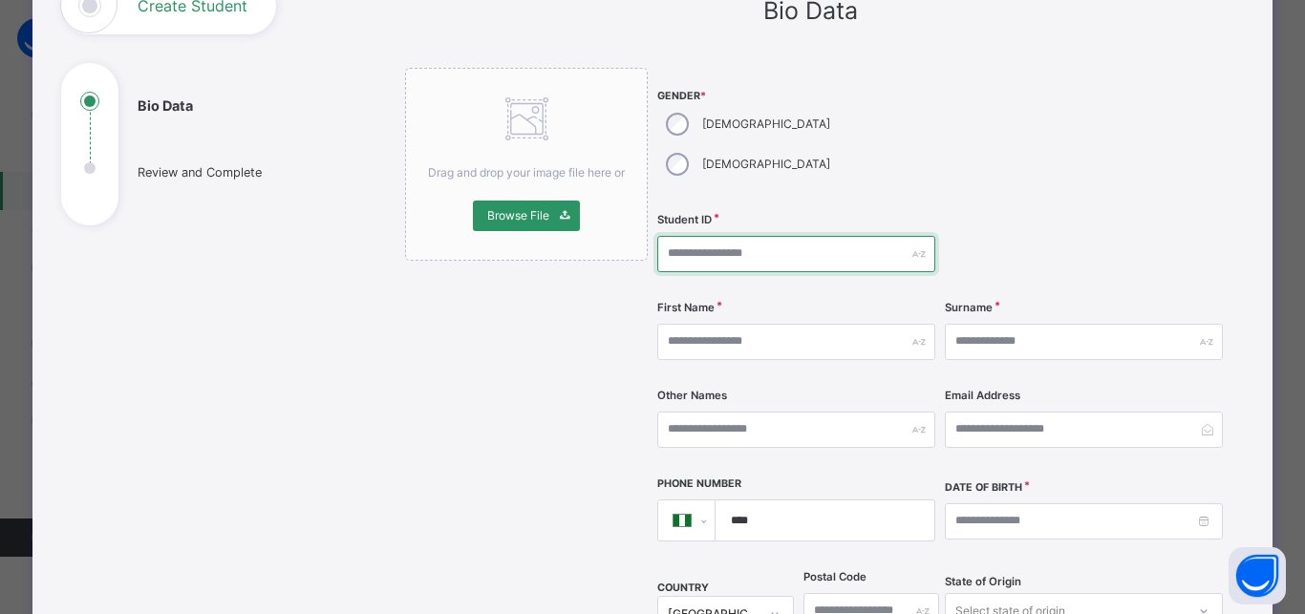
click at [722, 236] on input "text" at bounding box center [796, 254] width 278 height 36
type input "****"
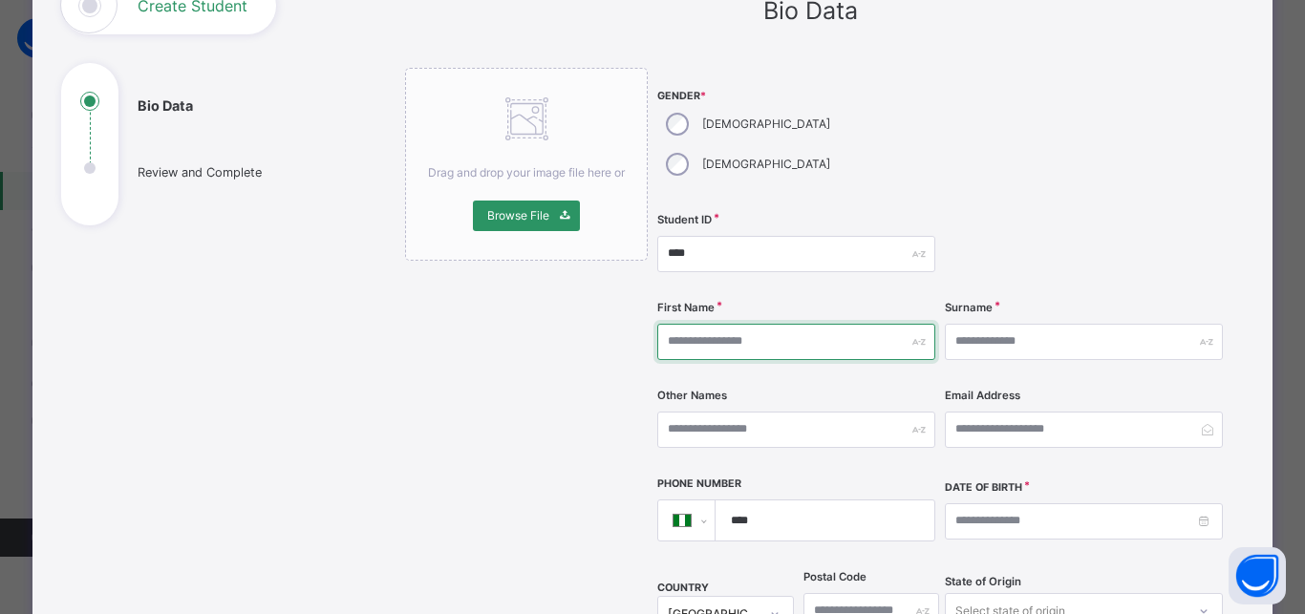
click at [796, 324] on input "text" at bounding box center [796, 342] width 278 height 36
type input "*******"
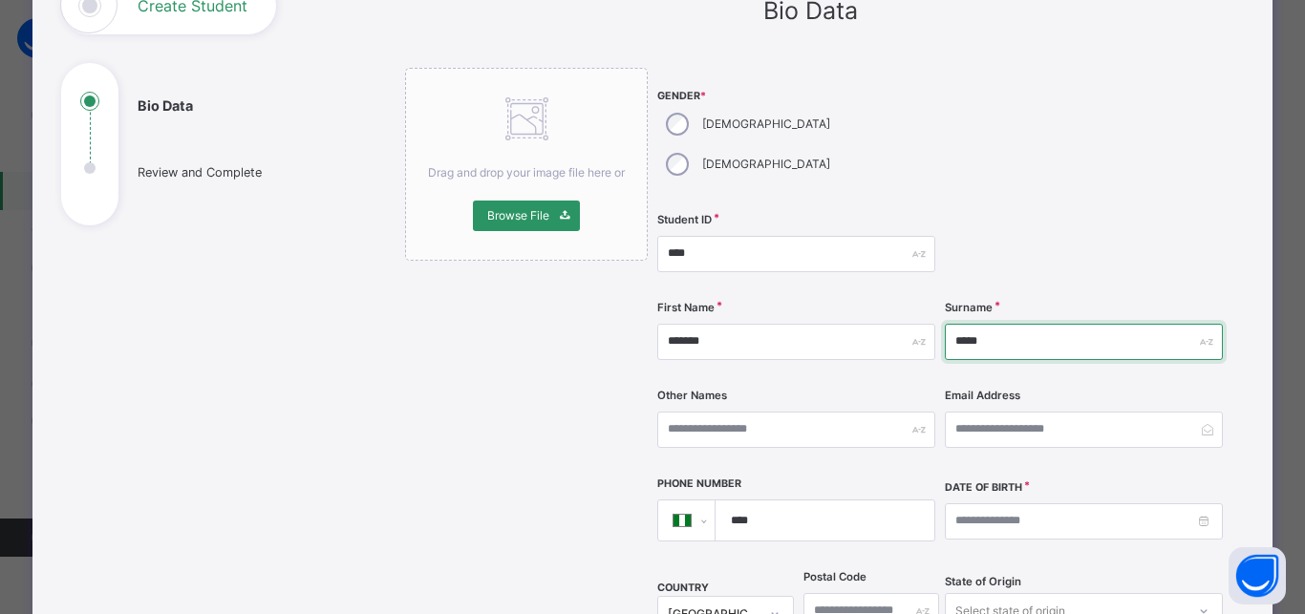
type input "*****"
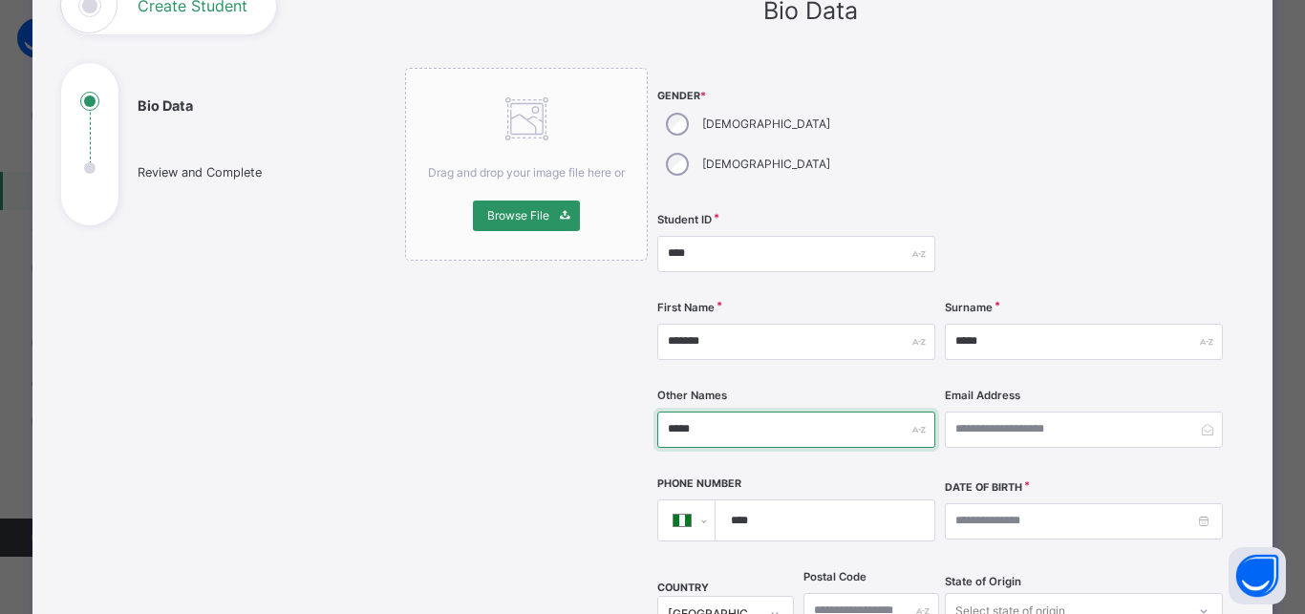
scroll to position [244, 0]
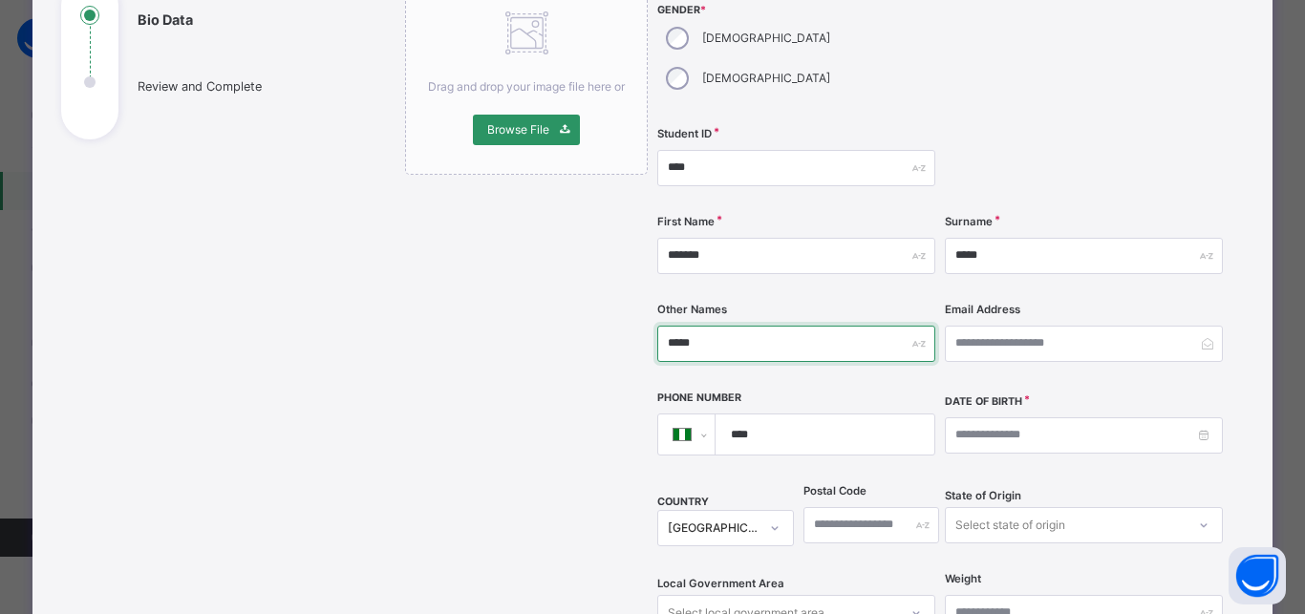
type input "*****"
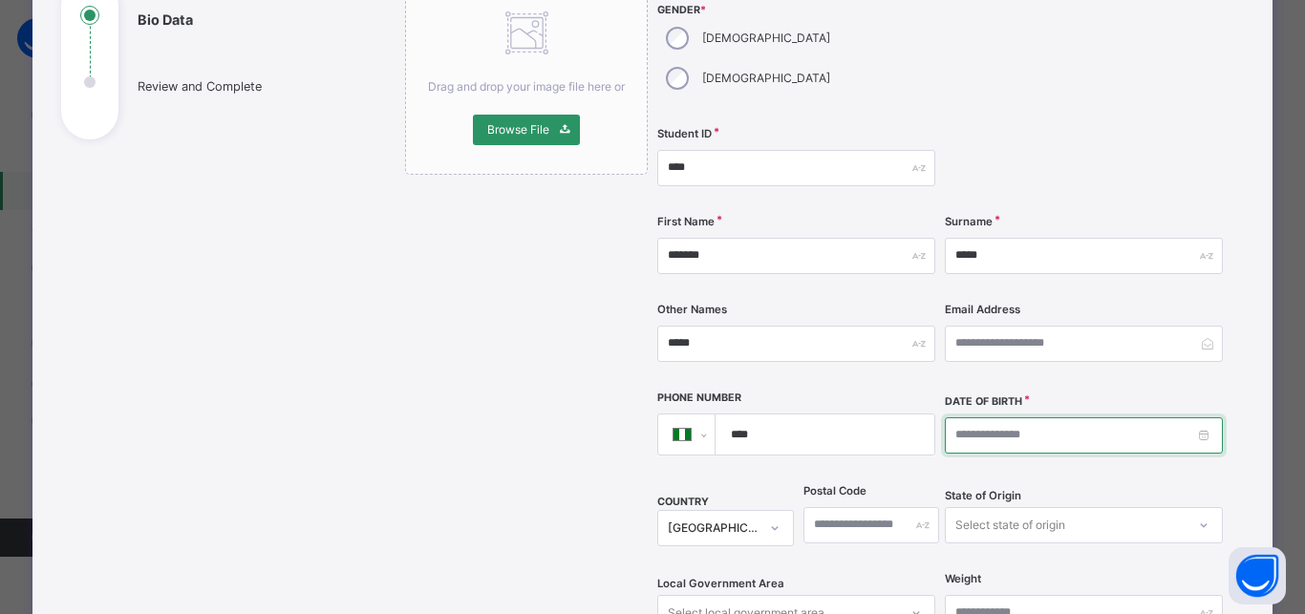
click at [947, 417] on input at bounding box center [1084, 435] width 278 height 36
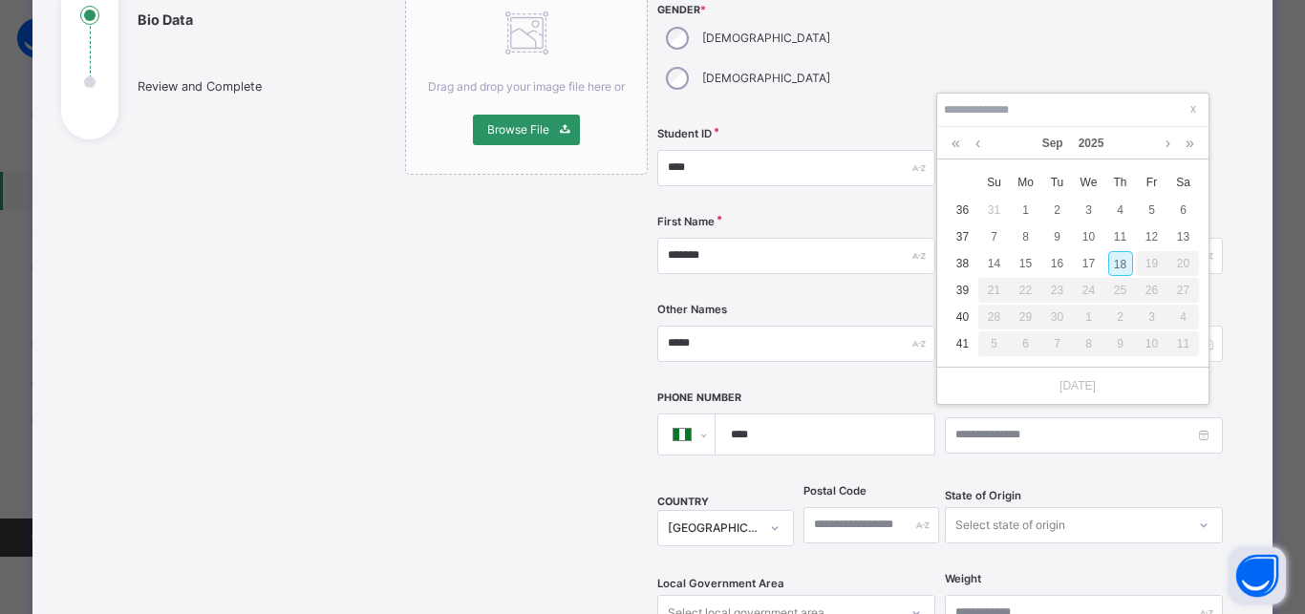
type input "**********"
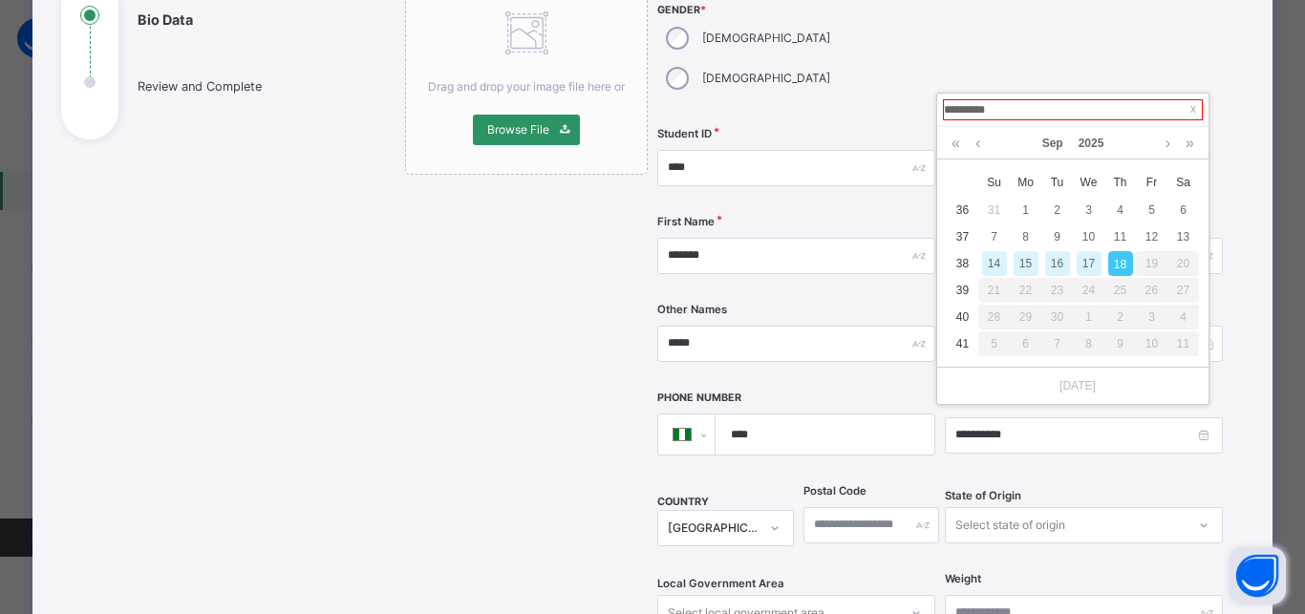
type input "**********"
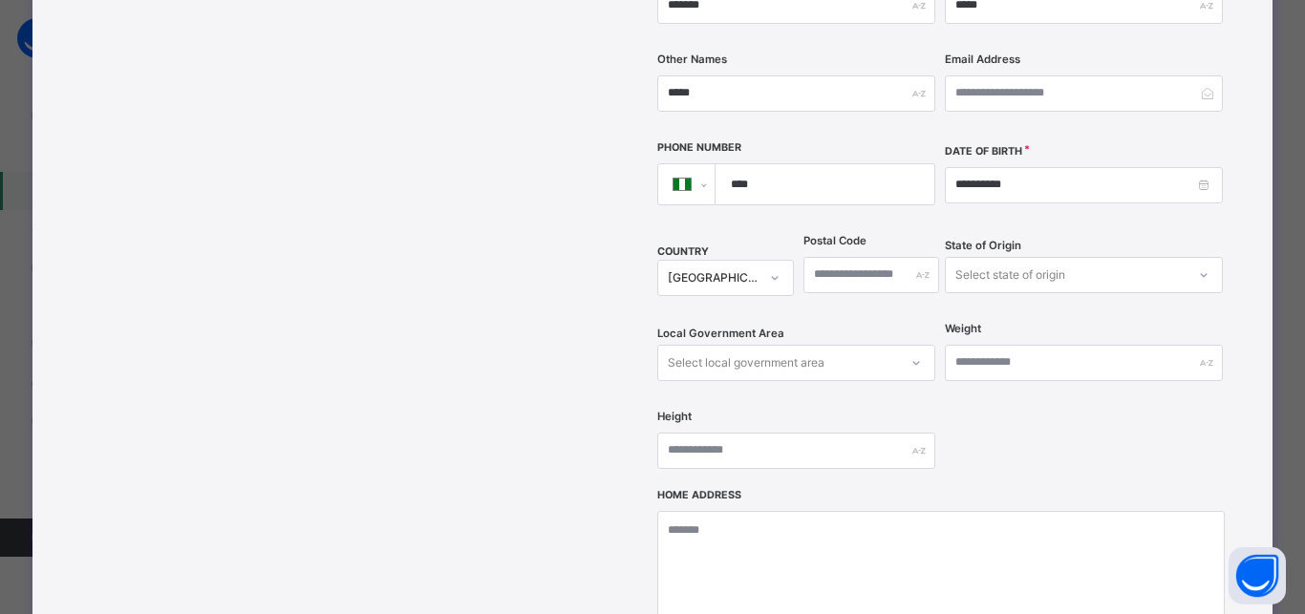
scroll to position [502, 0]
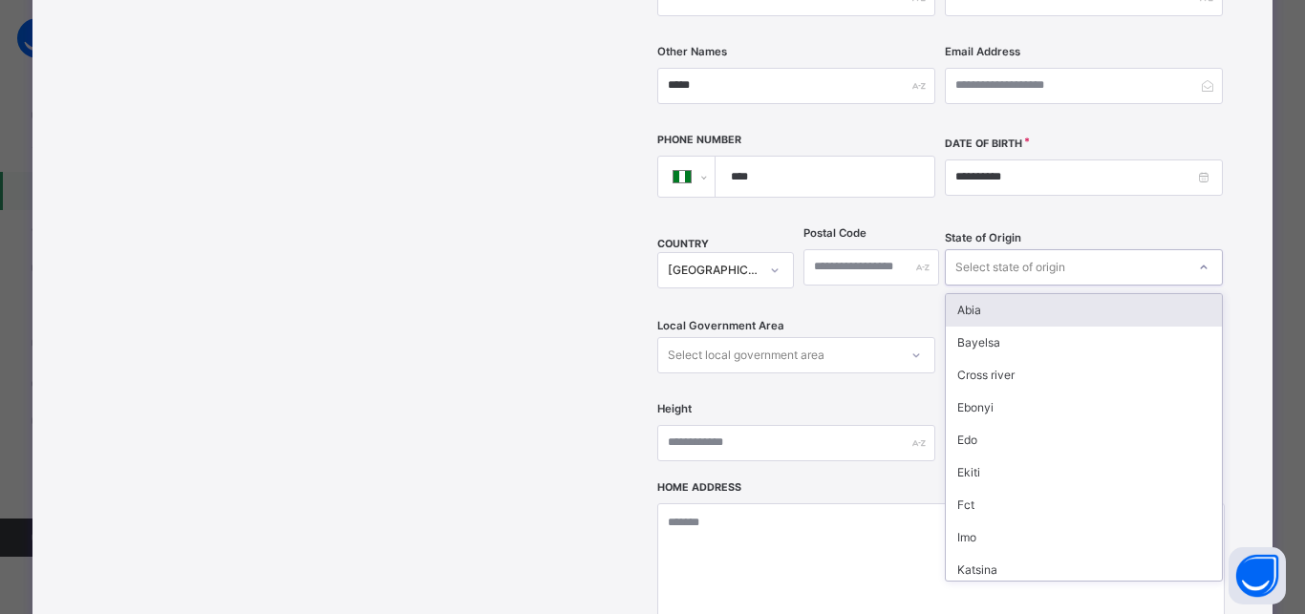
click at [1023, 249] on div "Select state of origin" at bounding box center [1010, 267] width 110 height 36
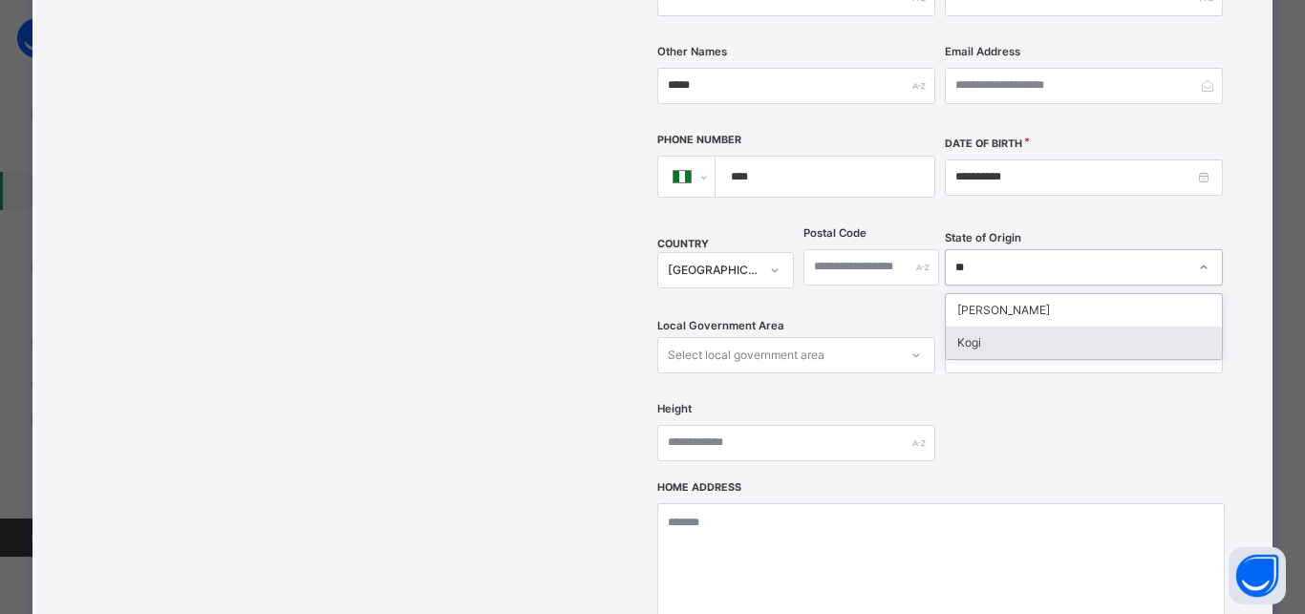
click at [963, 327] on div "Kogi" at bounding box center [1083, 343] width 276 height 32
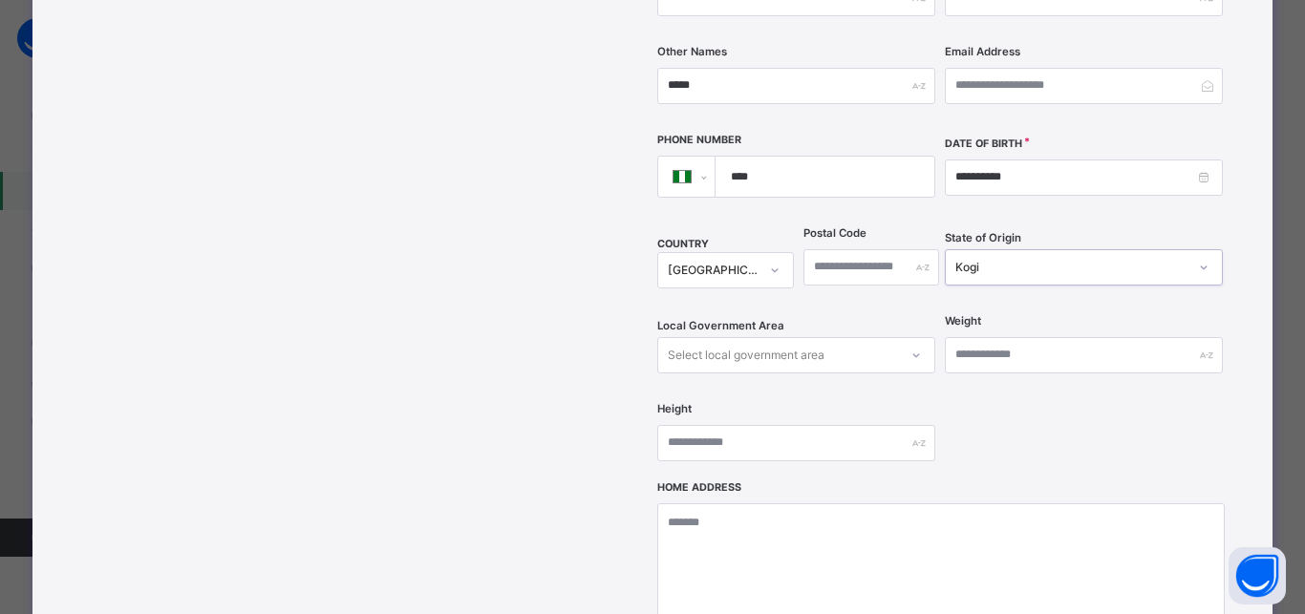
click at [800, 337] on div "Select local government area" at bounding box center [796, 355] width 278 height 36
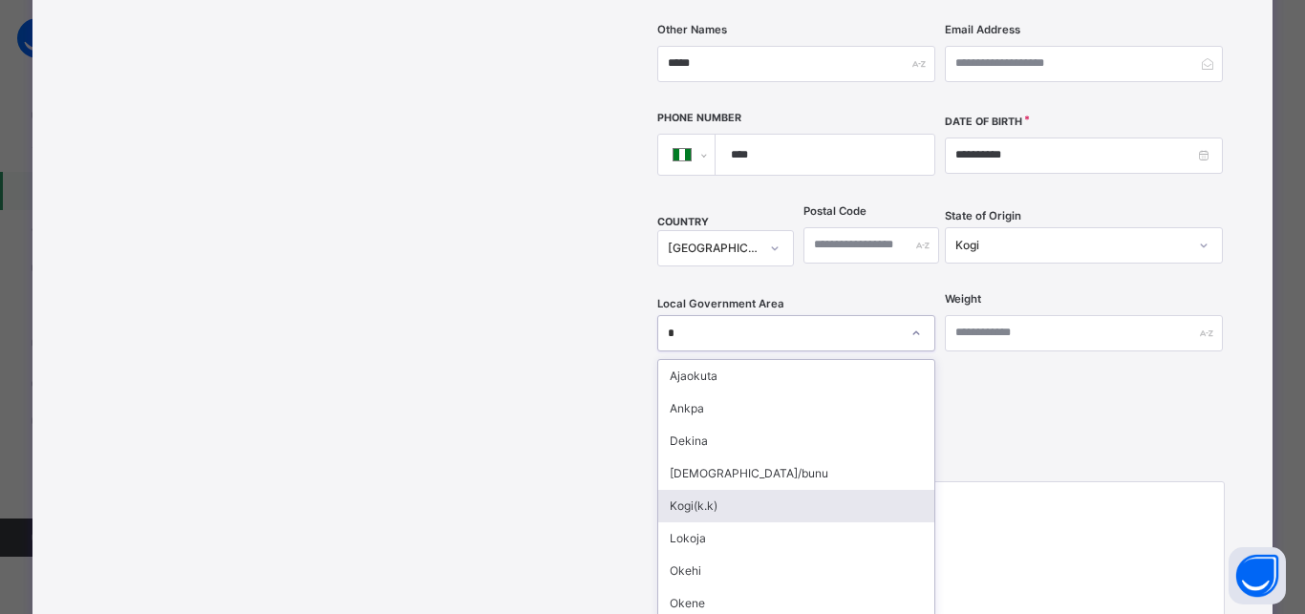
click at [684, 490] on div "Kogi(k.k)" at bounding box center [796, 506] width 276 height 32
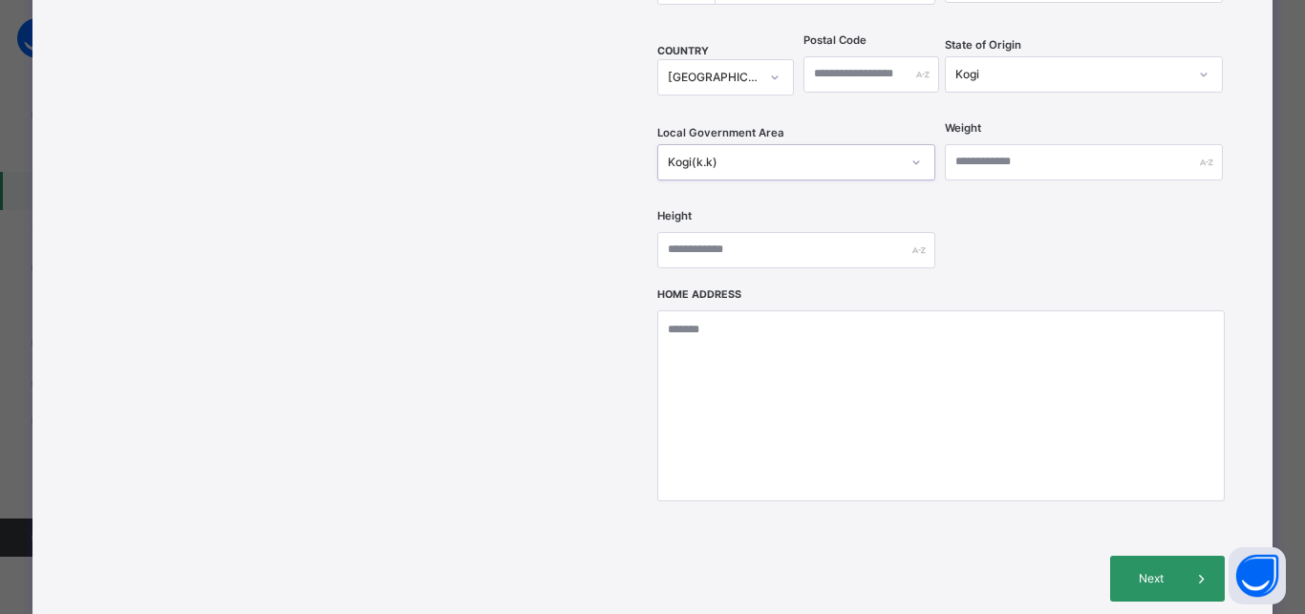
scroll to position [696, 0]
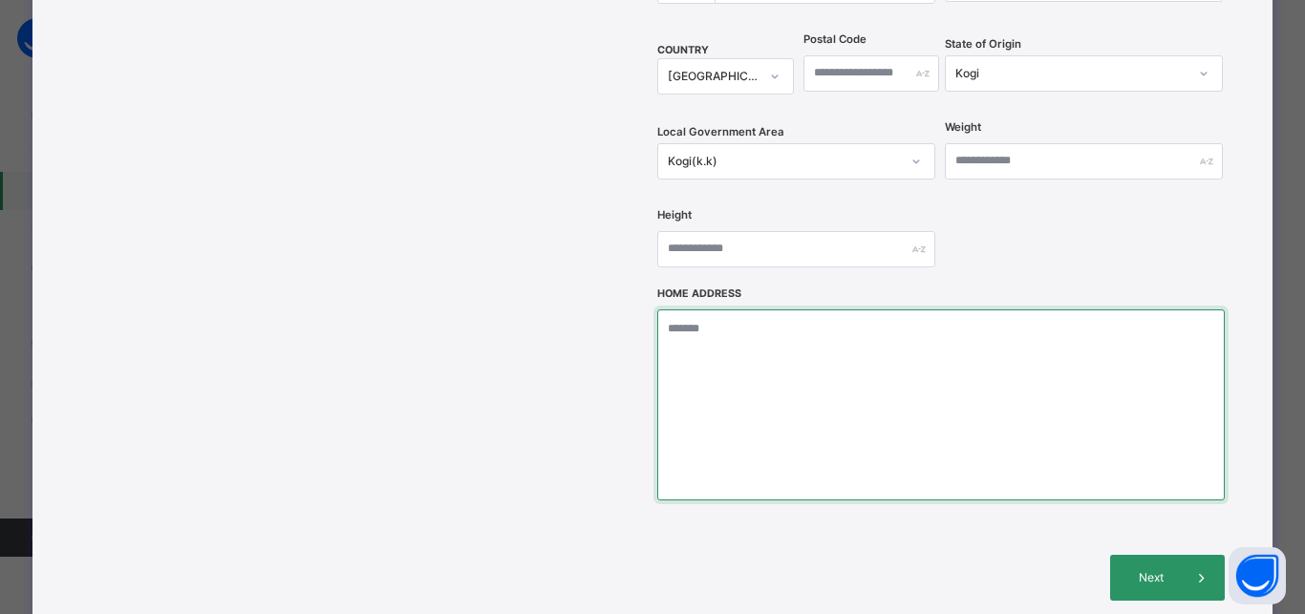
click at [706, 327] on textarea at bounding box center [940, 404] width 566 height 191
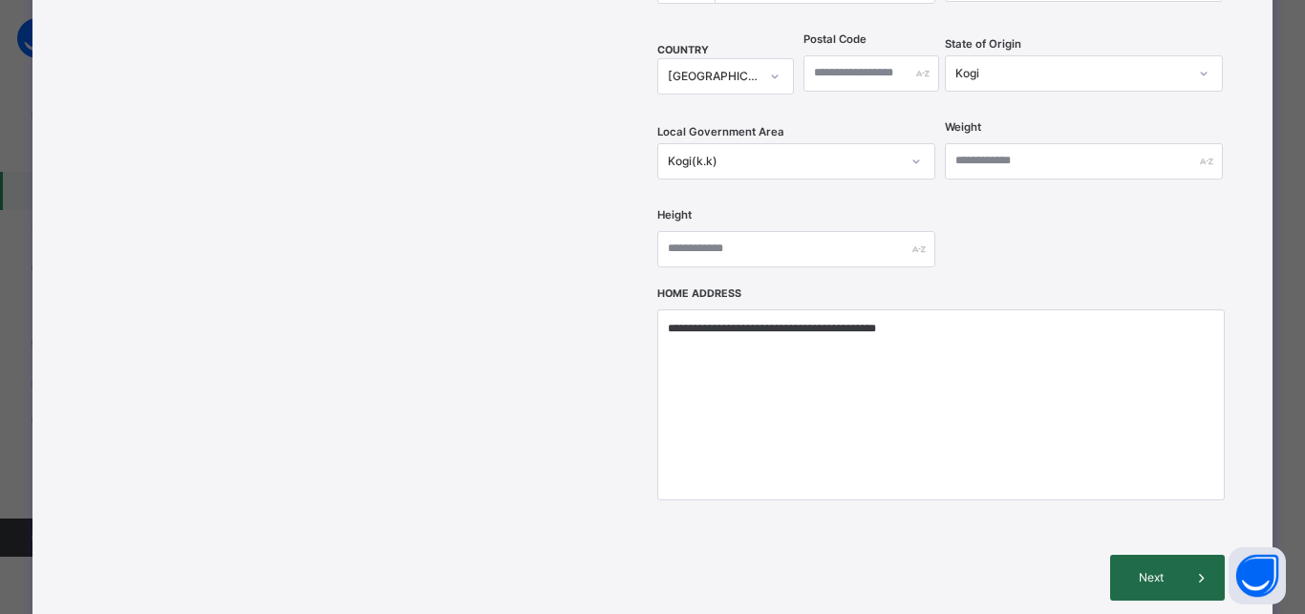
click at [1146, 569] on span "Next" at bounding box center [1151, 577] width 54 height 17
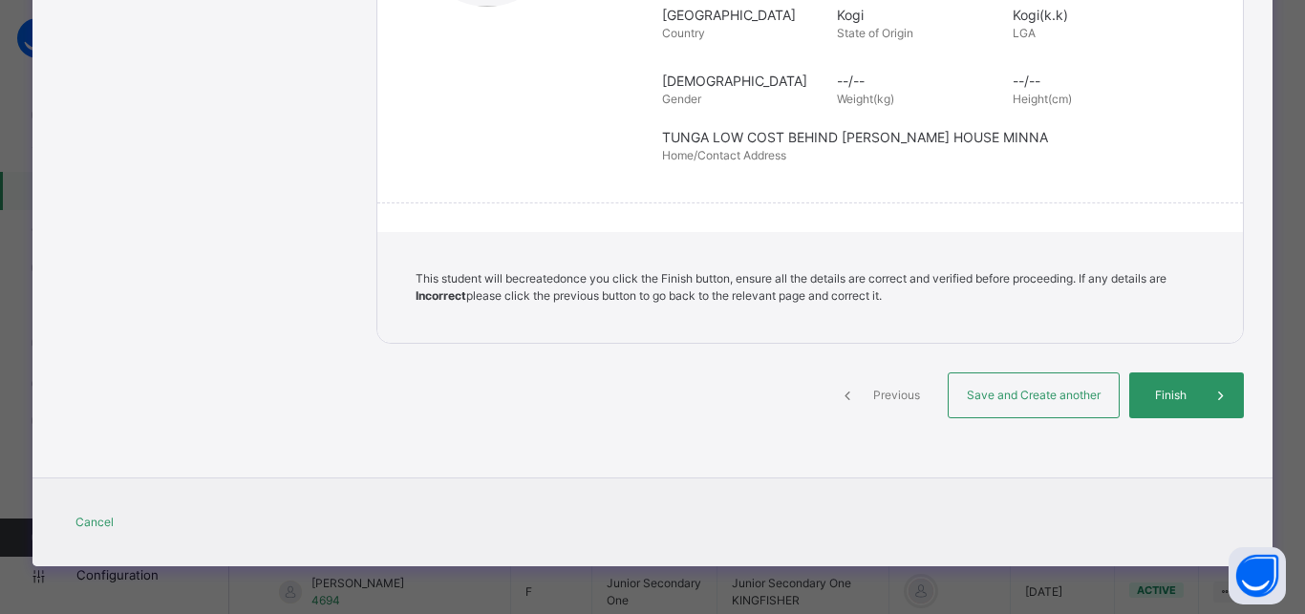
scroll to position [436, 0]
click at [981, 384] on div "Save and Create another" at bounding box center [1033, 395] width 172 height 46
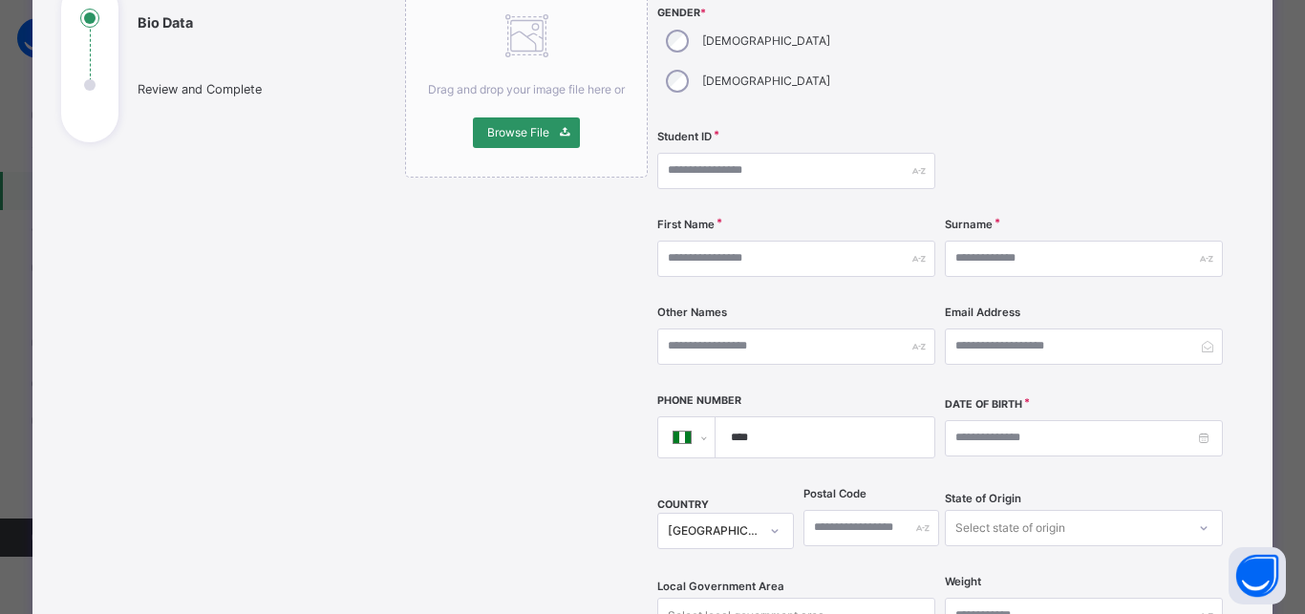
scroll to position [159, 0]
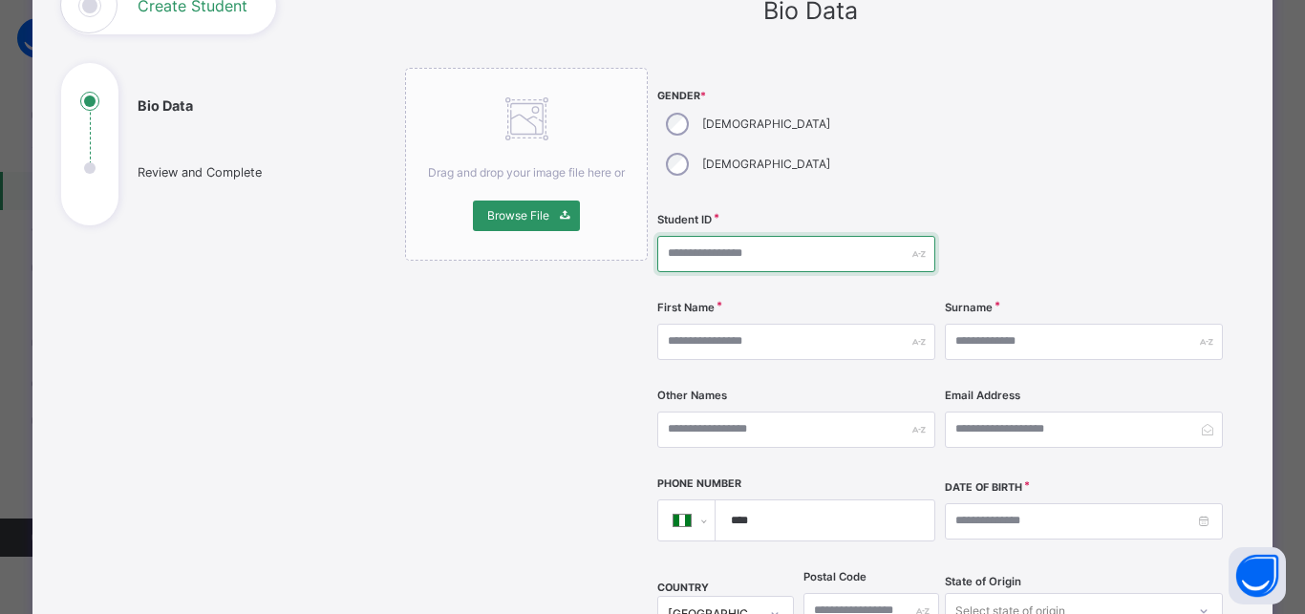
click at [690, 236] on input "text" at bounding box center [796, 254] width 278 height 36
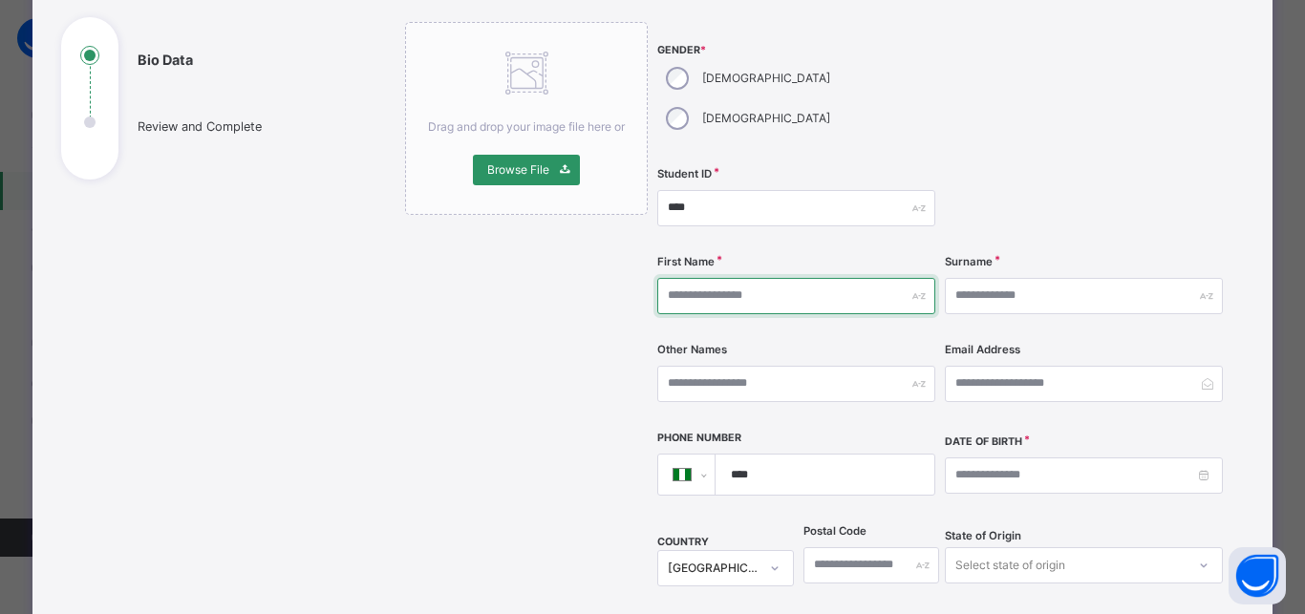
scroll to position [244, 0]
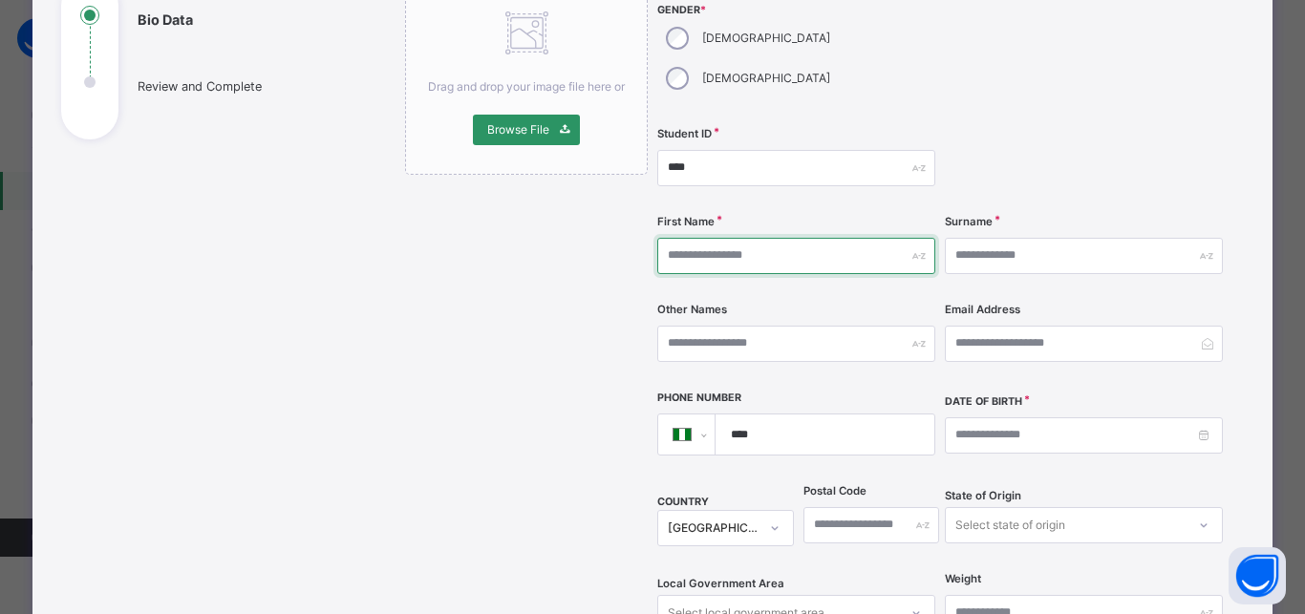
click at [754, 238] on input "text" at bounding box center [796, 256] width 278 height 36
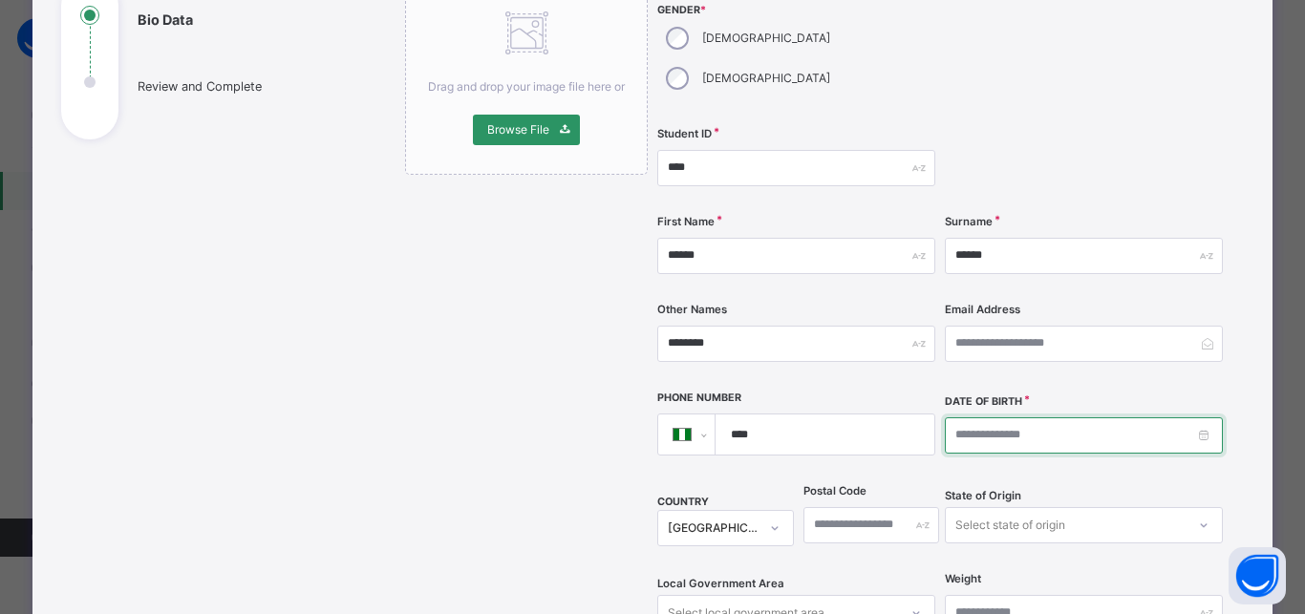
click at [957, 417] on input at bounding box center [1084, 435] width 278 height 36
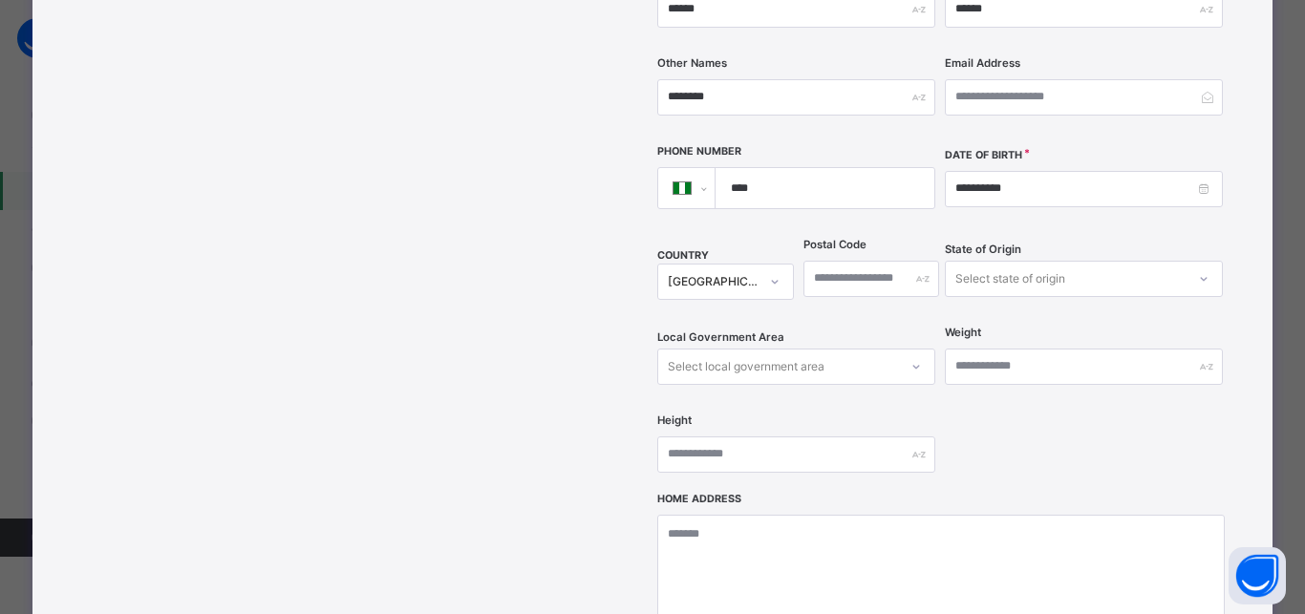
scroll to position [588, 0]
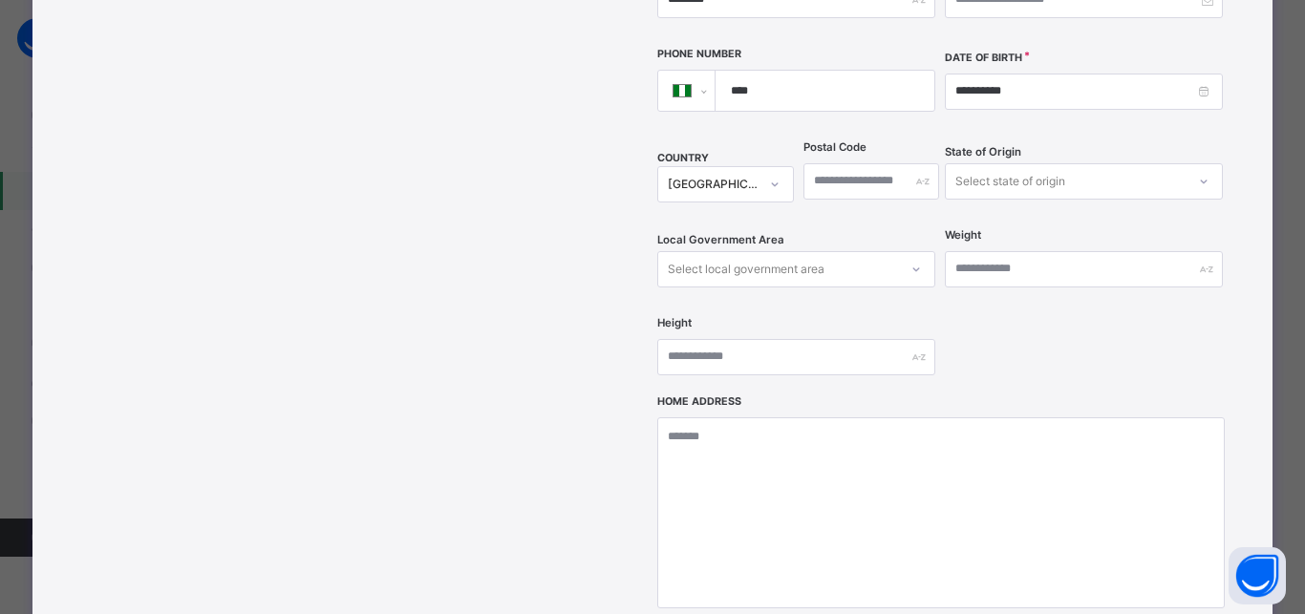
click at [998, 163] on div "Select state of origin" at bounding box center [1010, 181] width 110 height 36
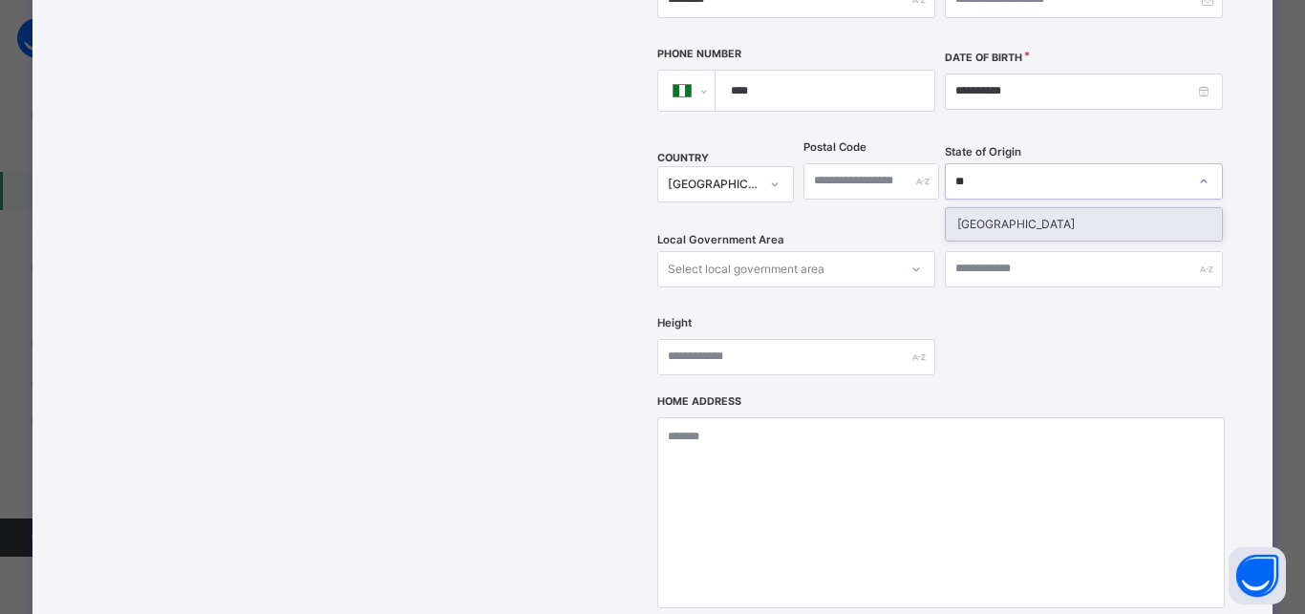
click at [958, 208] on div "Niger" at bounding box center [1083, 224] width 276 height 32
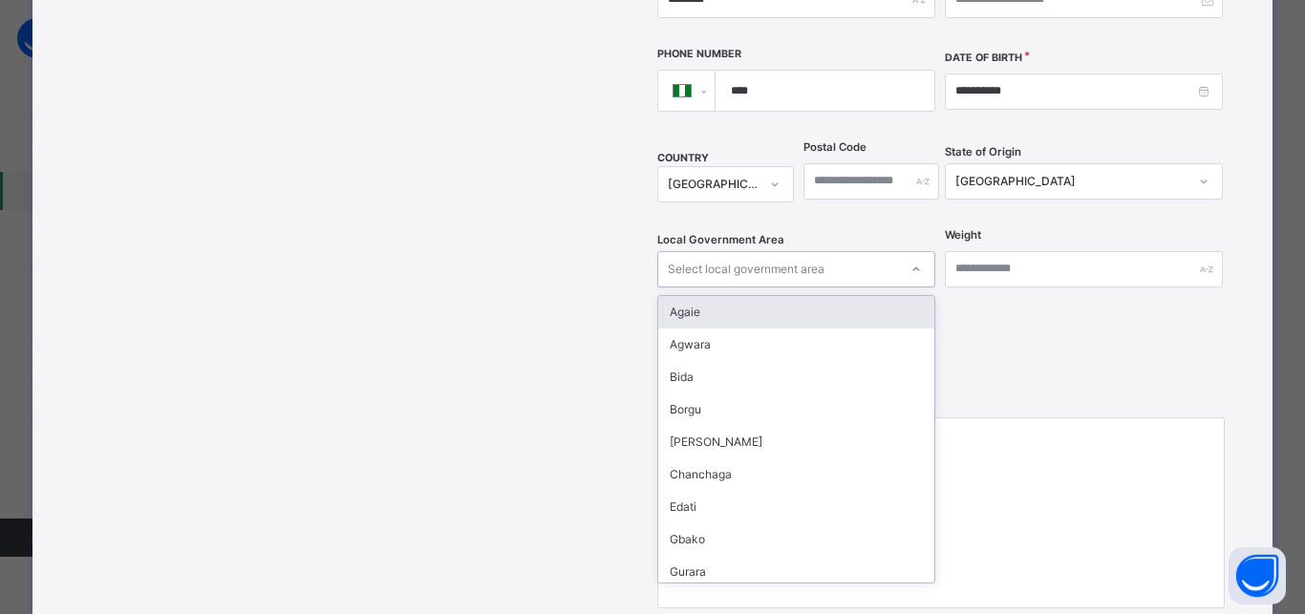
click at [775, 251] on div "Select local government area" at bounding box center [746, 269] width 157 height 36
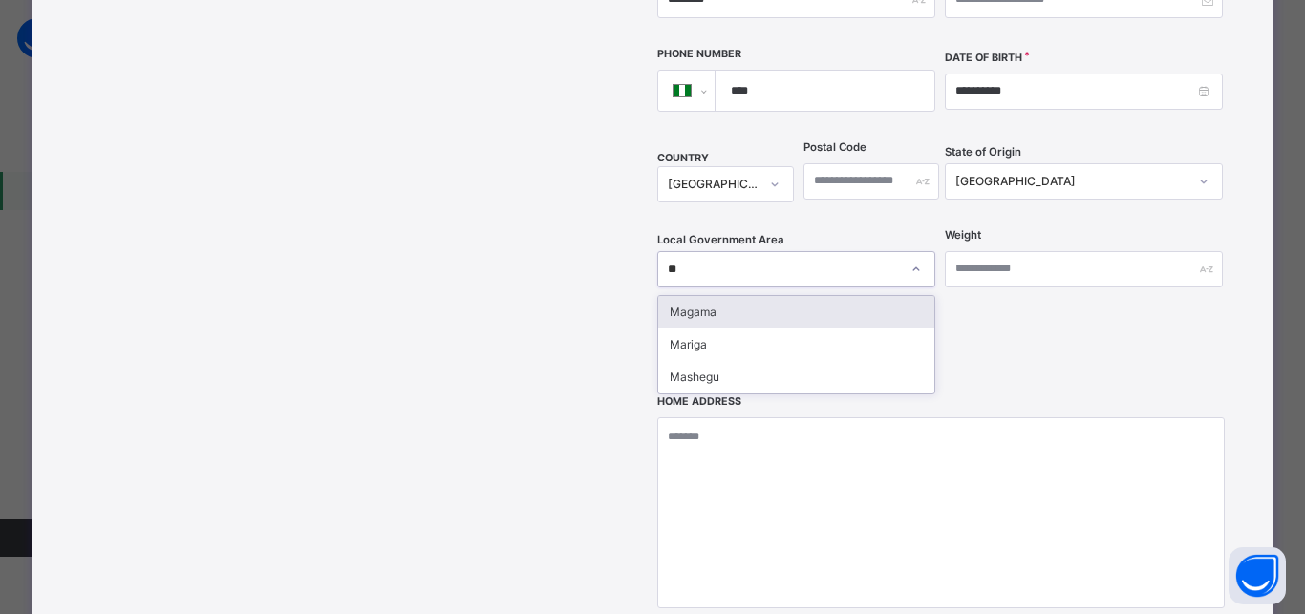
click at [717, 296] on div "Magama" at bounding box center [796, 312] width 276 height 32
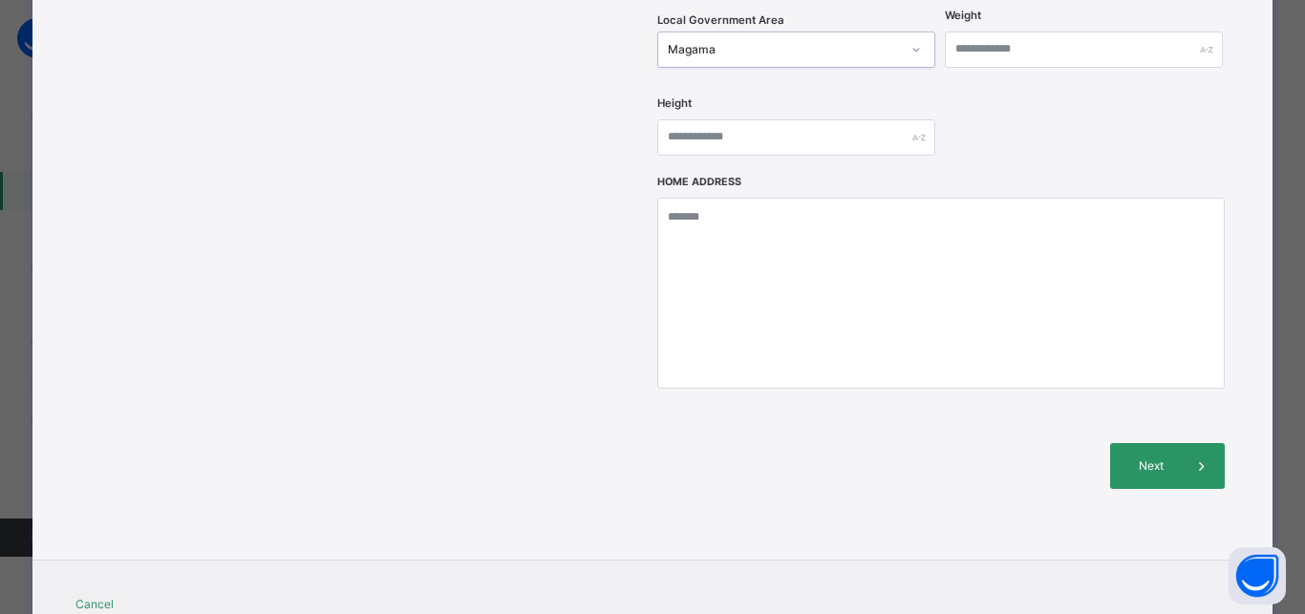
scroll to position [846, 0]
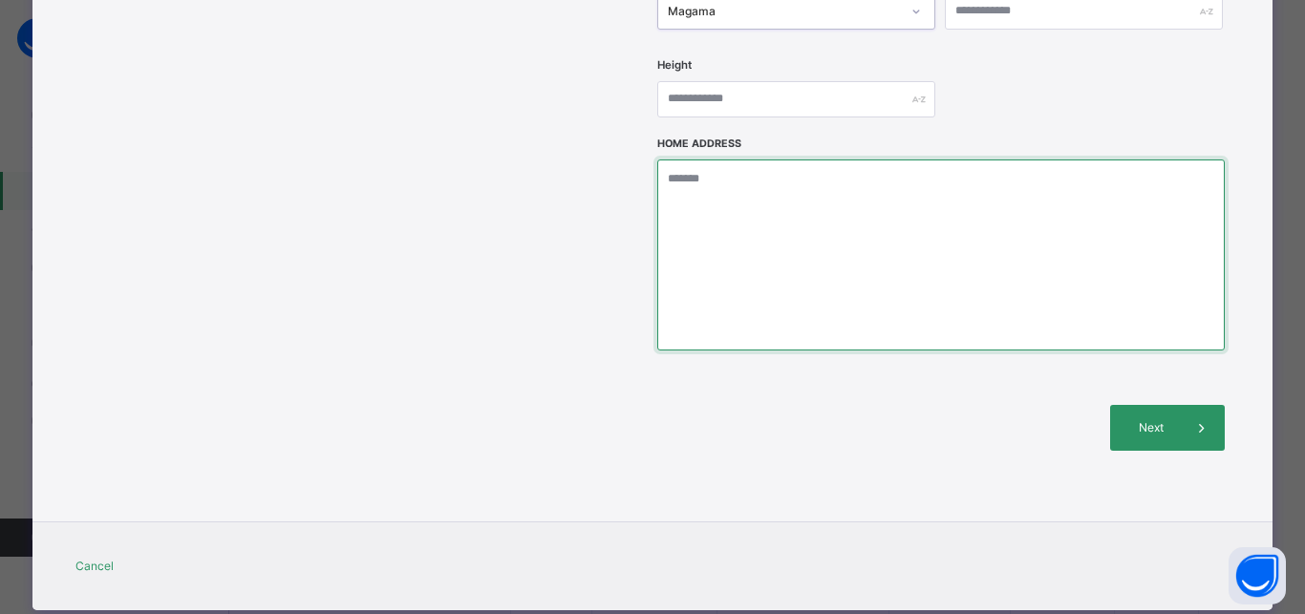
click at [748, 159] on textarea at bounding box center [940, 254] width 566 height 191
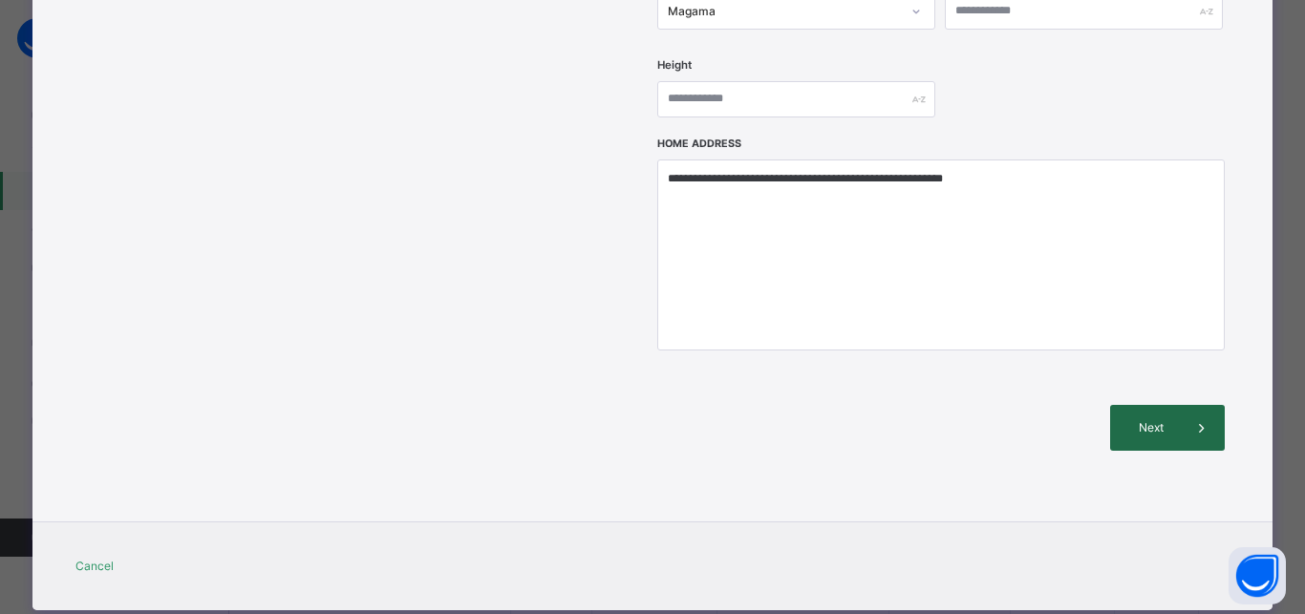
click at [1157, 419] on span "Next" at bounding box center [1151, 427] width 54 height 17
click at [1134, 405] on div "Next" at bounding box center [1167, 428] width 115 height 46
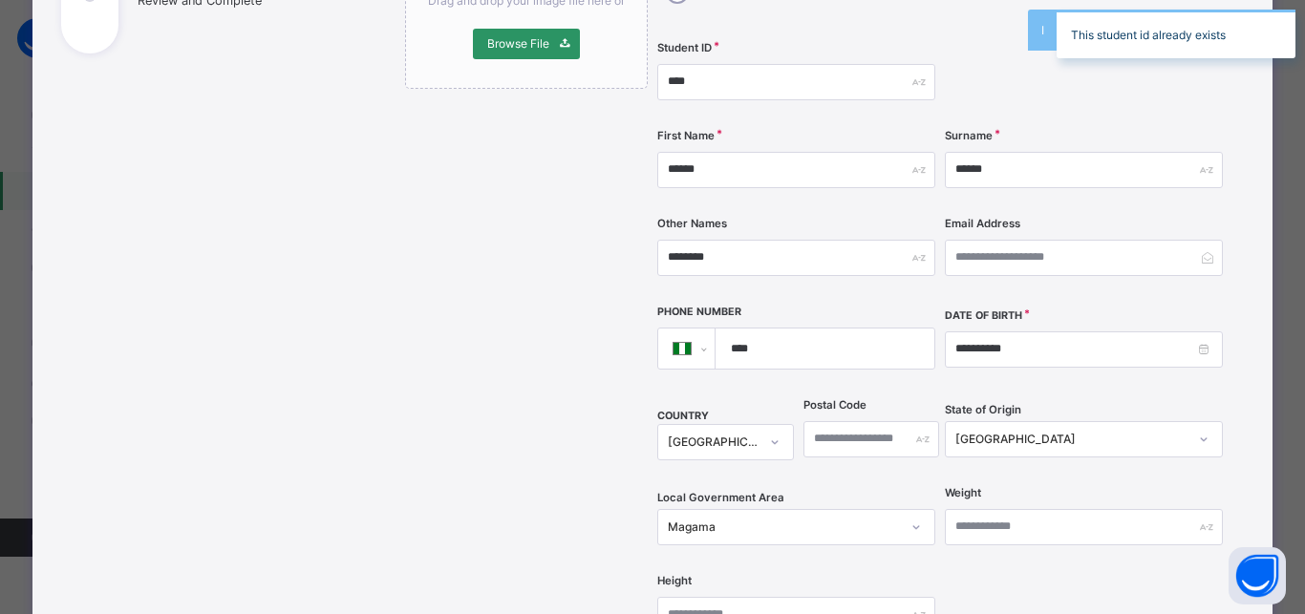
scroll to position [159, 0]
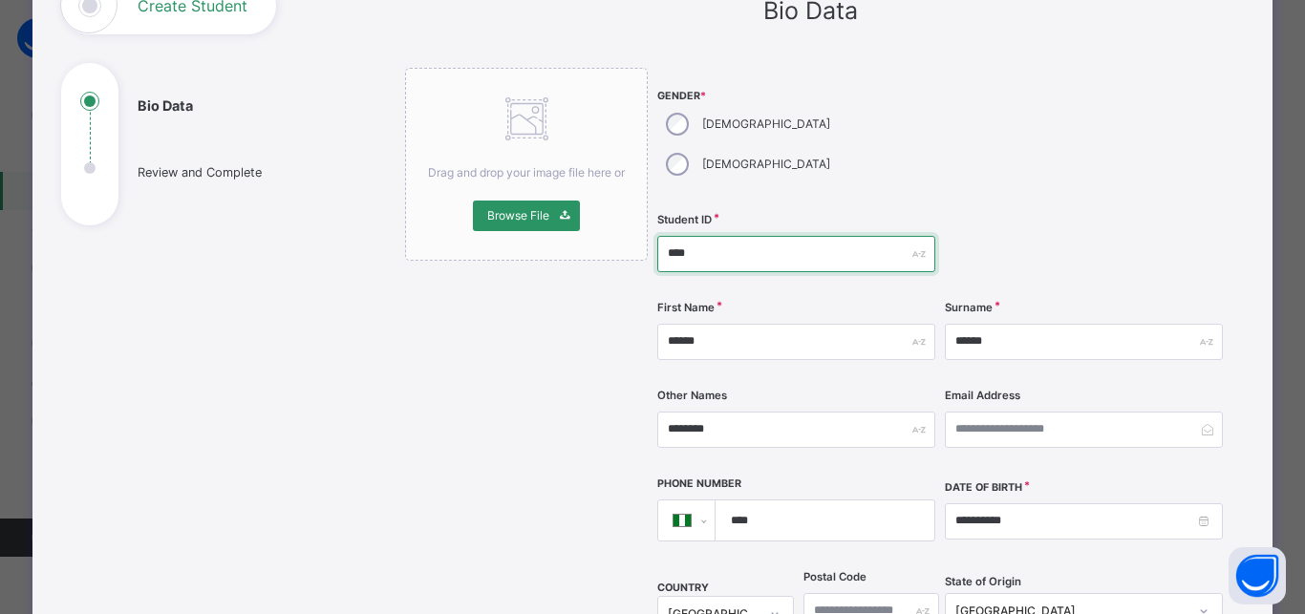
click at [693, 236] on input "****" at bounding box center [796, 254] width 278 height 36
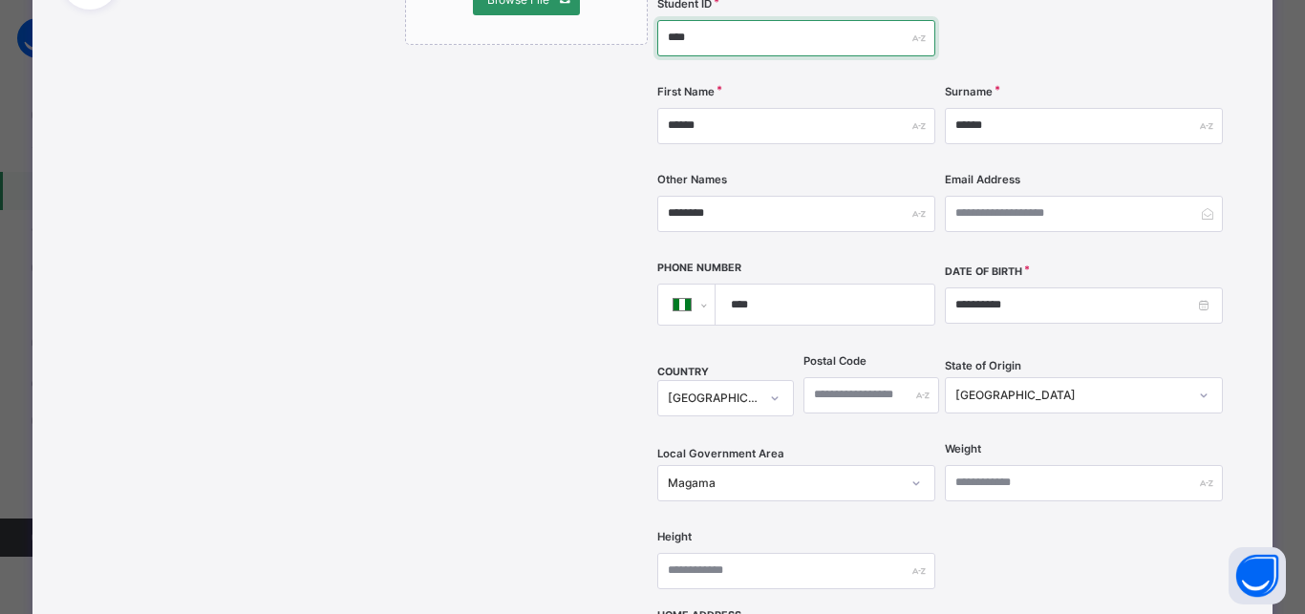
scroll to position [674, 0]
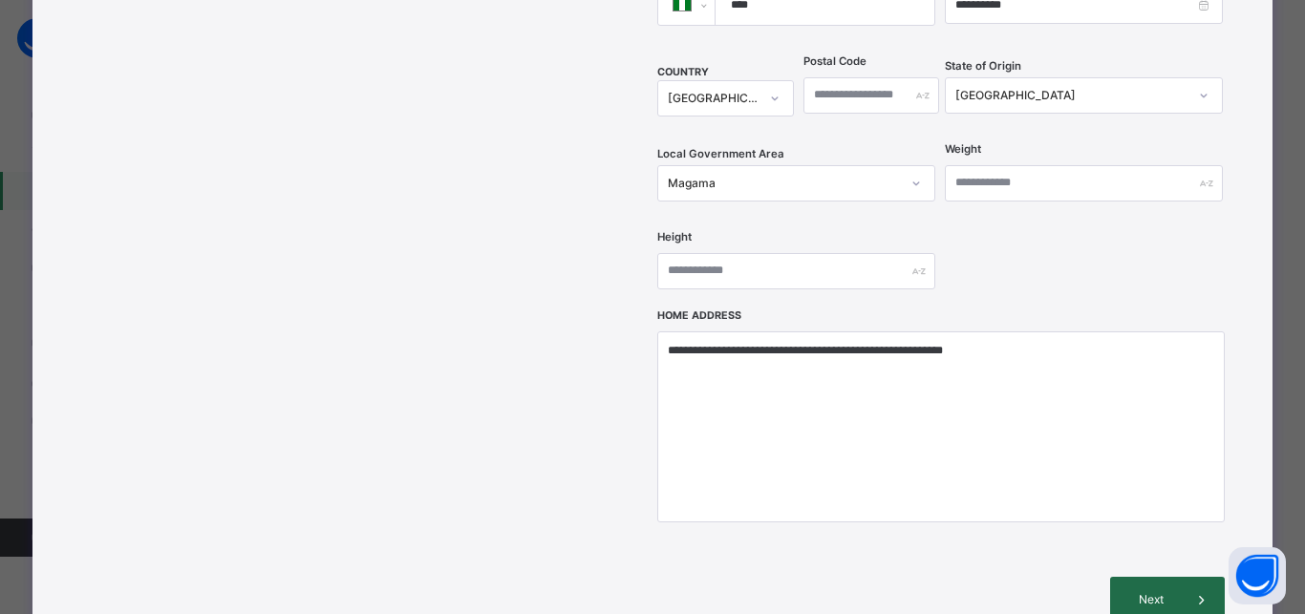
click at [1137, 591] on span "Next" at bounding box center [1151, 599] width 54 height 17
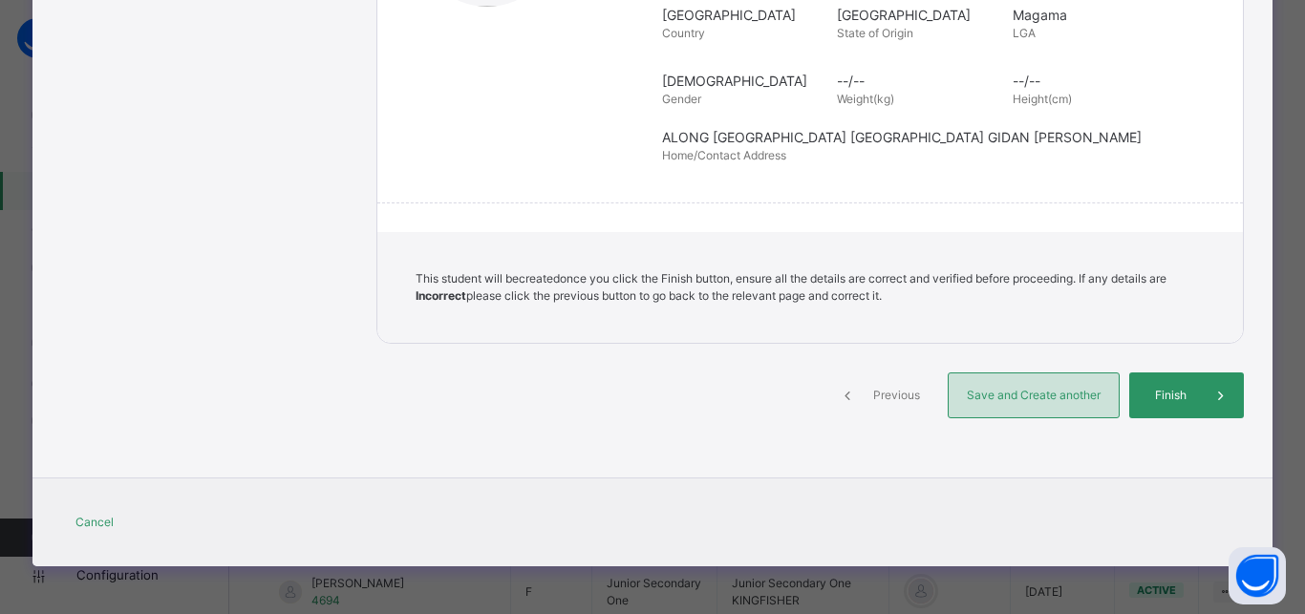
click at [1008, 381] on div "Save and Create another" at bounding box center [1033, 395] width 172 height 46
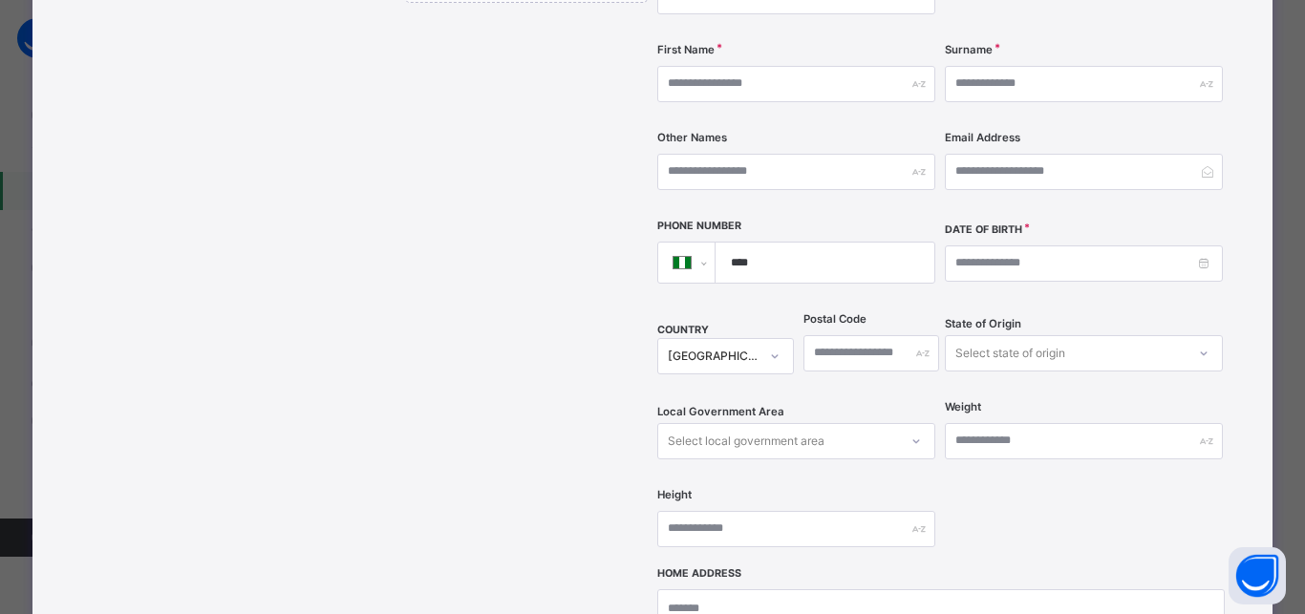
scroll to position [244, 0]
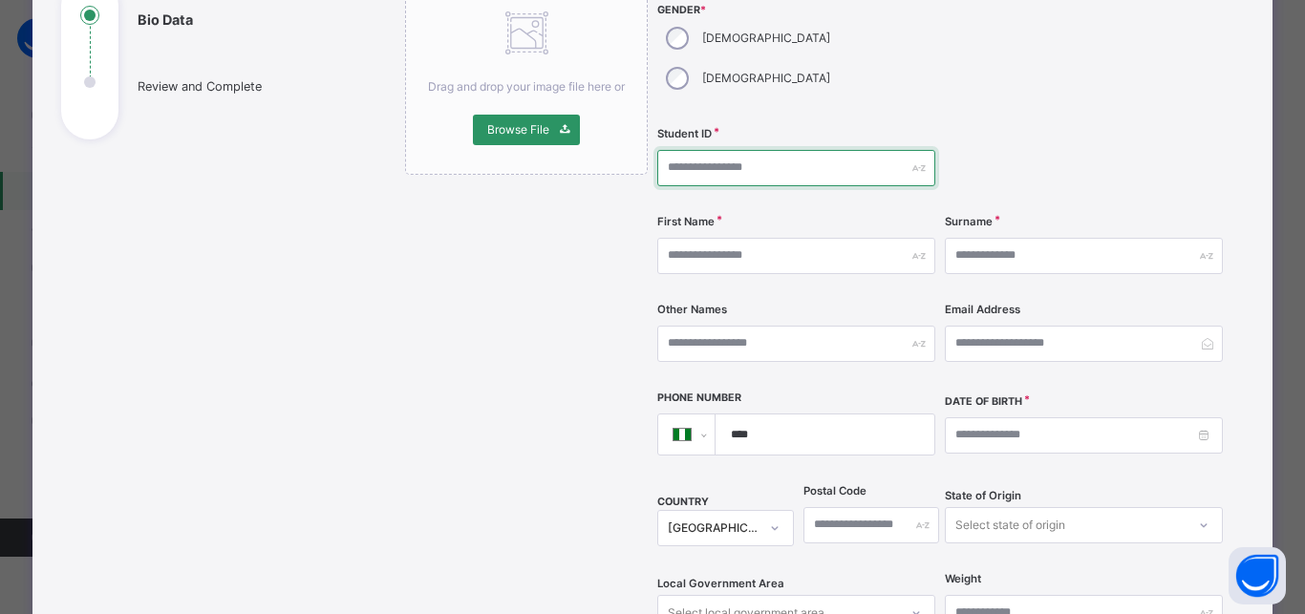
click at [699, 150] on input "text" at bounding box center [796, 168] width 278 height 36
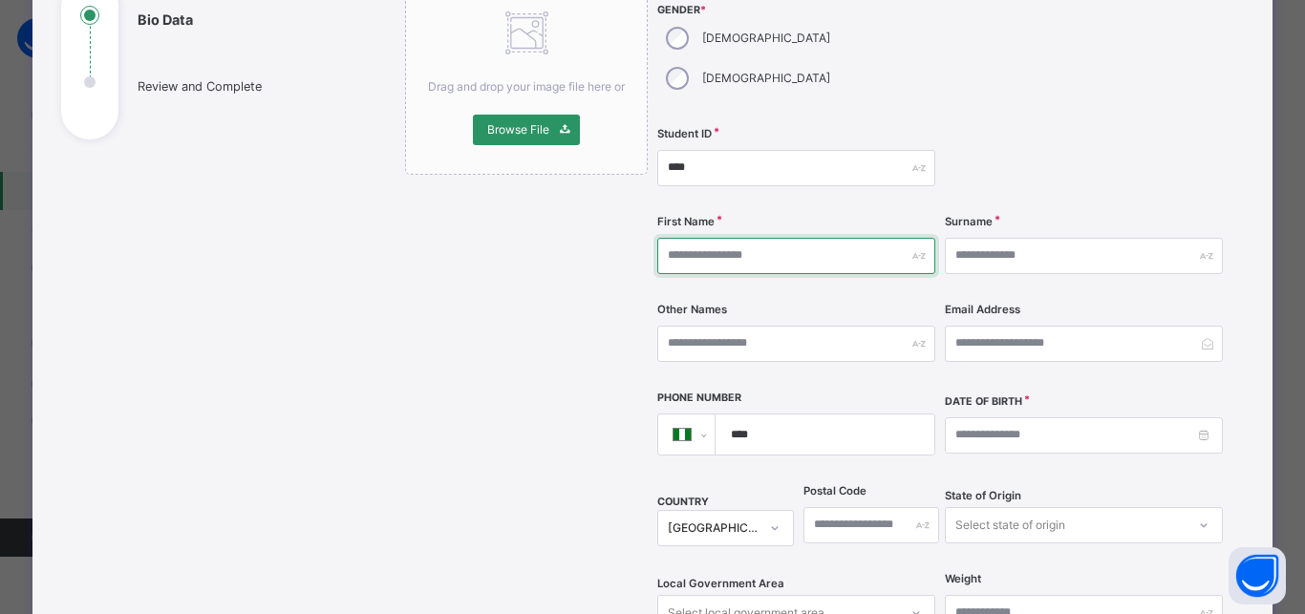
click at [784, 238] on input "text" at bounding box center [796, 256] width 278 height 36
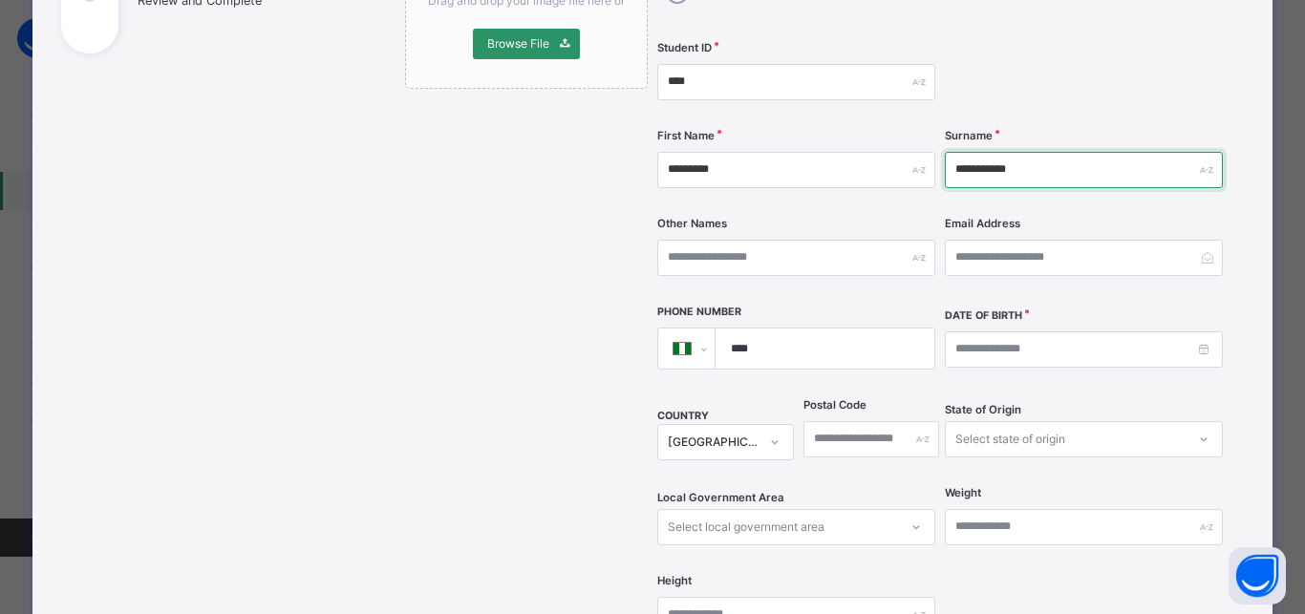
scroll to position [416, 0]
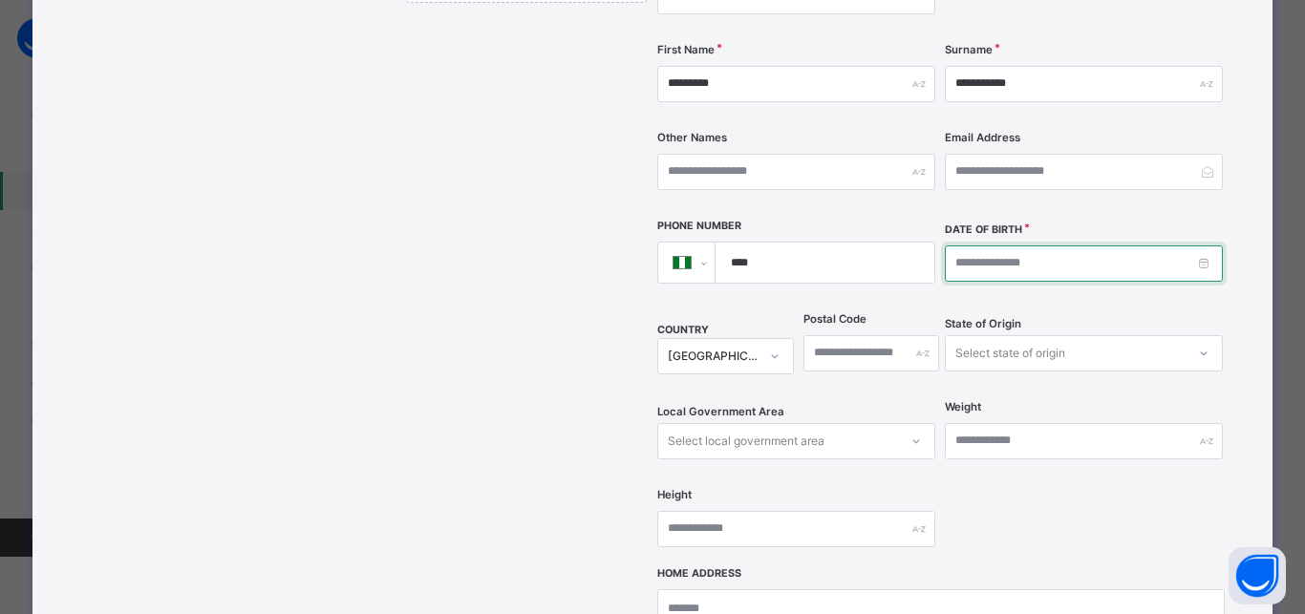
click at [949, 245] on input at bounding box center [1084, 263] width 278 height 36
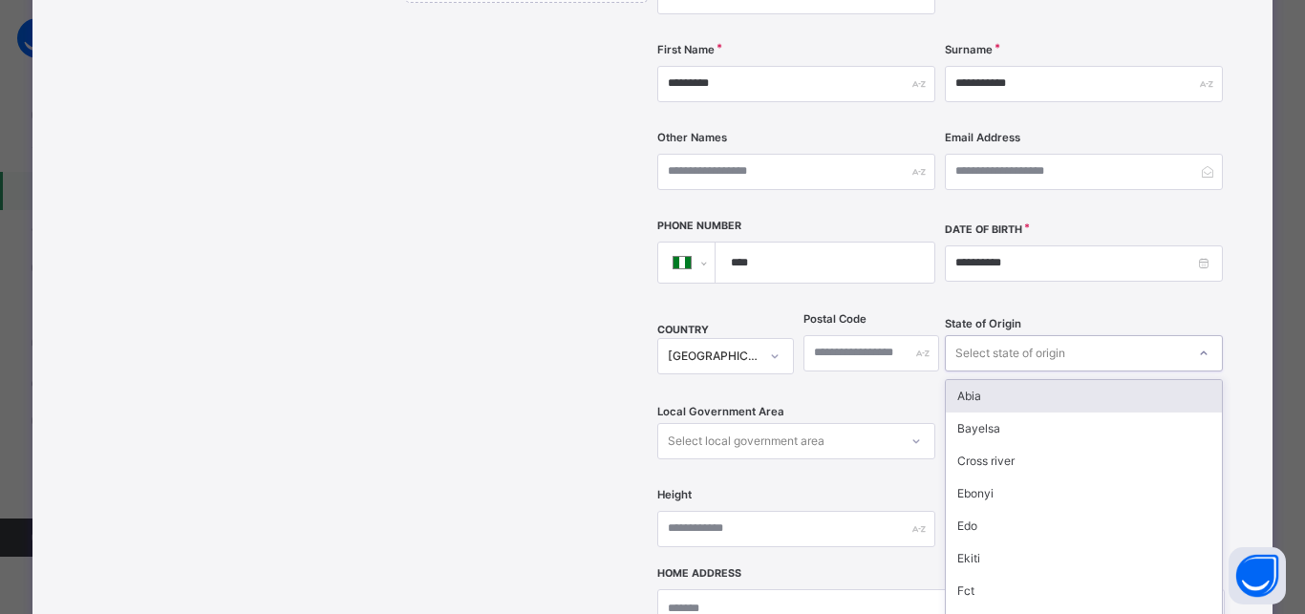
scroll to position [436, 0]
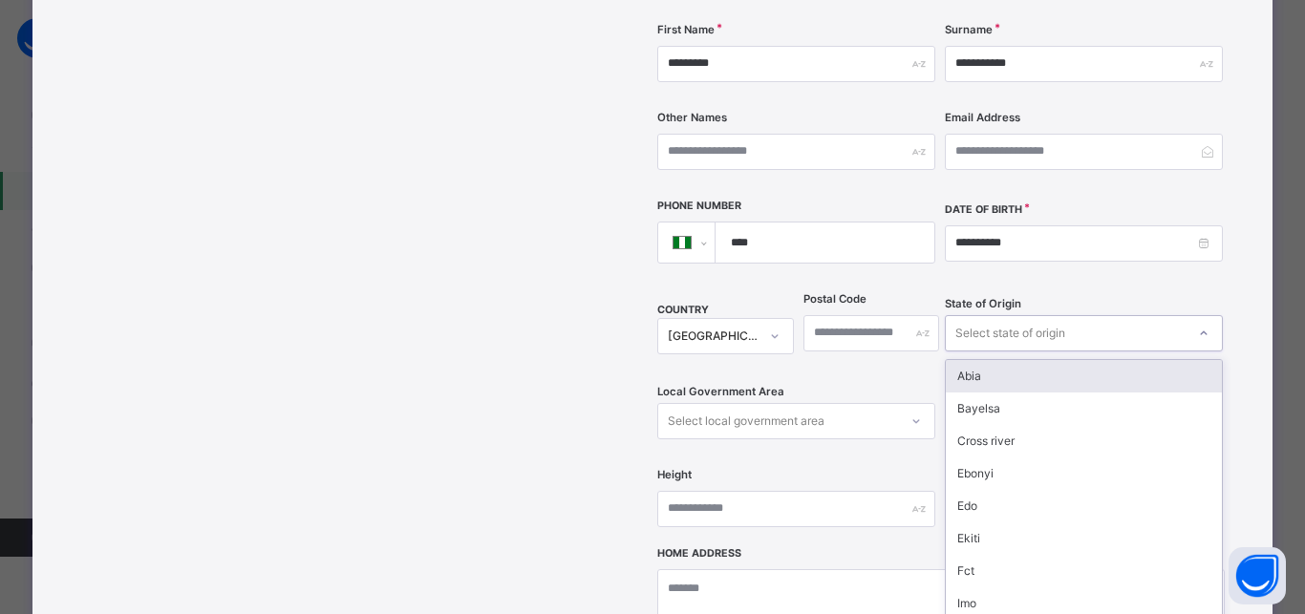
click at [992, 315] on div "Select state of origin" at bounding box center [1010, 333] width 110 height 36
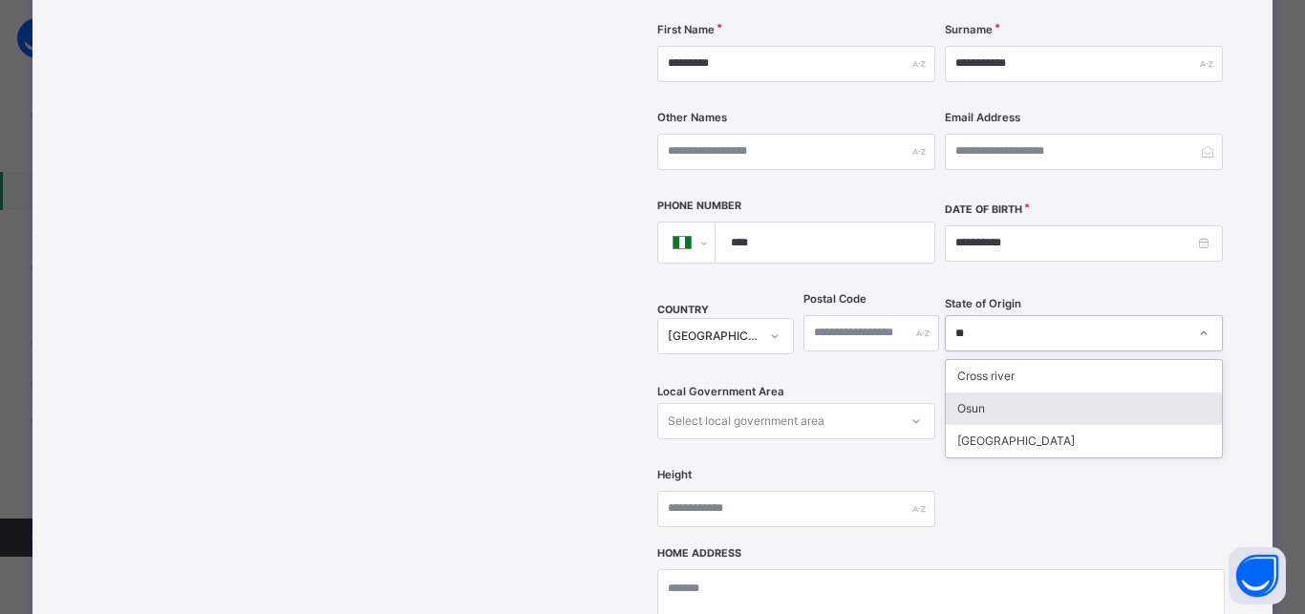
click at [961, 393] on div "Osun" at bounding box center [1083, 409] width 276 height 32
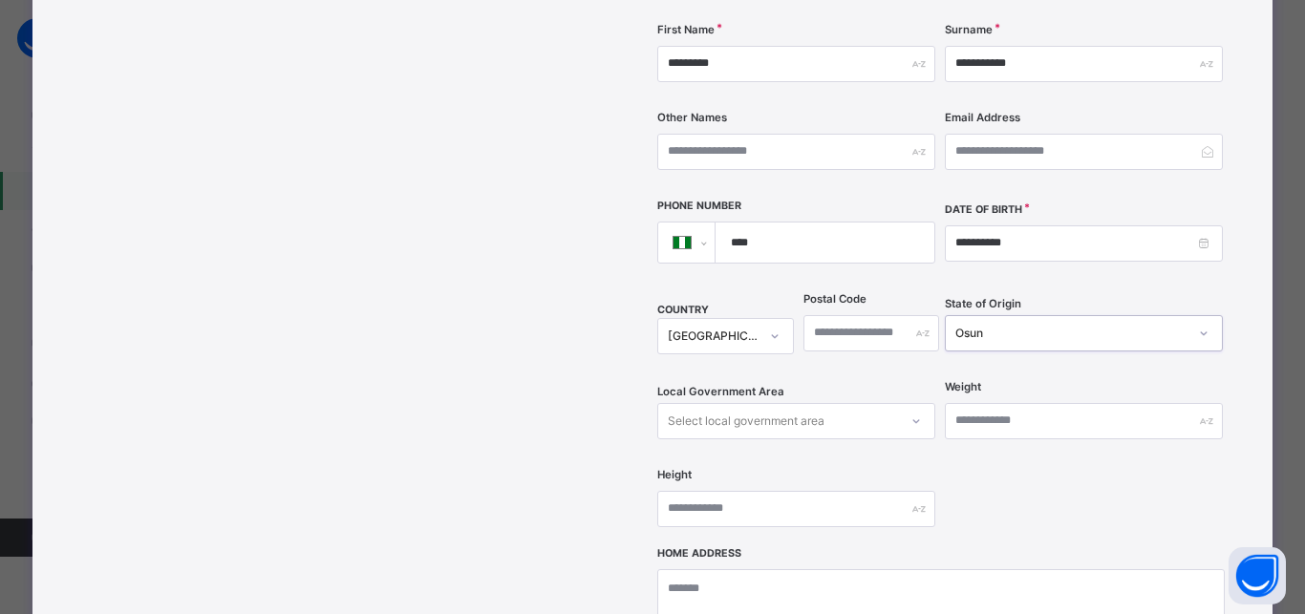
scroll to position [524, 0]
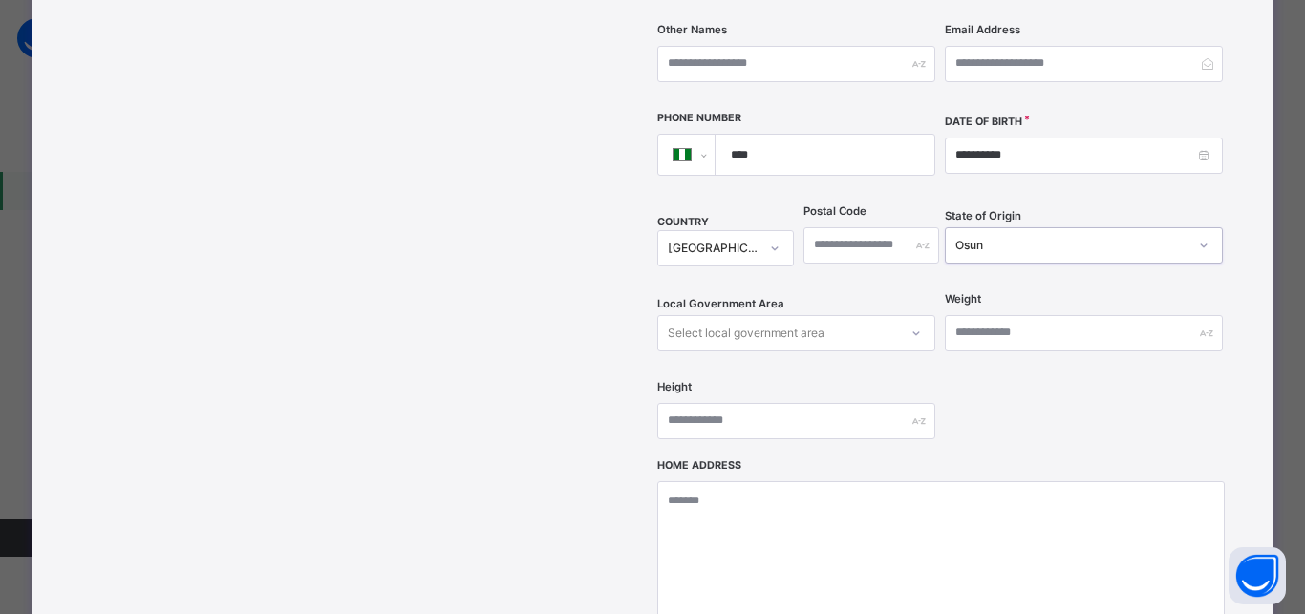
click at [751, 351] on div "Select local government area" at bounding box center [796, 333] width 278 height 36
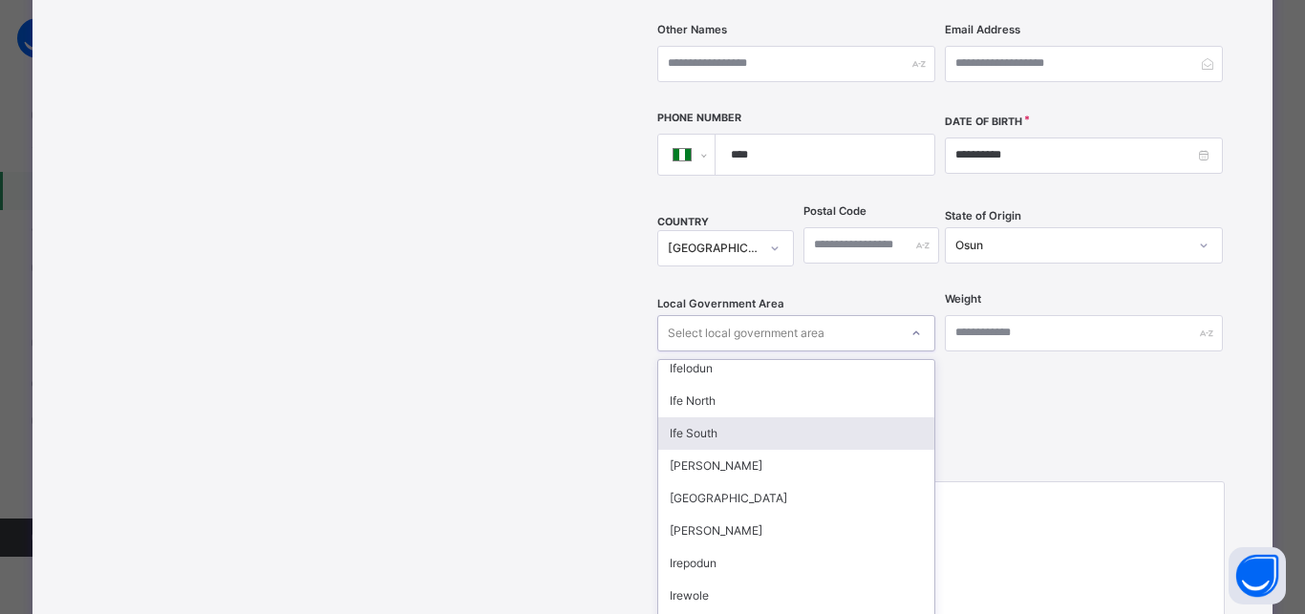
scroll to position [688, 0]
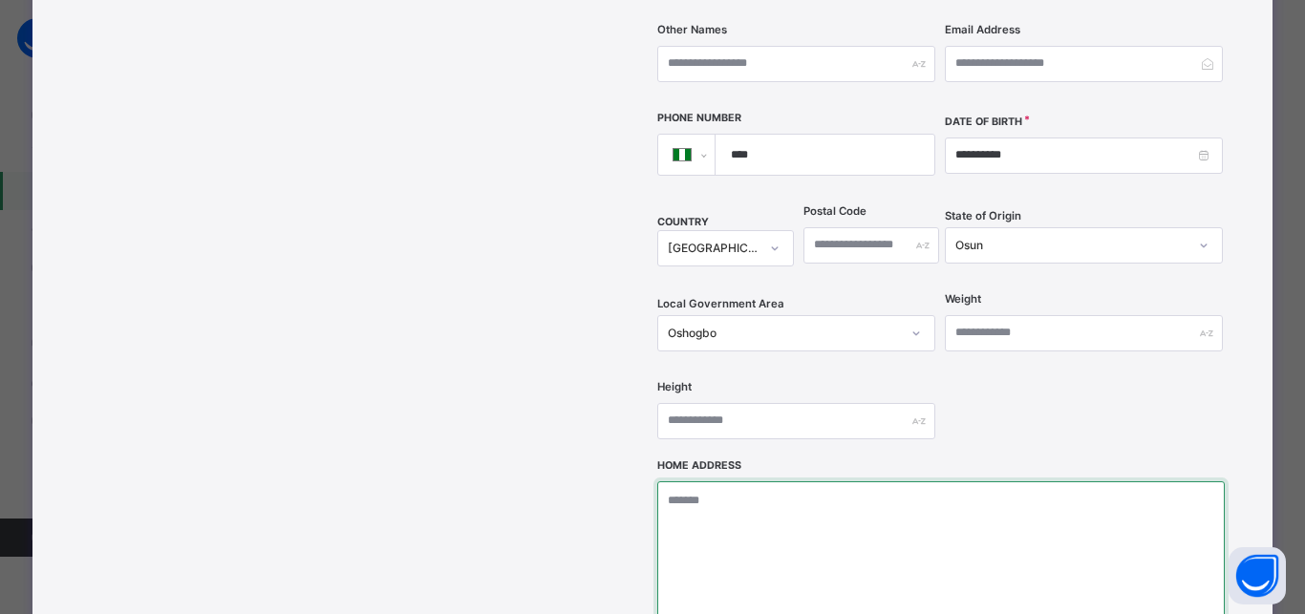
click at [726, 481] on textarea at bounding box center [940, 576] width 566 height 191
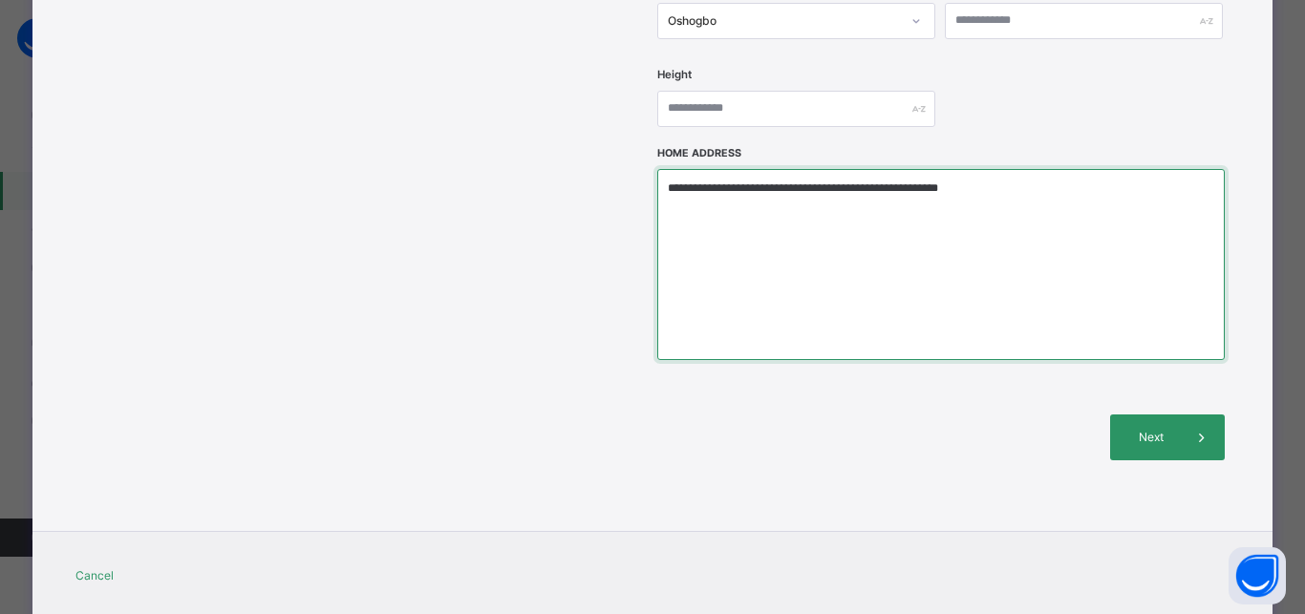
scroll to position [846, 0]
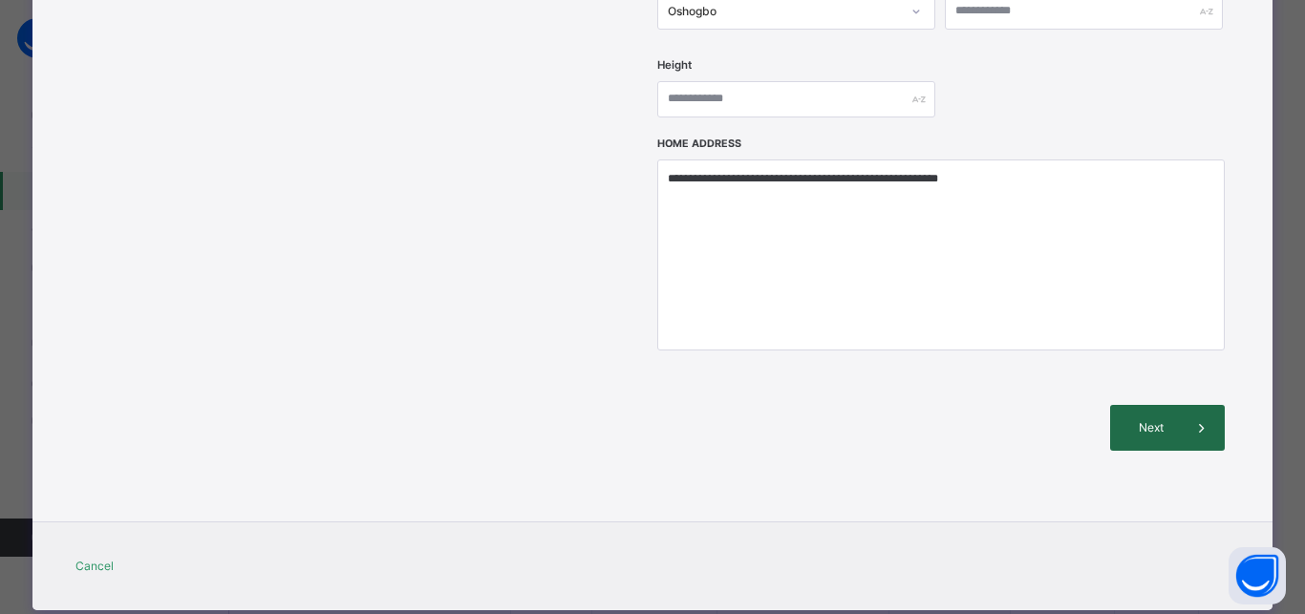
click at [1139, 419] on span "Next" at bounding box center [1151, 427] width 54 height 17
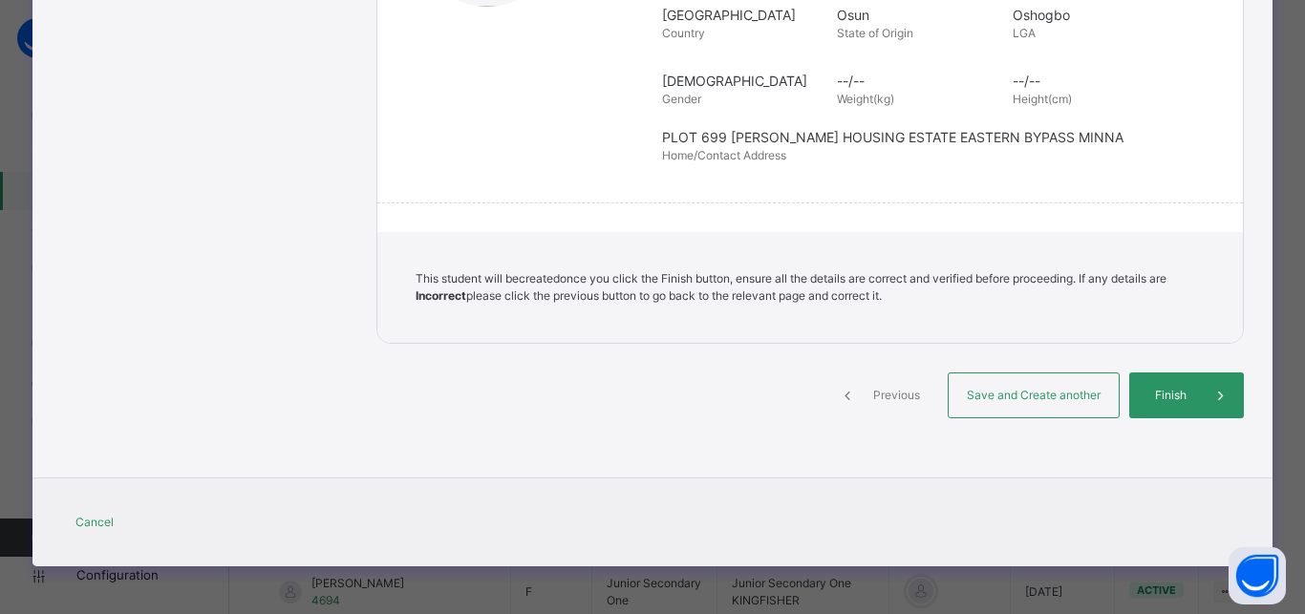
scroll to position [436, 0]
click at [982, 384] on div "Save and Create another" at bounding box center [1033, 395] width 172 height 46
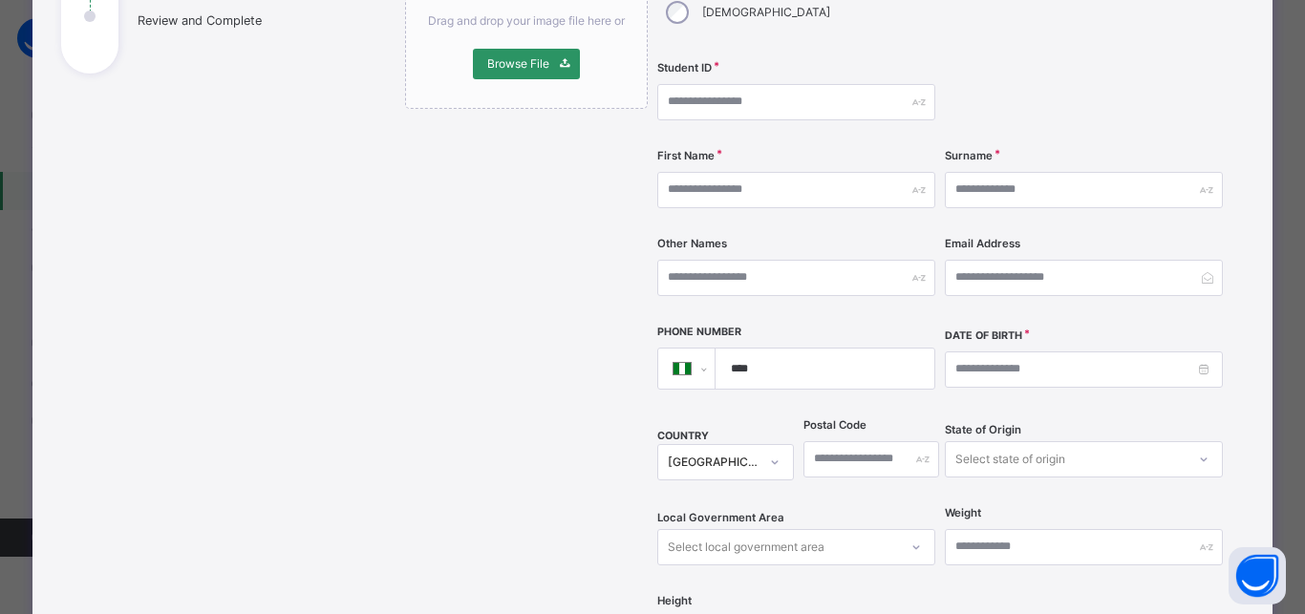
scroll to position [244, 0]
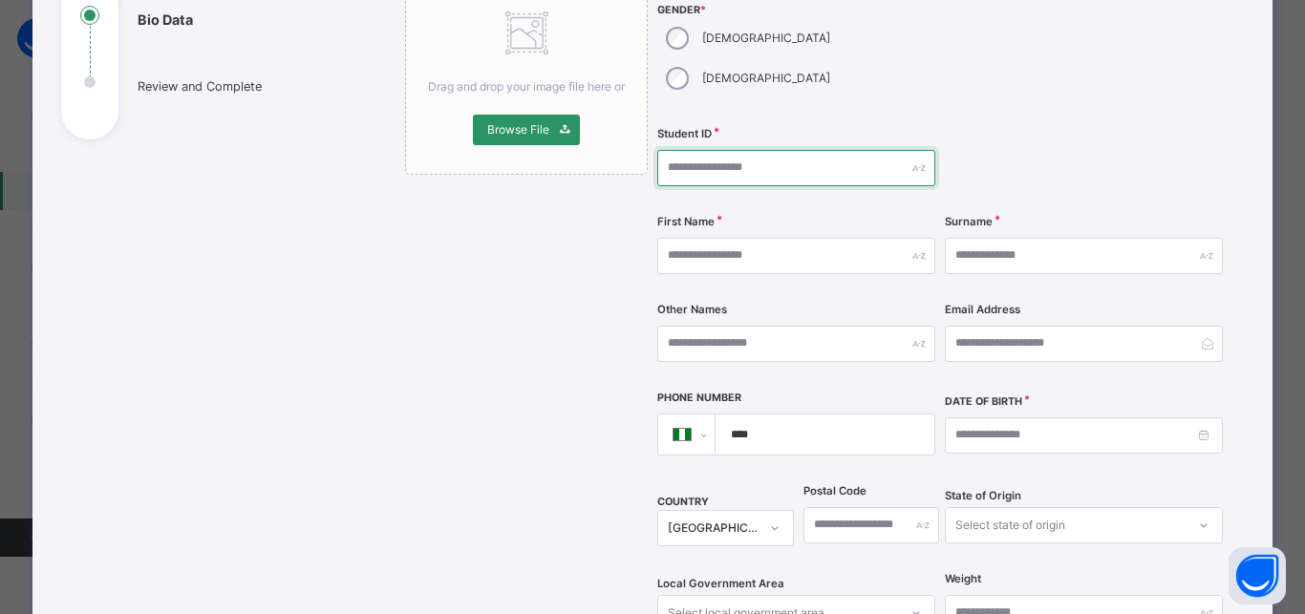
click at [694, 150] on input "text" at bounding box center [796, 168] width 278 height 36
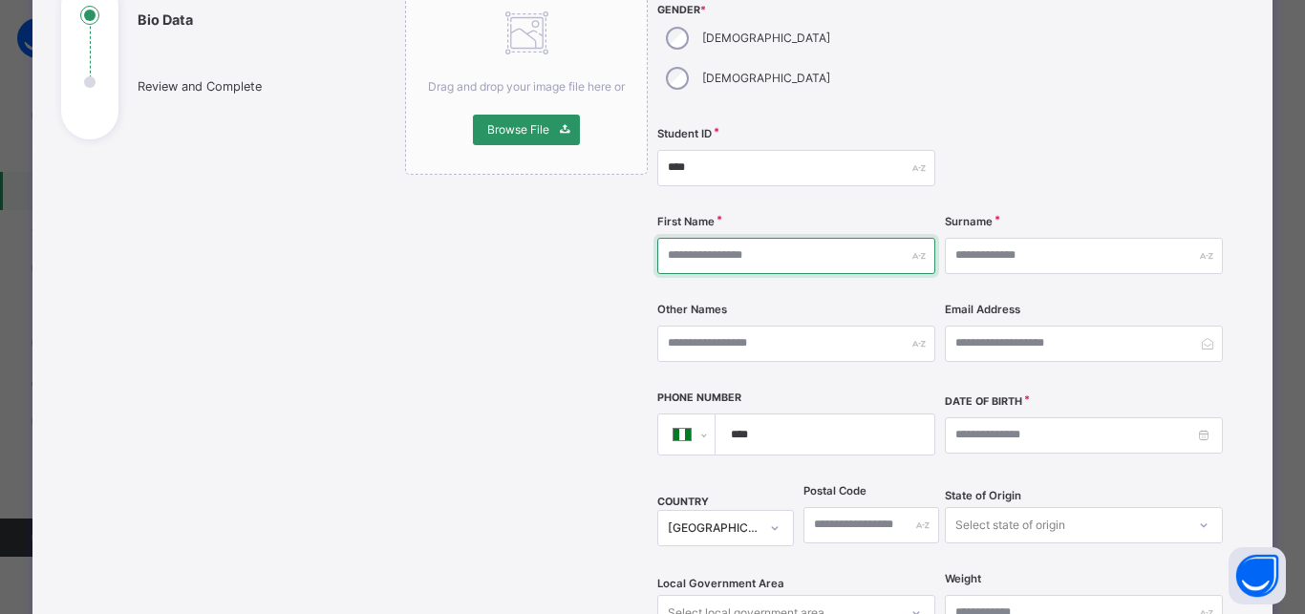
click at [737, 238] on input "text" at bounding box center [796, 256] width 278 height 36
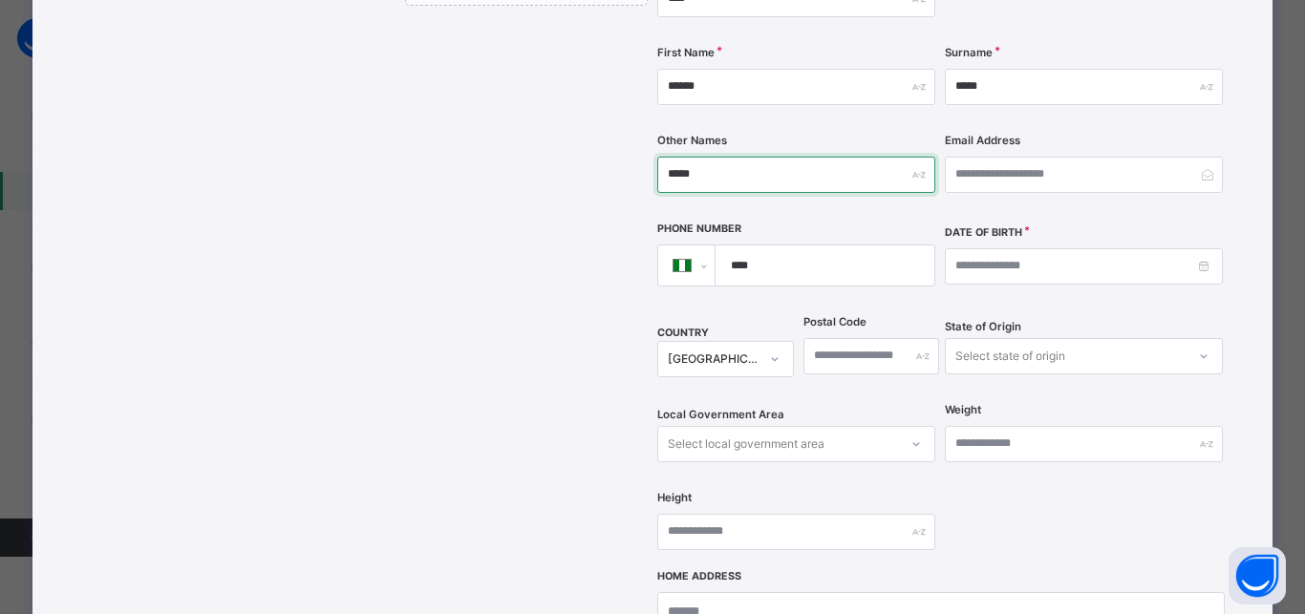
scroll to position [416, 0]
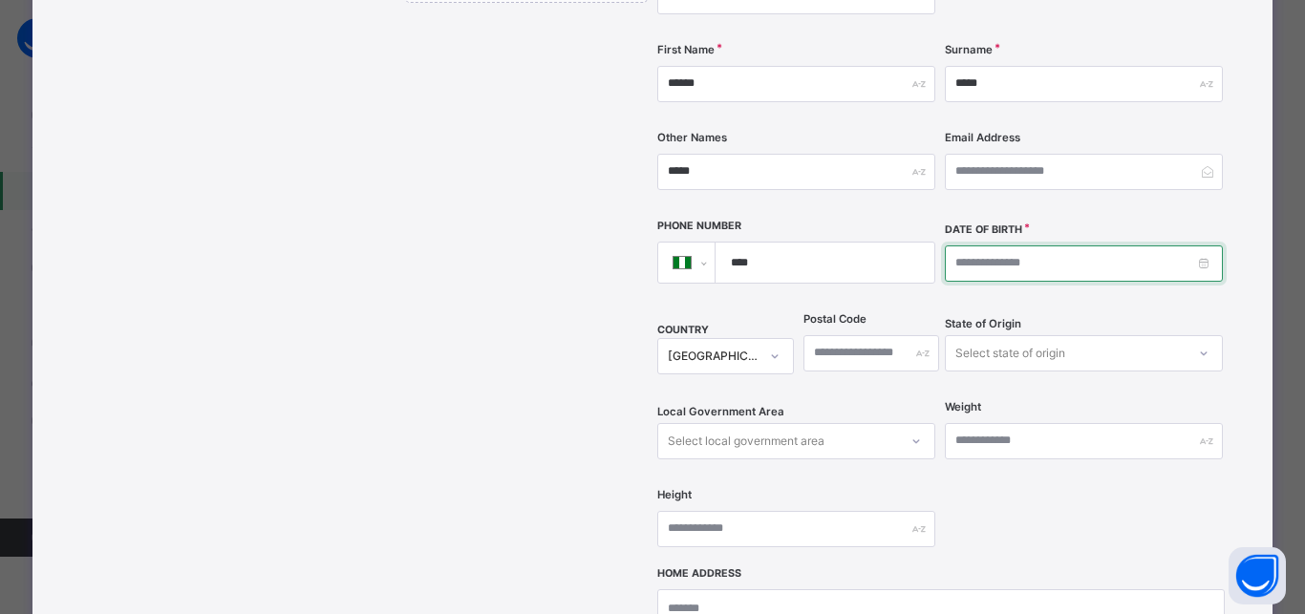
click at [960, 245] on input at bounding box center [1084, 263] width 278 height 36
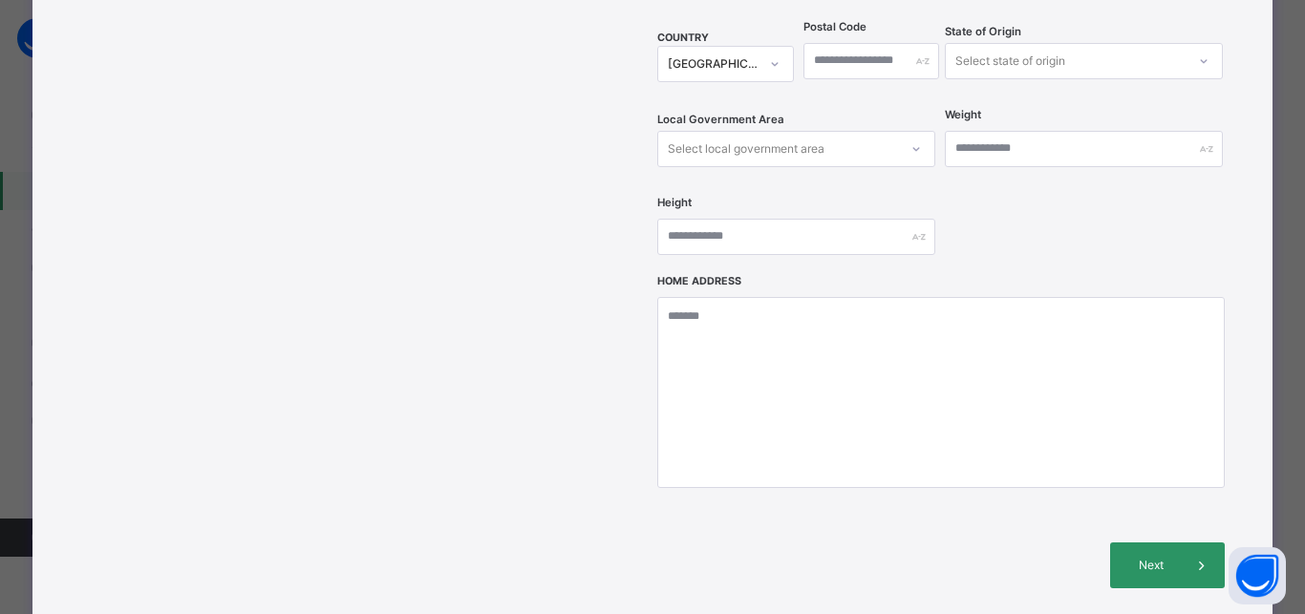
scroll to position [674, 0]
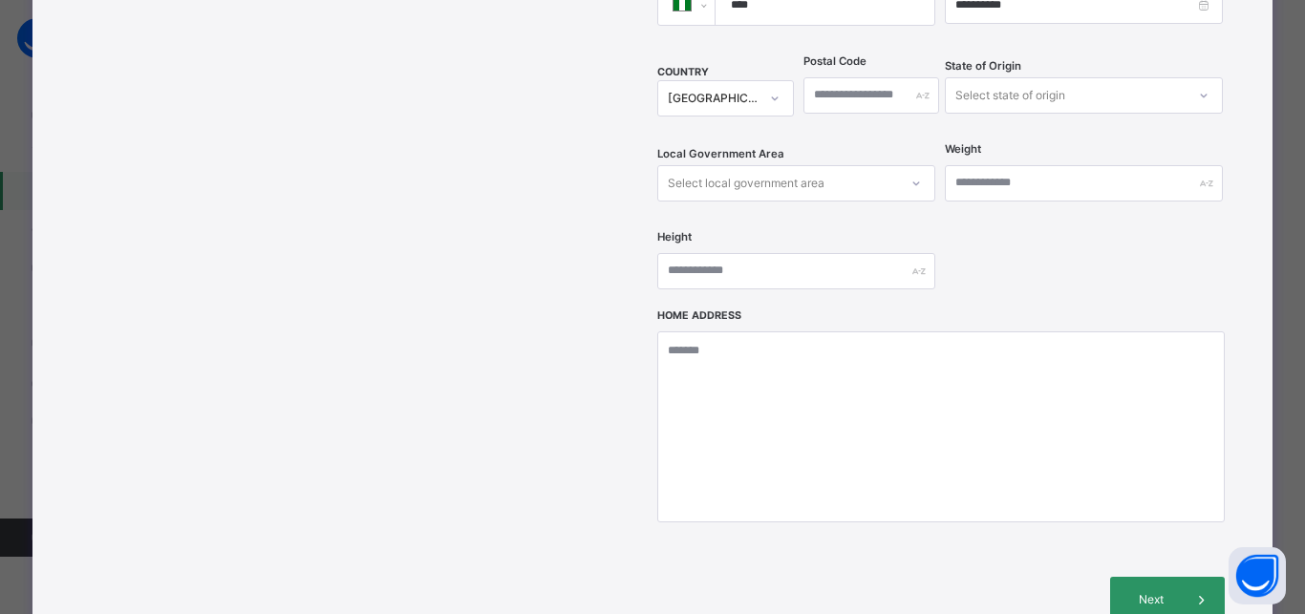
click at [994, 77] on div "Select state of origin" at bounding box center [1010, 95] width 110 height 36
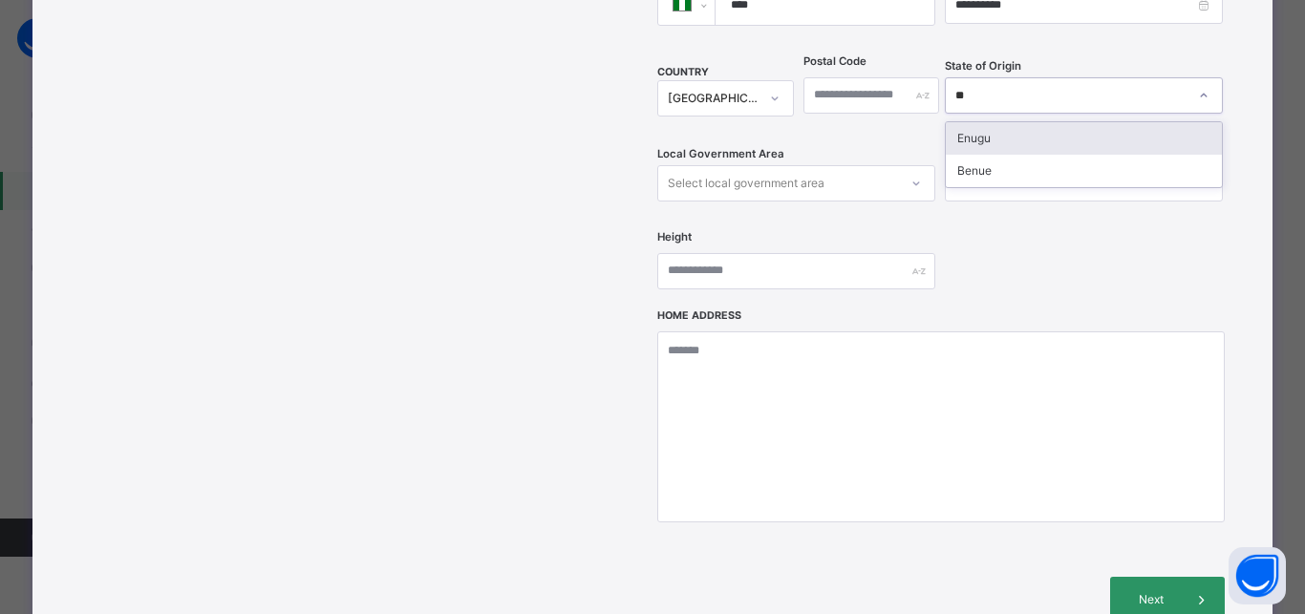
click at [972, 122] on div "Enugu" at bounding box center [1083, 138] width 276 height 32
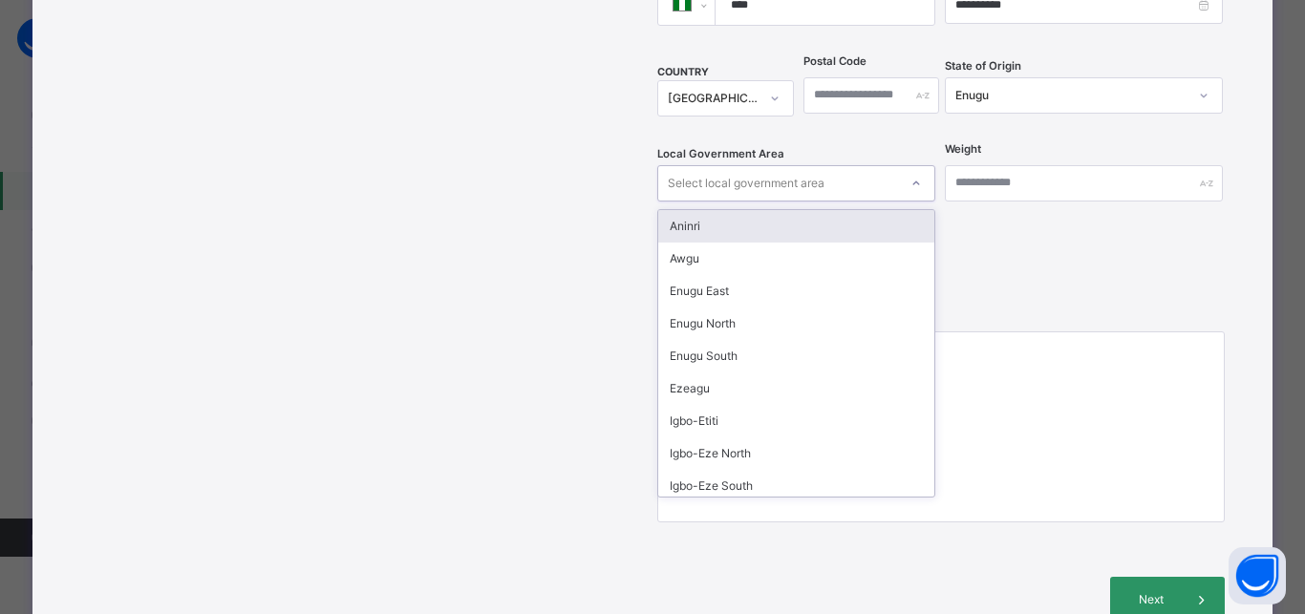
click at [729, 165] on div "Select local government area" at bounding box center [746, 183] width 157 height 36
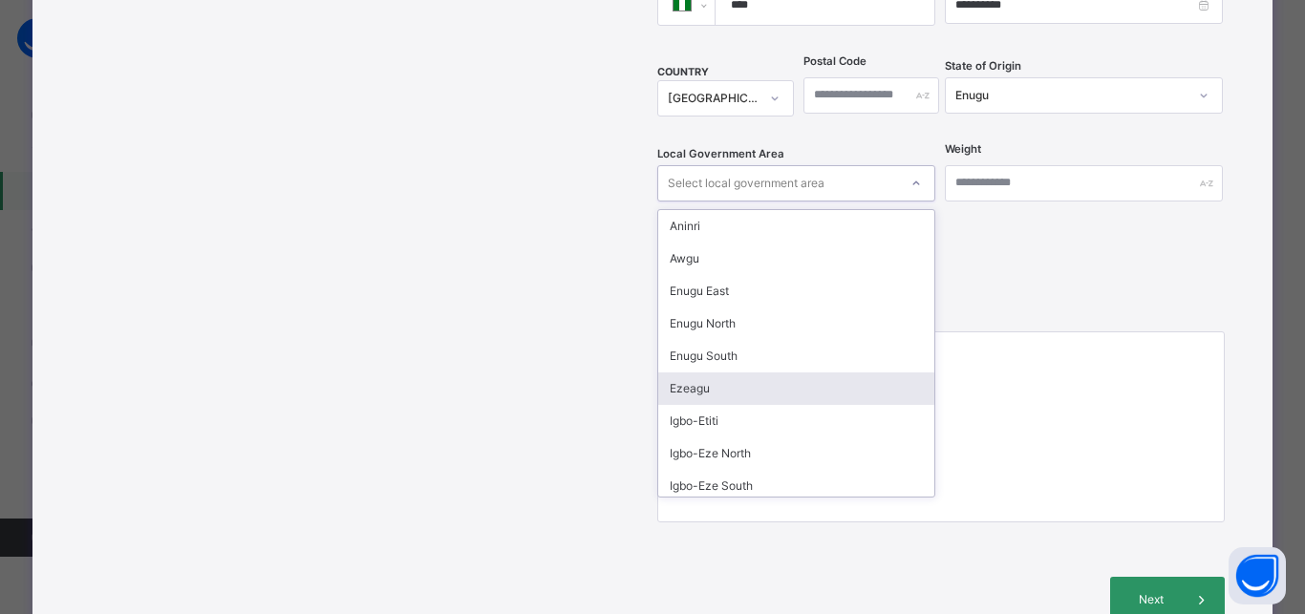
click at [691, 372] on div "Ezeagu" at bounding box center [796, 388] width 276 height 32
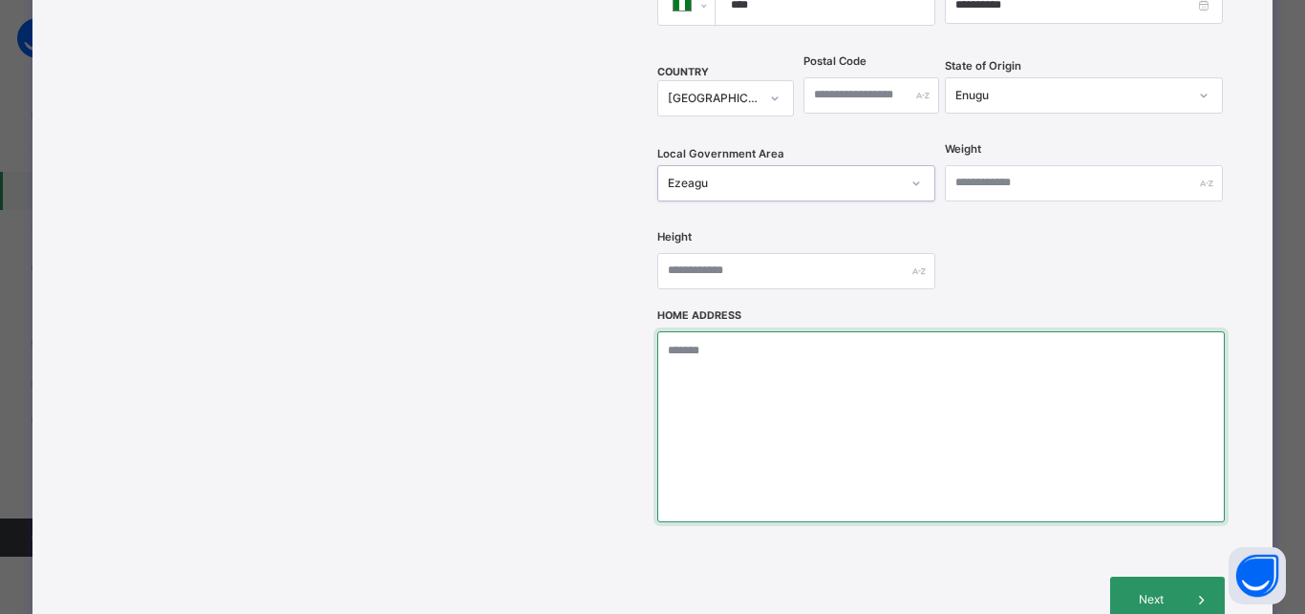
click at [693, 334] on textarea at bounding box center [940, 426] width 566 height 191
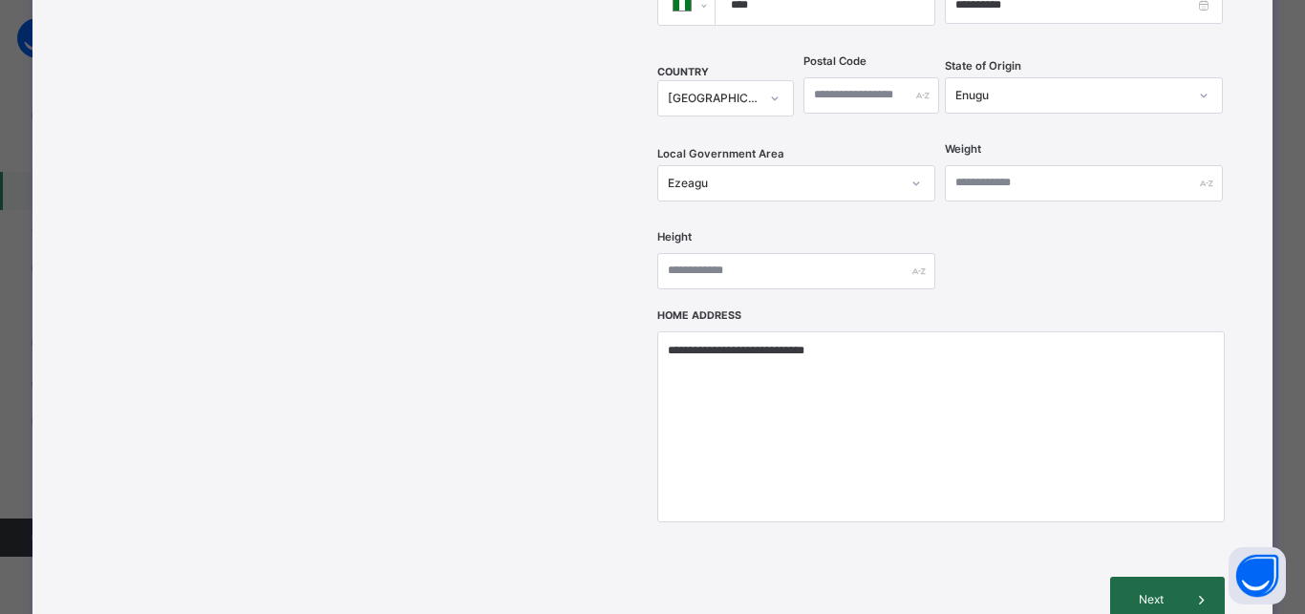
click at [1135, 591] on span "Next" at bounding box center [1151, 599] width 54 height 17
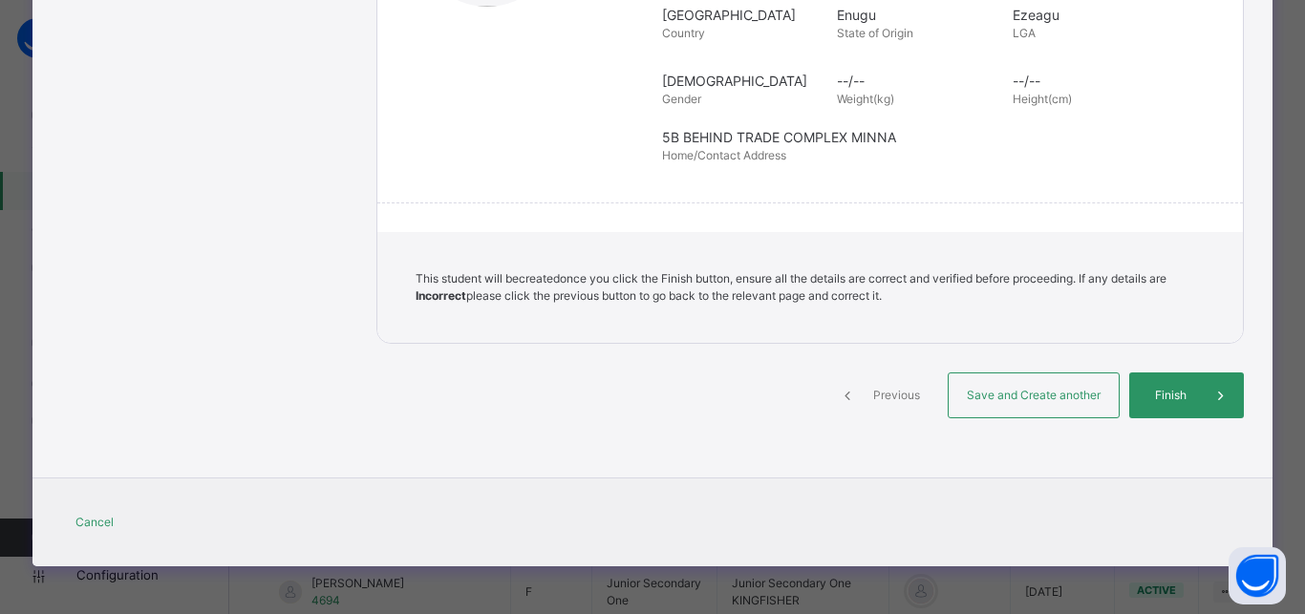
scroll to position [436, 0]
click at [1044, 393] on span "Save and Create another" at bounding box center [1033, 395] width 141 height 17
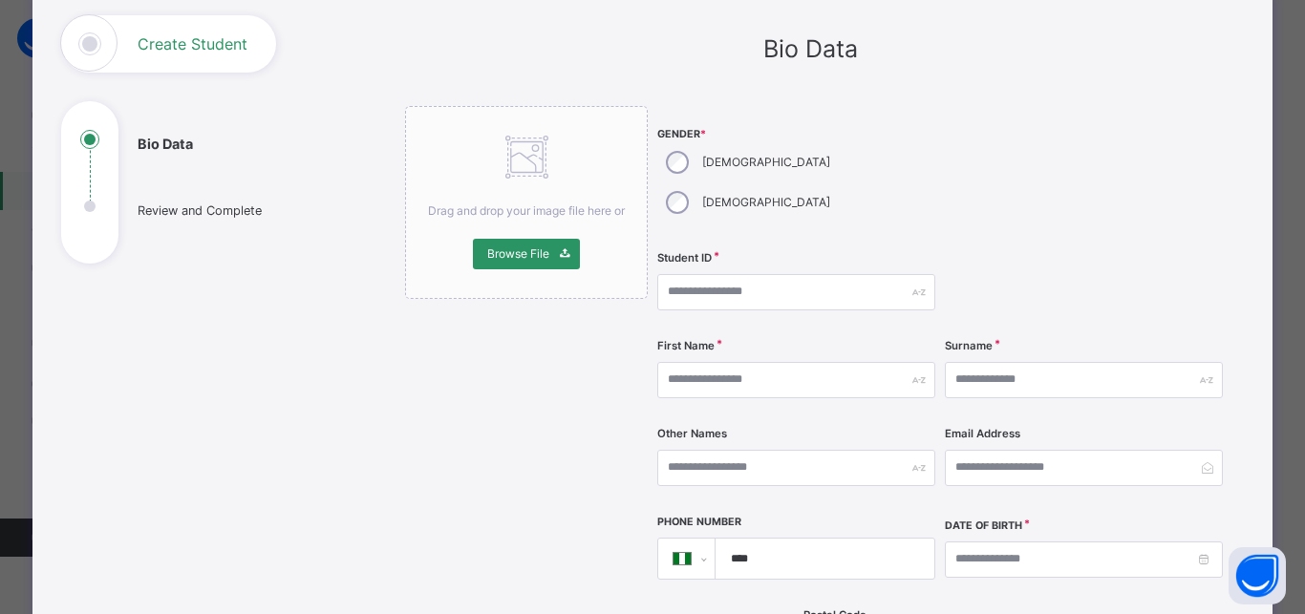
scroll to position [172, 0]
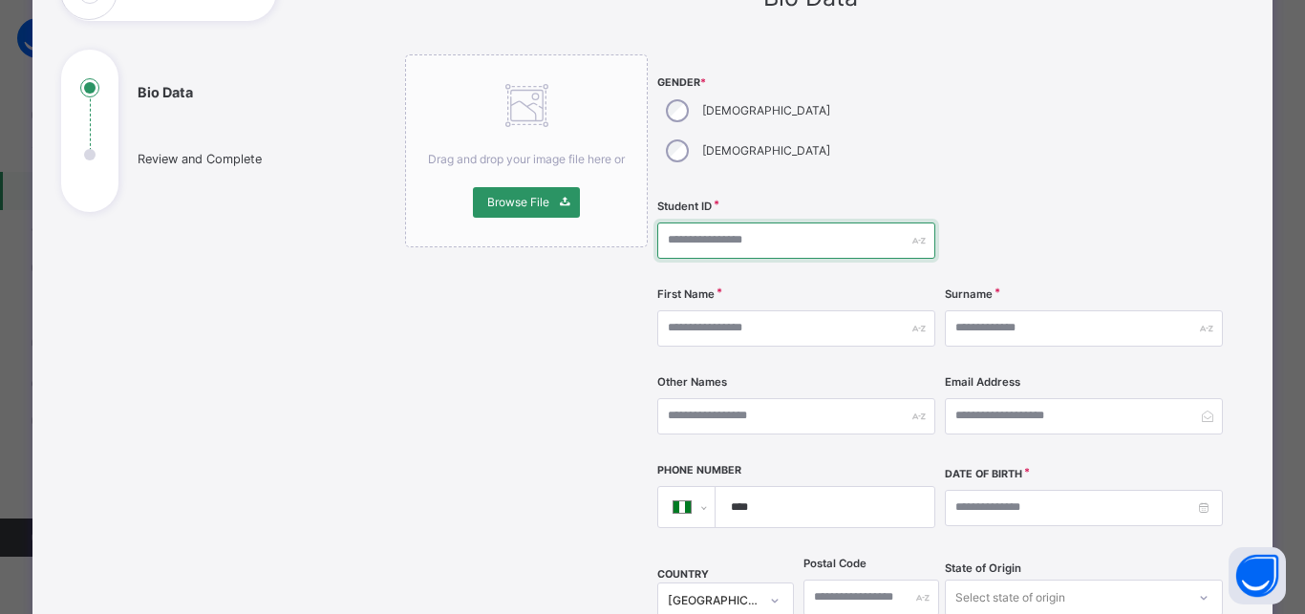
click at [687, 223] on input "text" at bounding box center [796, 241] width 278 height 36
drag, startPoint x: 720, startPoint y: 198, endPoint x: 587, endPoint y: 193, distance: 132.8
click at [657, 223] on input "*******" at bounding box center [796, 241] width 278 height 36
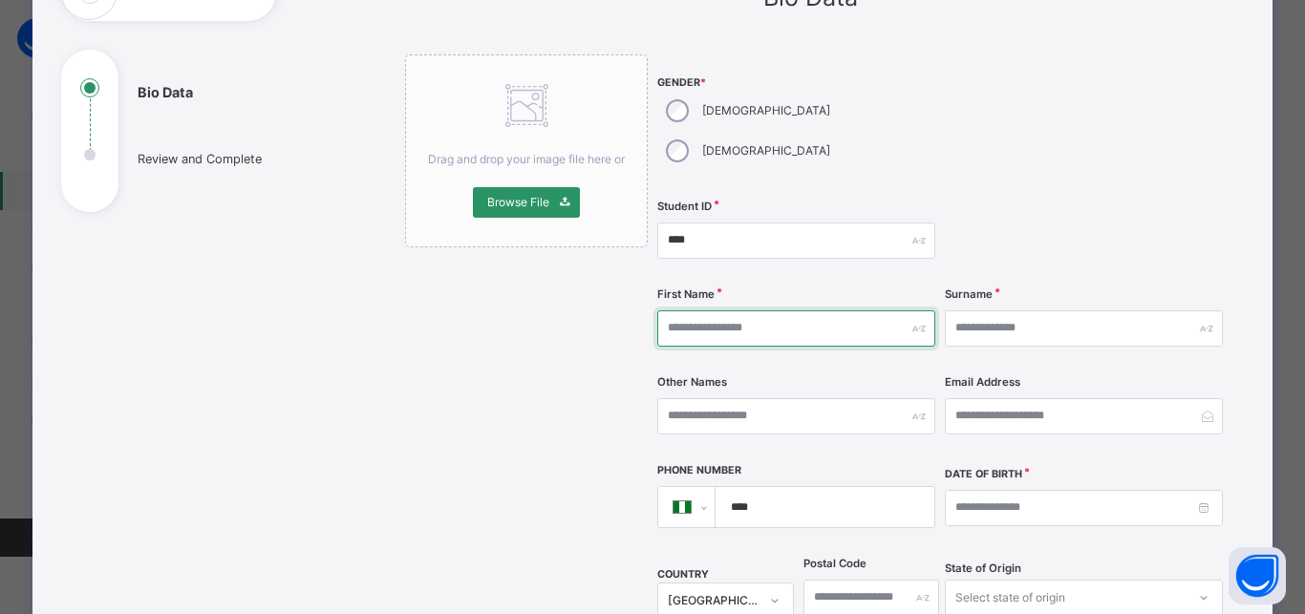
click at [703, 310] on input "text" at bounding box center [796, 328] width 278 height 36
paste input "*******"
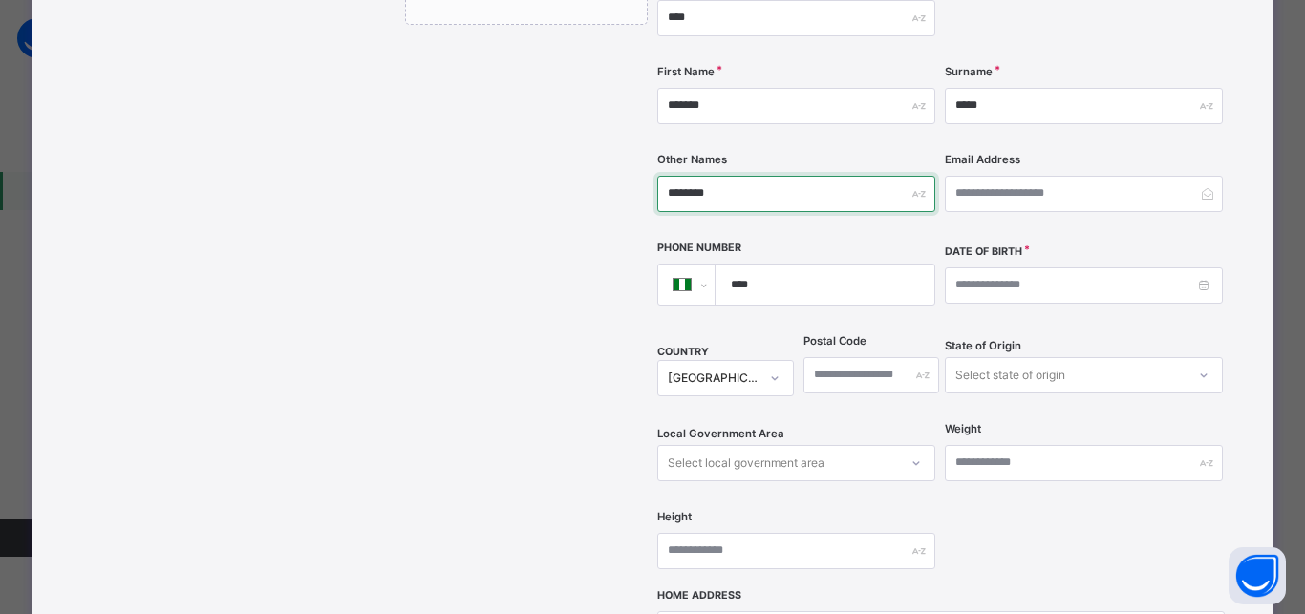
scroll to position [344, 0]
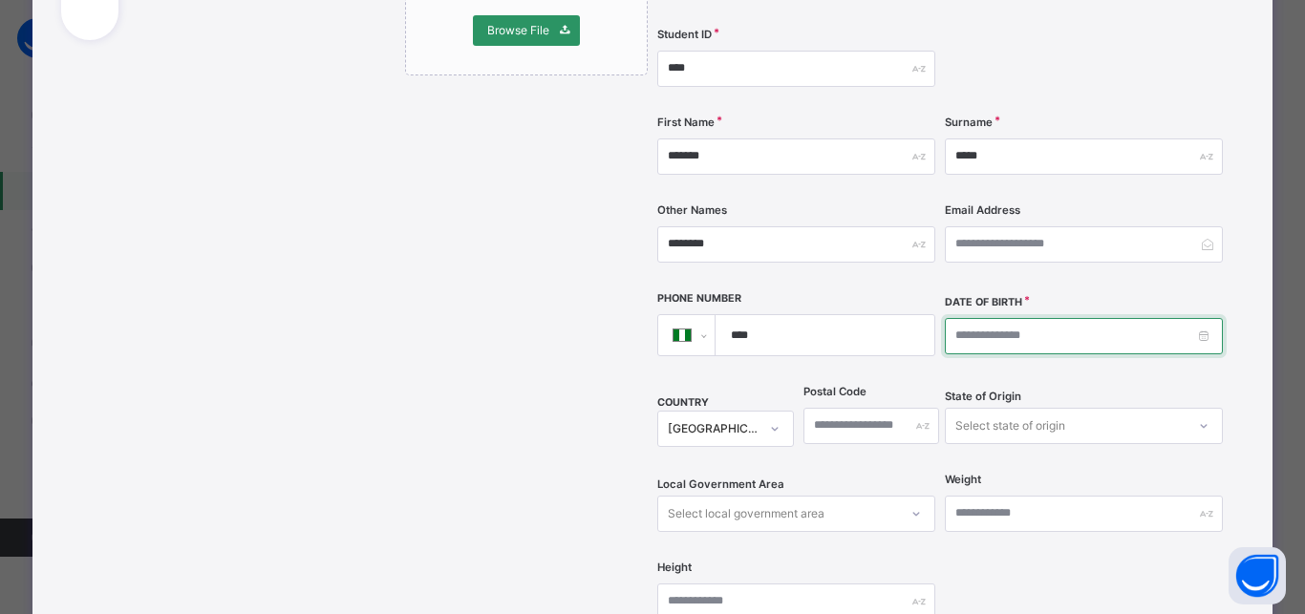
click at [950, 318] on input at bounding box center [1084, 336] width 278 height 36
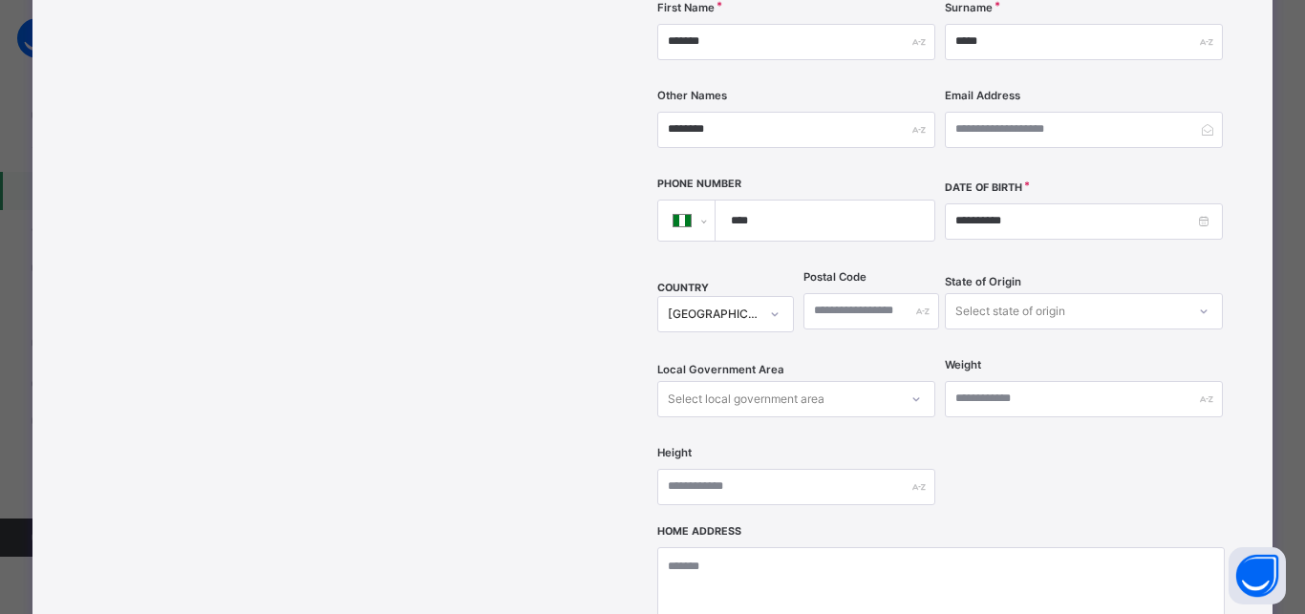
scroll to position [602, 0]
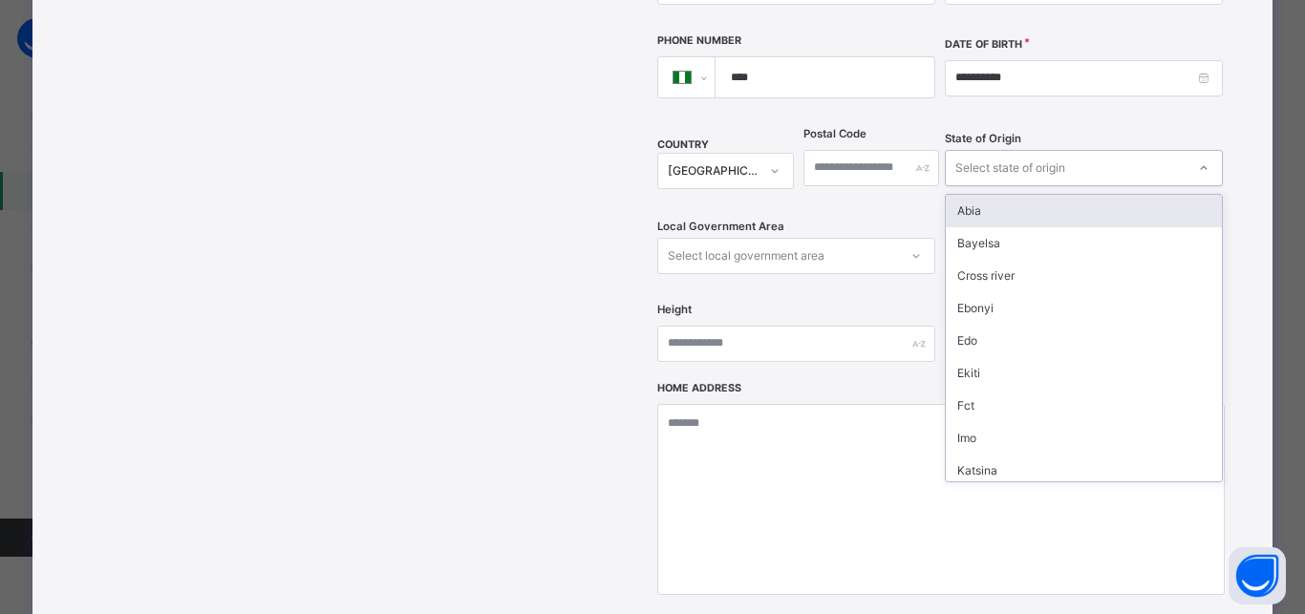
click at [1036, 150] on div "Select state of origin" at bounding box center [1010, 168] width 110 height 36
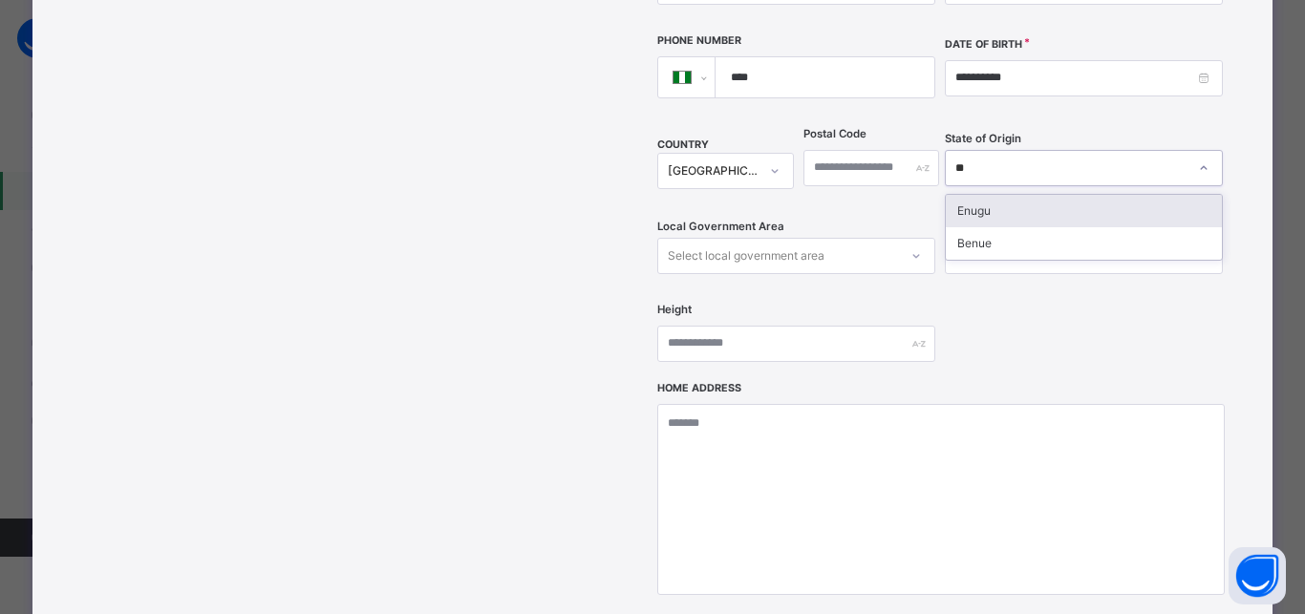
click at [980, 195] on div "Enugu" at bounding box center [1083, 211] width 276 height 32
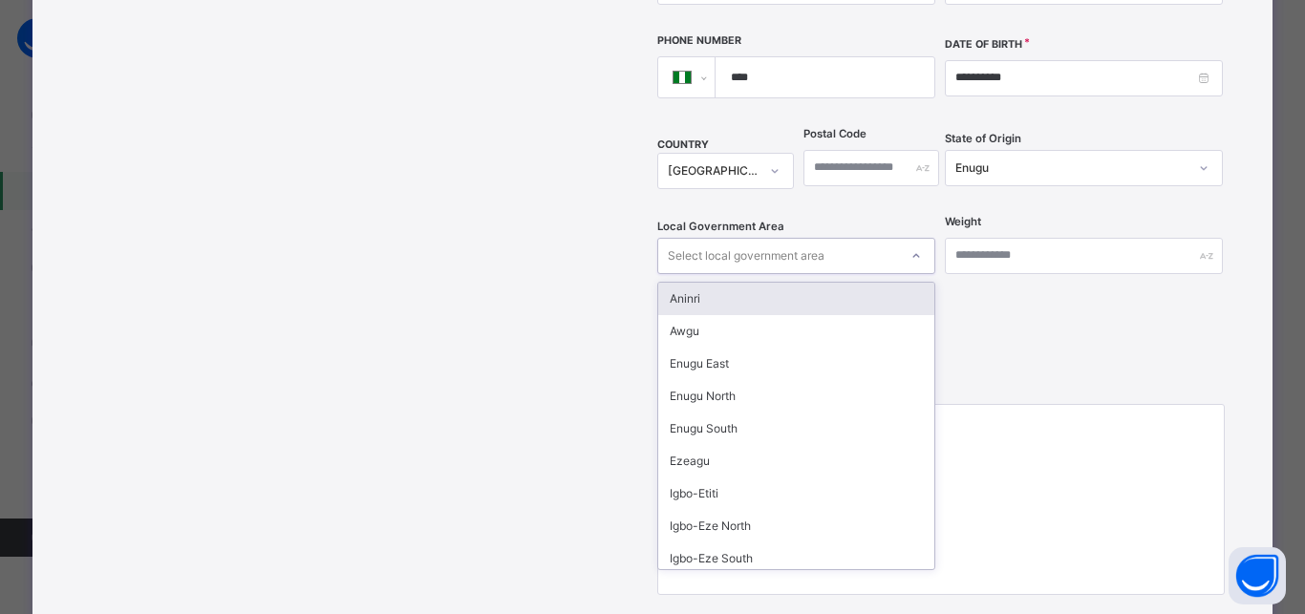
click at [791, 238] on div "Select local government area" at bounding box center [746, 256] width 157 height 36
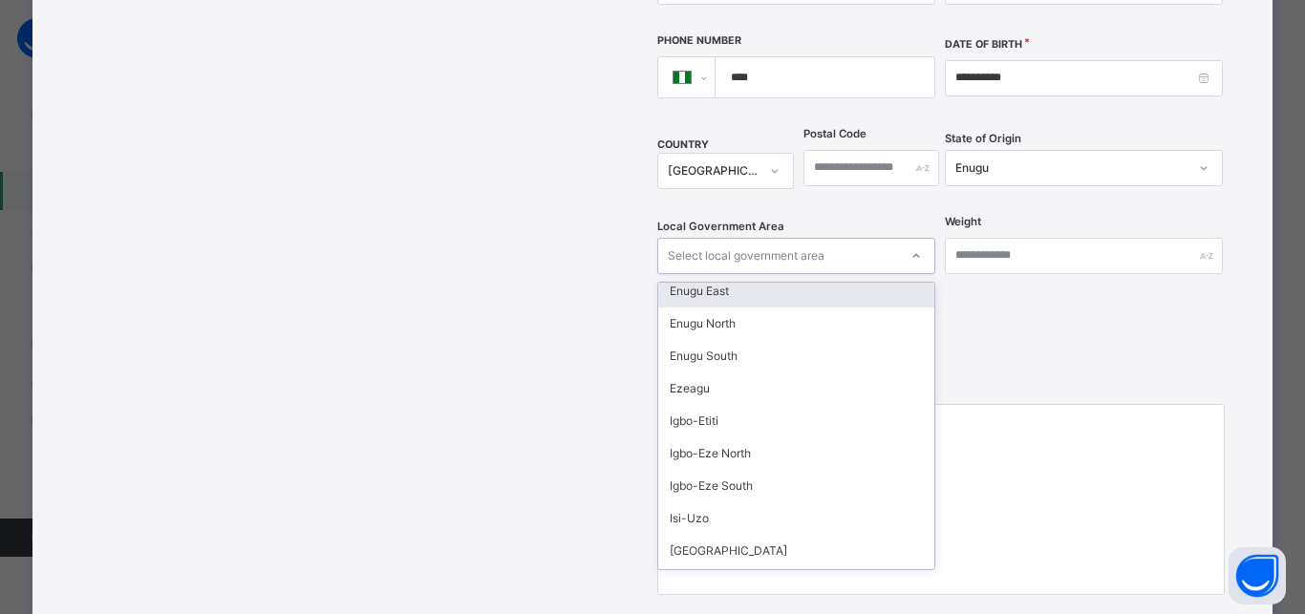
scroll to position [172, 0]
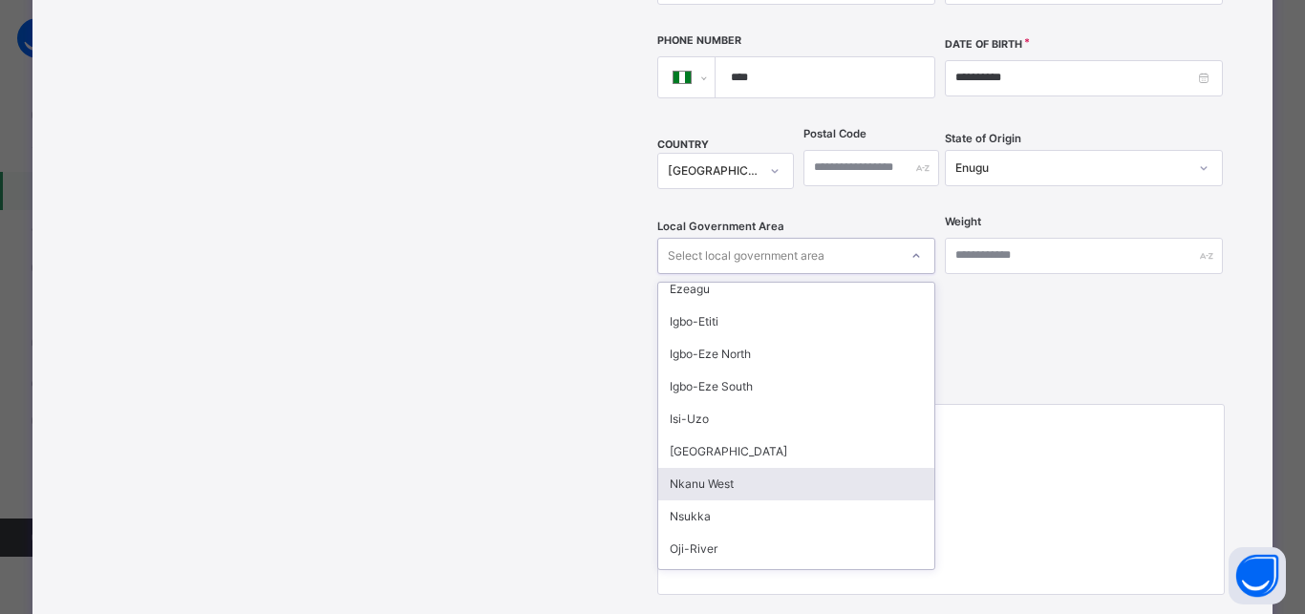
click at [714, 468] on div "Nkanu West" at bounding box center [796, 484] width 276 height 32
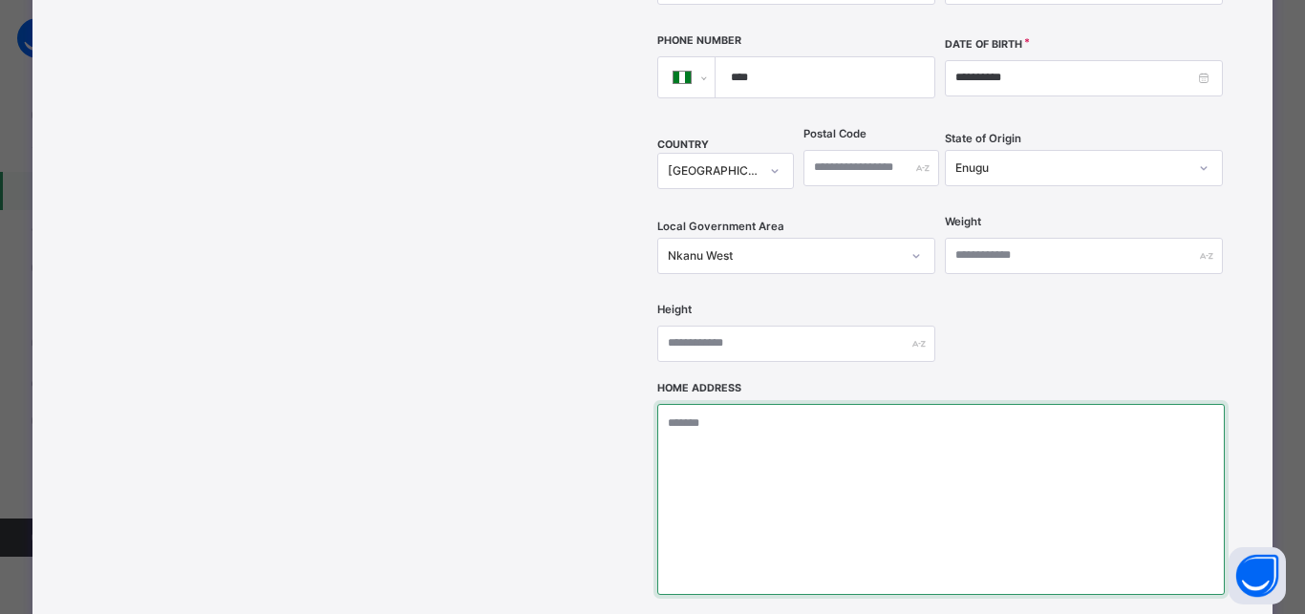
click at [688, 424] on textarea at bounding box center [940, 499] width 566 height 191
click at [720, 404] on textarea "**********" at bounding box center [940, 499] width 566 height 191
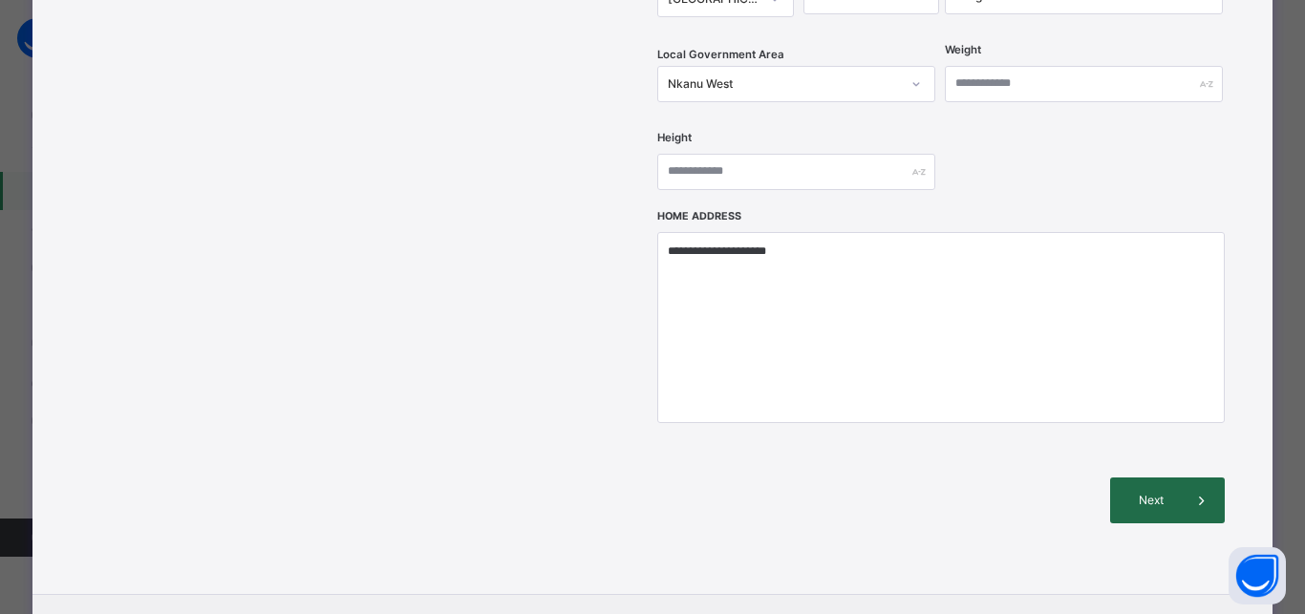
click at [1152, 492] on span "Next" at bounding box center [1151, 500] width 54 height 17
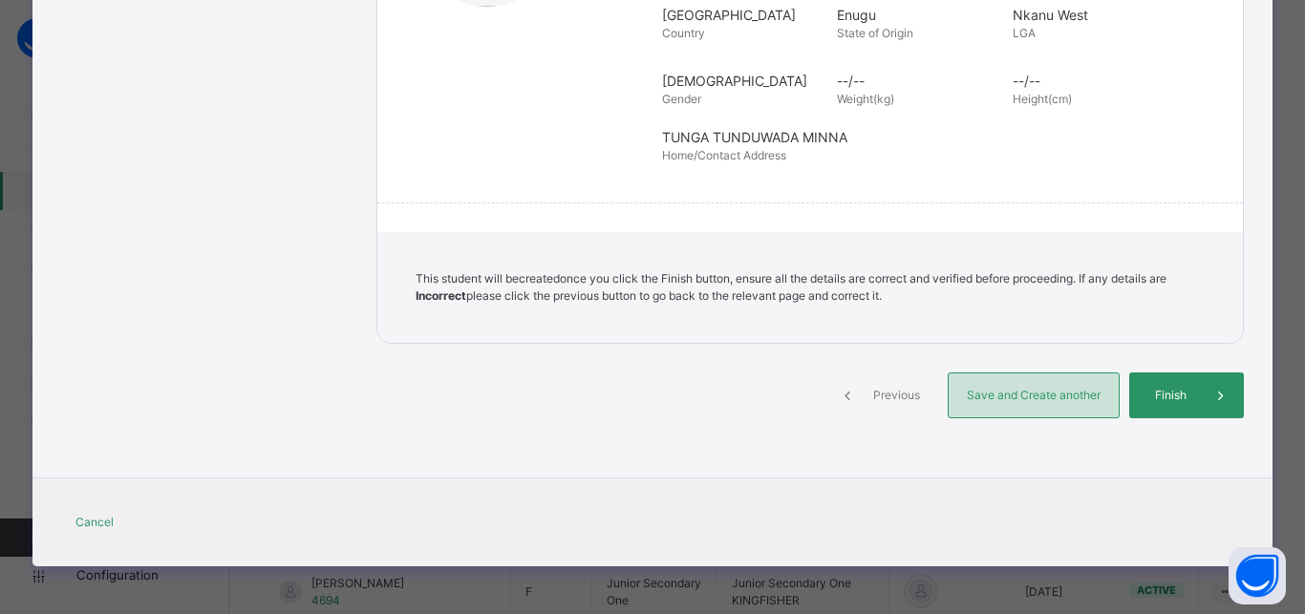
scroll to position [436, 0]
click at [1036, 398] on span "Save and Create another" at bounding box center [1033, 395] width 141 height 17
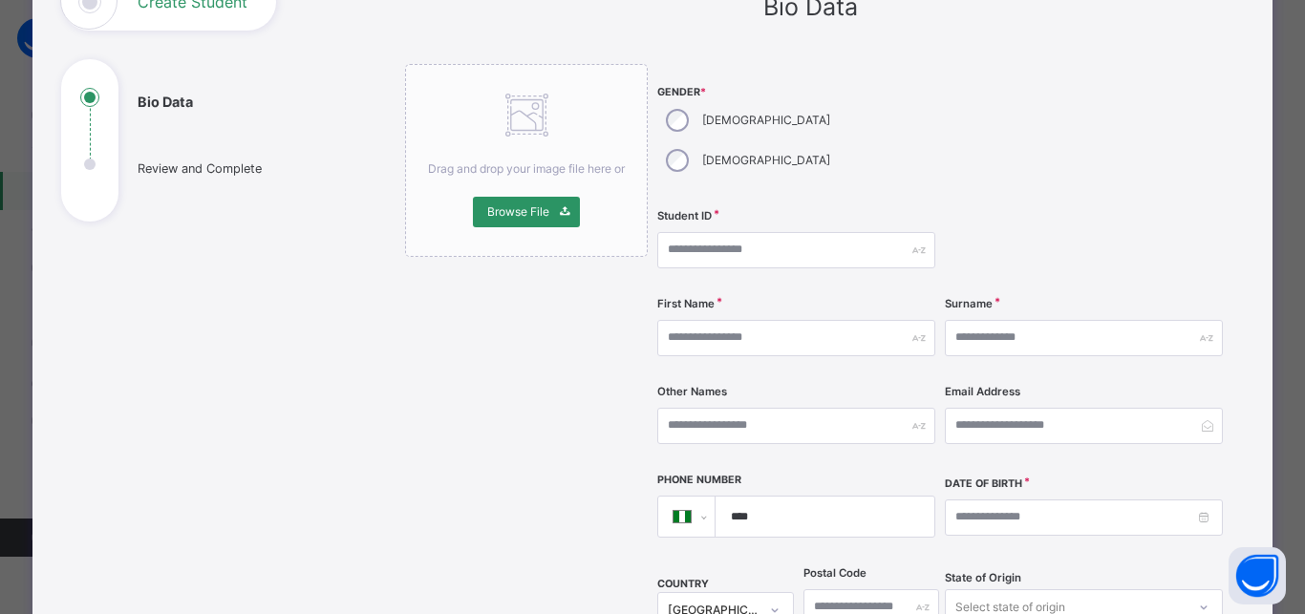
scroll to position [159, 0]
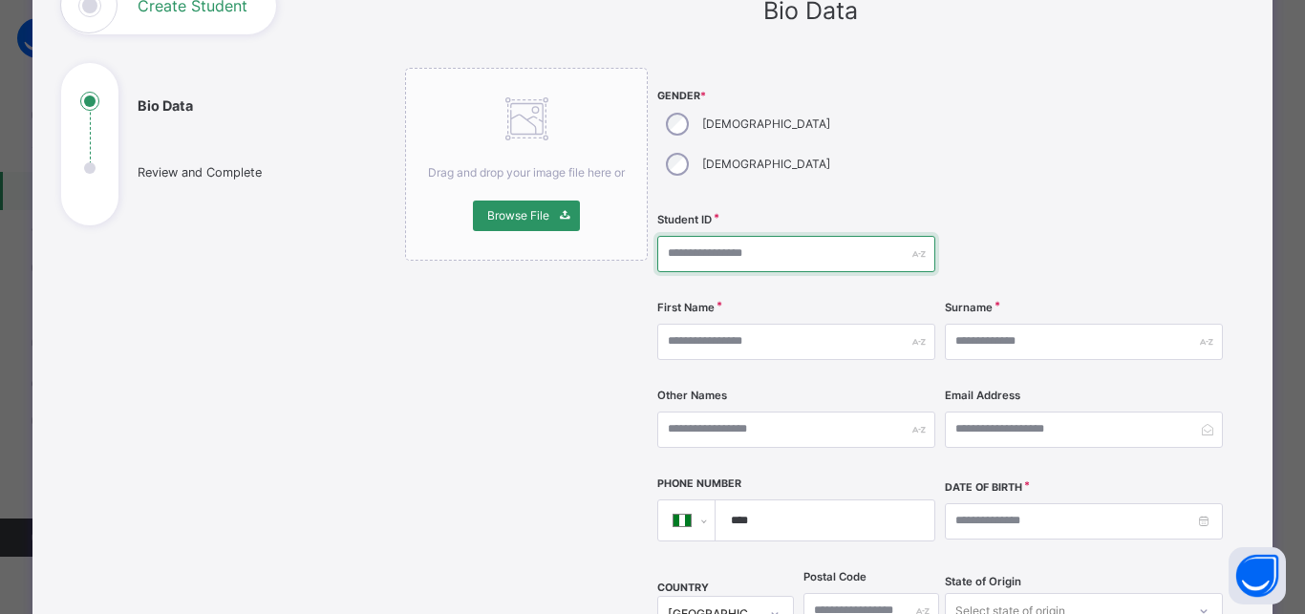
click at [691, 236] on input "text" at bounding box center [796, 254] width 278 height 36
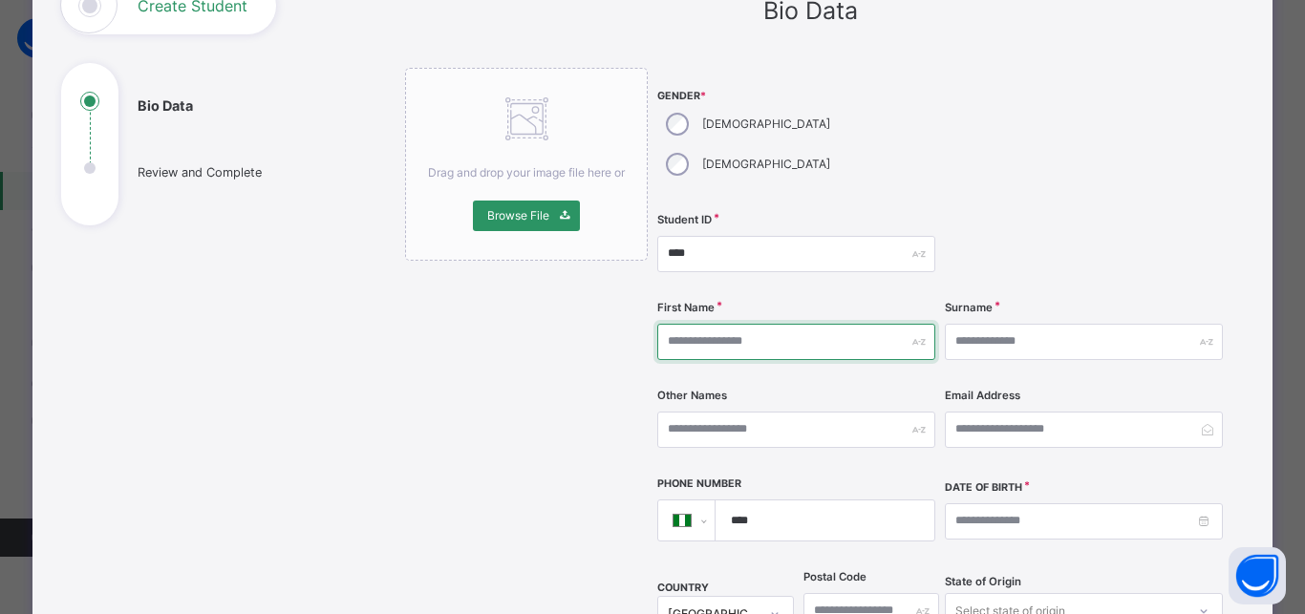
click at [800, 324] on input "text" at bounding box center [796, 342] width 278 height 36
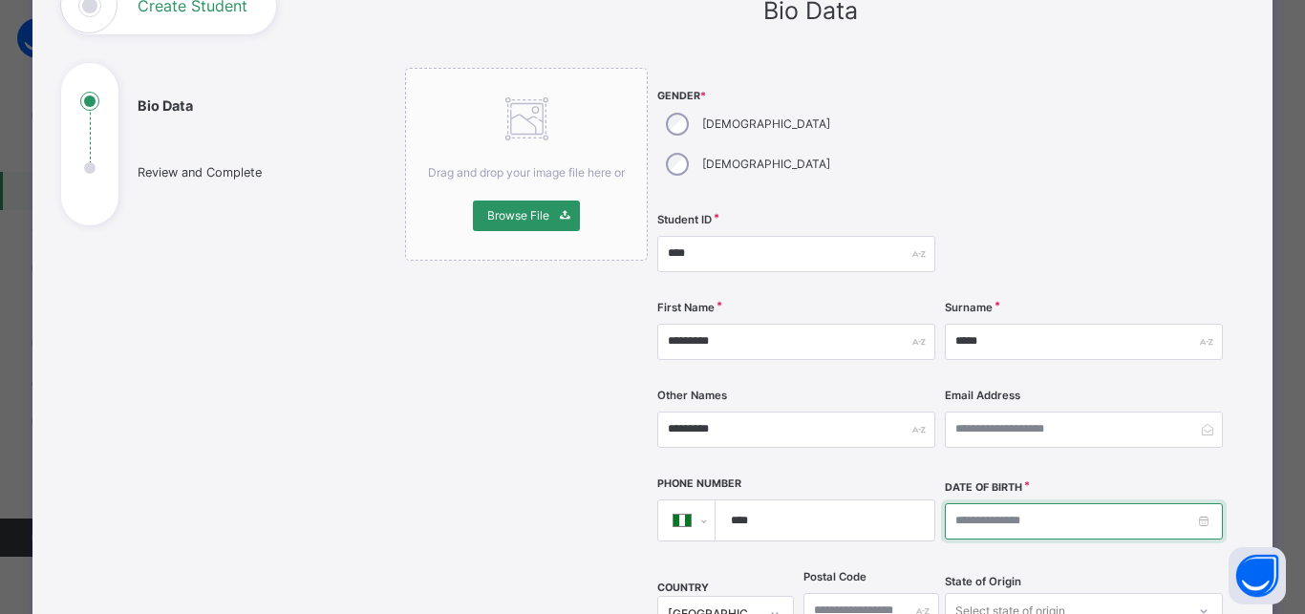
click at [951, 503] on input at bounding box center [1084, 521] width 278 height 36
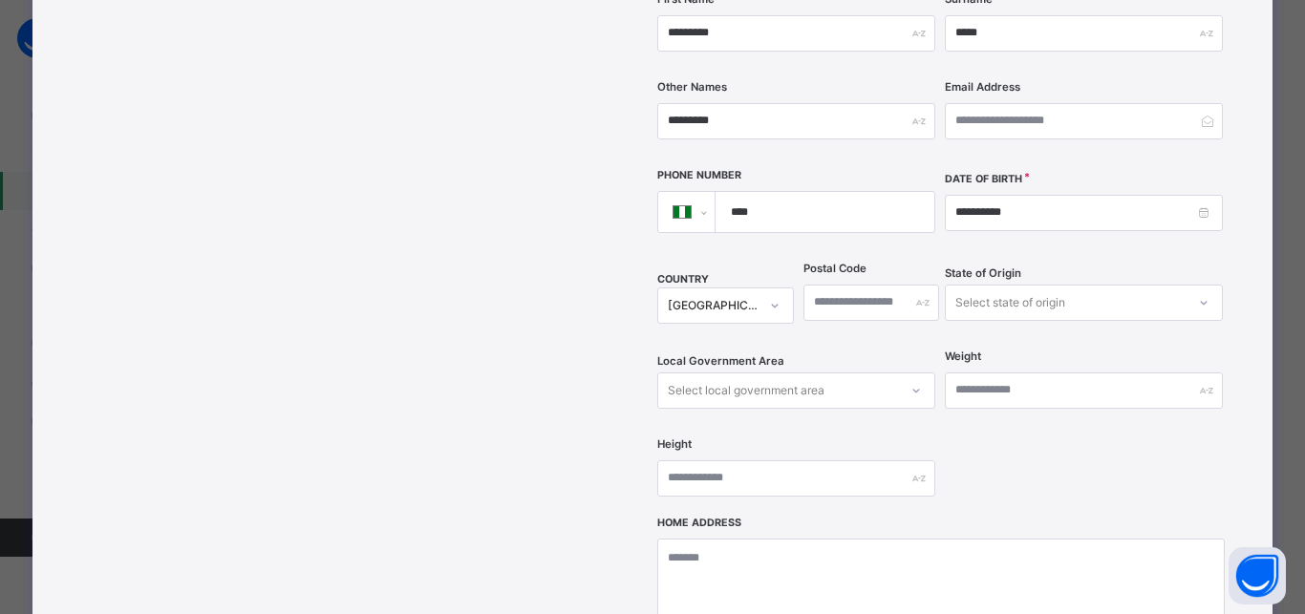
scroll to position [502, 0]
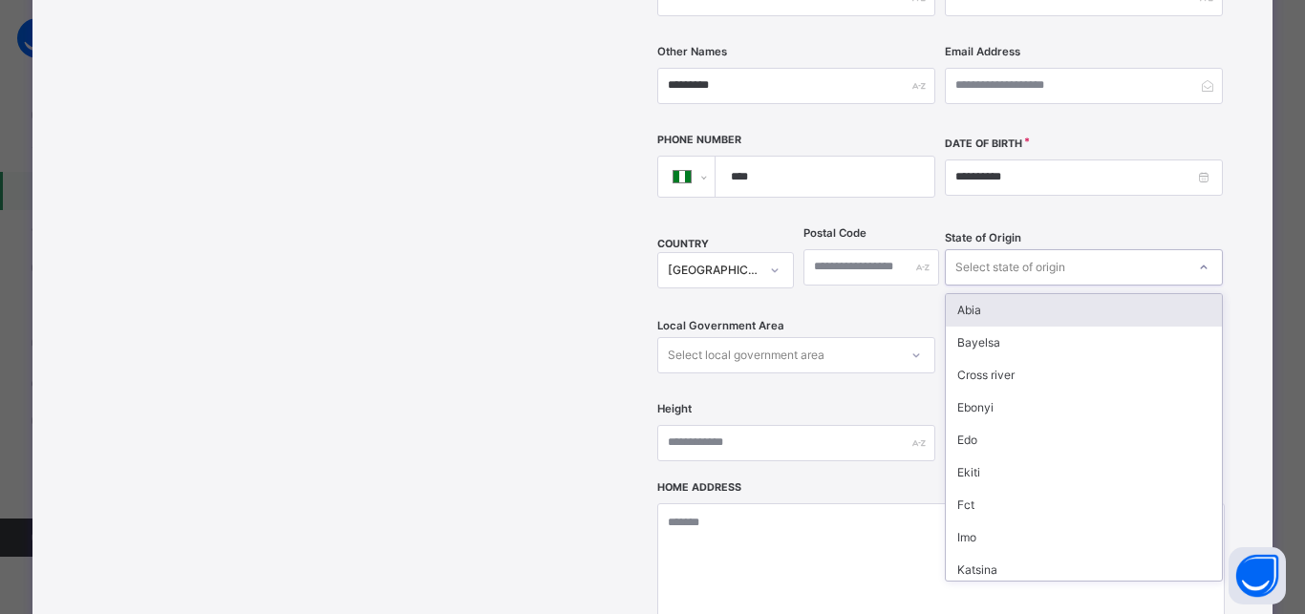
click at [1000, 249] on div "Select state of origin" at bounding box center [1010, 267] width 110 height 36
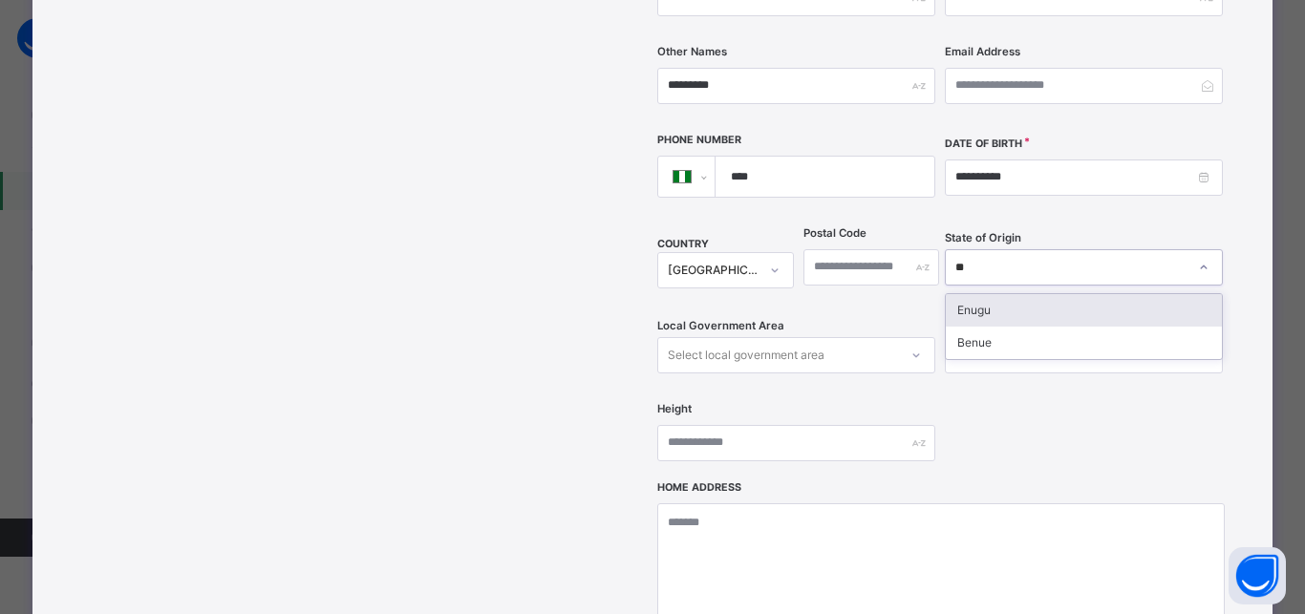
click at [979, 294] on div "Enugu" at bounding box center [1083, 310] width 276 height 32
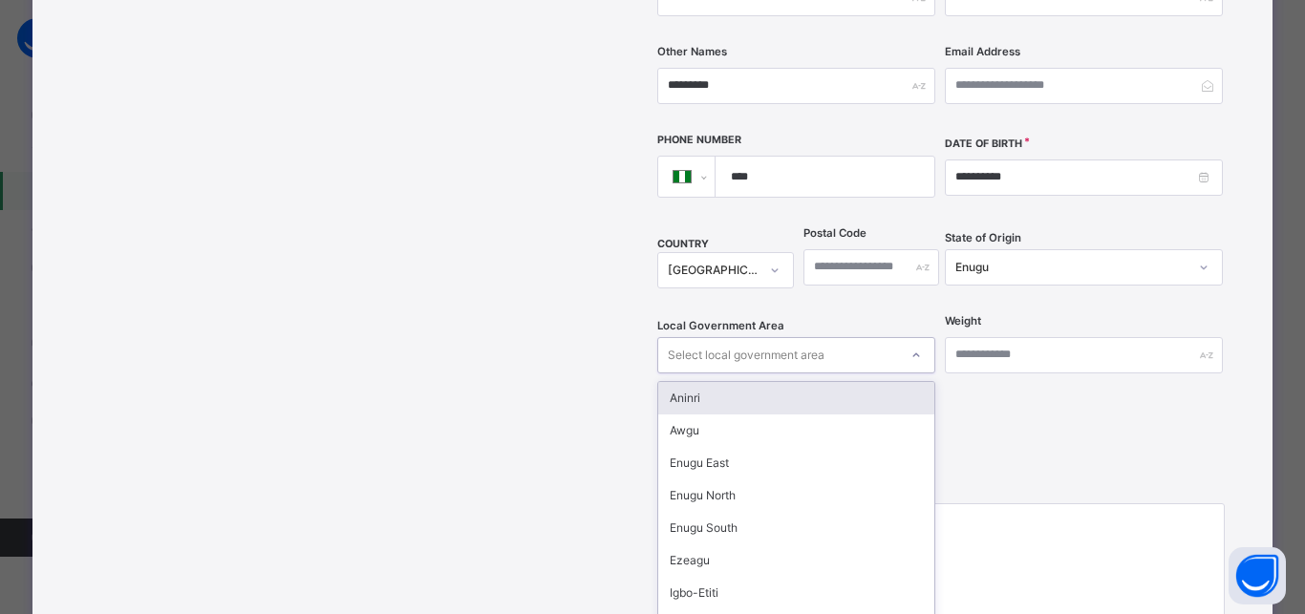
click at [778, 316] on div "Local Government Area option Aninri focused, 1 of 17. 17 results available. Use…" at bounding box center [796, 355] width 278 height 78
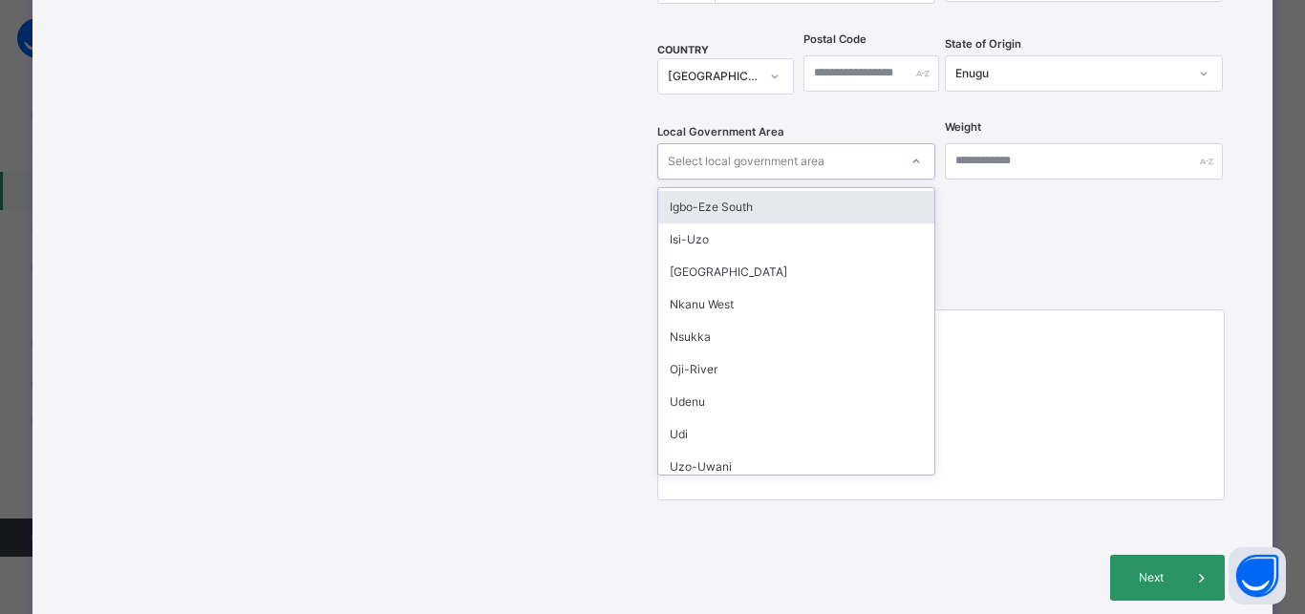
scroll to position [258, 0]
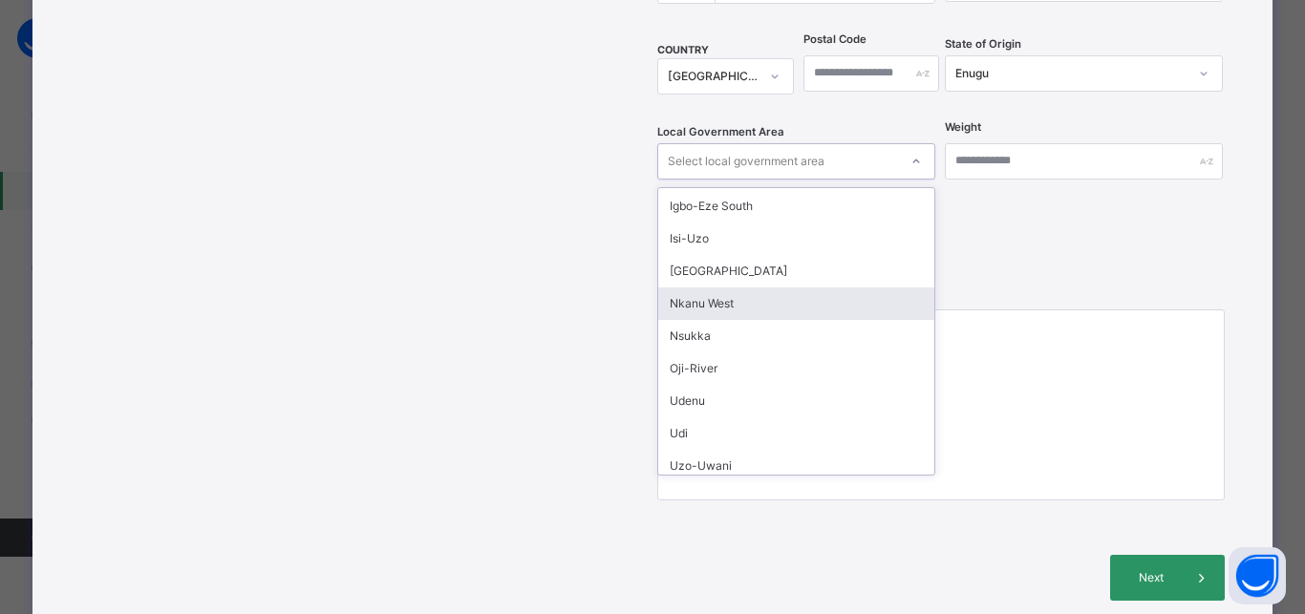
click at [710, 287] on div "Nkanu West" at bounding box center [796, 303] width 276 height 32
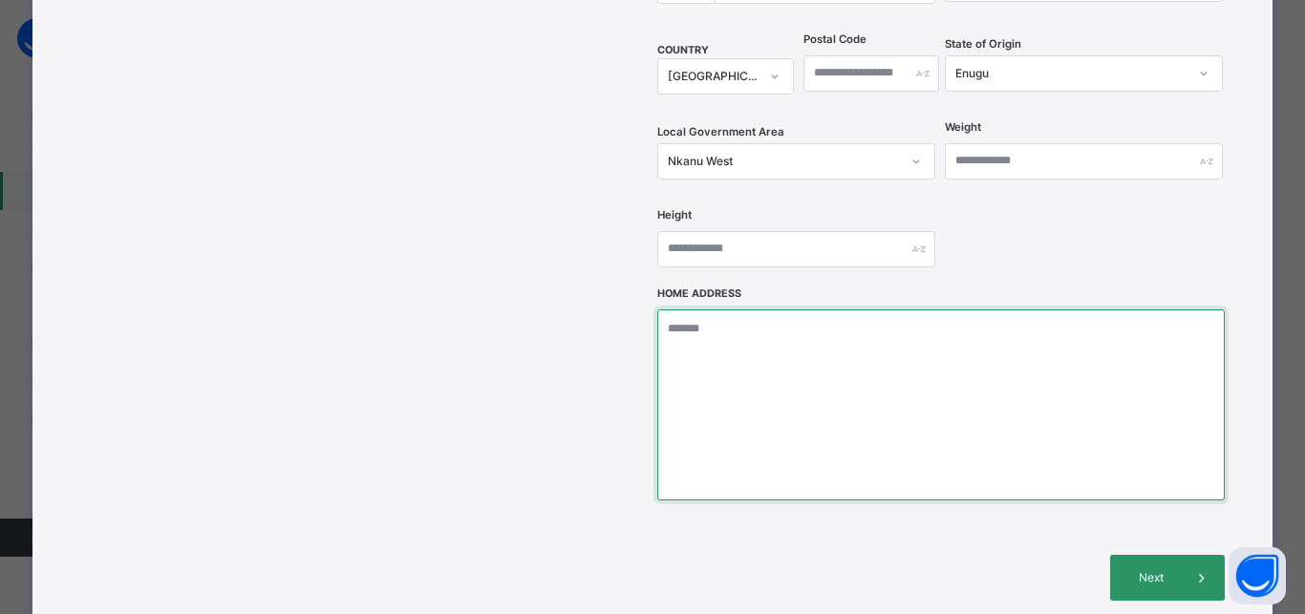
click at [715, 309] on textarea at bounding box center [940, 404] width 566 height 191
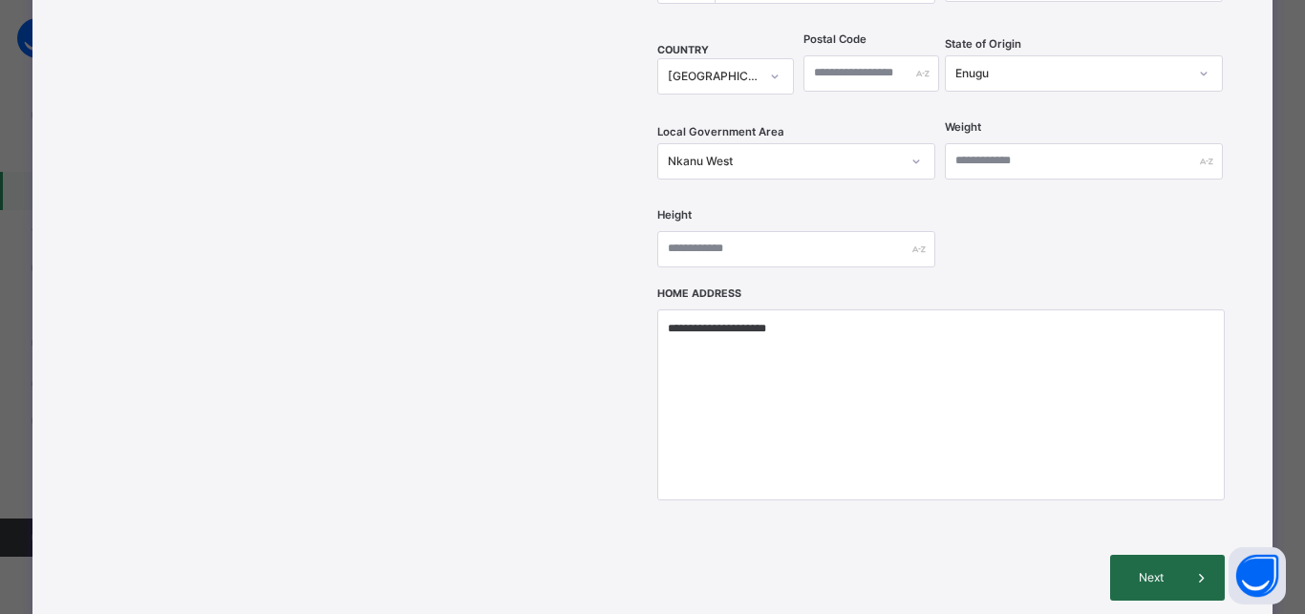
click at [1131, 569] on span "Next" at bounding box center [1151, 577] width 54 height 17
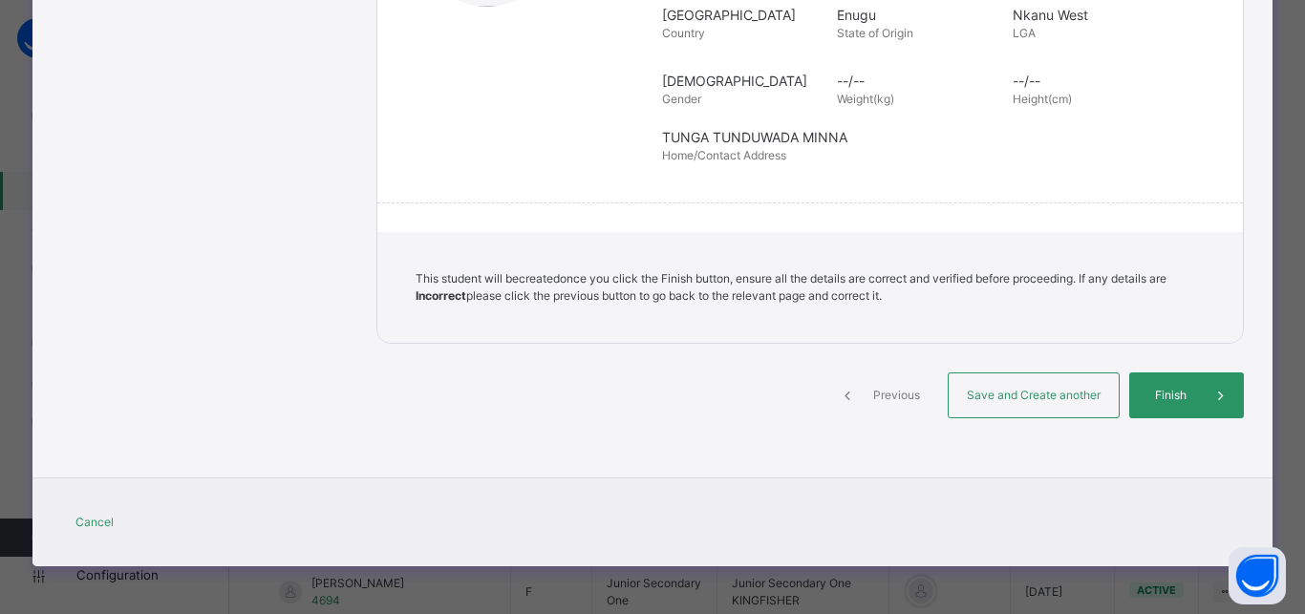
scroll to position [436, 0]
click at [972, 396] on span "Save and Create another" at bounding box center [1033, 395] width 141 height 17
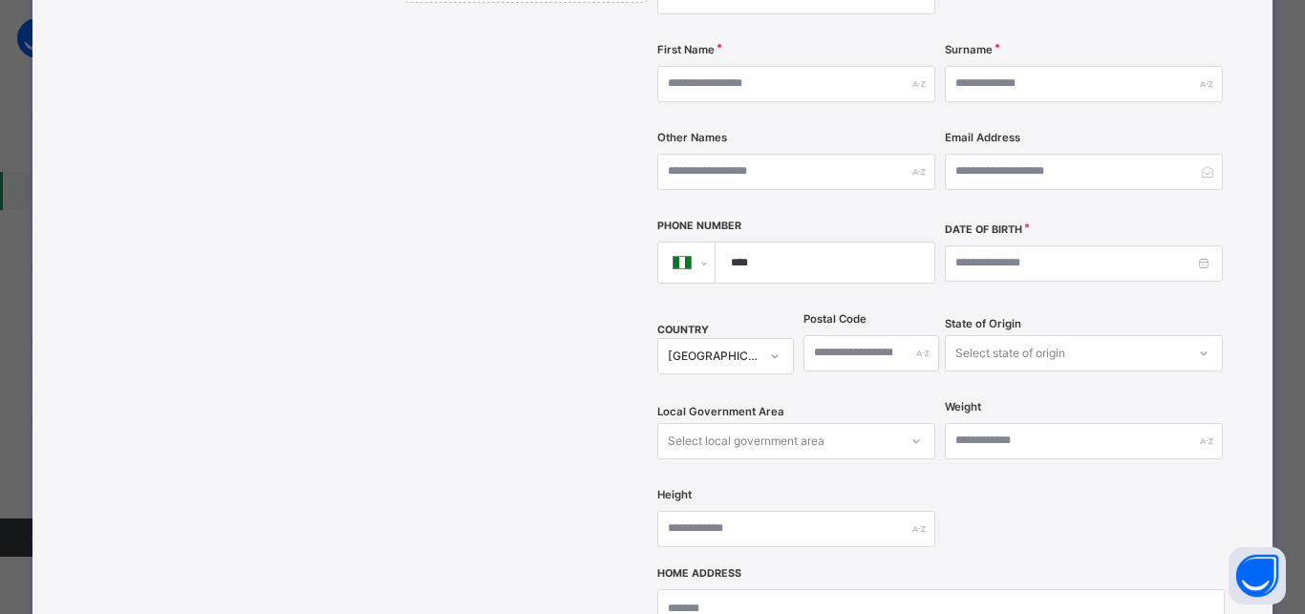
scroll to position [159, 0]
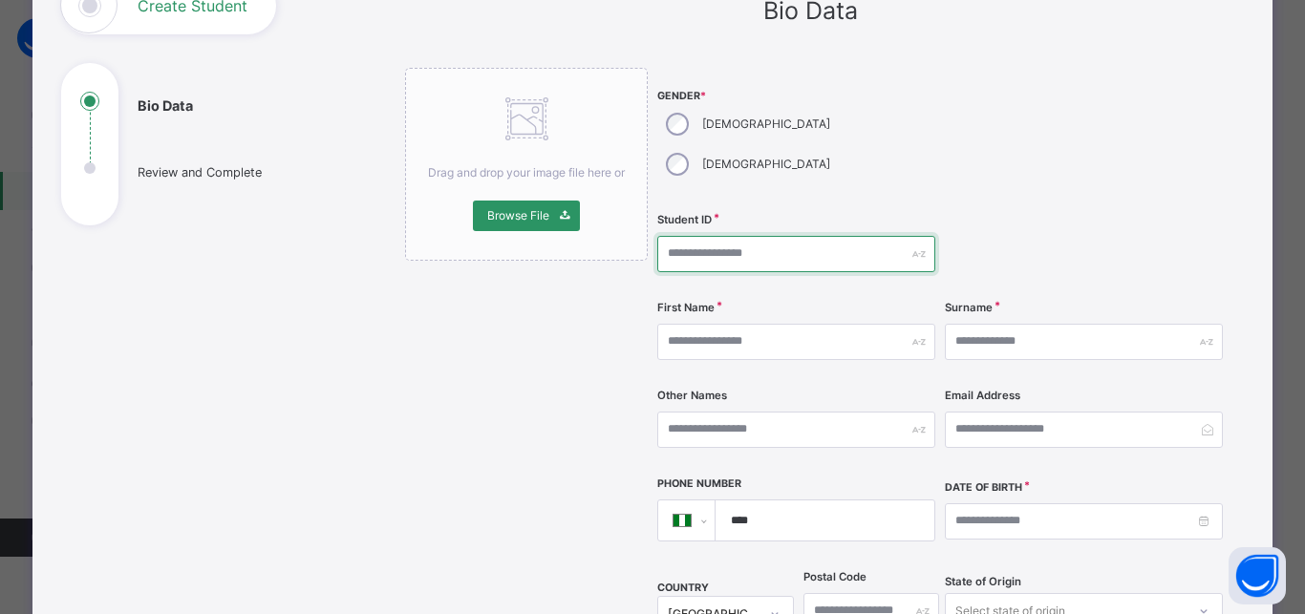
click at [690, 236] on input "text" at bounding box center [796, 254] width 278 height 36
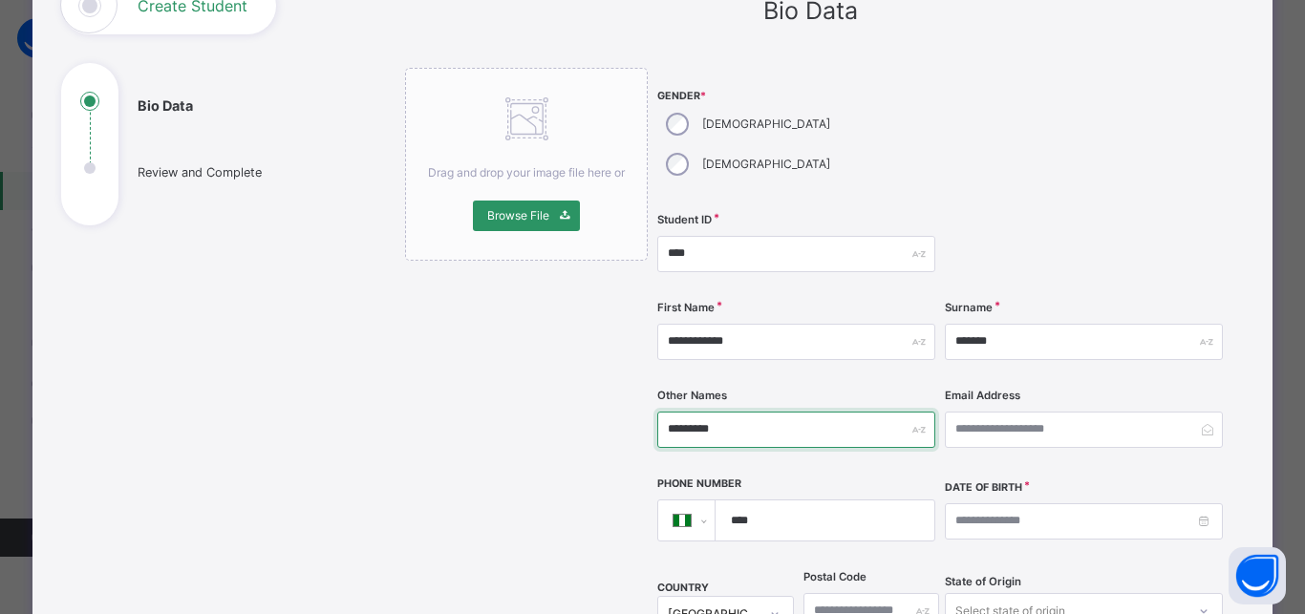
scroll to position [330, 0]
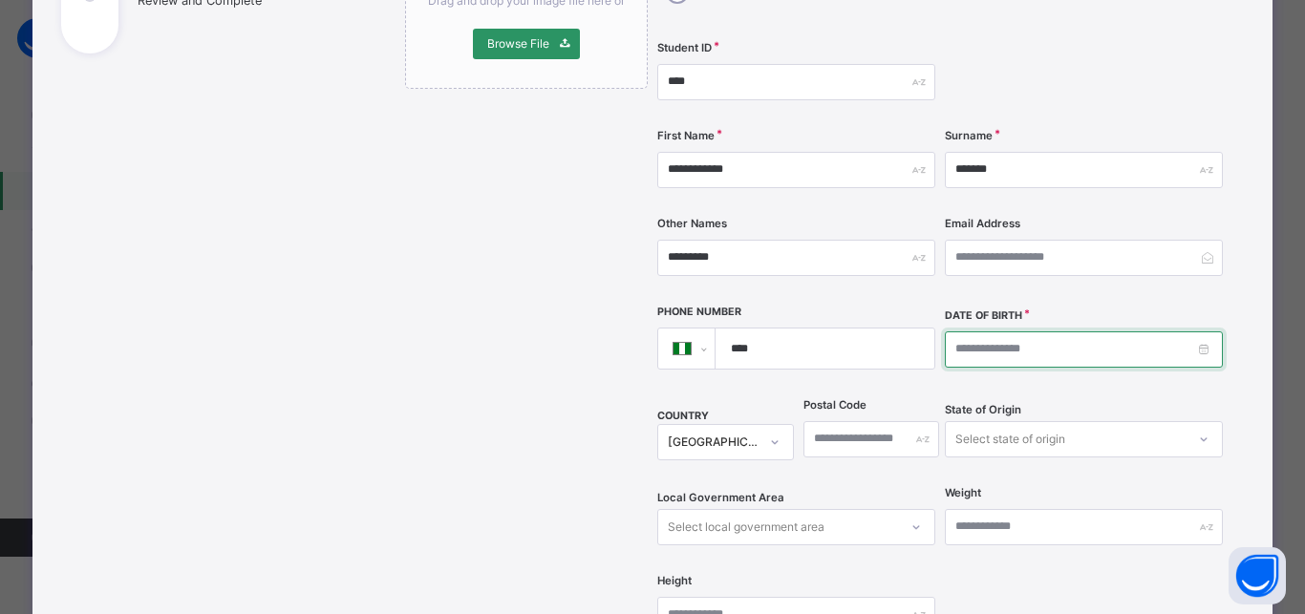
click at [950, 331] on input at bounding box center [1084, 349] width 278 height 36
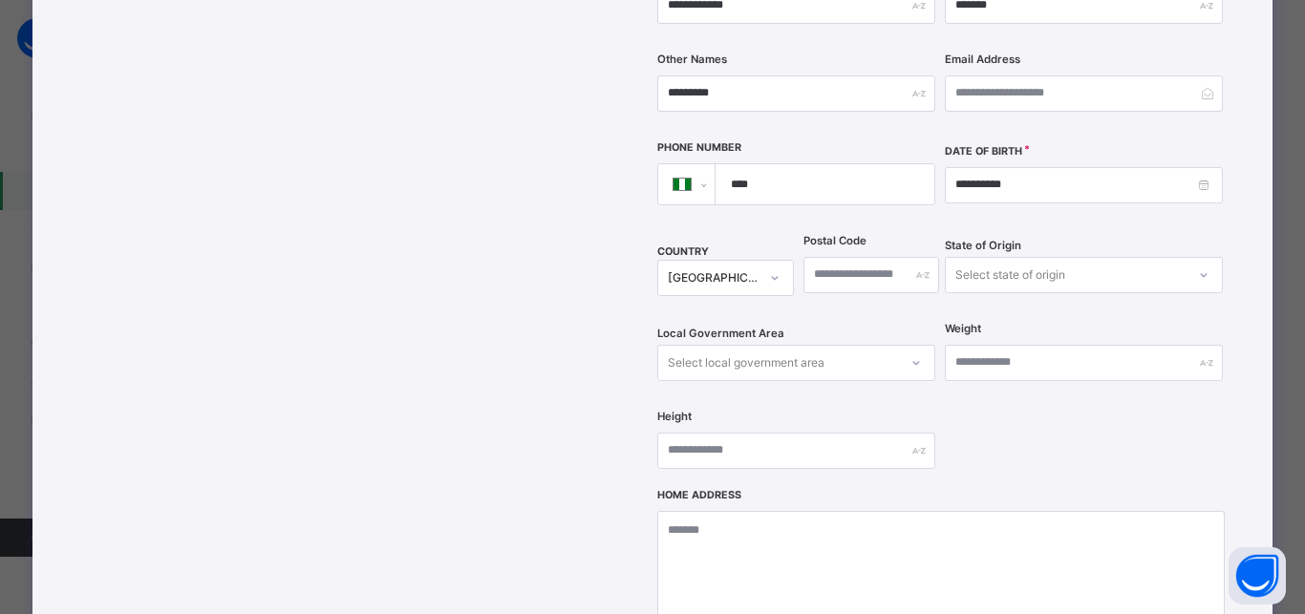
scroll to position [502, 0]
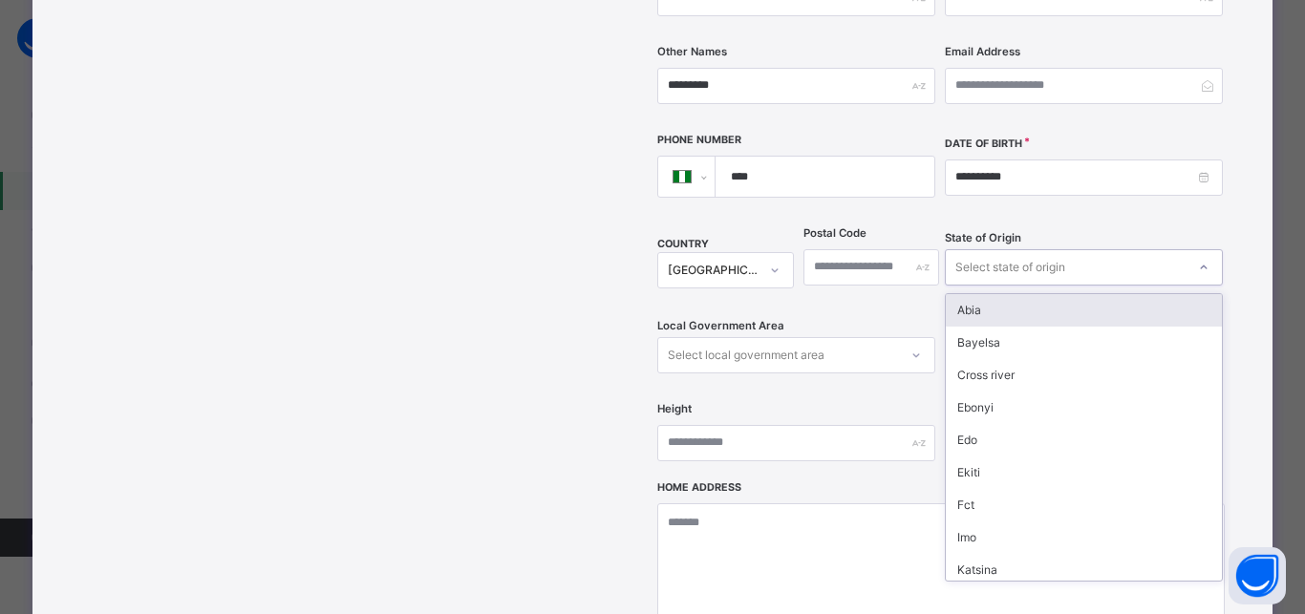
click at [993, 249] on div "Select state of origin" at bounding box center [1010, 267] width 110 height 36
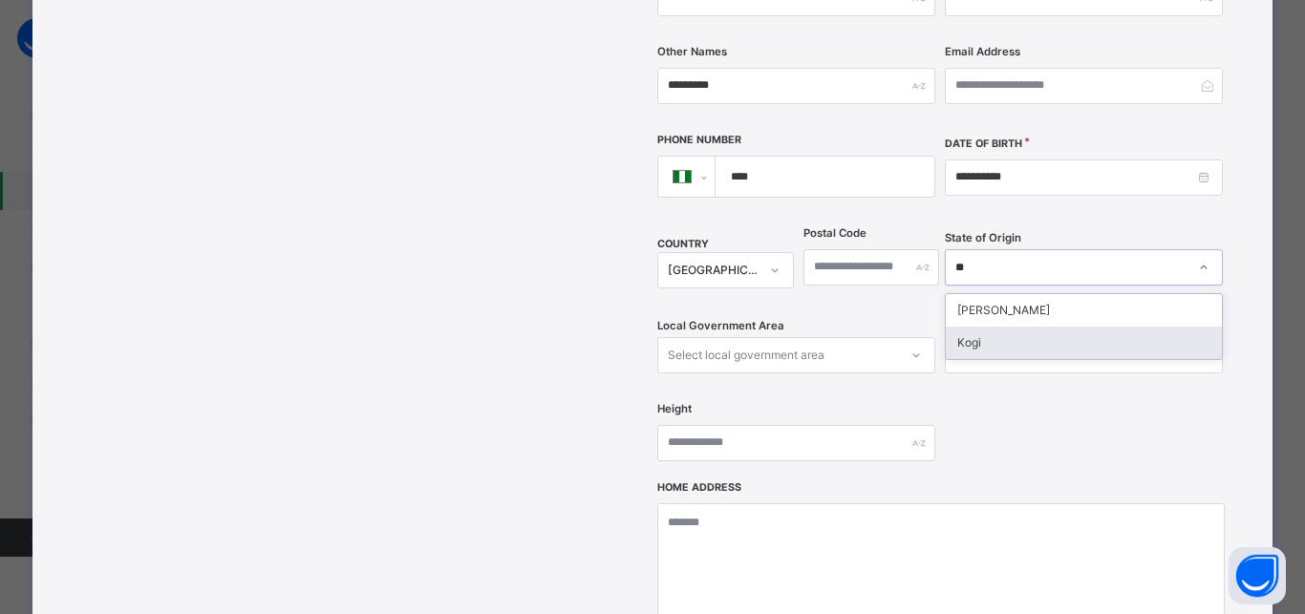
click at [964, 327] on div "Kogi" at bounding box center [1083, 343] width 276 height 32
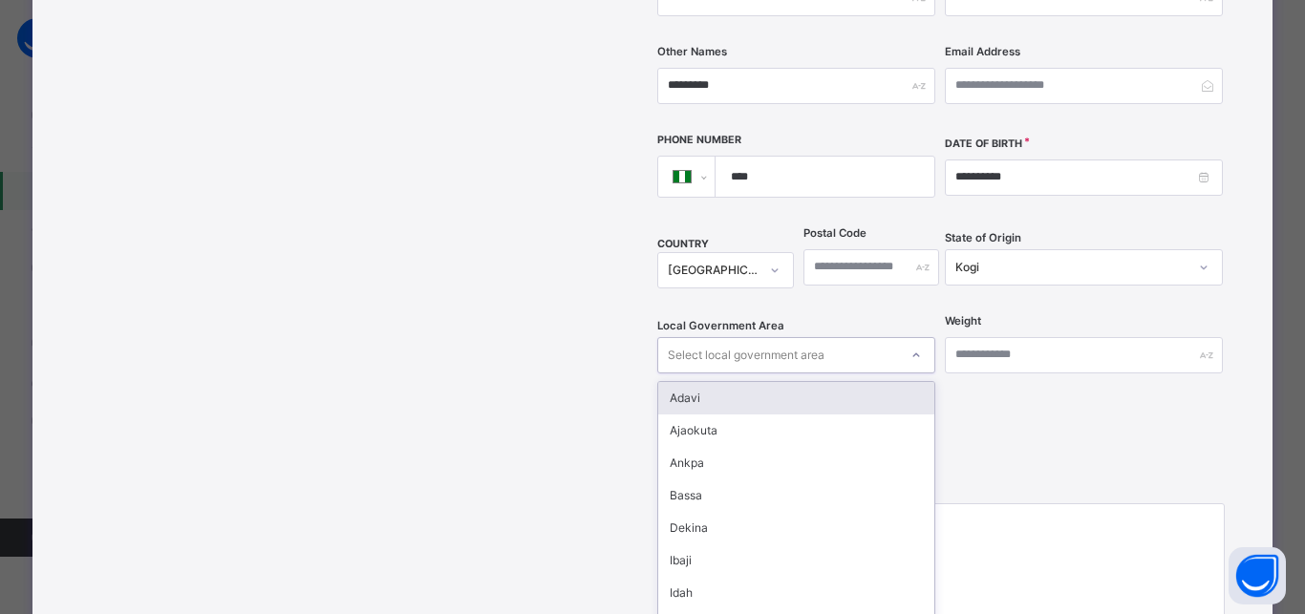
scroll to position [524, 0]
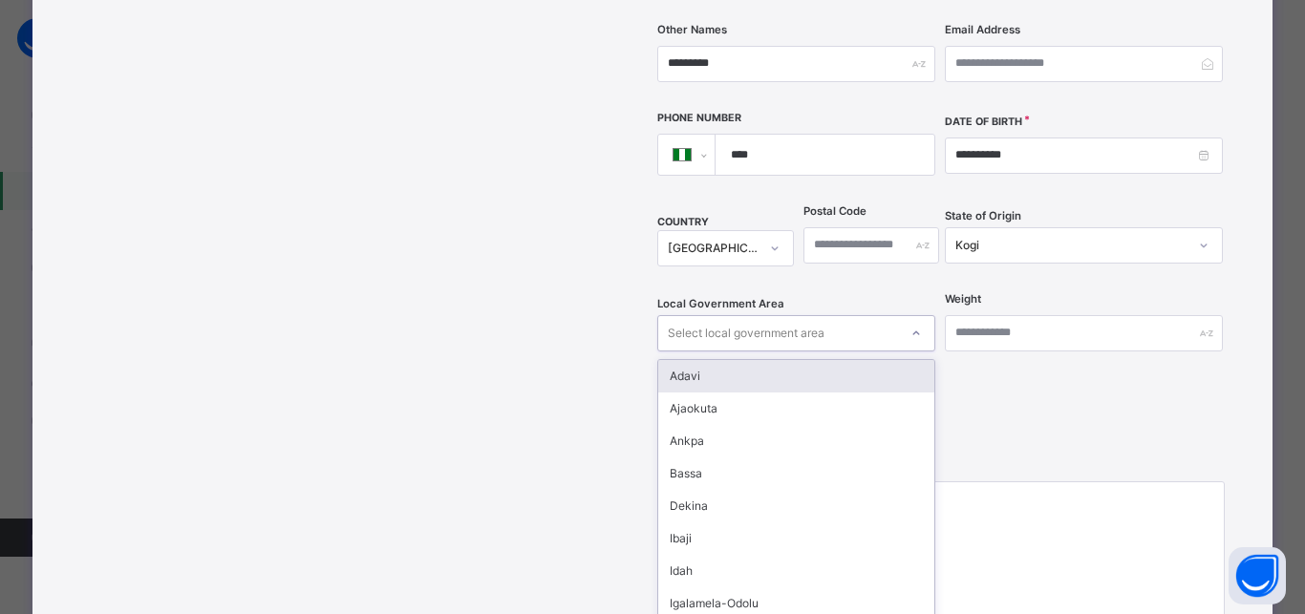
click at [780, 319] on div "option Adavi focused, 1 of 21. 21 results available. Use Up and Down to choose …" at bounding box center [796, 333] width 278 height 36
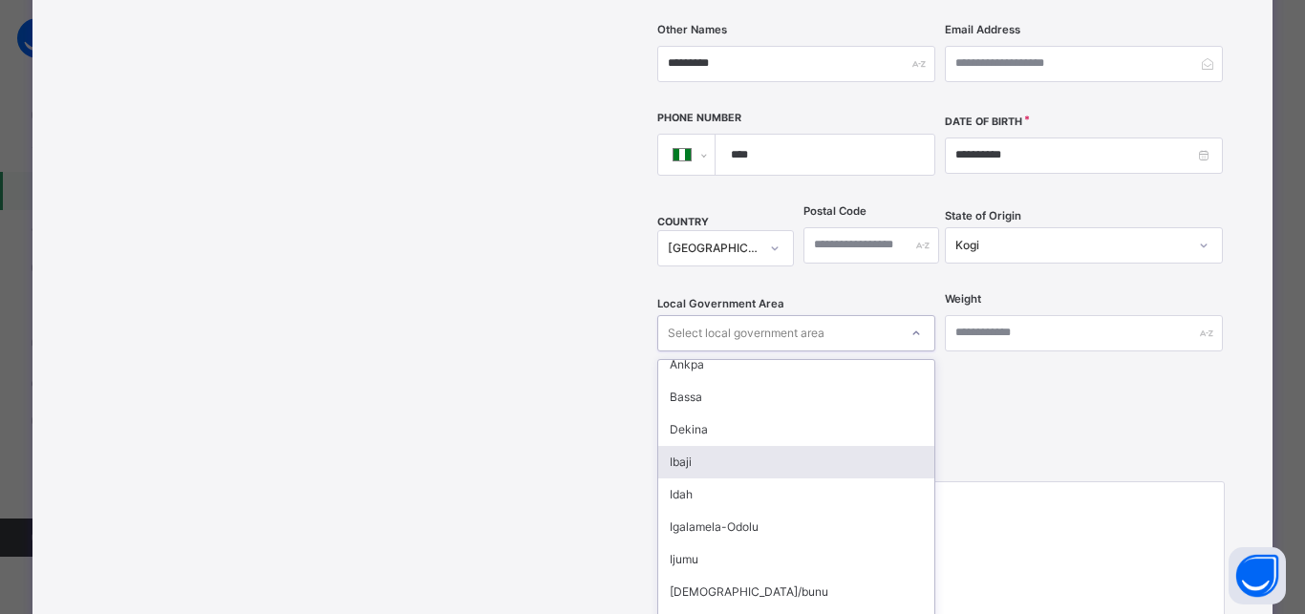
scroll to position [86, 0]
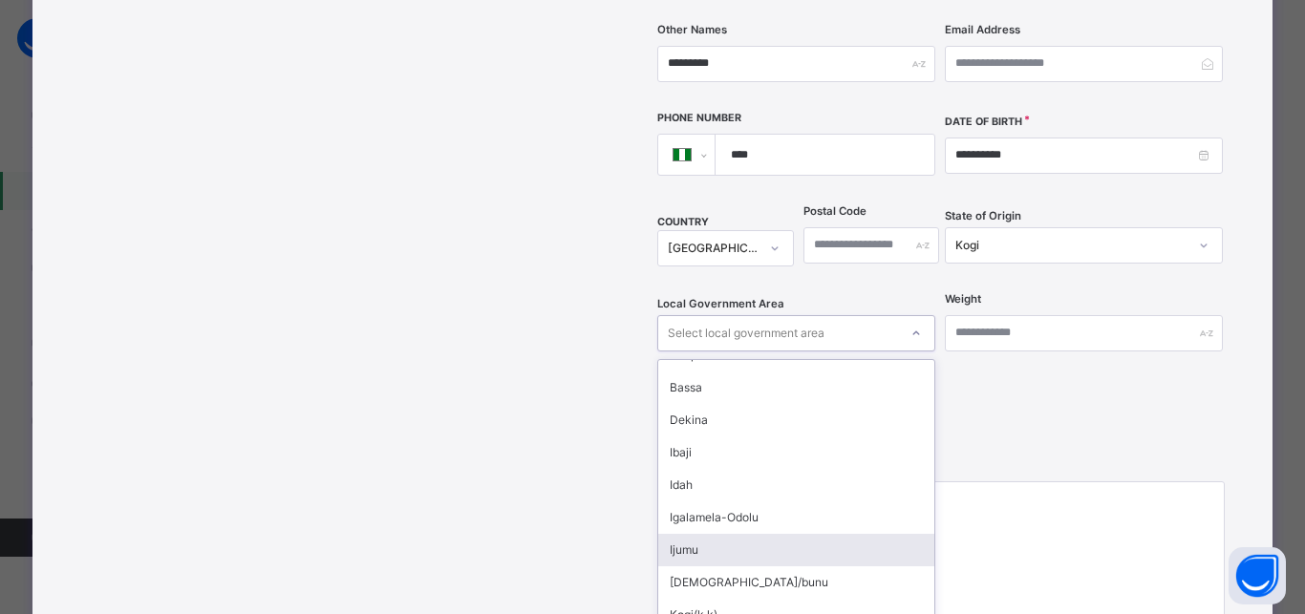
click at [673, 534] on div "Ijumu" at bounding box center [796, 550] width 276 height 32
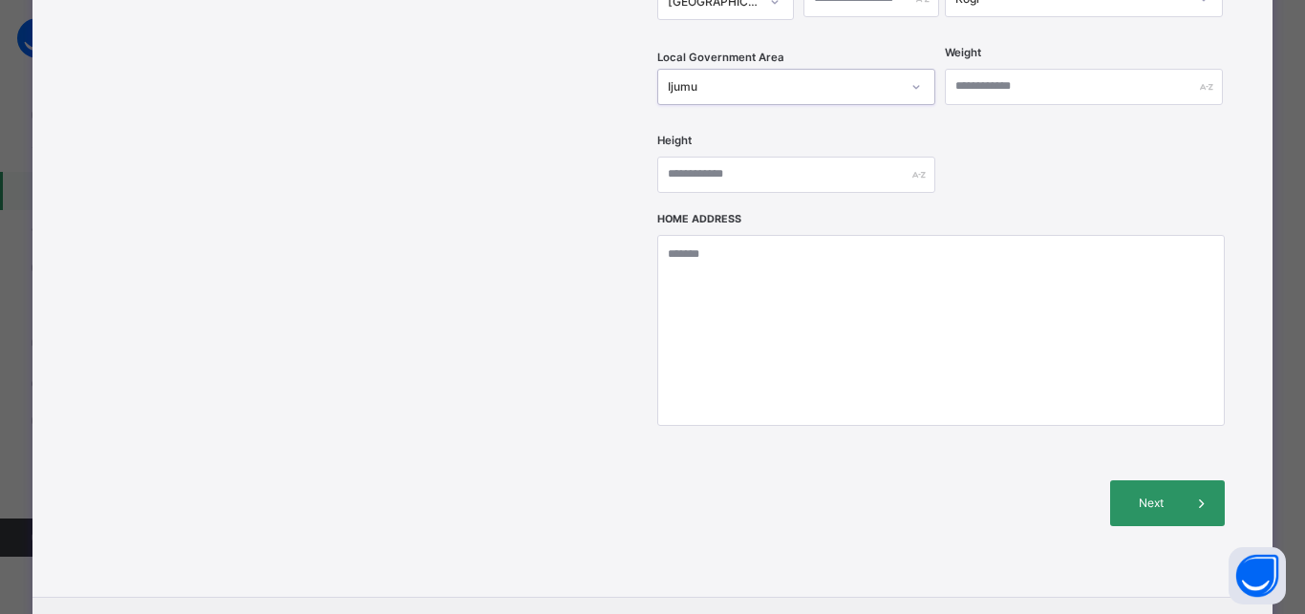
scroll to position [782, 0]
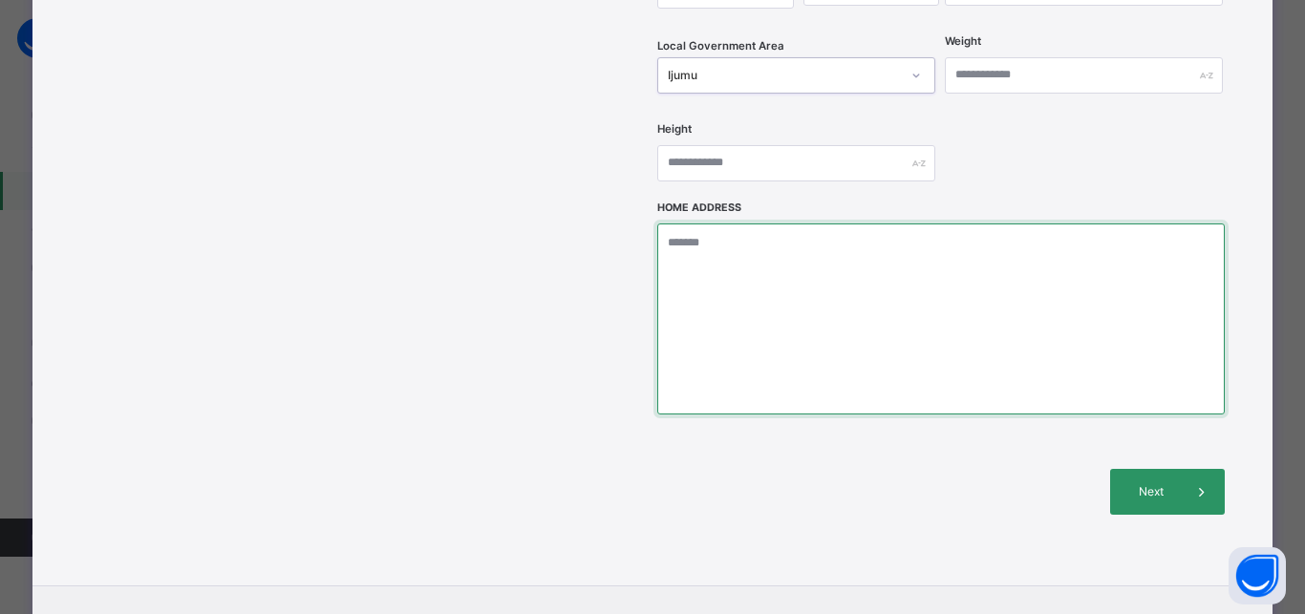
click at [692, 223] on textarea at bounding box center [940, 318] width 566 height 191
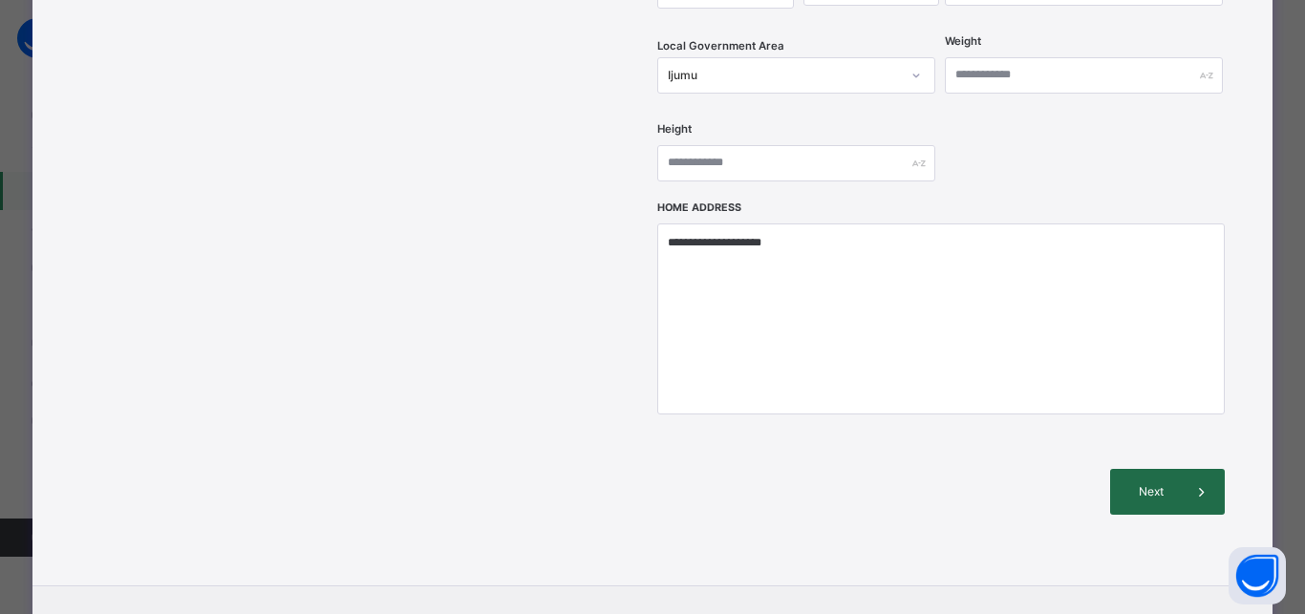
click at [1137, 483] on span "Next" at bounding box center [1151, 491] width 54 height 17
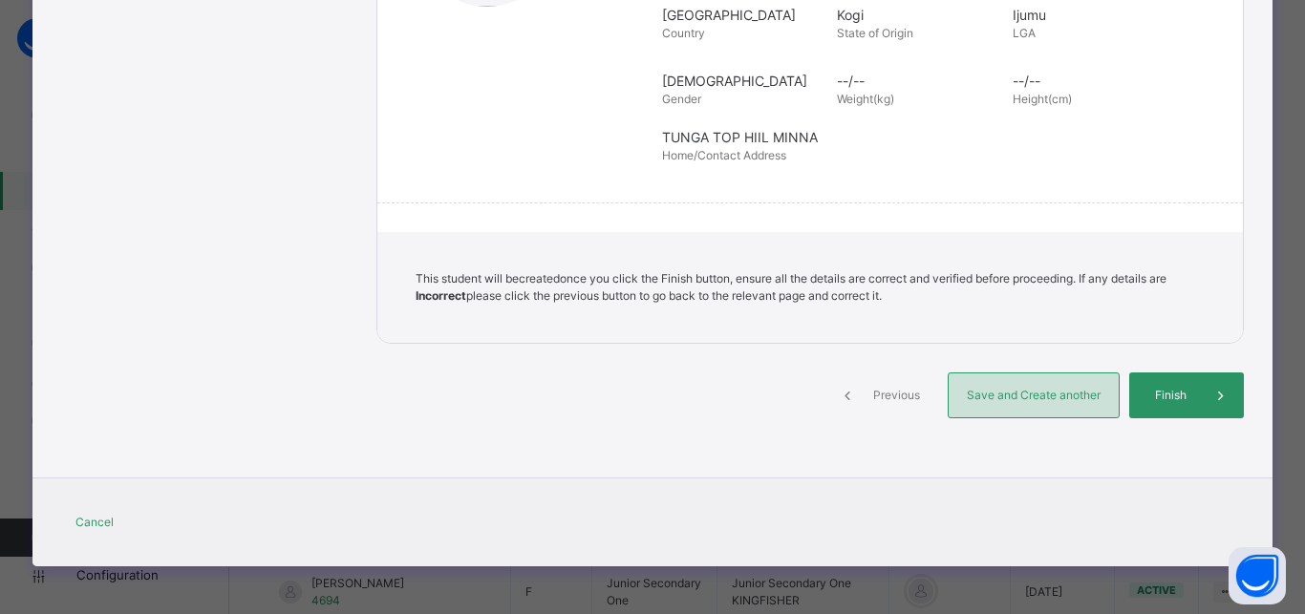
click at [1010, 377] on div "Save and Create another" at bounding box center [1033, 395] width 172 height 46
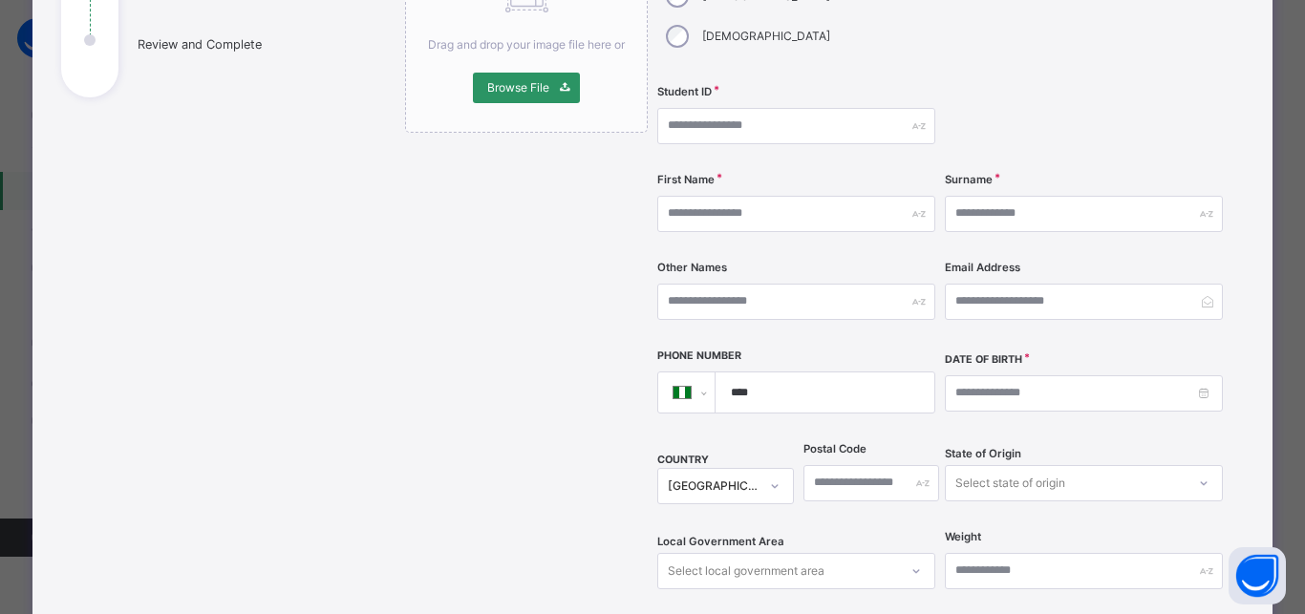
scroll to position [159, 0]
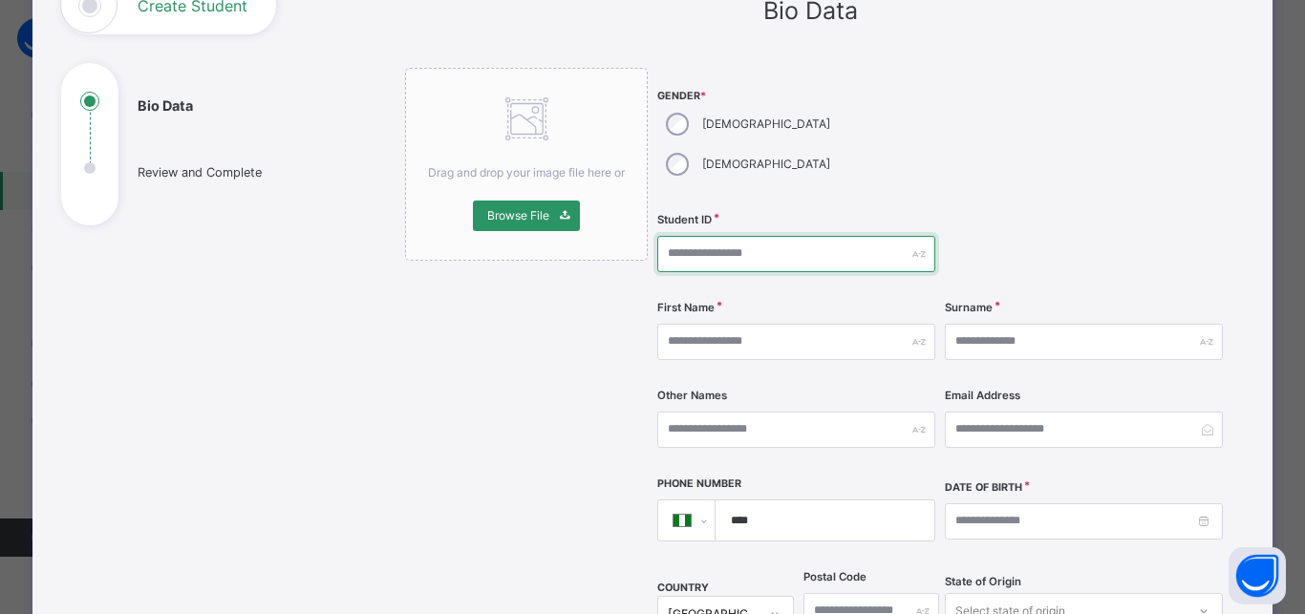
click at [744, 236] on input "text" at bounding box center [796, 254] width 278 height 36
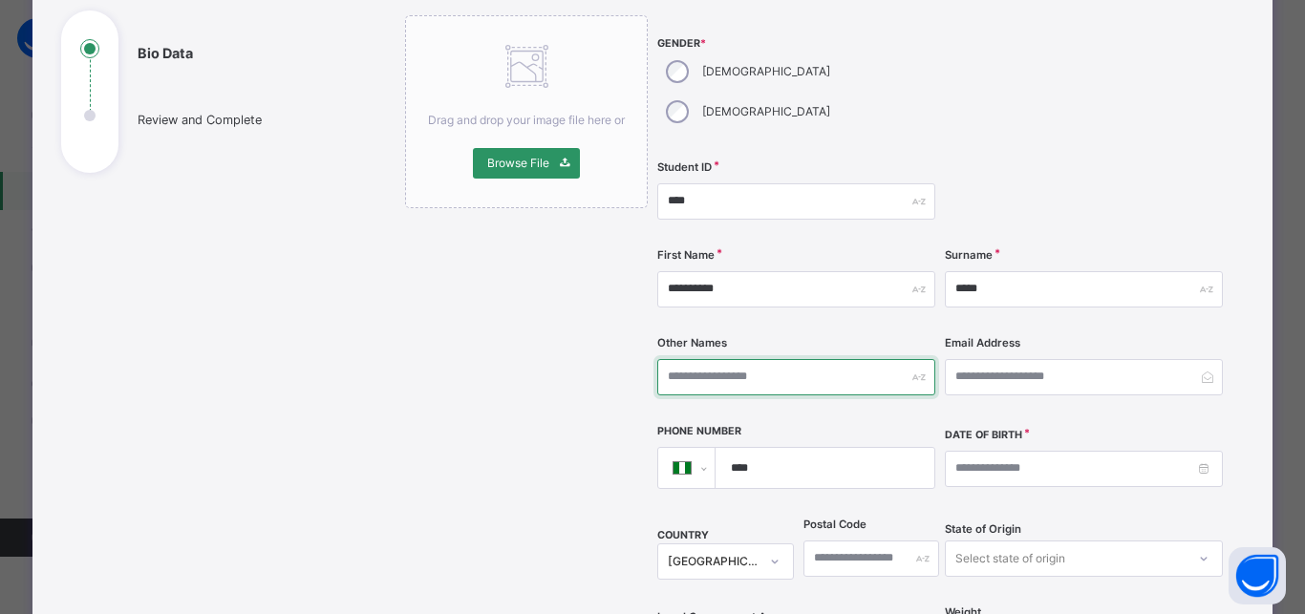
scroll to position [244, 0]
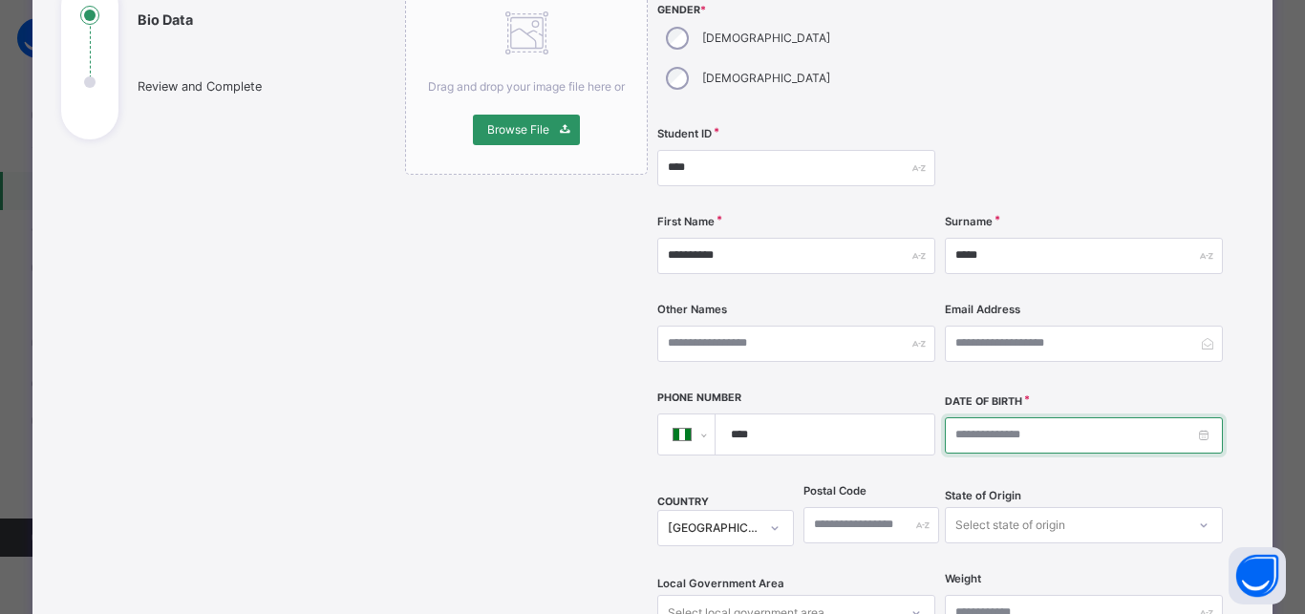
click at [948, 417] on input at bounding box center [1084, 435] width 278 height 36
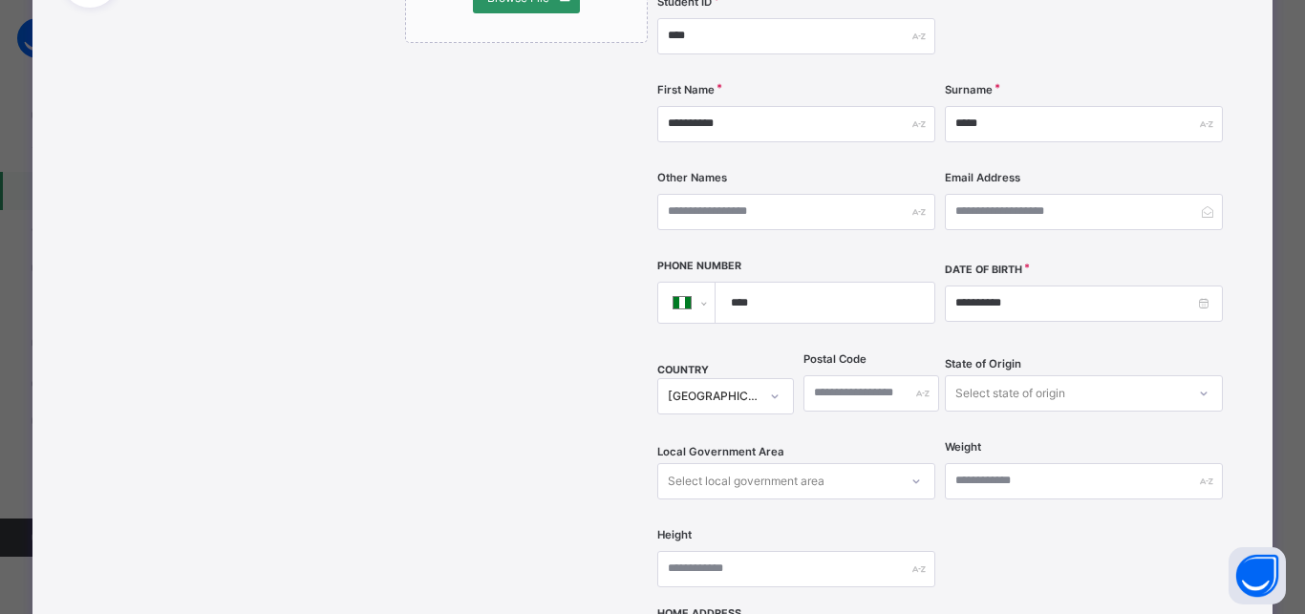
scroll to position [502, 0]
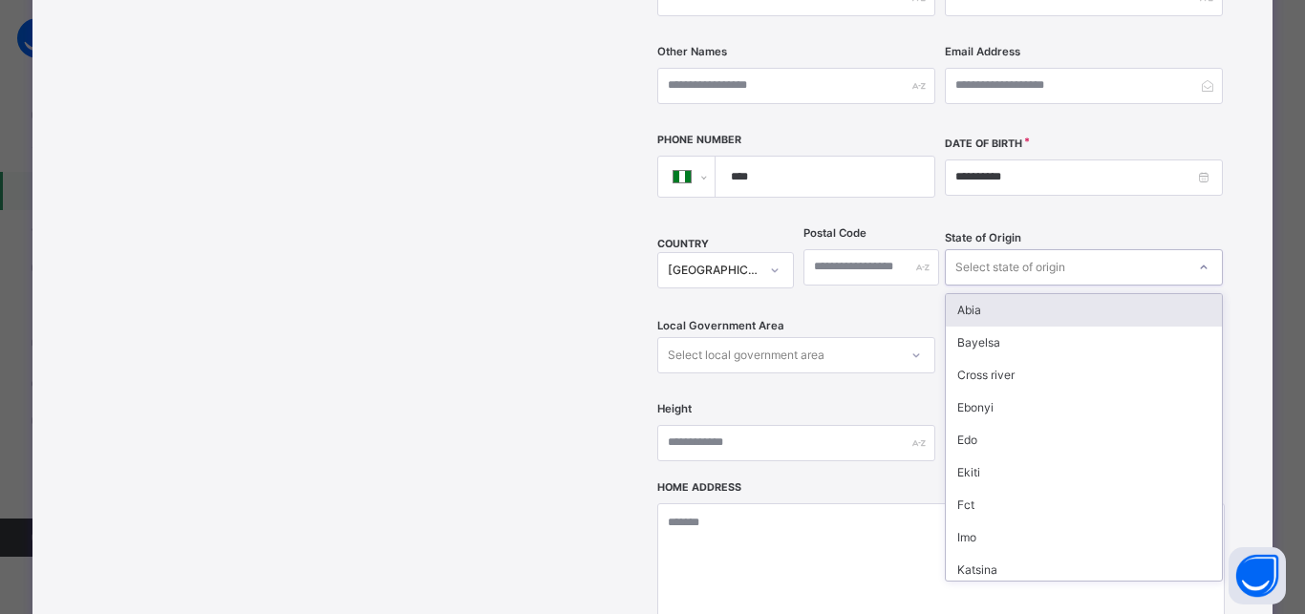
click at [1018, 249] on div "Select state of origin" at bounding box center [1010, 267] width 110 height 36
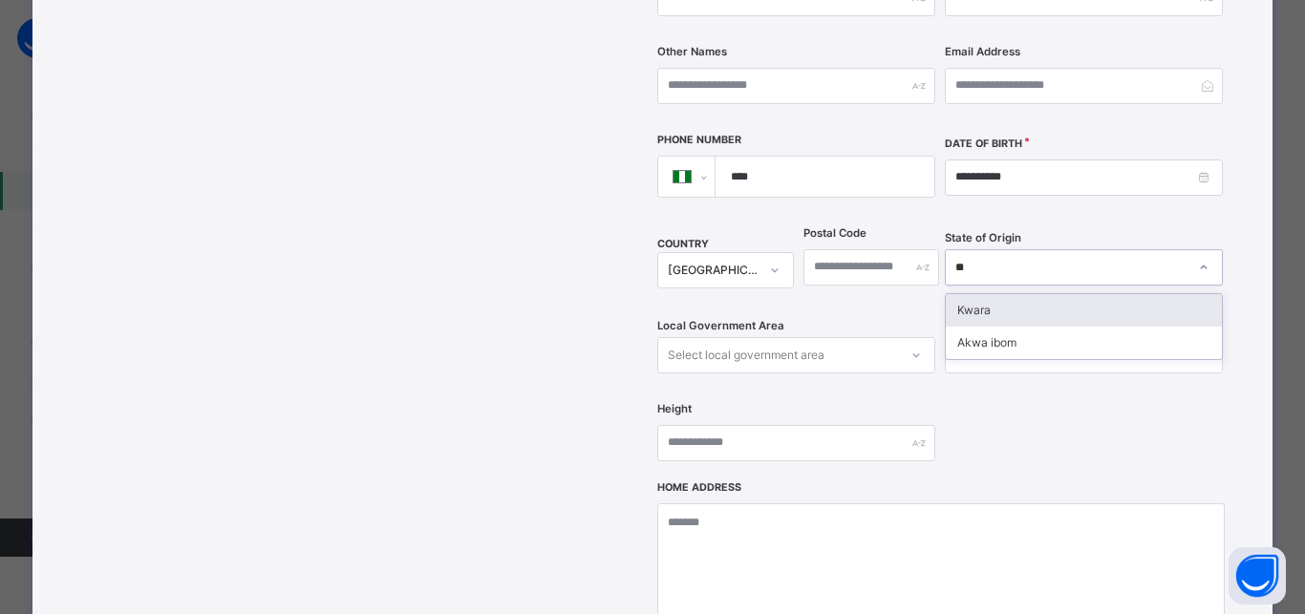
click at [992, 294] on div "Kwara" at bounding box center [1083, 310] width 276 height 32
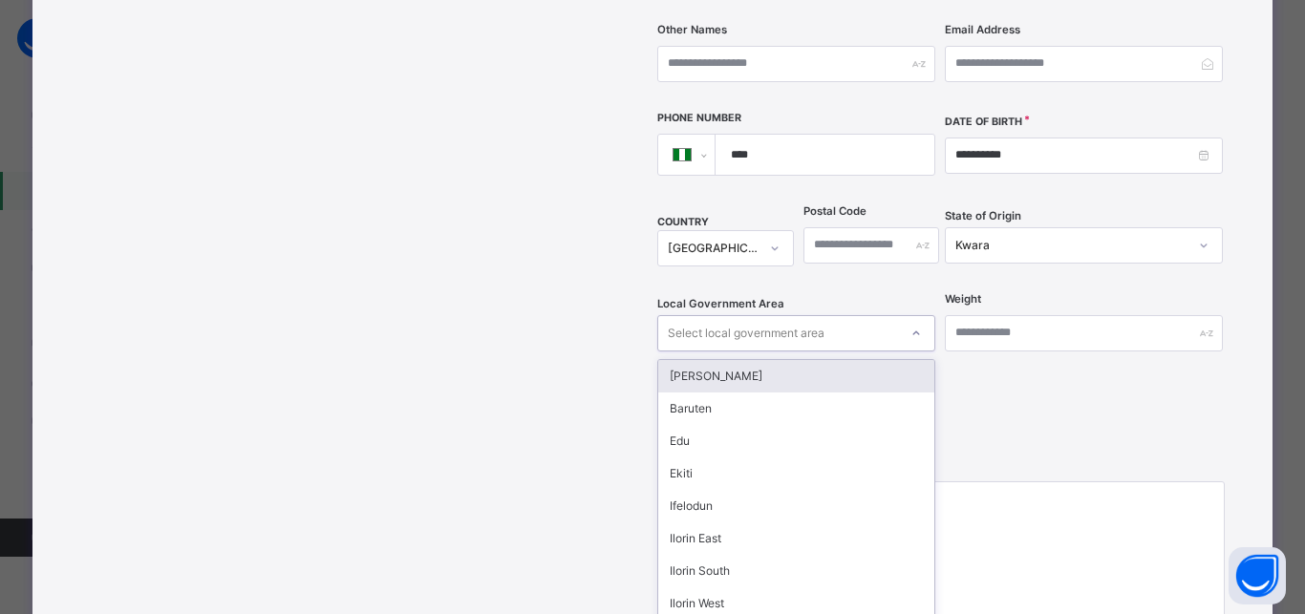
click at [788, 322] on div "option Asa focused, 1 of 16. 16 results available. Use Up and Down to choose op…" at bounding box center [796, 333] width 278 height 36
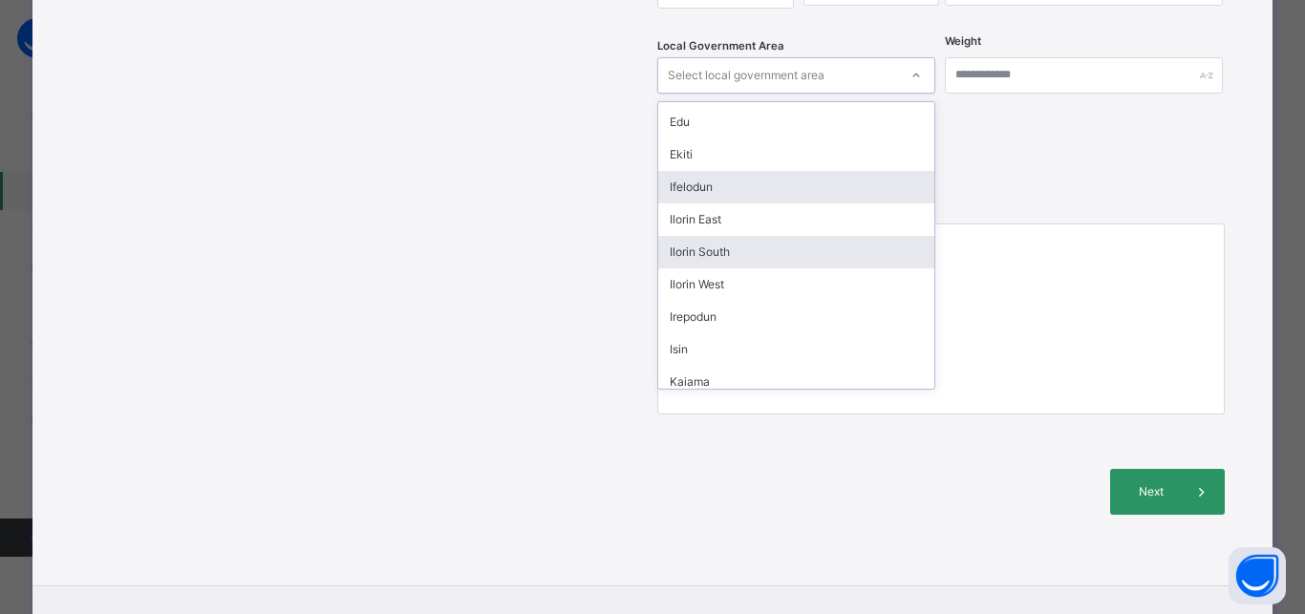
scroll to position [0, 0]
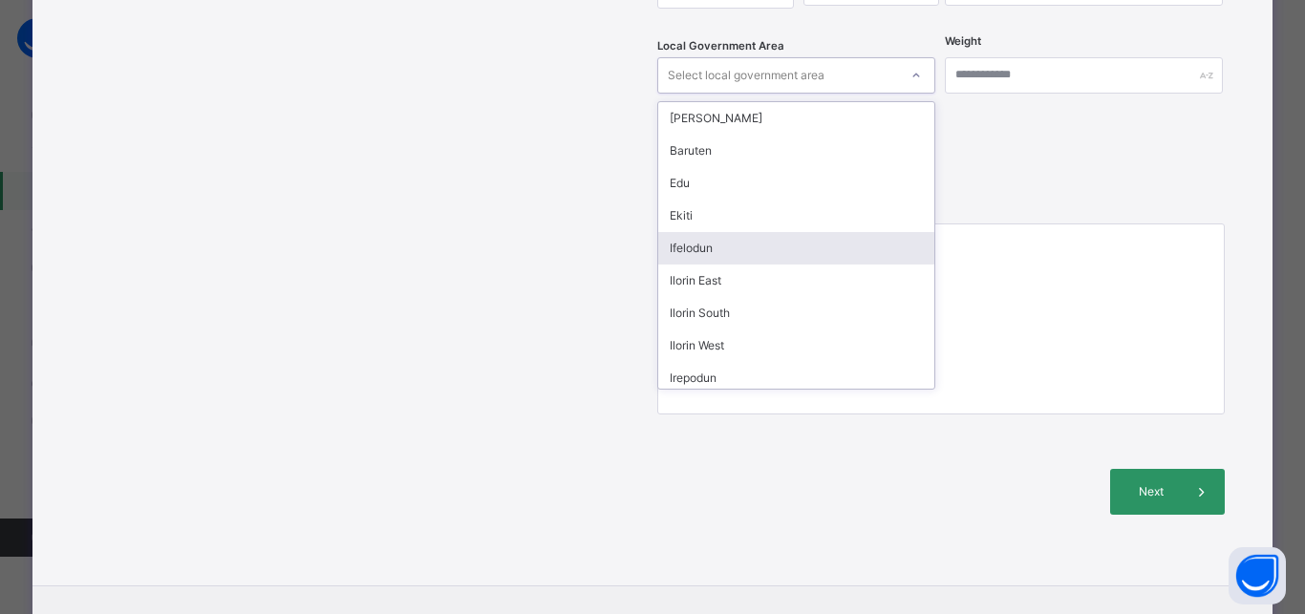
click at [724, 232] on div "Ifelodun" at bounding box center [796, 248] width 276 height 32
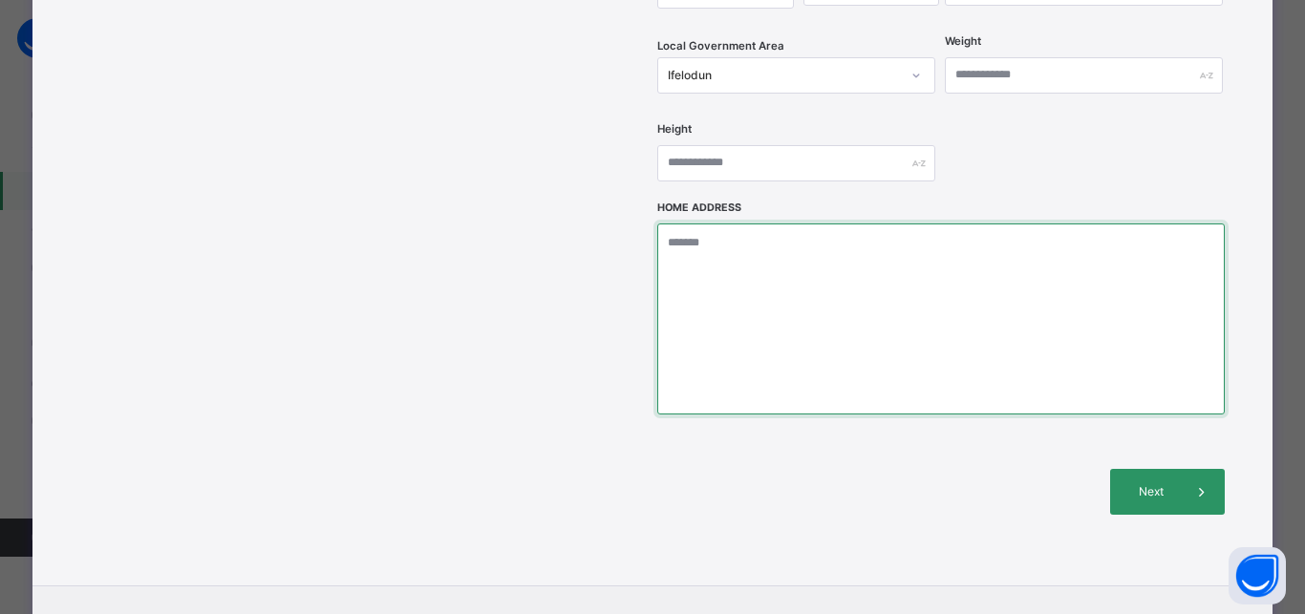
click at [724, 223] on textarea at bounding box center [940, 318] width 566 height 191
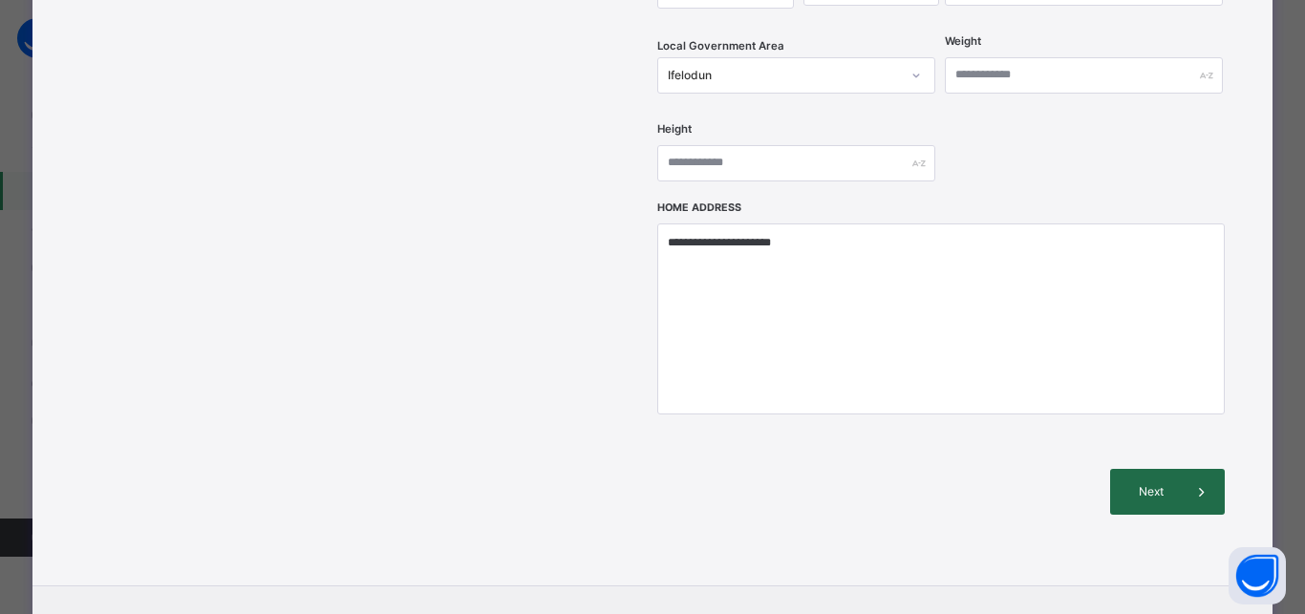
click at [1151, 483] on span "Next" at bounding box center [1151, 491] width 54 height 17
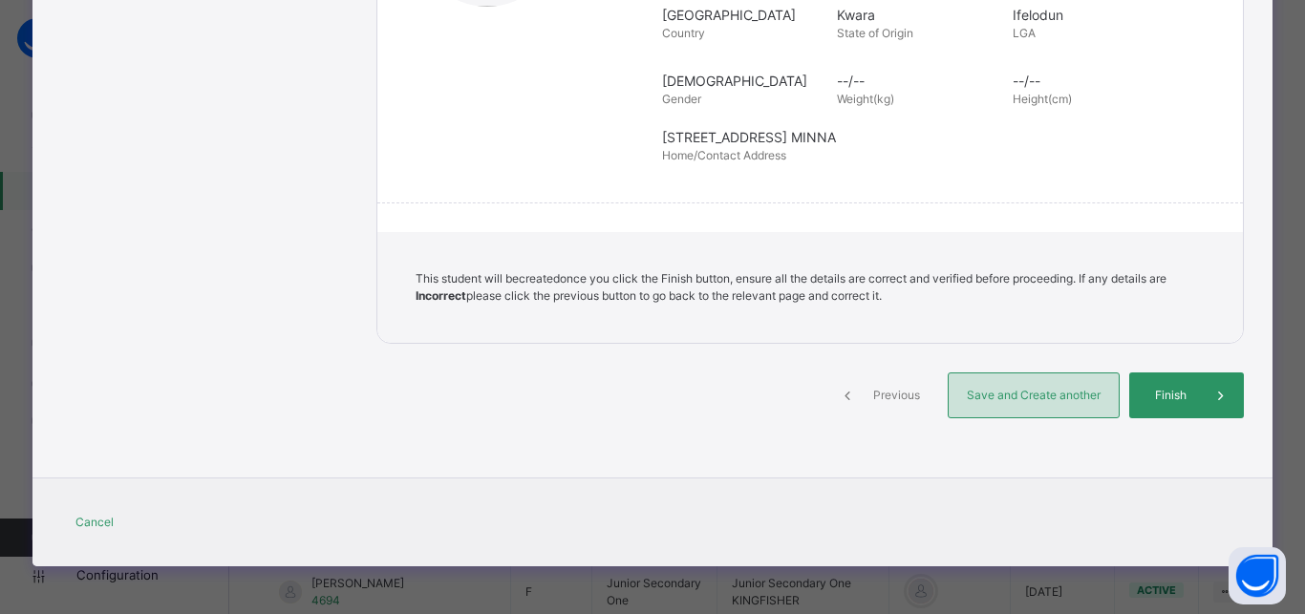
click at [1031, 393] on span "Save and Create another" at bounding box center [1033, 395] width 141 height 17
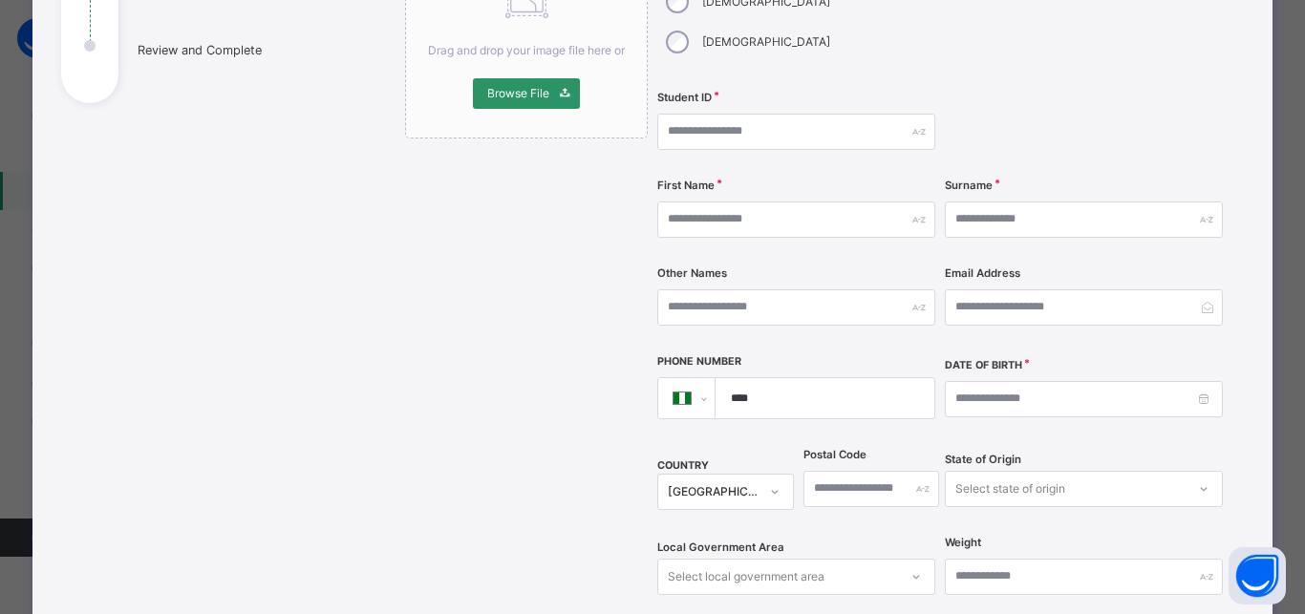
scroll to position [73, 0]
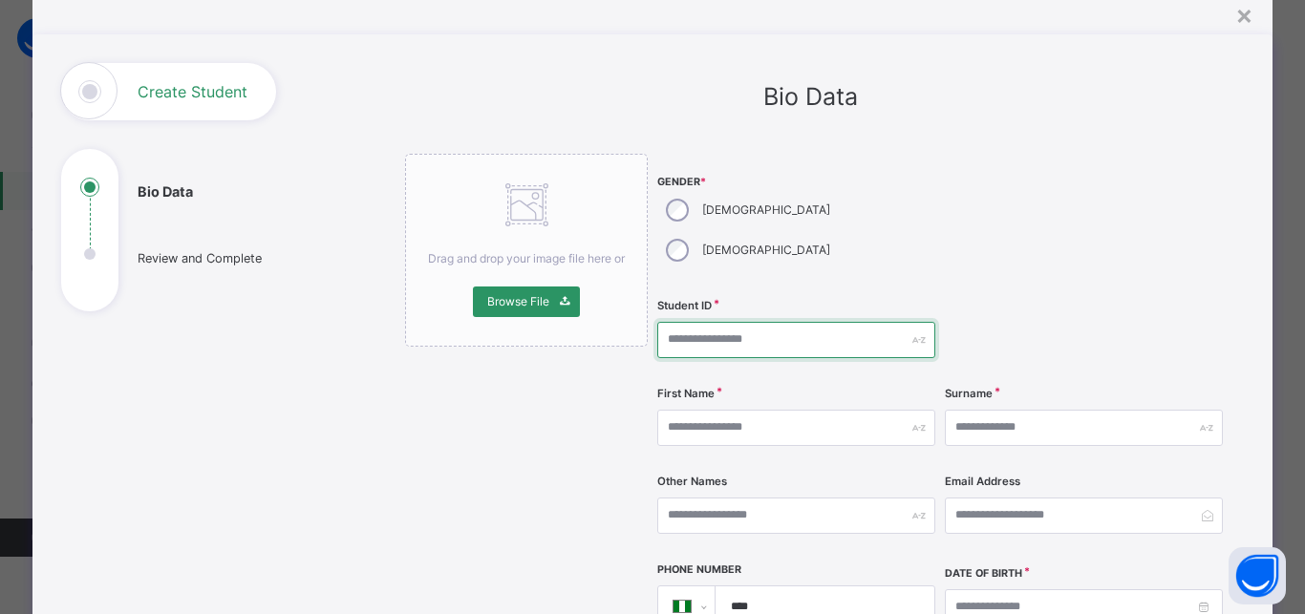
click at [713, 322] on input "text" at bounding box center [796, 340] width 278 height 36
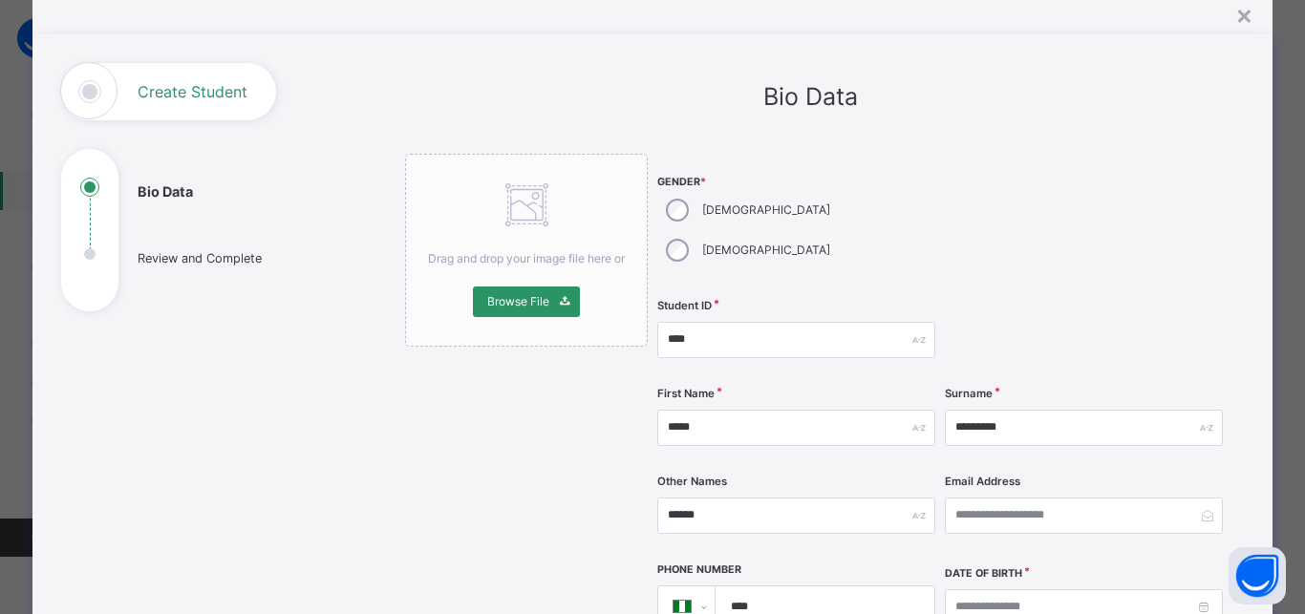
click at [711, 298] on label "Student ID" at bounding box center [684, 306] width 54 height 16
click at [704, 498] on input "*****" at bounding box center [796, 516] width 278 height 36
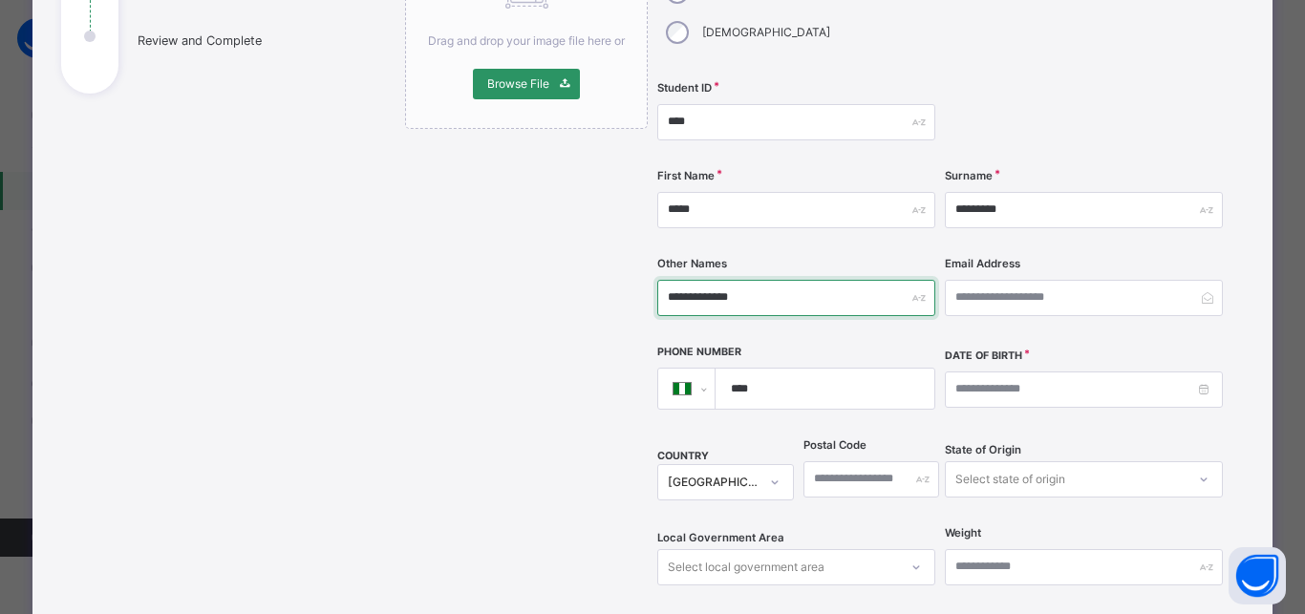
scroll to position [330, 0]
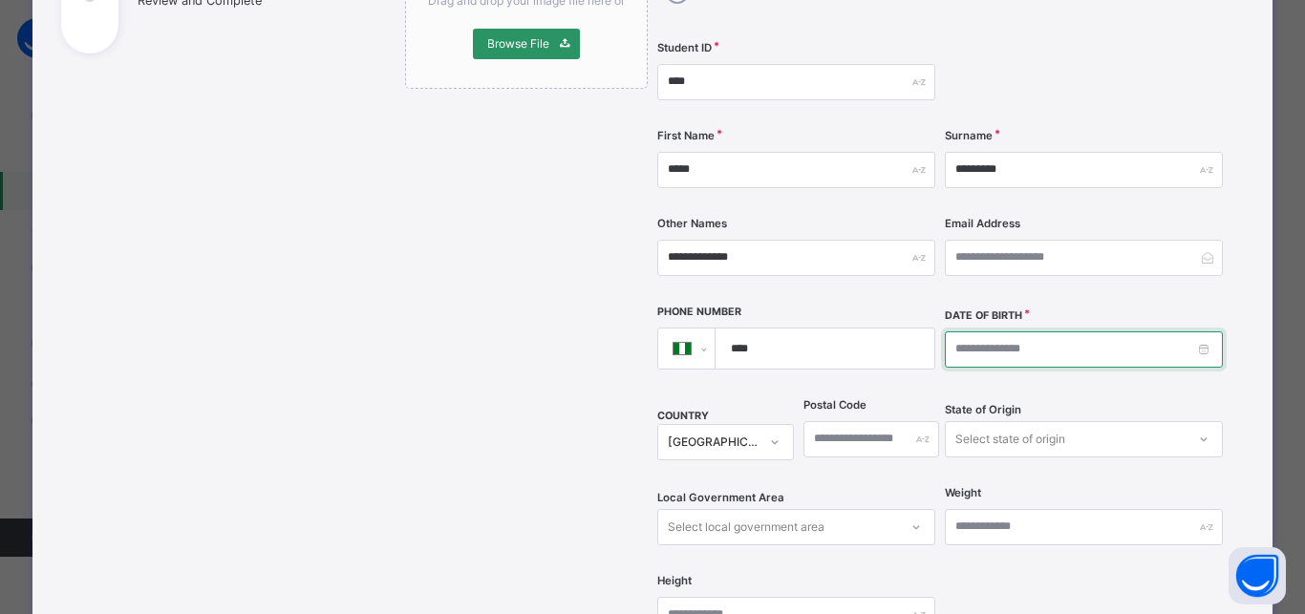
click at [958, 331] on input at bounding box center [1084, 349] width 278 height 36
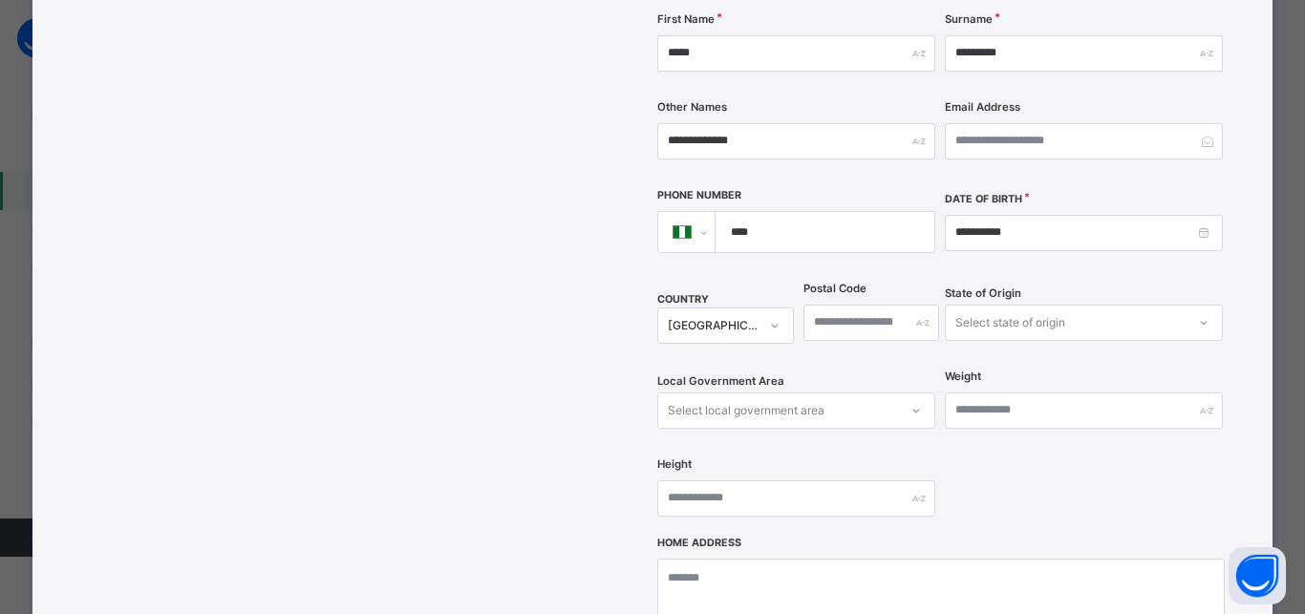
scroll to position [502, 0]
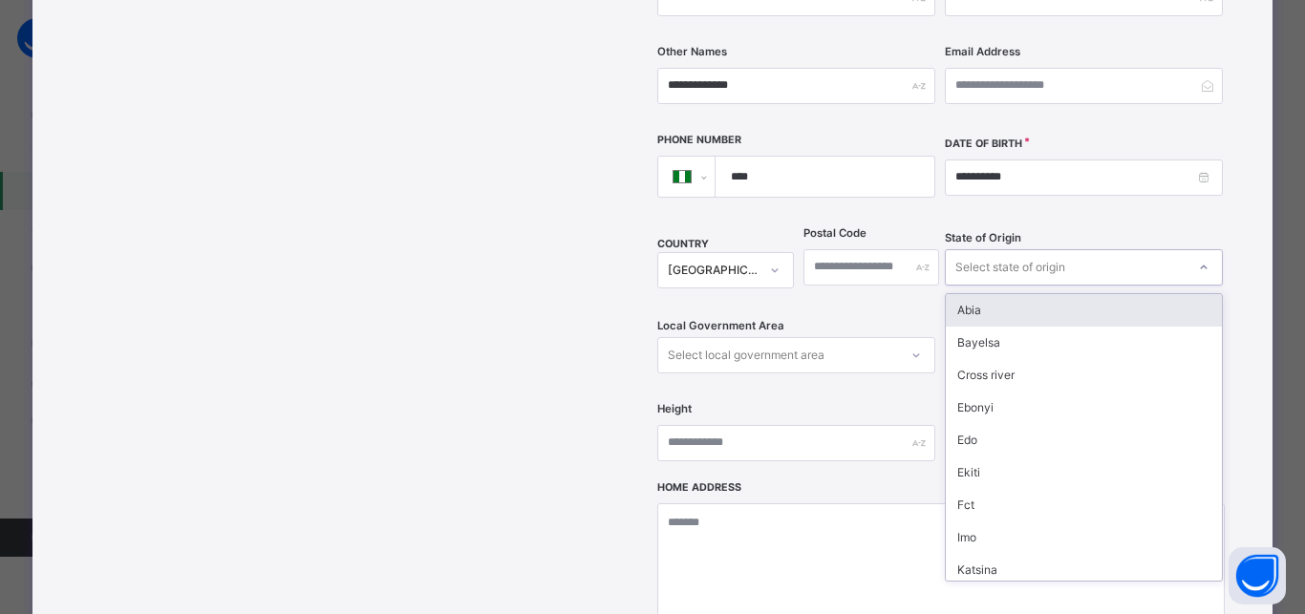
click at [992, 249] on div "Select state of origin" at bounding box center [1010, 267] width 110 height 36
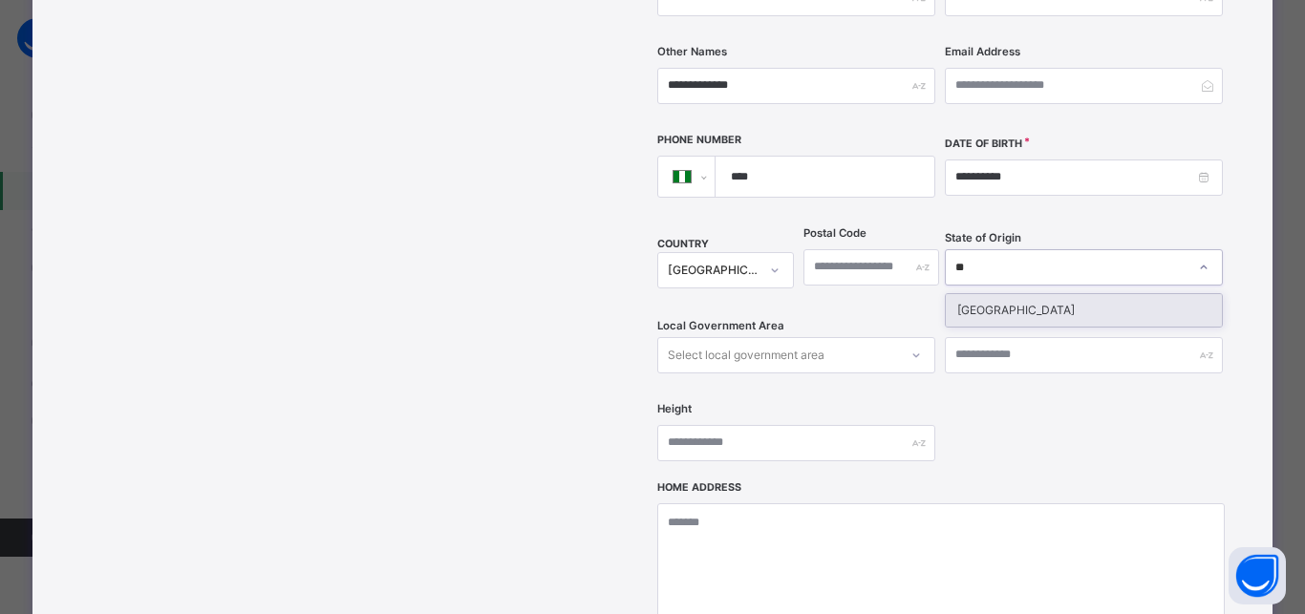
click at [981, 294] on div "Niger" at bounding box center [1083, 310] width 276 height 32
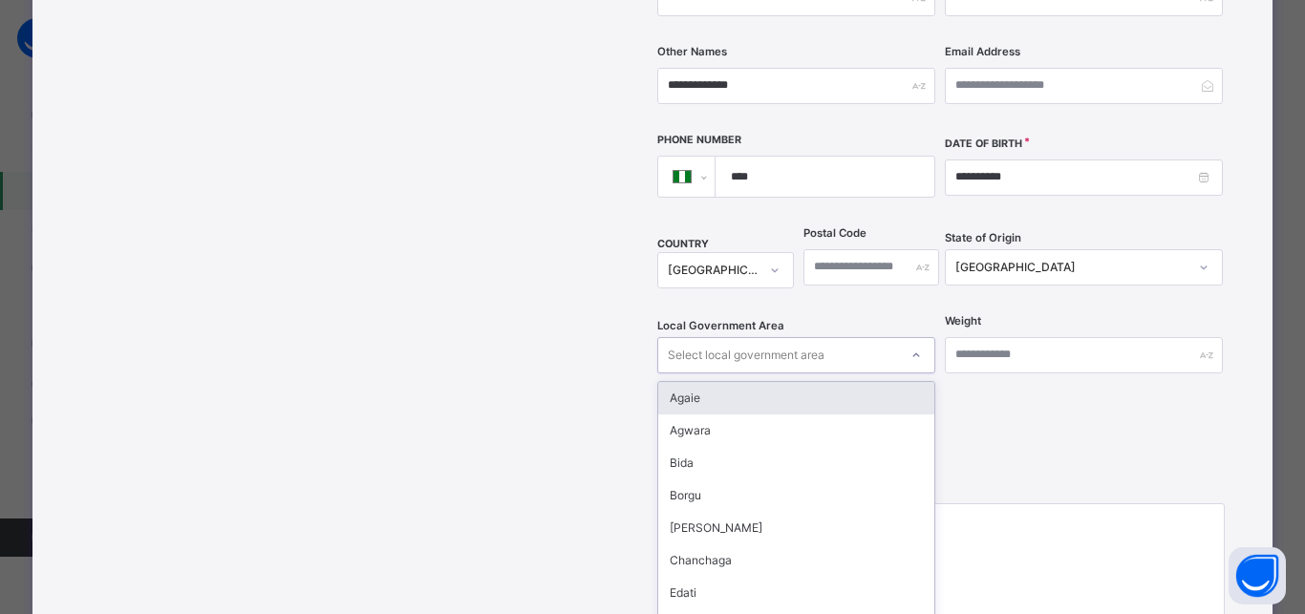
scroll to position [524, 0]
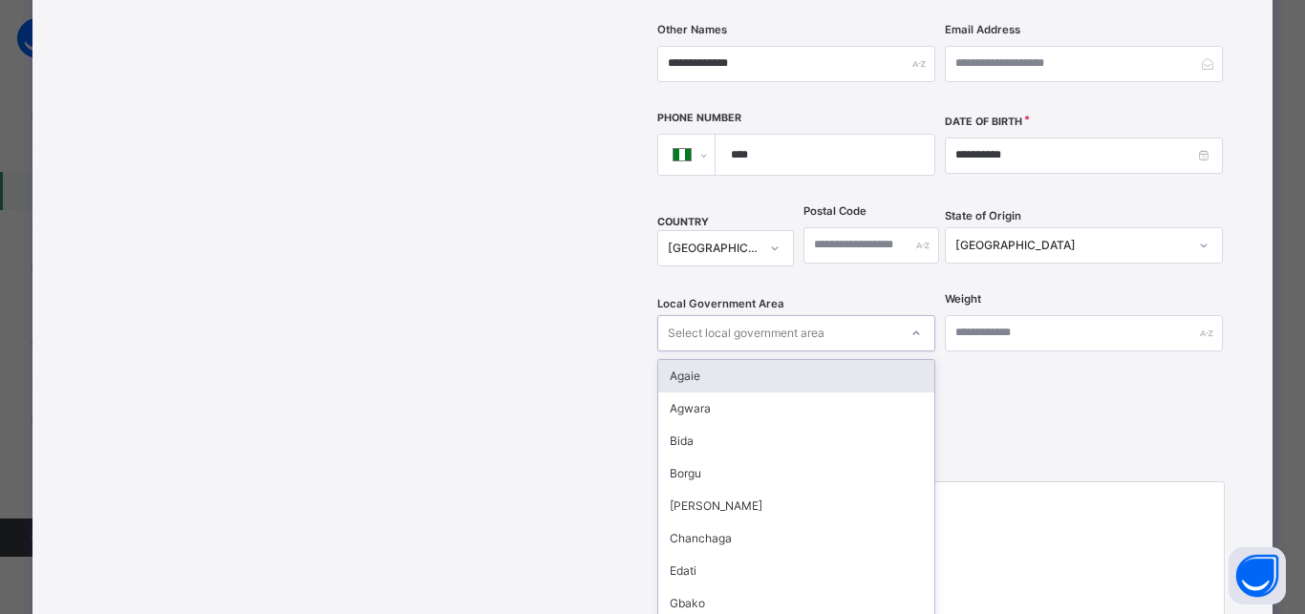
click at [791, 319] on div "option Agaie focused, 1 of 25. 25 results available. Use Up and Down to choose …" at bounding box center [796, 333] width 278 height 36
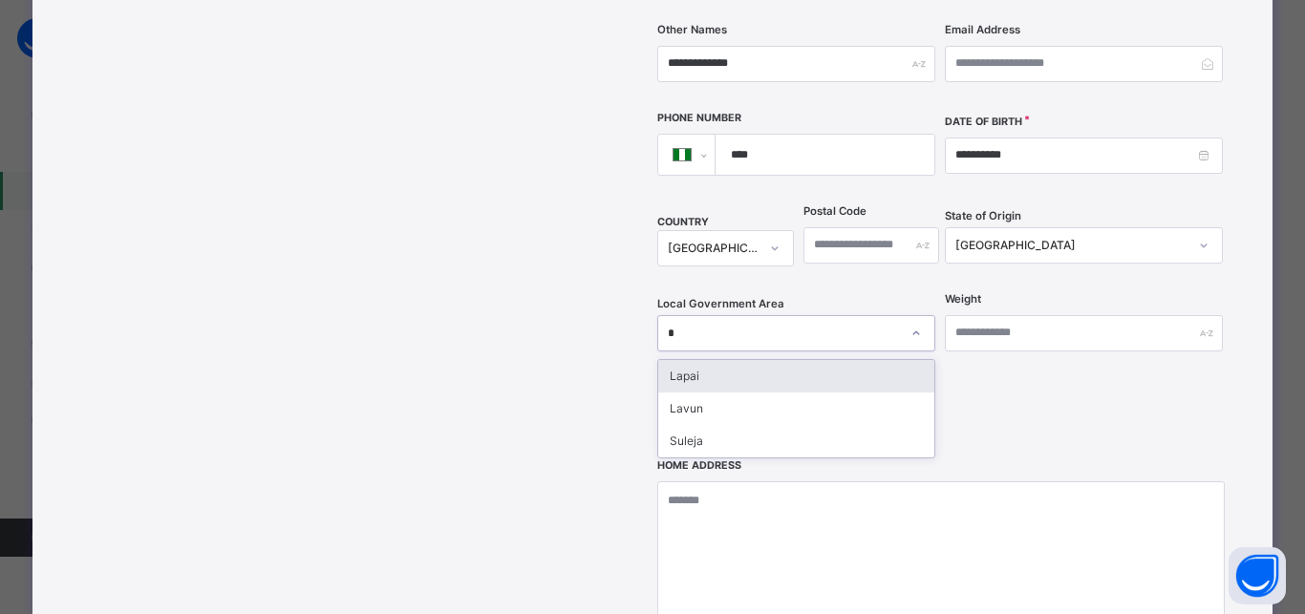
click at [732, 360] on div "Lapai" at bounding box center [796, 376] width 276 height 32
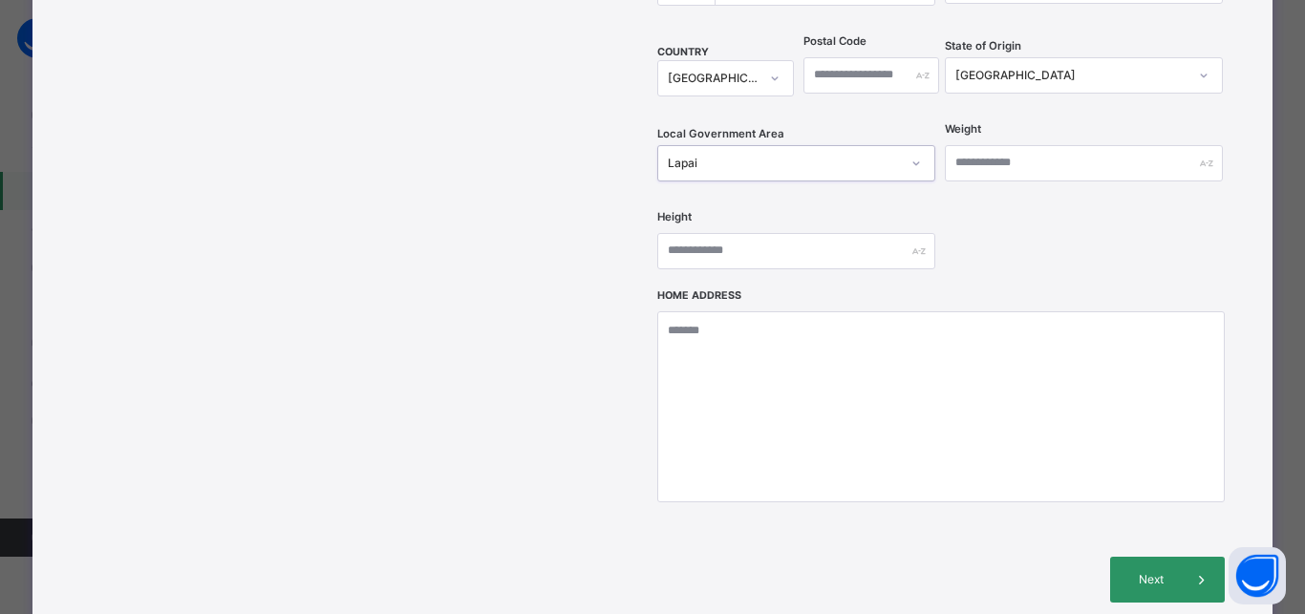
scroll to position [696, 0]
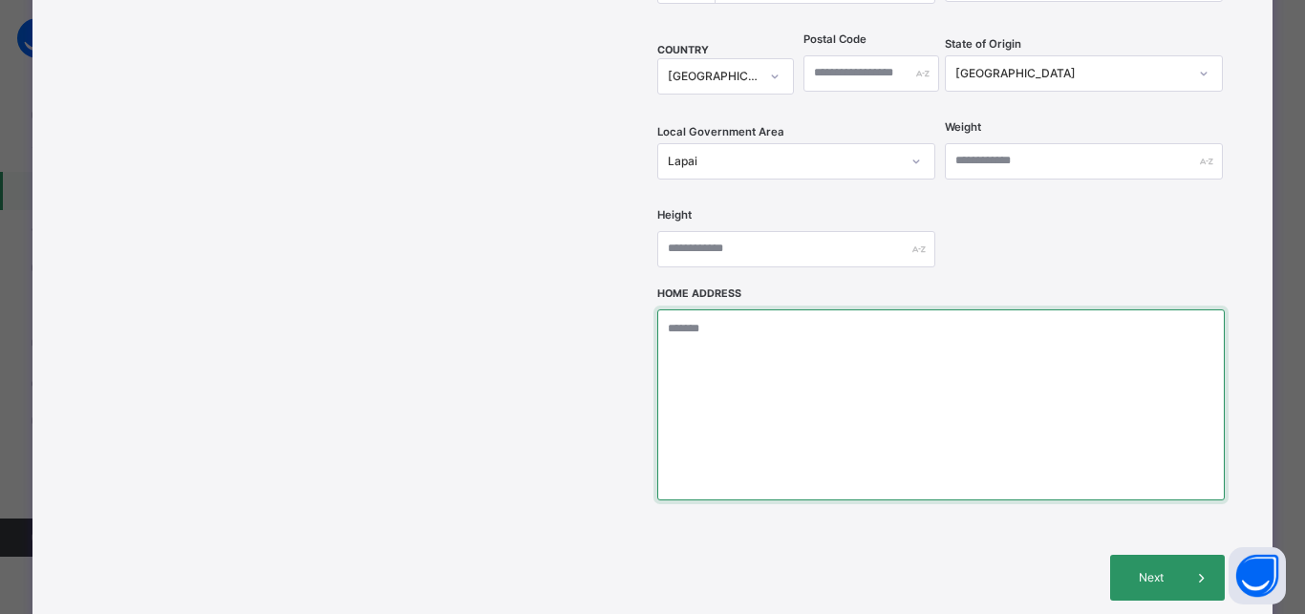
click at [695, 309] on textarea at bounding box center [940, 404] width 566 height 191
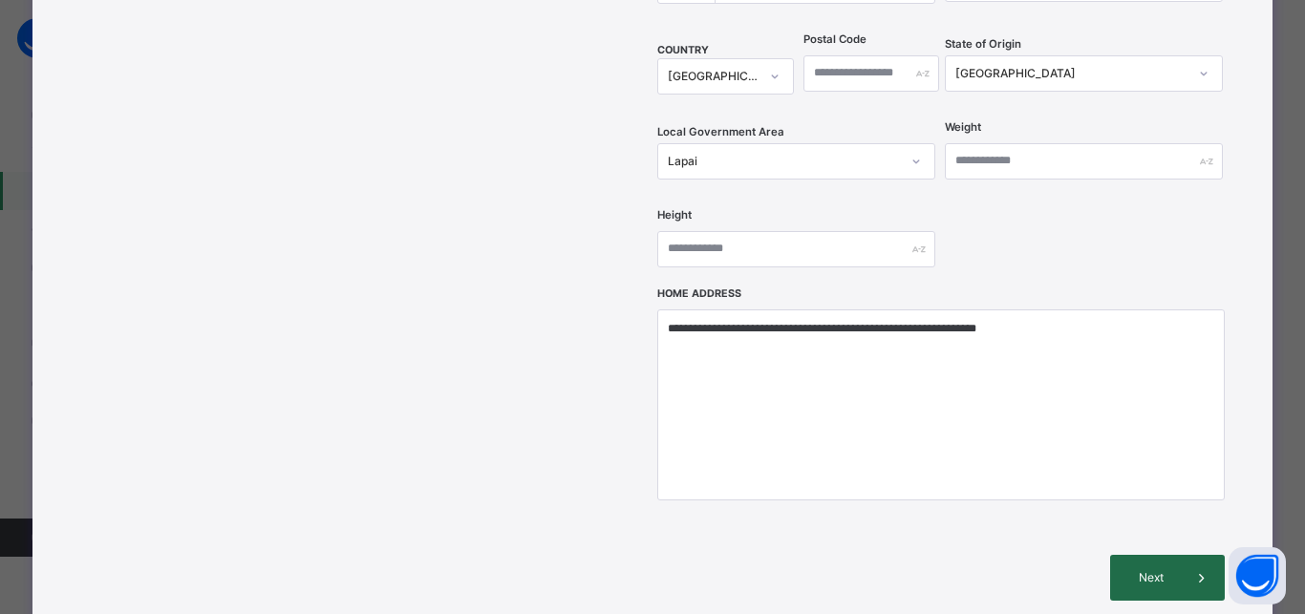
click at [1151, 569] on span "Next" at bounding box center [1151, 577] width 54 height 17
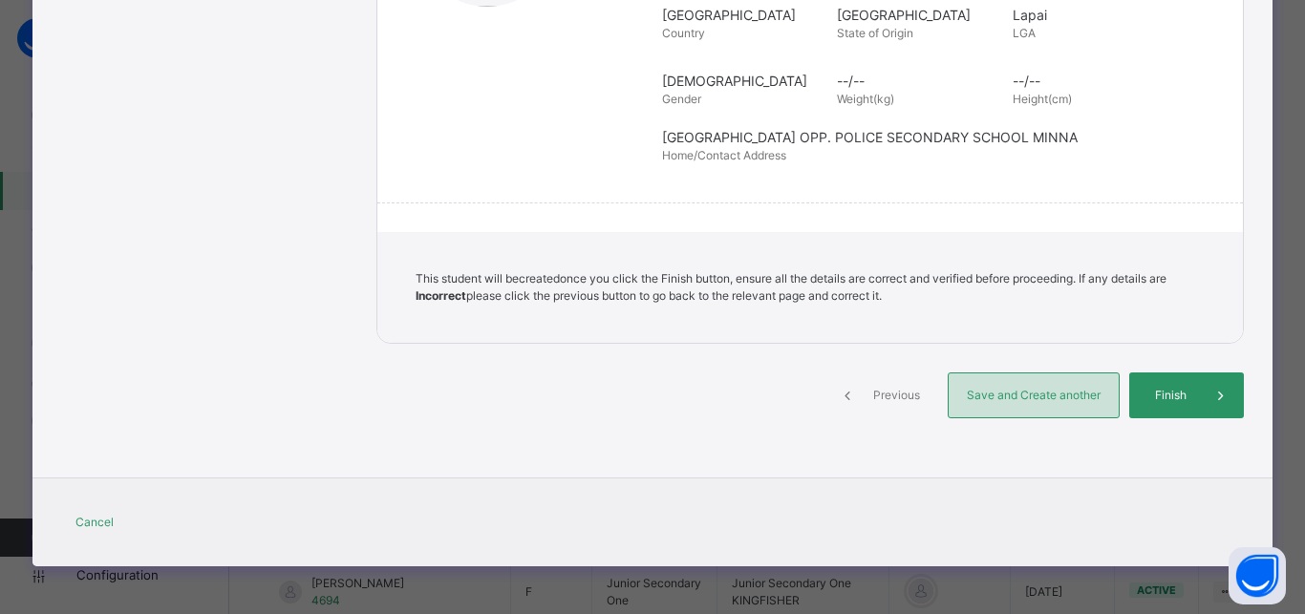
click at [1038, 390] on span "Save and Create another" at bounding box center [1033, 395] width 141 height 17
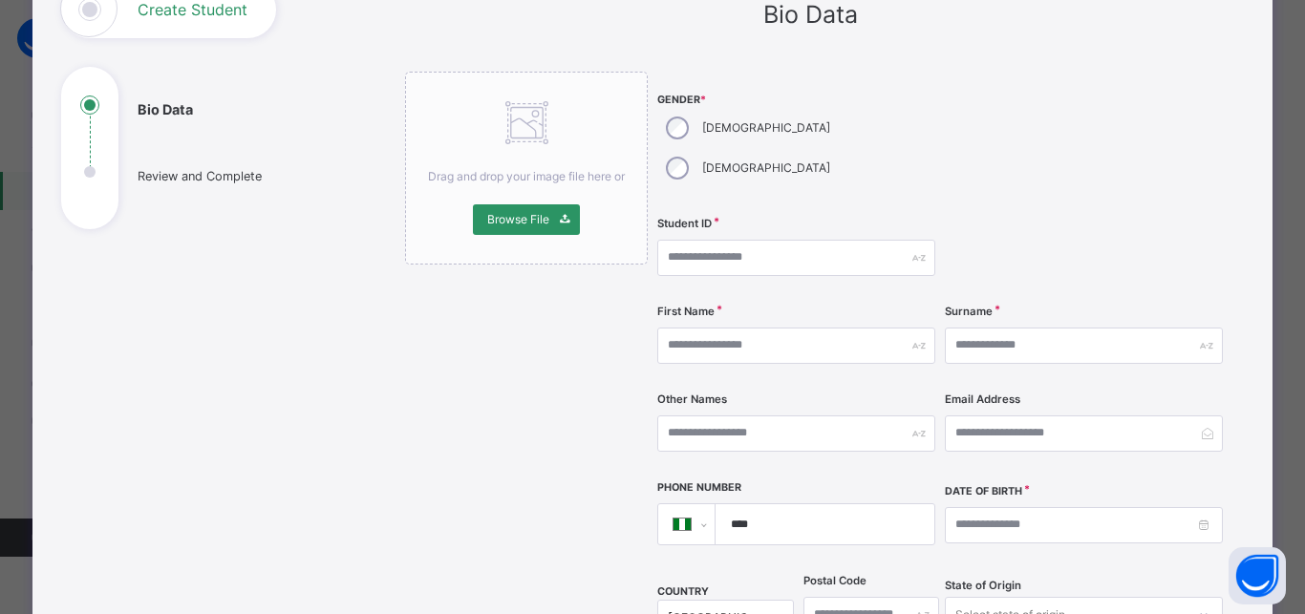
scroll to position [73, 0]
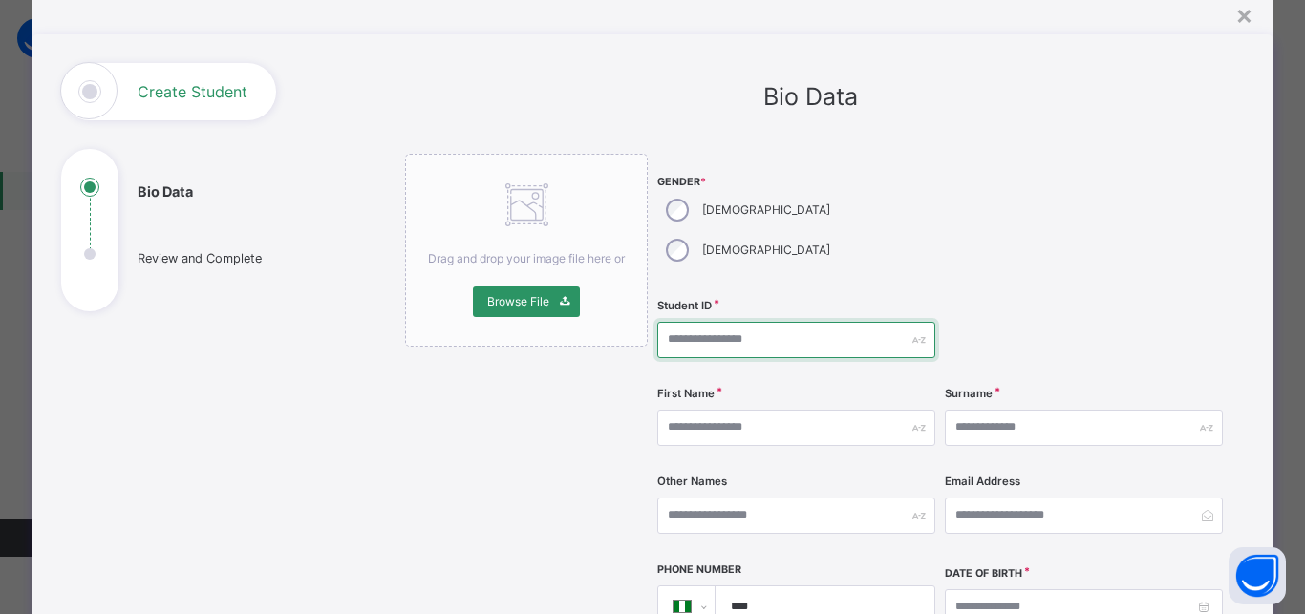
click at [688, 322] on input "text" at bounding box center [796, 340] width 278 height 36
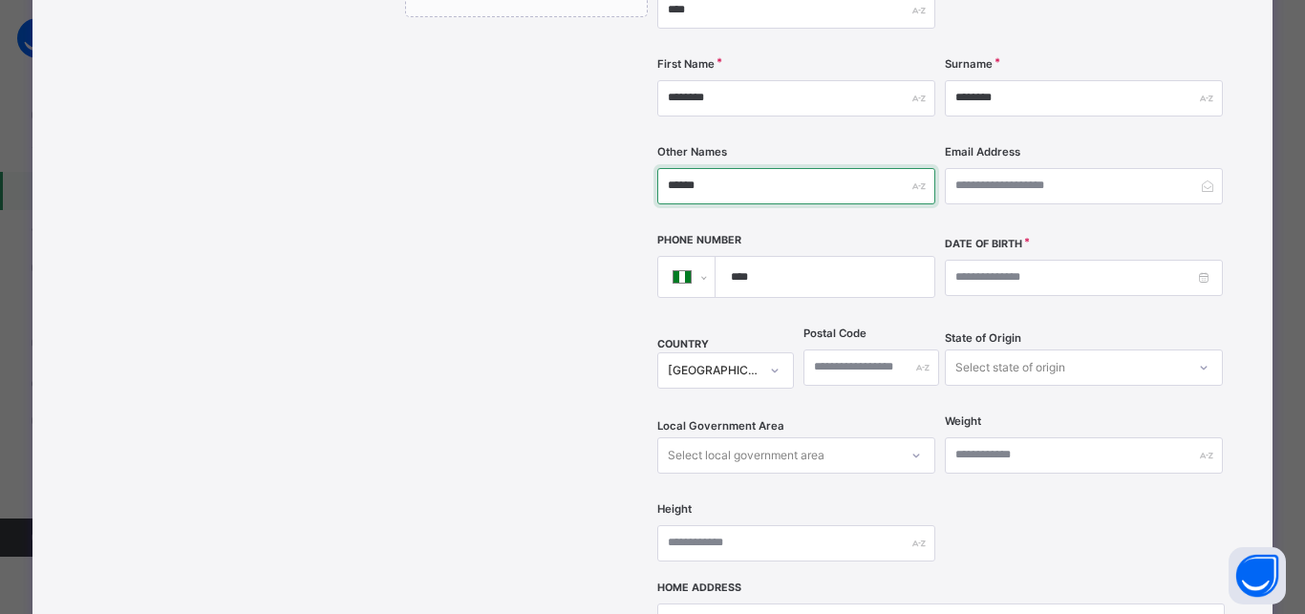
scroll to position [416, 0]
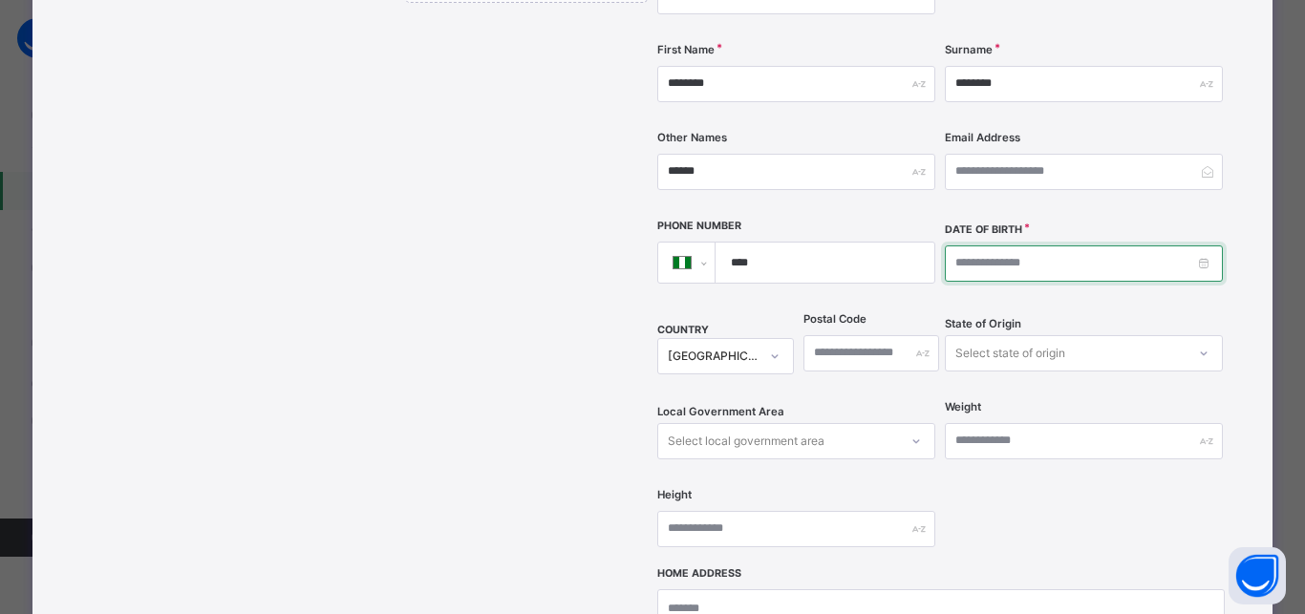
click at [950, 245] on input at bounding box center [1084, 263] width 278 height 36
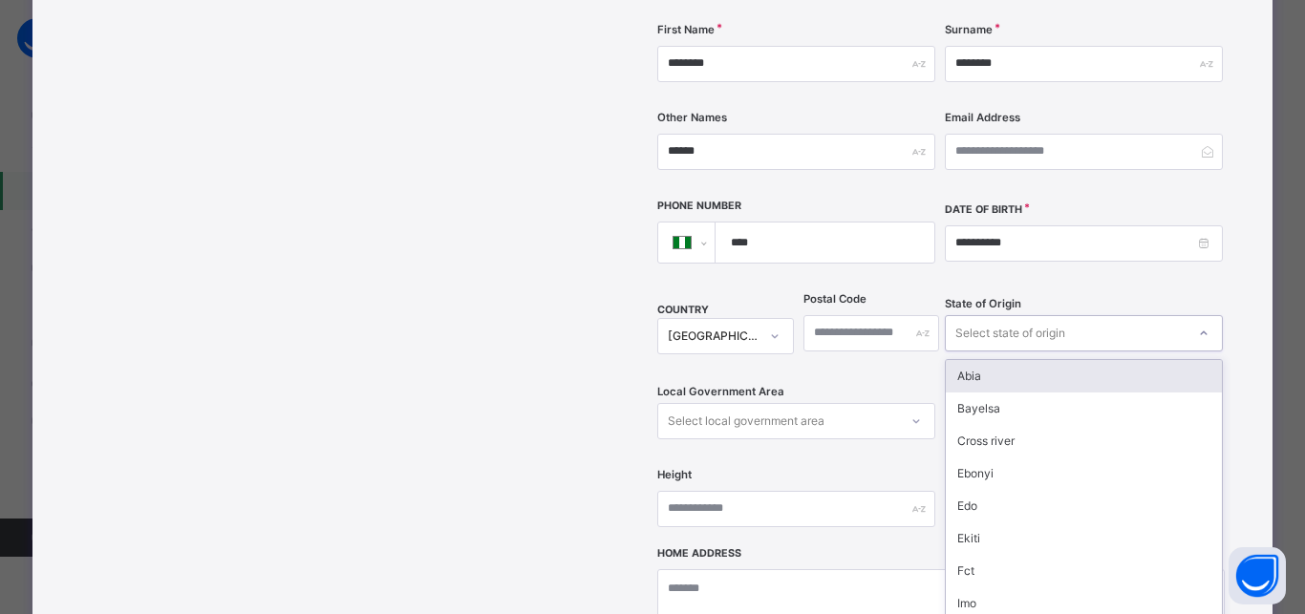
click at [1025, 316] on div "State of Origin option Abia focused, 1 of 37. 37 results available. Use Up and …" at bounding box center [1084, 333] width 278 height 78
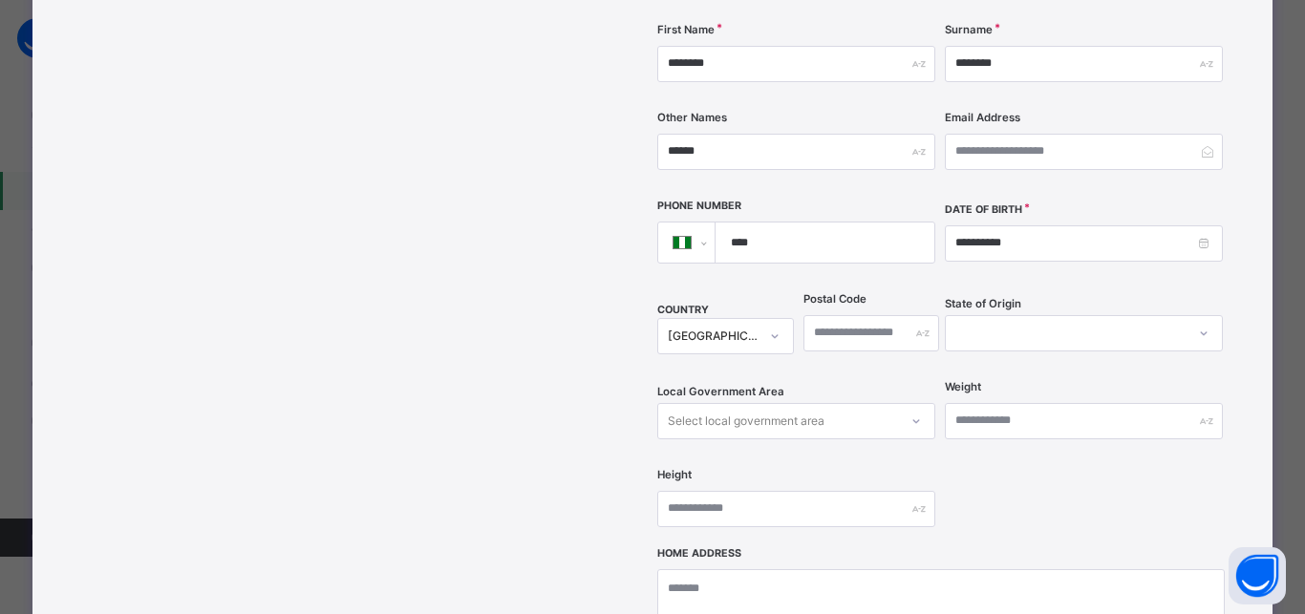
click at [988, 316] on div "State of Origin" at bounding box center [1084, 333] width 278 height 78
click at [999, 318] on div at bounding box center [1065, 333] width 240 height 30
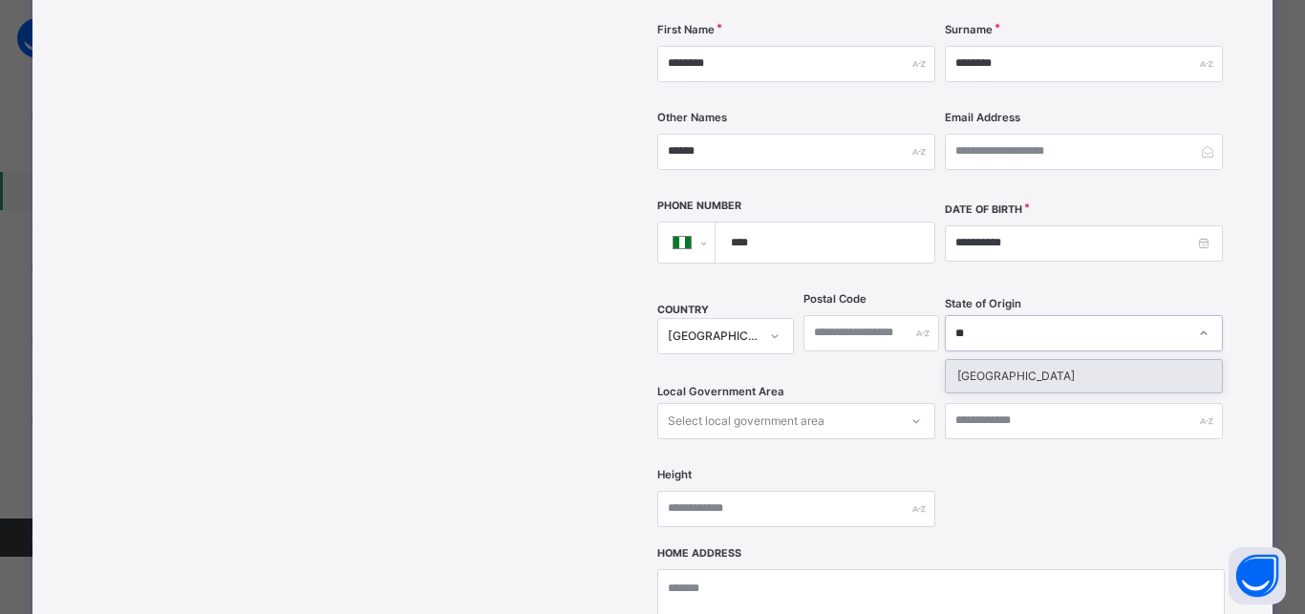
click at [989, 360] on div "Niger" at bounding box center [1083, 376] width 276 height 32
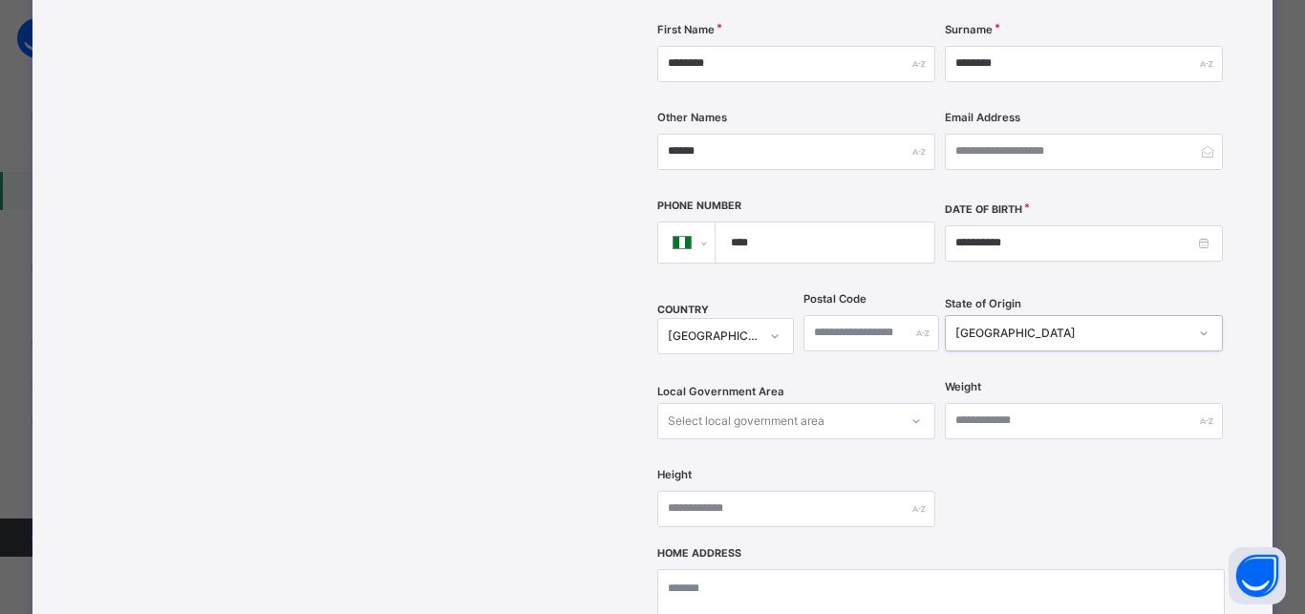
scroll to position [524, 0]
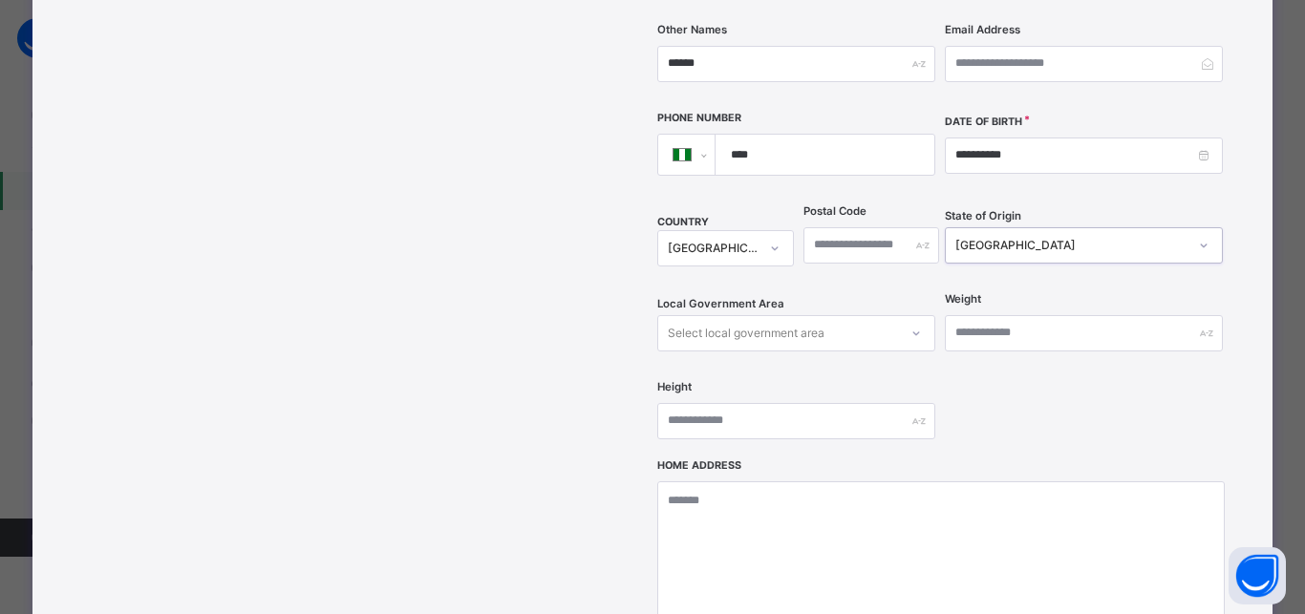
click at [763, 351] on div "Select local government area" at bounding box center [796, 333] width 278 height 36
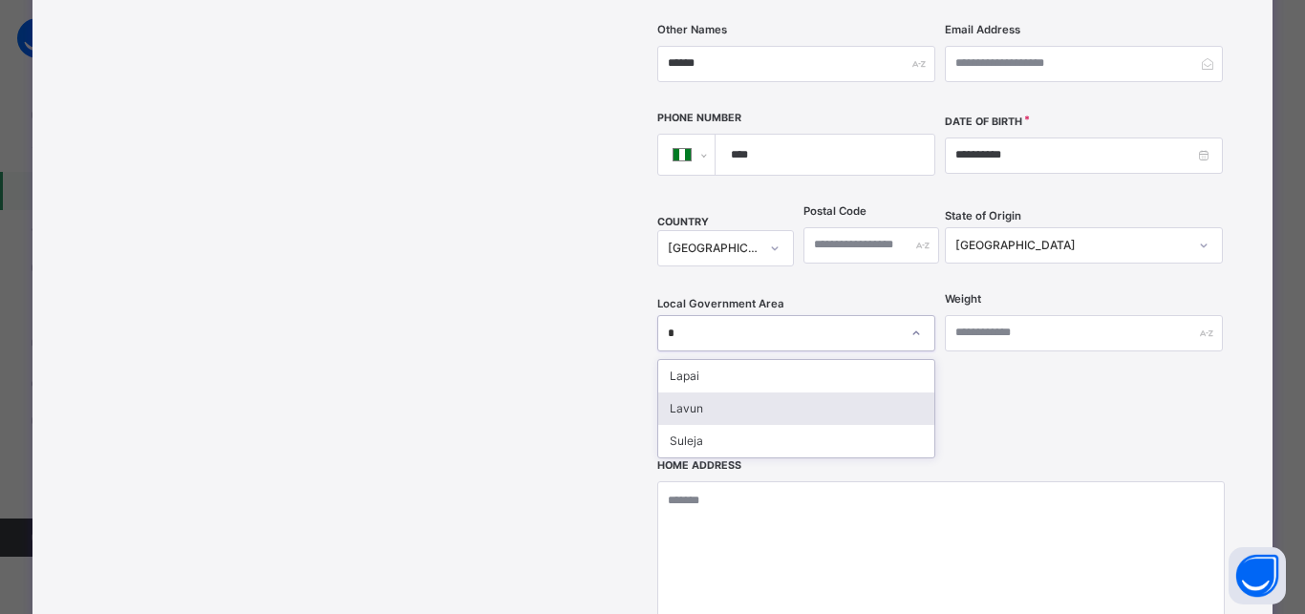
click at [719, 393] on div "Lavun" at bounding box center [796, 409] width 276 height 32
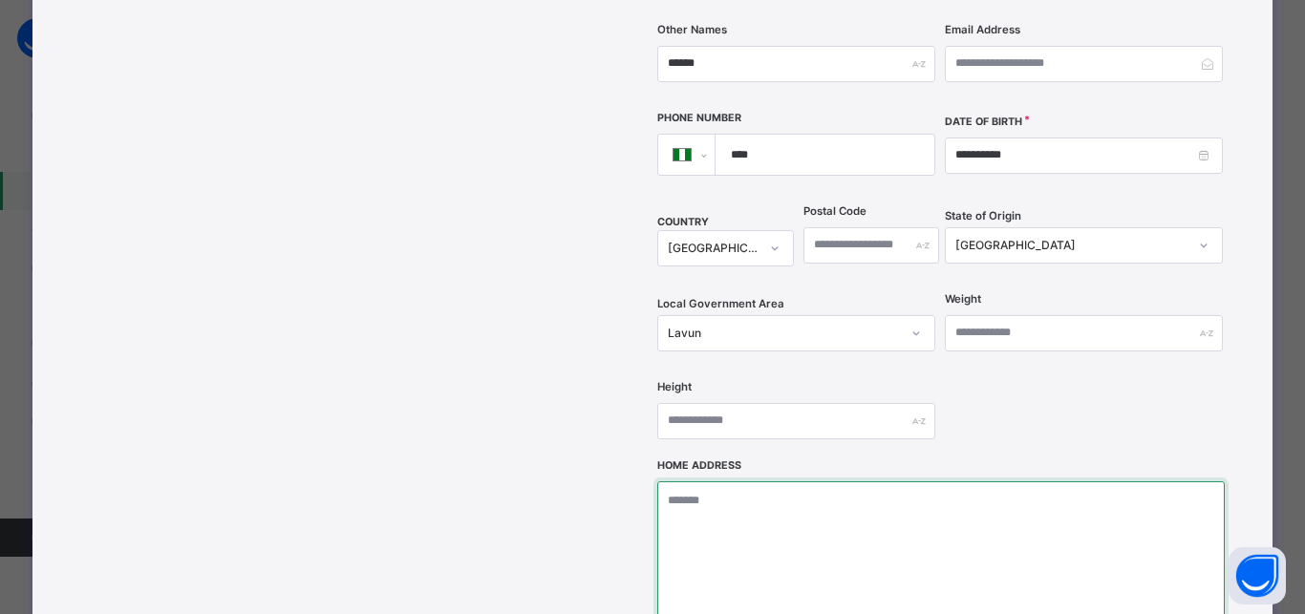
click at [679, 481] on textarea at bounding box center [940, 576] width 566 height 191
click at [676, 481] on textarea "**********" at bounding box center [940, 576] width 566 height 191
click at [749, 481] on textarea "**********" at bounding box center [940, 576] width 566 height 191
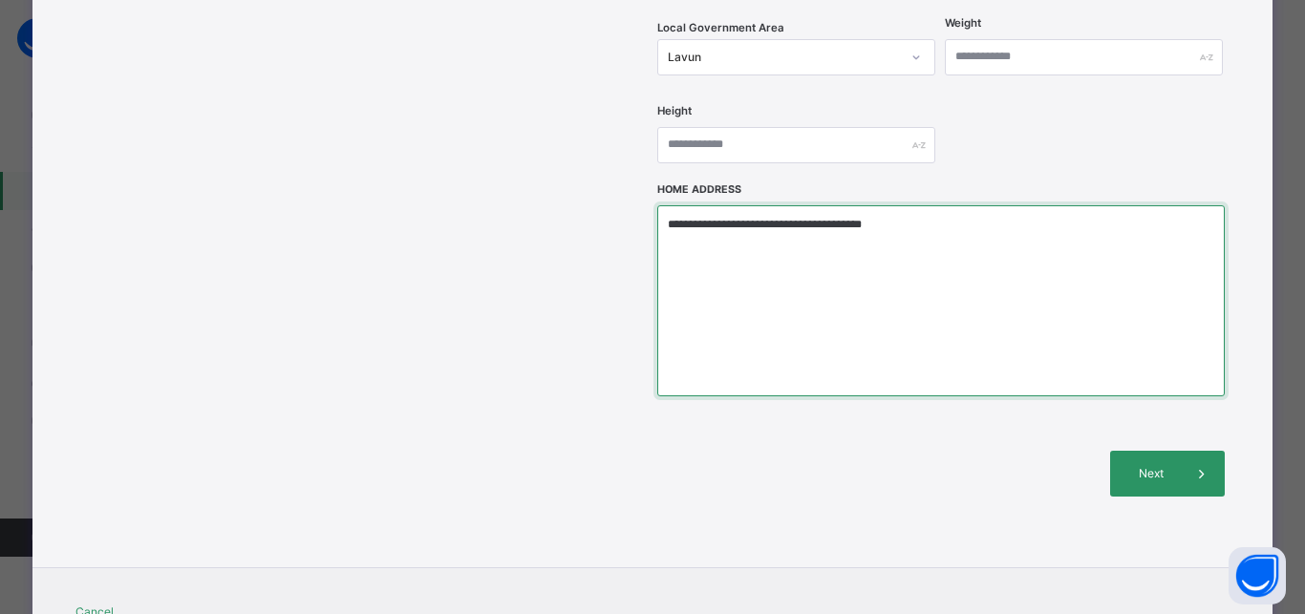
scroll to position [846, 0]
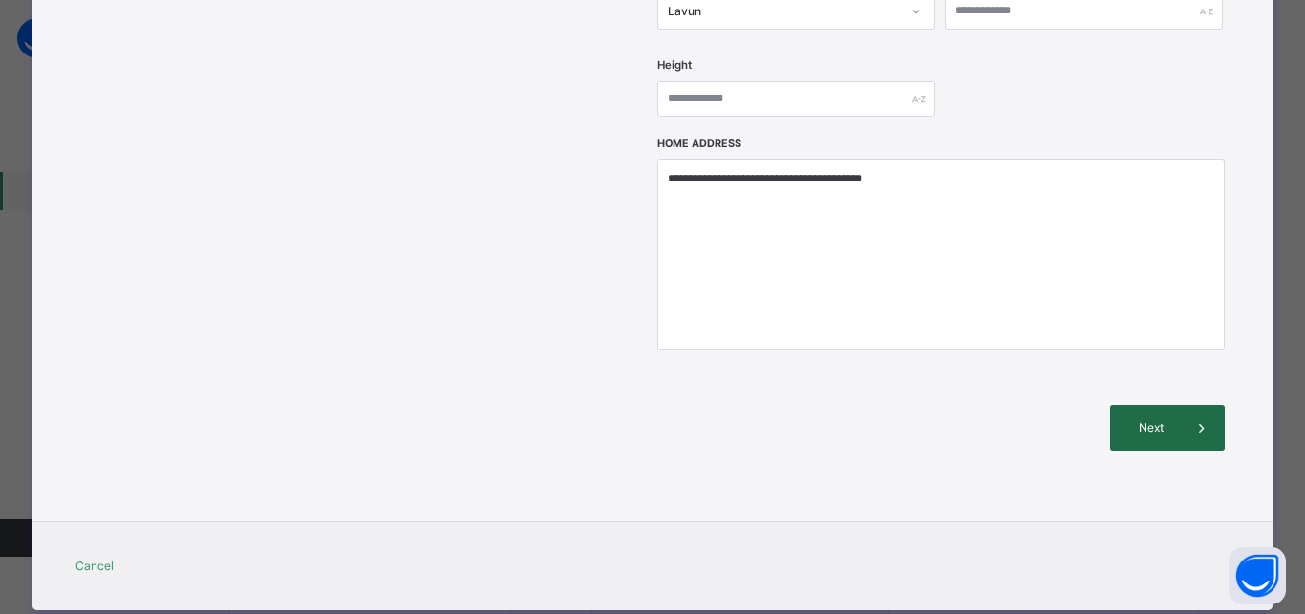
click at [1134, 419] on span "Next" at bounding box center [1151, 427] width 54 height 17
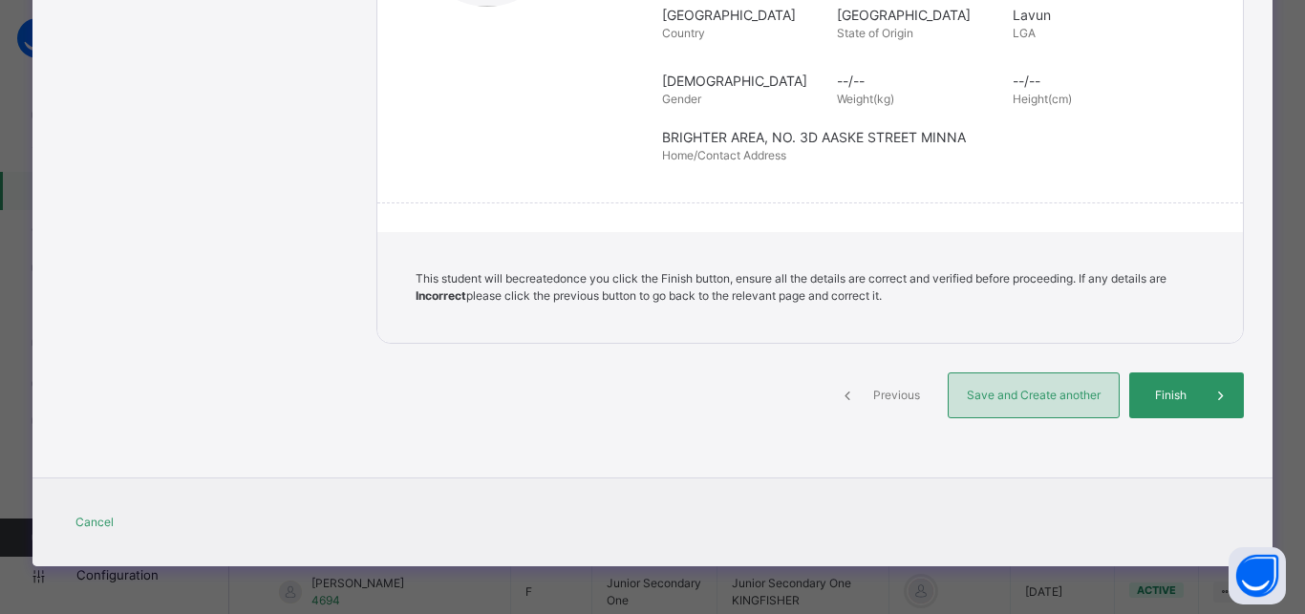
click at [969, 398] on span "Save and Create another" at bounding box center [1033, 395] width 141 height 17
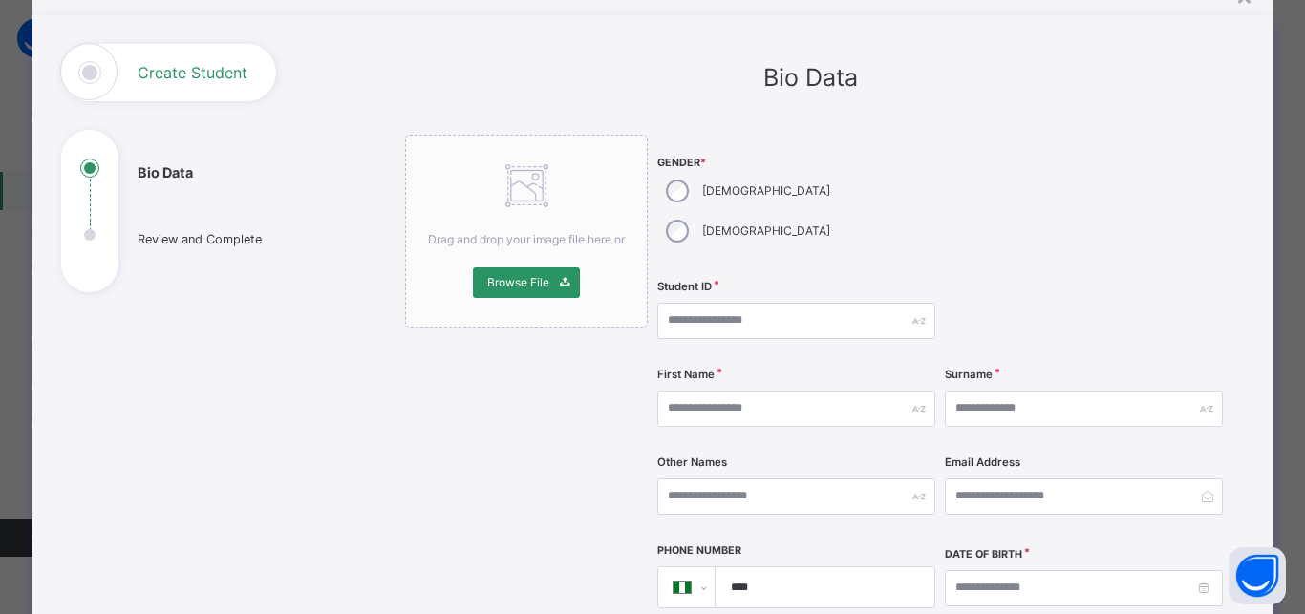
scroll to position [73, 0]
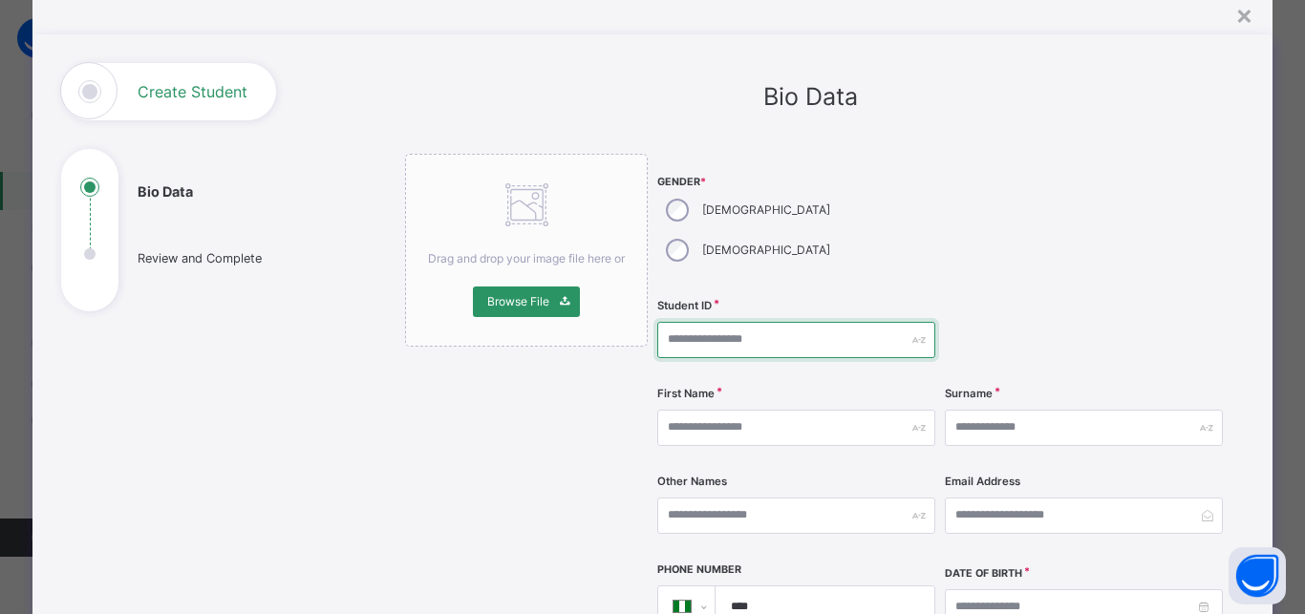
click at [687, 322] on input "text" at bounding box center [796, 340] width 278 height 36
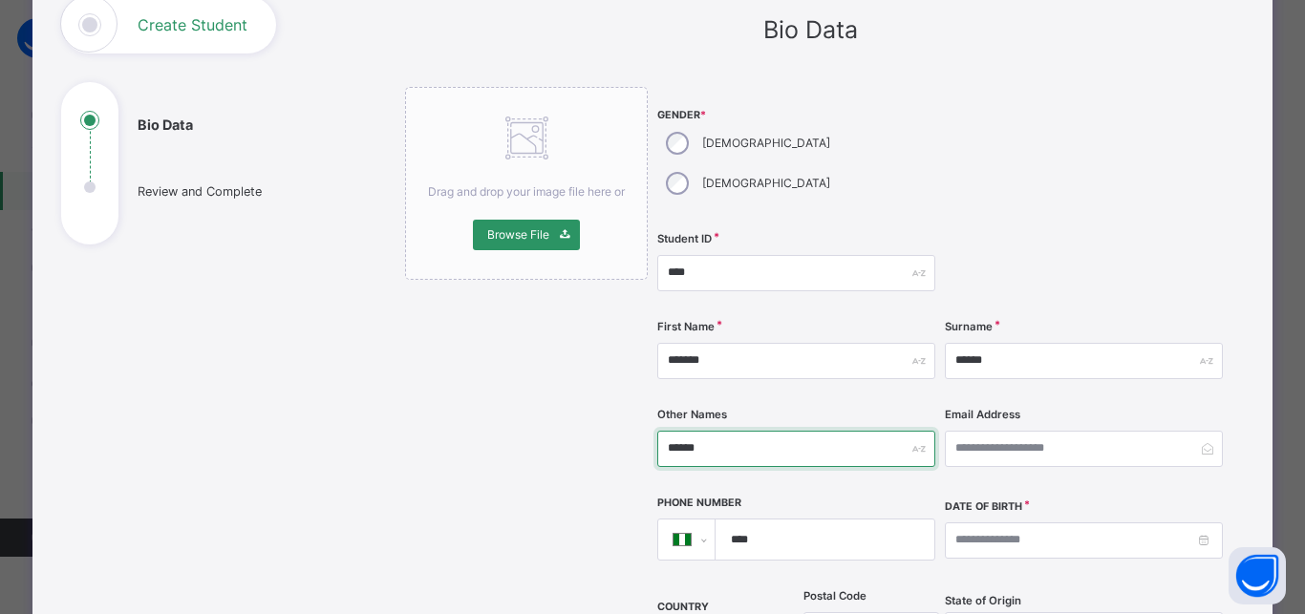
scroll to position [244, 0]
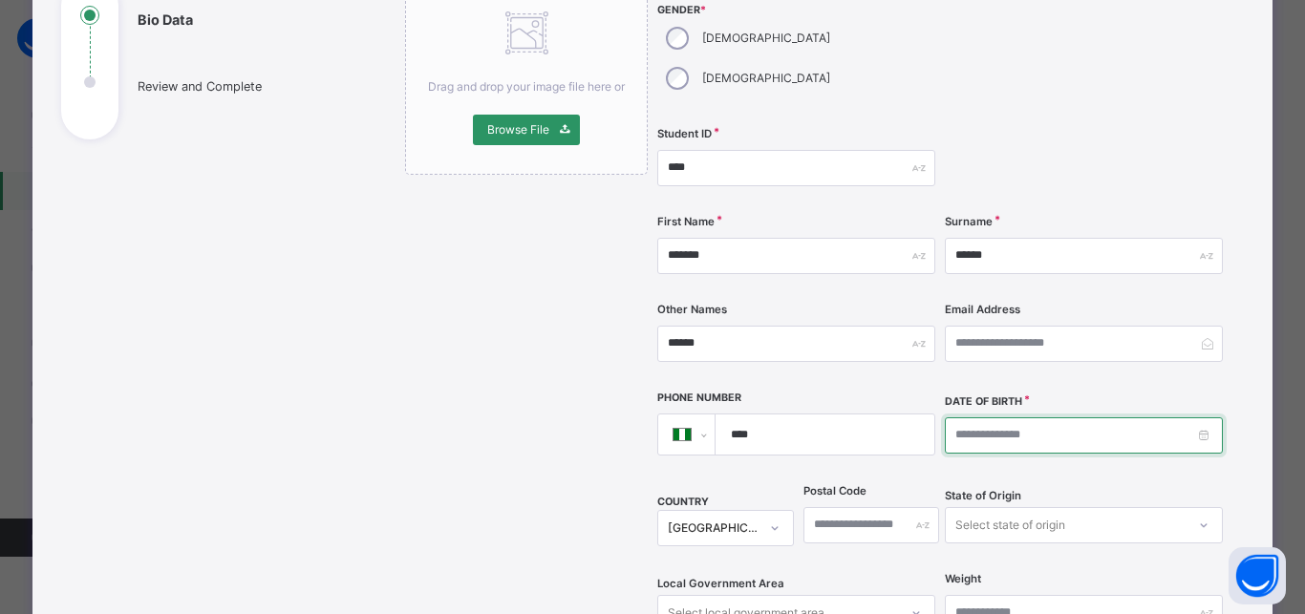
click at [952, 417] on input at bounding box center [1084, 435] width 278 height 36
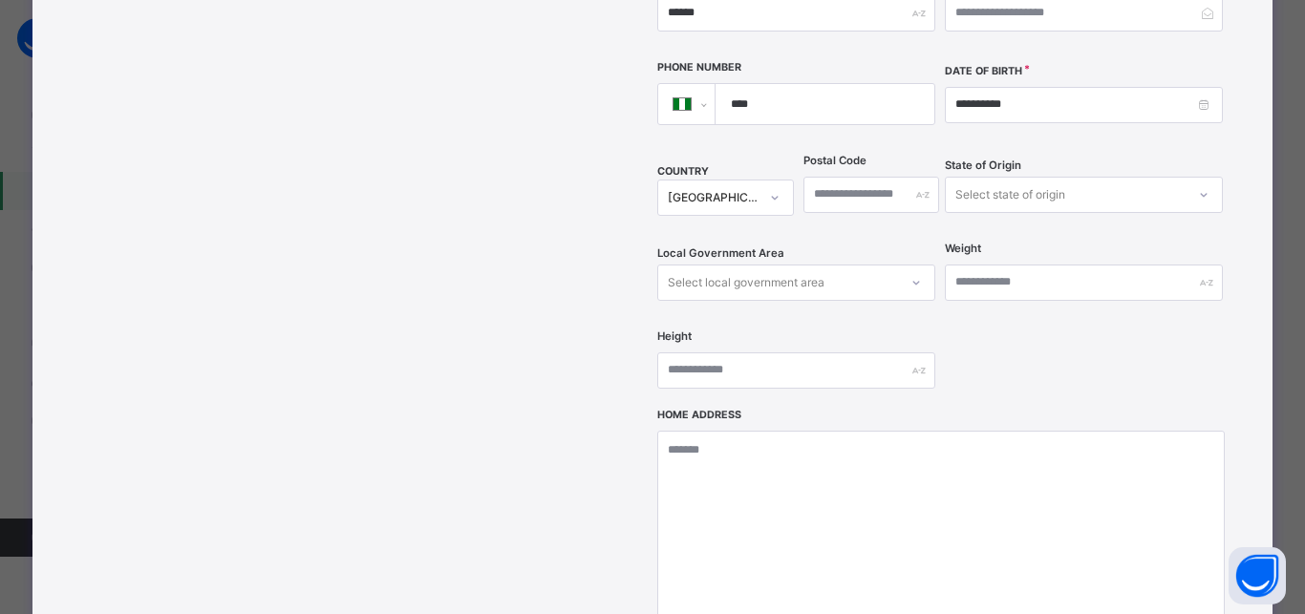
scroll to position [588, 0]
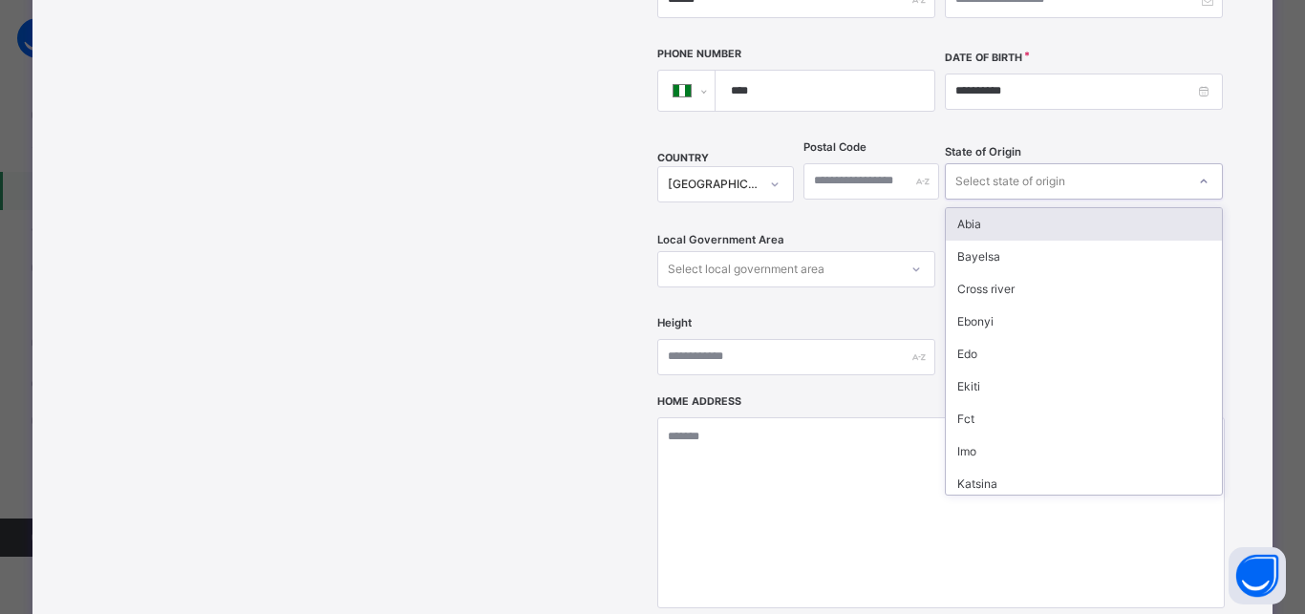
click at [1002, 163] on div "Select state of origin" at bounding box center [1010, 181] width 110 height 36
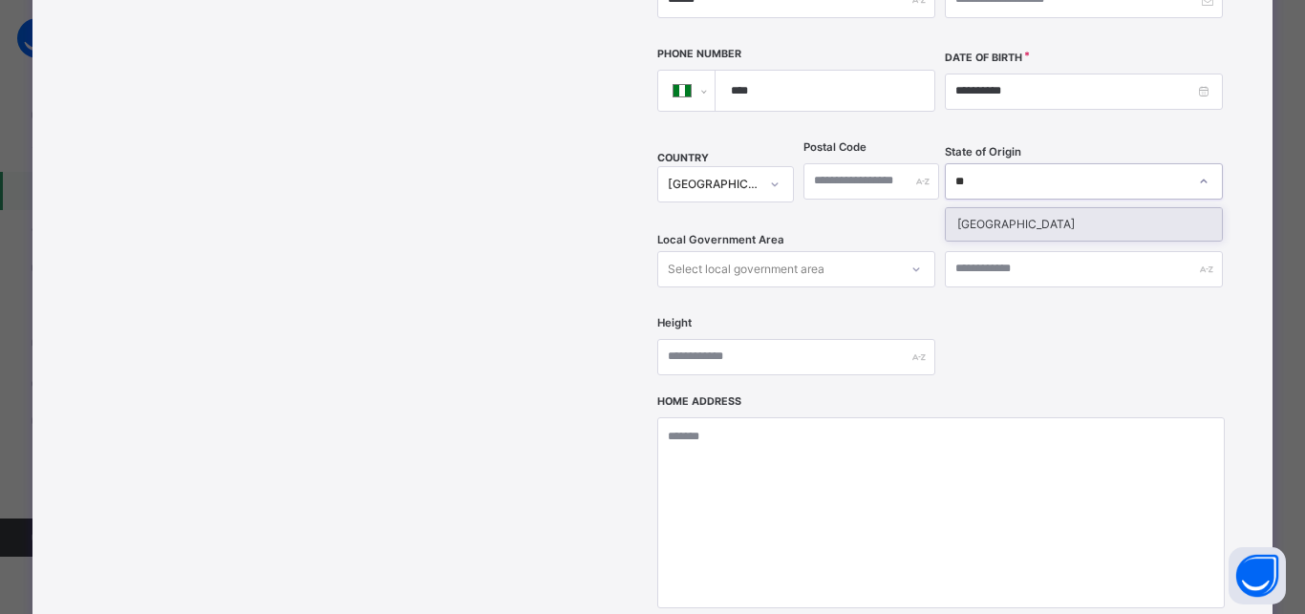
click at [980, 208] on div "Niger" at bounding box center [1083, 224] width 276 height 32
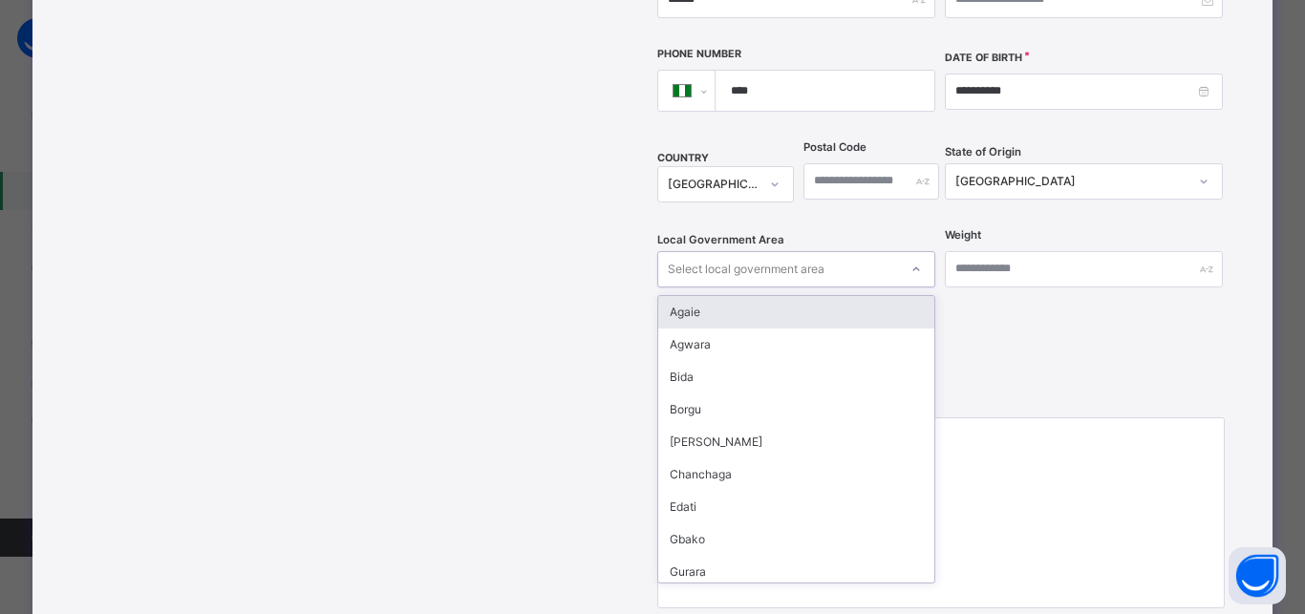
click at [675, 251] on div "Select local government area" at bounding box center [746, 269] width 157 height 36
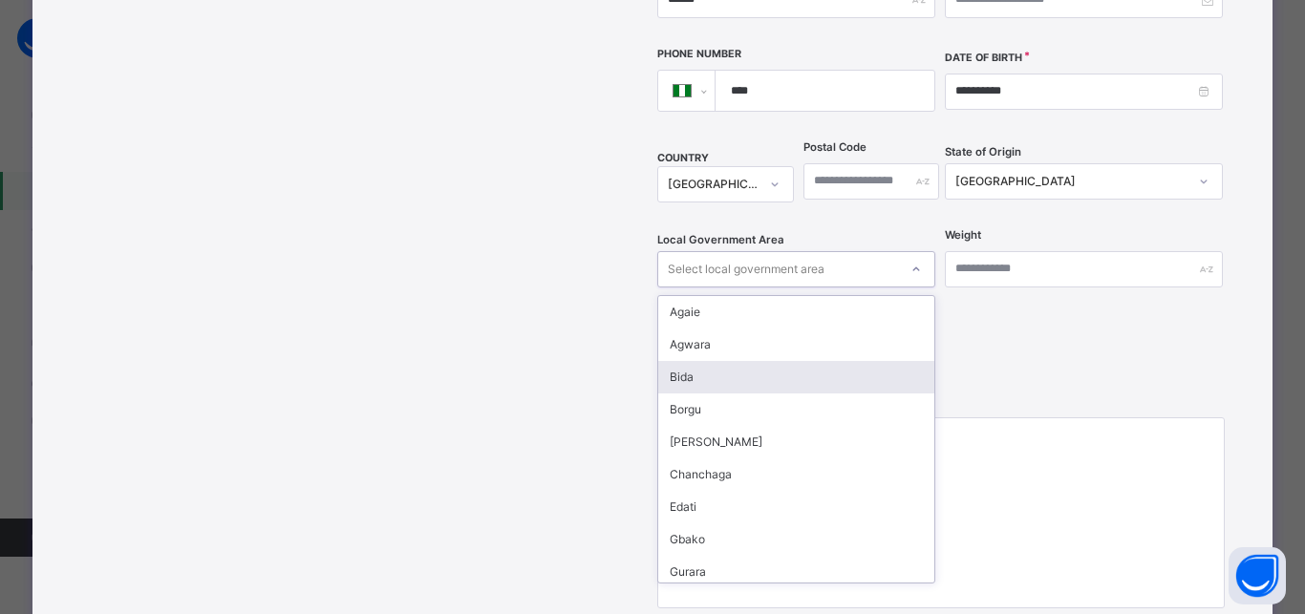
click at [688, 361] on div "Bida" at bounding box center [796, 377] width 276 height 32
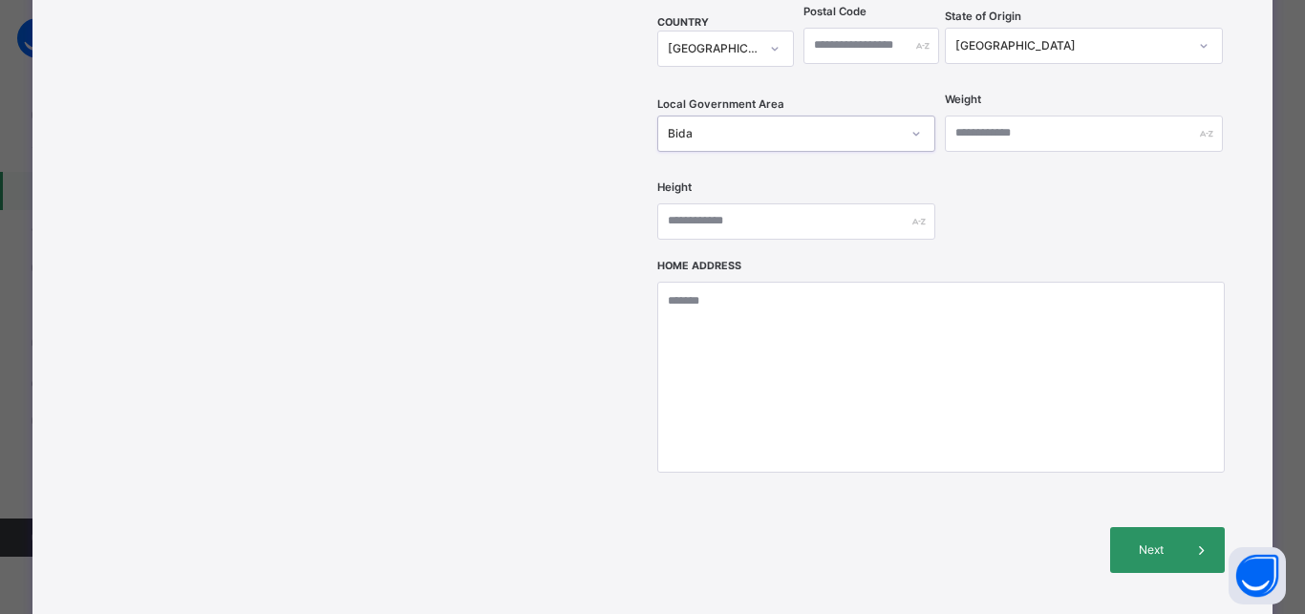
scroll to position [760, 0]
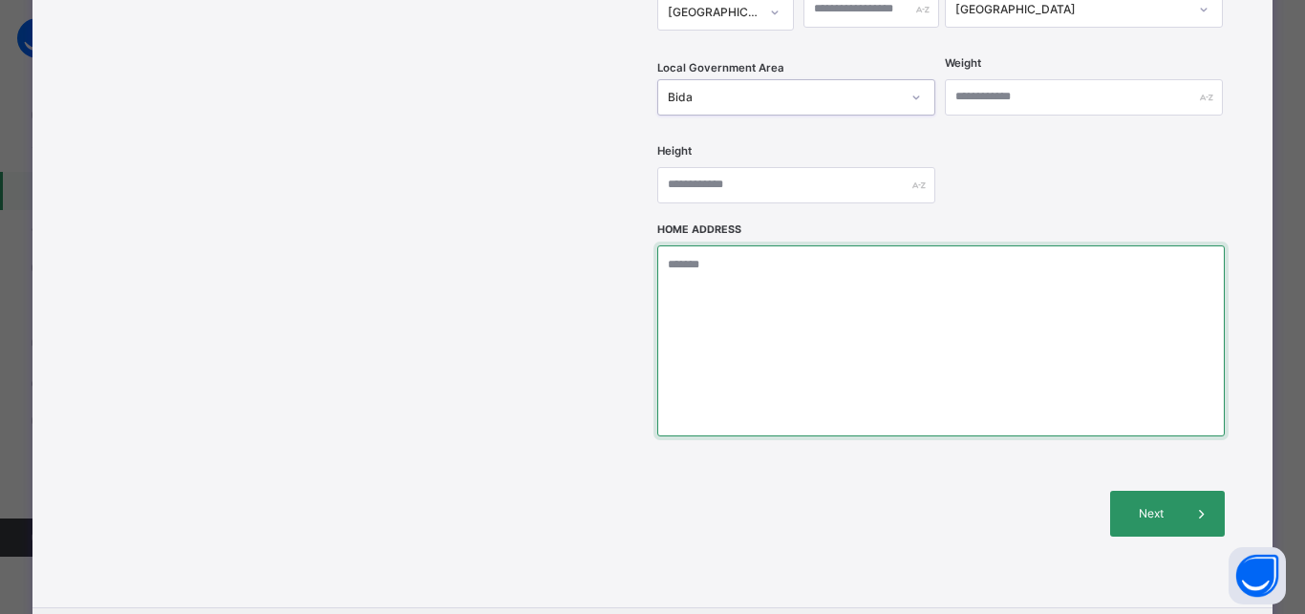
click at [725, 246] on textarea at bounding box center [940, 340] width 566 height 191
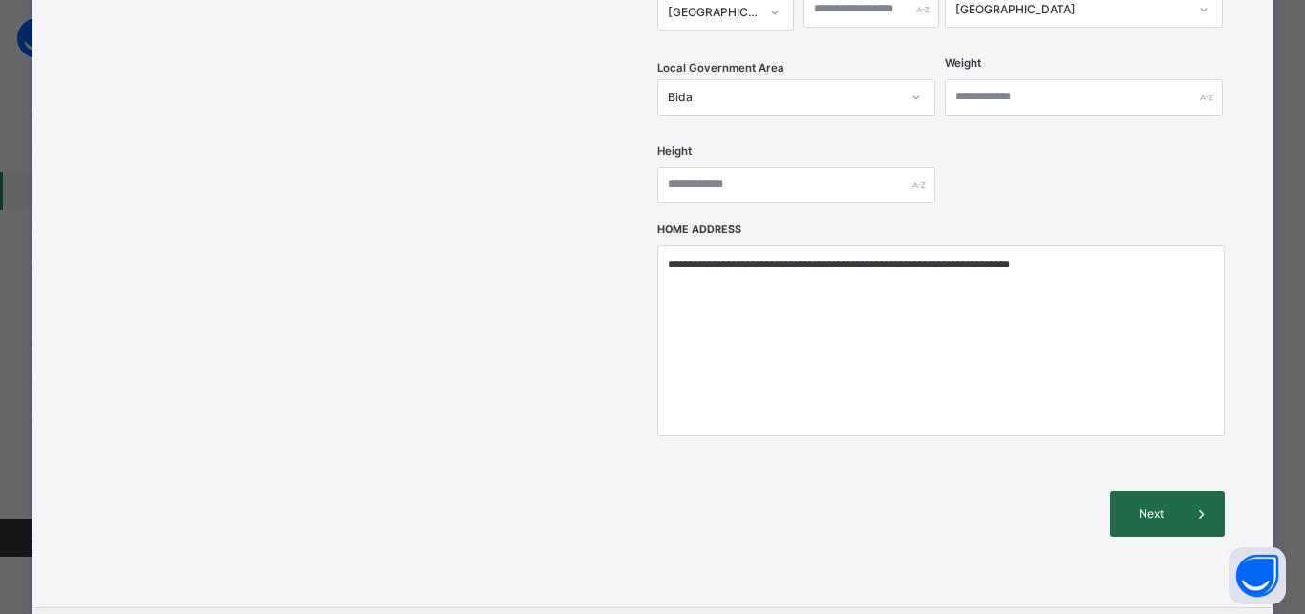
click at [1154, 505] on span "Next" at bounding box center [1151, 513] width 54 height 17
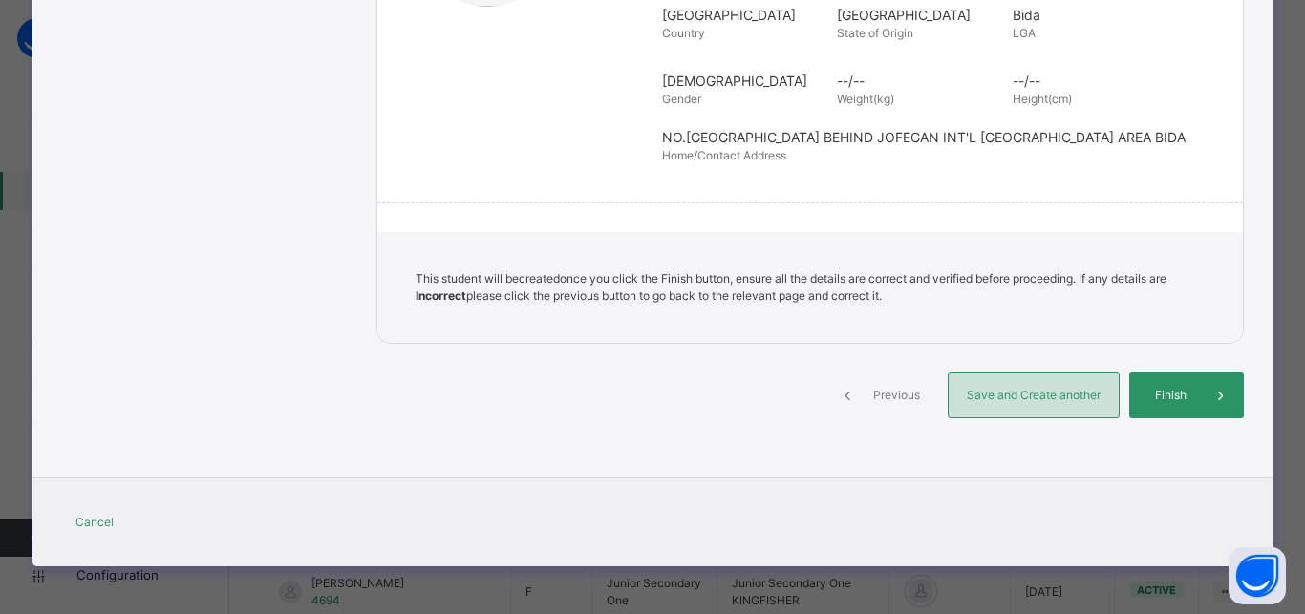
click at [1027, 383] on div "Save and Create another" at bounding box center [1033, 395] width 172 height 46
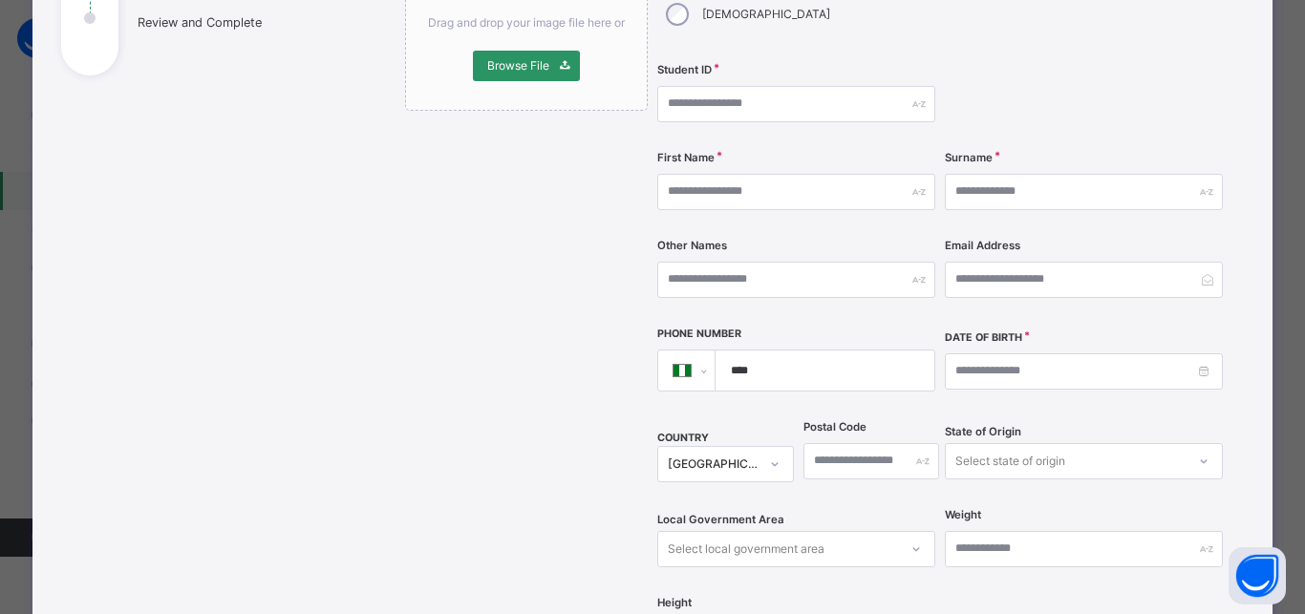
scroll to position [244, 0]
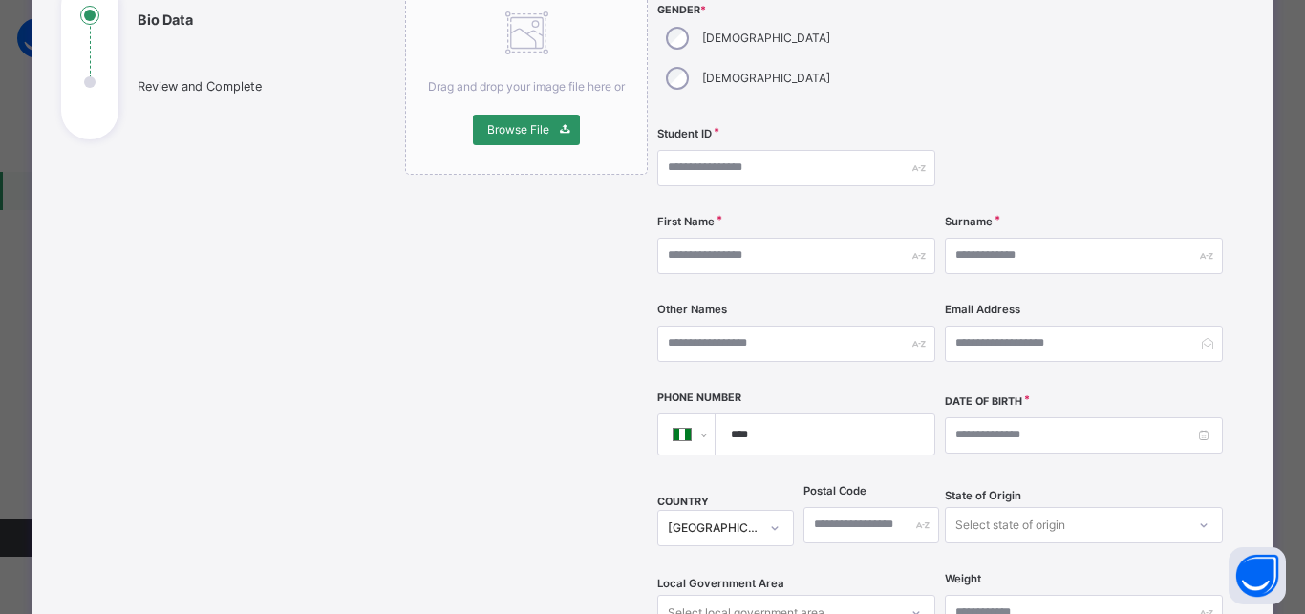
click at [683, 26] on div "[DEMOGRAPHIC_DATA]" at bounding box center [746, 38] width 178 height 40
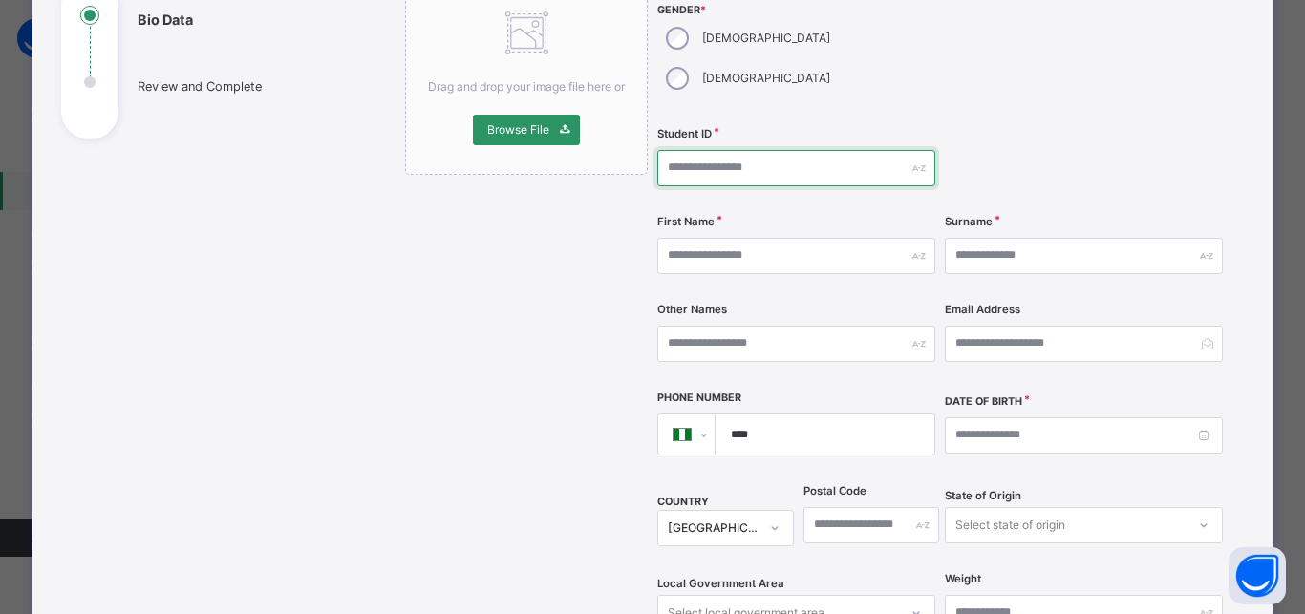
click at [690, 150] on input "text" at bounding box center [796, 168] width 278 height 36
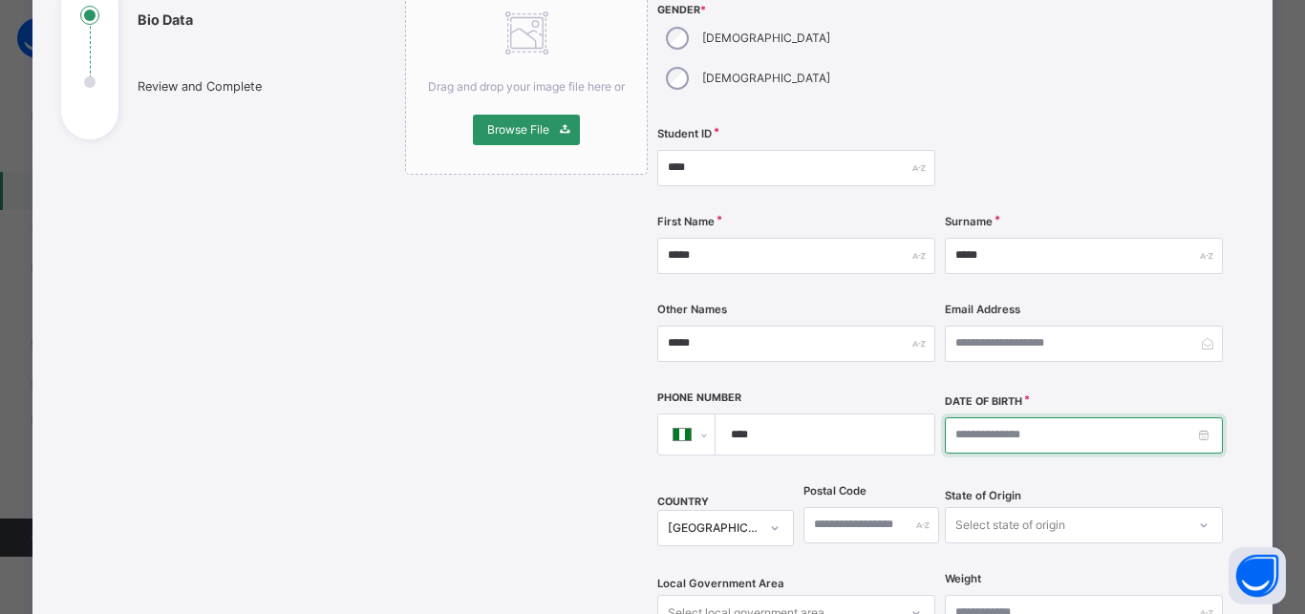
click at [947, 417] on input at bounding box center [1084, 435] width 278 height 36
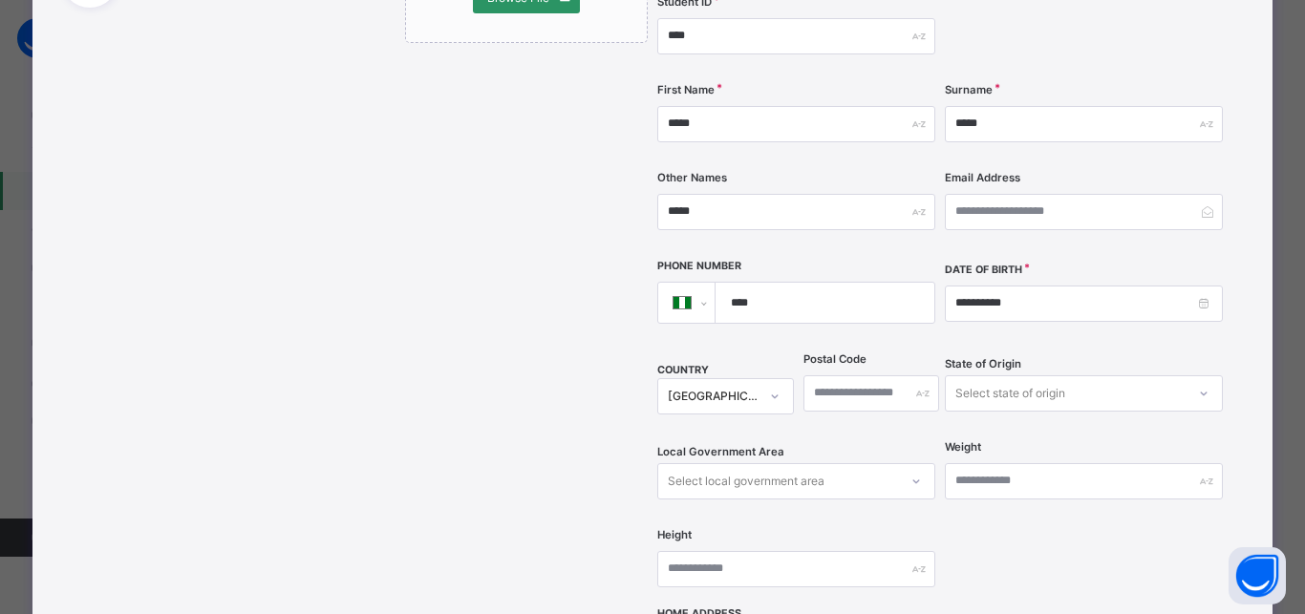
scroll to position [416, 0]
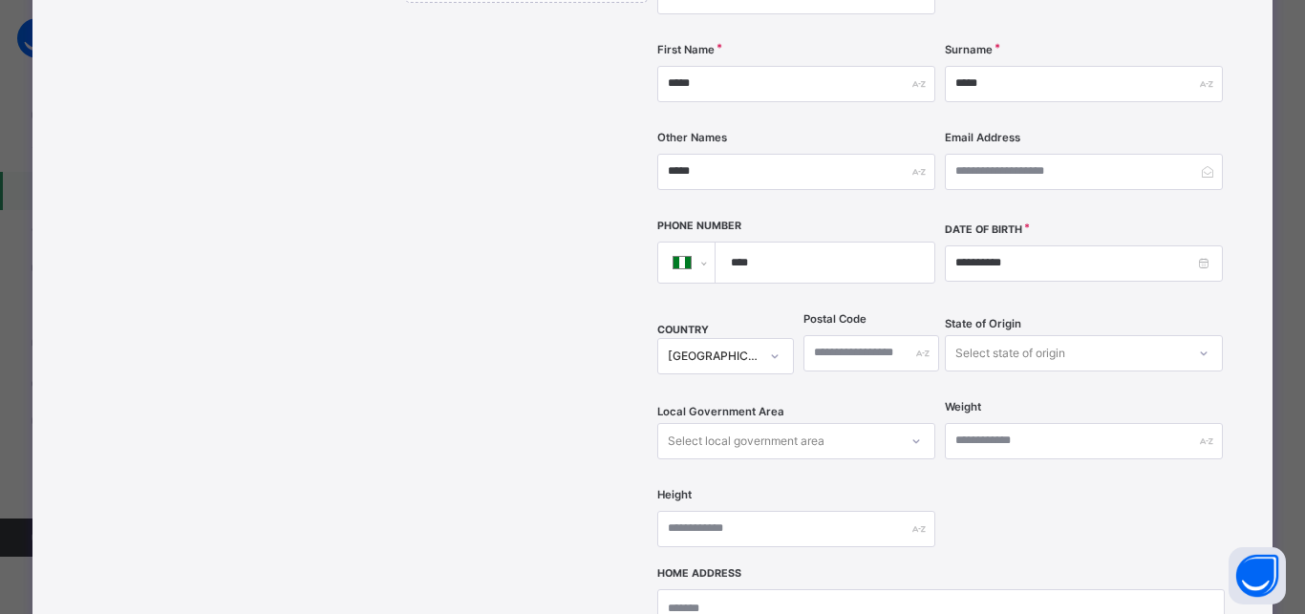
click at [1058, 335] on div "Select state of origin" at bounding box center [1084, 353] width 278 height 36
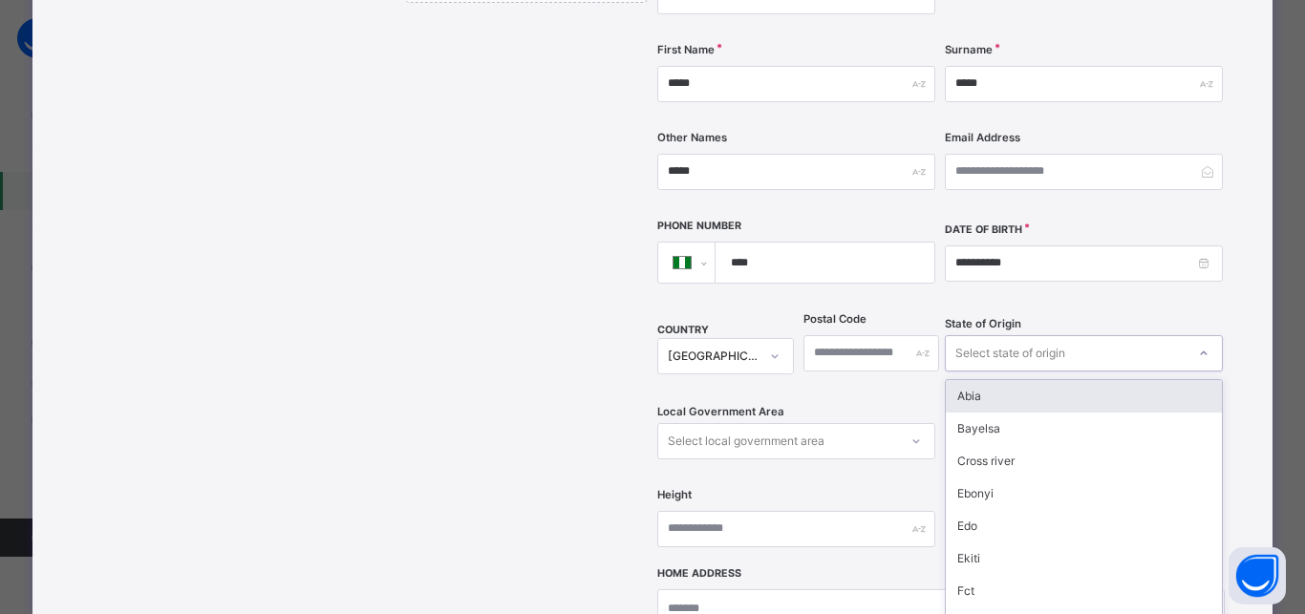
scroll to position [436, 0]
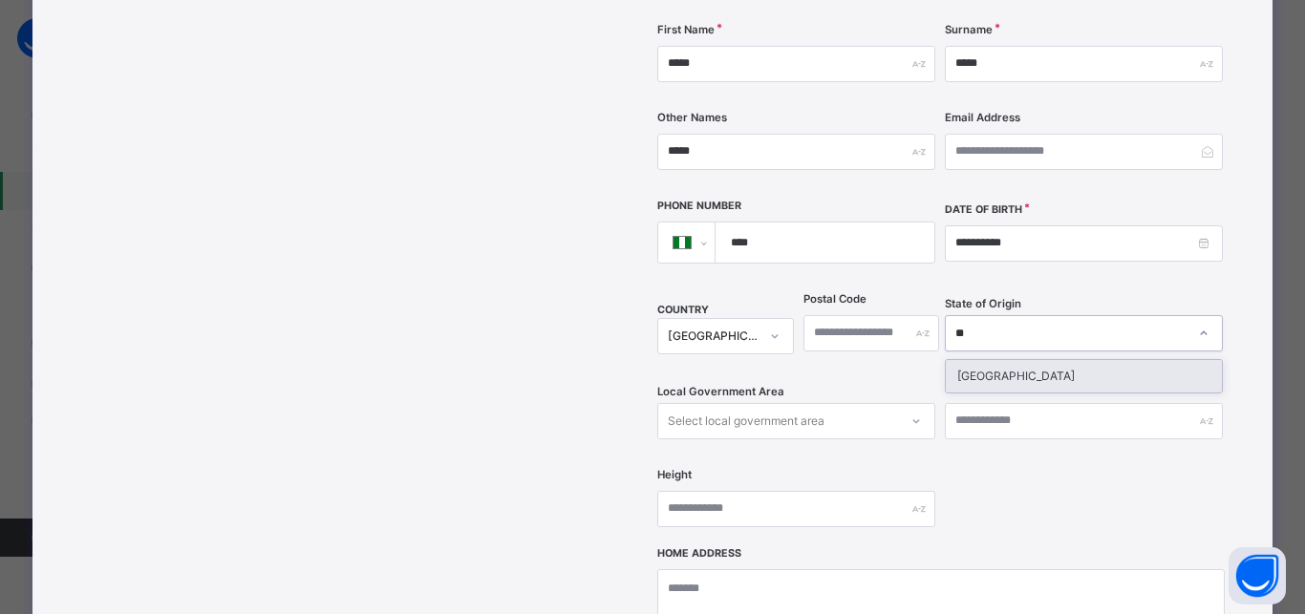
click at [987, 360] on div "Niger" at bounding box center [1083, 376] width 276 height 32
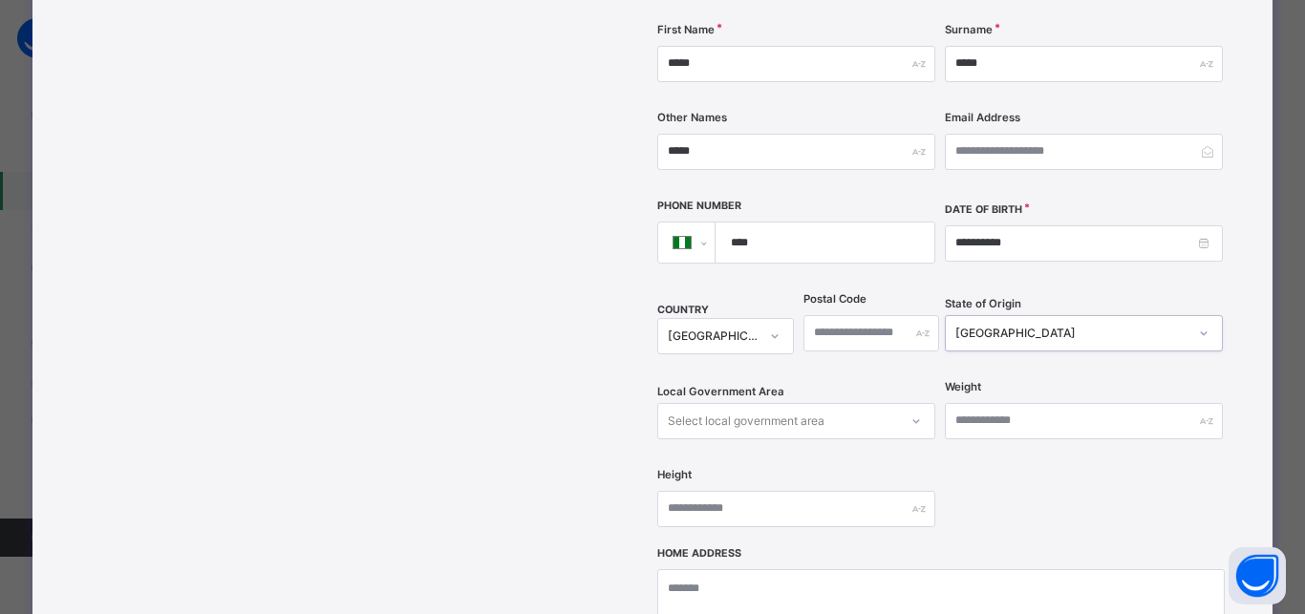
scroll to position [524, 0]
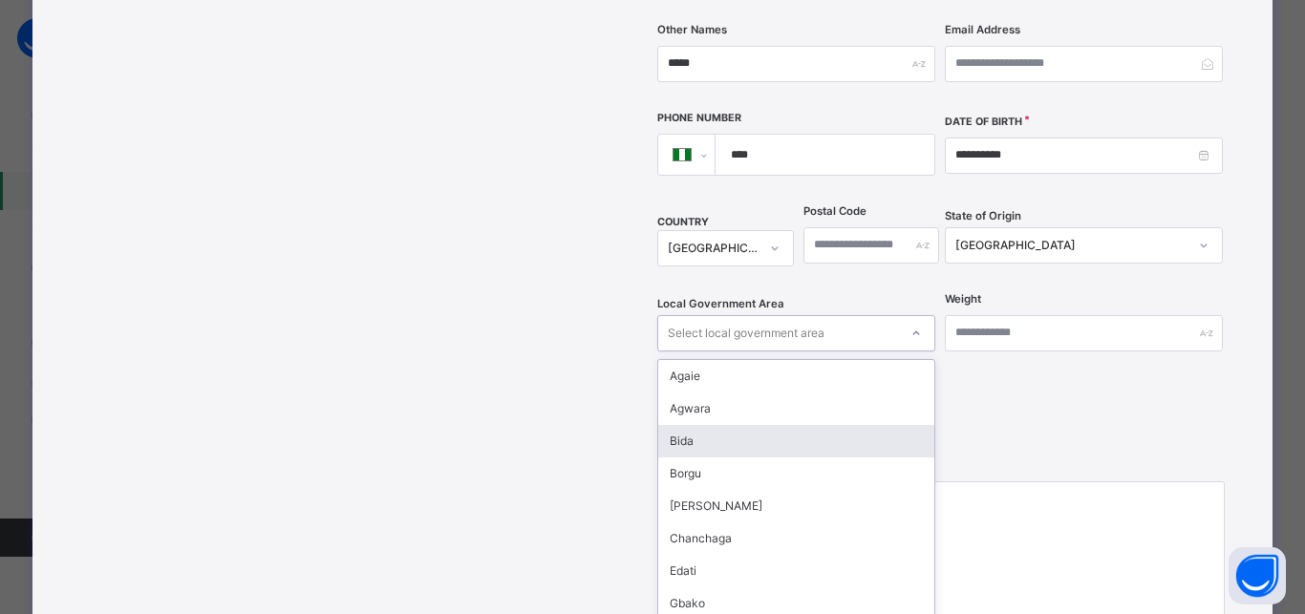
click at [757, 351] on div "option Bida focused, 3 of 25. 25 results available. Use Up and Down to choose o…" at bounding box center [796, 333] width 278 height 36
click at [707, 425] on div "Bida" at bounding box center [796, 441] width 276 height 32
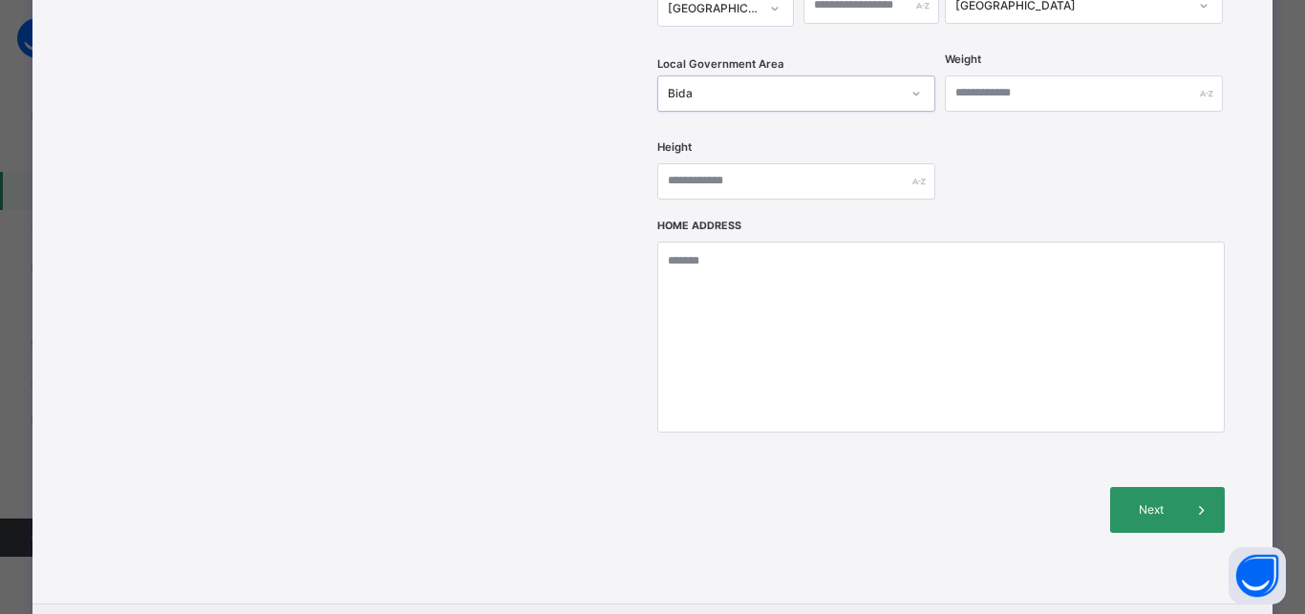
scroll to position [782, 0]
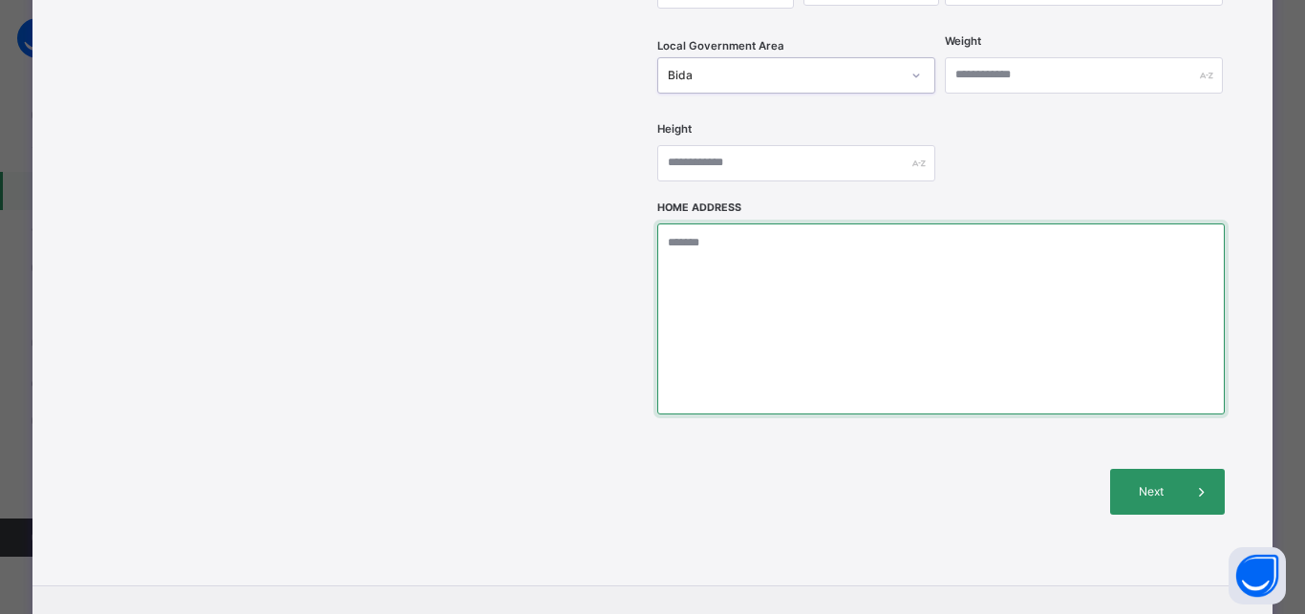
click at [720, 223] on textarea at bounding box center [940, 318] width 566 height 191
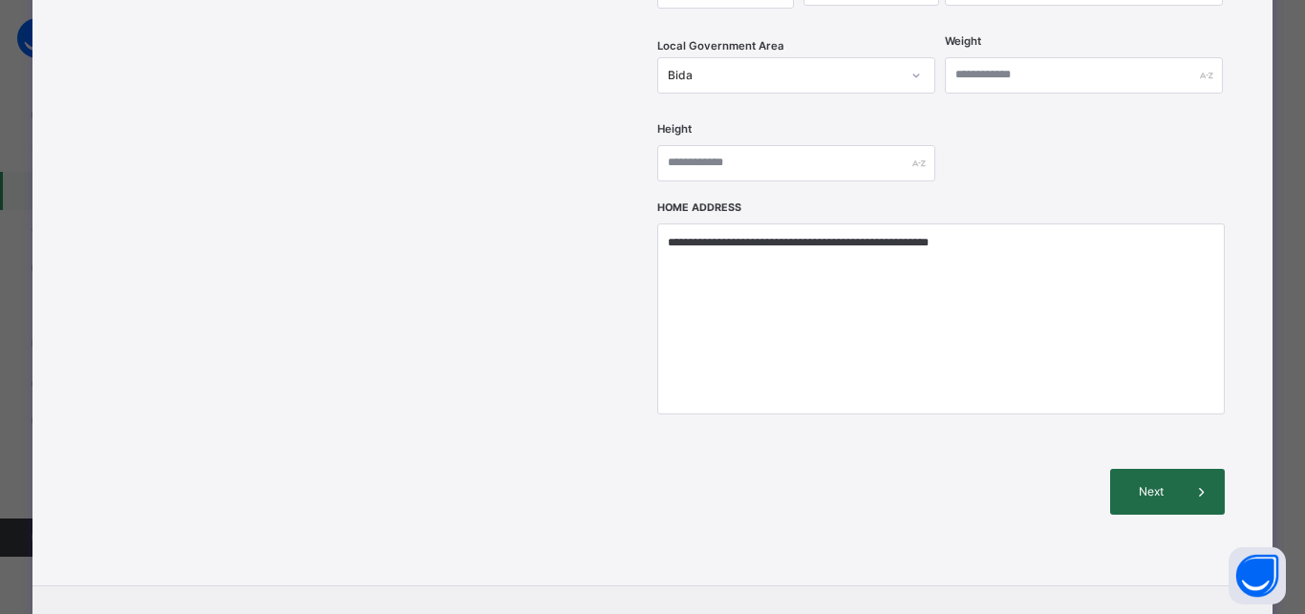
click at [1148, 483] on span "Next" at bounding box center [1151, 491] width 54 height 17
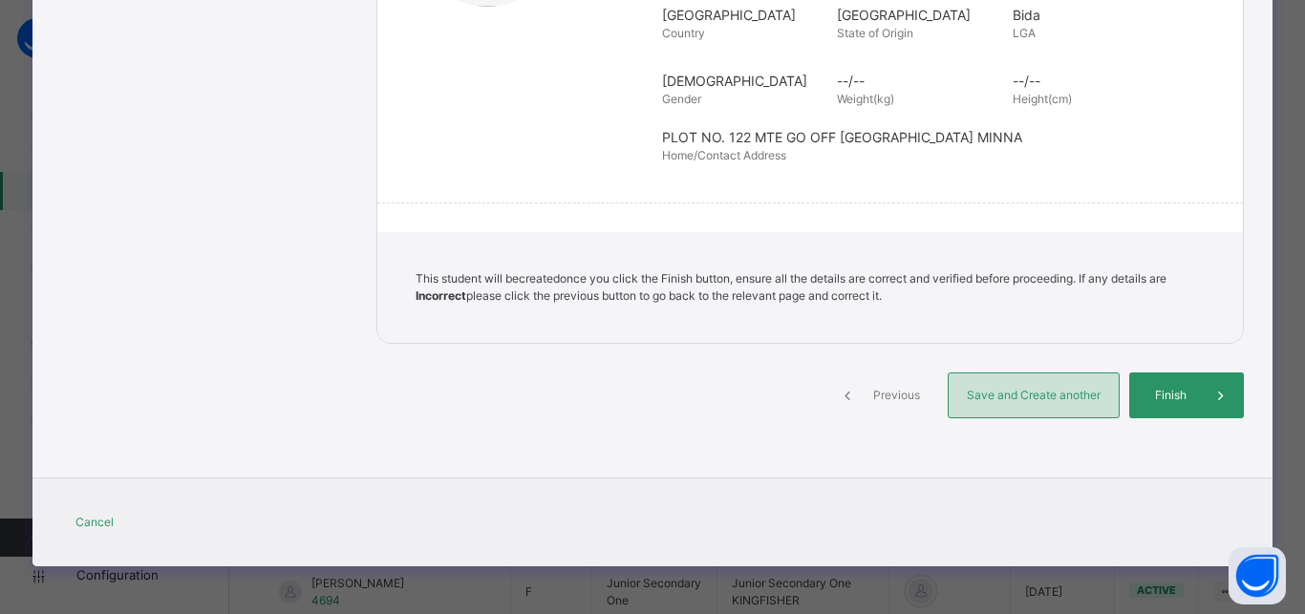
click at [1027, 385] on div "Save and Create another" at bounding box center [1033, 395] width 172 height 46
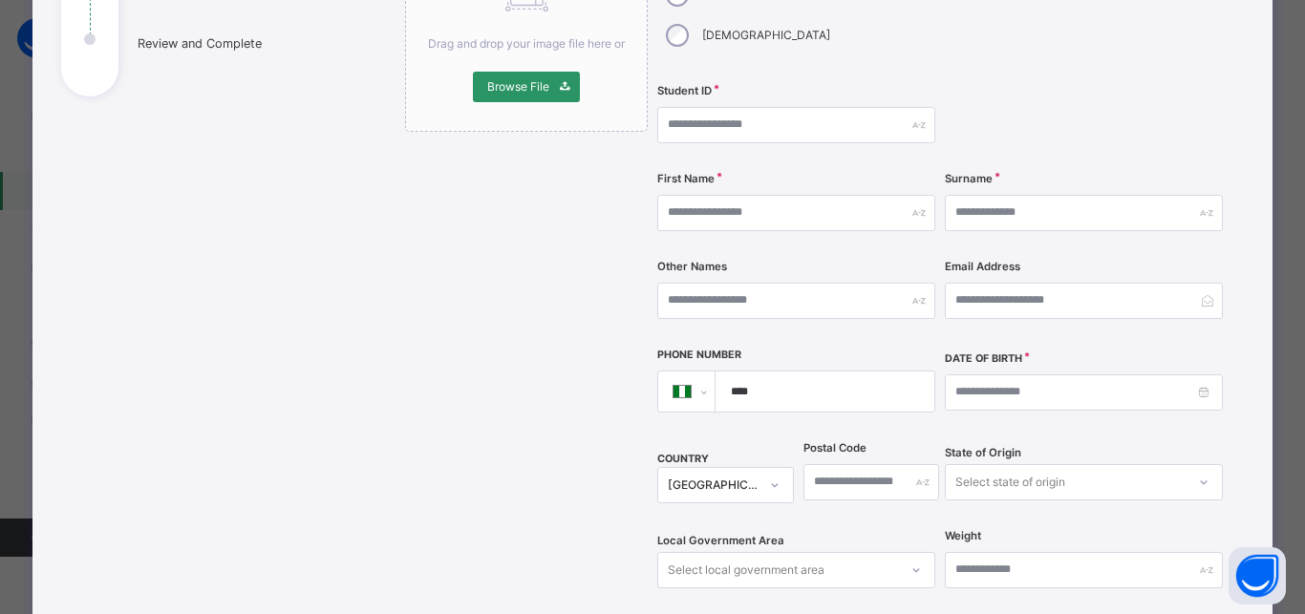
scroll to position [73, 0]
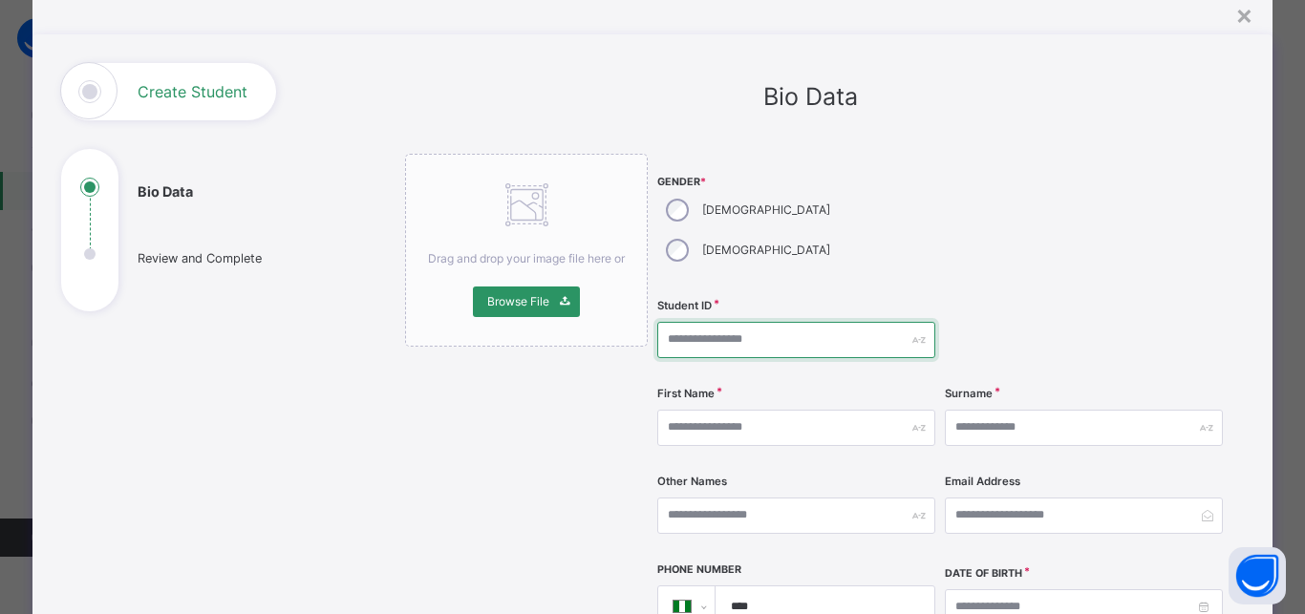
click at [711, 322] on input "text" at bounding box center [796, 340] width 278 height 36
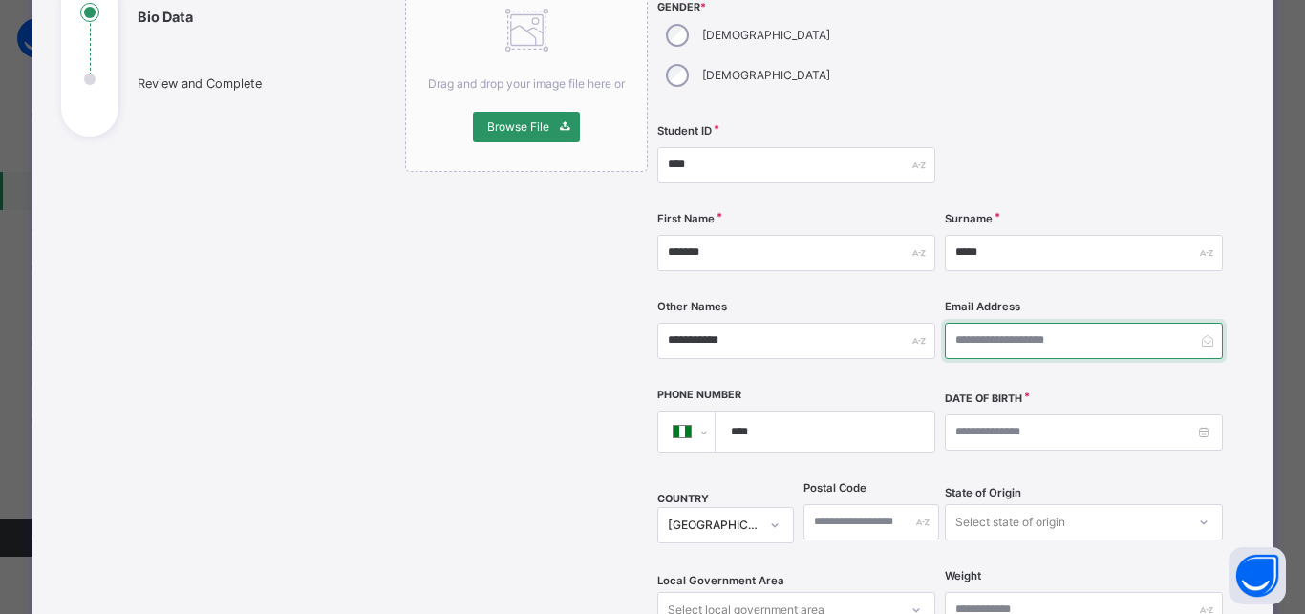
scroll to position [244, 0]
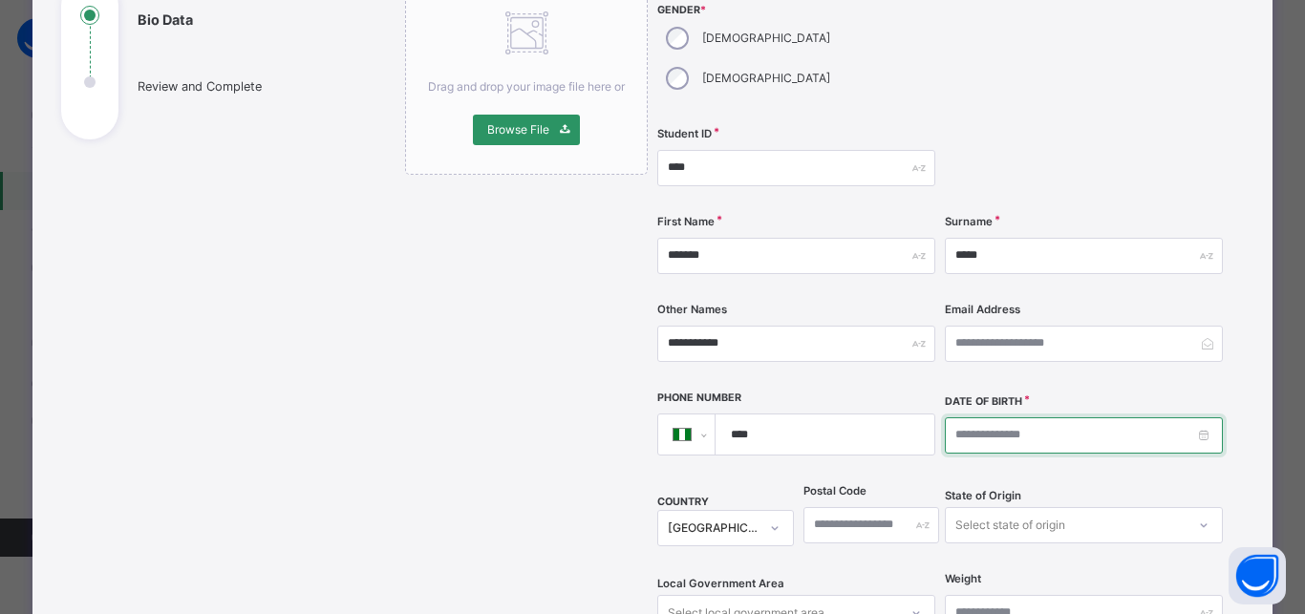
click at [947, 417] on input at bounding box center [1084, 435] width 278 height 36
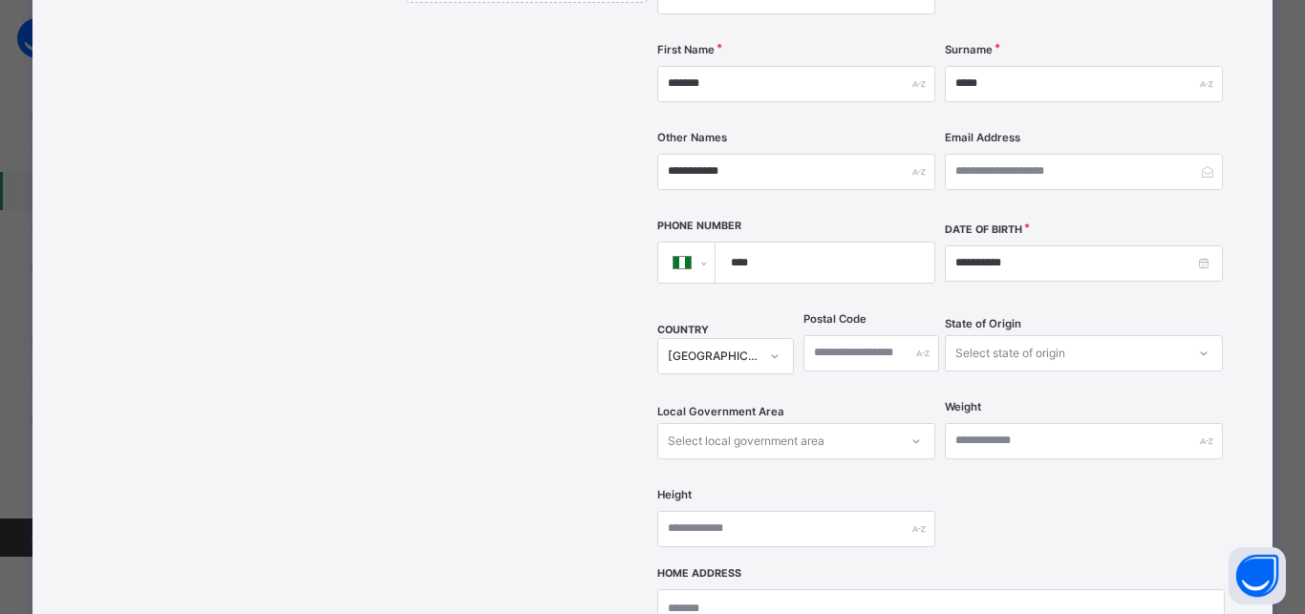
scroll to position [436, 0]
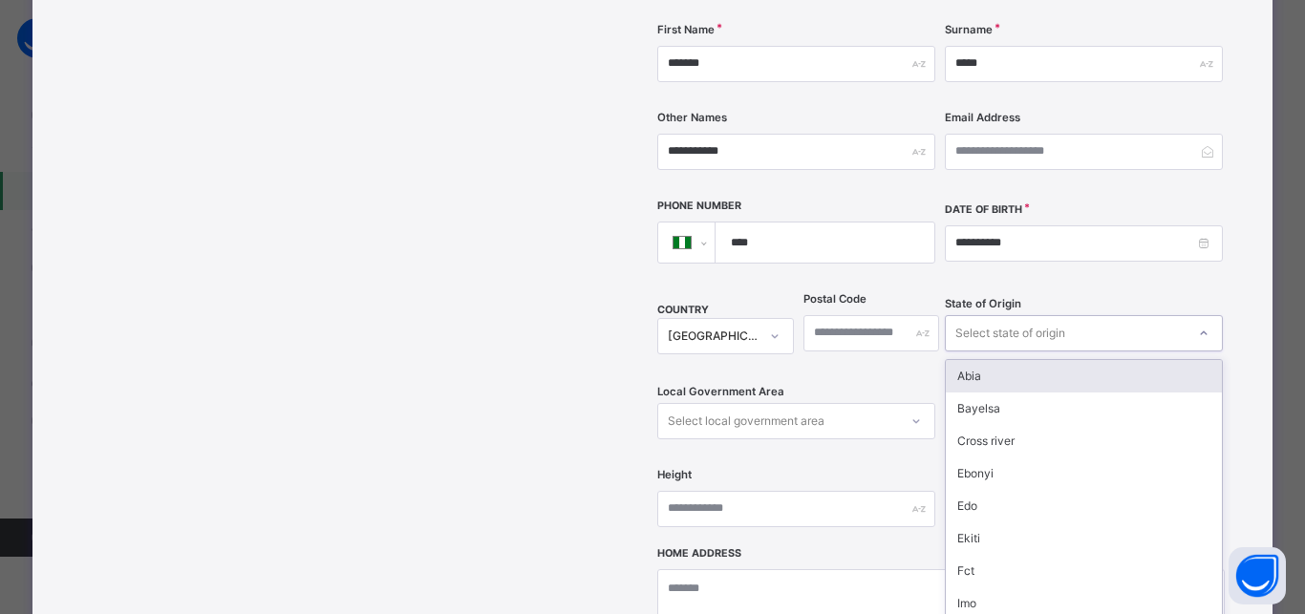
click at [983, 315] on div "Select state of origin" at bounding box center [1010, 333] width 110 height 36
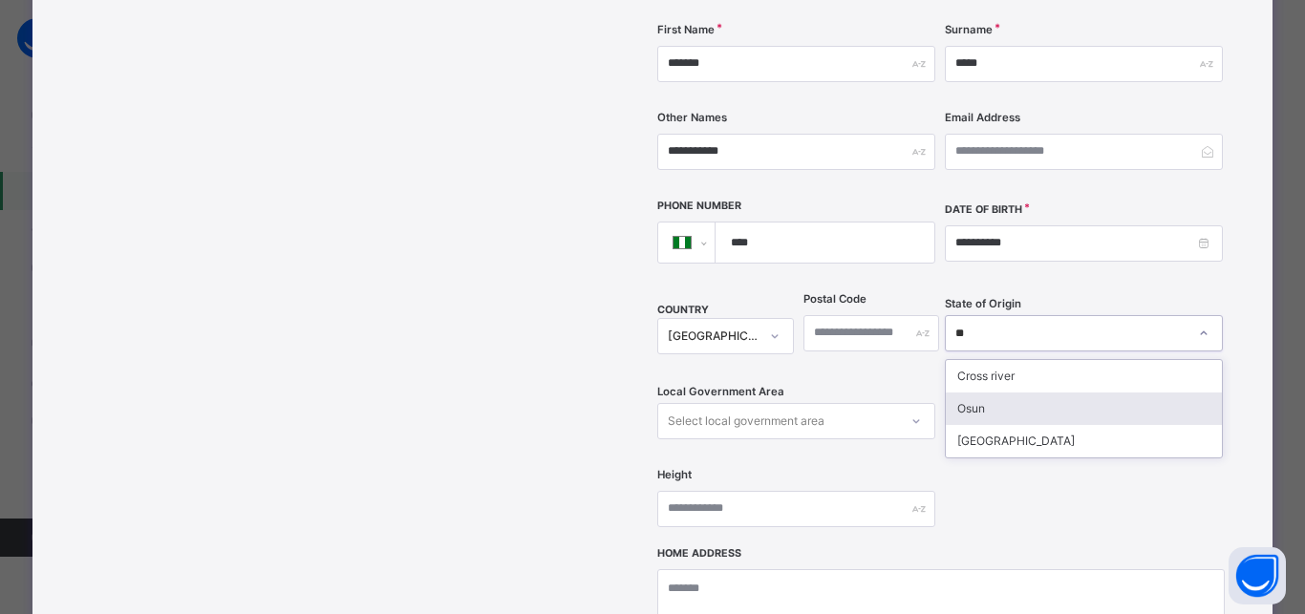
click at [971, 393] on div "Osun" at bounding box center [1083, 409] width 276 height 32
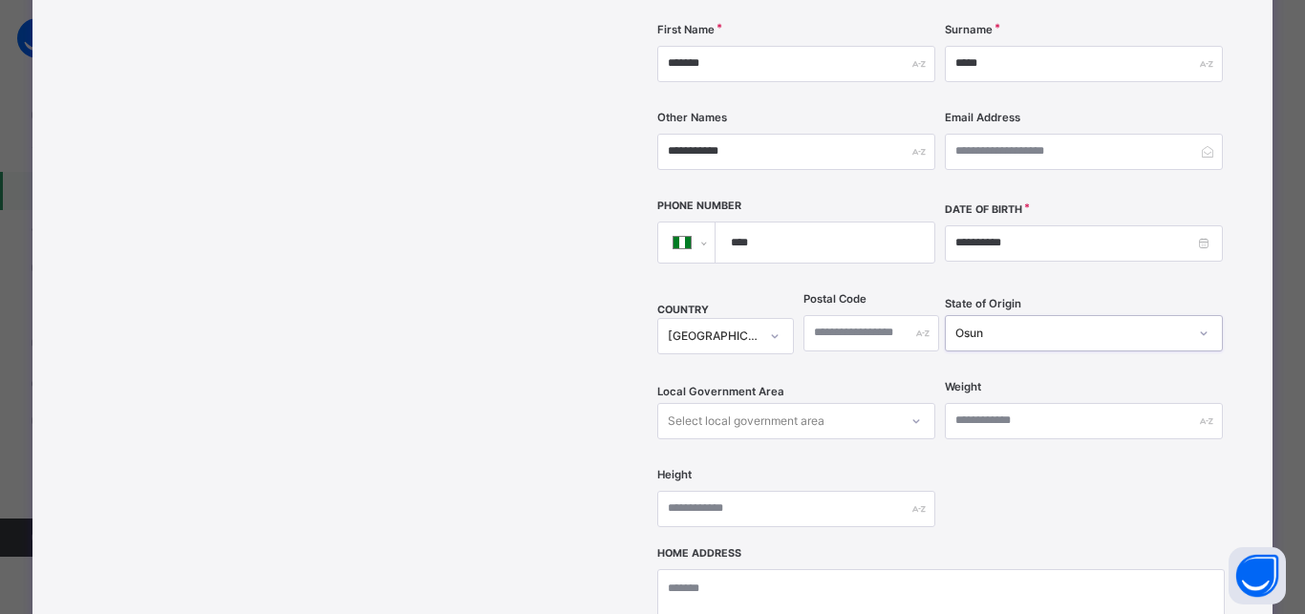
scroll to position [524, 0]
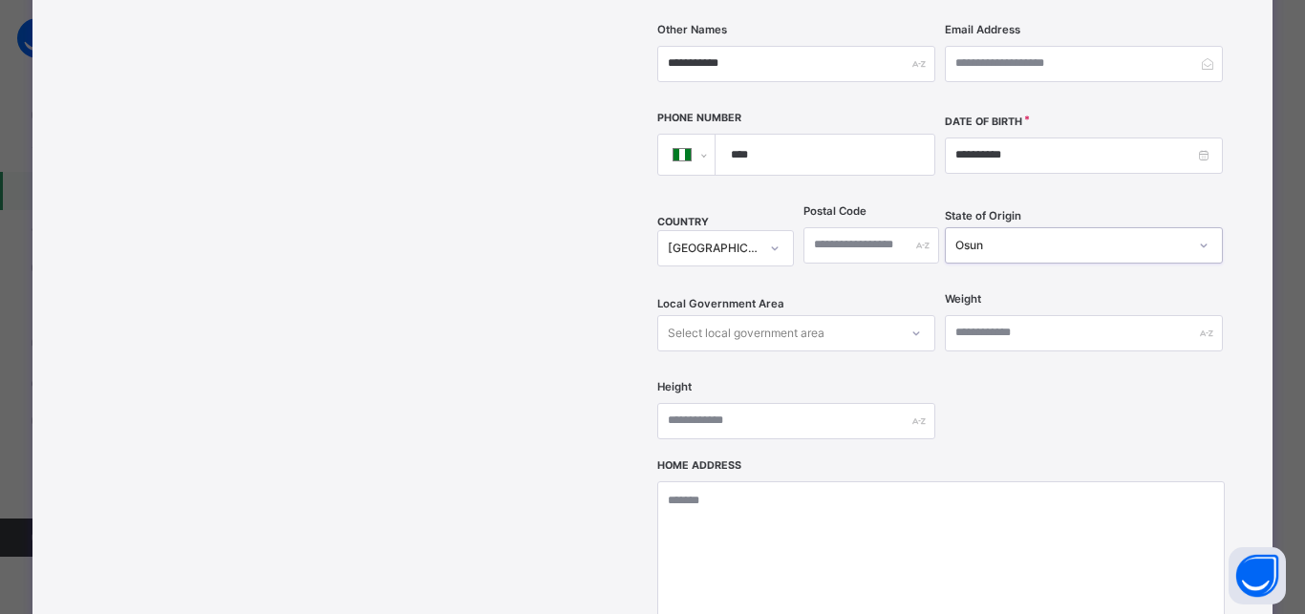
click at [783, 351] on div "Select local government area" at bounding box center [796, 333] width 278 height 36
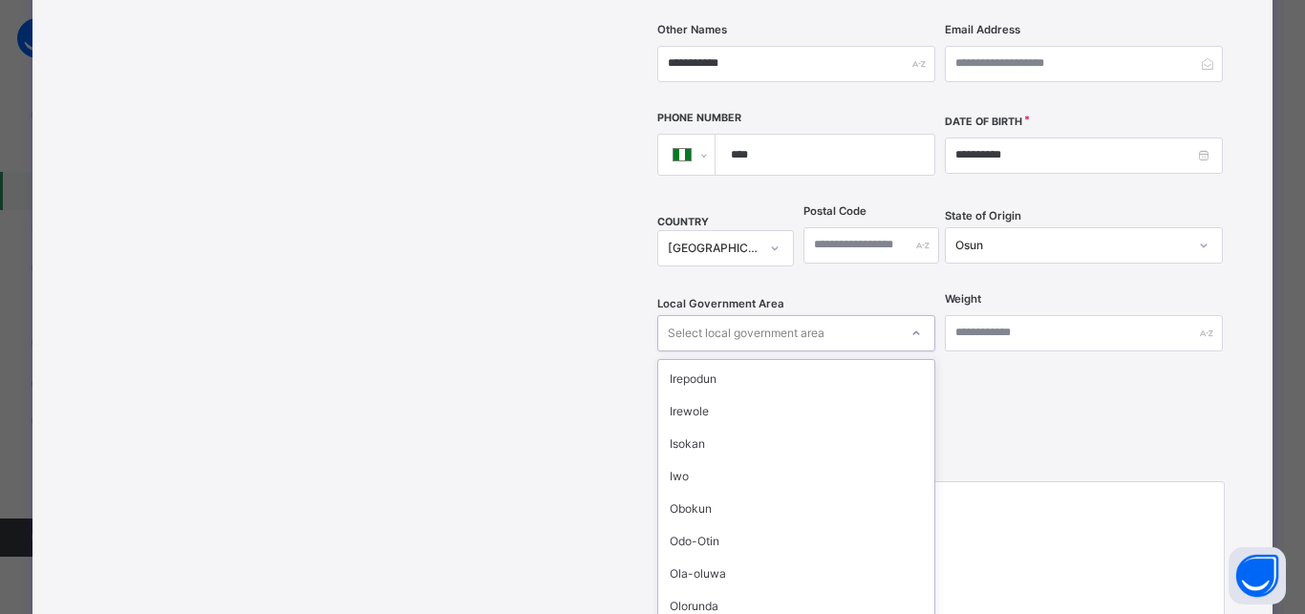
scroll to position [688, 0]
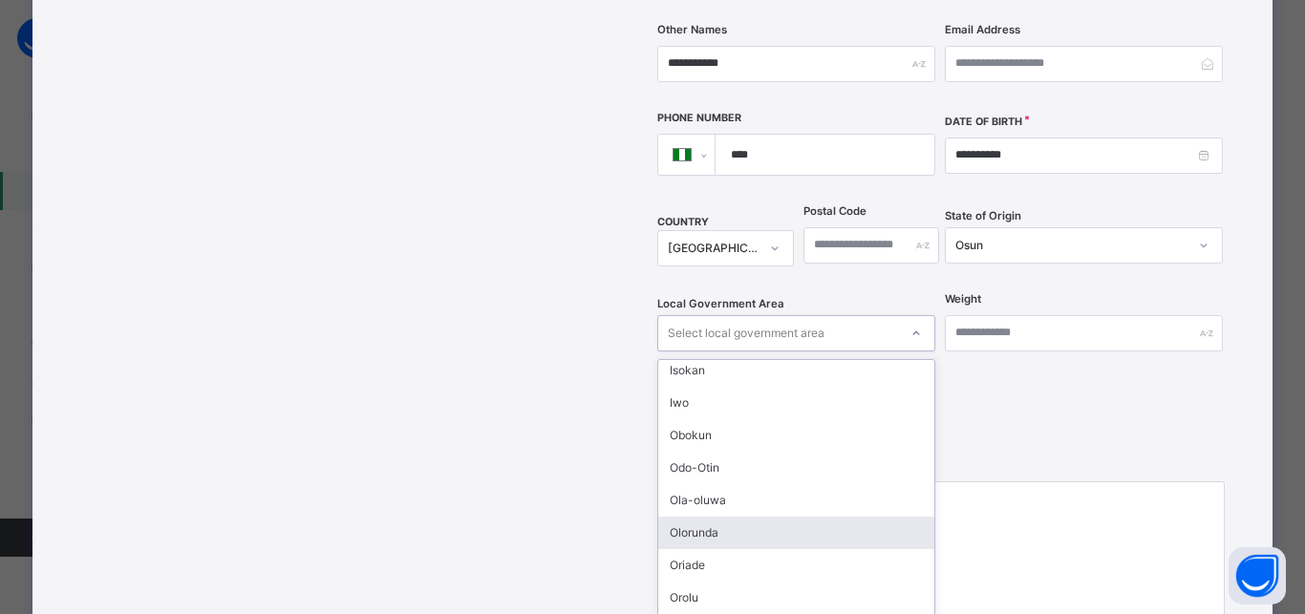
click at [706, 517] on div "Olorunda" at bounding box center [796, 533] width 276 height 32
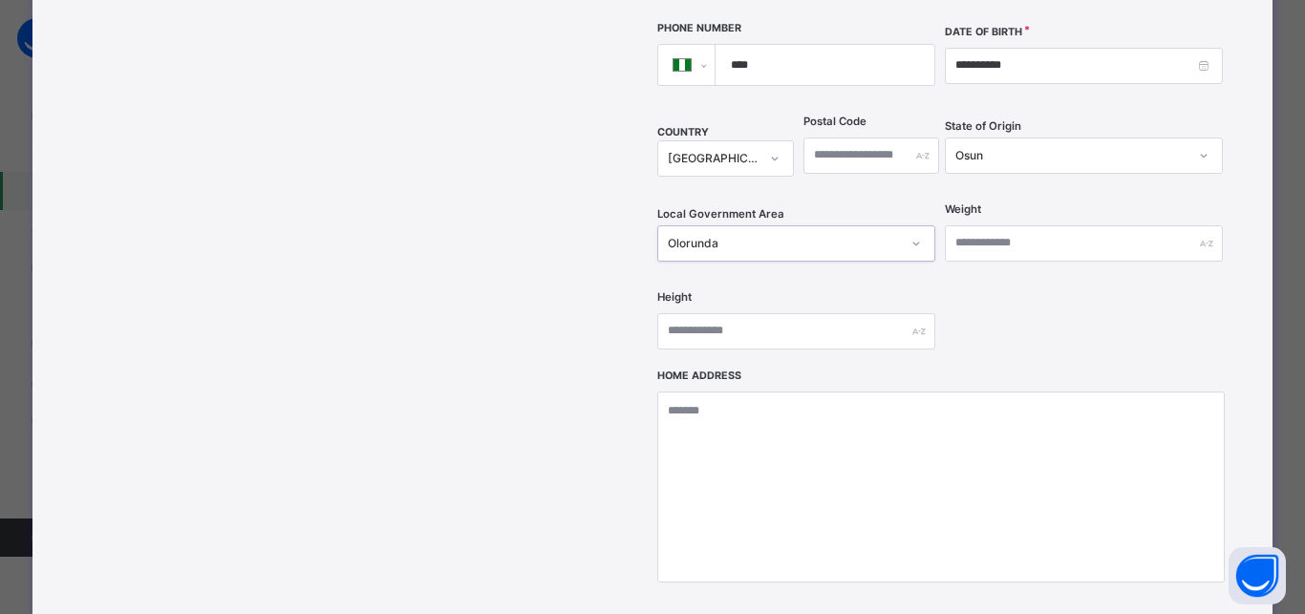
scroll to position [696, 0]
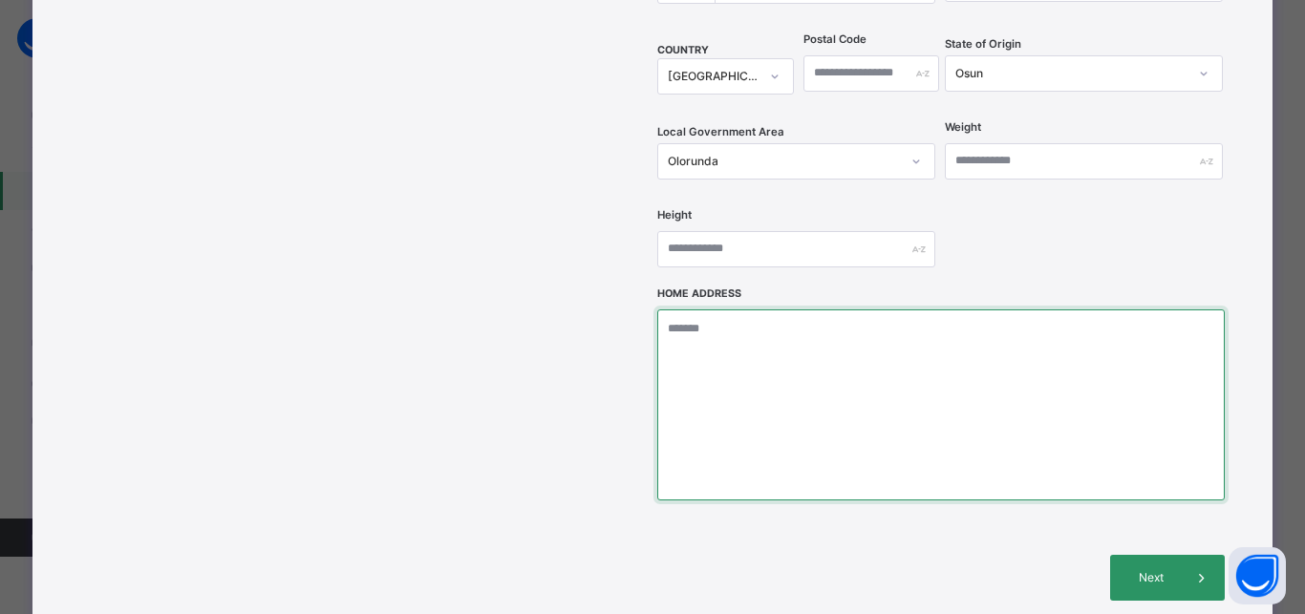
click at [756, 309] on textarea at bounding box center [940, 404] width 566 height 191
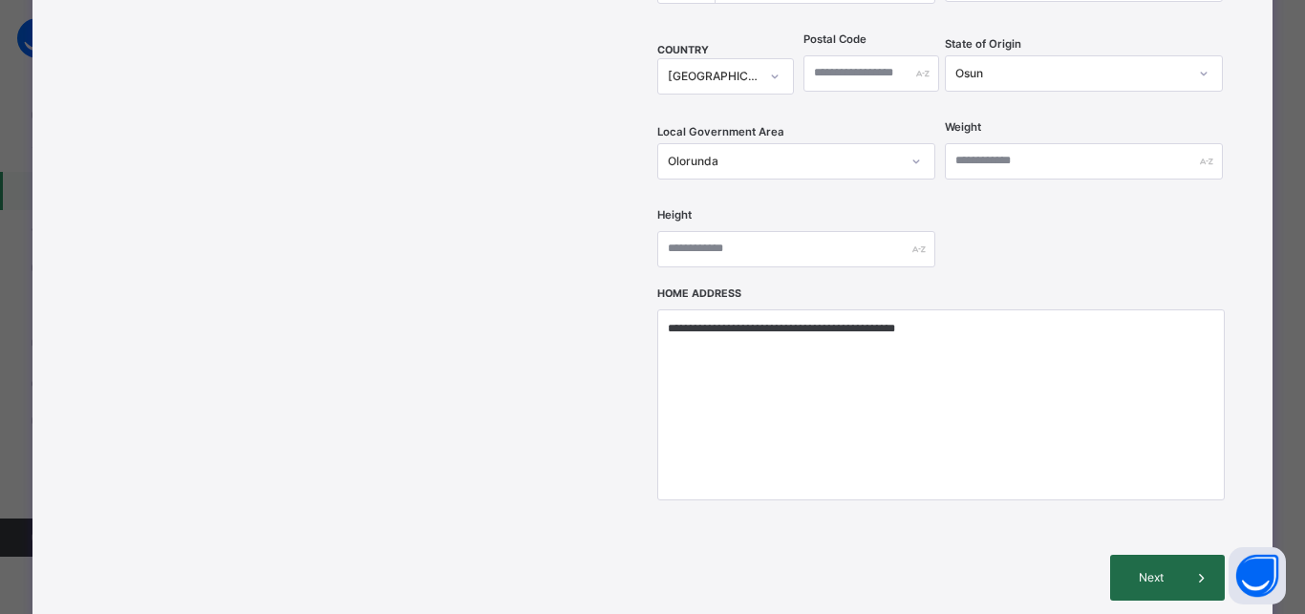
click at [1137, 569] on span "Next" at bounding box center [1151, 577] width 54 height 17
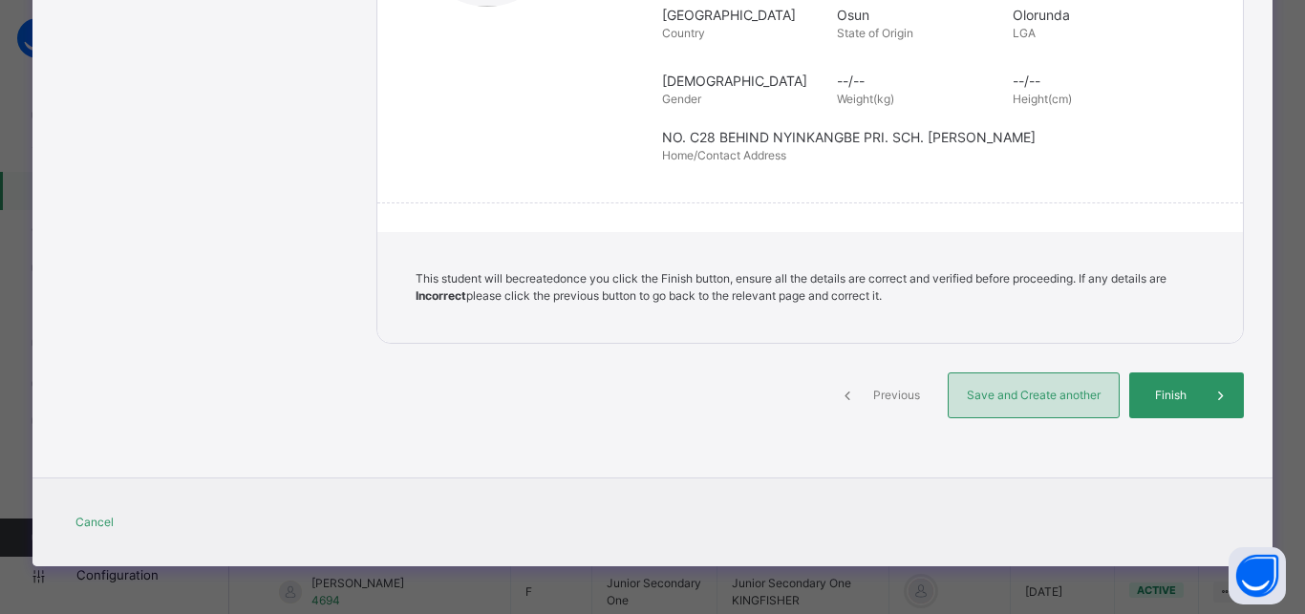
click at [1019, 397] on span "Save and Create another" at bounding box center [1033, 395] width 141 height 17
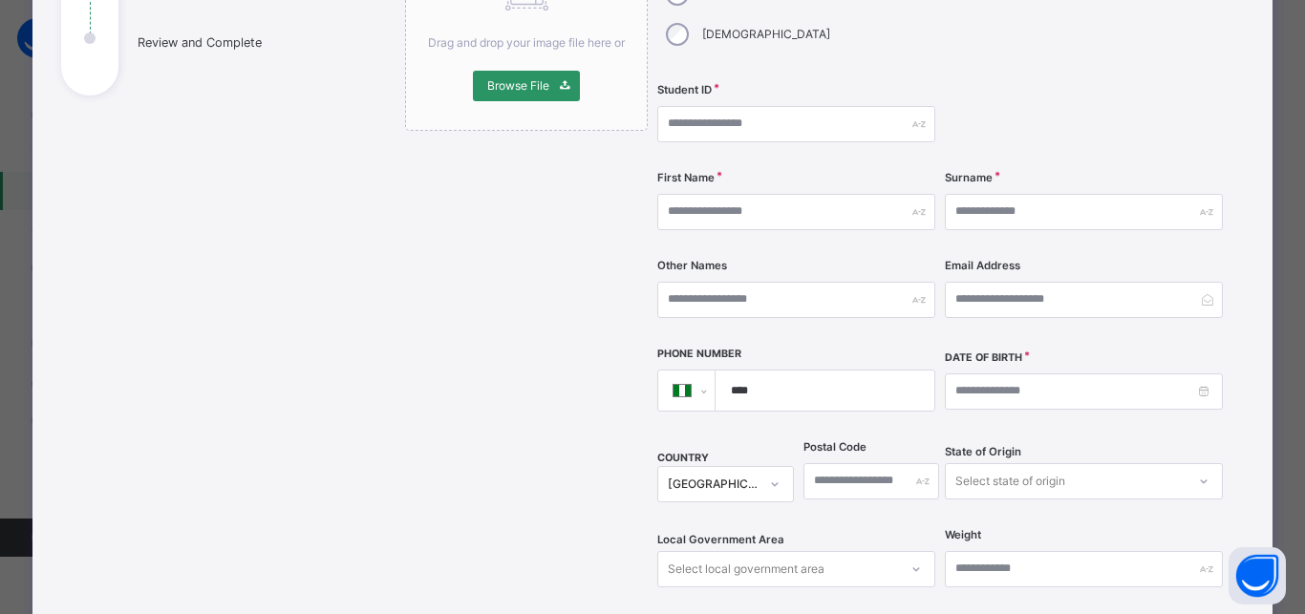
scroll to position [159, 0]
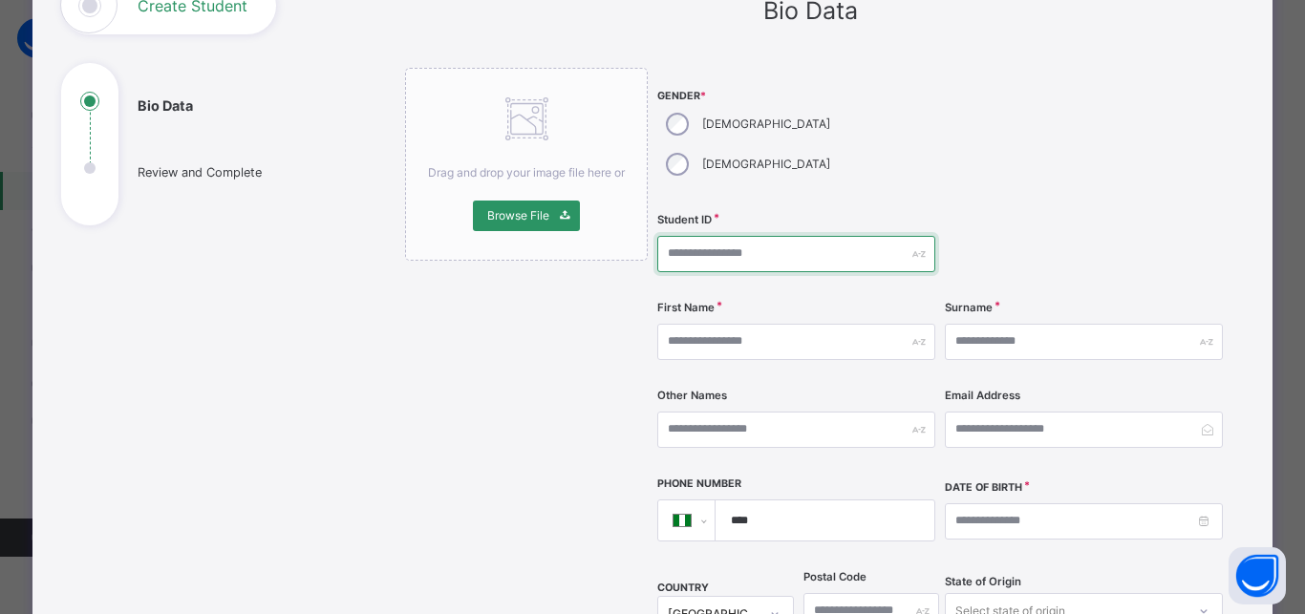
click at [750, 236] on input "text" at bounding box center [796, 254] width 278 height 36
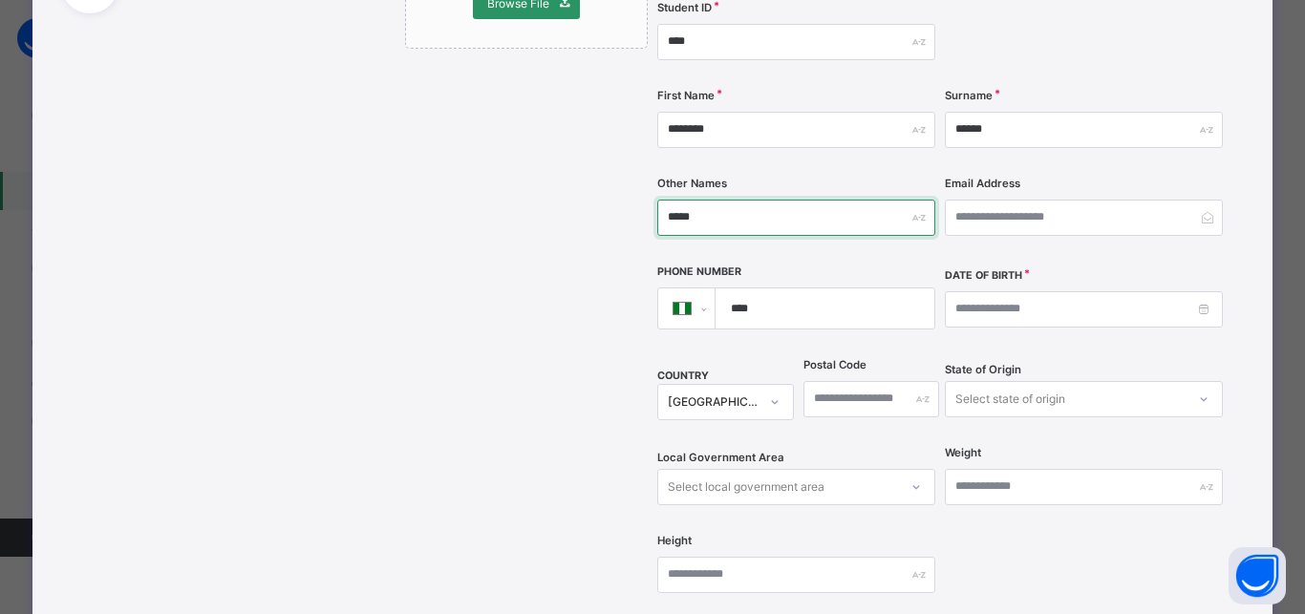
scroll to position [416, 0]
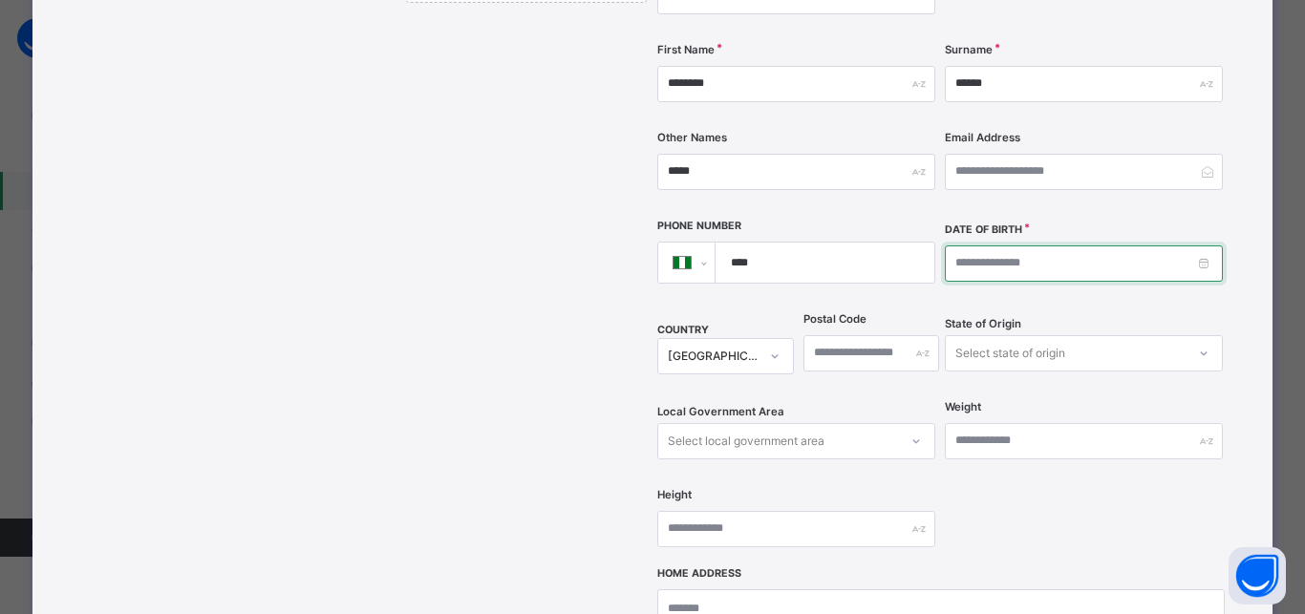
drag, startPoint x: 948, startPoint y: 226, endPoint x: 959, endPoint y: 218, distance: 13.6
click at [951, 245] on input at bounding box center [1084, 263] width 278 height 36
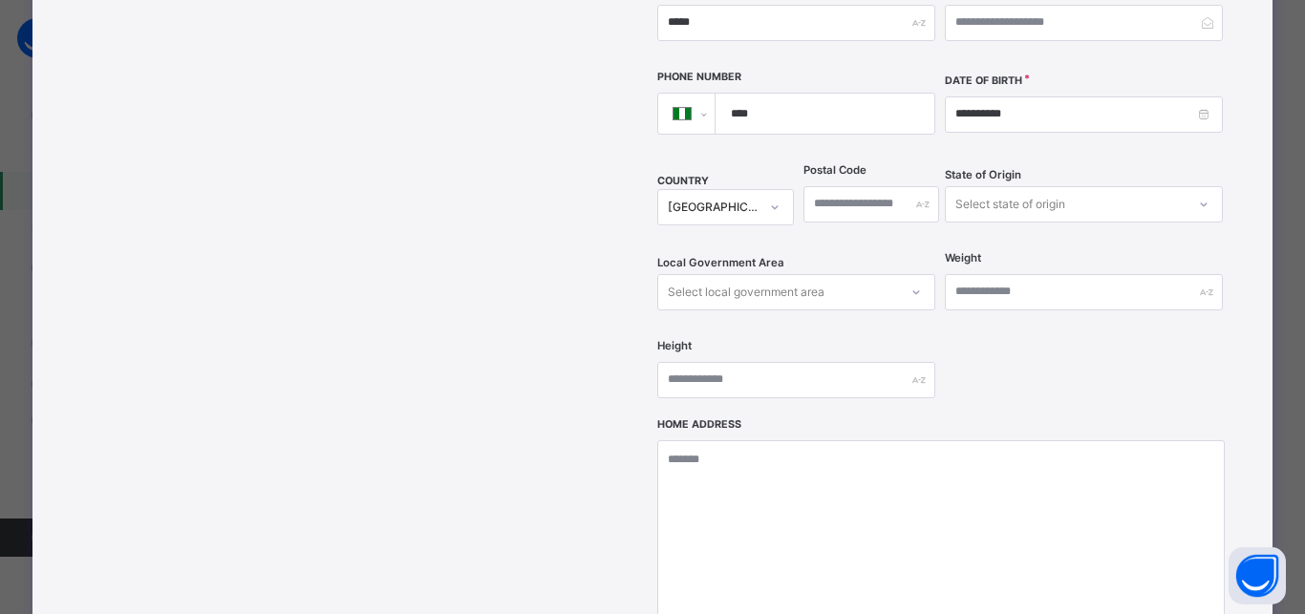
scroll to position [588, 0]
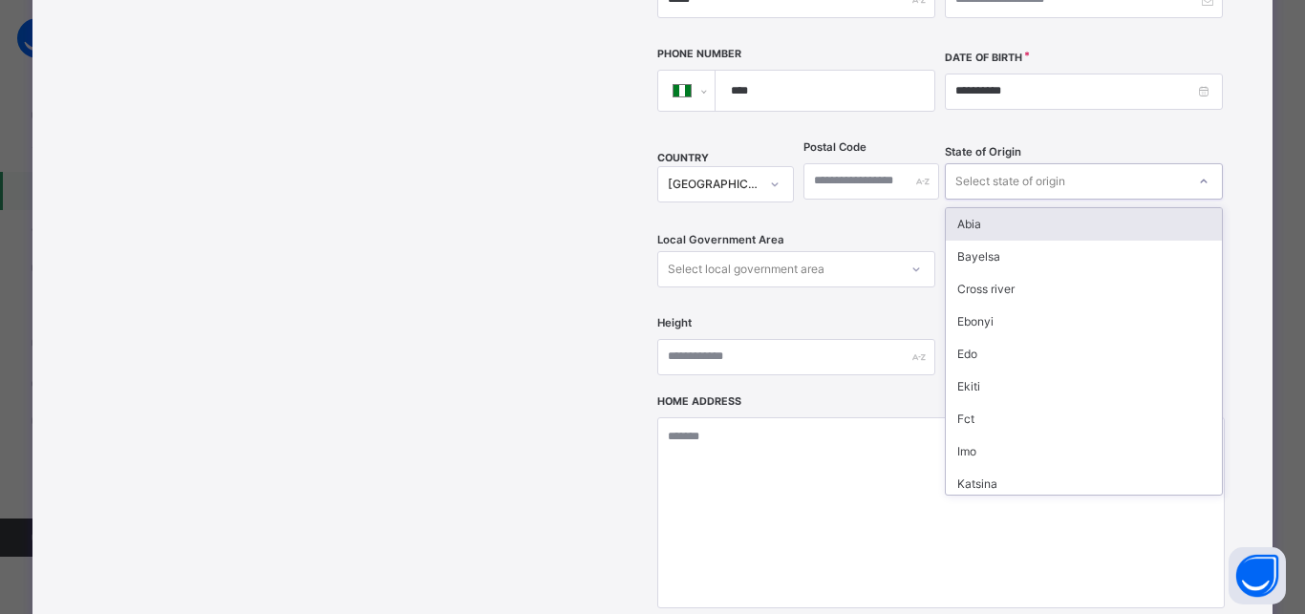
click at [972, 163] on div "Select state of origin" at bounding box center [1010, 181] width 110 height 36
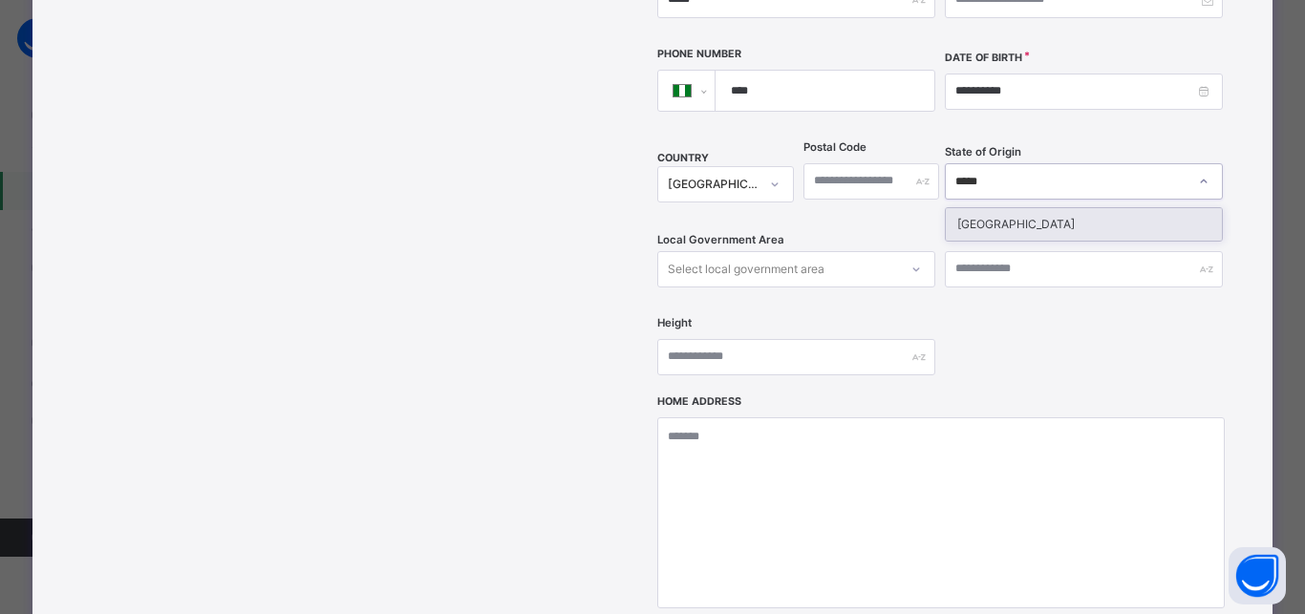
click at [958, 208] on div "Niger" at bounding box center [1083, 224] width 276 height 32
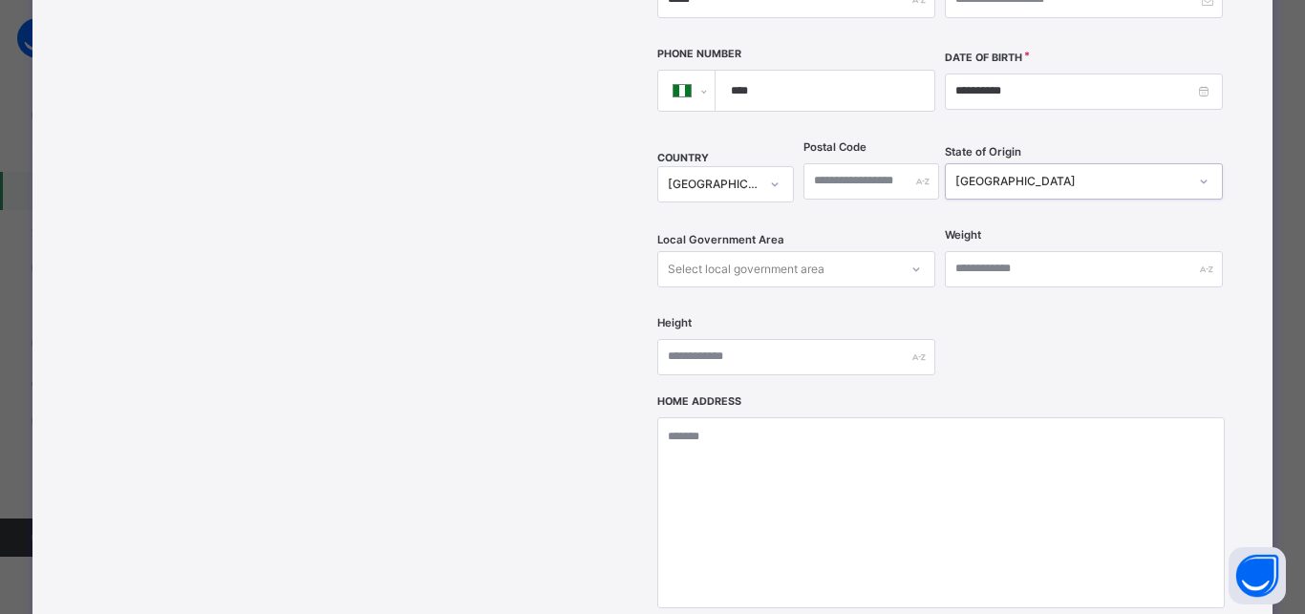
click at [780, 251] on div "Select local government area" at bounding box center [746, 269] width 157 height 36
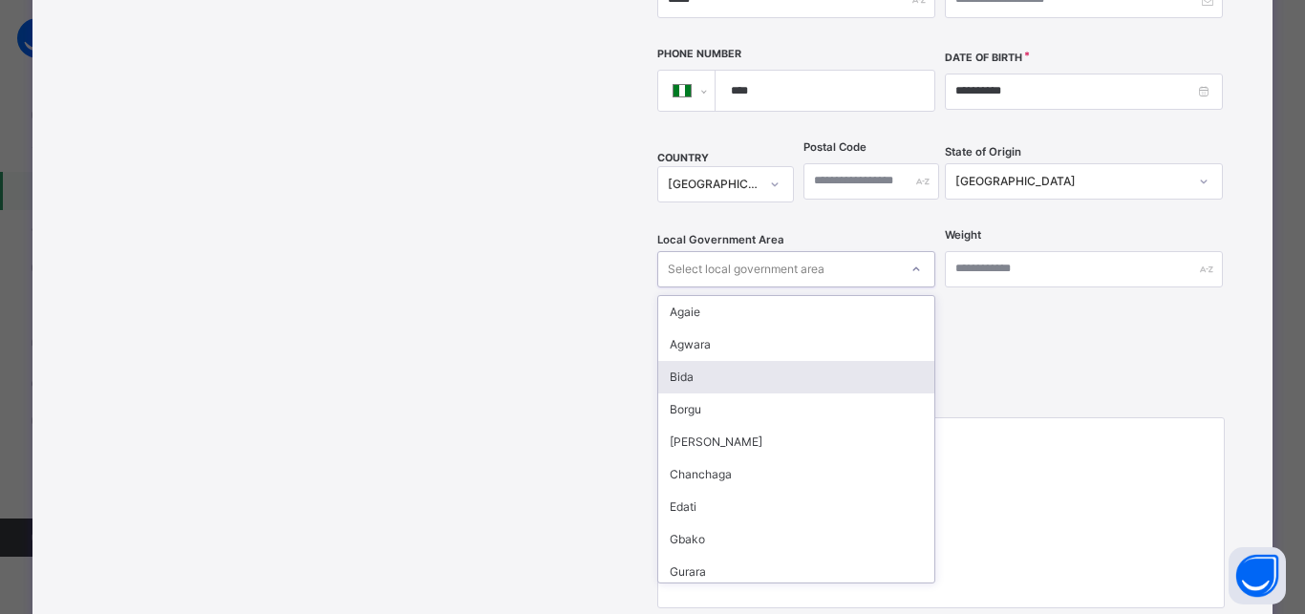
click at [695, 361] on div "Bida" at bounding box center [796, 377] width 276 height 32
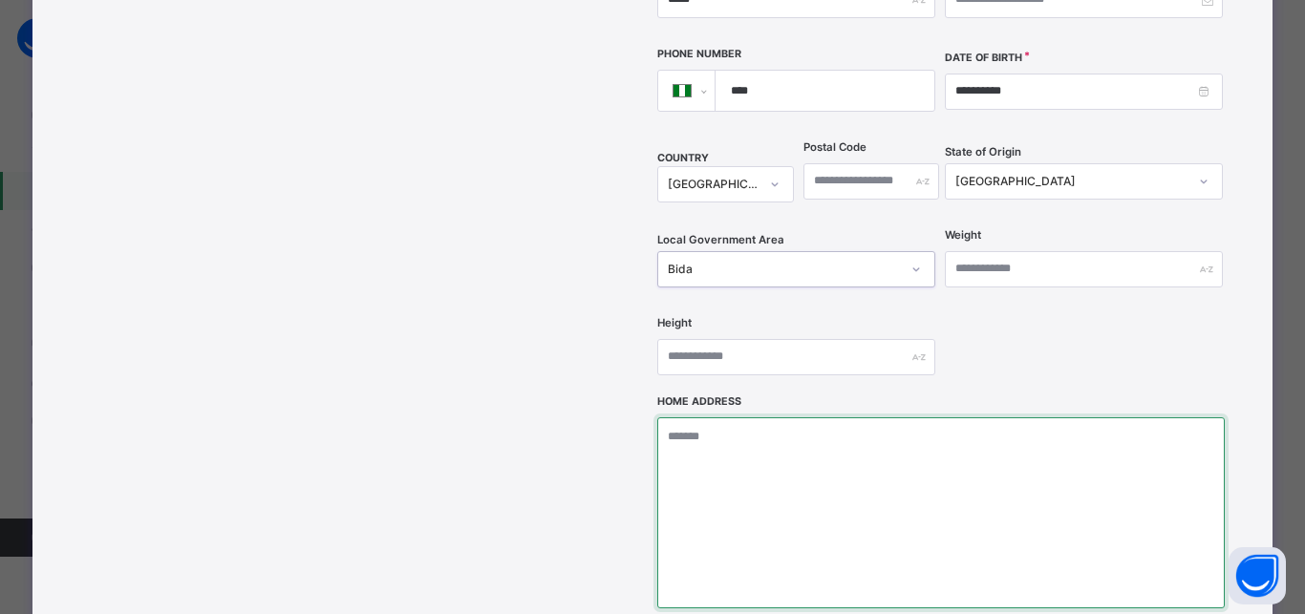
click at [673, 417] on textarea at bounding box center [940, 512] width 566 height 191
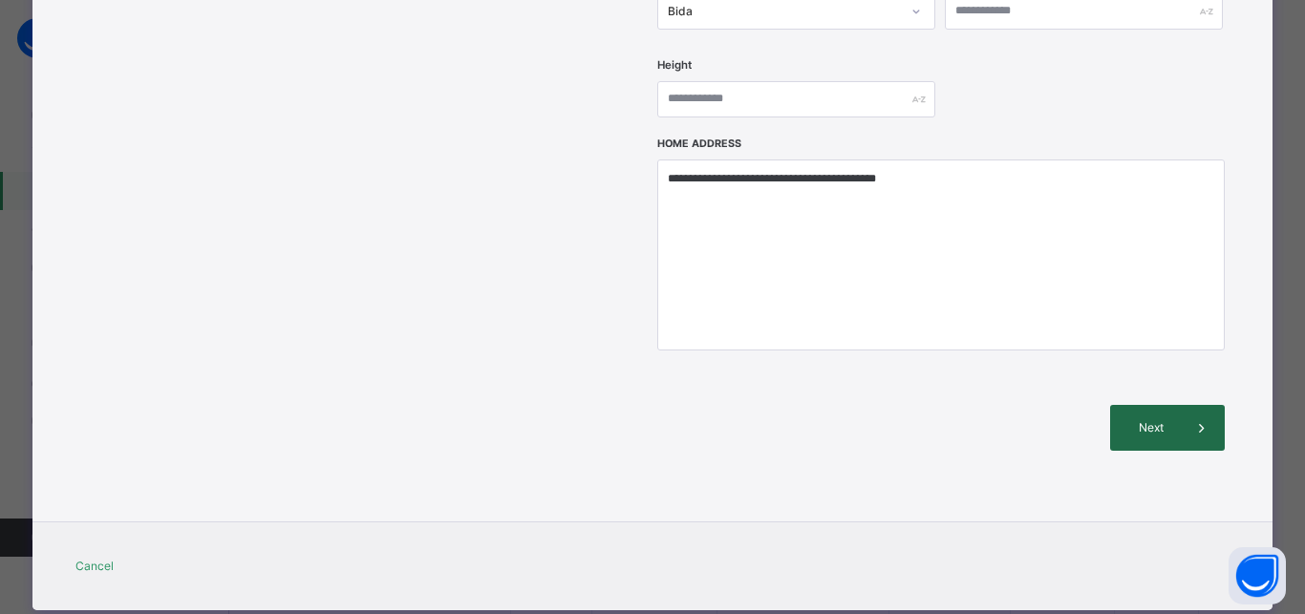
click at [1180, 405] on span at bounding box center [1201, 428] width 46 height 46
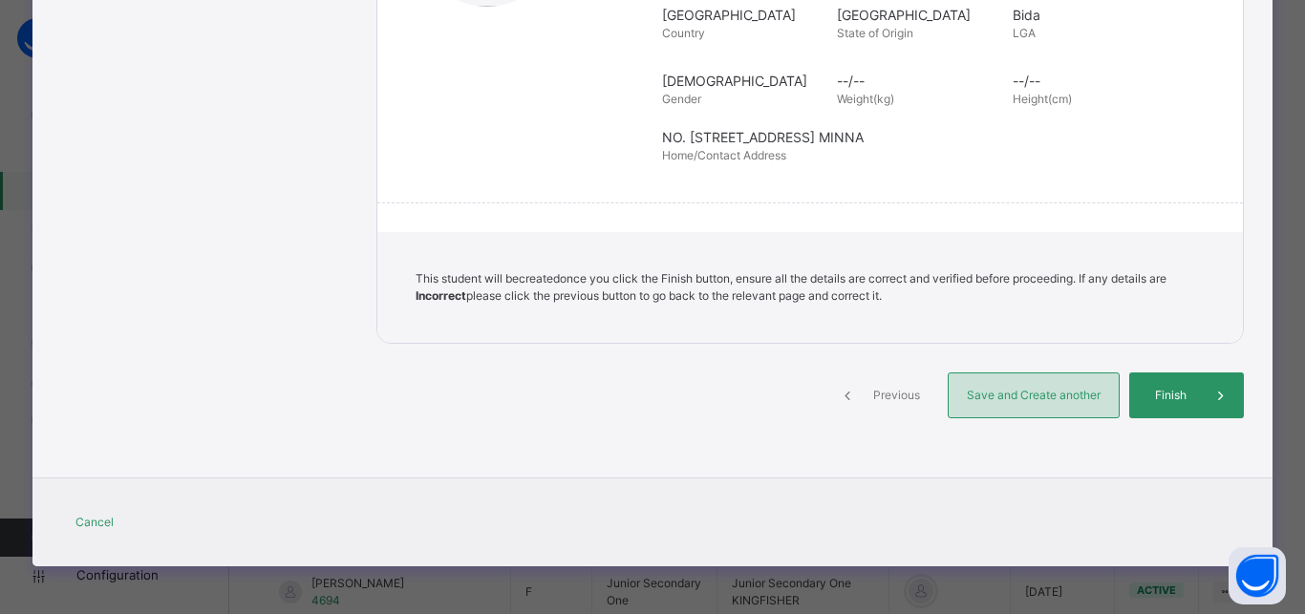
click at [1034, 376] on div "Save and Create another" at bounding box center [1033, 395] width 172 height 46
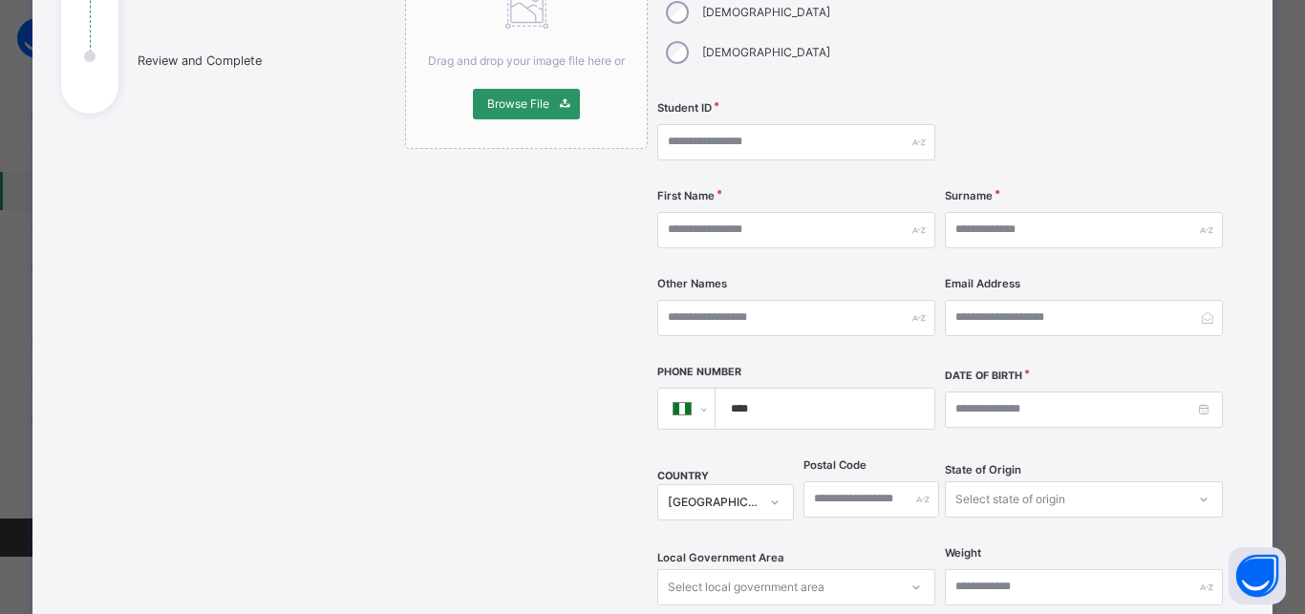
scroll to position [159, 0]
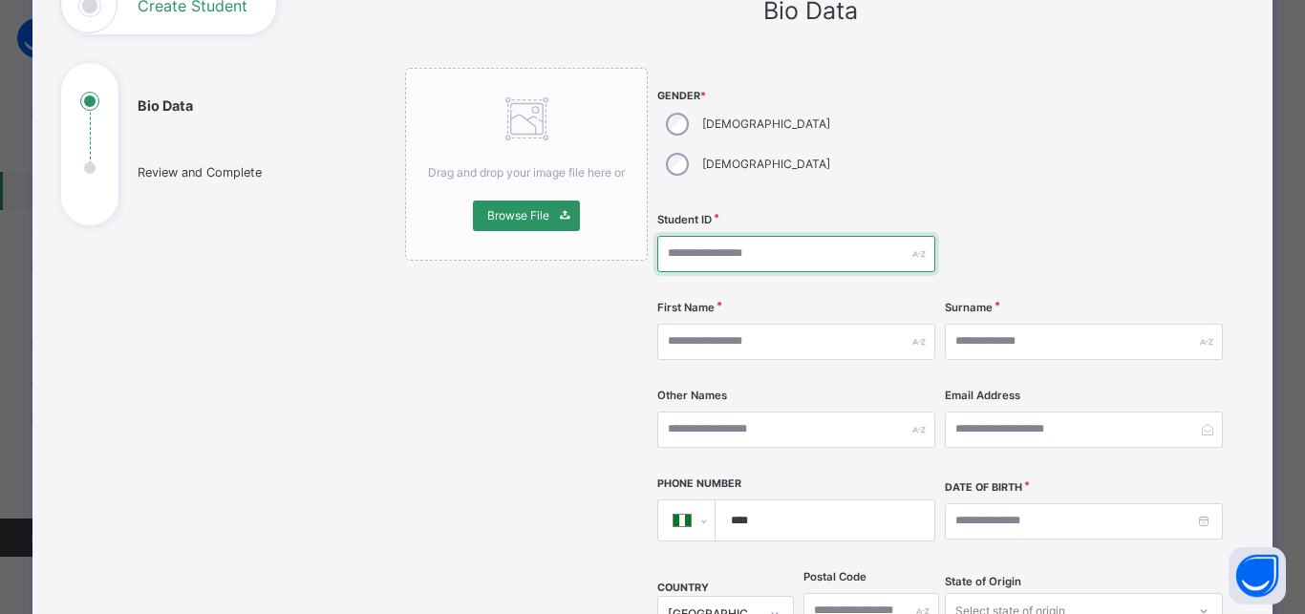
click at [696, 236] on input "text" at bounding box center [796, 254] width 278 height 36
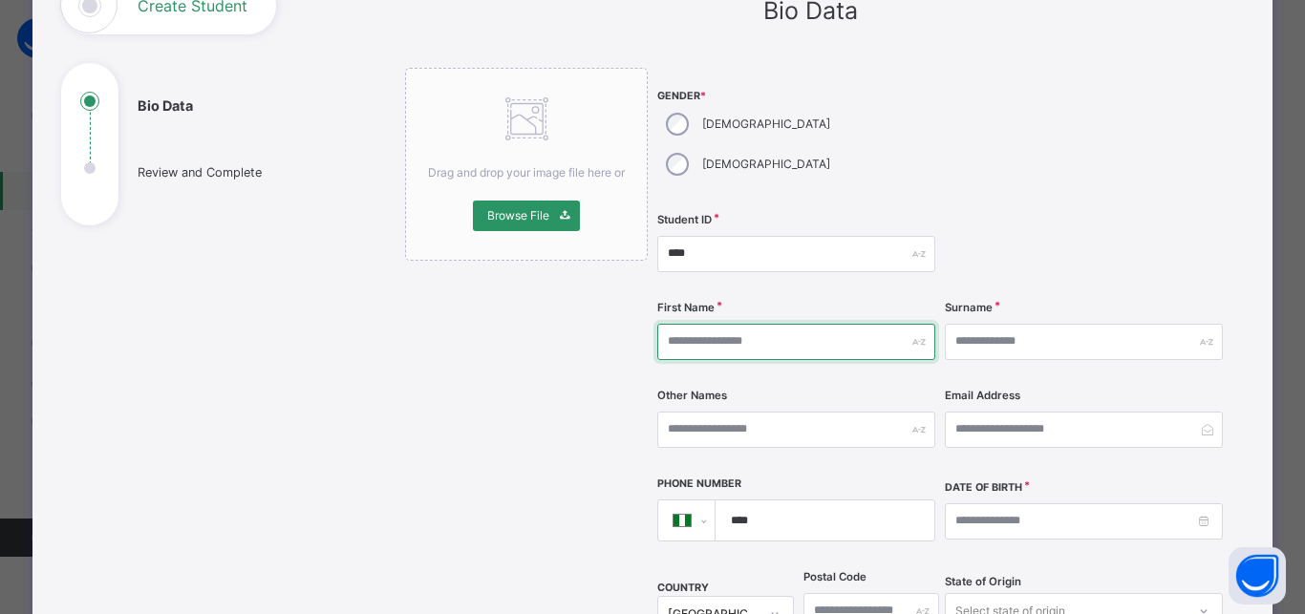
click at [793, 324] on input "text" at bounding box center [796, 342] width 278 height 36
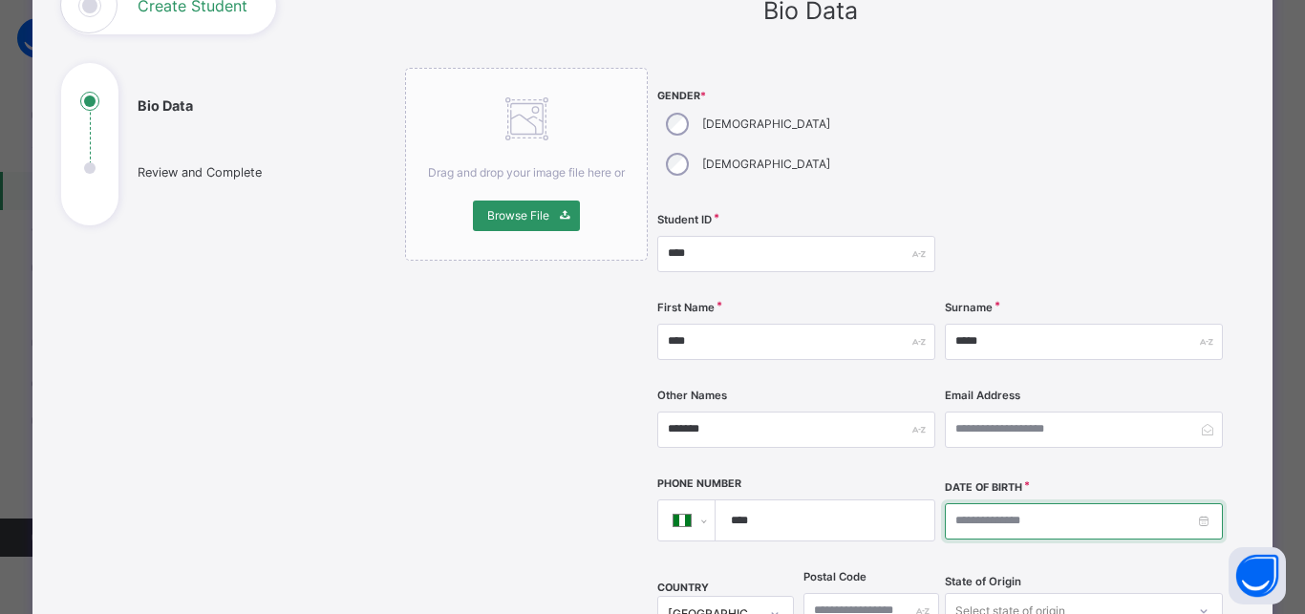
click at [949, 503] on input at bounding box center [1084, 521] width 278 height 36
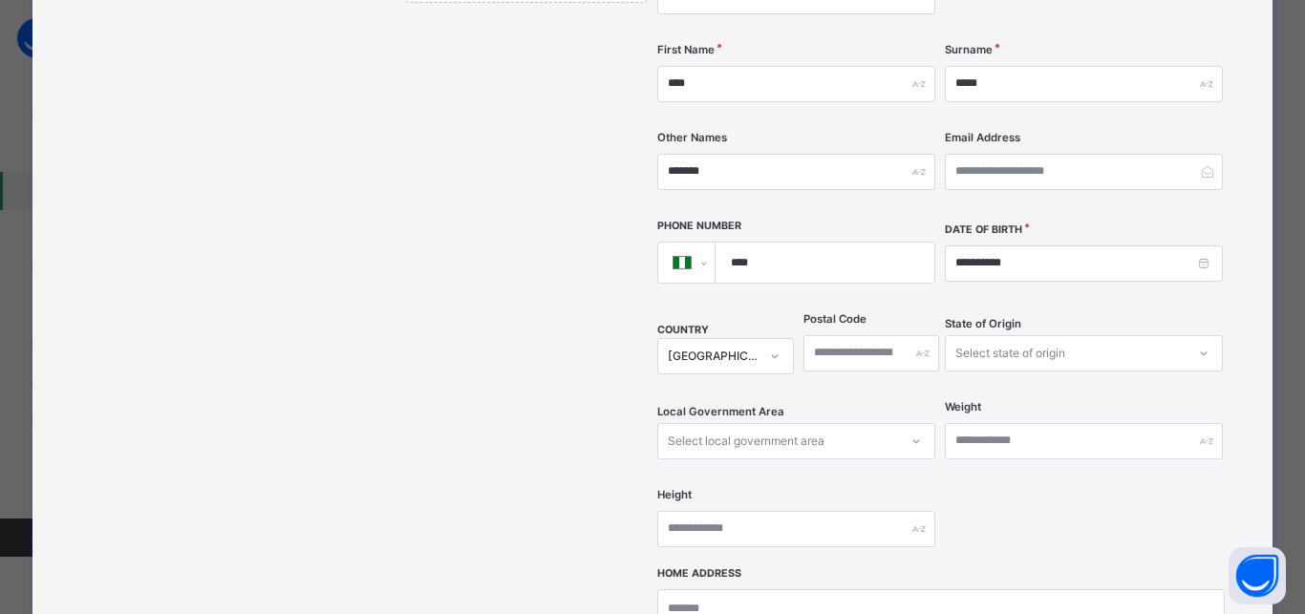
scroll to position [436, 0]
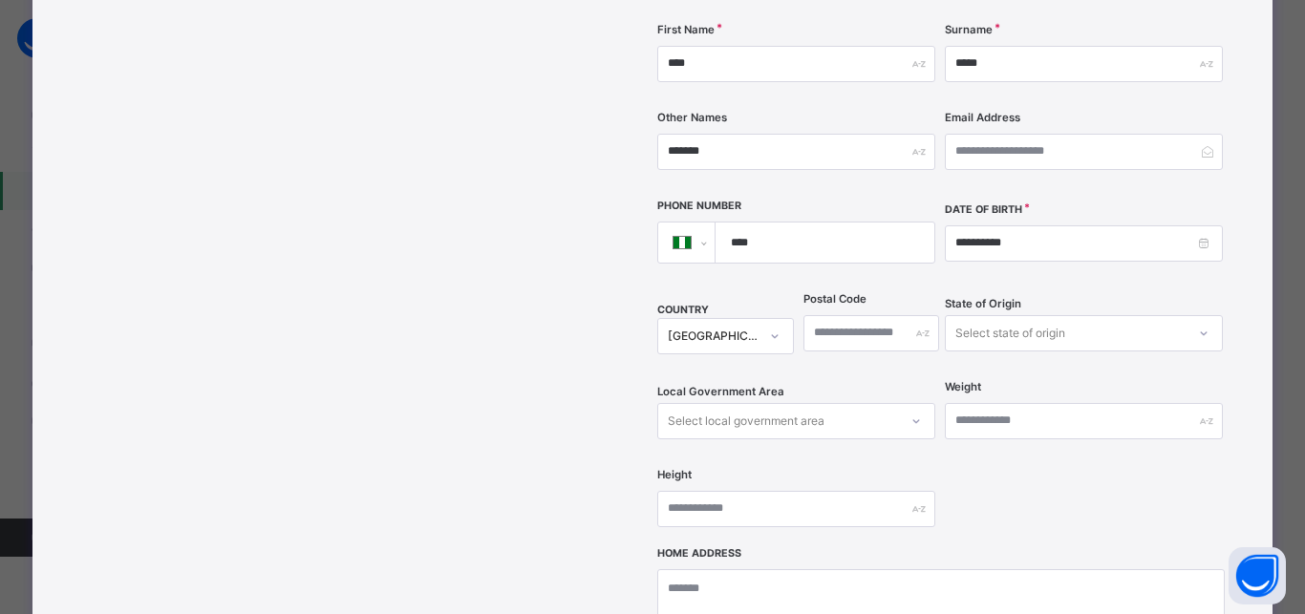
click at [1008, 315] on div "Select state of origin" at bounding box center [1010, 333] width 110 height 36
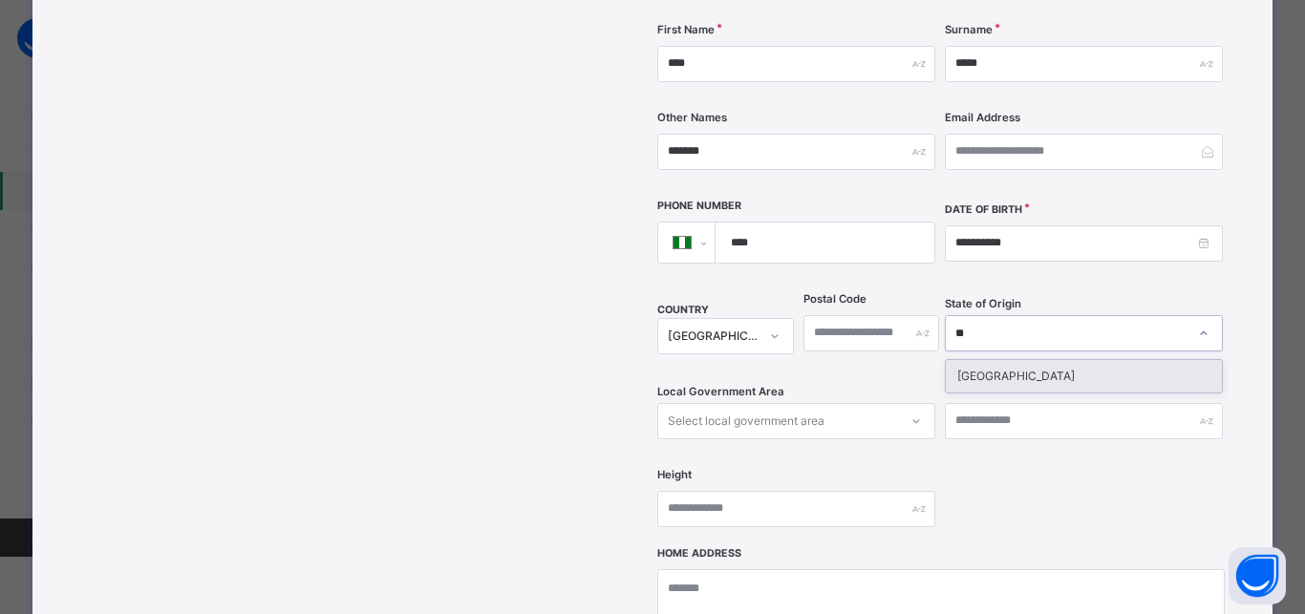
click at [971, 360] on div "Niger" at bounding box center [1083, 376] width 276 height 32
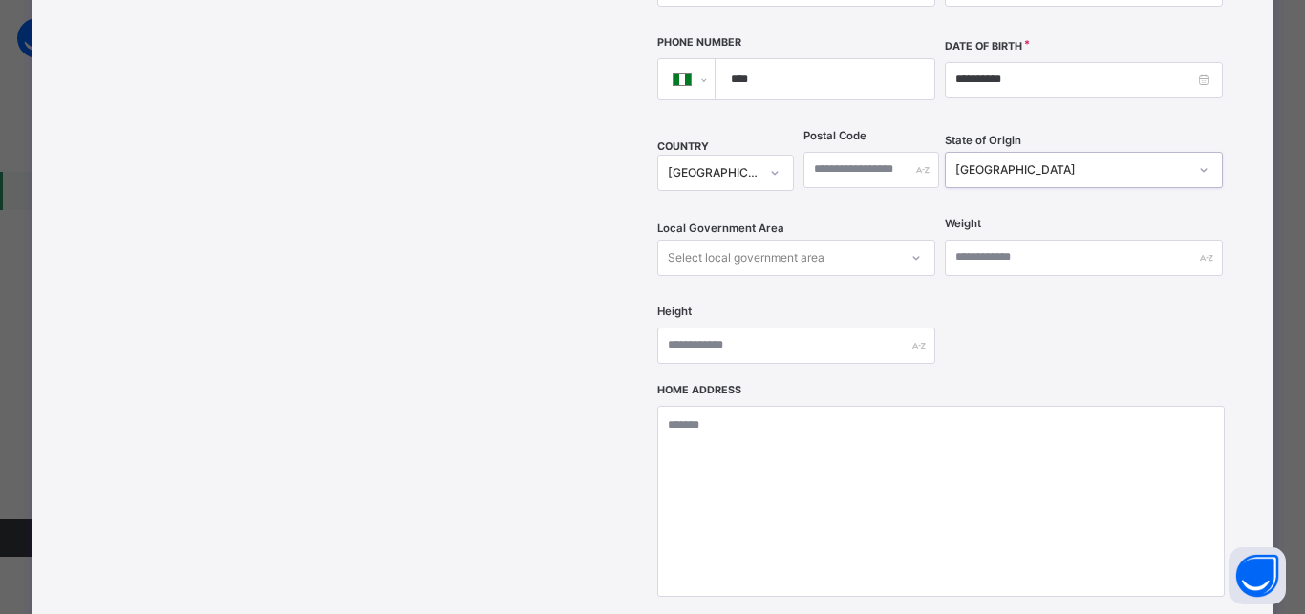
scroll to position [608, 0]
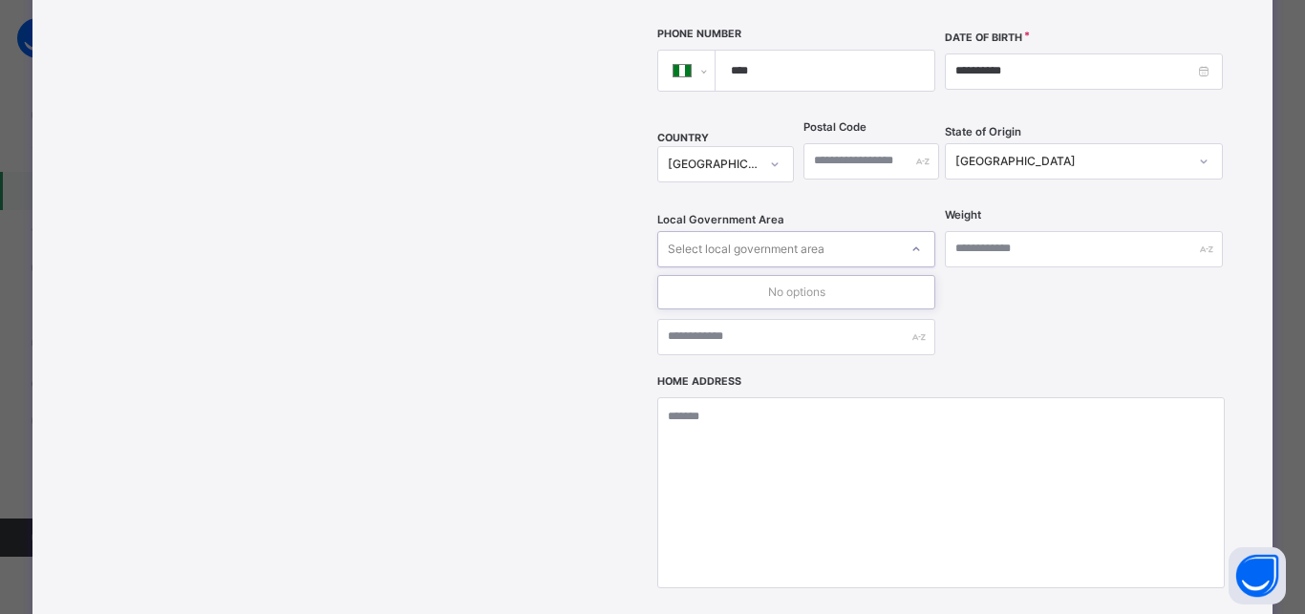
click at [766, 231] on div "Select local government area" at bounding box center [746, 249] width 157 height 36
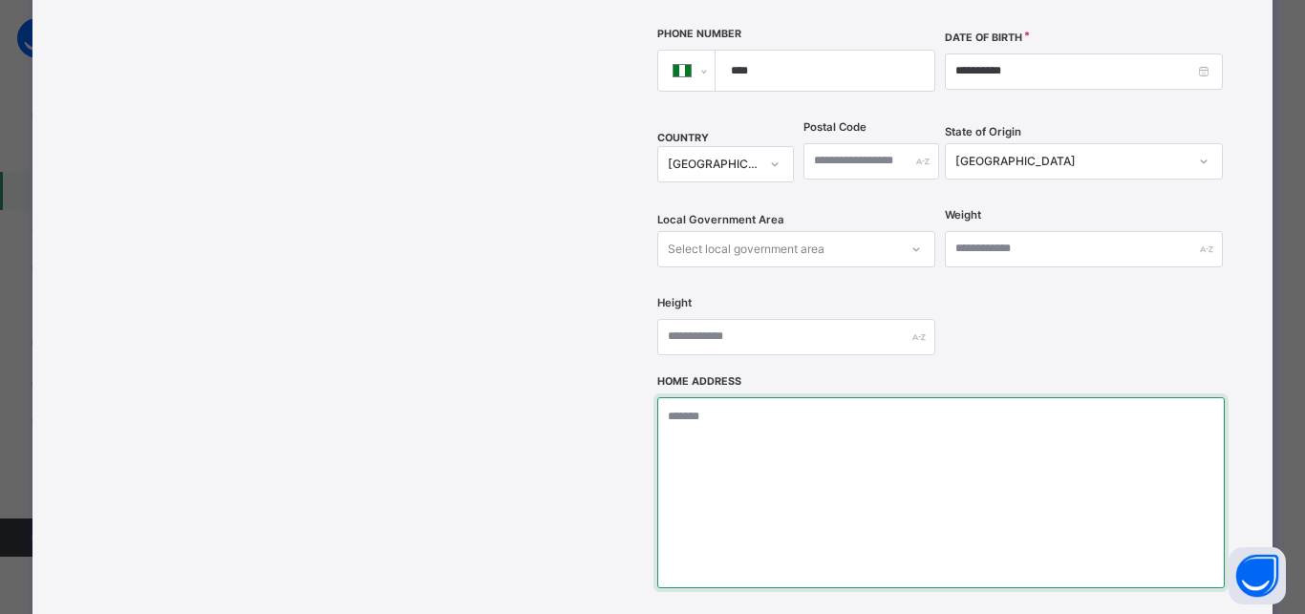
click at [691, 397] on textarea at bounding box center [940, 492] width 566 height 191
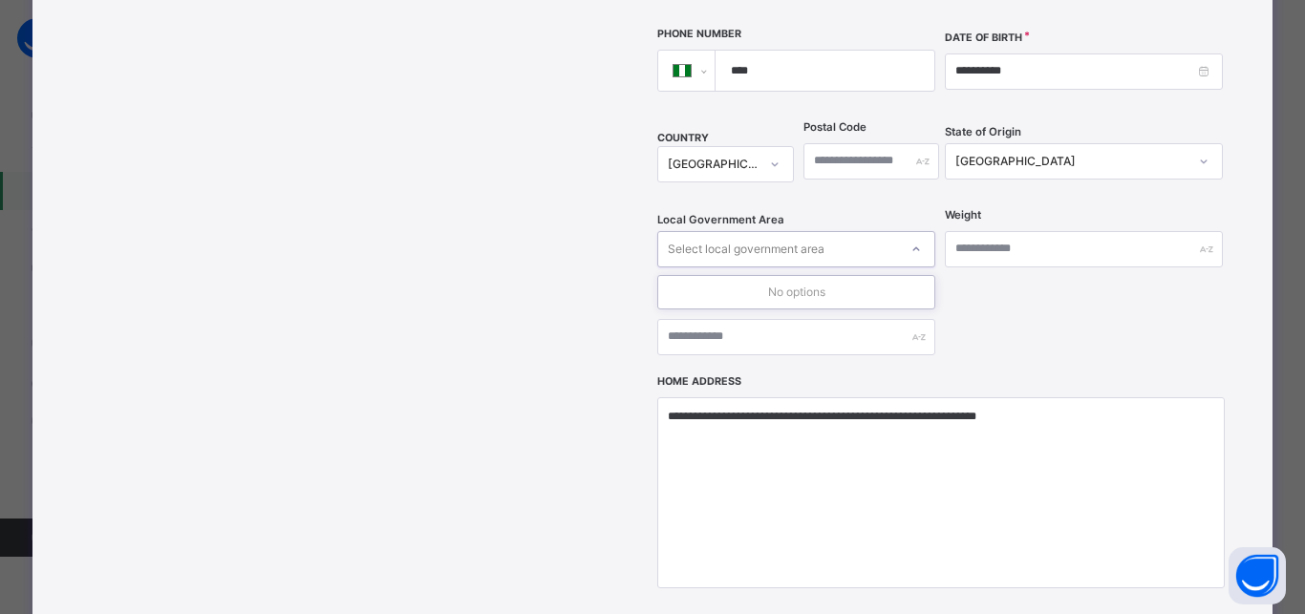
click at [791, 231] on div "Select local government area" at bounding box center [746, 249] width 157 height 36
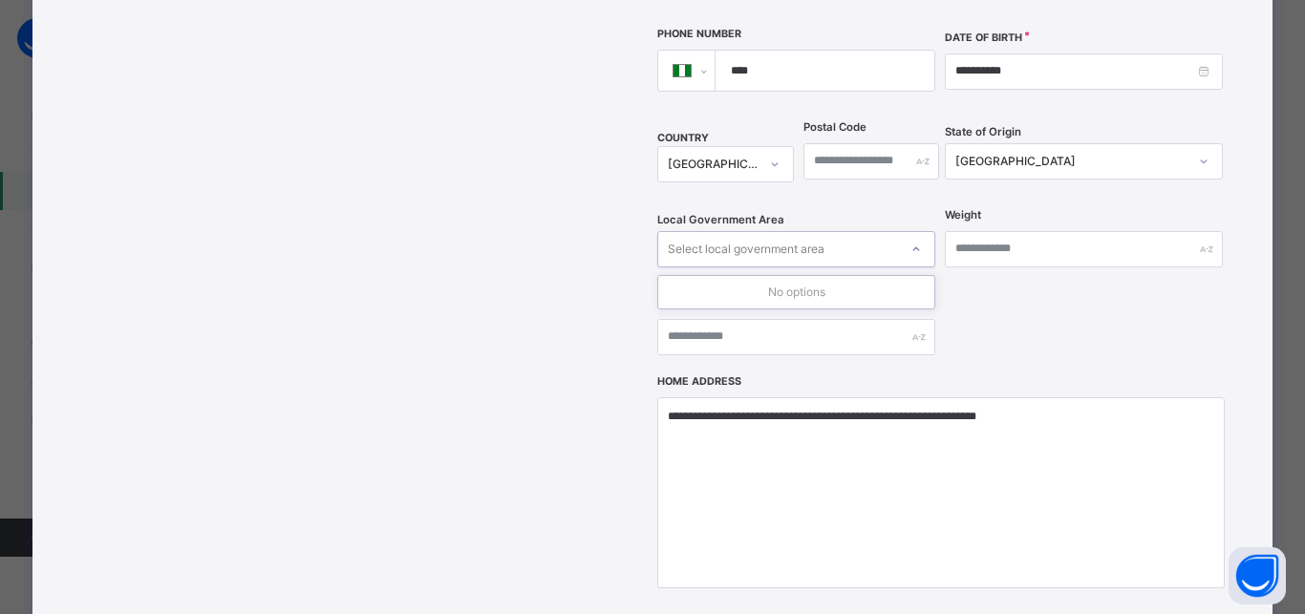
click at [791, 231] on div "Select local government area" at bounding box center [746, 249] width 157 height 36
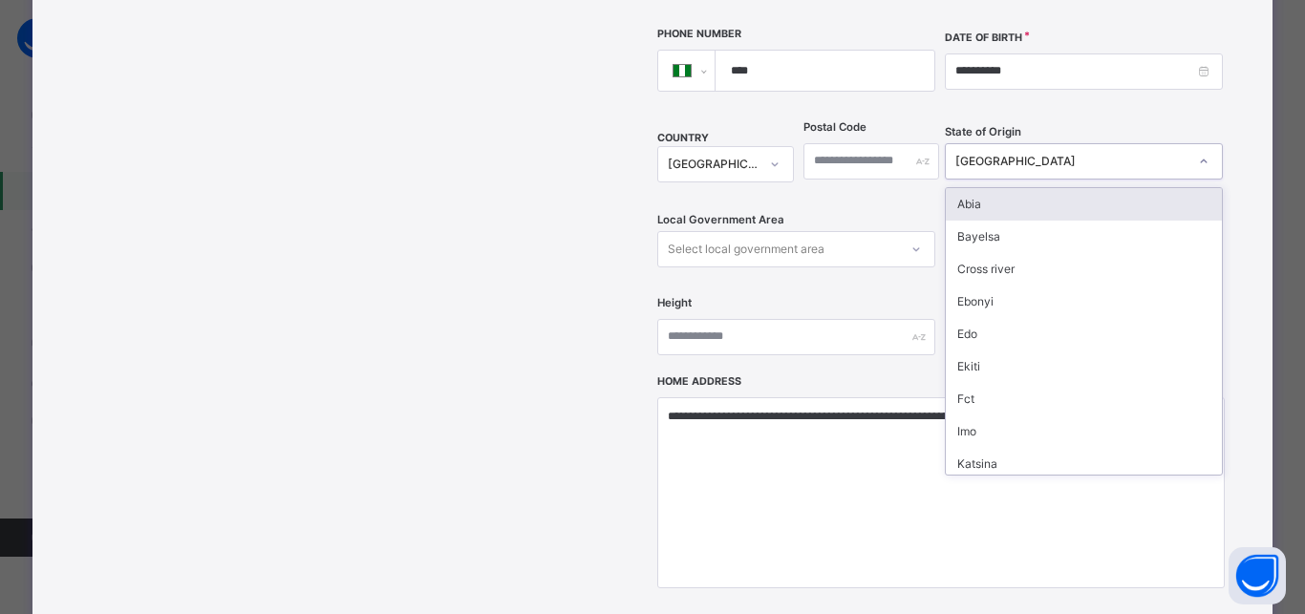
click at [994, 146] on div "Niger" at bounding box center [1065, 161] width 240 height 30
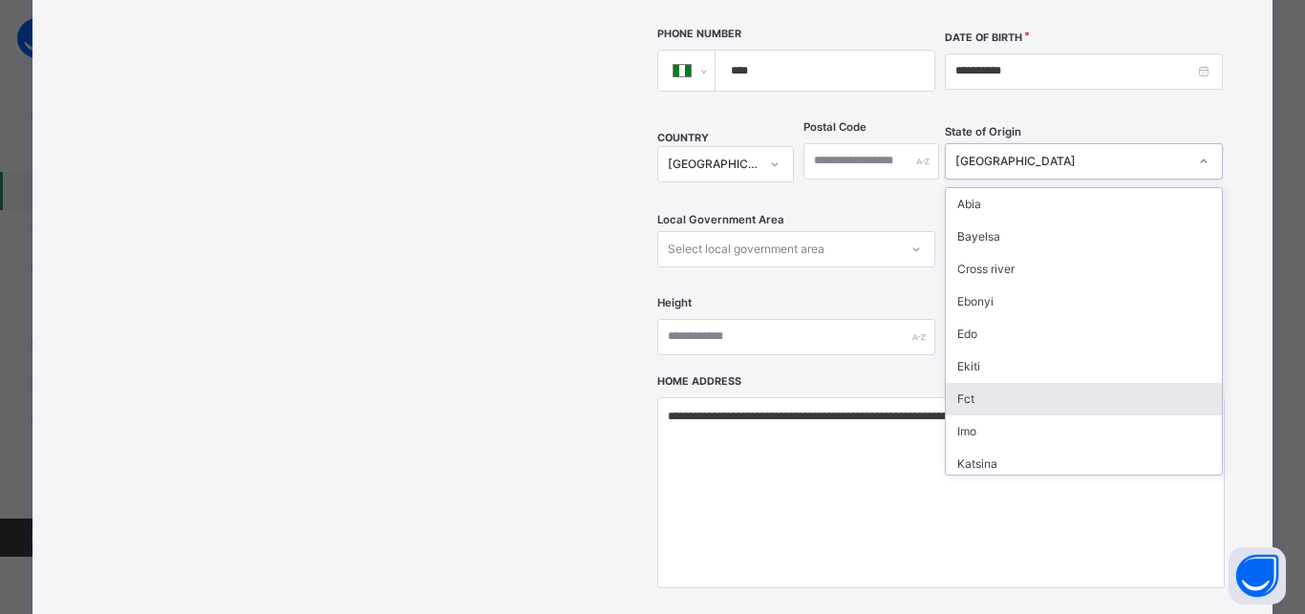
click at [975, 383] on div "Fct" at bounding box center [1083, 399] width 276 height 32
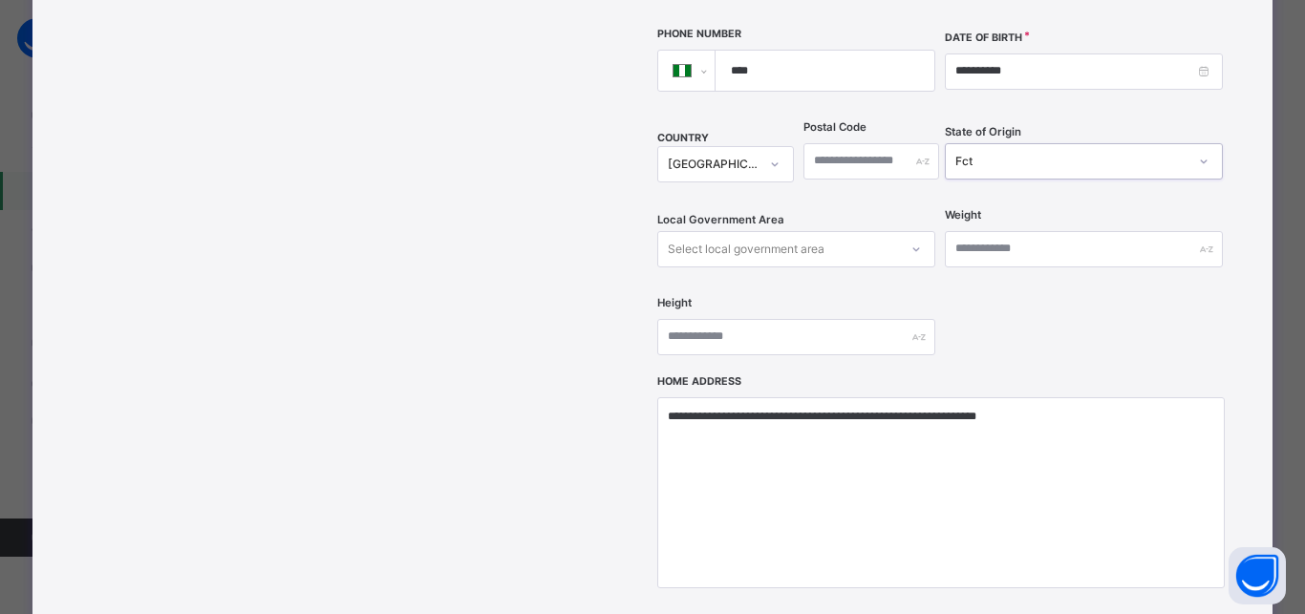
click at [771, 231] on div "Select local government area" at bounding box center [746, 249] width 157 height 36
click at [723, 231] on div "Select local government area" at bounding box center [746, 249] width 157 height 36
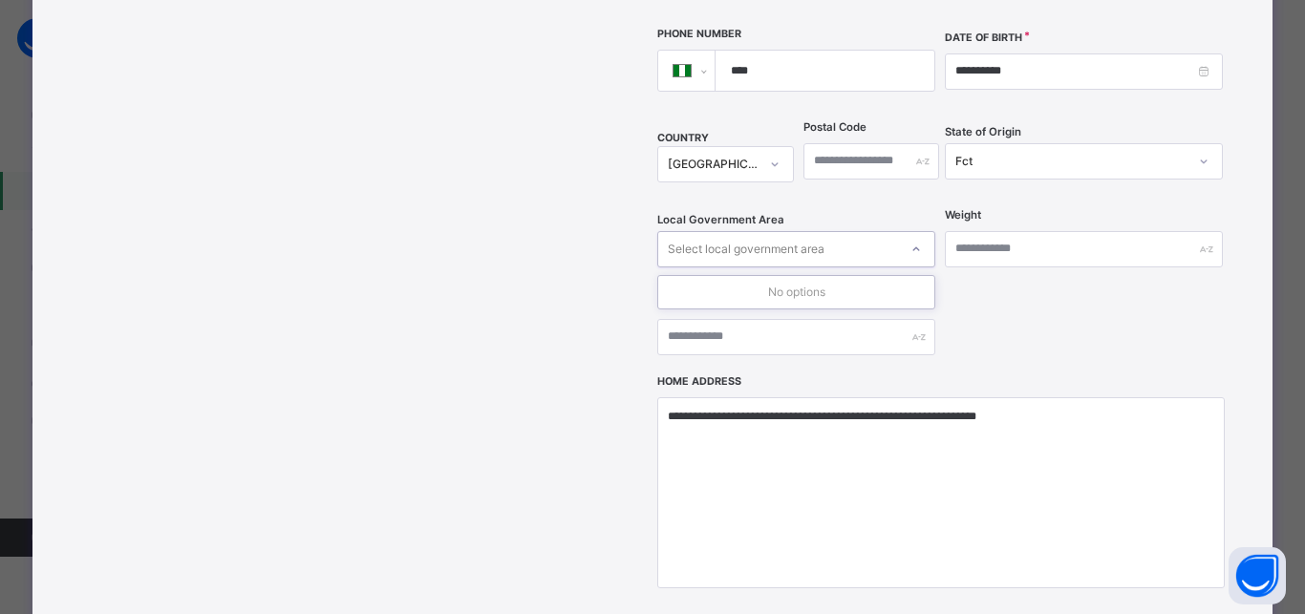
click at [723, 231] on div "Select local government area" at bounding box center [746, 249] width 157 height 36
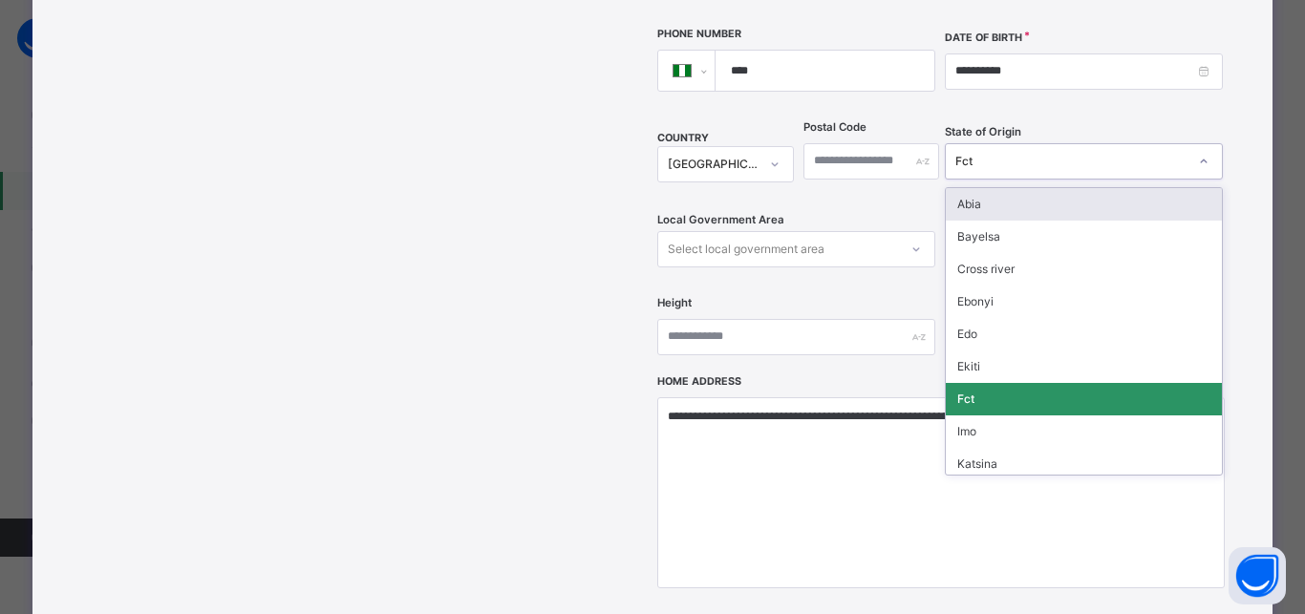
click at [999, 153] on div "Fct" at bounding box center [1071, 161] width 232 height 17
click at [992, 188] on div "Abia" at bounding box center [1083, 204] width 276 height 32
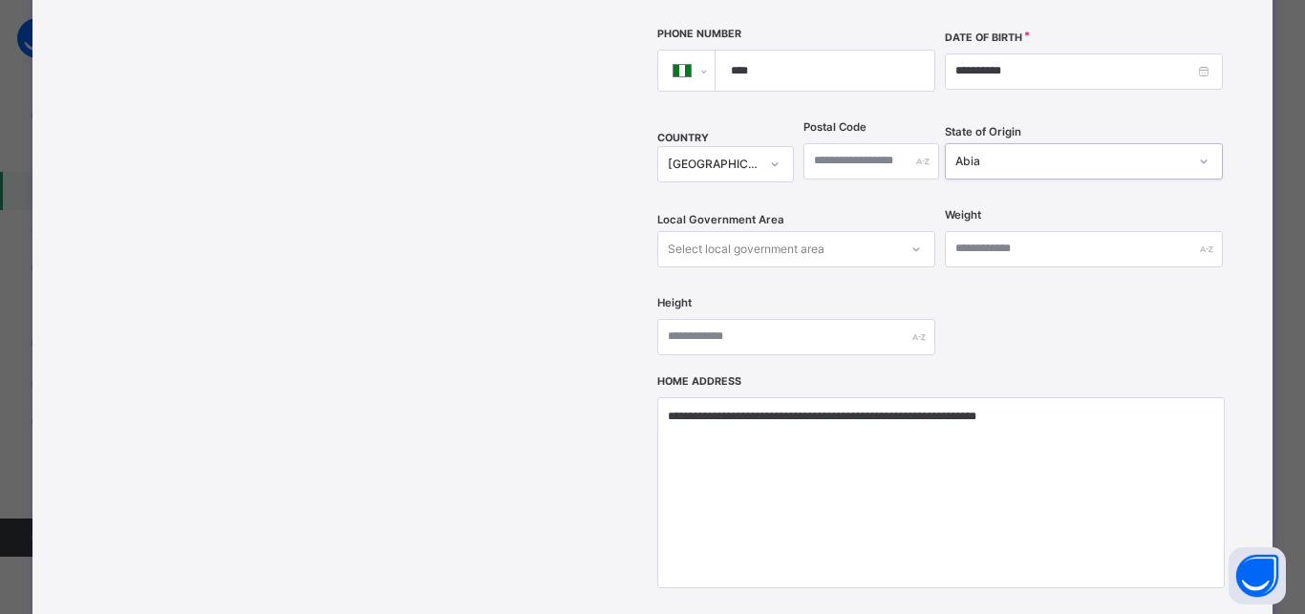
click at [852, 234] on div "Select local government area" at bounding box center [778, 249] width 240 height 30
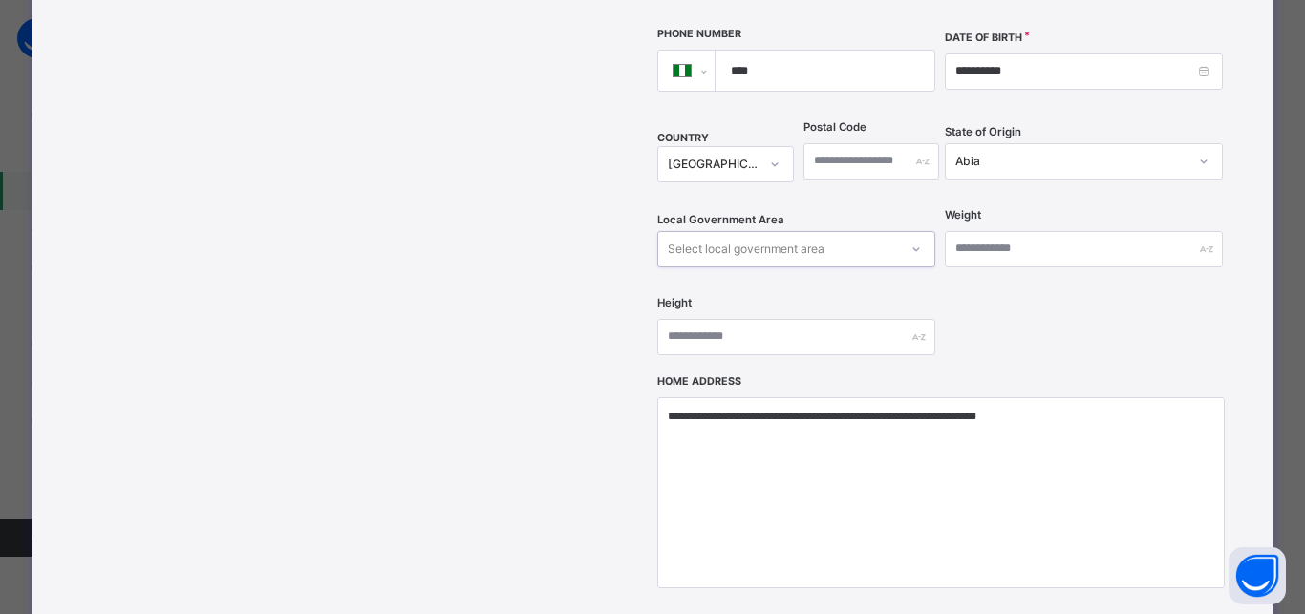
click at [852, 234] on div "Select local government area" at bounding box center [778, 249] width 240 height 30
click at [994, 153] on div "Abia" at bounding box center [1071, 161] width 232 height 17
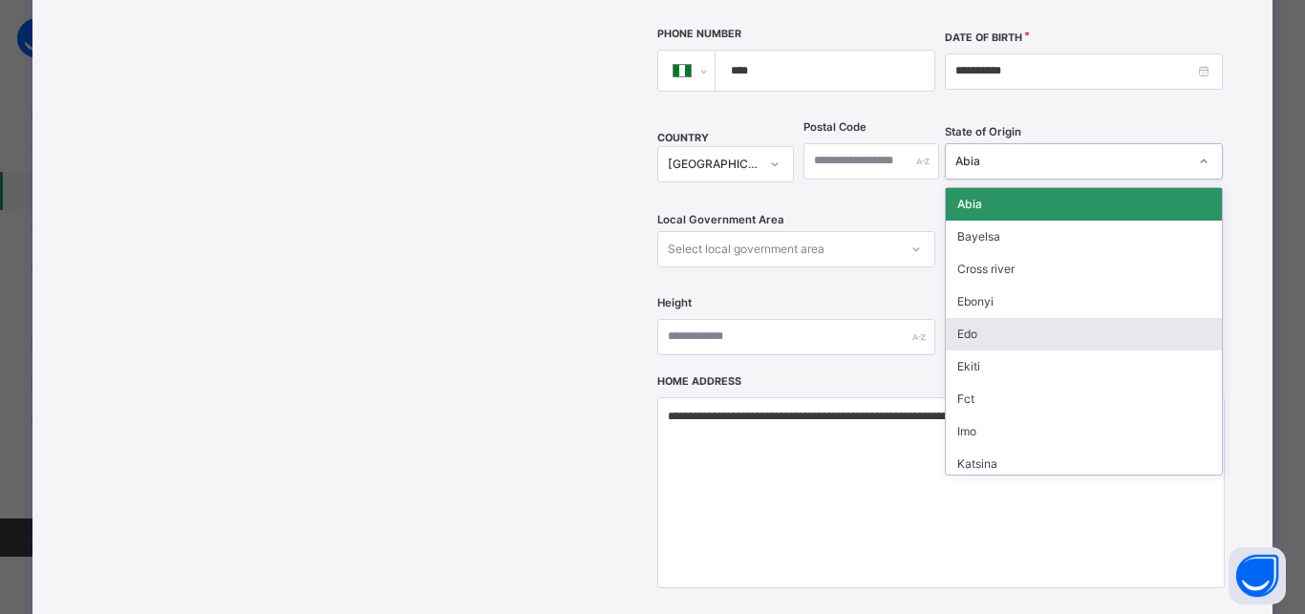
click at [969, 318] on div "Edo" at bounding box center [1083, 334] width 276 height 32
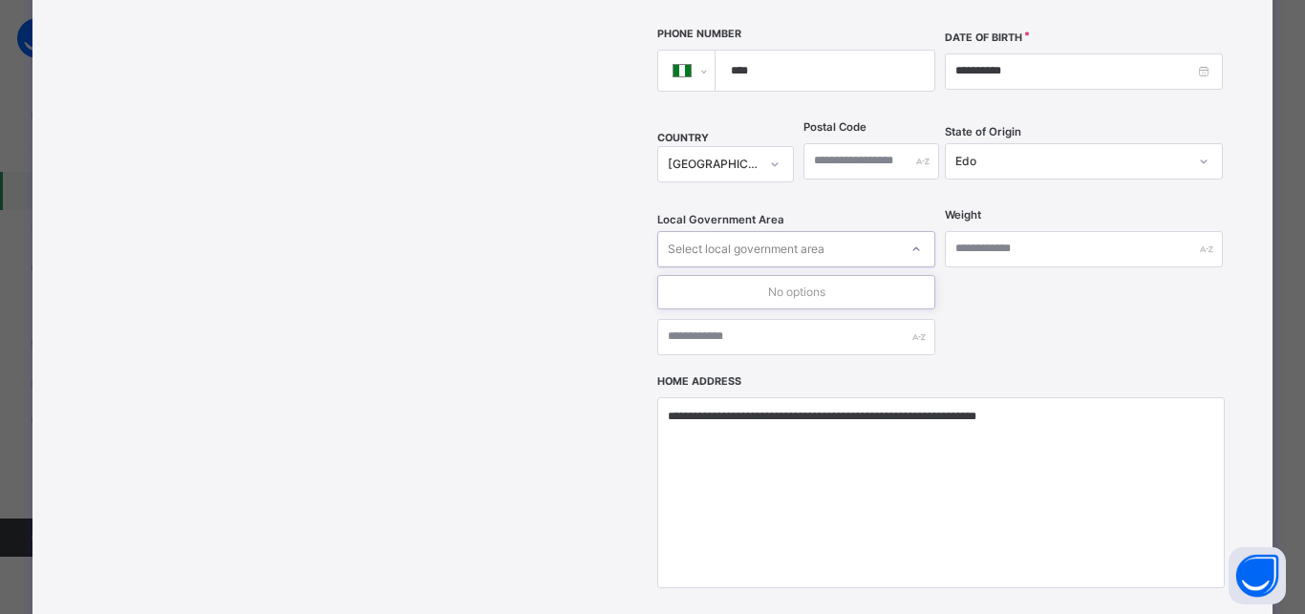
click at [799, 231] on div "Select local government area" at bounding box center [746, 249] width 157 height 36
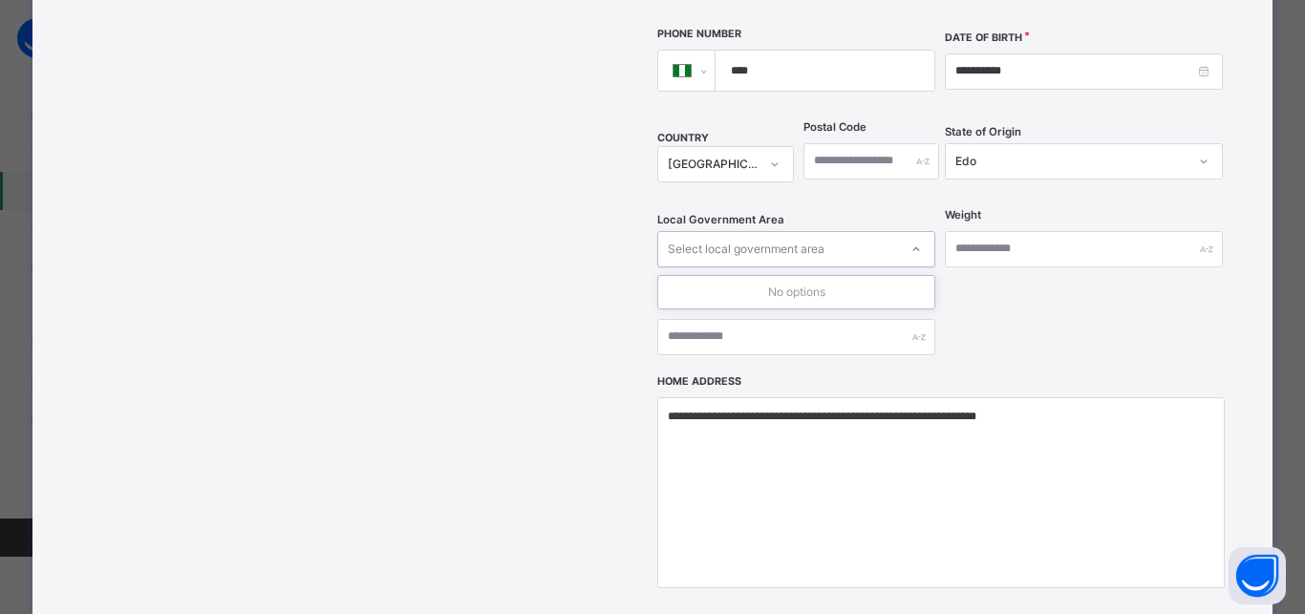
click at [855, 234] on div "Select local government area" at bounding box center [778, 249] width 240 height 30
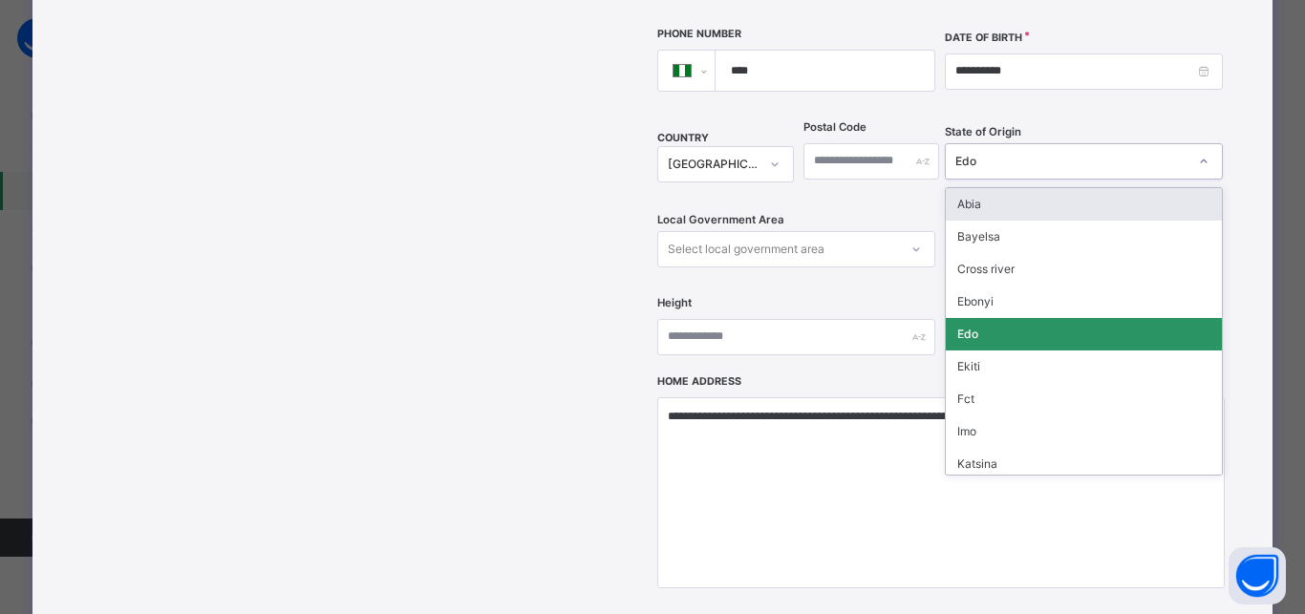
click at [990, 153] on div "Edo" at bounding box center [1071, 161] width 232 height 17
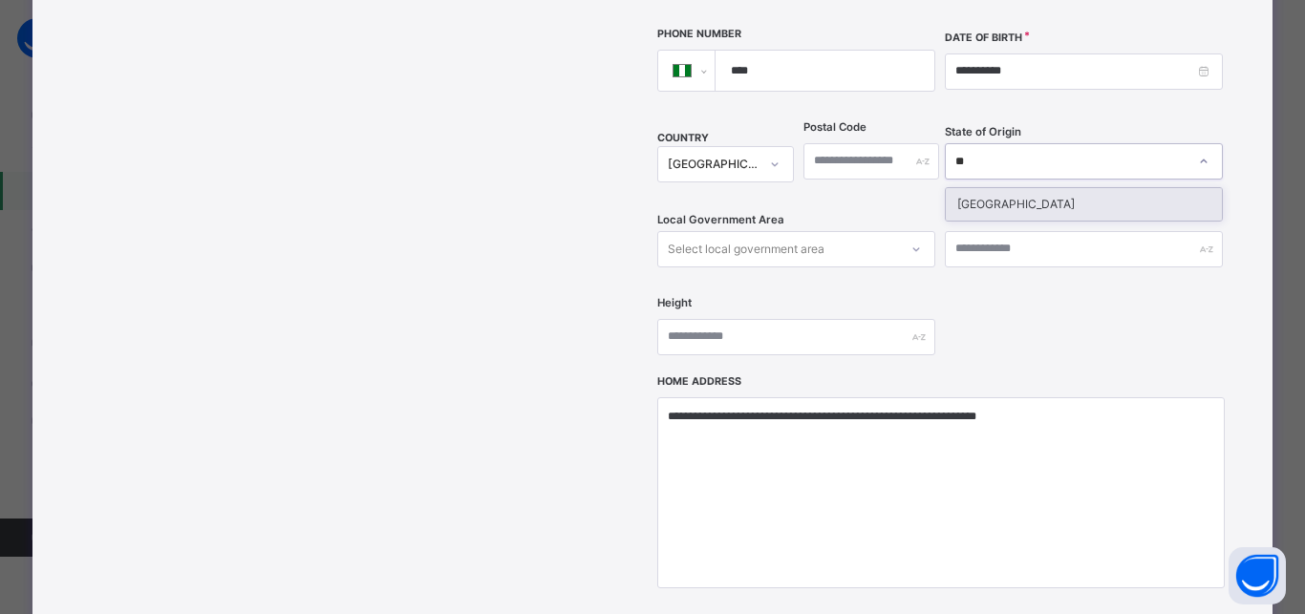
click at [995, 188] on div "Niger" at bounding box center [1083, 204] width 276 height 32
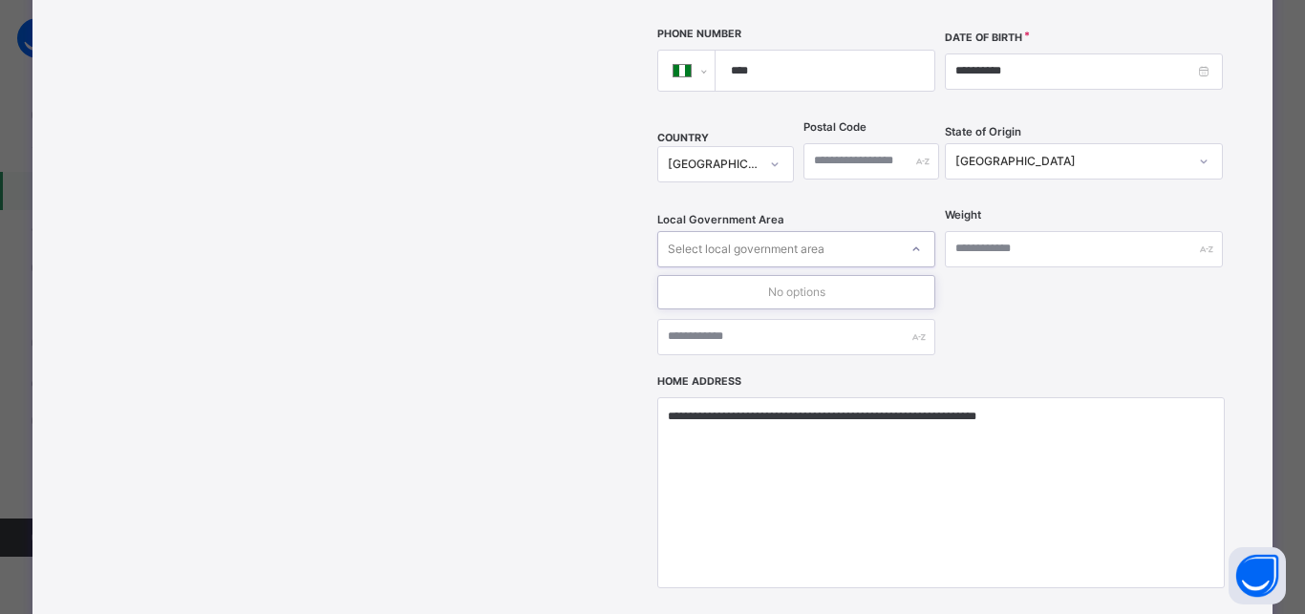
click at [767, 231] on div "Select local government area" at bounding box center [746, 249] width 157 height 36
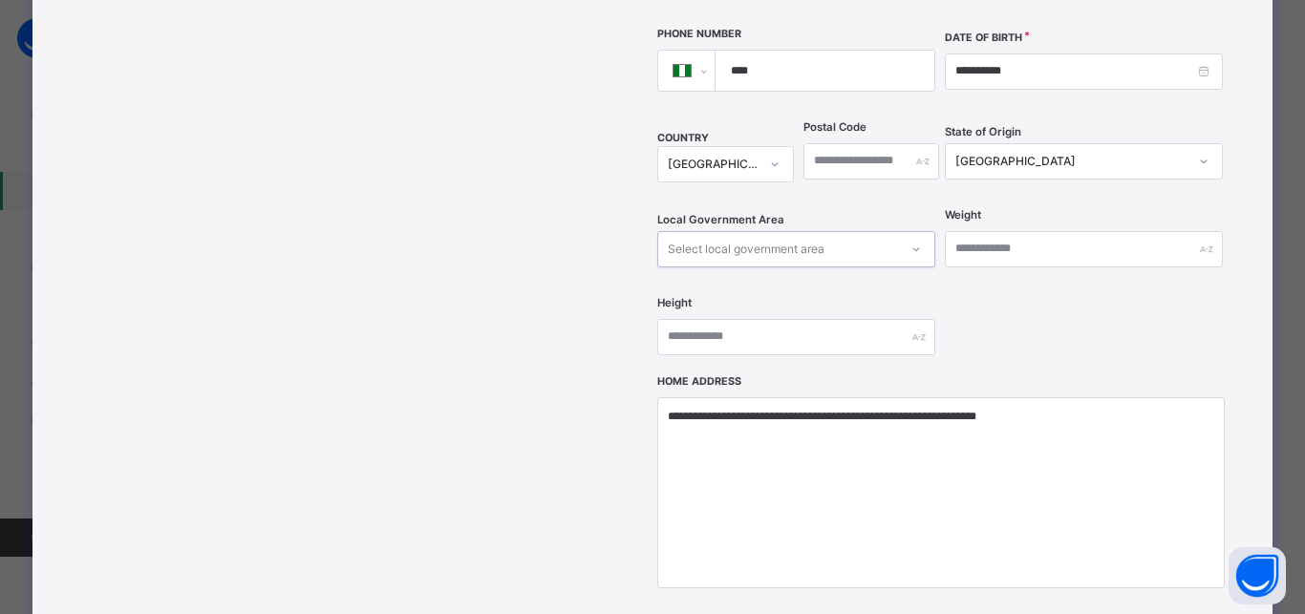
click at [767, 231] on div "Select local government area" at bounding box center [746, 249] width 157 height 36
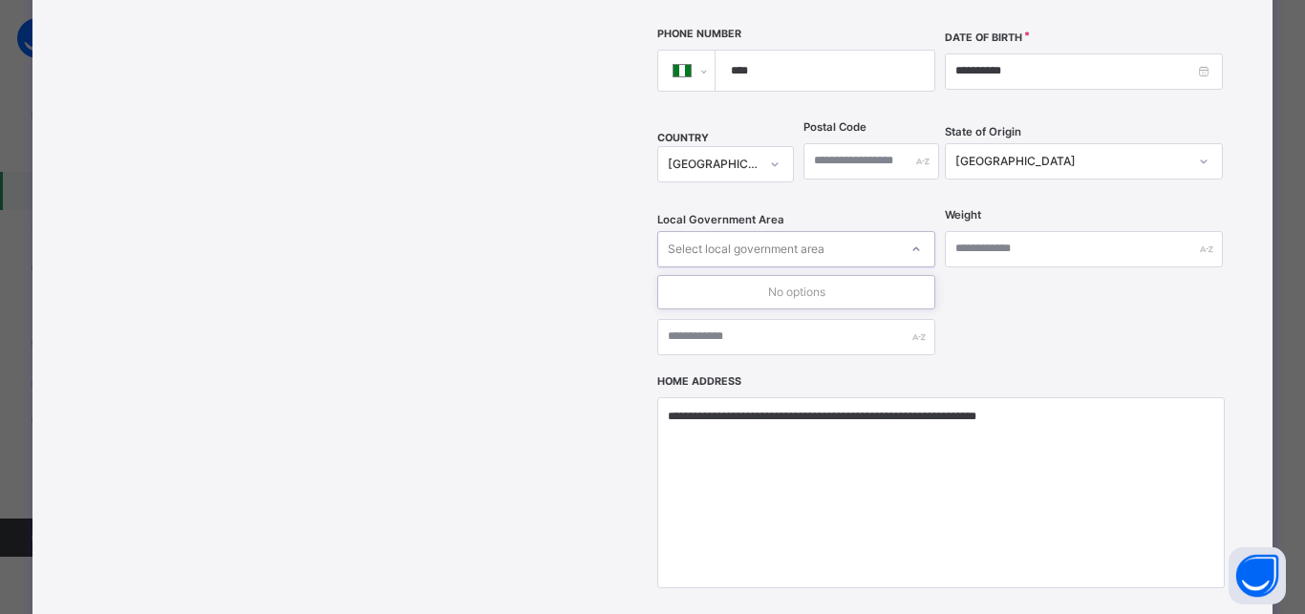
click at [767, 231] on div "Select local government area" at bounding box center [746, 249] width 157 height 36
click at [743, 231] on div "Select local government area" at bounding box center [746, 249] width 157 height 36
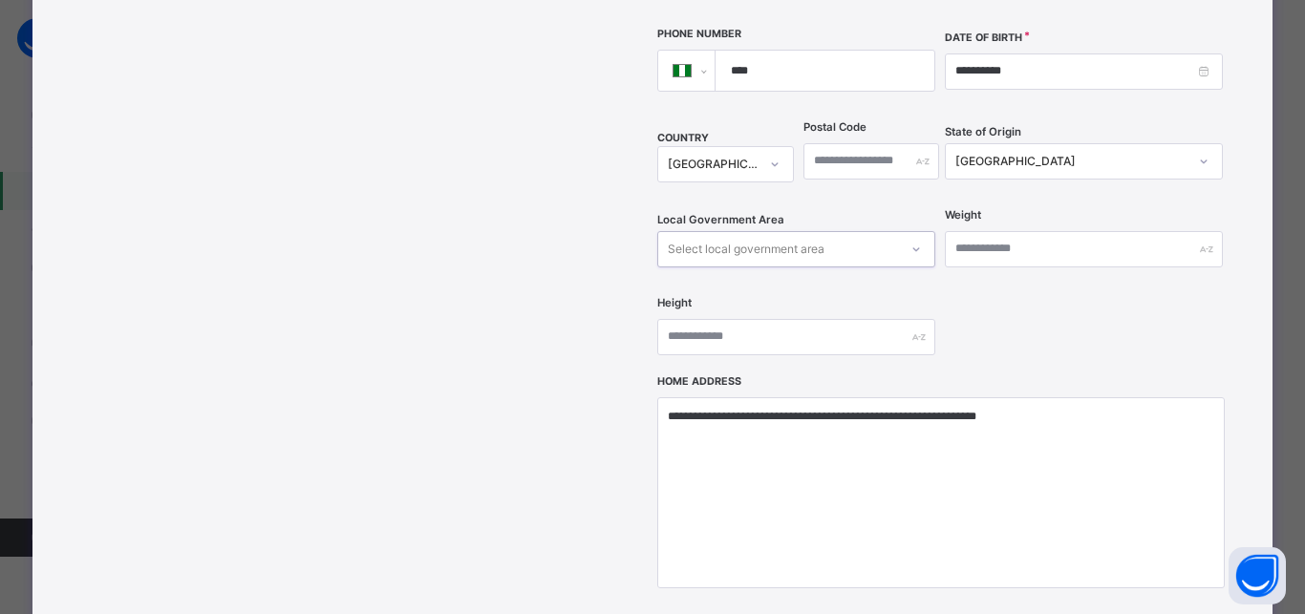
click at [743, 231] on div "Select local government area" at bounding box center [746, 249] width 157 height 36
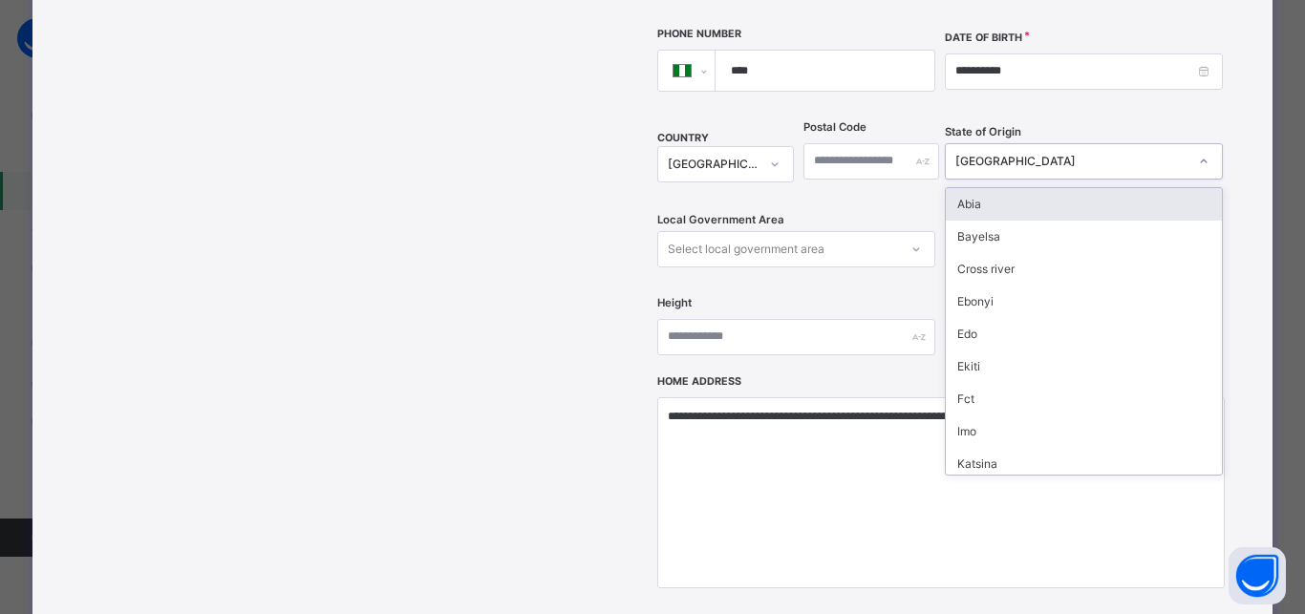
click at [995, 153] on div "Niger" at bounding box center [1071, 161] width 232 height 17
click at [974, 188] on div "Abia" at bounding box center [1083, 204] width 276 height 32
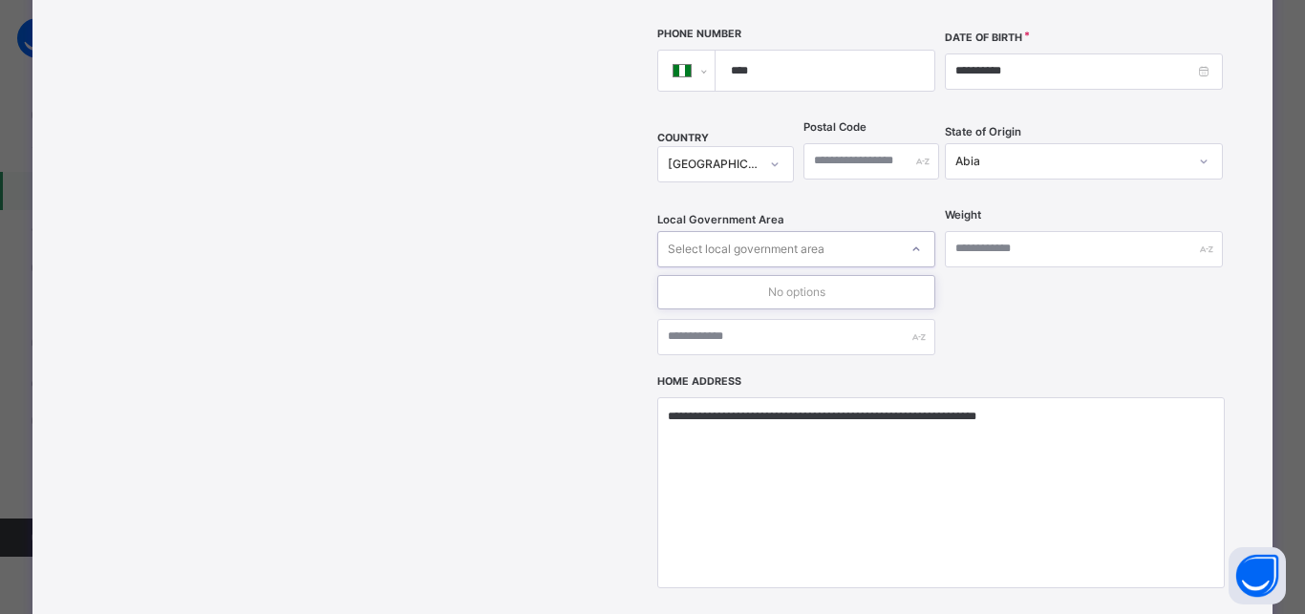
click at [737, 231] on div "Select local government area" at bounding box center [746, 249] width 157 height 36
click at [740, 231] on div "Select local government area" at bounding box center [746, 249] width 157 height 36
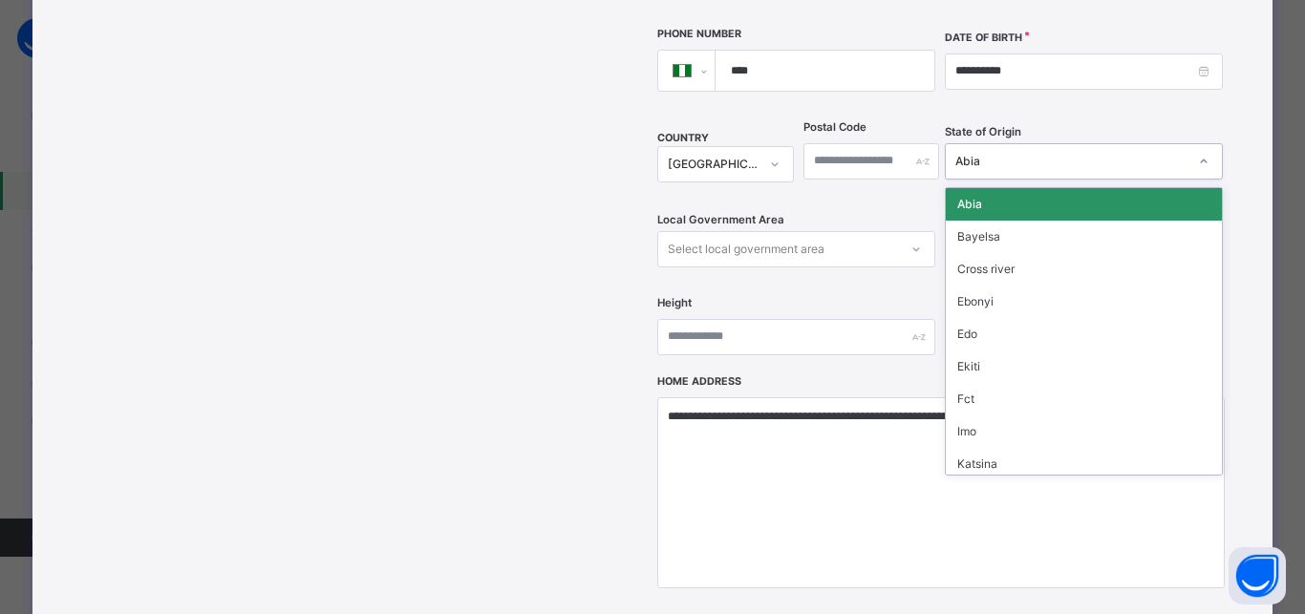
click at [1012, 146] on div "Abia" at bounding box center [1065, 161] width 240 height 30
click at [977, 221] on div "Bayelsa" at bounding box center [1083, 237] width 276 height 32
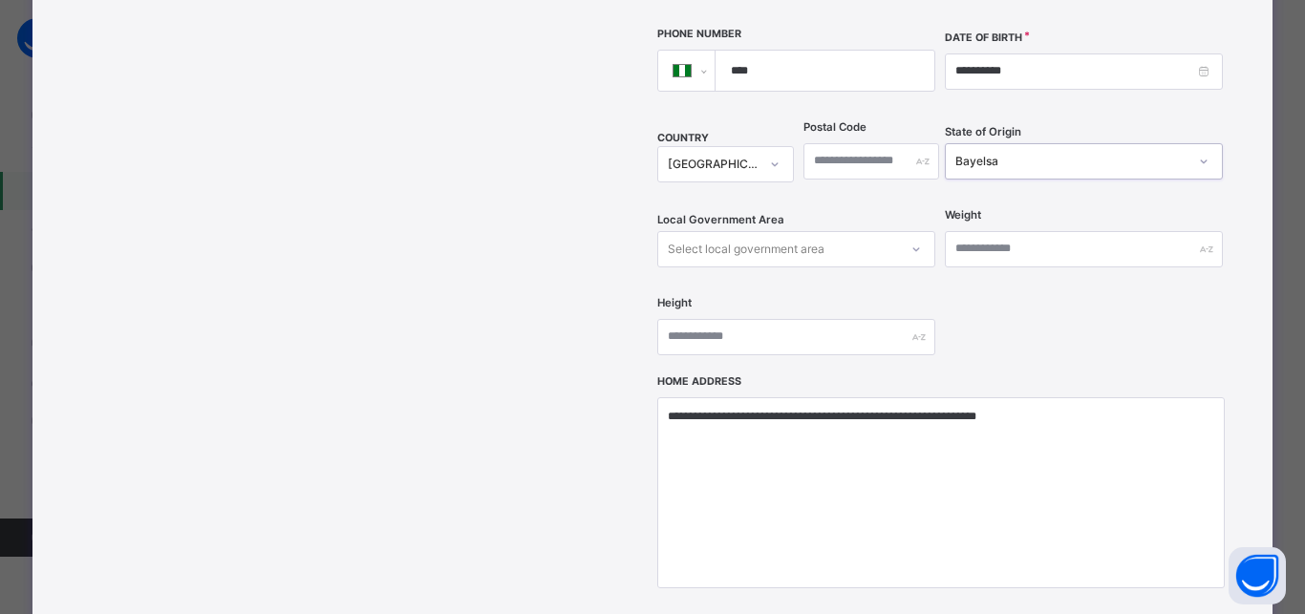
click at [733, 231] on div "Select local government area" at bounding box center [746, 249] width 157 height 36
click at [990, 153] on div "Bayelsa" at bounding box center [1071, 161] width 232 height 17
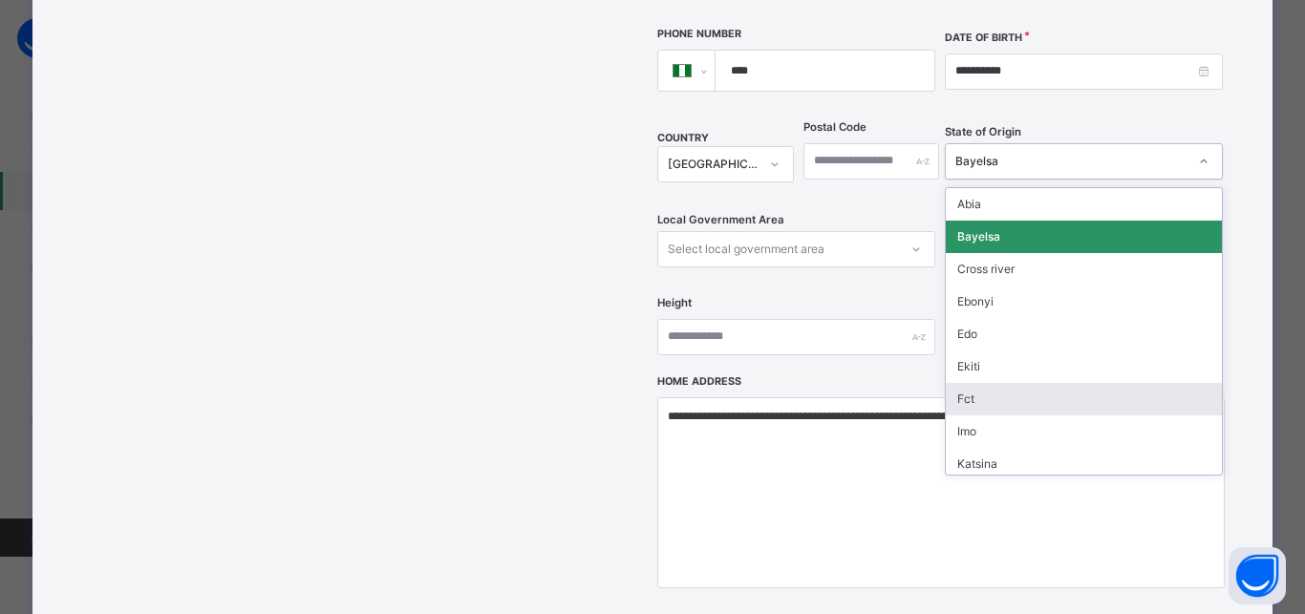
click at [992, 383] on div "Fct" at bounding box center [1083, 399] width 276 height 32
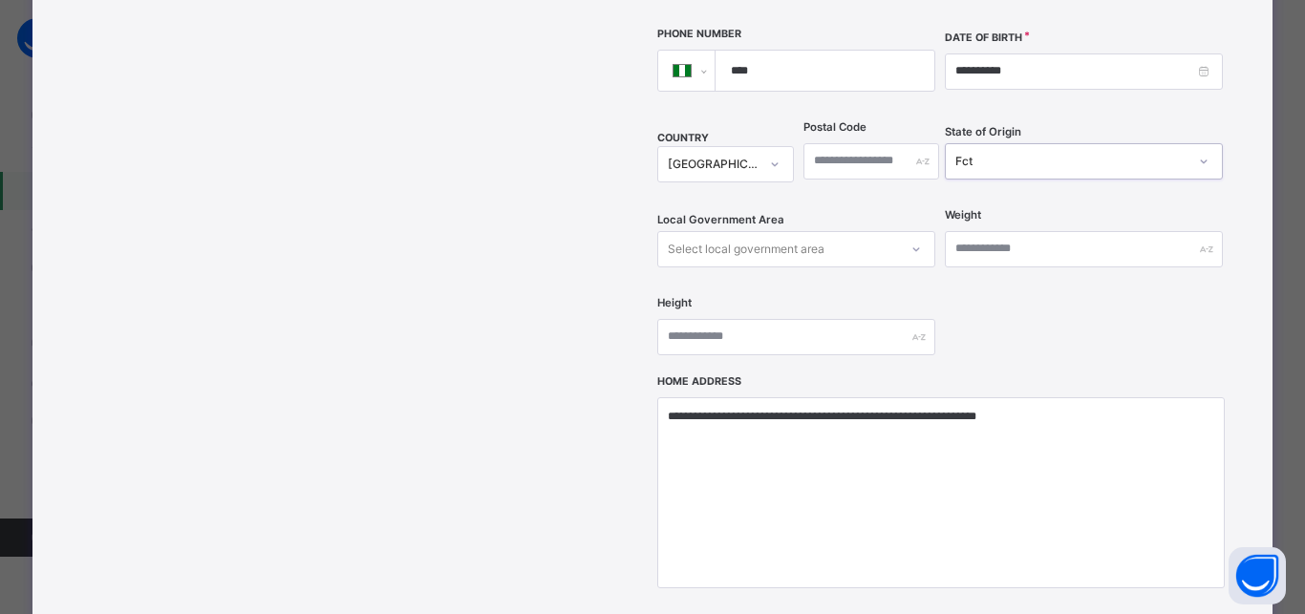
click at [680, 231] on div "Select local government area" at bounding box center [746, 249] width 157 height 36
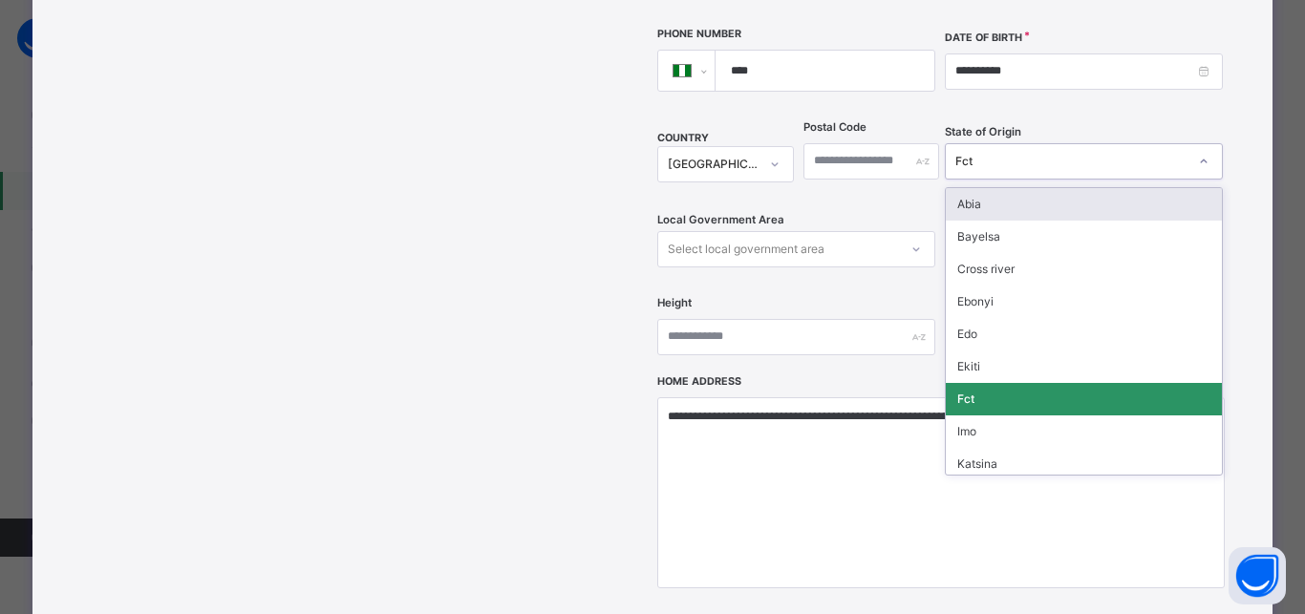
click at [983, 153] on div "Fct" at bounding box center [1071, 161] width 232 height 17
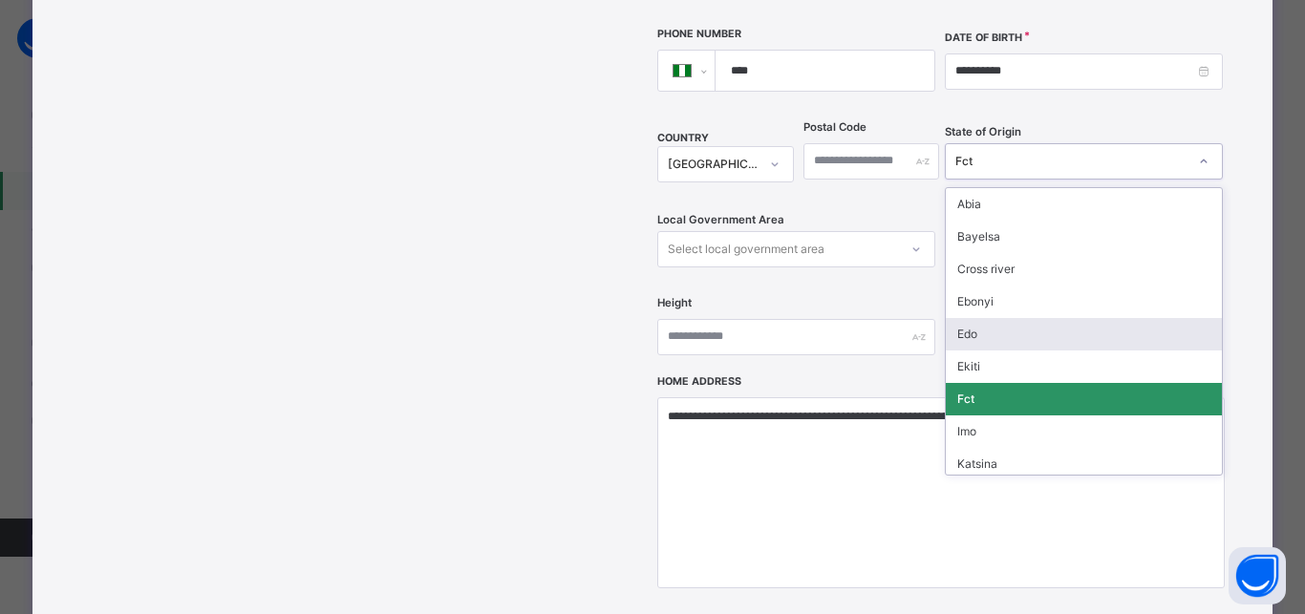
click at [978, 318] on div "Edo" at bounding box center [1083, 334] width 276 height 32
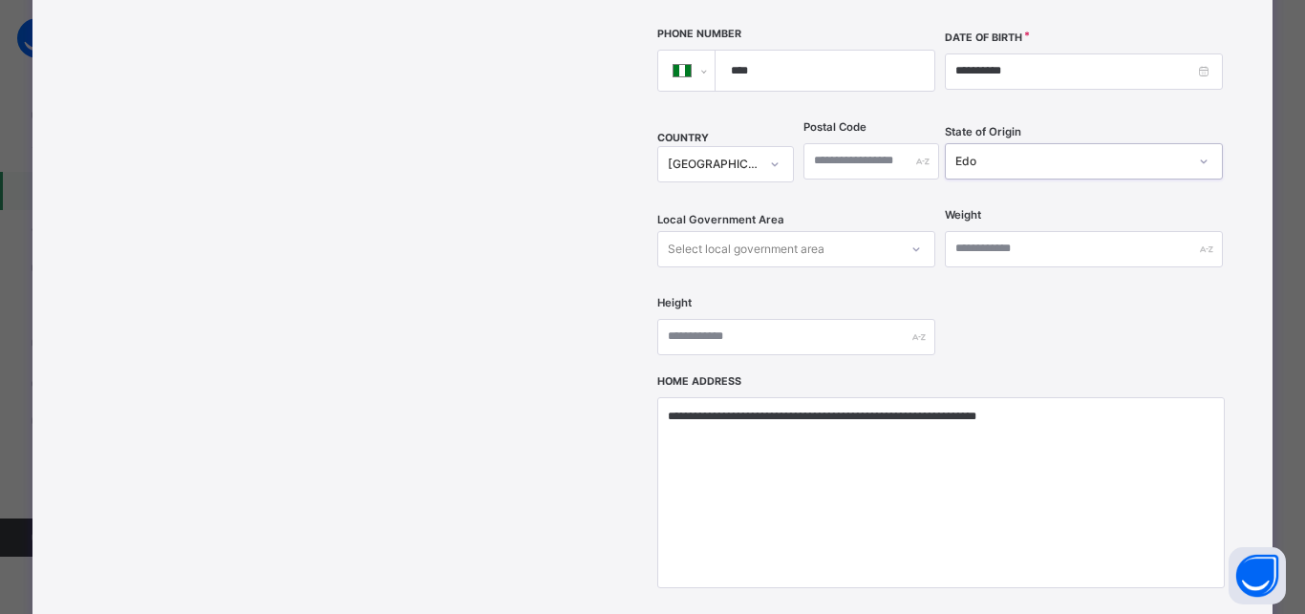
click at [775, 231] on div "Select local government area" at bounding box center [746, 249] width 157 height 36
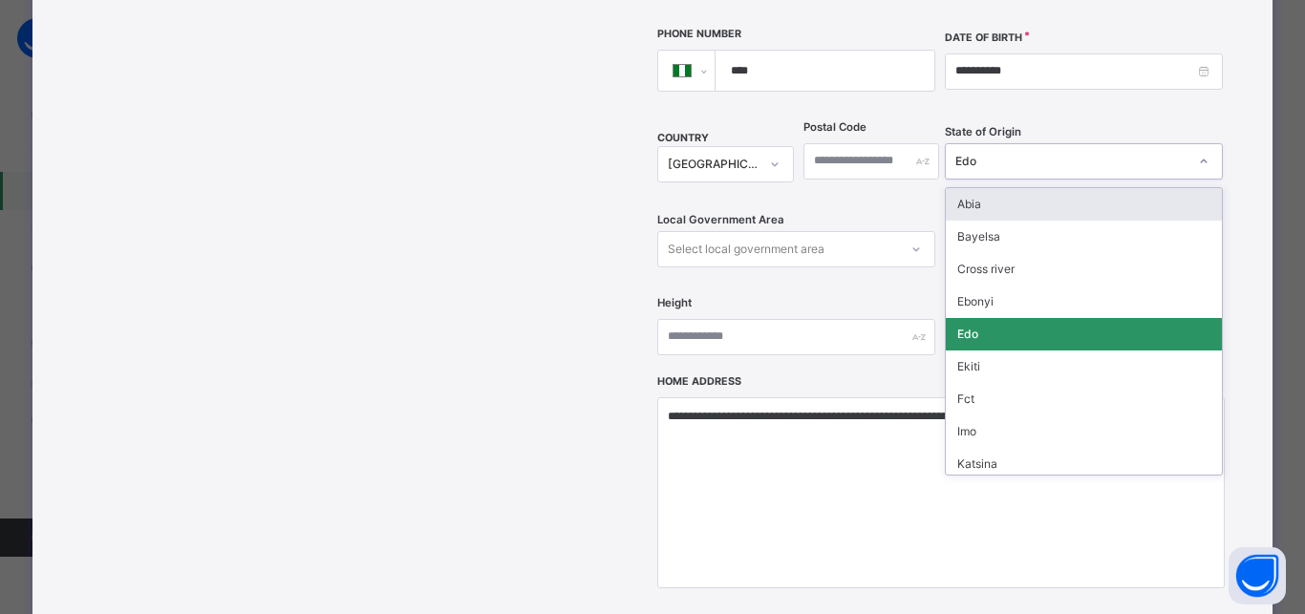
click at [1035, 143] on div "Edo" at bounding box center [1084, 161] width 278 height 36
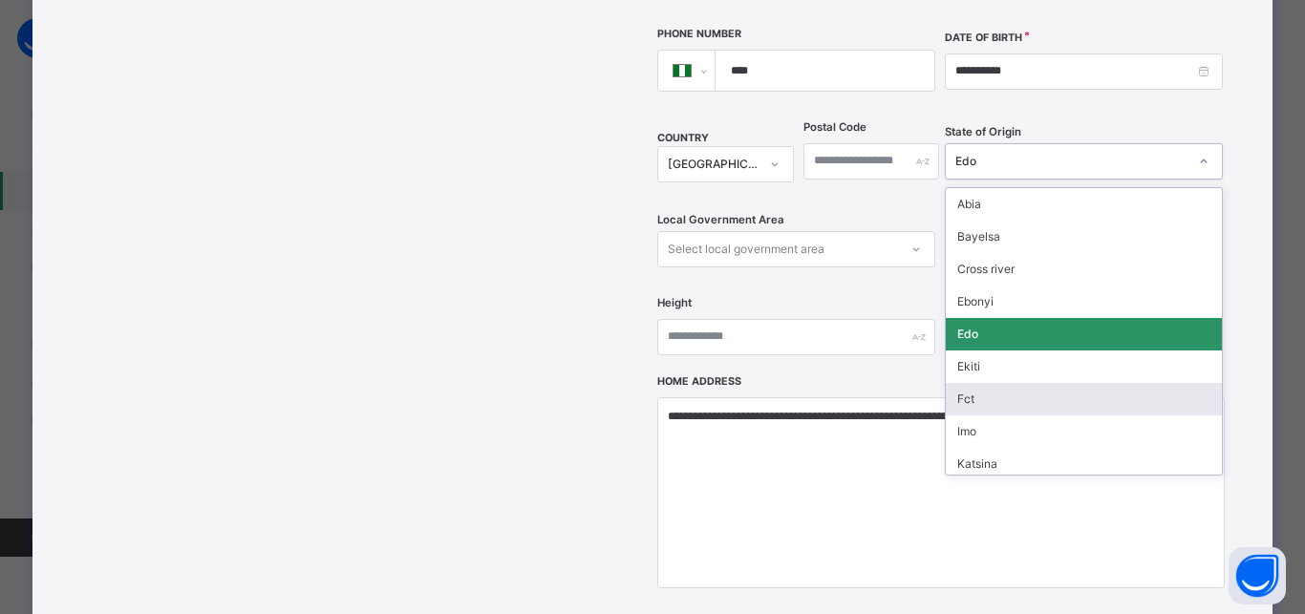
click at [977, 383] on div "Fct" at bounding box center [1083, 399] width 276 height 32
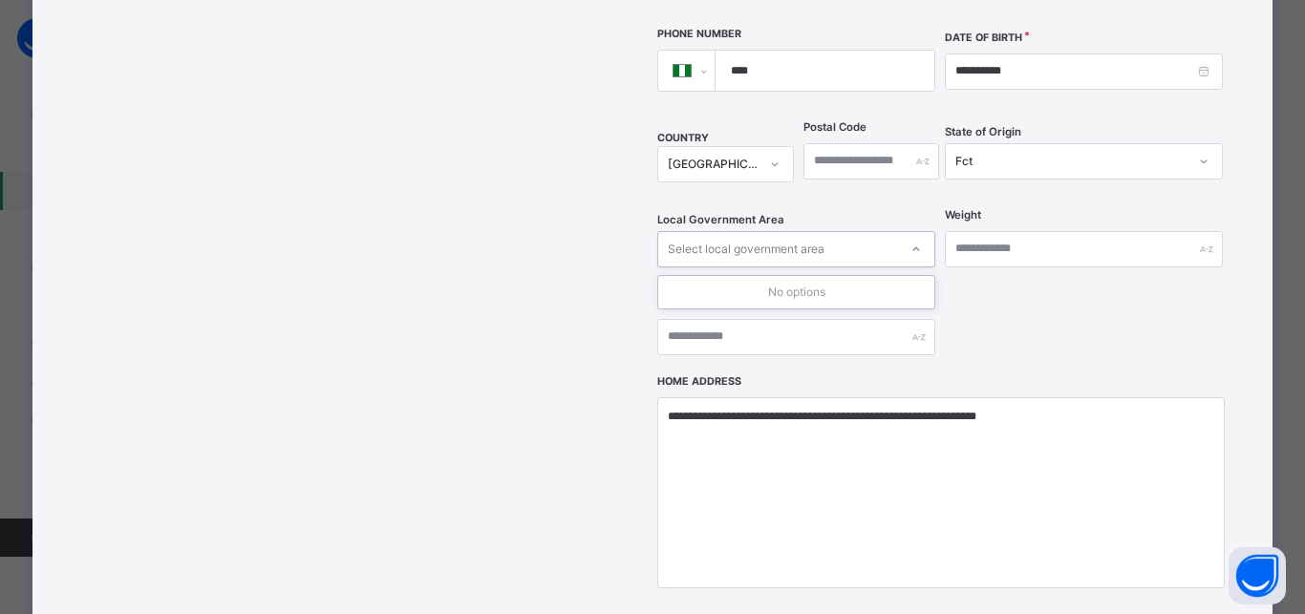
click at [757, 231] on div "Select local government area" at bounding box center [746, 249] width 157 height 36
click at [994, 143] on div "Fct" at bounding box center [1084, 161] width 278 height 36
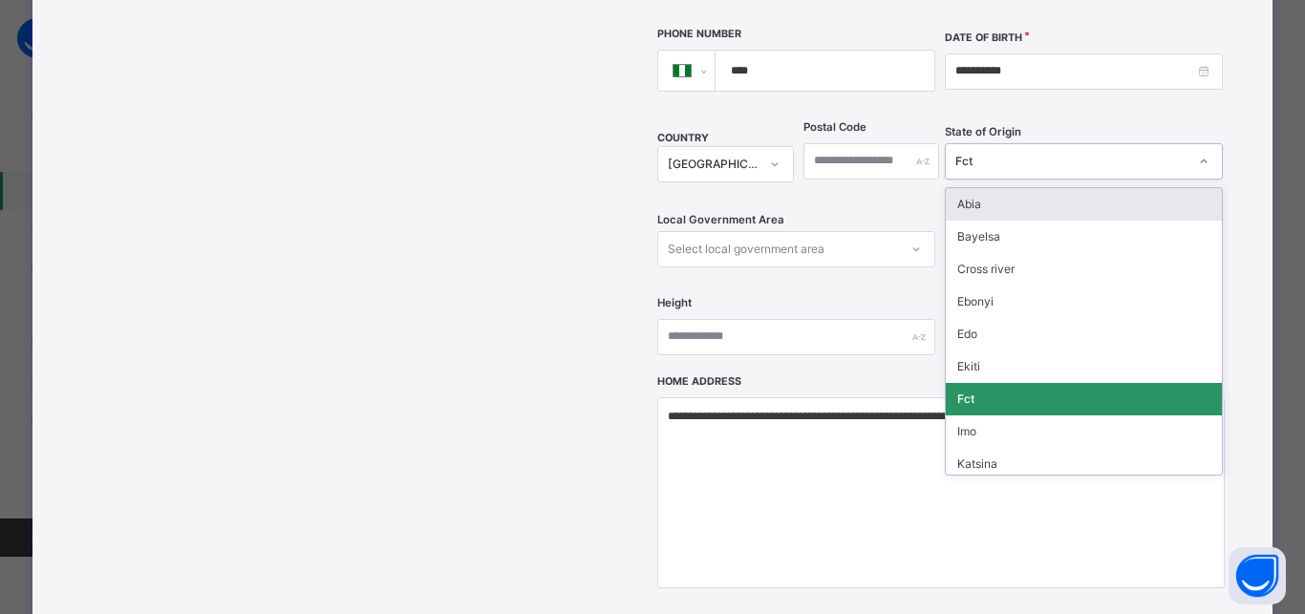
click at [977, 188] on div "Abia" at bounding box center [1083, 204] width 276 height 32
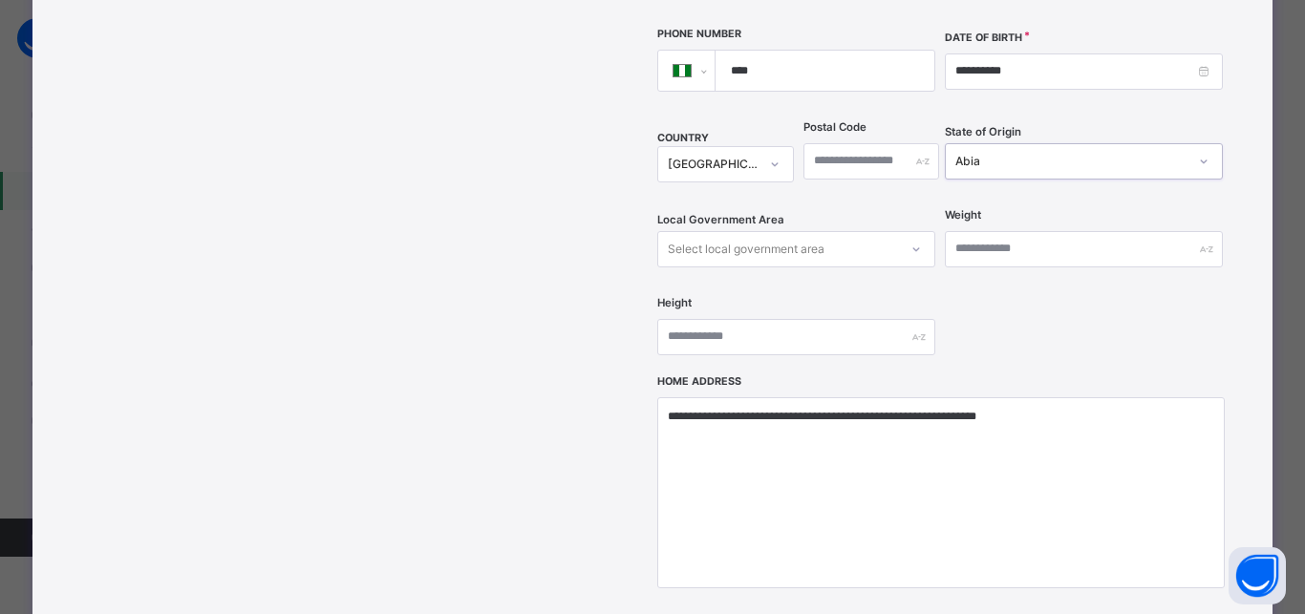
click at [784, 231] on div "Select local government area" at bounding box center [746, 249] width 157 height 36
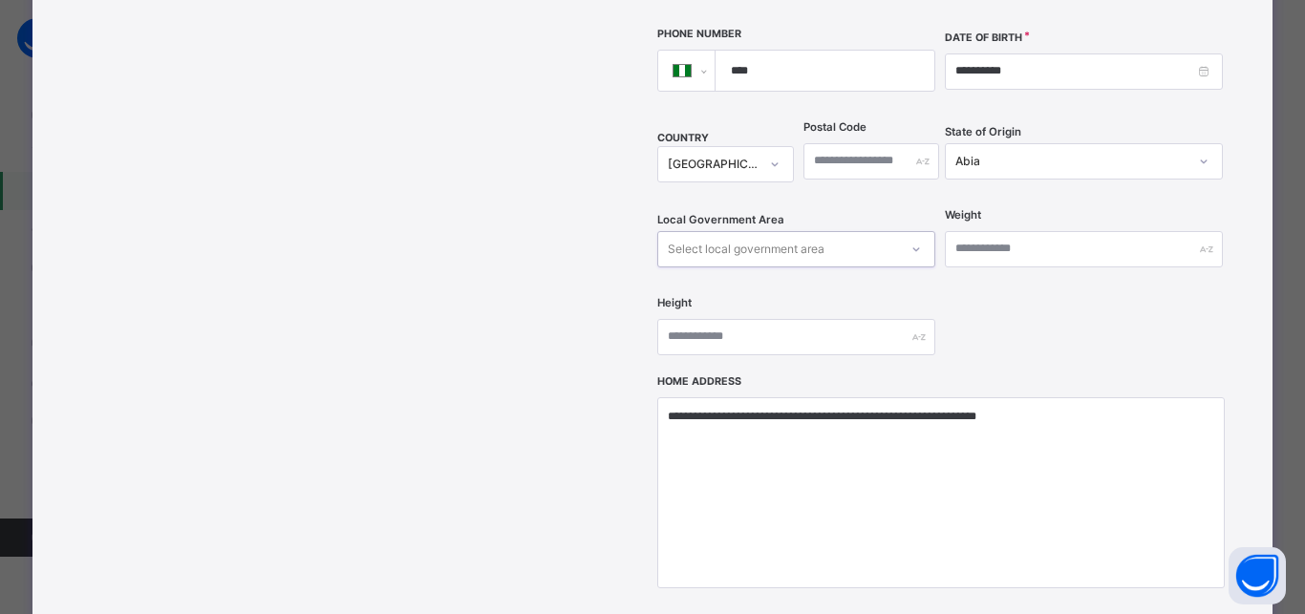
click at [784, 231] on div "Select local government area" at bounding box center [746, 249] width 157 height 36
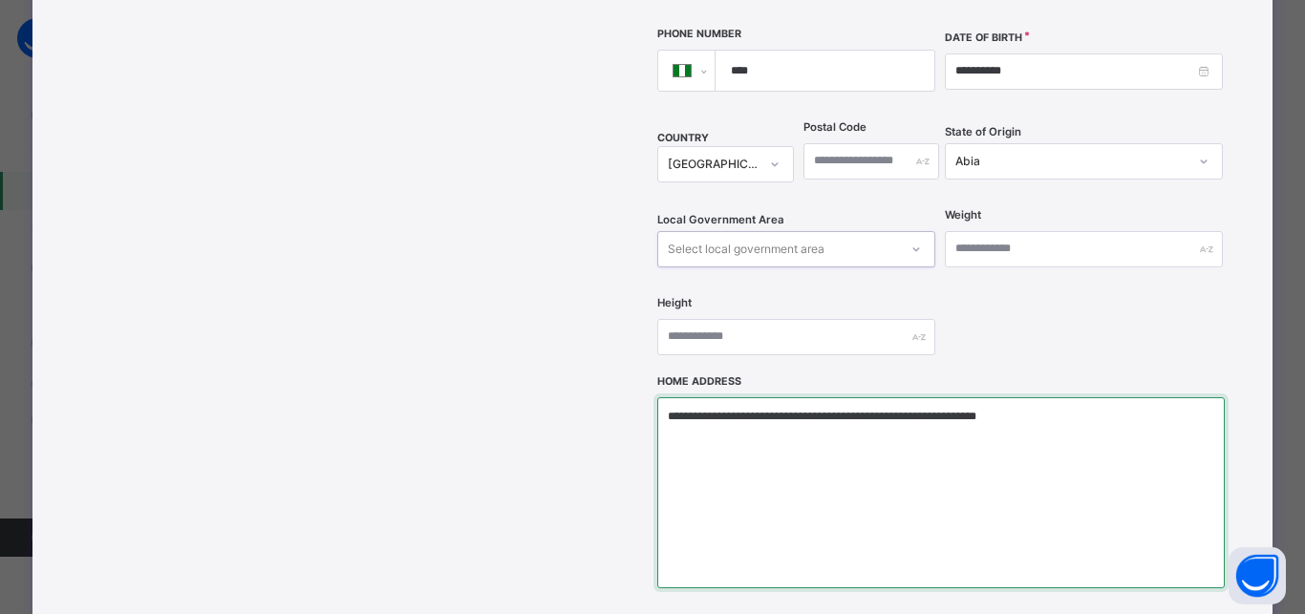
click at [793, 397] on textarea "**********" at bounding box center [940, 492] width 566 height 191
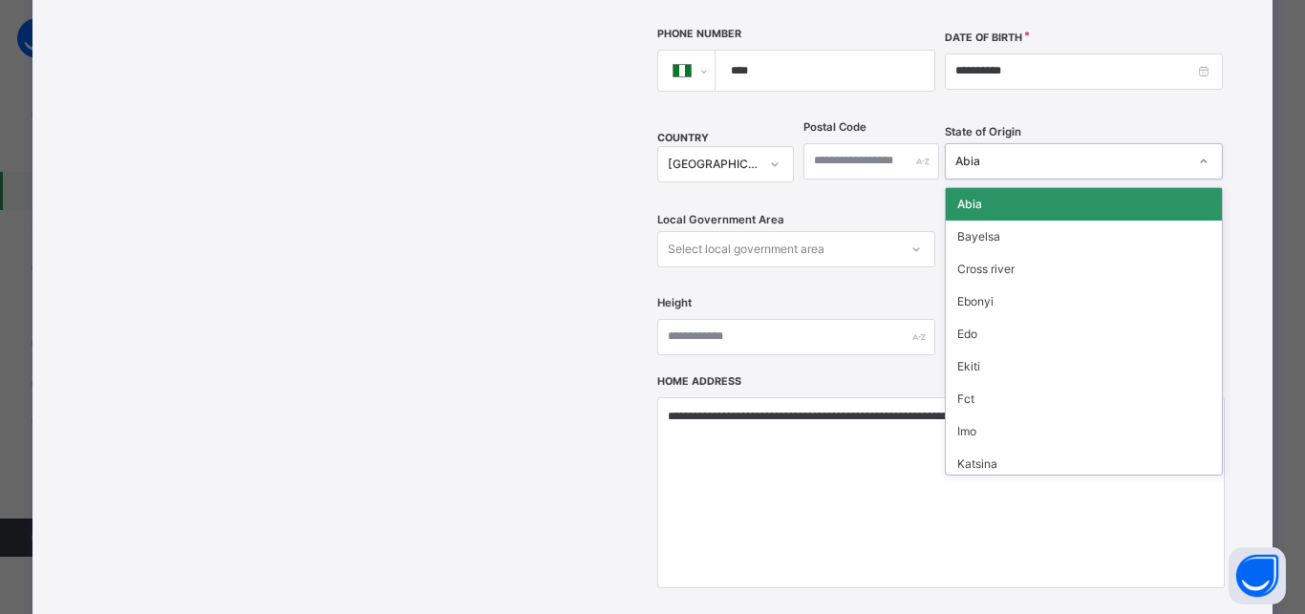
click at [996, 153] on div "Abia" at bounding box center [1071, 161] width 232 height 17
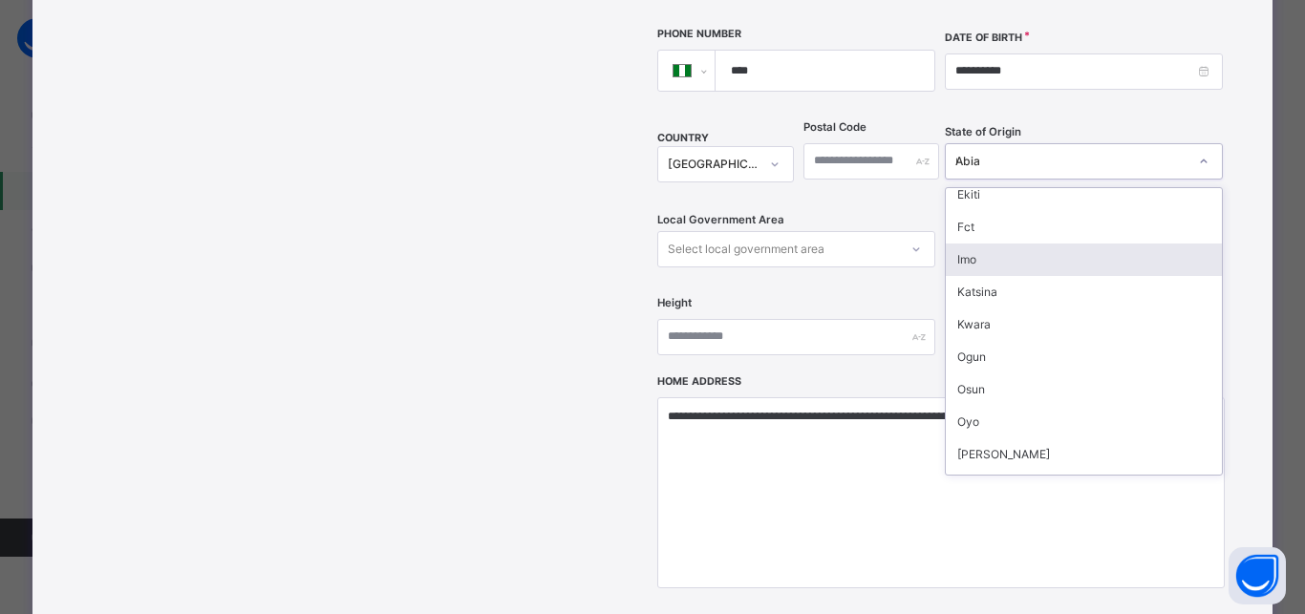
scroll to position [0, 0]
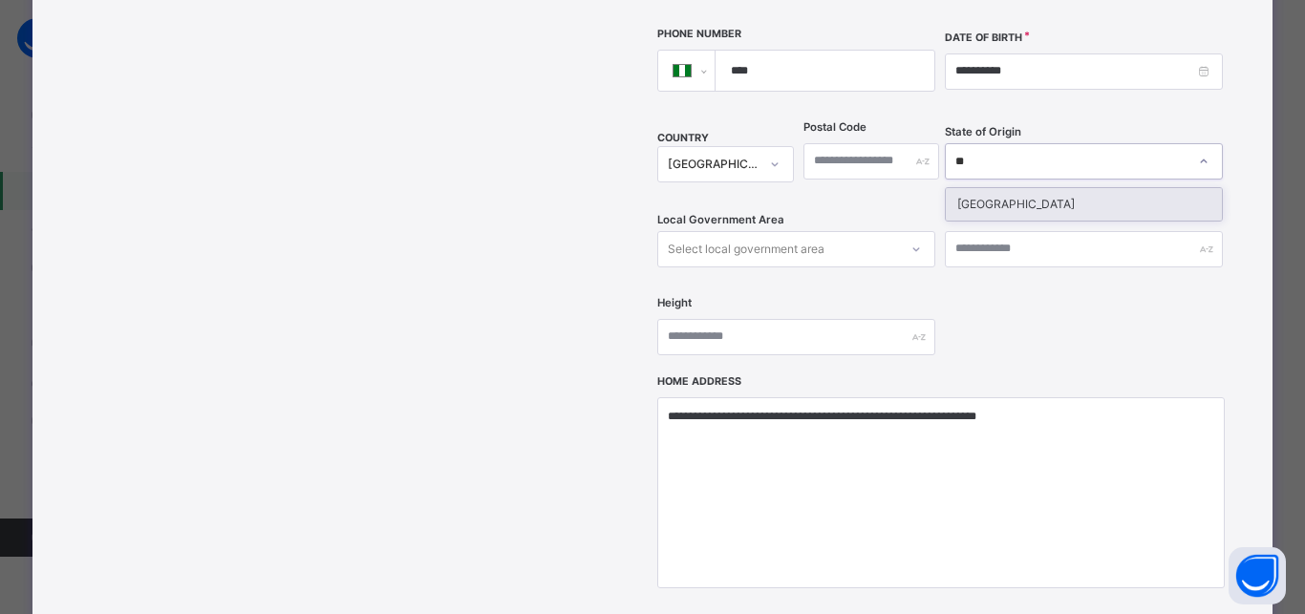
click at [1032, 188] on div "Niger" at bounding box center [1083, 204] width 276 height 32
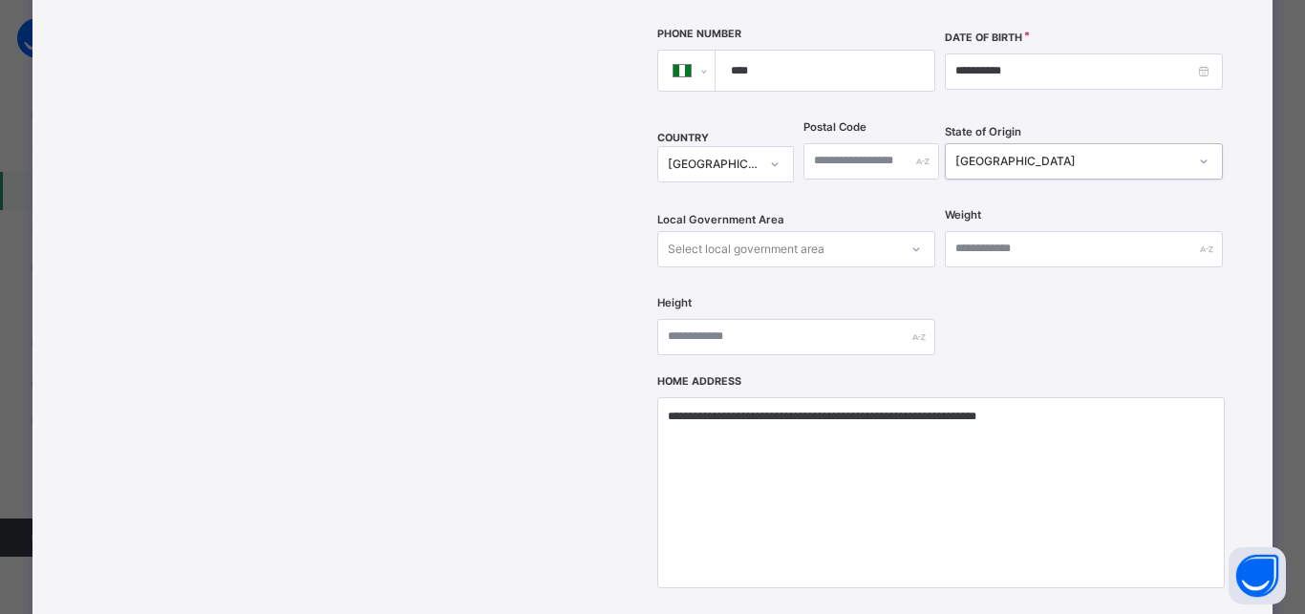
click at [782, 231] on div "Select local government area" at bounding box center [796, 249] width 278 height 36
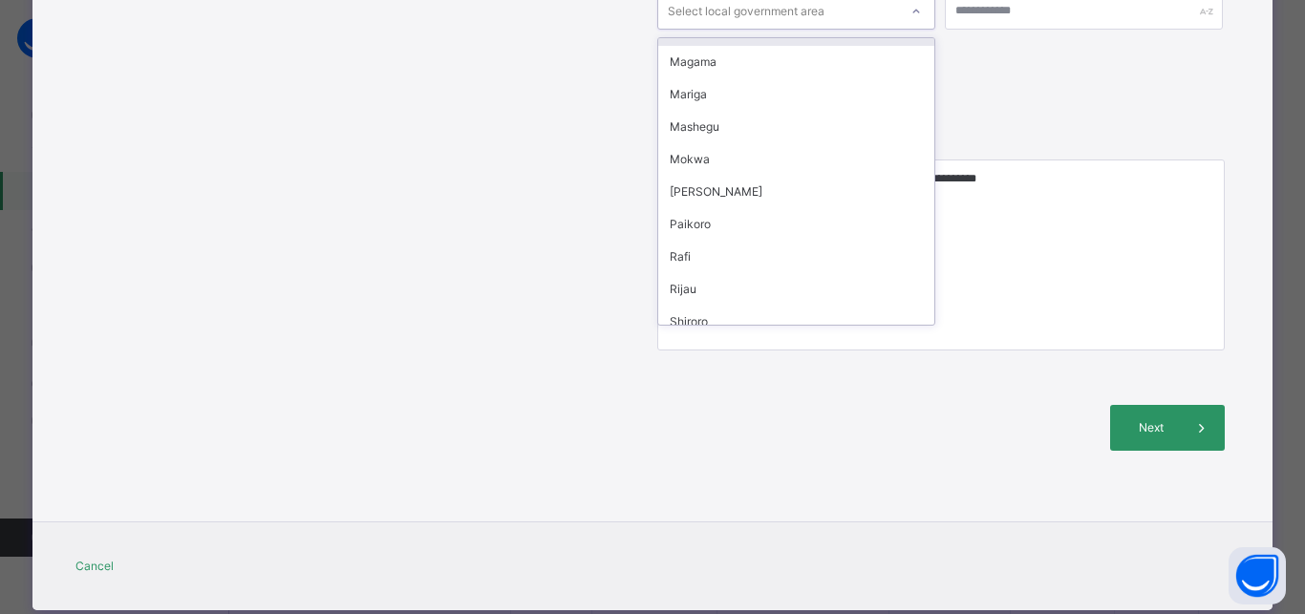
scroll to position [525, 0]
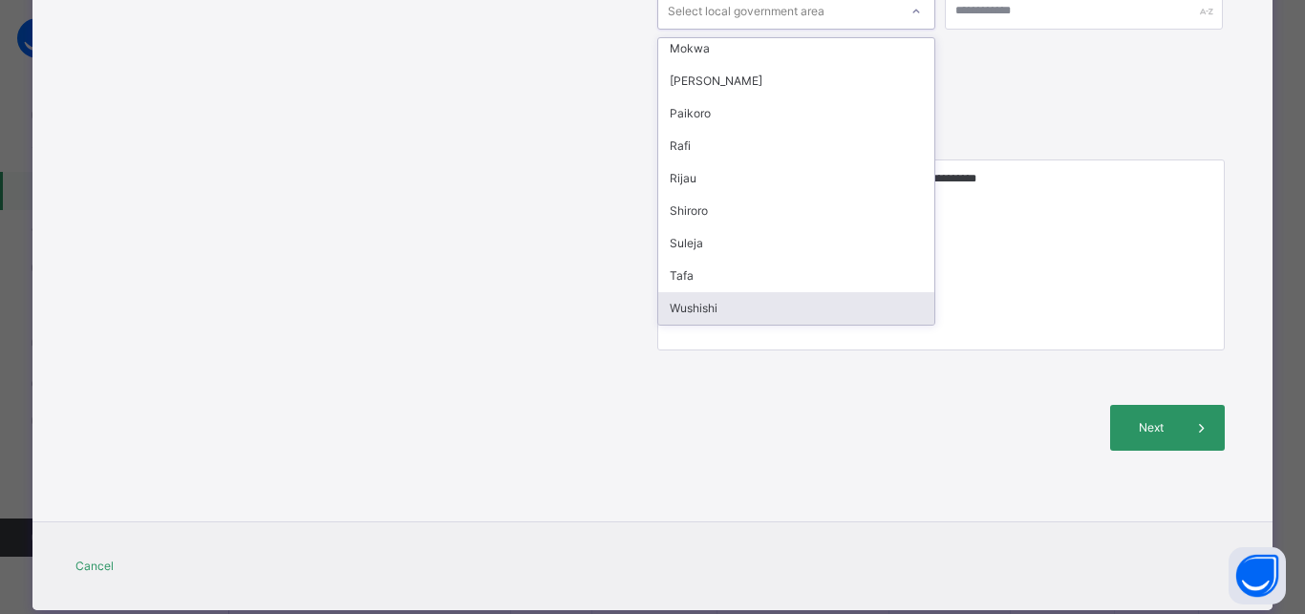
click at [741, 292] on div "Wushishi" at bounding box center [796, 308] width 276 height 32
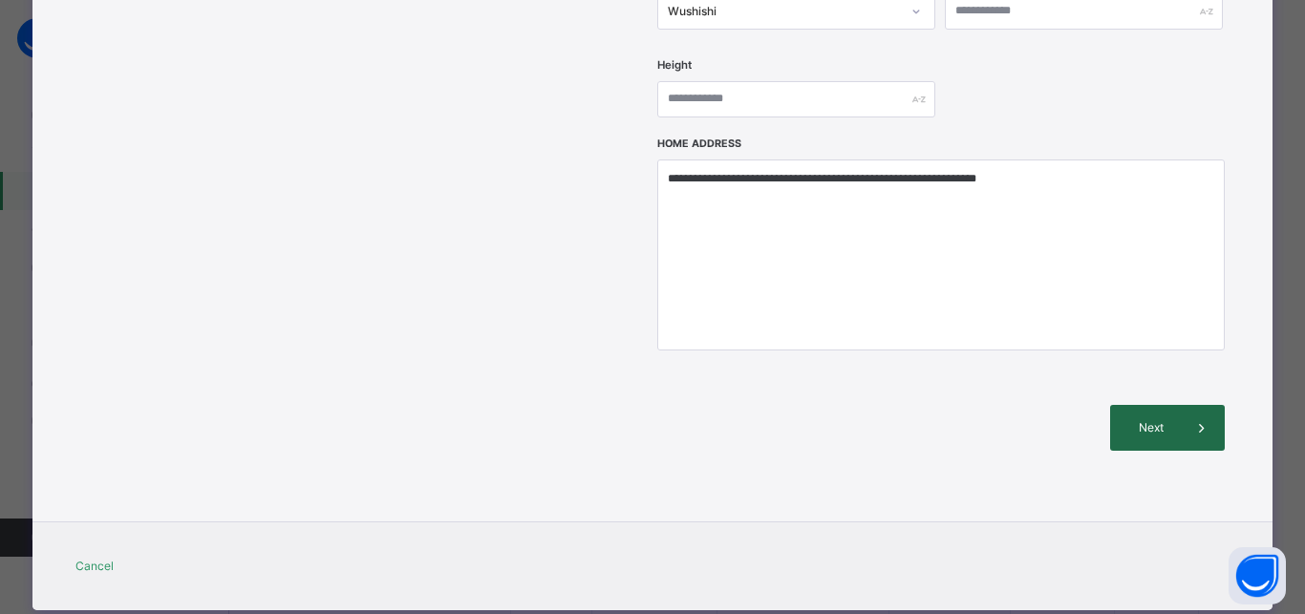
click at [1146, 419] on span "Next" at bounding box center [1151, 427] width 54 height 17
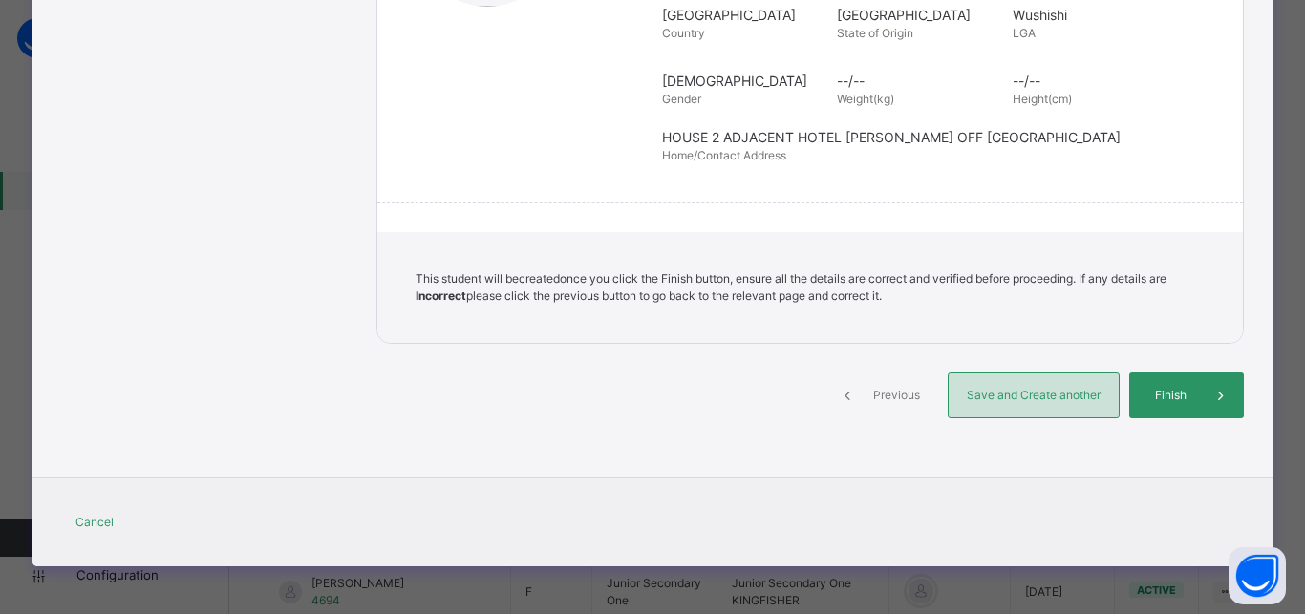
click at [1068, 396] on span "Save and Create another" at bounding box center [1033, 395] width 141 height 17
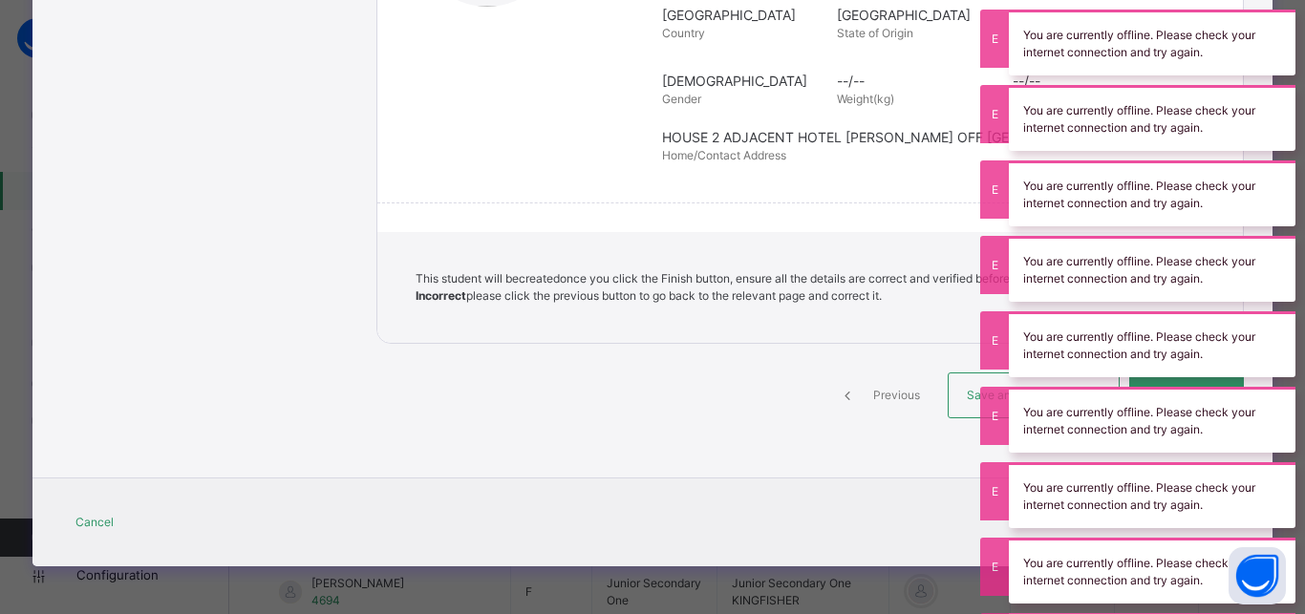
click at [928, 453] on div "**********" at bounding box center [652, 76] width 1240 height 810
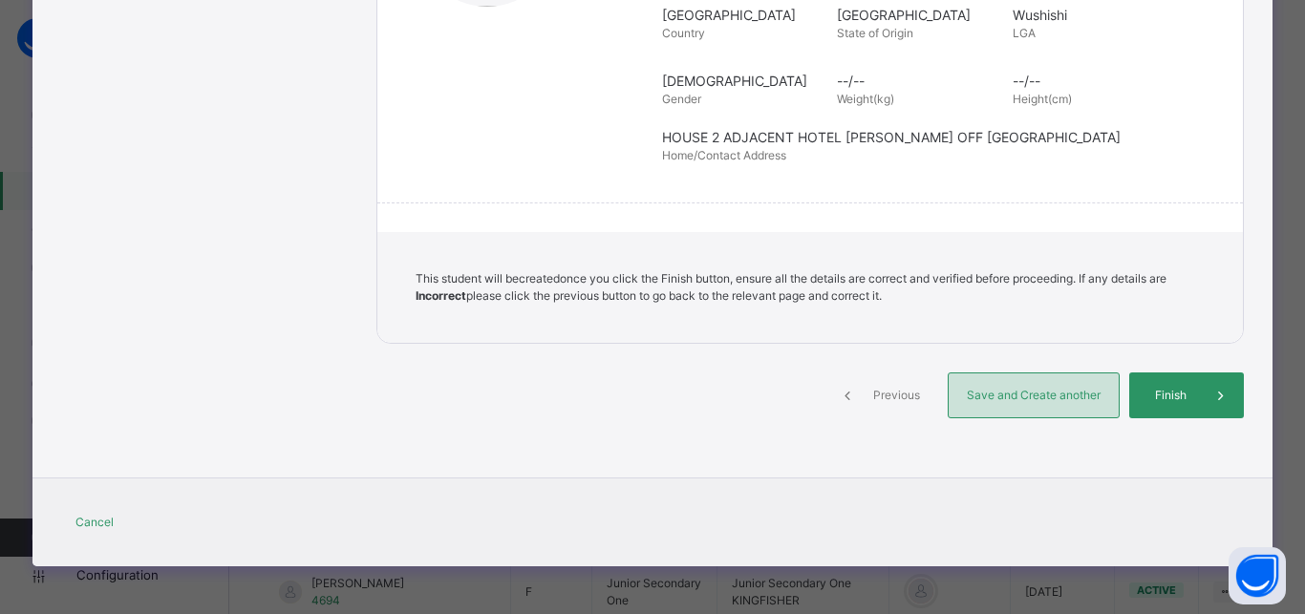
click at [1021, 386] on div "Save and Create another" at bounding box center [1033, 395] width 172 height 46
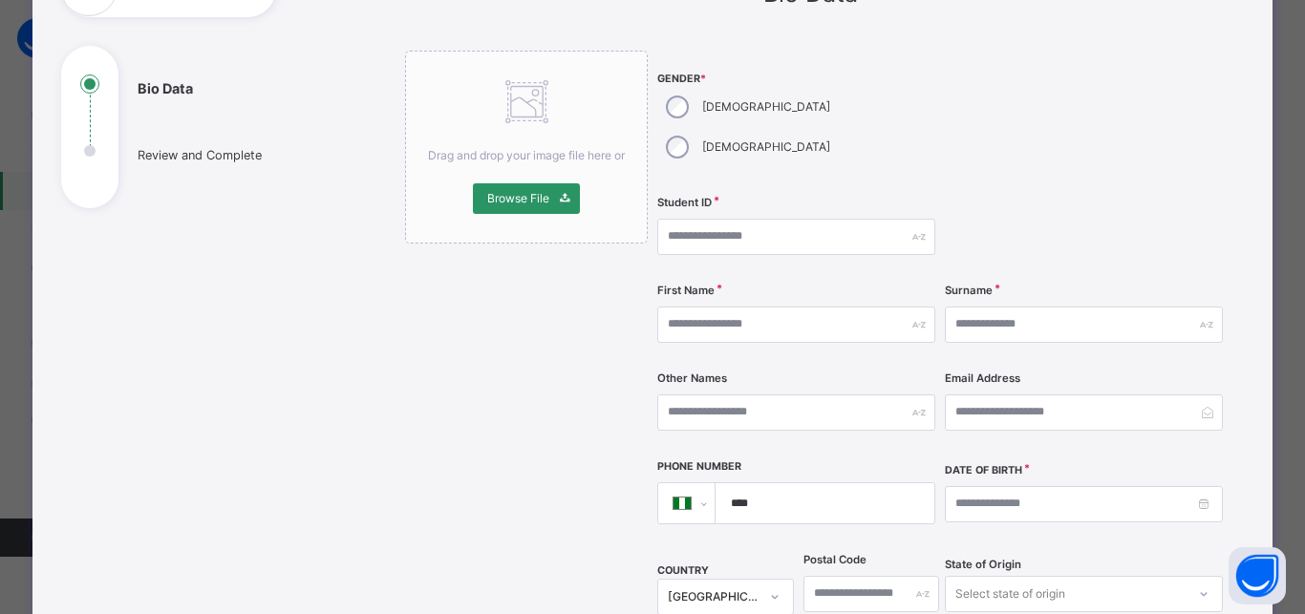
scroll to position [73, 0]
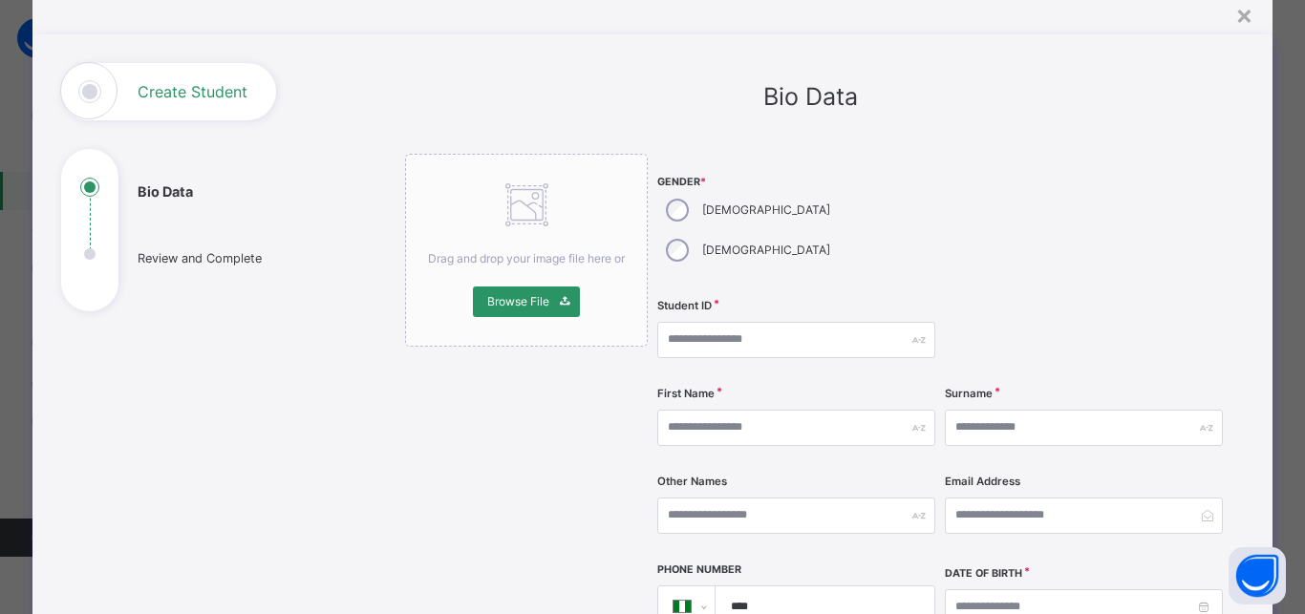
click at [682, 221] on div "[DEMOGRAPHIC_DATA]" at bounding box center [746, 210] width 178 height 40
click at [717, 322] on input "text" at bounding box center [796, 340] width 278 height 36
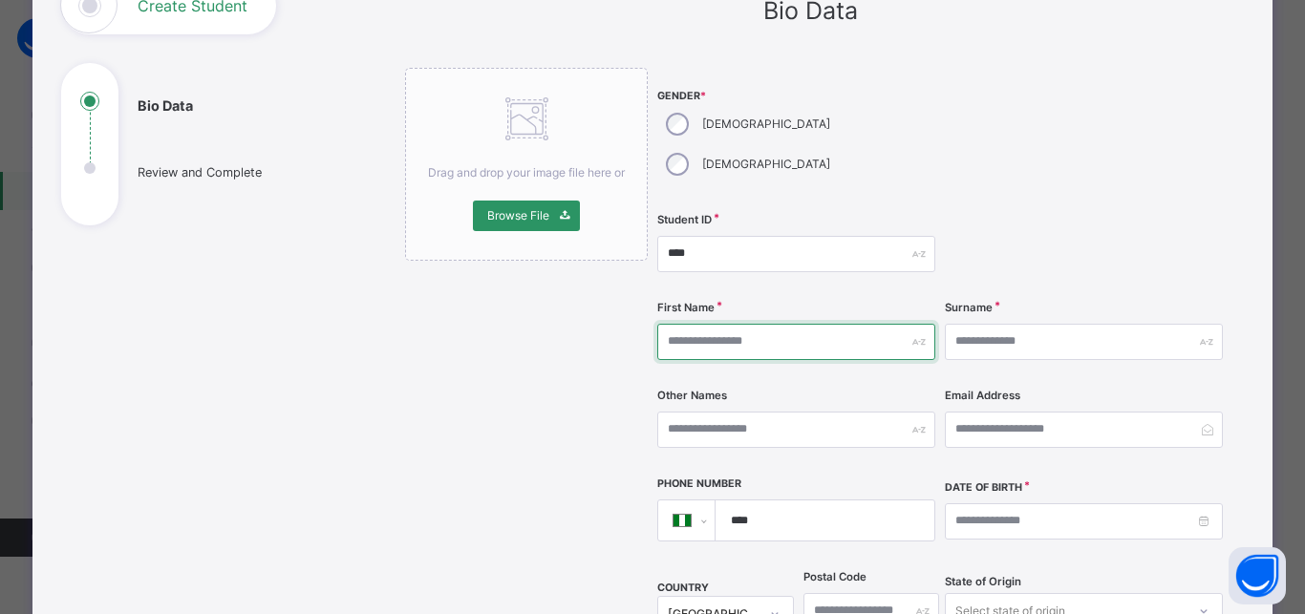
click at [758, 324] on input "text" at bounding box center [796, 342] width 278 height 36
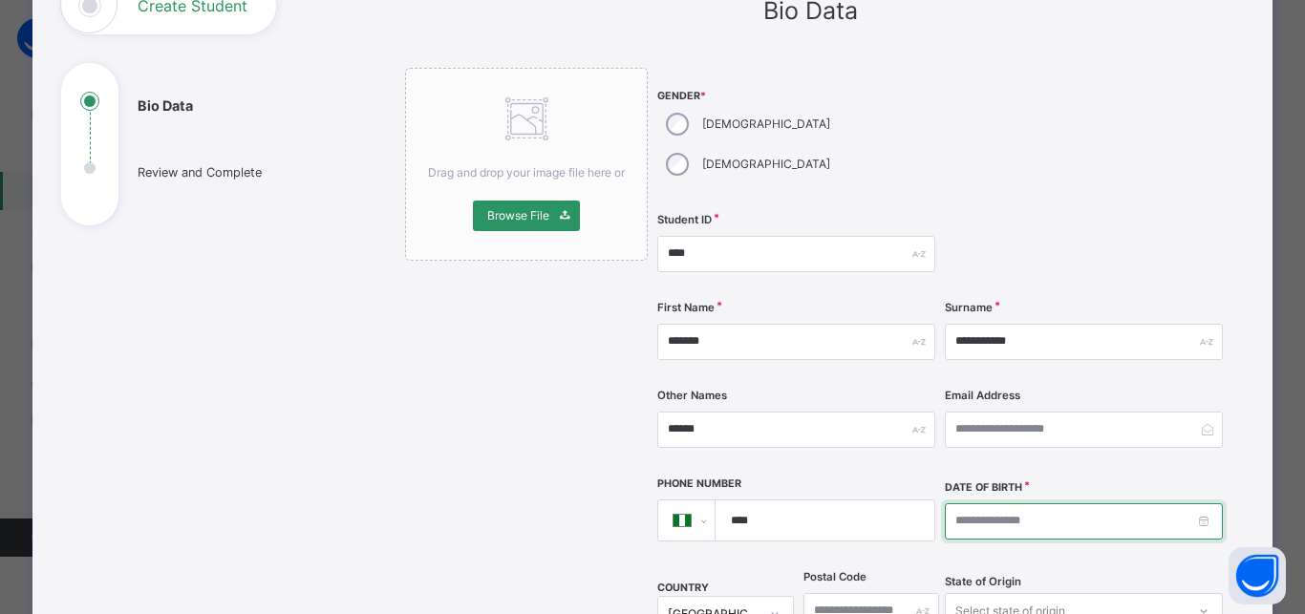
click at [945, 503] on input at bounding box center [1084, 521] width 278 height 36
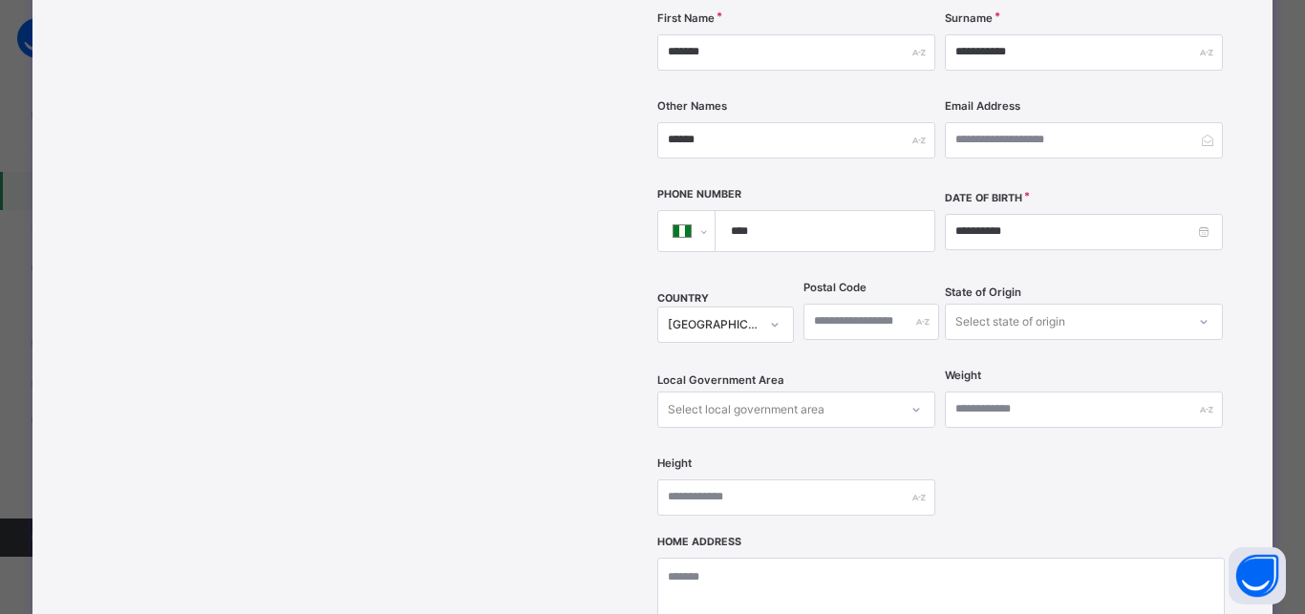
scroll to position [502, 0]
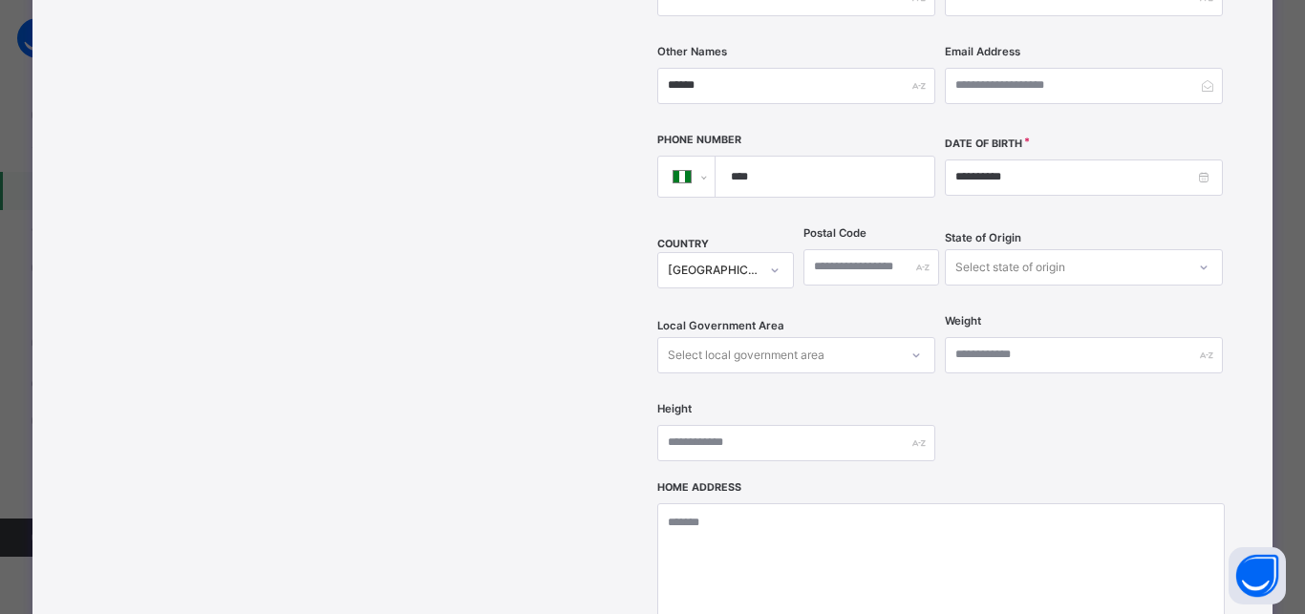
click at [1024, 249] on div "Select state of origin" at bounding box center [1010, 267] width 110 height 36
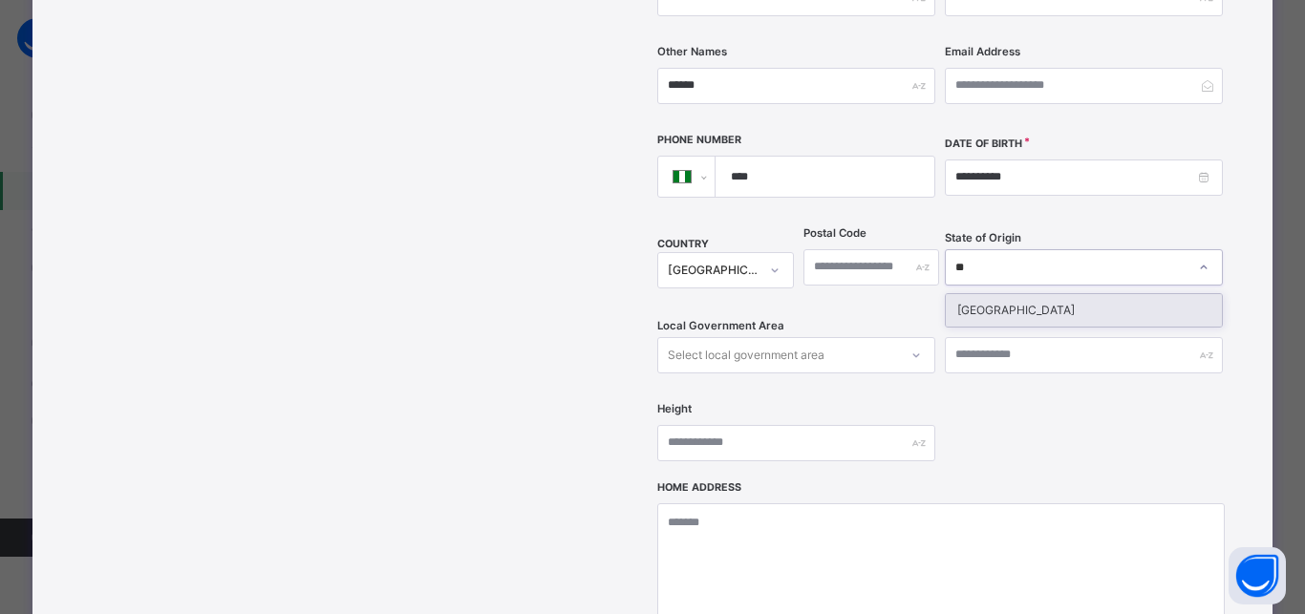
click at [1008, 294] on div "Niger" at bounding box center [1083, 310] width 276 height 32
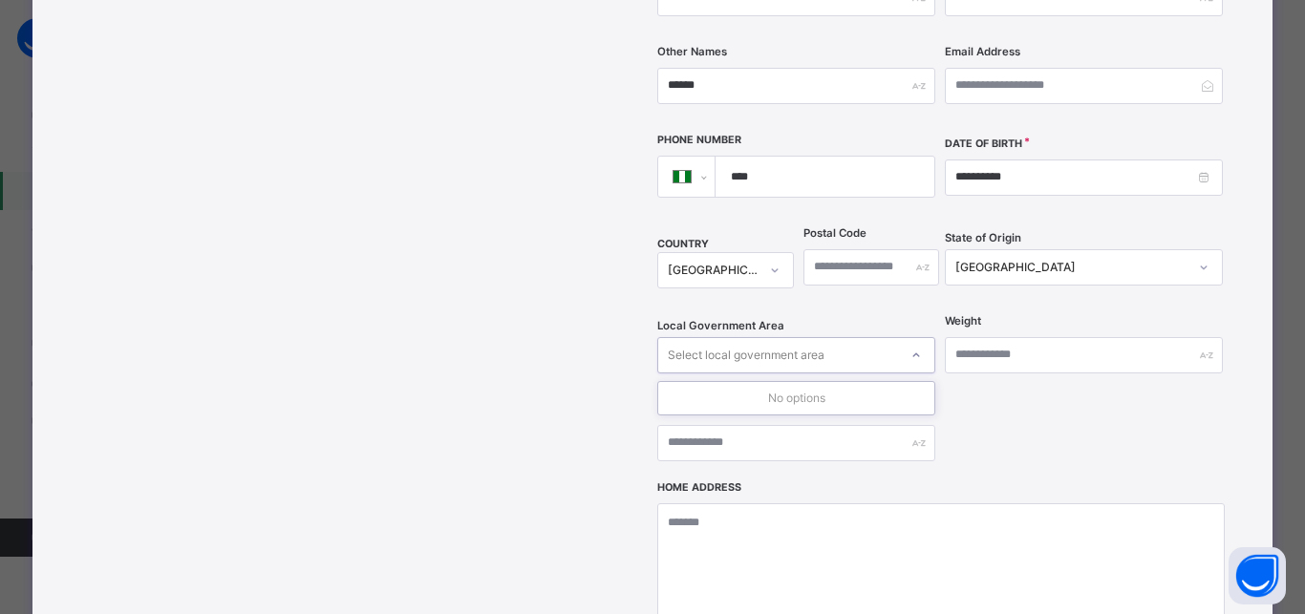
click at [769, 337] on div "Select local government area" at bounding box center [746, 355] width 157 height 36
click at [777, 337] on div "Select local government area" at bounding box center [746, 355] width 157 height 36
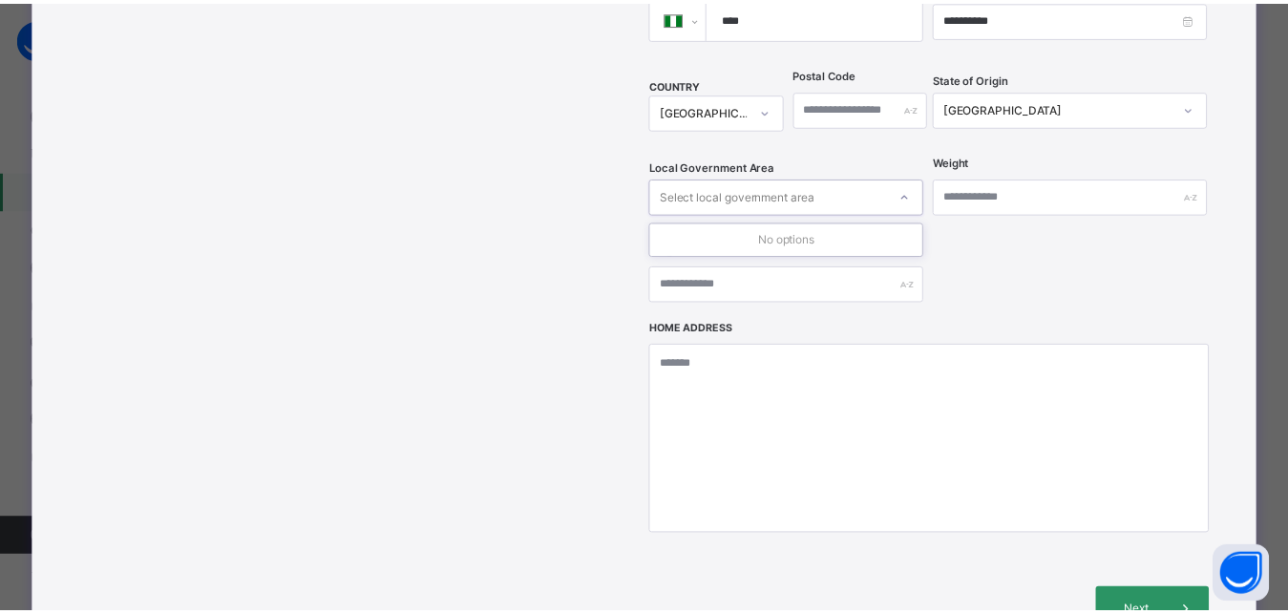
scroll to position [674, 0]
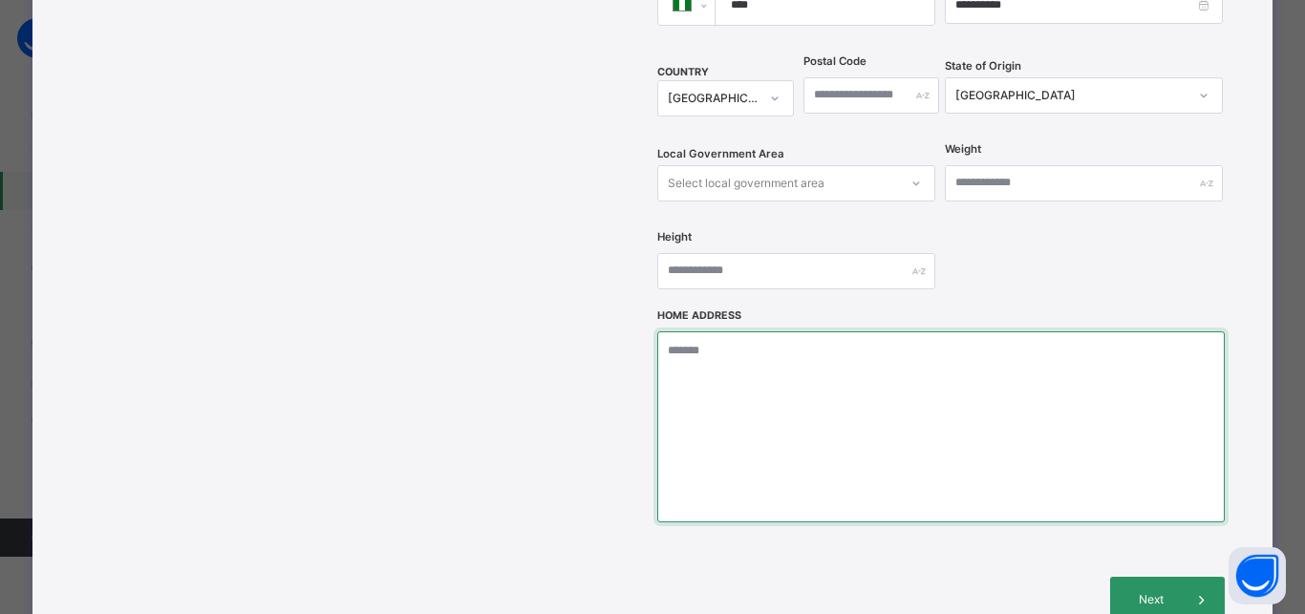
click at [777, 331] on textarea at bounding box center [940, 426] width 566 height 191
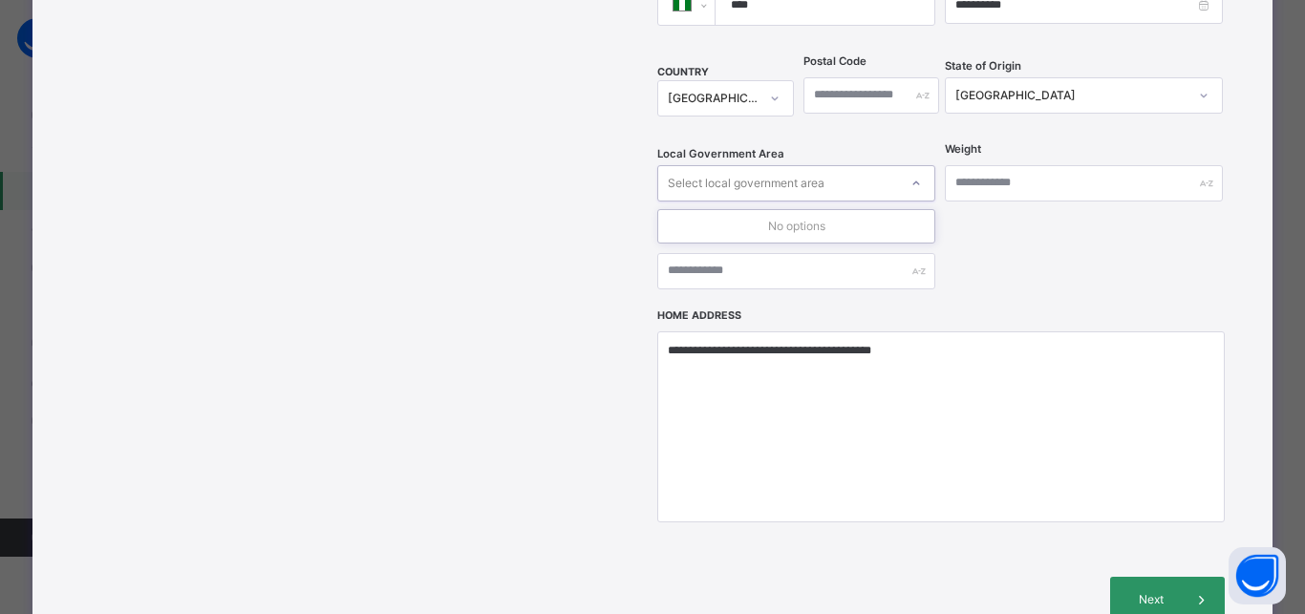
click at [740, 165] on div "Select local government area" at bounding box center [796, 183] width 278 height 36
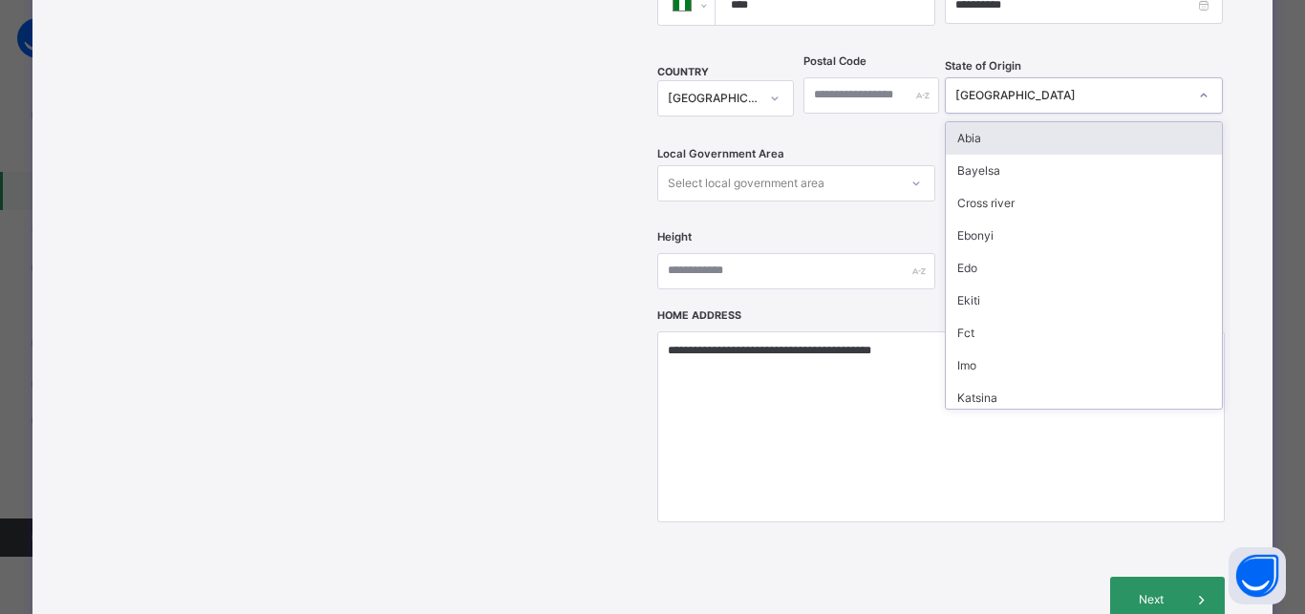
click at [1038, 87] on div "Niger" at bounding box center [1071, 95] width 232 height 17
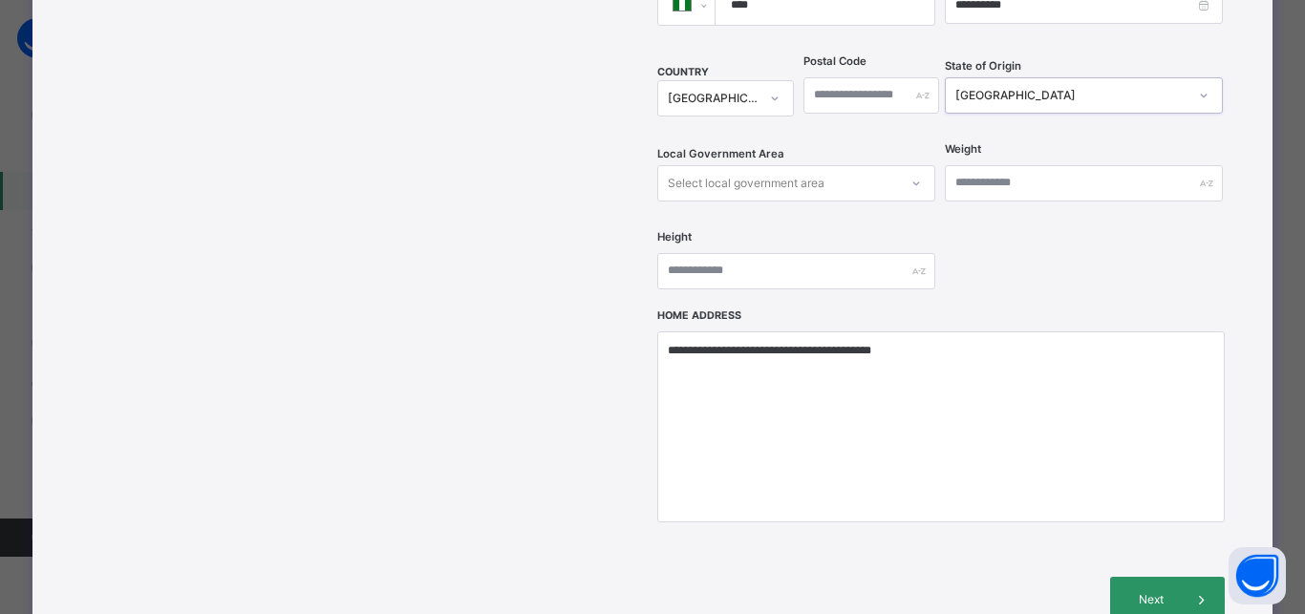
click at [1038, 87] on div "Niger" at bounding box center [1071, 95] width 232 height 17
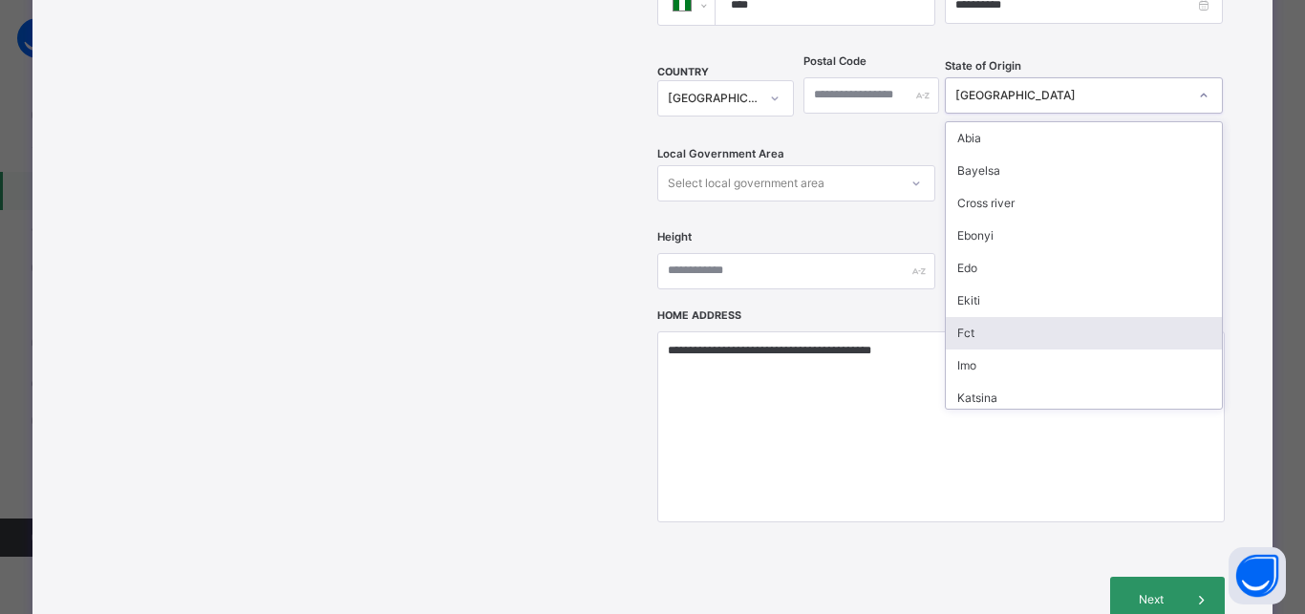
click at [970, 317] on div "Fct" at bounding box center [1083, 333] width 276 height 32
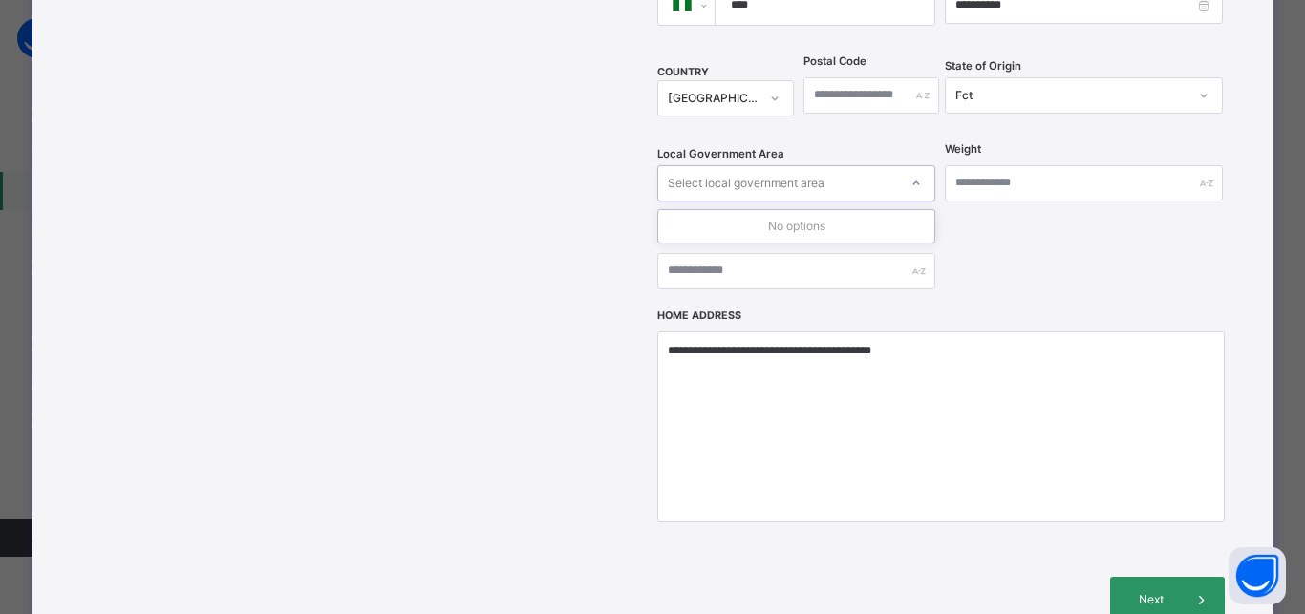
click at [724, 165] on div "Select local government area" at bounding box center [746, 183] width 157 height 36
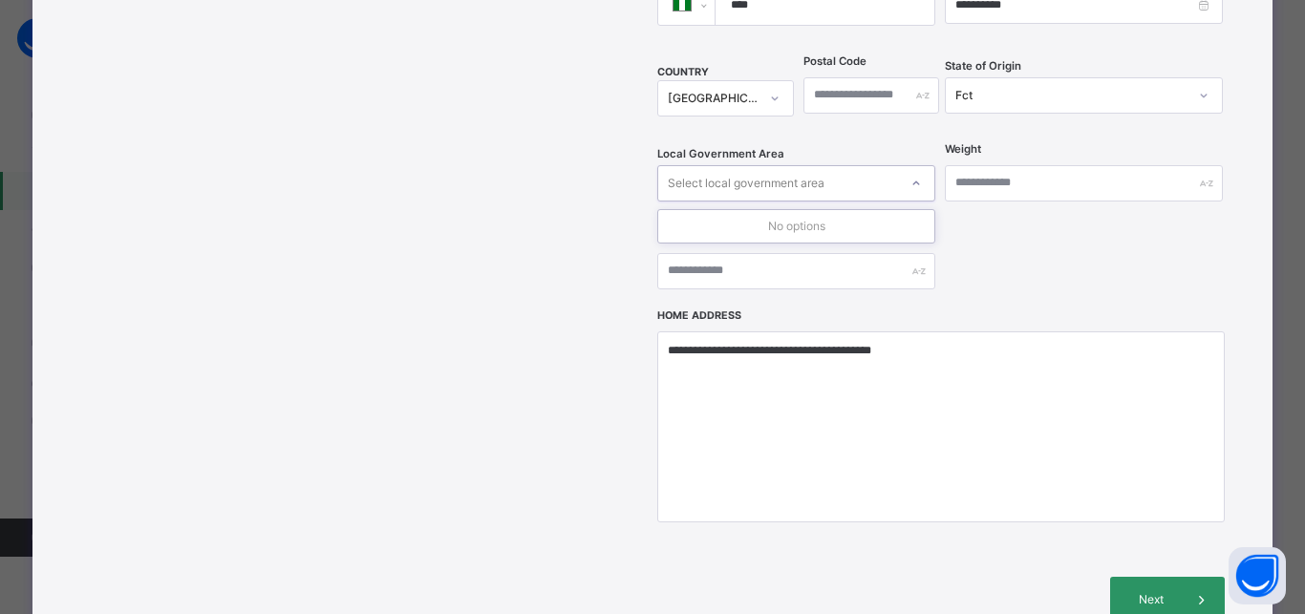
click at [724, 165] on div "Select local government area" at bounding box center [746, 183] width 157 height 36
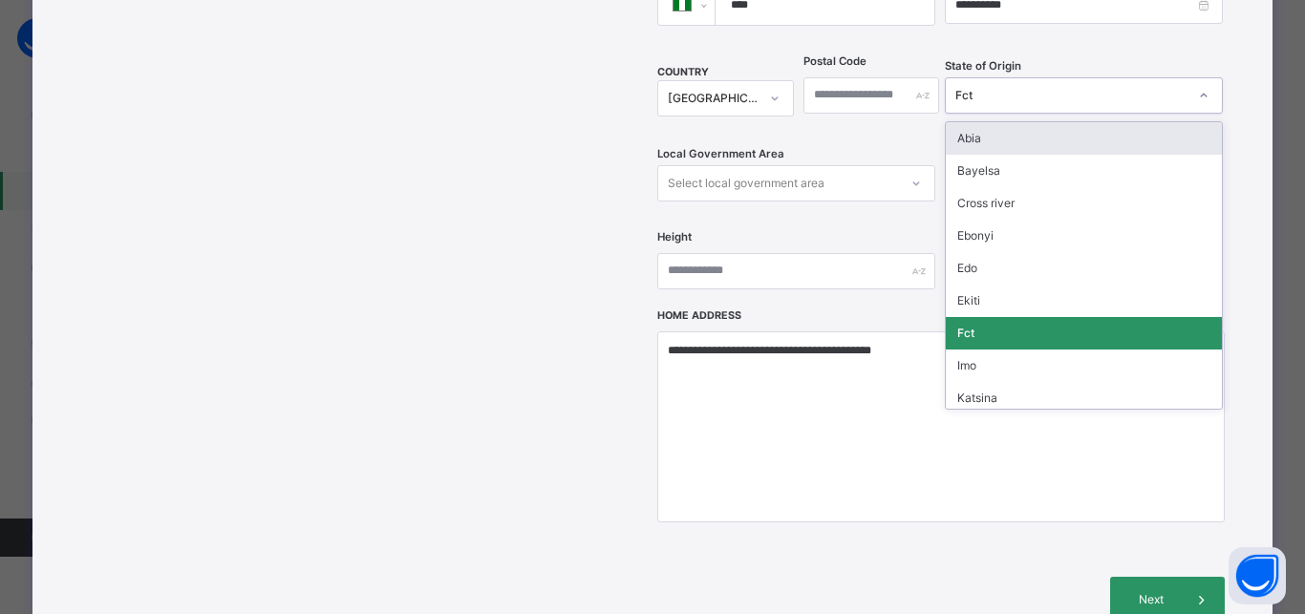
click at [1010, 87] on div "Fct" at bounding box center [1071, 95] width 232 height 17
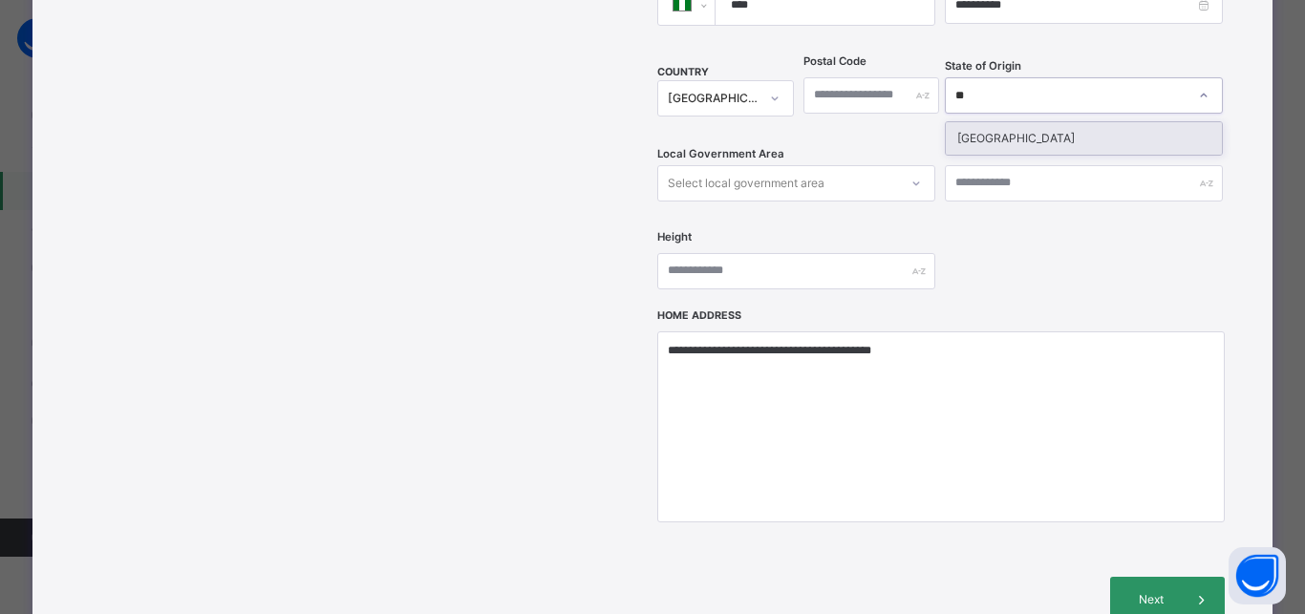
click at [996, 122] on div "Niger" at bounding box center [1083, 138] width 276 height 32
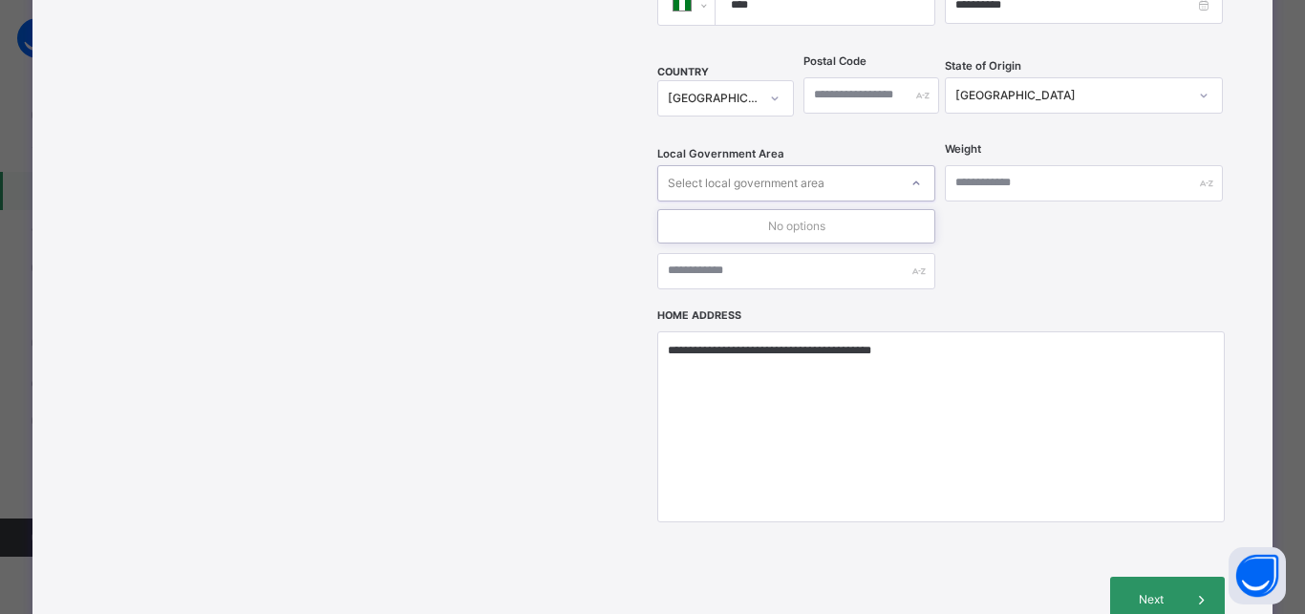
click at [790, 165] on div "Select local government area" at bounding box center [746, 183] width 157 height 36
click at [792, 165] on div "Select local government area" at bounding box center [746, 183] width 157 height 36
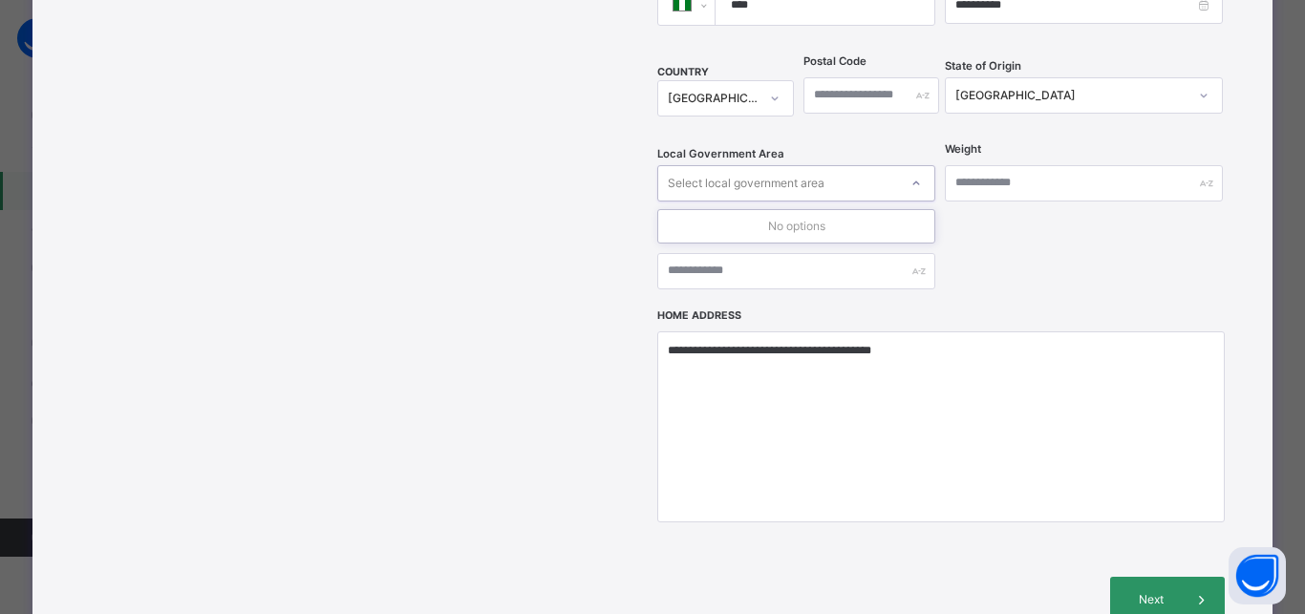
click at [792, 165] on div "Select local government area" at bounding box center [746, 183] width 157 height 36
click at [1002, 87] on div "Niger" at bounding box center [1071, 95] width 232 height 17
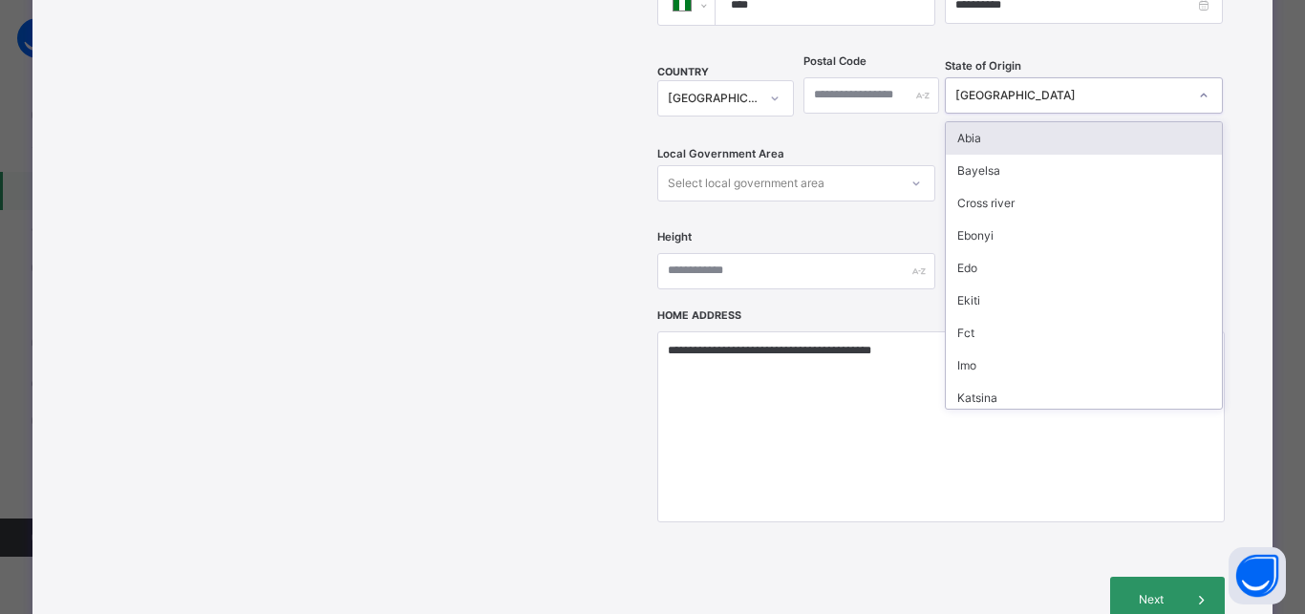
click at [959, 122] on div "Abia" at bounding box center [1083, 138] width 276 height 32
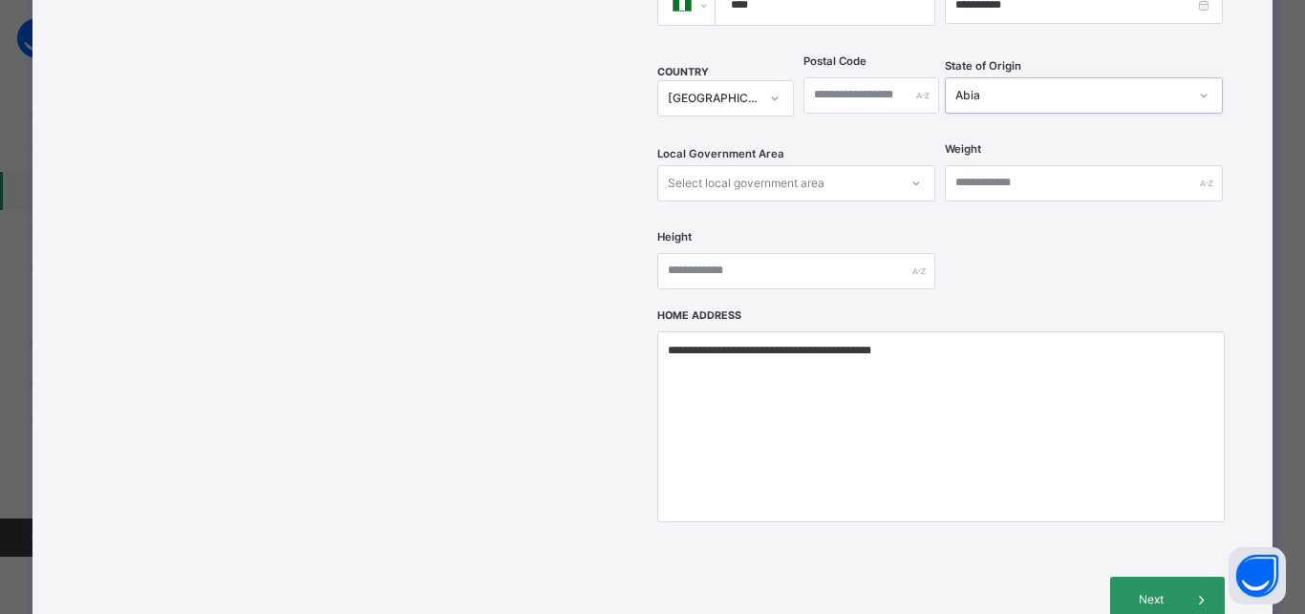
click at [811, 165] on div "Select local government area" at bounding box center [746, 183] width 157 height 36
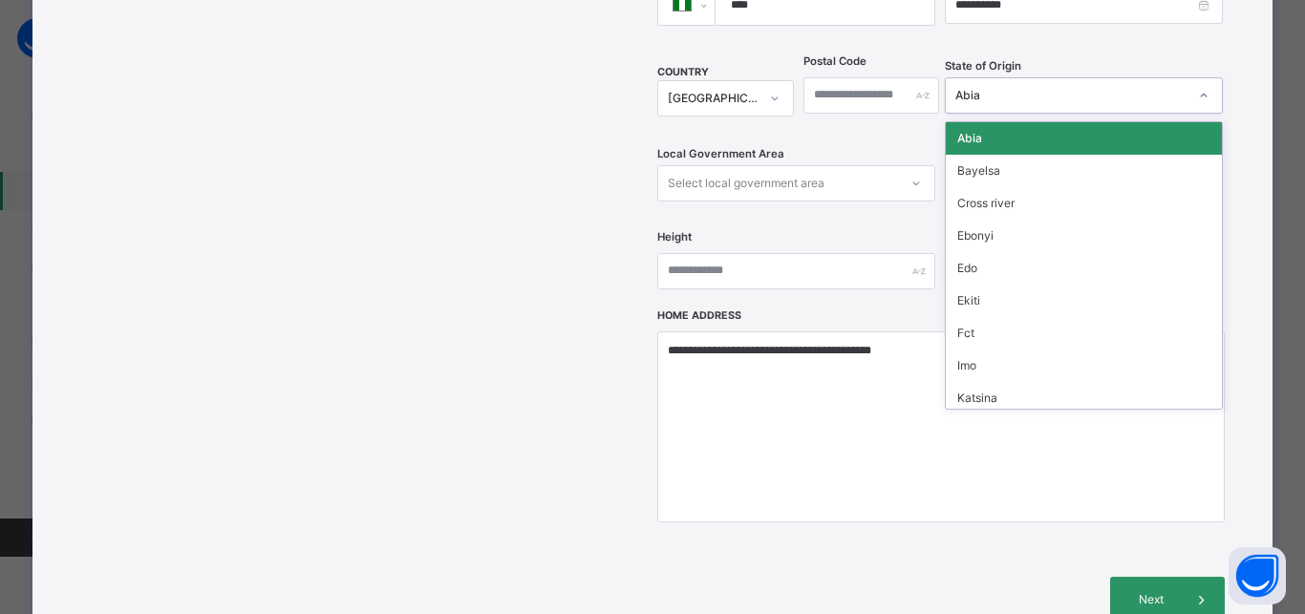
click at [1001, 87] on div "Abia" at bounding box center [1071, 95] width 232 height 17
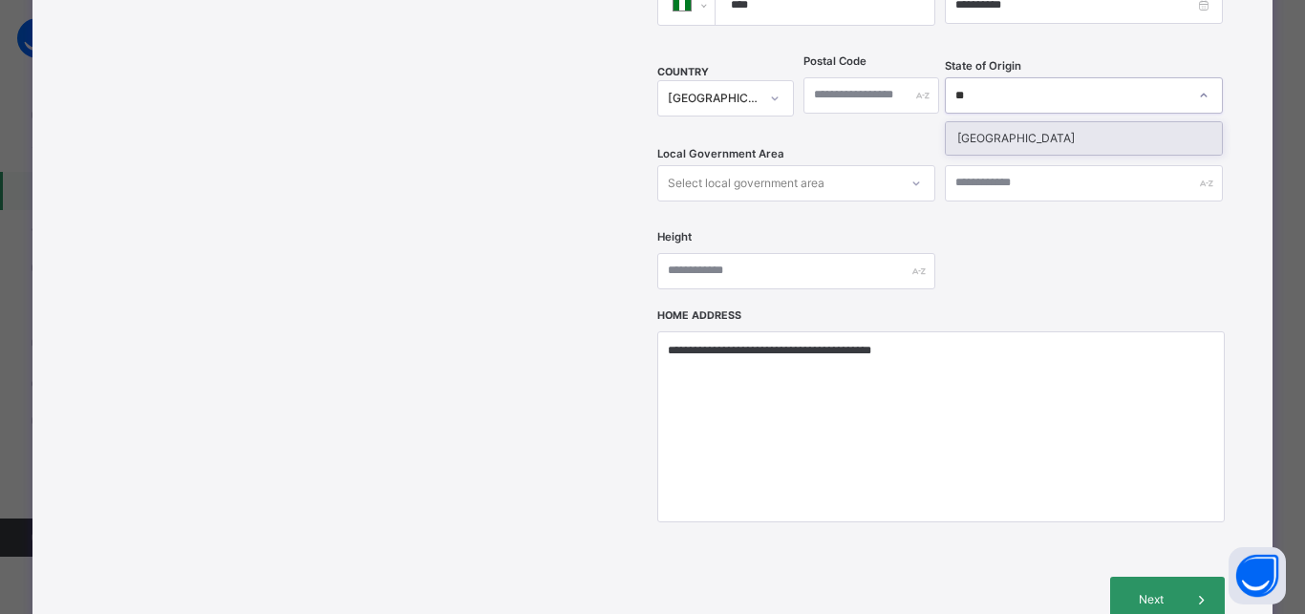
click at [959, 122] on div "Niger" at bounding box center [1083, 138] width 276 height 32
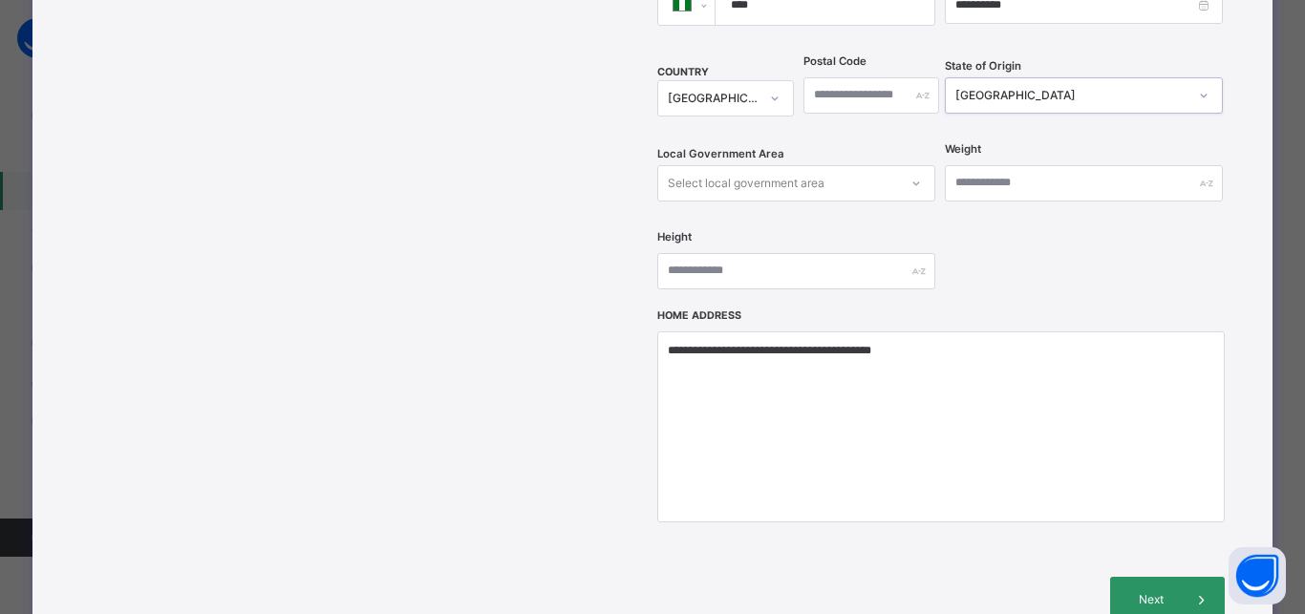
click at [775, 165] on div "Select local government area" at bounding box center [746, 183] width 157 height 36
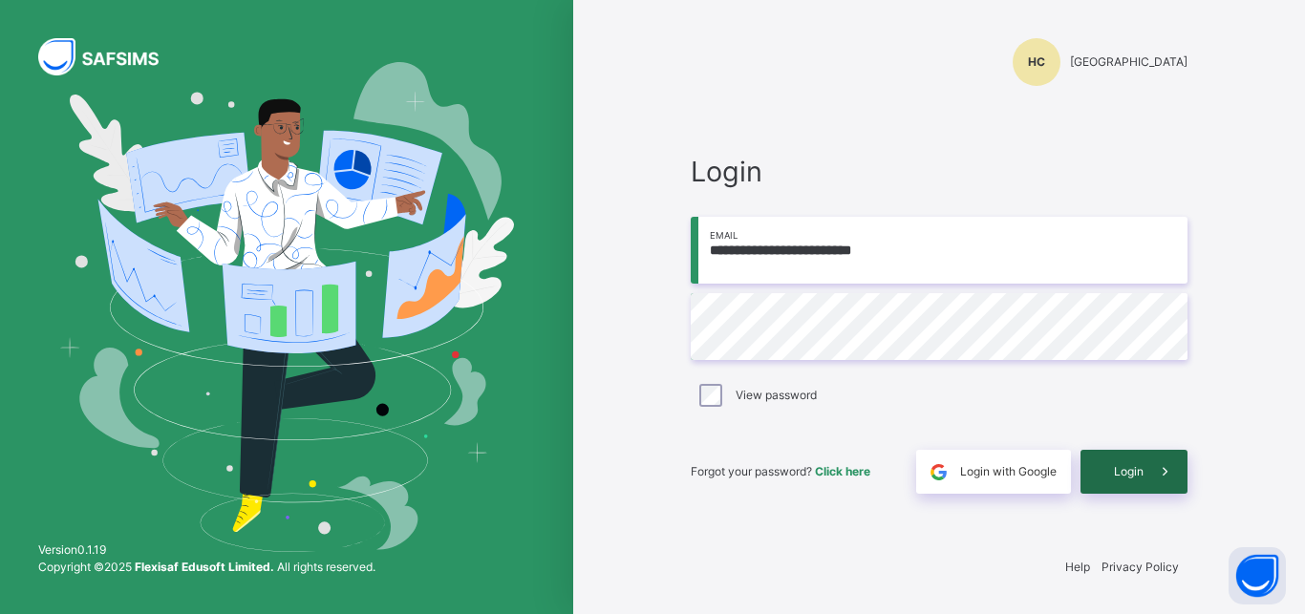
click at [1133, 477] on span "Login" at bounding box center [1129, 471] width 30 height 17
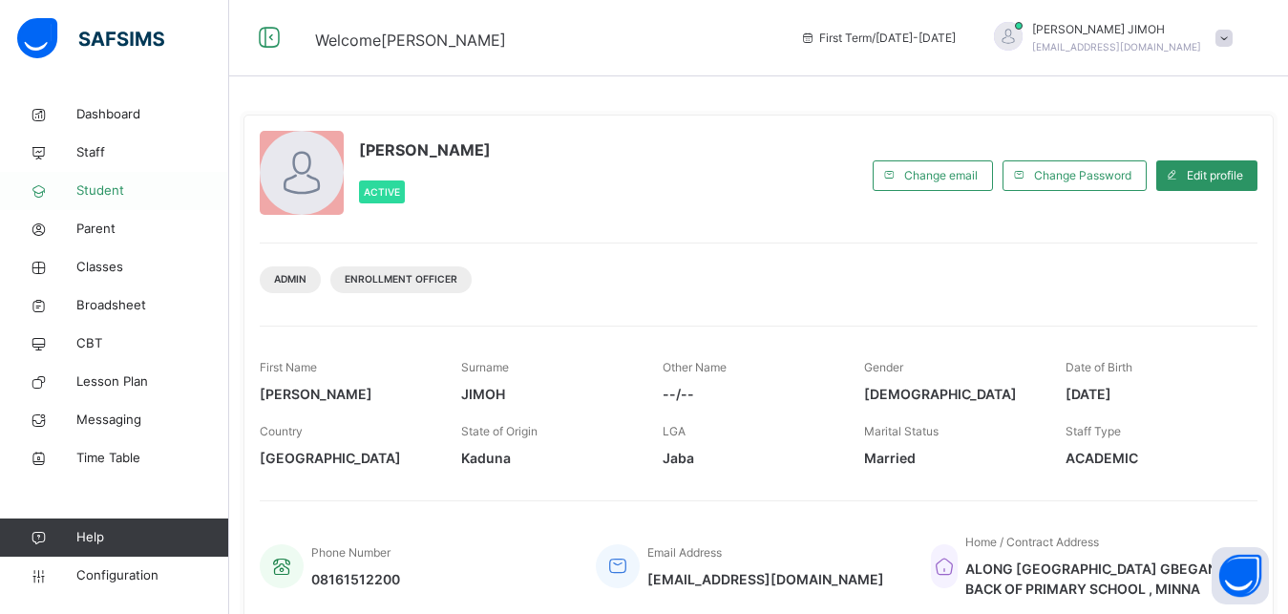
click at [88, 184] on span "Student" at bounding box center [152, 190] width 153 height 19
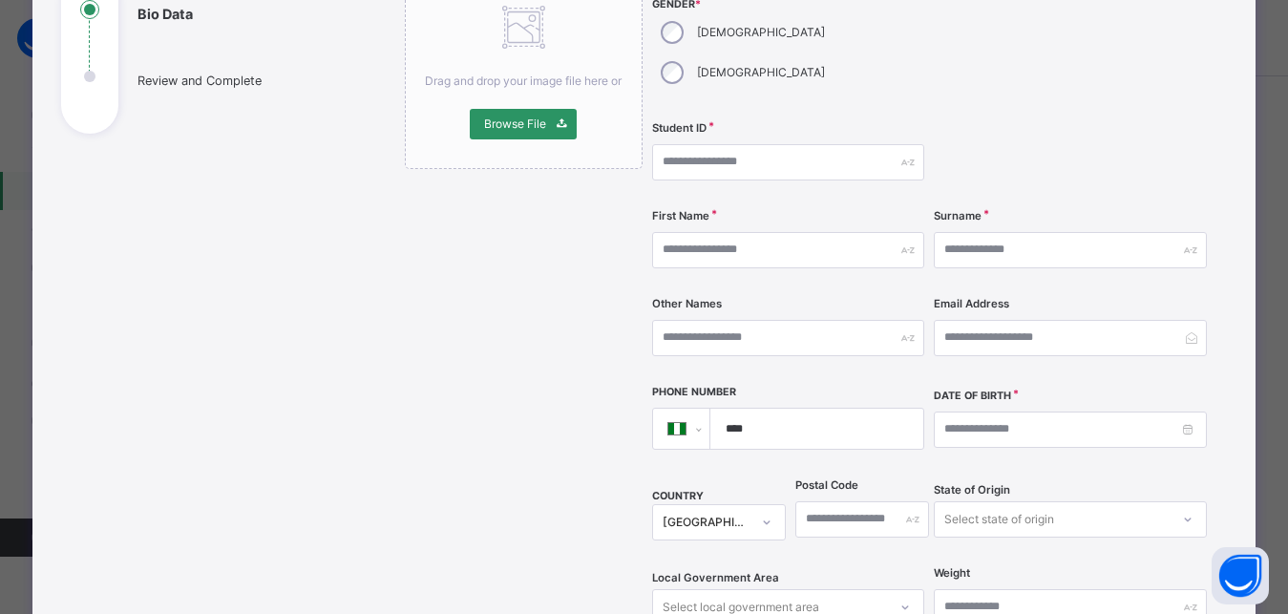
scroll to position [258, 0]
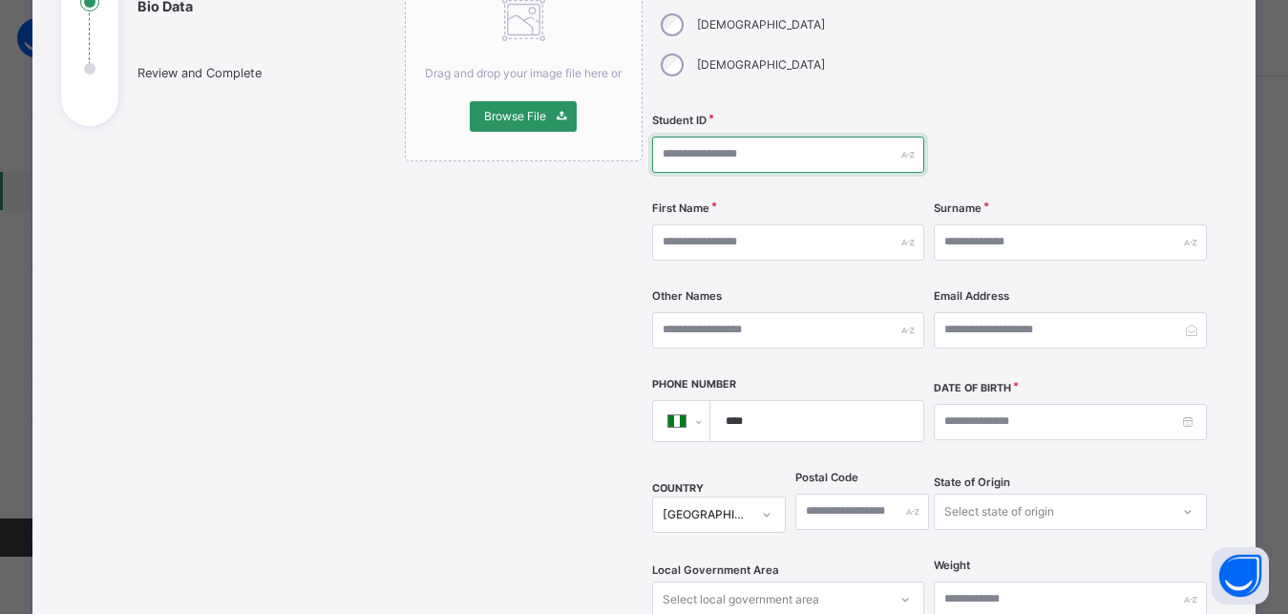
click at [682, 137] on input "text" at bounding box center [788, 155] width 272 height 36
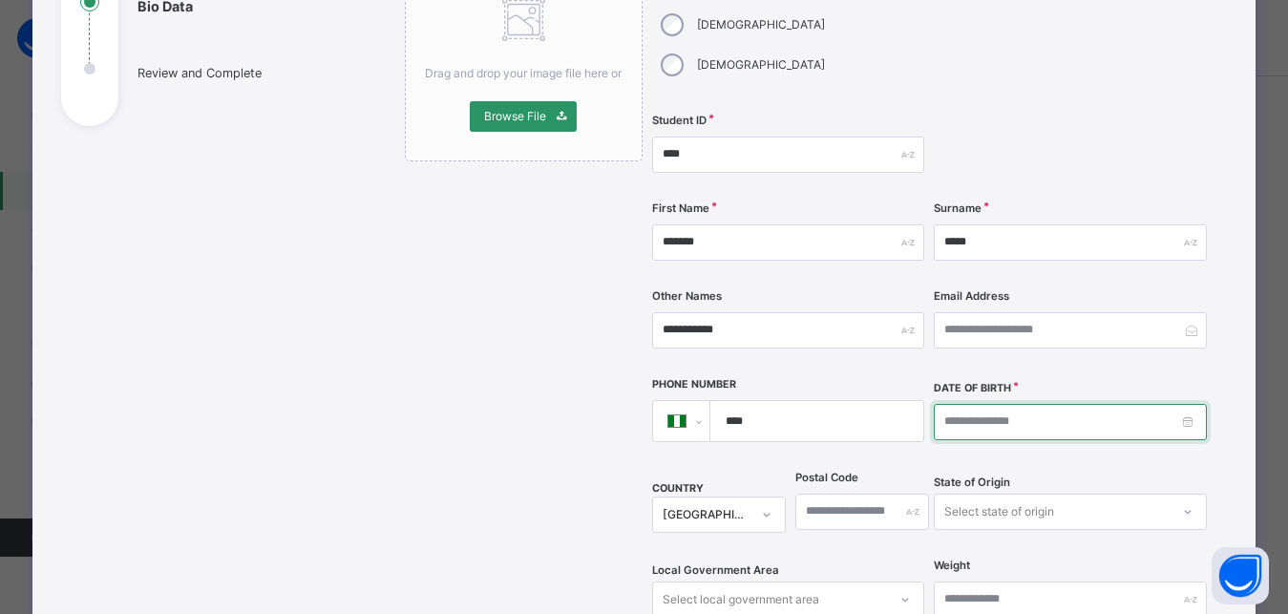
click at [937, 404] on input at bounding box center [1070, 422] width 272 height 36
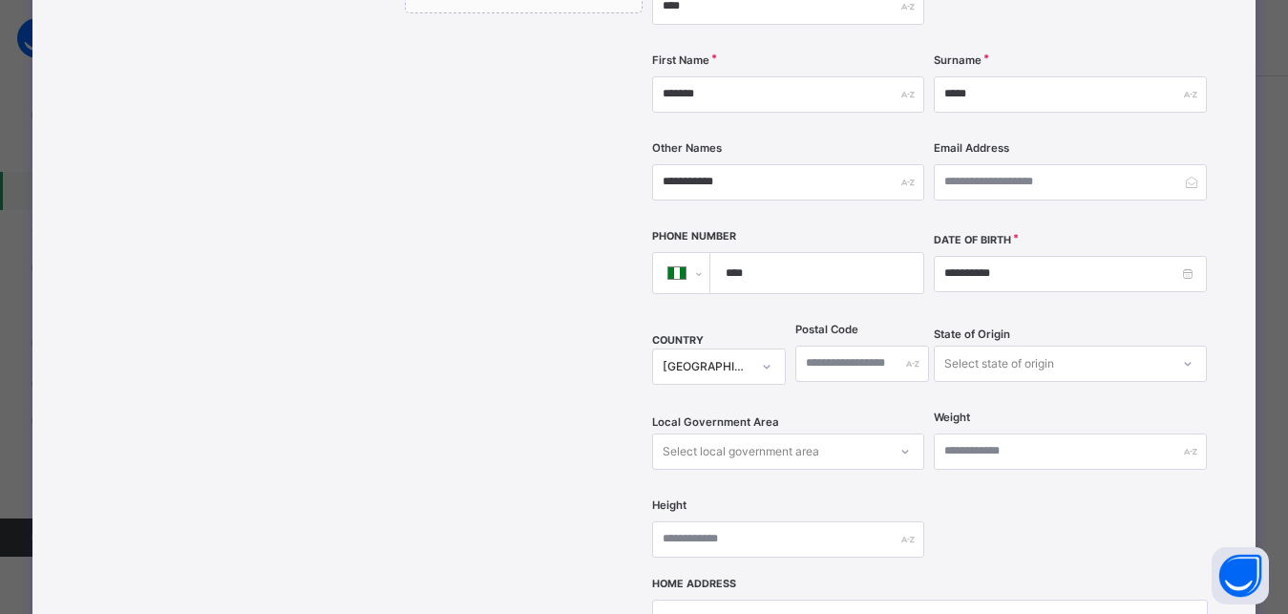
scroll to position [516, 0]
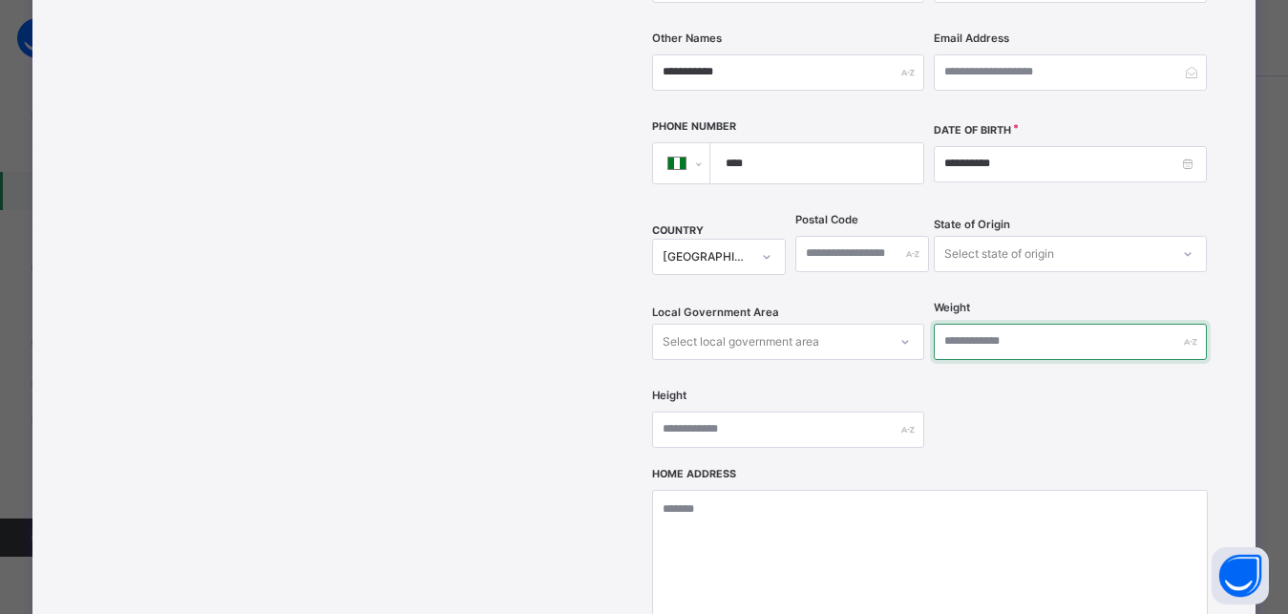
click at [1005, 324] on input "text" at bounding box center [1070, 342] width 272 height 36
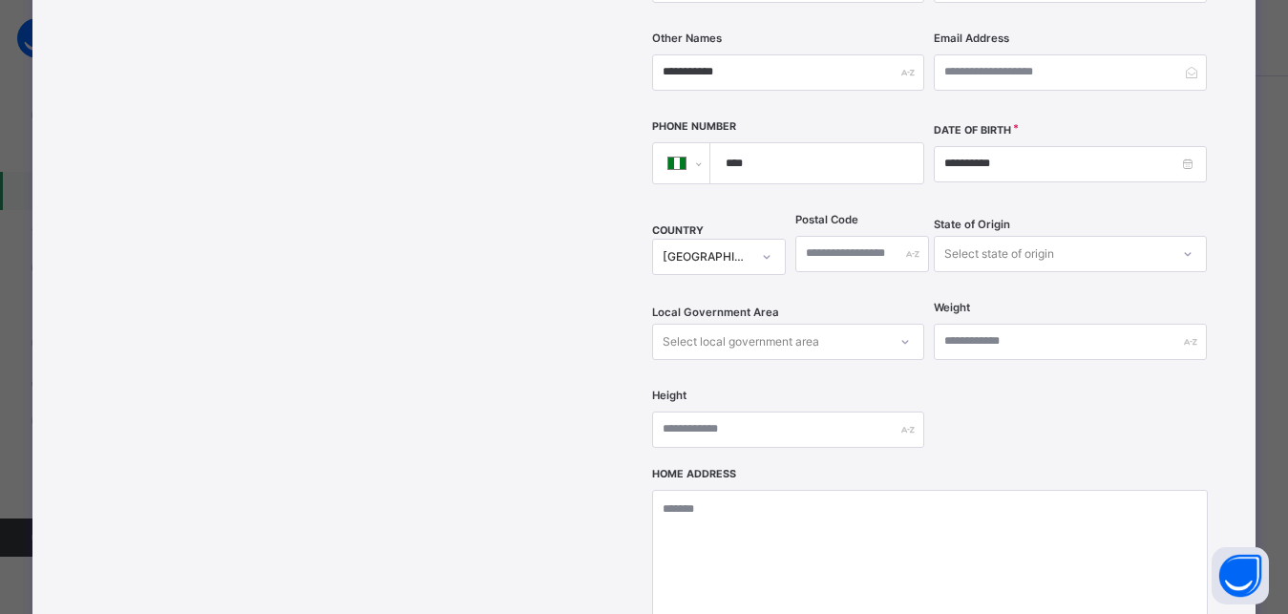
click at [1017, 215] on div "State of Origin Select state of origin" at bounding box center [1070, 254] width 272 height 78
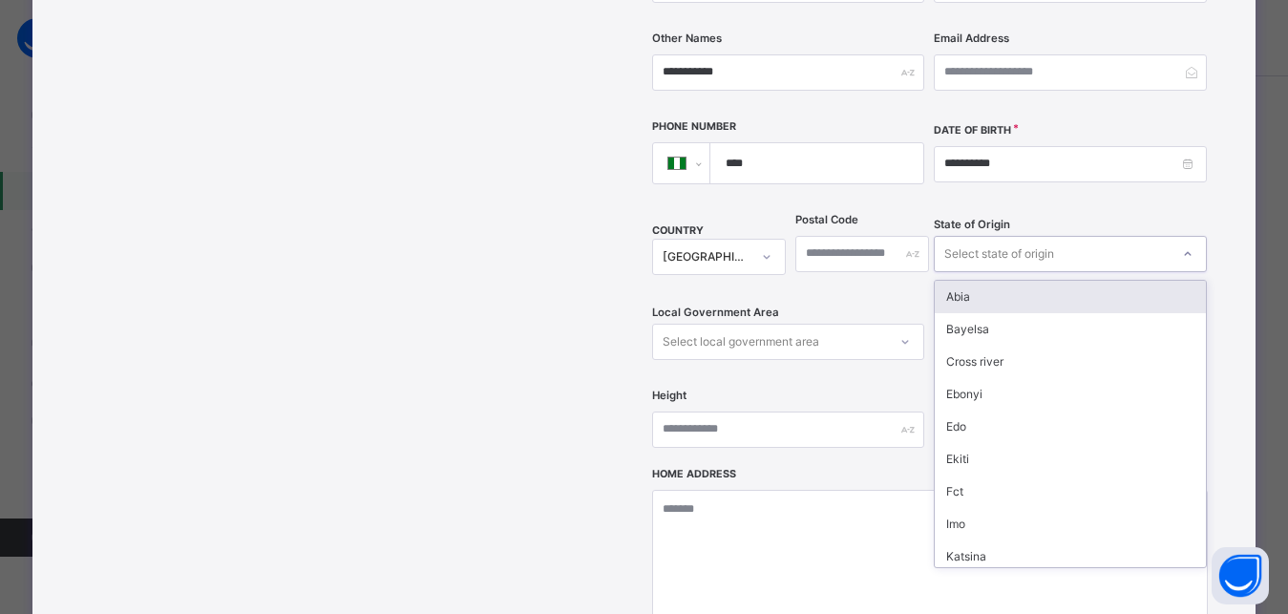
click at [1010, 236] on div "Select state of origin" at bounding box center [1000, 254] width 110 height 36
click at [978, 281] on div "Abia" at bounding box center [1070, 297] width 270 height 32
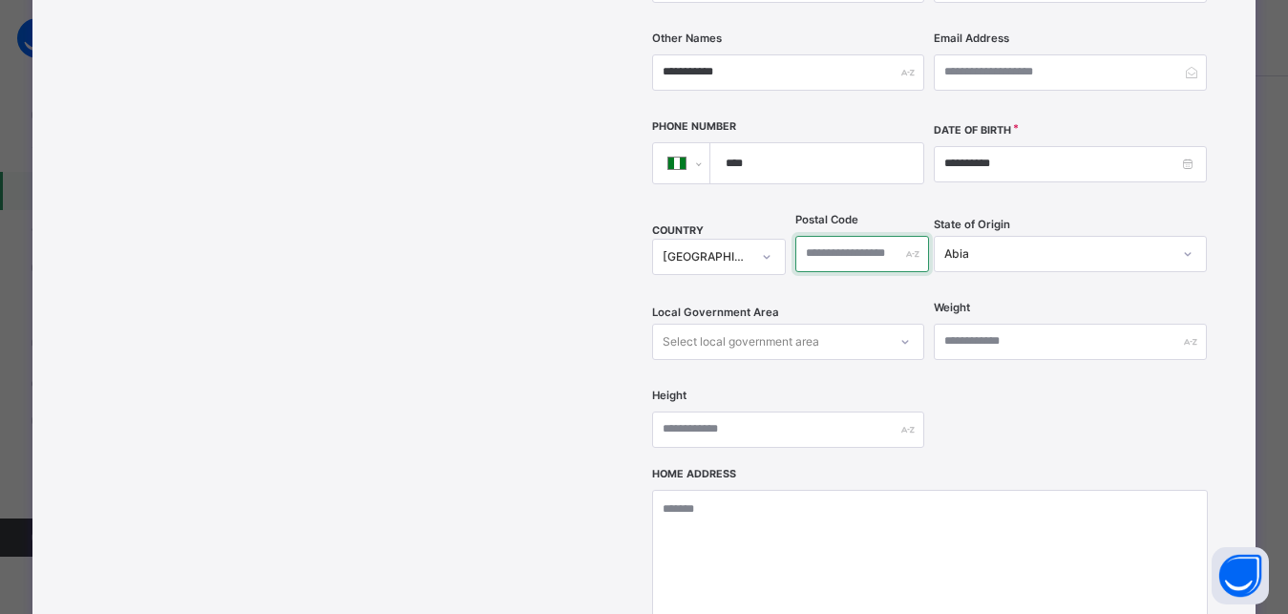
click at [865, 236] on input "text" at bounding box center [863, 254] width 134 height 36
click at [751, 324] on div "Select local government area" at bounding box center [741, 342] width 157 height 36
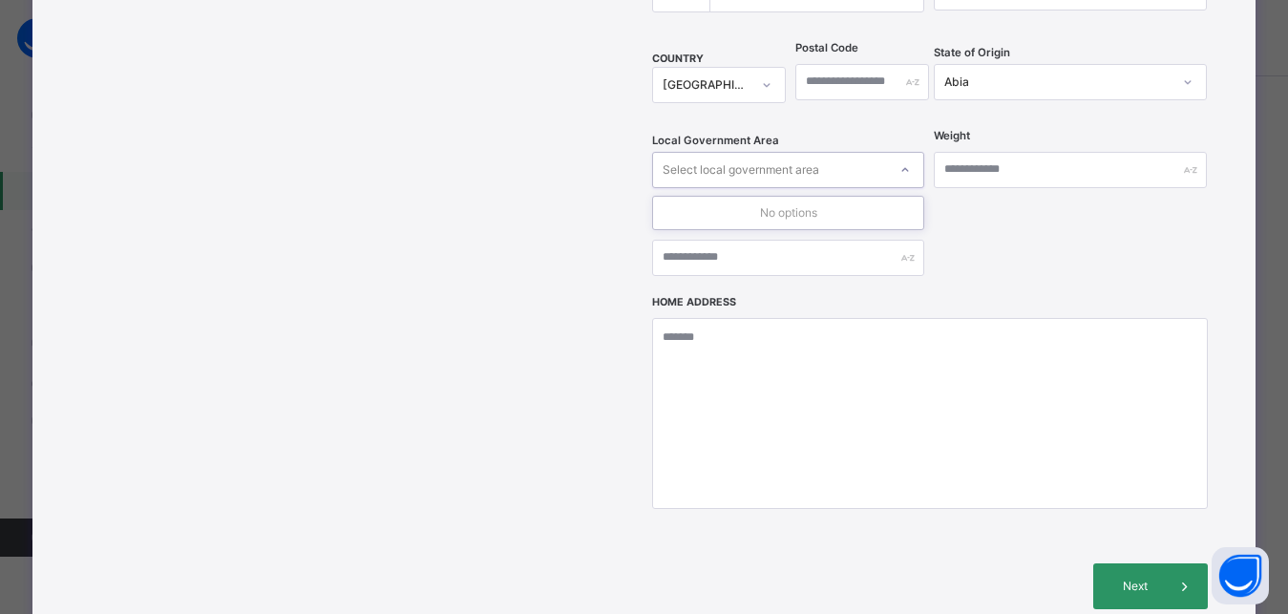
scroll to position [774, 0]
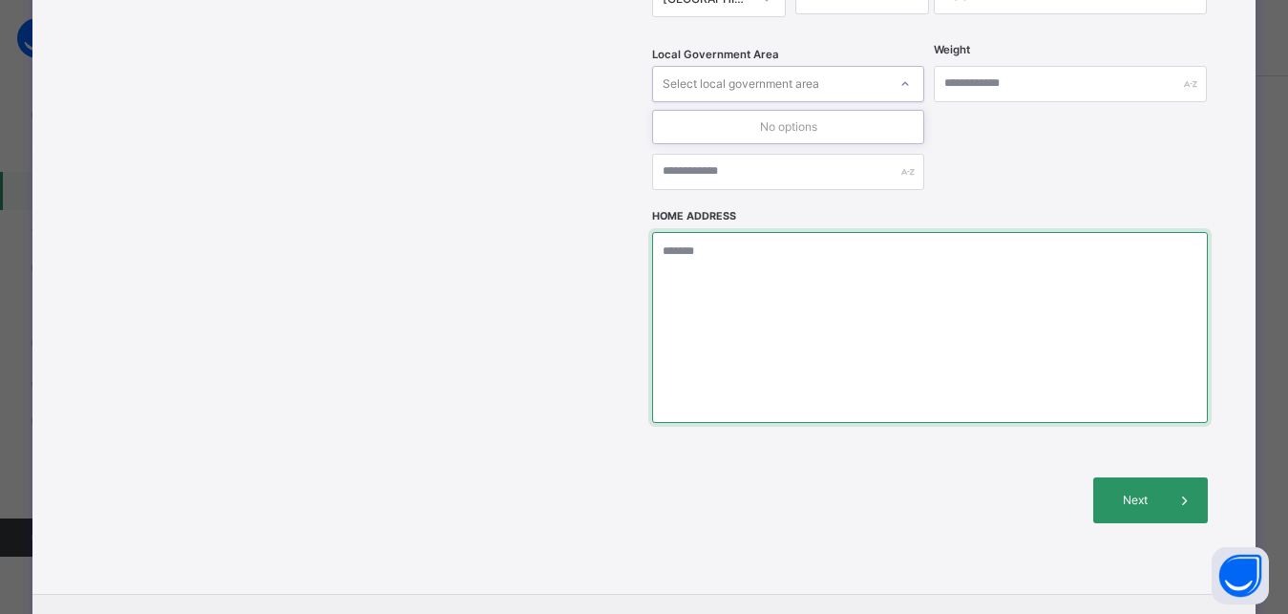
click at [708, 234] on textarea at bounding box center [930, 327] width 556 height 191
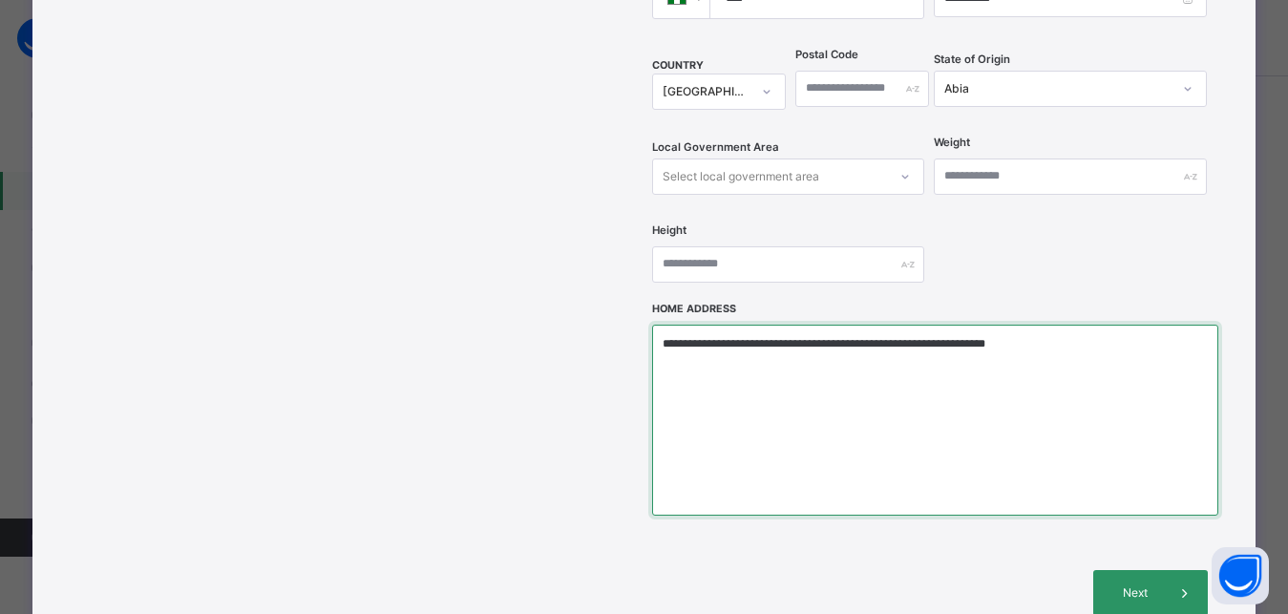
scroll to position [602, 0]
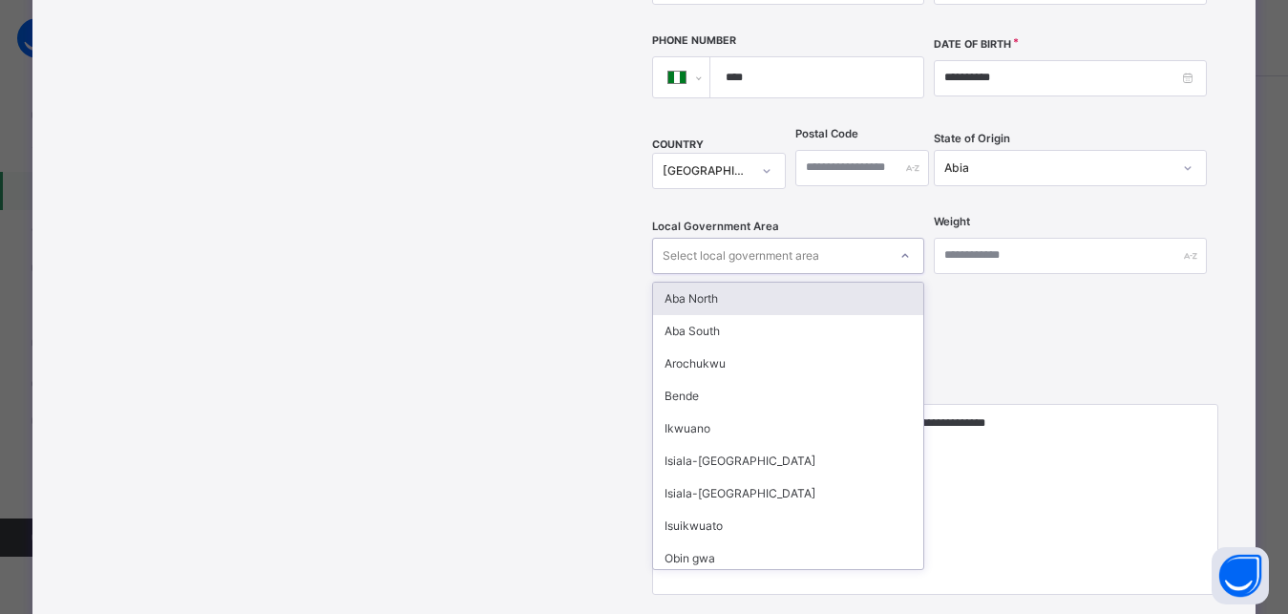
click at [753, 238] on div "Select local government area" at bounding box center [741, 256] width 157 height 36
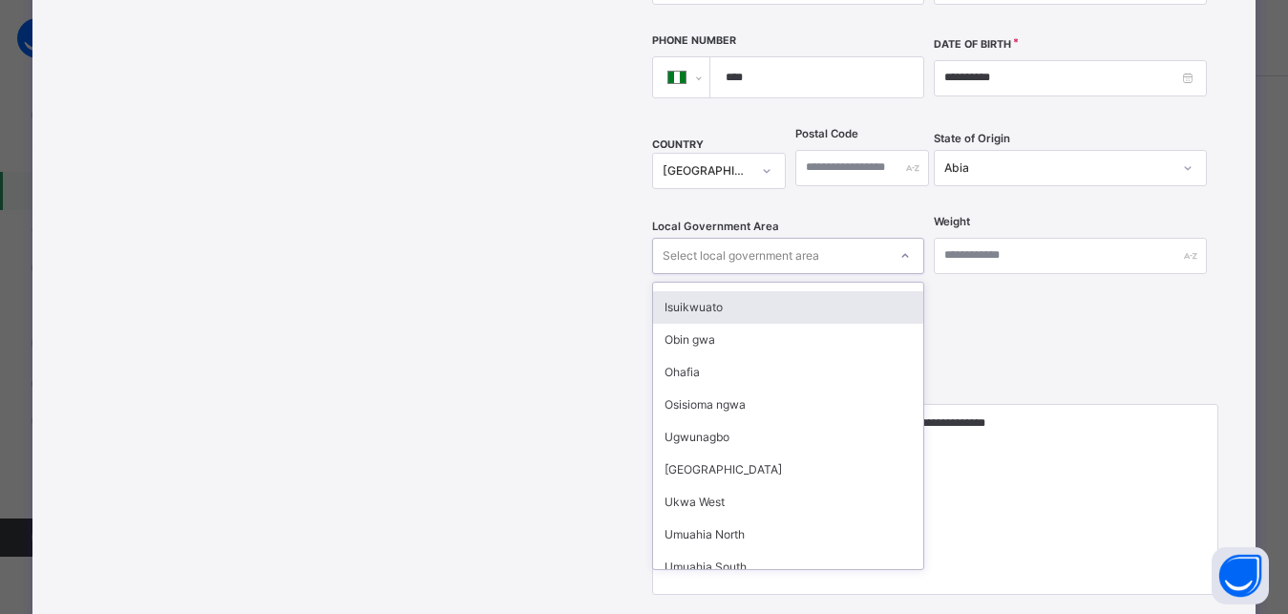
scroll to position [258, 0]
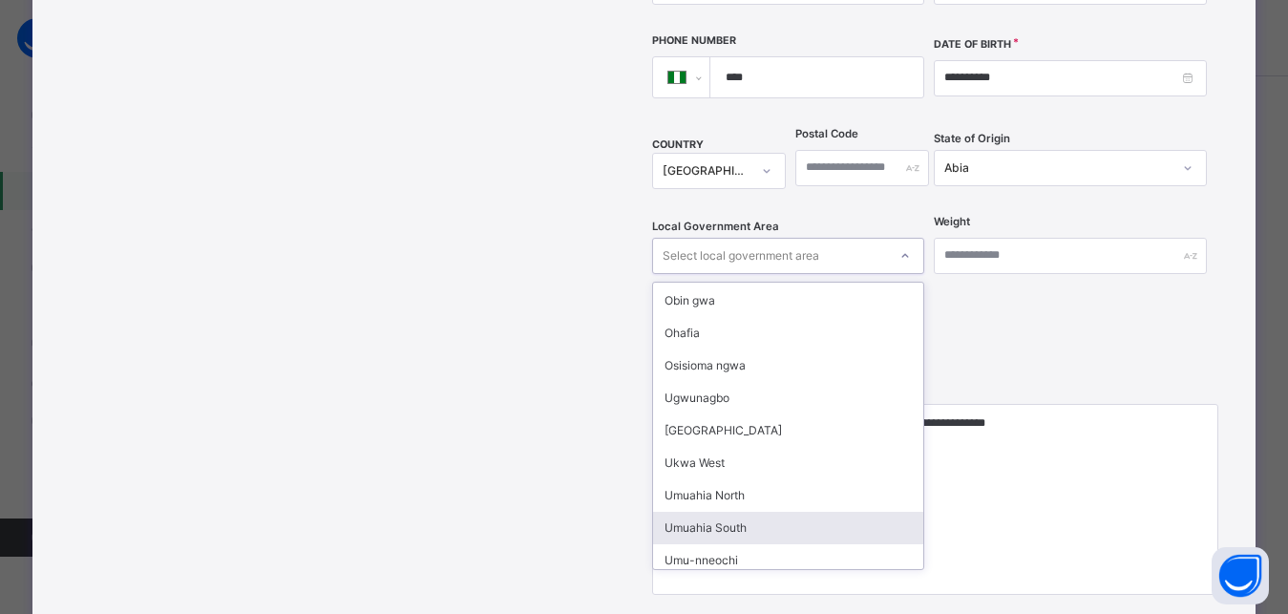
click at [728, 512] on div "Umuahia South" at bounding box center [788, 528] width 270 height 32
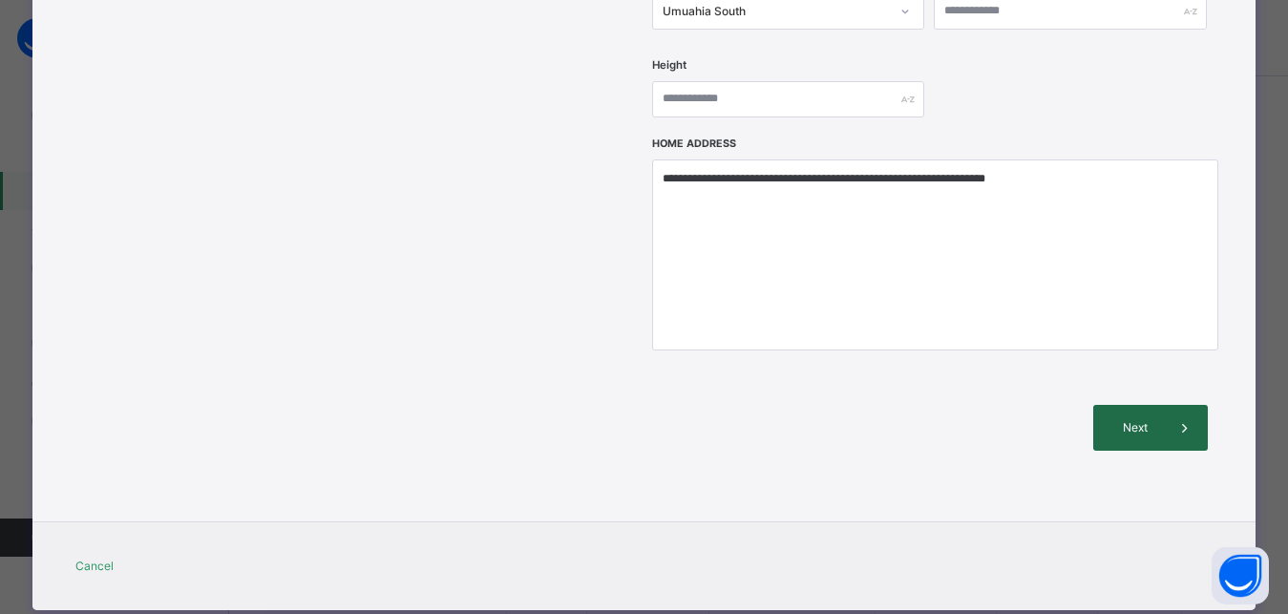
click at [1132, 419] on span "Next" at bounding box center [1135, 427] width 54 height 17
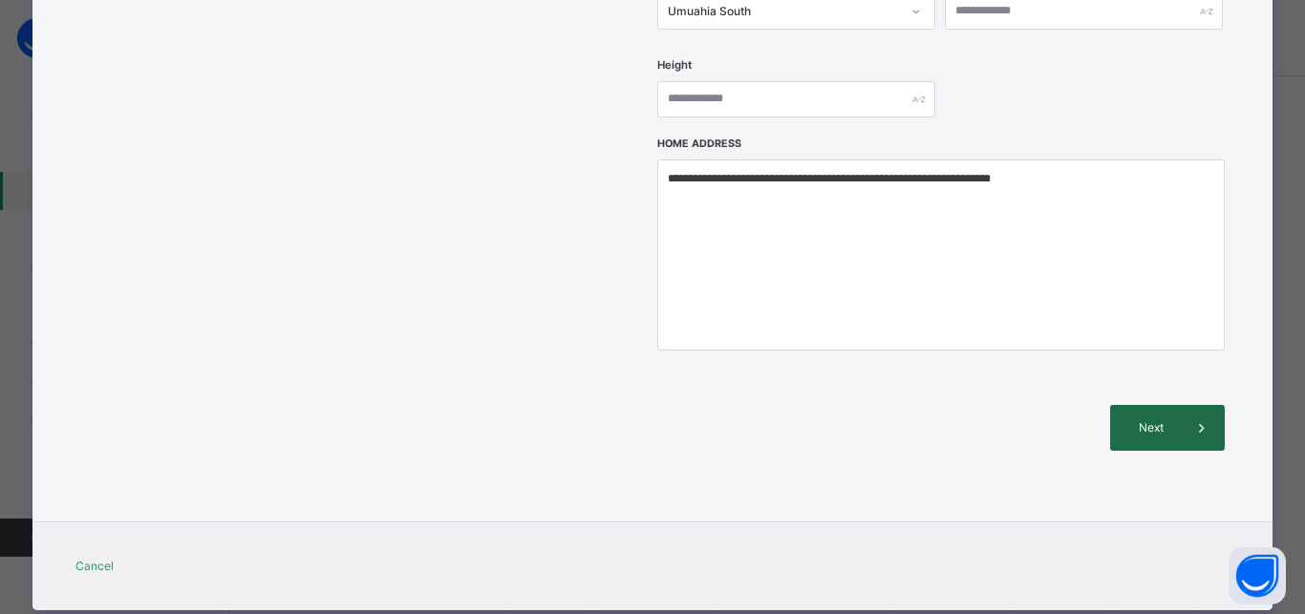
scroll to position [436, 0]
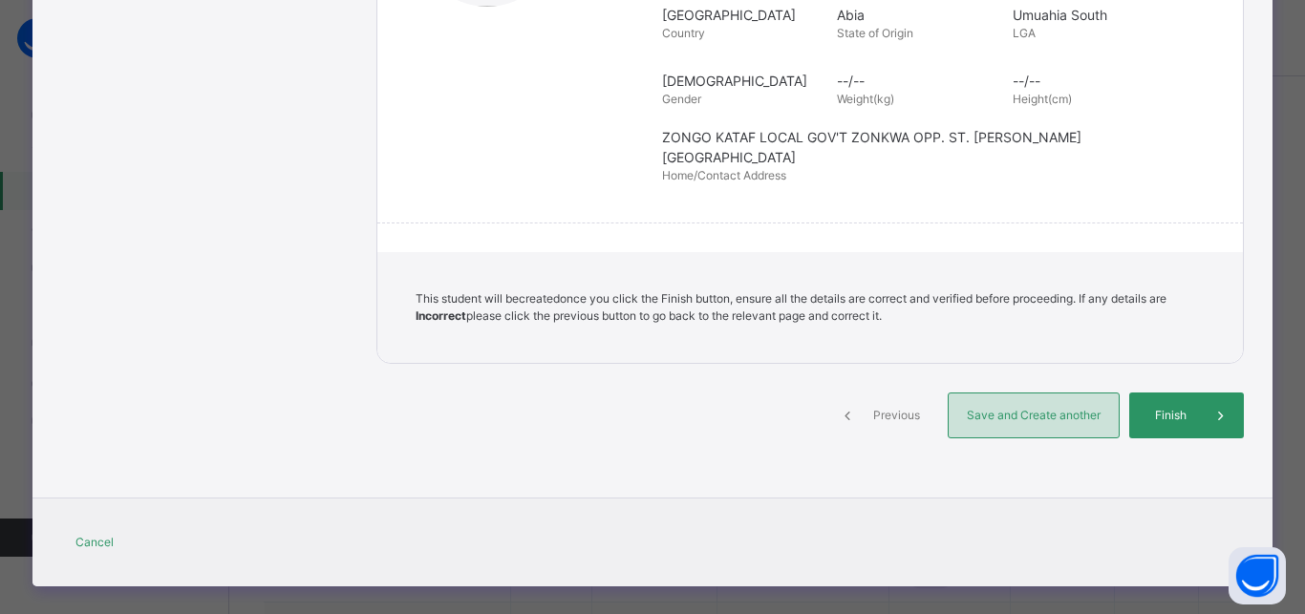
click at [1050, 407] on span "Save and Create another" at bounding box center [1033, 415] width 141 height 17
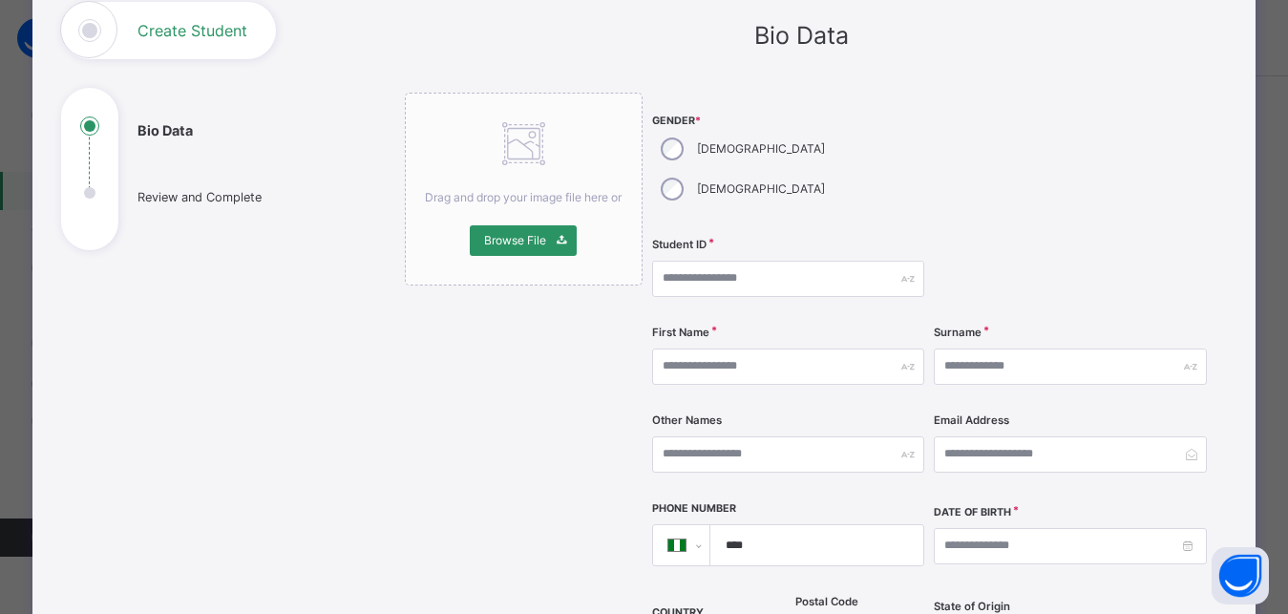
scroll to position [0, 0]
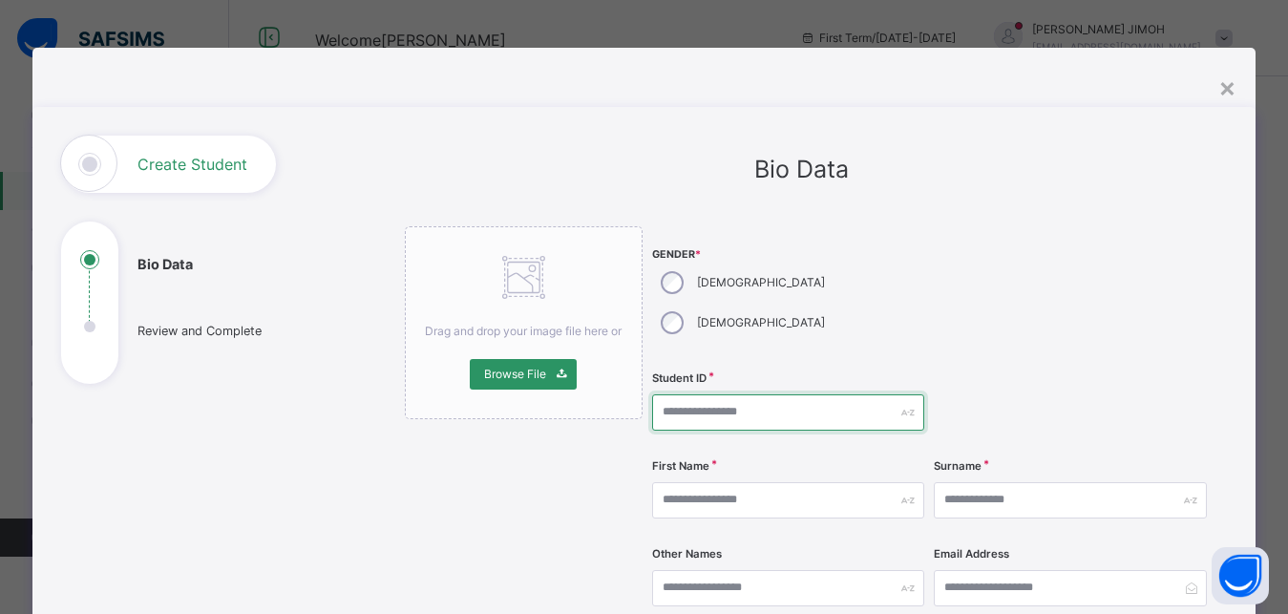
click at [698, 394] on input "text" at bounding box center [788, 412] width 272 height 36
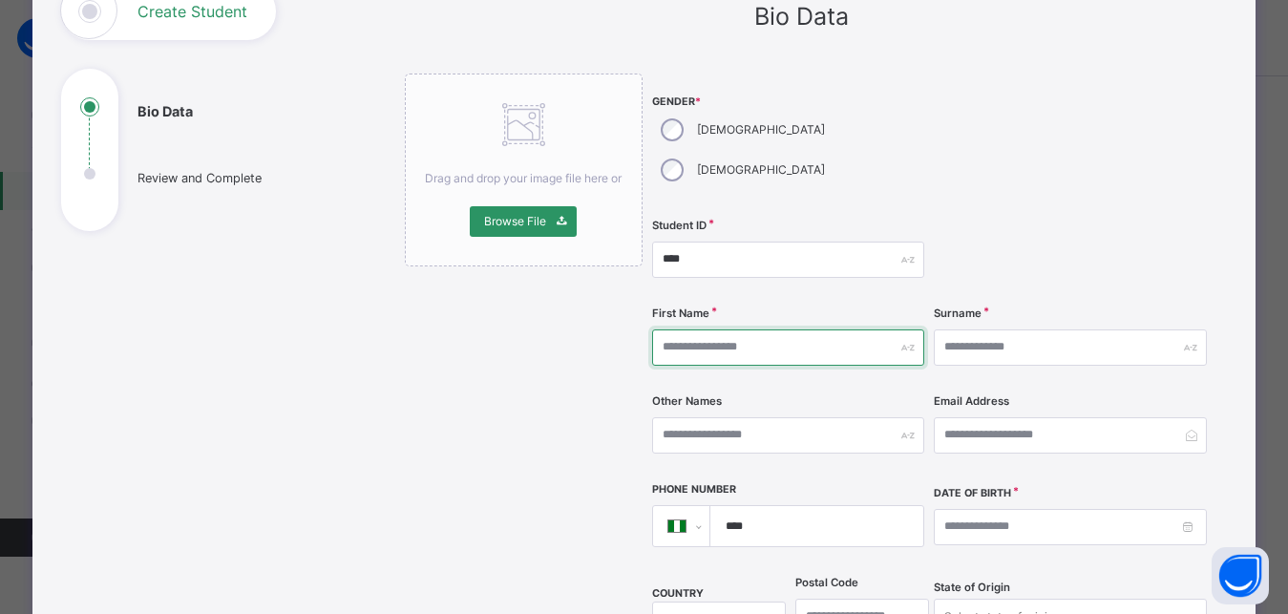
scroll to position [344, 0]
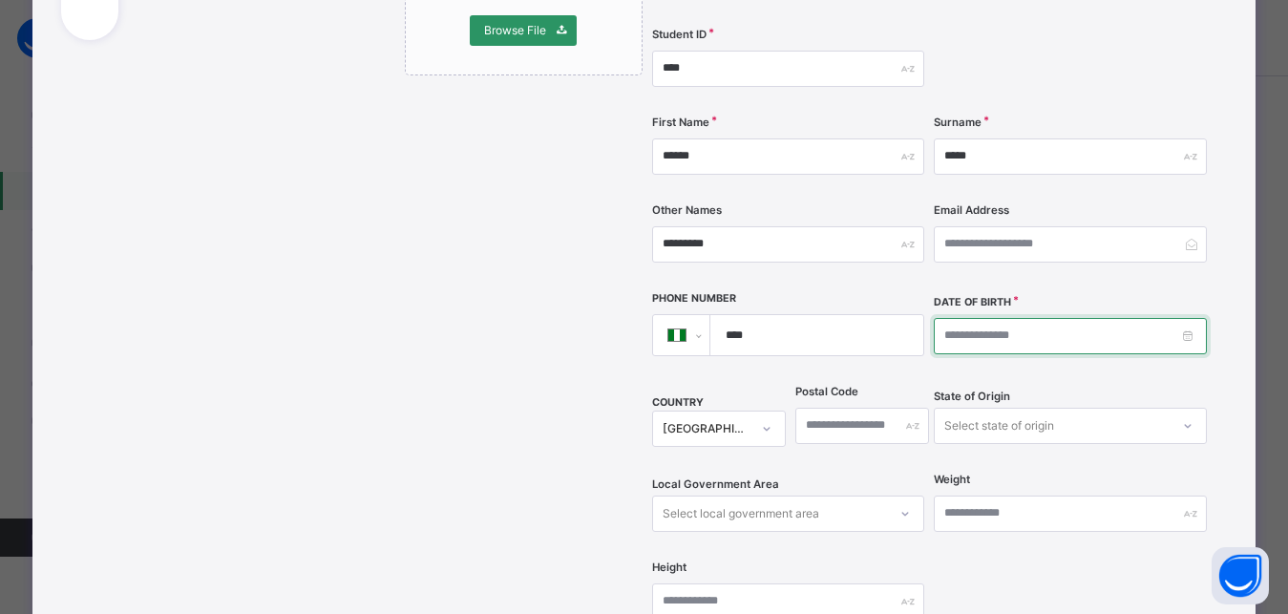
click at [938, 318] on input at bounding box center [1070, 336] width 272 height 36
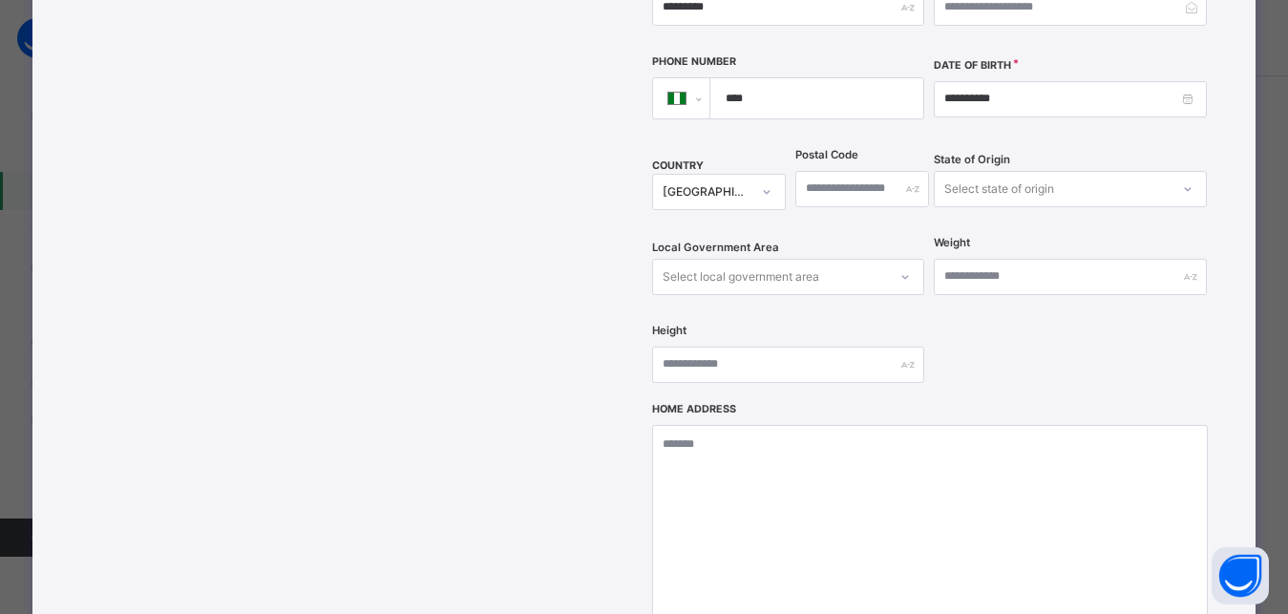
scroll to position [602, 0]
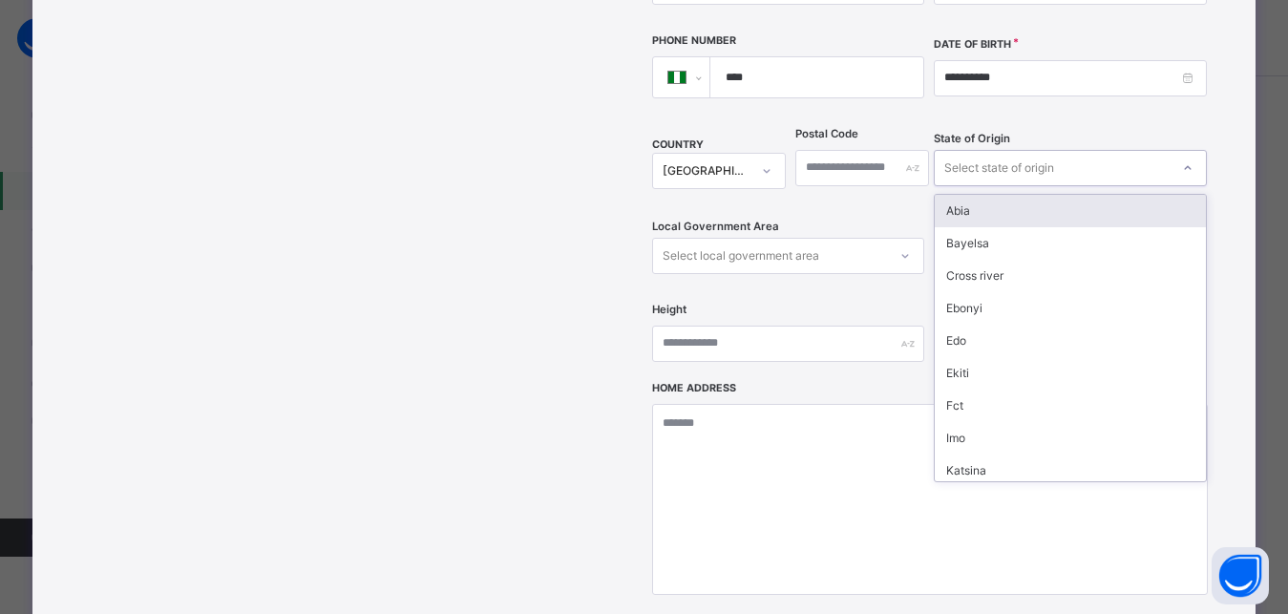
click at [995, 150] on div "Select state of origin" at bounding box center [1000, 168] width 110 height 36
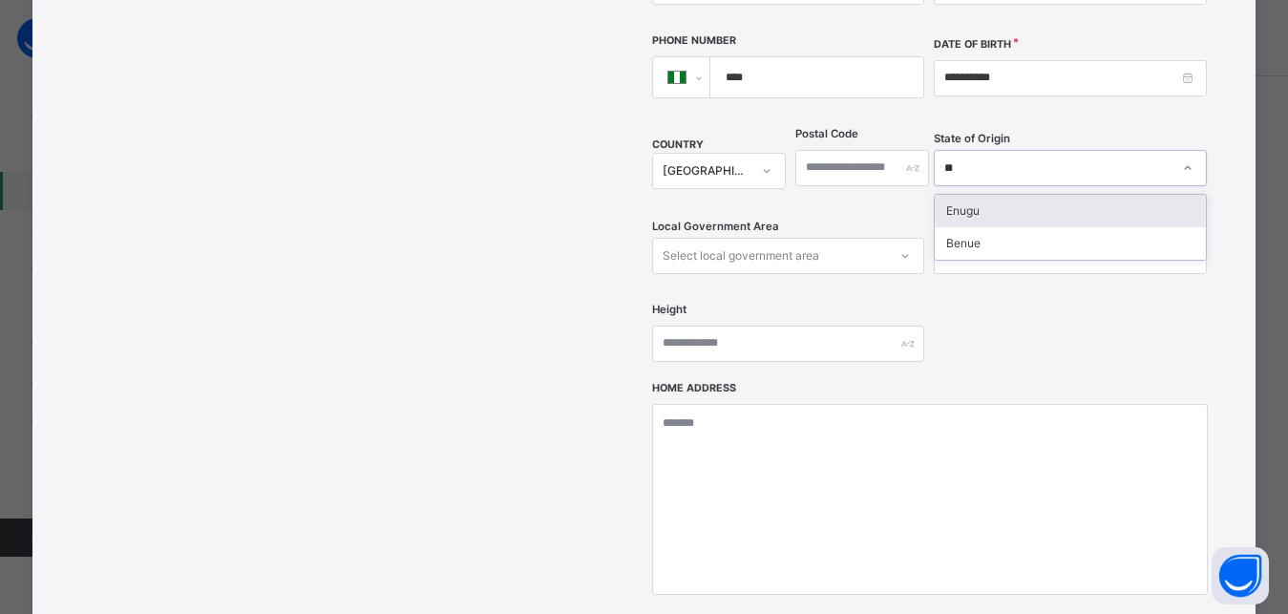
click at [984, 195] on div "Enugu" at bounding box center [1070, 211] width 270 height 32
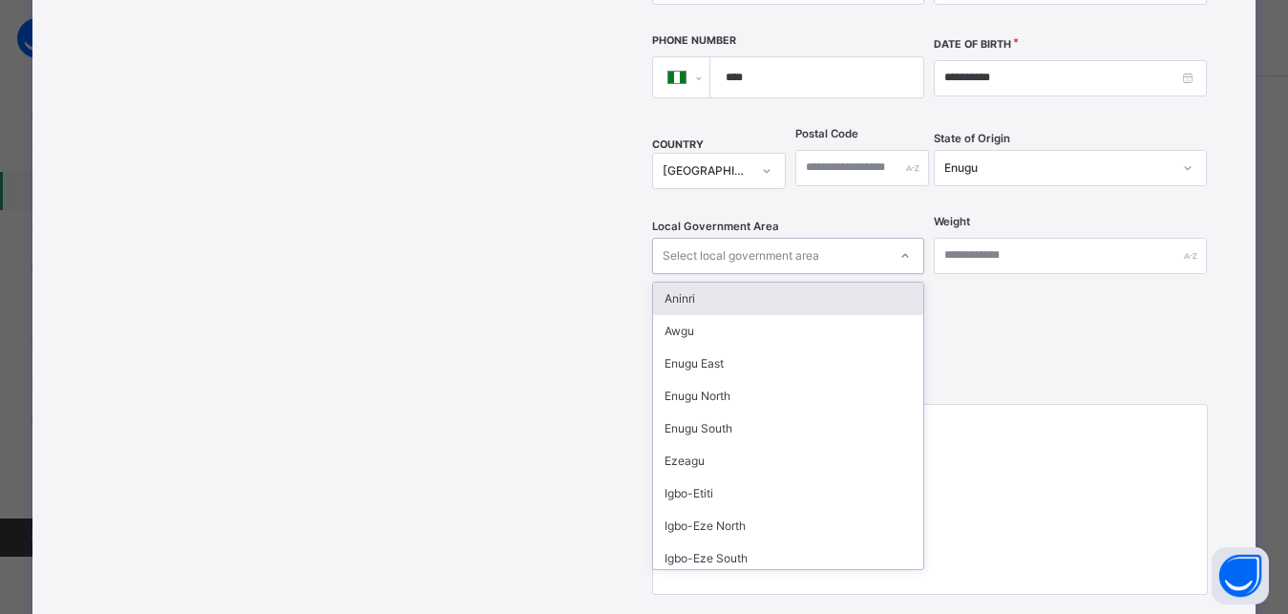
click at [809, 241] on div "Select local government area" at bounding box center [770, 256] width 234 height 30
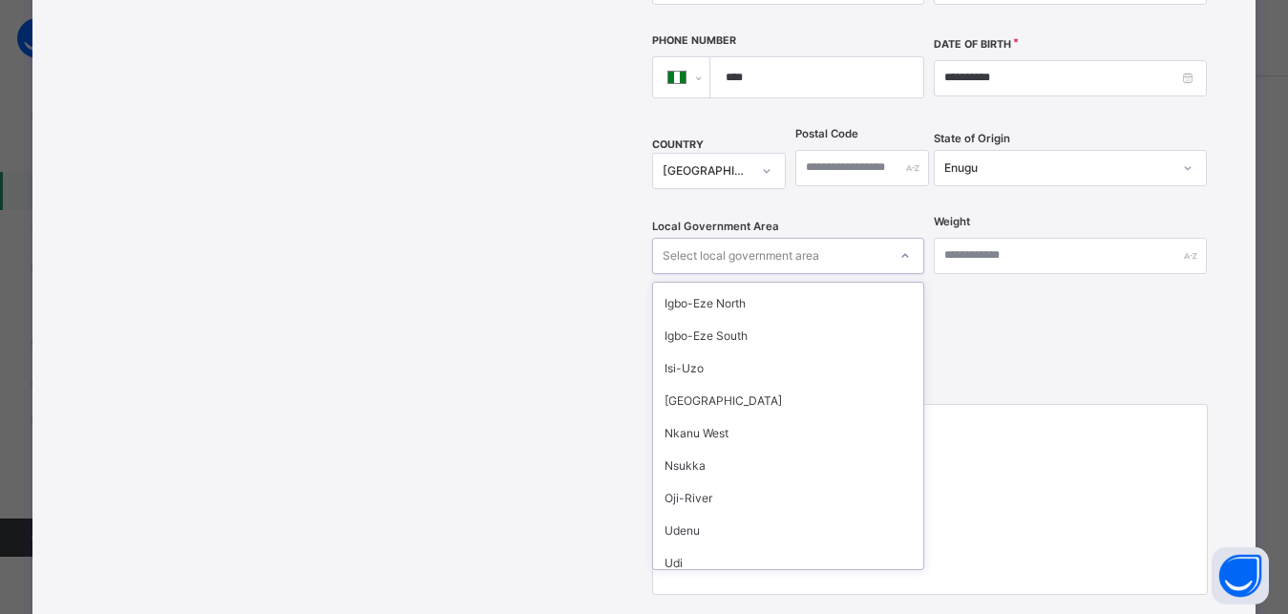
scroll to position [258, 0]
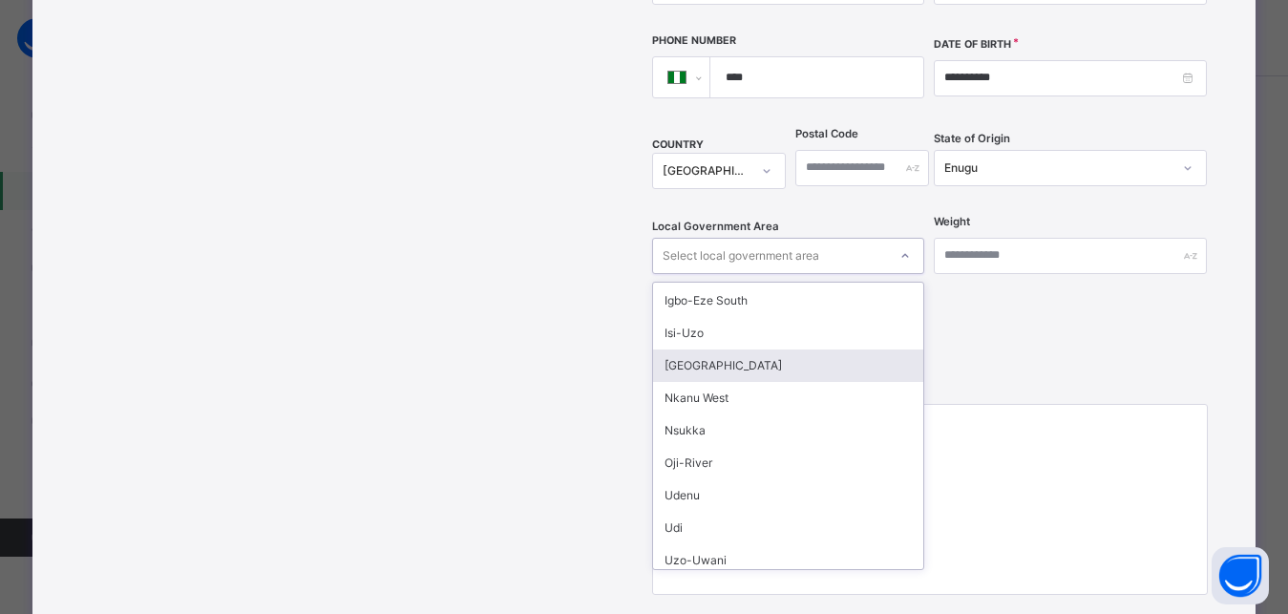
click at [724, 350] on div "Nkanu East" at bounding box center [788, 366] width 270 height 32
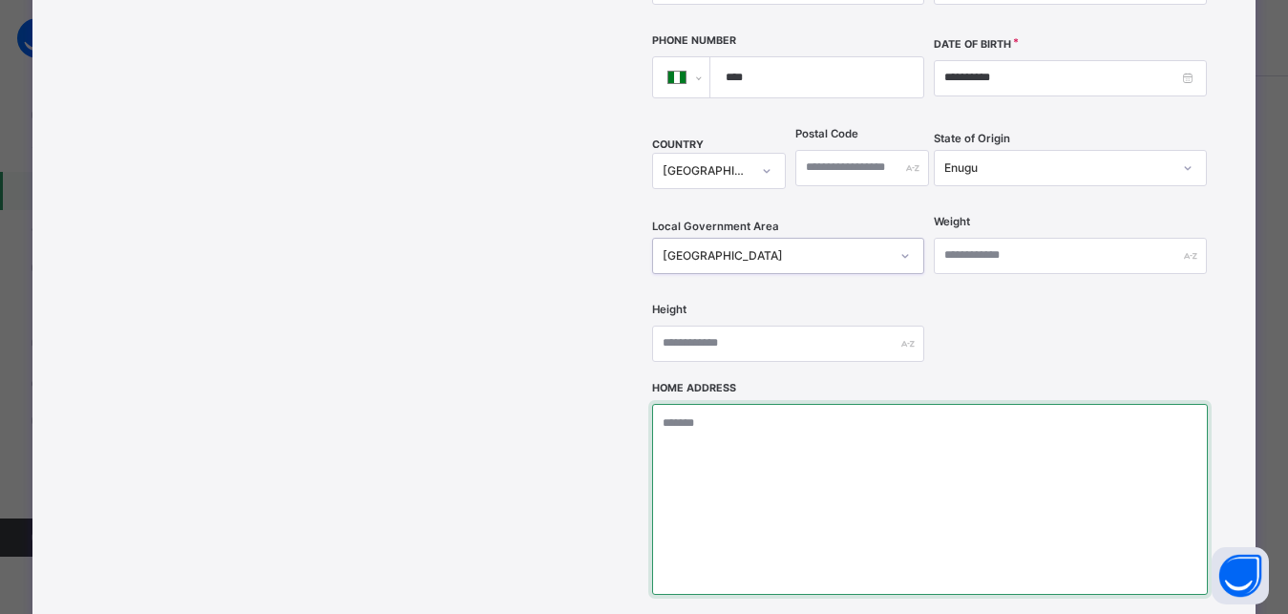
click at [714, 404] on textarea at bounding box center [930, 499] width 556 height 191
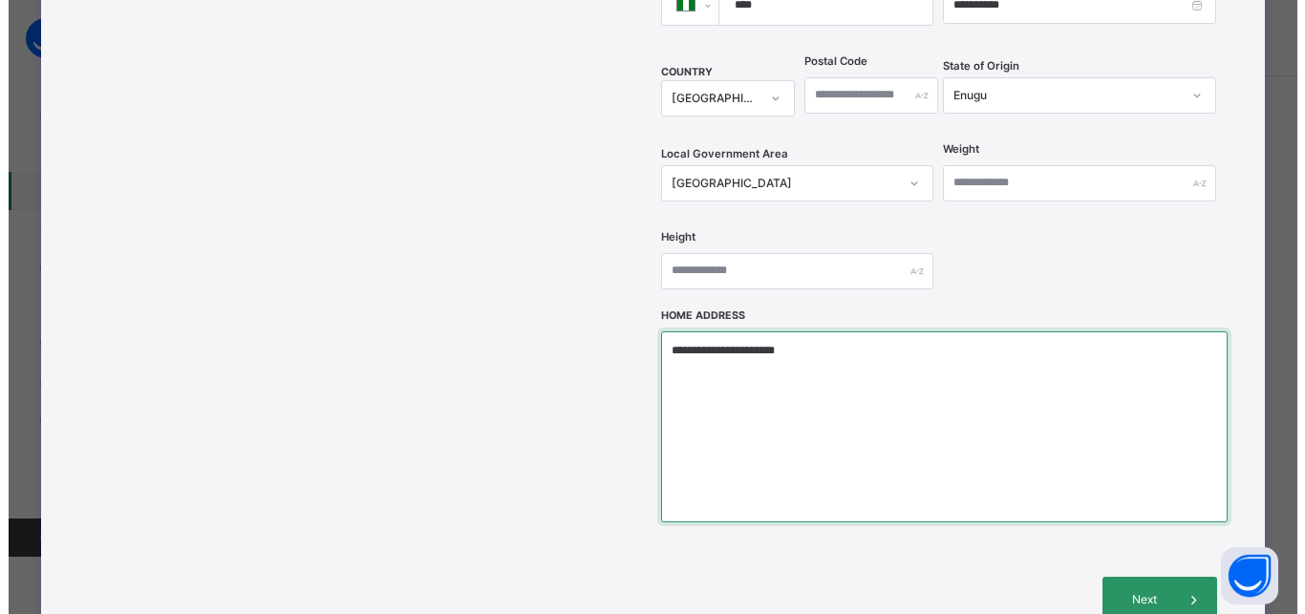
scroll to position [774, 0]
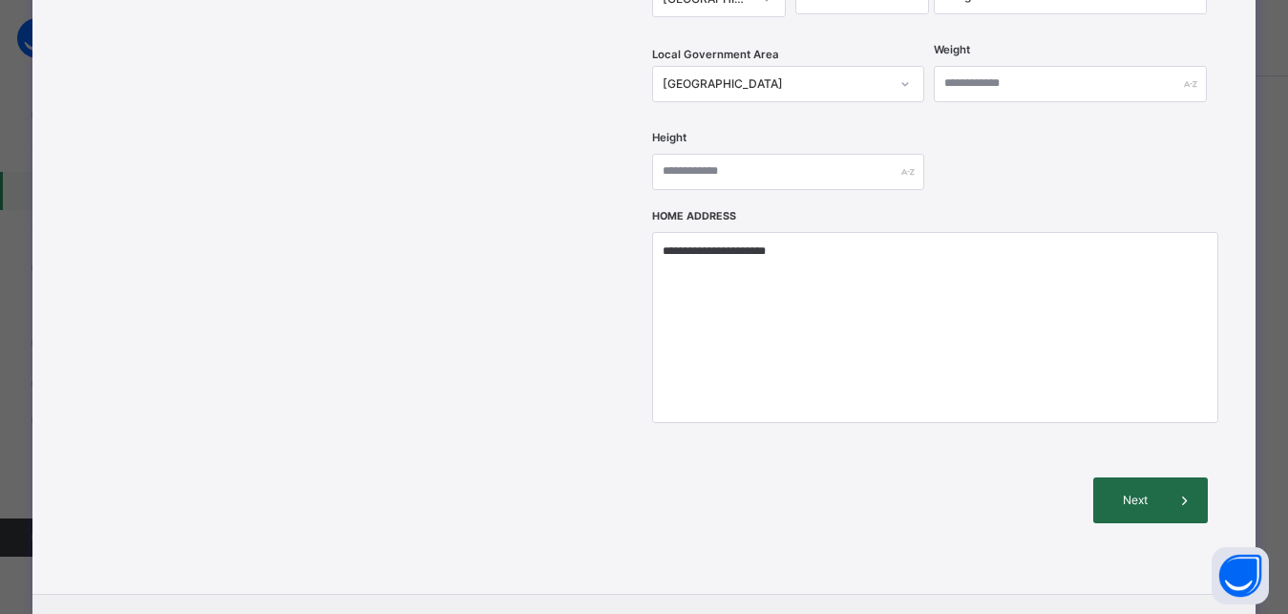
click at [1139, 492] on span "Next" at bounding box center [1135, 500] width 54 height 17
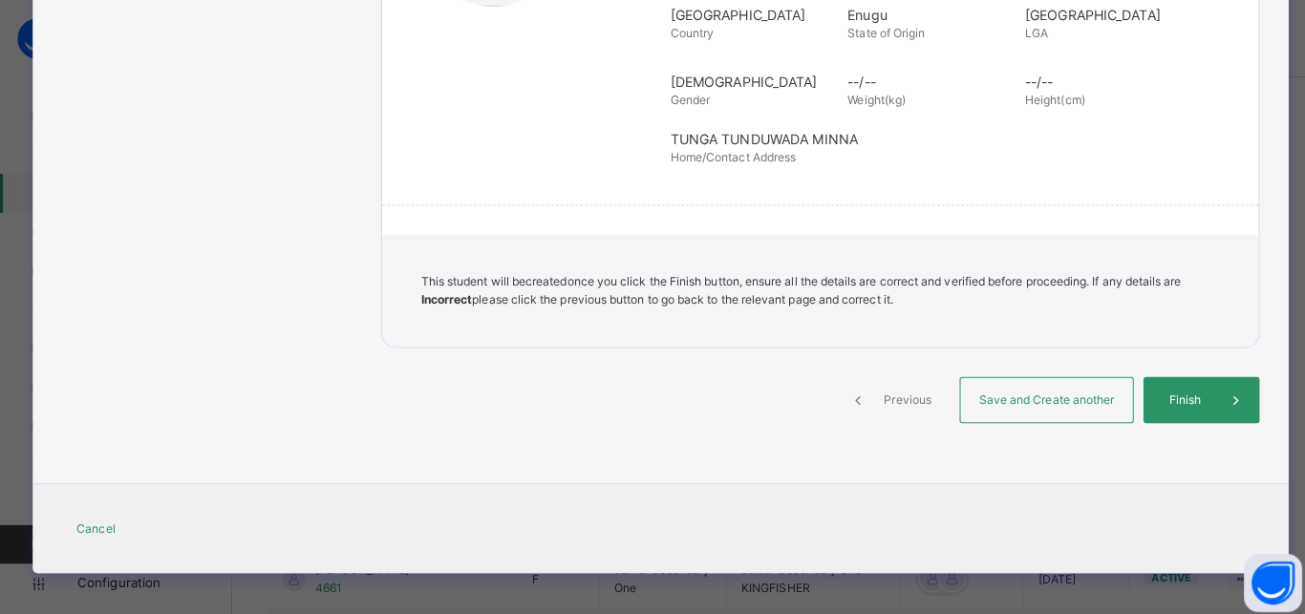
scroll to position [436, 0]
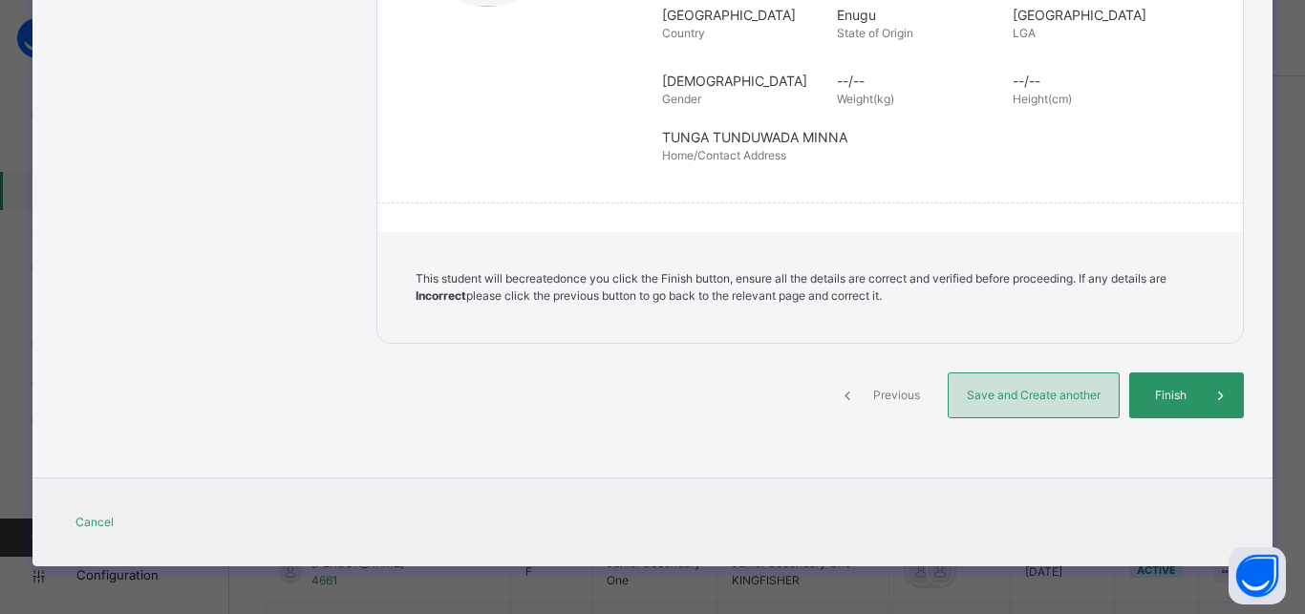
click at [1036, 393] on span "Save and Create another" at bounding box center [1033, 395] width 141 height 17
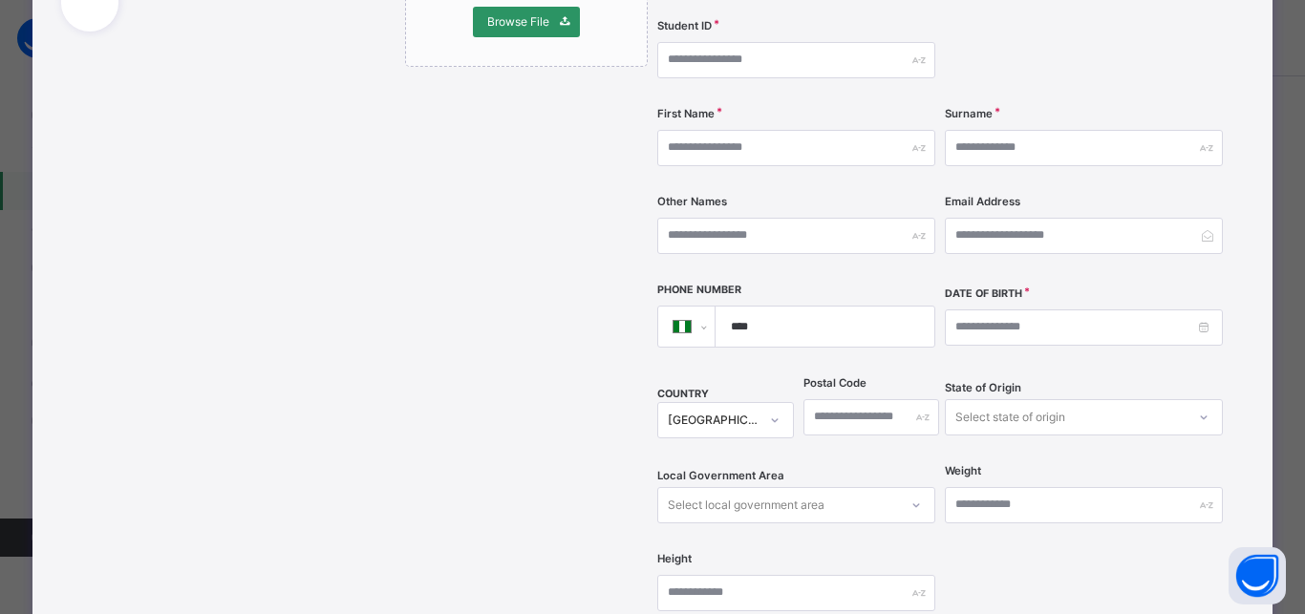
scroll to position [244, 0]
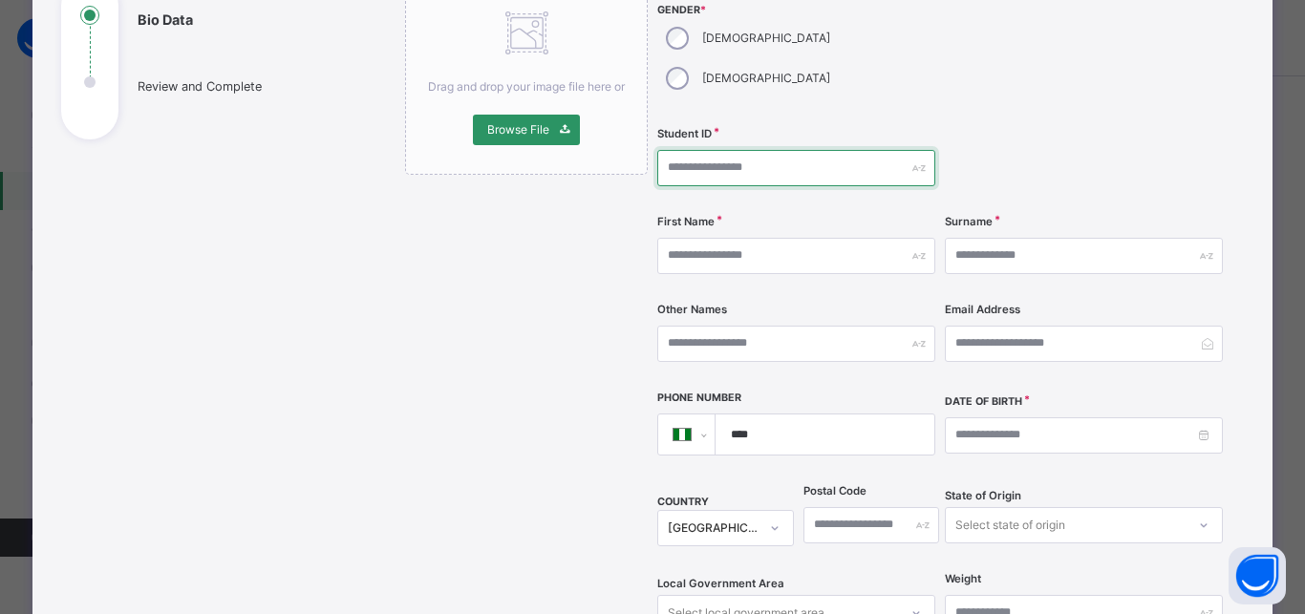
click at [690, 150] on input "text" at bounding box center [796, 168] width 278 height 36
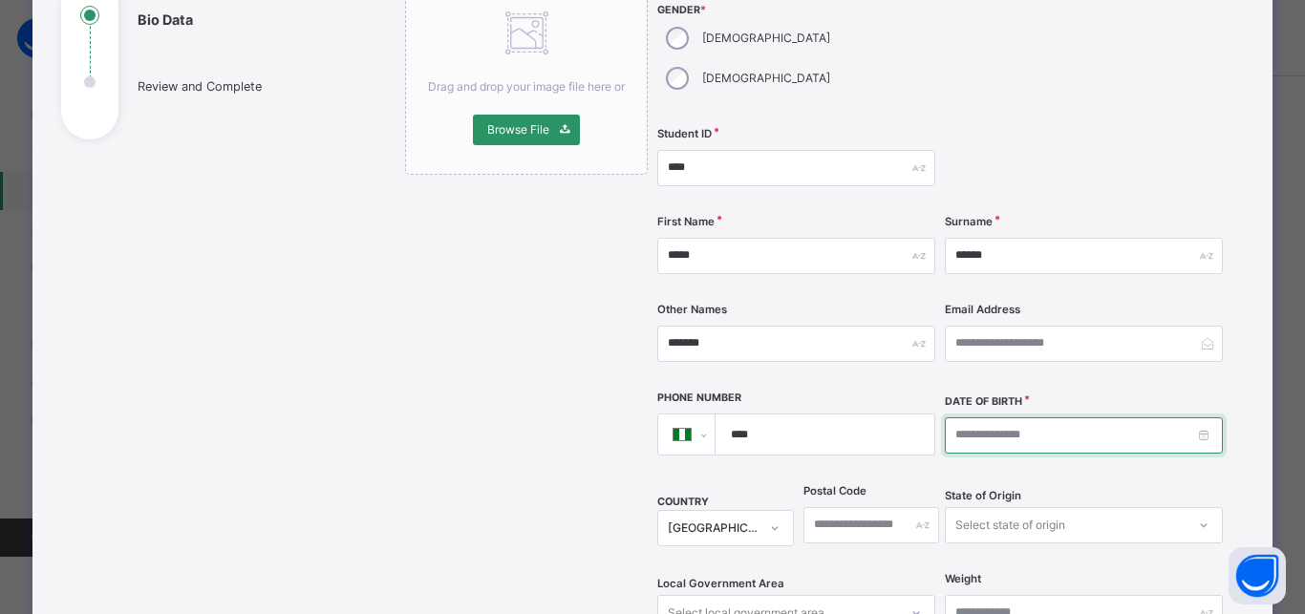
click at [945, 417] on input at bounding box center [1084, 435] width 278 height 36
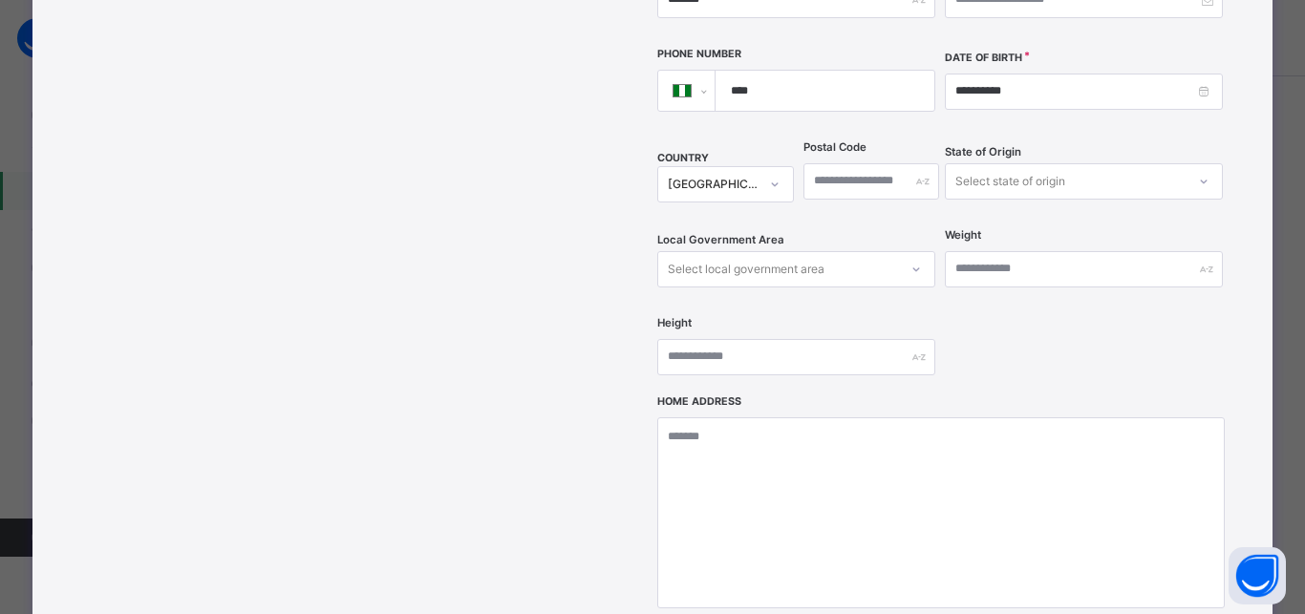
click at [1024, 163] on div "Select state of origin" at bounding box center [1010, 181] width 110 height 36
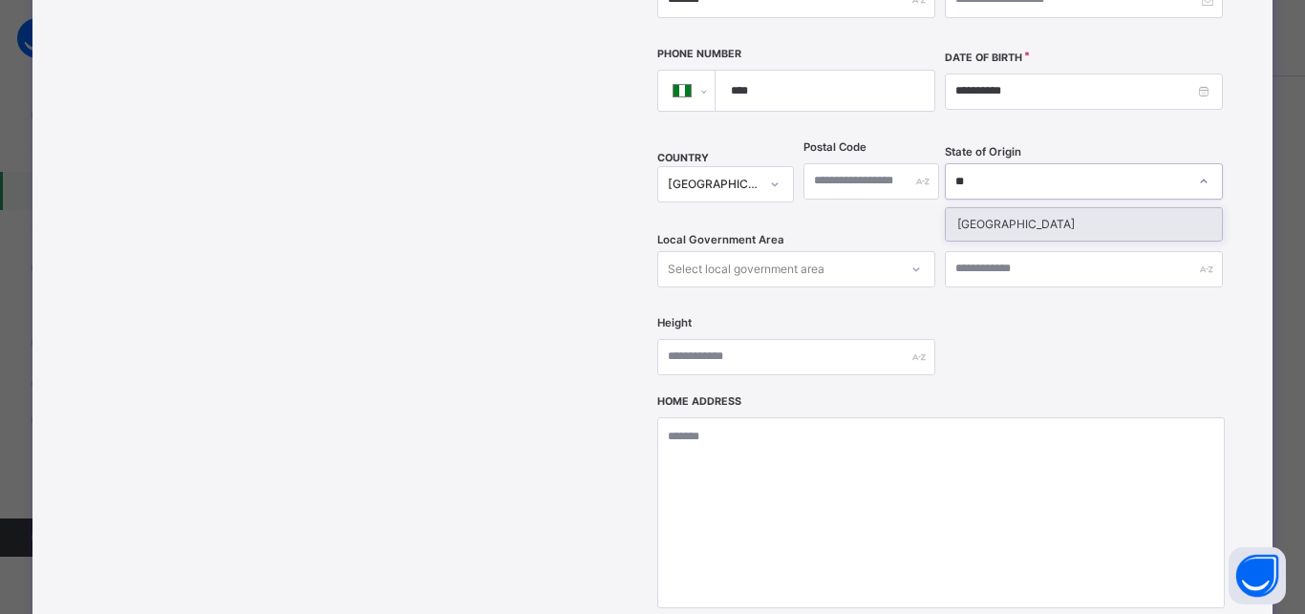
click at [998, 208] on div "Niger" at bounding box center [1083, 224] width 276 height 32
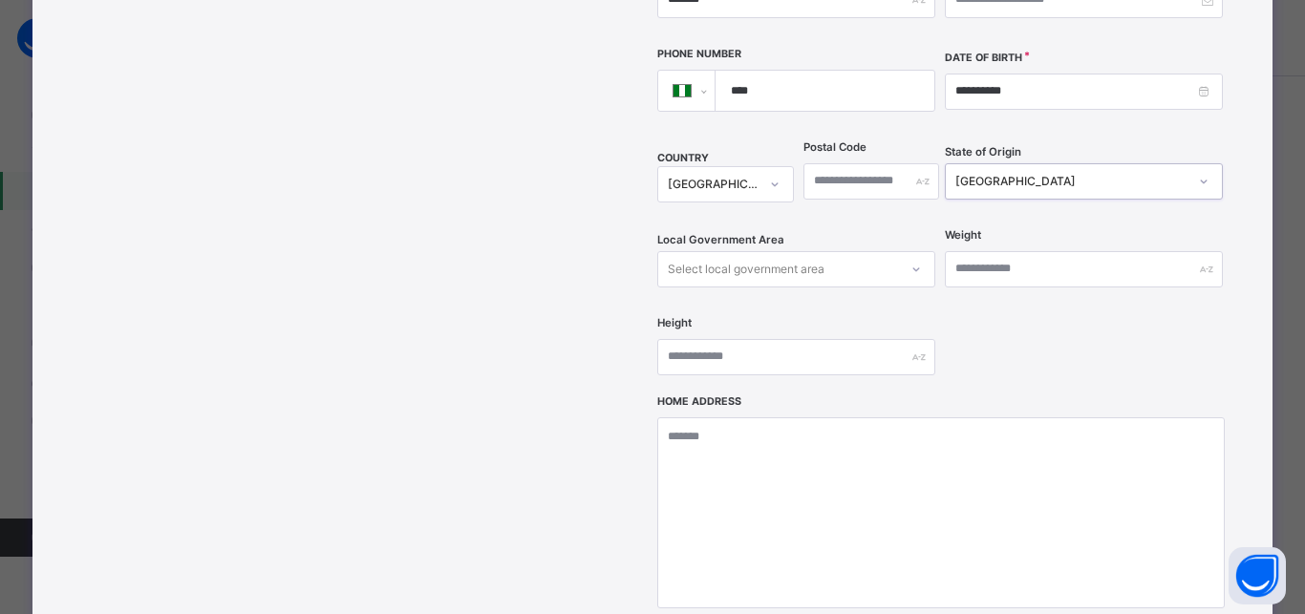
click at [732, 251] on div "Select local government area" at bounding box center [746, 269] width 157 height 36
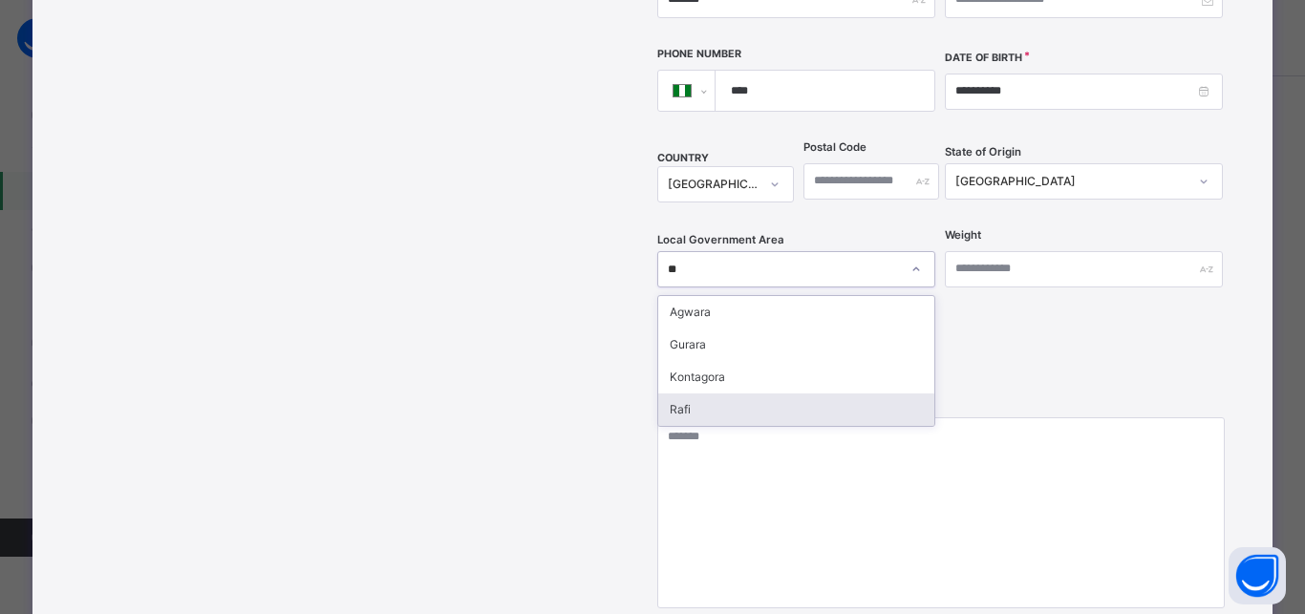
click at [683, 393] on div "Rafi" at bounding box center [796, 409] width 276 height 32
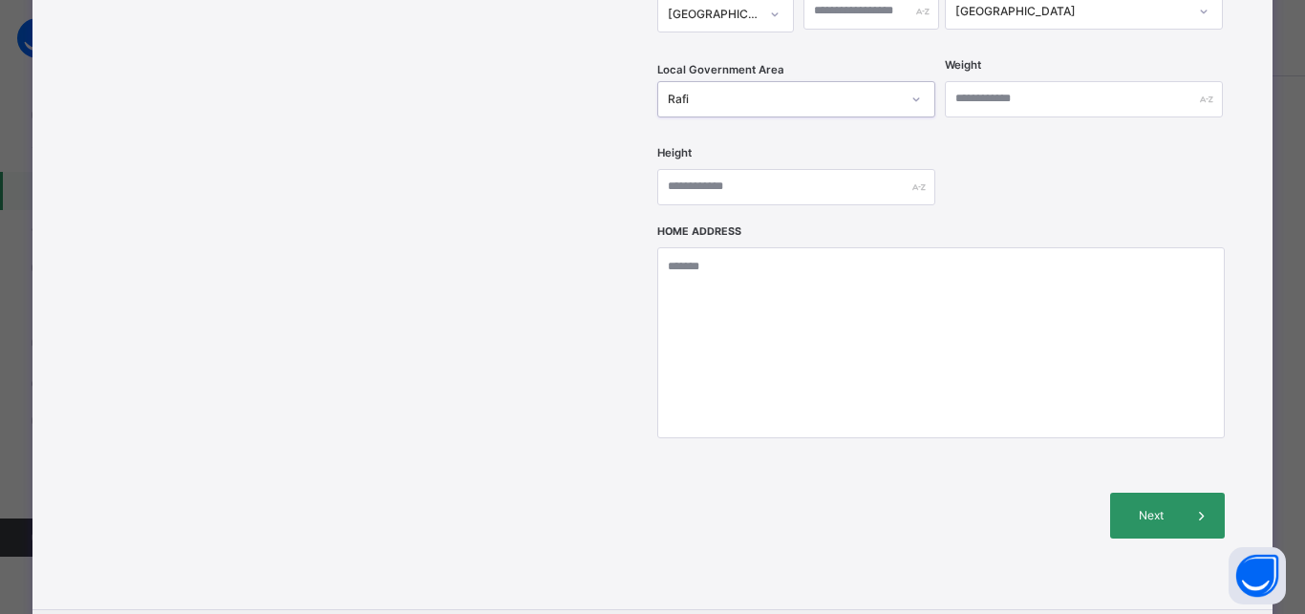
scroll to position [760, 0]
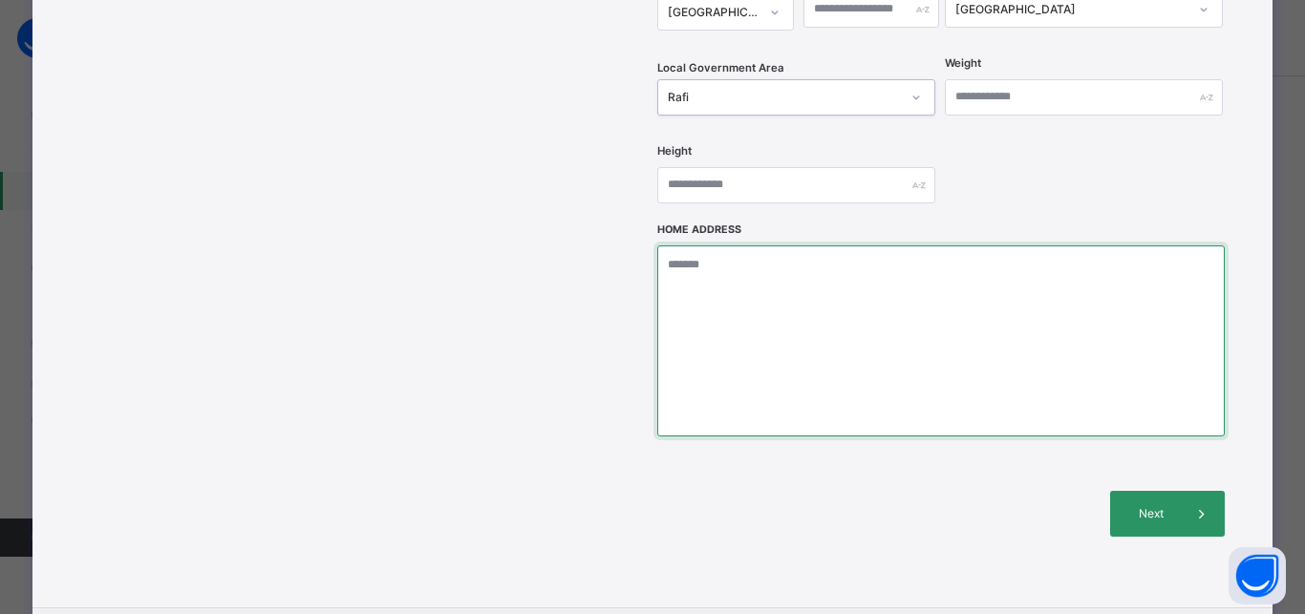
click at [714, 251] on textarea at bounding box center [940, 340] width 566 height 191
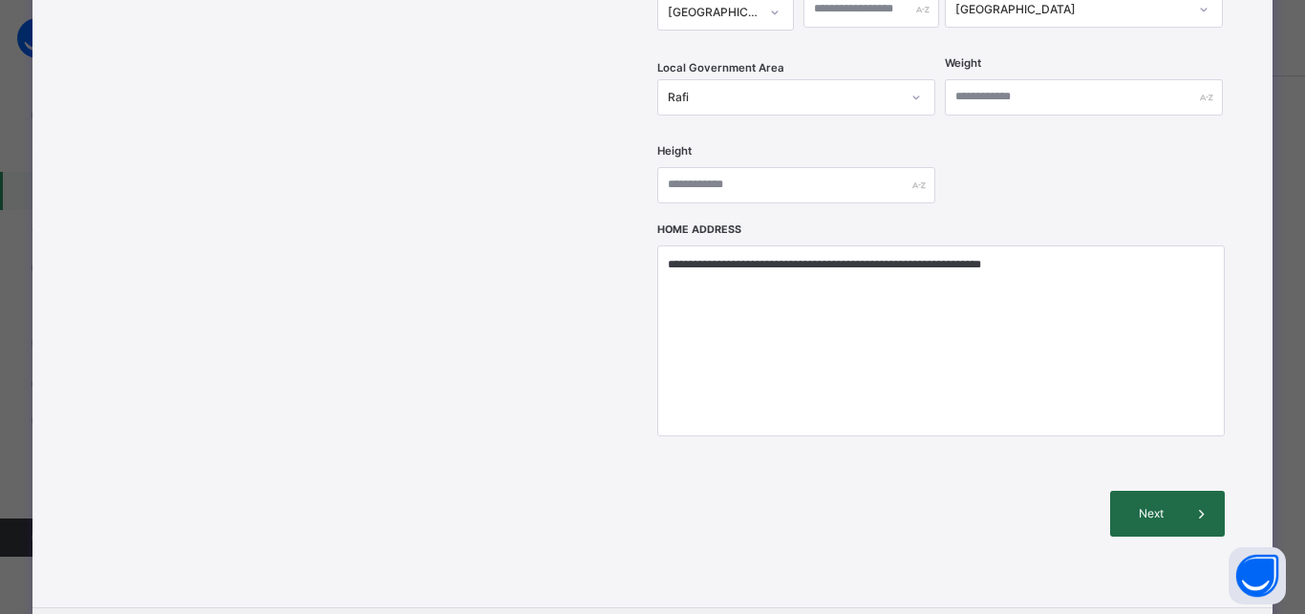
click at [1142, 491] on div "Next" at bounding box center [1167, 514] width 115 height 46
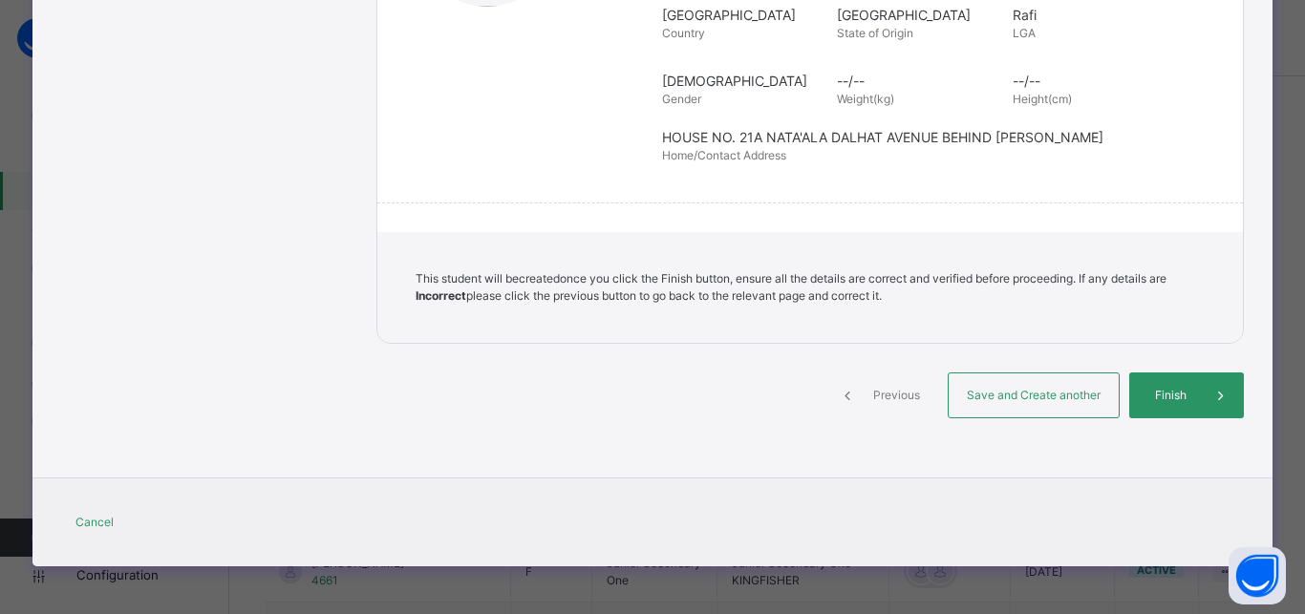
scroll to position [436, 0]
click at [1032, 384] on div "Save and Create another" at bounding box center [1033, 395] width 172 height 46
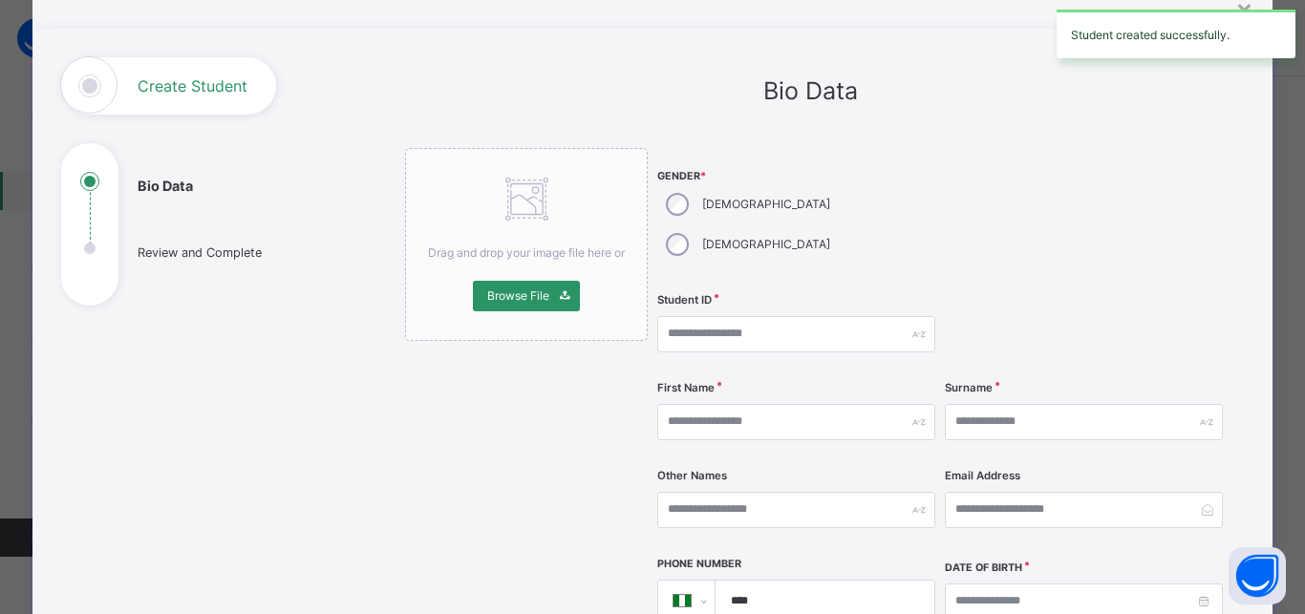
scroll to position [73, 0]
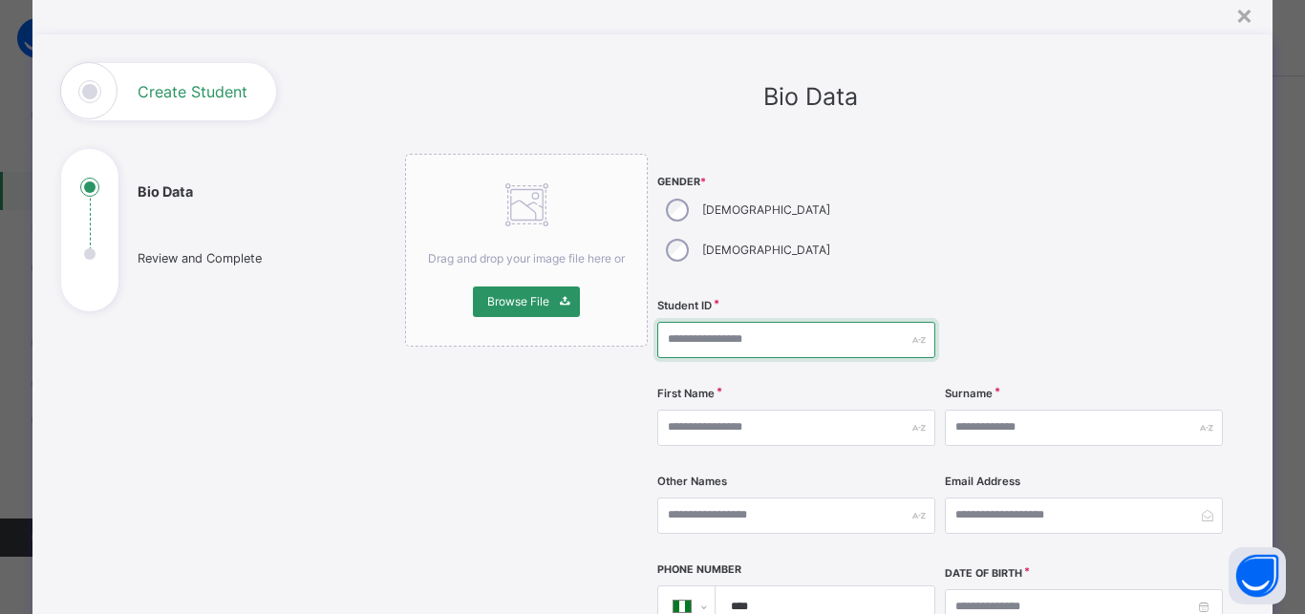
click at [701, 322] on input "text" at bounding box center [796, 340] width 278 height 36
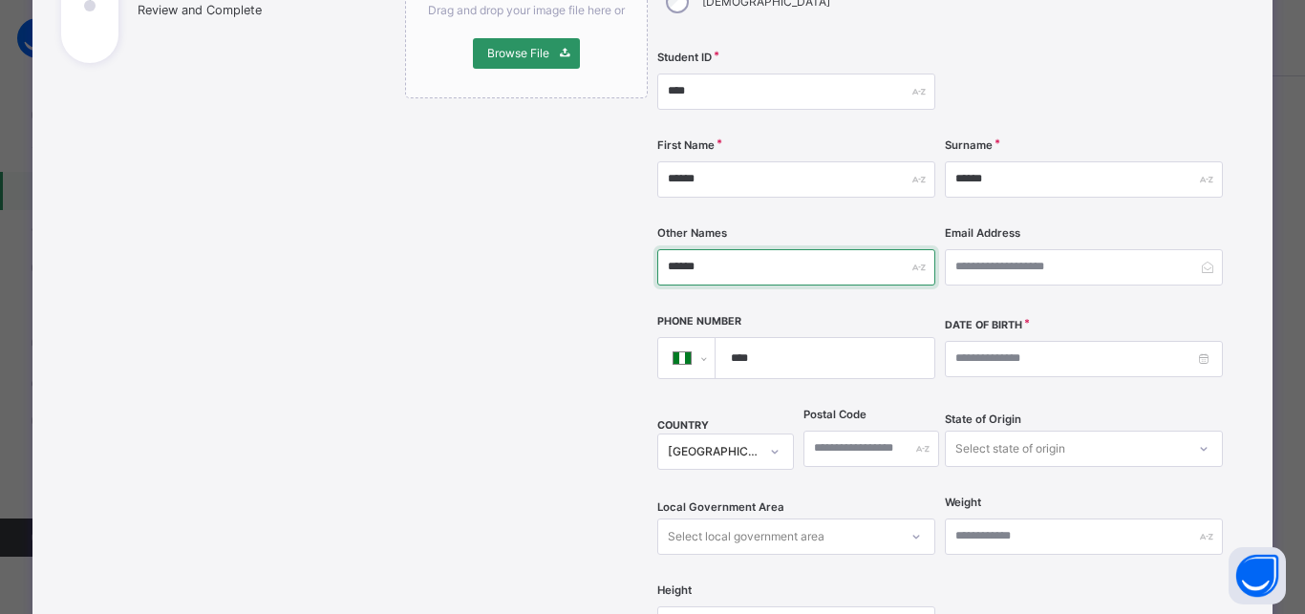
scroll to position [330, 0]
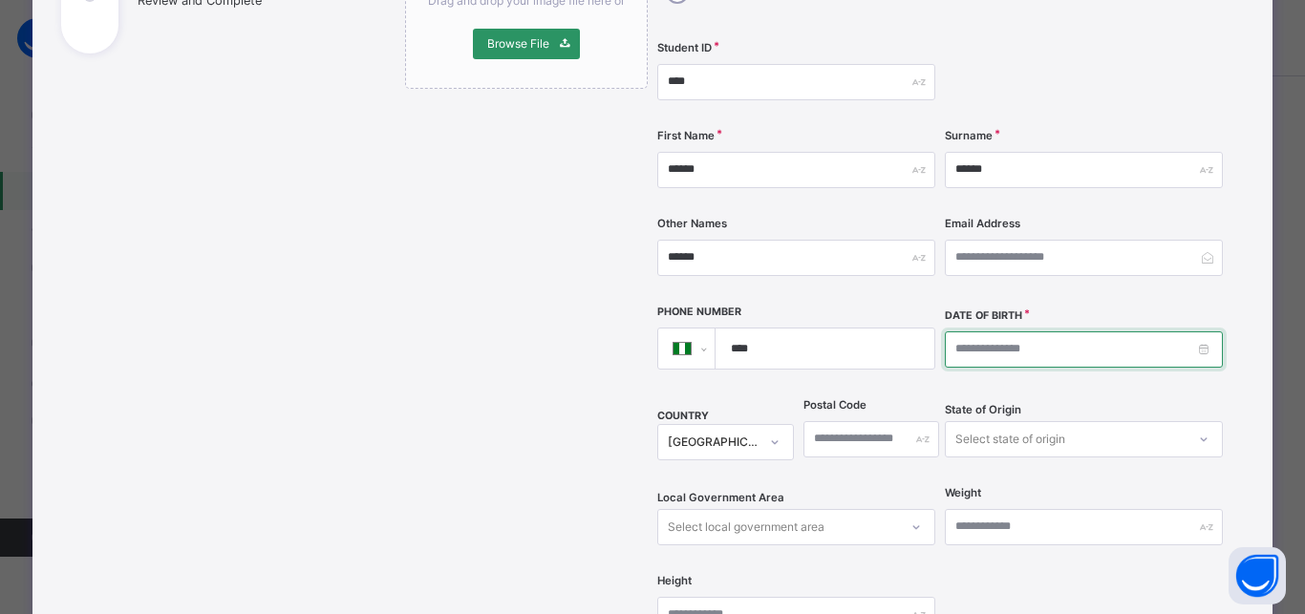
click at [952, 331] on input at bounding box center [1084, 349] width 278 height 36
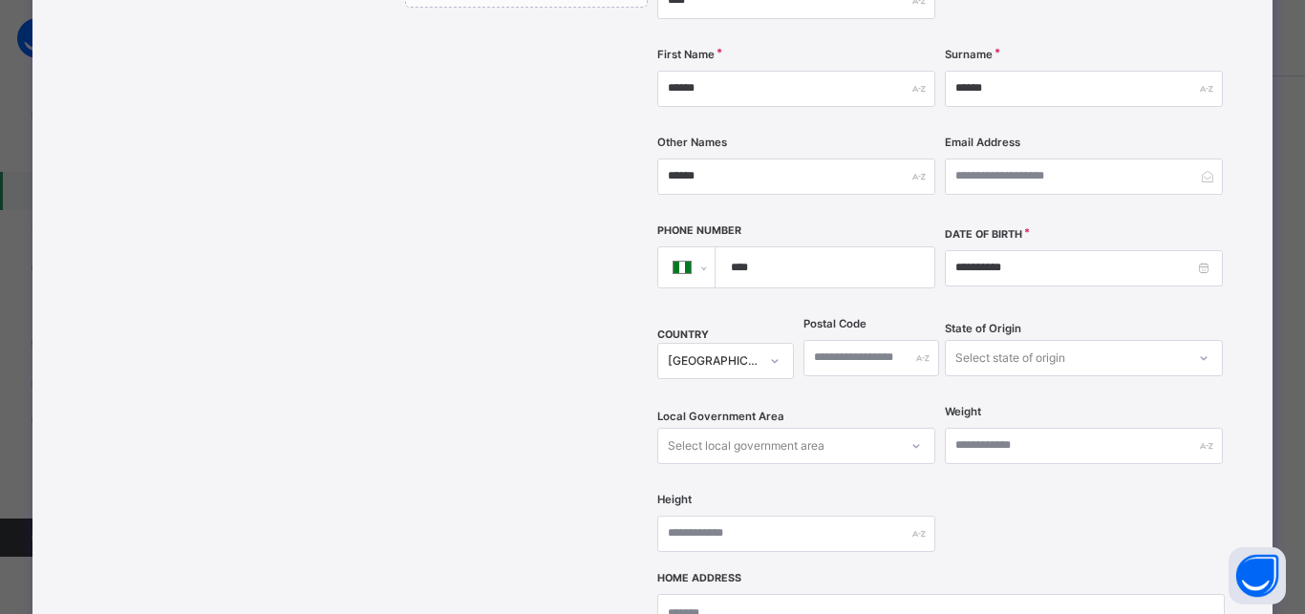
scroll to position [588, 0]
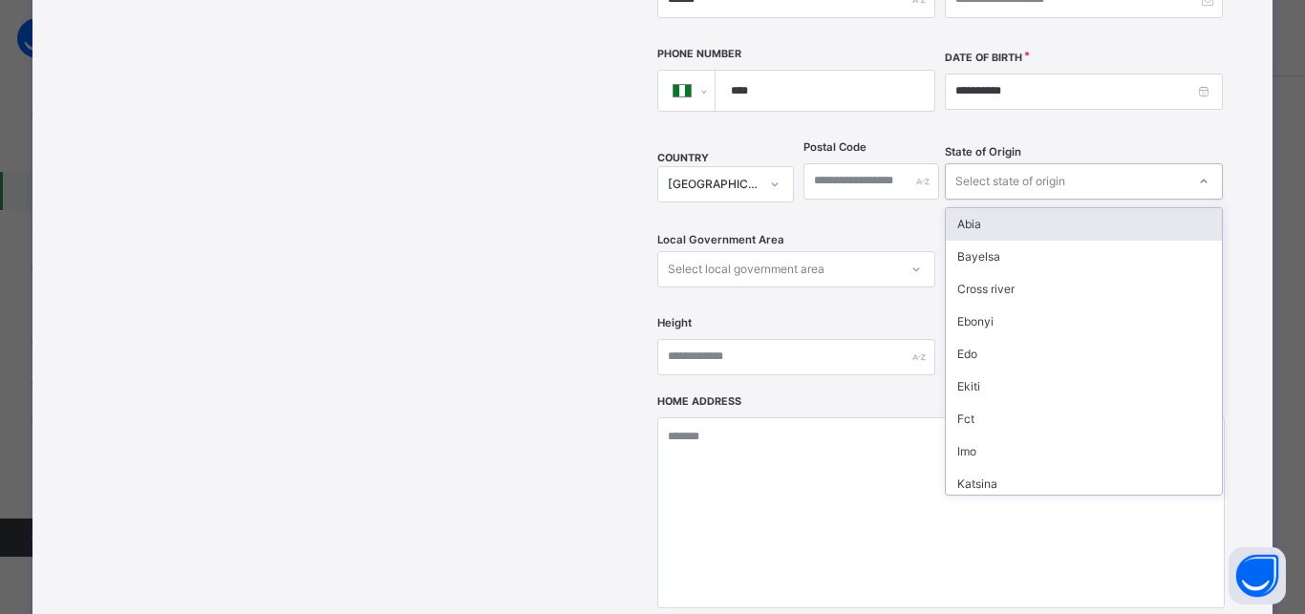
click at [1000, 163] on div "Select state of origin" at bounding box center [1010, 181] width 110 height 36
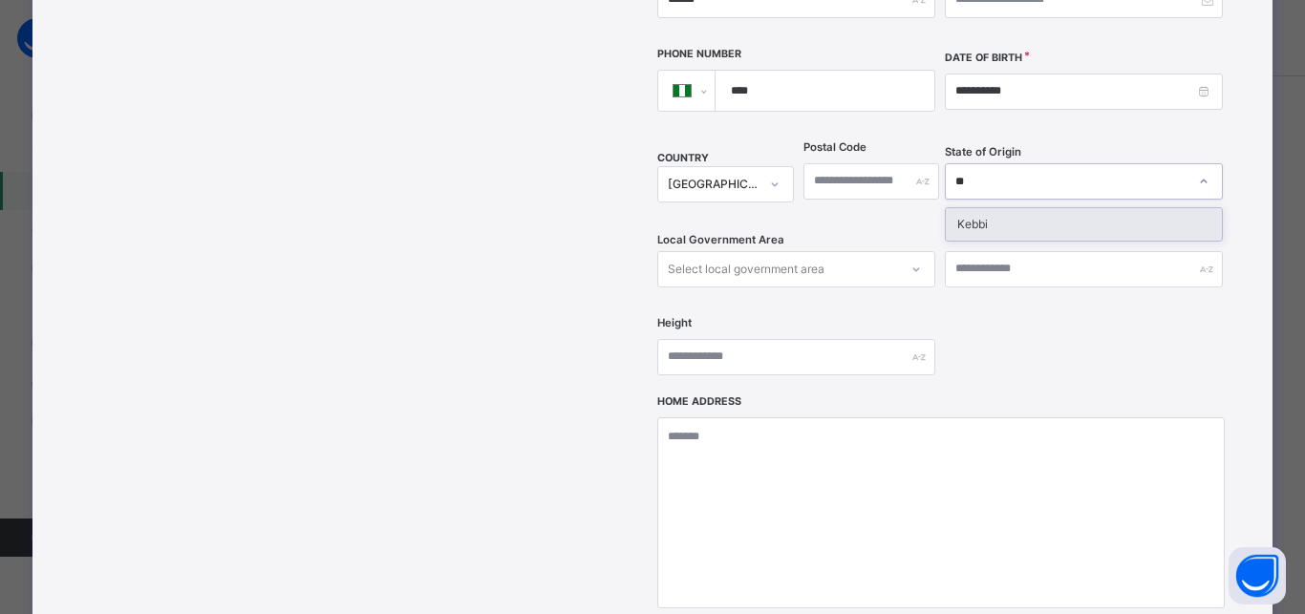
click at [956, 208] on div "Kebbi" at bounding box center [1083, 224] width 276 height 32
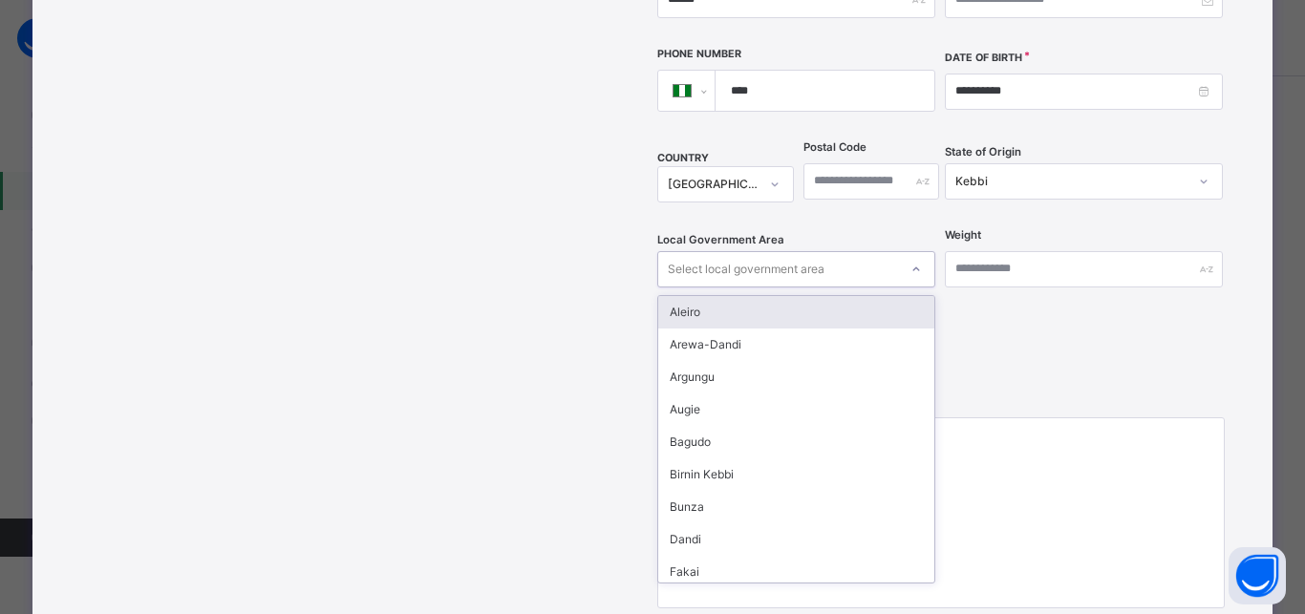
click at [767, 251] on div "Select local government area" at bounding box center [746, 269] width 157 height 36
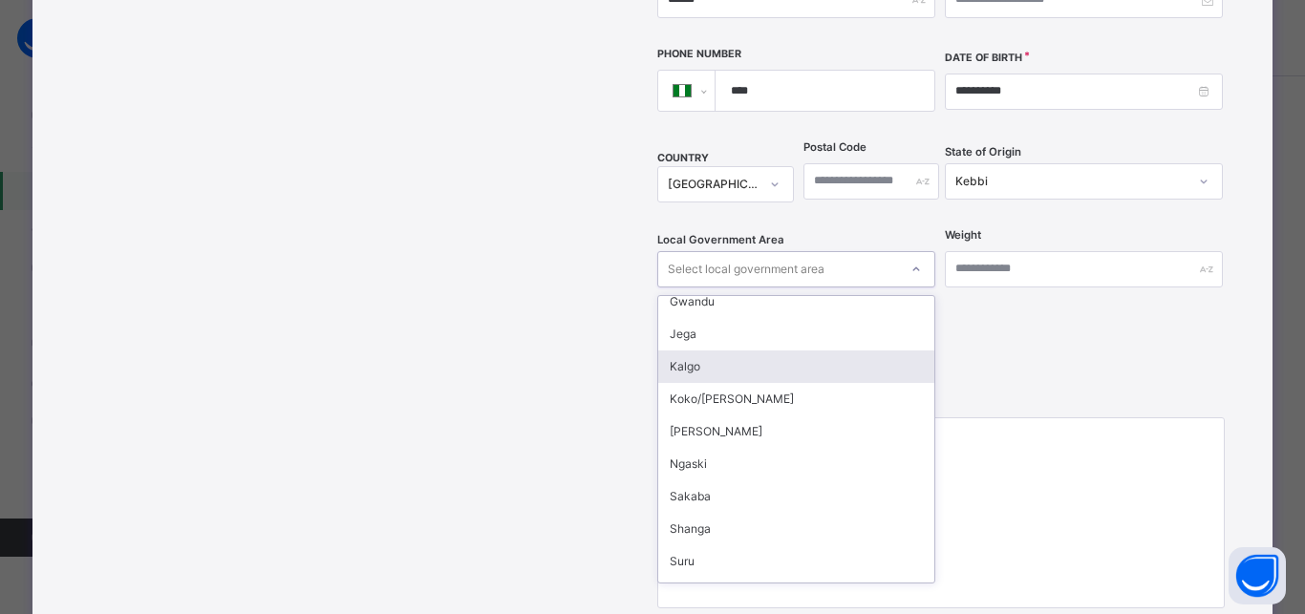
scroll to position [344, 0]
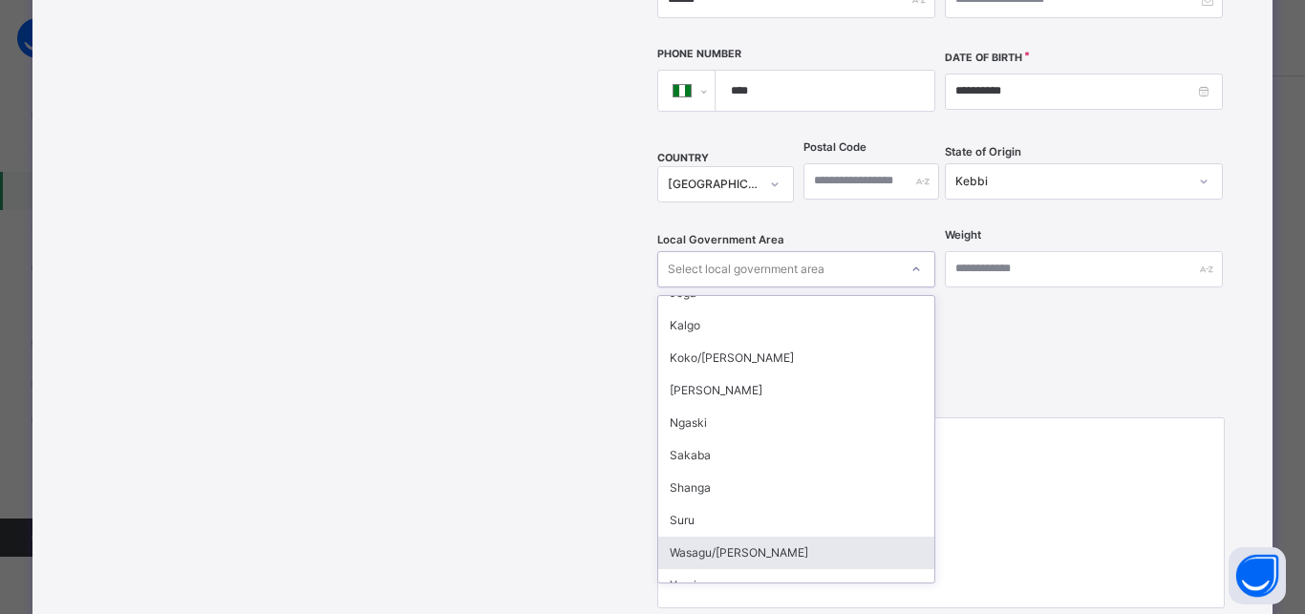
click at [739, 537] on div "Wasagu/Danko" at bounding box center [796, 553] width 276 height 32
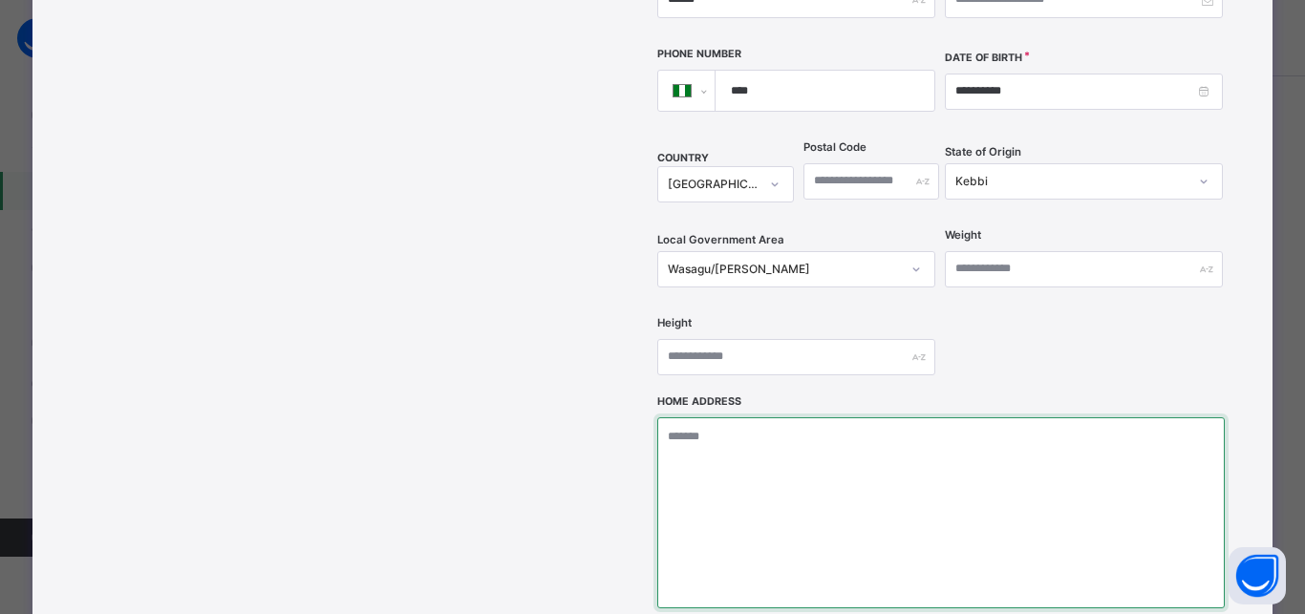
click at [696, 417] on textarea at bounding box center [940, 512] width 566 height 191
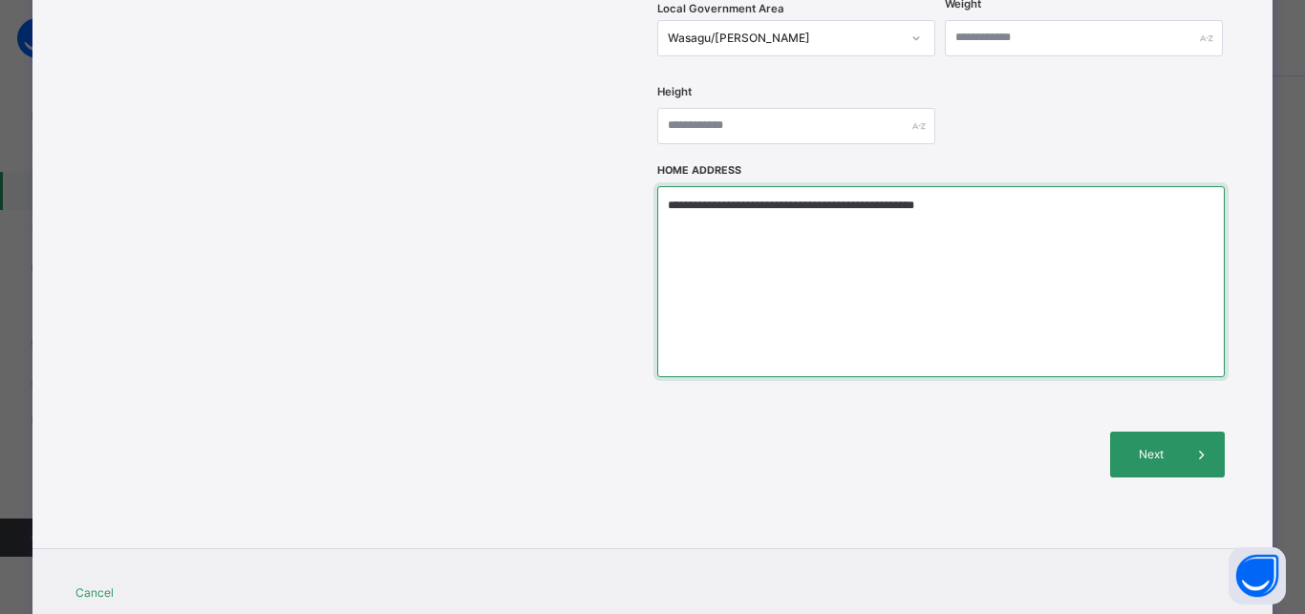
scroll to position [846, 0]
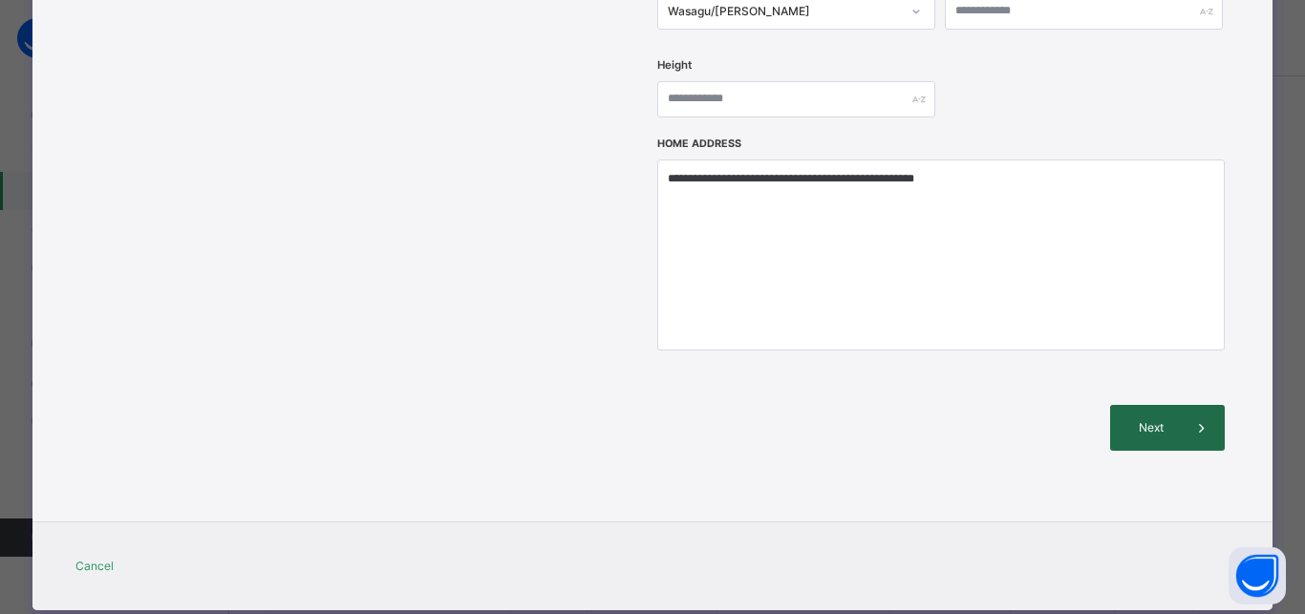
click at [1178, 405] on span at bounding box center [1201, 428] width 46 height 46
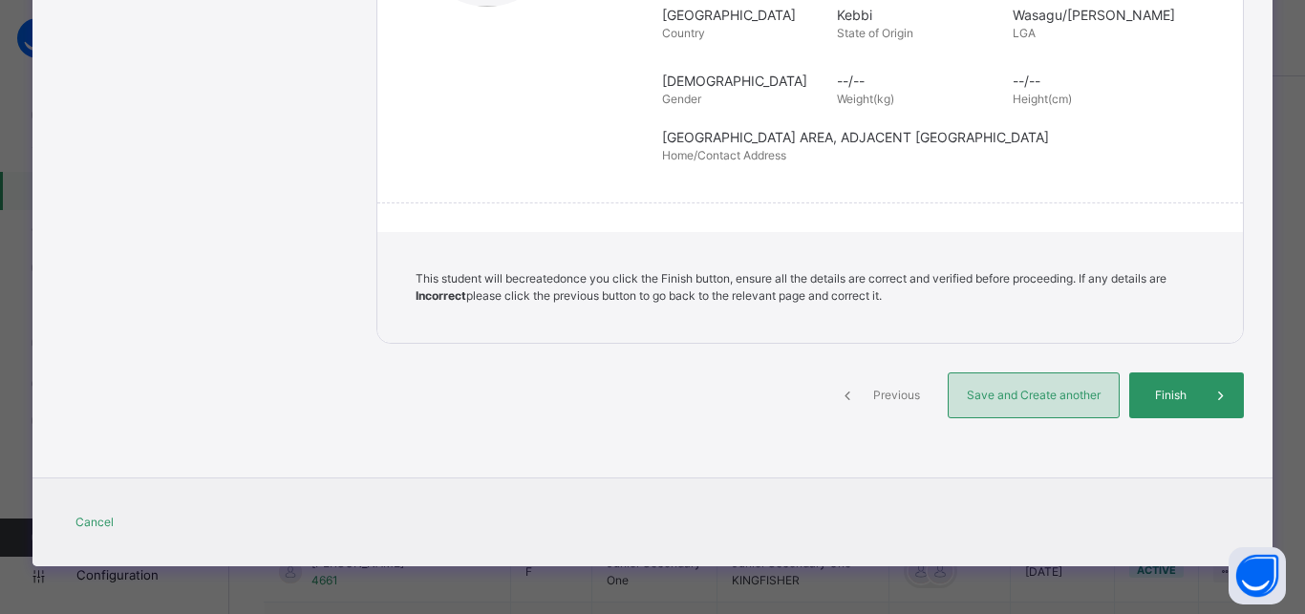
click at [1011, 397] on span "Save and Create another" at bounding box center [1033, 395] width 141 height 17
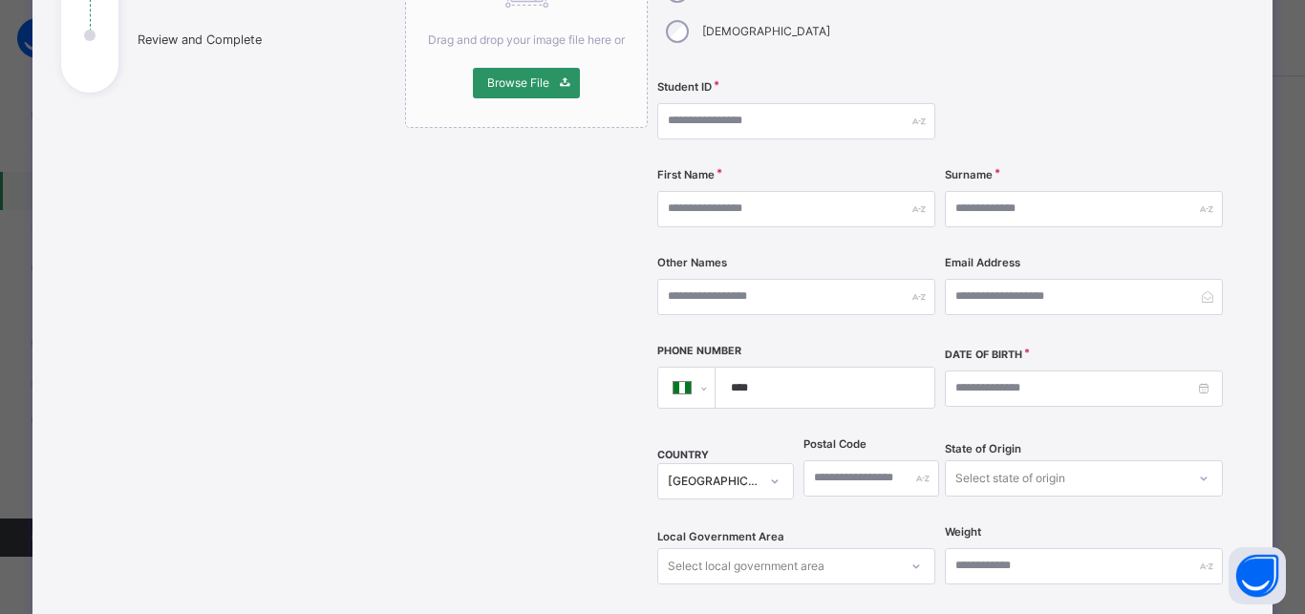
scroll to position [159, 0]
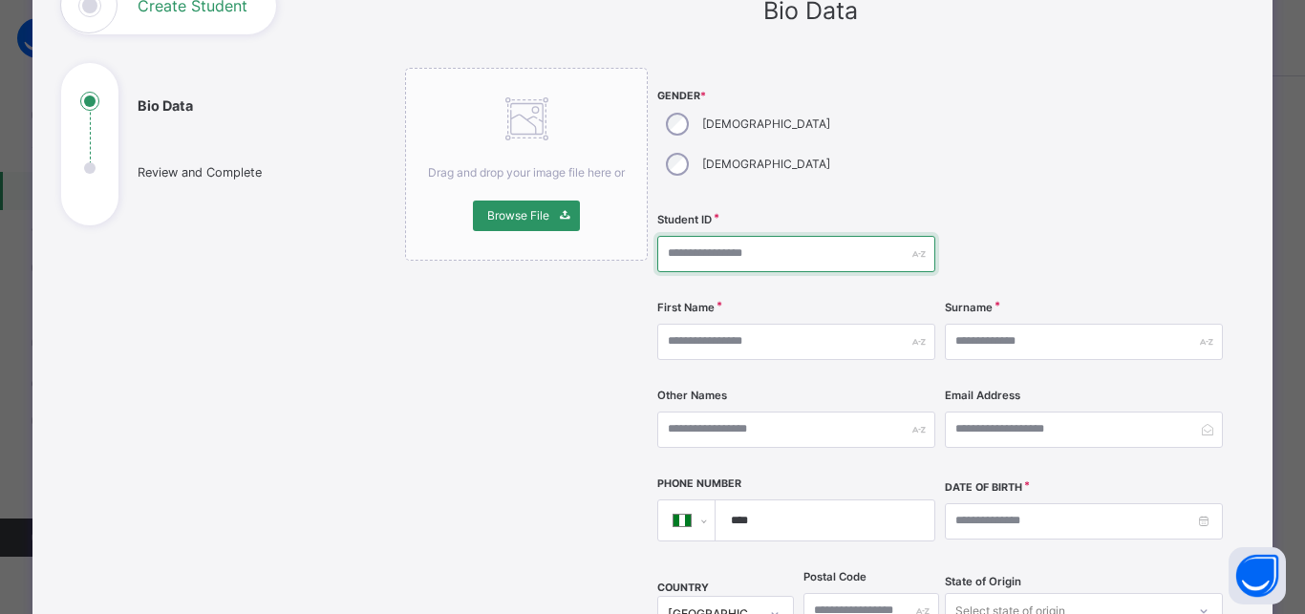
click at [719, 236] on input "text" at bounding box center [796, 254] width 278 height 36
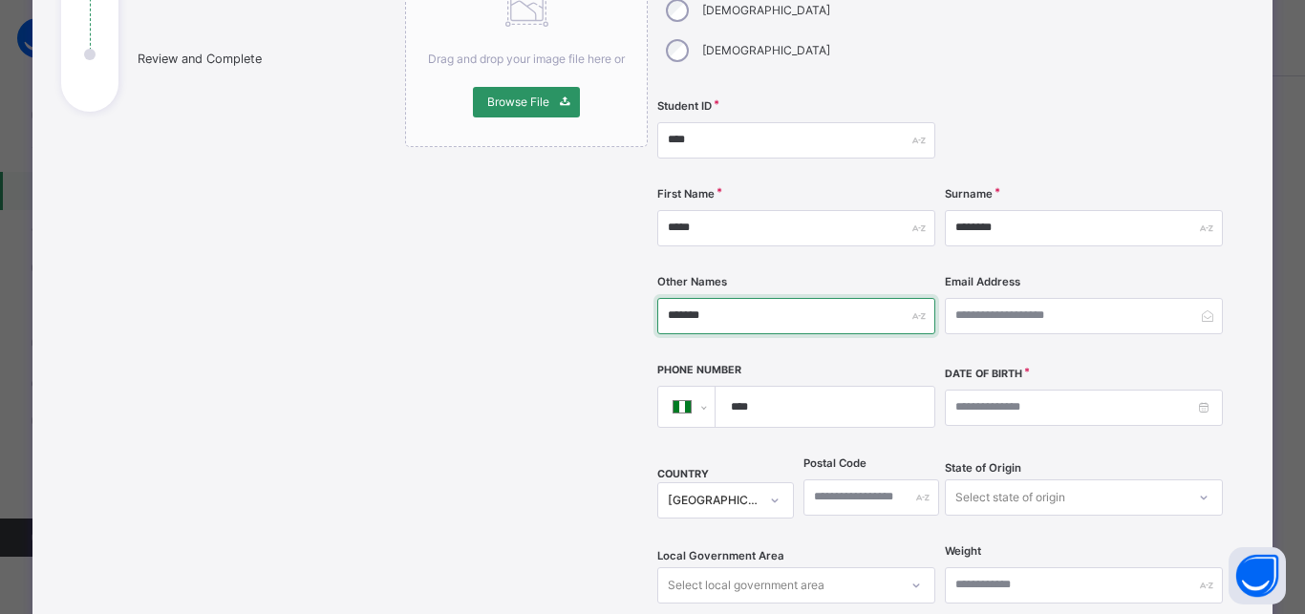
scroll to position [416, 0]
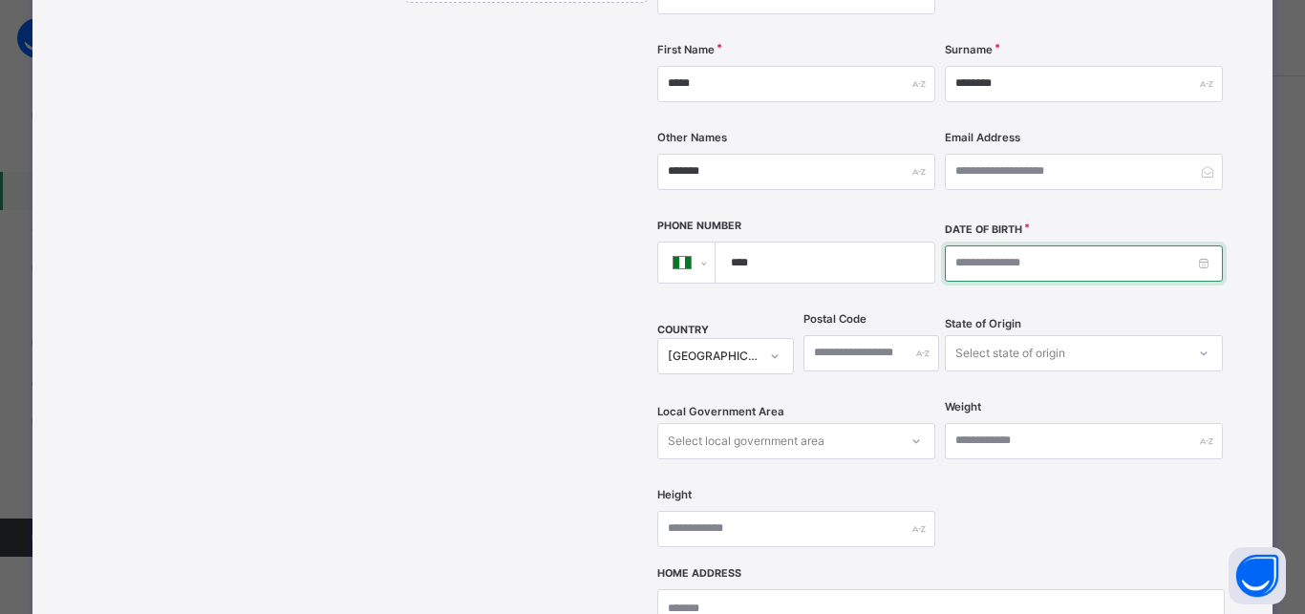
click at [954, 245] on input at bounding box center [1084, 263] width 278 height 36
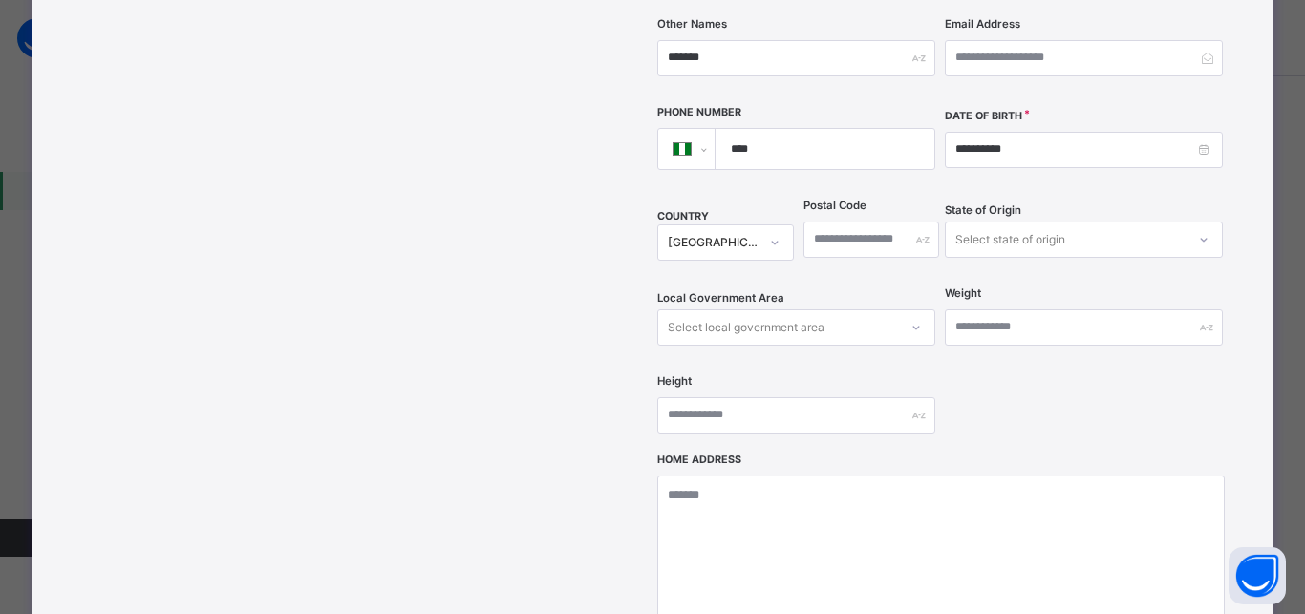
scroll to position [674, 0]
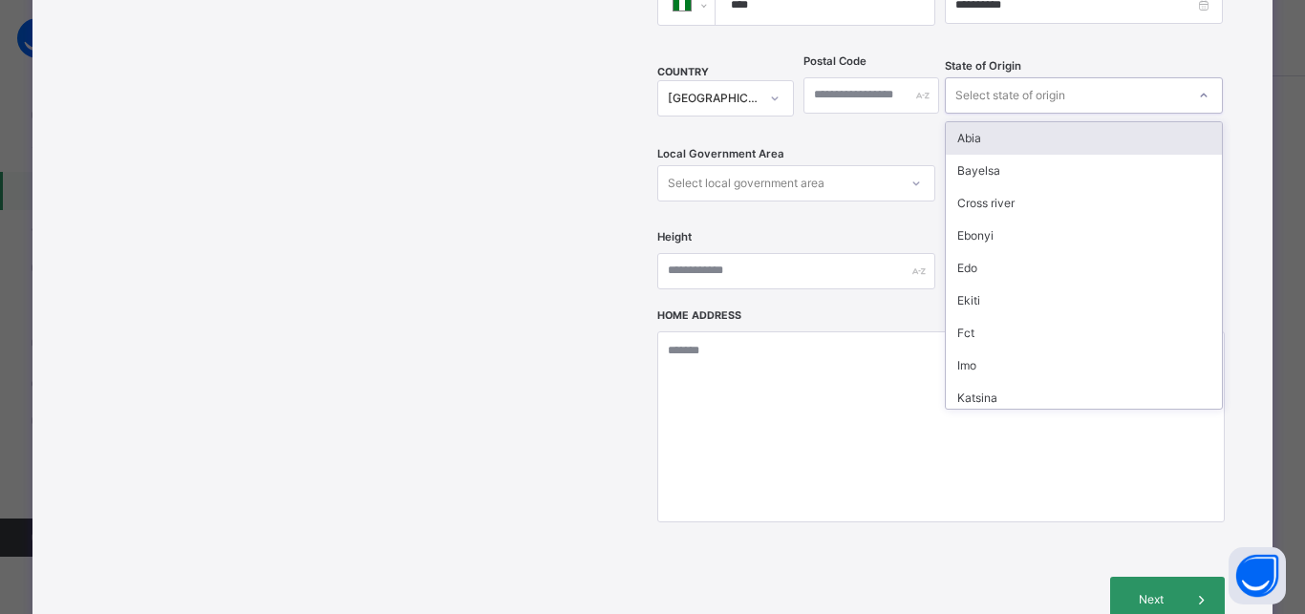
click at [1013, 77] on div "Select state of origin" at bounding box center [1010, 95] width 110 height 36
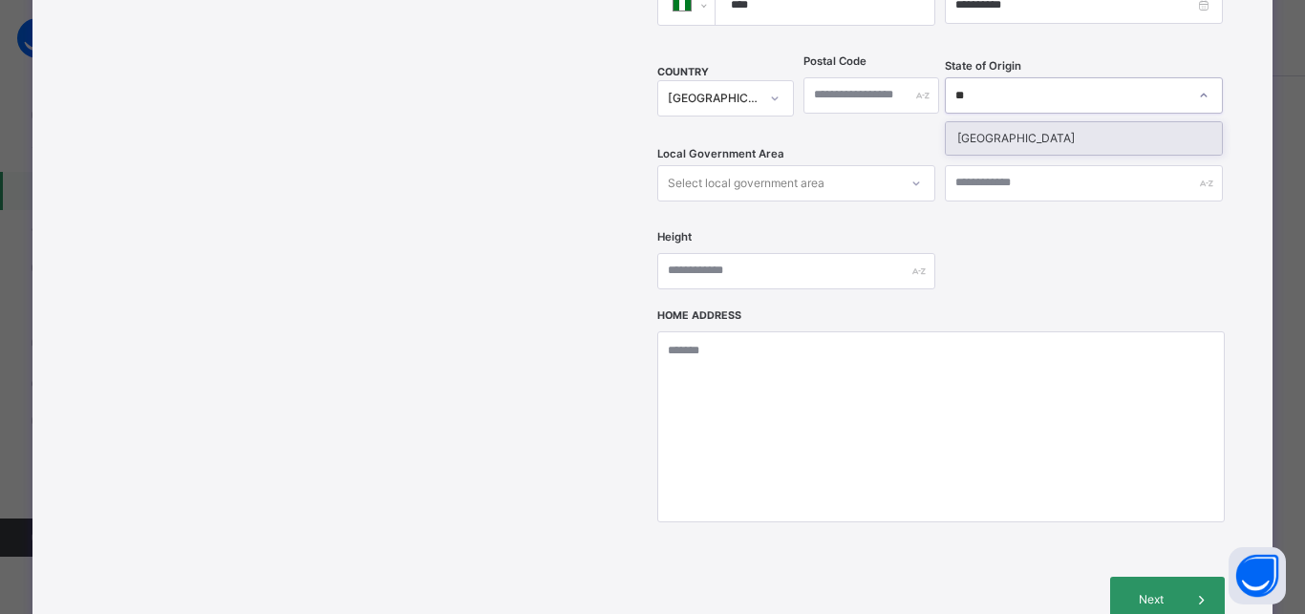
click at [969, 122] on div "Niger" at bounding box center [1083, 138] width 276 height 32
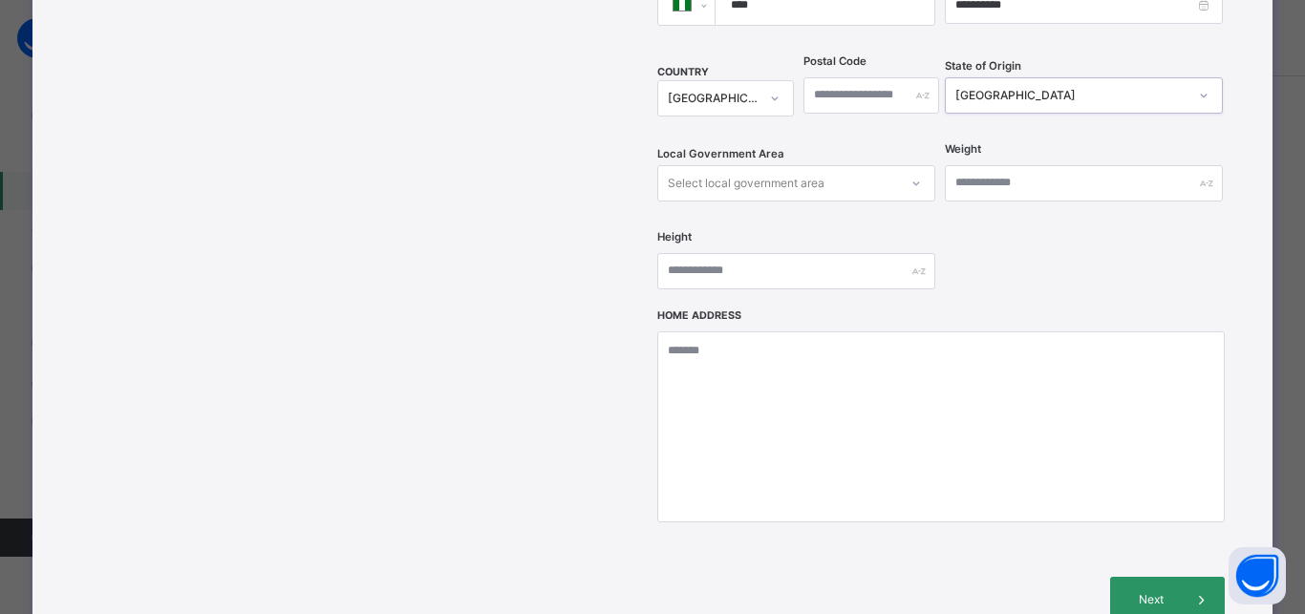
click at [724, 165] on div "Select local government area" at bounding box center [746, 183] width 157 height 36
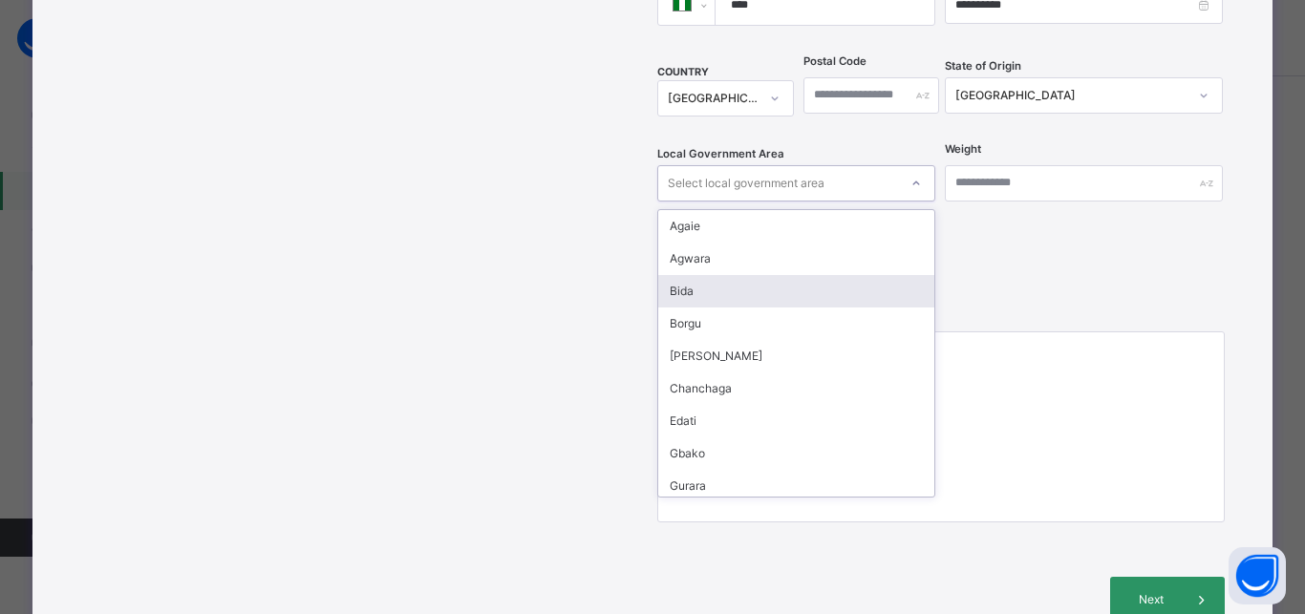
click at [676, 275] on div "Bida" at bounding box center [796, 291] width 276 height 32
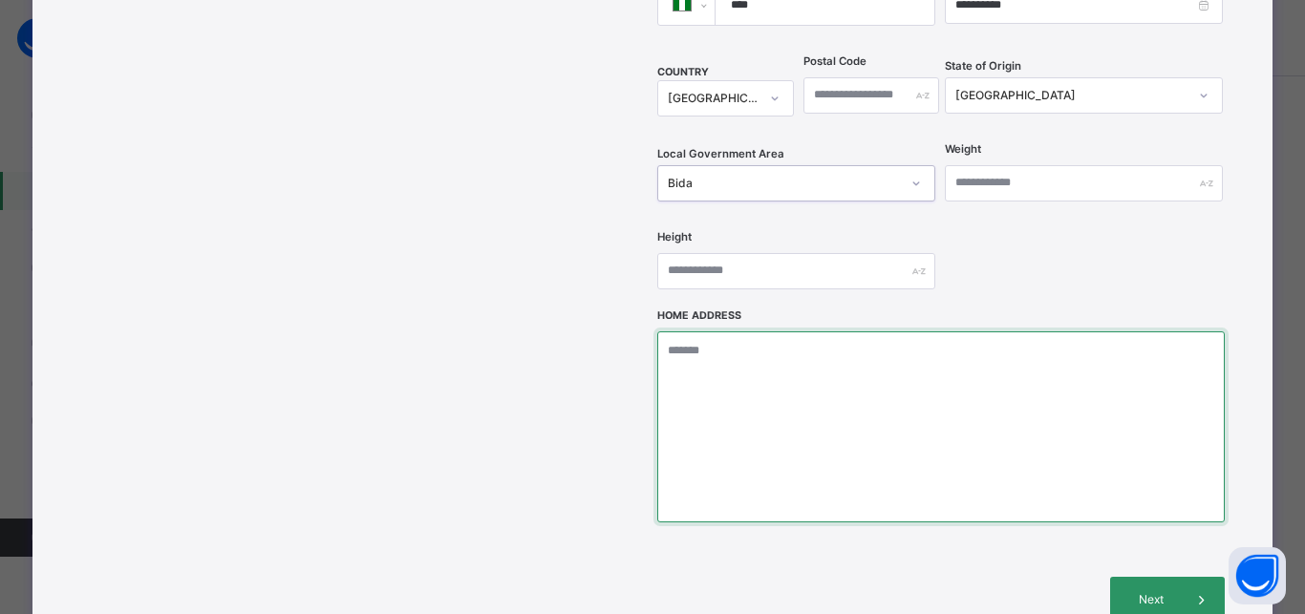
click at [680, 335] on textarea at bounding box center [940, 426] width 566 height 191
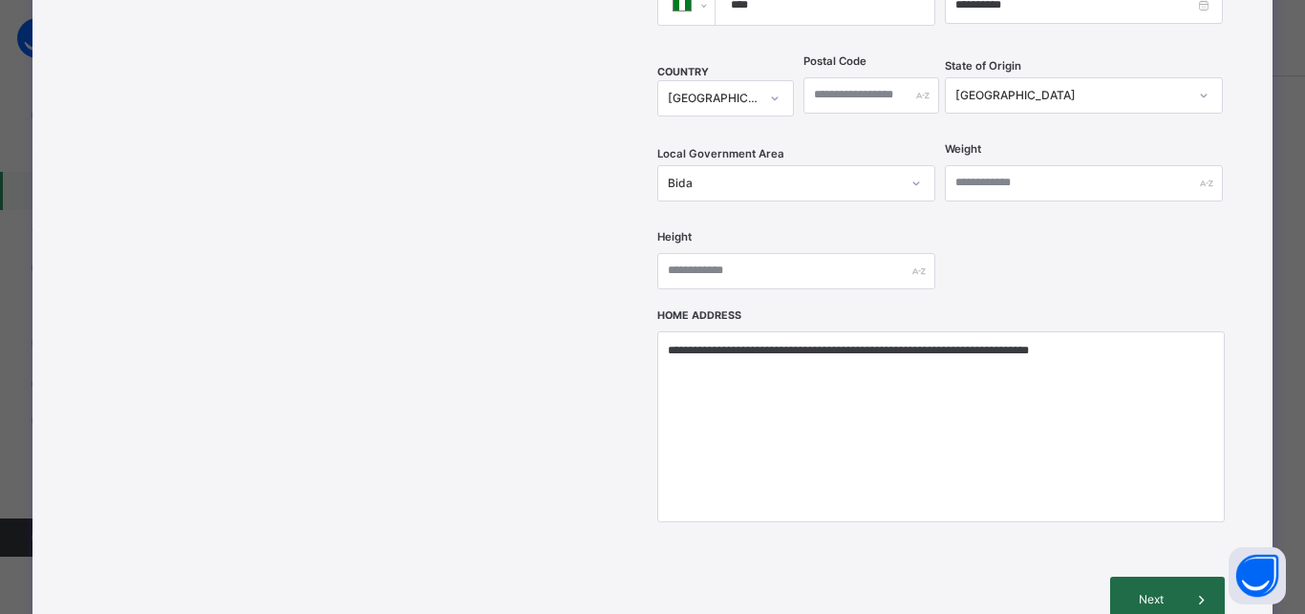
click at [1138, 591] on span "Next" at bounding box center [1151, 599] width 54 height 17
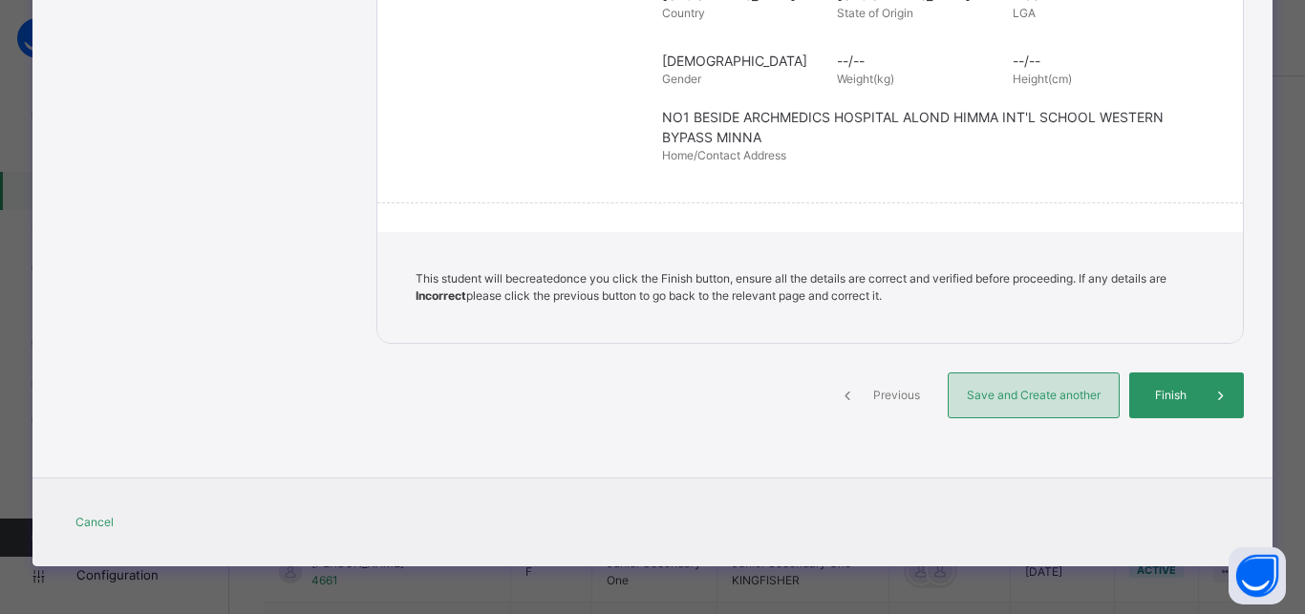
click at [1020, 391] on span "Save and Create another" at bounding box center [1033, 395] width 141 height 17
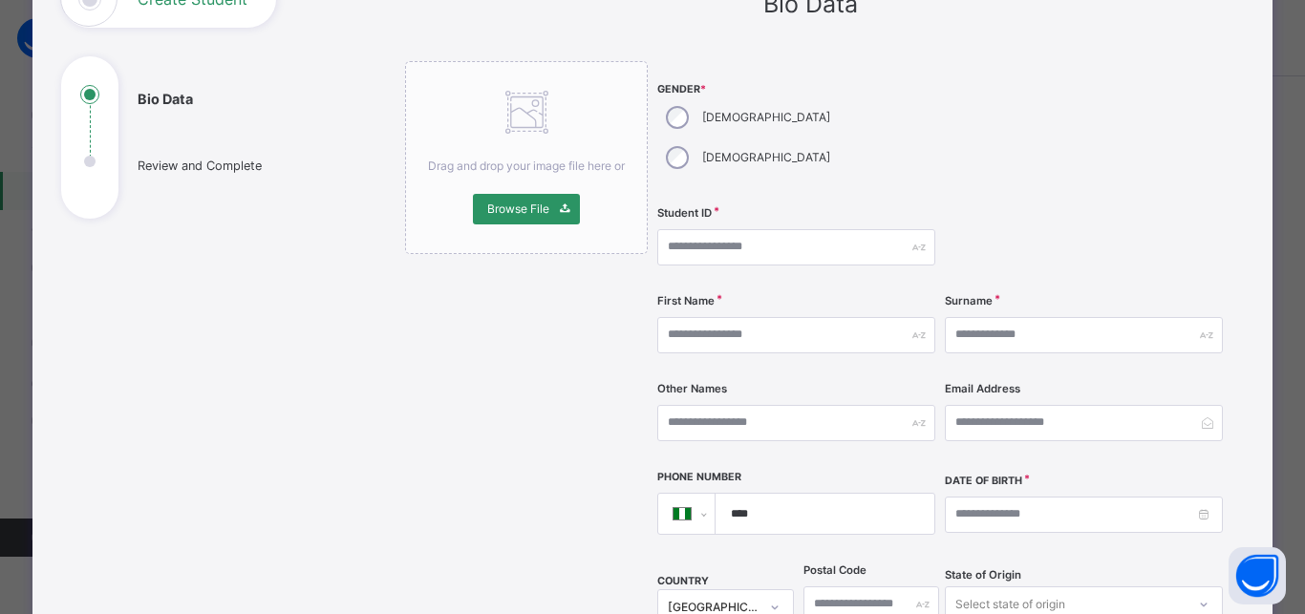
scroll to position [159, 0]
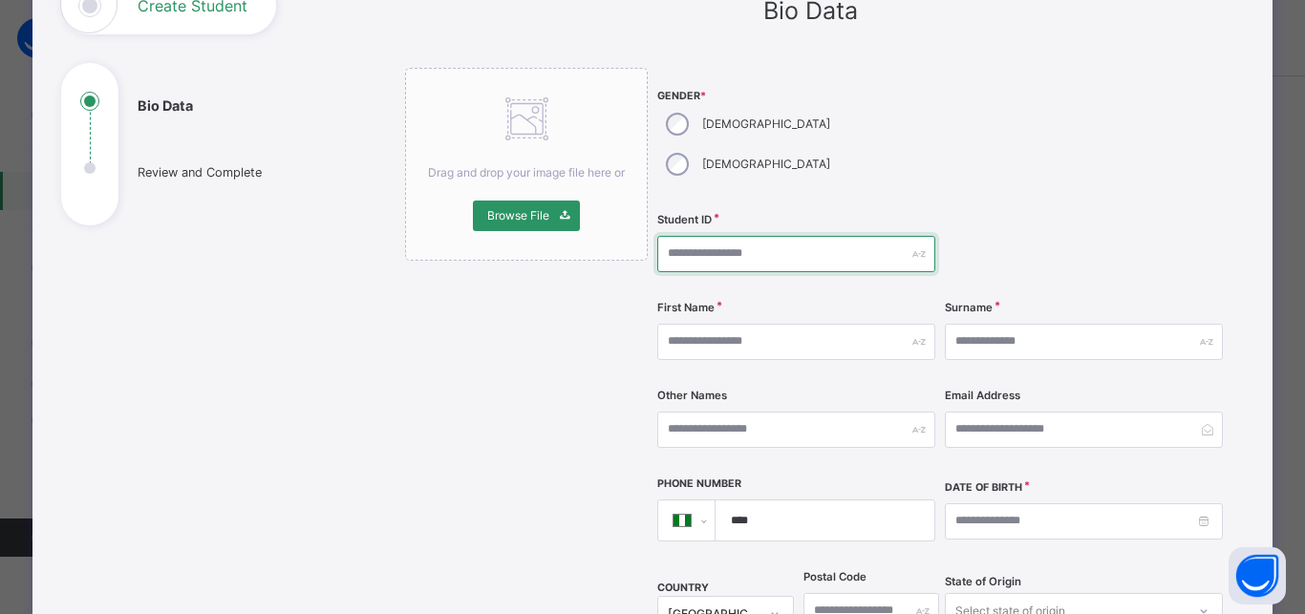
click at [694, 236] on input "text" at bounding box center [796, 254] width 278 height 36
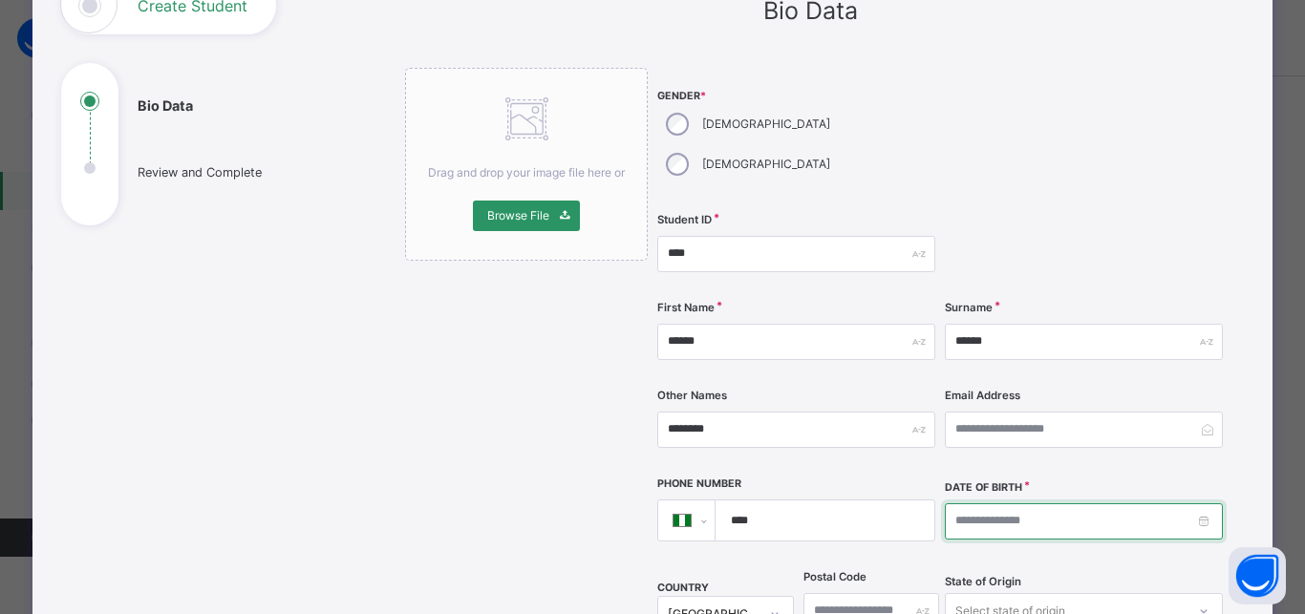
click at [949, 503] on input at bounding box center [1084, 521] width 278 height 36
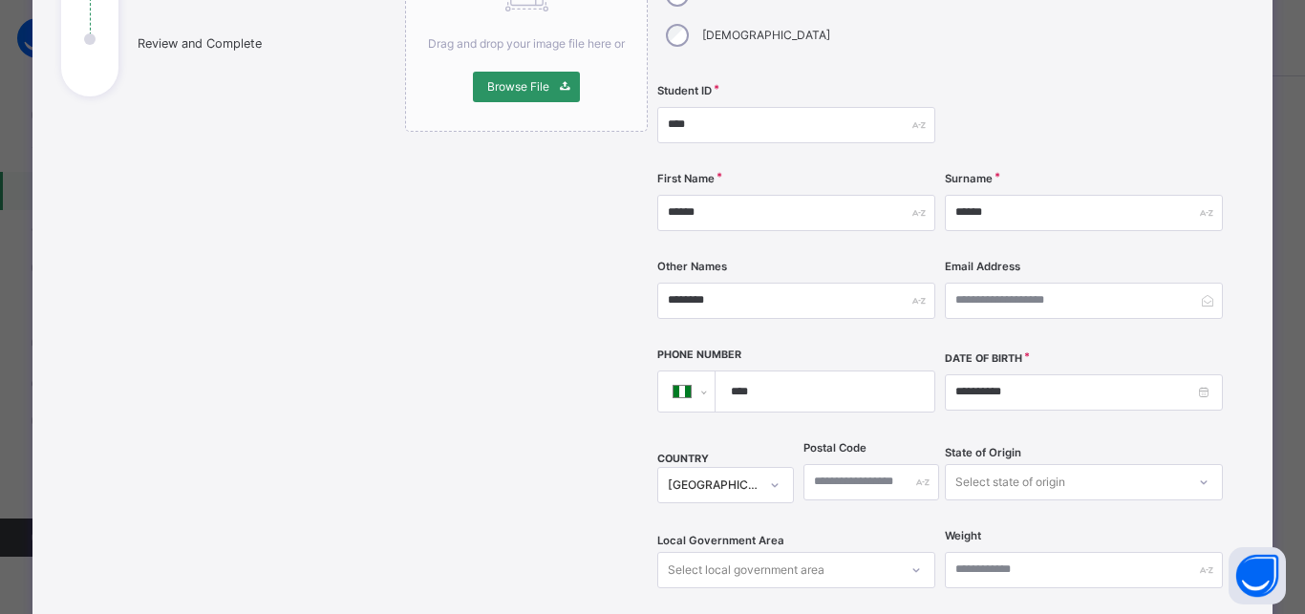
scroll to position [502, 0]
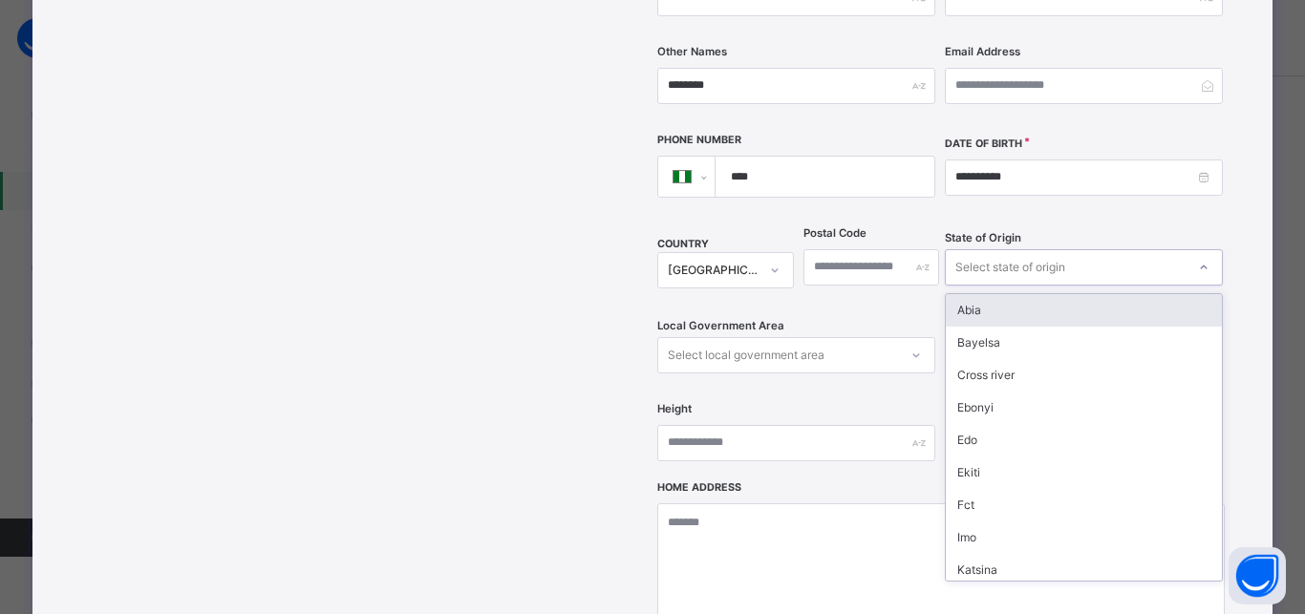
click at [966, 249] on div "Select state of origin" at bounding box center [1010, 267] width 110 height 36
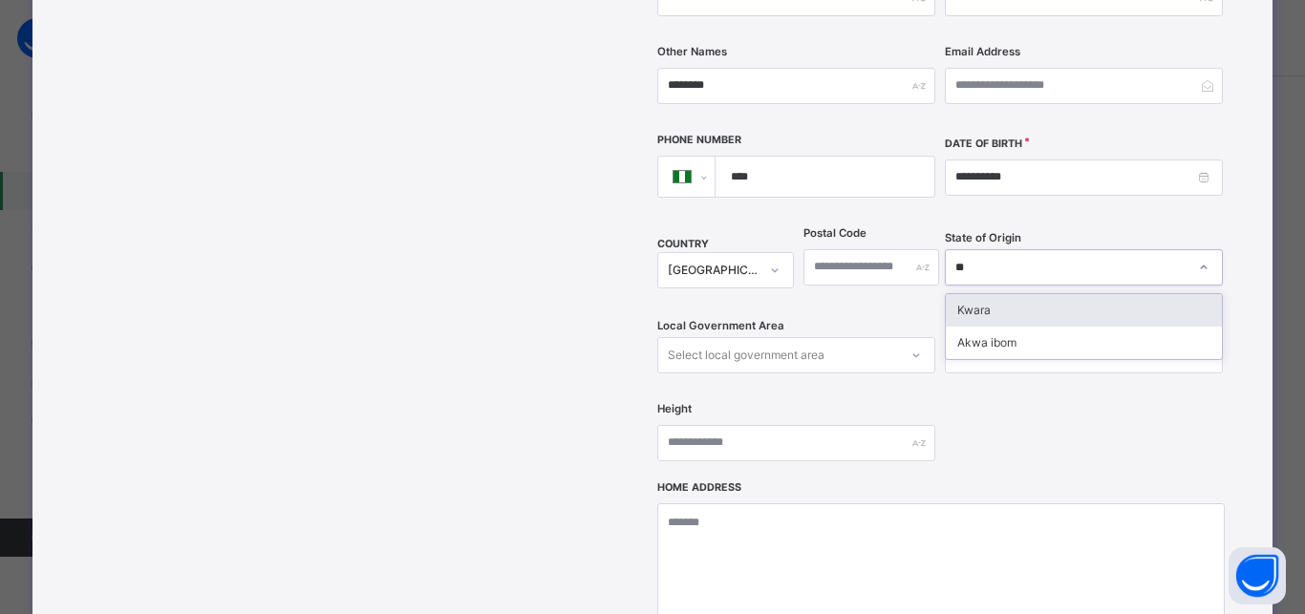
click at [950, 294] on div "Kwara" at bounding box center [1083, 310] width 276 height 32
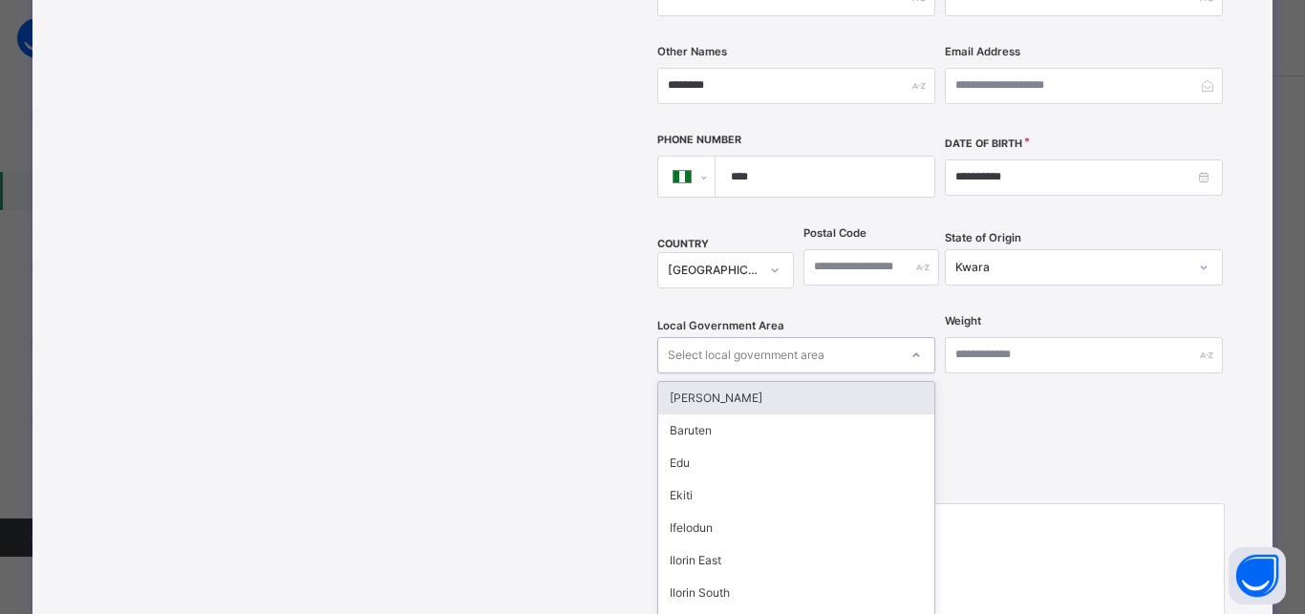
scroll to position [524, 0]
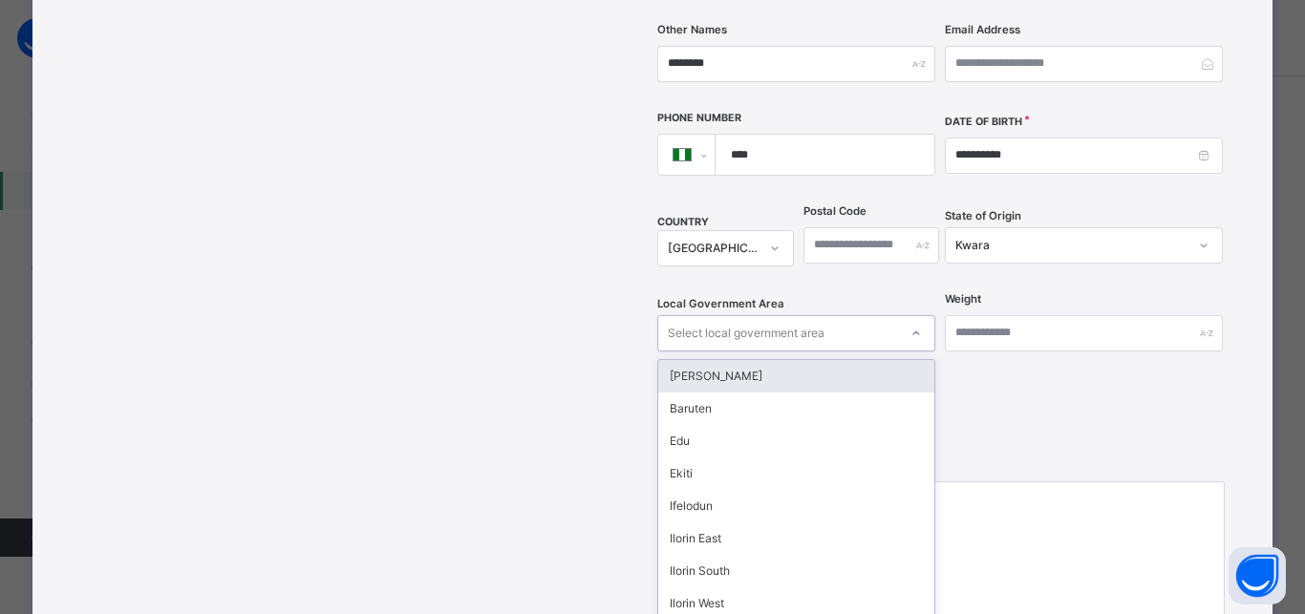
click at [736, 322] on div "option Asa focused, 1 of 16. 16 results available. Use Up and Down to choose op…" at bounding box center [796, 333] width 278 height 36
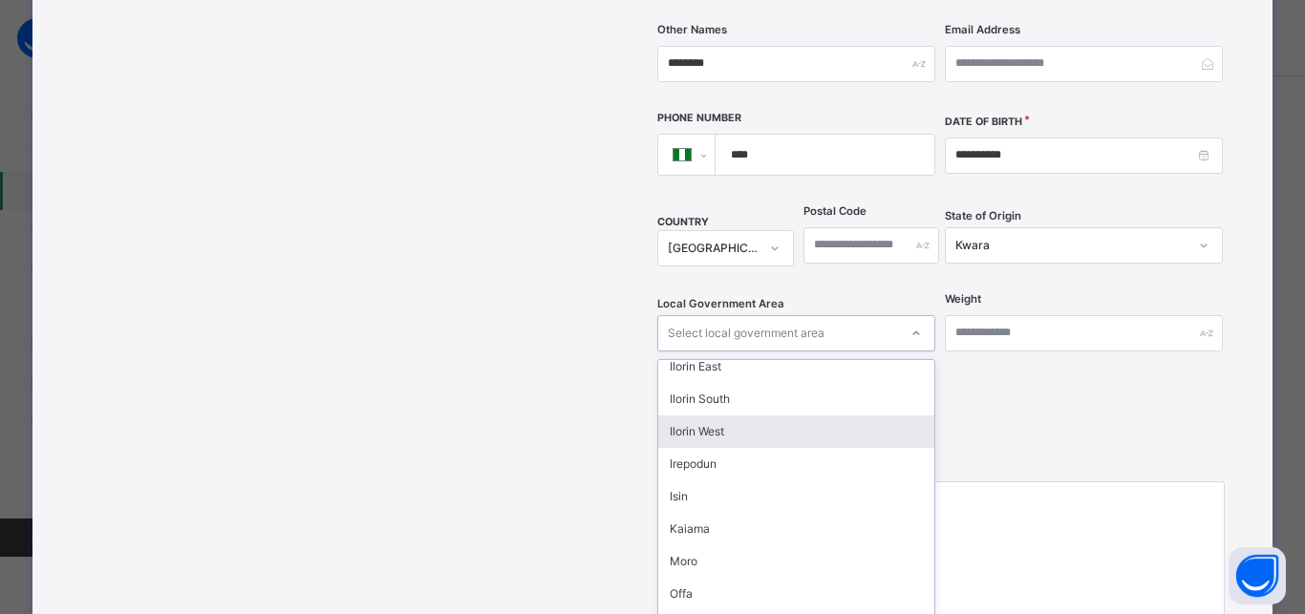
scroll to position [233, 0]
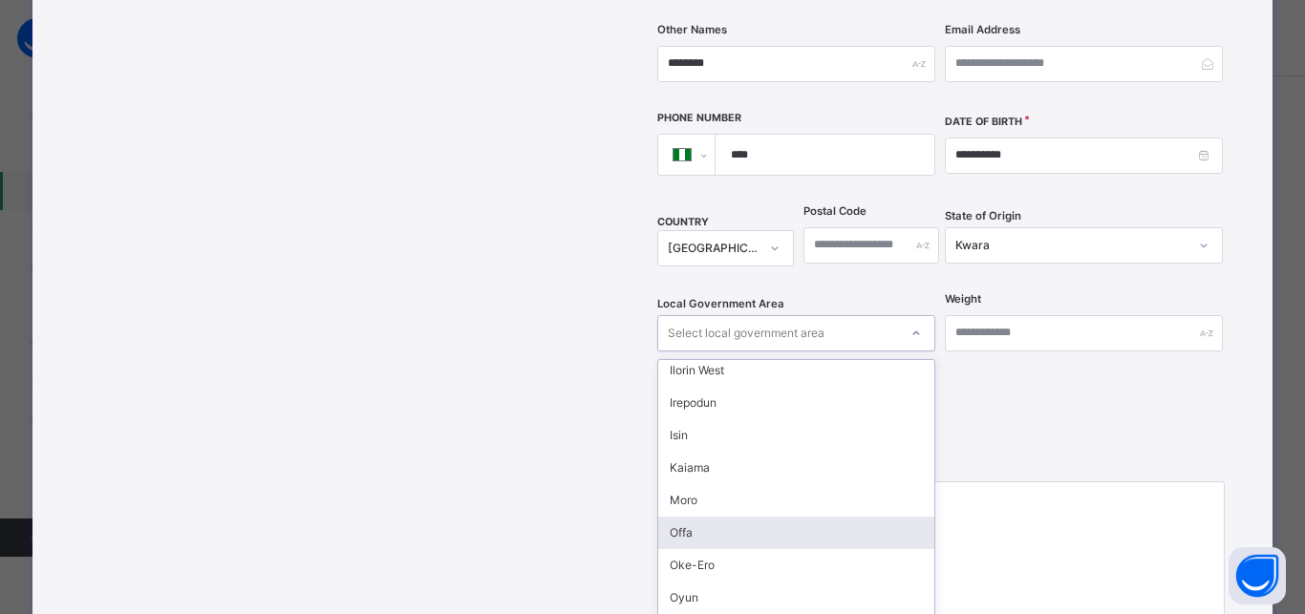
click at [687, 517] on div "Offa" at bounding box center [796, 533] width 276 height 32
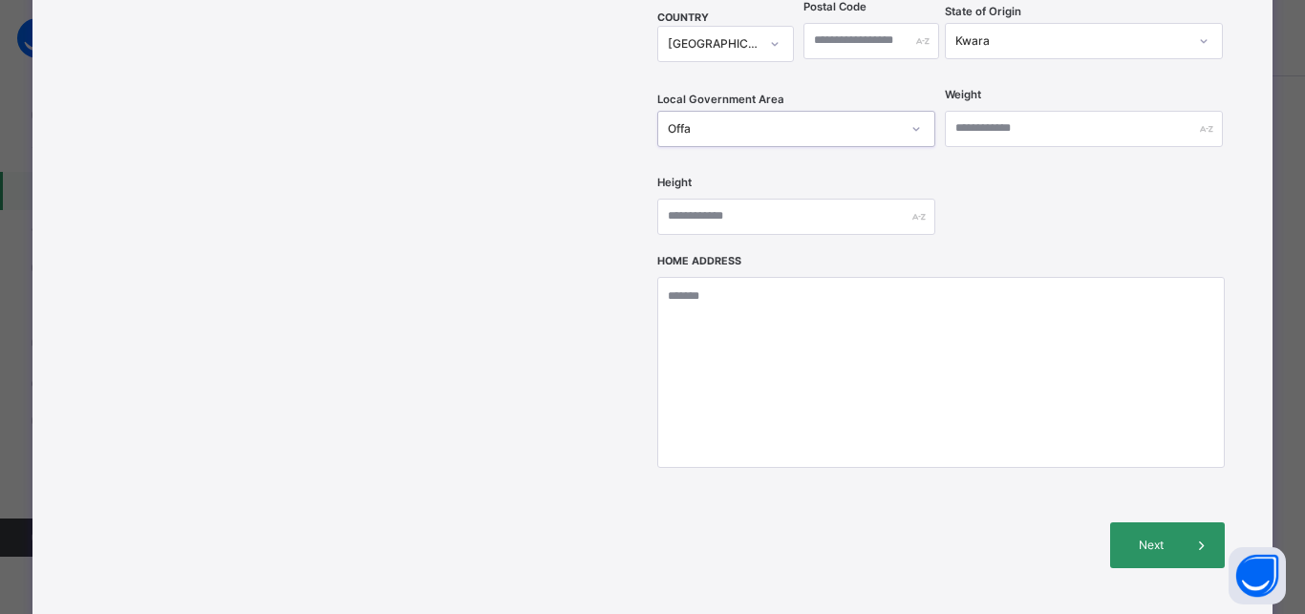
scroll to position [782, 0]
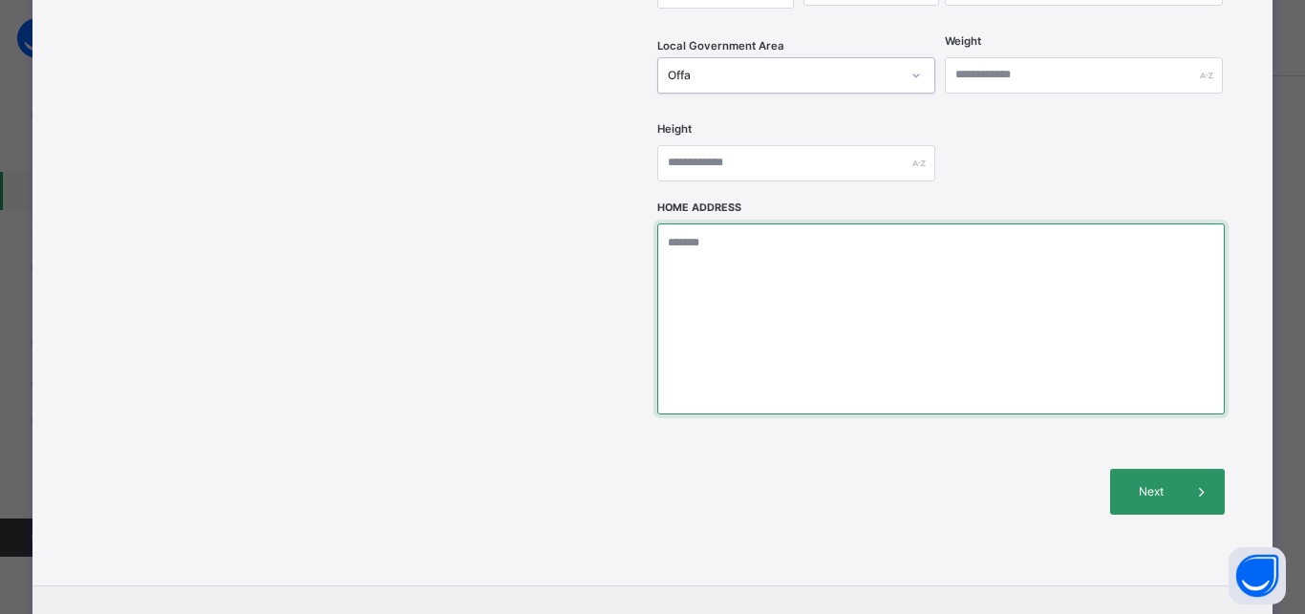
click at [745, 279] on textarea at bounding box center [940, 318] width 566 height 191
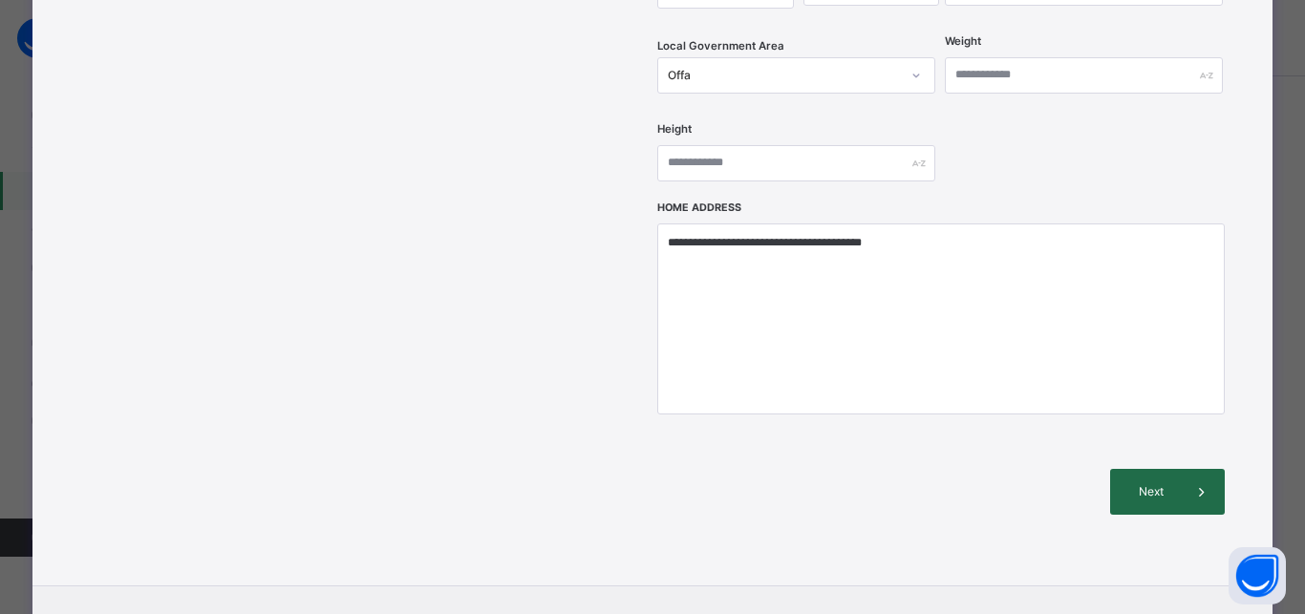
click at [1149, 483] on span "Next" at bounding box center [1151, 491] width 54 height 17
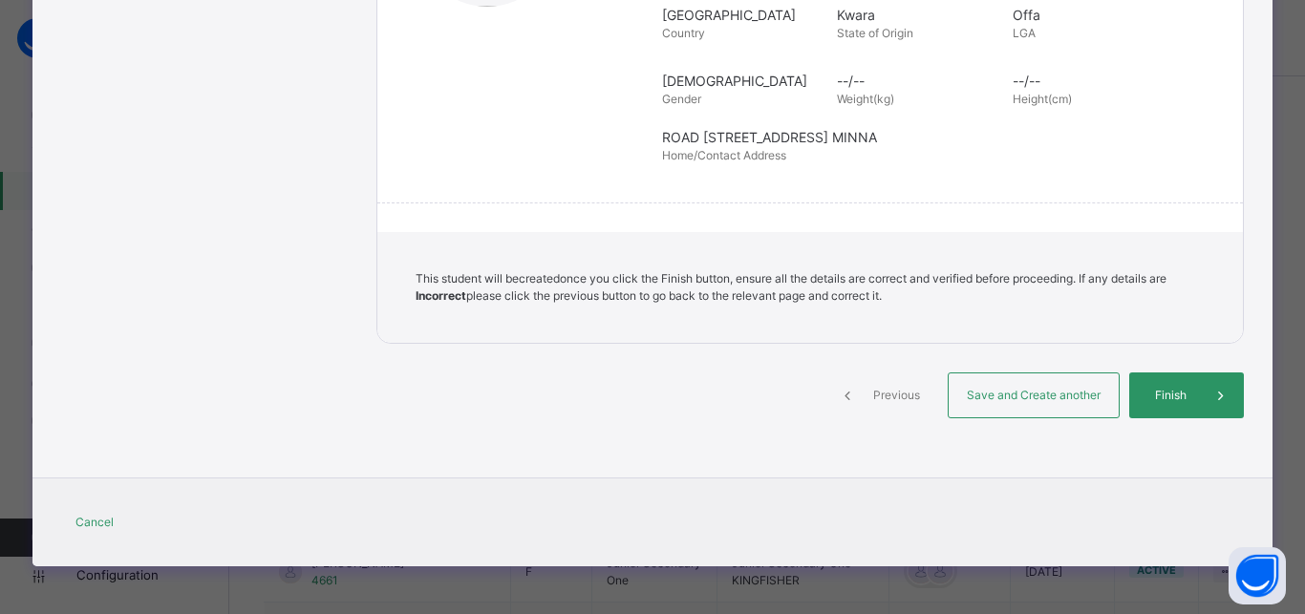
scroll to position [436, 0]
click at [1032, 399] on span "Save and Create another" at bounding box center [1033, 395] width 141 height 17
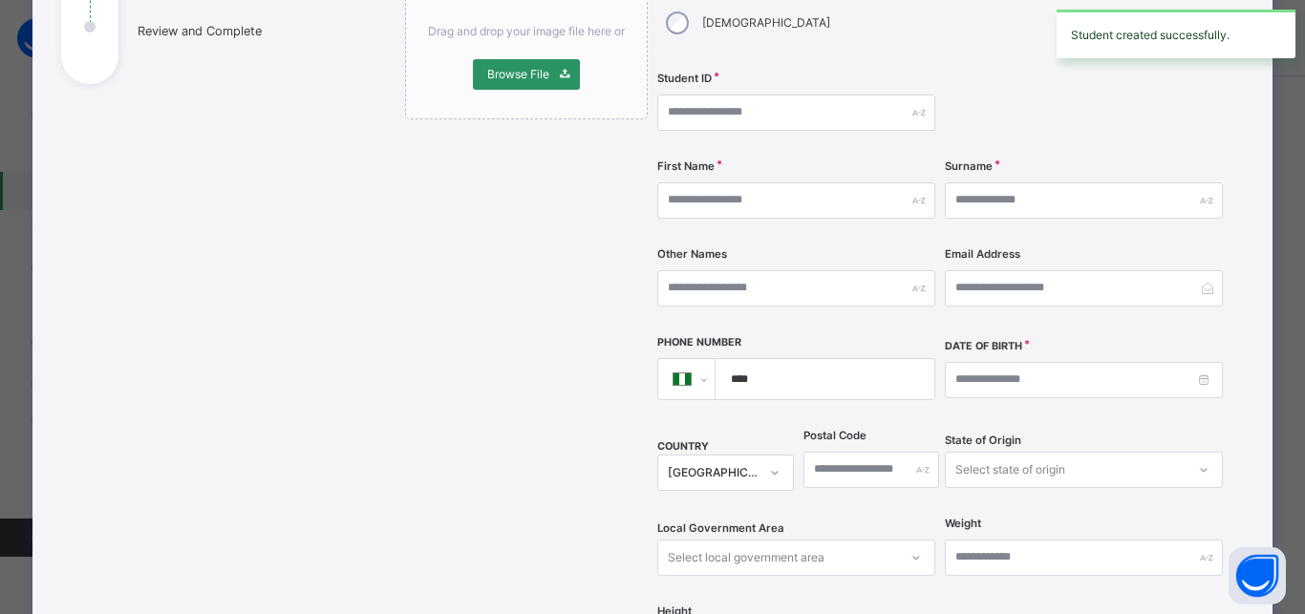
scroll to position [159, 0]
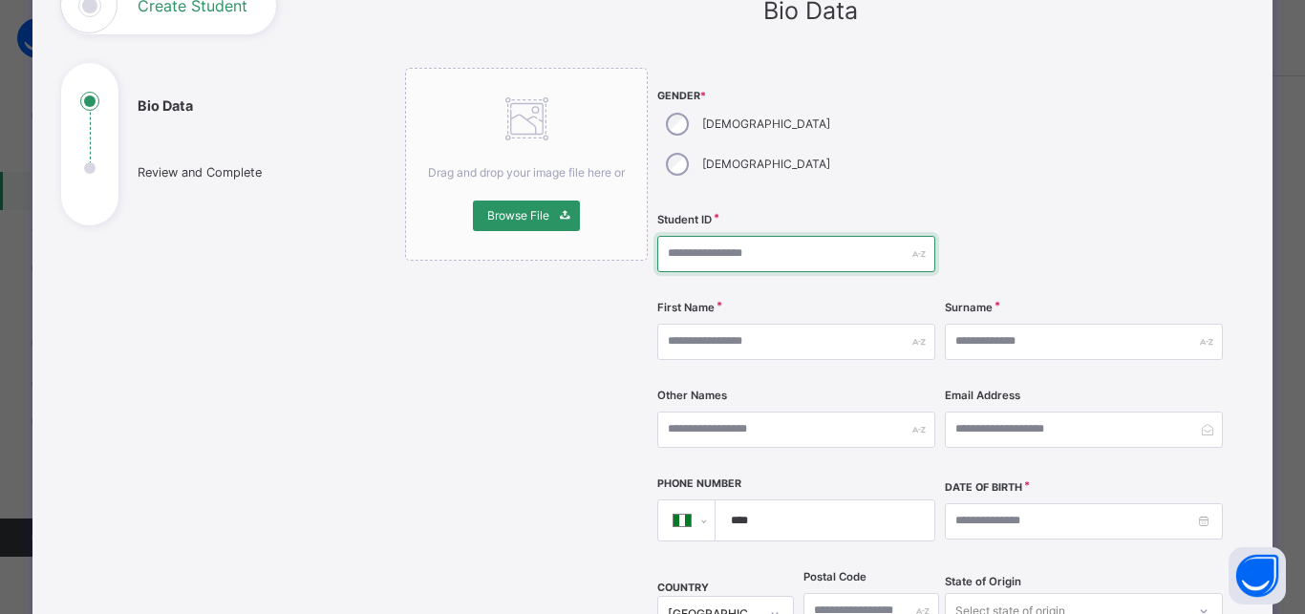
click at [793, 236] on input "text" at bounding box center [796, 254] width 278 height 36
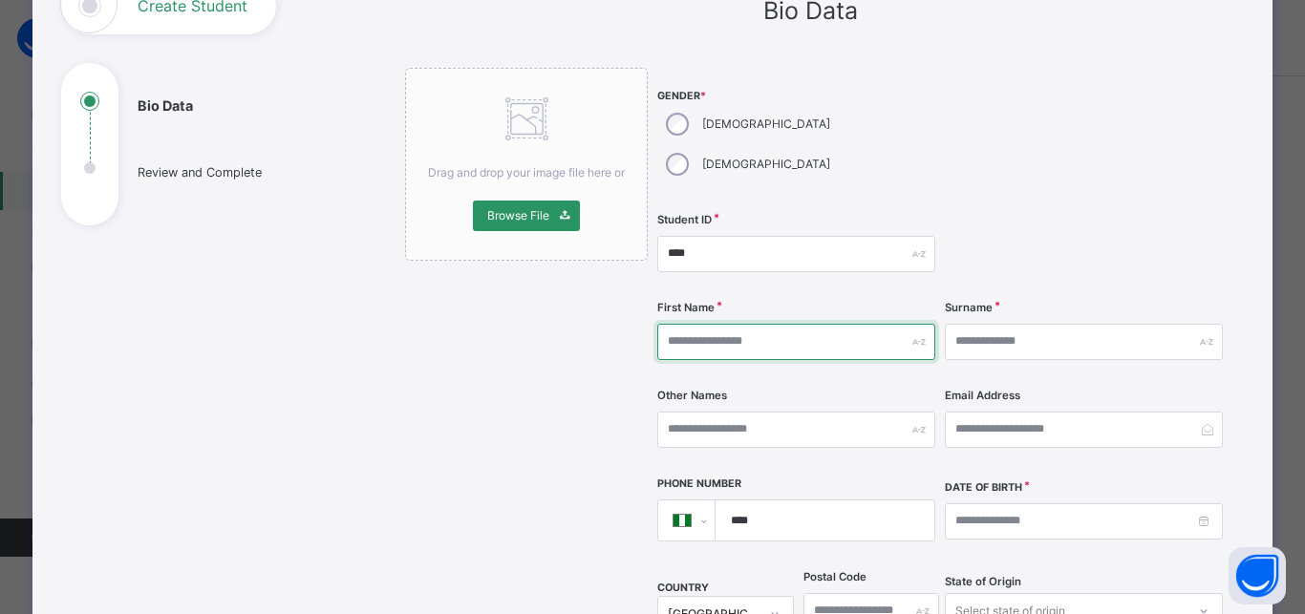
click at [751, 324] on input "text" at bounding box center [796, 342] width 278 height 36
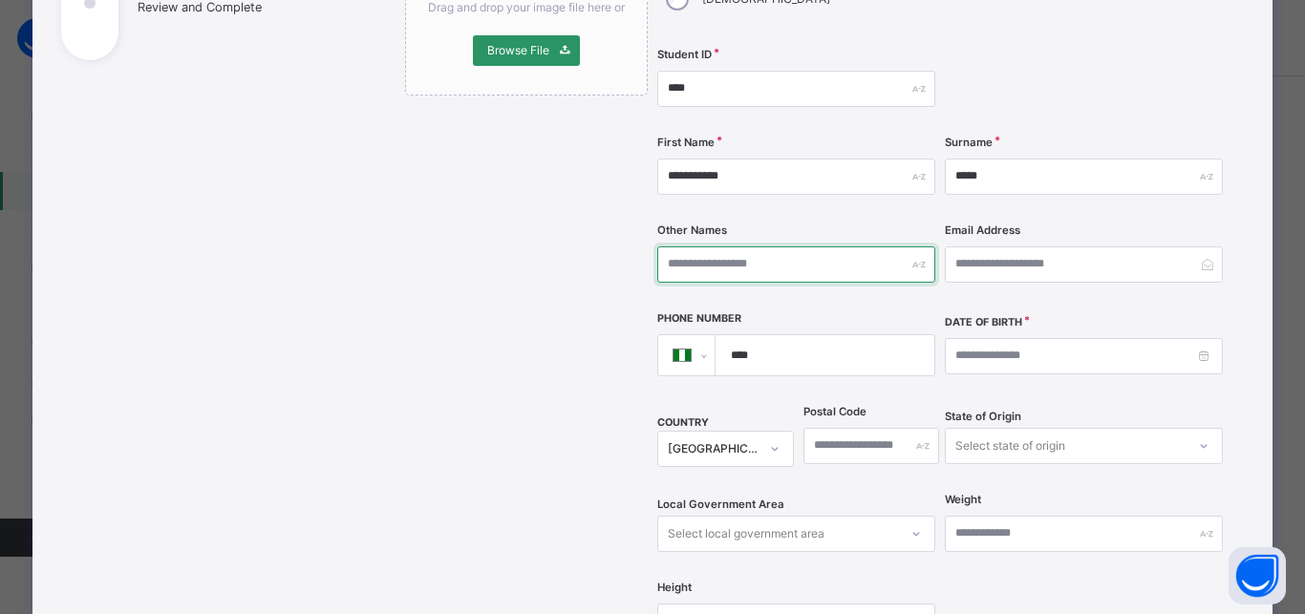
scroll to position [330, 0]
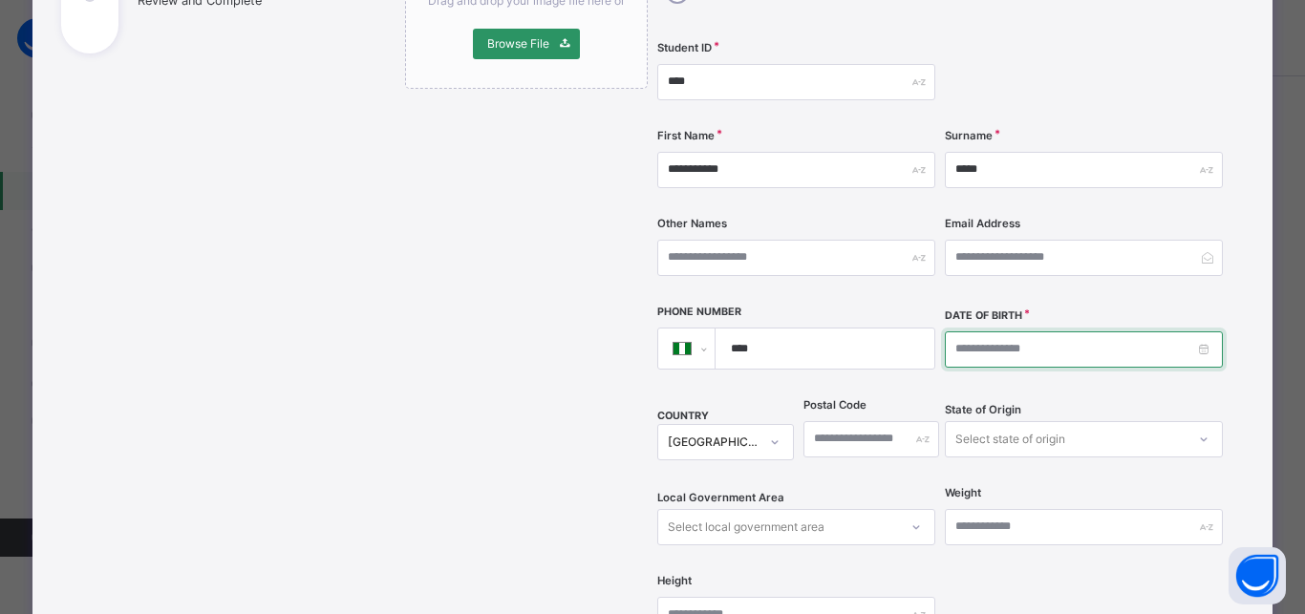
click at [954, 331] on input at bounding box center [1084, 349] width 278 height 36
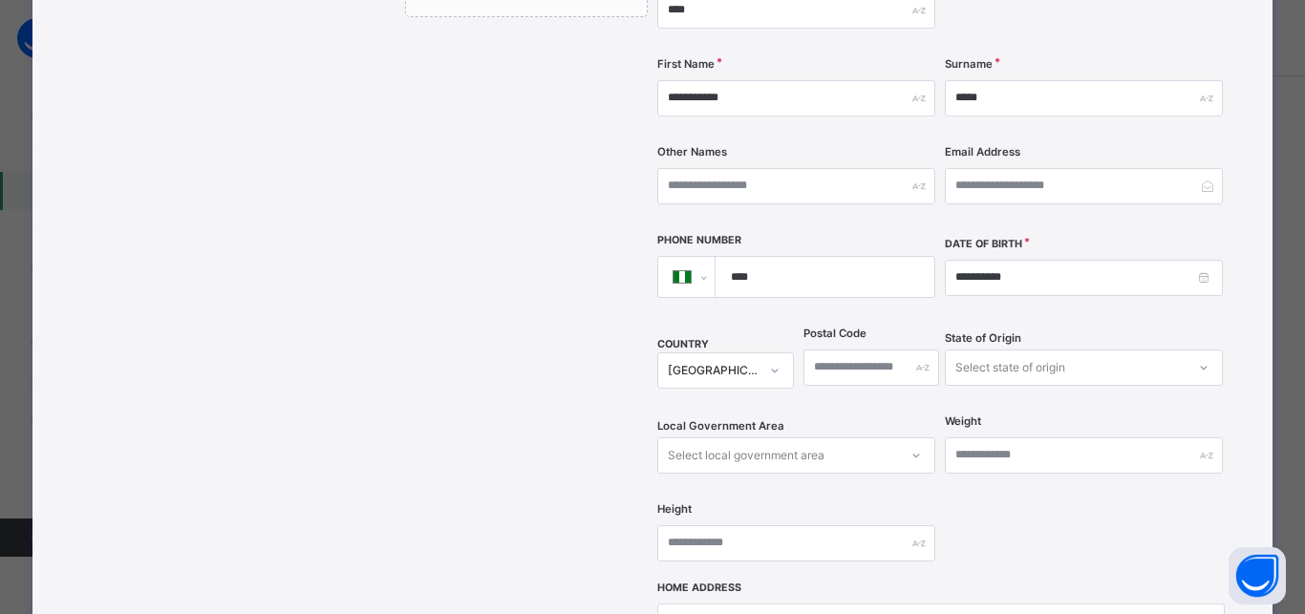
scroll to position [502, 0]
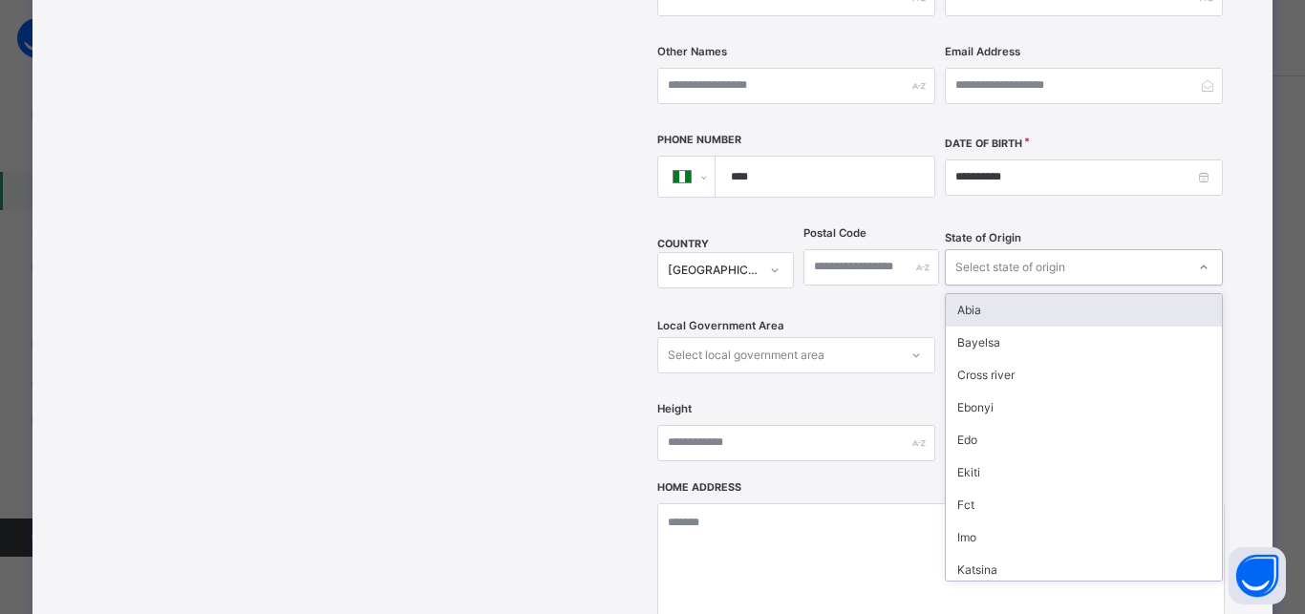
click at [980, 249] on div "Select state of origin" at bounding box center [1084, 267] width 278 height 36
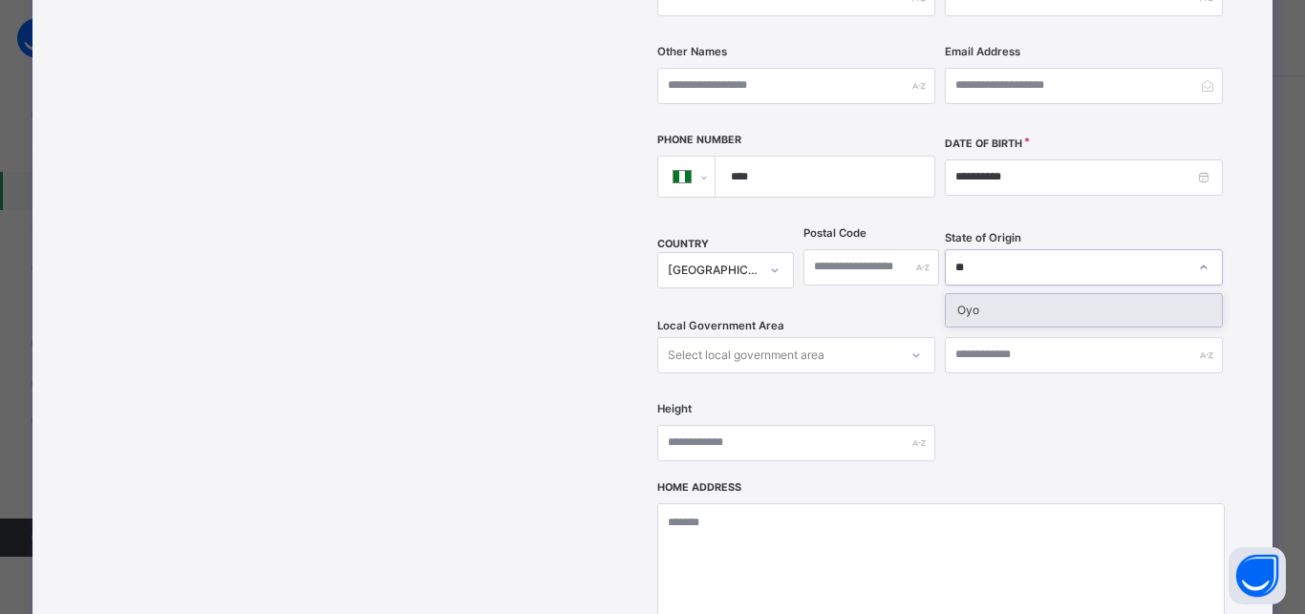
click at [971, 294] on div "Oyo" at bounding box center [1083, 310] width 276 height 32
click at [723, 337] on div "Select local government area" at bounding box center [796, 355] width 278 height 36
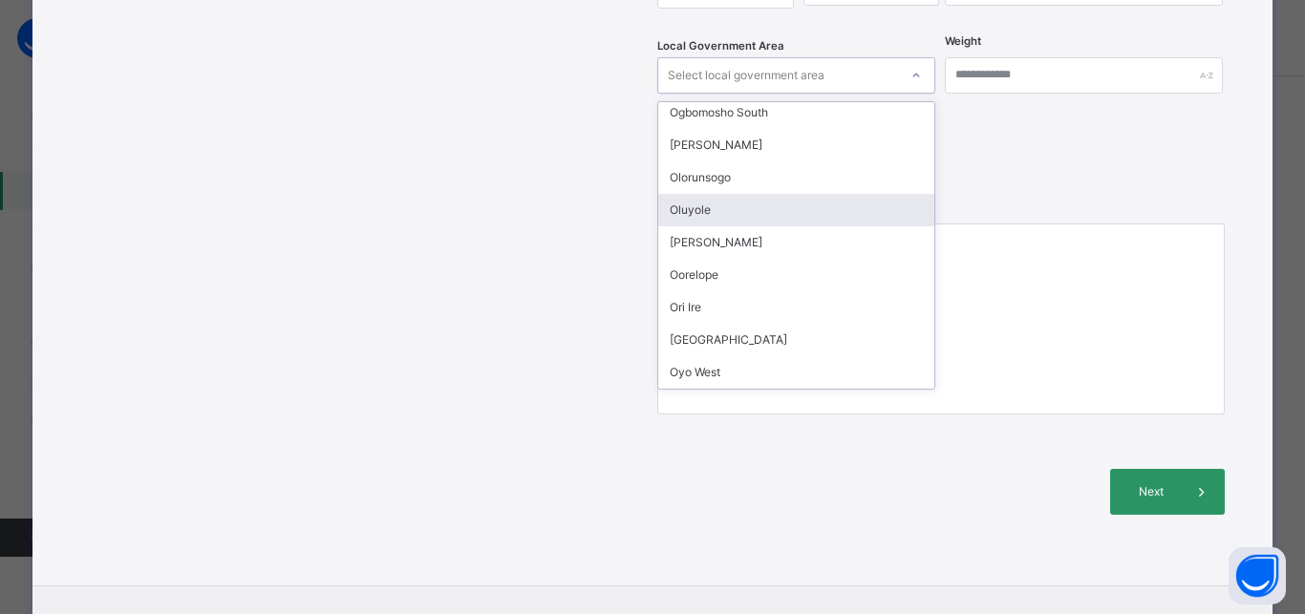
scroll to position [785, 0]
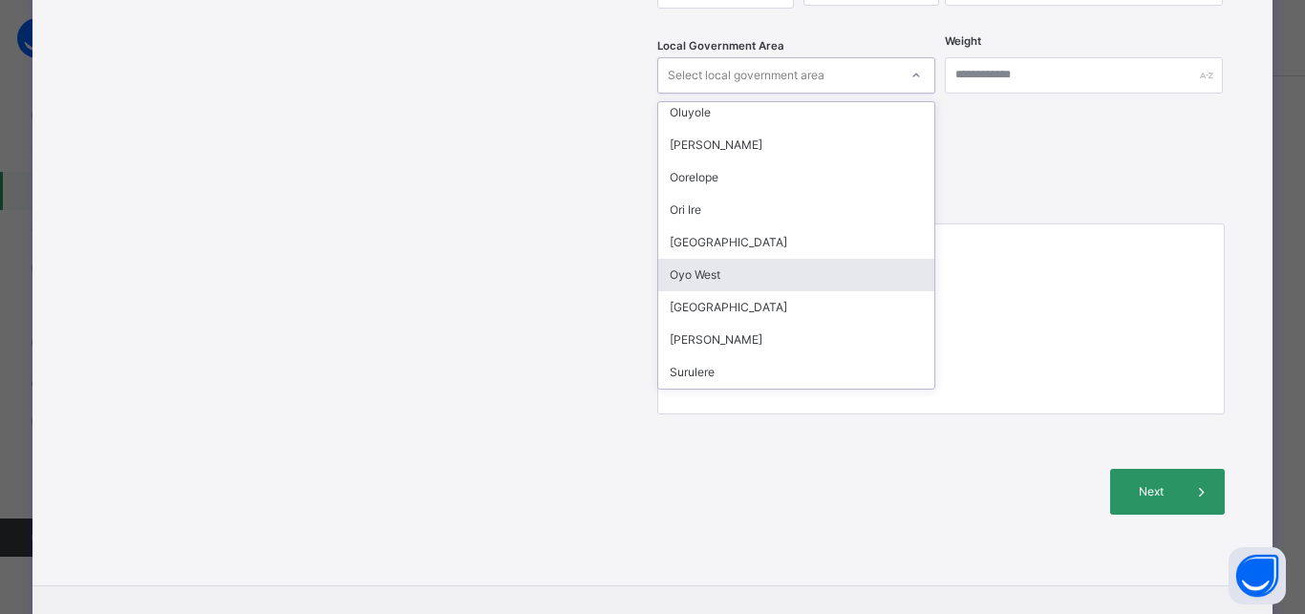
click at [718, 259] on div "Oyo West" at bounding box center [796, 275] width 276 height 32
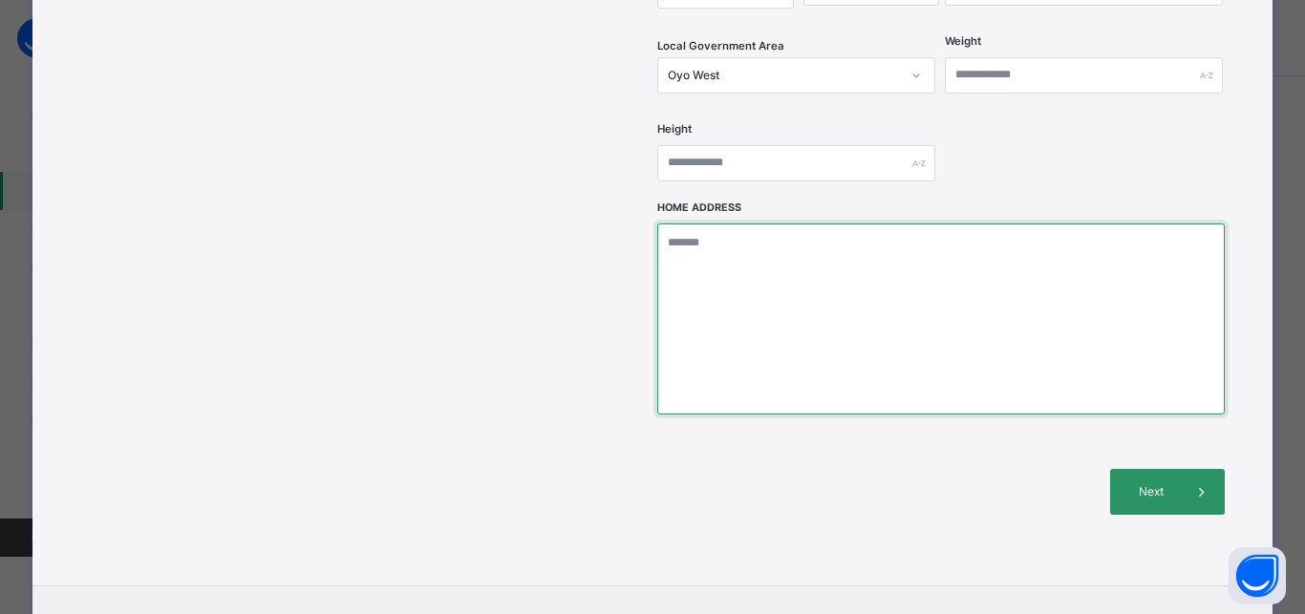
click at [741, 223] on textarea at bounding box center [940, 318] width 566 height 191
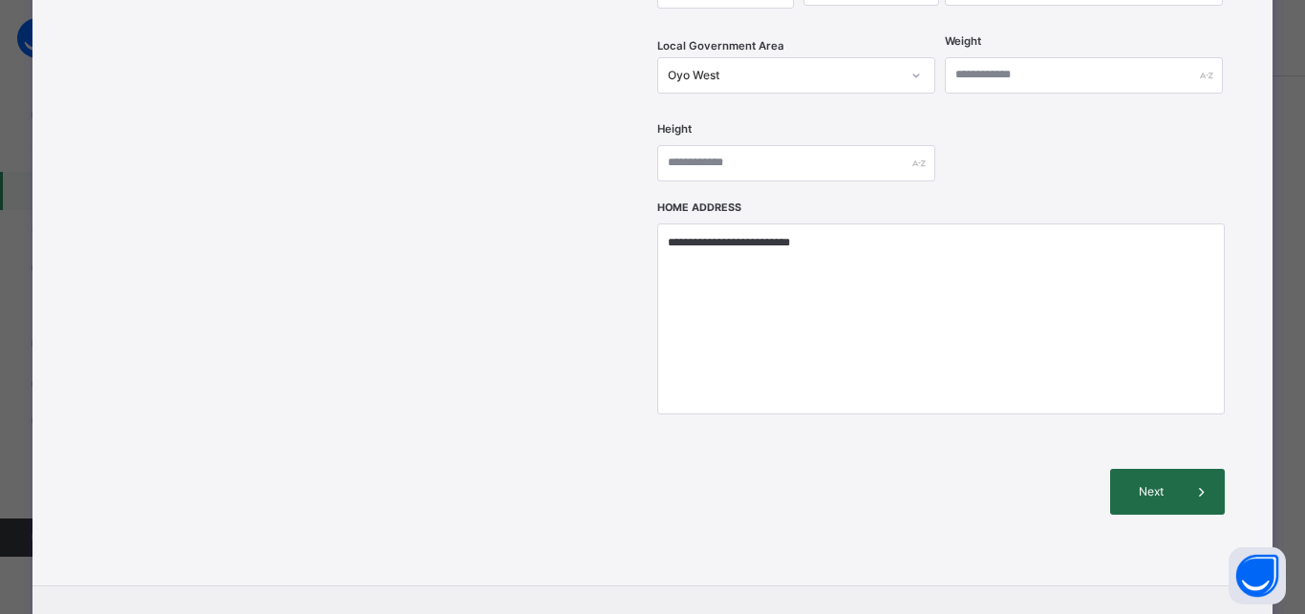
click at [1157, 469] on div "Next" at bounding box center [1167, 492] width 115 height 46
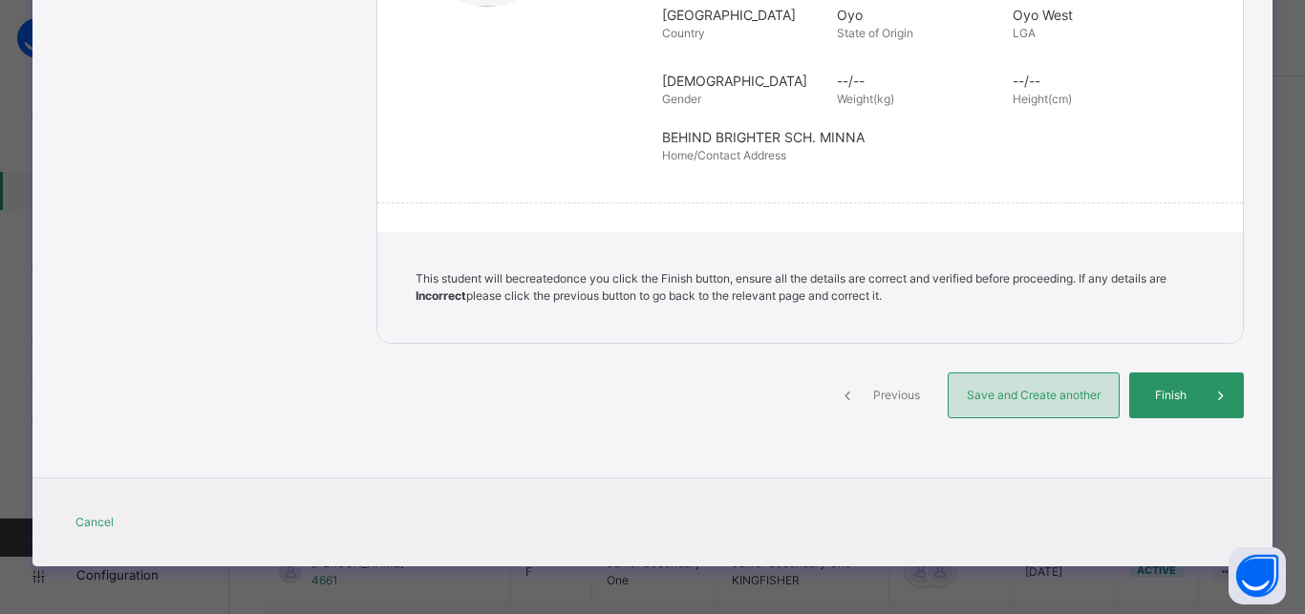
click at [1015, 383] on div "Save and Create another" at bounding box center [1033, 395] width 172 height 46
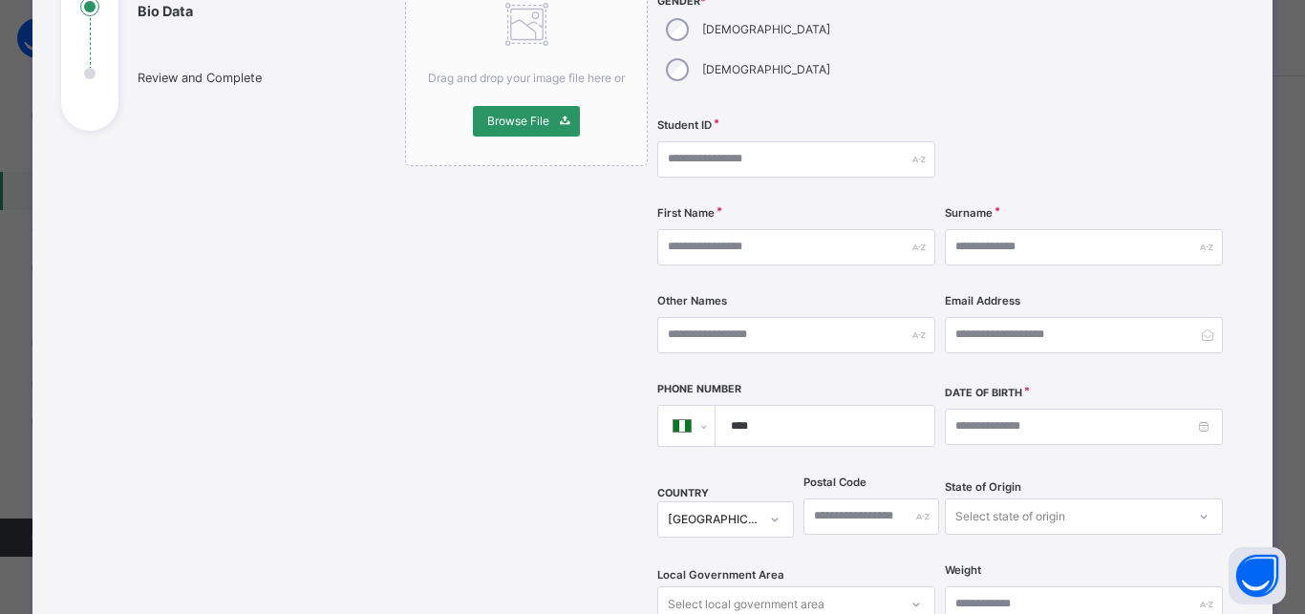
scroll to position [159, 0]
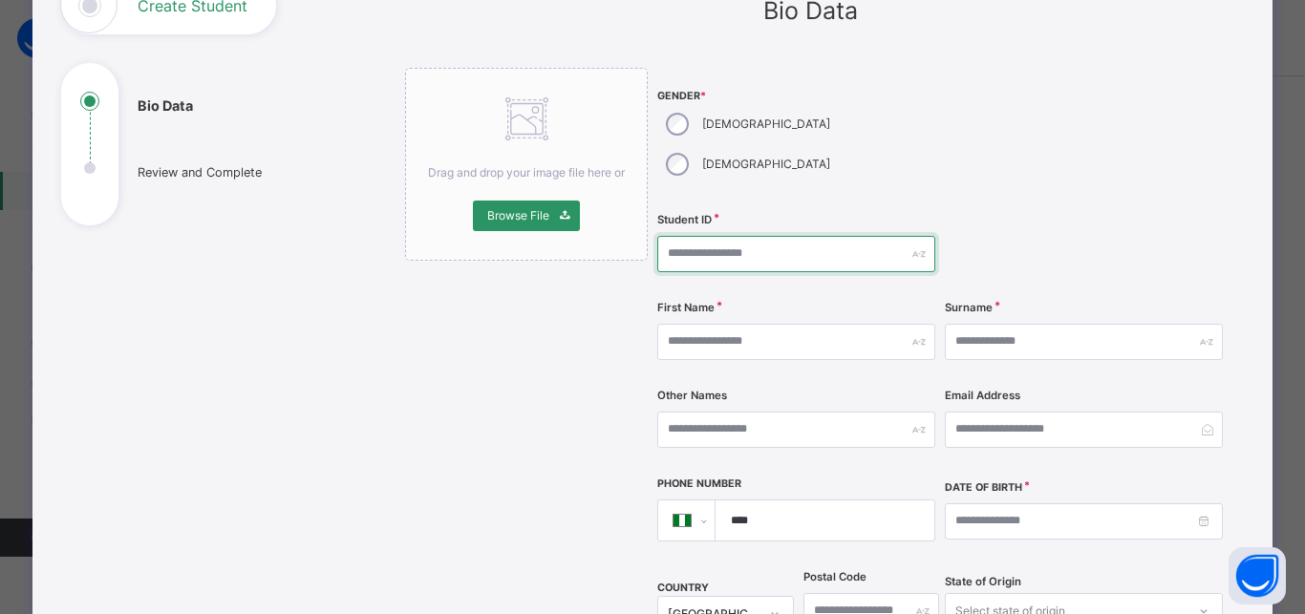
click at [706, 236] on input "text" at bounding box center [796, 254] width 278 height 36
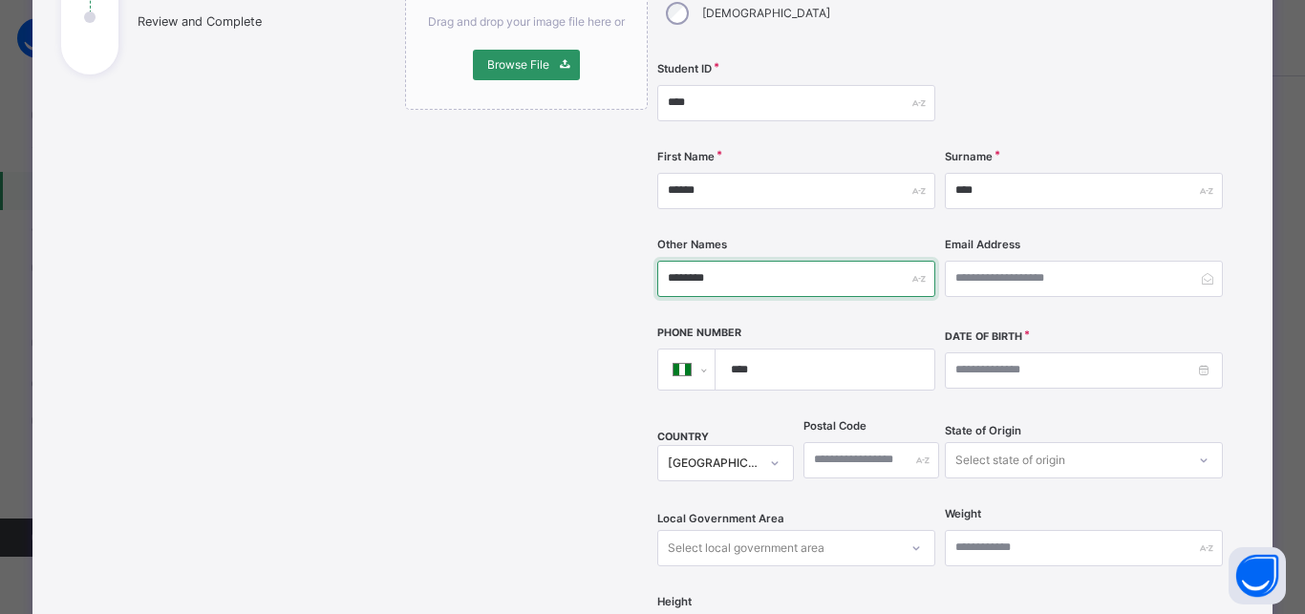
scroll to position [330, 0]
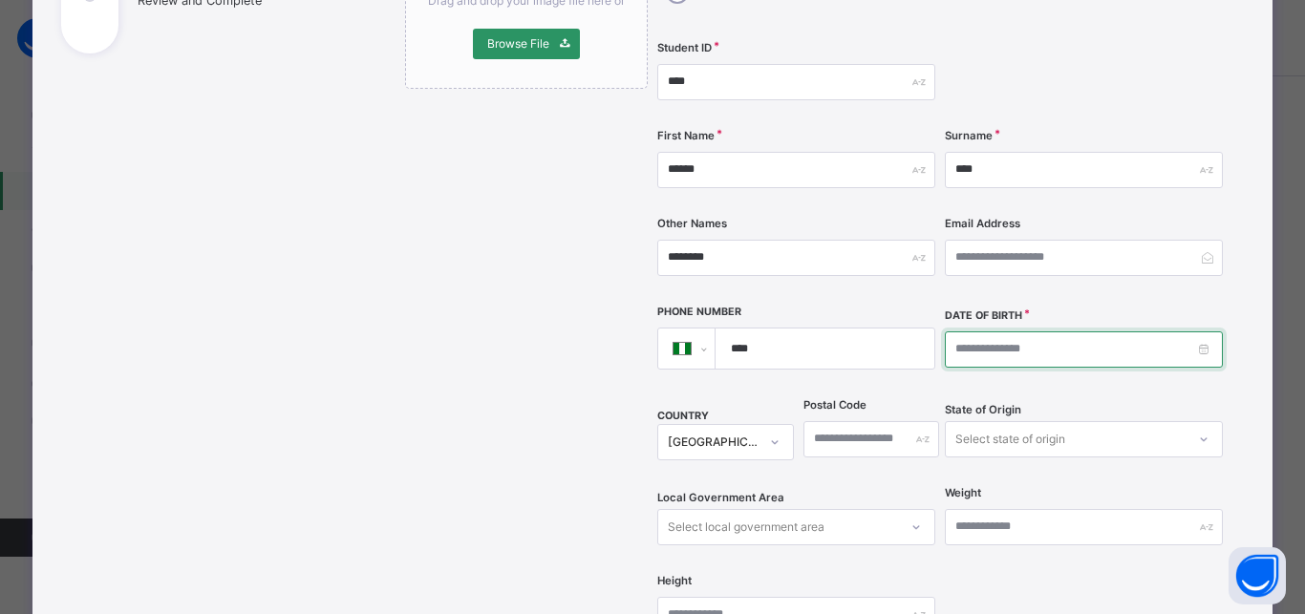
click at [945, 331] on input at bounding box center [1084, 349] width 278 height 36
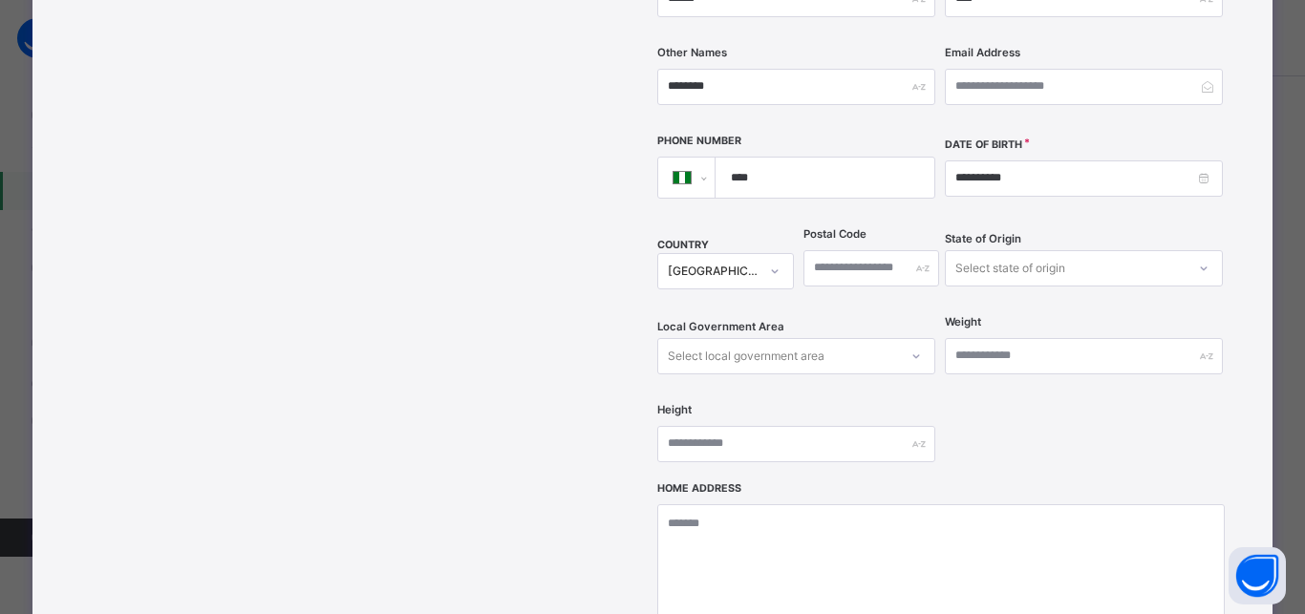
scroll to position [502, 0]
click at [1006, 249] on div "Select state of origin" at bounding box center [1010, 267] width 110 height 36
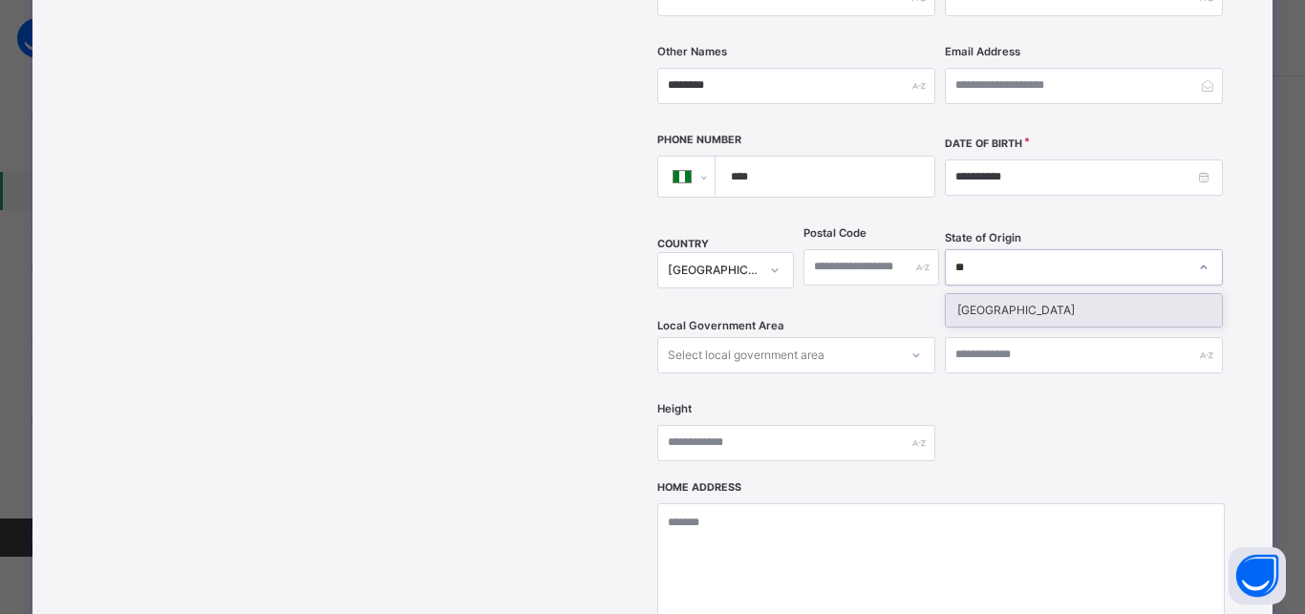
click at [980, 294] on div "Niger" at bounding box center [1083, 310] width 276 height 32
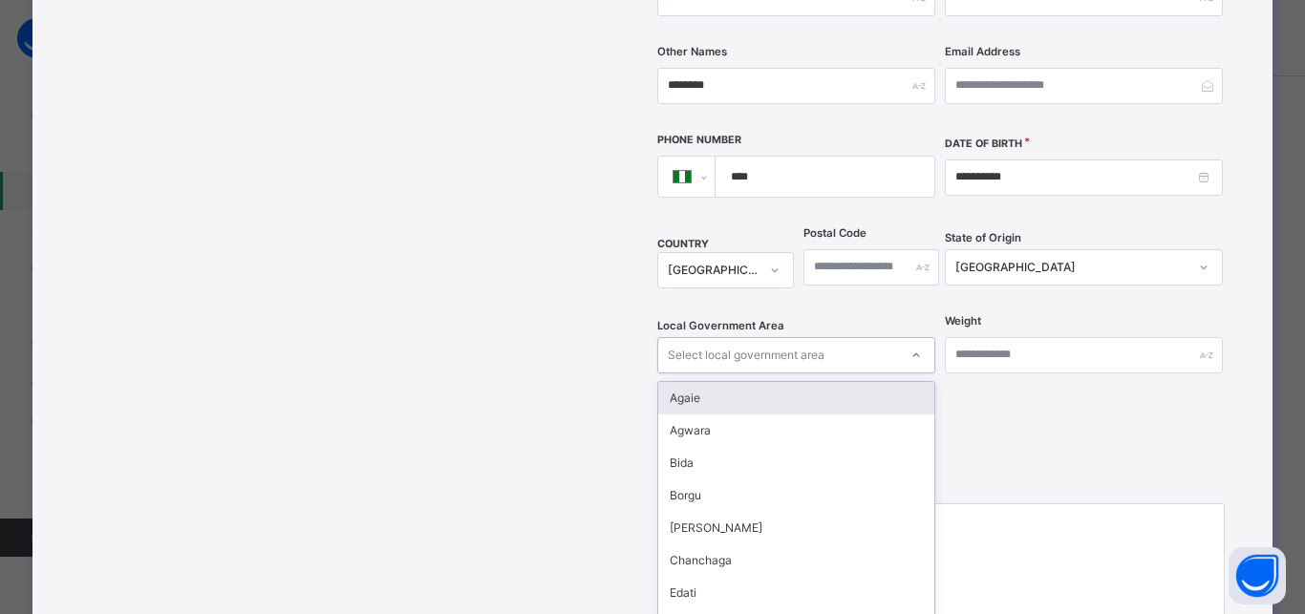
click at [695, 316] on div "Local Government Area option Agaie focused, 1 of 25. 25 results available. Use …" at bounding box center [796, 355] width 278 height 78
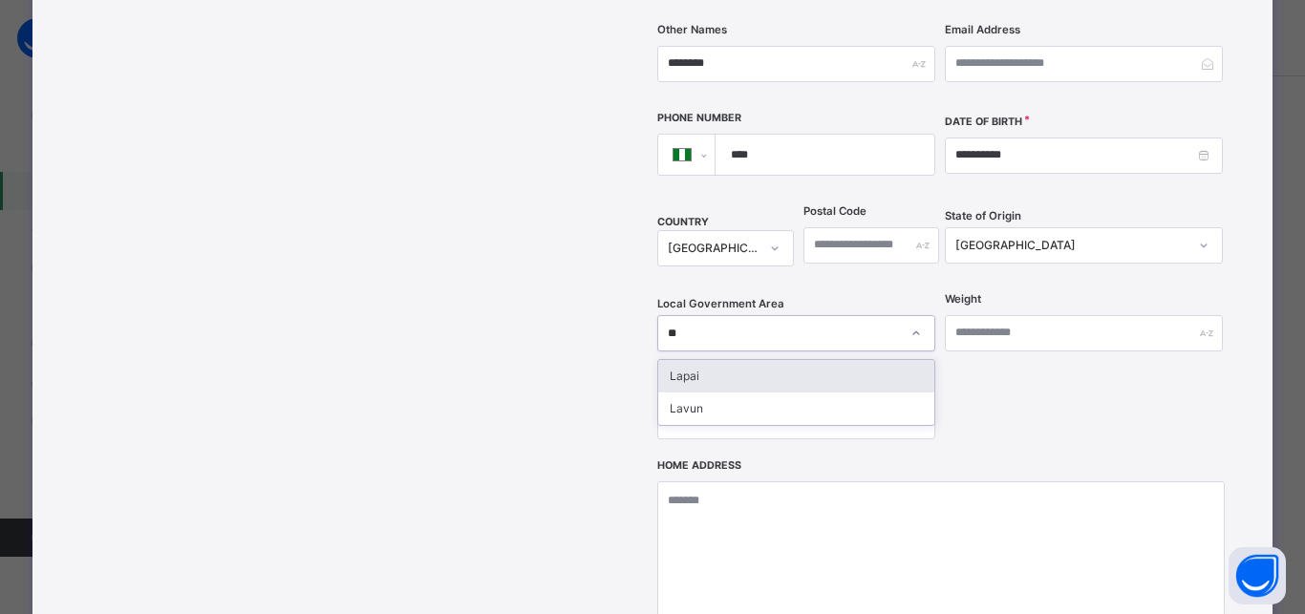
click at [694, 360] on div "Lapai" at bounding box center [796, 376] width 276 height 32
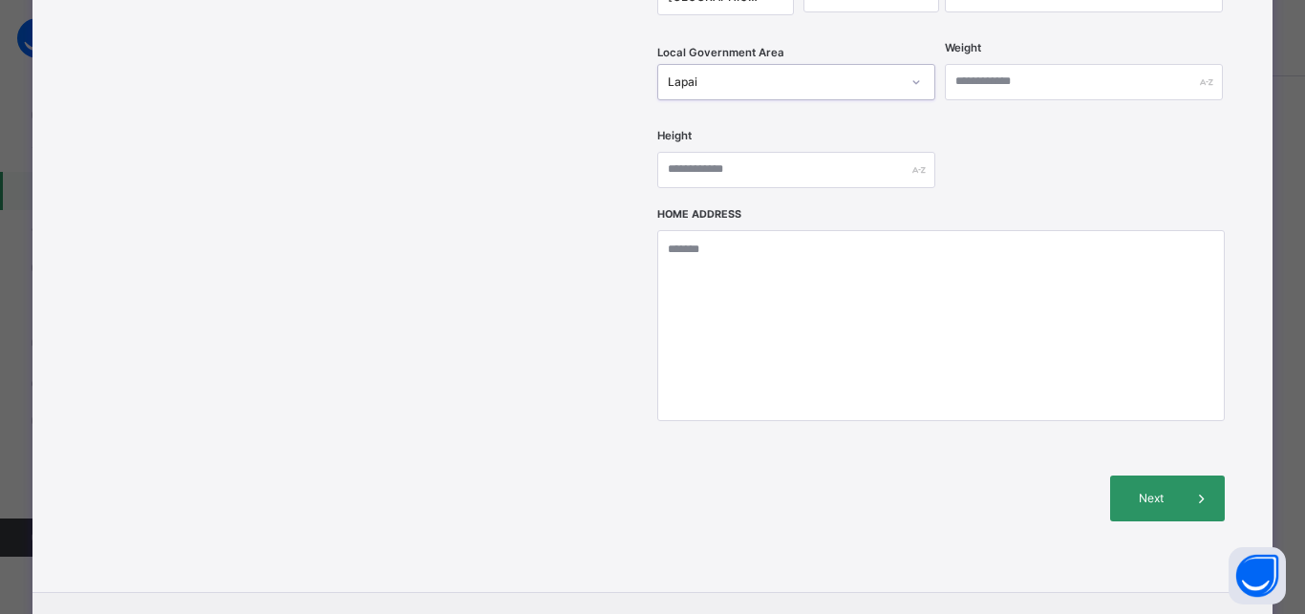
scroll to position [782, 0]
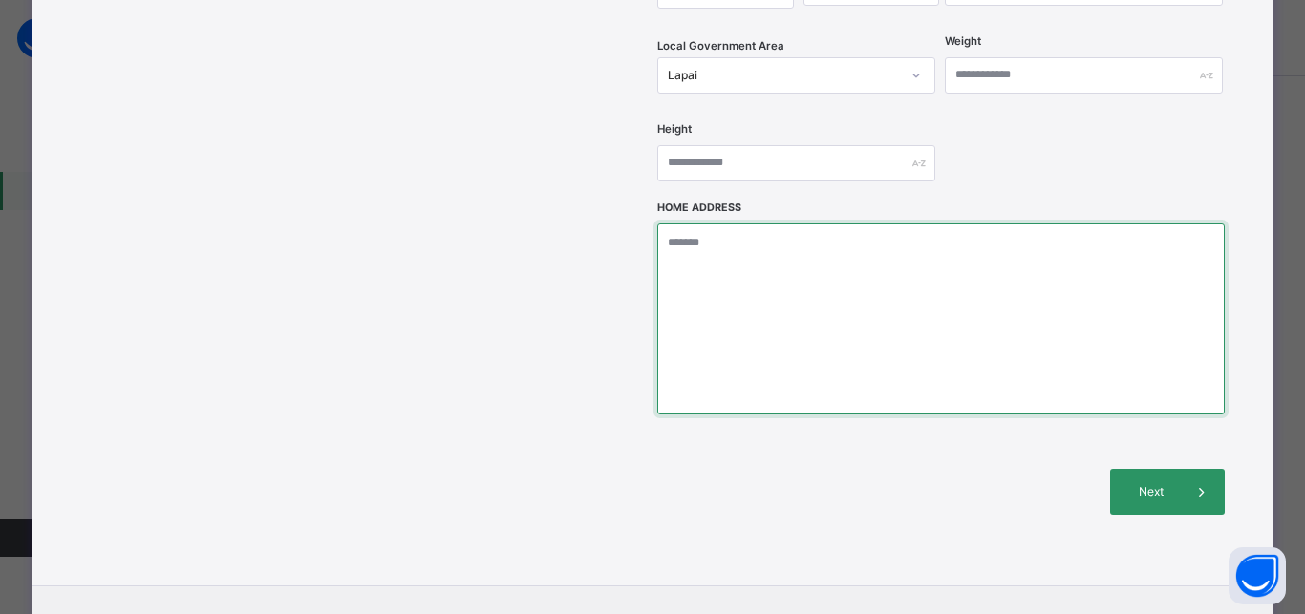
click at [703, 240] on textarea at bounding box center [940, 318] width 566 height 191
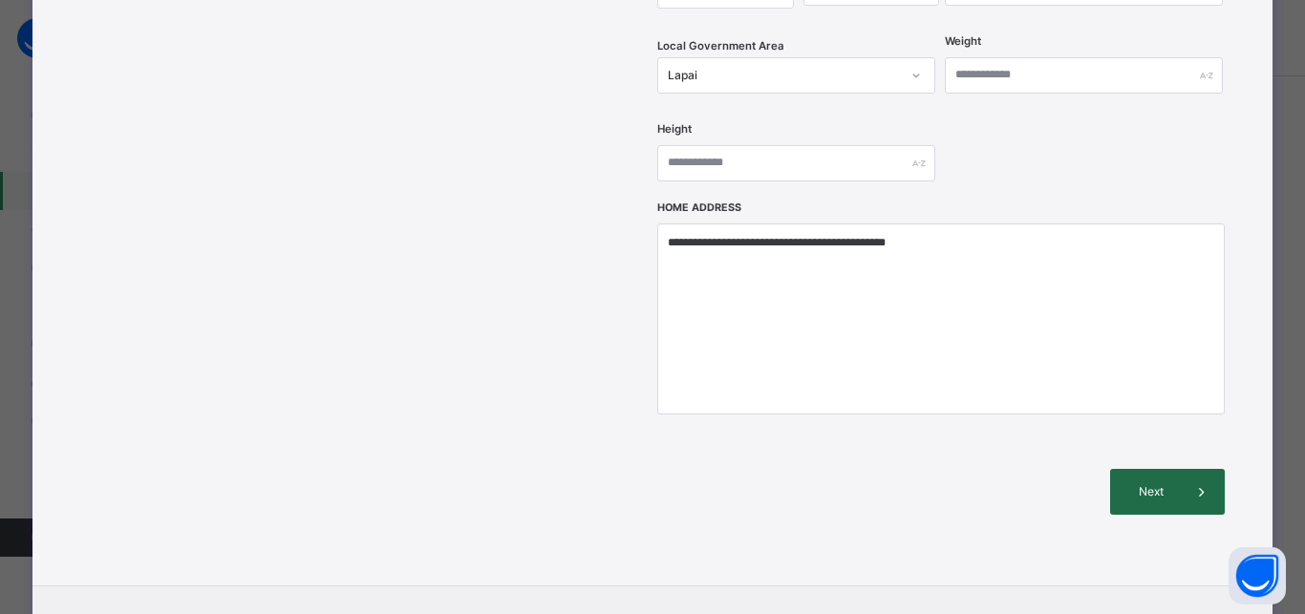
click at [1131, 483] on span "Next" at bounding box center [1151, 491] width 54 height 17
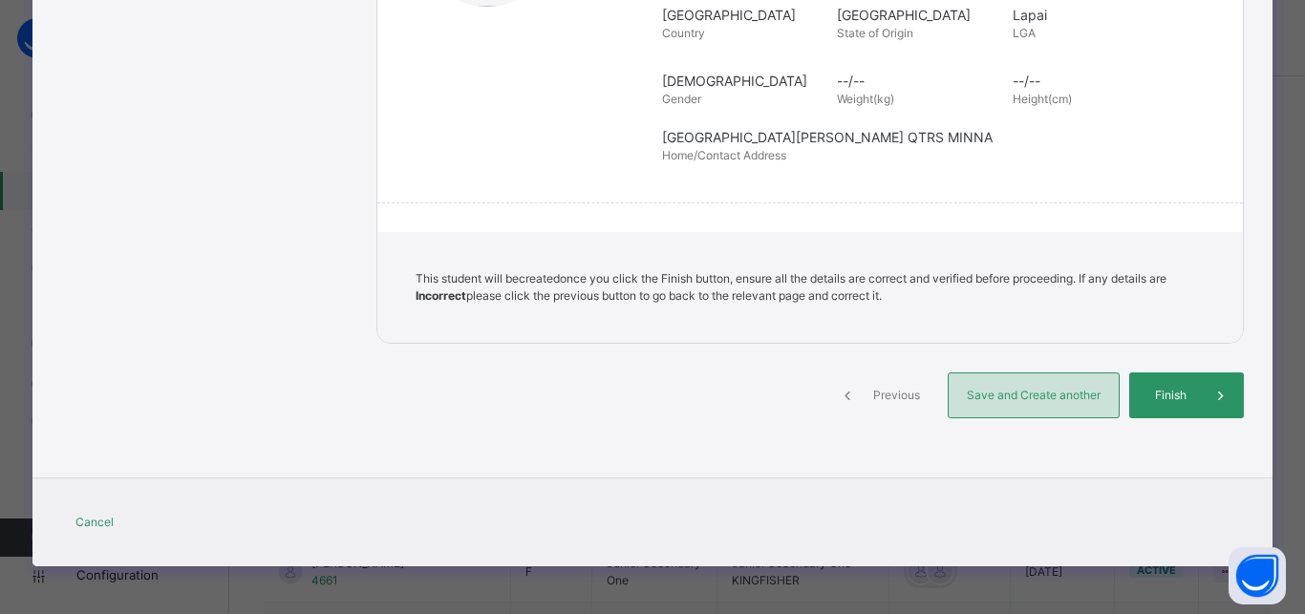
click at [1024, 395] on span "Save and Create another" at bounding box center [1033, 395] width 141 height 17
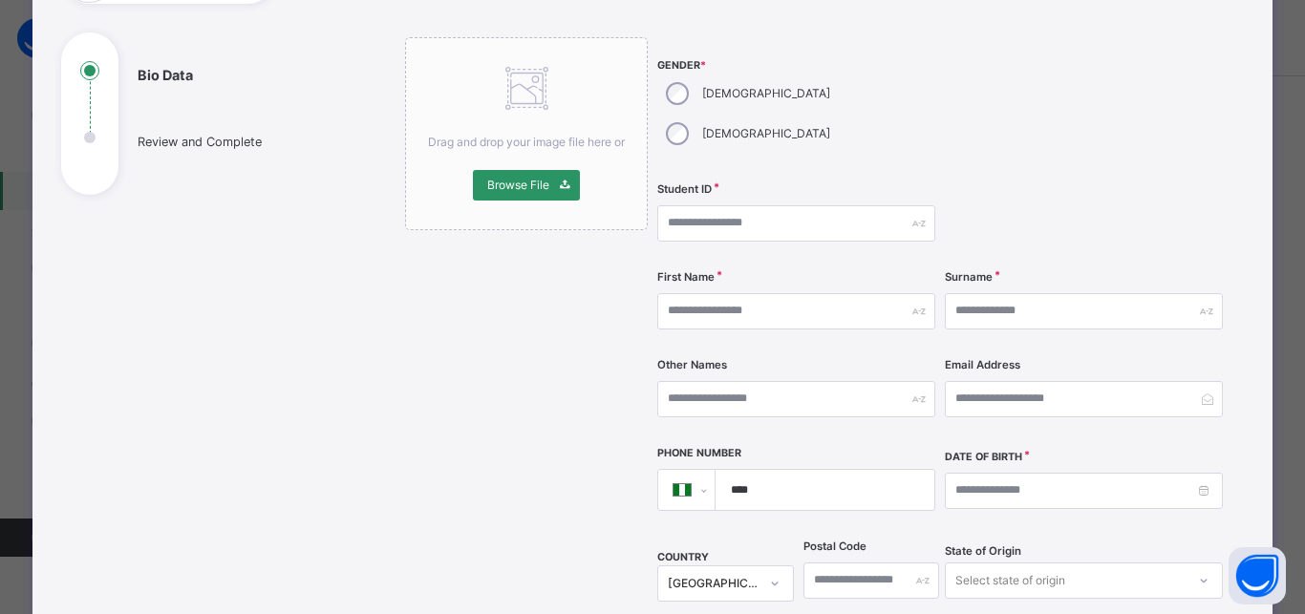
scroll to position [159, 0]
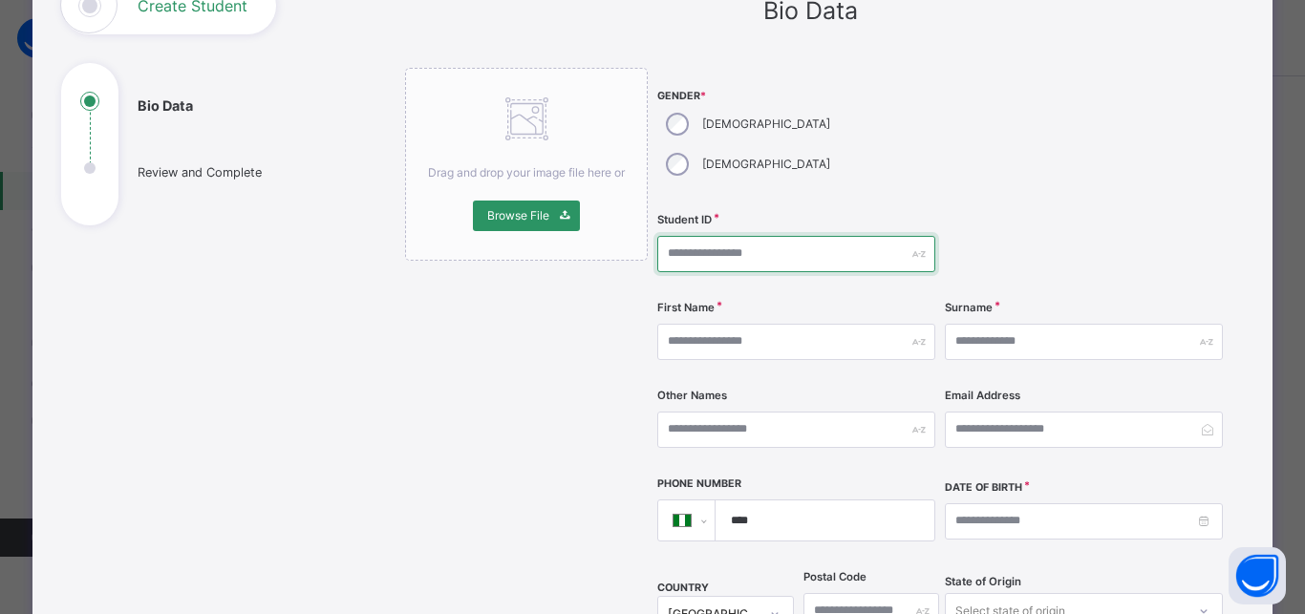
click at [706, 236] on input "text" at bounding box center [796, 254] width 278 height 36
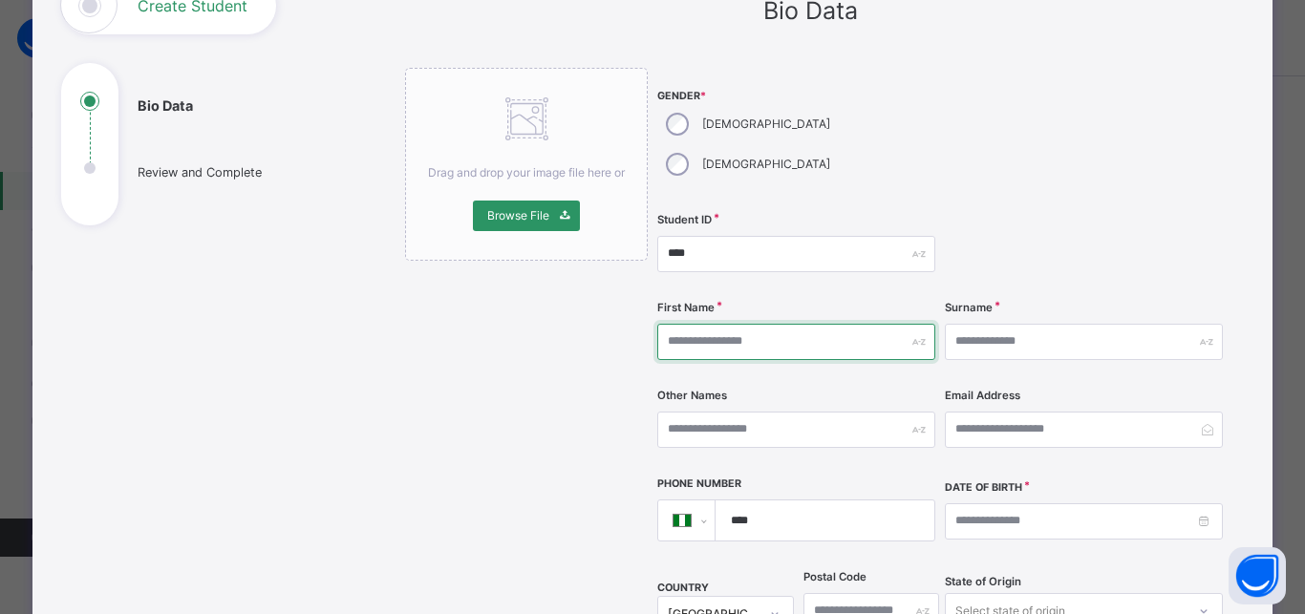
click at [699, 324] on input "text" at bounding box center [796, 342] width 278 height 36
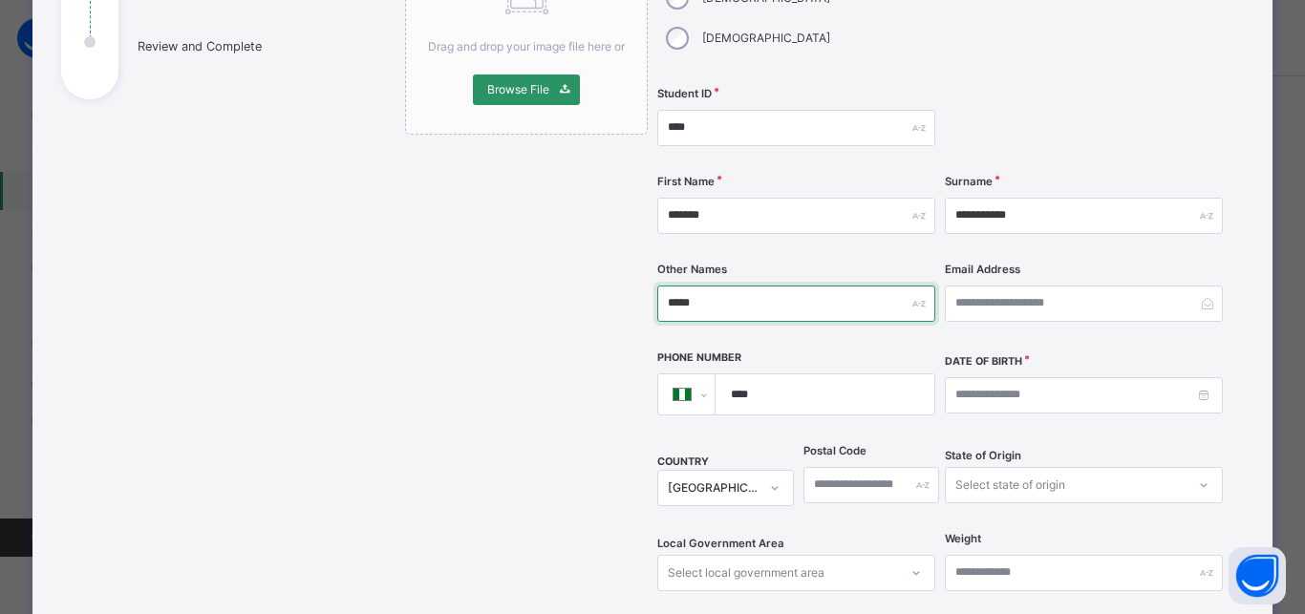
scroll to position [330, 0]
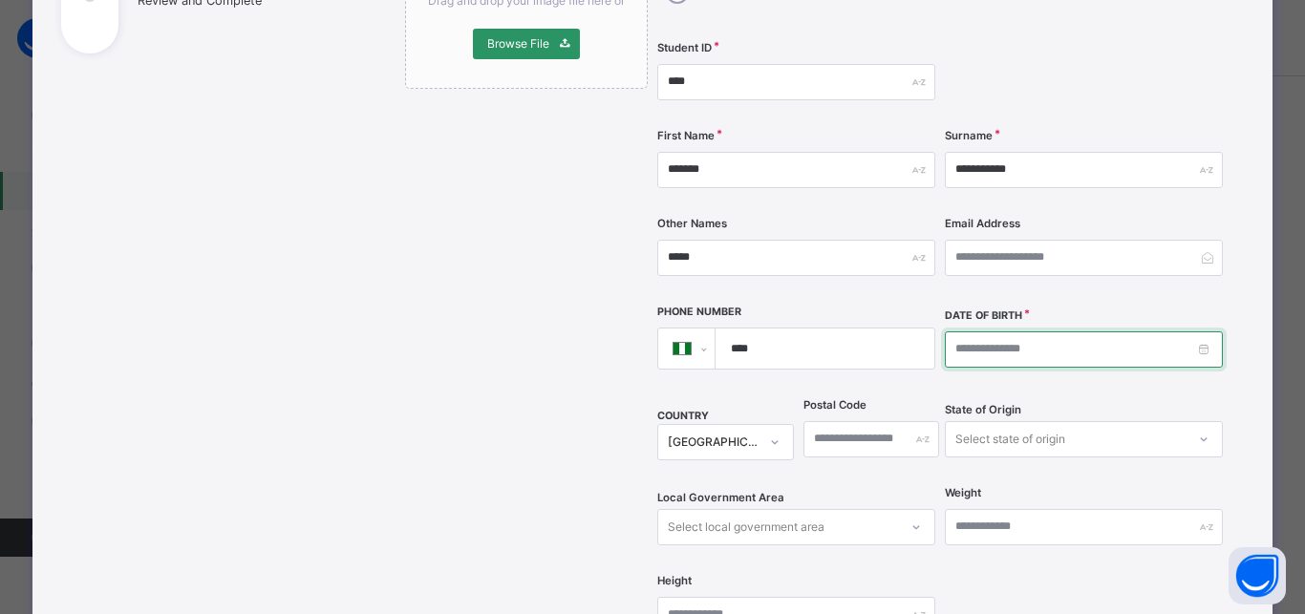
click at [952, 331] on input at bounding box center [1084, 349] width 278 height 36
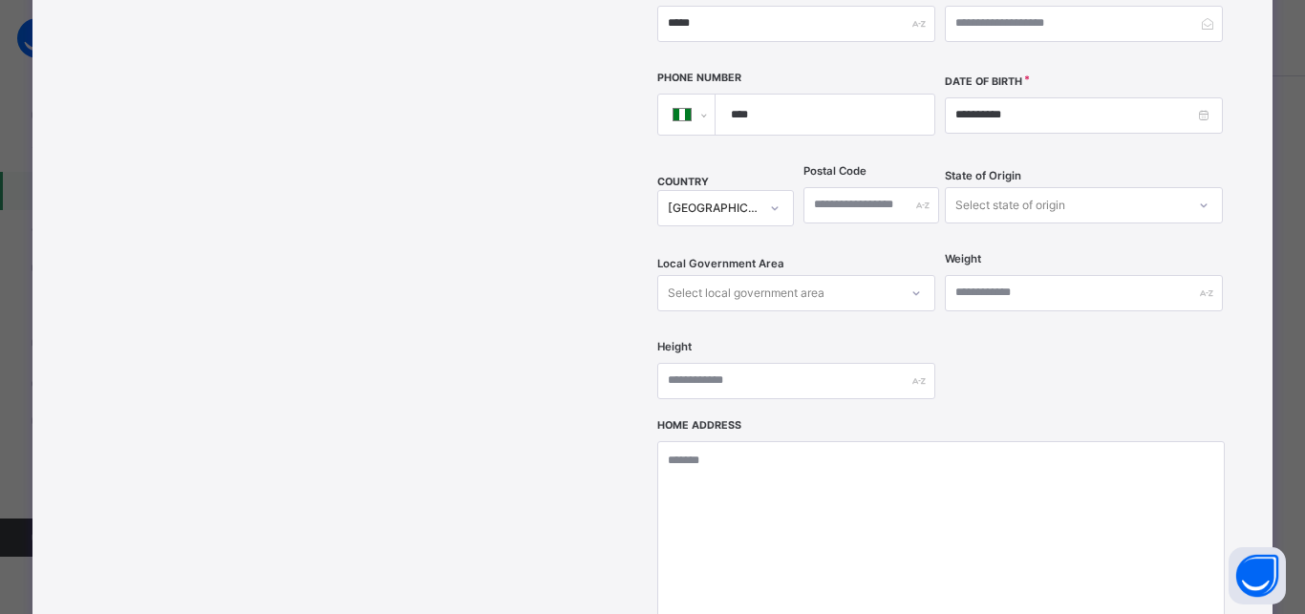
scroll to position [588, 0]
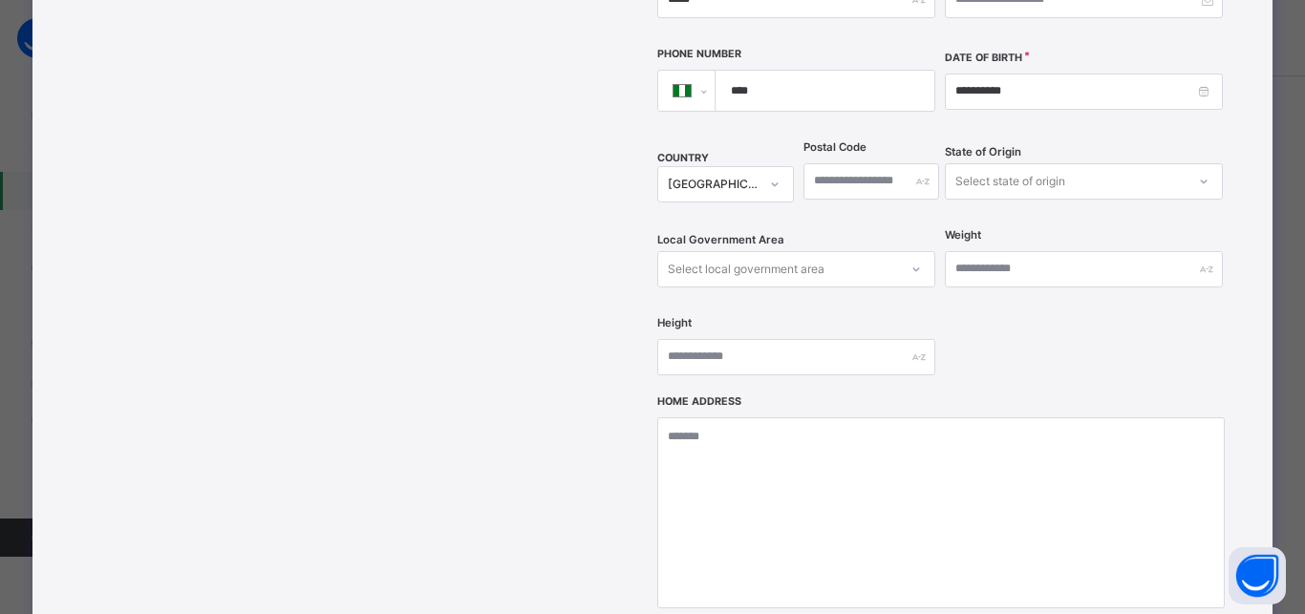
click at [1030, 163] on div "Select state of origin" at bounding box center [1010, 181] width 110 height 36
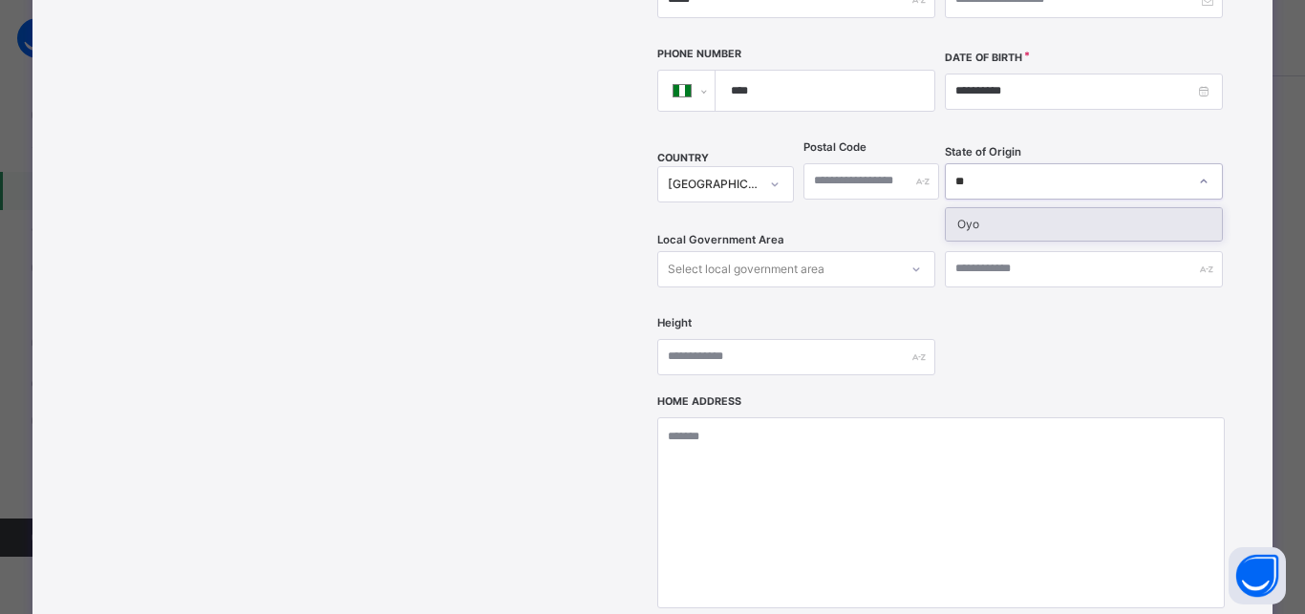
click at [967, 208] on div "Oyo" at bounding box center [1083, 224] width 276 height 32
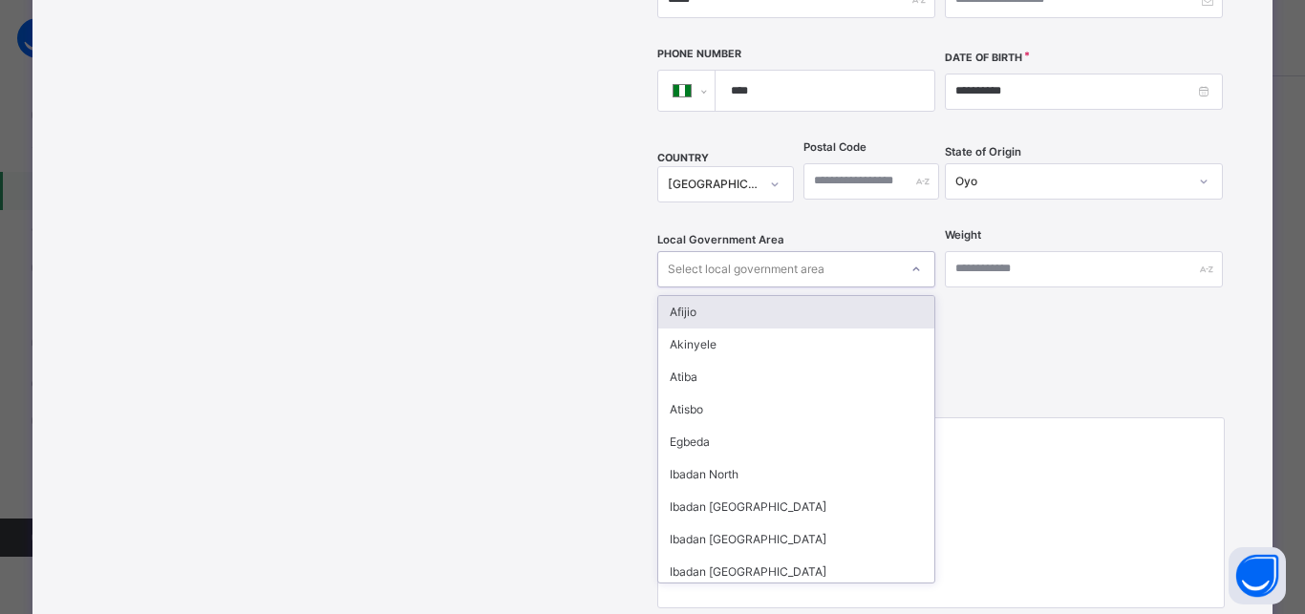
click at [705, 251] on div "Select local government area" at bounding box center [746, 269] width 157 height 36
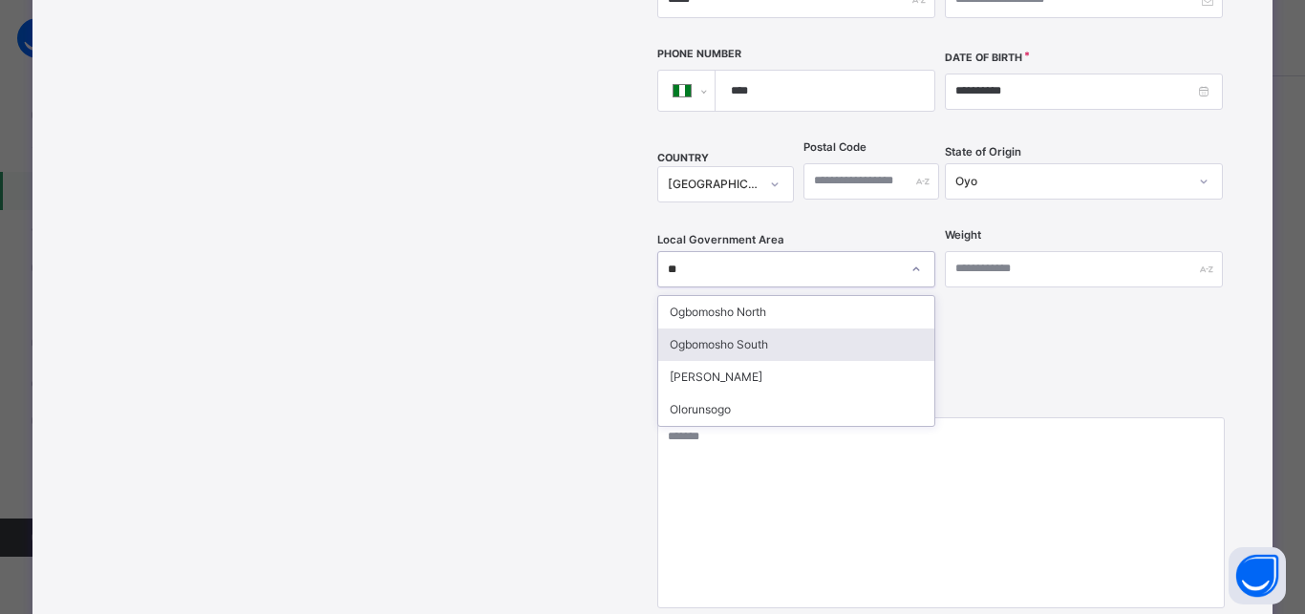
click at [693, 329] on div "Ogbomosho South" at bounding box center [796, 345] width 276 height 32
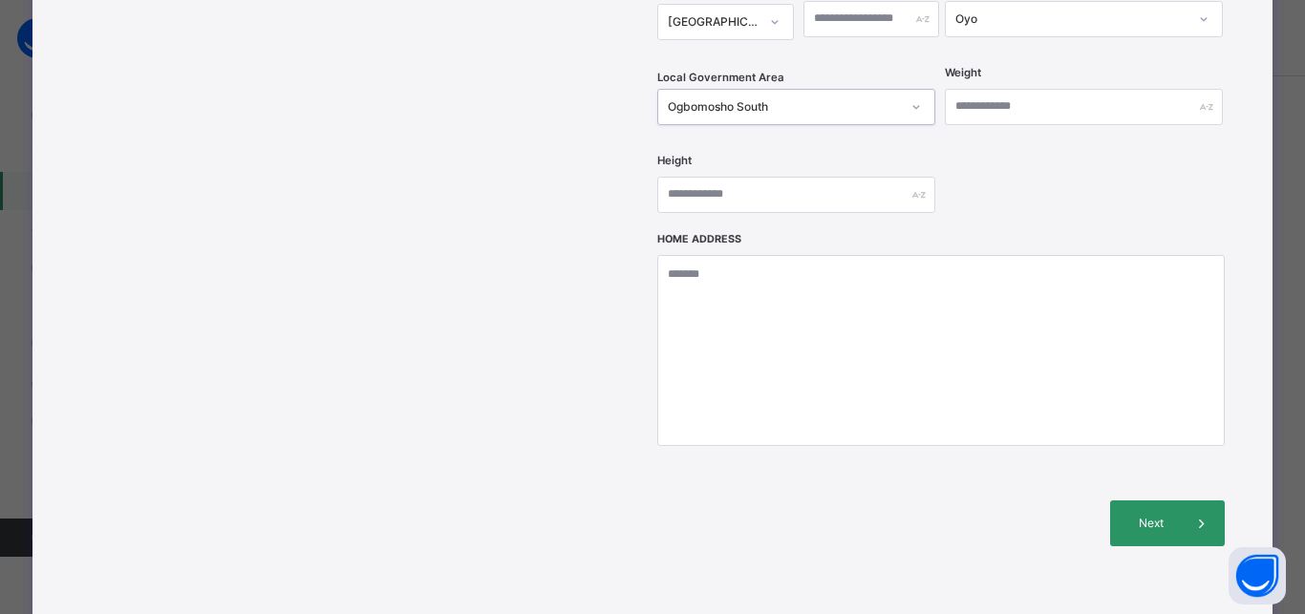
scroll to position [760, 0]
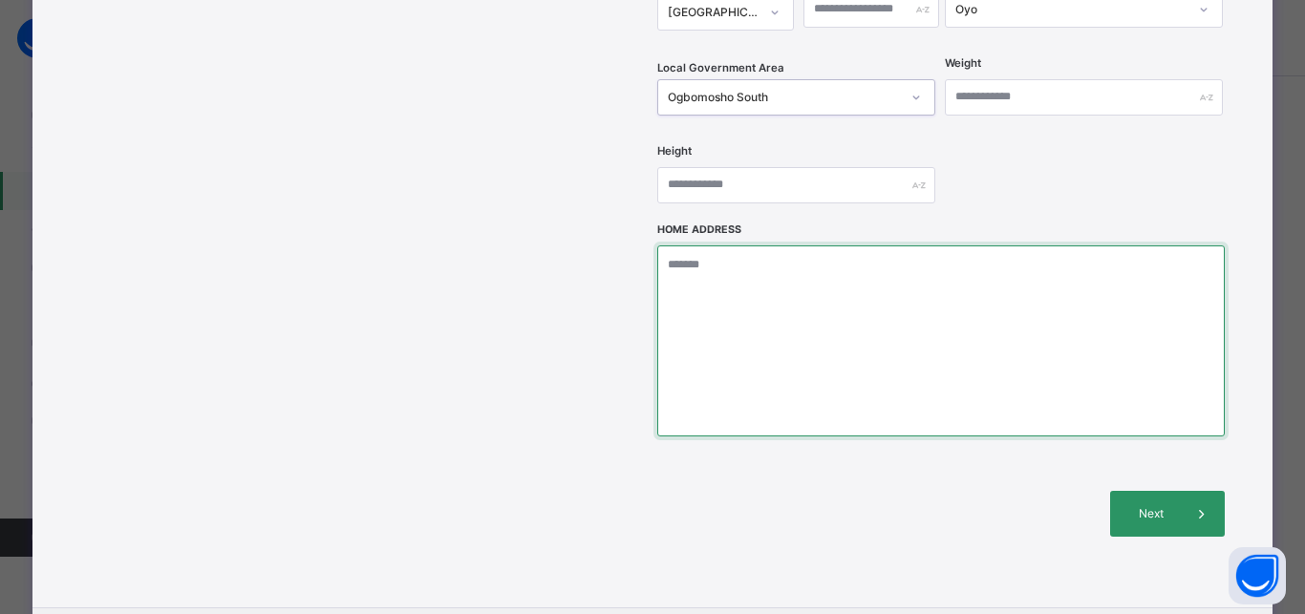
click at [695, 245] on textarea at bounding box center [940, 340] width 566 height 191
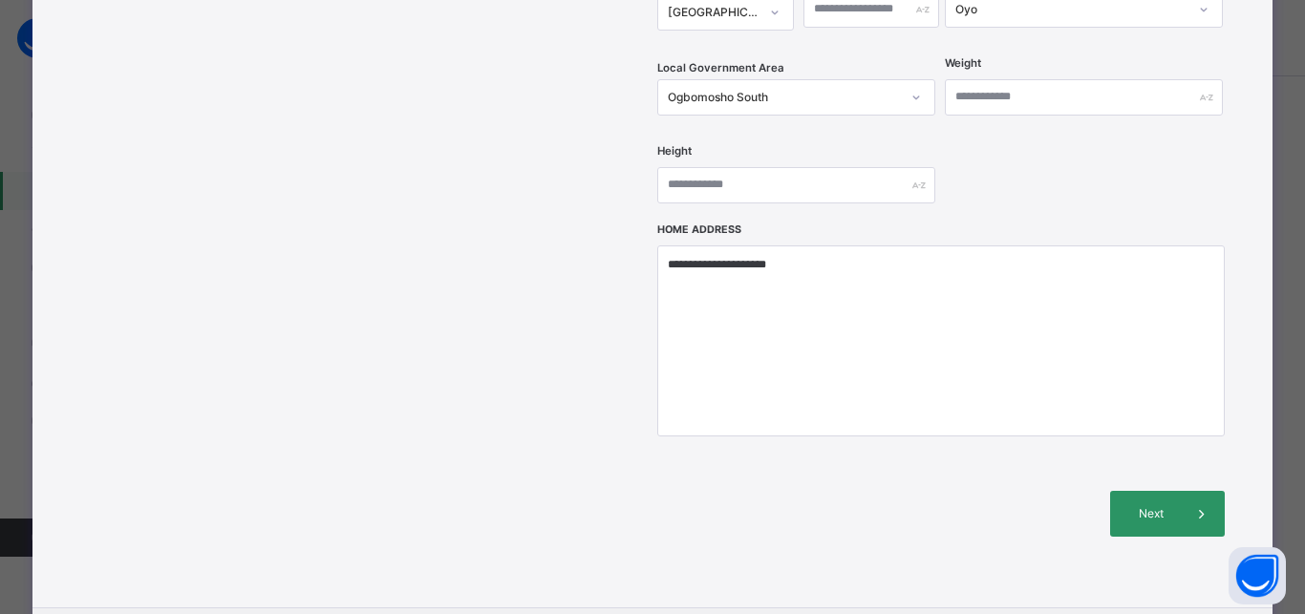
click at [902, 79] on div "Ogbomosho South" at bounding box center [796, 97] width 278 height 36
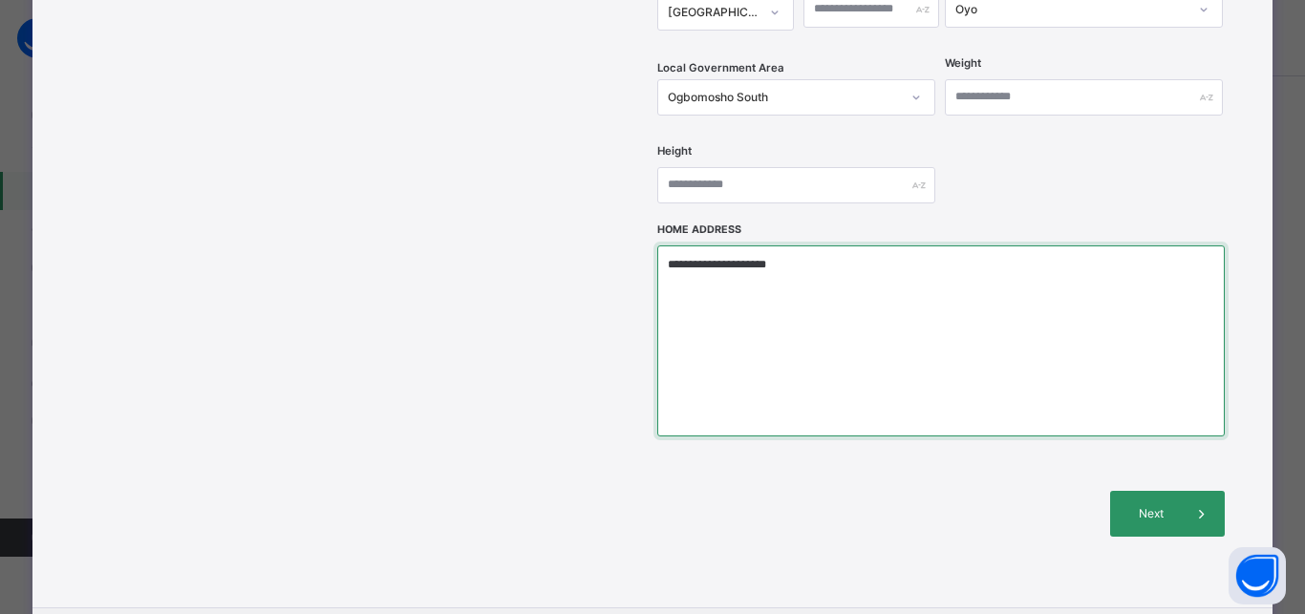
click at [702, 245] on textarea "**********" at bounding box center [940, 340] width 566 height 191
click at [708, 245] on textarea "**********" at bounding box center [940, 340] width 566 height 191
click at [808, 245] on textarea "**********" at bounding box center [940, 340] width 566 height 191
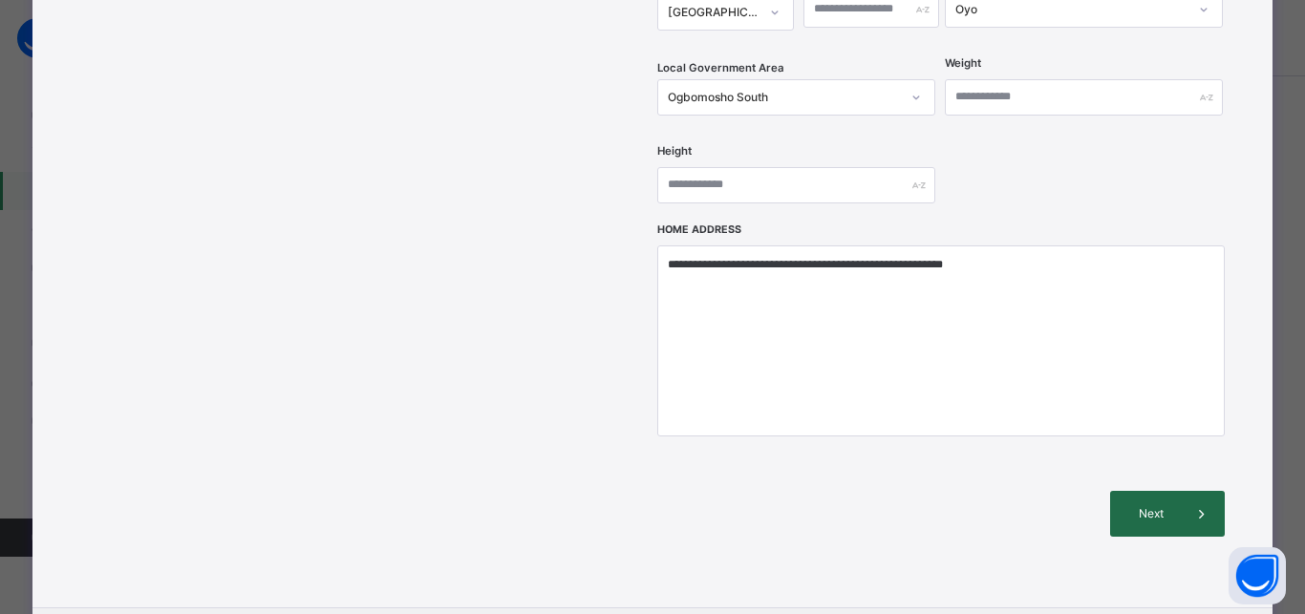
click at [1150, 491] on div "Next" at bounding box center [1167, 514] width 115 height 46
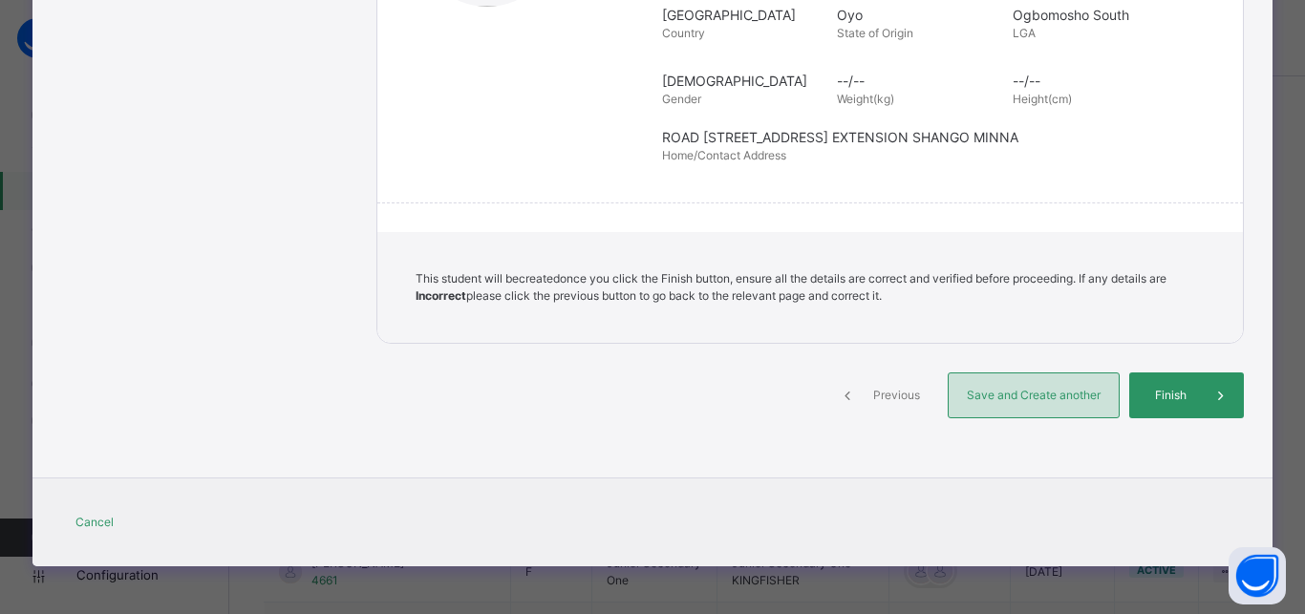
click at [973, 382] on div "Save and Create another" at bounding box center [1033, 395] width 172 height 46
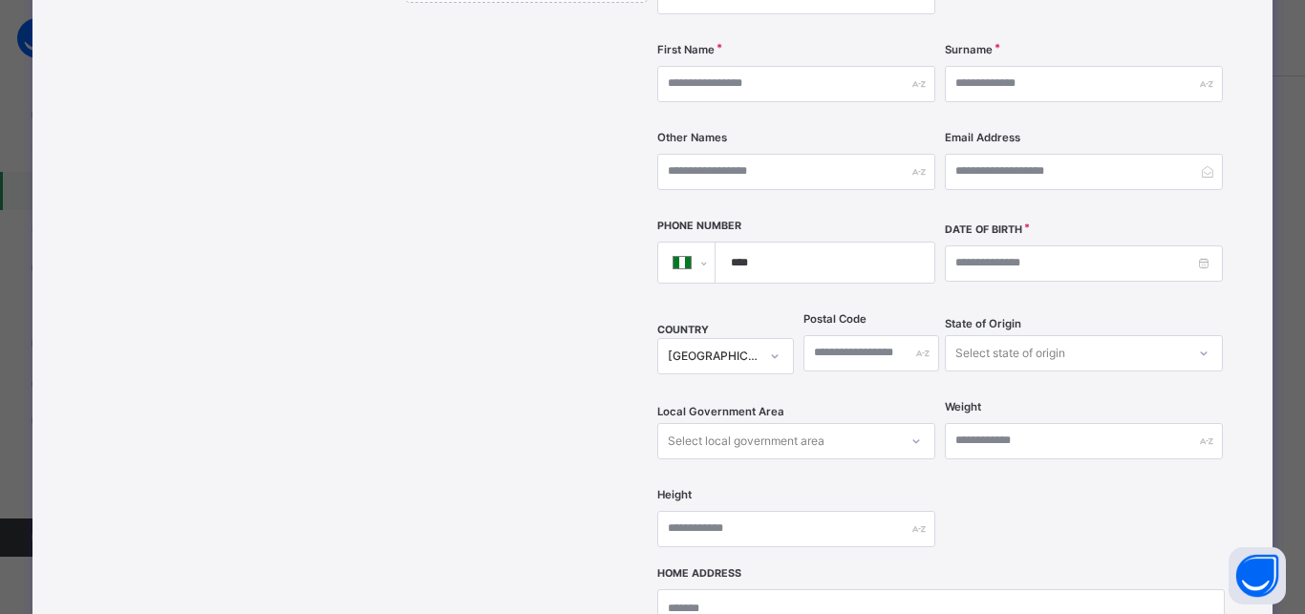
scroll to position [372, 0]
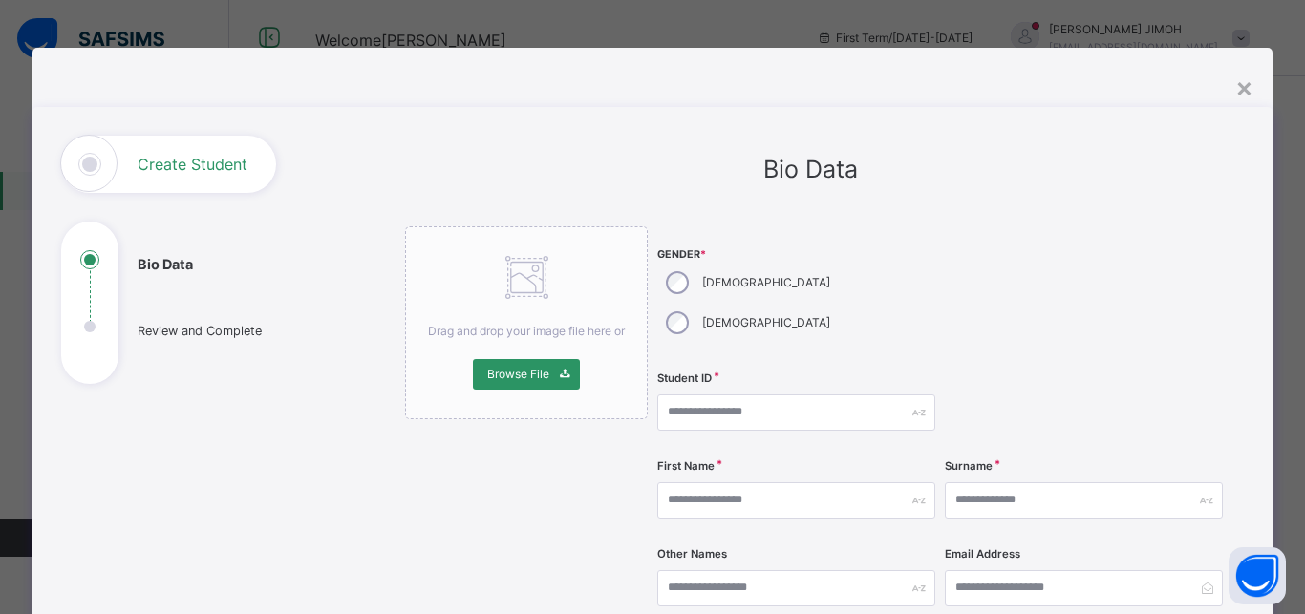
select select "**"
click at [1237, 86] on div "×" at bounding box center [1244, 87] width 18 height 40
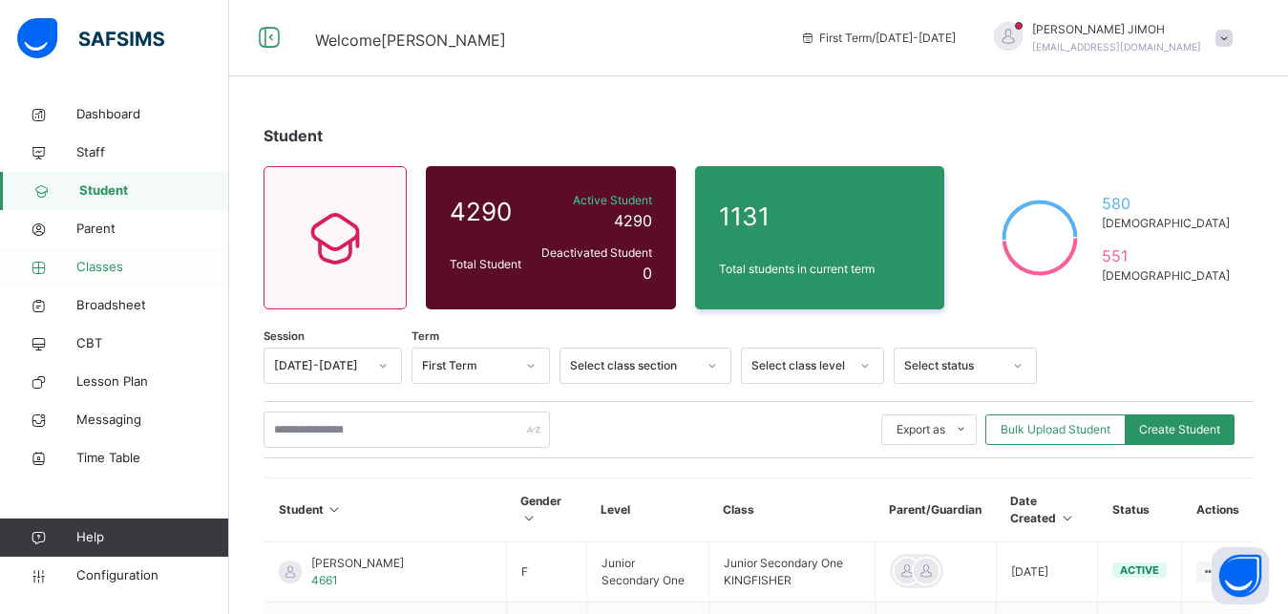
click at [108, 259] on span "Classes" at bounding box center [152, 267] width 153 height 19
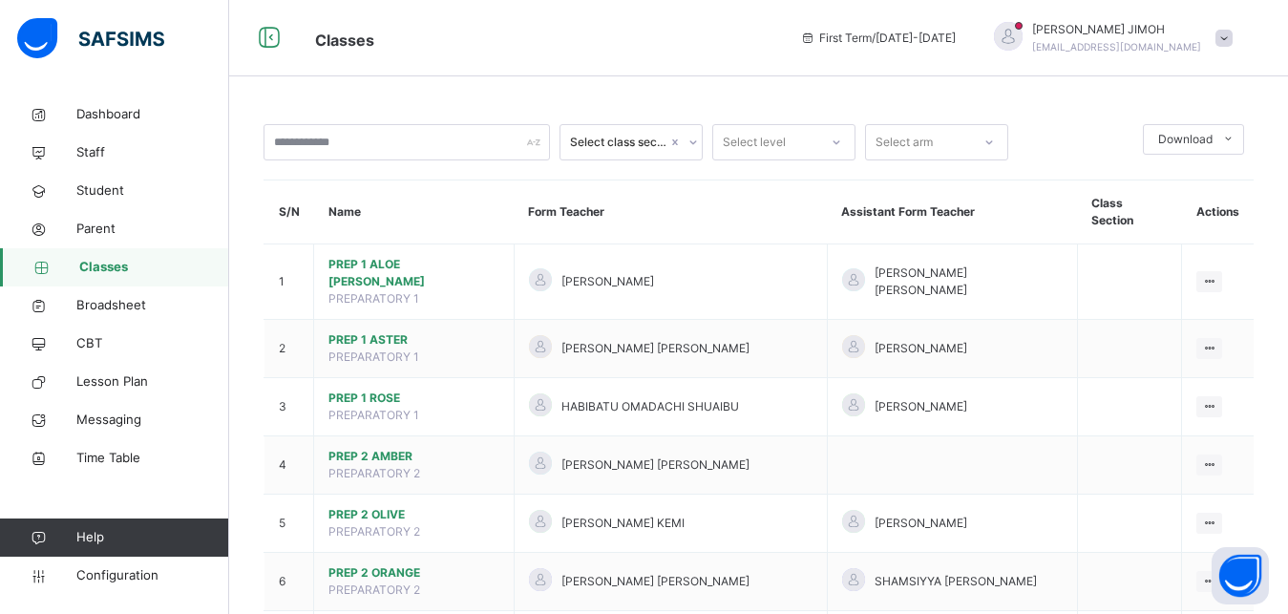
click at [832, 144] on icon at bounding box center [836, 142] width 11 height 19
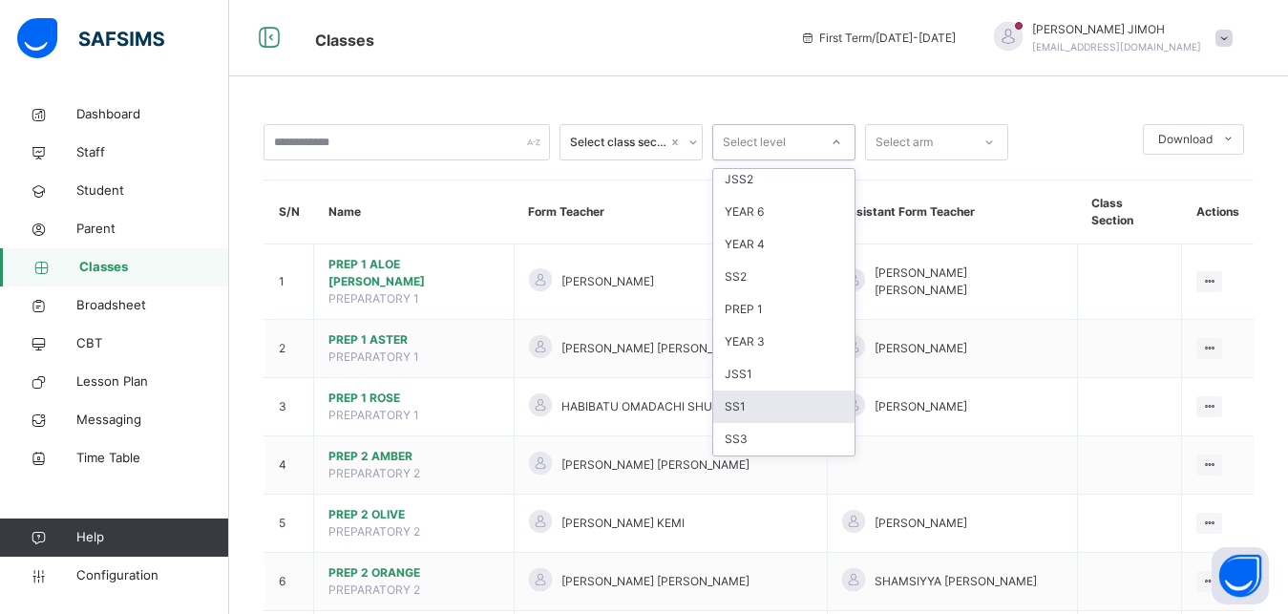
click at [764, 412] on div "SS1" at bounding box center [783, 407] width 141 height 32
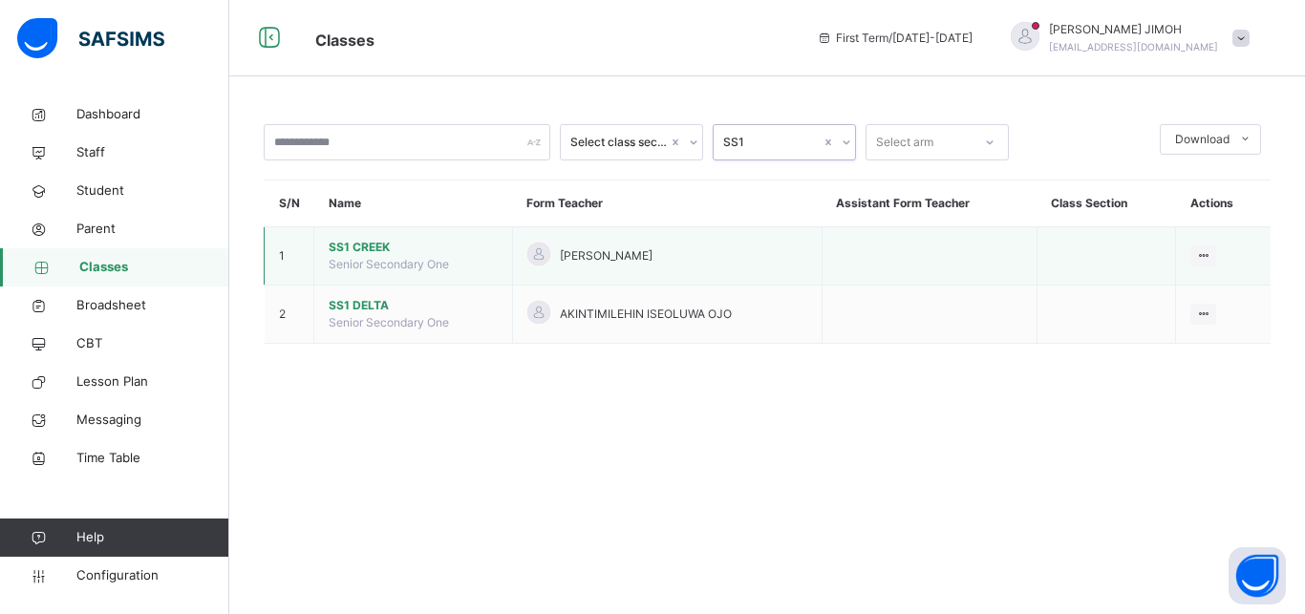
click at [381, 256] on span "SS1 CREEK" at bounding box center [413, 247] width 169 height 17
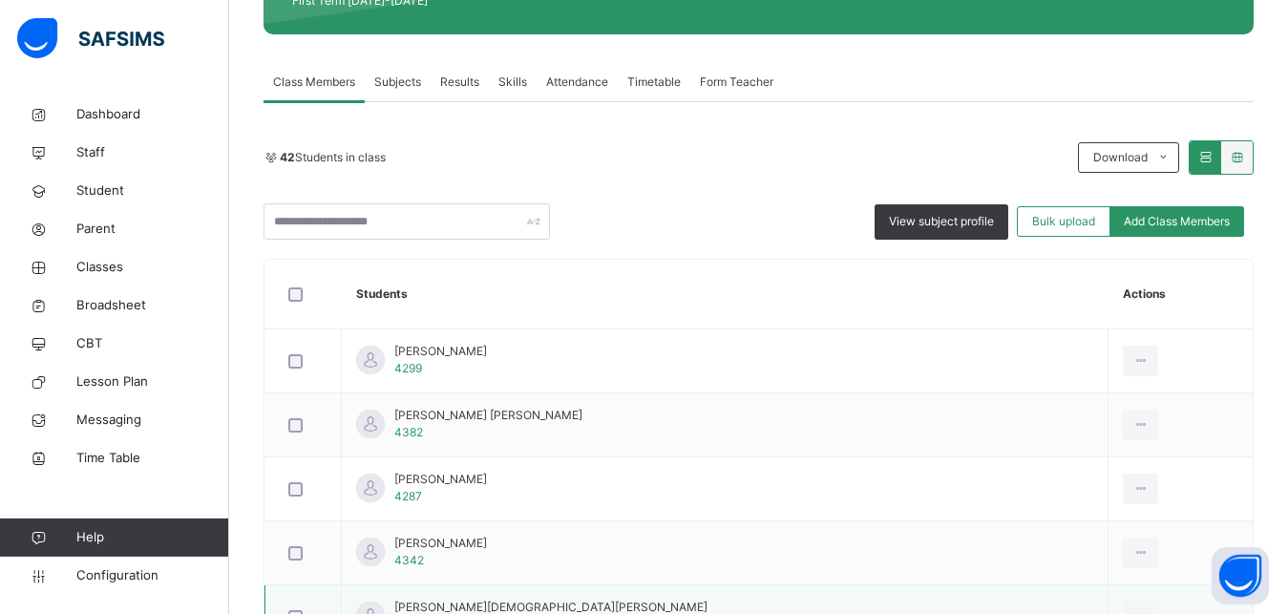
scroll to position [292, 0]
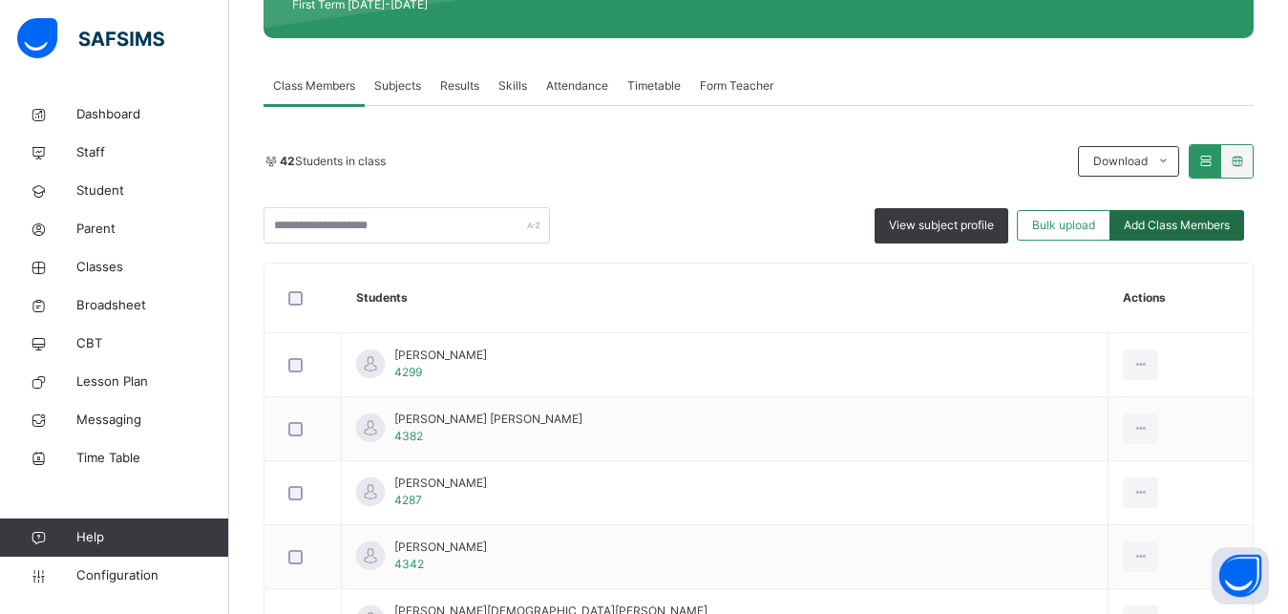
click at [1179, 218] on span "Add Class Members" at bounding box center [1177, 225] width 106 height 17
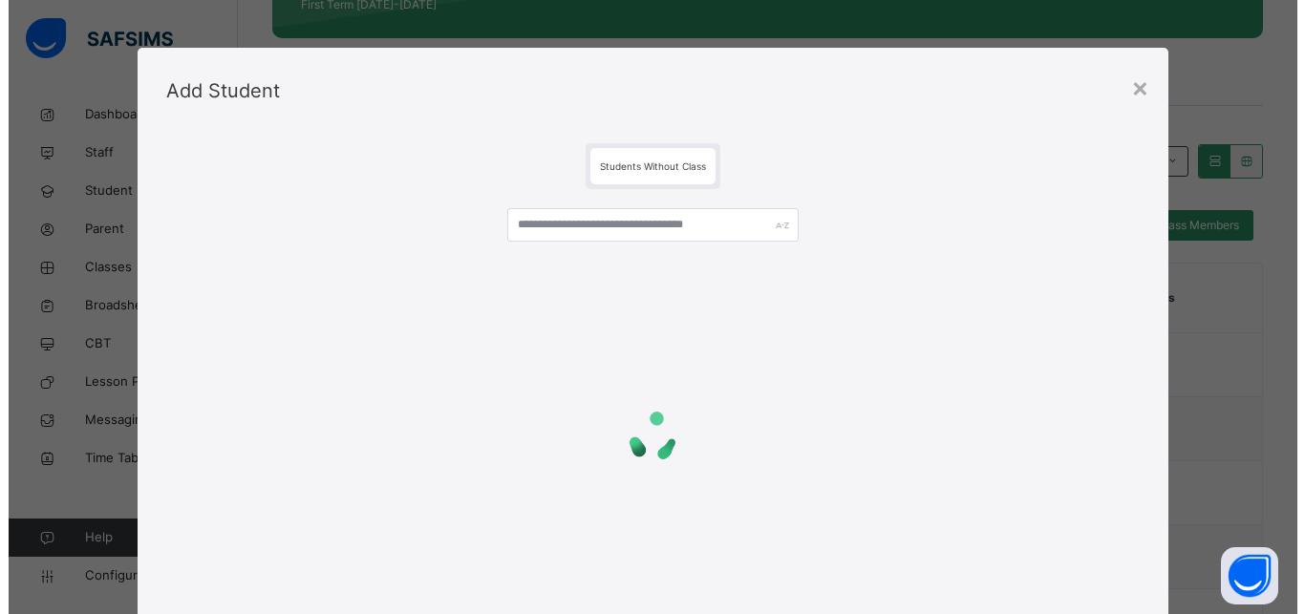
scroll to position [60, 0]
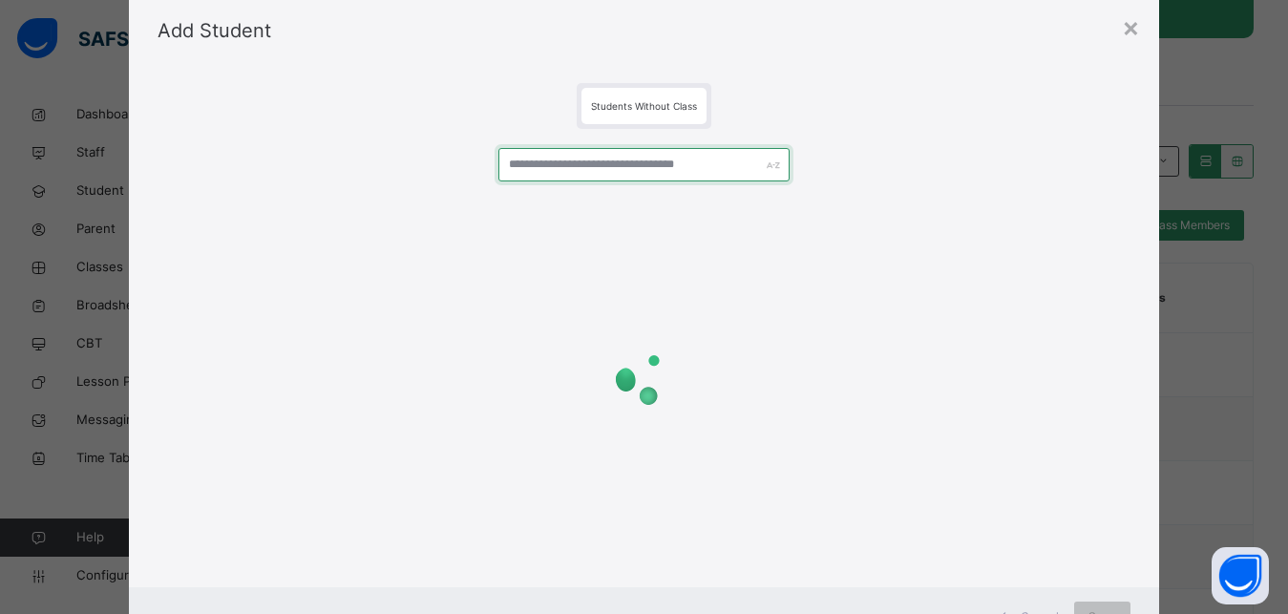
click at [570, 170] on input "text" at bounding box center [645, 164] width 292 height 33
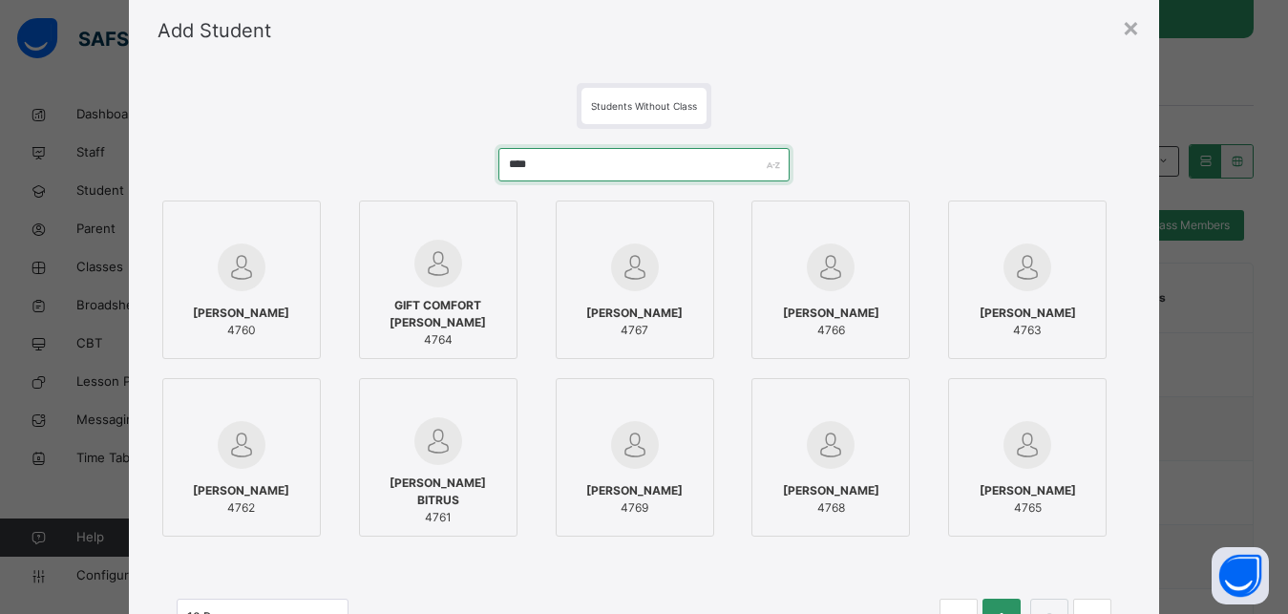
type input "****"
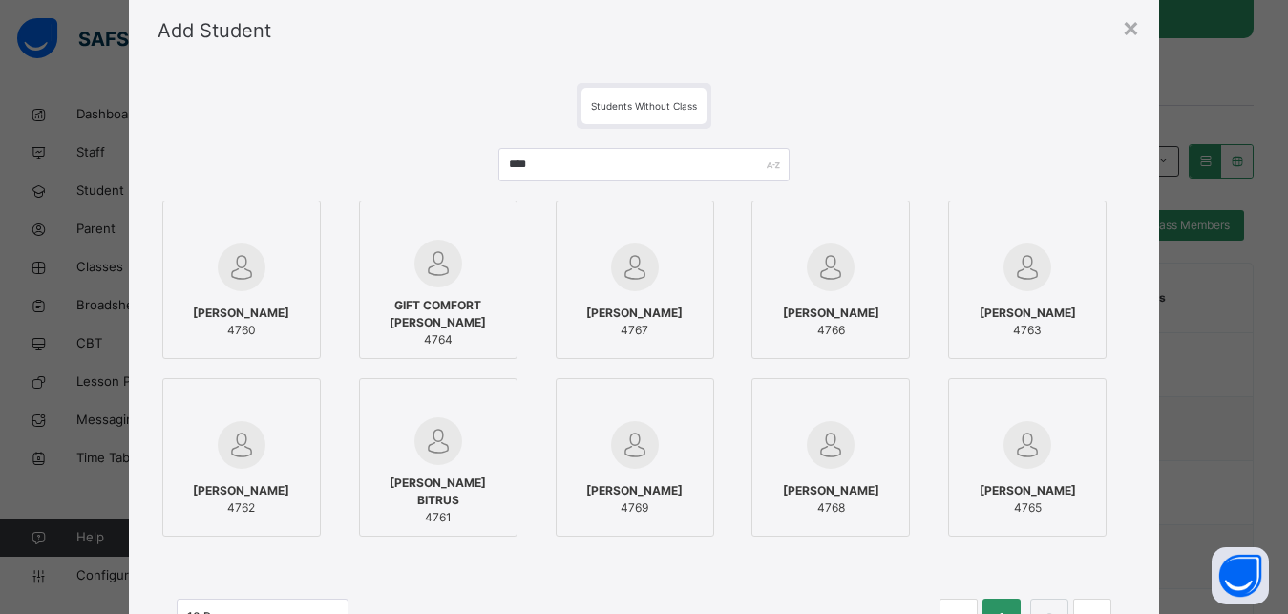
click at [269, 225] on div at bounding box center [242, 225] width 138 height 29
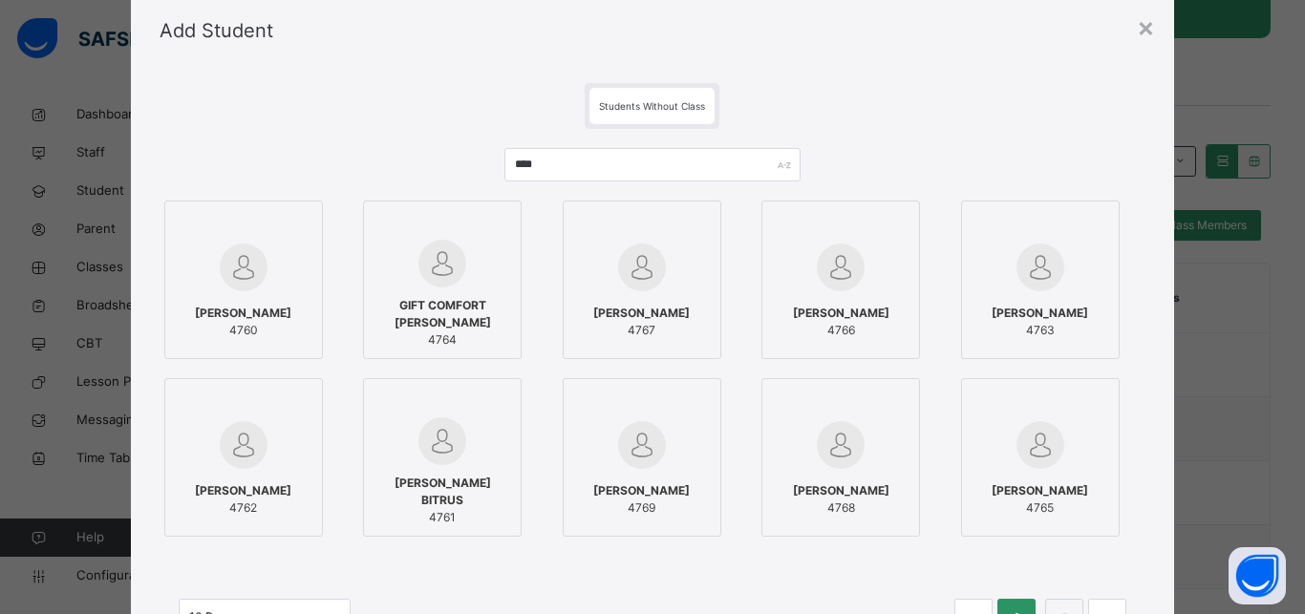
click at [674, 435] on div at bounding box center [642, 444] width 138 height 55
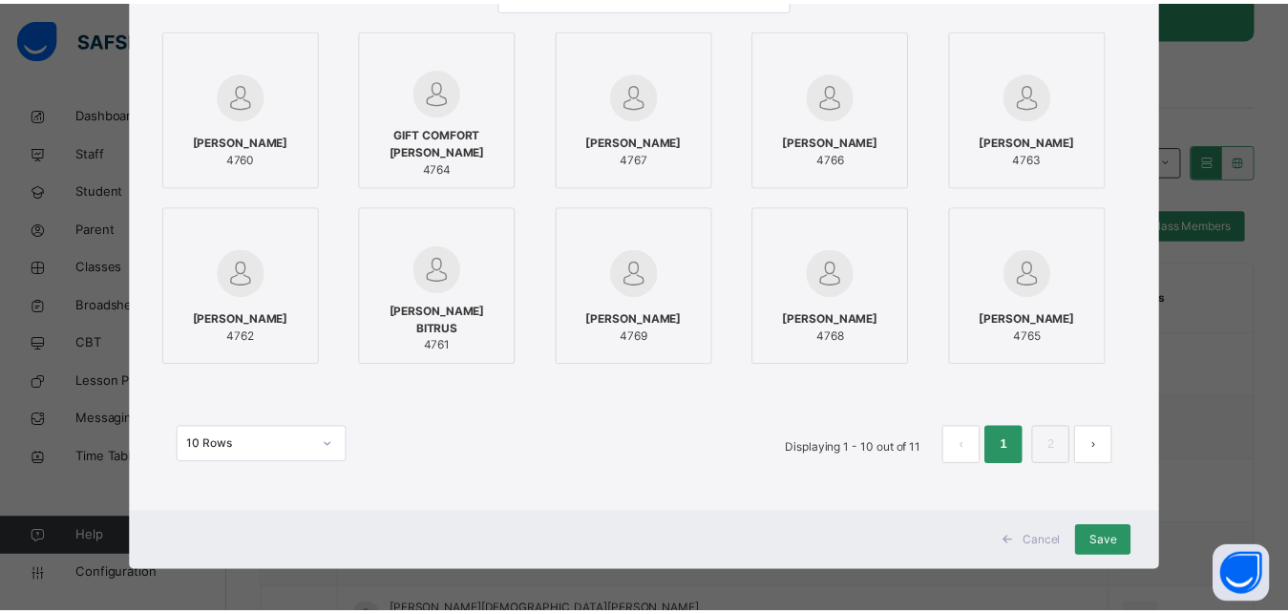
scroll to position [238, 0]
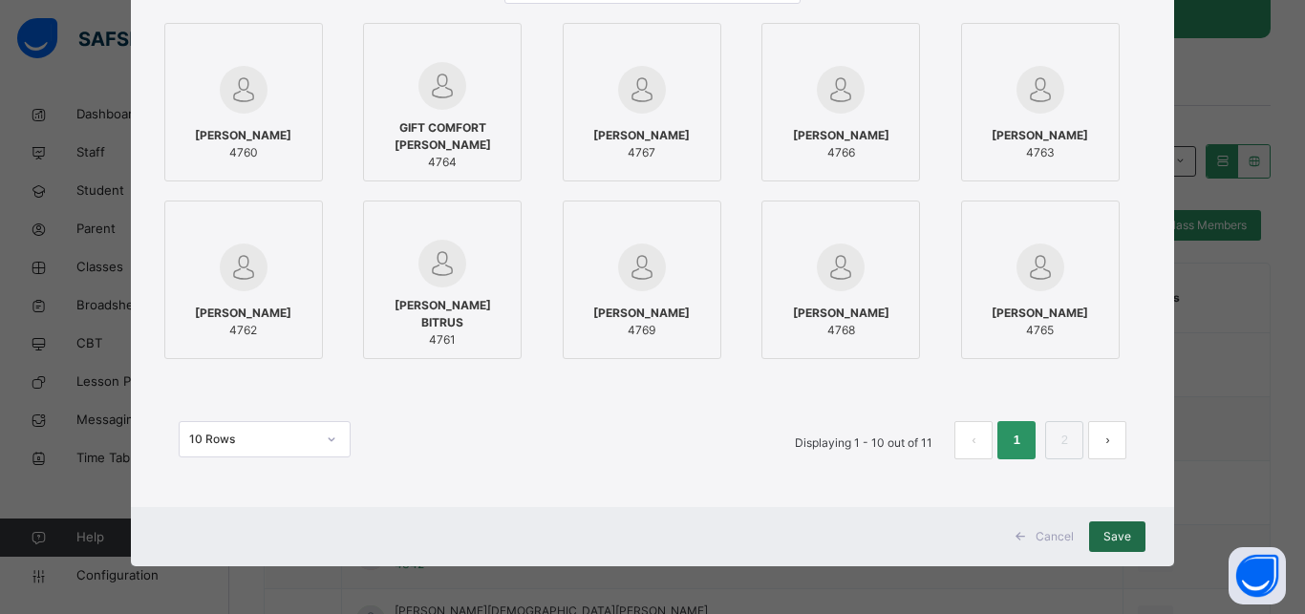
click at [1119, 537] on span "Save" at bounding box center [1117, 536] width 28 height 17
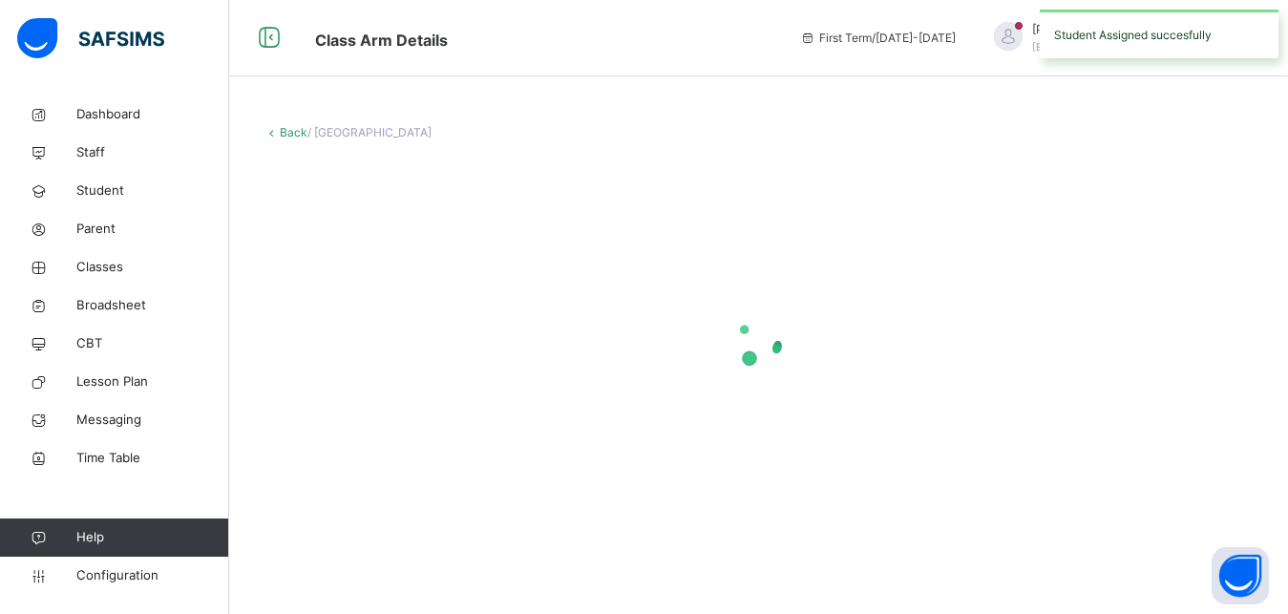
scroll to position [0, 0]
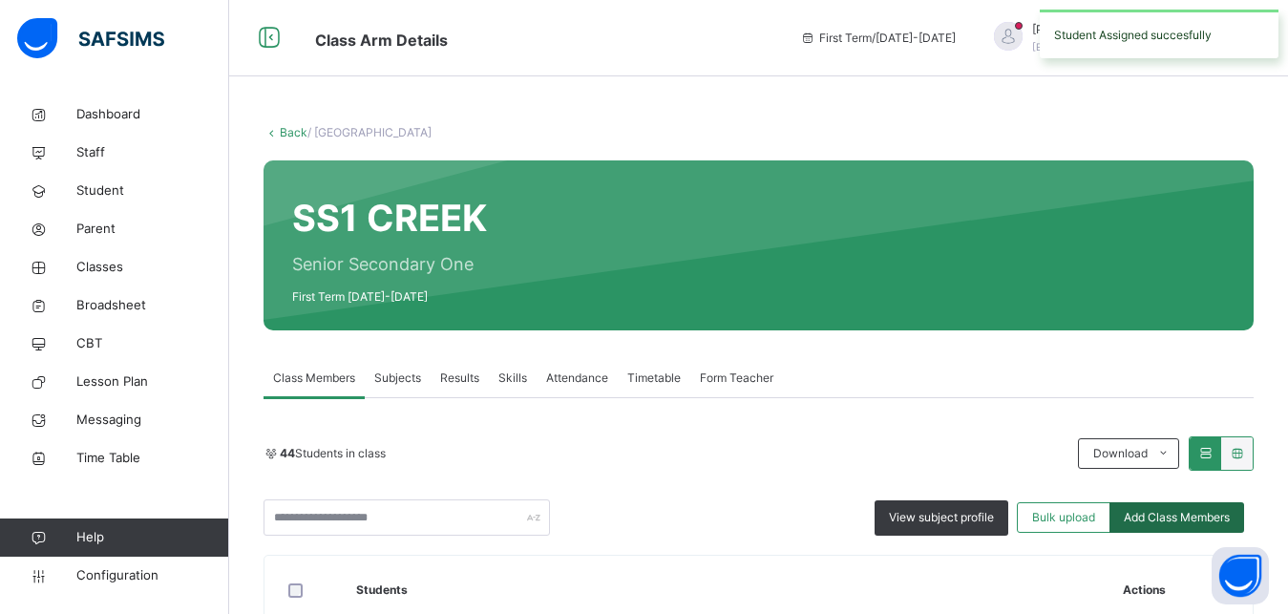
click at [1181, 521] on span "Add Class Members" at bounding box center [1177, 517] width 106 height 17
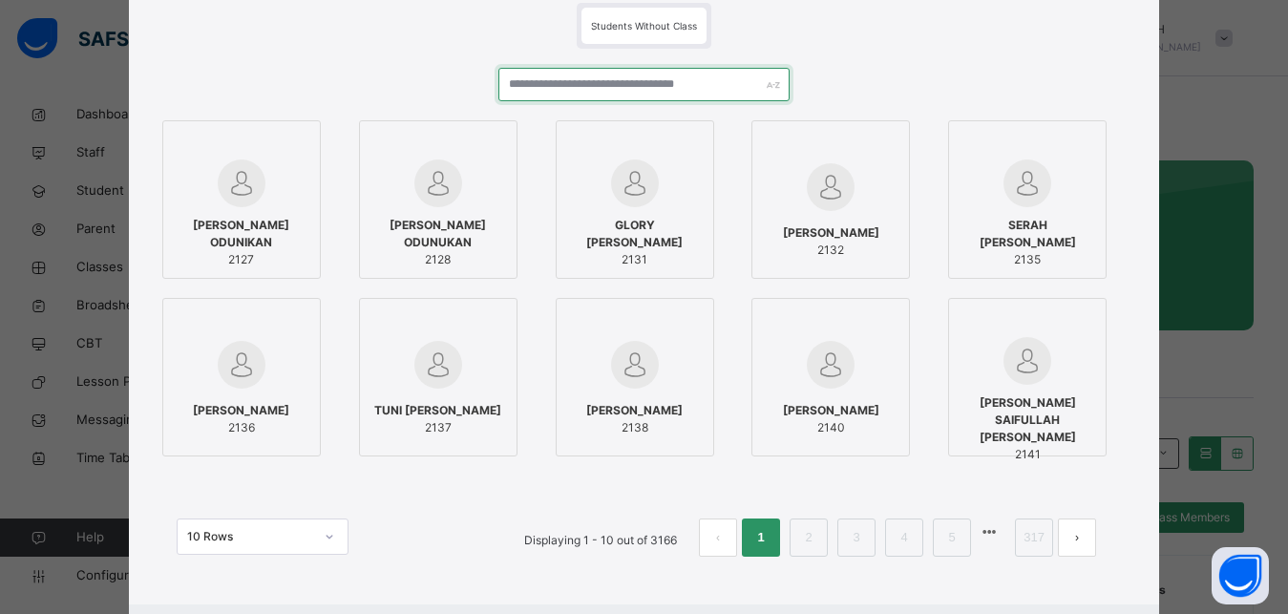
click at [605, 76] on input "text" at bounding box center [645, 84] width 292 height 33
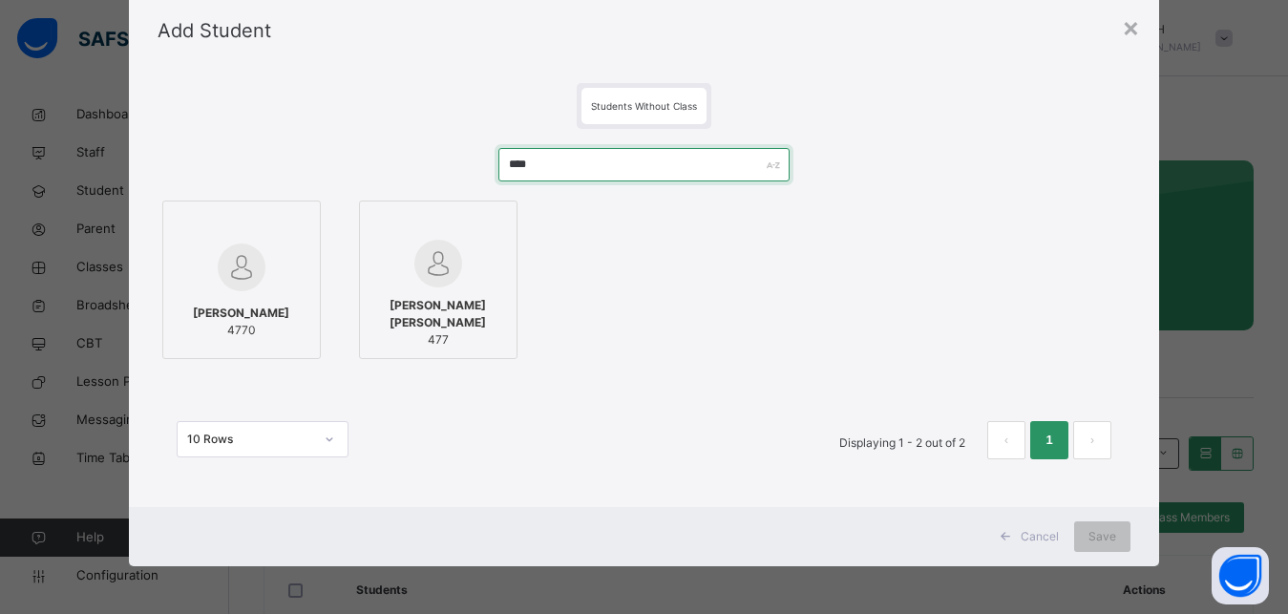
scroll to position [60, 0]
type input "****"
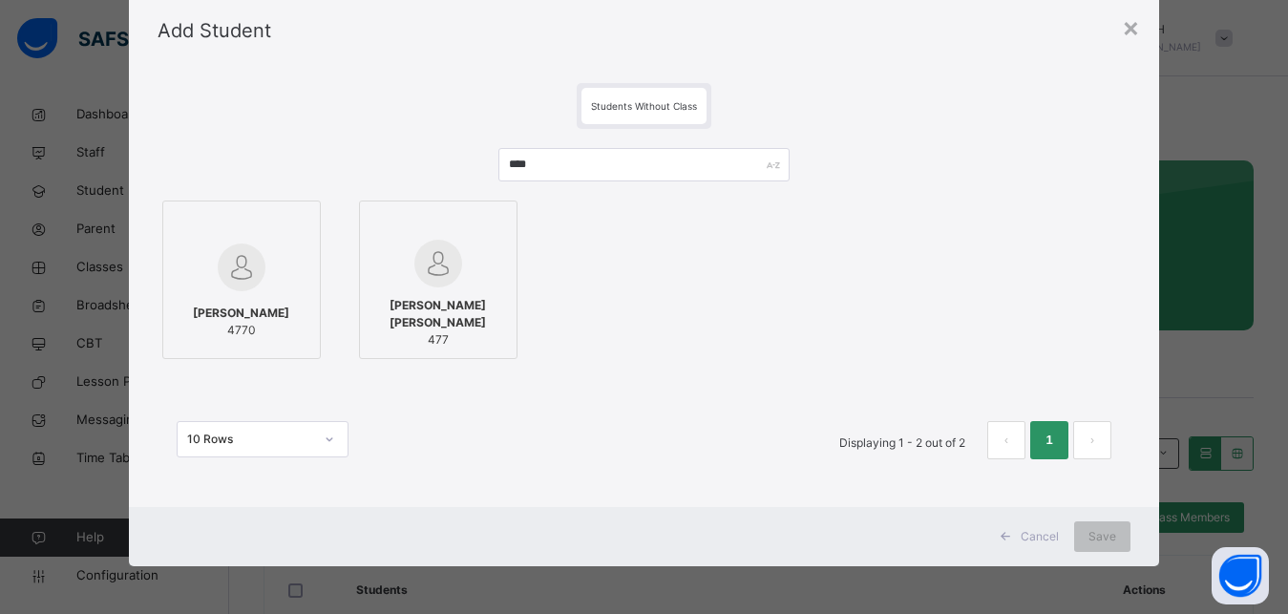
click at [222, 265] on img at bounding box center [242, 268] width 48 height 48
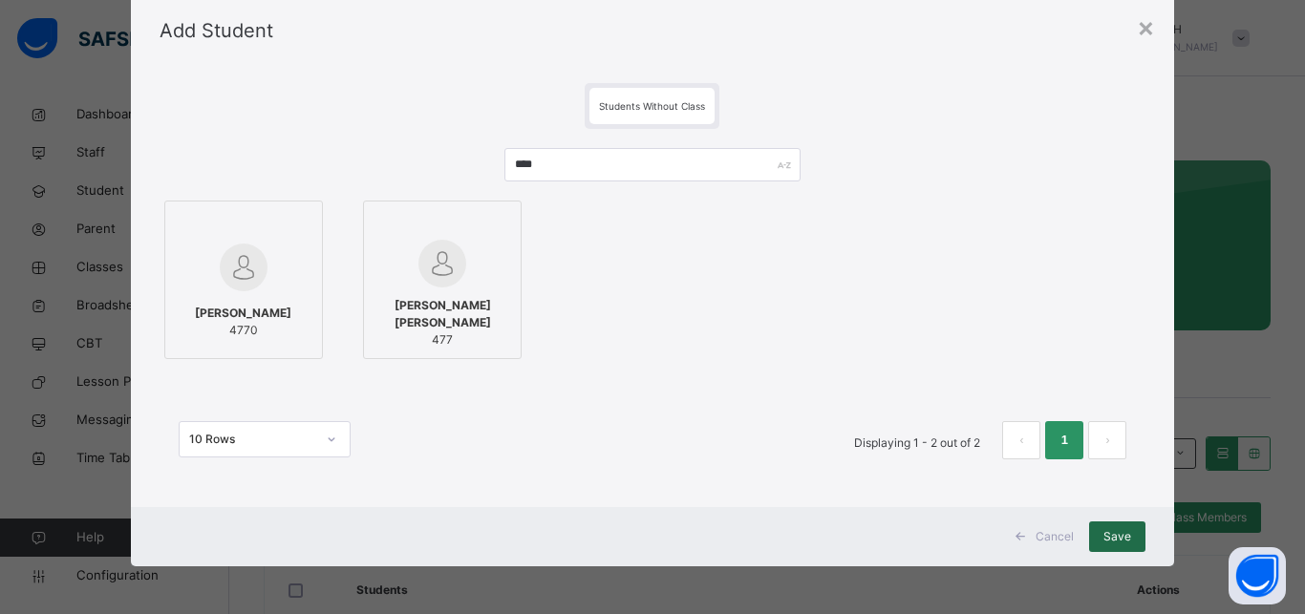
click at [1114, 528] on span "Save" at bounding box center [1117, 536] width 28 height 17
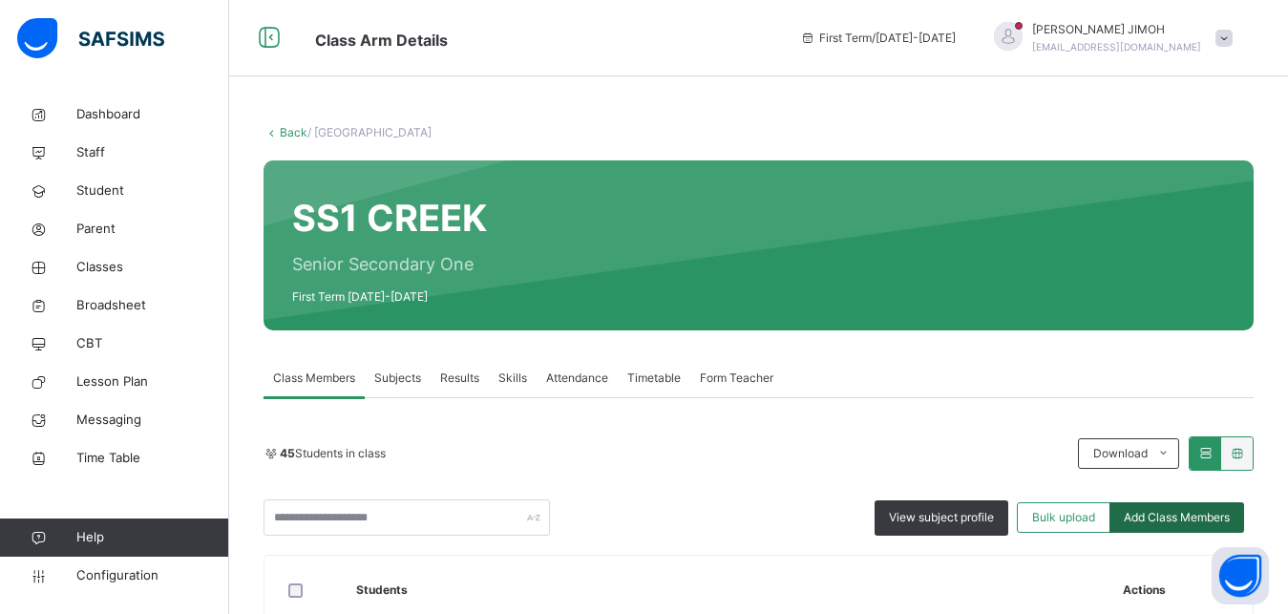
click at [1160, 518] on span "Add Class Members" at bounding box center [1177, 517] width 106 height 17
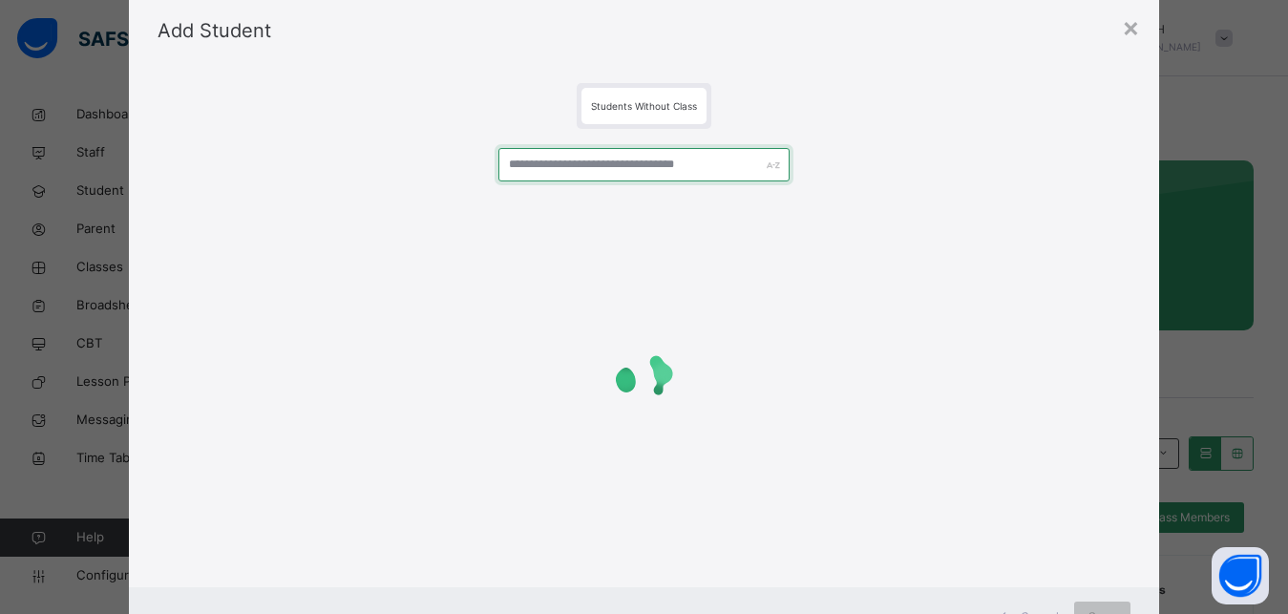
click at [582, 161] on input "text" at bounding box center [645, 164] width 292 height 33
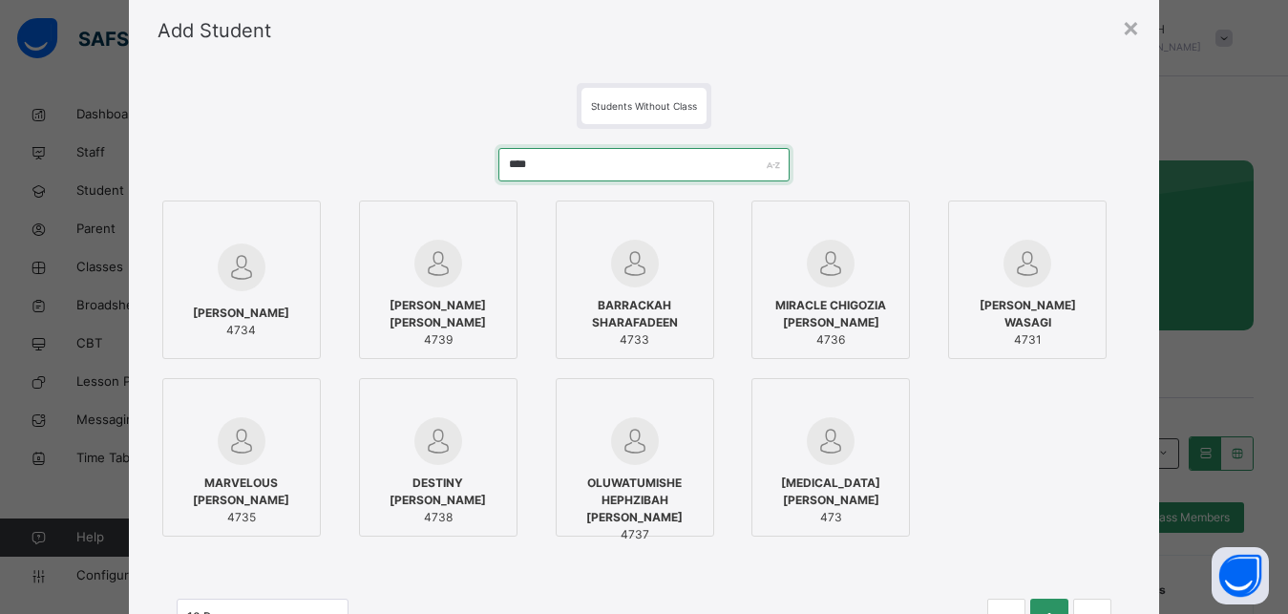
type input "****"
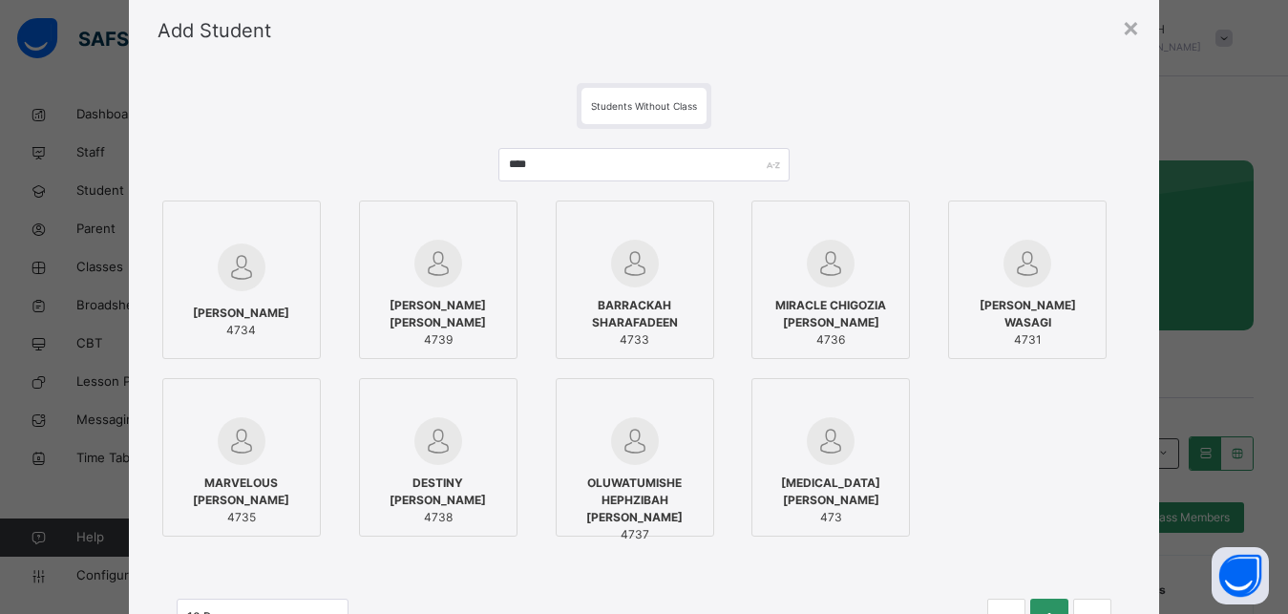
click at [255, 232] on div at bounding box center [242, 225] width 138 height 29
click at [478, 462] on div at bounding box center [439, 441] width 138 height 48
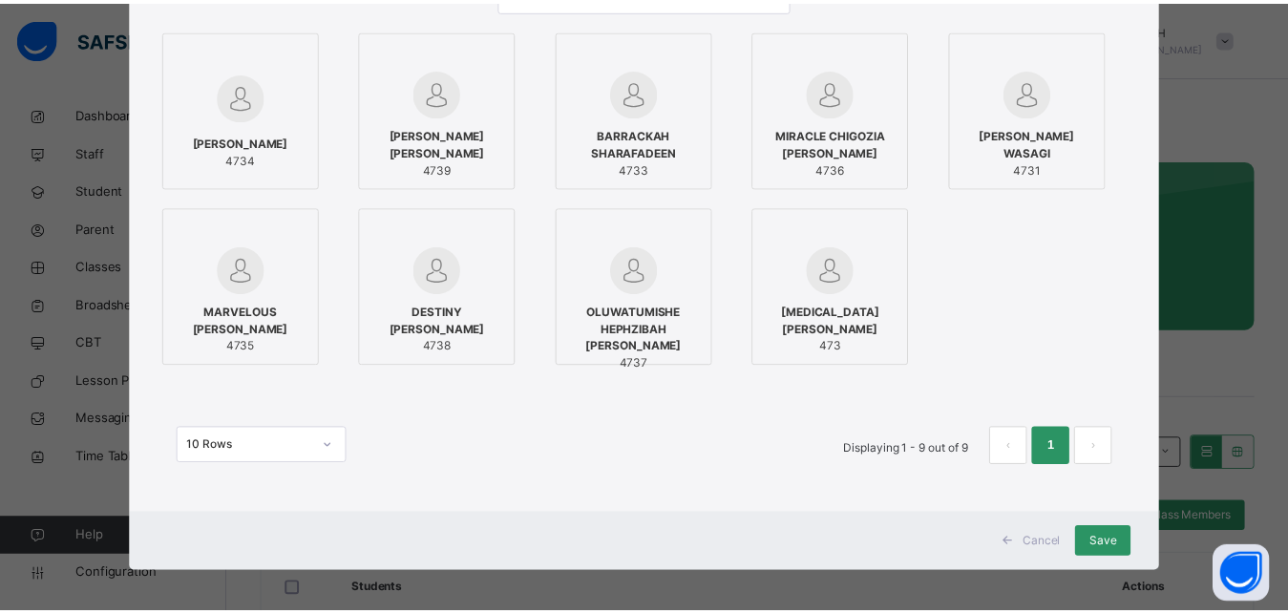
scroll to position [232, 0]
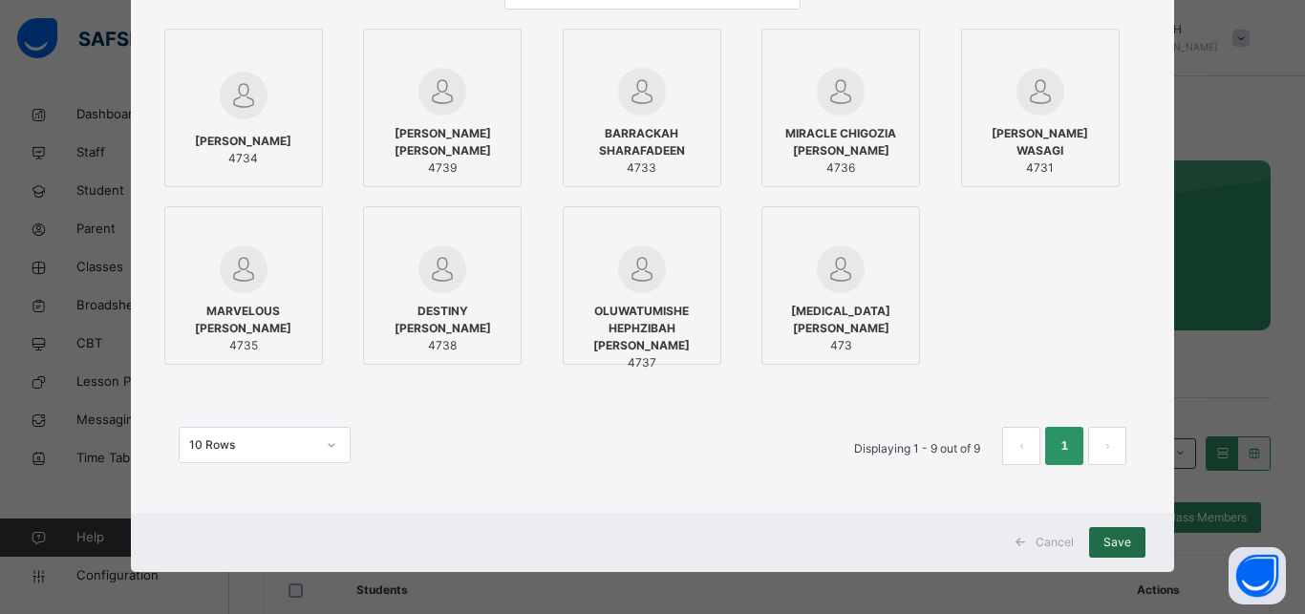
click at [1103, 532] on div "Save" at bounding box center [1117, 542] width 56 height 31
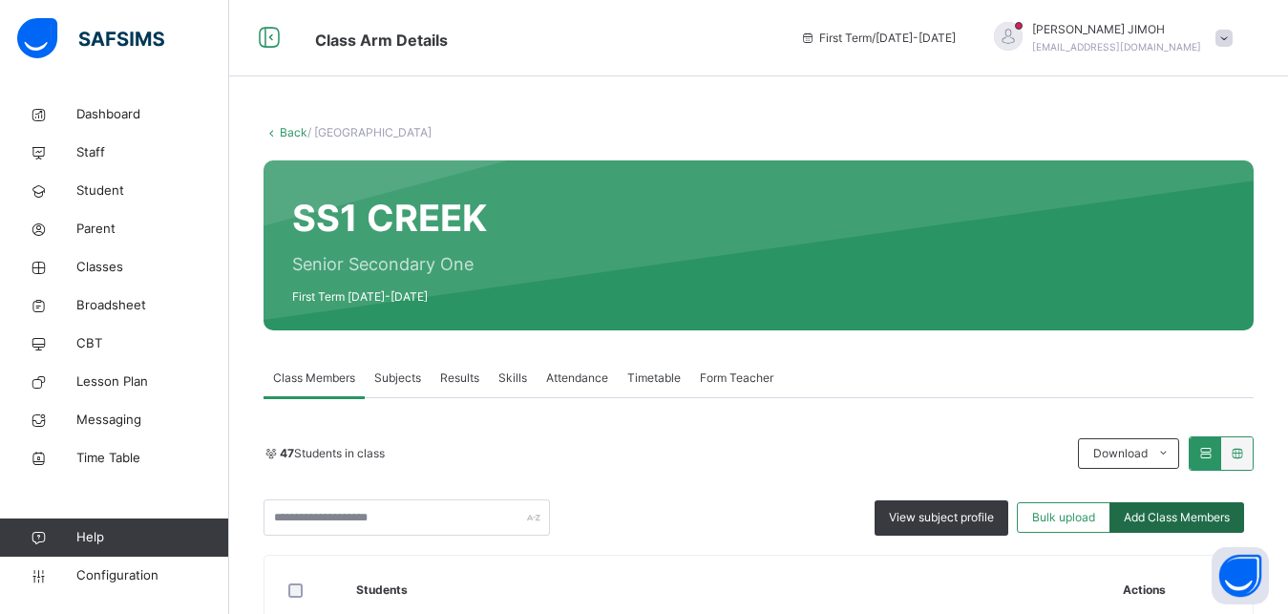
click at [1159, 514] on span "Add Class Members" at bounding box center [1177, 517] width 106 height 17
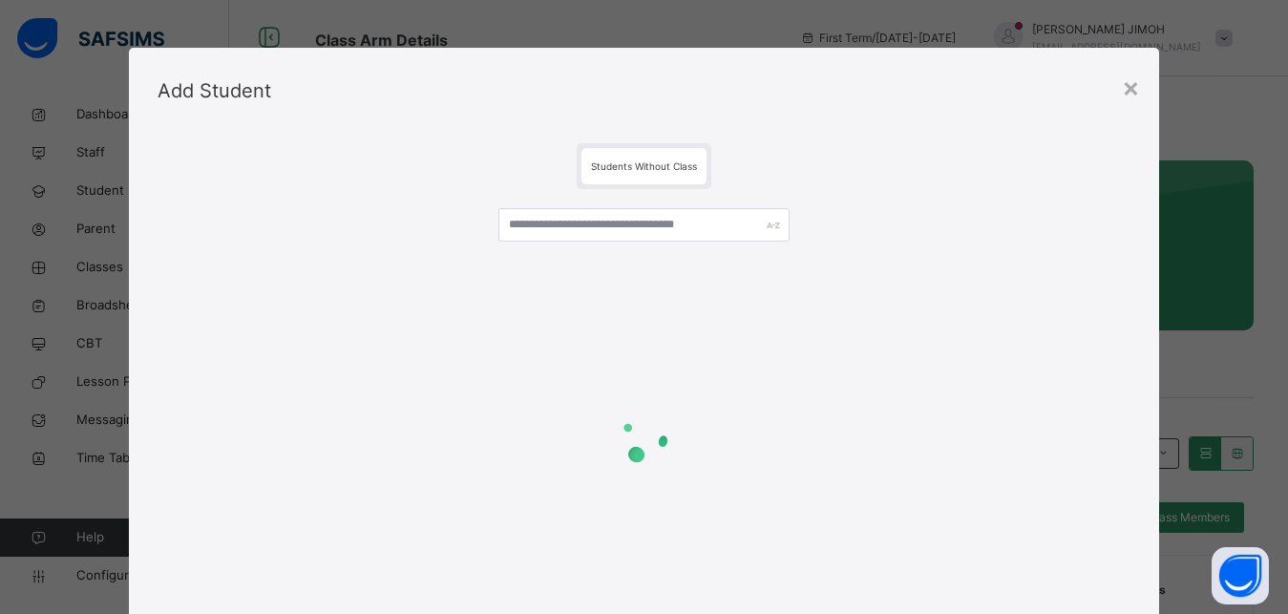
scroll to position [140, 0]
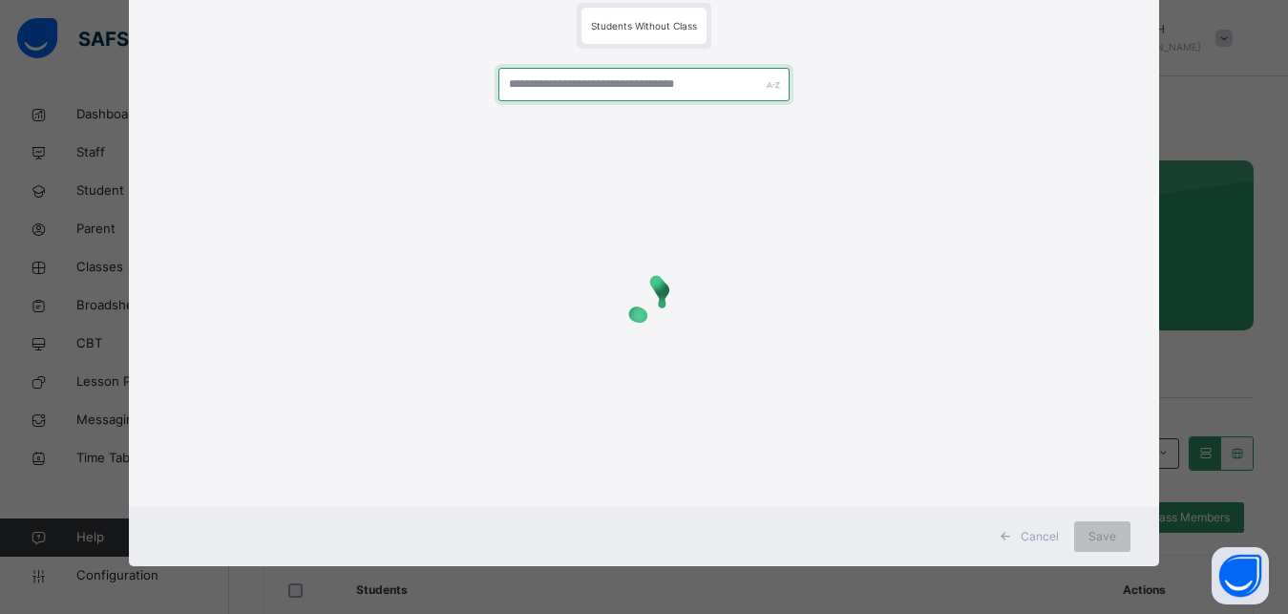
click at [606, 85] on input "text" at bounding box center [645, 84] width 292 height 33
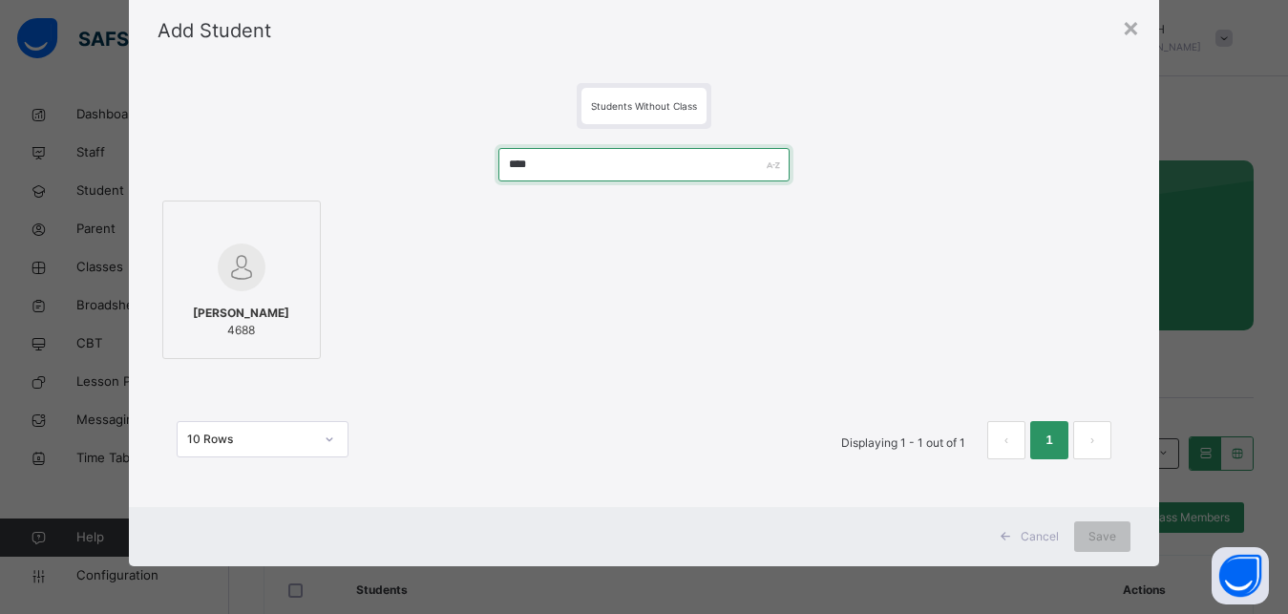
type input "****"
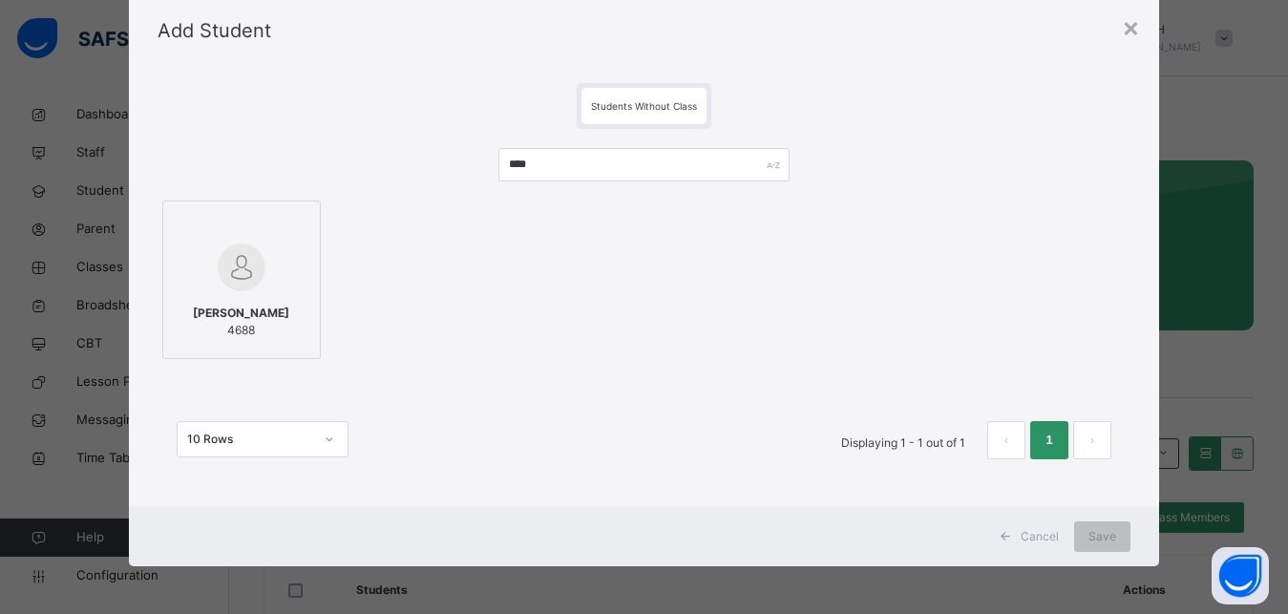
click at [273, 265] on div at bounding box center [242, 267] width 138 height 55
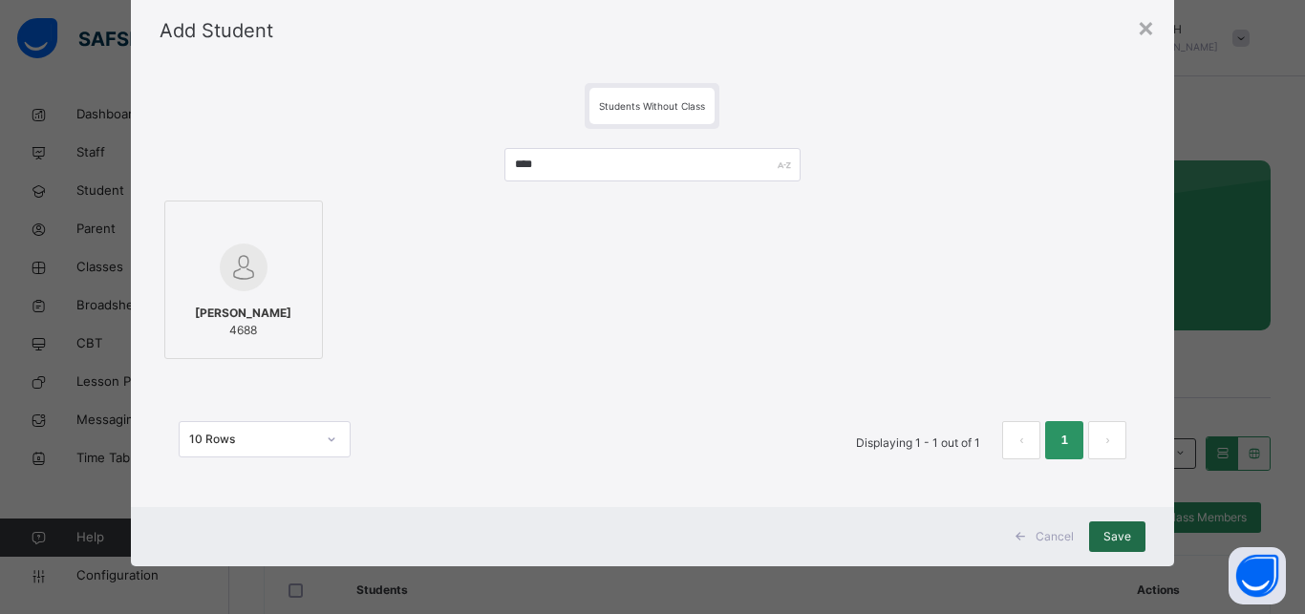
click at [1103, 529] on span "Save" at bounding box center [1117, 536] width 28 height 17
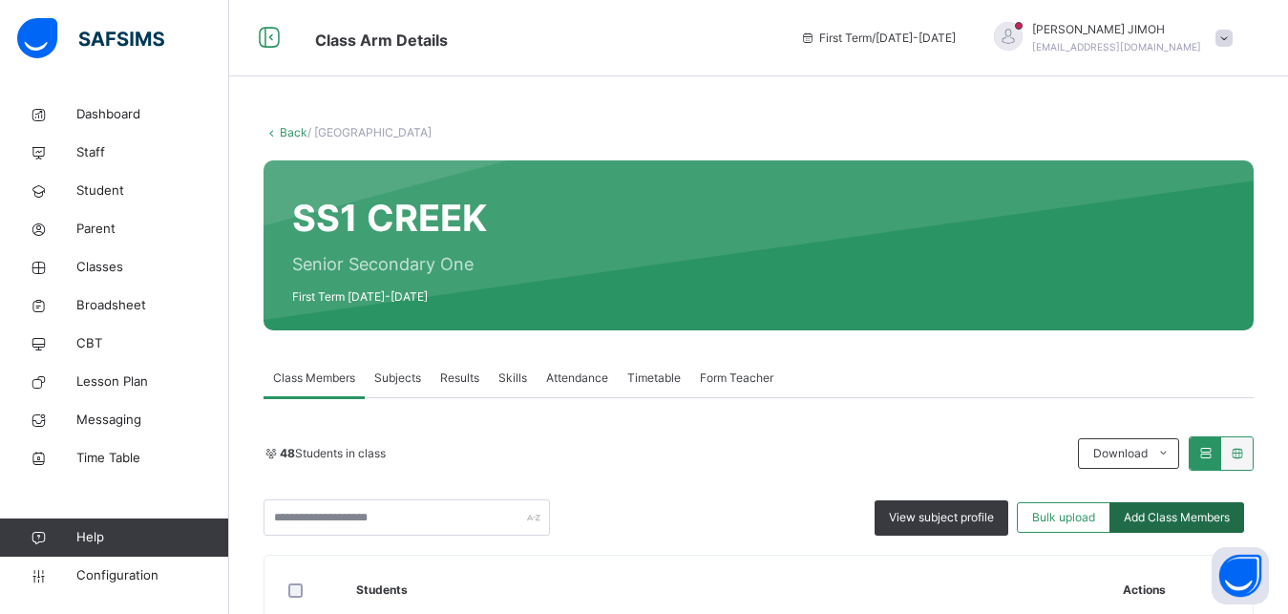
click at [1163, 514] on span "Add Class Members" at bounding box center [1177, 517] width 106 height 17
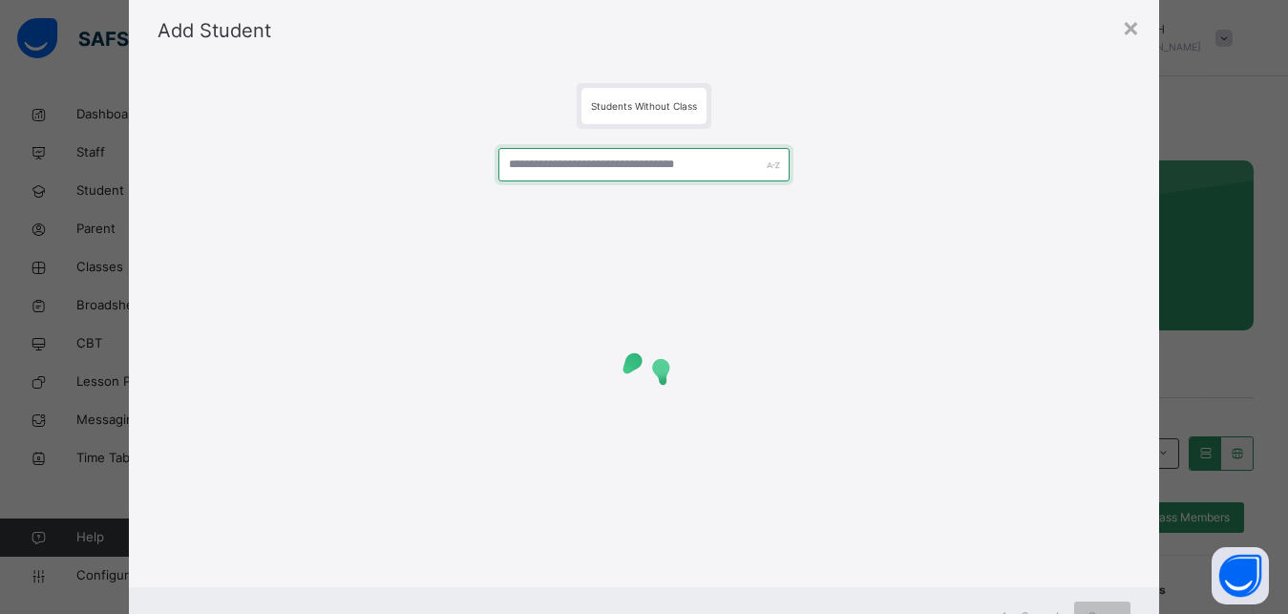
drag, startPoint x: 518, startPoint y: 179, endPoint x: 522, endPoint y: 166, distance: 13.3
click at [520, 172] on input "text" at bounding box center [645, 164] width 292 height 33
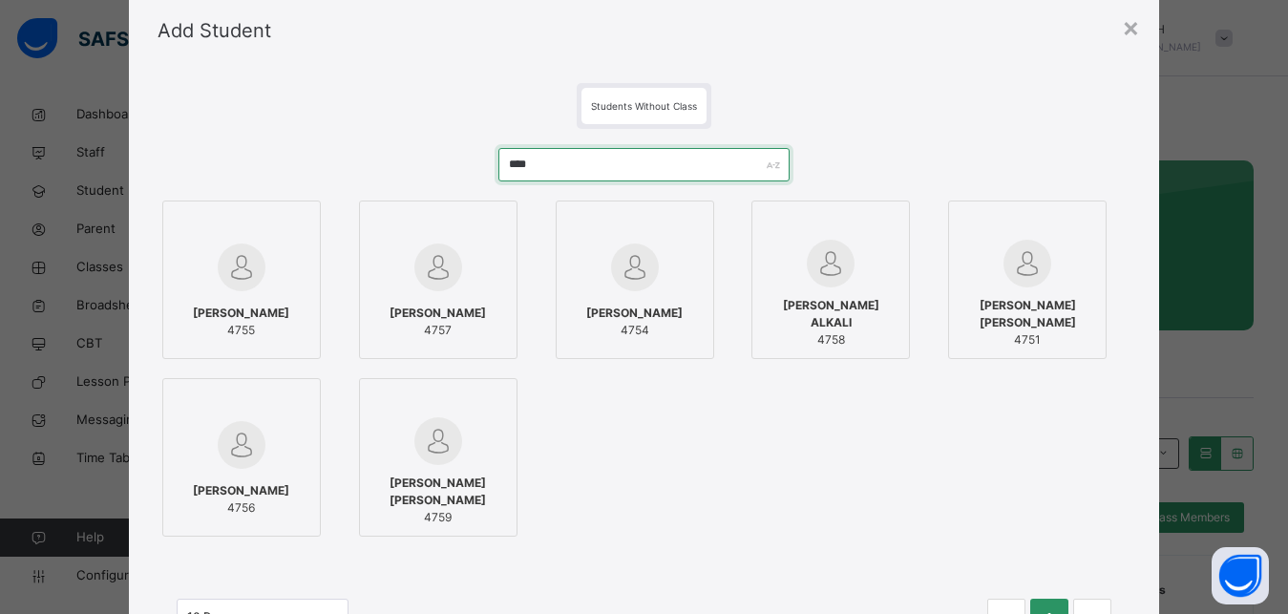
type input "****"
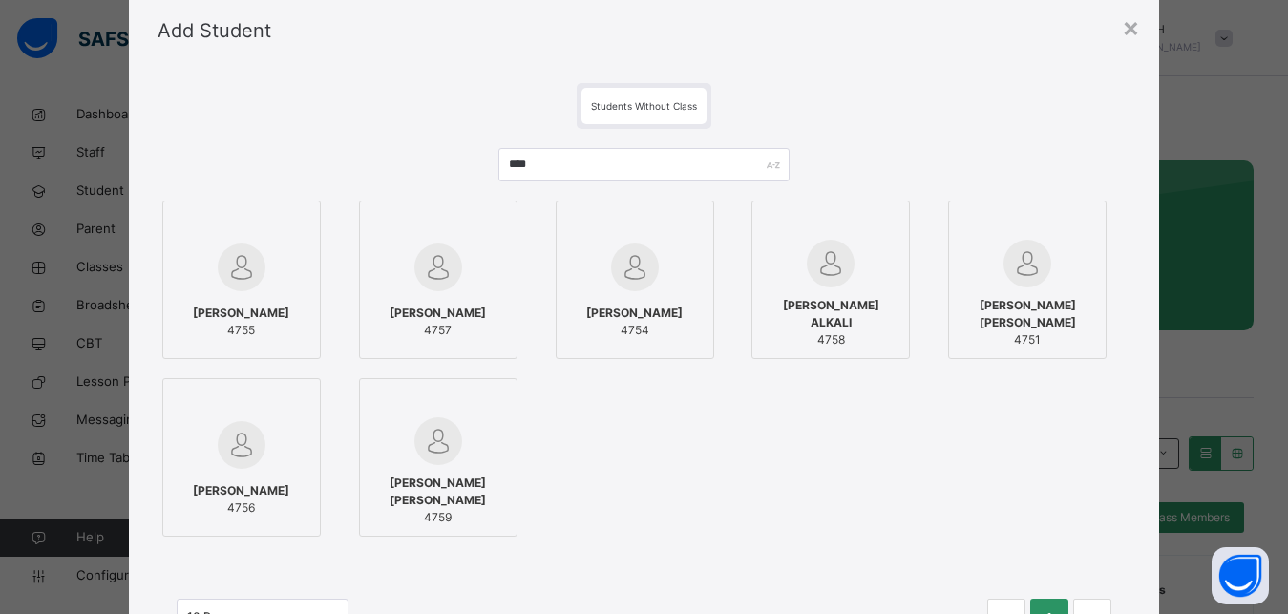
click at [218, 266] on img at bounding box center [242, 268] width 48 height 48
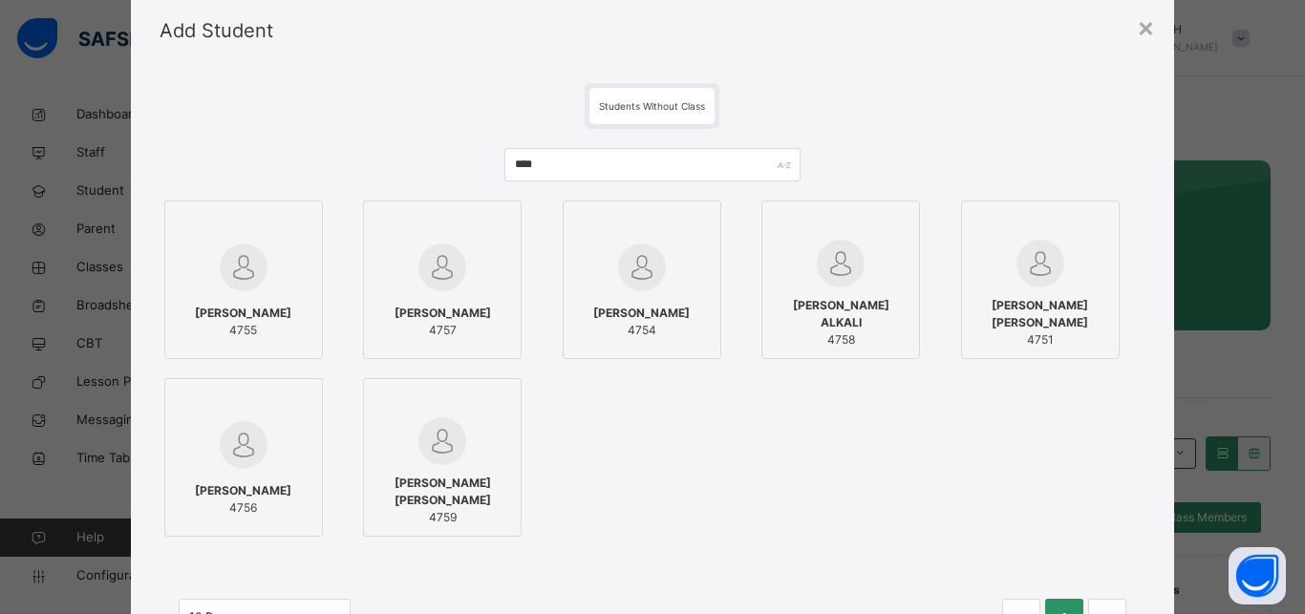
click at [860, 261] on div at bounding box center [841, 264] width 138 height 48
click at [464, 420] on div at bounding box center [442, 441] width 138 height 48
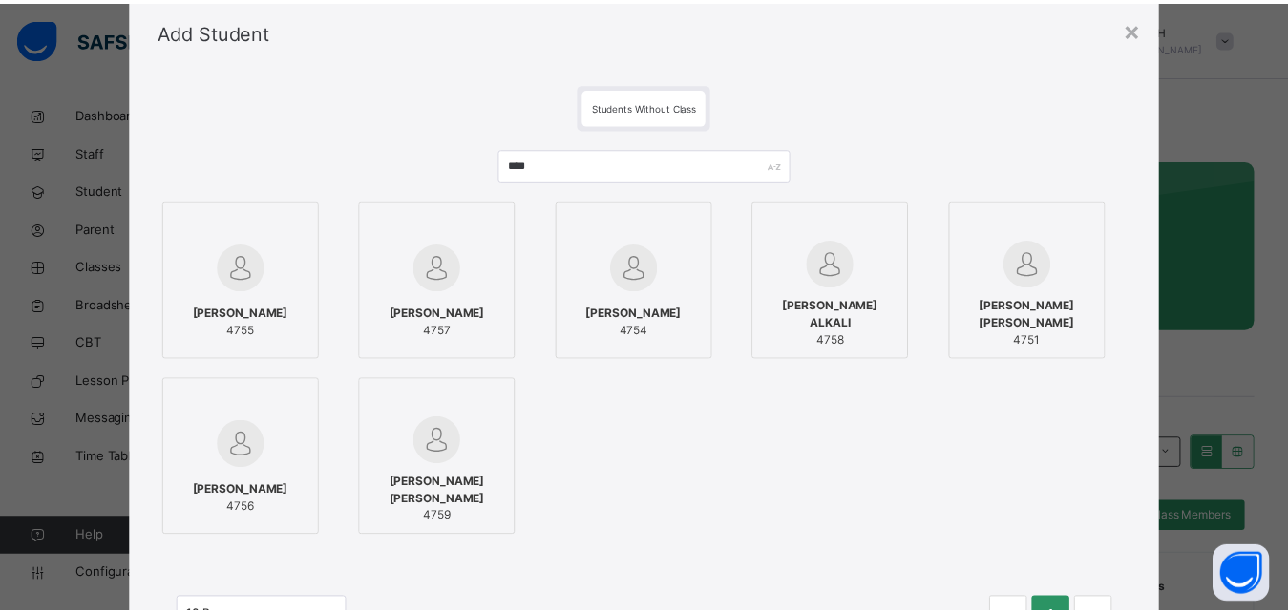
scroll to position [232, 0]
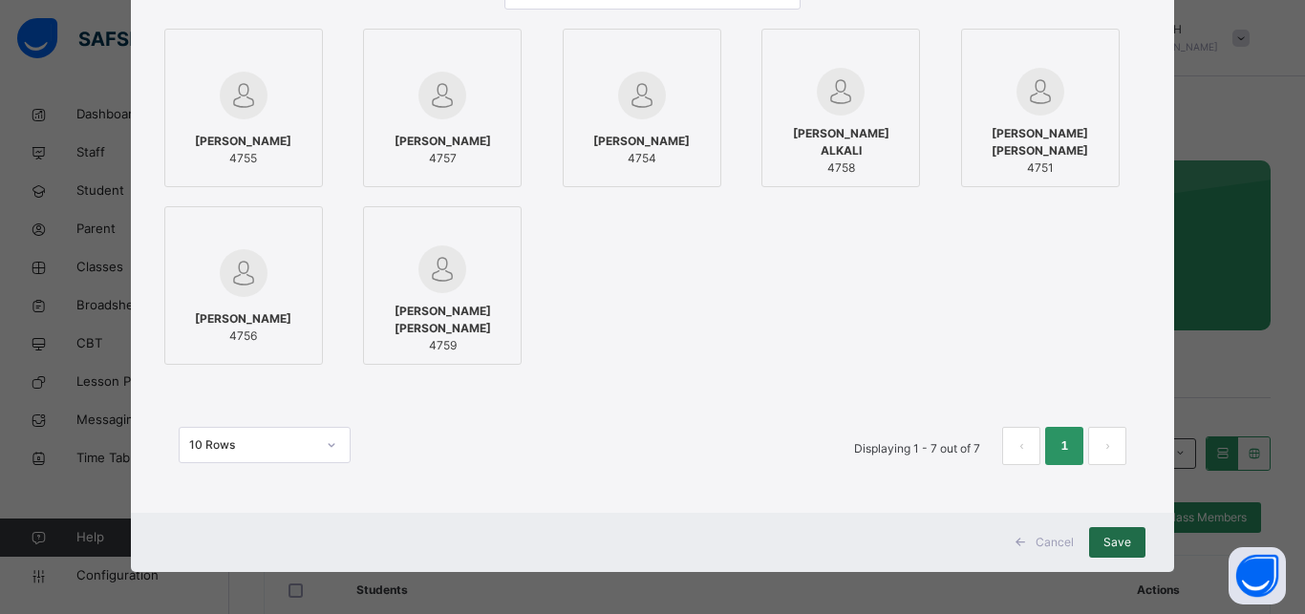
click at [1108, 538] on span "Save" at bounding box center [1117, 542] width 28 height 17
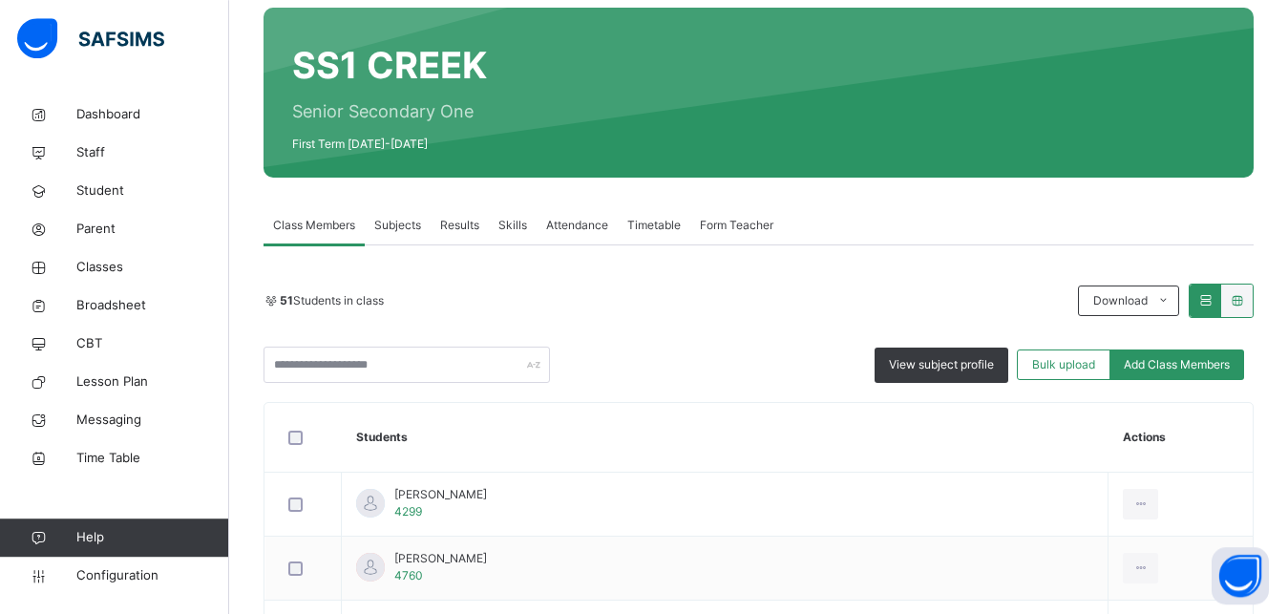
scroll to position [97, 0]
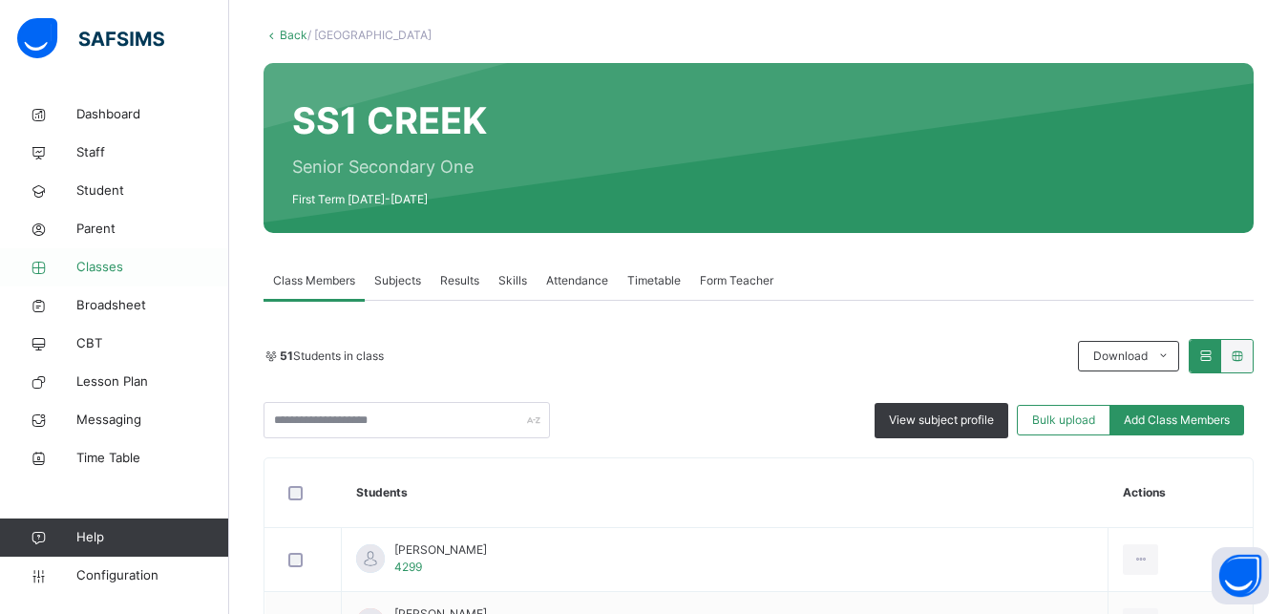
click at [95, 261] on span "Classes" at bounding box center [152, 267] width 153 height 19
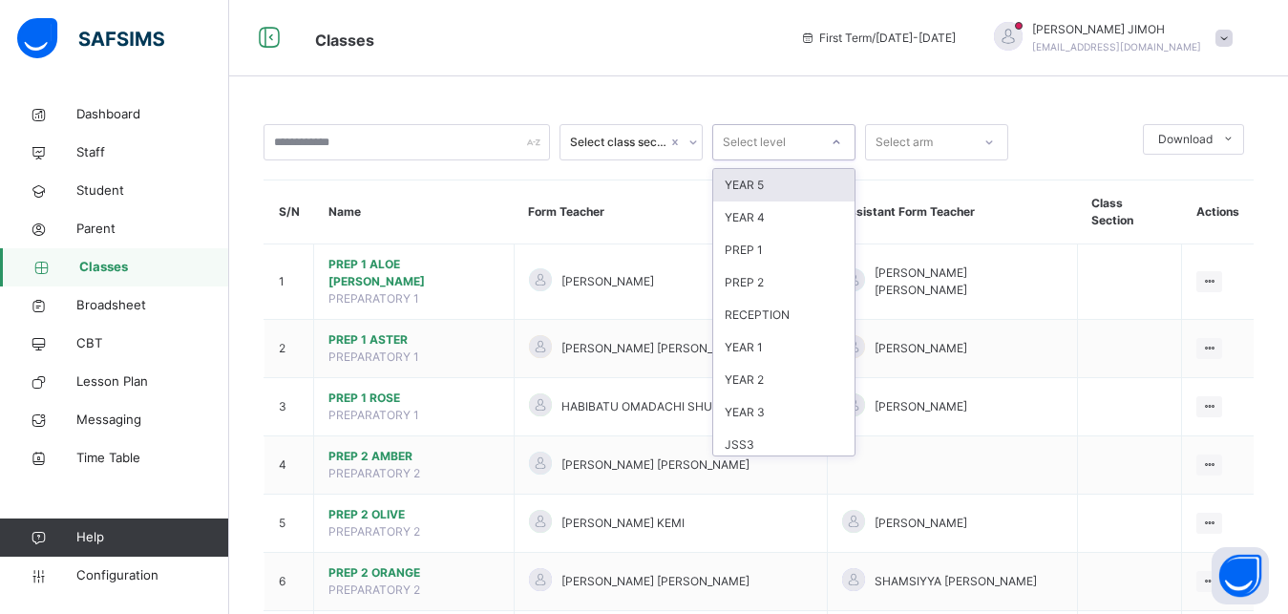
click at [841, 139] on icon at bounding box center [836, 142] width 11 height 19
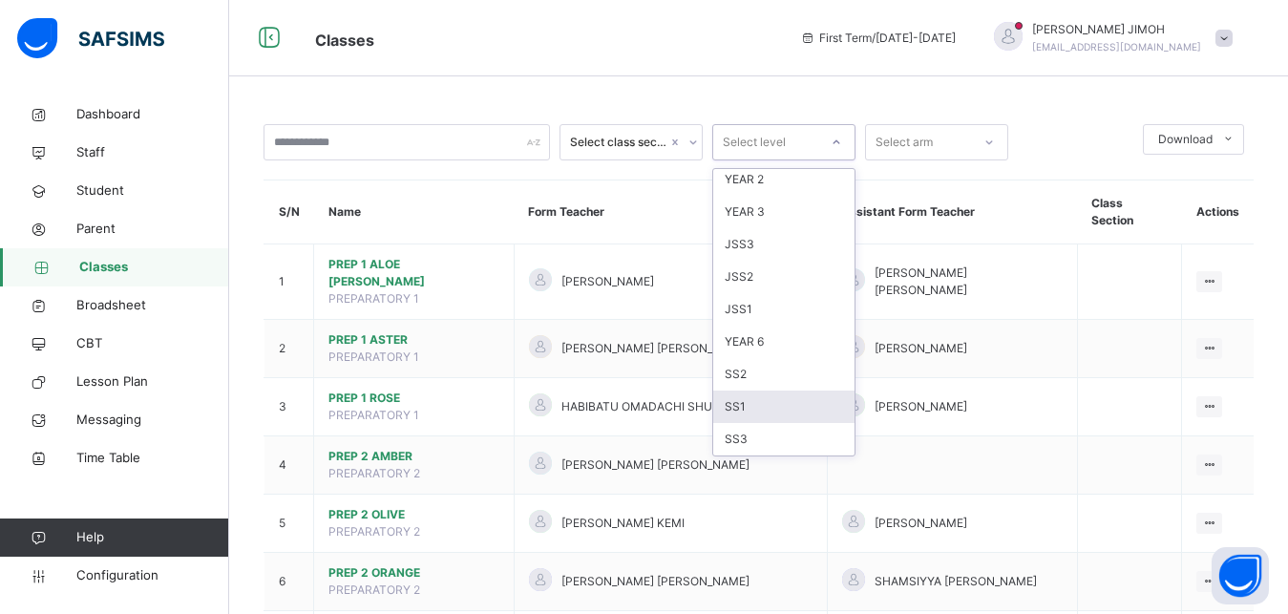
click at [750, 400] on div "SS1" at bounding box center [783, 407] width 141 height 32
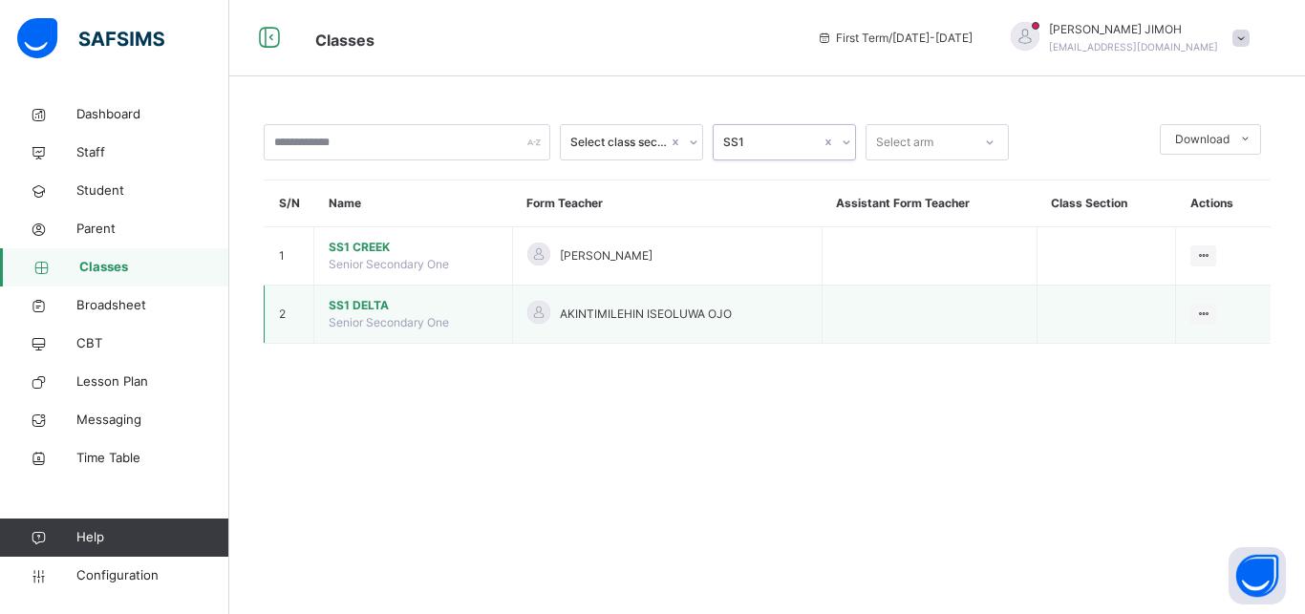
click at [360, 314] on span "SS1 DELTA" at bounding box center [413, 305] width 169 height 17
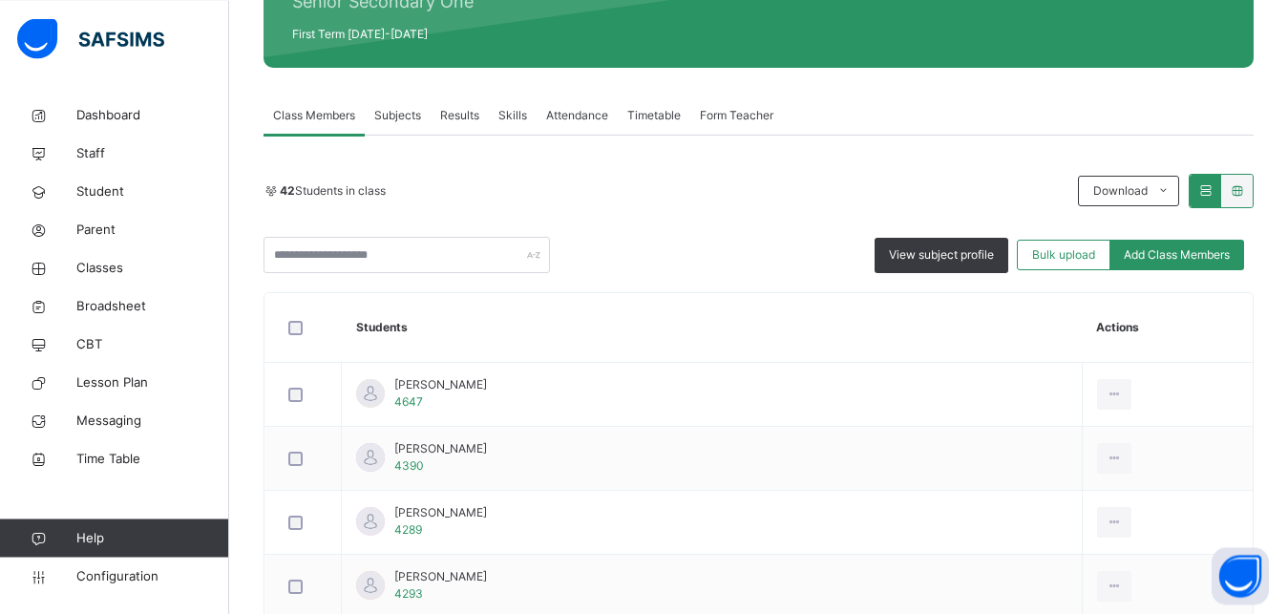
scroll to position [292, 0]
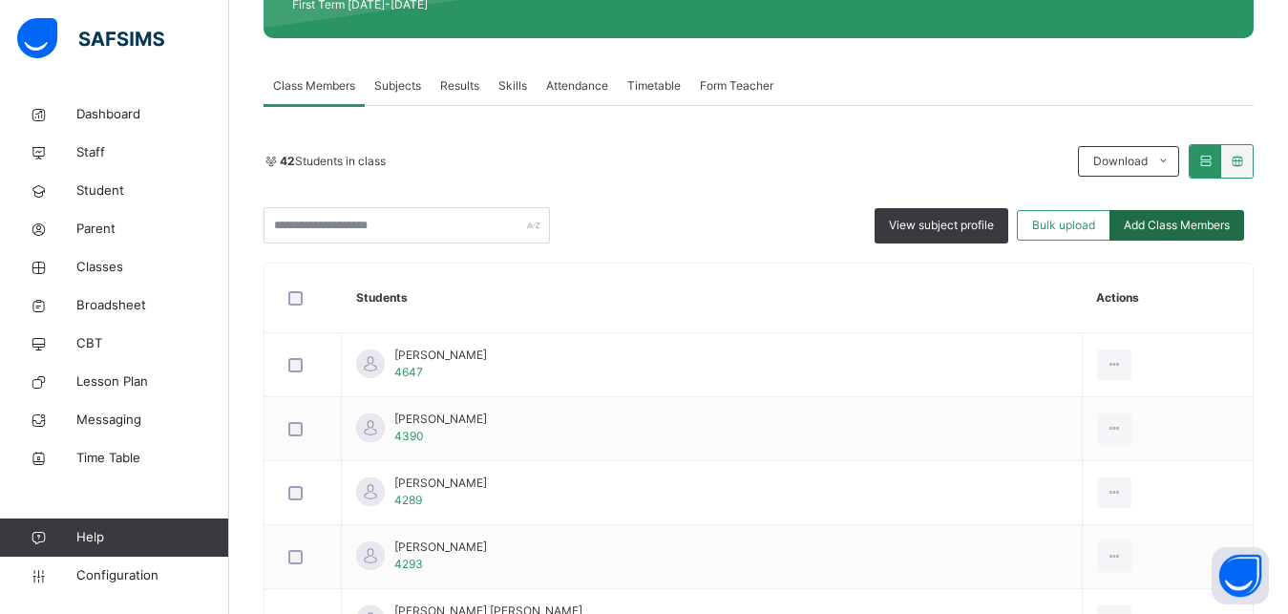
click at [1162, 222] on span "Add Class Members" at bounding box center [1177, 225] width 106 height 17
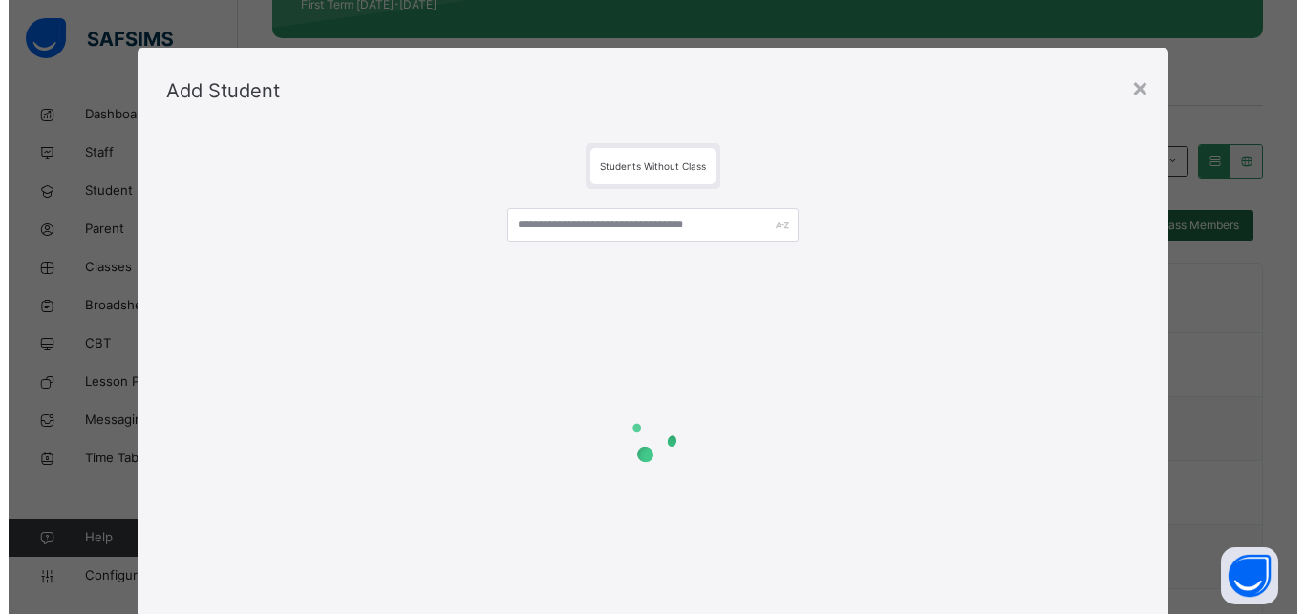
scroll to position [140, 0]
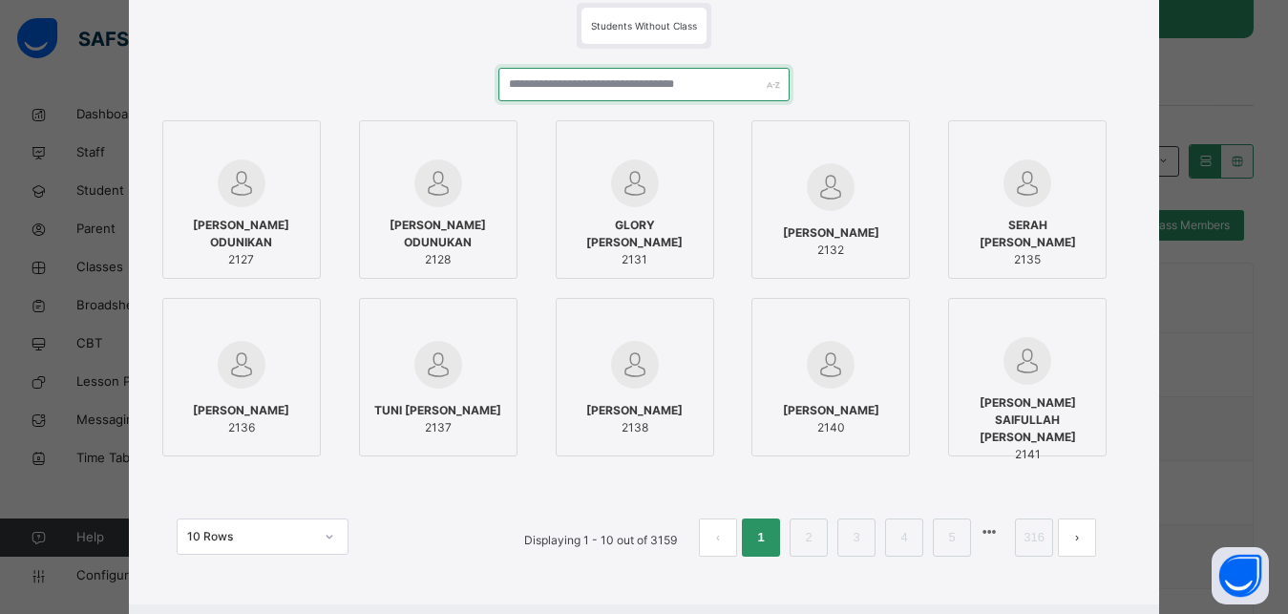
click at [643, 76] on input "text" at bounding box center [645, 84] width 292 height 33
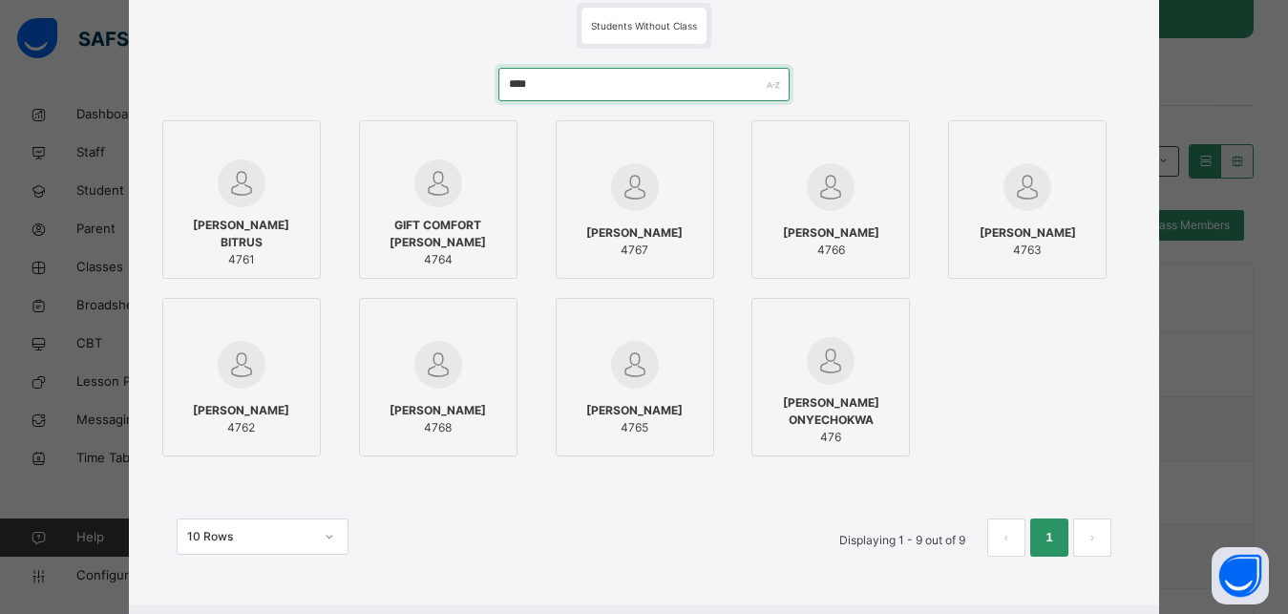
type input "****"
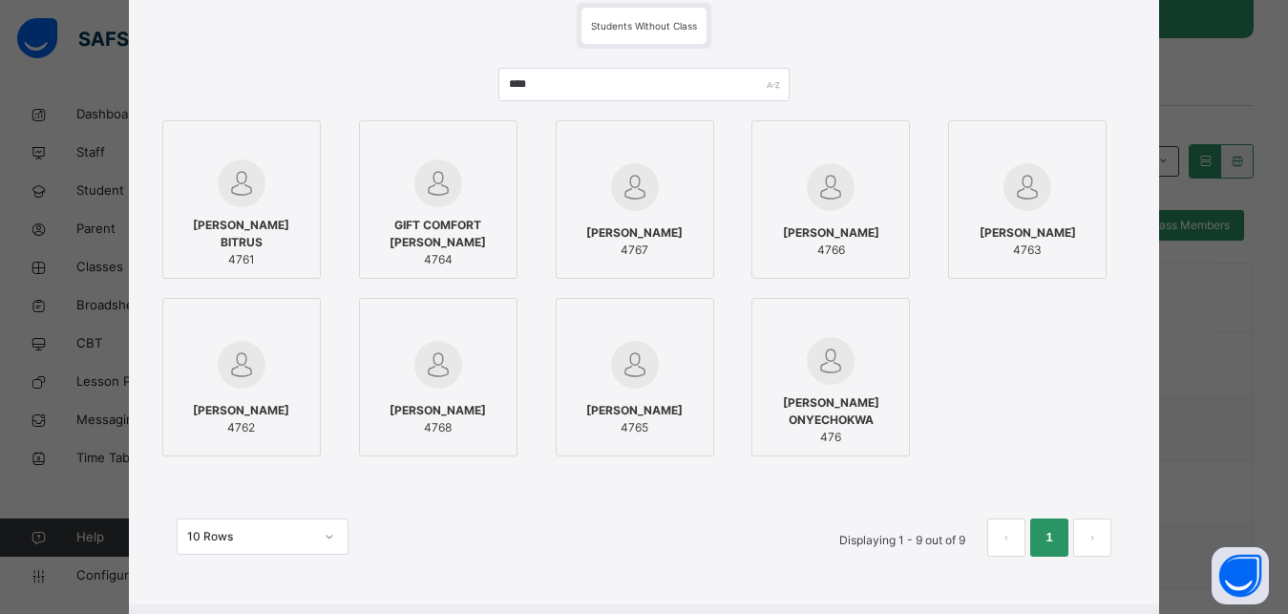
click at [264, 191] on div at bounding box center [242, 183] width 138 height 48
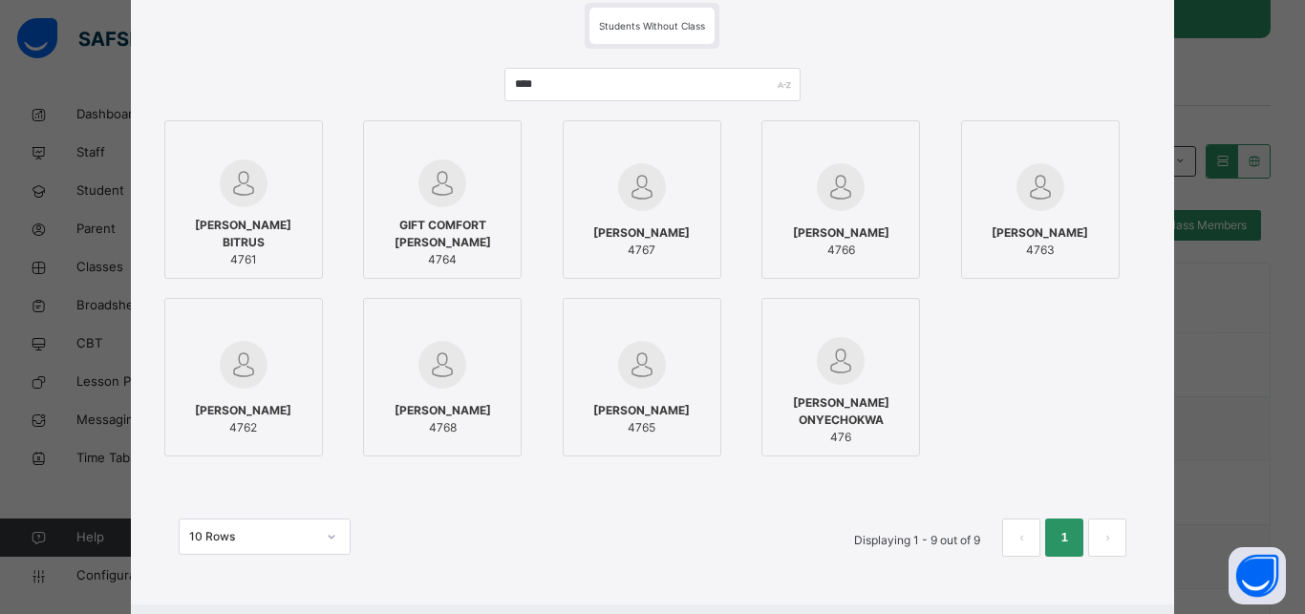
click at [267, 338] on div at bounding box center [244, 364] width 138 height 55
click at [1084, 229] on span "MYOM ESTHER KWAGHSENDE" at bounding box center [1039, 232] width 96 height 17
click at [673, 195] on div at bounding box center [642, 186] width 138 height 55
click at [469, 406] on span "JAMIL MOHAMMED BANUSO" at bounding box center [442, 410] width 96 height 17
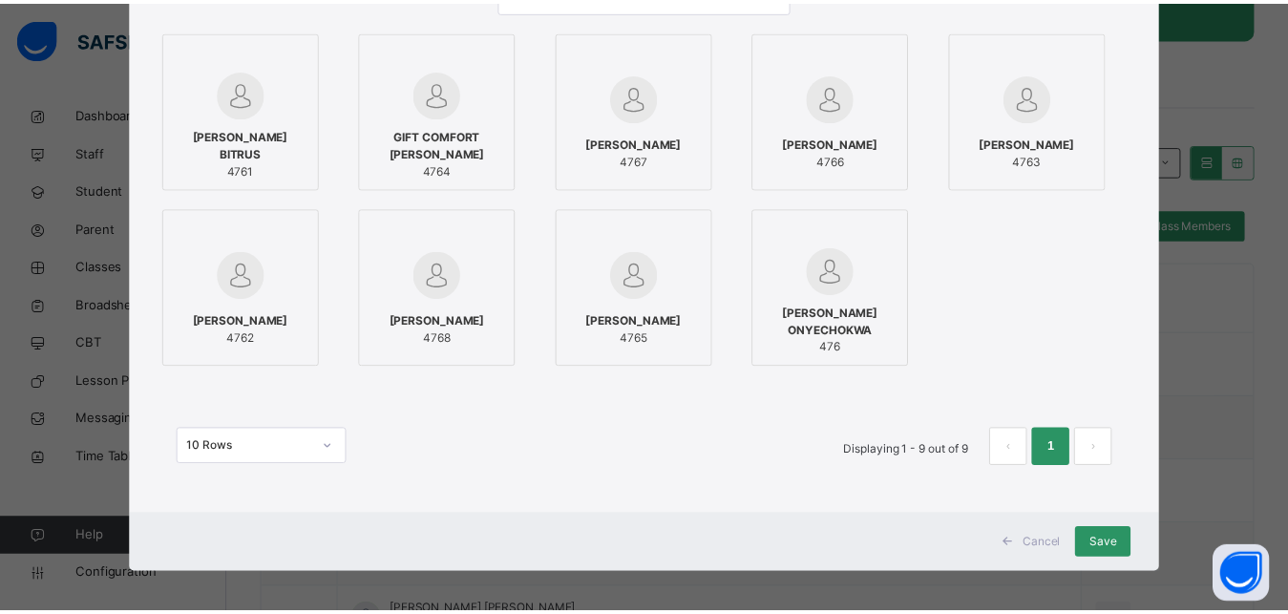
scroll to position [238, 0]
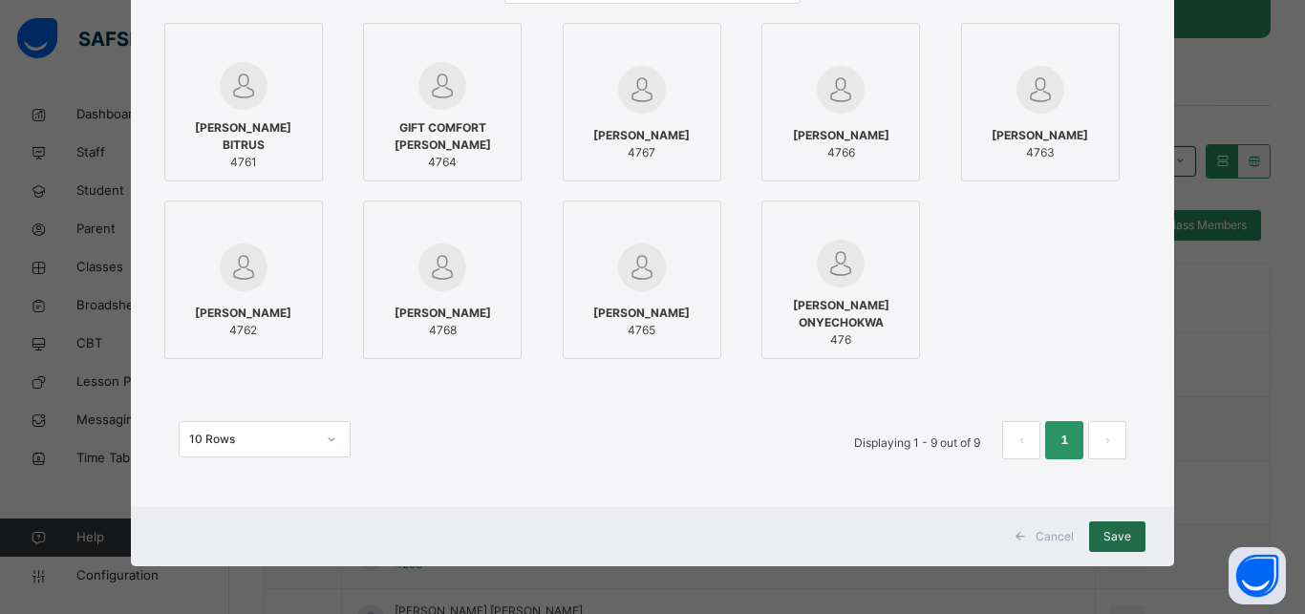
click at [1103, 538] on span "Save" at bounding box center [1117, 536] width 28 height 17
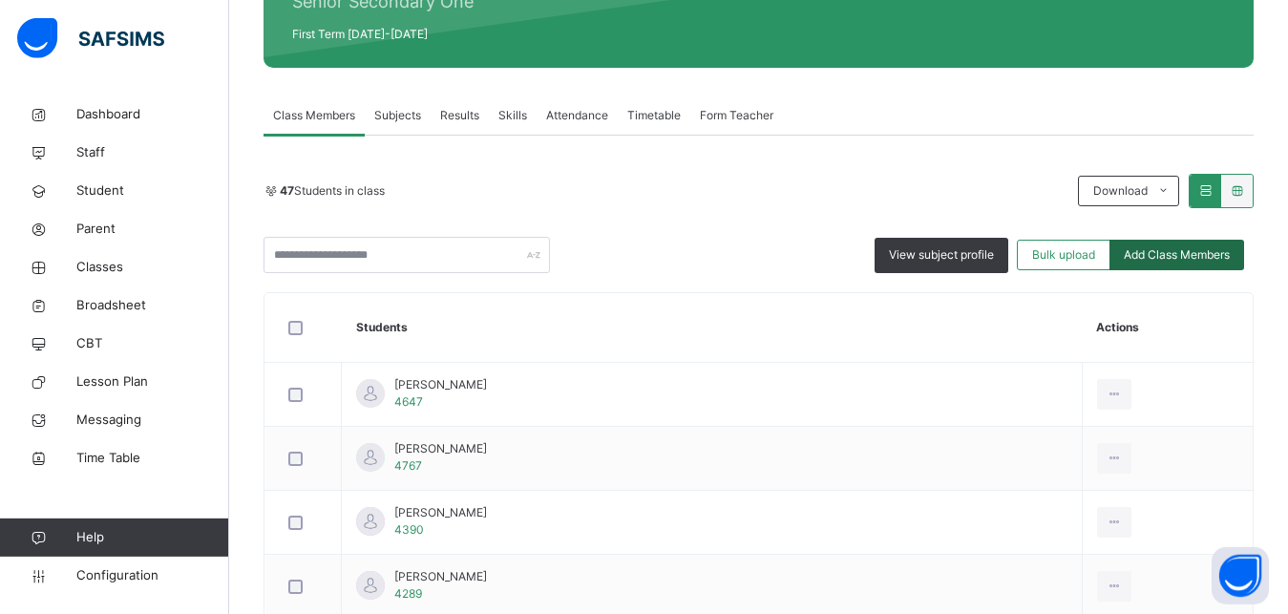
scroll to position [292, 0]
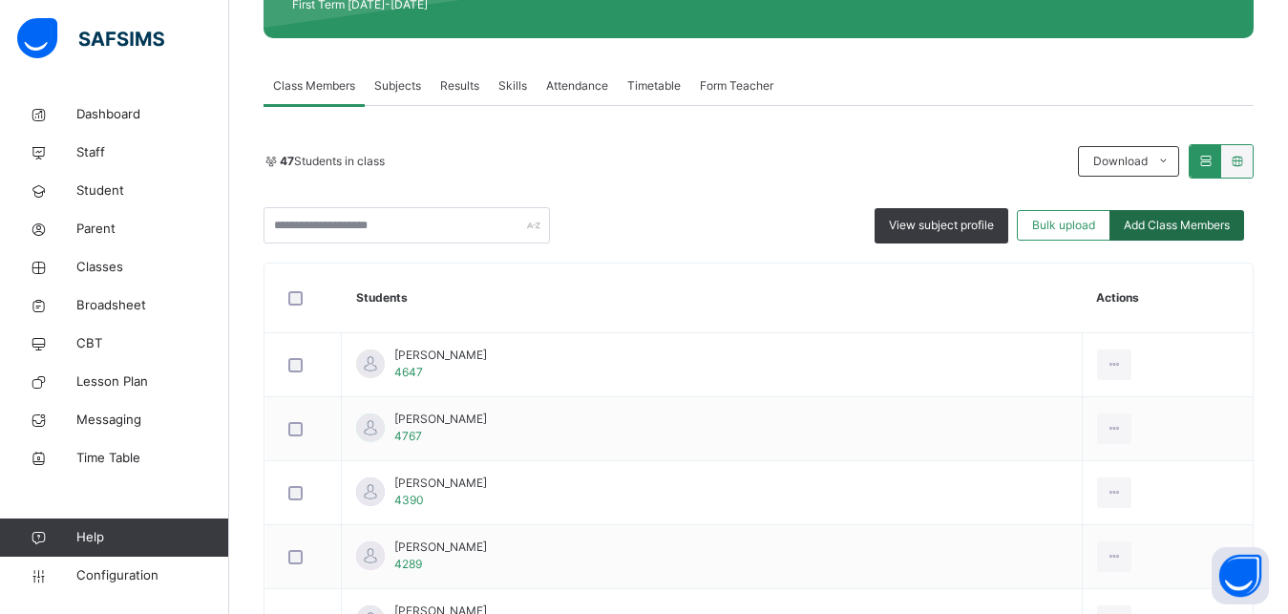
click at [1174, 223] on span "Add Class Members" at bounding box center [1177, 225] width 106 height 17
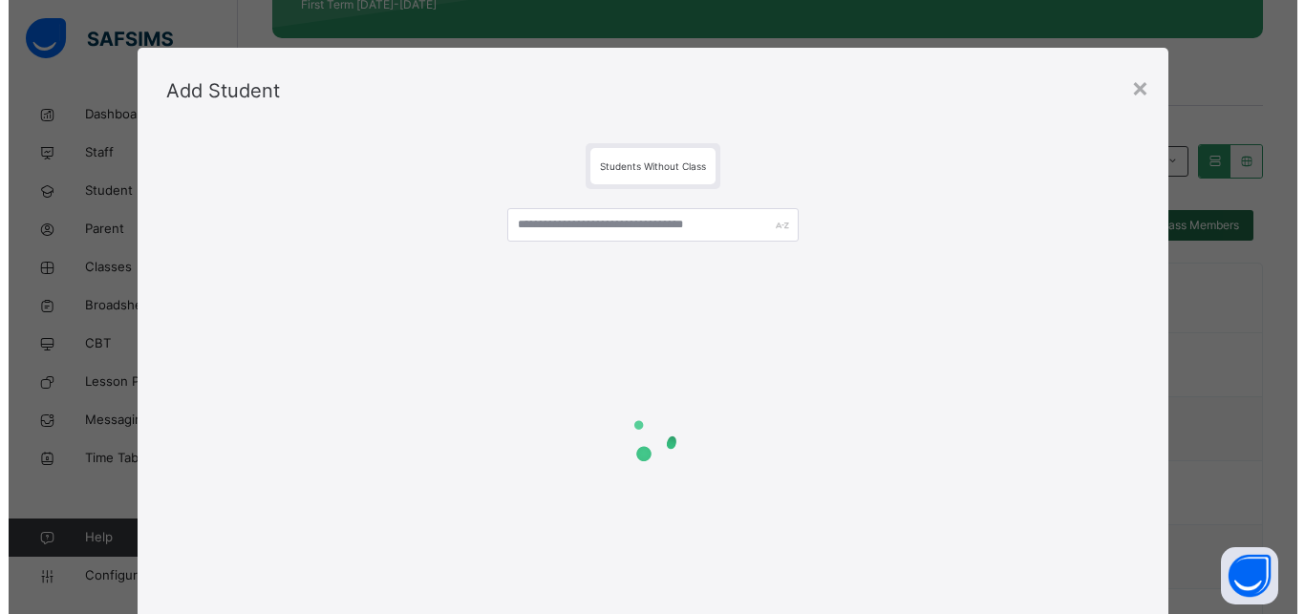
scroll to position [140, 0]
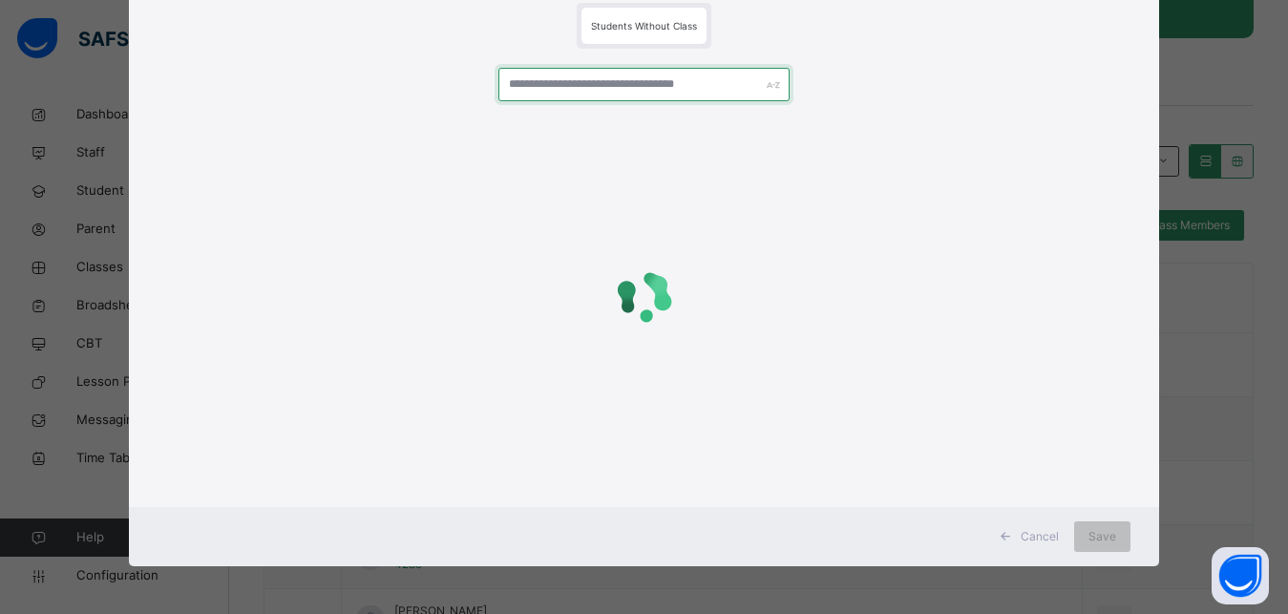
click at [521, 82] on input "text" at bounding box center [645, 84] width 292 height 33
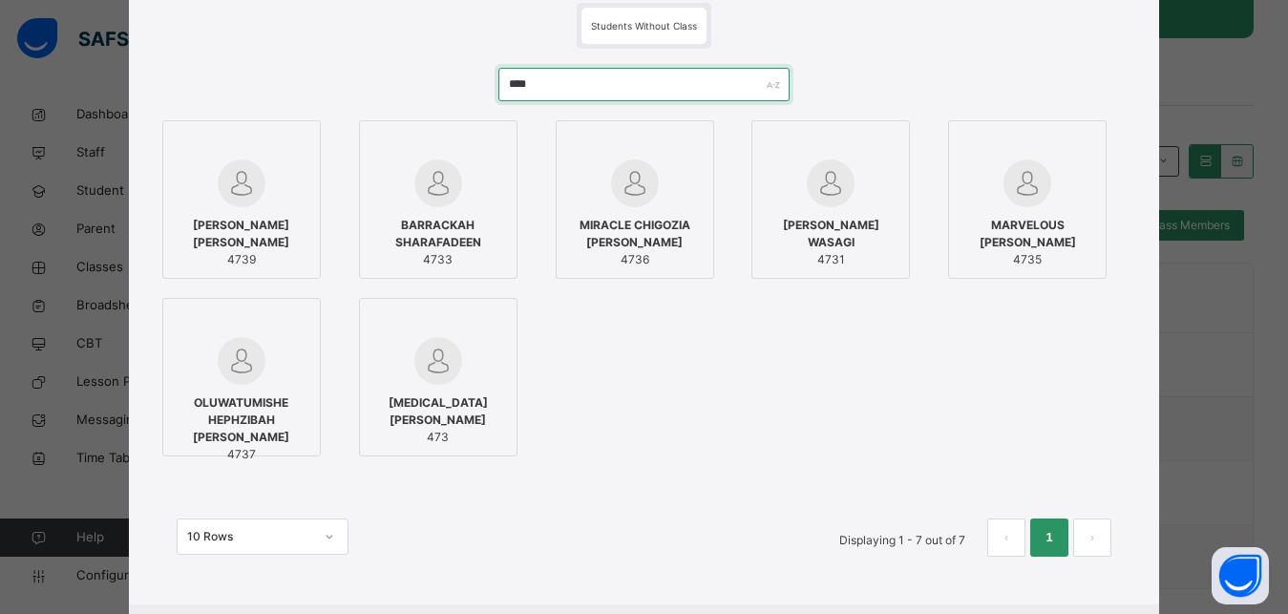
type input "****"
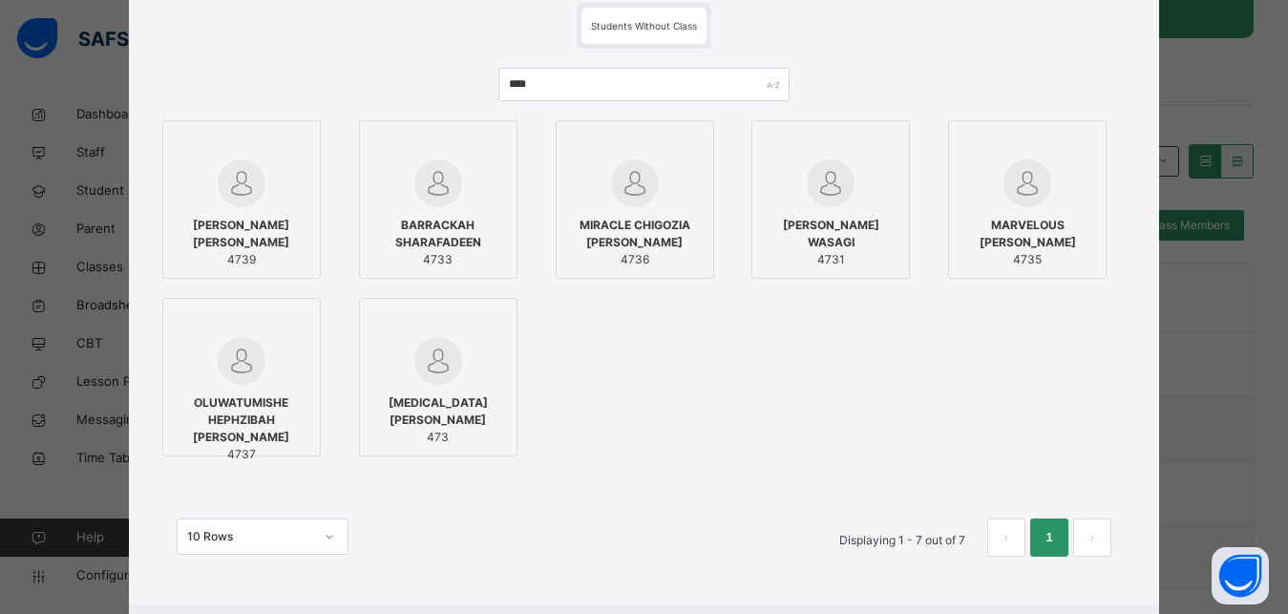
click at [273, 174] on div at bounding box center [242, 183] width 138 height 48
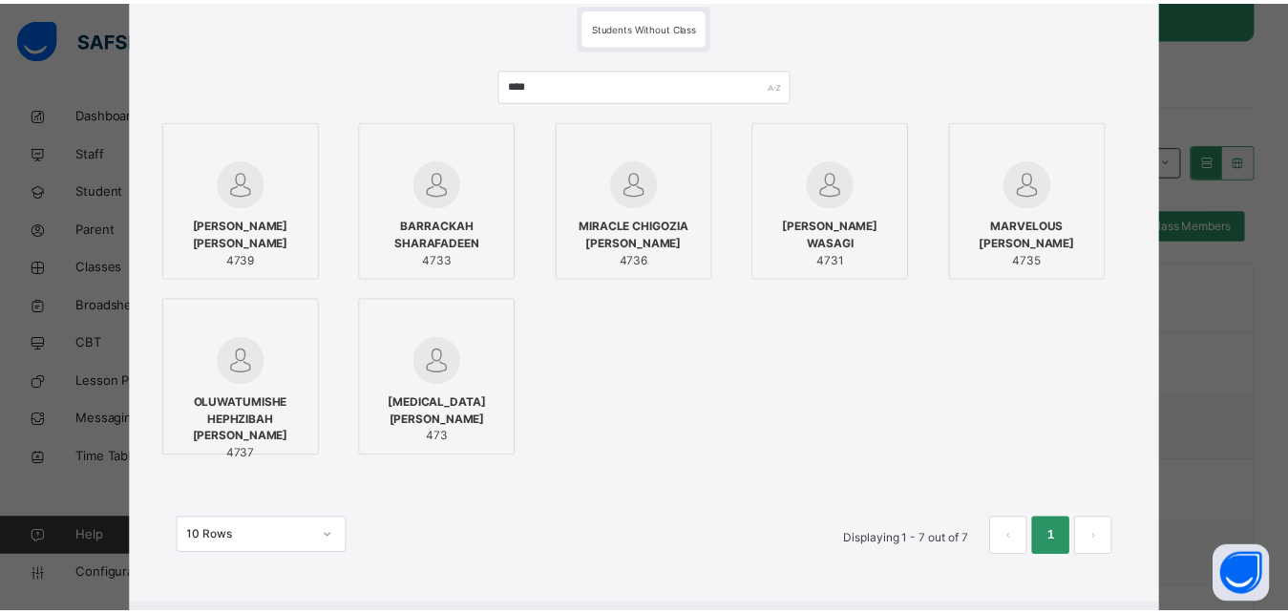
scroll to position [238, 0]
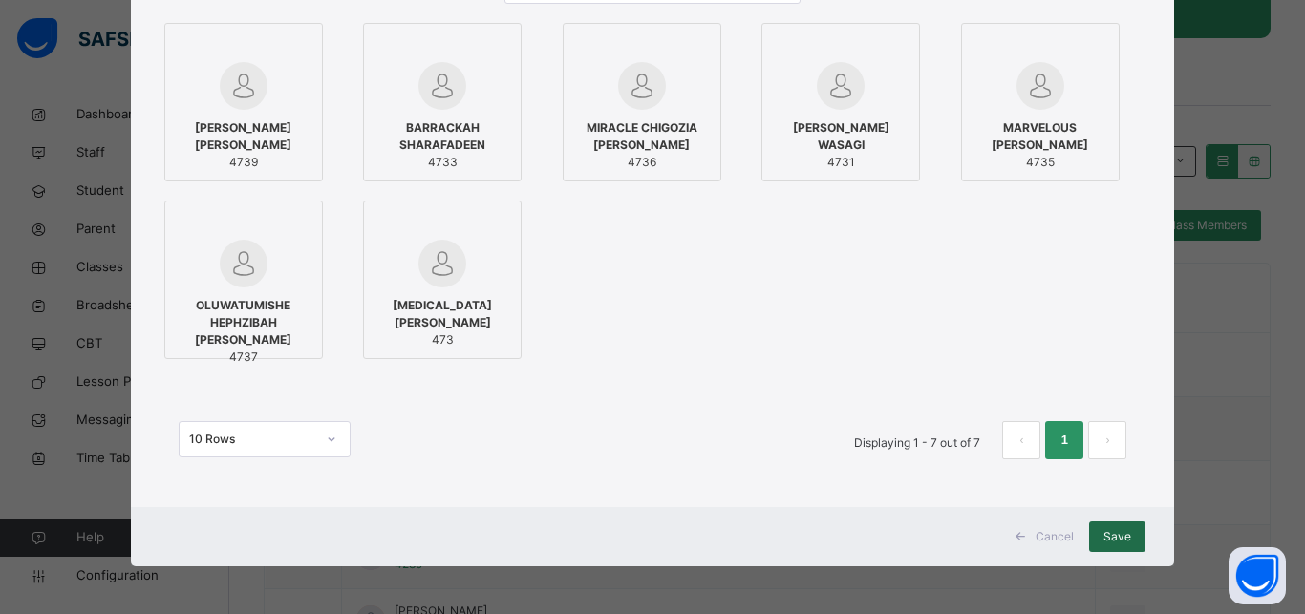
click at [1113, 538] on span "Save" at bounding box center [1117, 536] width 28 height 17
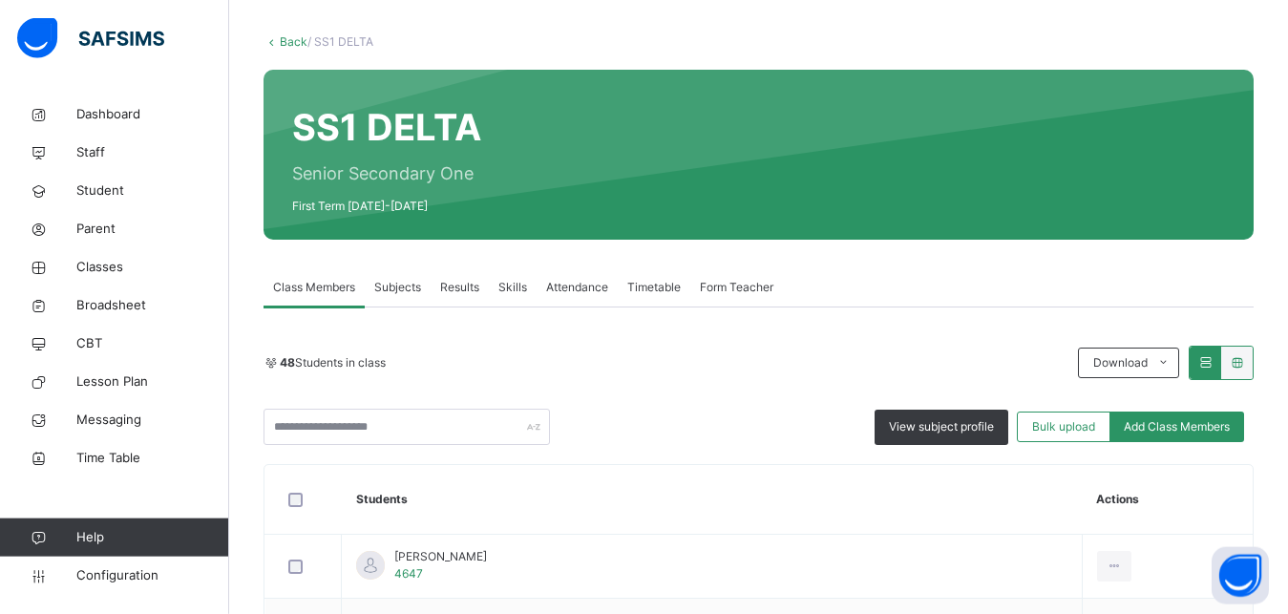
scroll to position [195, 0]
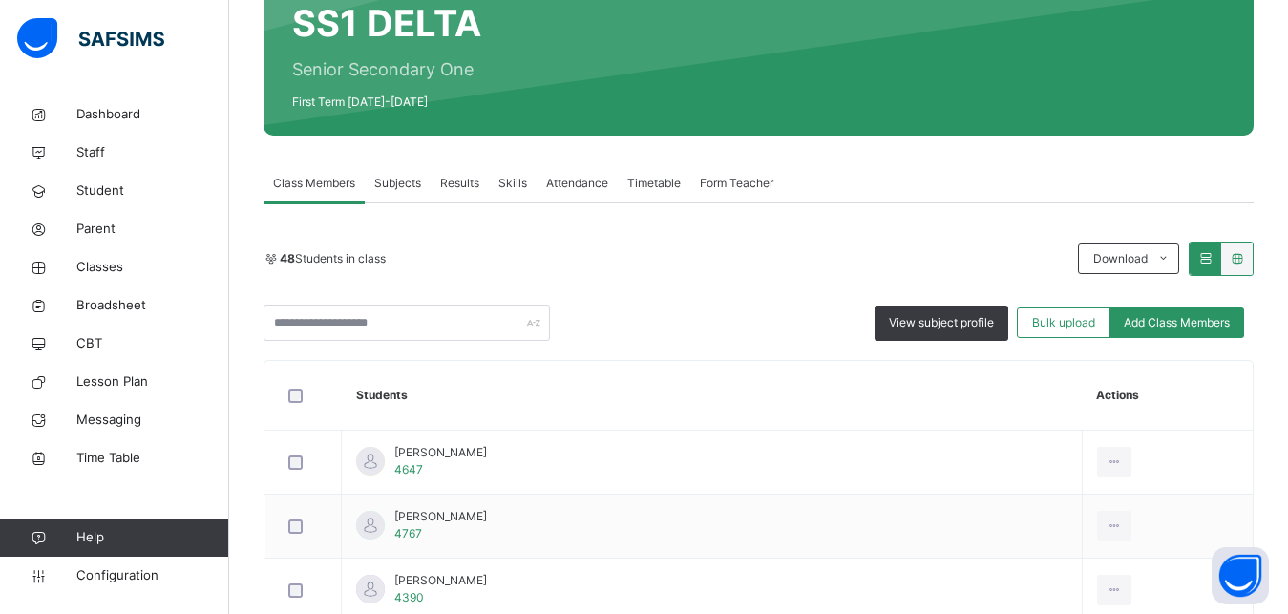
click at [1182, 301] on div "48 Students in class Download Pdf Report Excel Report View subject profile Bulk…" at bounding box center [759, 291] width 990 height 99
click at [1178, 313] on div "Add Class Members" at bounding box center [1177, 323] width 135 height 31
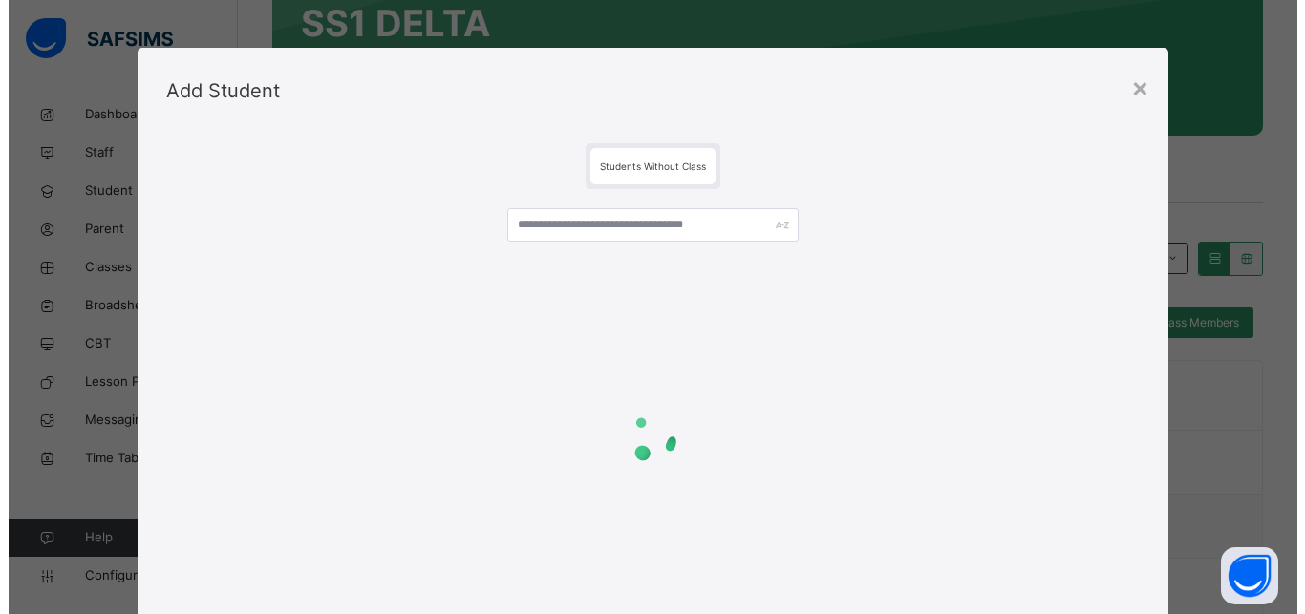
scroll to position [140, 0]
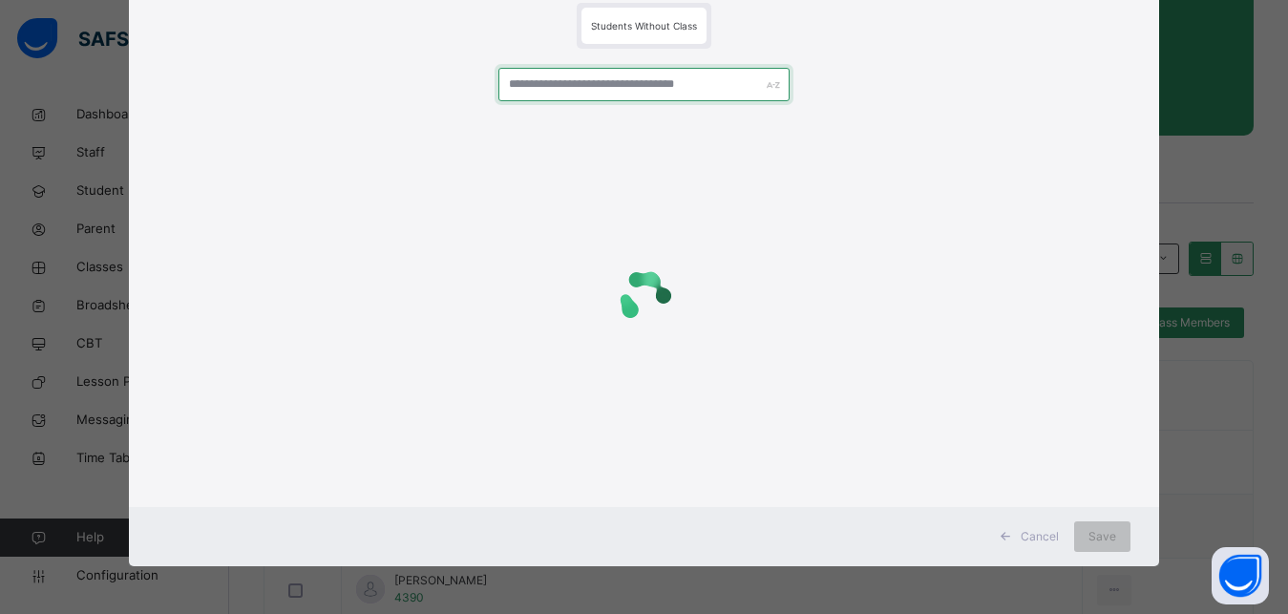
click at [552, 94] on input "text" at bounding box center [645, 84] width 292 height 33
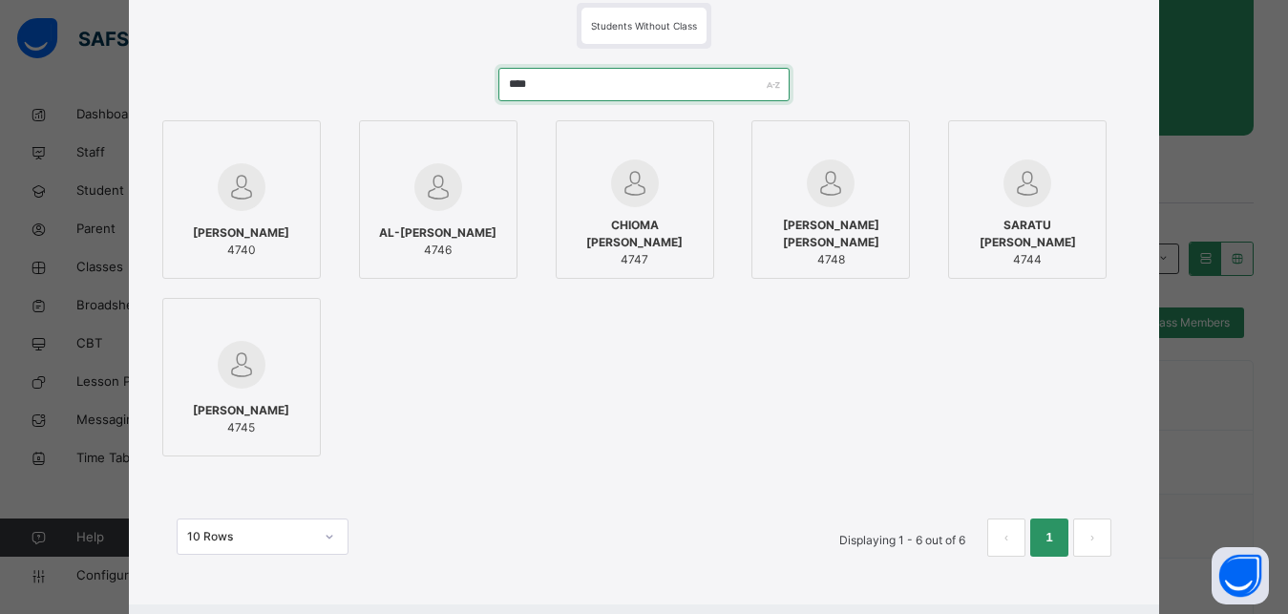
type input "****"
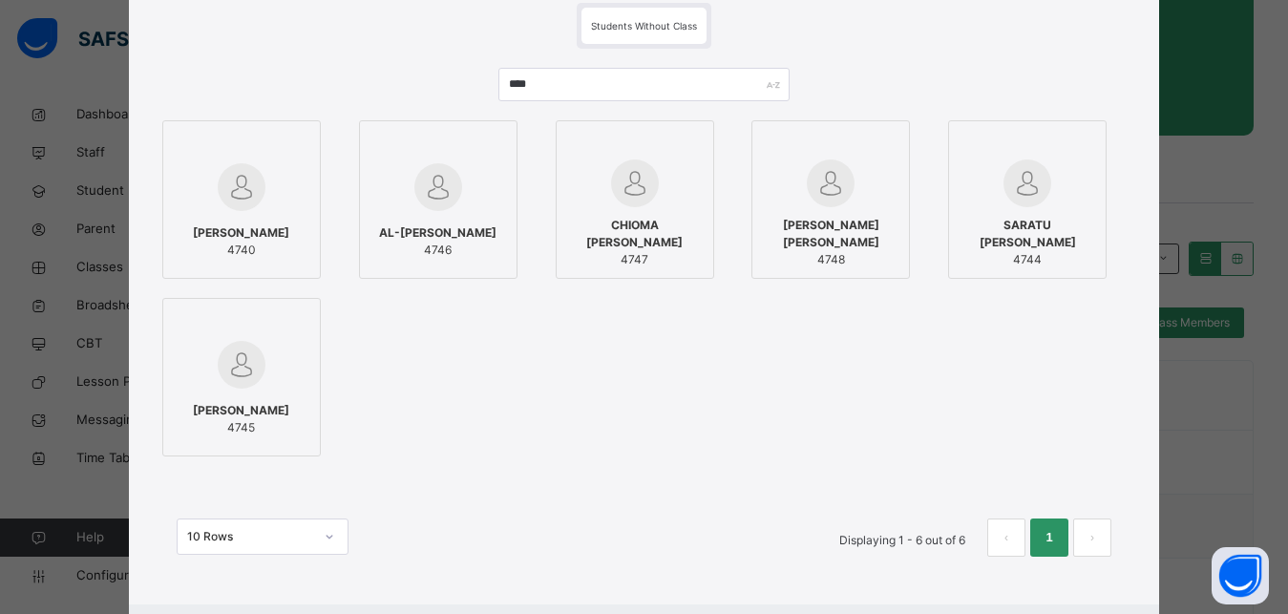
click at [258, 202] on div at bounding box center [242, 186] width 138 height 55
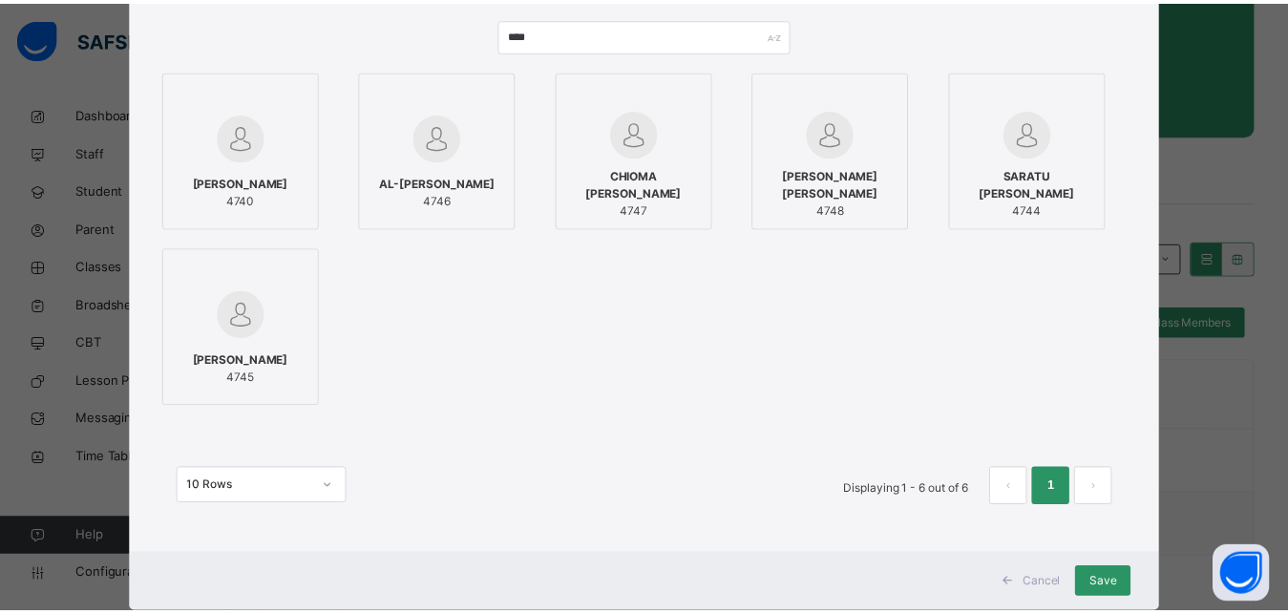
scroll to position [238, 0]
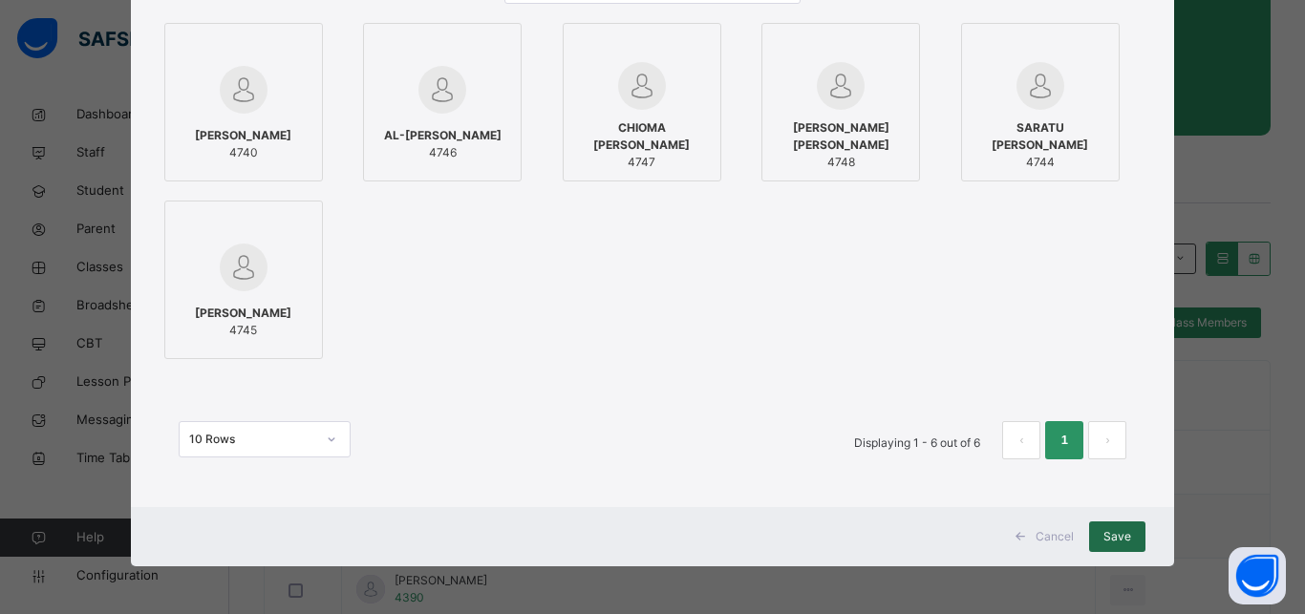
click at [1114, 539] on span "Save" at bounding box center [1117, 536] width 28 height 17
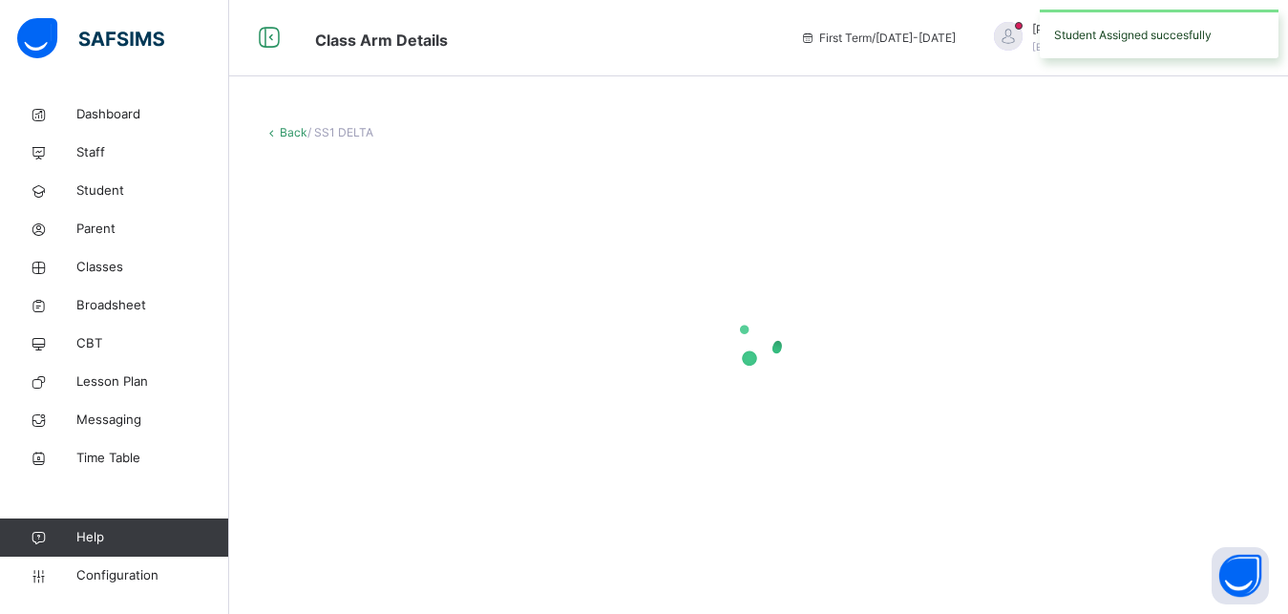
scroll to position [0, 0]
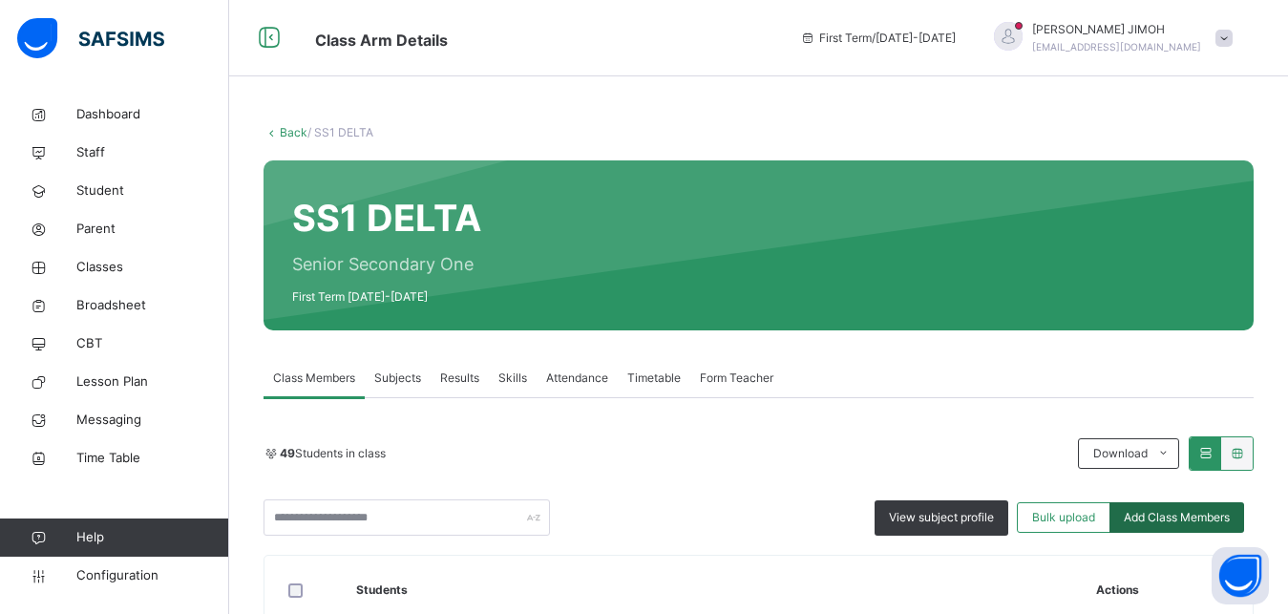
click at [1167, 522] on span "Add Class Members" at bounding box center [1177, 517] width 106 height 17
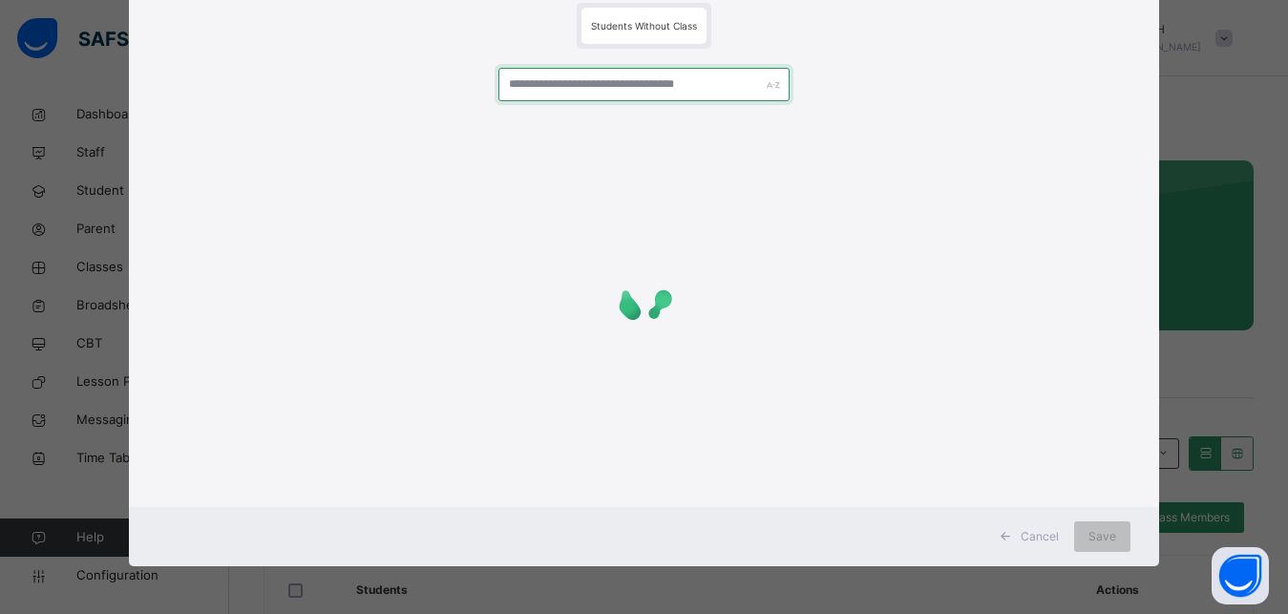
click at [600, 82] on input "text" at bounding box center [645, 84] width 292 height 33
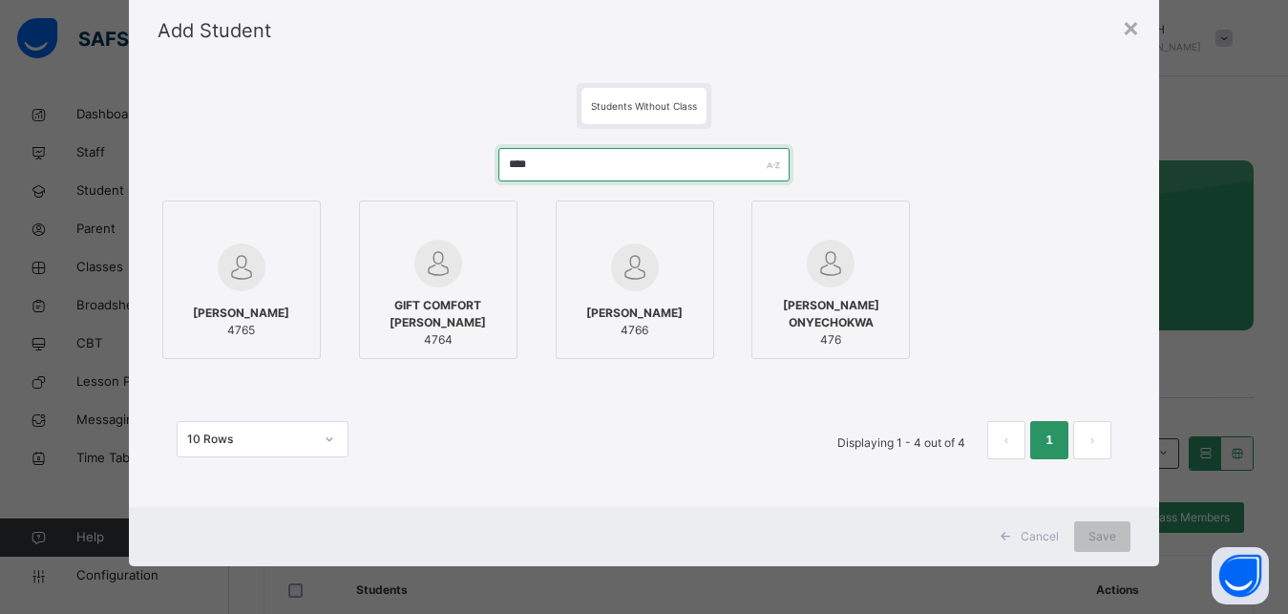
scroll to position [60, 0]
type input "****"
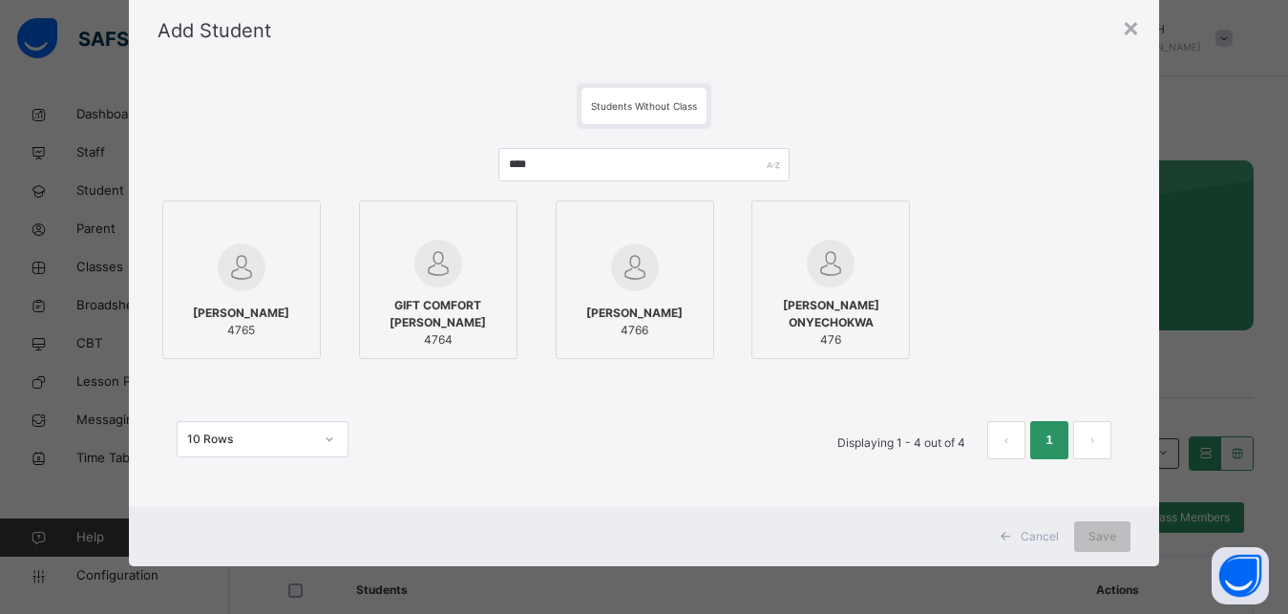
click at [272, 309] on span "IBRAHIM SALAU ABDULHAKEEM" at bounding box center [241, 313] width 96 height 17
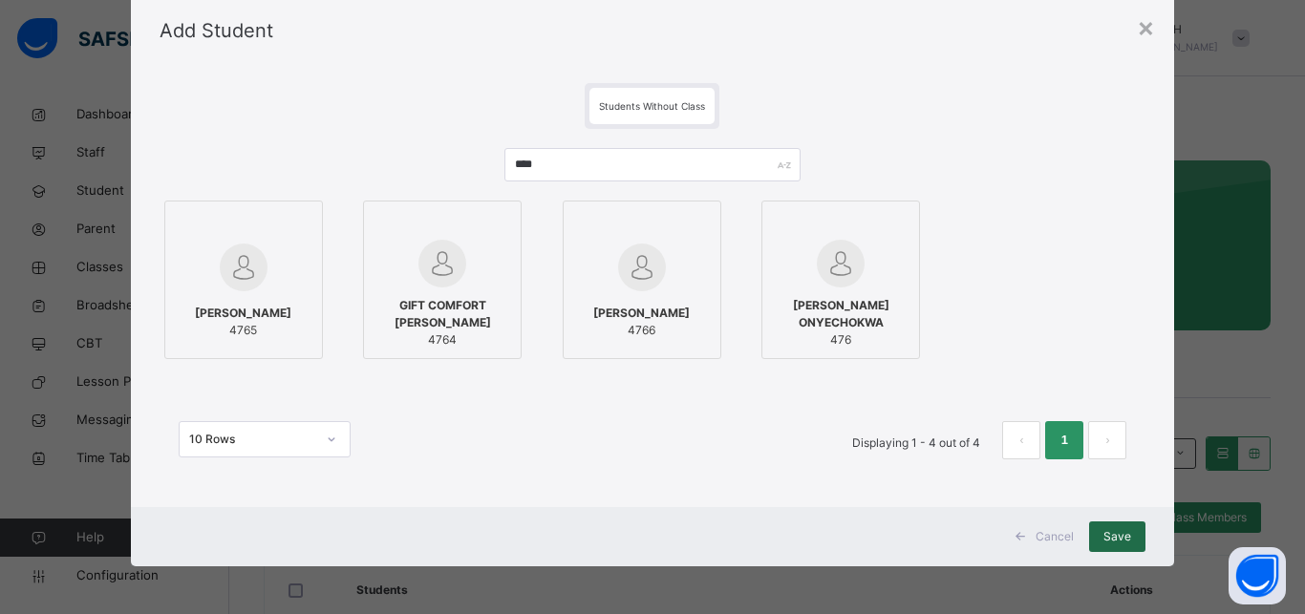
click at [1112, 531] on span "Save" at bounding box center [1117, 536] width 28 height 17
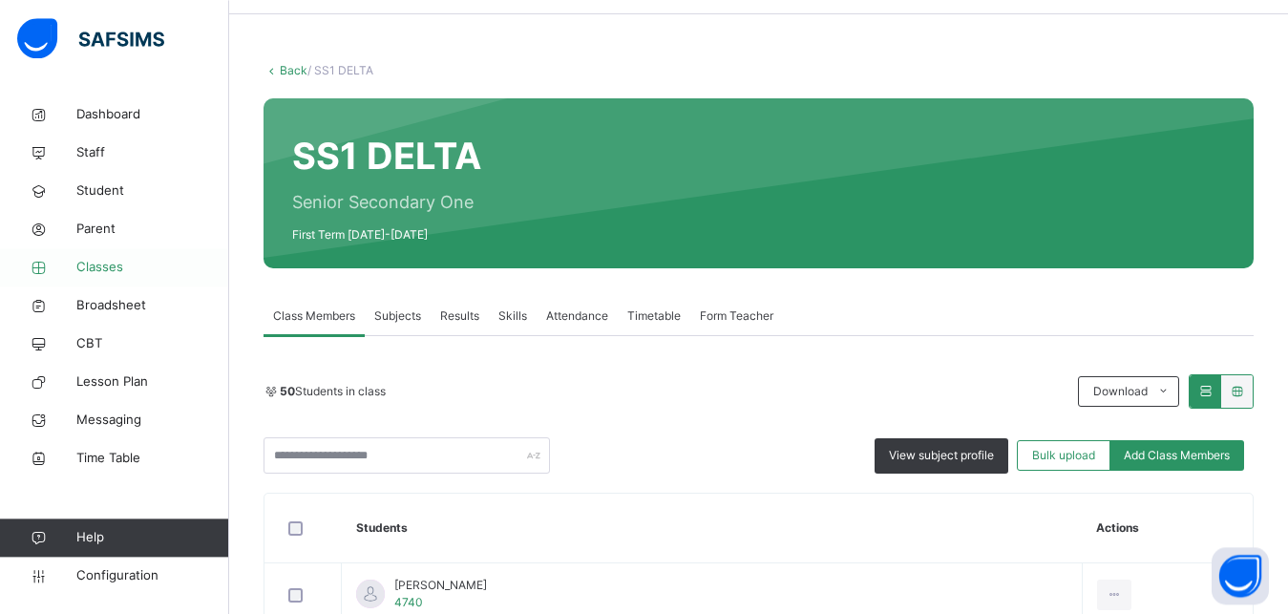
scroll to position [97, 0]
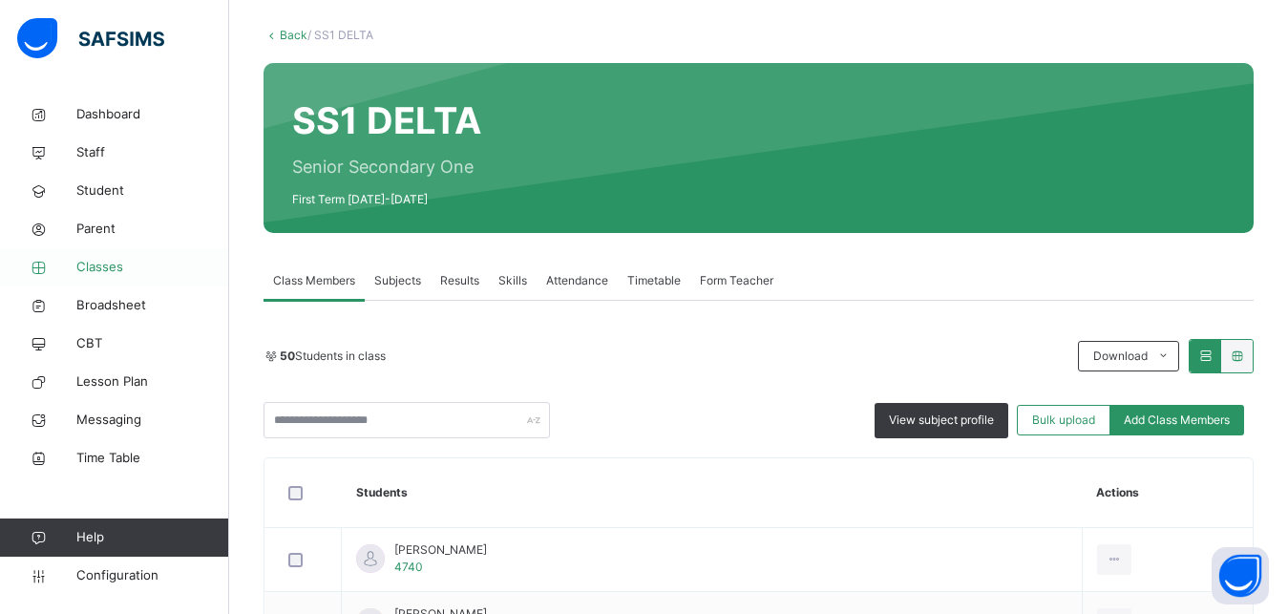
click at [106, 258] on link "Classes" at bounding box center [114, 267] width 229 height 38
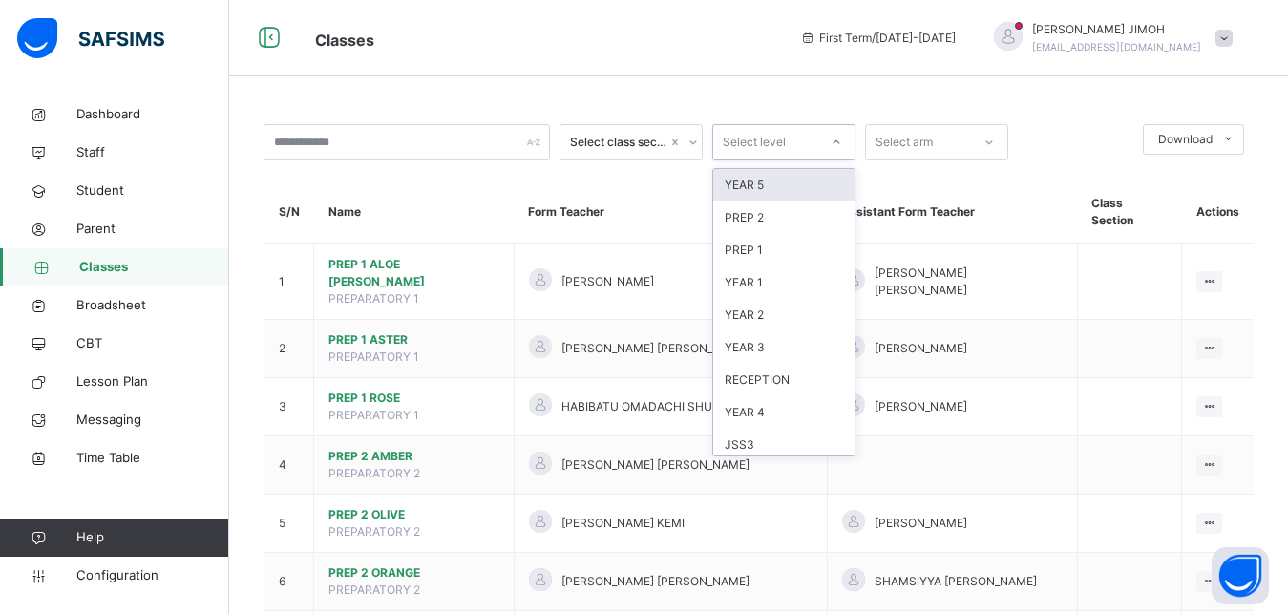
click at [829, 136] on div at bounding box center [836, 142] width 32 height 31
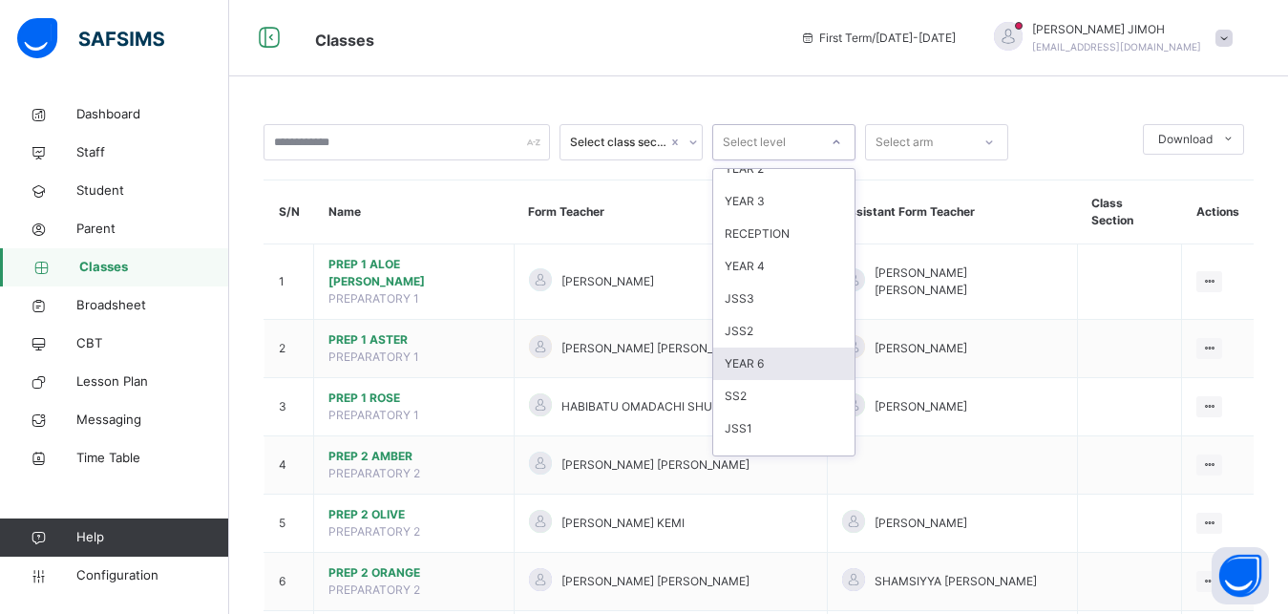
scroll to position [201, 0]
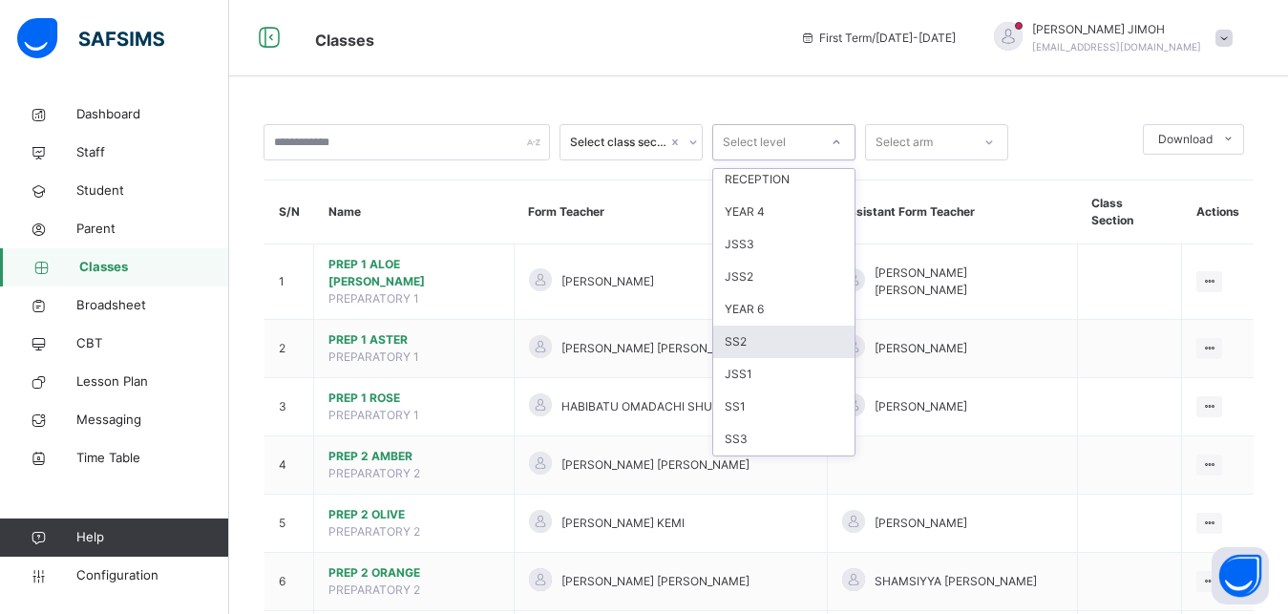
click at [752, 338] on div "SS2" at bounding box center [783, 342] width 141 height 32
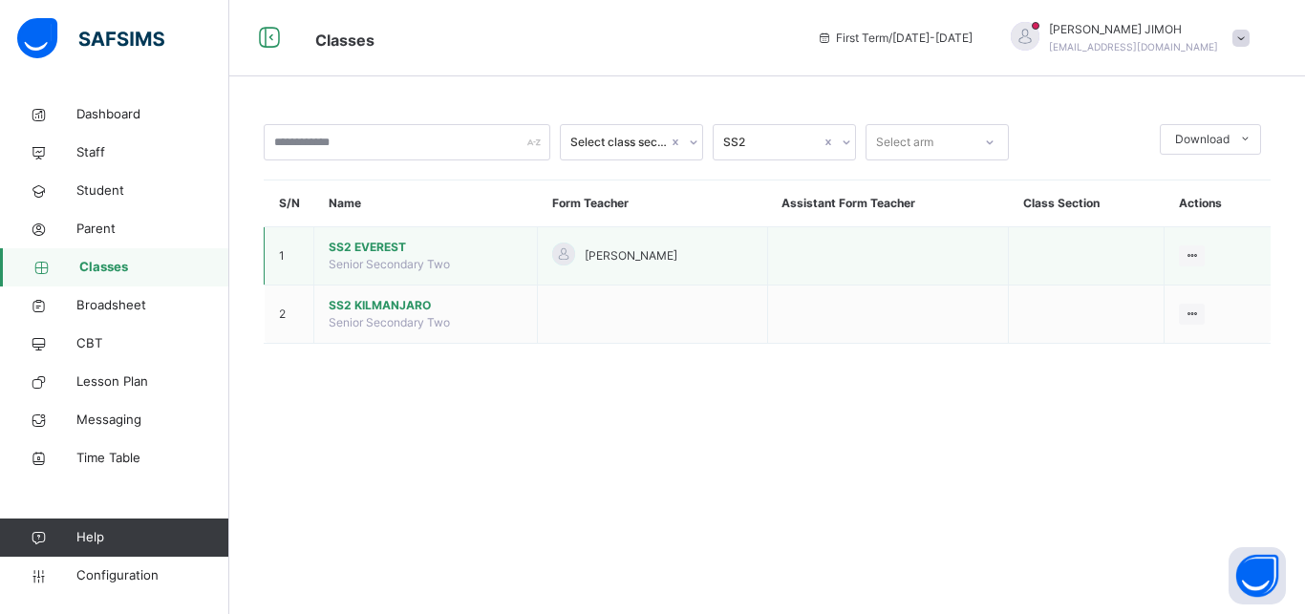
click at [362, 256] on span "SS2 EVEREST" at bounding box center [426, 247] width 194 height 17
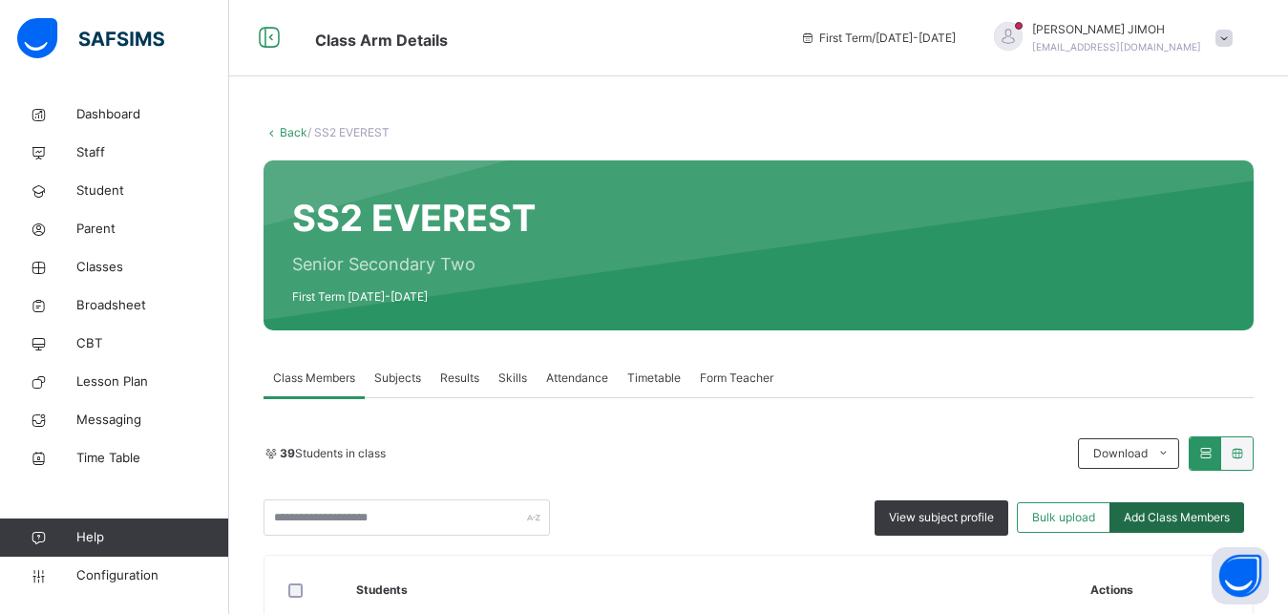
click at [1149, 509] on span "Add Class Members" at bounding box center [1177, 517] width 106 height 17
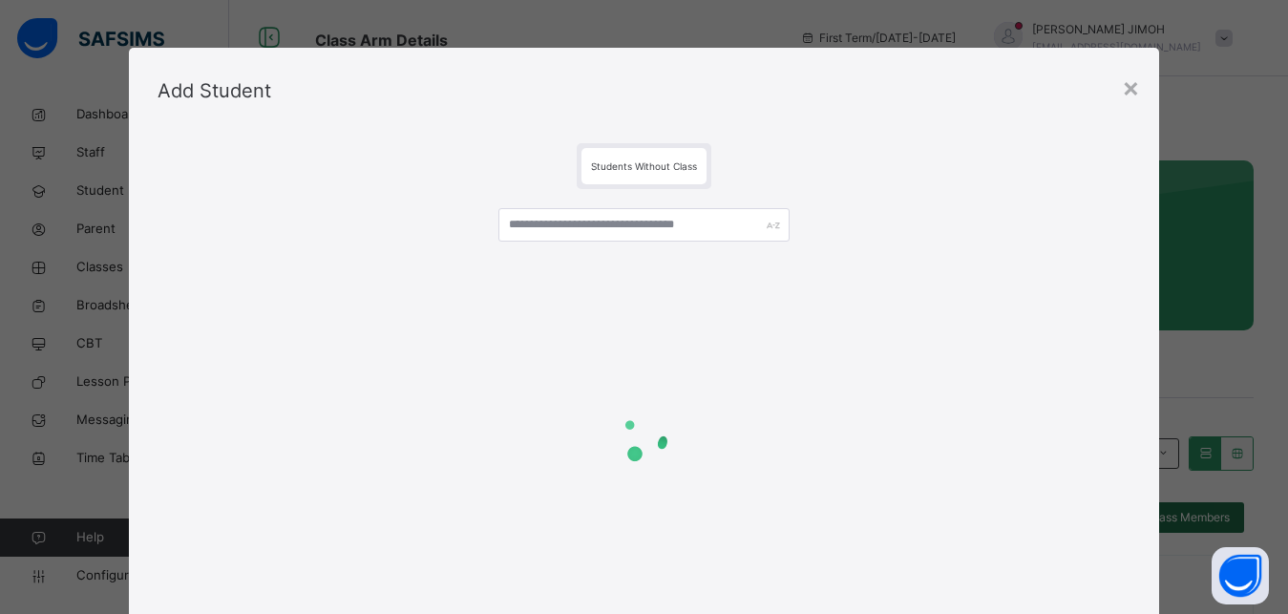
scroll to position [60, 0]
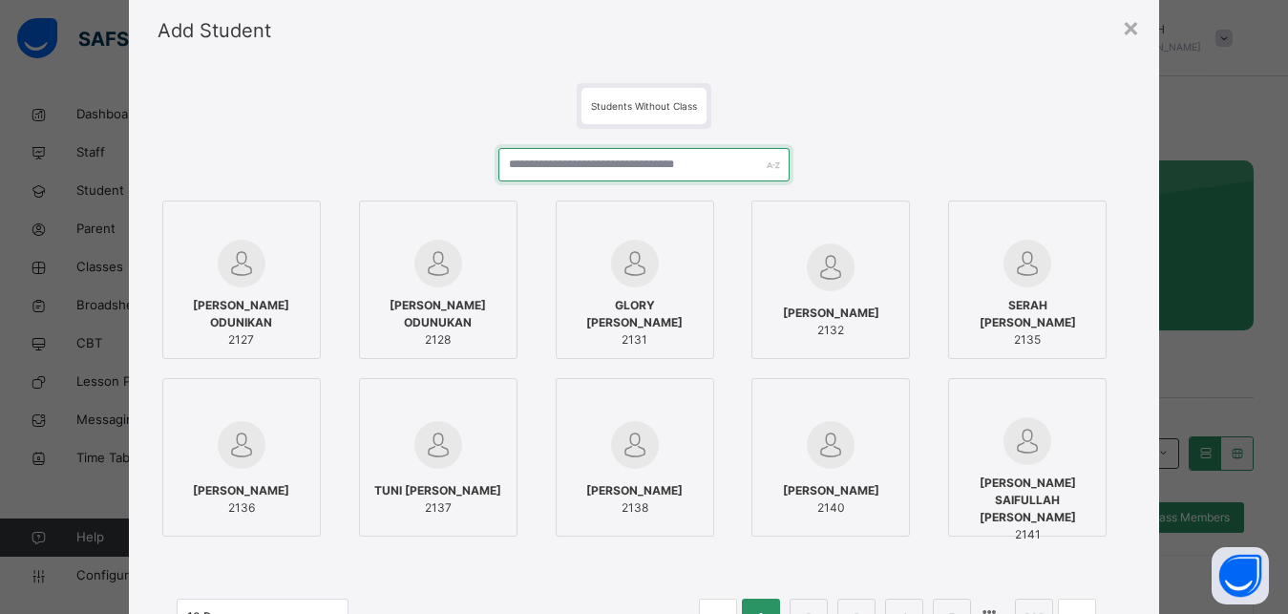
click at [551, 164] on input "text" at bounding box center [645, 164] width 292 height 33
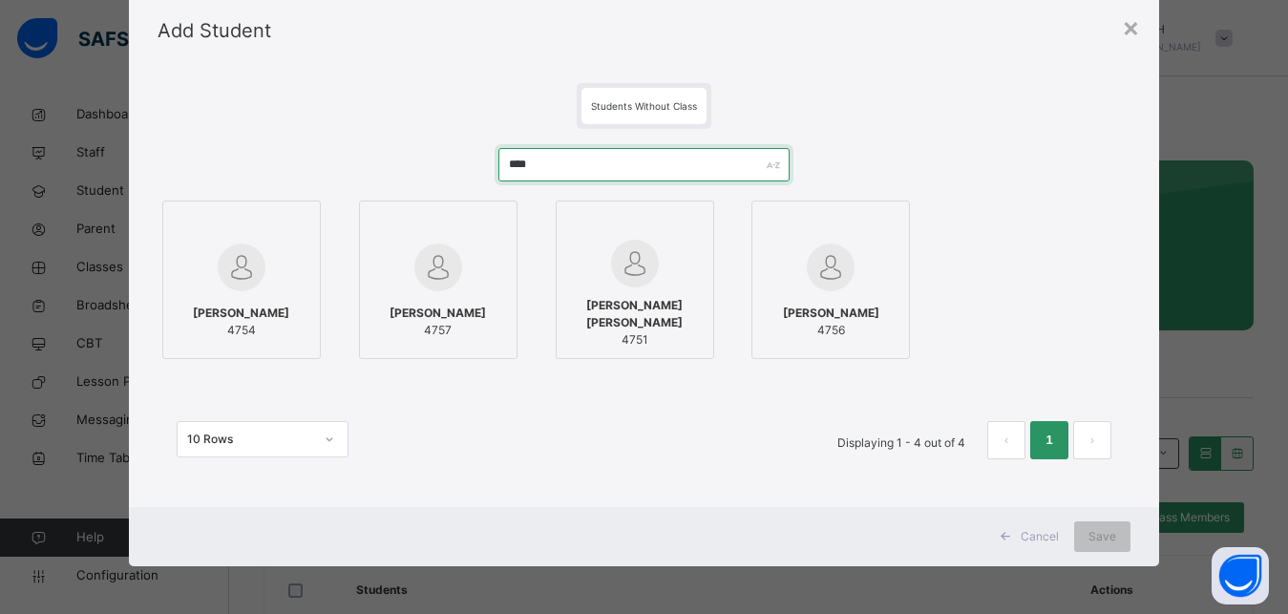
type input "****"
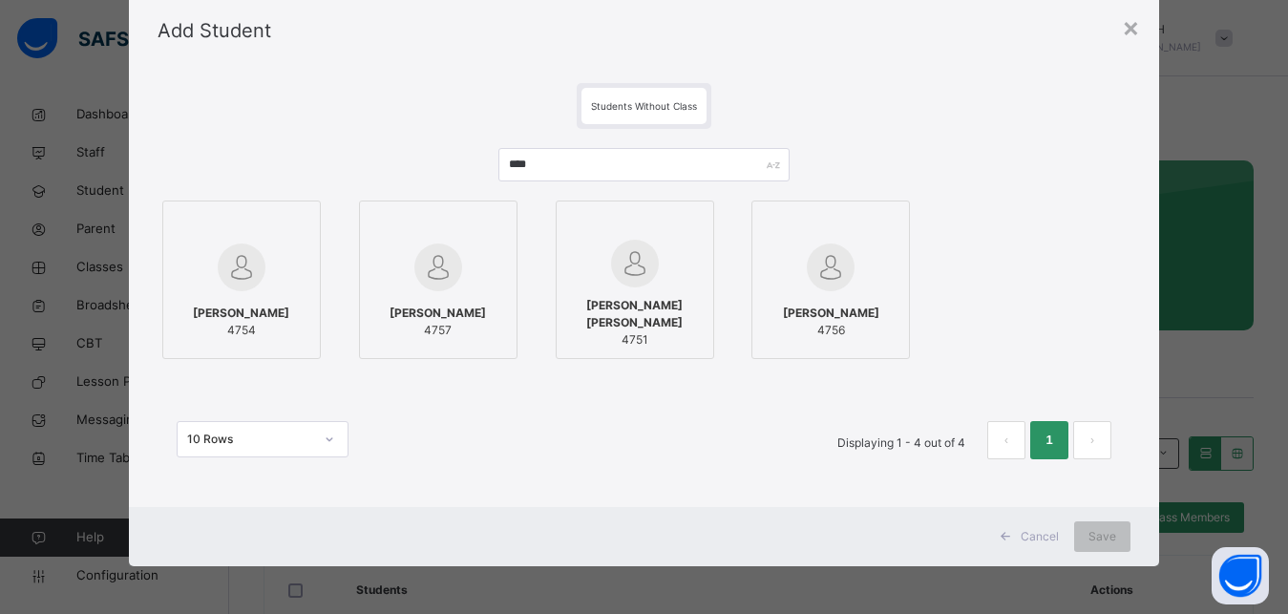
click at [258, 247] on div at bounding box center [242, 267] width 138 height 55
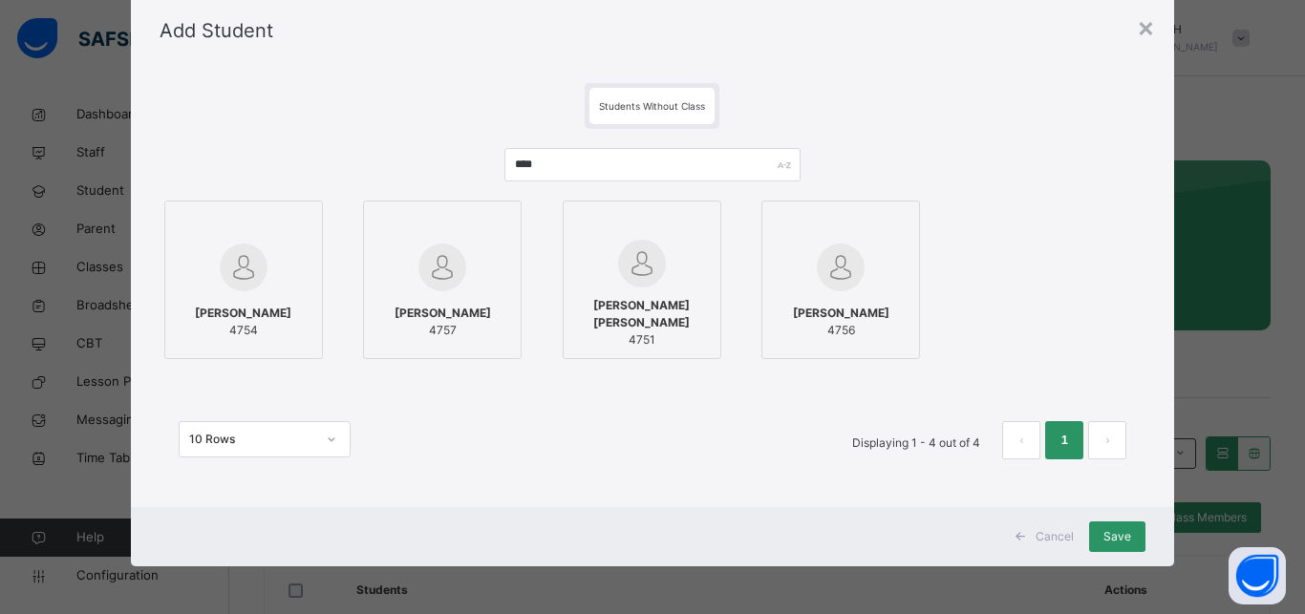
click at [468, 251] on div at bounding box center [442, 267] width 138 height 55
click at [840, 310] on span "IBRAHIM ABDULJELILI HAMZA" at bounding box center [841, 313] width 96 height 17
click at [1105, 535] on span "Save" at bounding box center [1117, 536] width 28 height 17
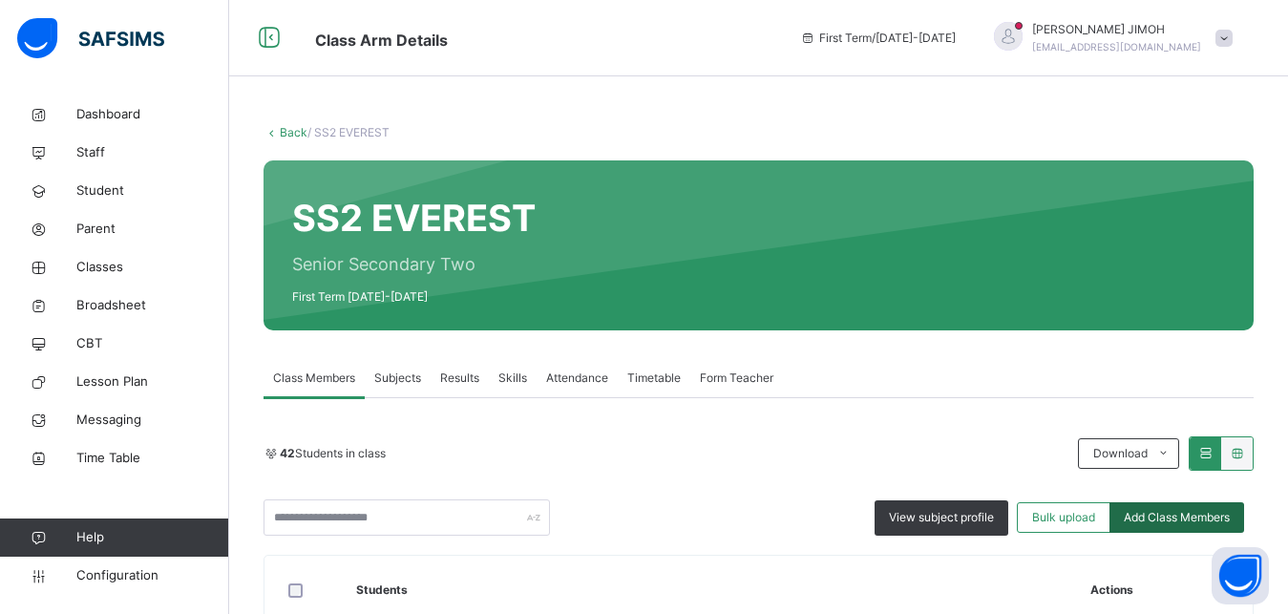
click at [1181, 520] on span "Add Class Members" at bounding box center [1177, 517] width 106 height 17
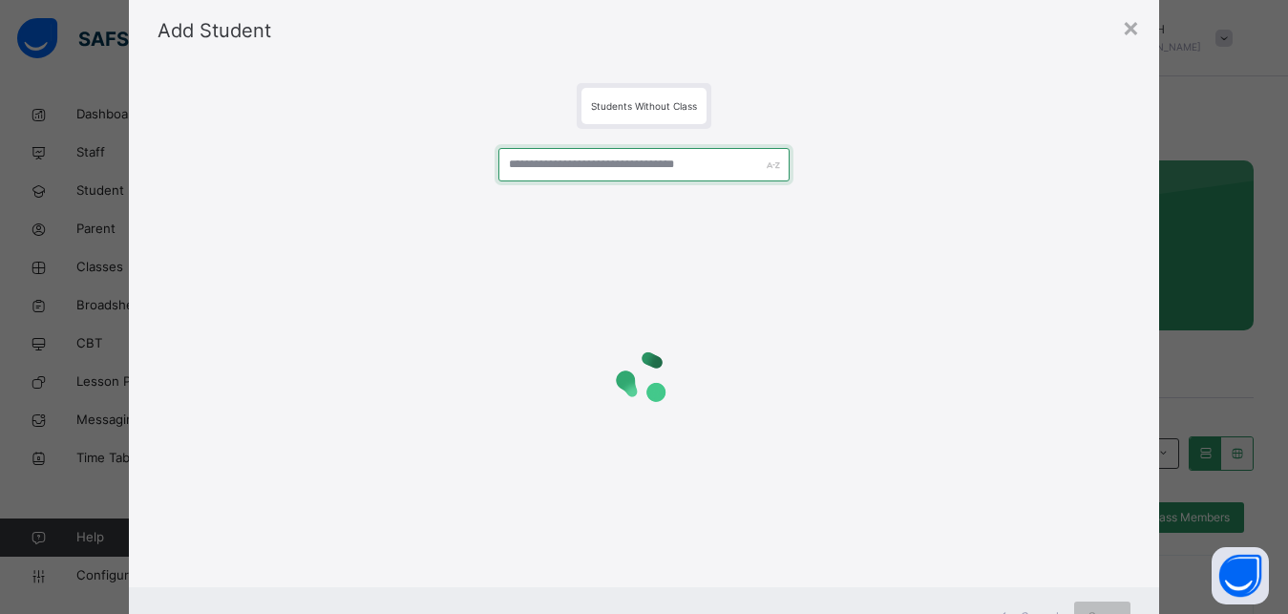
click at [584, 167] on input "text" at bounding box center [645, 164] width 292 height 33
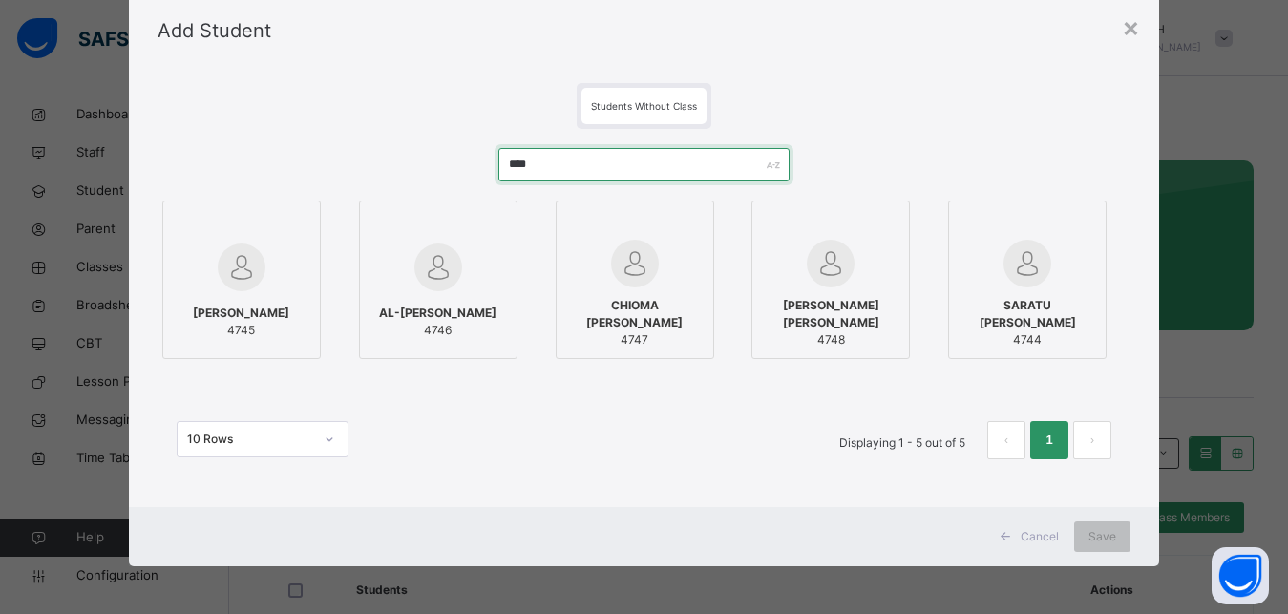
type input "****"
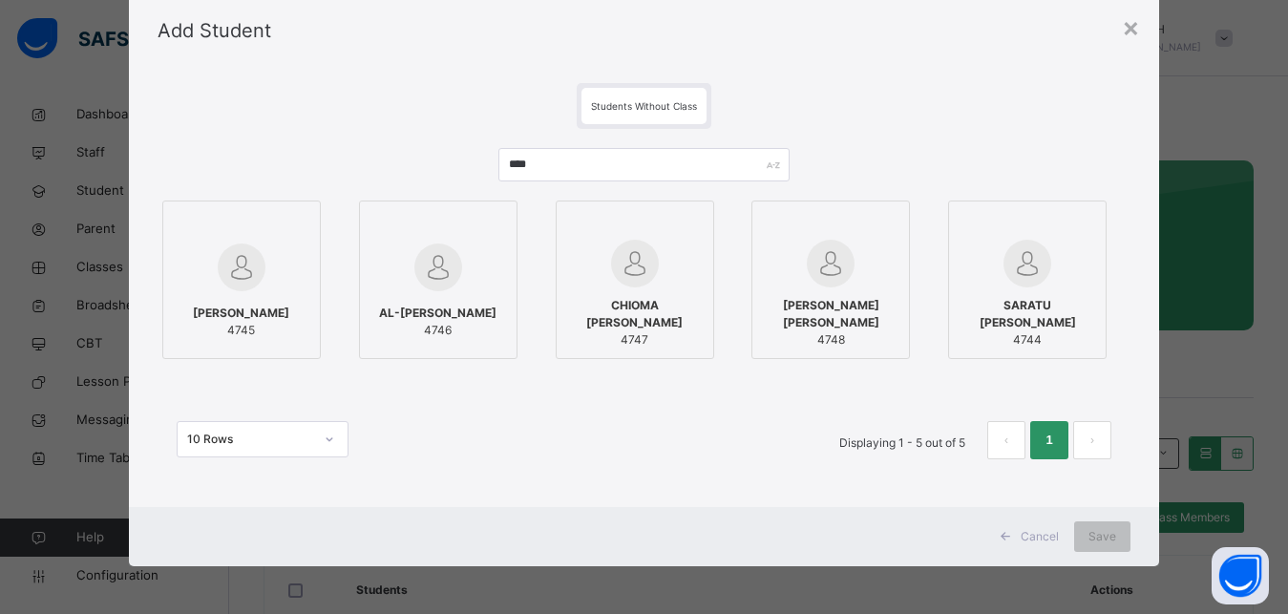
click at [265, 253] on div at bounding box center [242, 267] width 138 height 55
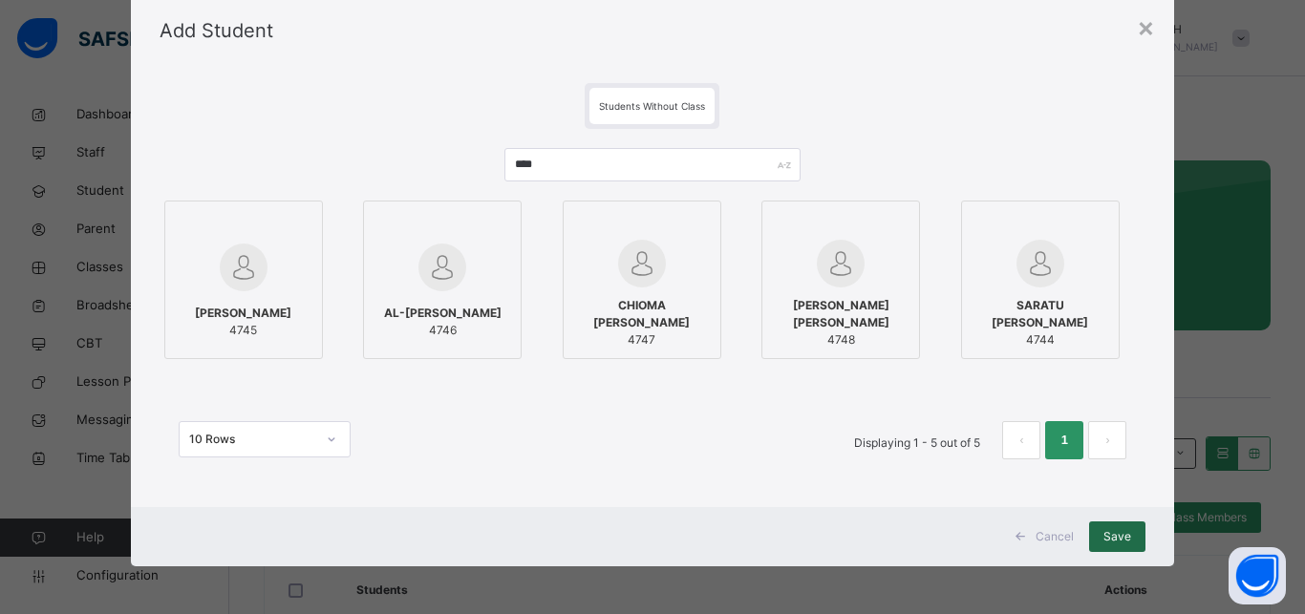
click at [1103, 525] on div "Save" at bounding box center [1117, 536] width 56 height 31
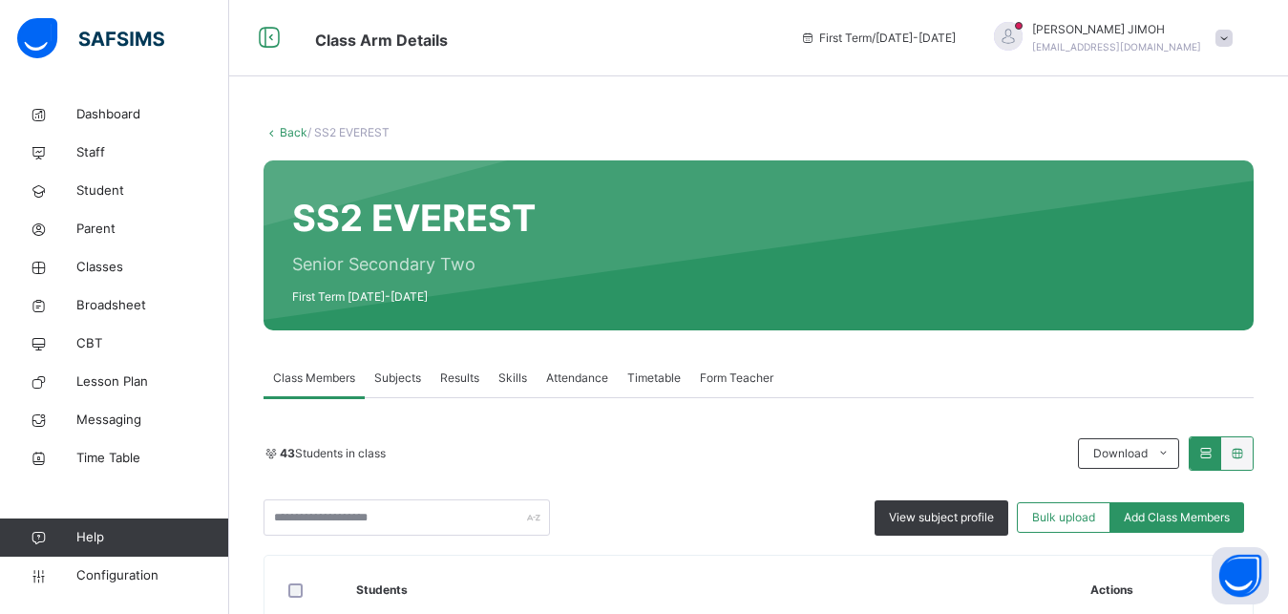
click at [291, 131] on link "Back" at bounding box center [294, 132] width 28 height 14
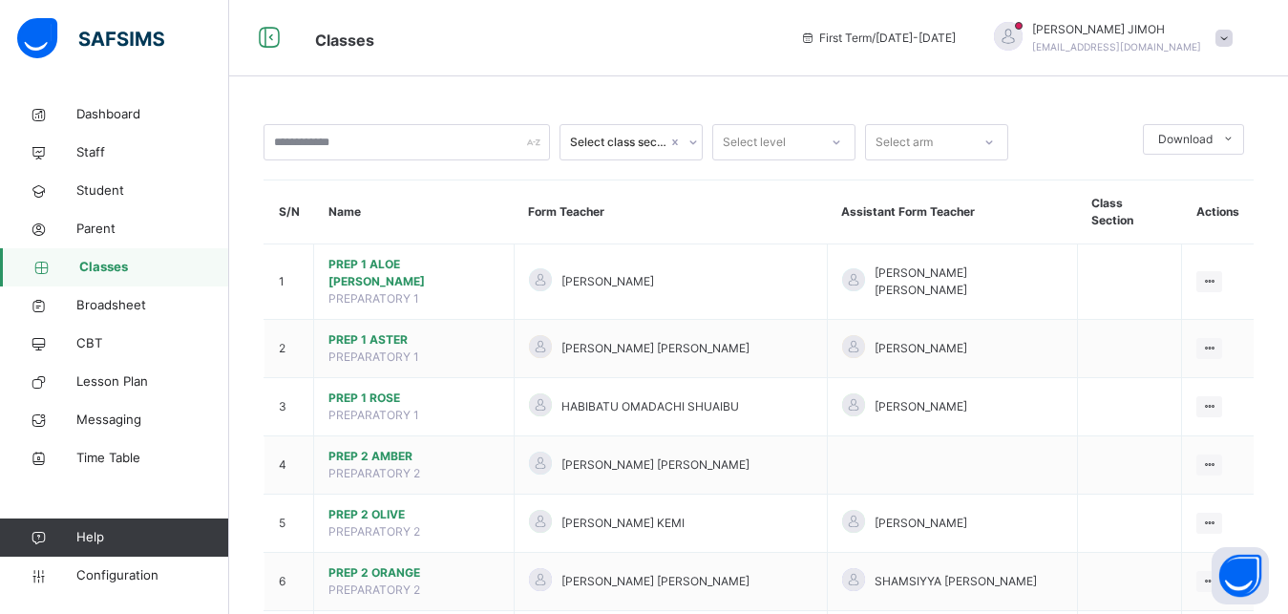
click at [791, 137] on div "Select level" at bounding box center [765, 143] width 105 height 30
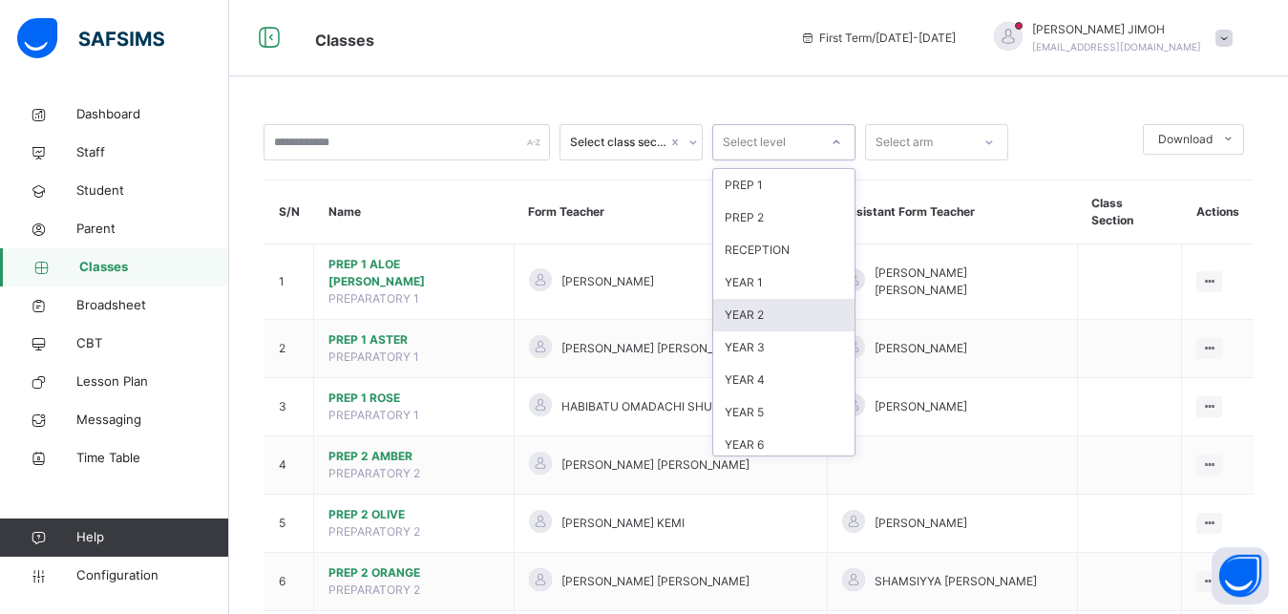
scroll to position [201, 0]
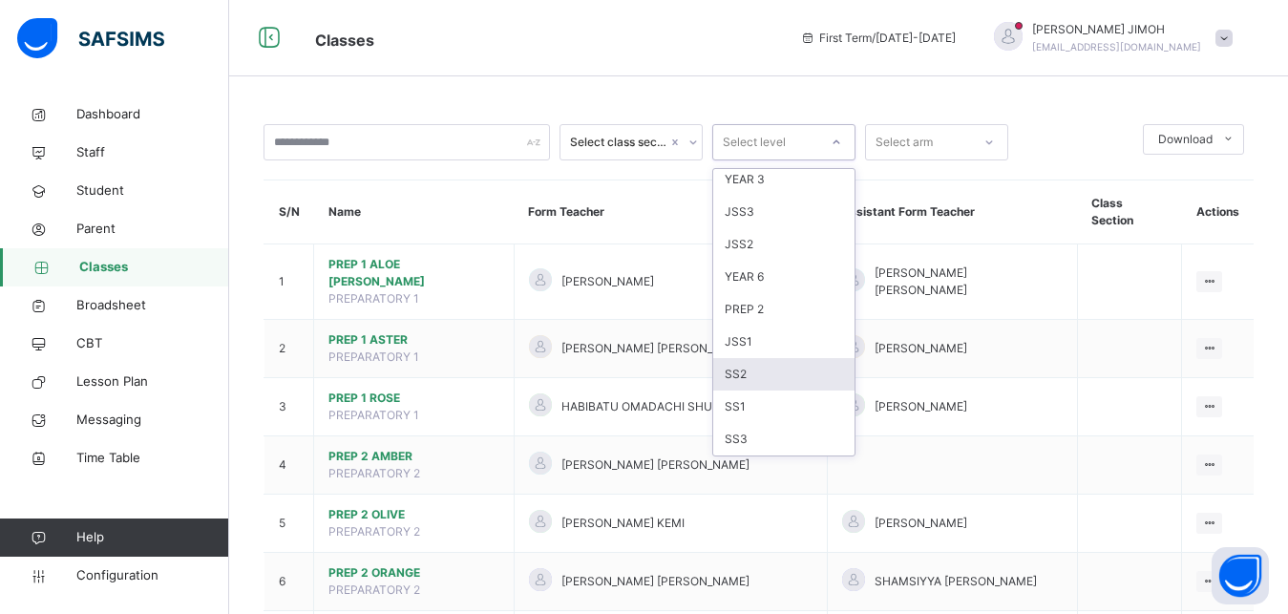
click at [758, 375] on div "SS2" at bounding box center [783, 374] width 141 height 32
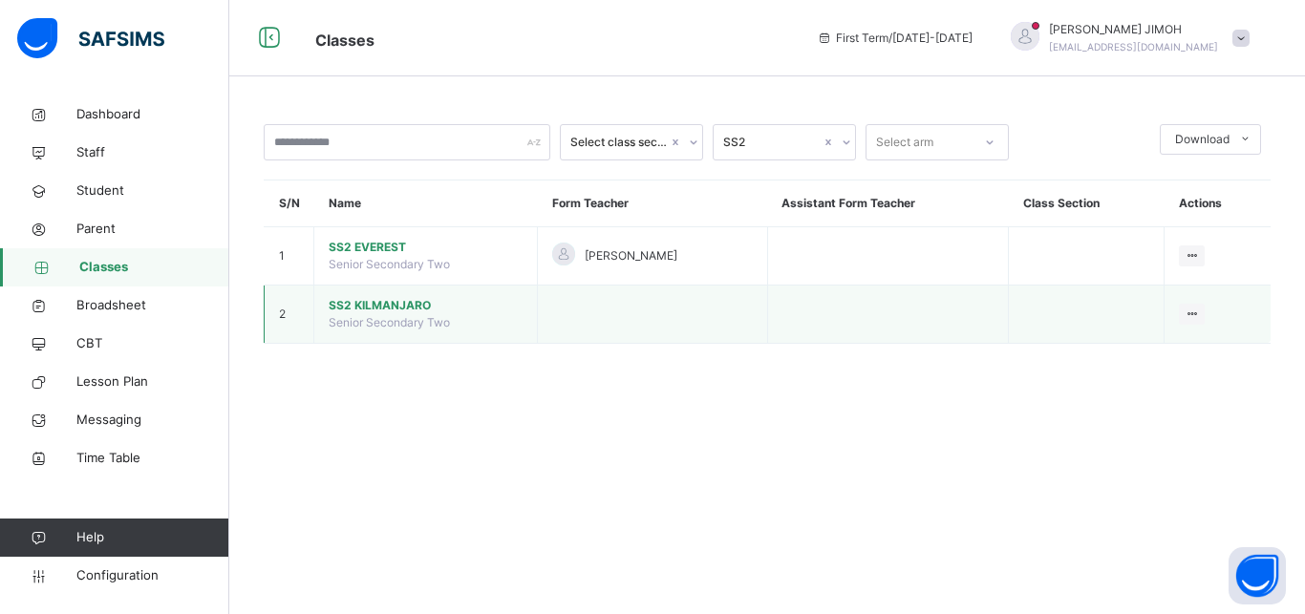
click at [382, 314] on span "SS2 KILMANJARO" at bounding box center [426, 305] width 194 height 17
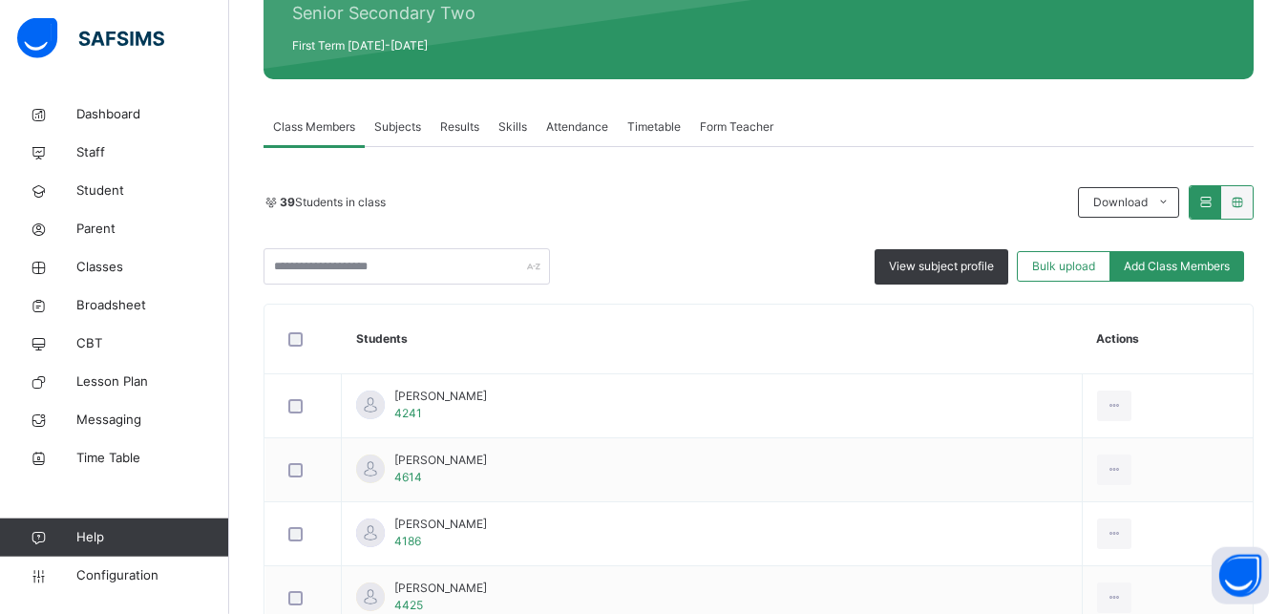
scroll to position [292, 0]
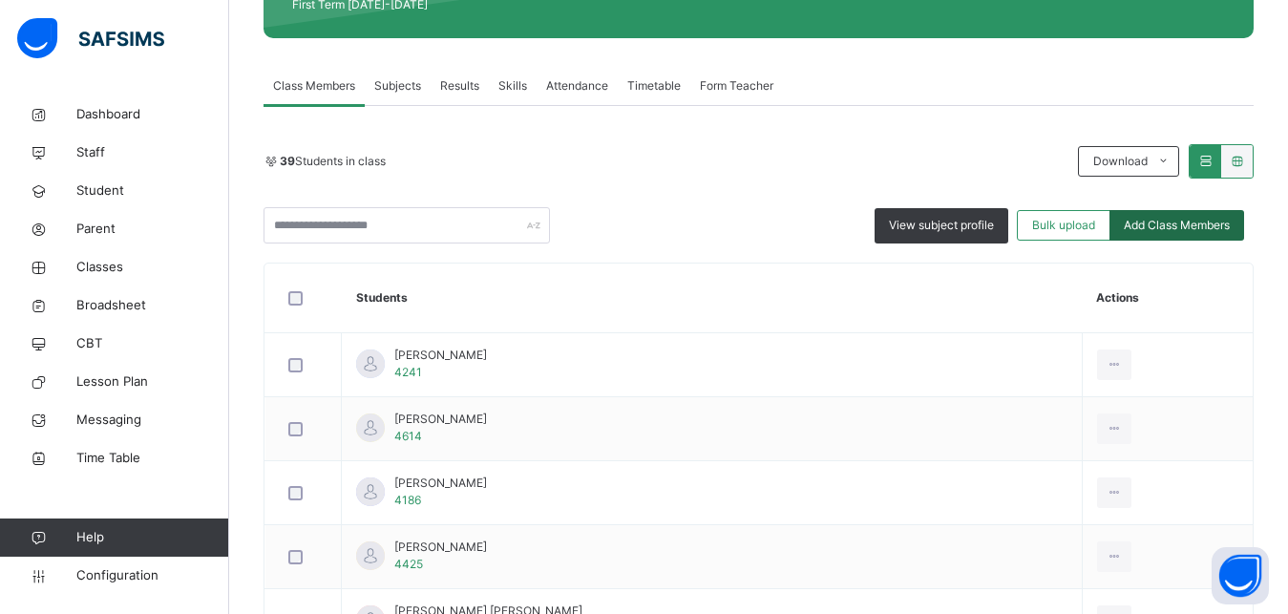
click at [1203, 227] on span "Add Class Members" at bounding box center [1177, 225] width 106 height 17
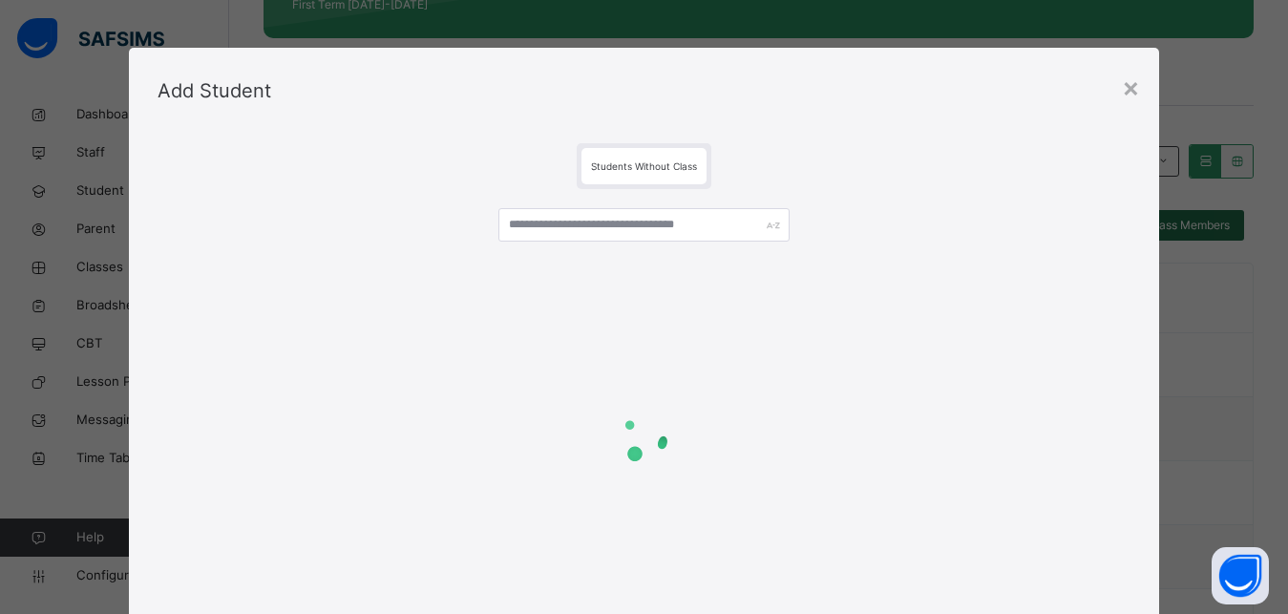
scroll to position [60, 0]
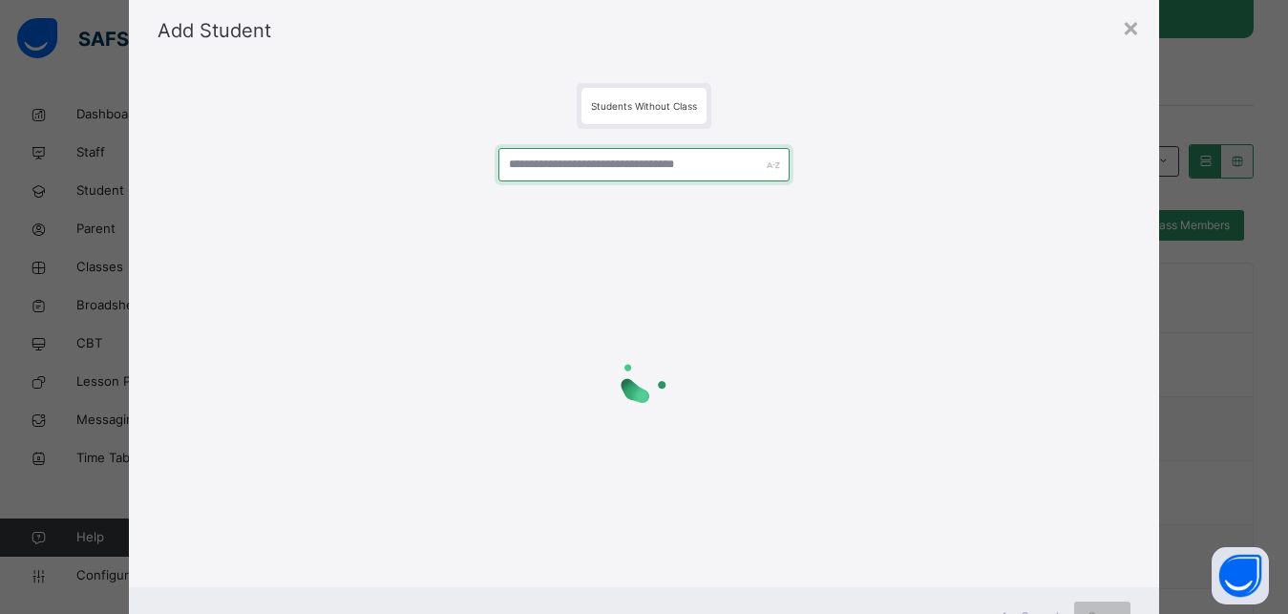
click at [571, 170] on input "text" at bounding box center [645, 164] width 292 height 33
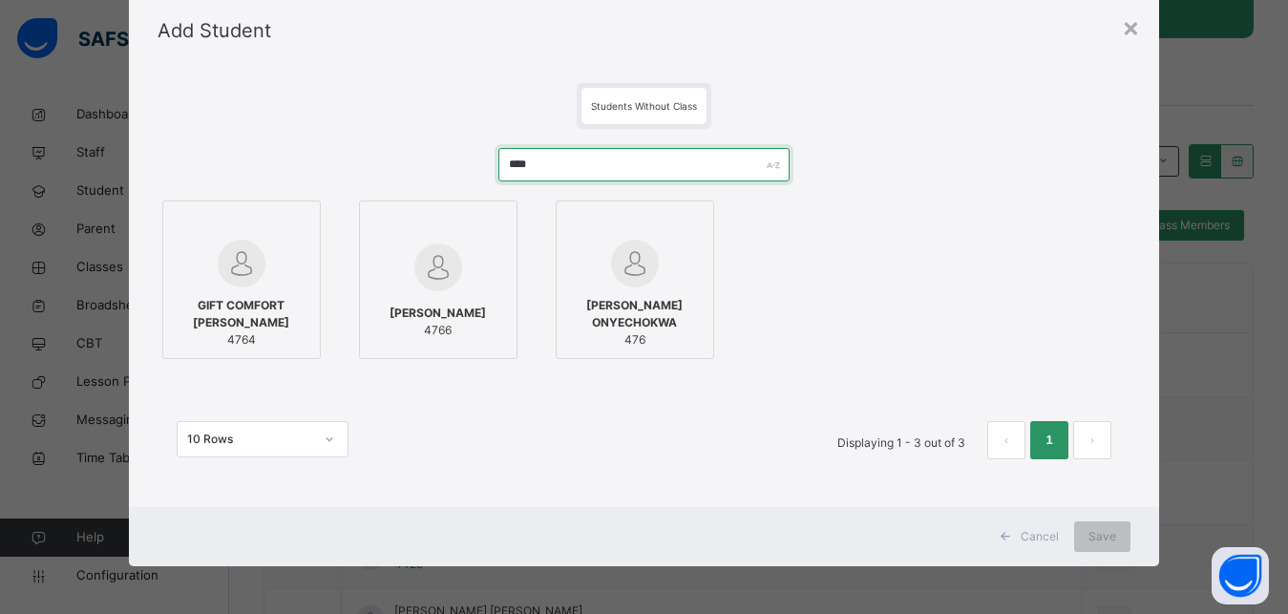
type input "****"
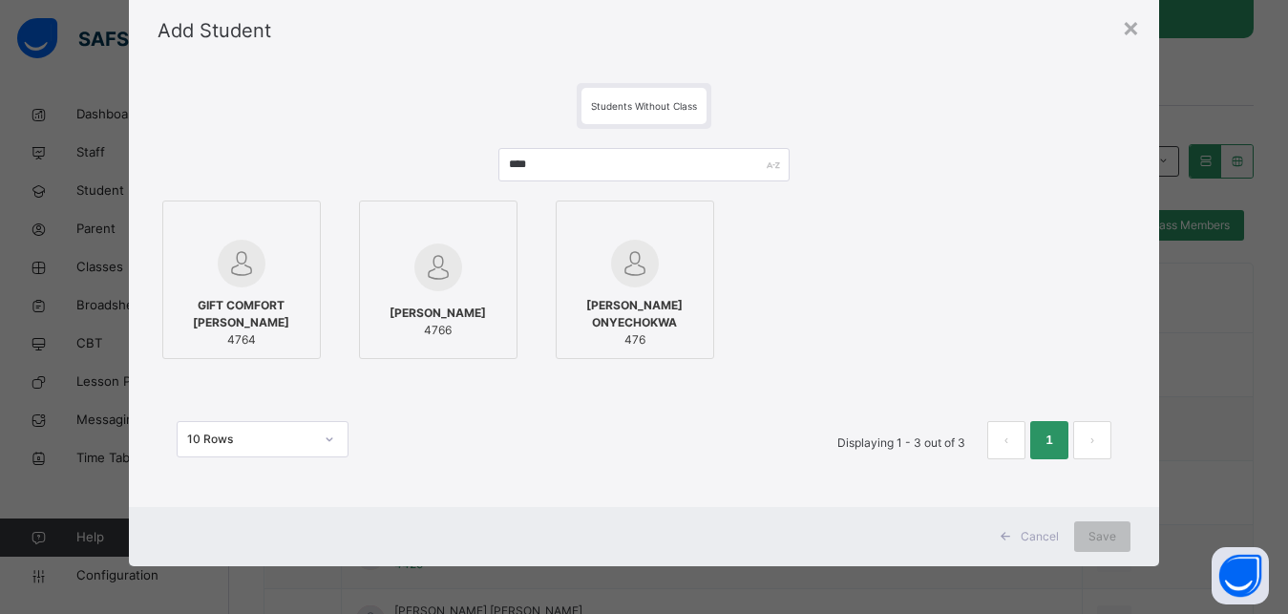
click at [259, 253] on div at bounding box center [242, 264] width 138 height 48
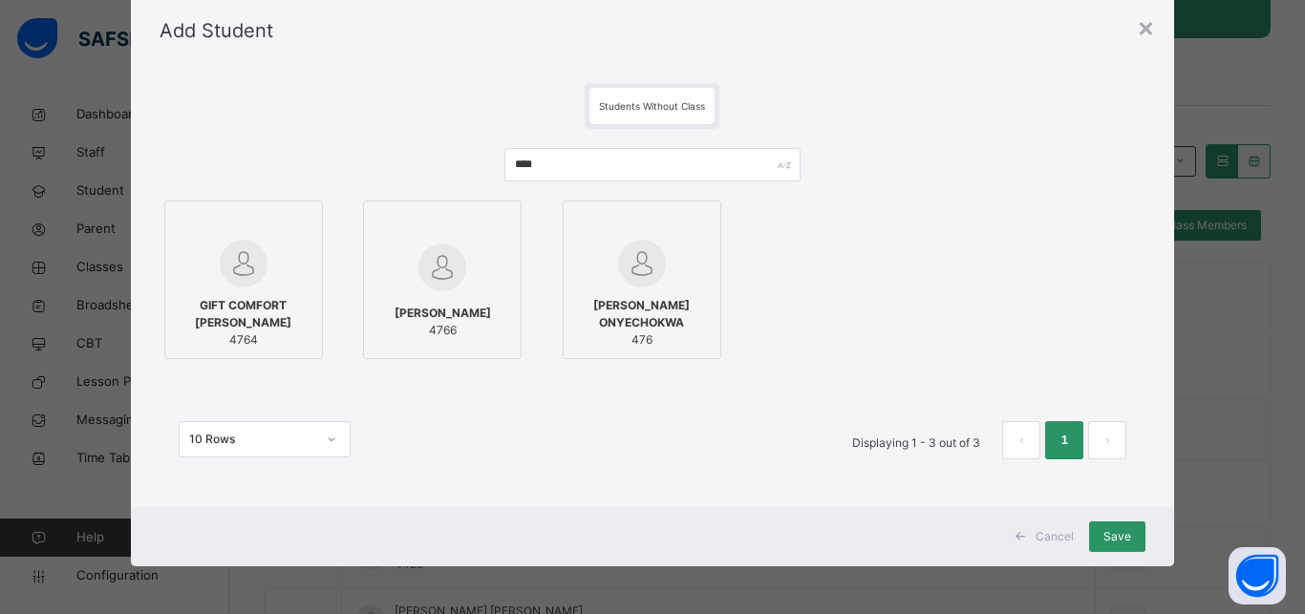
click at [428, 272] on img at bounding box center [442, 268] width 48 height 48
click at [1094, 529] on div "Save" at bounding box center [1117, 536] width 56 height 31
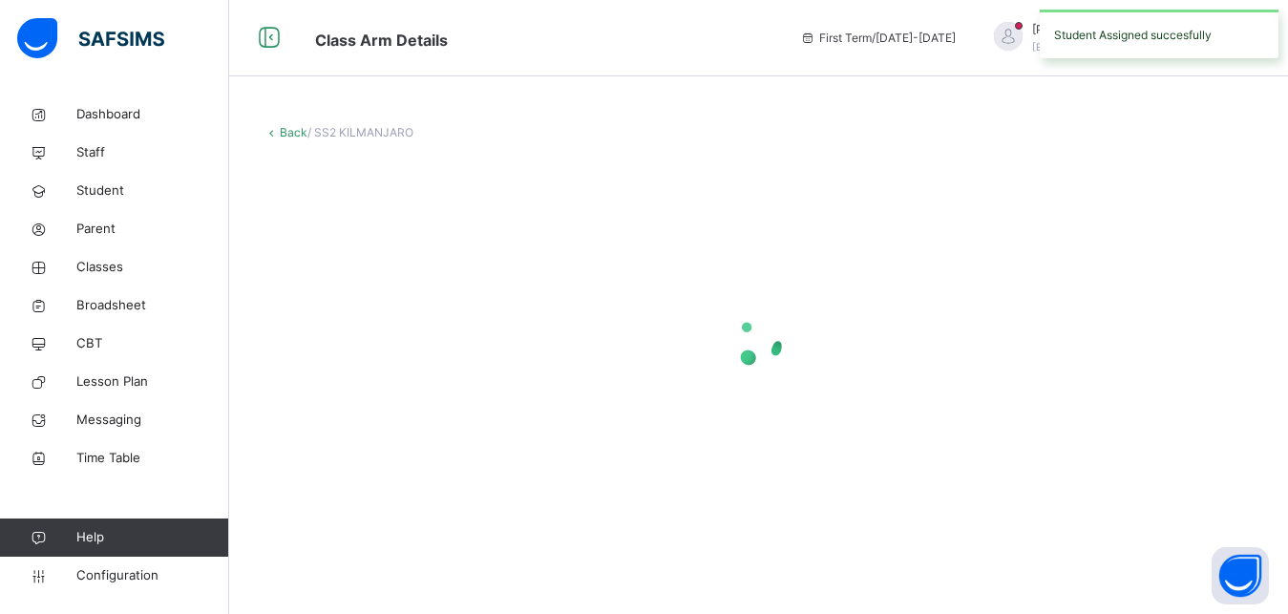
scroll to position [0, 0]
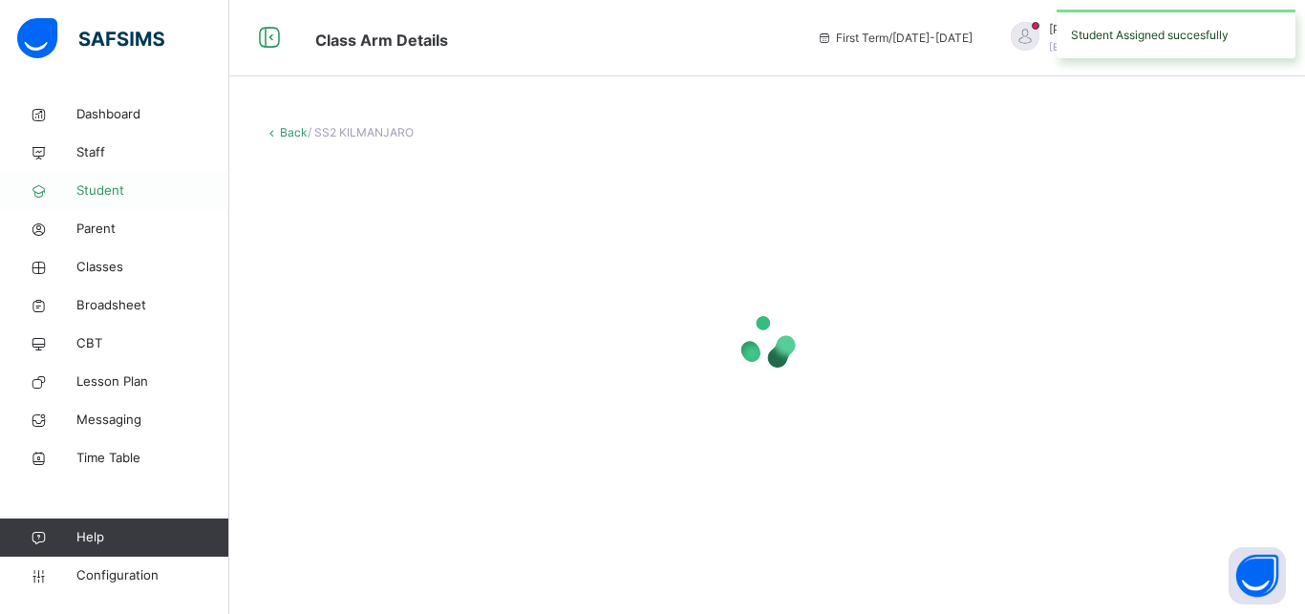
click at [103, 193] on span "Student" at bounding box center [152, 190] width 153 height 19
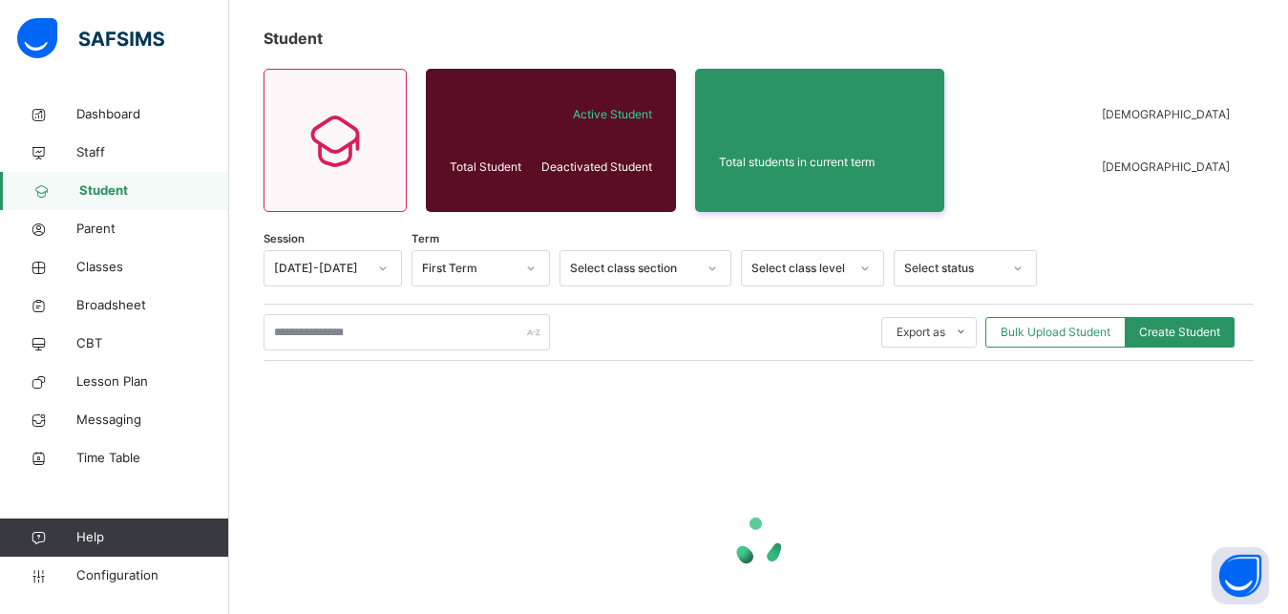
scroll to position [195, 0]
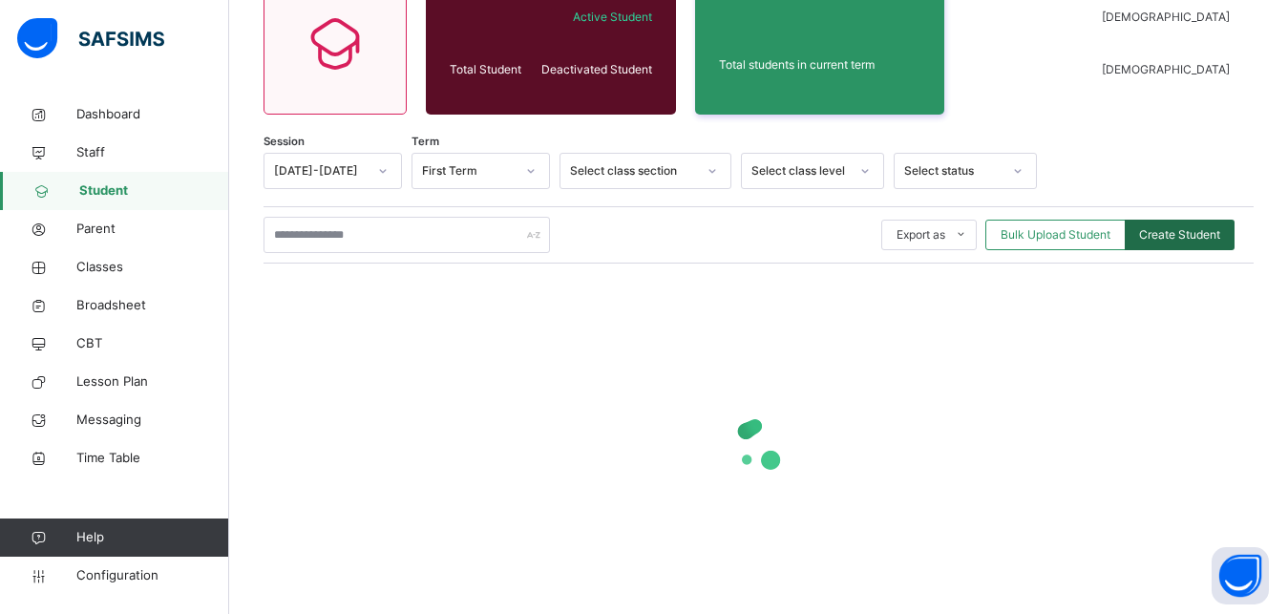
click at [1192, 235] on span "Create Student" at bounding box center [1179, 234] width 81 height 17
select select "**"
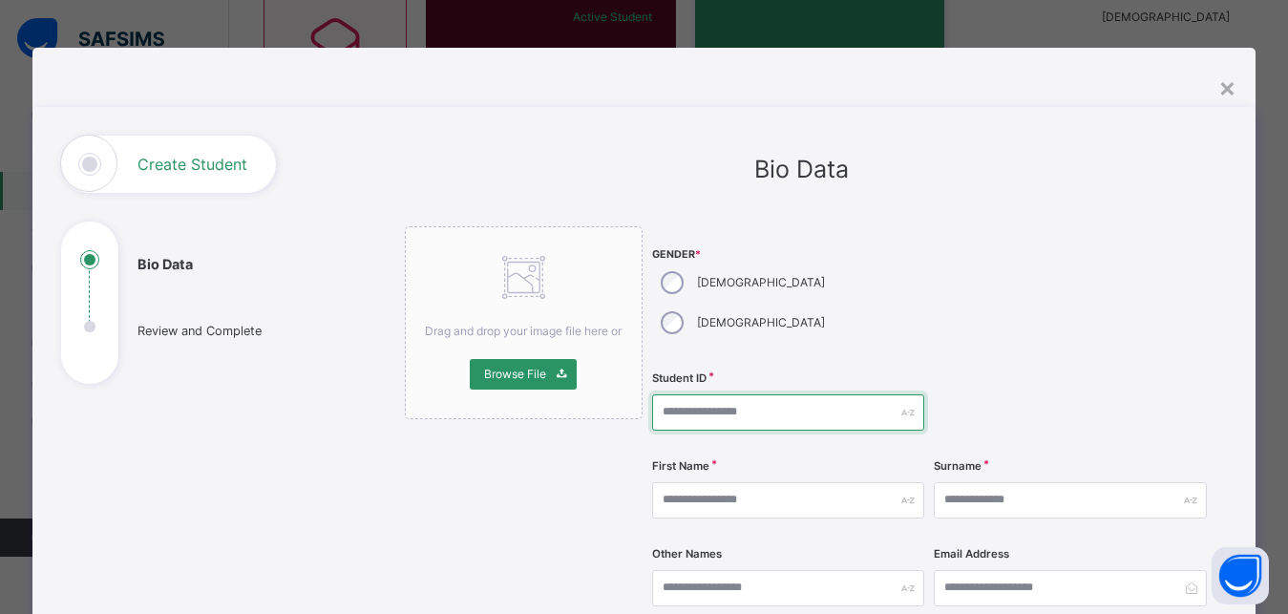
click at [732, 394] on input "text" at bounding box center [788, 412] width 272 height 36
type input "****"
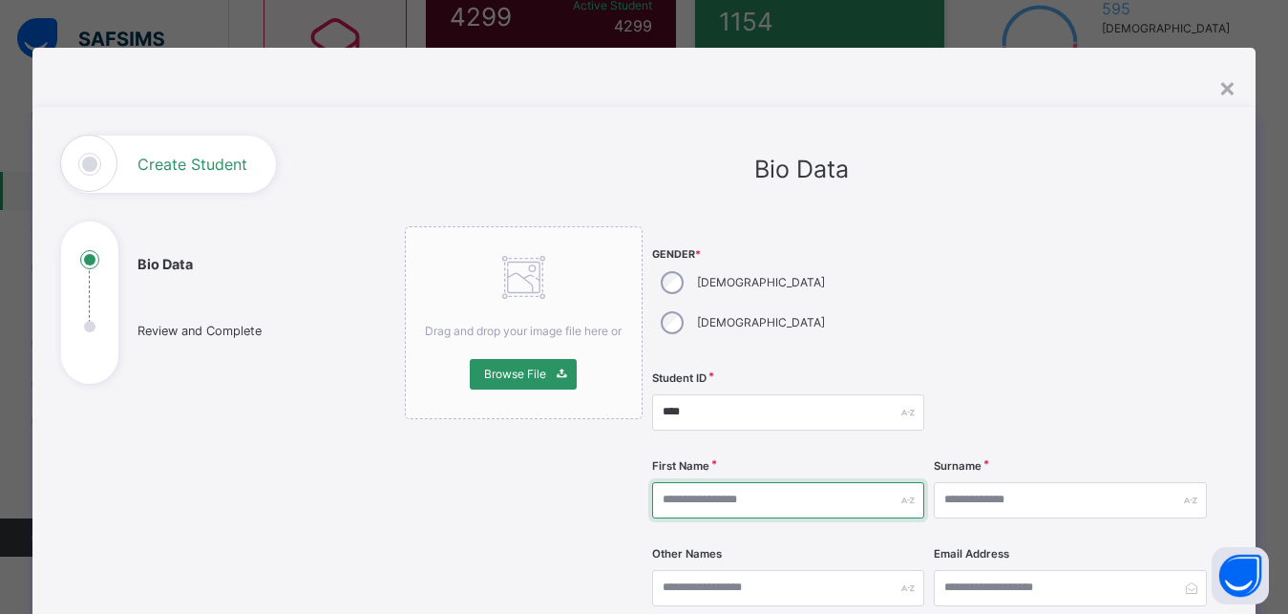
click at [685, 482] on input "text" at bounding box center [788, 500] width 272 height 36
type input "******"
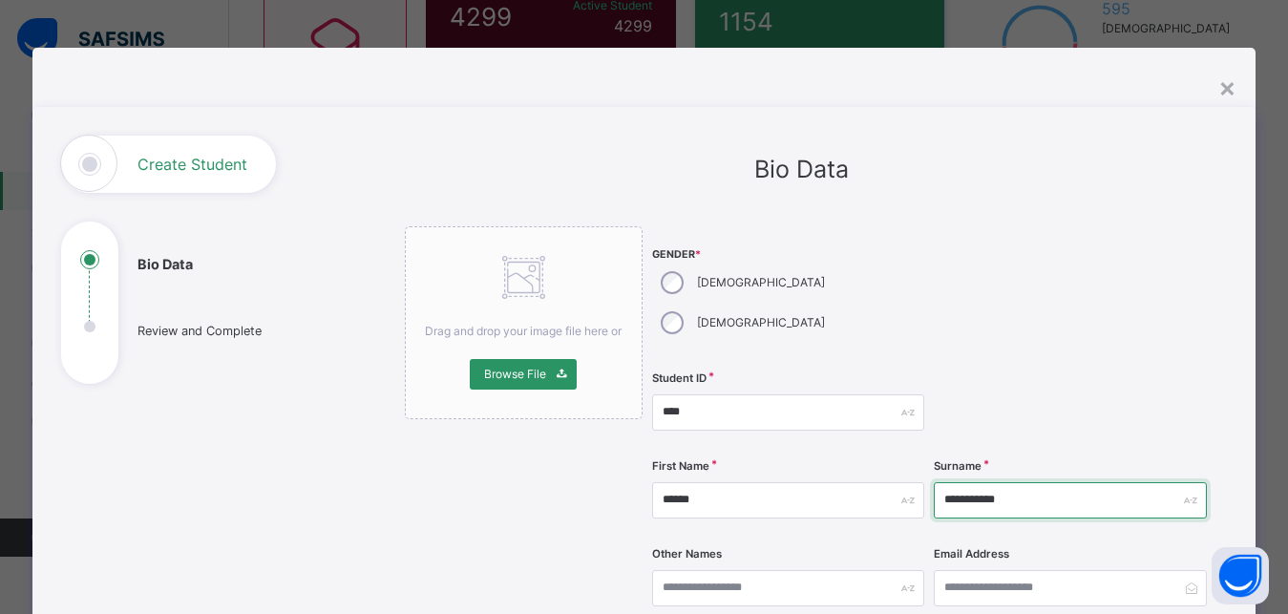
type input "**********"
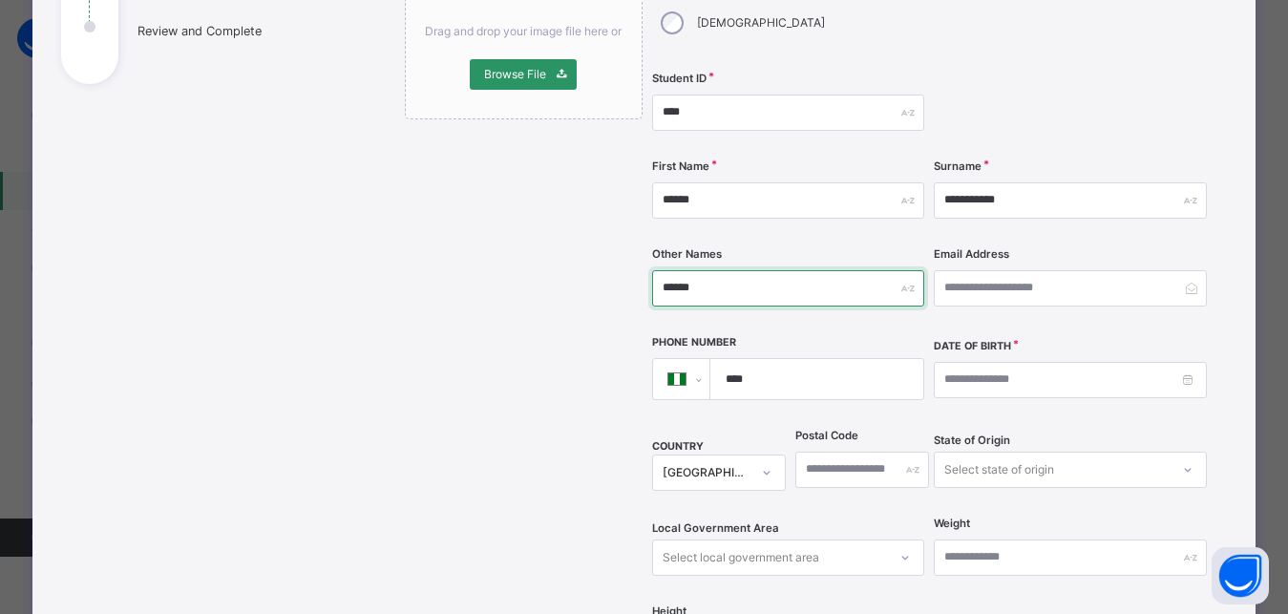
scroll to position [344, 0]
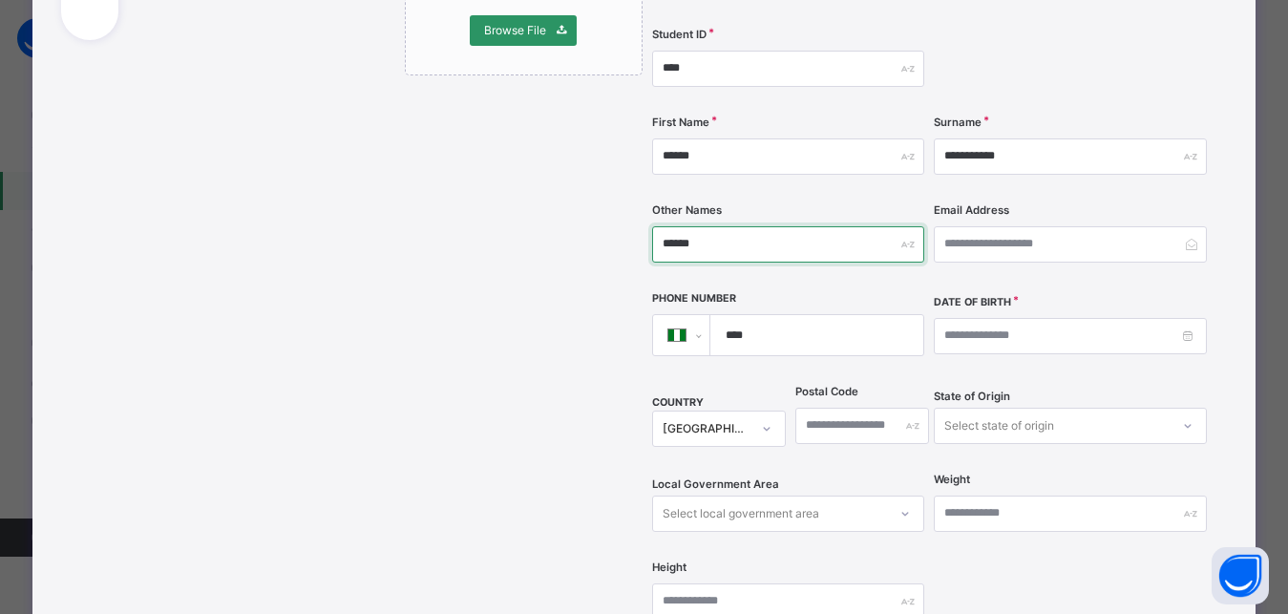
type input "******"
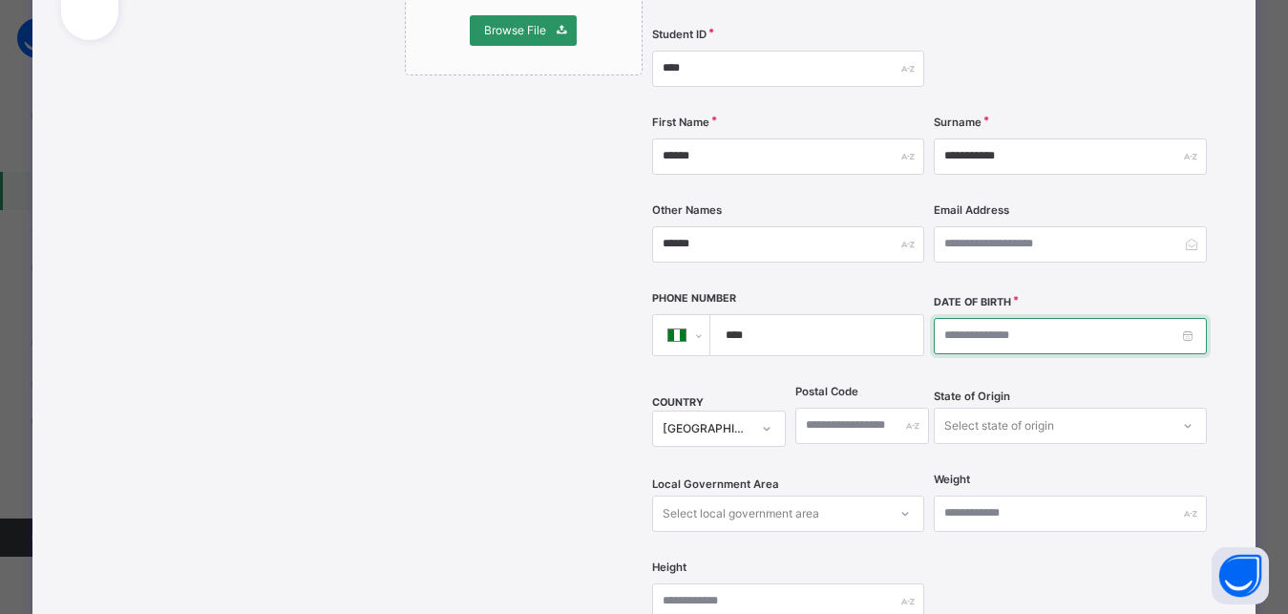
click at [939, 318] on input at bounding box center [1070, 336] width 272 height 36
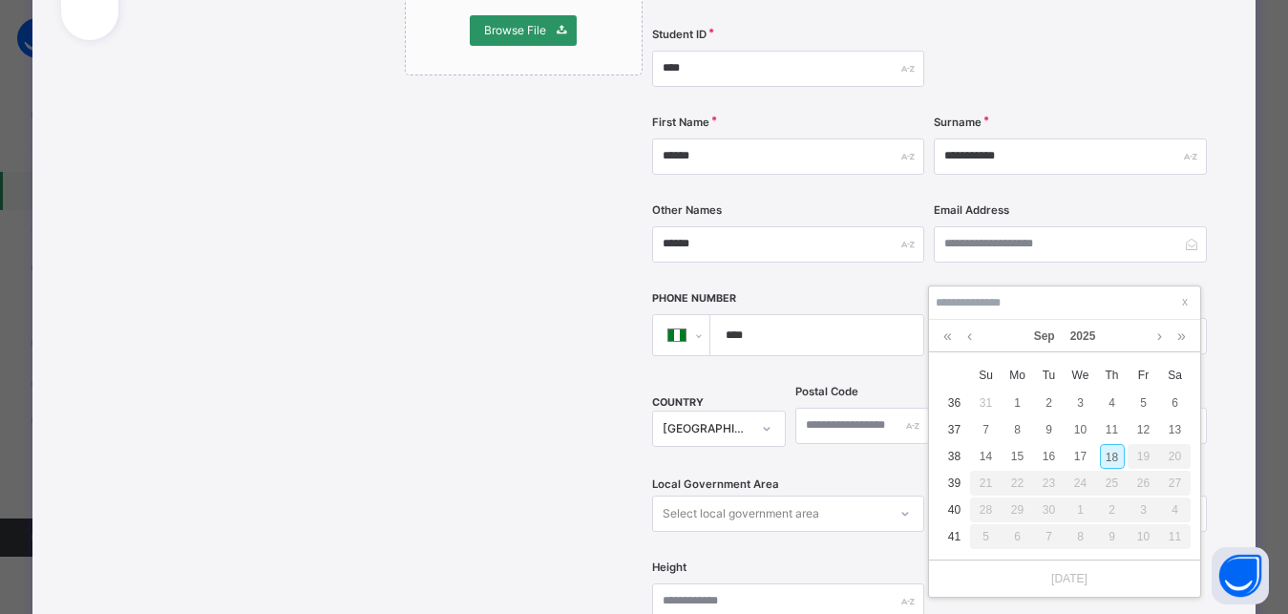
type input "*"
type input "**********"
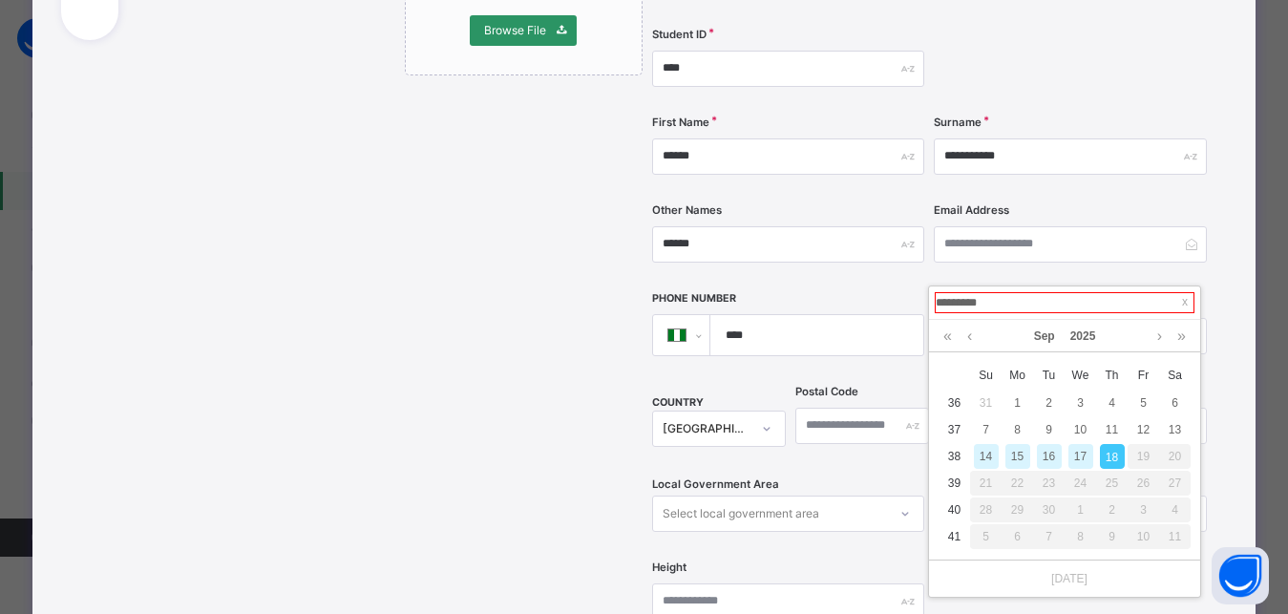
type input "**********"
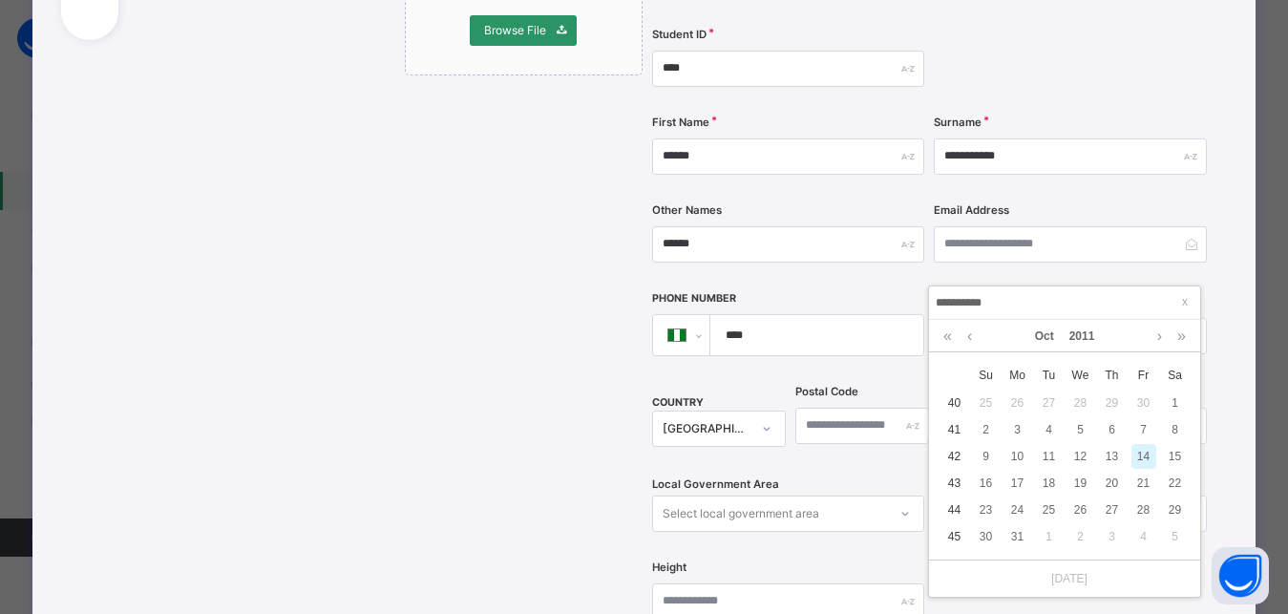
type input "**********"
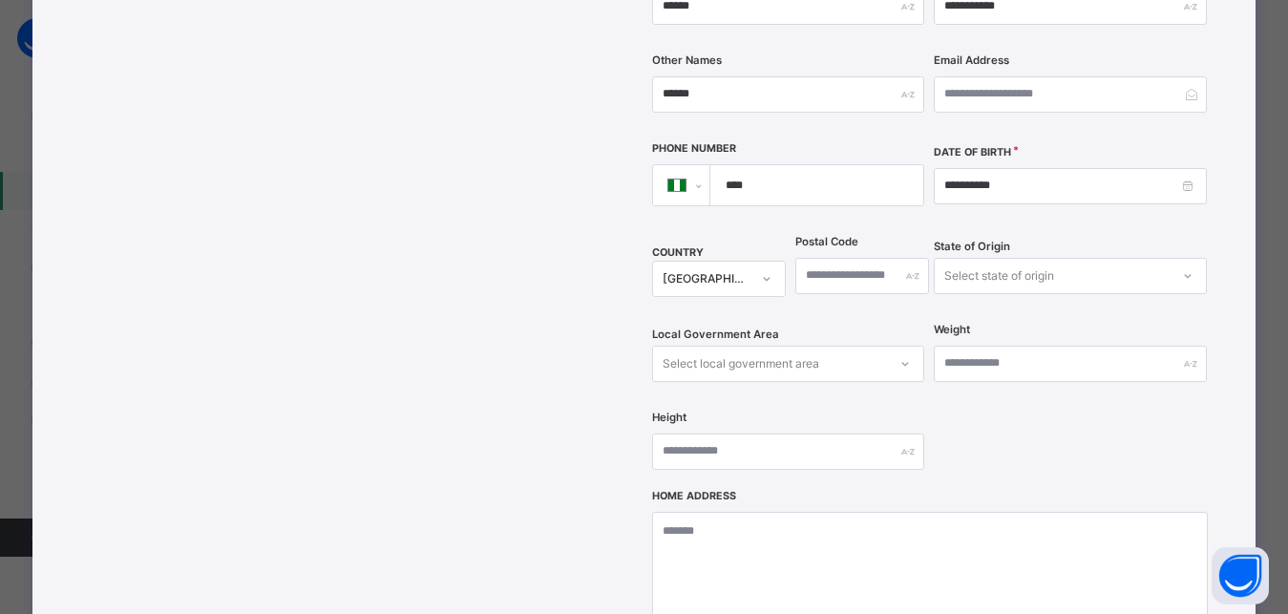
scroll to position [516, 0]
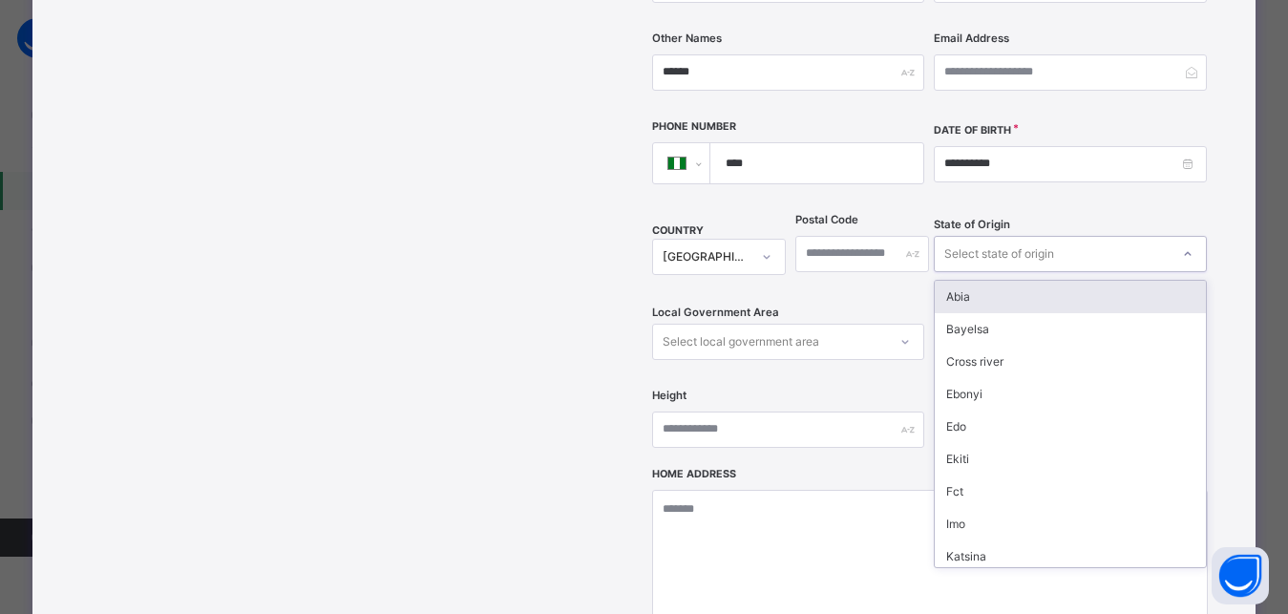
click at [1014, 236] on div "Select state of origin" at bounding box center [1000, 254] width 110 height 36
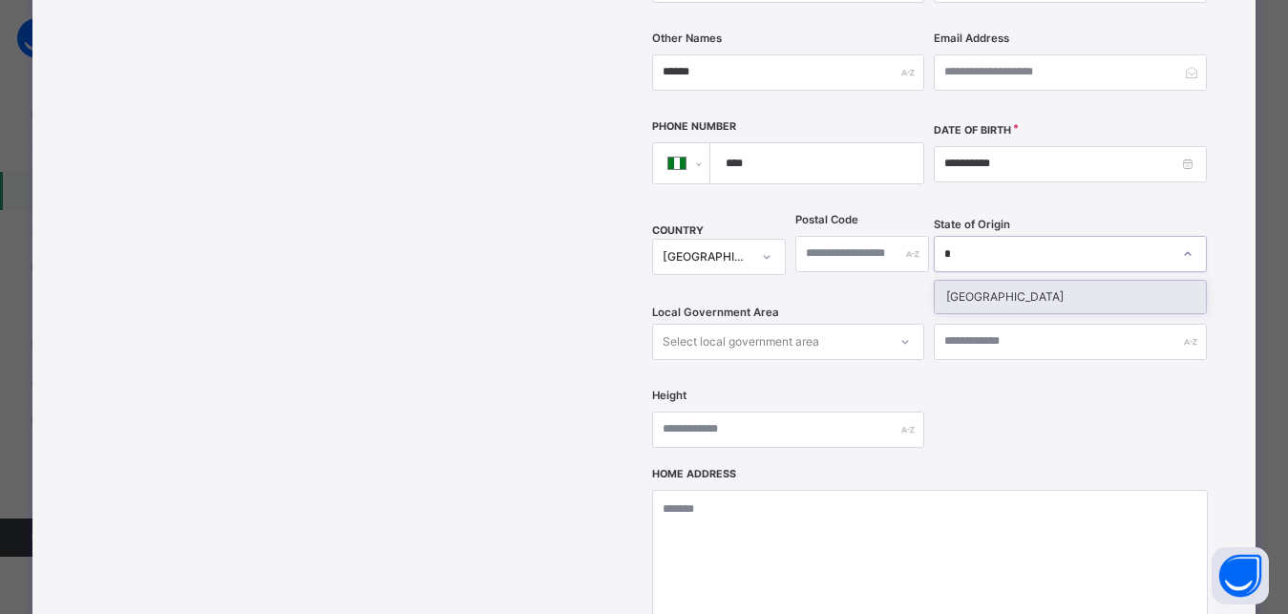
type input "**"
click at [990, 281] on div "Niger" at bounding box center [1070, 297] width 270 height 32
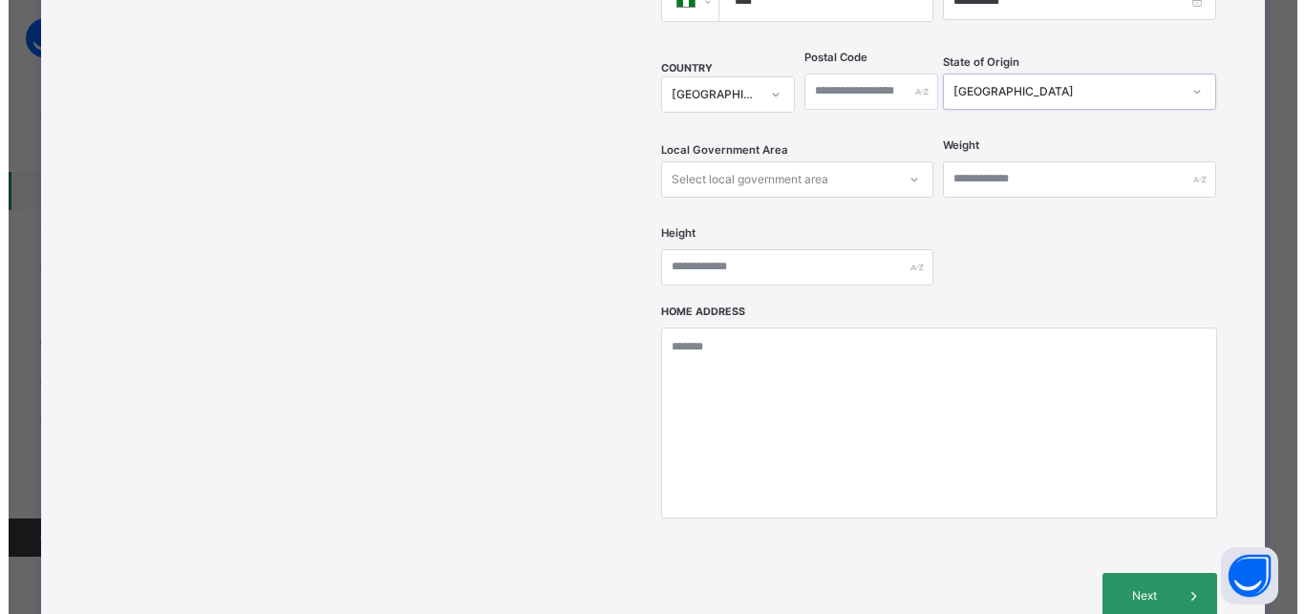
scroll to position [688, 0]
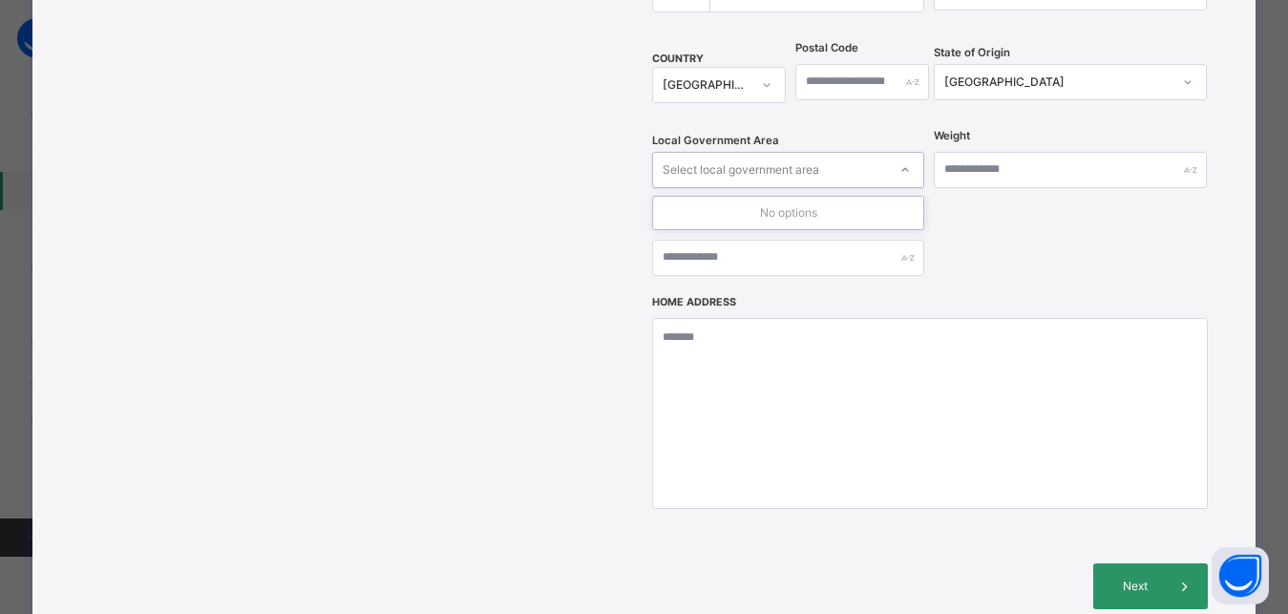
click at [716, 152] on div "Select local government area" at bounding box center [741, 170] width 157 height 36
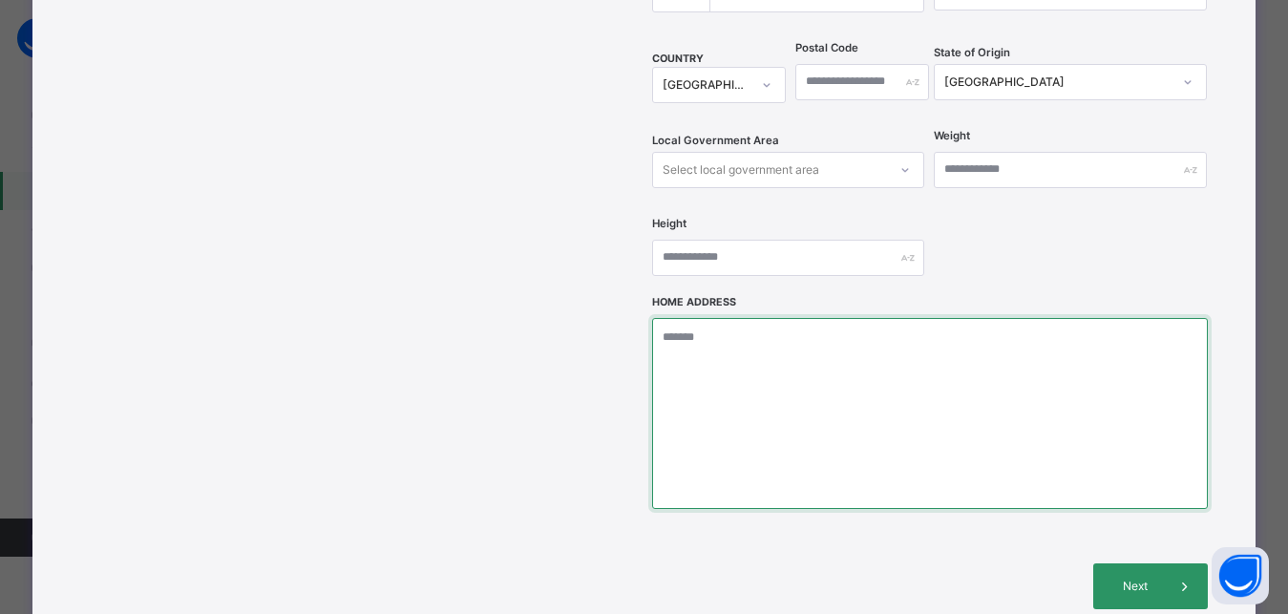
click at [700, 318] on textarea at bounding box center [930, 413] width 556 height 191
type textarea "**********"
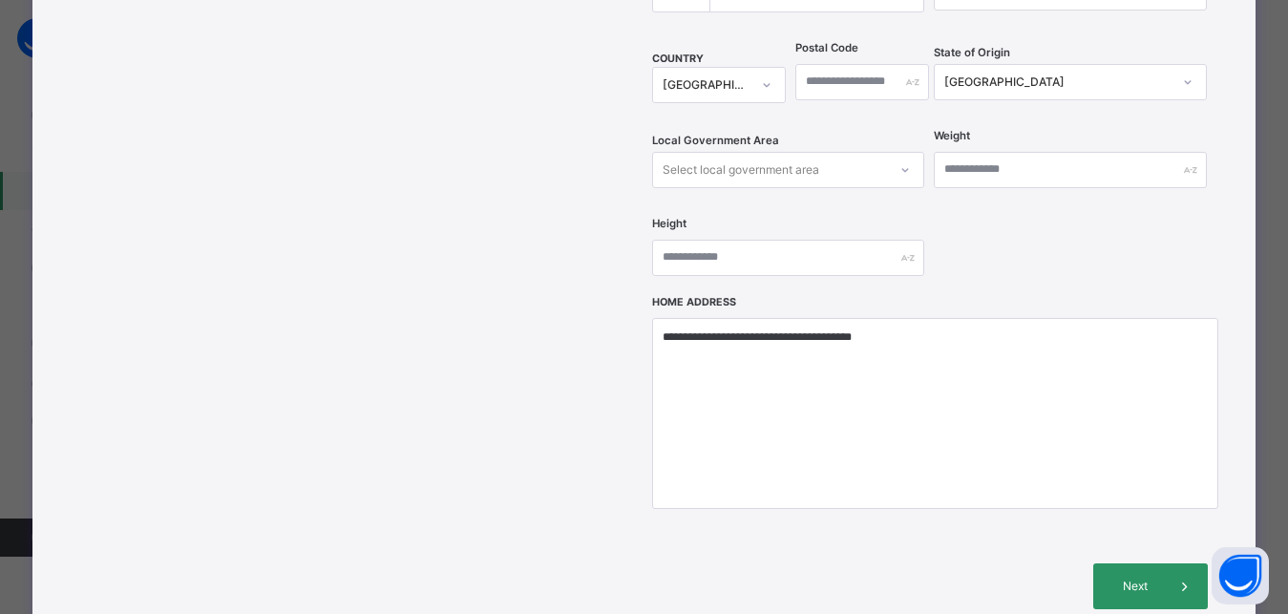
click at [749, 152] on div "Select local government area" at bounding box center [741, 170] width 157 height 36
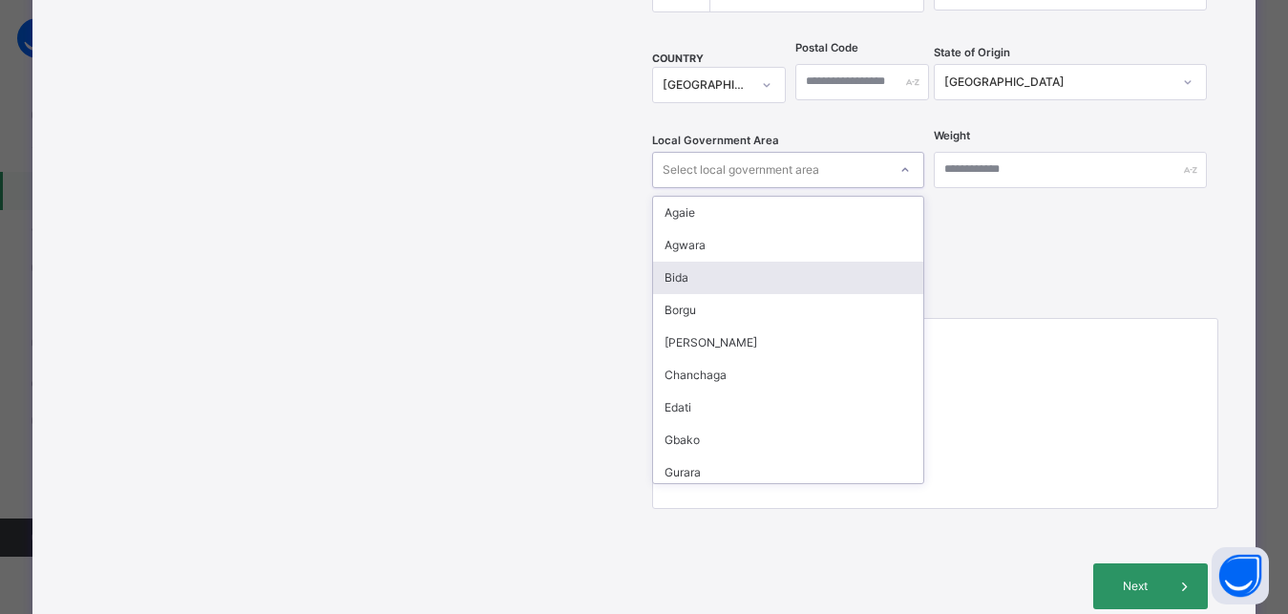
click at [690, 262] on div "Bida" at bounding box center [788, 278] width 270 height 32
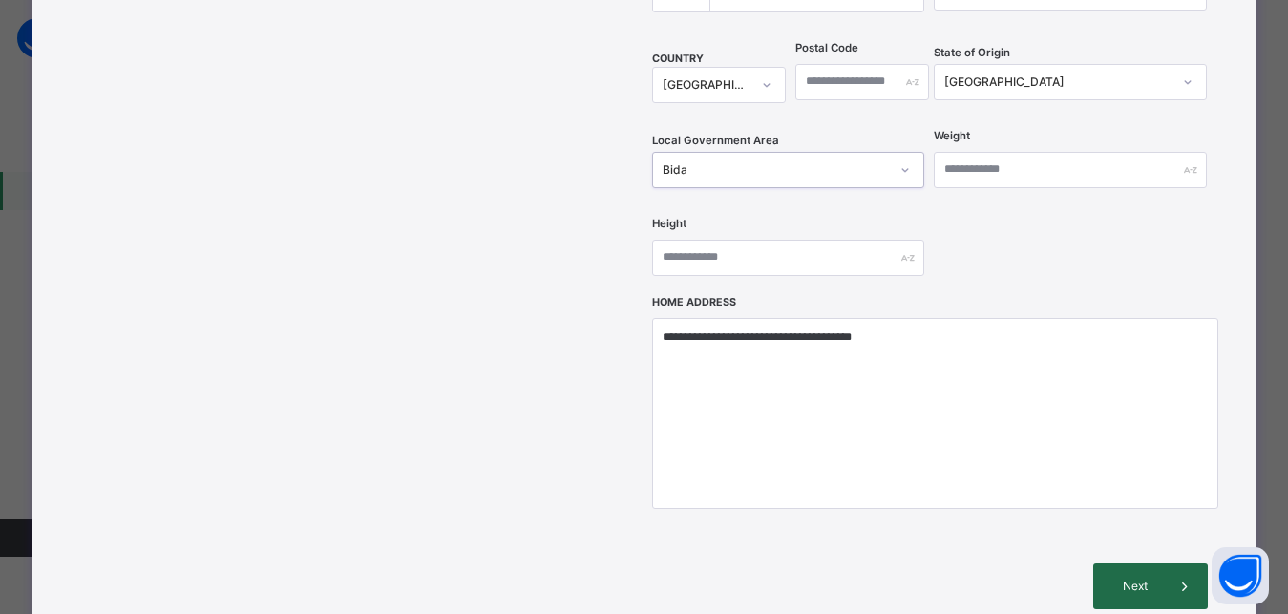
click at [1134, 563] on div "Next" at bounding box center [1150, 586] width 115 height 46
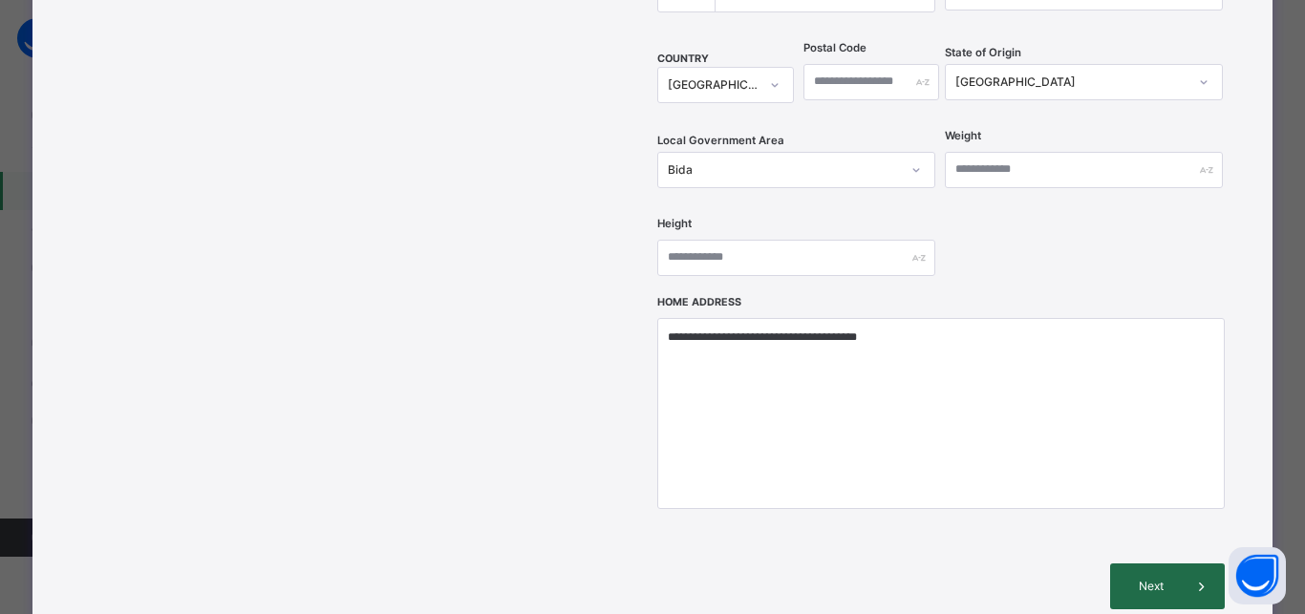
scroll to position [436, 0]
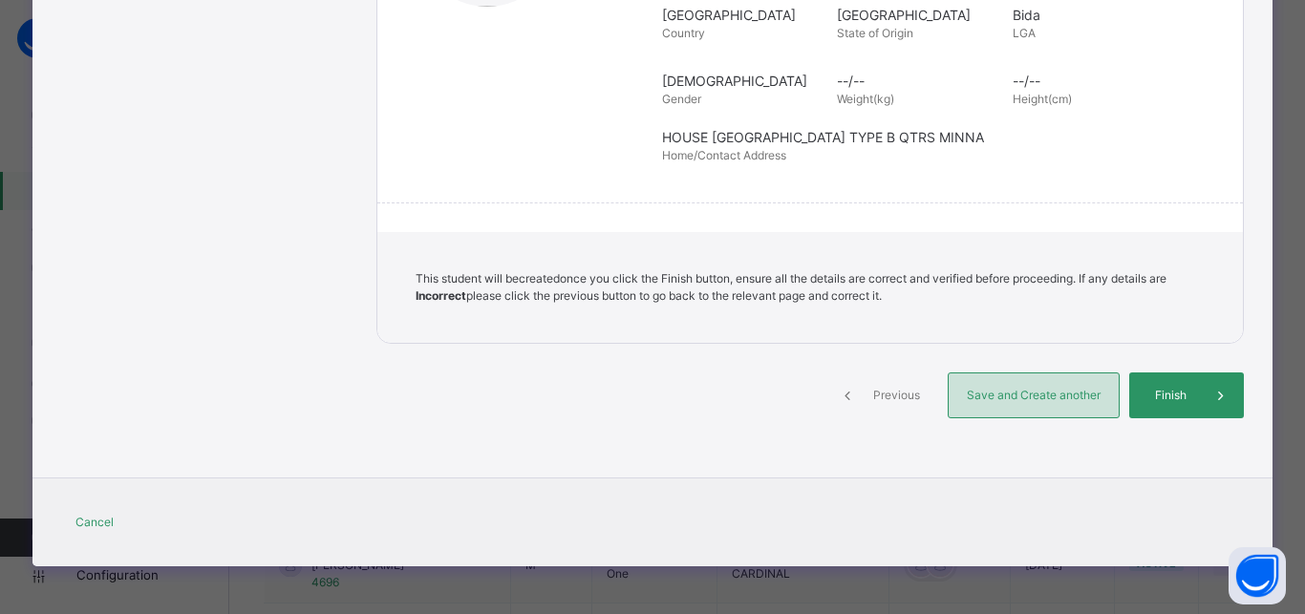
click at [1052, 397] on span "Save and Create another" at bounding box center [1033, 395] width 141 height 17
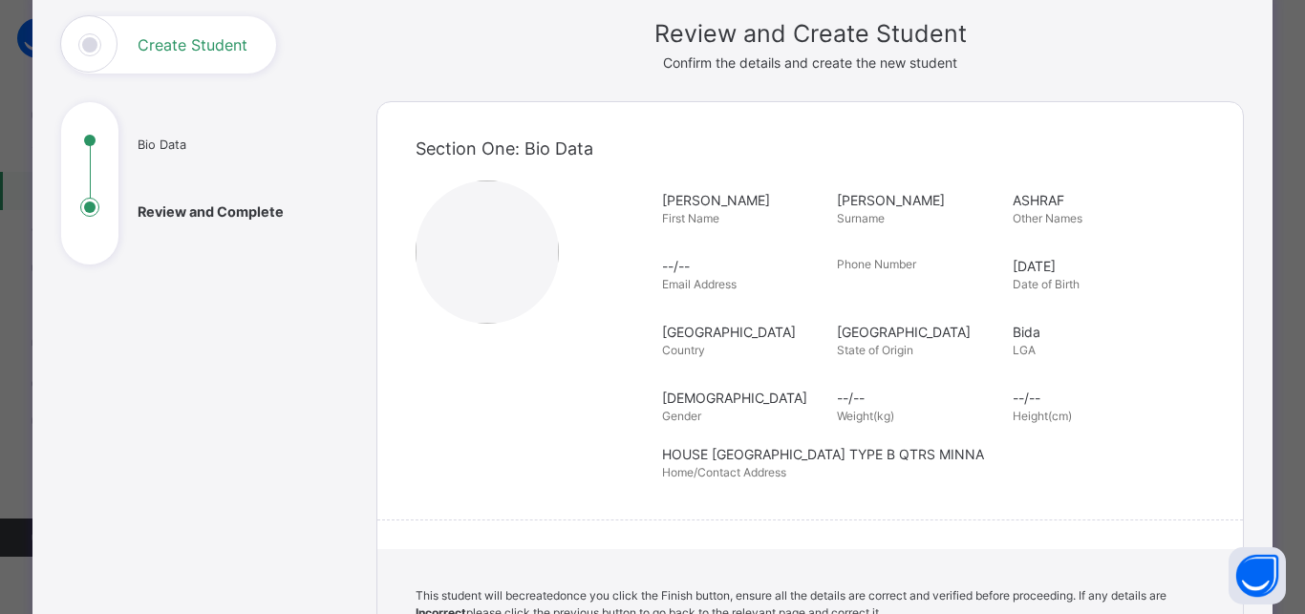
scroll to position [93, 0]
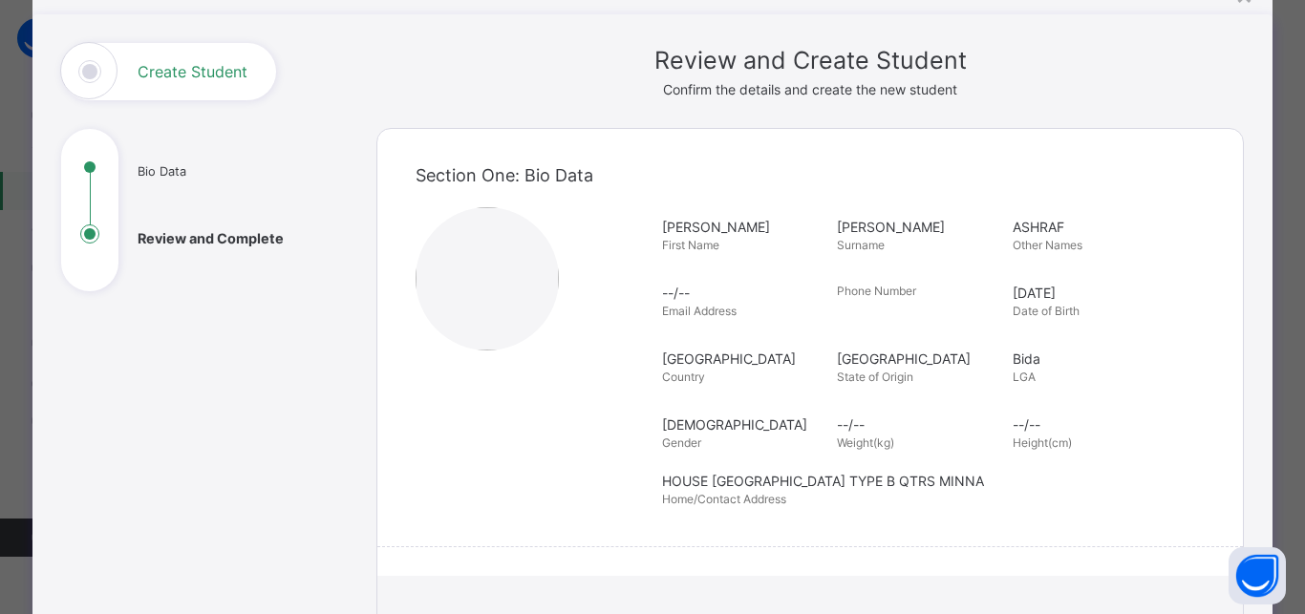
select select "**"
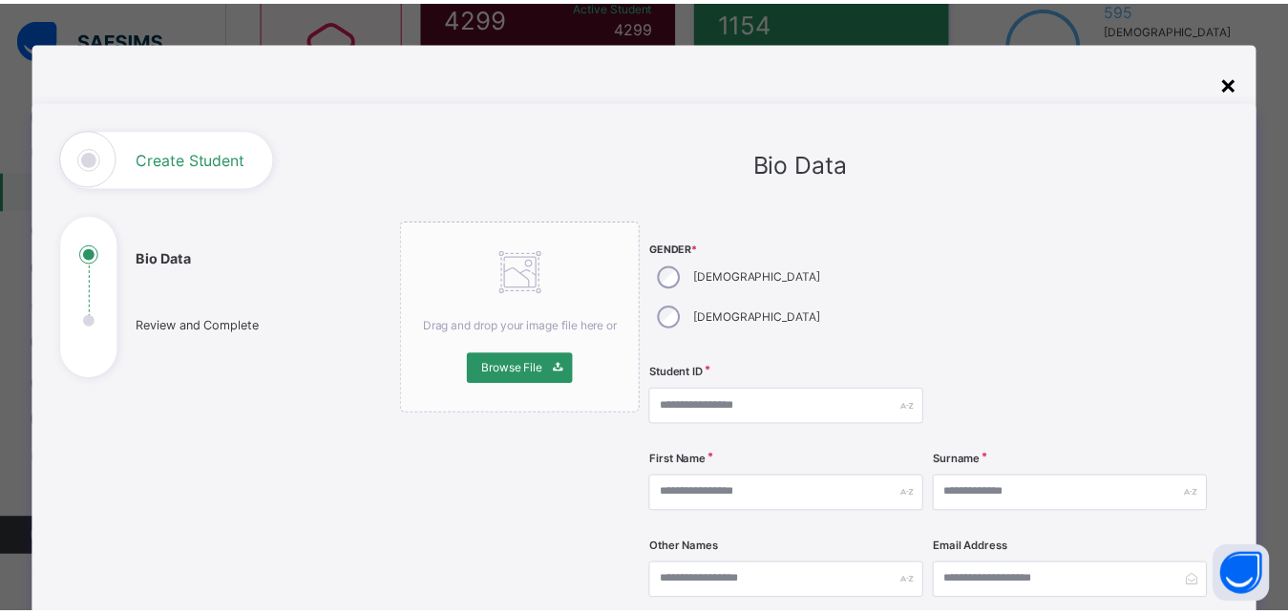
scroll to position [0, 0]
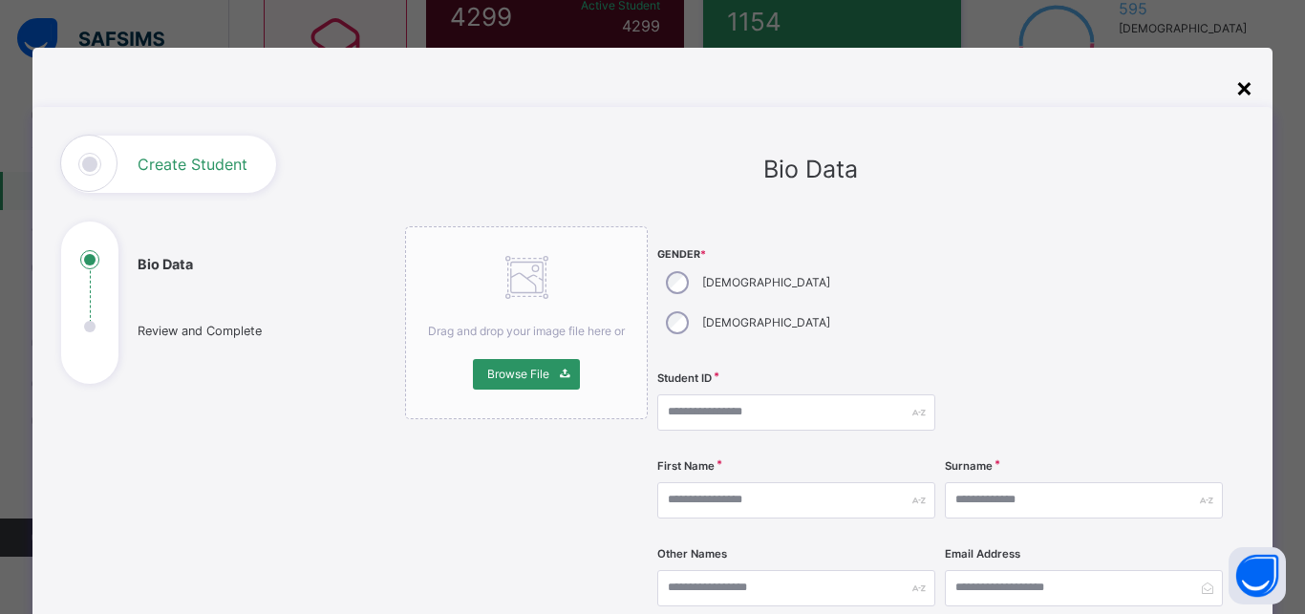
click at [1238, 87] on div "×" at bounding box center [1244, 87] width 18 height 40
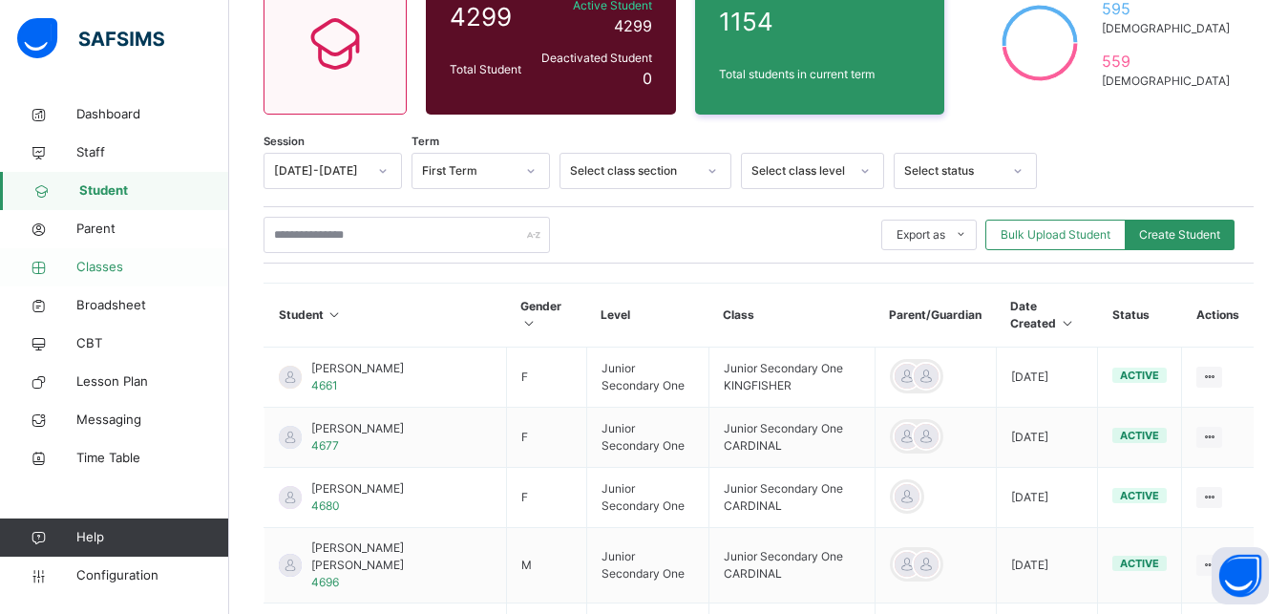
click at [107, 266] on span "Classes" at bounding box center [152, 267] width 153 height 19
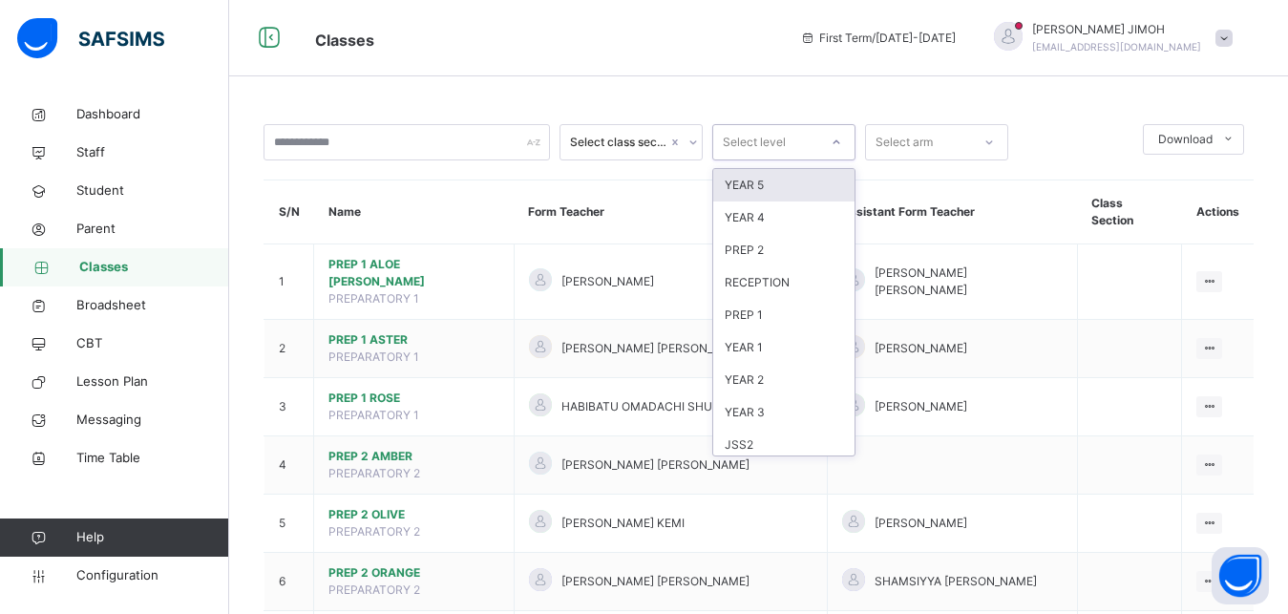
click at [811, 139] on div "Select level" at bounding box center [765, 143] width 105 height 30
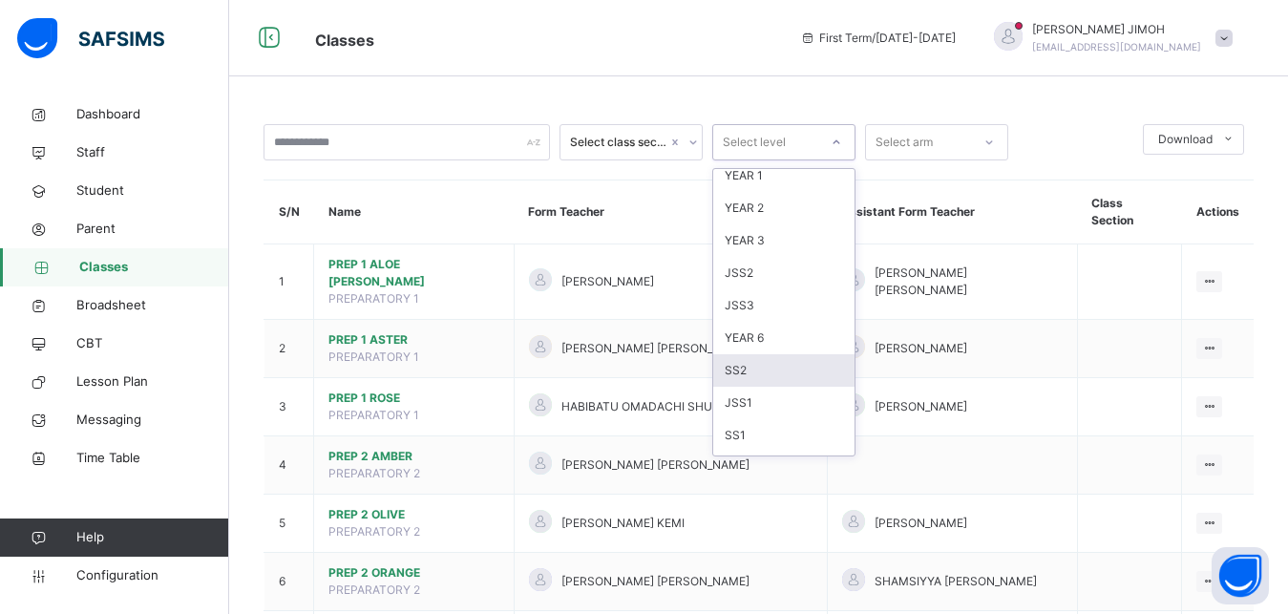
click at [772, 378] on div "SS2" at bounding box center [783, 370] width 141 height 32
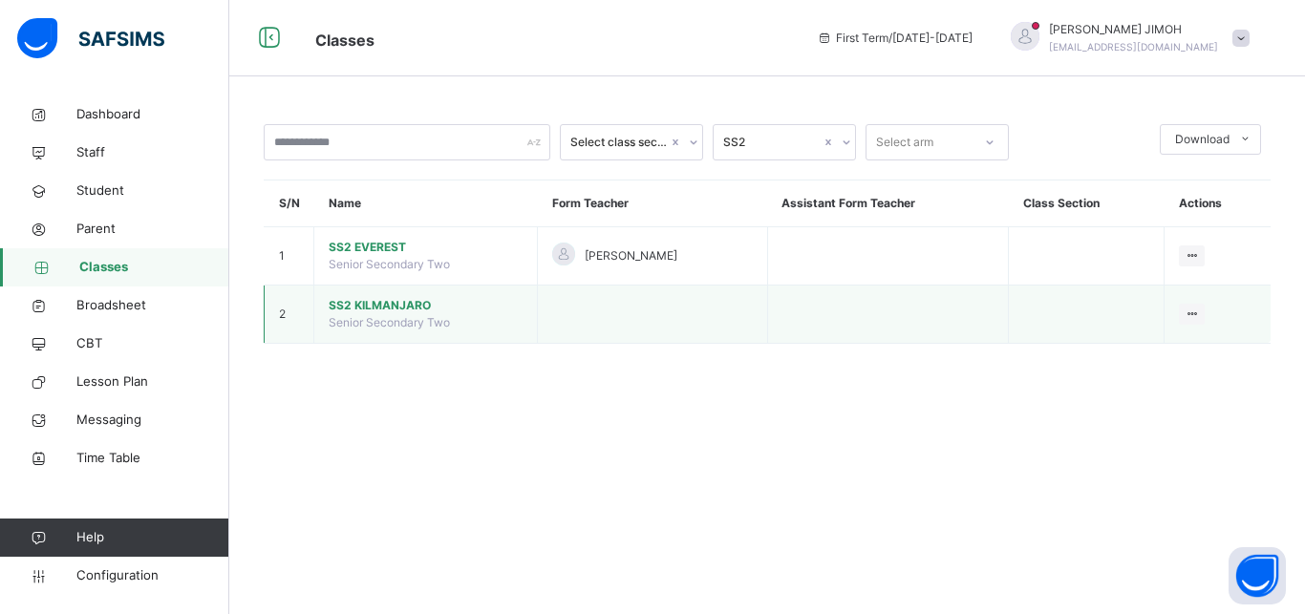
click at [352, 314] on span "SS2 KILMANJARO" at bounding box center [426, 305] width 194 height 17
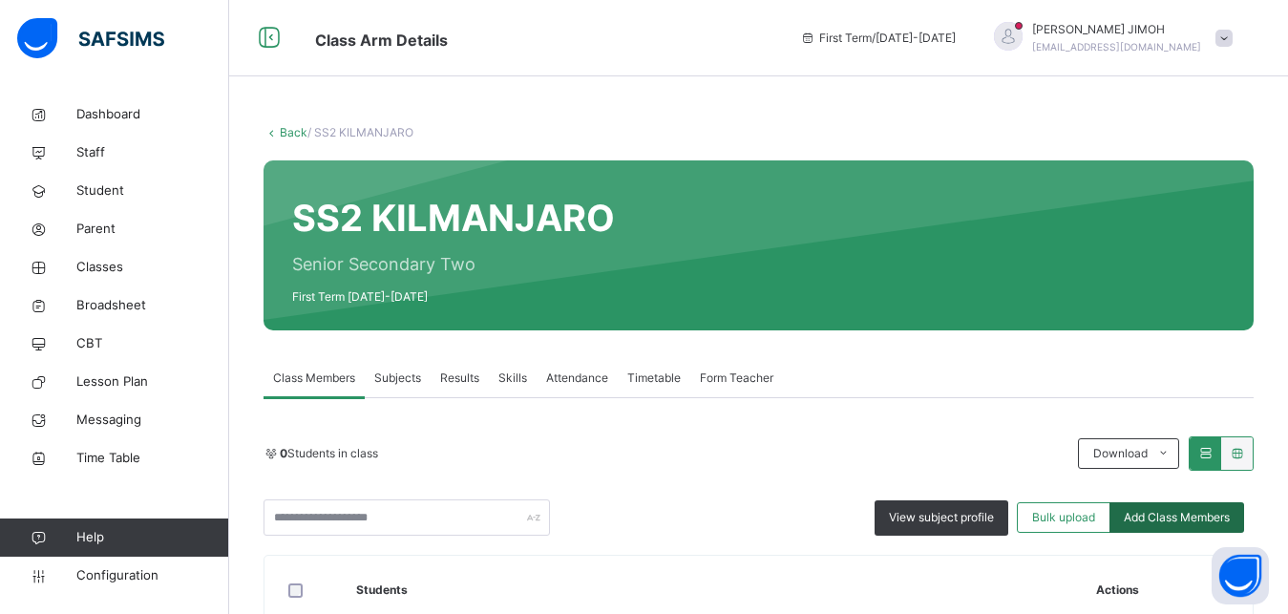
click at [1164, 507] on div "Add Class Members" at bounding box center [1177, 517] width 135 height 31
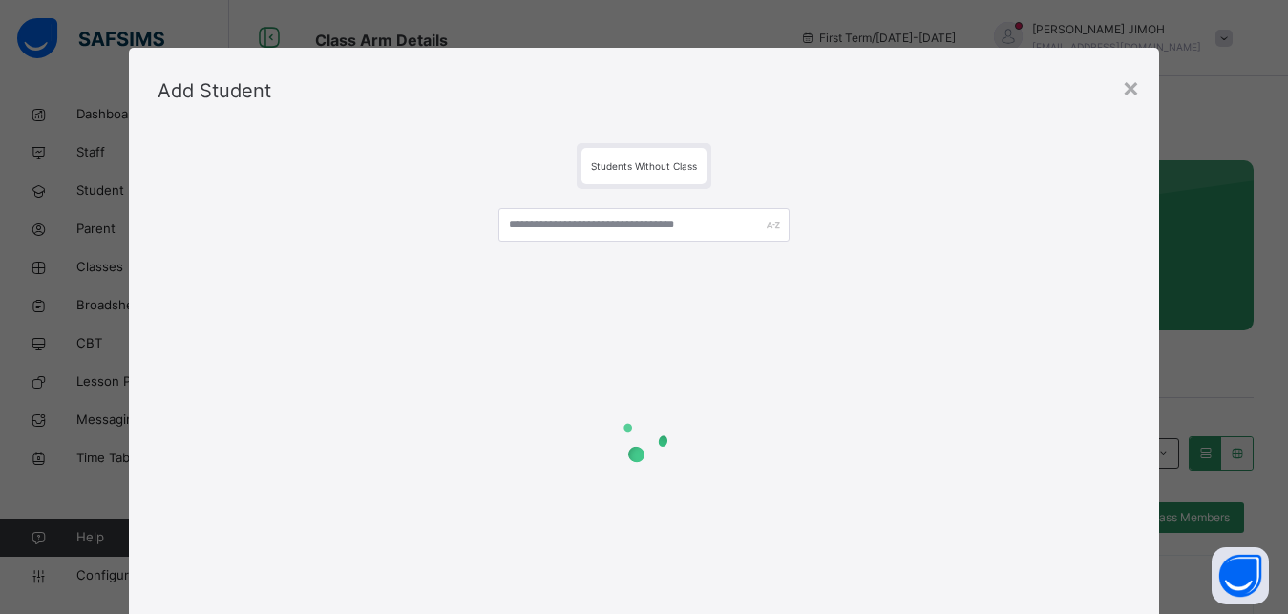
scroll to position [60, 0]
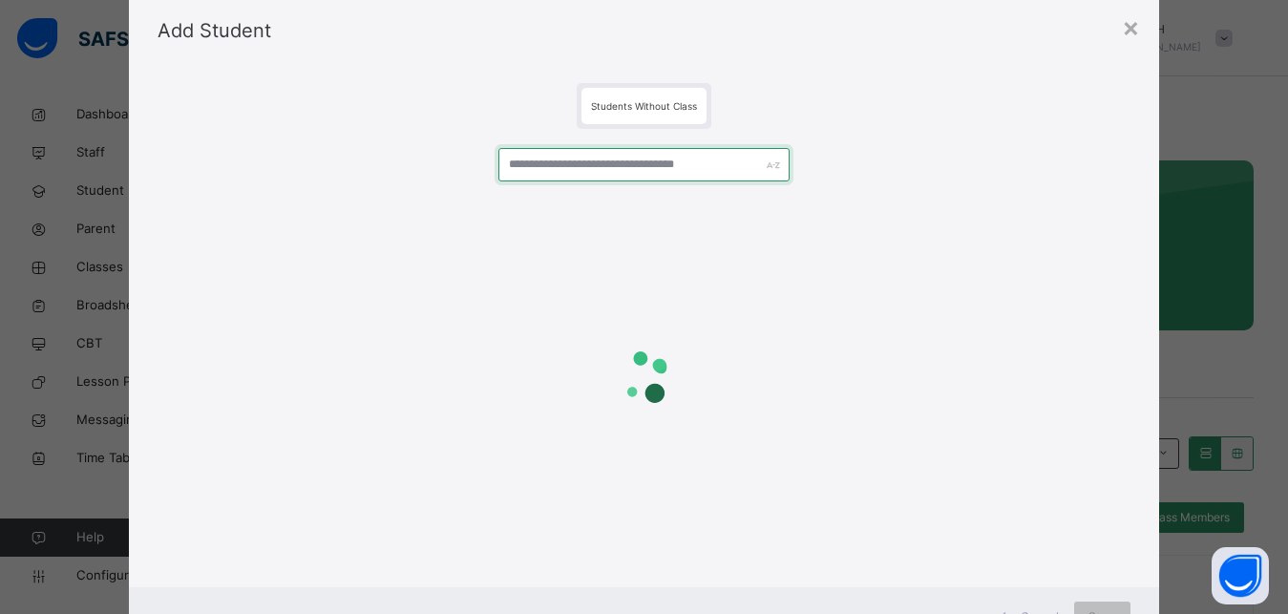
click at [558, 160] on input "text" at bounding box center [645, 164] width 292 height 33
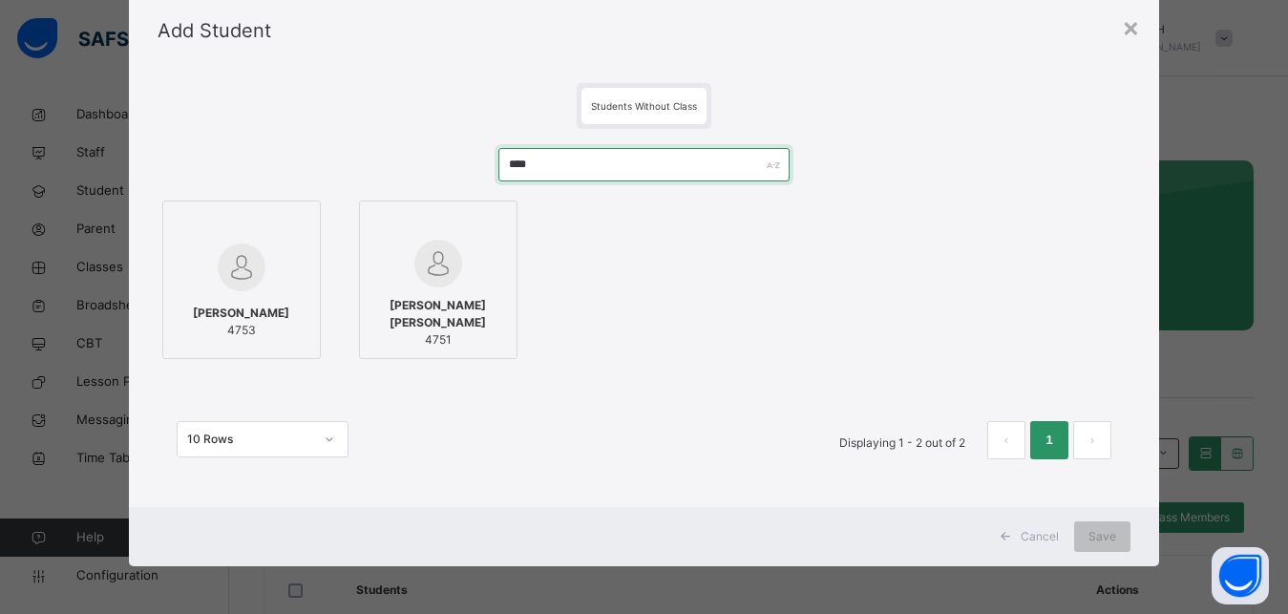
type input "****"
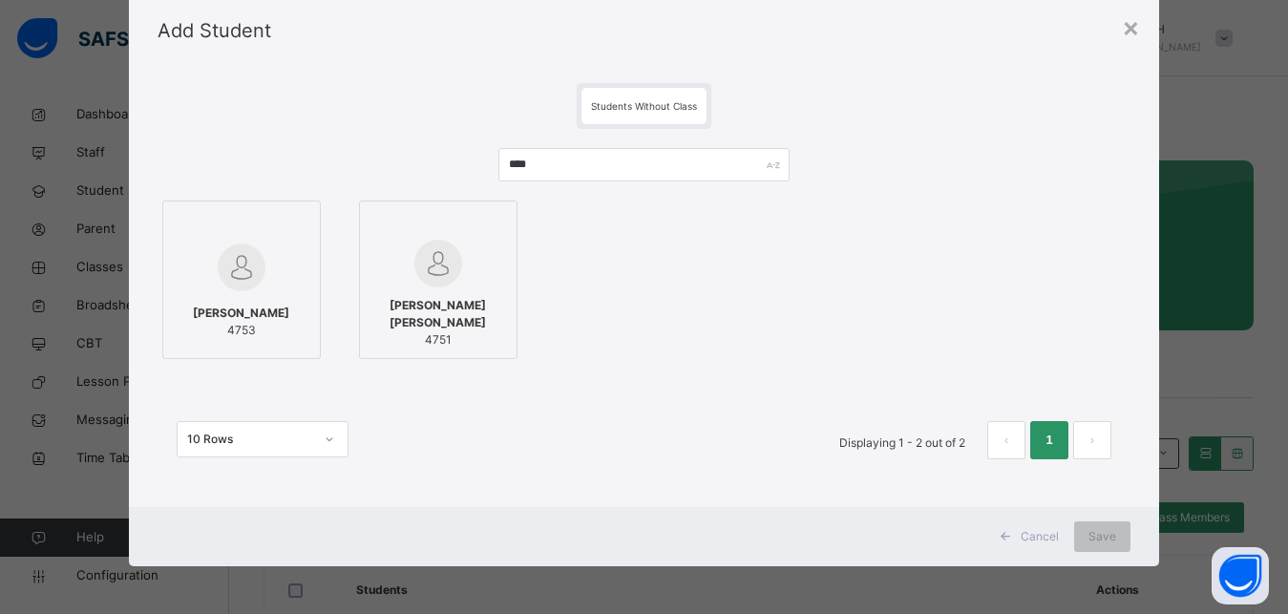
click at [249, 270] on img at bounding box center [242, 268] width 48 height 48
click at [1106, 536] on span "Save" at bounding box center [1103, 536] width 28 height 17
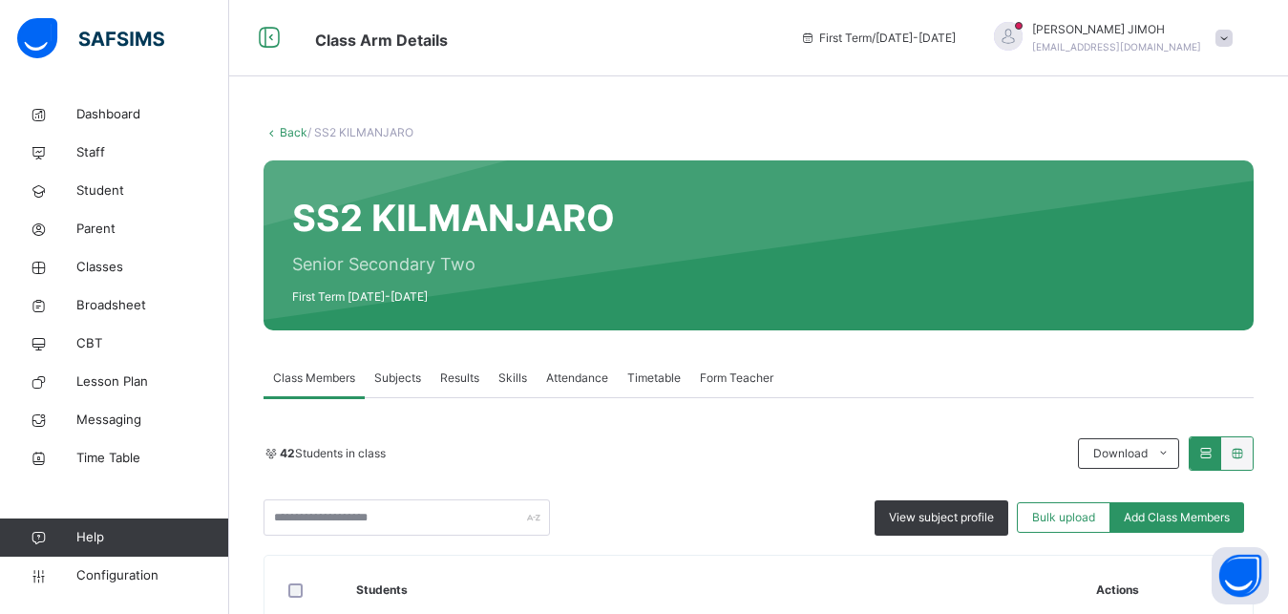
click at [292, 131] on link "Back" at bounding box center [294, 132] width 28 height 14
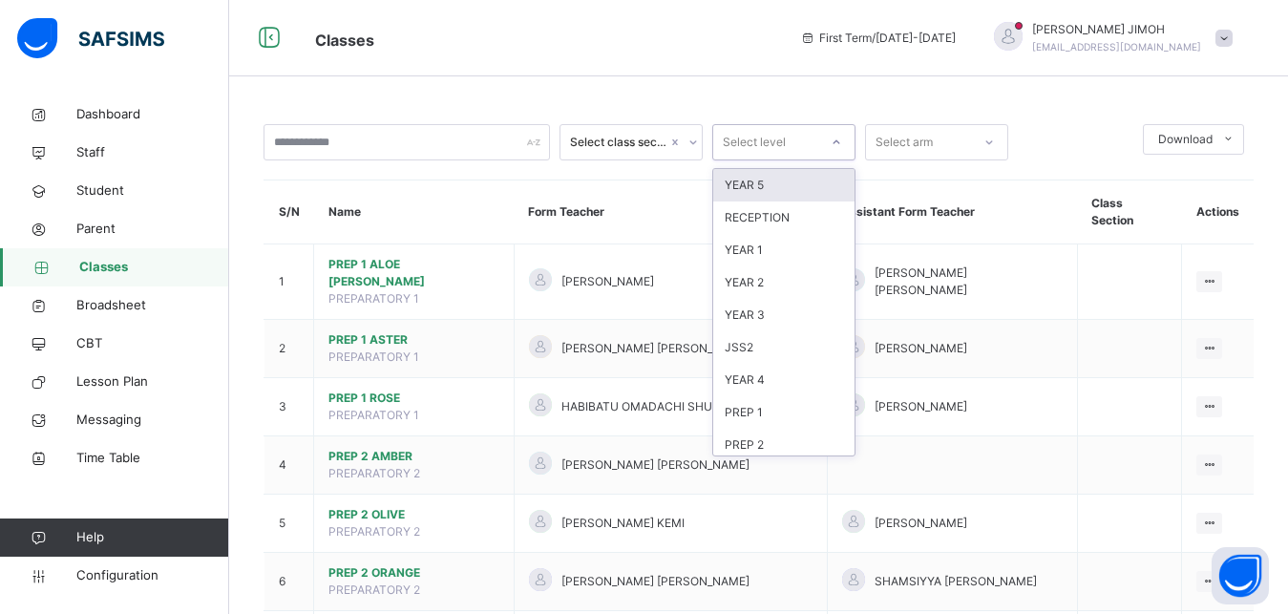
click at [741, 140] on div "Select level" at bounding box center [754, 142] width 63 height 36
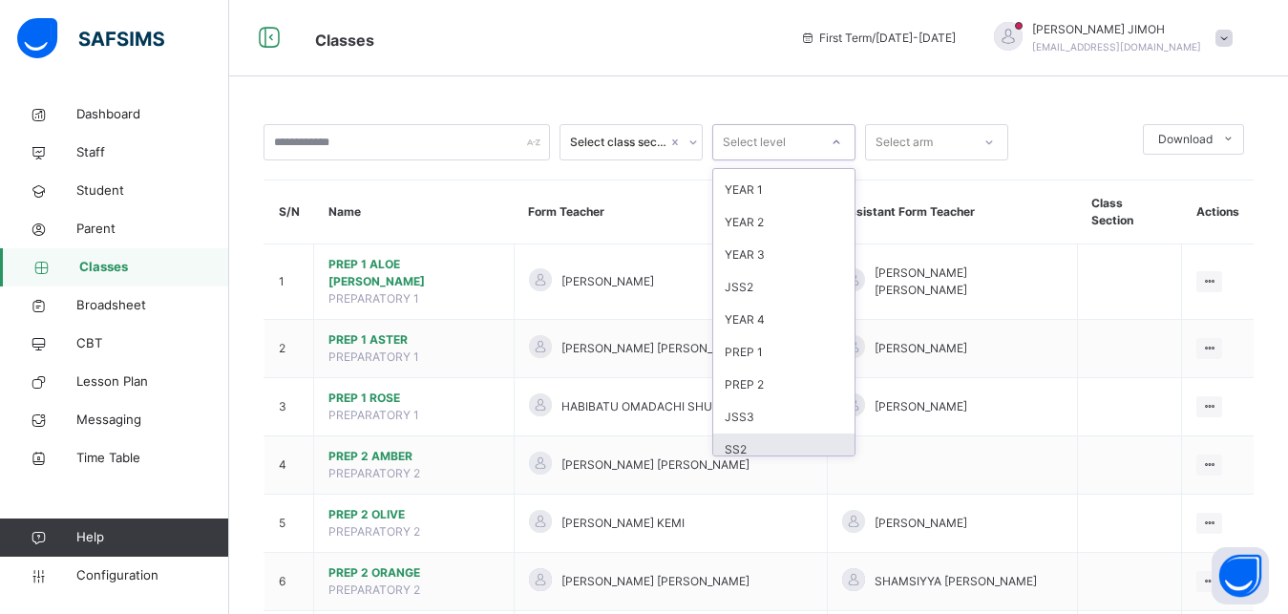
scroll to position [29, 0]
click at [759, 323] on div "JSS2" at bounding box center [783, 319] width 141 height 32
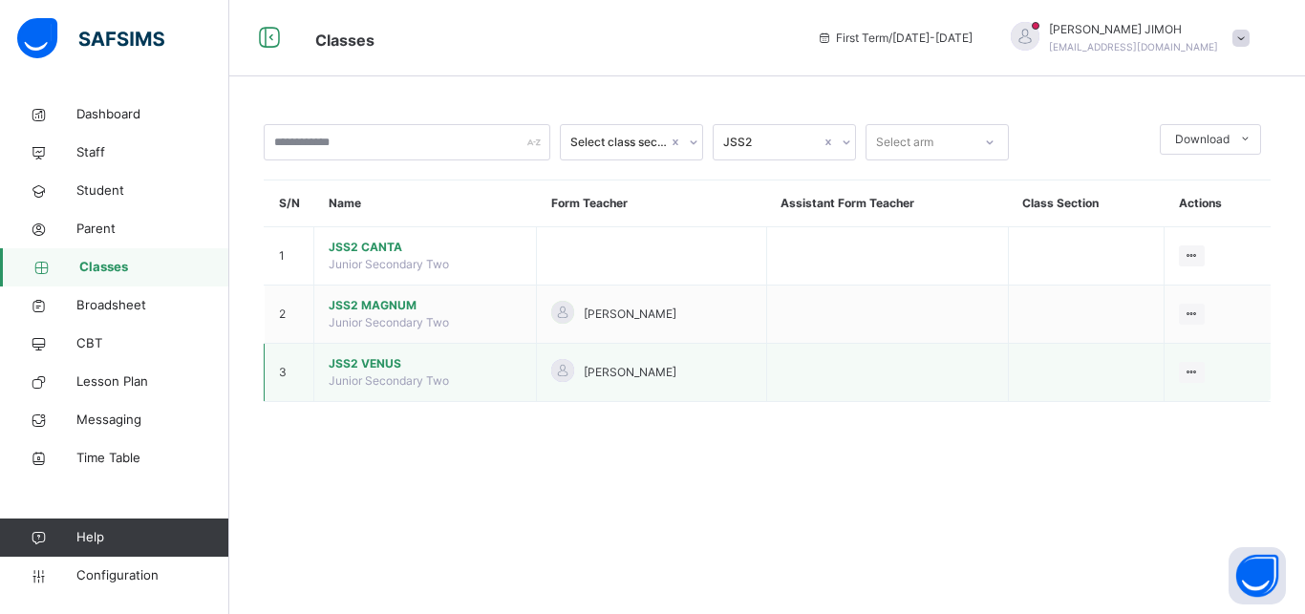
click at [362, 372] on span "JSS2 VENUS" at bounding box center [425, 363] width 193 height 17
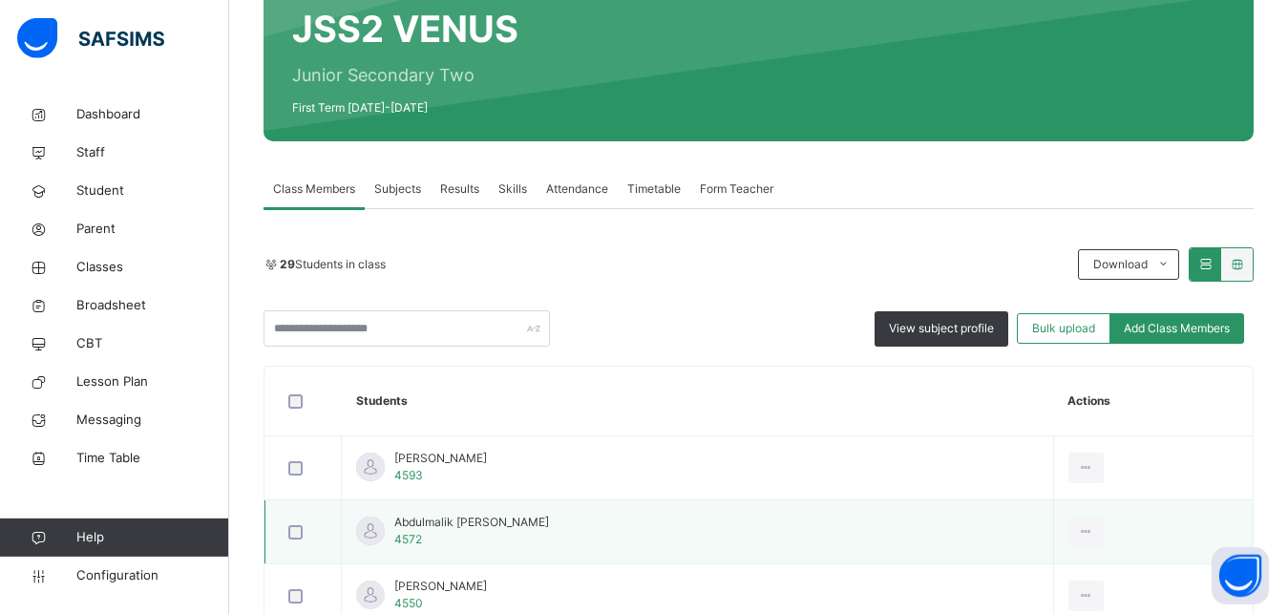
scroll to position [219, 0]
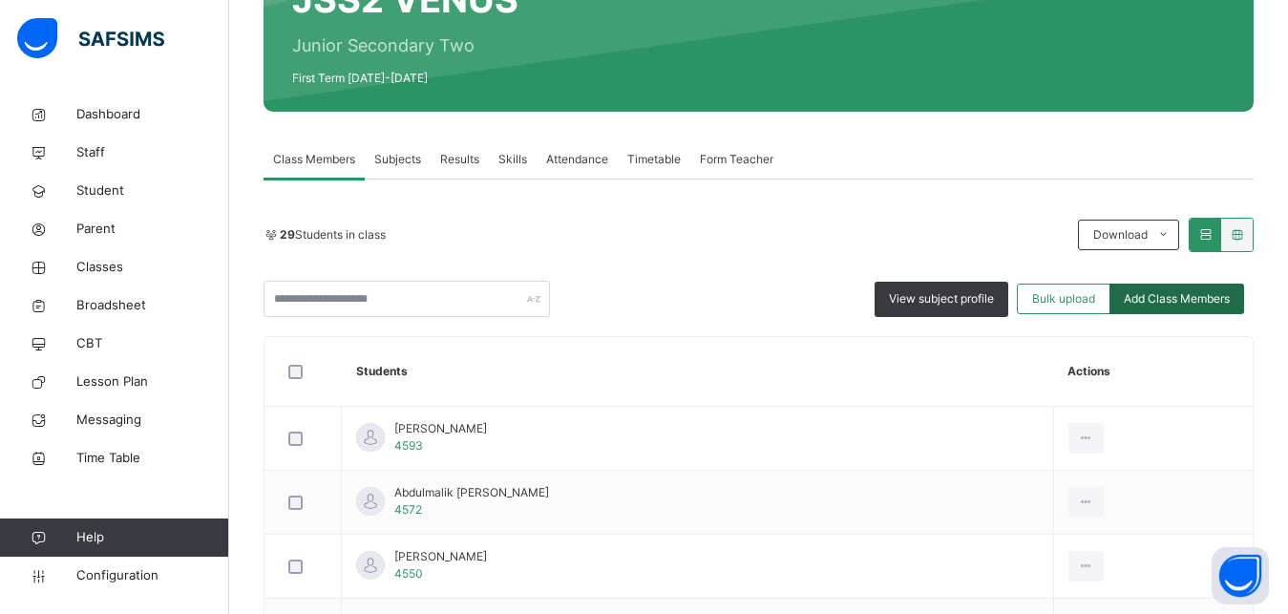
click at [1162, 295] on span "Add Class Members" at bounding box center [1177, 298] width 106 height 17
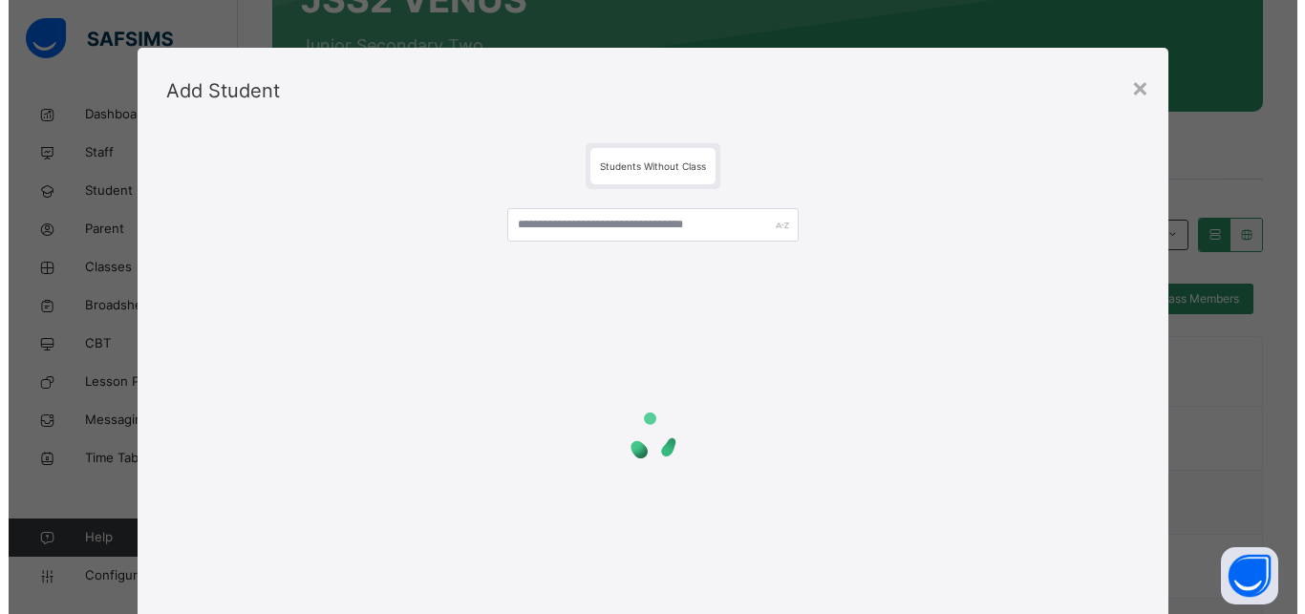
scroll to position [60, 0]
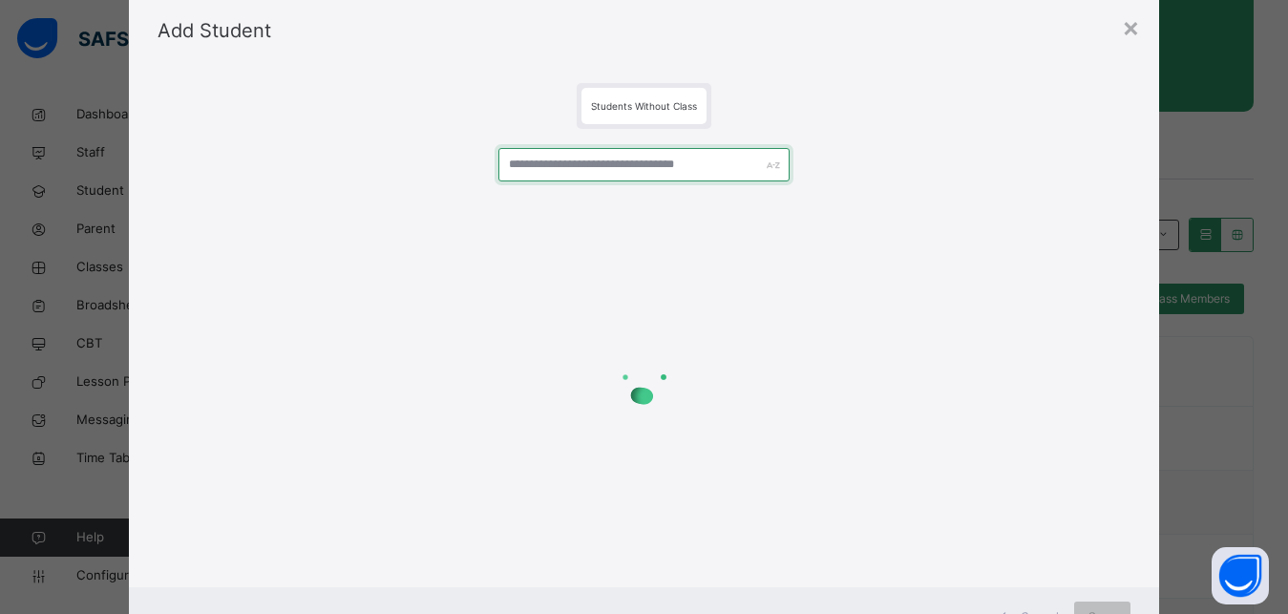
click at [542, 159] on input "text" at bounding box center [645, 164] width 292 height 33
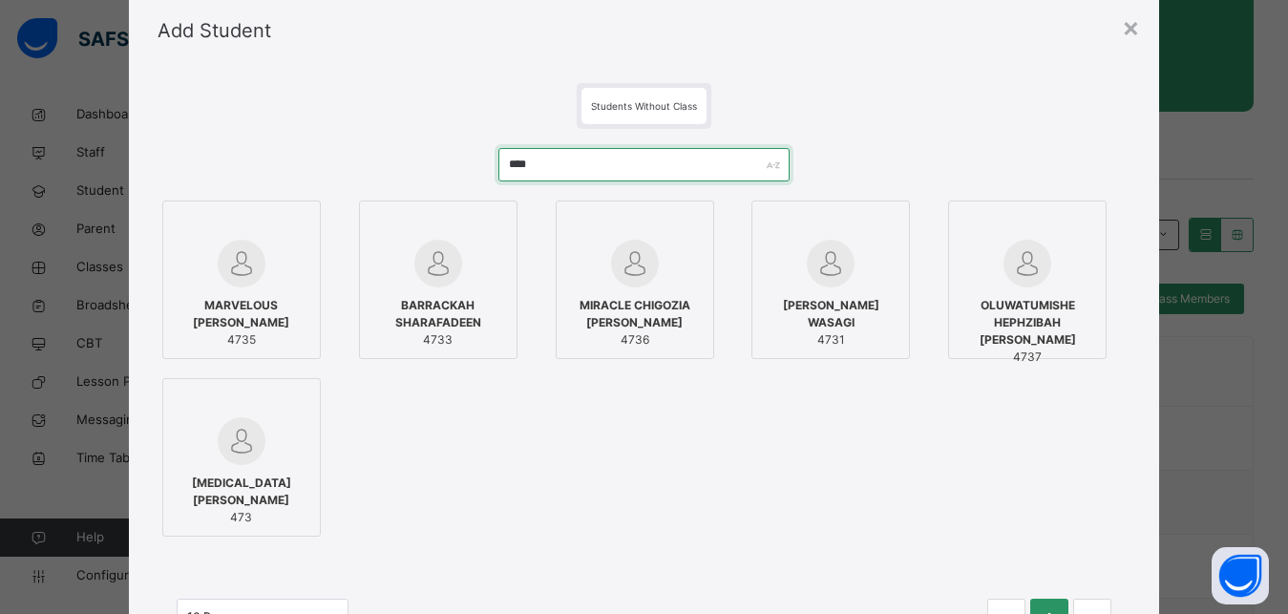
type input "****"
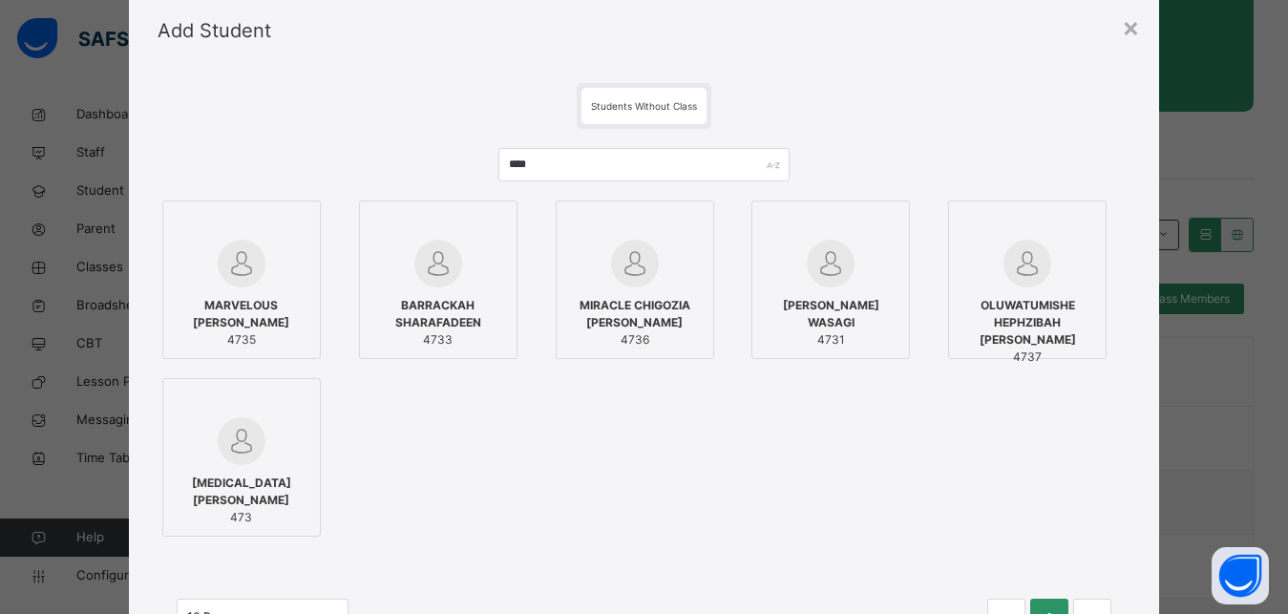
click at [249, 263] on img at bounding box center [242, 264] width 48 height 48
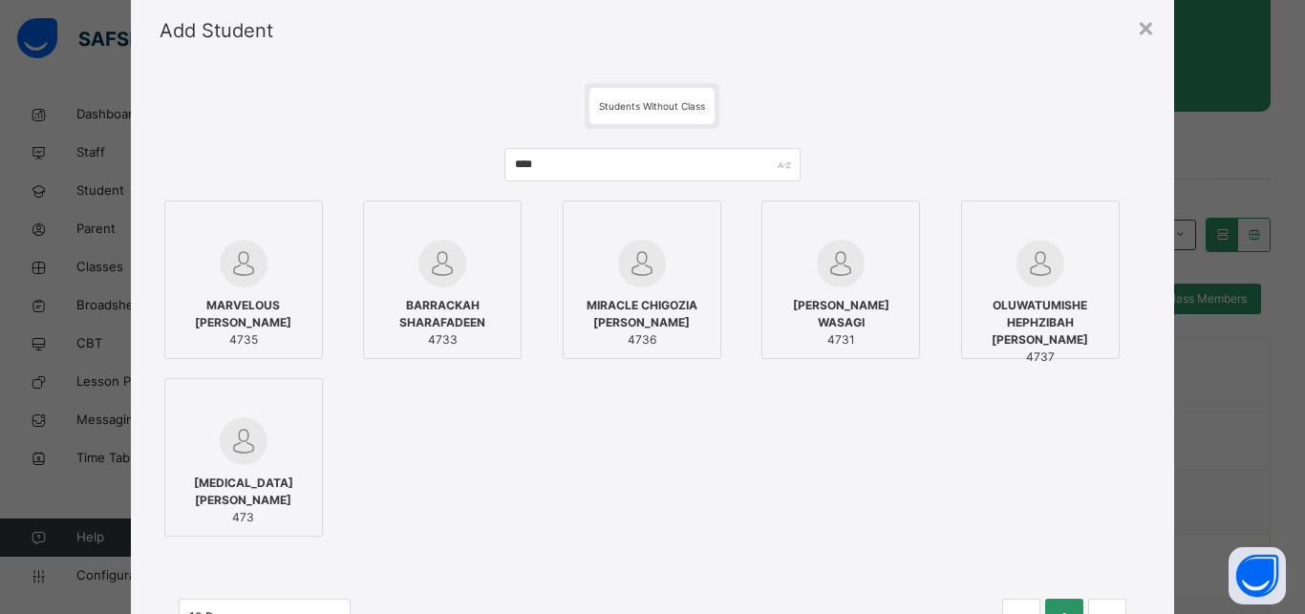
click at [670, 260] on div at bounding box center [642, 264] width 138 height 48
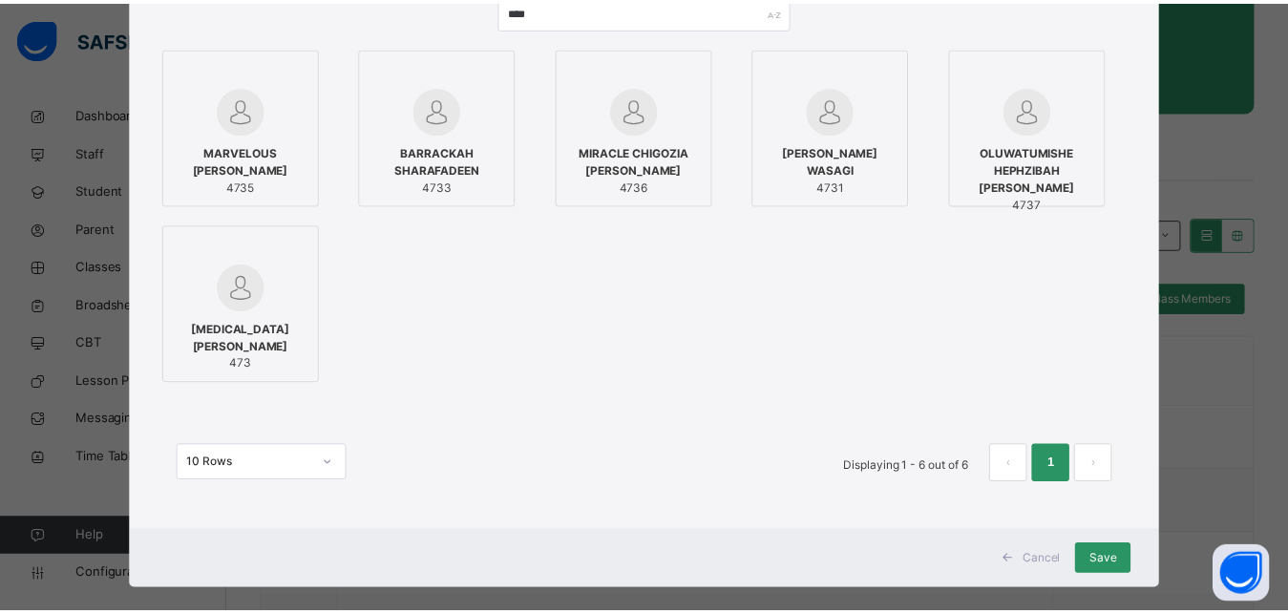
scroll to position [238, 0]
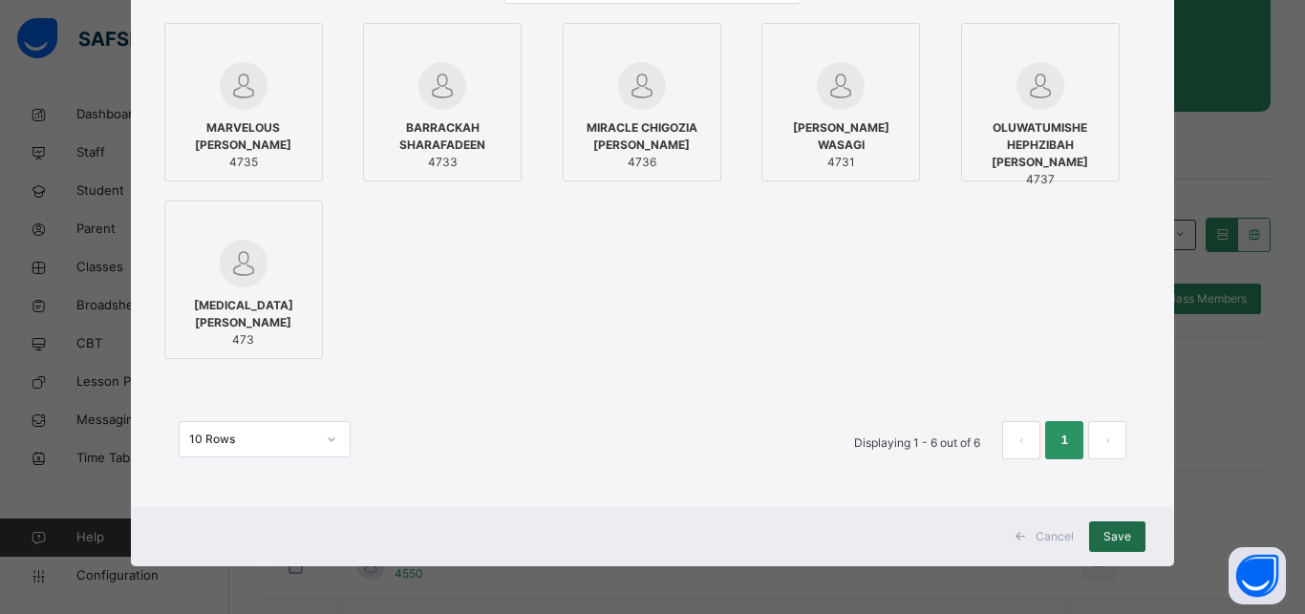
click at [1103, 534] on span "Save" at bounding box center [1117, 536] width 28 height 17
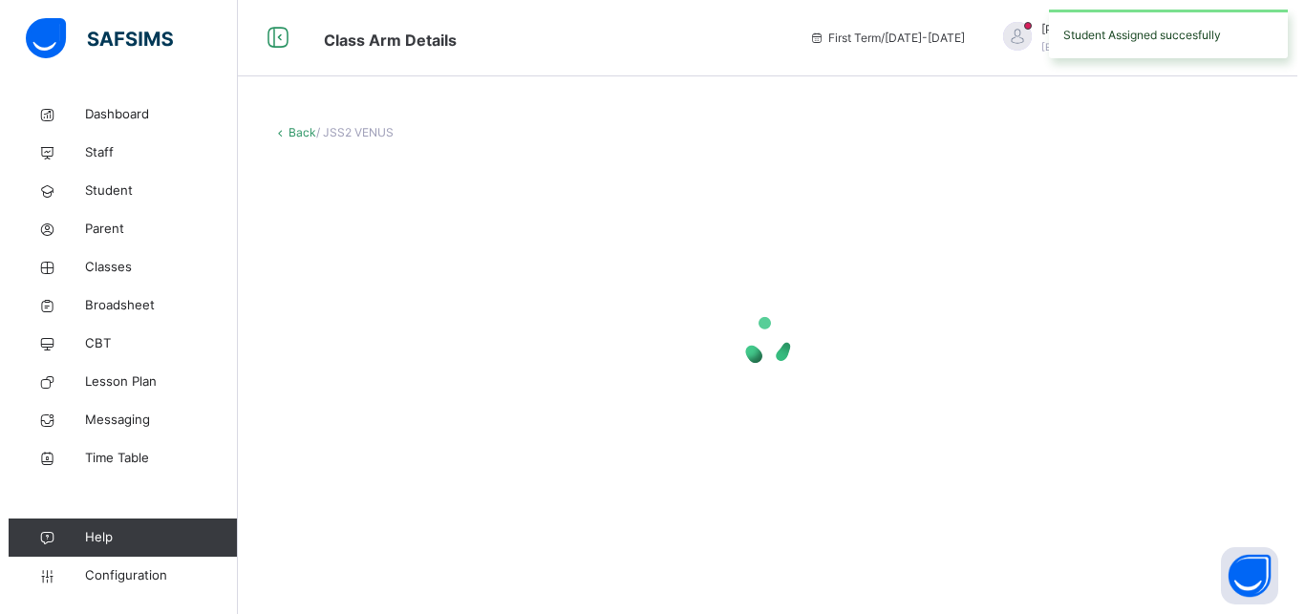
scroll to position [0, 0]
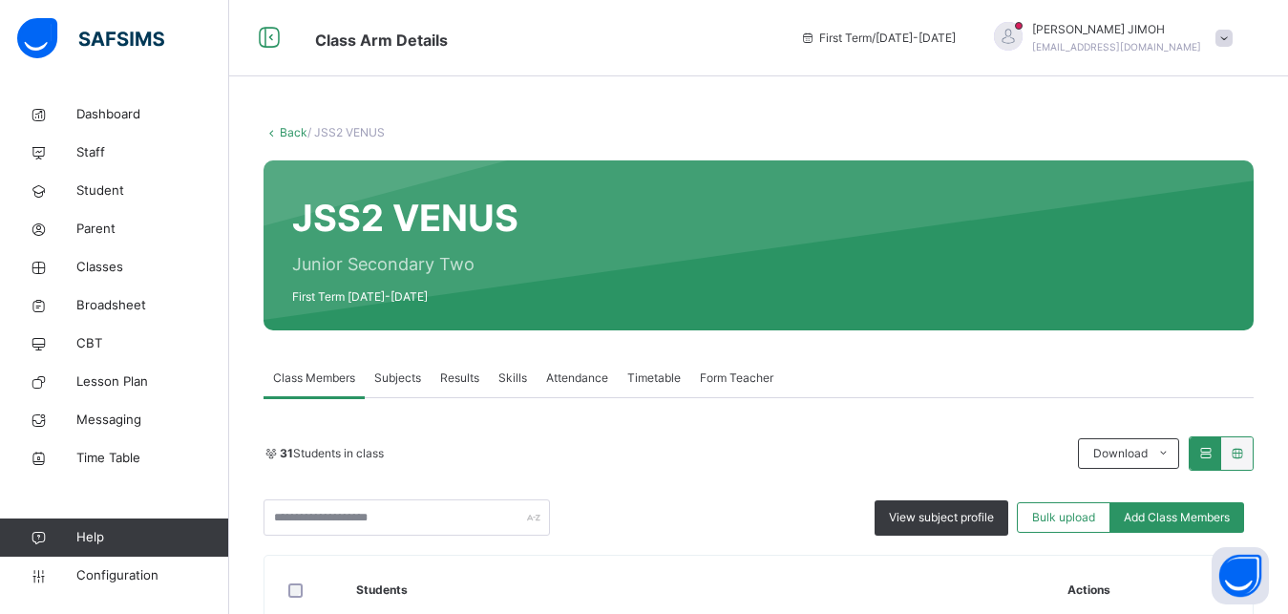
click at [297, 130] on link "Back" at bounding box center [294, 132] width 28 height 14
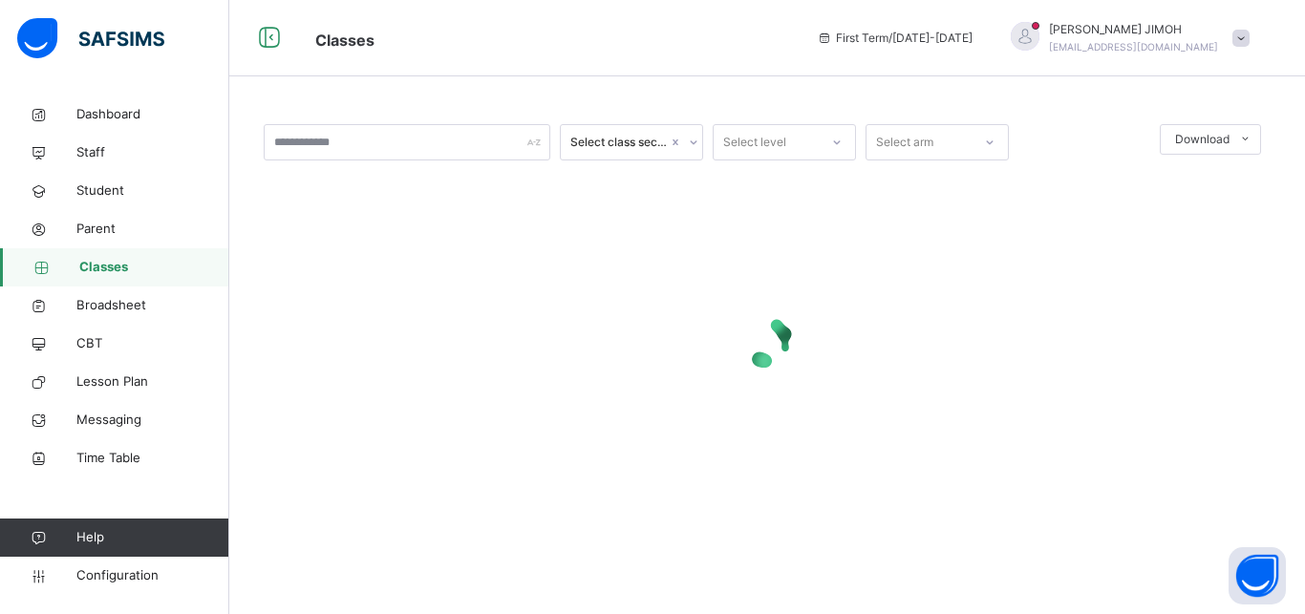
click at [823, 137] on div at bounding box center [836, 142] width 32 height 31
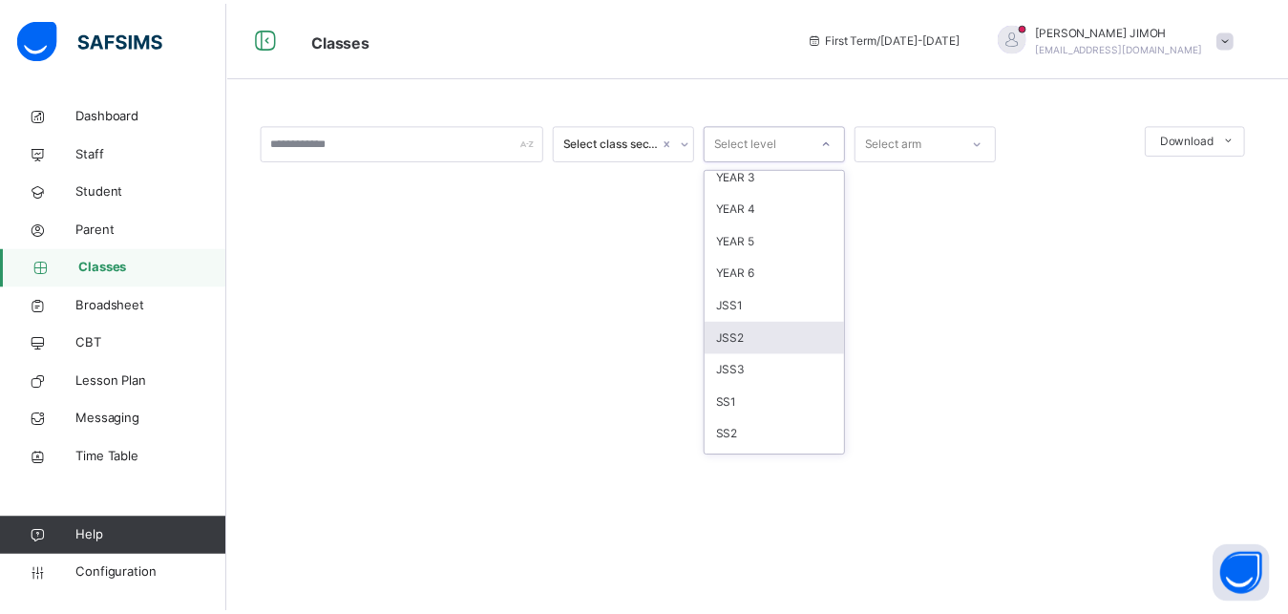
scroll to position [201, 0]
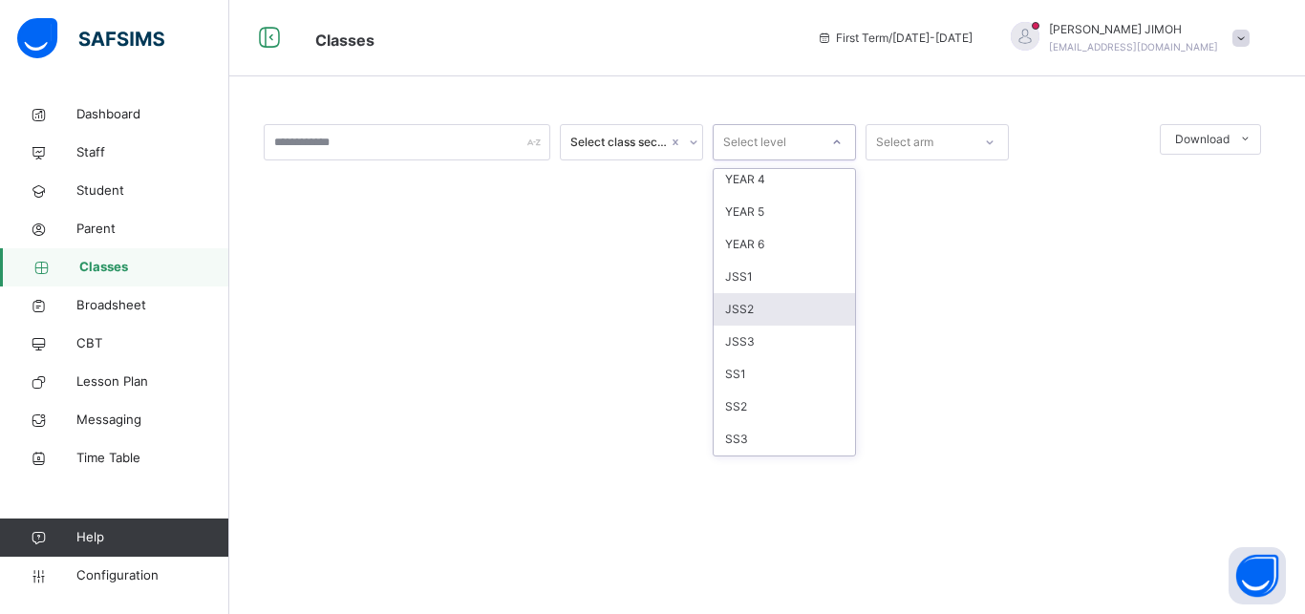
click at [762, 305] on div "JSS2" at bounding box center [783, 309] width 141 height 32
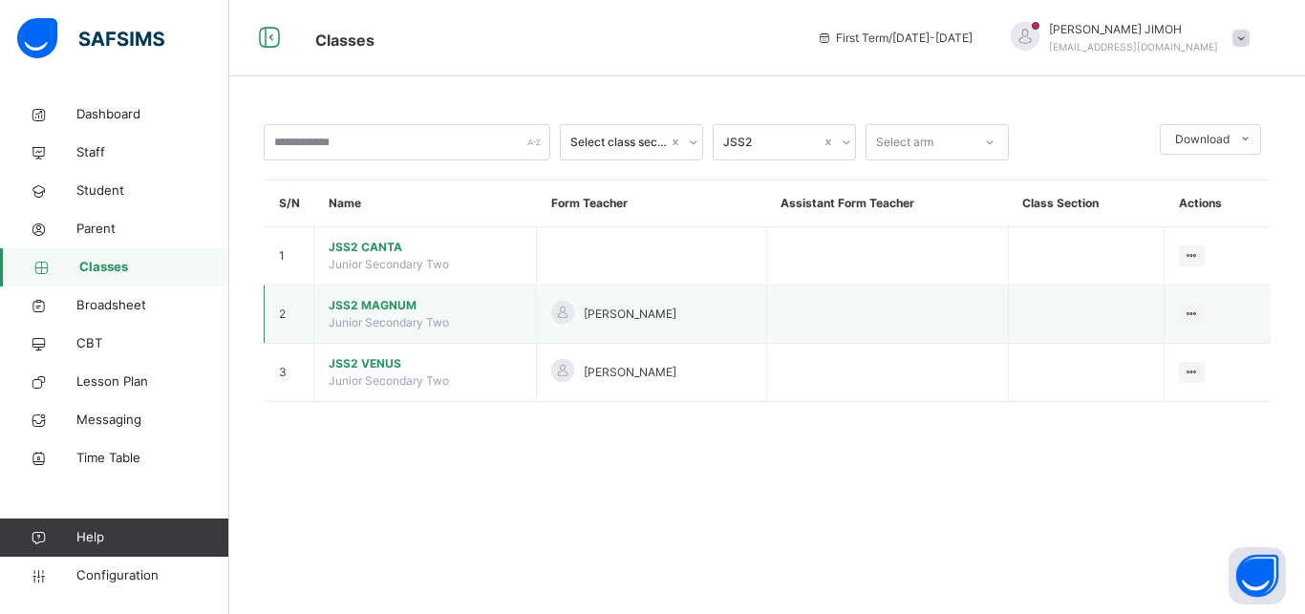
click at [386, 314] on span "JSS2 MAGNUM" at bounding box center [425, 305] width 193 height 17
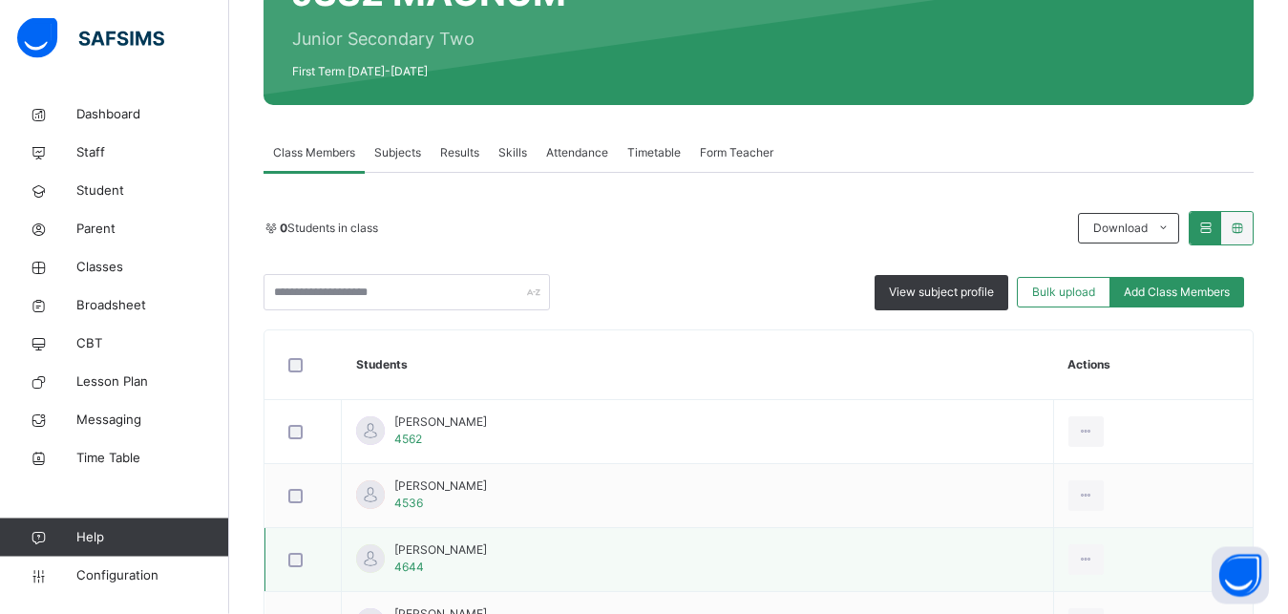
scroll to position [219, 0]
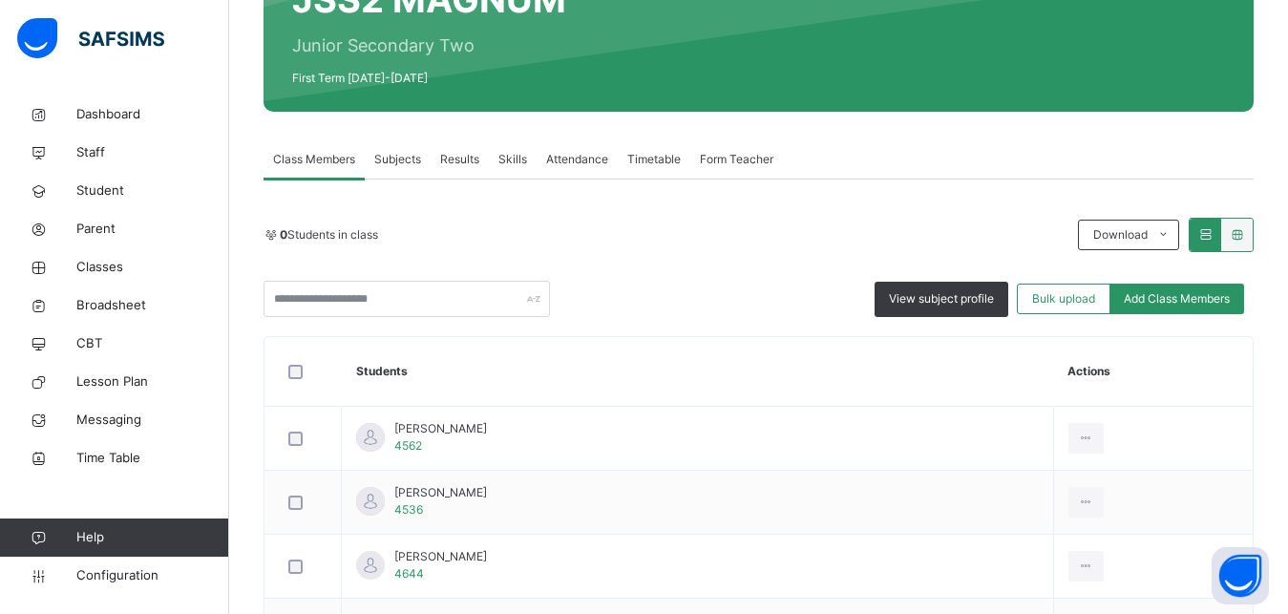
click at [681, 279] on div "0 Students in class Download Pdf Report Excel Report View subject profile Bulk …" at bounding box center [759, 267] width 990 height 99
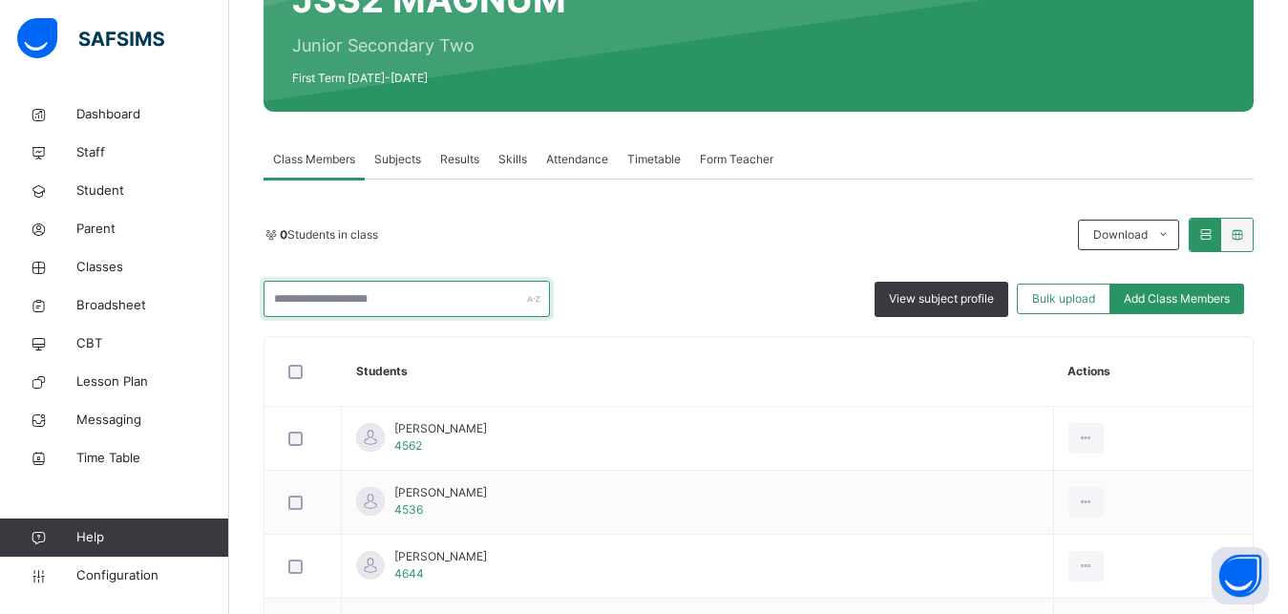
click at [511, 302] on input "text" at bounding box center [407, 299] width 287 height 36
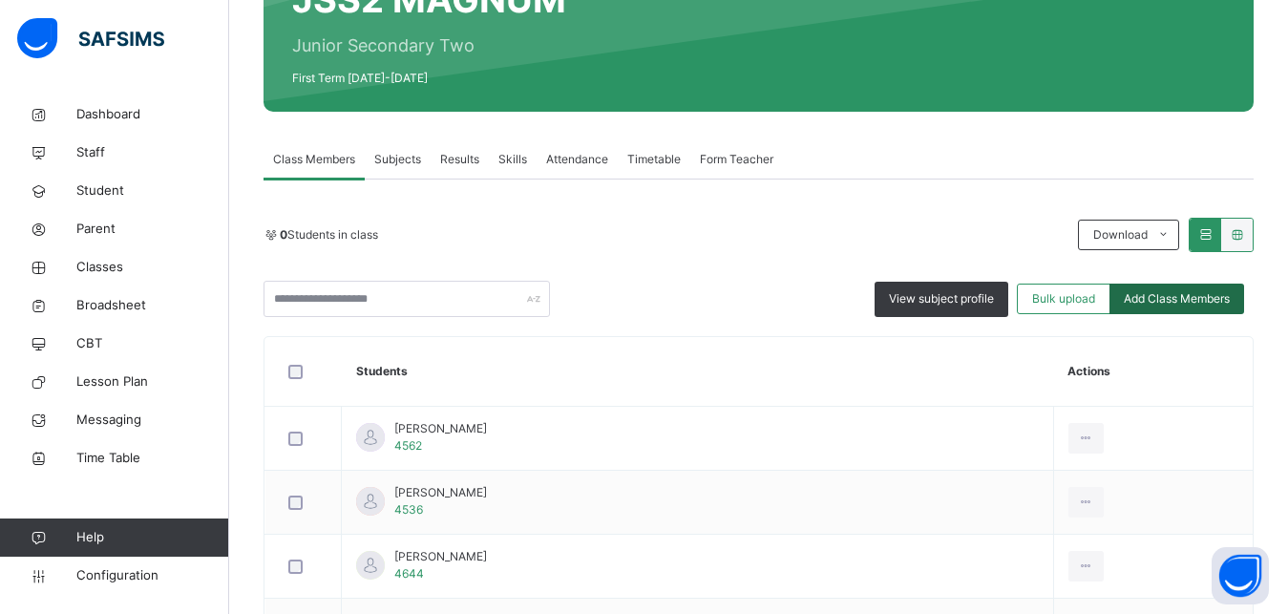
click at [1181, 300] on span "Add Class Members" at bounding box center [1177, 298] width 106 height 17
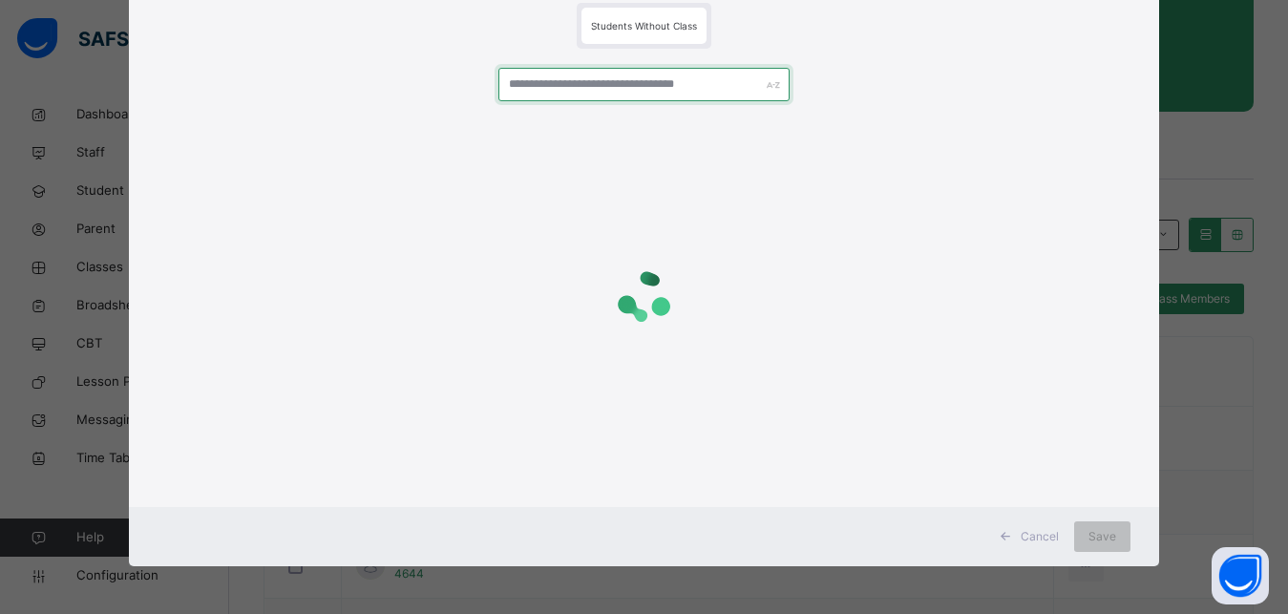
click at [533, 88] on input "text" at bounding box center [645, 84] width 292 height 33
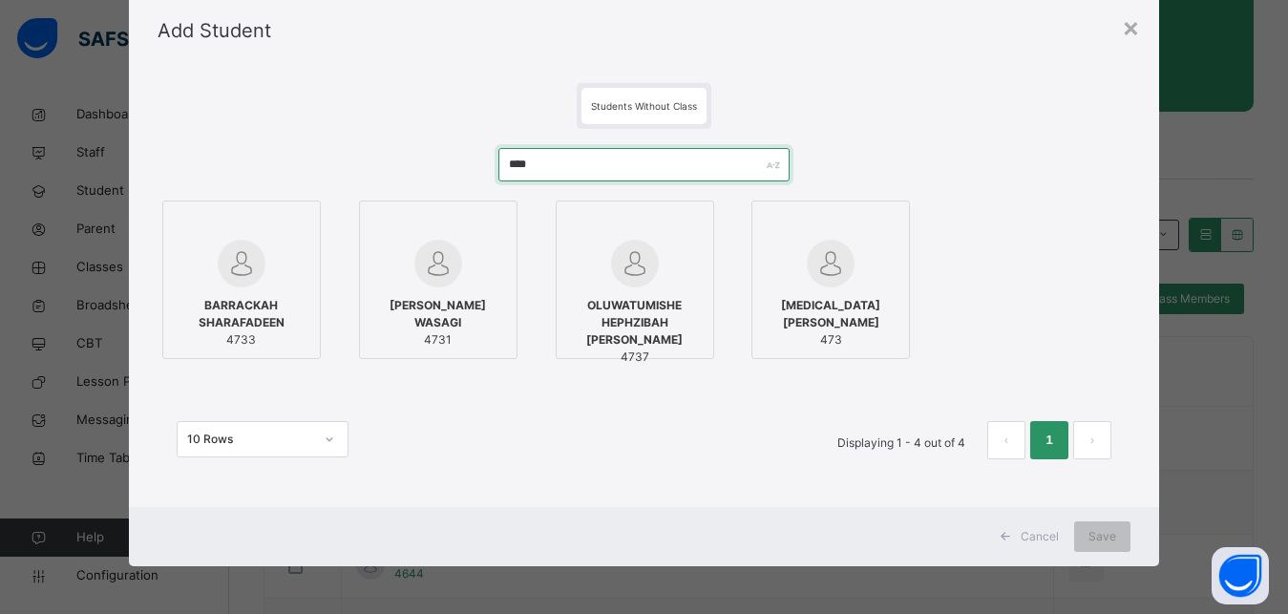
scroll to position [60, 0]
type input "****"
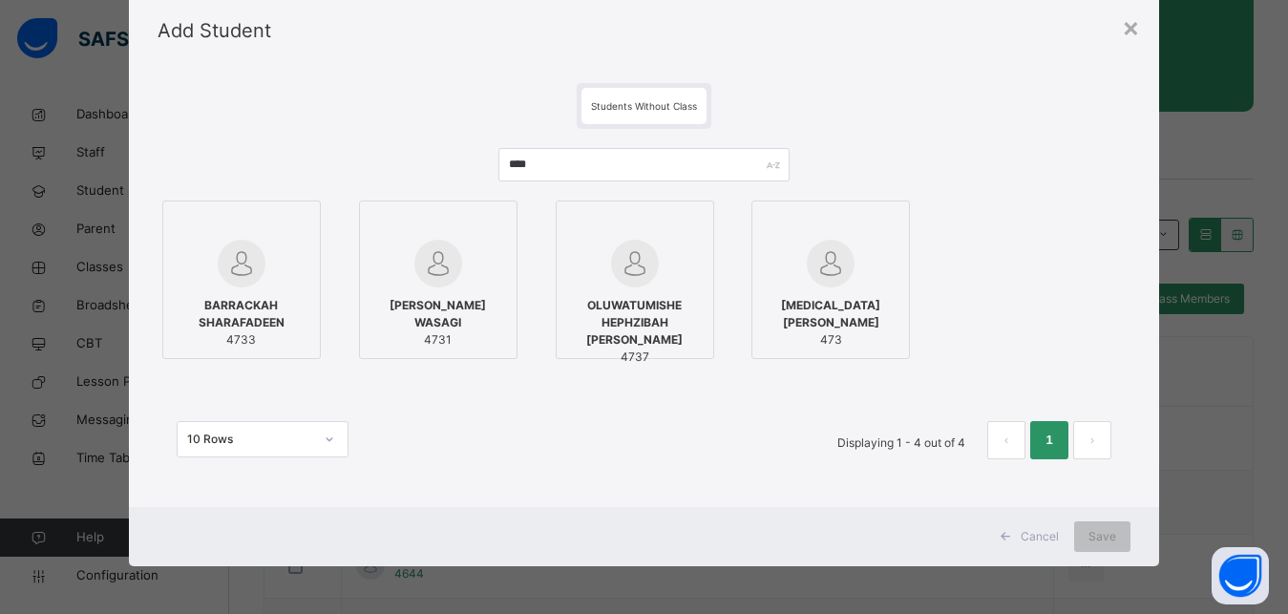
click at [251, 229] on div at bounding box center [242, 225] width 138 height 29
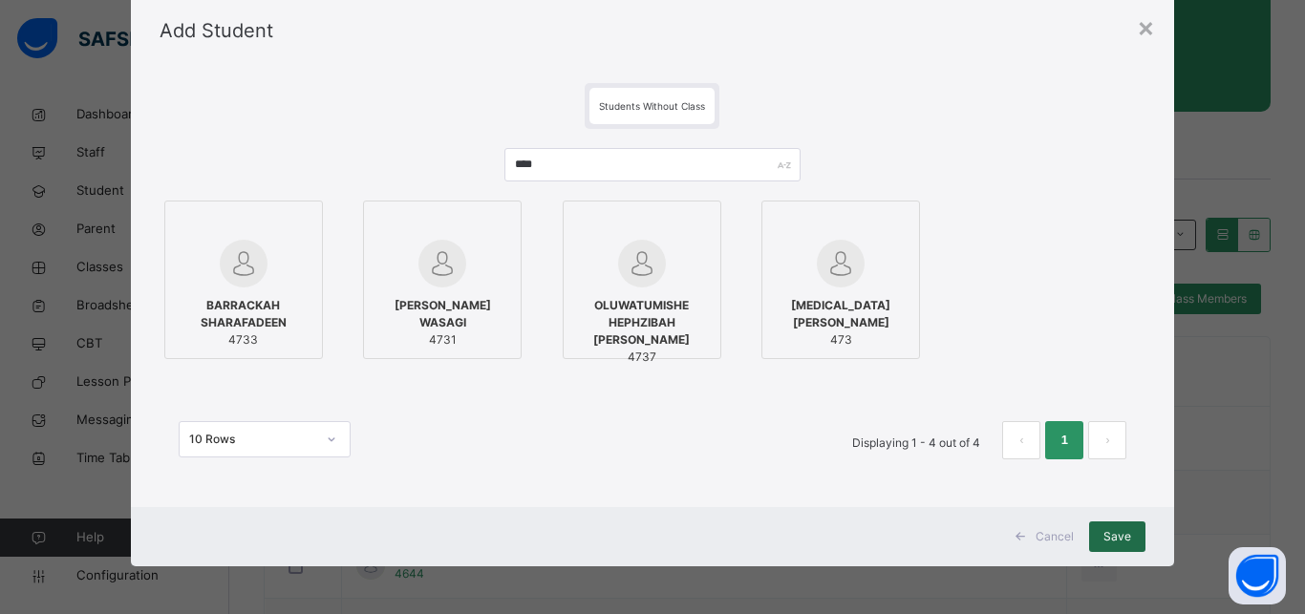
click at [1107, 532] on span "Save" at bounding box center [1117, 536] width 28 height 17
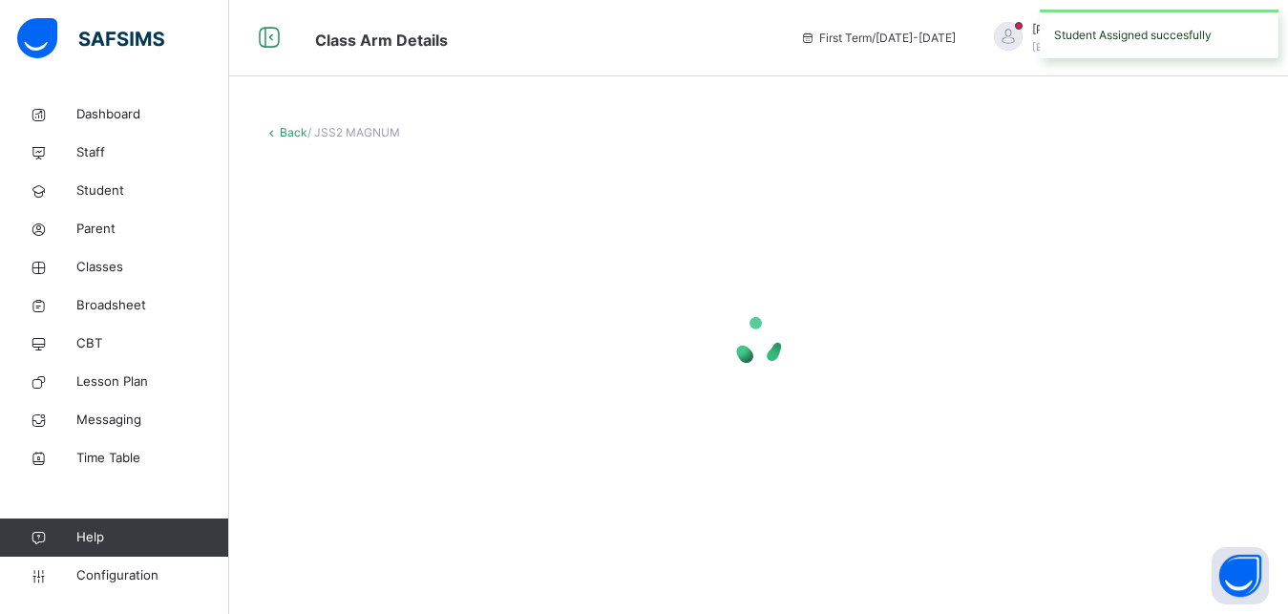
scroll to position [0, 0]
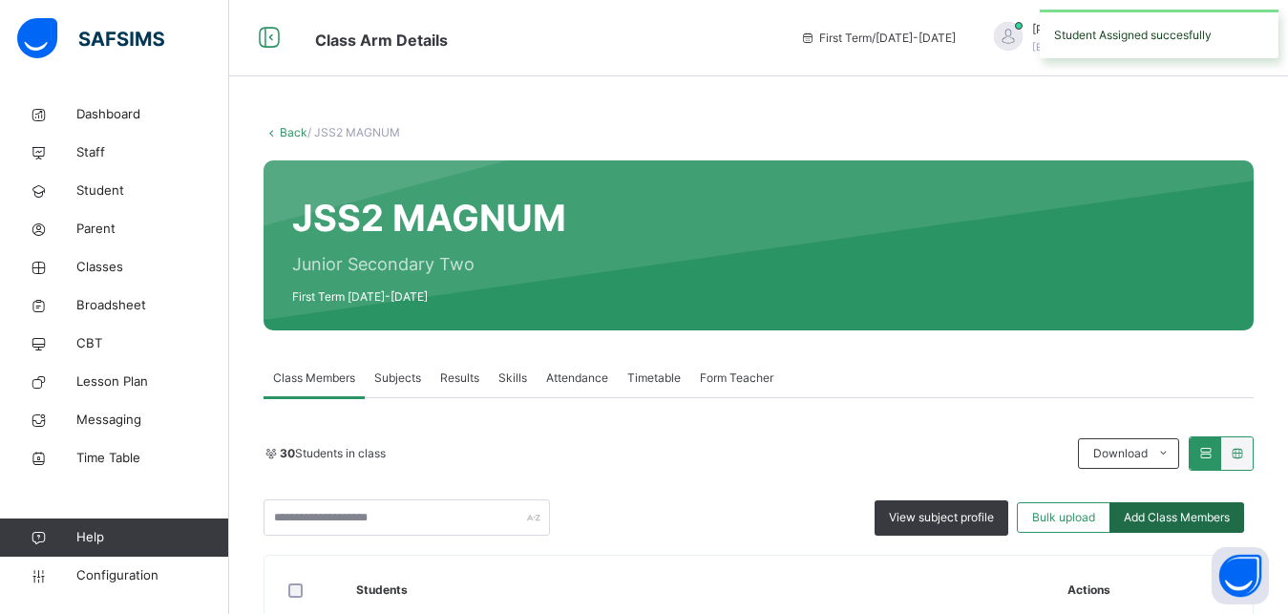
click at [1167, 518] on span "Add Class Members" at bounding box center [1177, 517] width 106 height 17
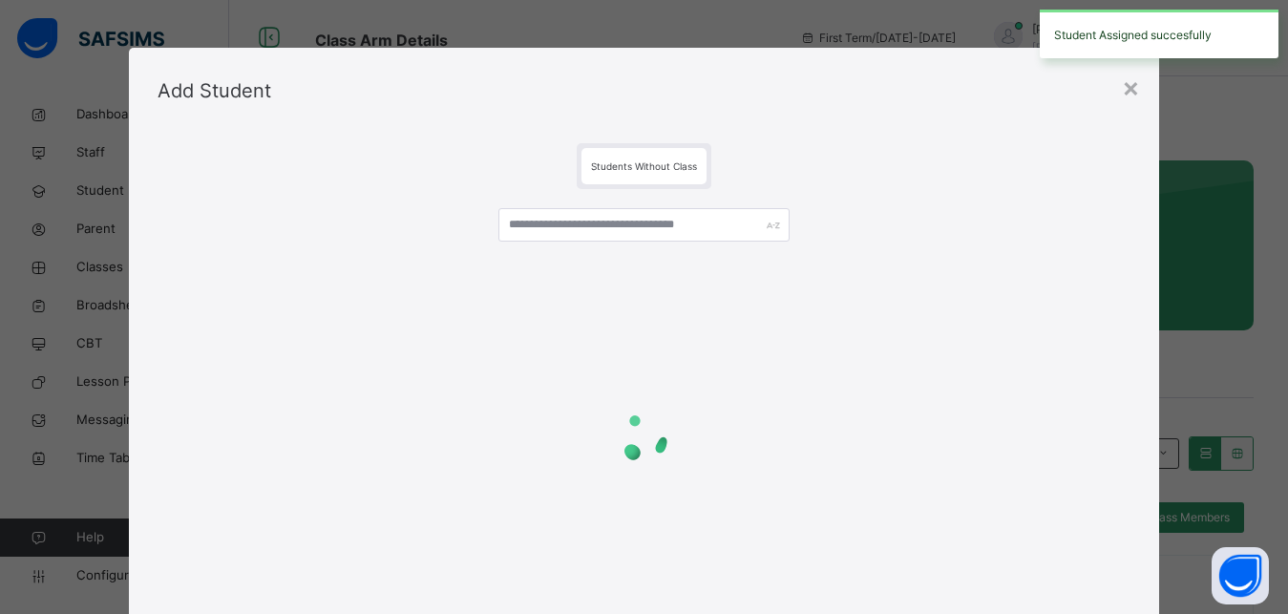
scroll to position [60, 0]
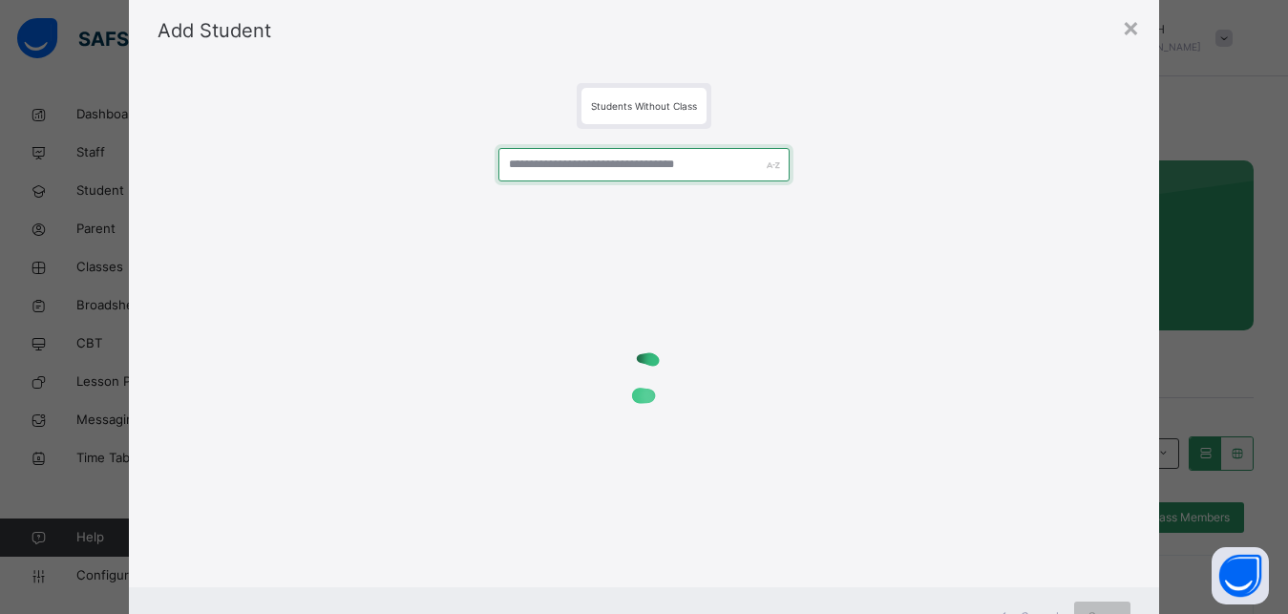
click at [575, 157] on input "text" at bounding box center [645, 164] width 292 height 33
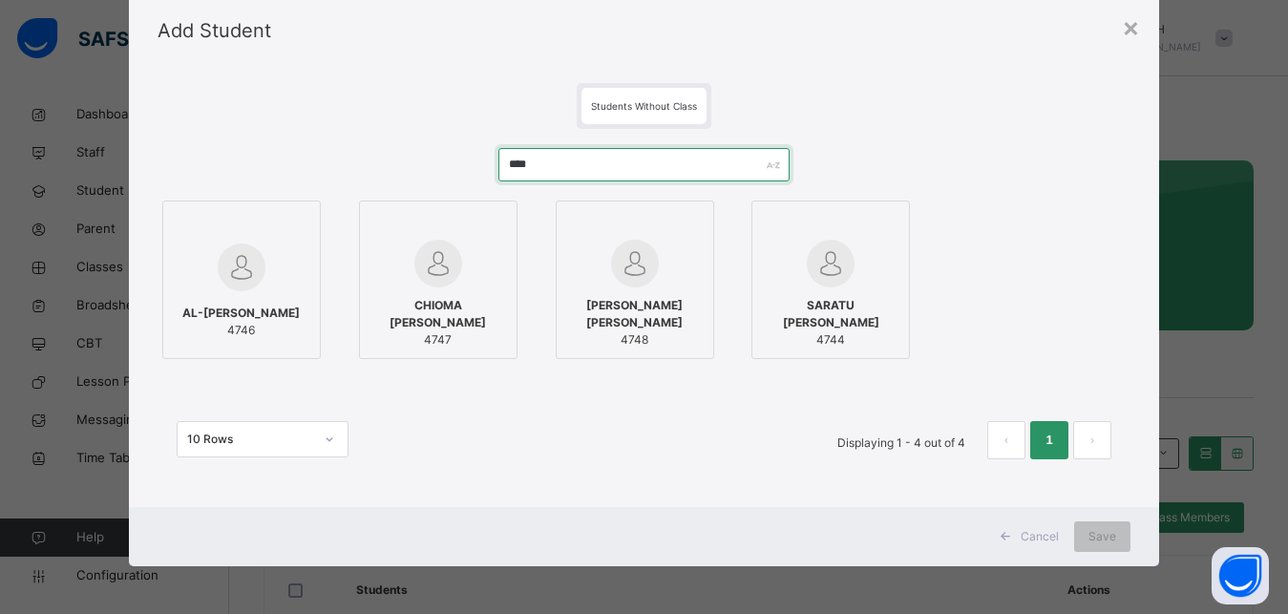
type input "****"
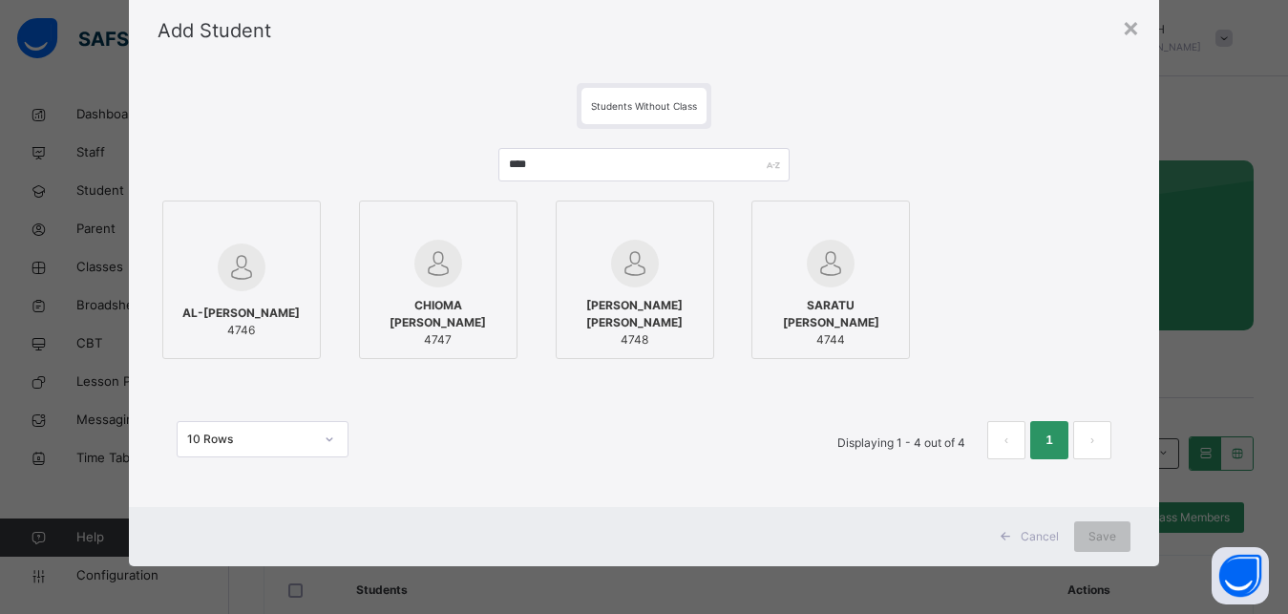
click at [278, 236] on div at bounding box center [242, 225] width 138 height 29
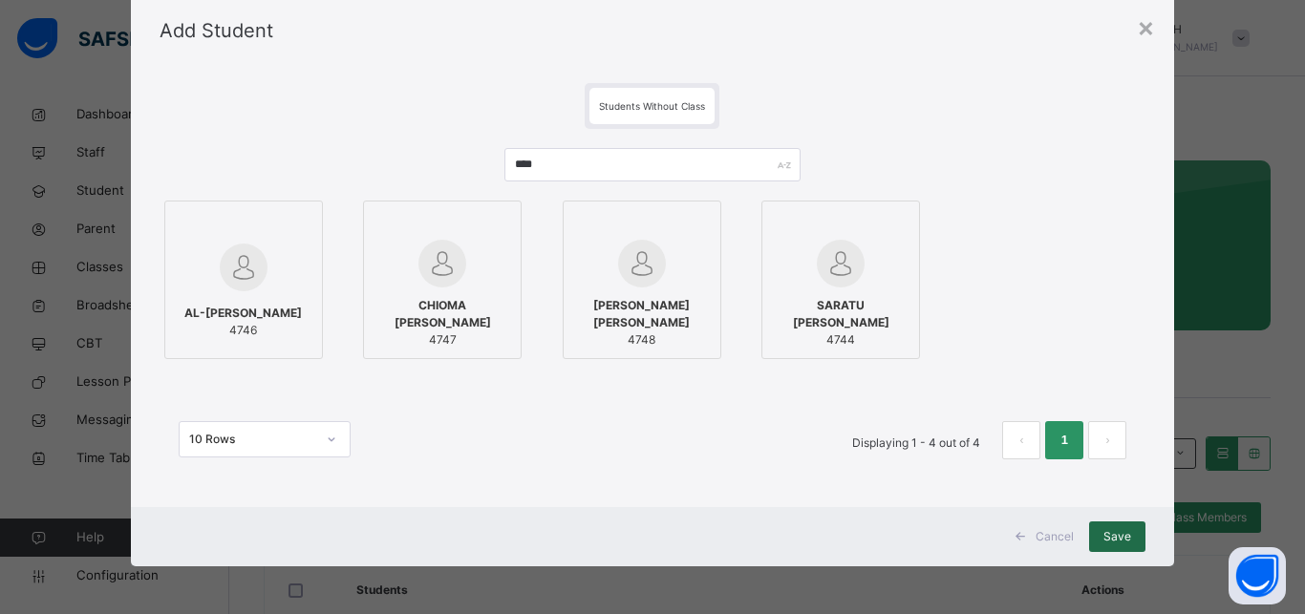
click at [1121, 533] on span "Save" at bounding box center [1117, 536] width 28 height 17
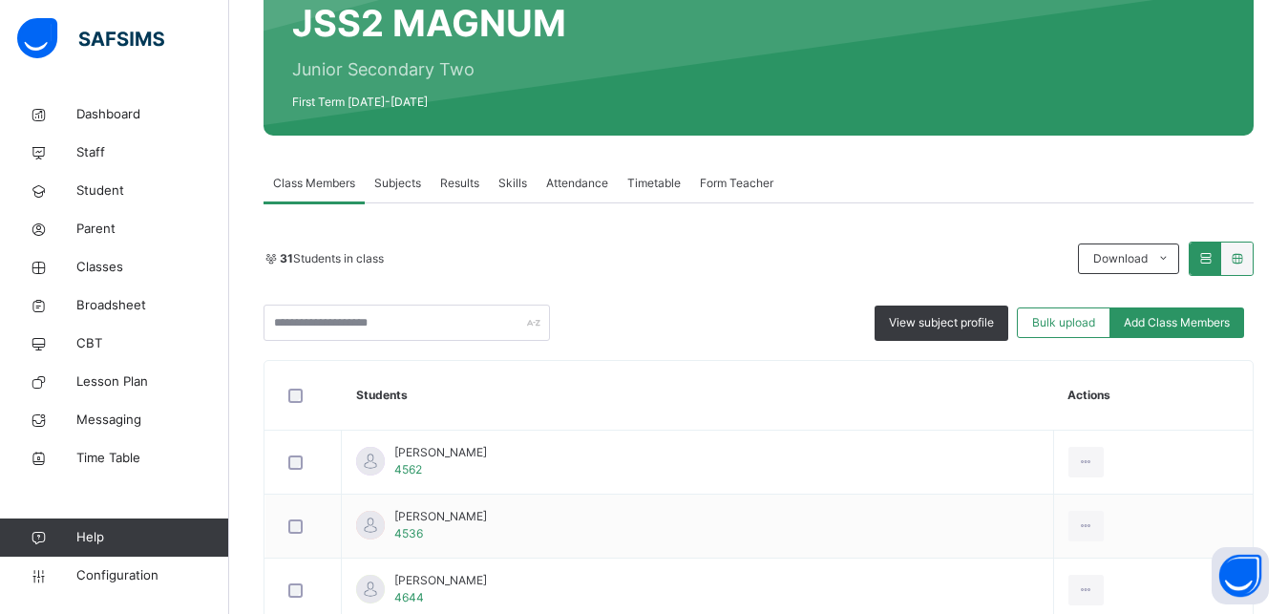
scroll to position [0, 0]
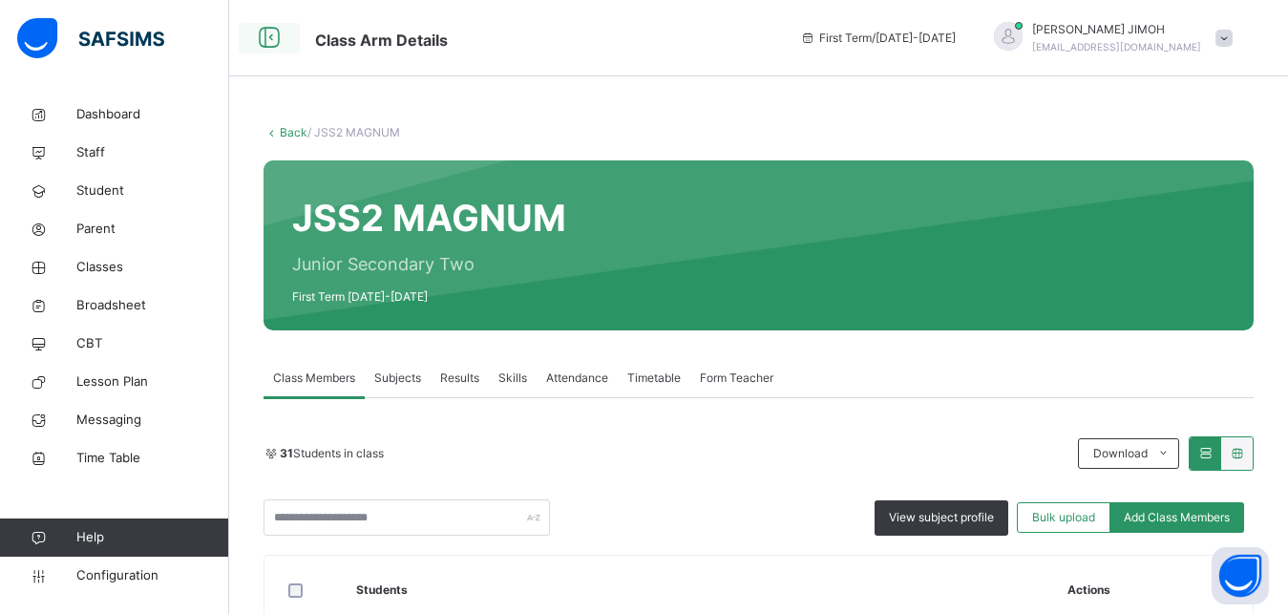
click at [268, 35] on icon at bounding box center [269, 38] width 32 height 34
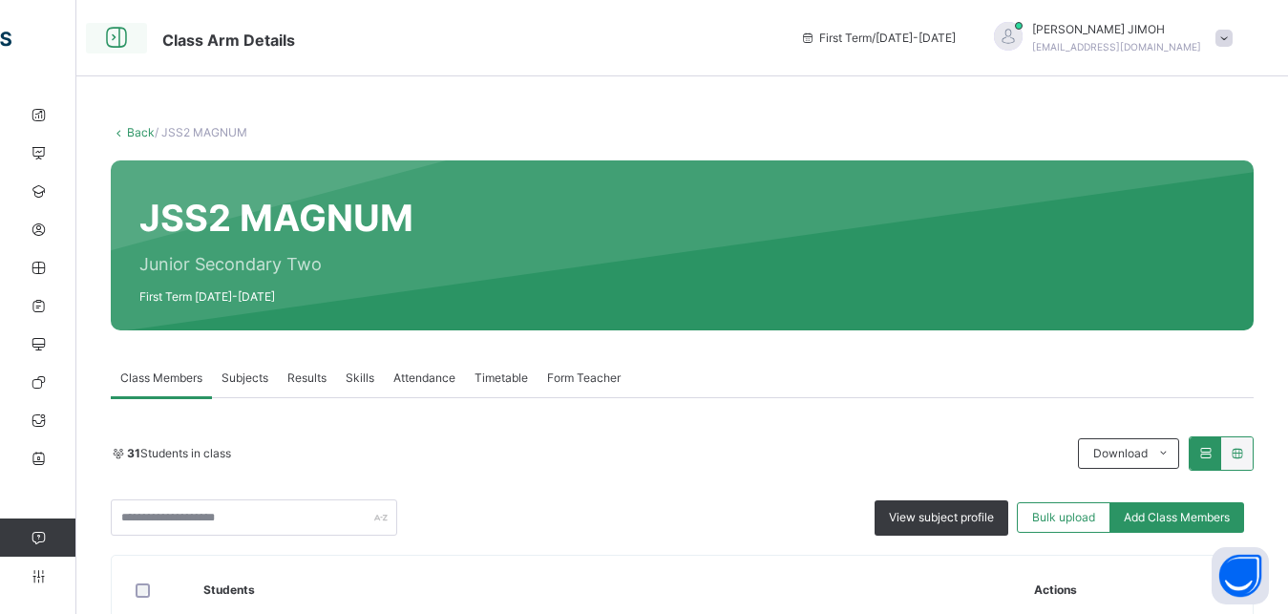
click at [114, 29] on icon at bounding box center [116, 38] width 32 height 34
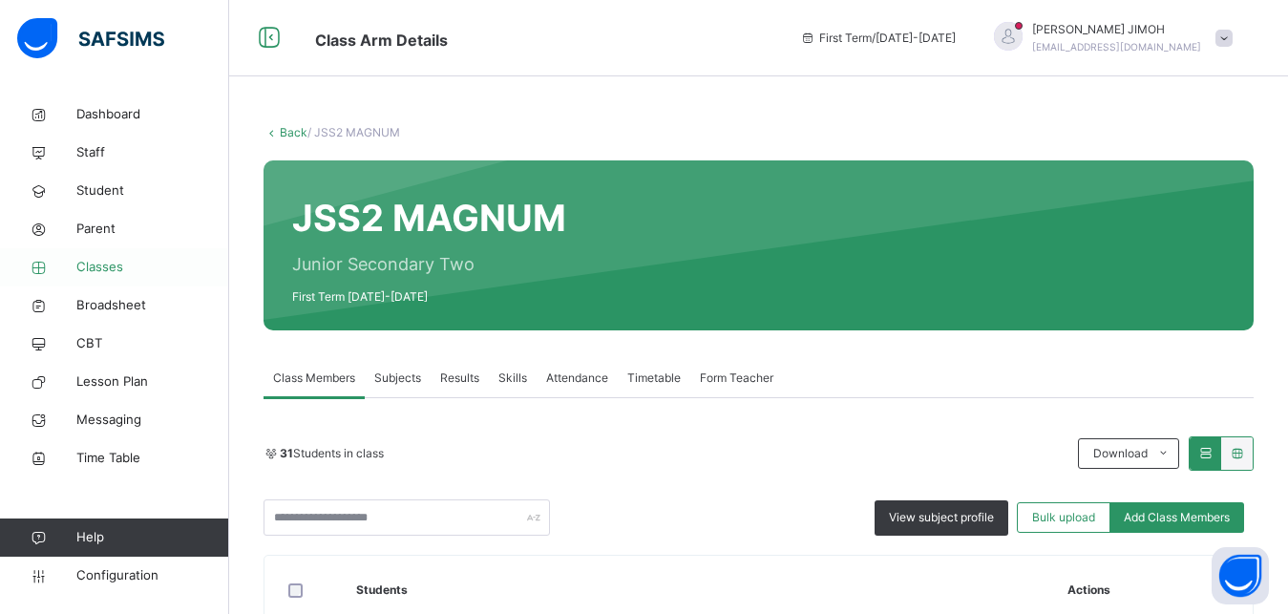
click at [96, 261] on span "Classes" at bounding box center [152, 267] width 153 height 19
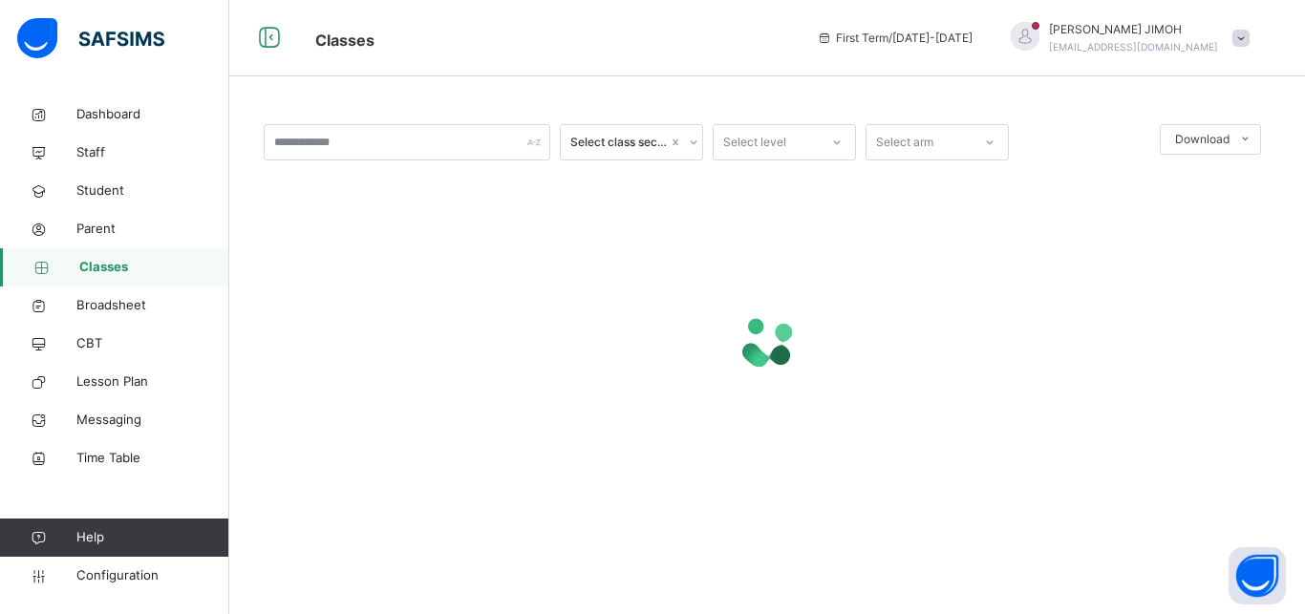
click at [835, 139] on icon at bounding box center [836, 142] width 11 height 19
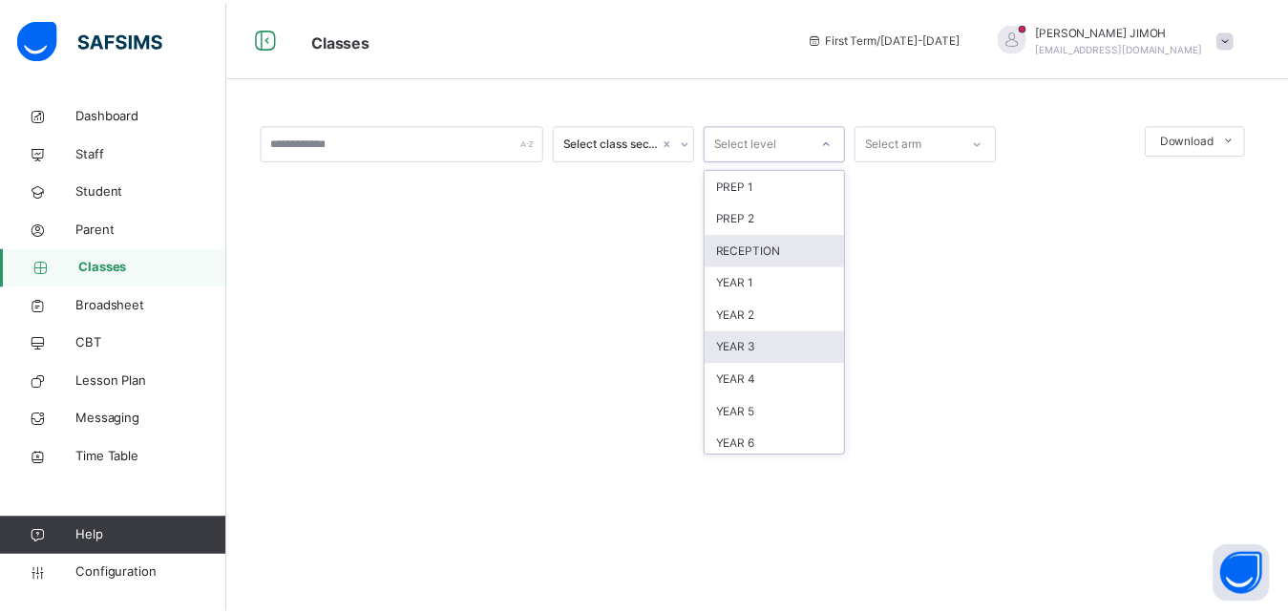
scroll to position [201, 0]
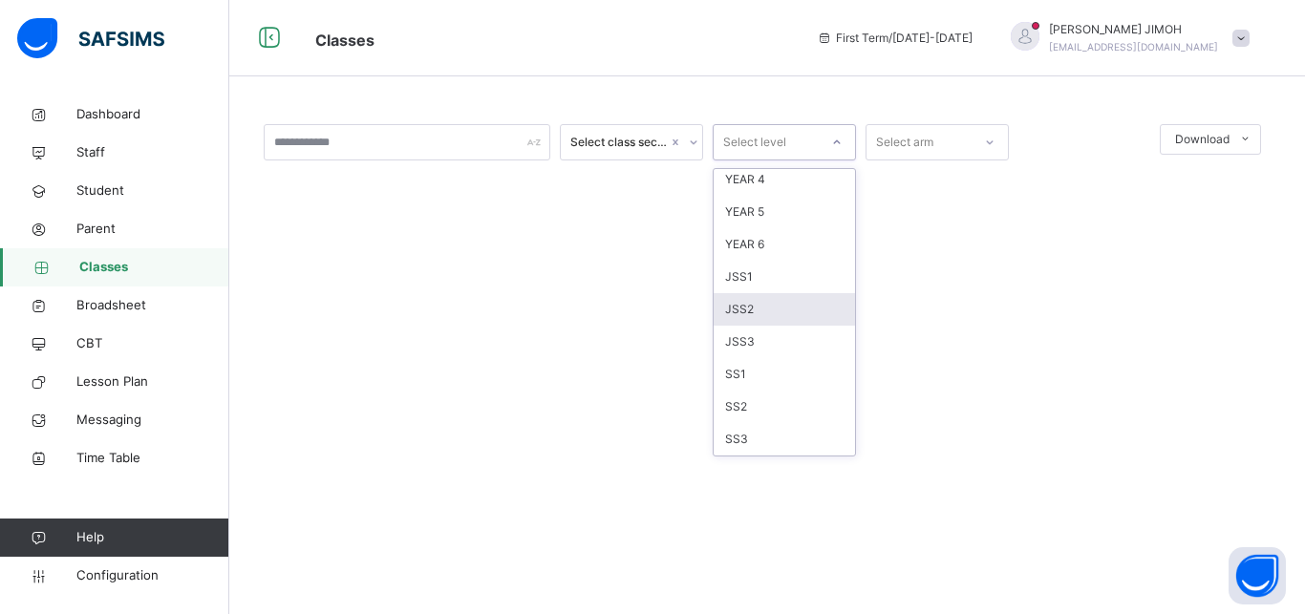
click at [766, 311] on div "JSS2" at bounding box center [783, 309] width 141 height 32
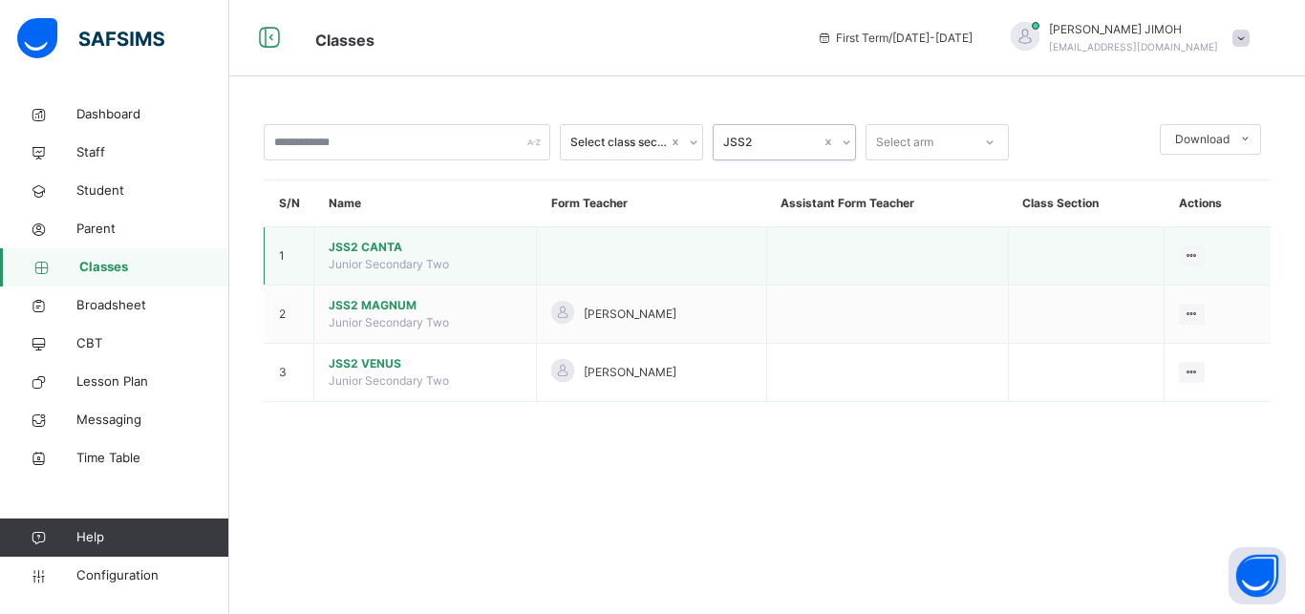
click at [387, 256] on span "JSS2 CANTA" at bounding box center [425, 247] width 193 height 17
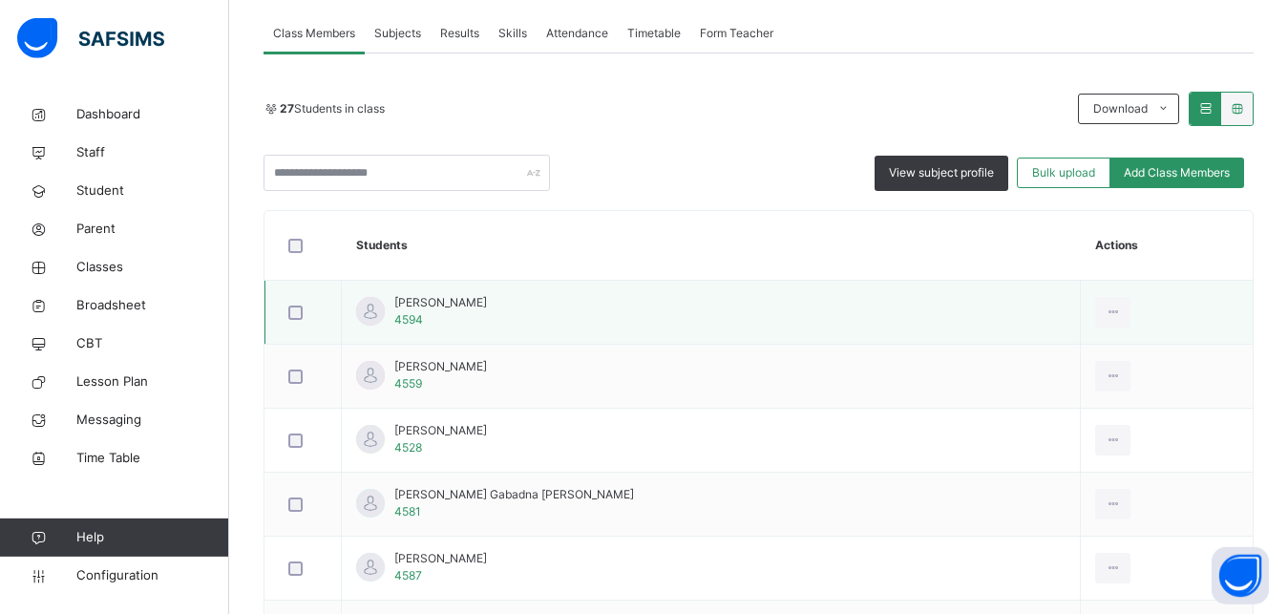
scroll to position [390, 0]
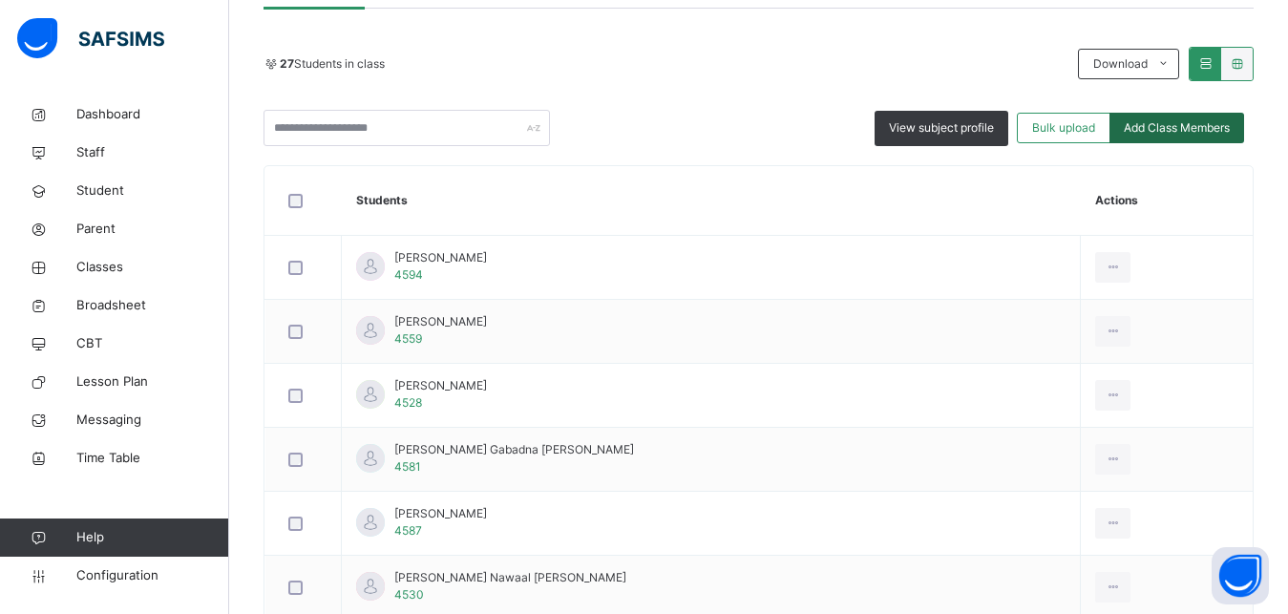
click at [1179, 121] on span "Add Class Members" at bounding box center [1177, 127] width 106 height 17
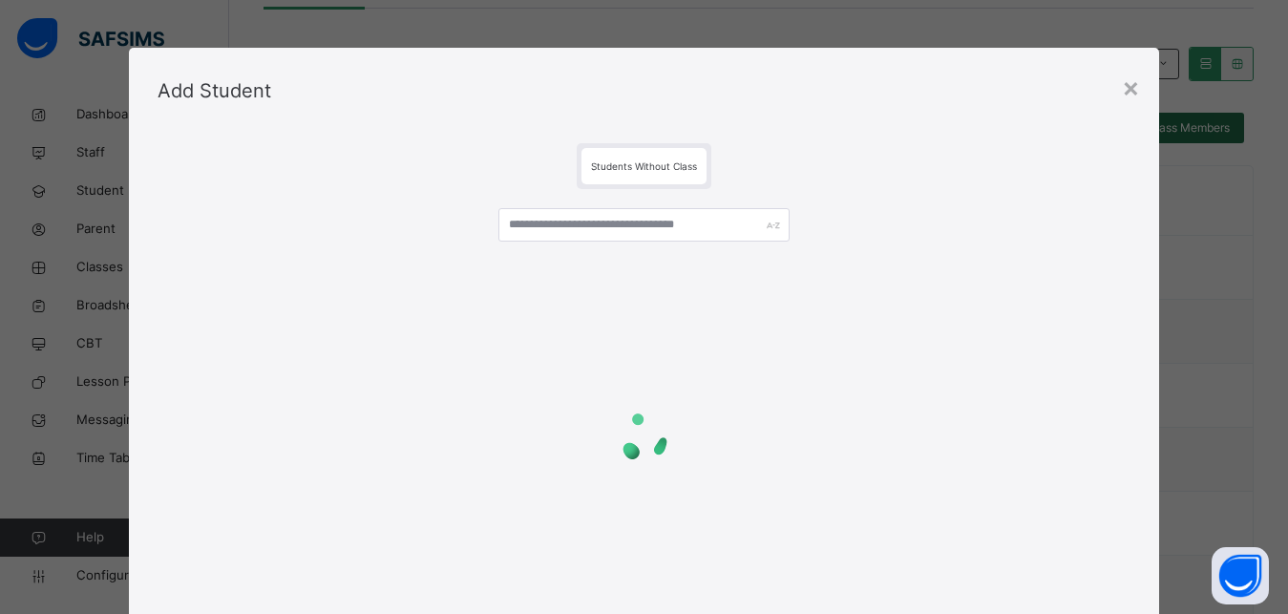
scroll to position [60, 0]
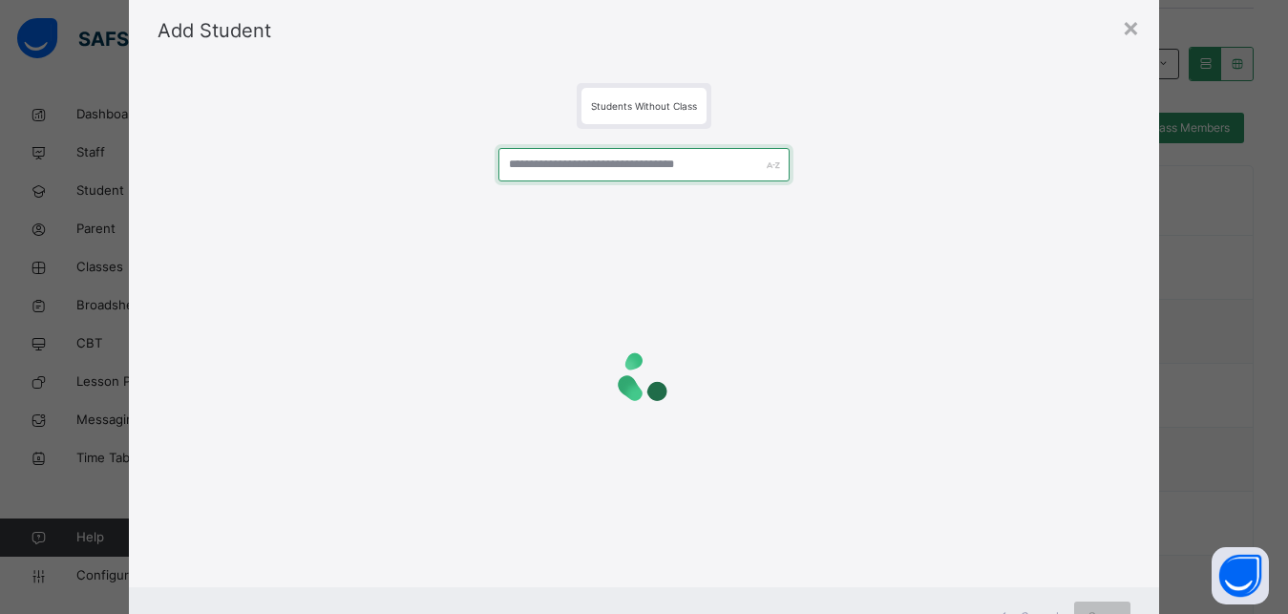
click at [596, 159] on input "text" at bounding box center [645, 164] width 292 height 33
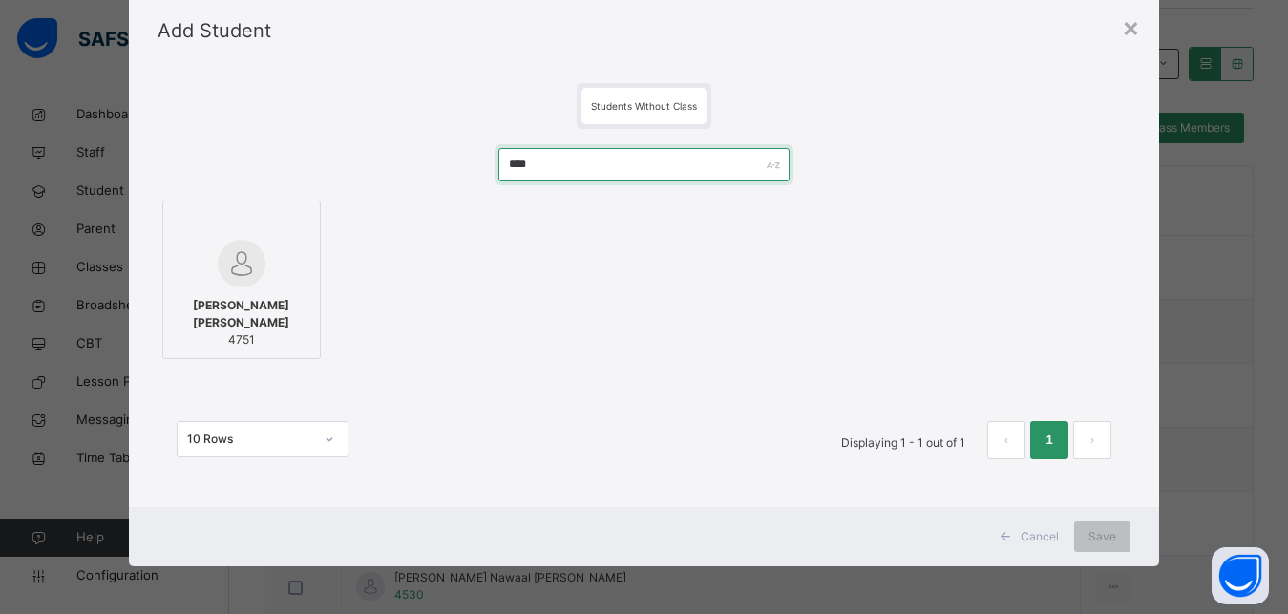
type input "****"
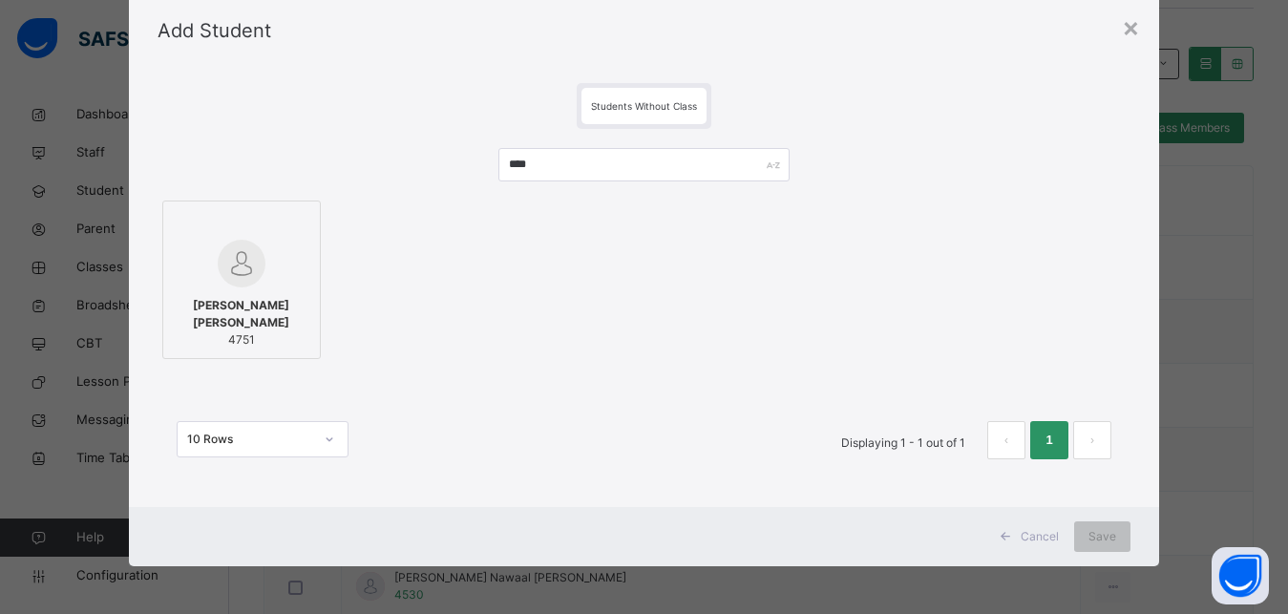
click at [232, 293] on div "KAHLID MOHAMMAD MAHMUD 4751" at bounding box center [242, 322] width 138 height 71
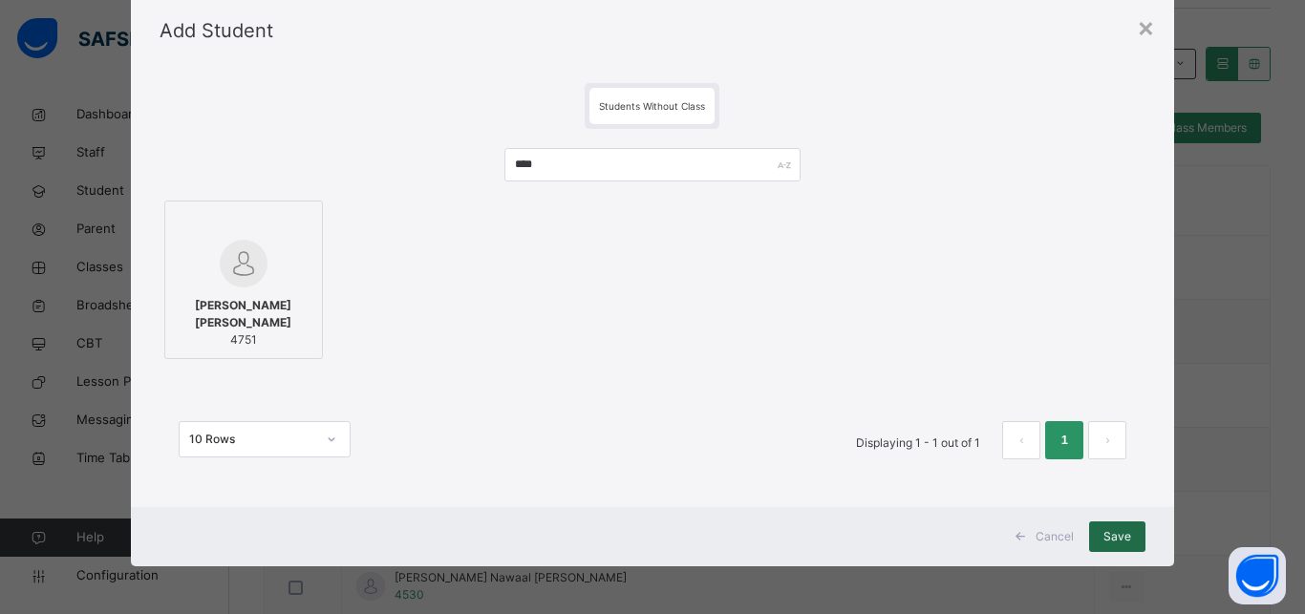
click at [1109, 537] on span "Save" at bounding box center [1117, 536] width 28 height 17
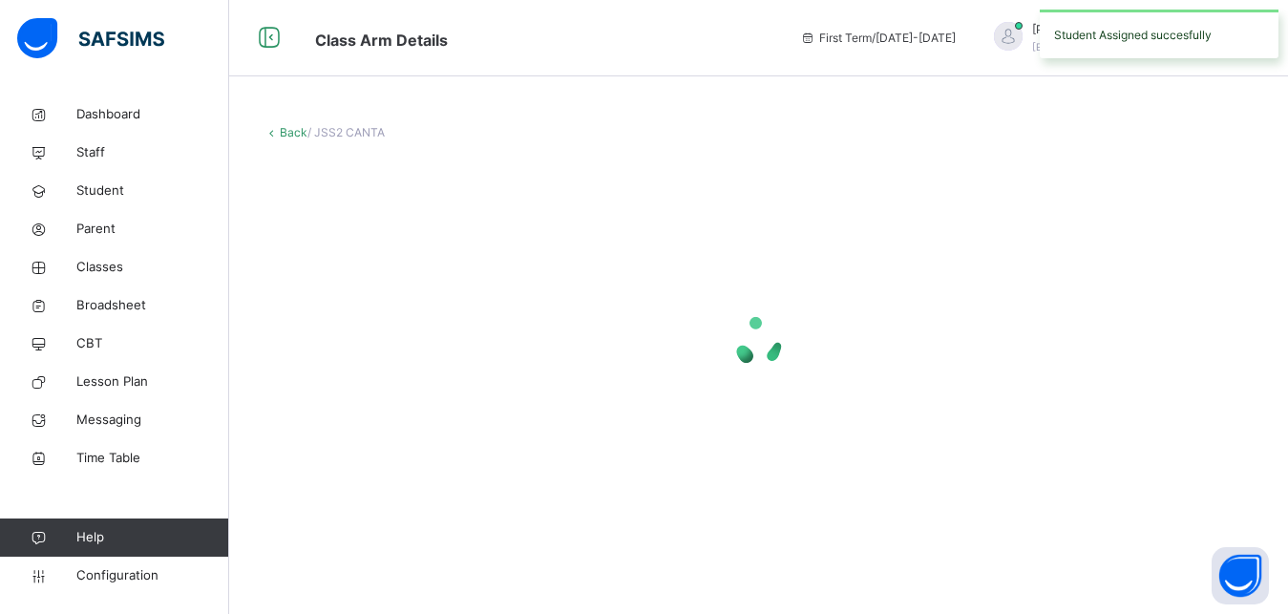
scroll to position [0, 0]
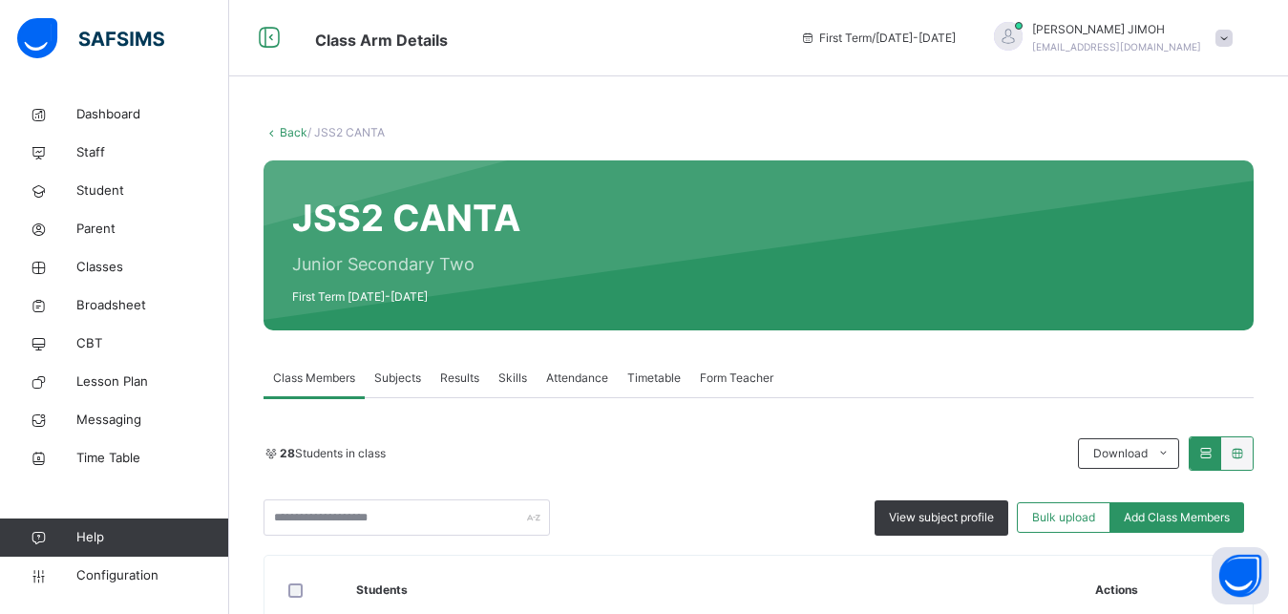
click at [288, 132] on link "Back" at bounding box center [294, 132] width 28 height 14
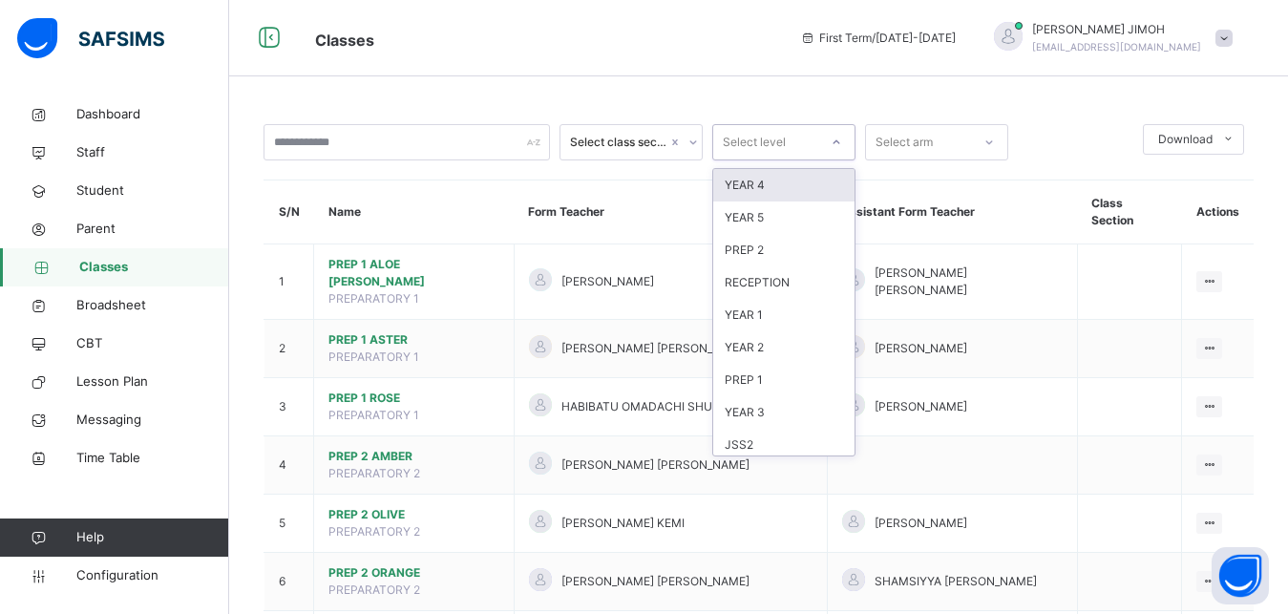
click at [834, 138] on icon at bounding box center [836, 142] width 11 height 19
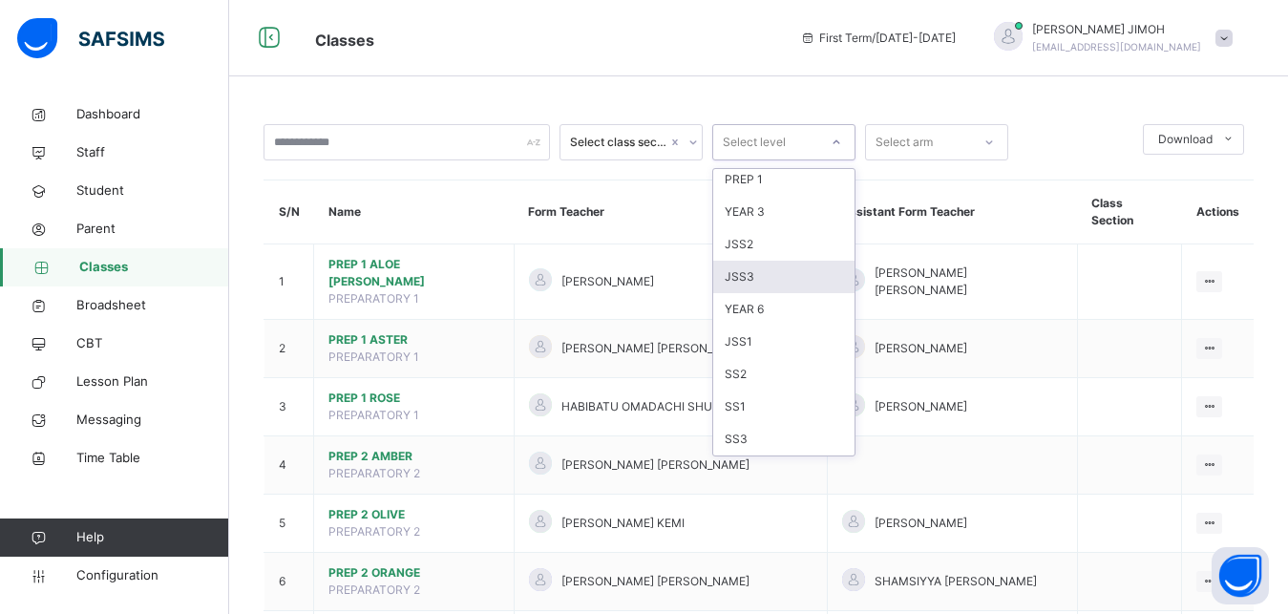
click at [759, 272] on div "JSS3" at bounding box center [783, 277] width 141 height 32
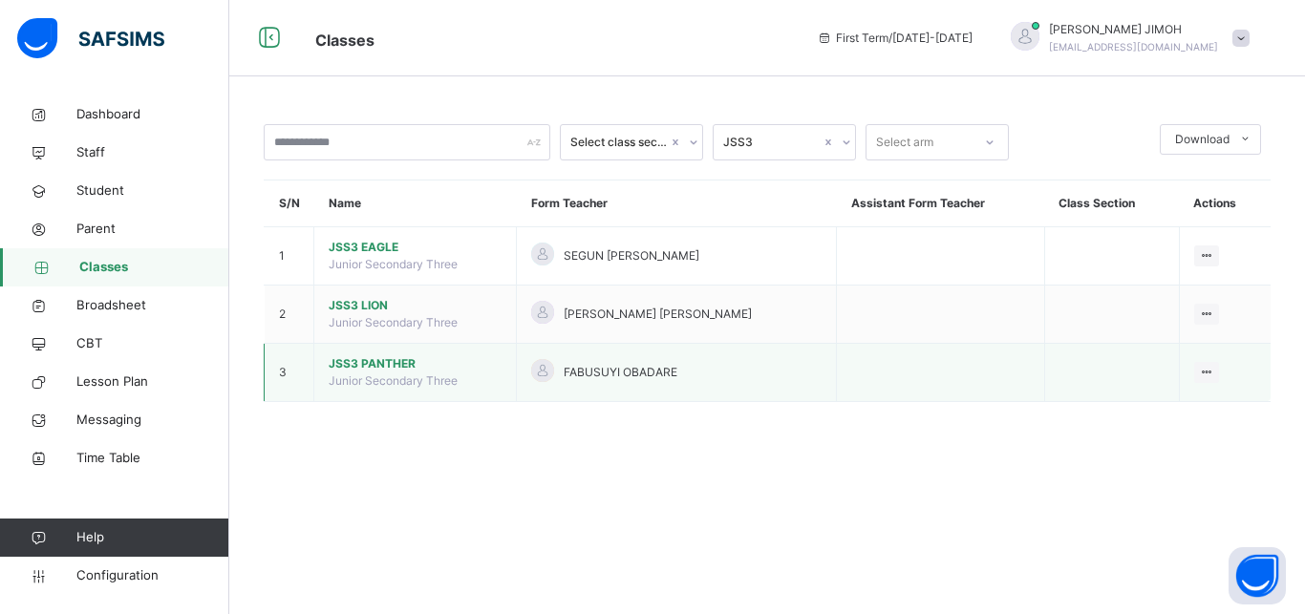
click at [387, 372] on span "JSS3 PANTHER" at bounding box center [415, 363] width 173 height 17
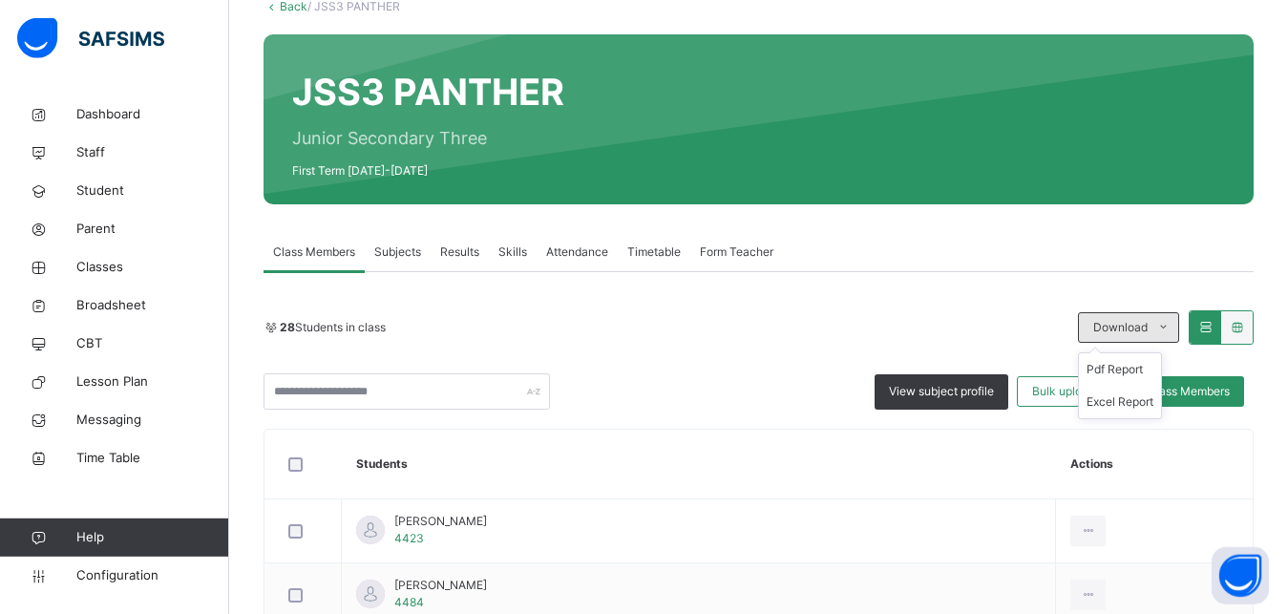
scroll to position [97, 0]
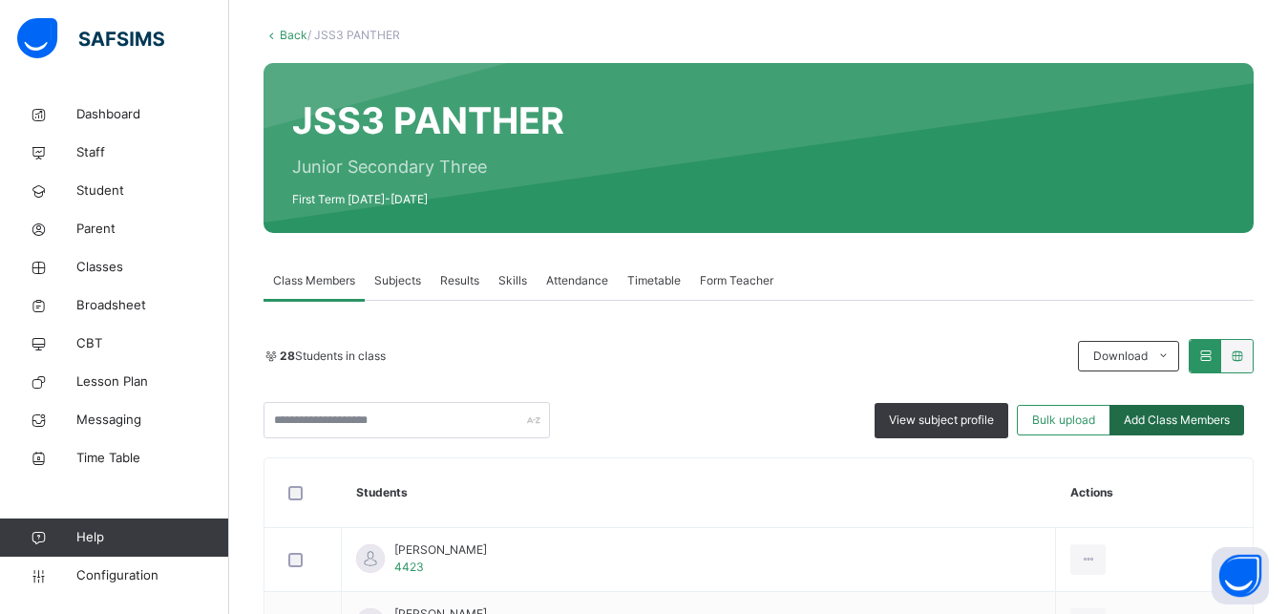
click at [1214, 415] on span "Add Class Members" at bounding box center [1177, 420] width 106 height 17
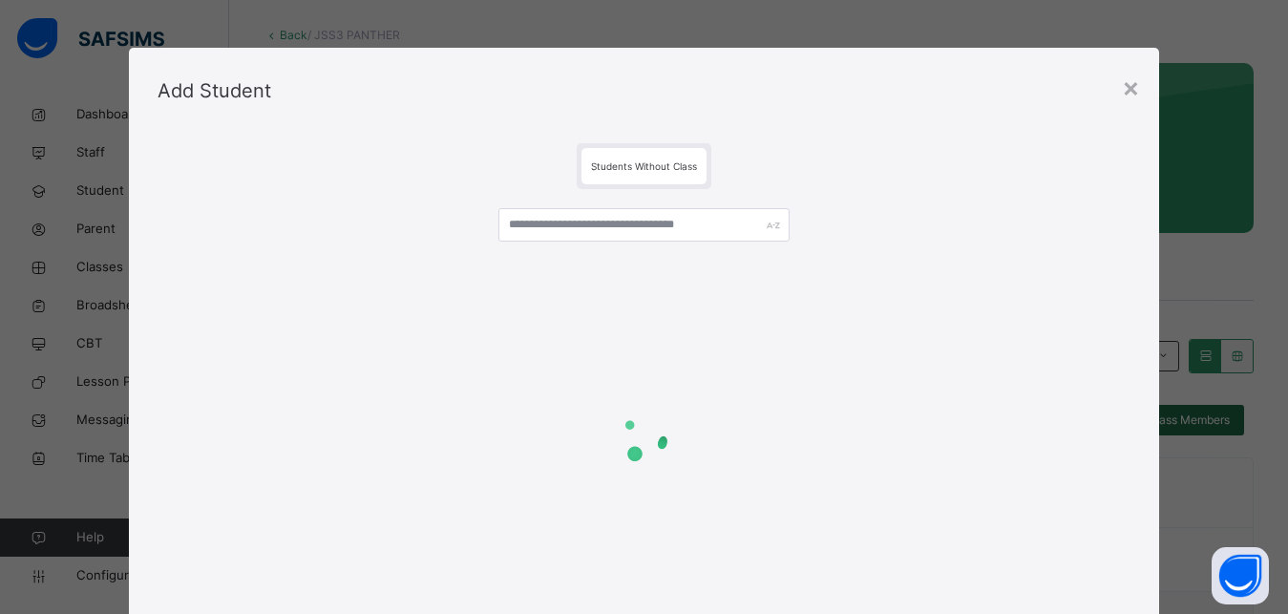
scroll to position [60, 0]
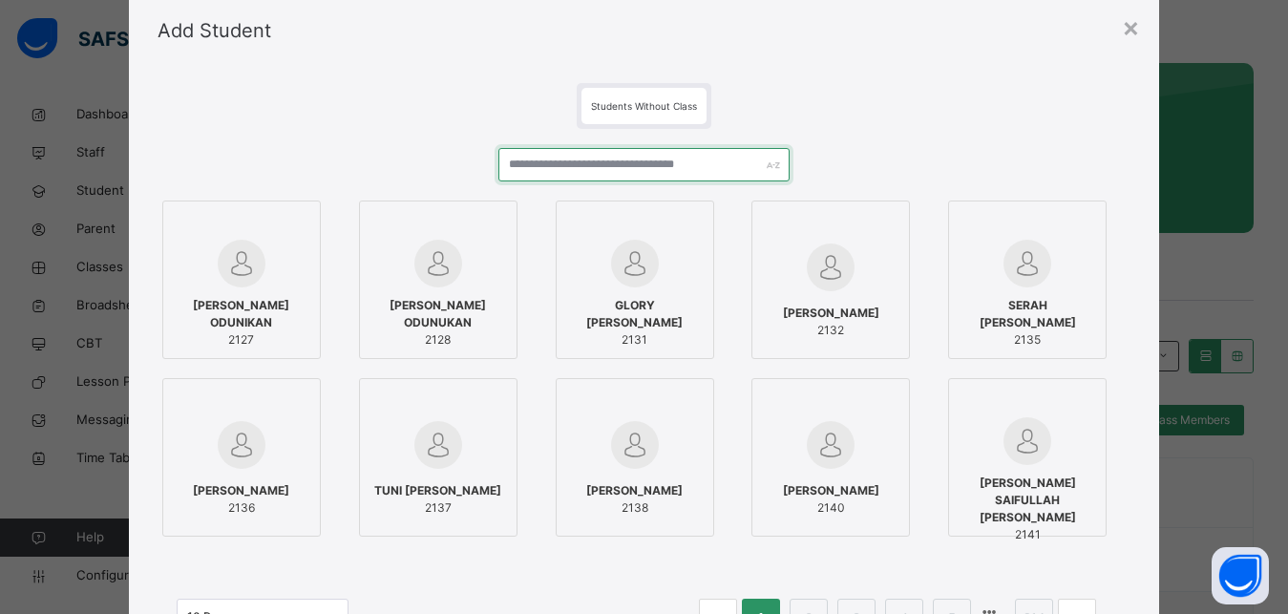
click at [568, 161] on input "text" at bounding box center [645, 164] width 292 height 33
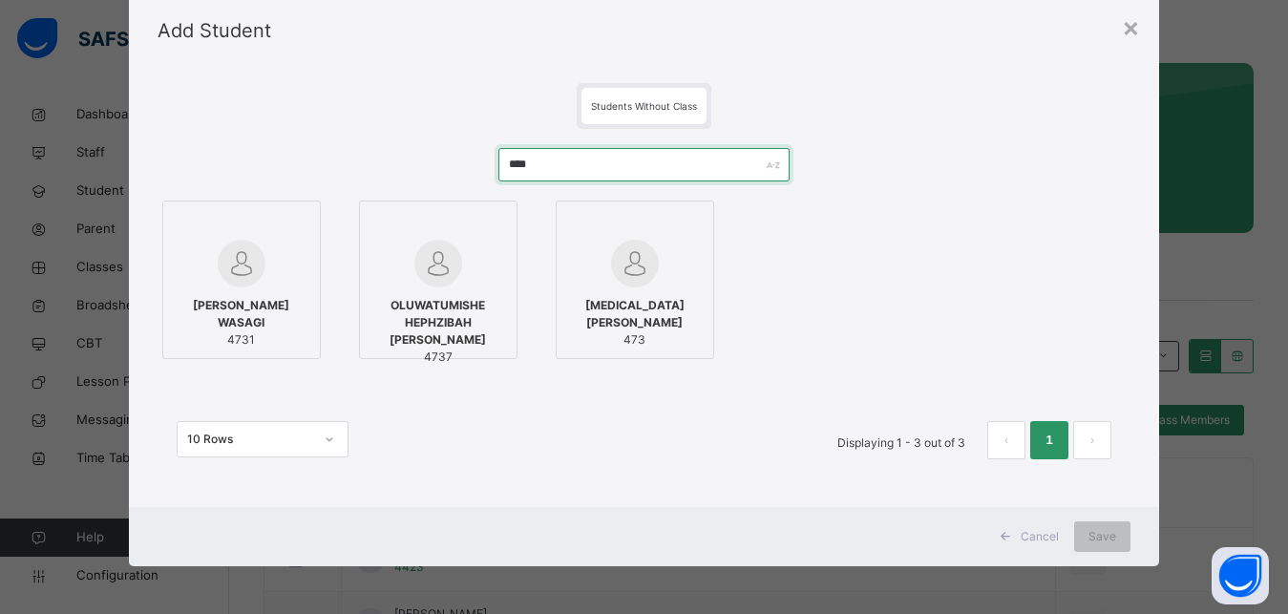
type input "****"
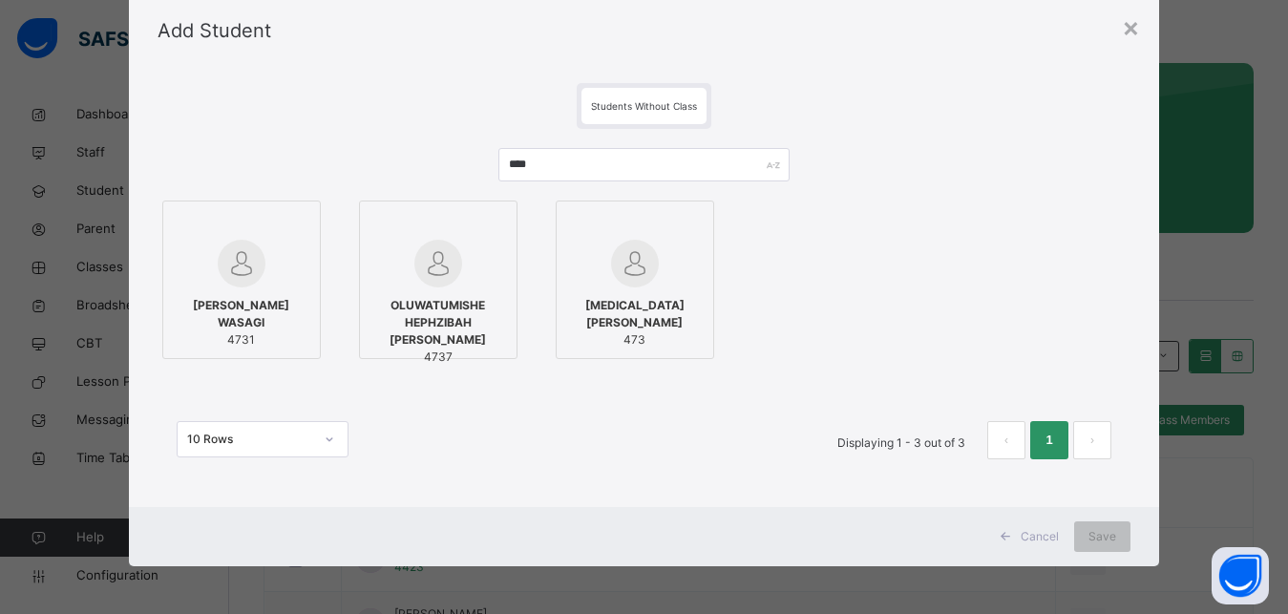
click at [265, 257] on div at bounding box center [242, 264] width 138 height 48
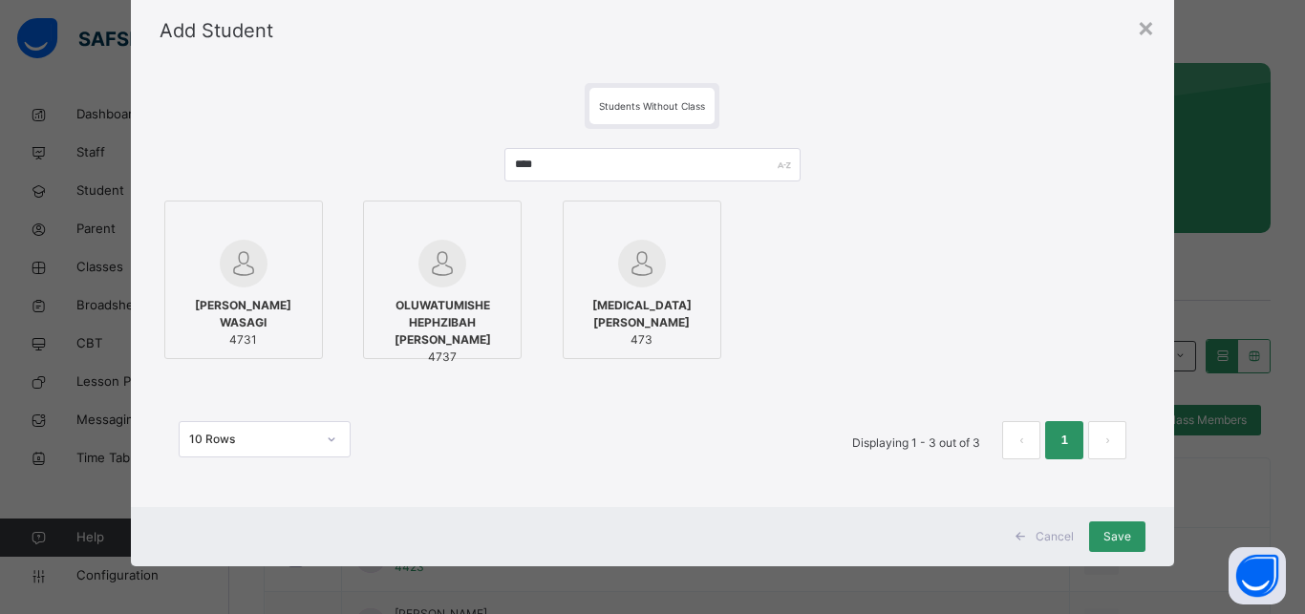
click at [456, 244] on img at bounding box center [442, 264] width 48 height 48
click at [1111, 533] on span "Save" at bounding box center [1117, 536] width 28 height 17
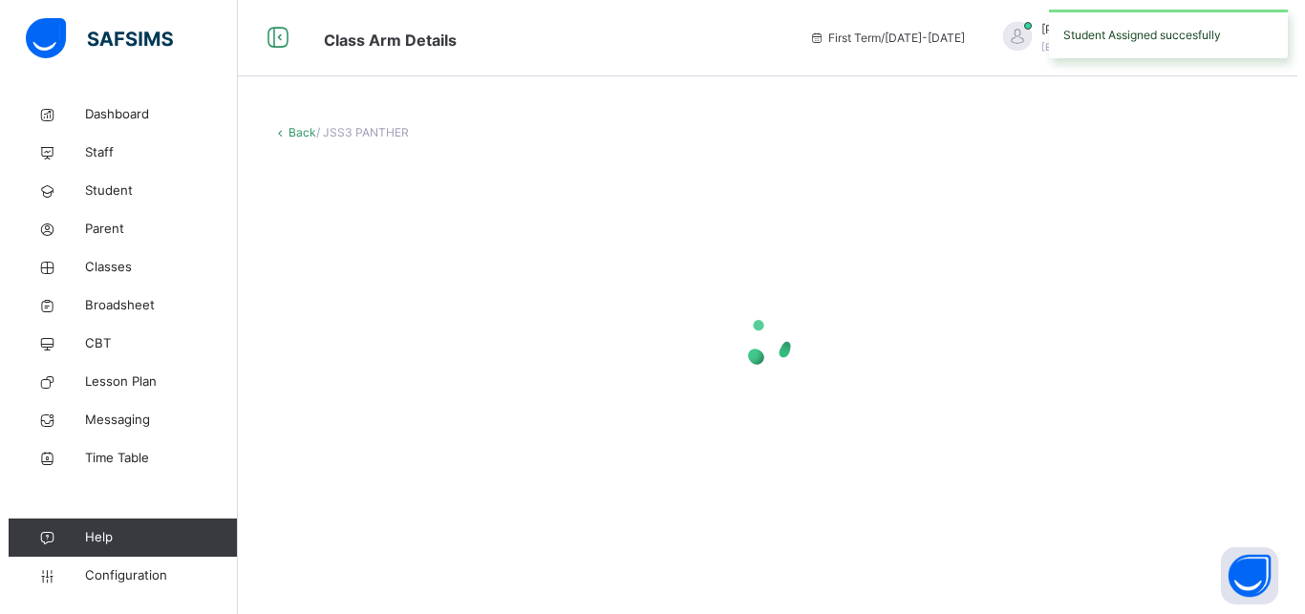
scroll to position [0, 0]
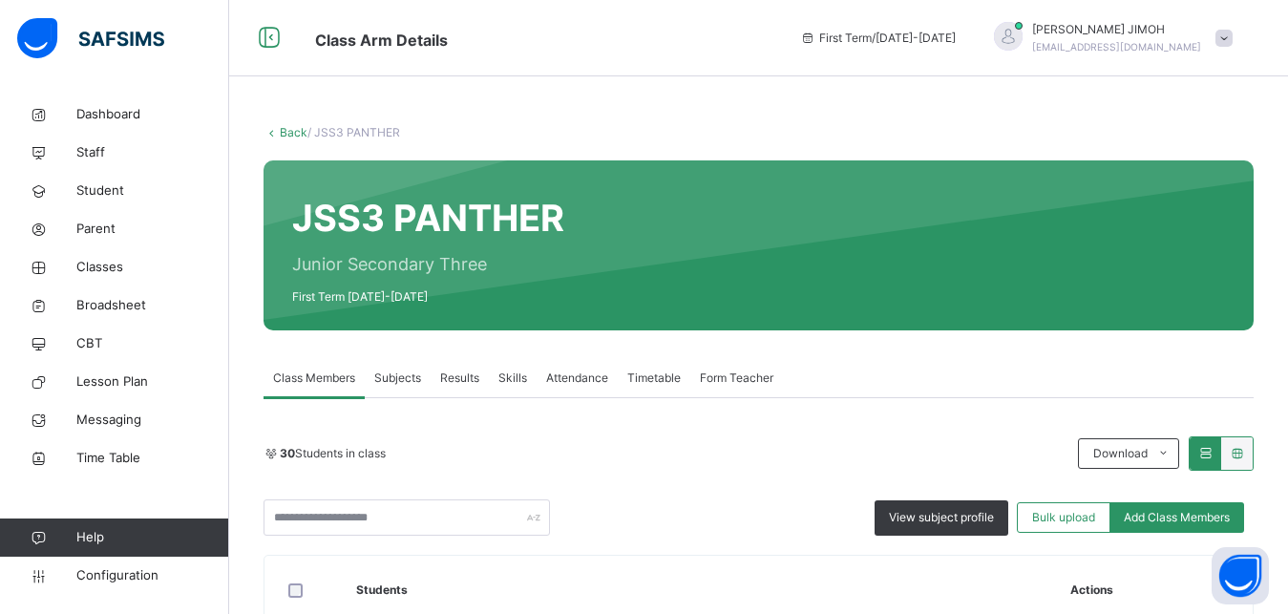
click at [287, 125] on div "Back / JSS3 PANTHER" at bounding box center [759, 132] width 990 height 17
click at [290, 135] on link "Back" at bounding box center [294, 132] width 28 height 14
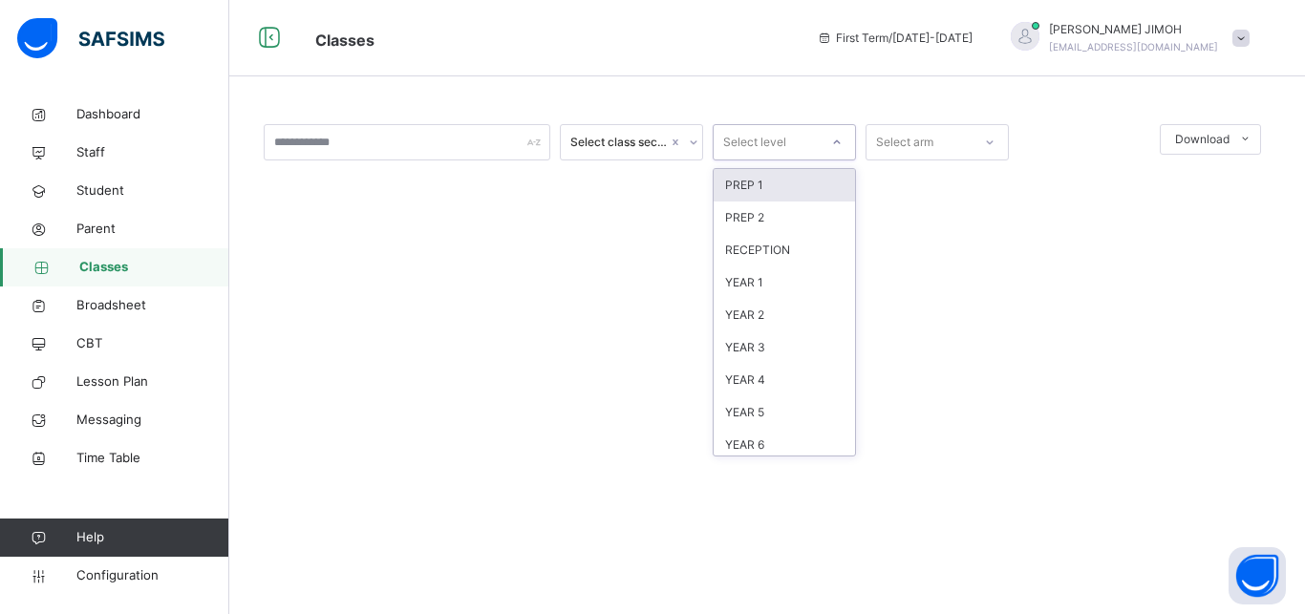
click at [838, 144] on icon at bounding box center [836, 142] width 11 height 19
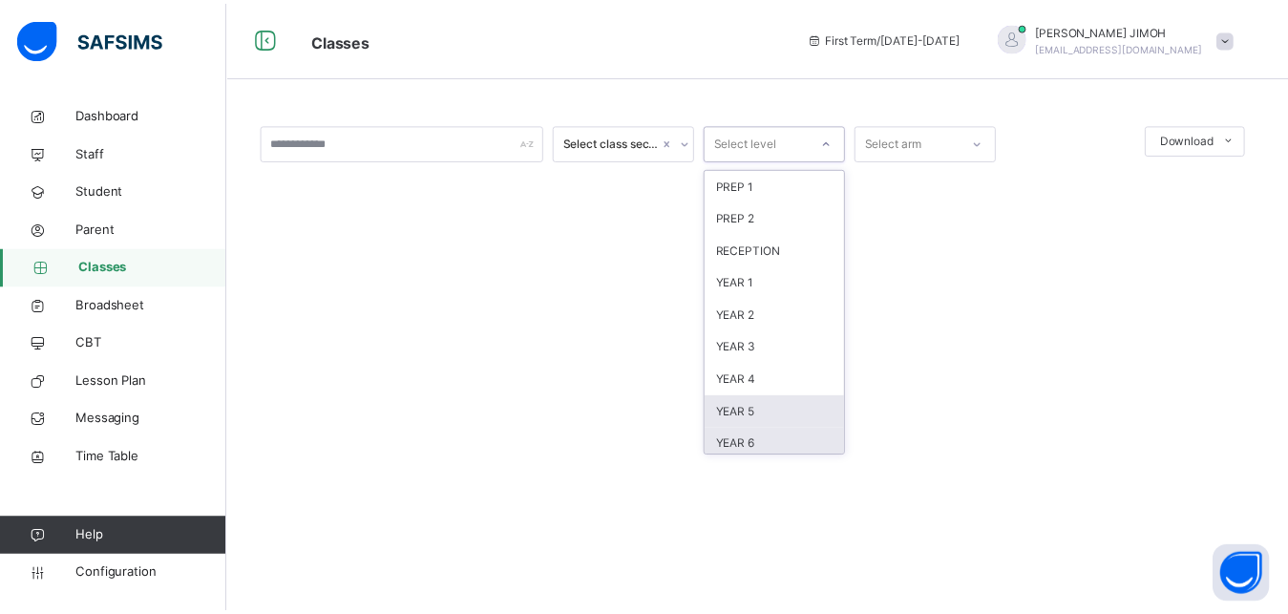
scroll to position [86, 0]
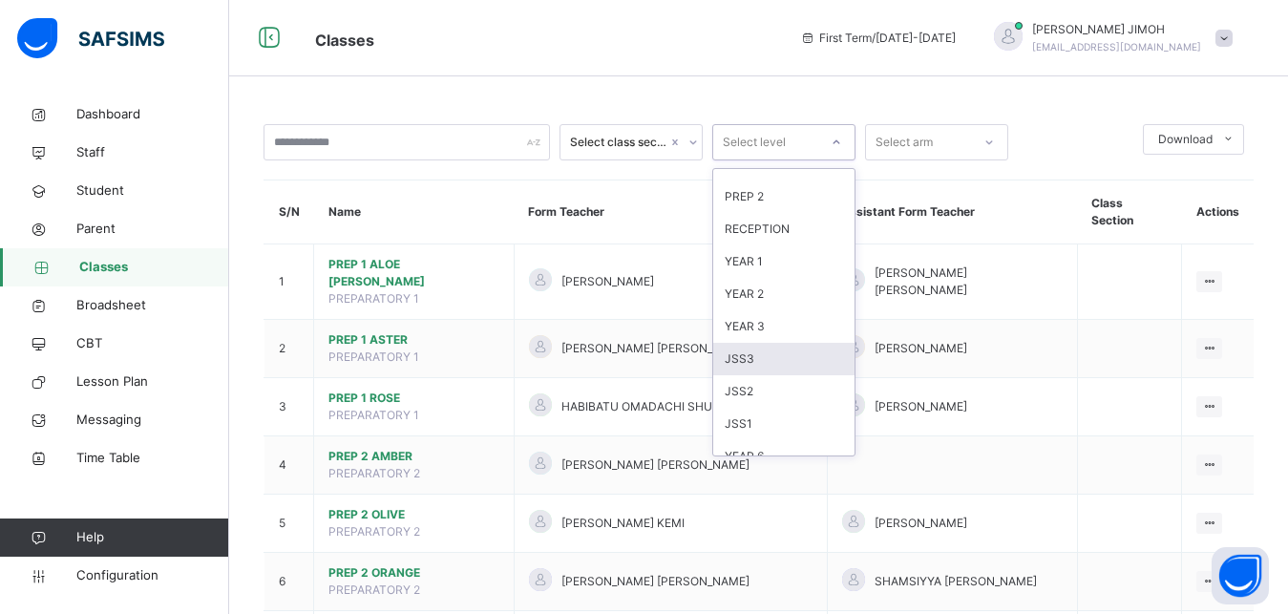
click at [761, 361] on div "JSS3" at bounding box center [783, 359] width 141 height 32
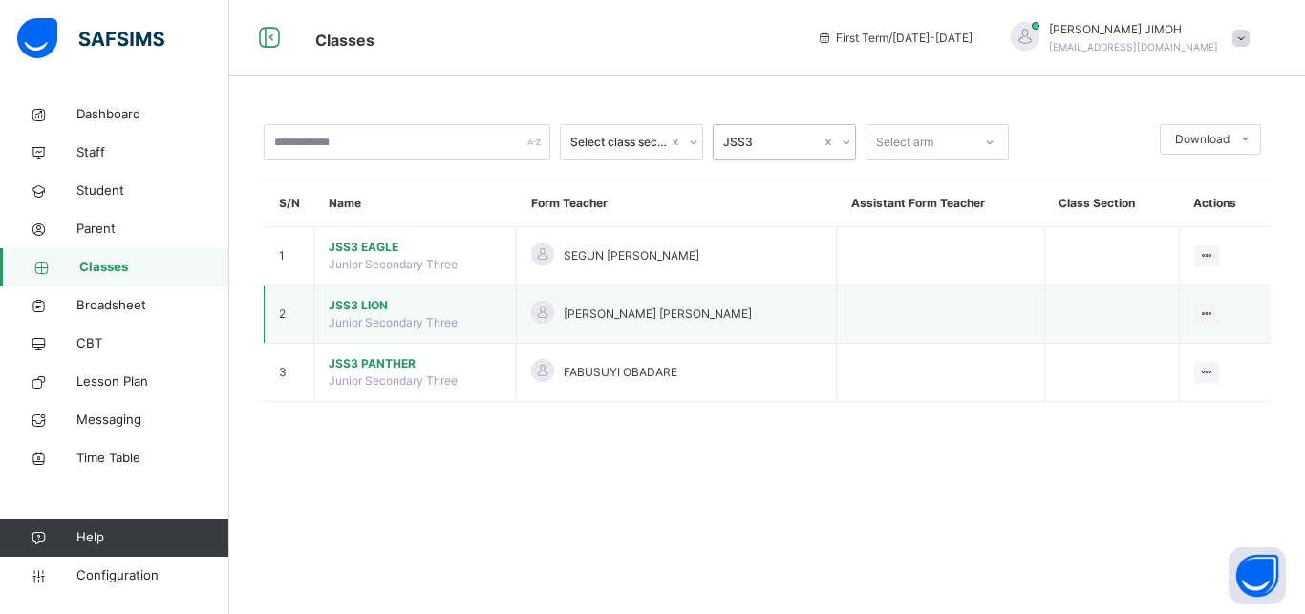
click at [357, 314] on span "JSS3 LION" at bounding box center [415, 305] width 173 height 17
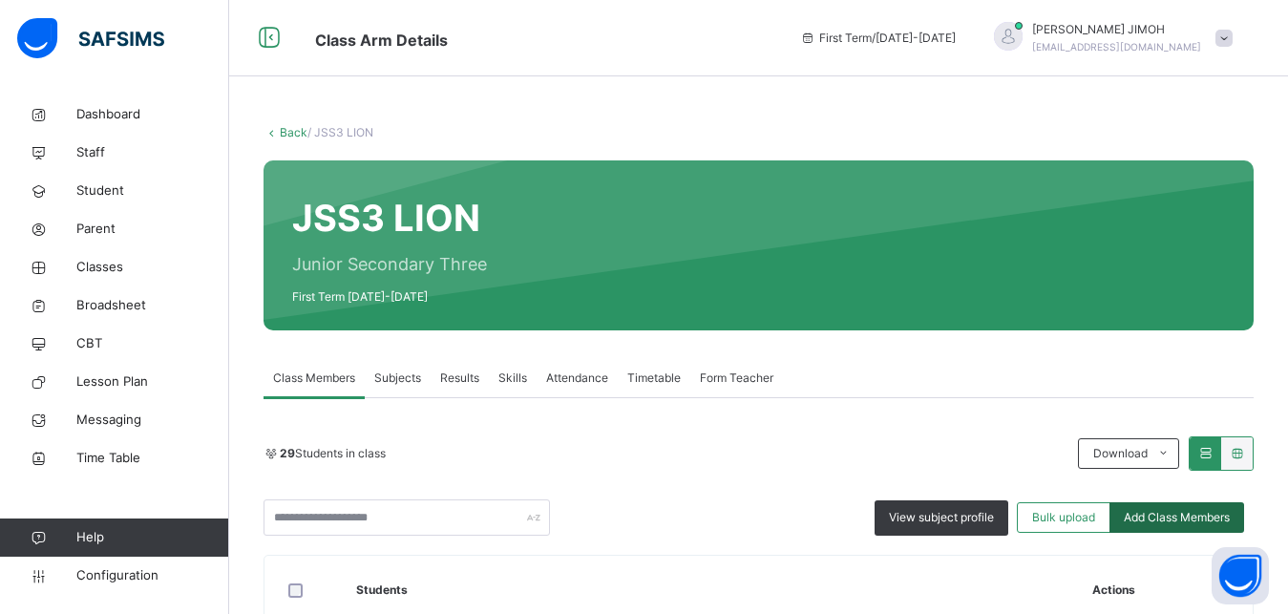
click at [1172, 506] on div "Add Class Members" at bounding box center [1177, 517] width 135 height 31
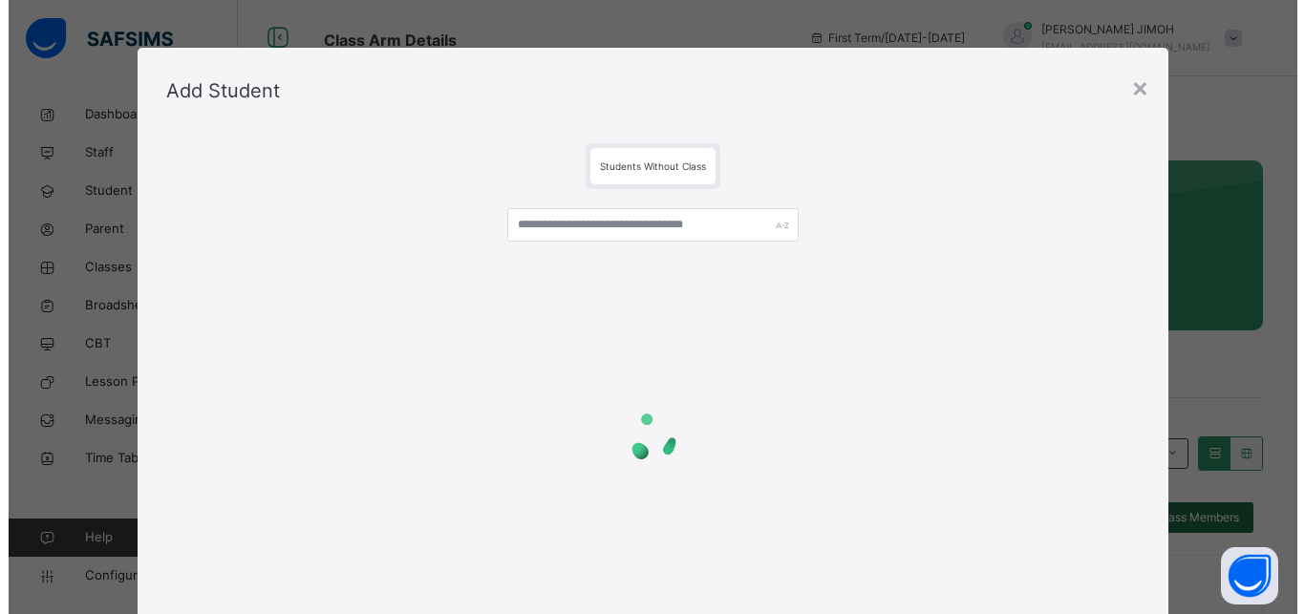
scroll to position [60, 0]
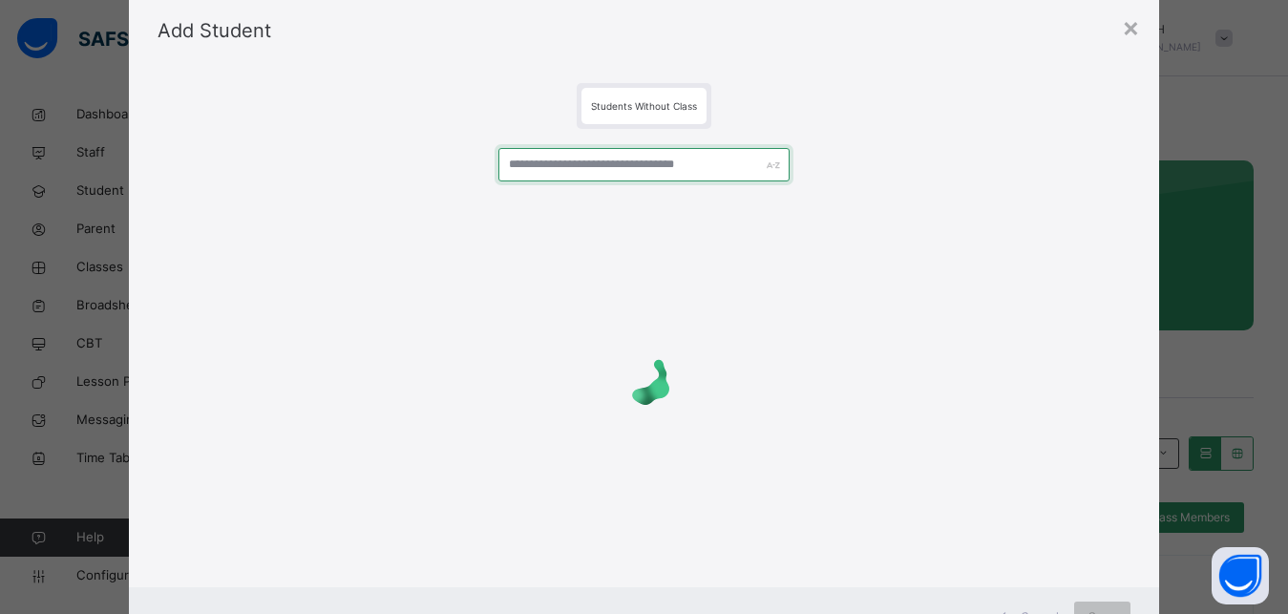
click at [570, 165] on input "text" at bounding box center [645, 164] width 292 height 33
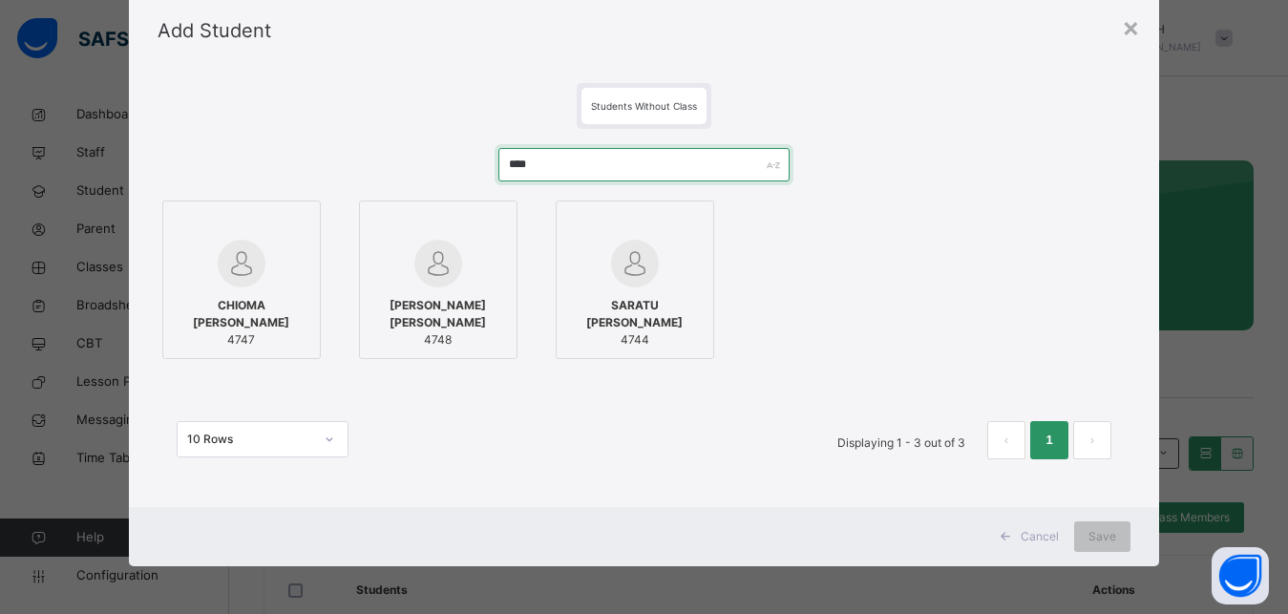
type input "****"
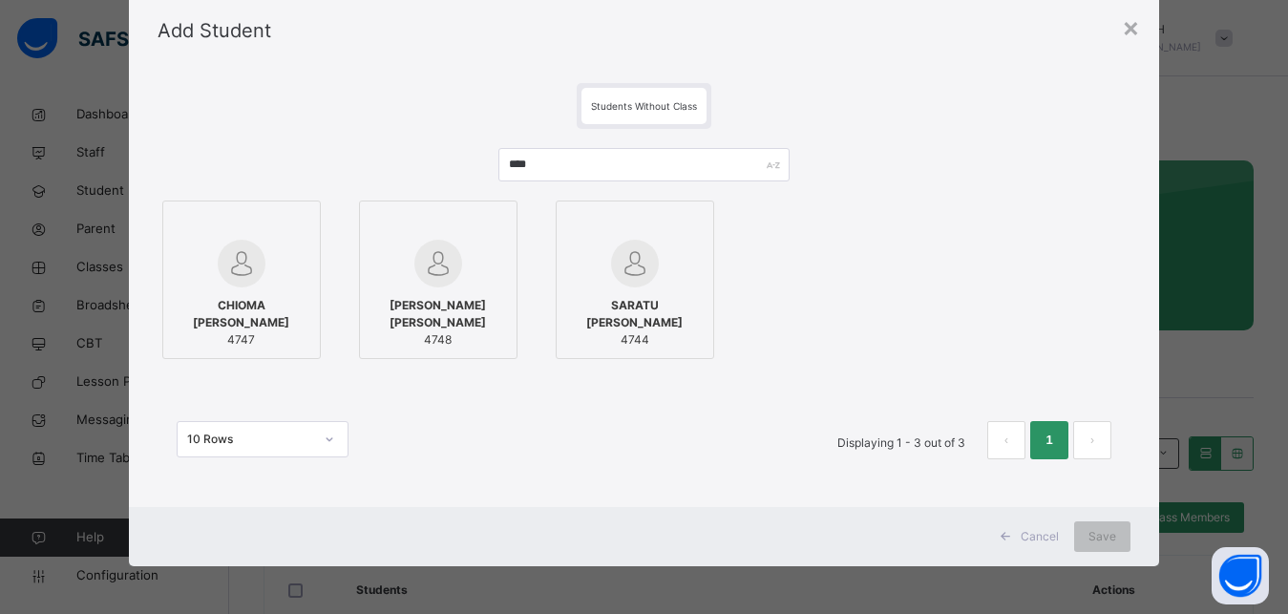
click at [259, 241] on div at bounding box center [242, 264] width 138 height 48
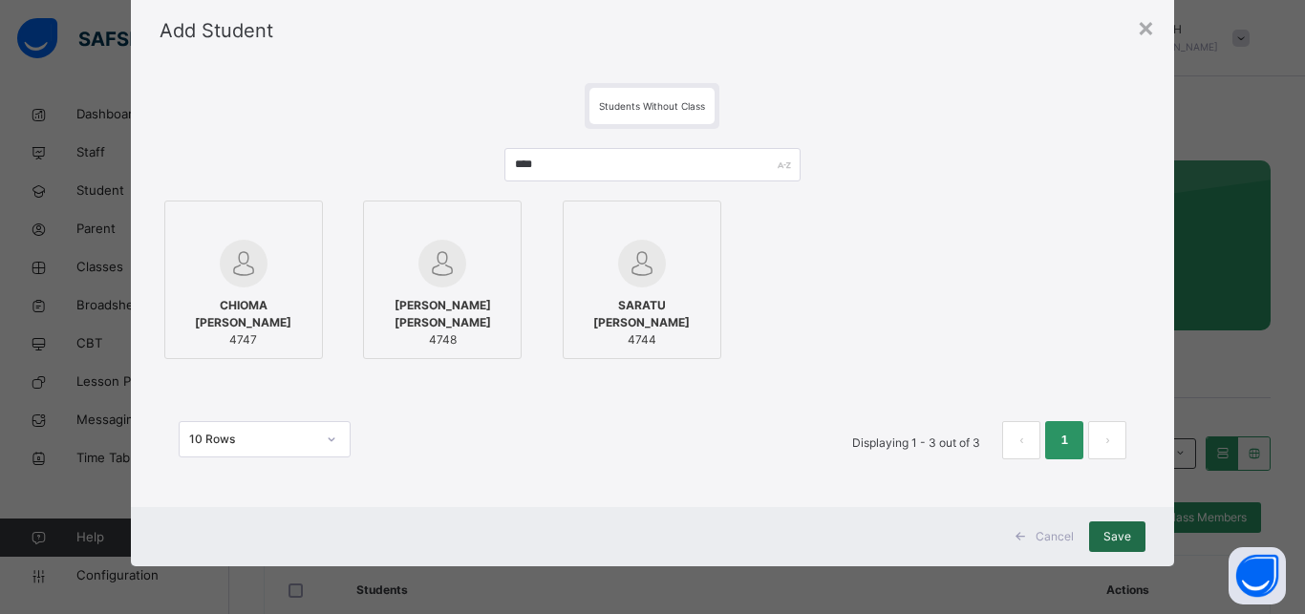
click at [1103, 539] on span "Save" at bounding box center [1117, 536] width 28 height 17
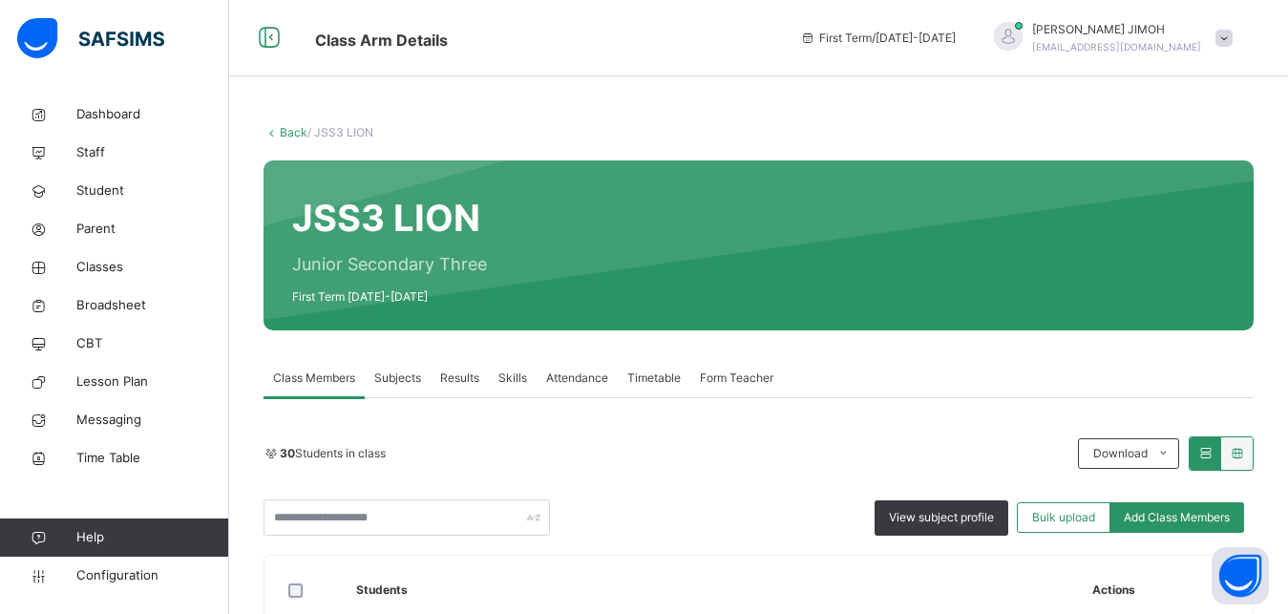
click at [287, 128] on link "Back" at bounding box center [294, 132] width 28 height 14
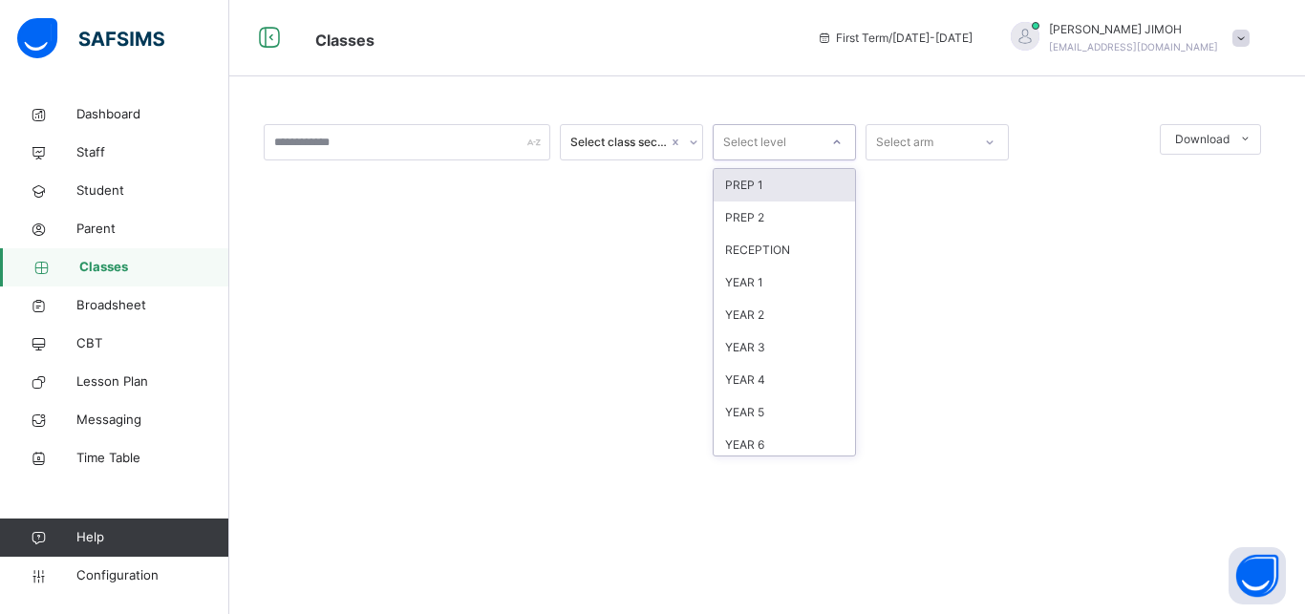
click at [814, 132] on div "Select level" at bounding box center [765, 143] width 105 height 30
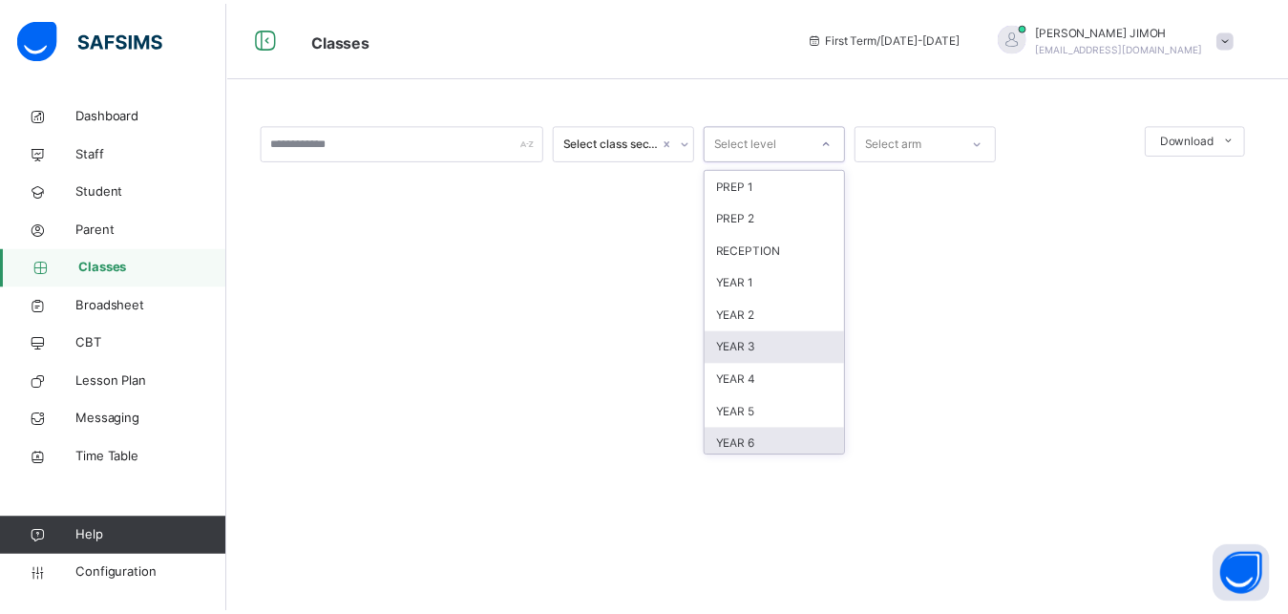
scroll to position [172, 0]
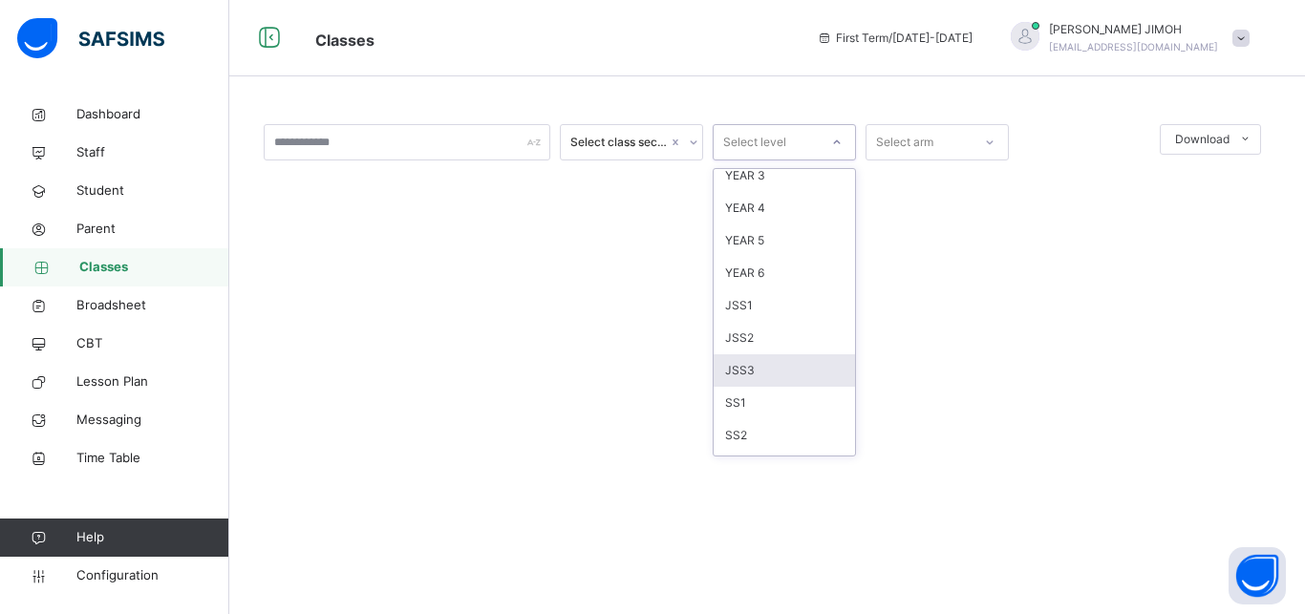
click at [760, 372] on div "JSS3" at bounding box center [783, 370] width 141 height 32
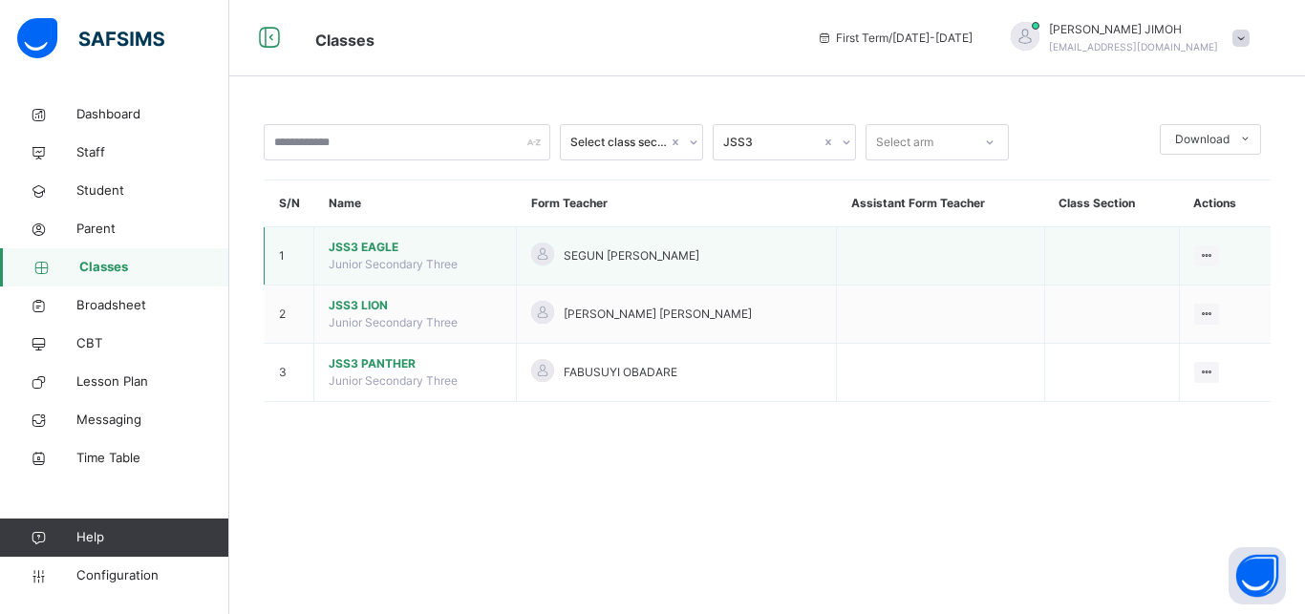
click at [371, 245] on td "JSS3 EAGLE Junior Secondary Three" at bounding box center [415, 256] width 202 height 58
click at [371, 256] on span "JSS3 EAGLE" at bounding box center [415, 247] width 173 height 17
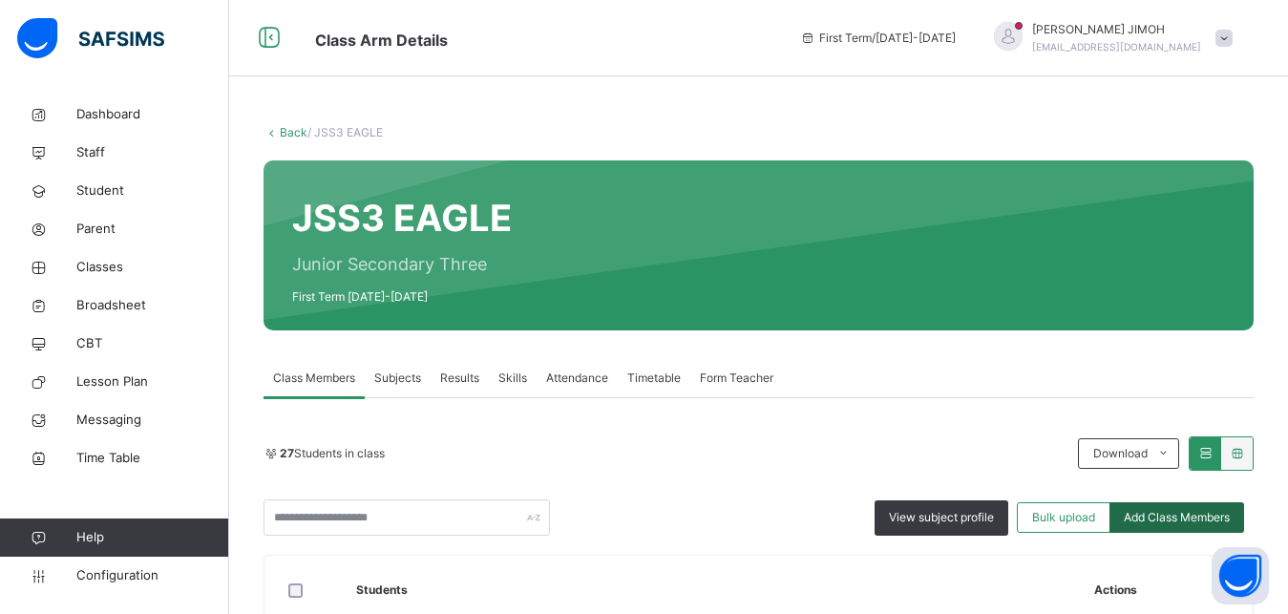
click at [1195, 519] on span "Add Class Members" at bounding box center [1177, 517] width 106 height 17
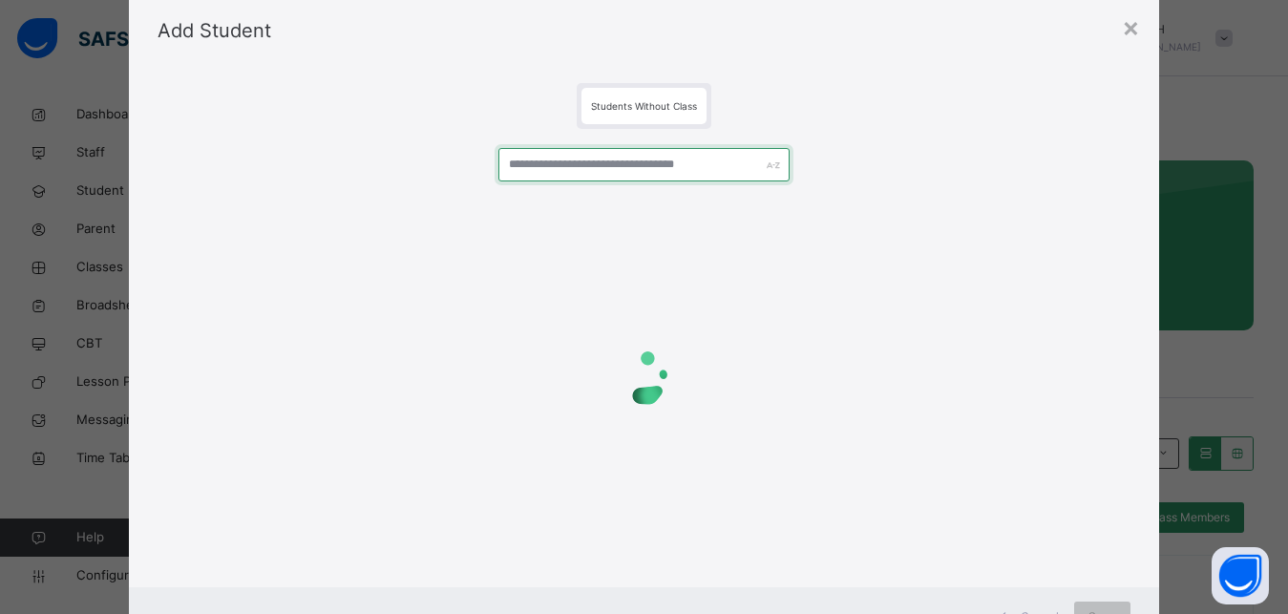
click at [532, 170] on input "text" at bounding box center [645, 164] width 292 height 33
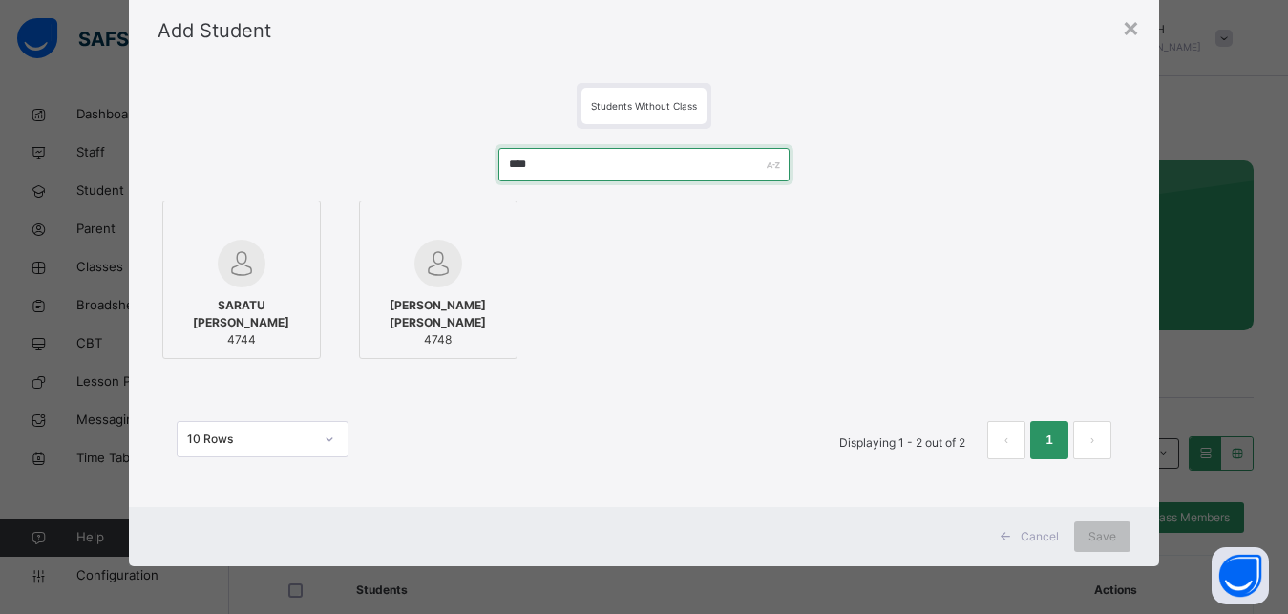
type input "****"
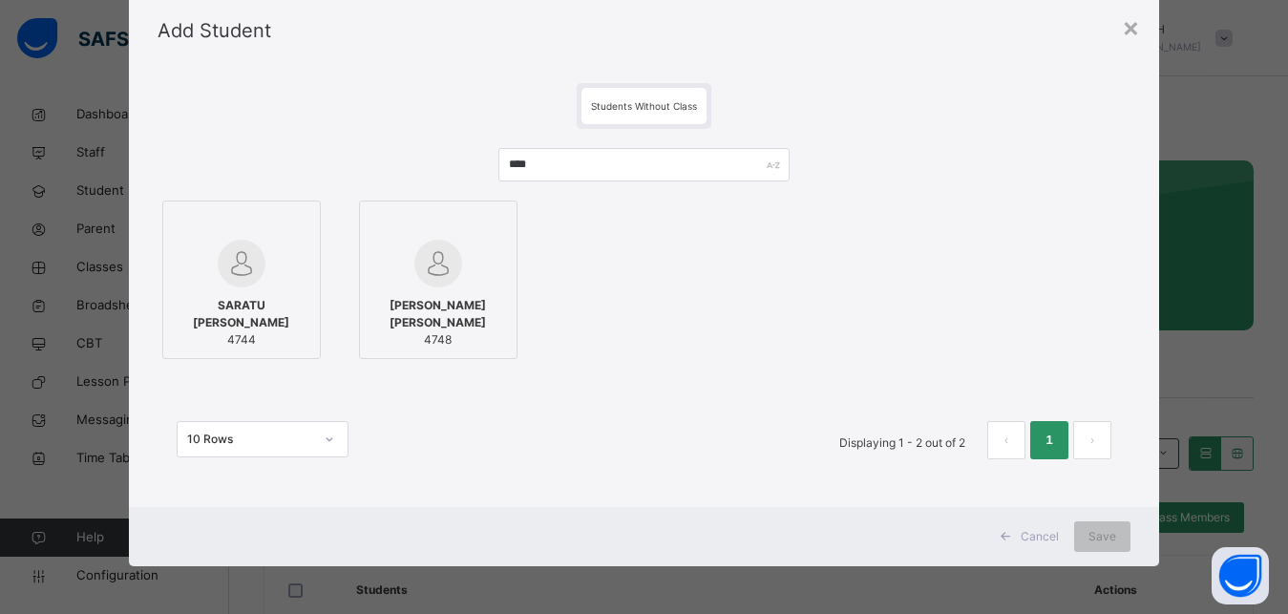
click at [266, 247] on div at bounding box center [242, 264] width 138 height 48
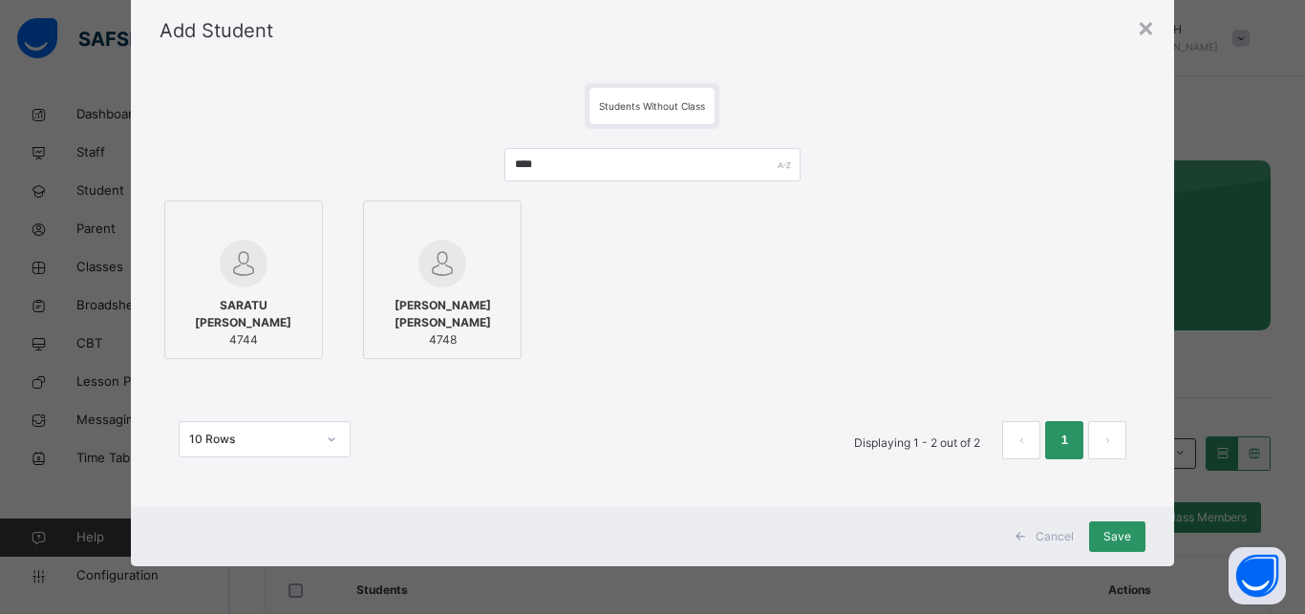
click at [490, 231] on div at bounding box center [442, 225] width 138 height 29
click at [1105, 527] on div "Save" at bounding box center [1117, 536] width 56 height 31
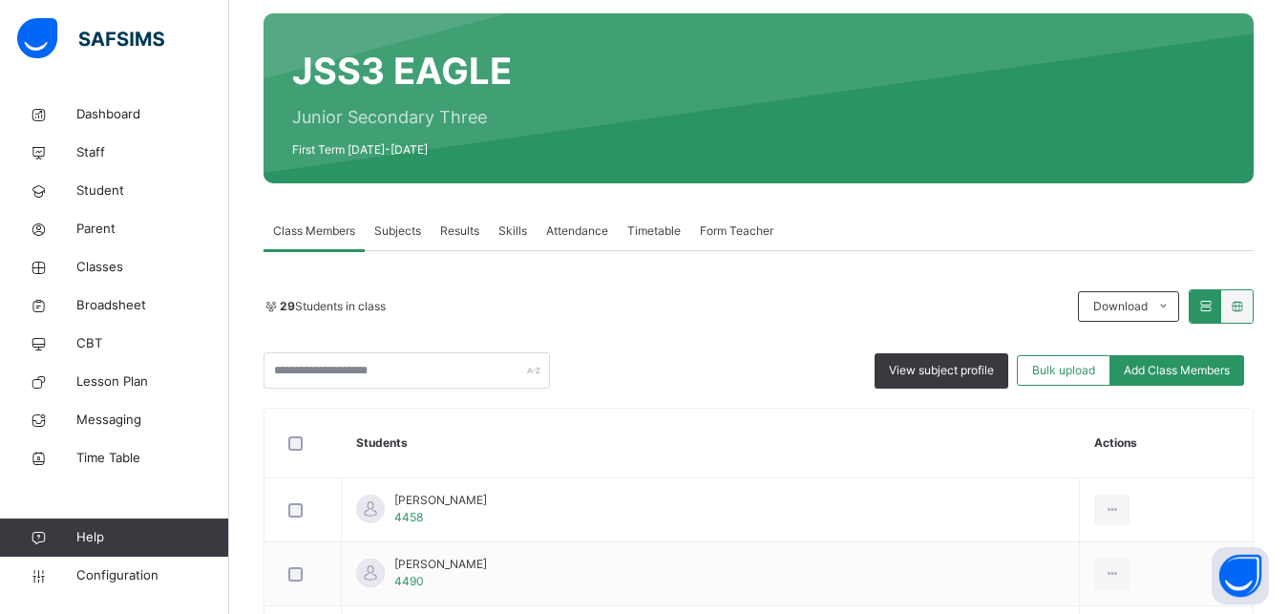
scroll to position [195, 0]
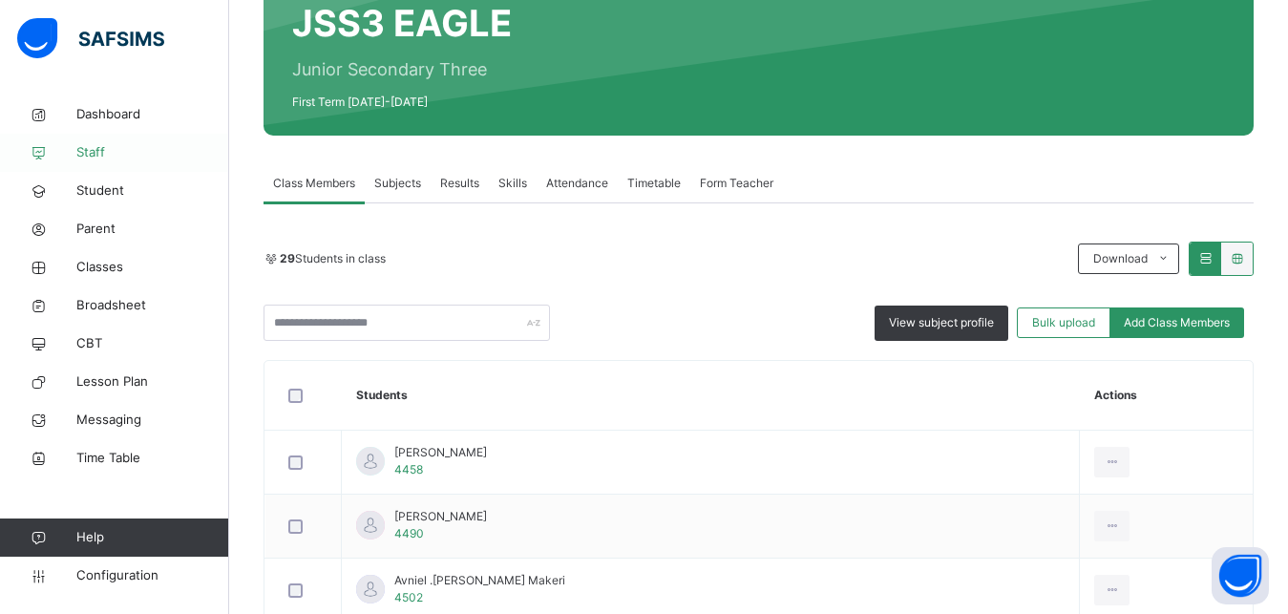
click at [83, 153] on span "Staff" at bounding box center [152, 152] width 153 height 19
